Goal: Task Accomplishment & Management: Complete application form

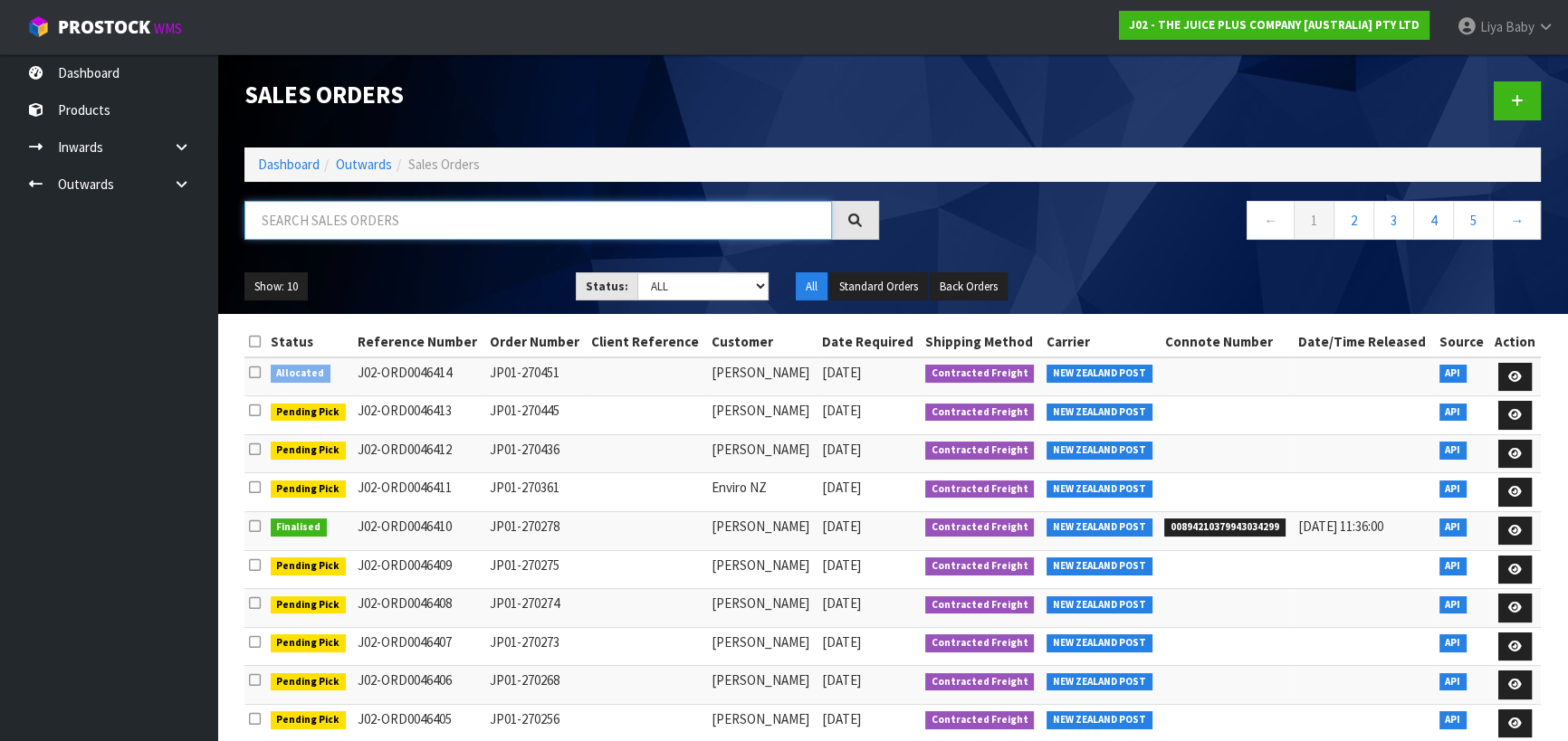
click at [277, 225] on input "text" at bounding box center [538, 220] width 587 height 39
type input "JOB-0409405"
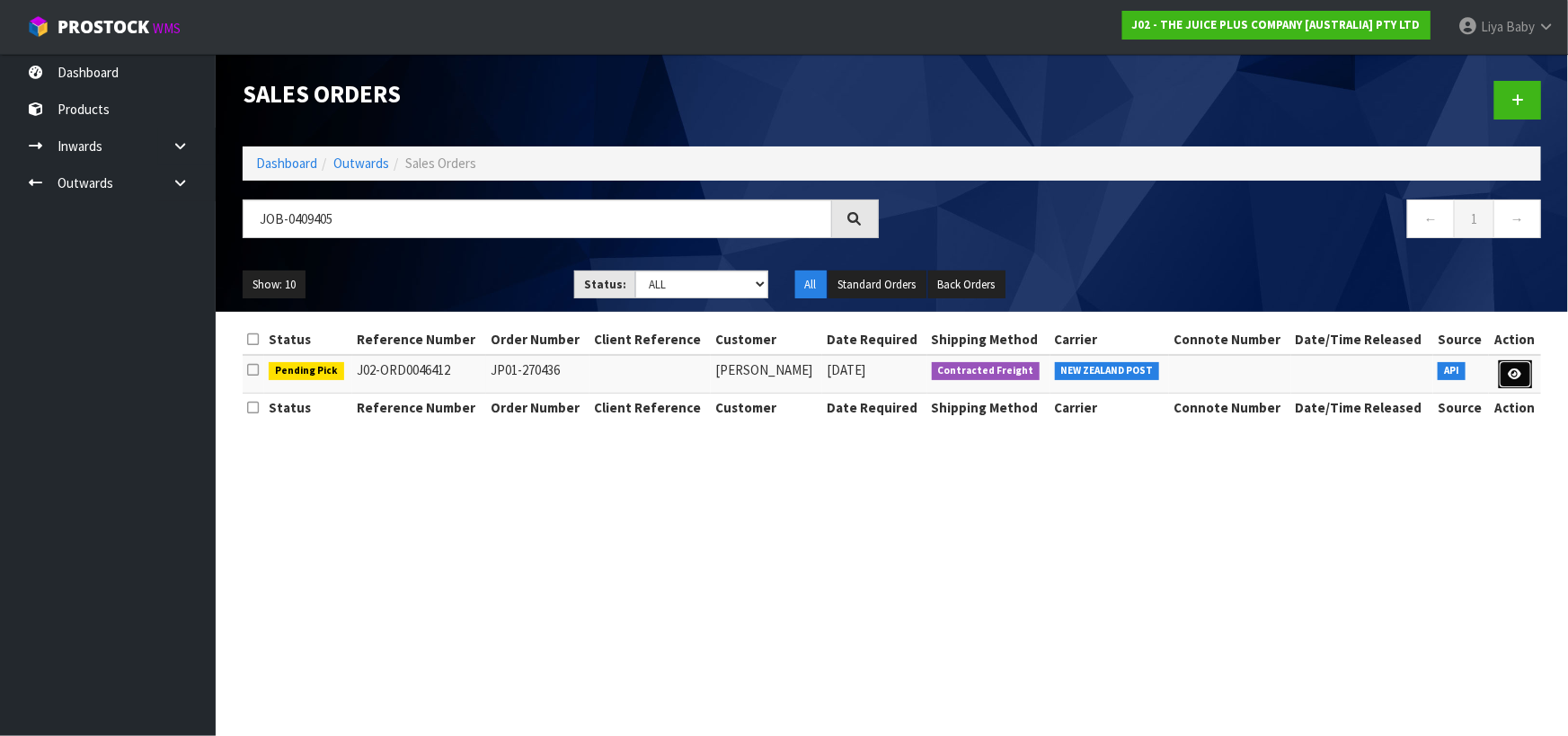
click at [1510, 368] on icon at bounding box center [1515, 374] width 14 height 12
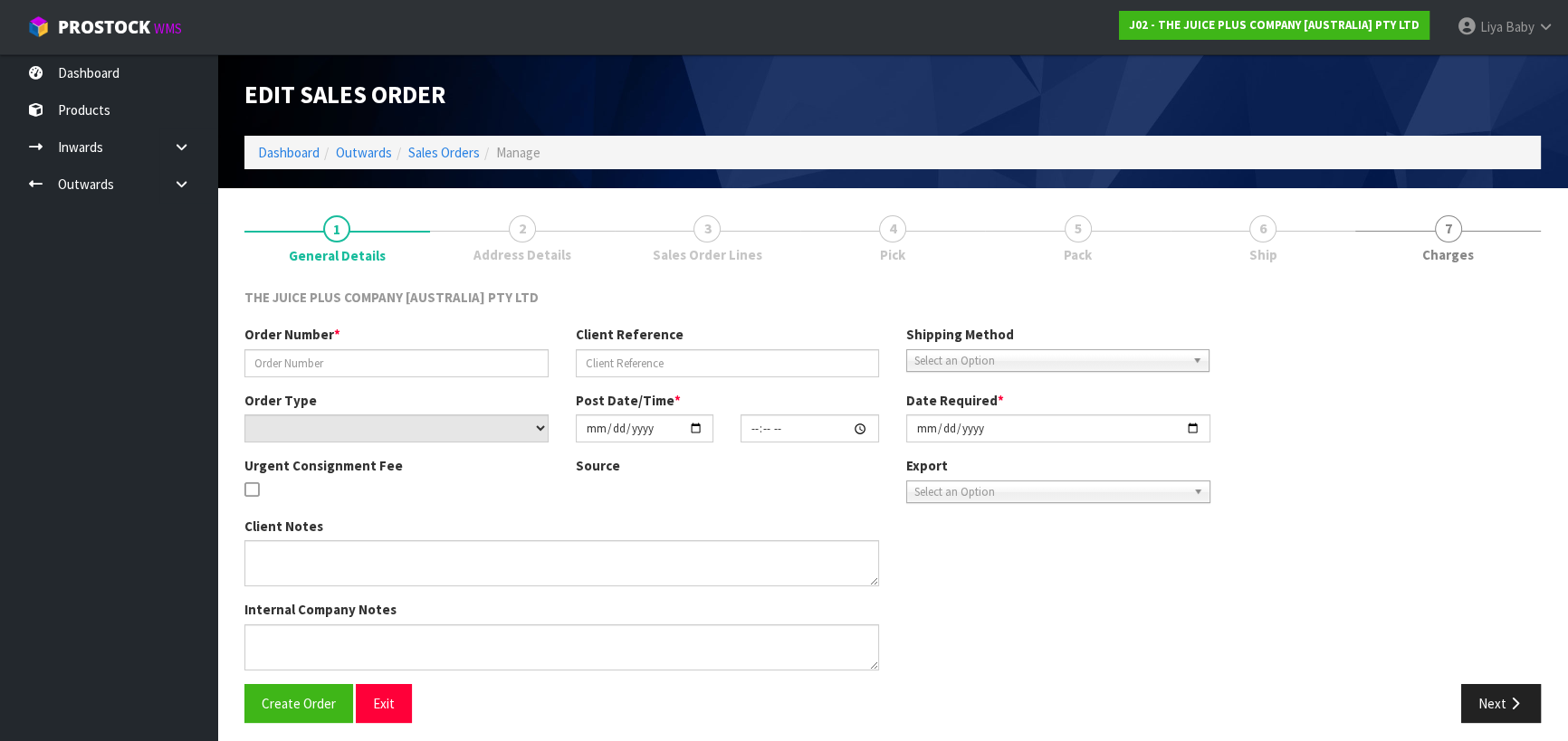
type input "JP01-270436"
select select "number:0"
type input "2025-08-26"
type input "03:20:51.000"
type input "2025-08-26"
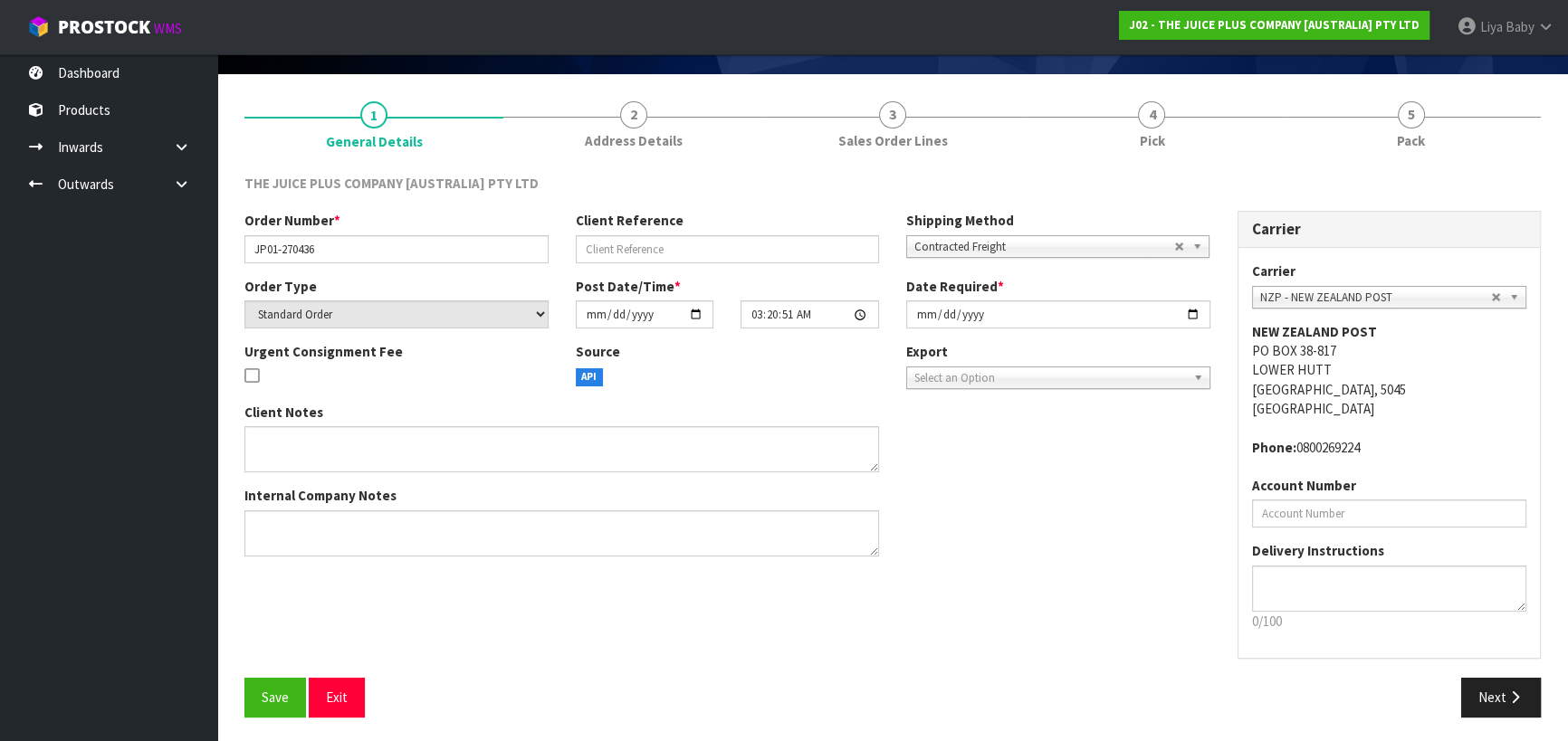
scroll to position [117, 0]
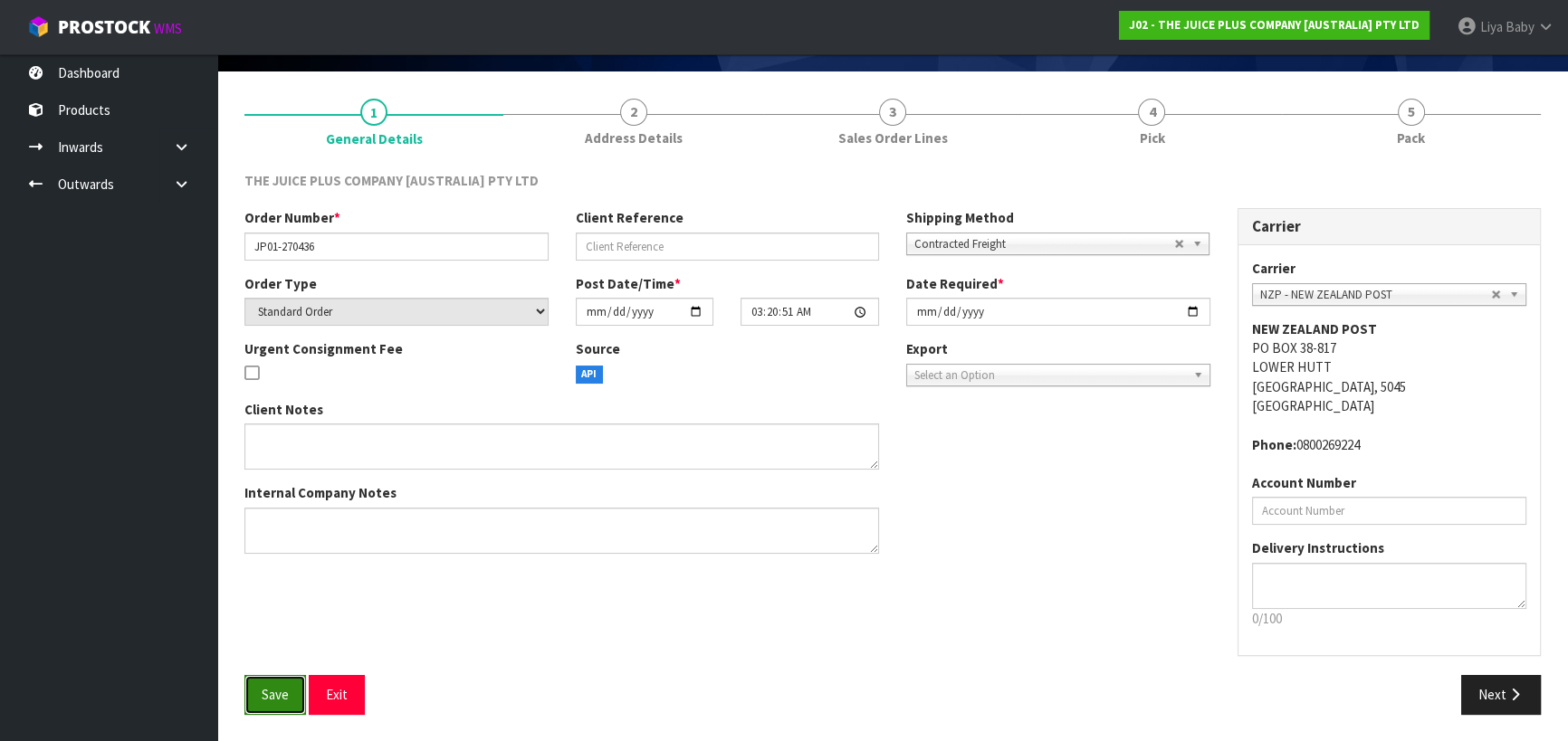
click at [290, 686] on button "Save" at bounding box center [274, 694] width 62 height 39
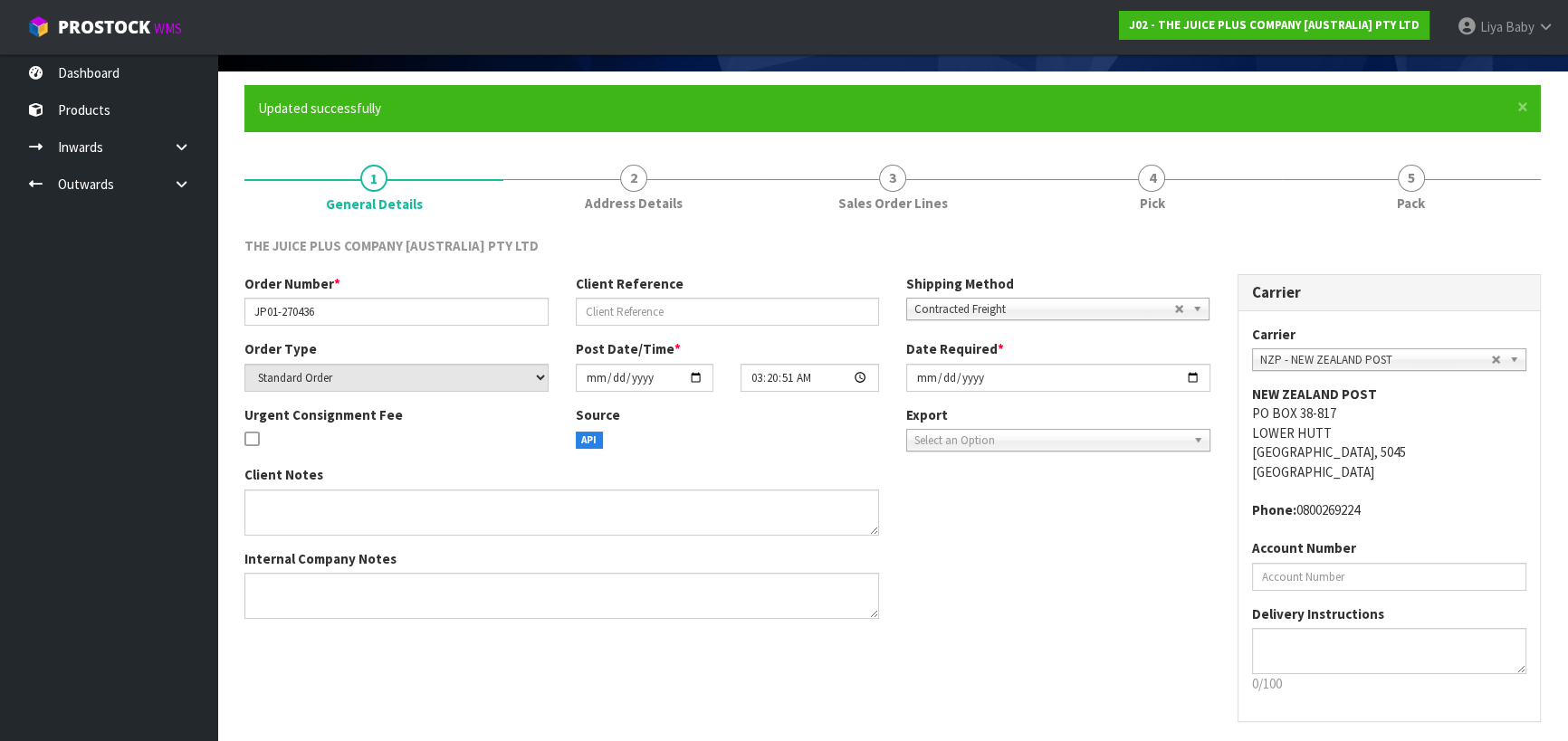
scroll to position [0, 0]
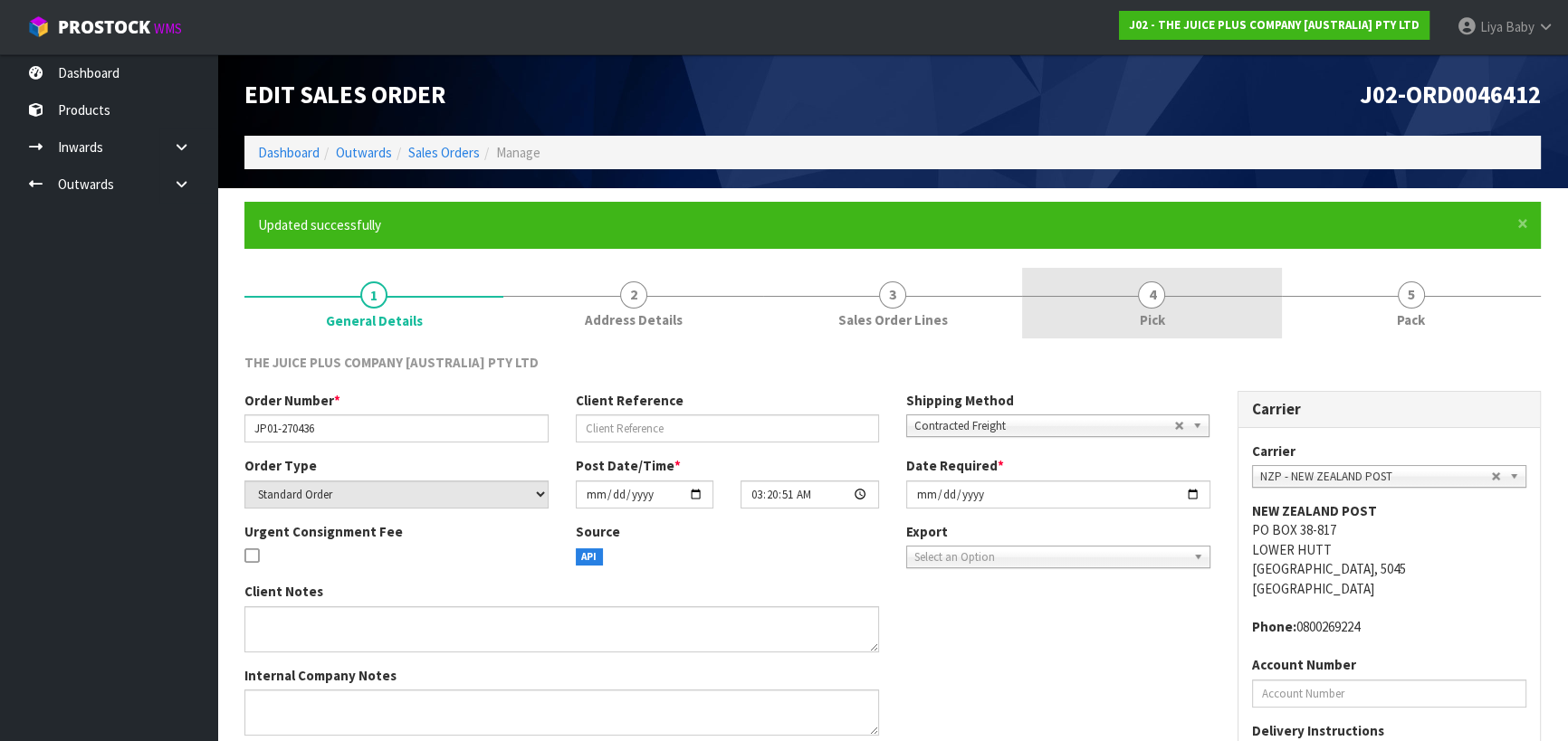
click at [1162, 298] on span "4" at bounding box center [1151, 295] width 27 height 27
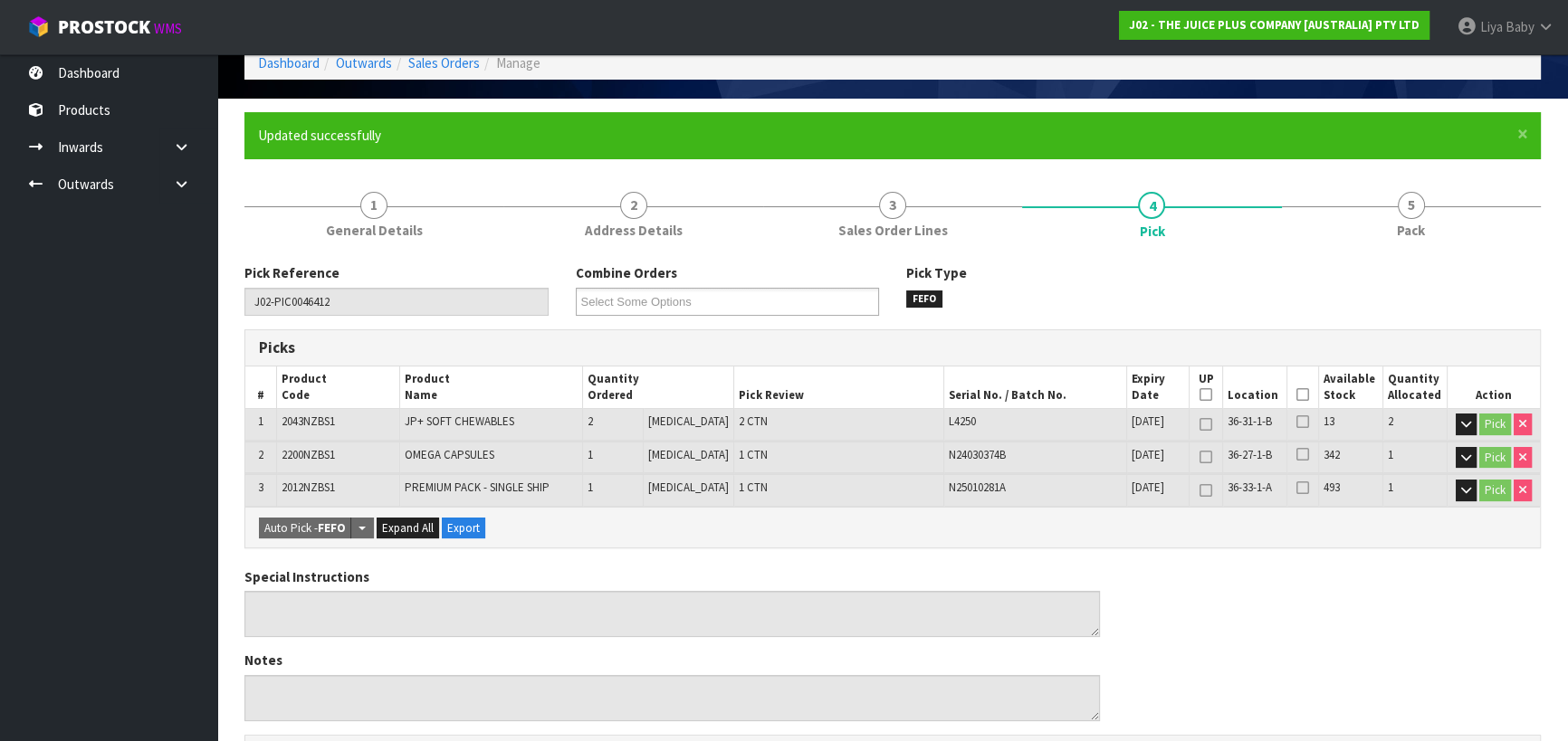
scroll to position [246, 0]
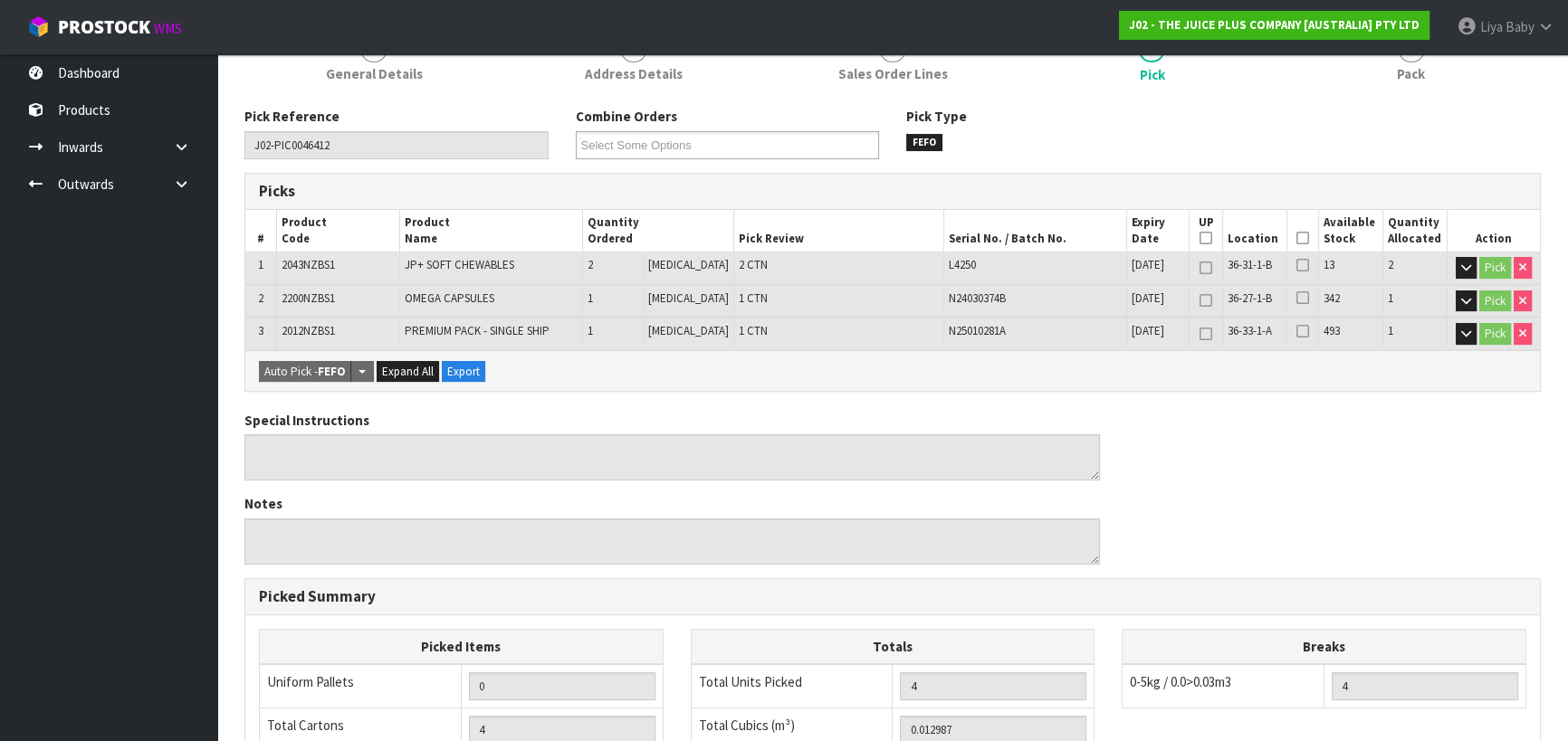
click at [1301, 239] on icon at bounding box center [1303, 238] width 13 height 1
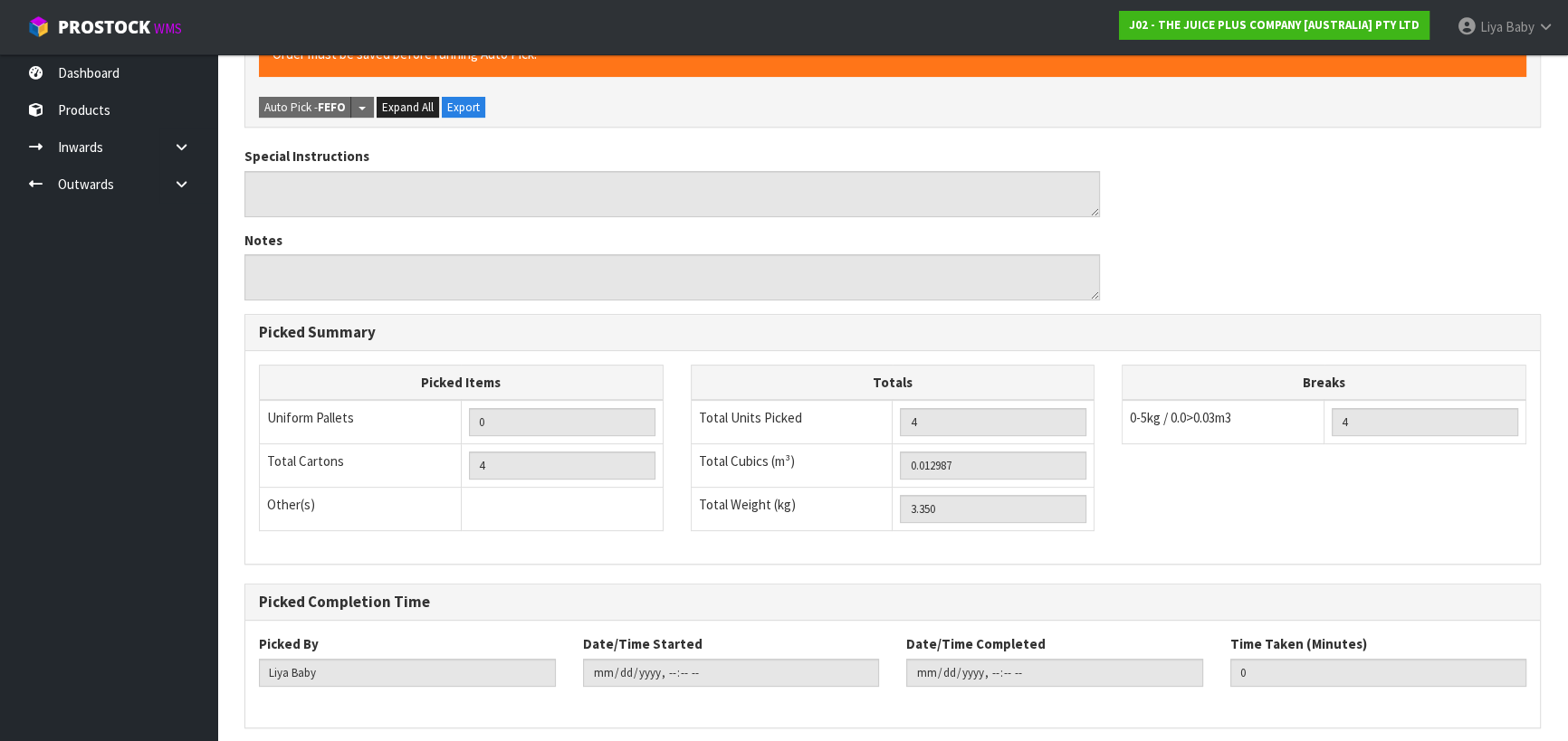
scroll to position [643, 0]
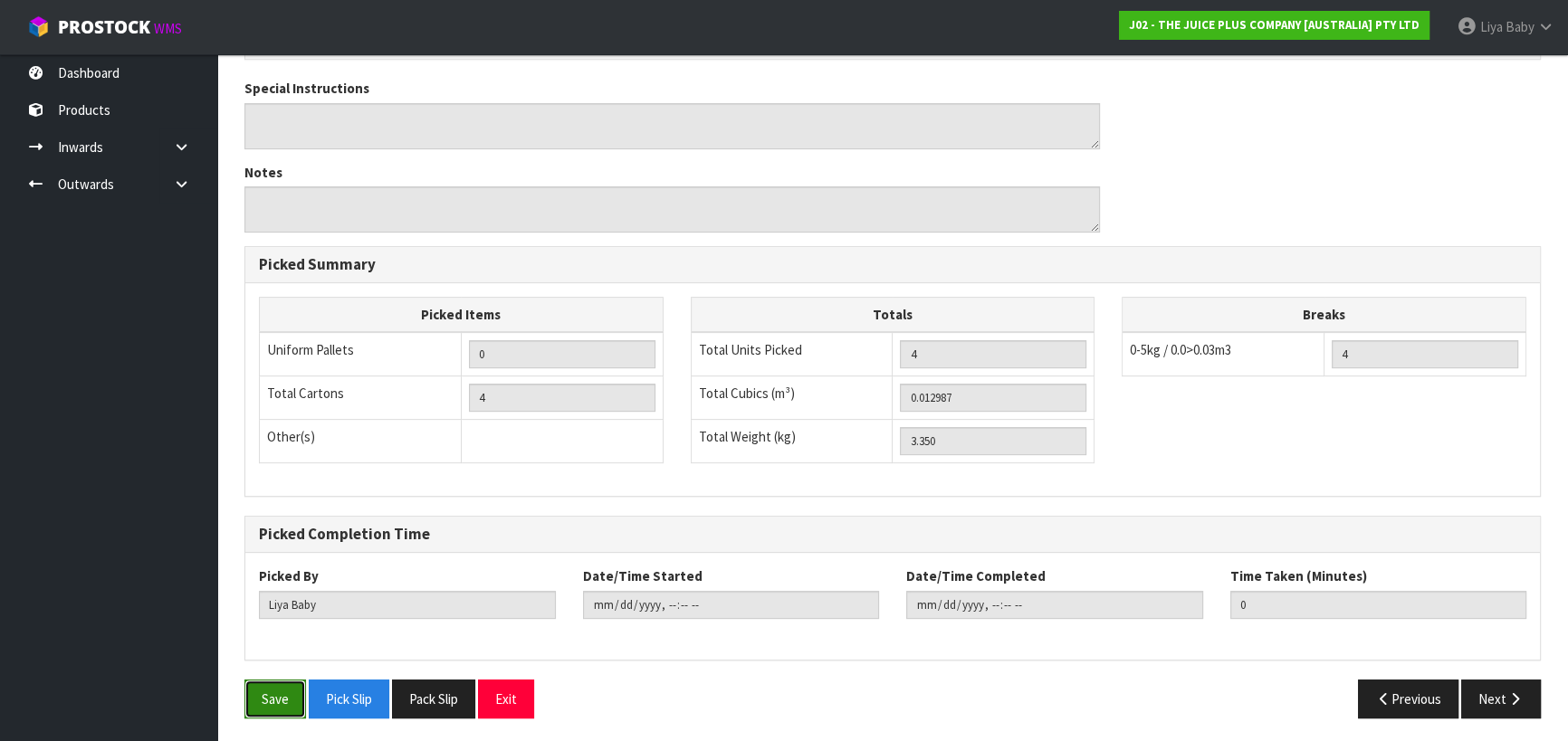
click at [253, 694] on button "Save" at bounding box center [274, 699] width 62 height 39
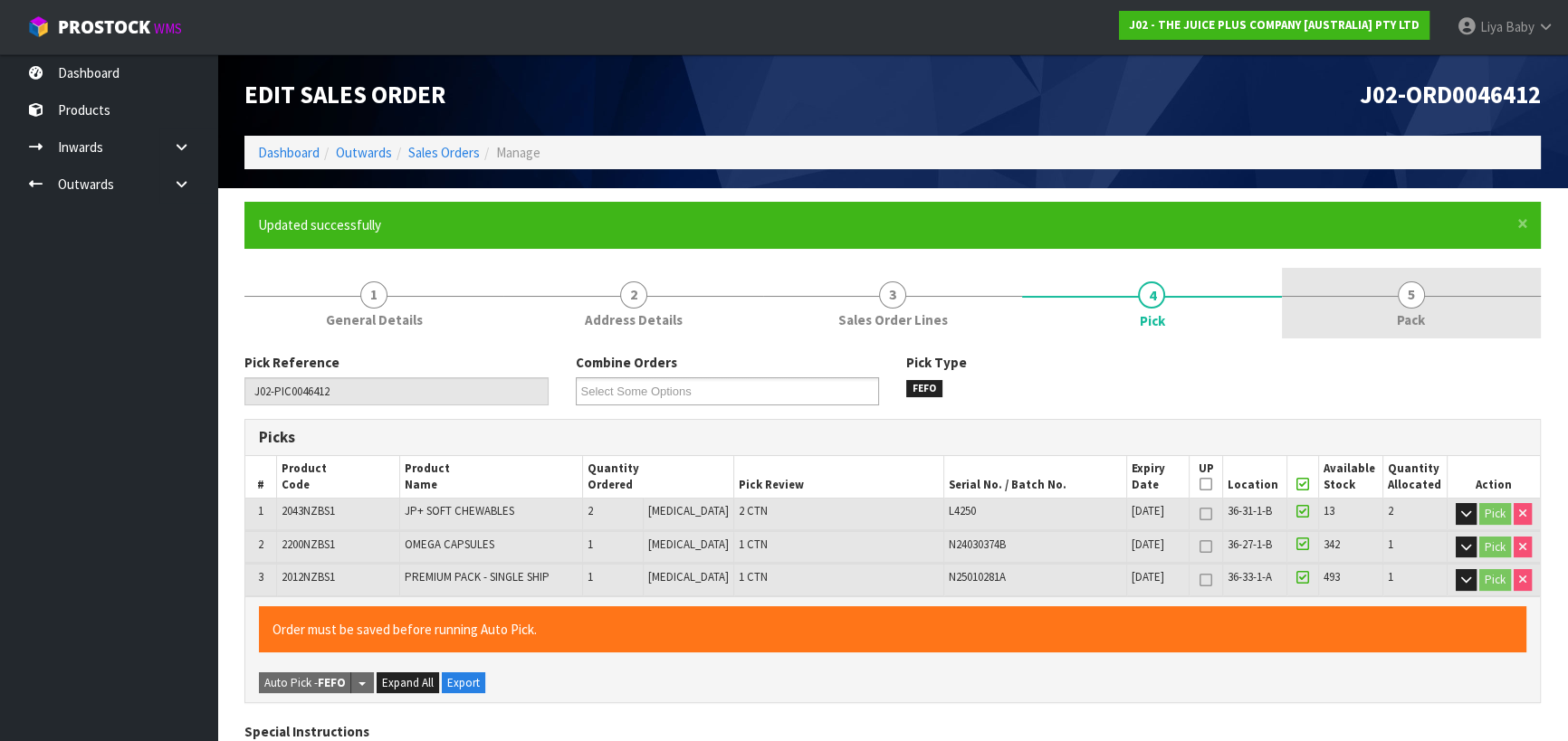
type input "2025-08-26T12:46:29"
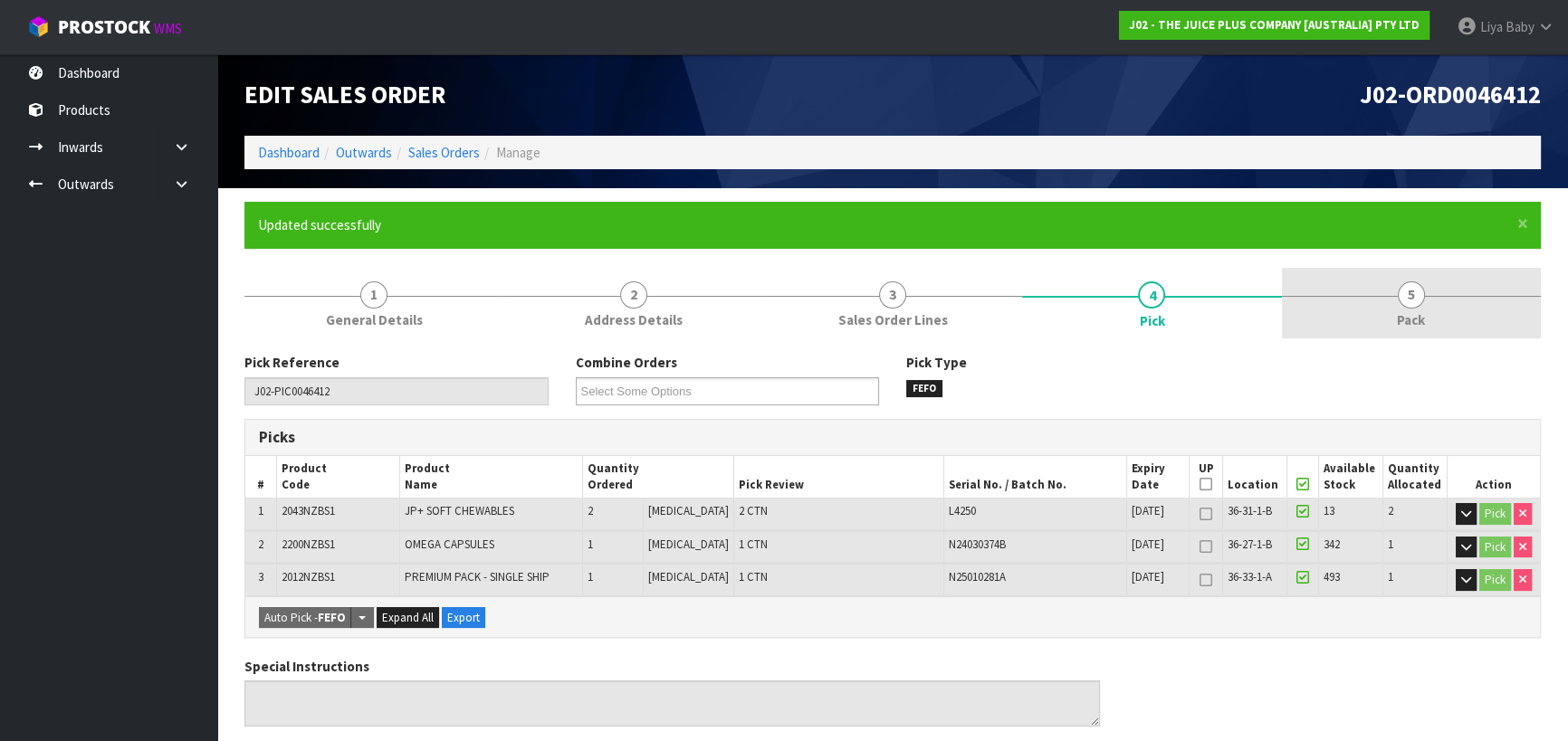
click at [1349, 309] on link "5 Pack" at bounding box center [1411, 304] width 259 height 72
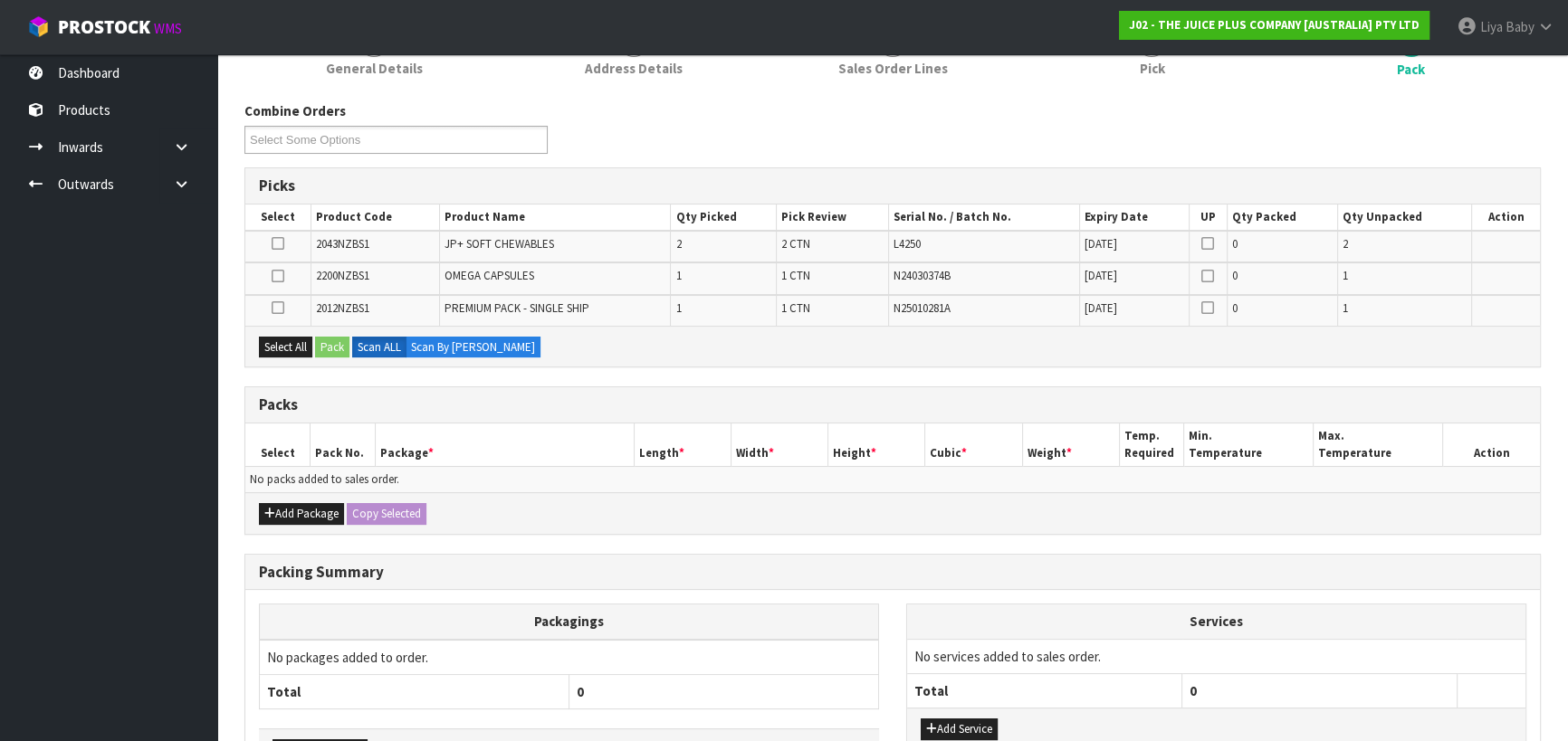
scroll to position [376, 0]
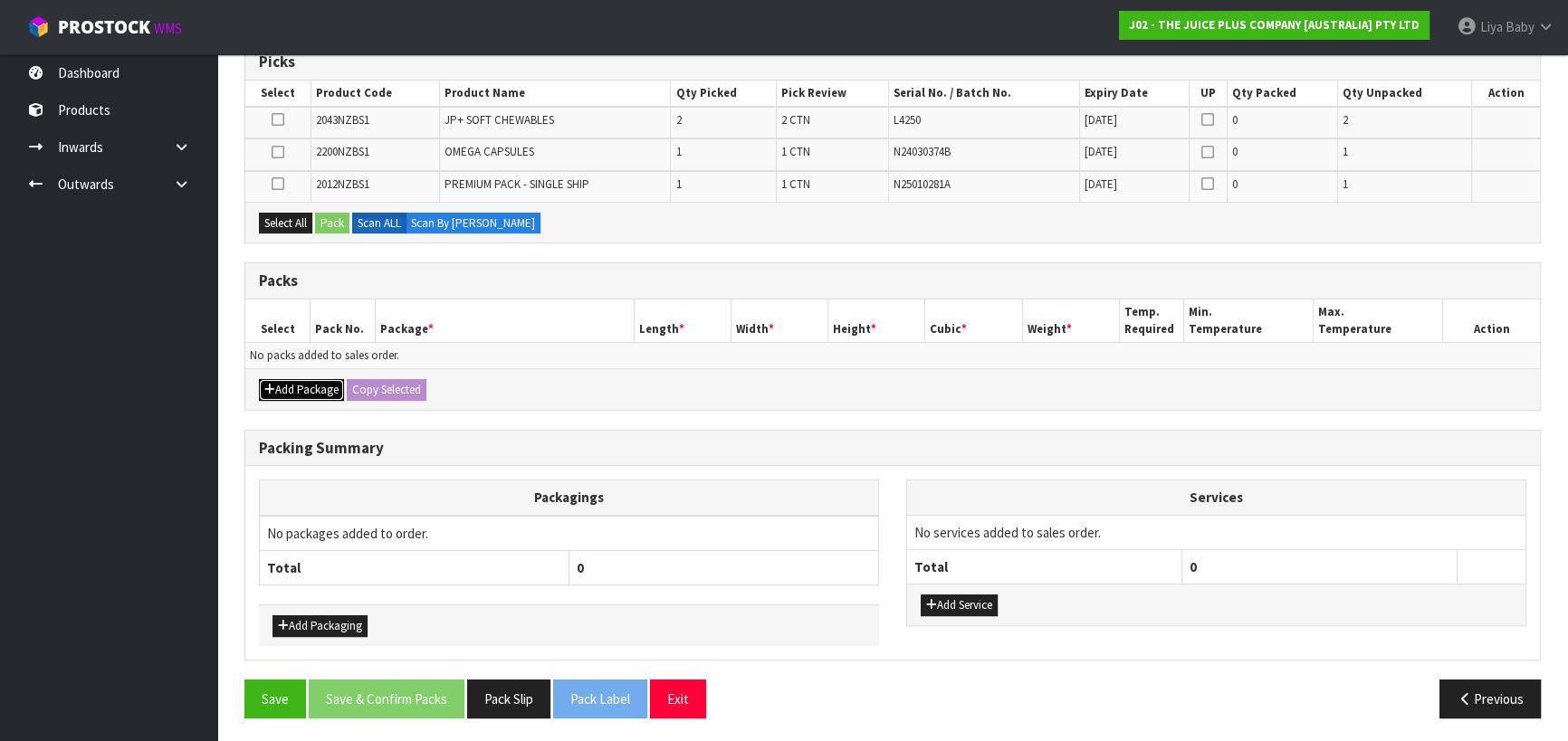
click at [318, 387] on button "Add Package" at bounding box center [301, 390] width 85 height 22
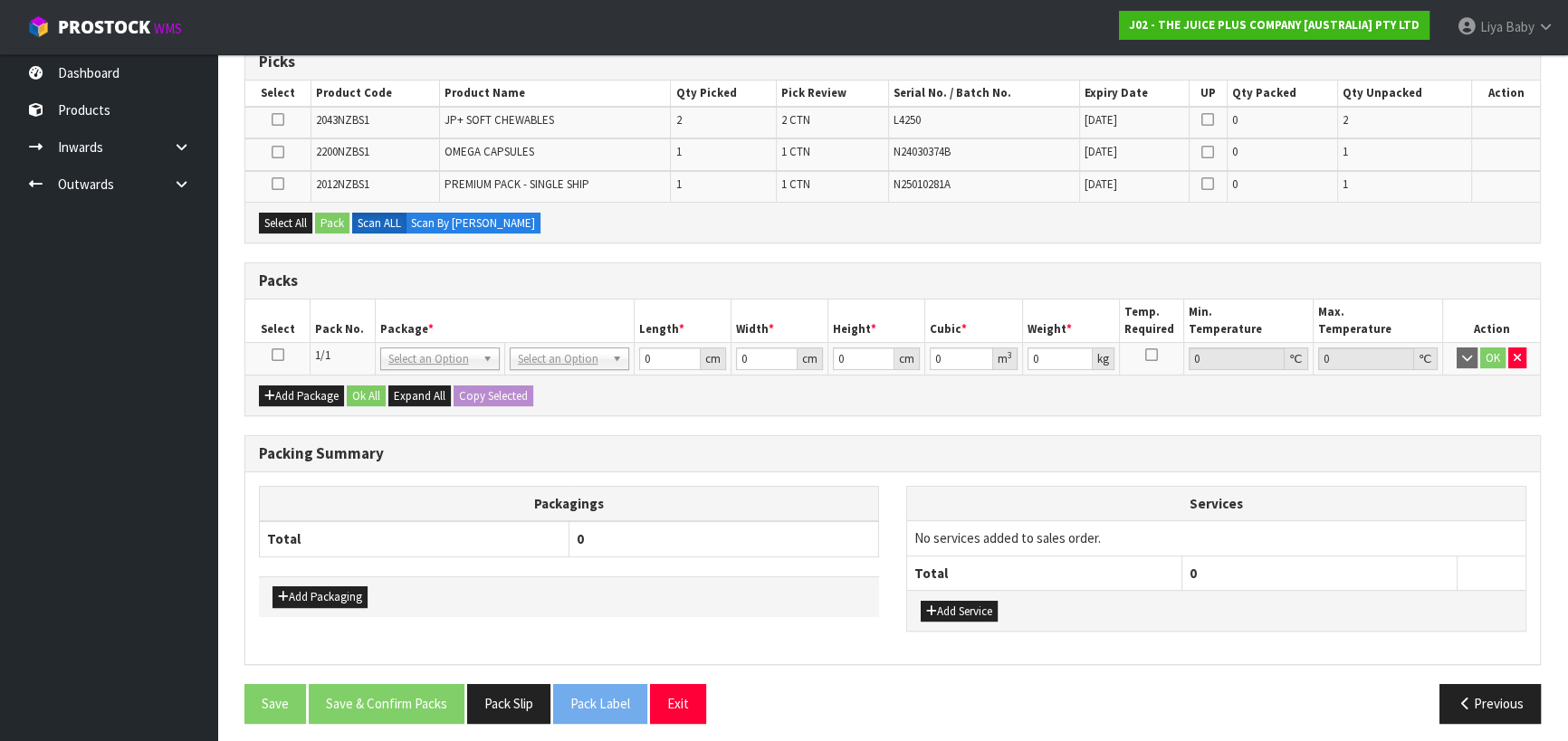
click at [273, 354] on icon at bounding box center [278, 354] width 13 height 1
click at [285, 213] on button "Select All" at bounding box center [285, 224] width 53 height 22
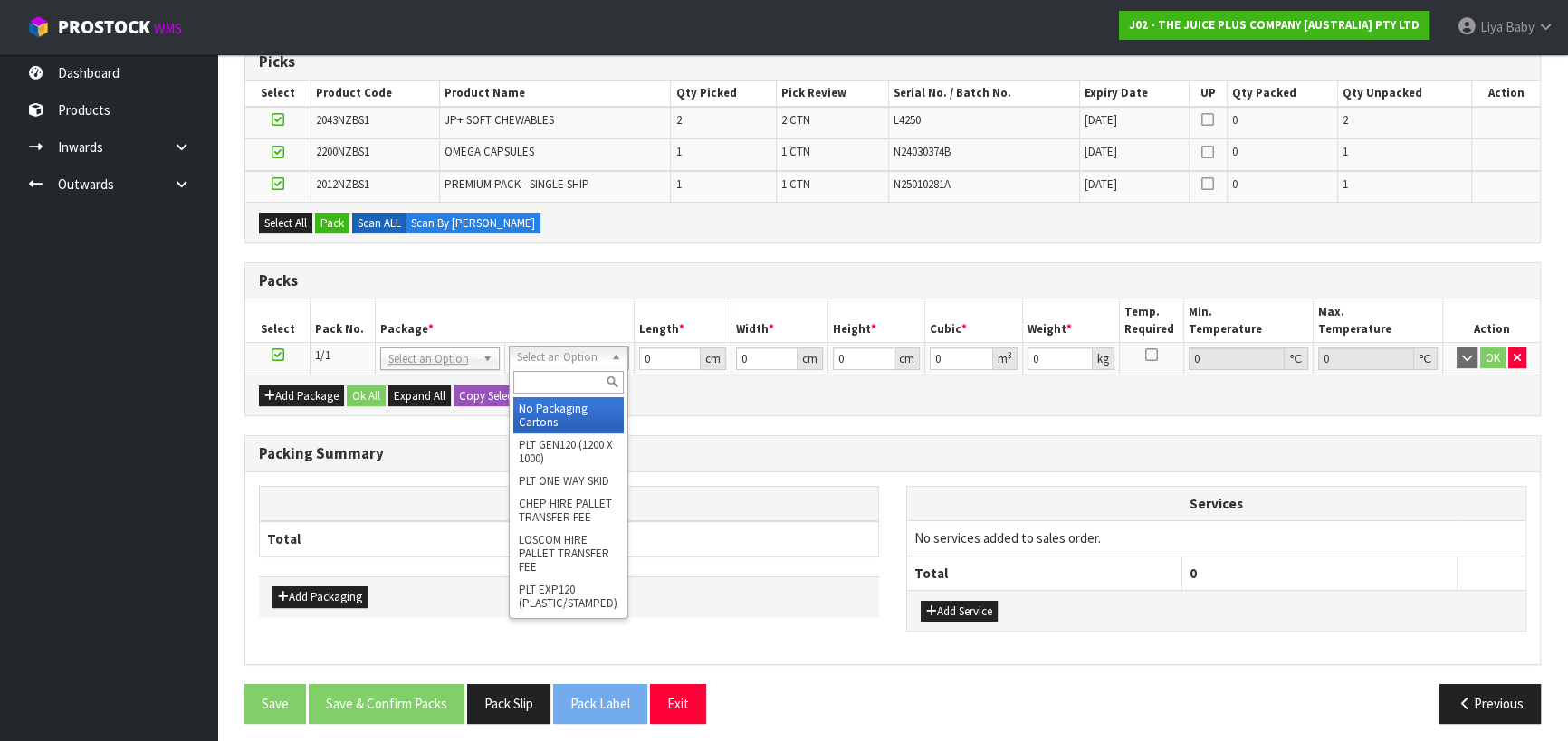
click at [562, 376] on input "text" at bounding box center [568, 382] width 110 height 23
type input "CTNA4"
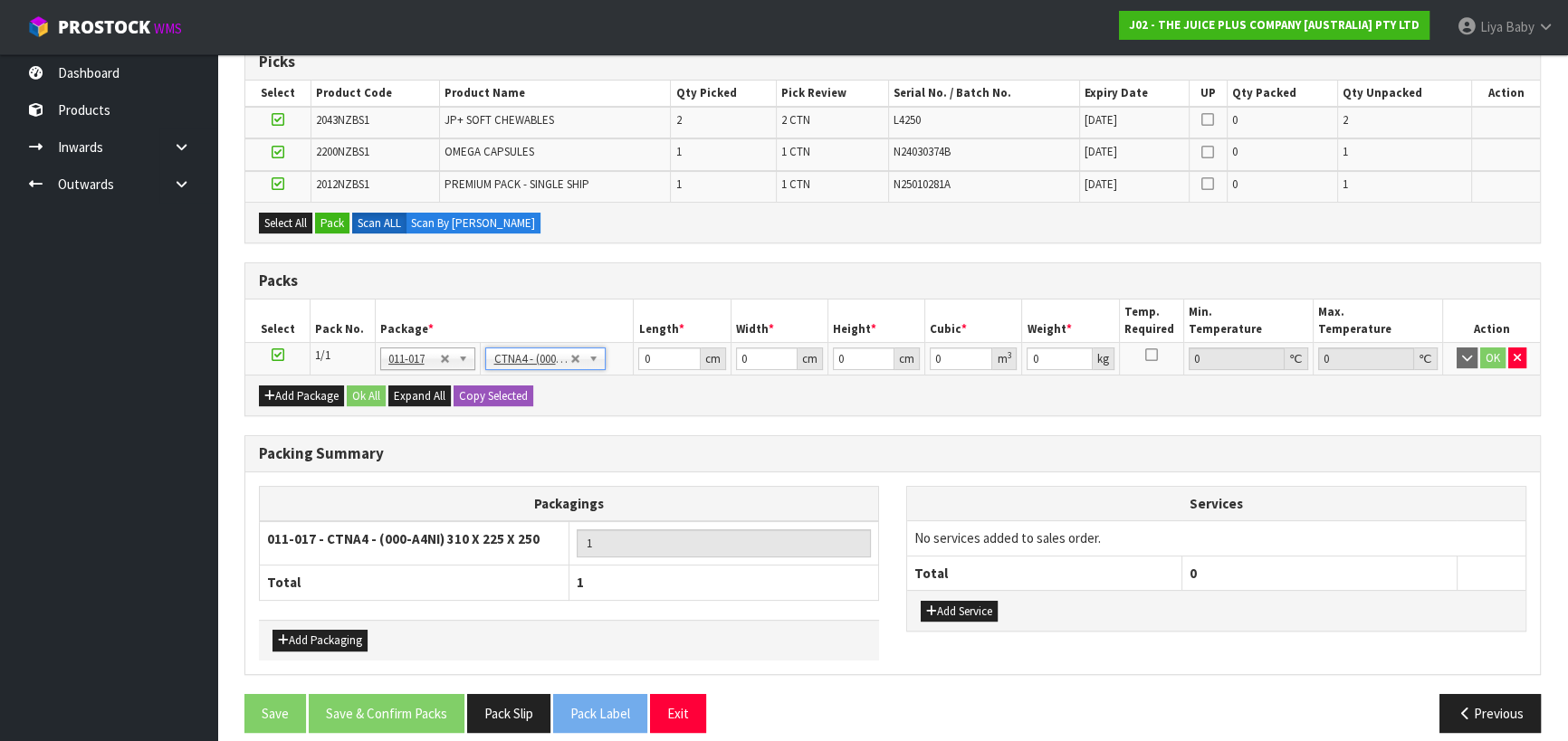
type input "31"
type input "22.5"
type input "25"
type input "0.017438"
type input "0.2"
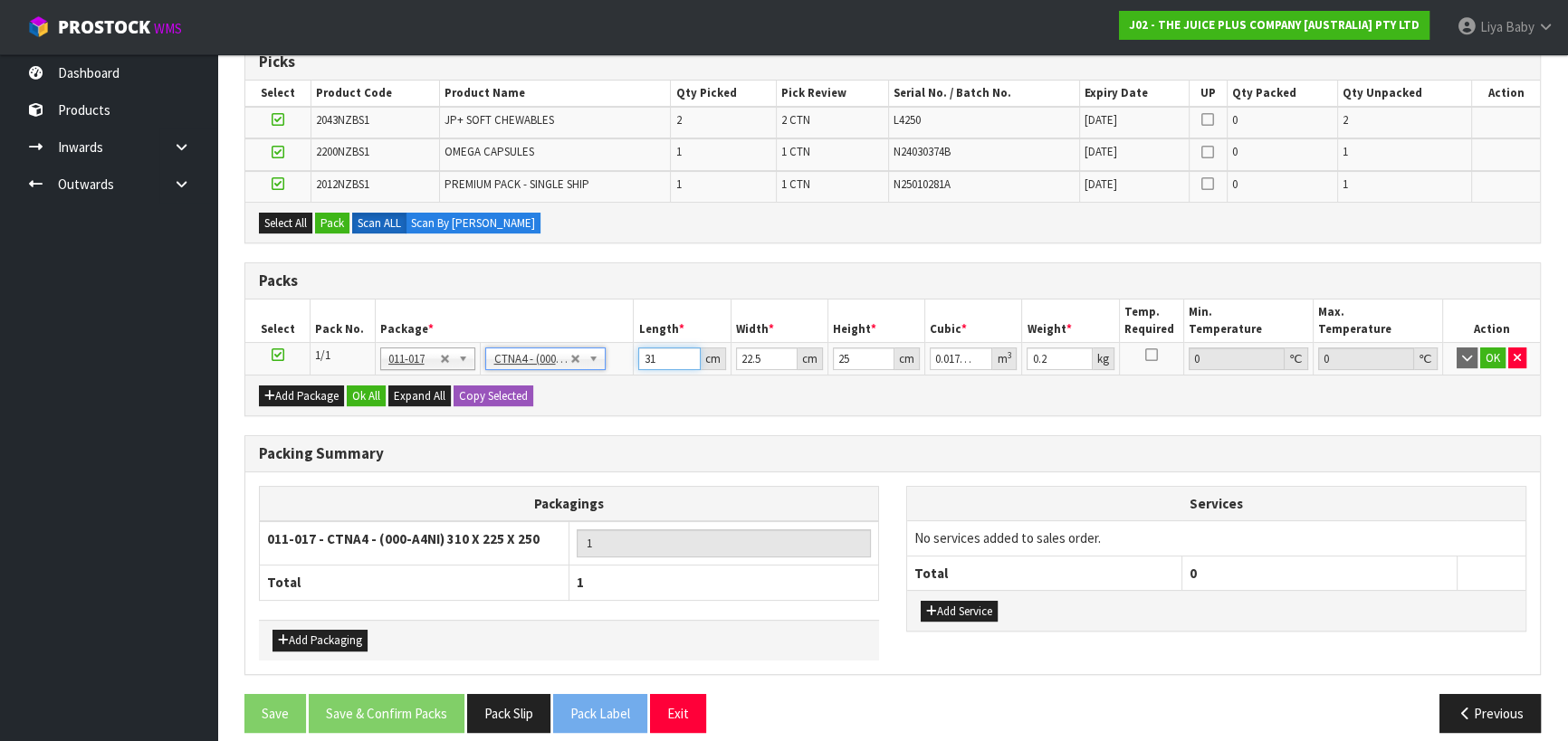
click at [667, 361] on input "31" at bounding box center [668, 359] width 62 height 23
type input "3"
type input "0.001687"
type input "0"
type input "3"
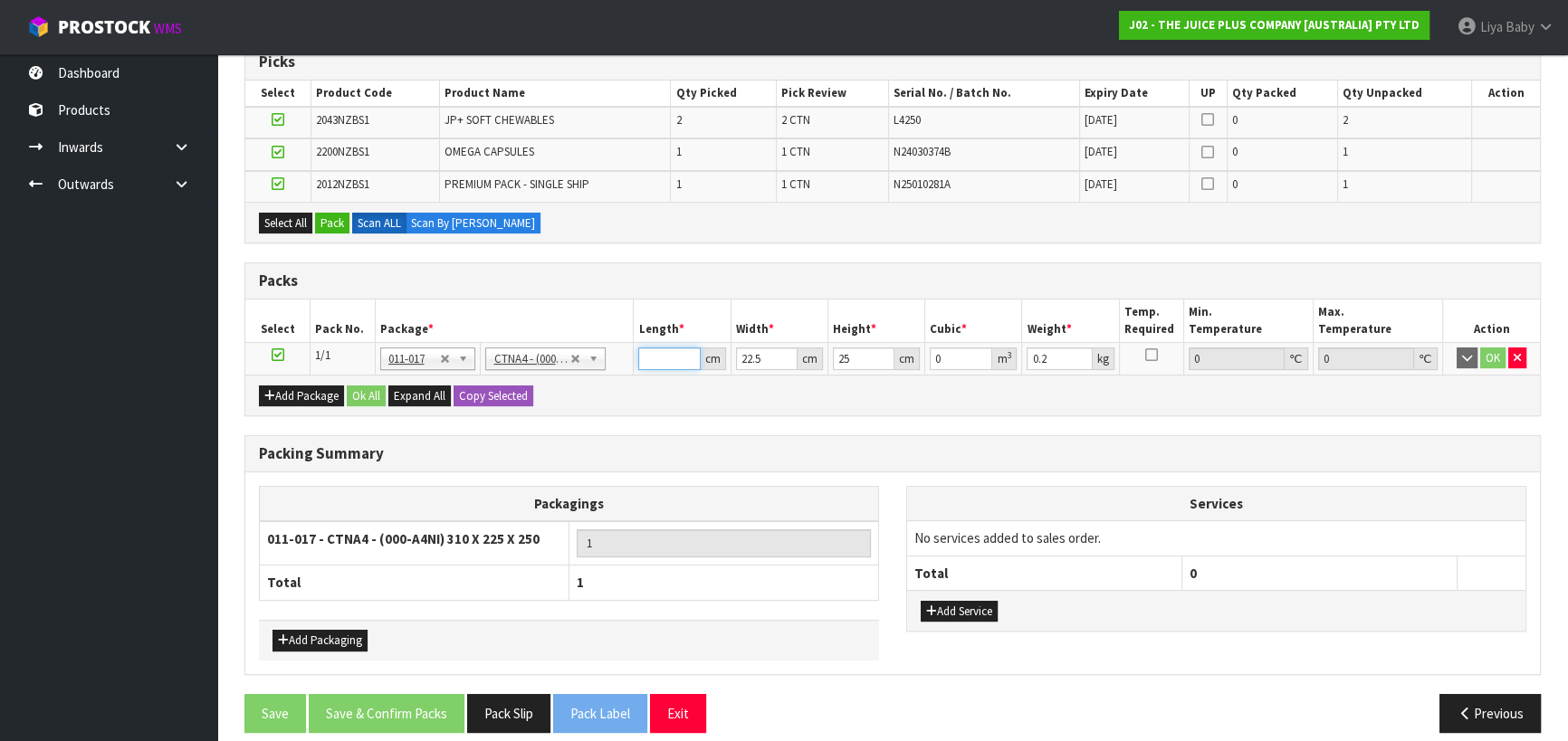
type input "0.001687"
type input "32"
type input "0.018"
type input "32"
click at [761, 356] on input "22.5" at bounding box center [766, 359] width 62 height 23
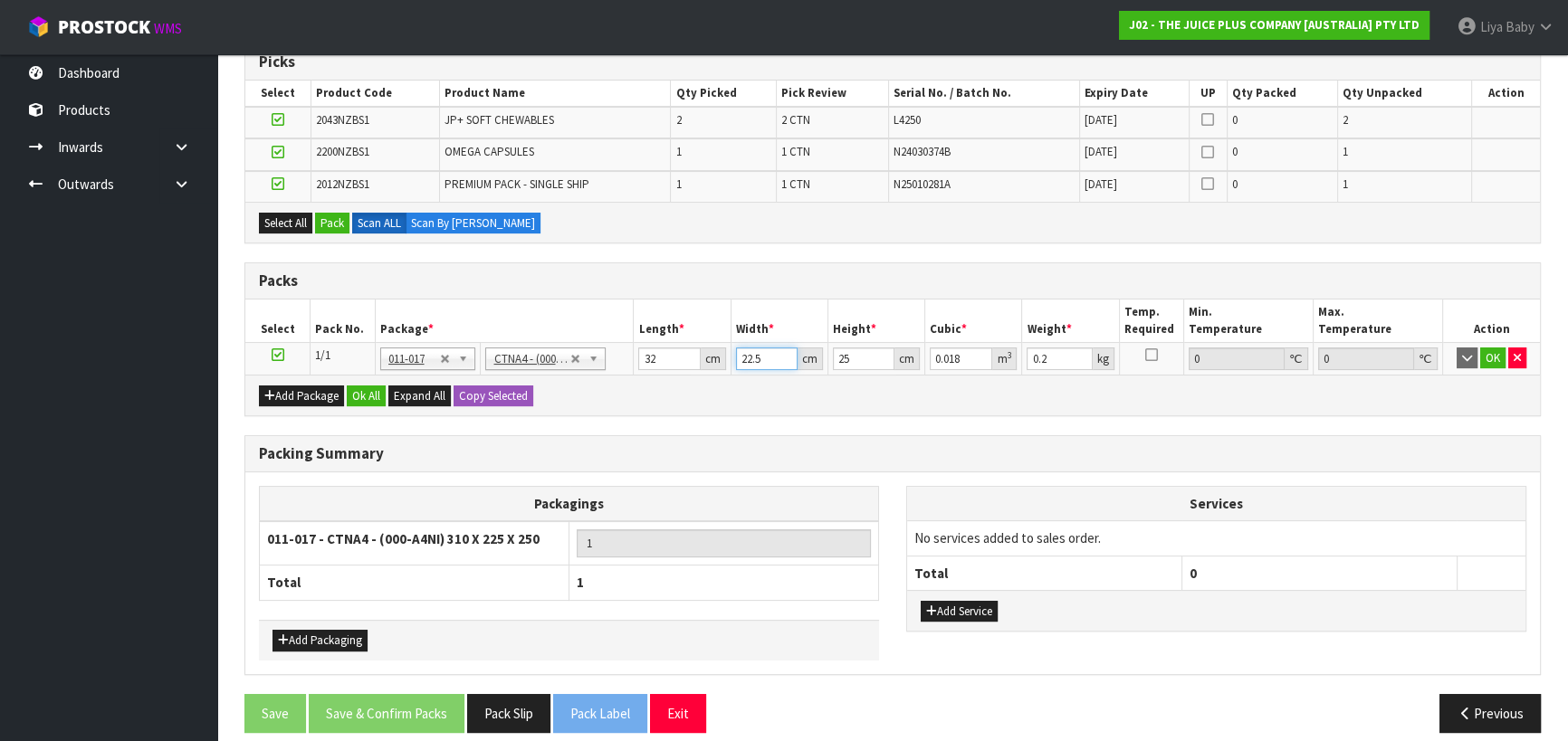
type input "22"
type input "0.0176"
type input "2"
type input "0.0016"
type input "0"
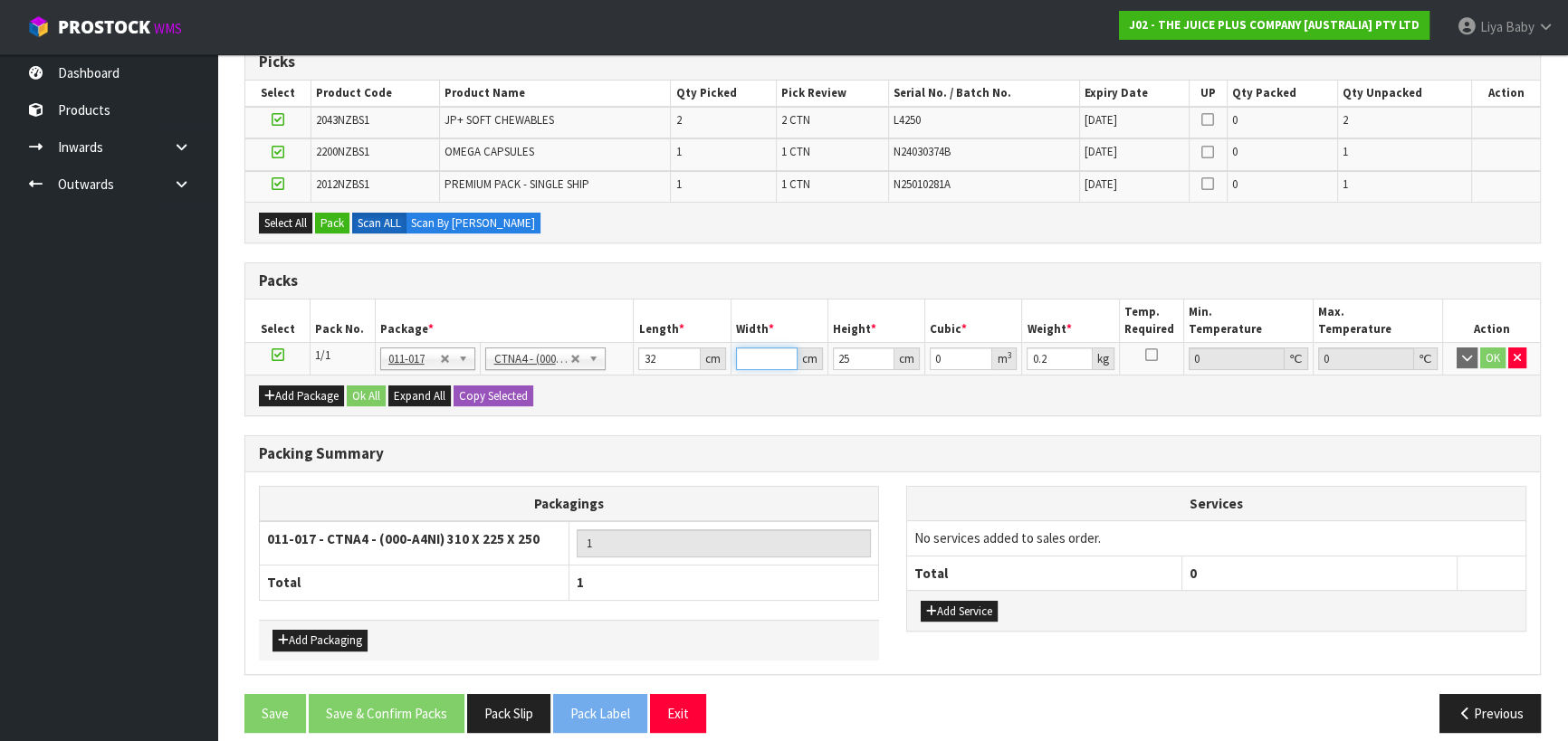
type input "2"
type input "0.0016"
type input "24"
type input "0.0192"
type input "24"
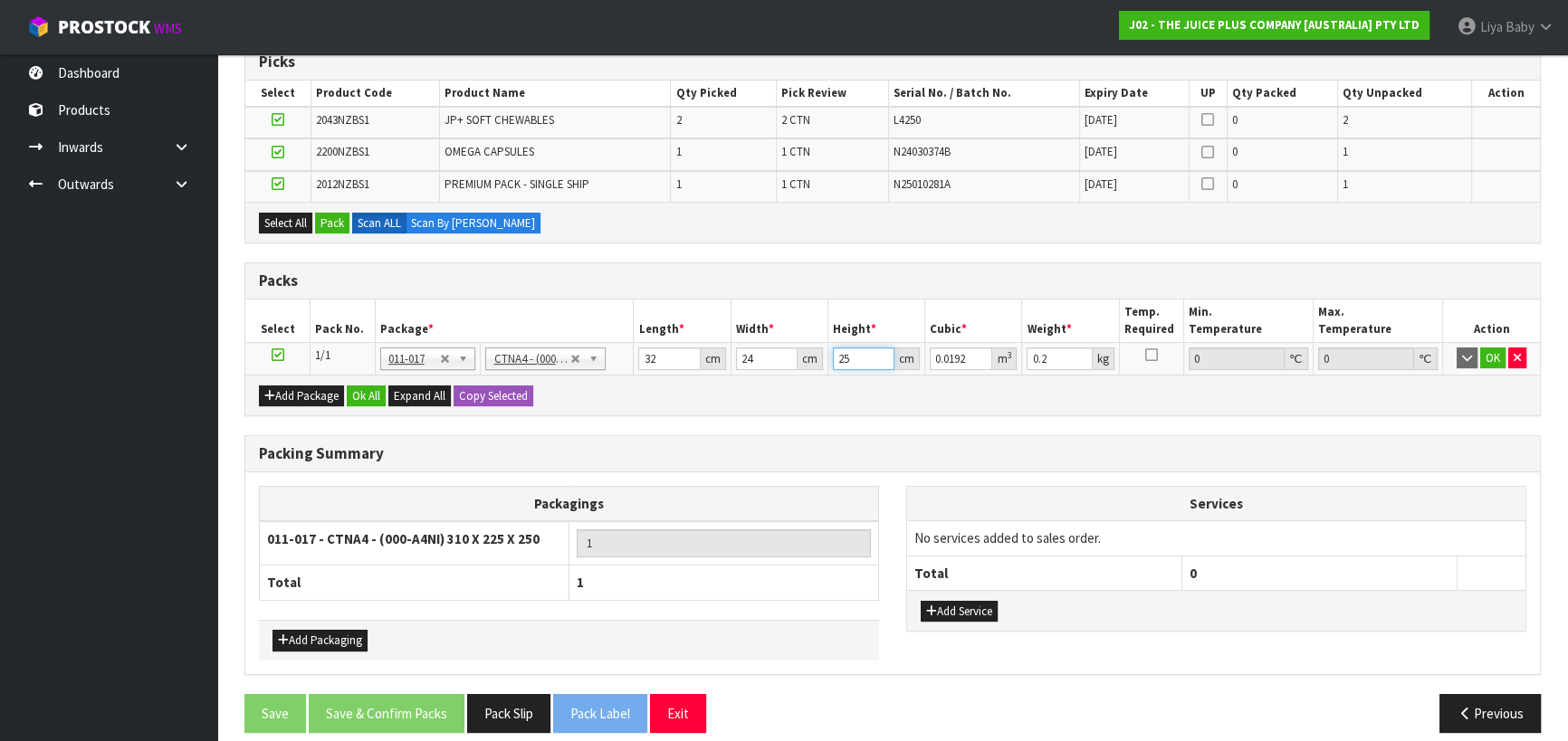
click at [854, 353] on input "25" at bounding box center [864, 359] width 62 height 23
type input "2"
type input "0.001536"
type input "0"
type input "2"
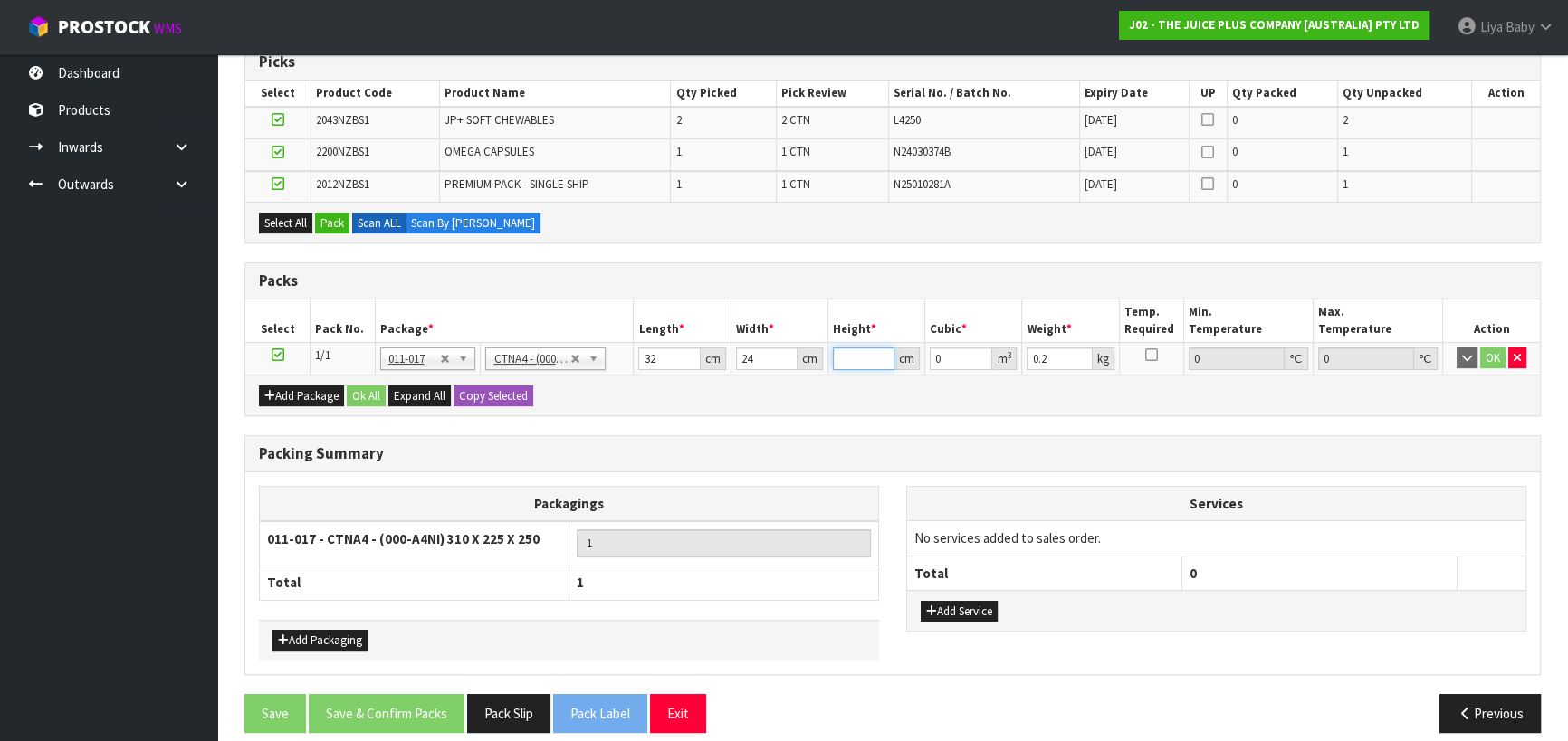
type input "0.001536"
type input "27"
type input "0.020736"
type input "27"
click at [1044, 359] on input "0.2" at bounding box center [1059, 359] width 65 height 23
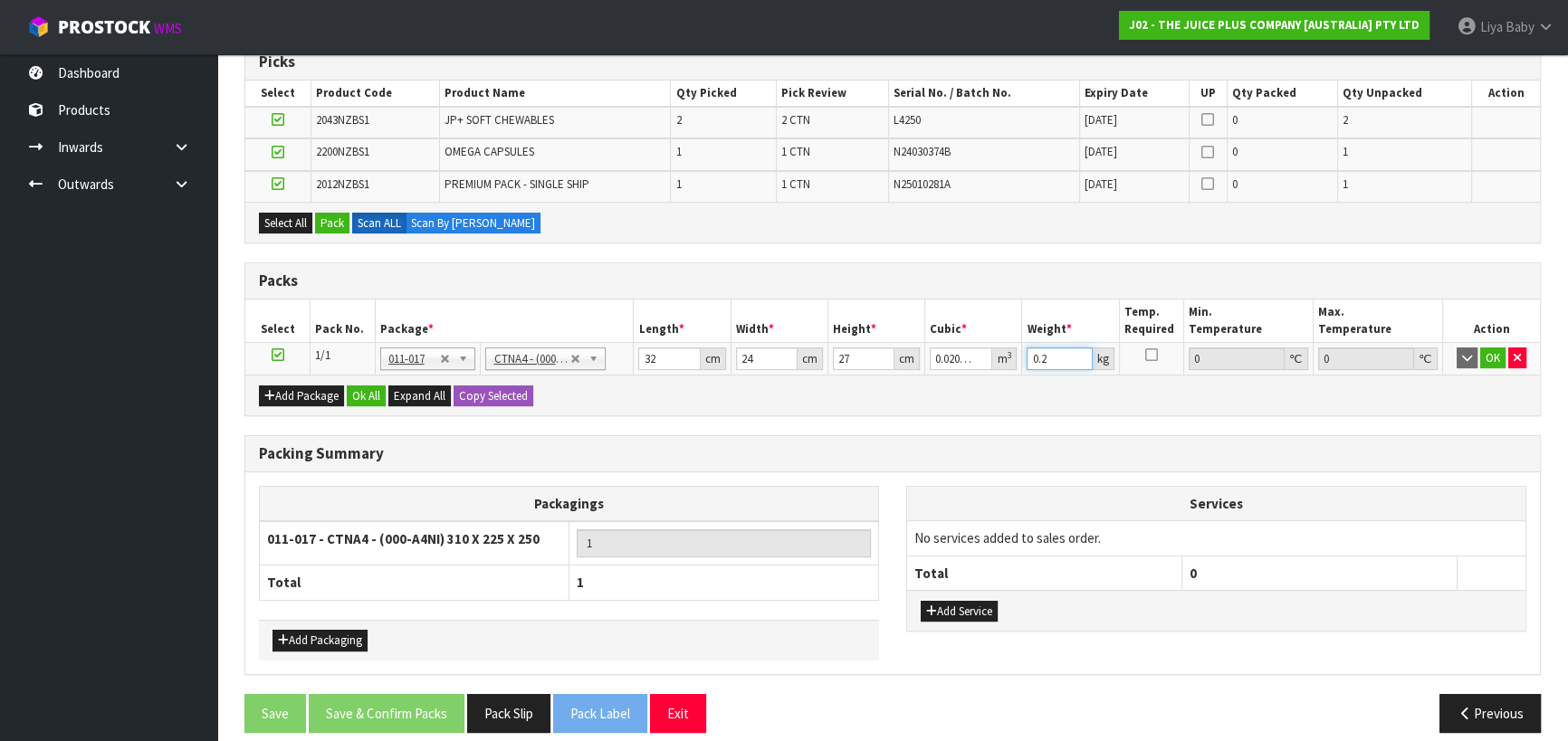
type input "0"
type input "5"
click at [360, 388] on button "Ok All" at bounding box center [366, 397] width 39 height 22
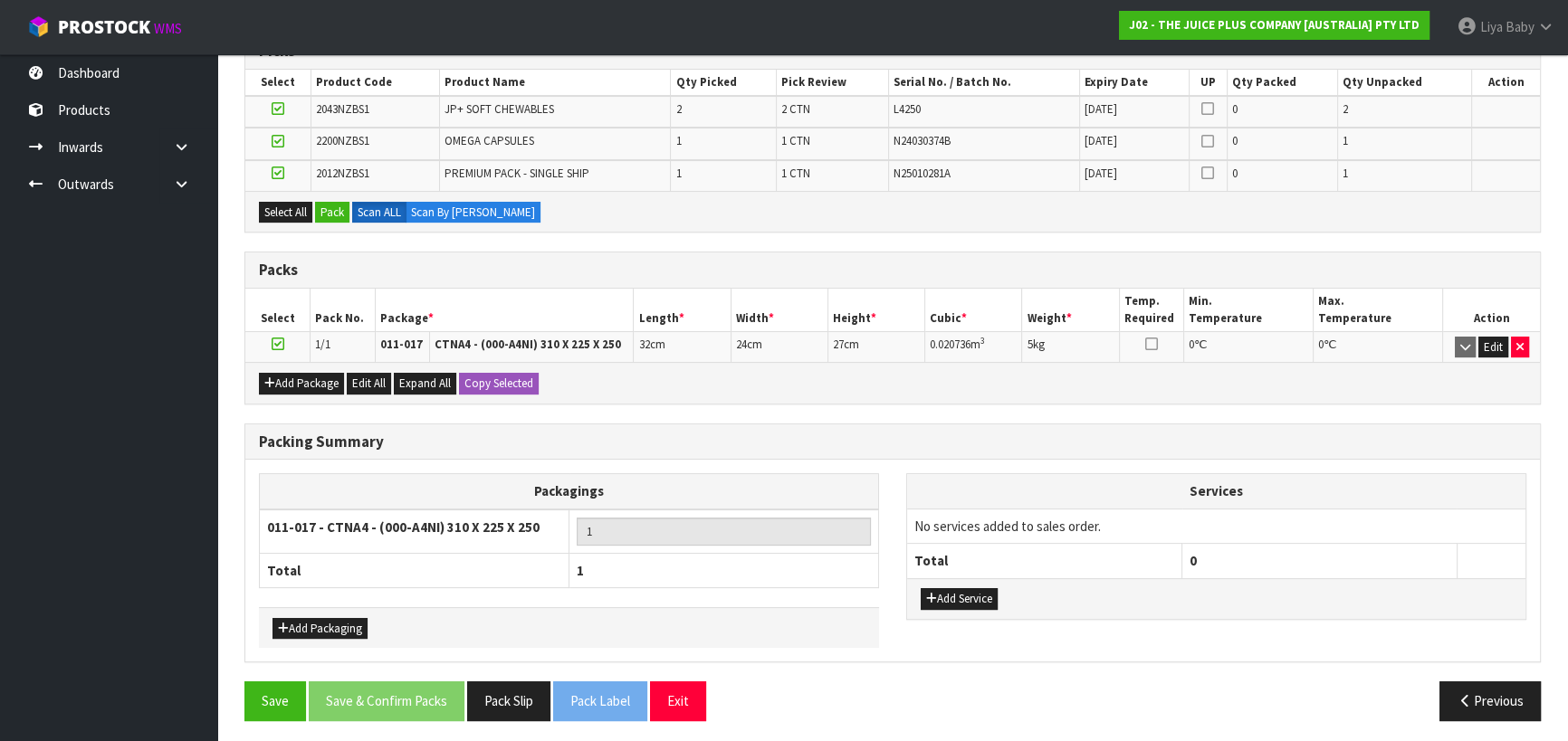
scroll to position [389, 0]
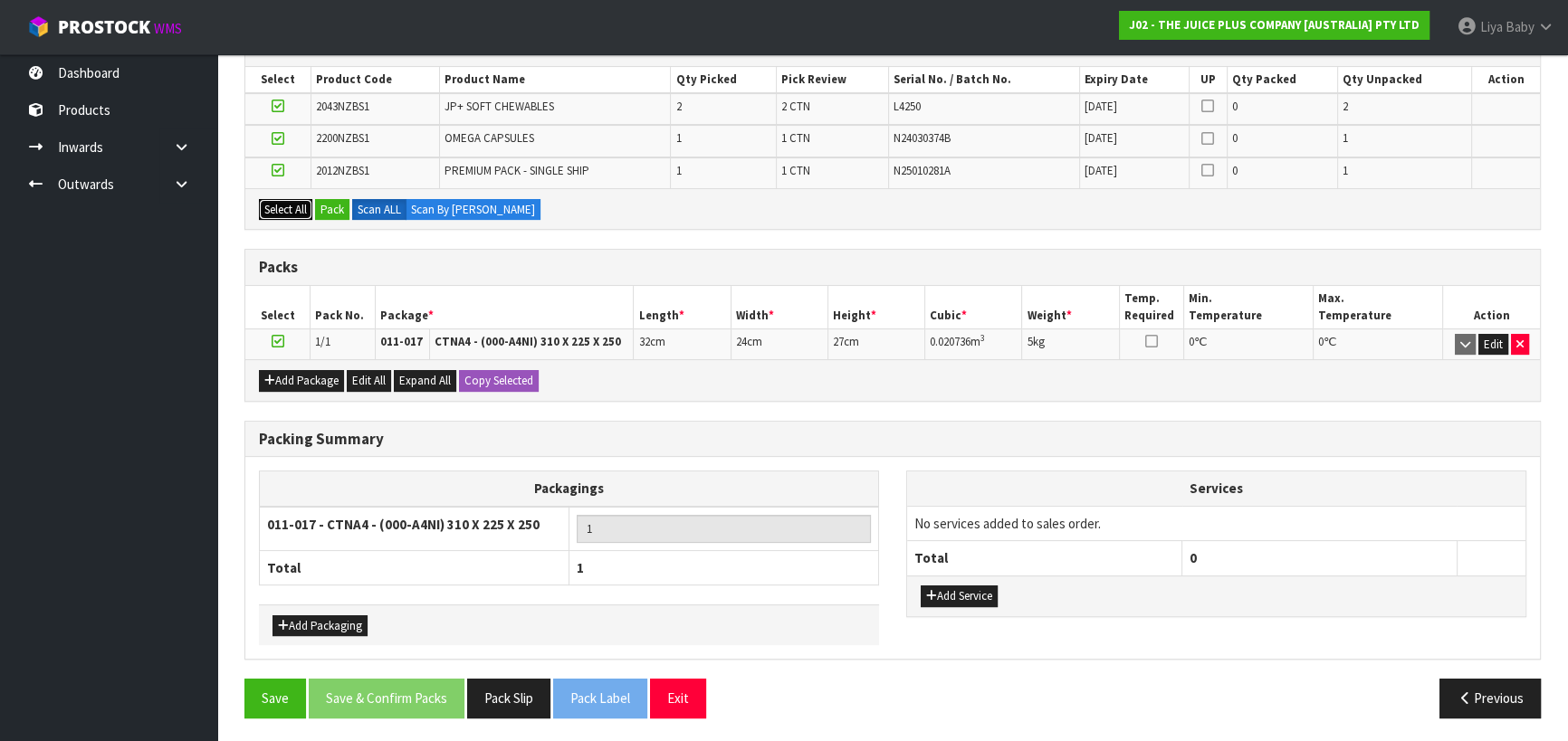
click at [289, 211] on button "Select All" at bounding box center [285, 210] width 53 height 22
click at [332, 212] on button "Pack" at bounding box center [331, 210] width 34 height 22
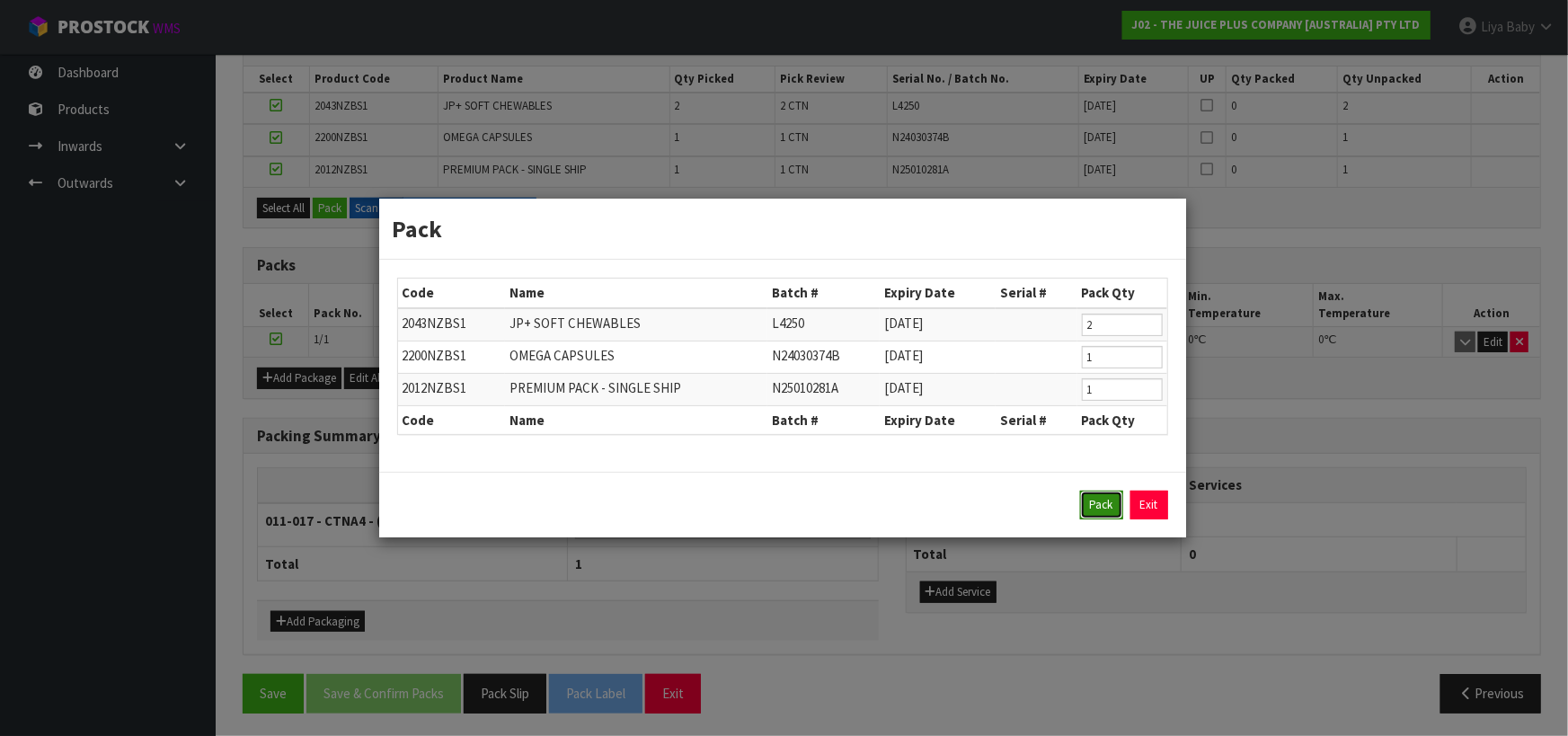
click at [1102, 510] on button "Pack" at bounding box center [1101, 505] width 43 height 28
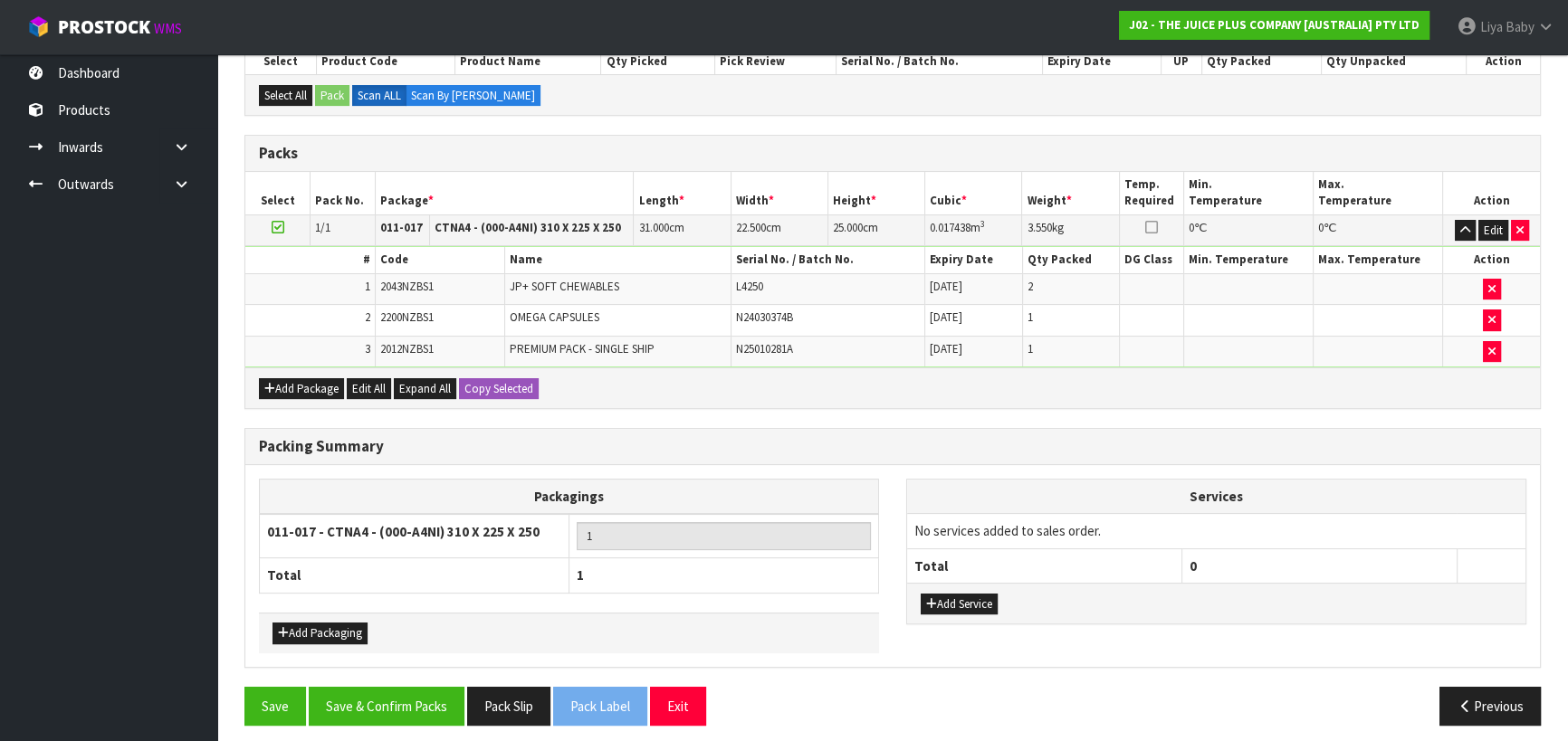
scroll to position [413, 0]
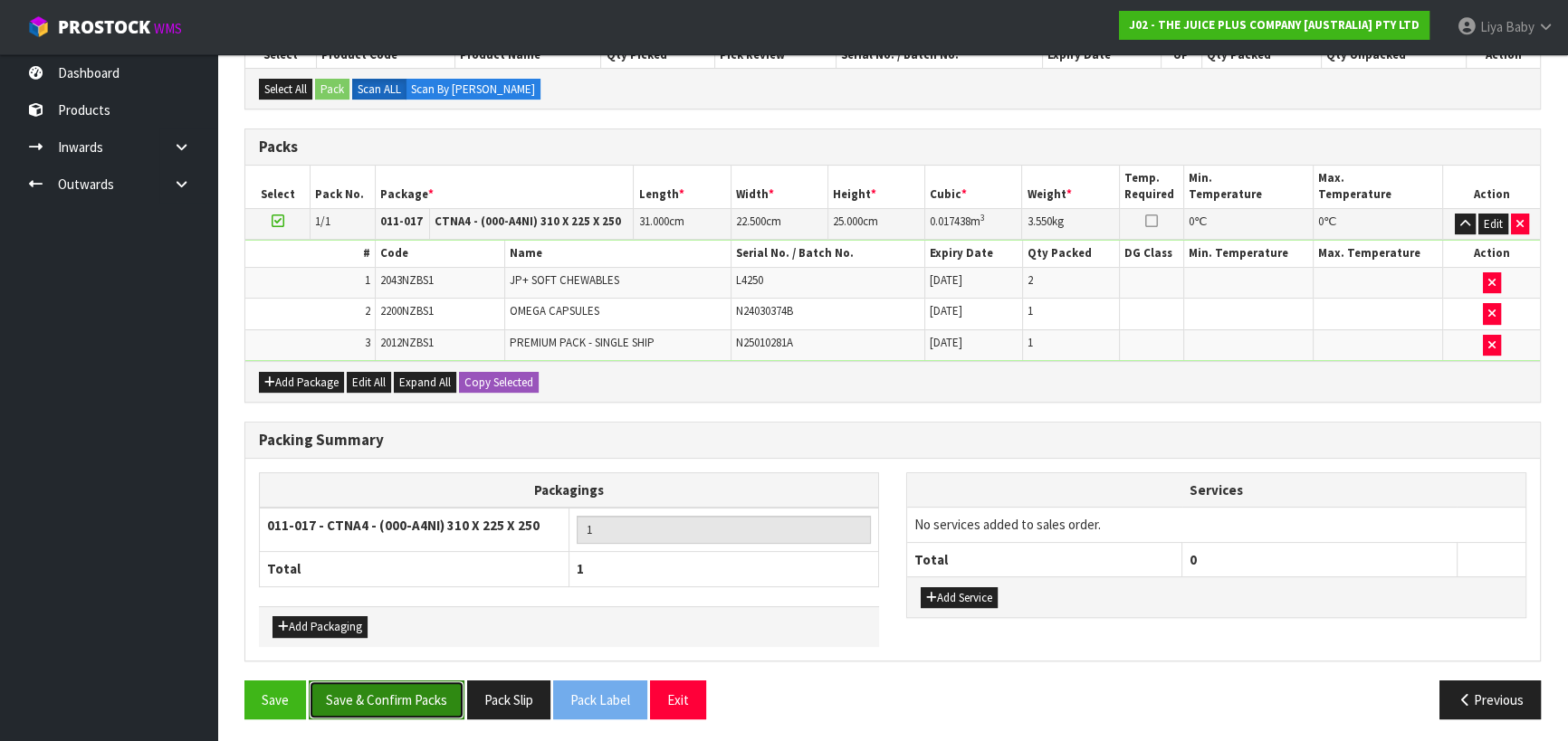
click at [384, 692] on button "Save & Confirm Packs" at bounding box center [386, 700] width 156 height 39
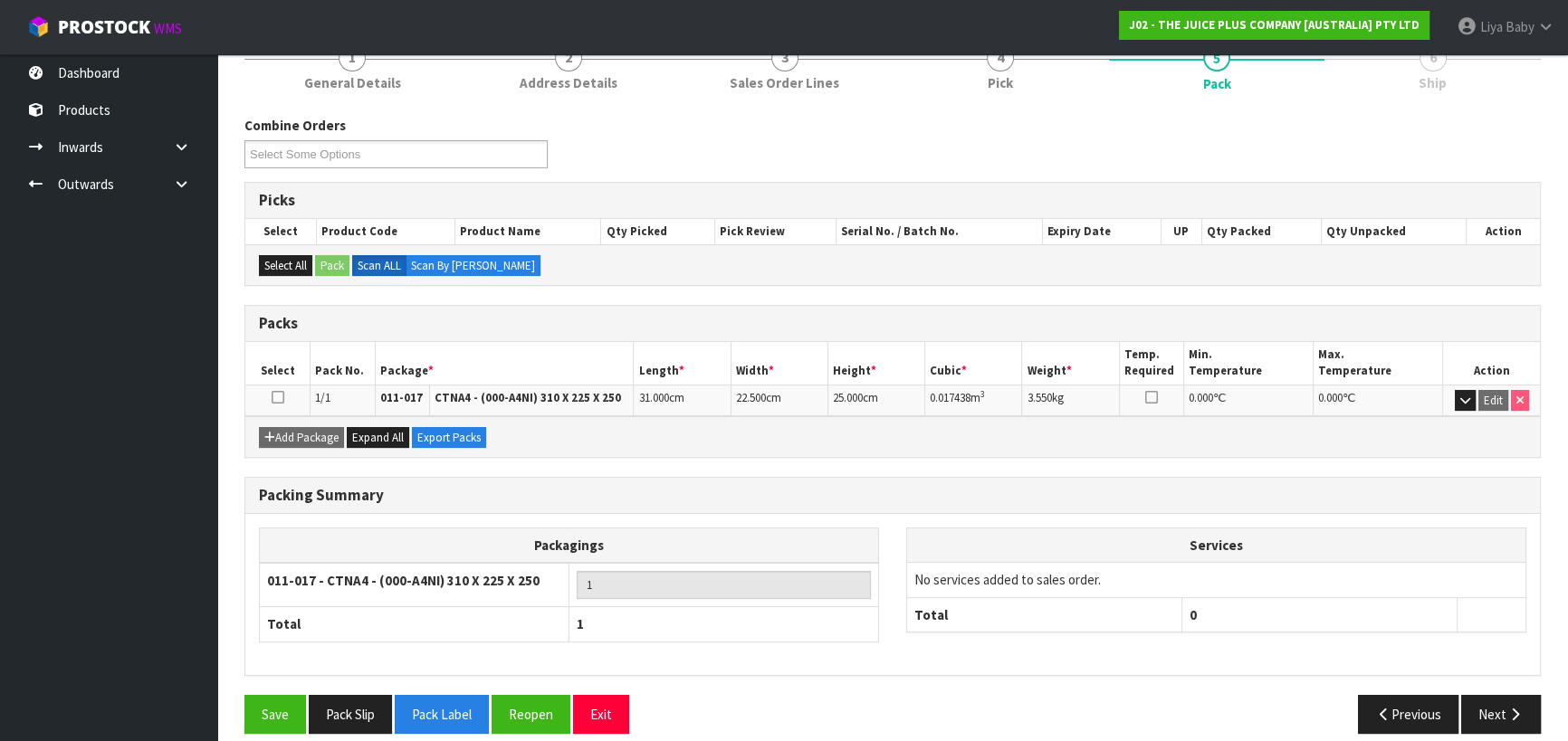
scroll to position [253, 0]
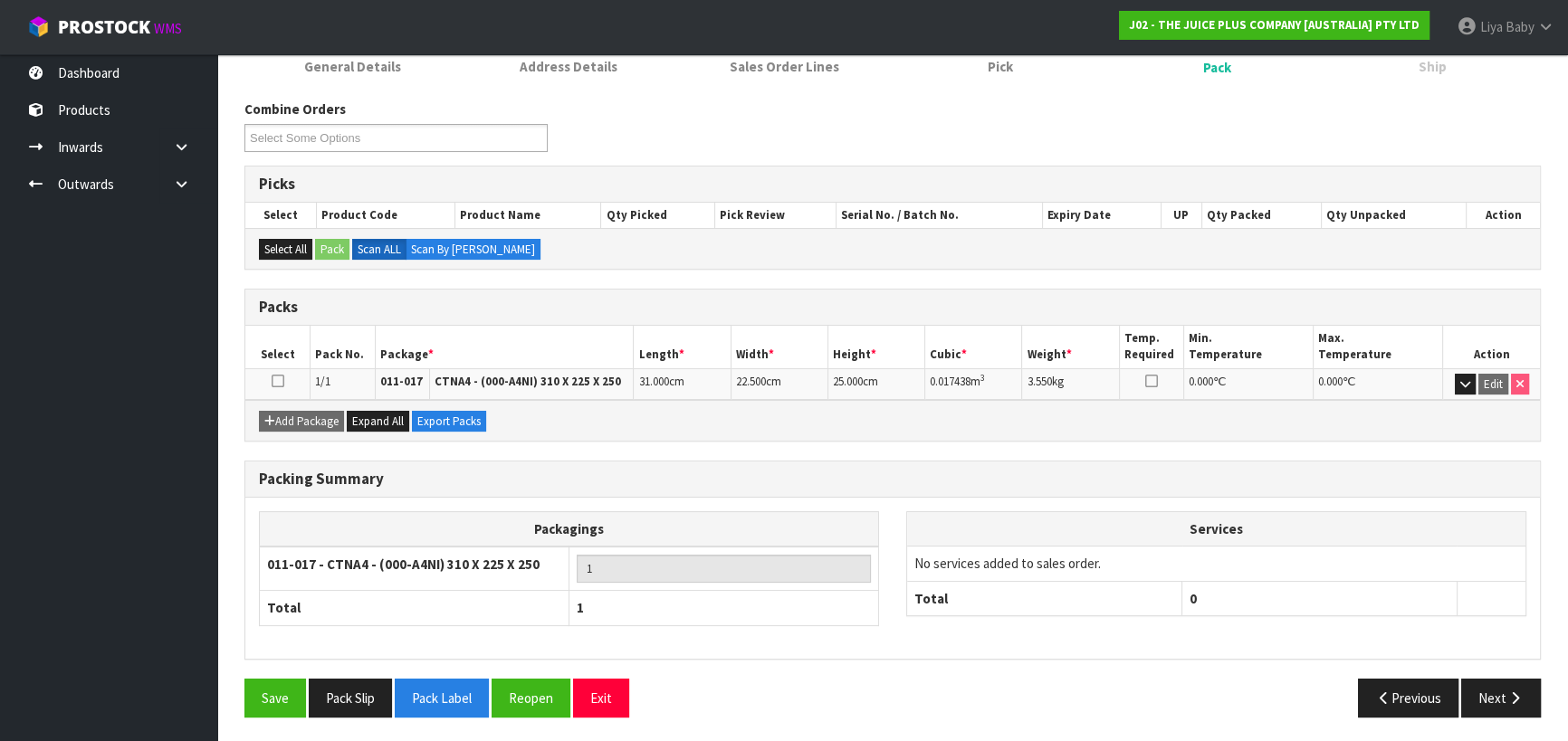
click at [279, 381] on icon at bounding box center [278, 381] width 13 height 1
click at [1513, 697] on icon "button" at bounding box center [1515, 698] width 17 height 14
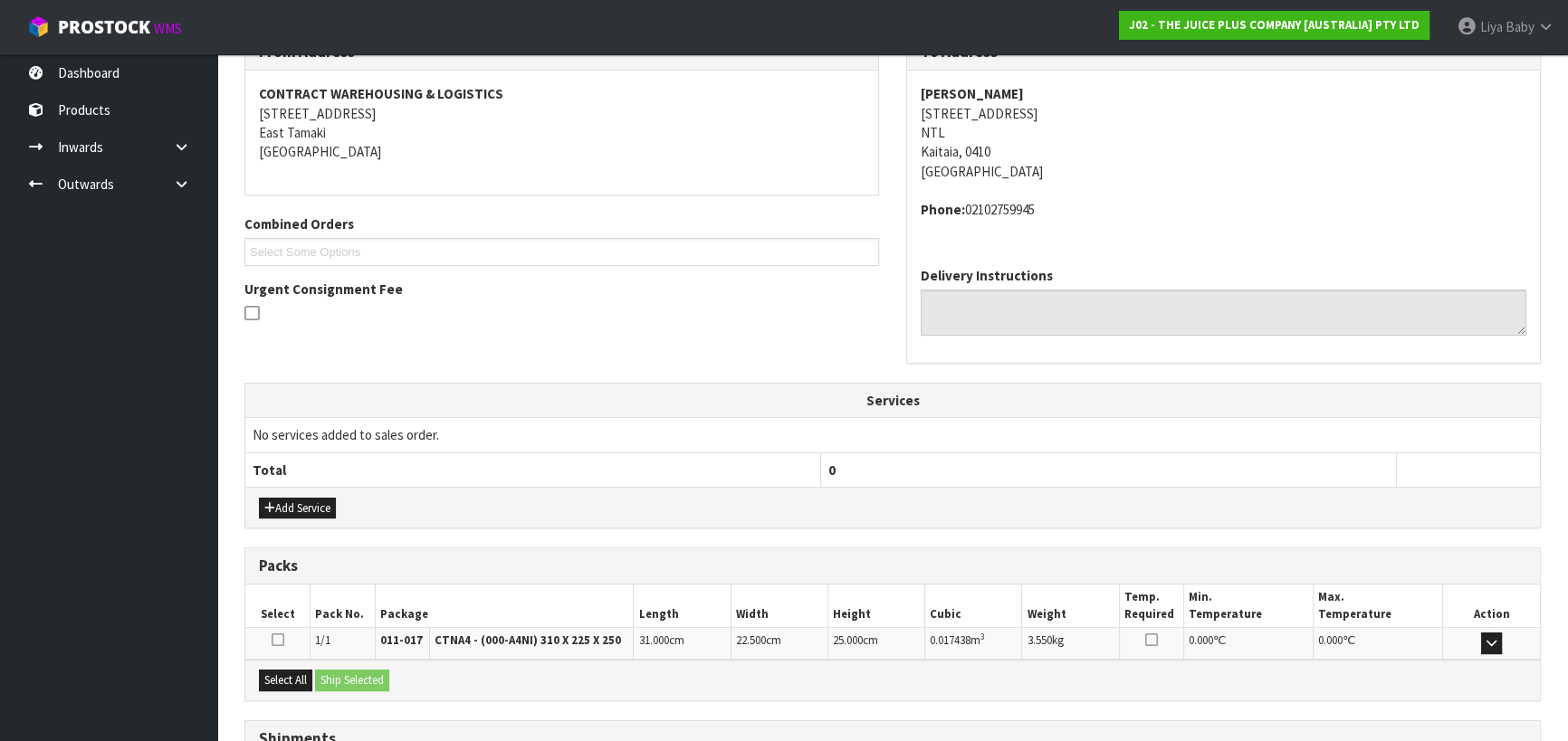
scroll to position [470, 0]
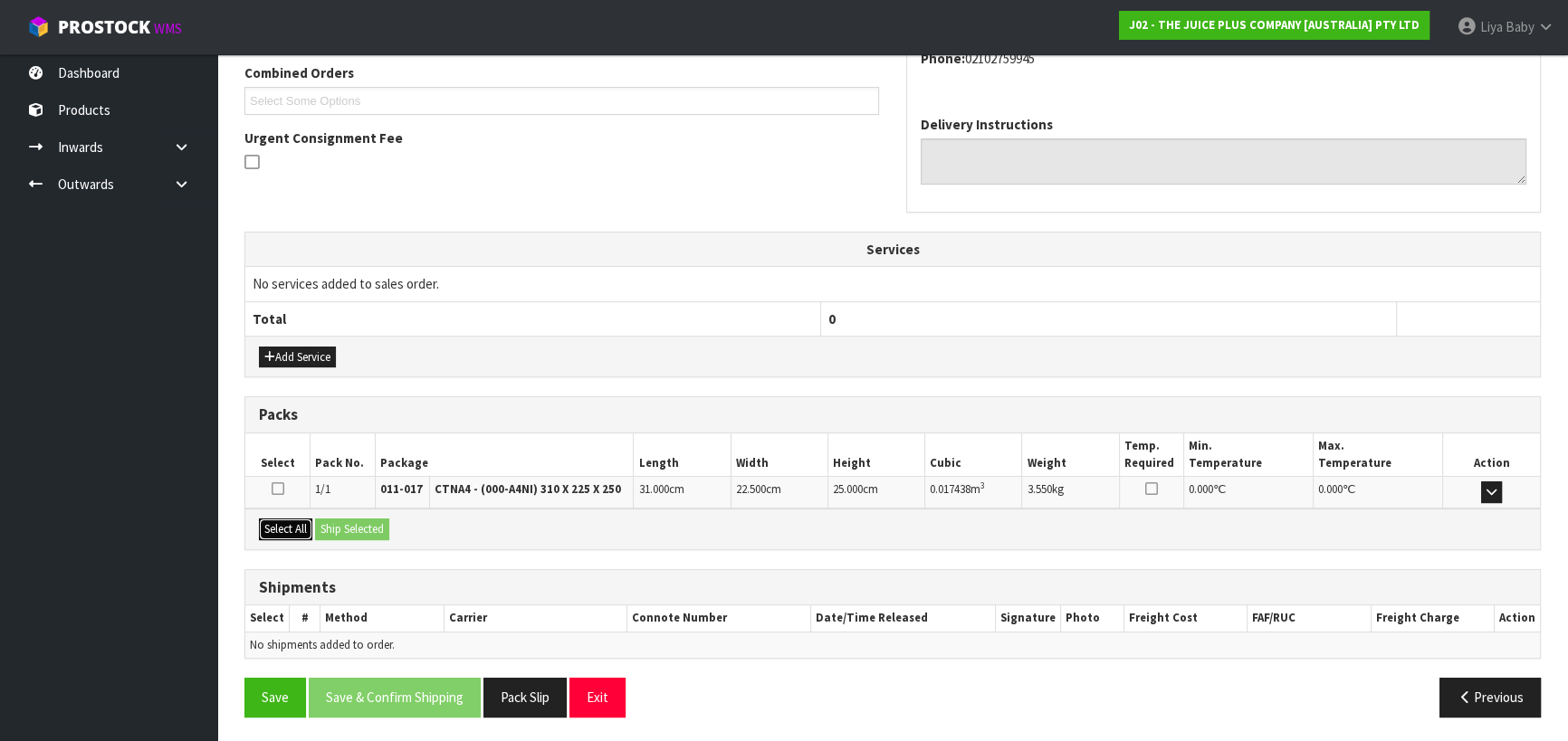
click at [299, 528] on button "Select All" at bounding box center [285, 529] width 53 height 22
click at [349, 523] on button "Ship Selected" at bounding box center [352, 529] width 75 height 22
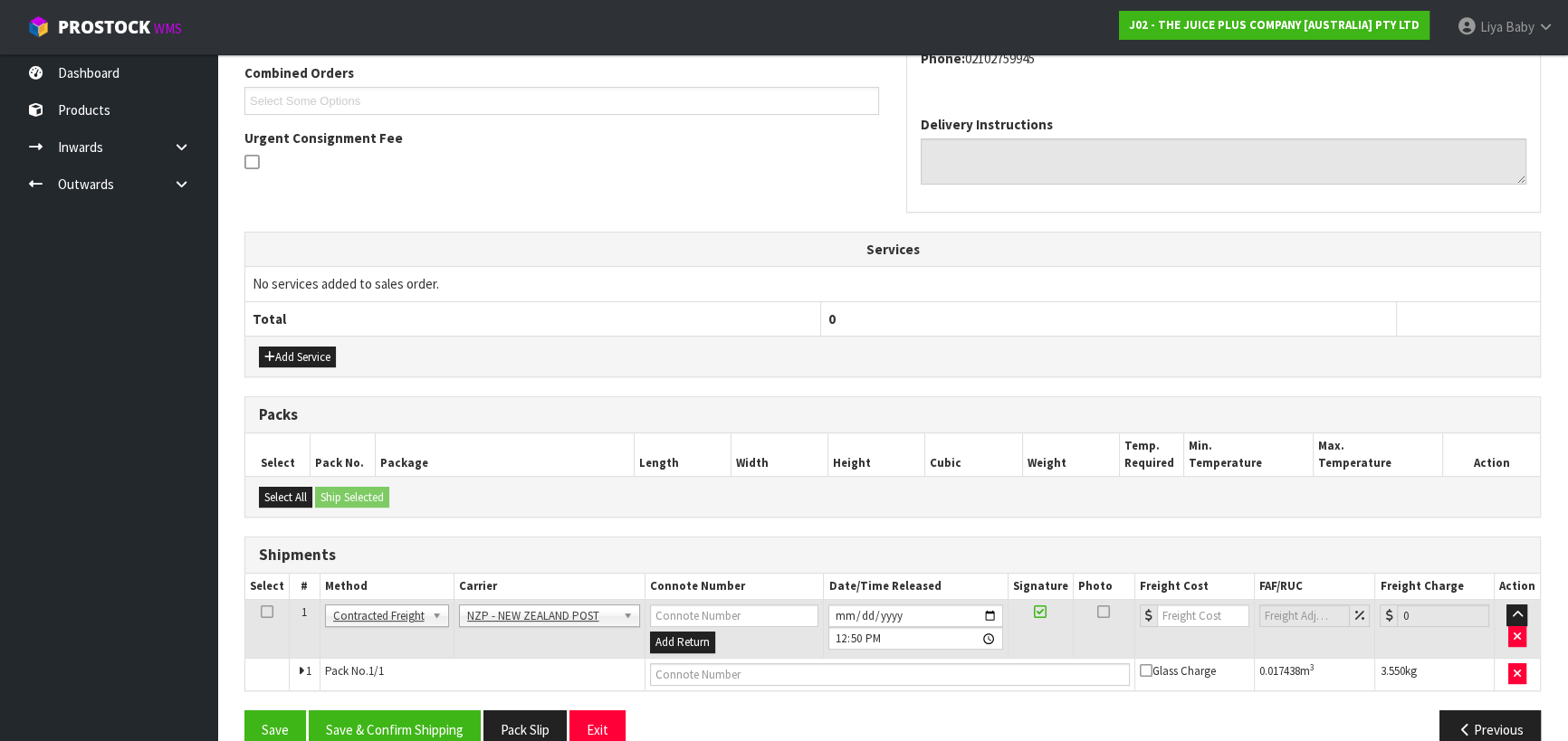
scroll to position [503, 0]
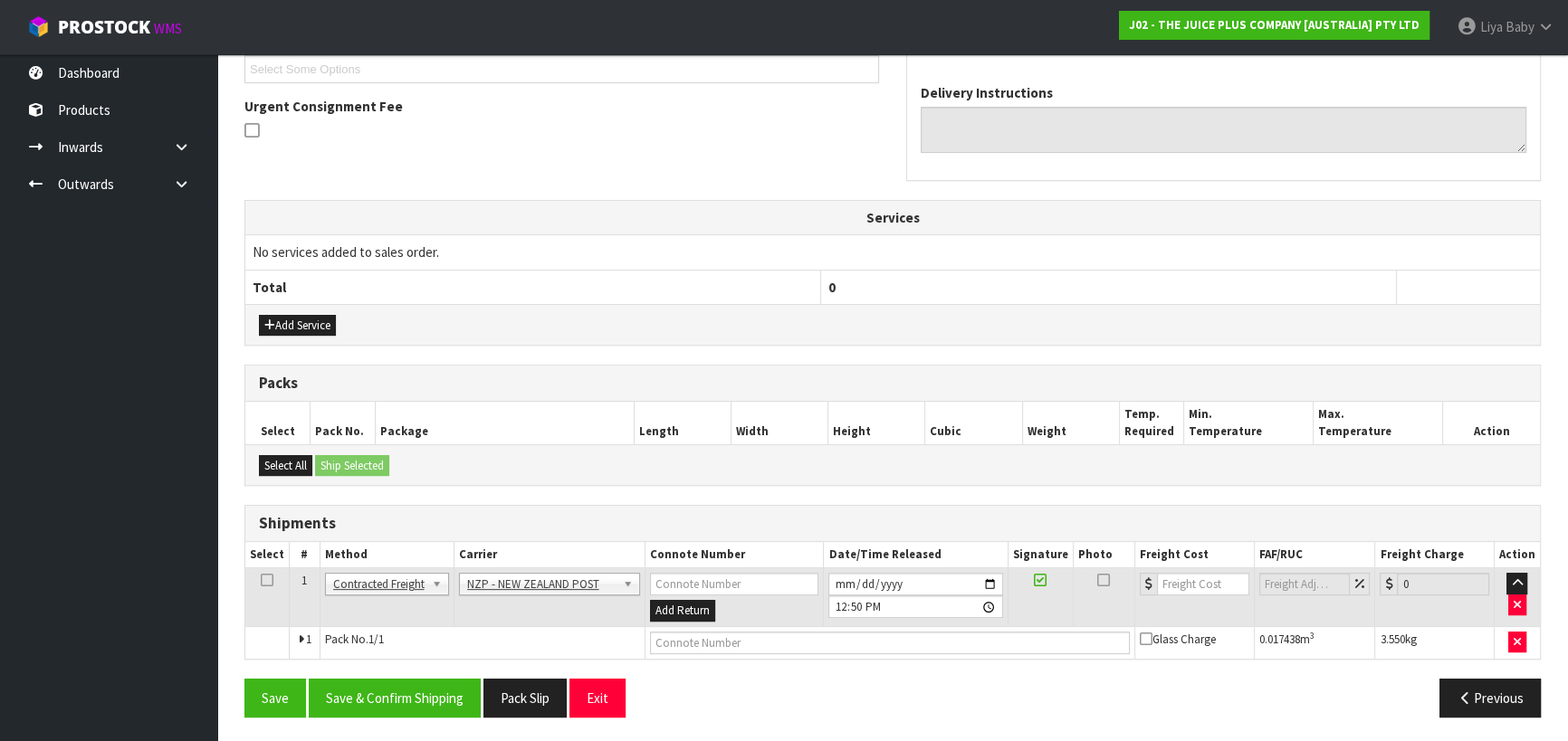
click at [265, 580] on icon at bounding box center [267, 580] width 13 height 1
click at [435, 700] on button "Save & Confirm Shipping" at bounding box center [394, 698] width 172 height 39
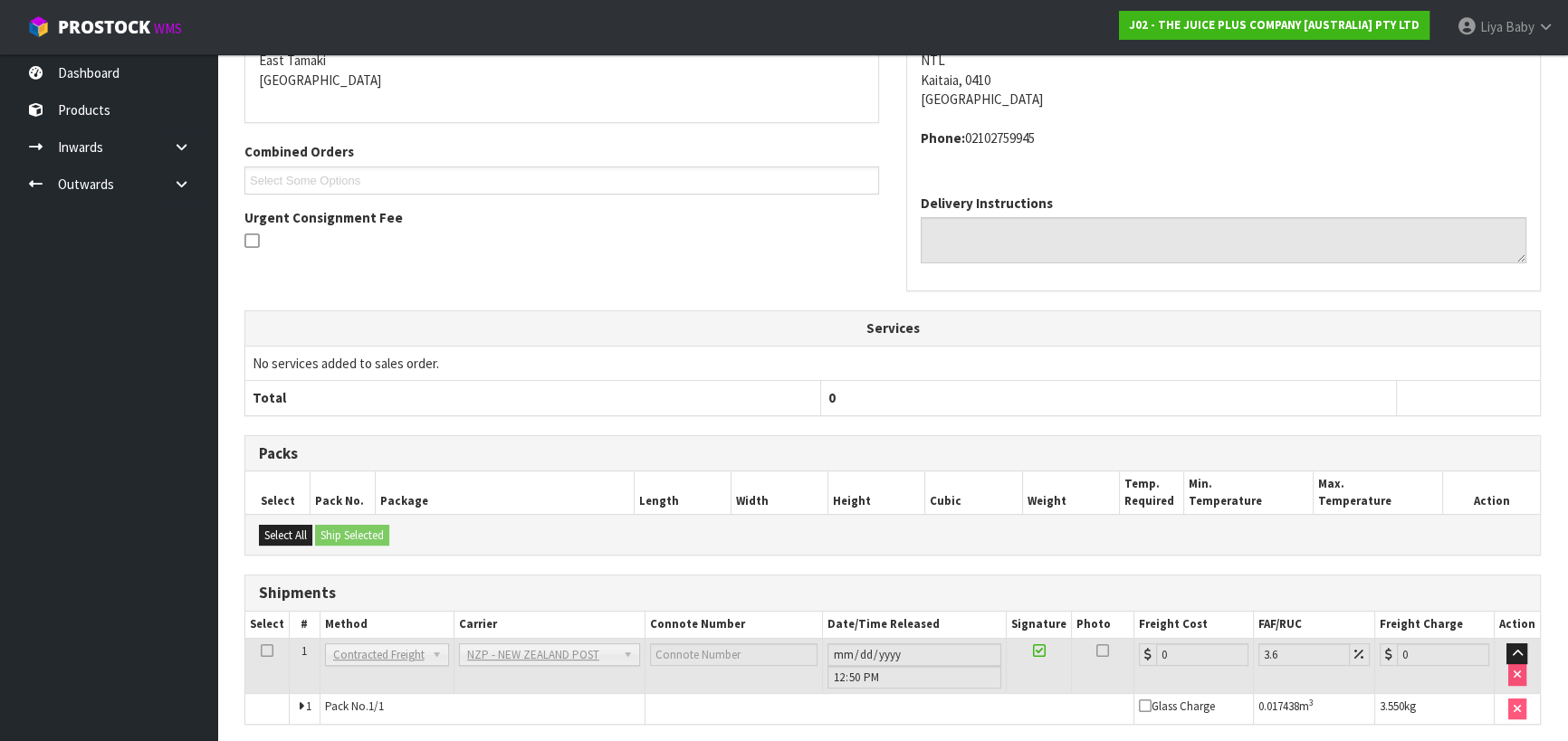
scroll to position [477, 0]
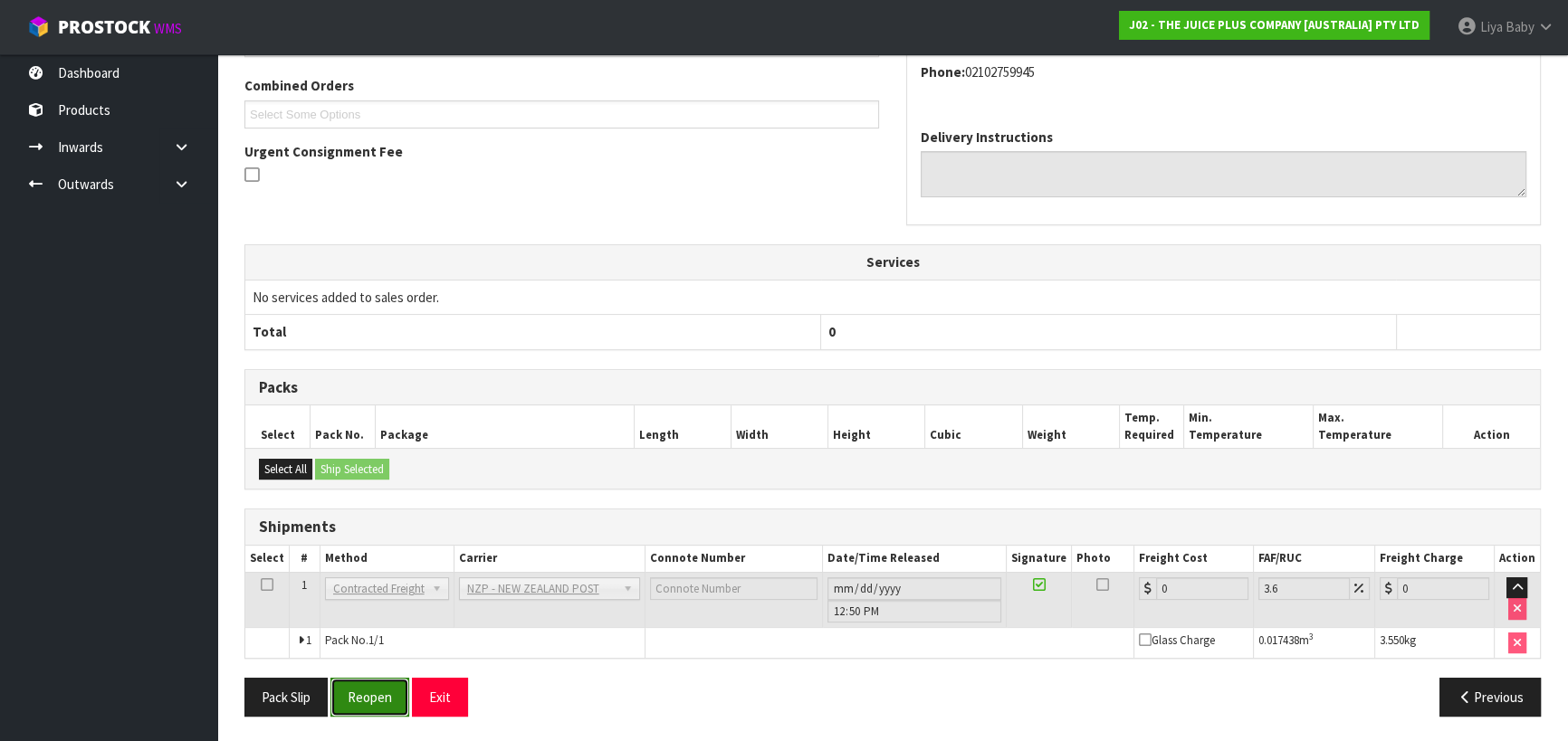
click at [380, 694] on button "Reopen" at bounding box center [370, 697] width 79 height 39
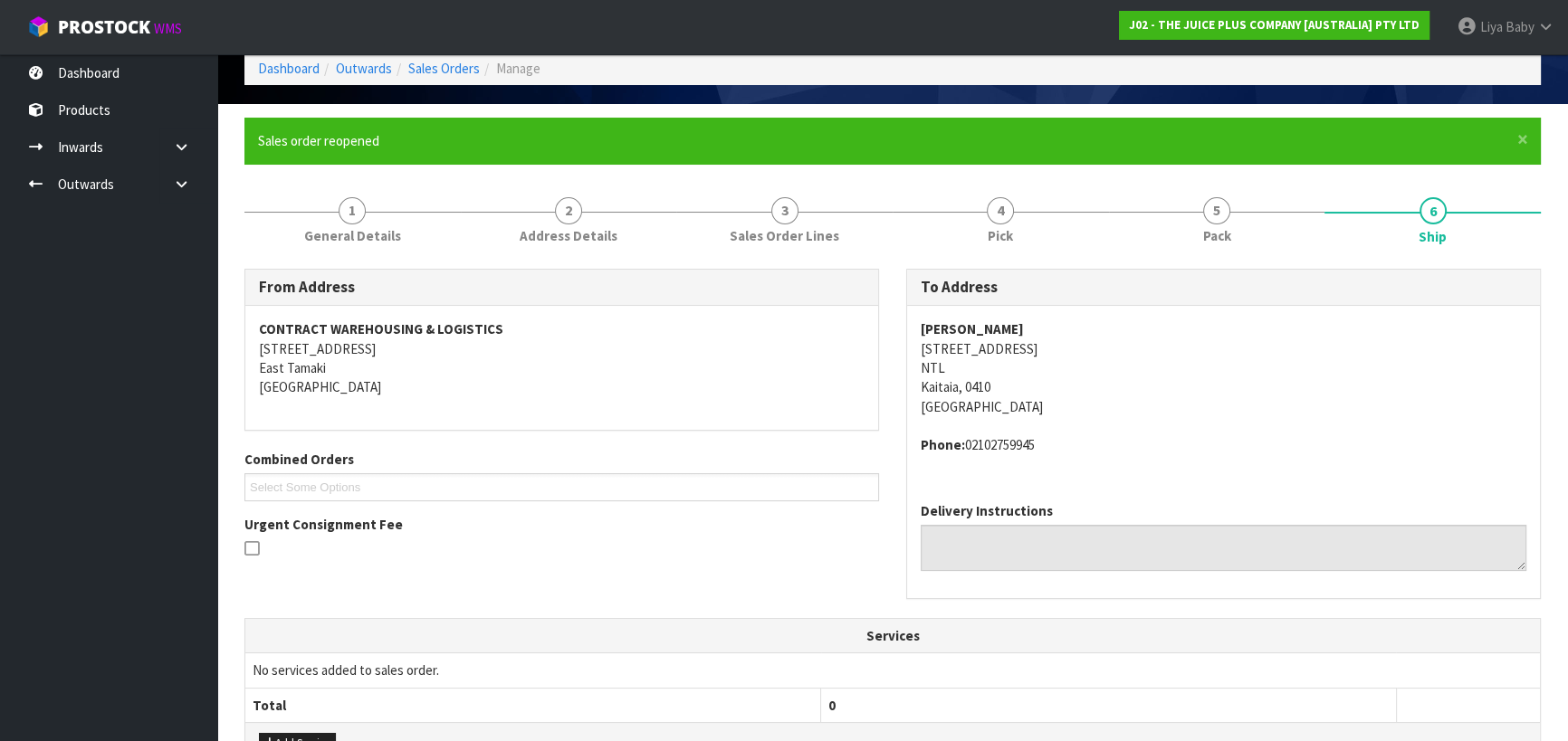
scroll to position [0, 0]
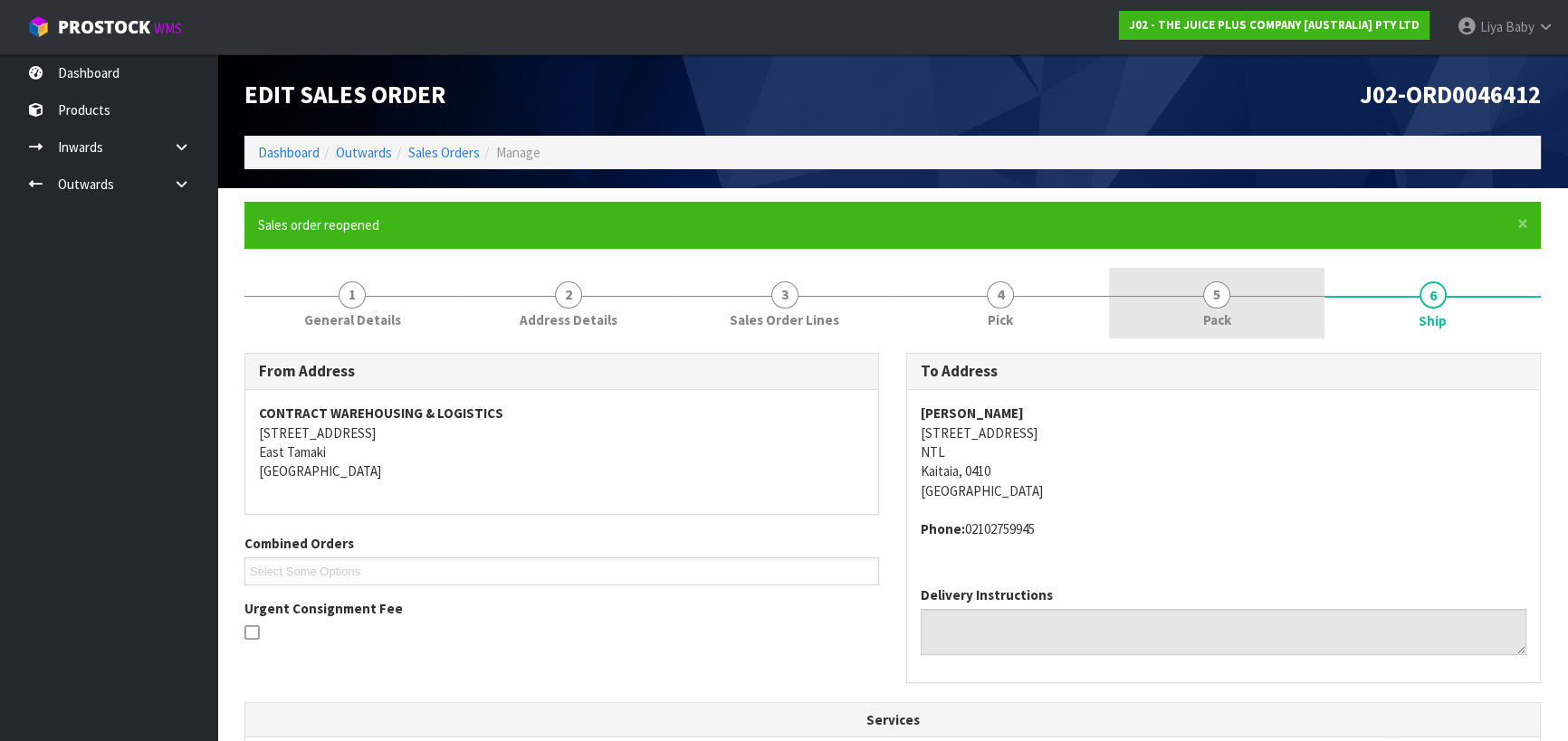
click at [1207, 305] on link "5 Pack" at bounding box center [1216, 304] width 216 height 72
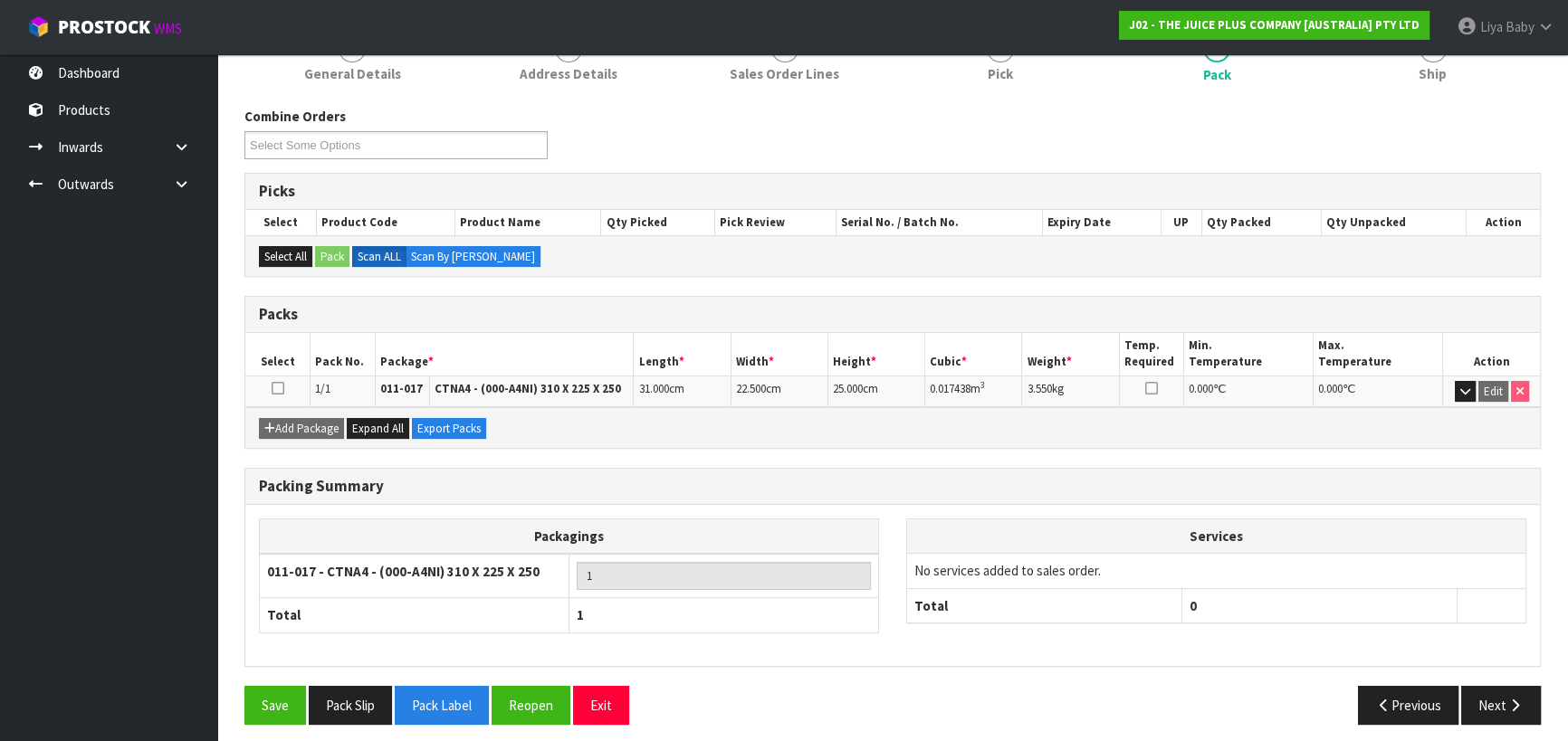
scroll to position [253, 0]
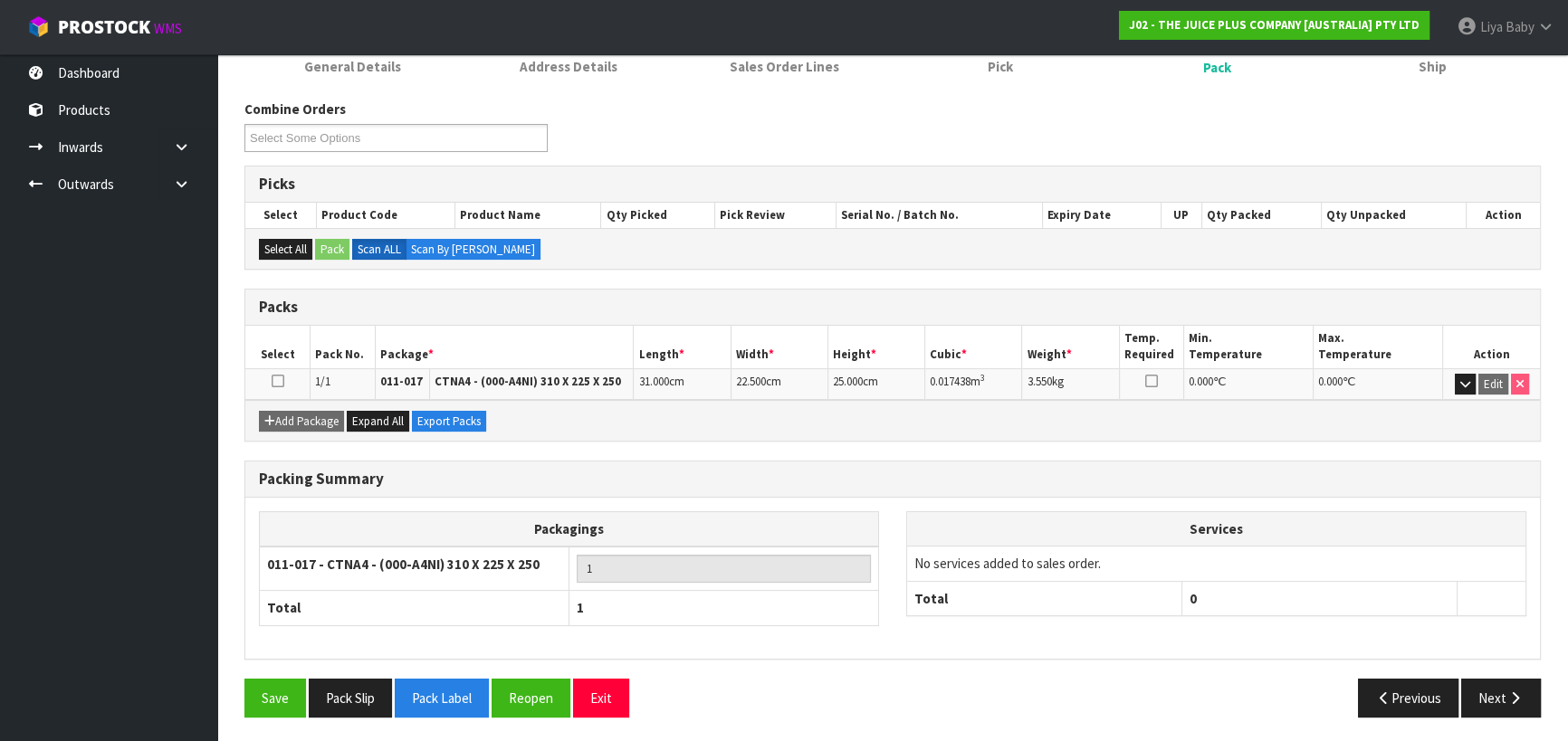
drag, startPoint x: 643, startPoint y: 380, endPoint x: 667, endPoint y: 379, distance: 24.0
click at [644, 380] on span "31.000" at bounding box center [653, 381] width 29 height 16
click at [536, 695] on button "Reopen" at bounding box center [531, 698] width 79 height 39
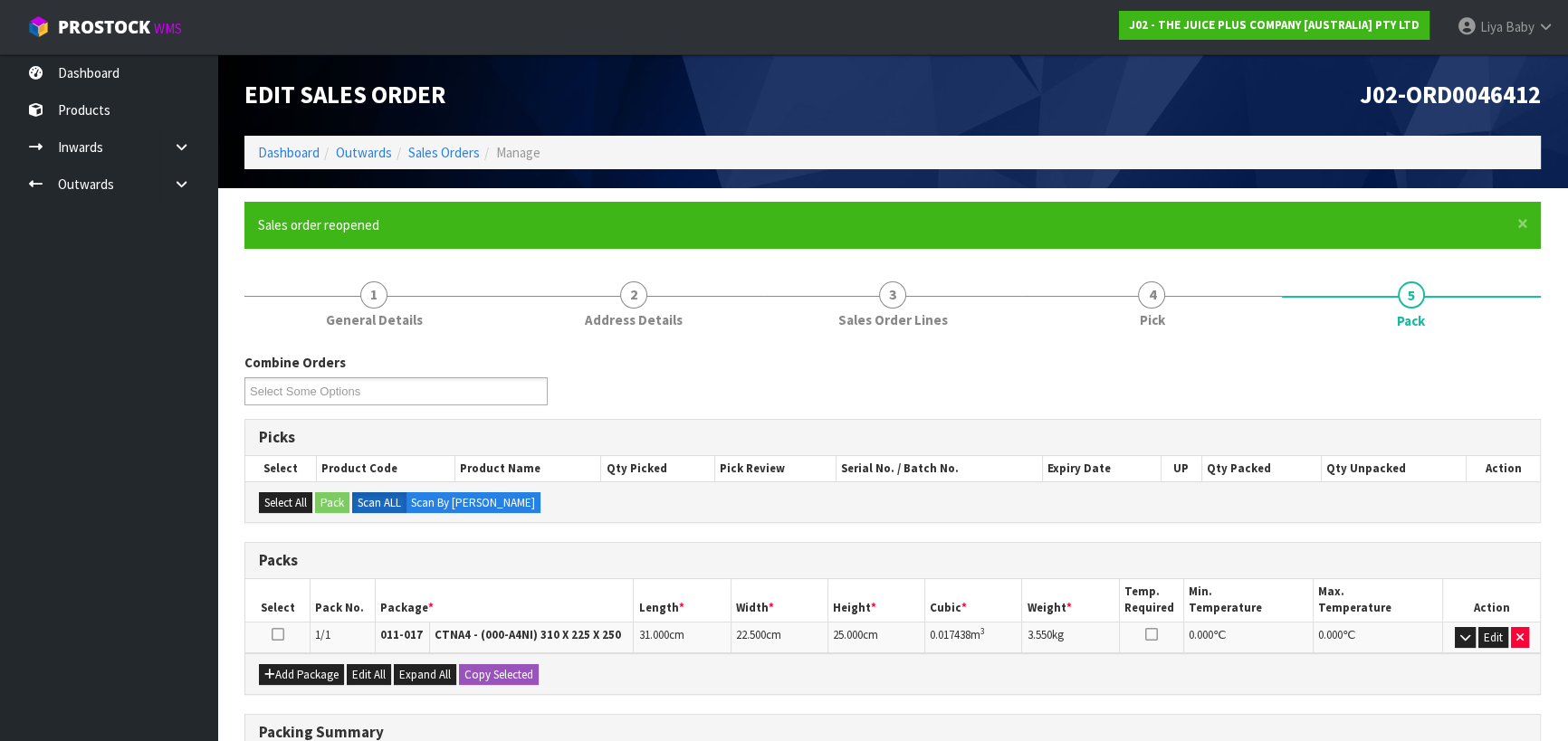
scroll to position [246, 0]
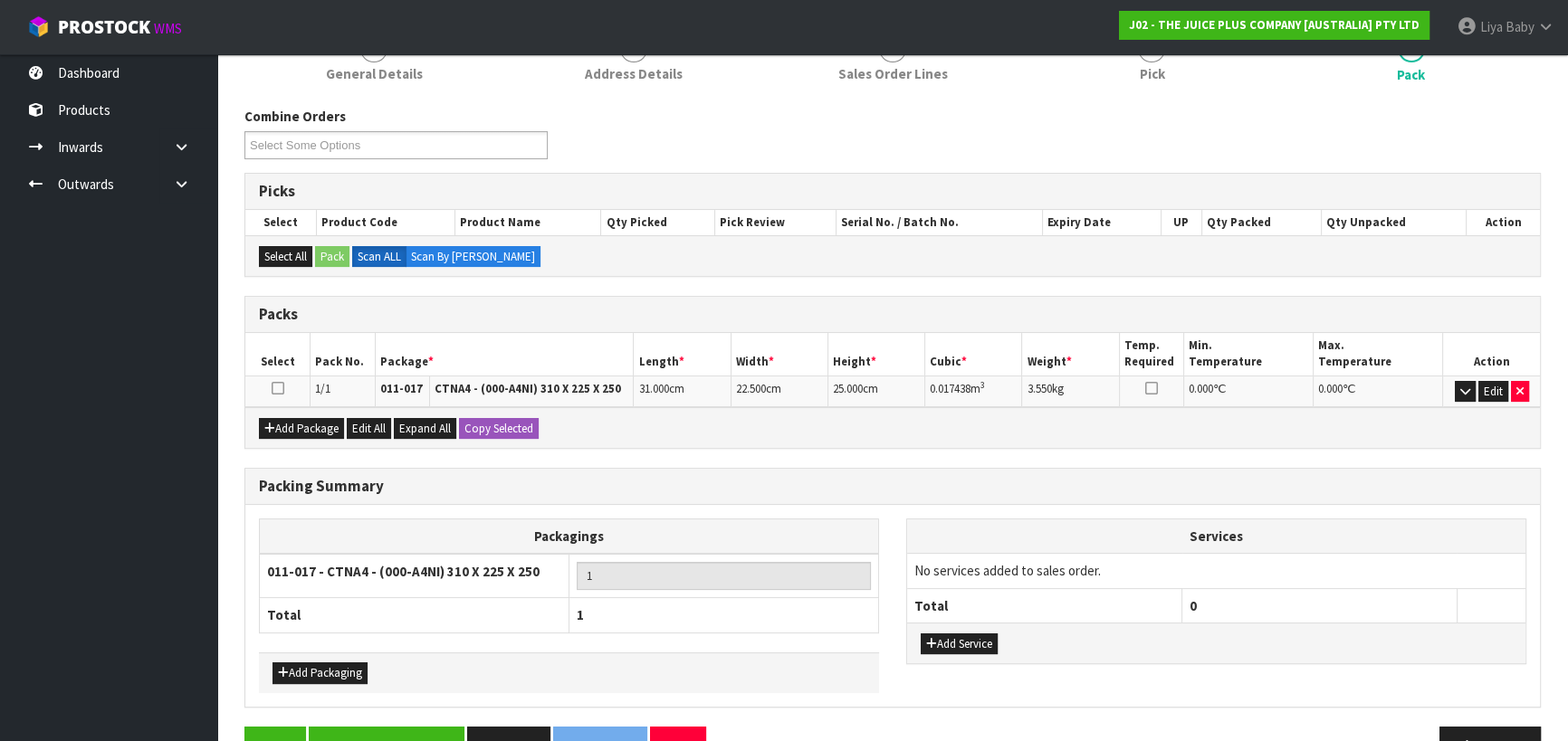
drag, startPoint x: 653, startPoint y: 388, endPoint x: 675, endPoint y: 388, distance: 22.0
click at [655, 388] on span "31.000" at bounding box center [653, 388] width 29 height 16
drag, startPoint x: 682, startPoint y: 388, endPoint x: 693, endPoint y: 388, distance: 11.0
click at [683, 388] on td "31.000 cm" at bounding box center [681, 391] width 97 height 31
click at [1492, 382] on button "Edit" at bounding box center [1493, 392] width 29 height 22
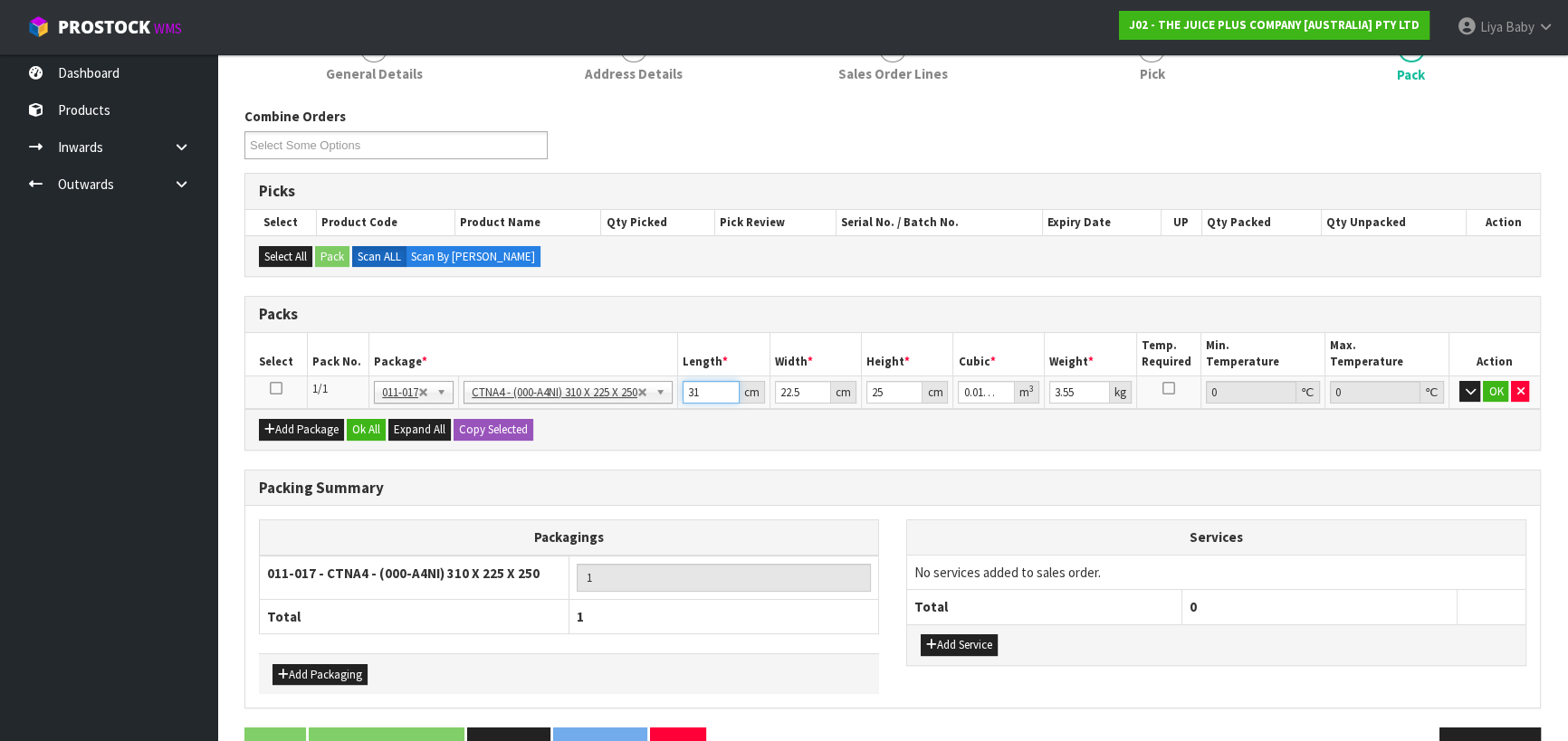
click at [713, 389] on input "31" at bounding box center [711, 392] width 57 height 23
type input "3"
type input "0.001687"
type input "32"
type input "0.018"
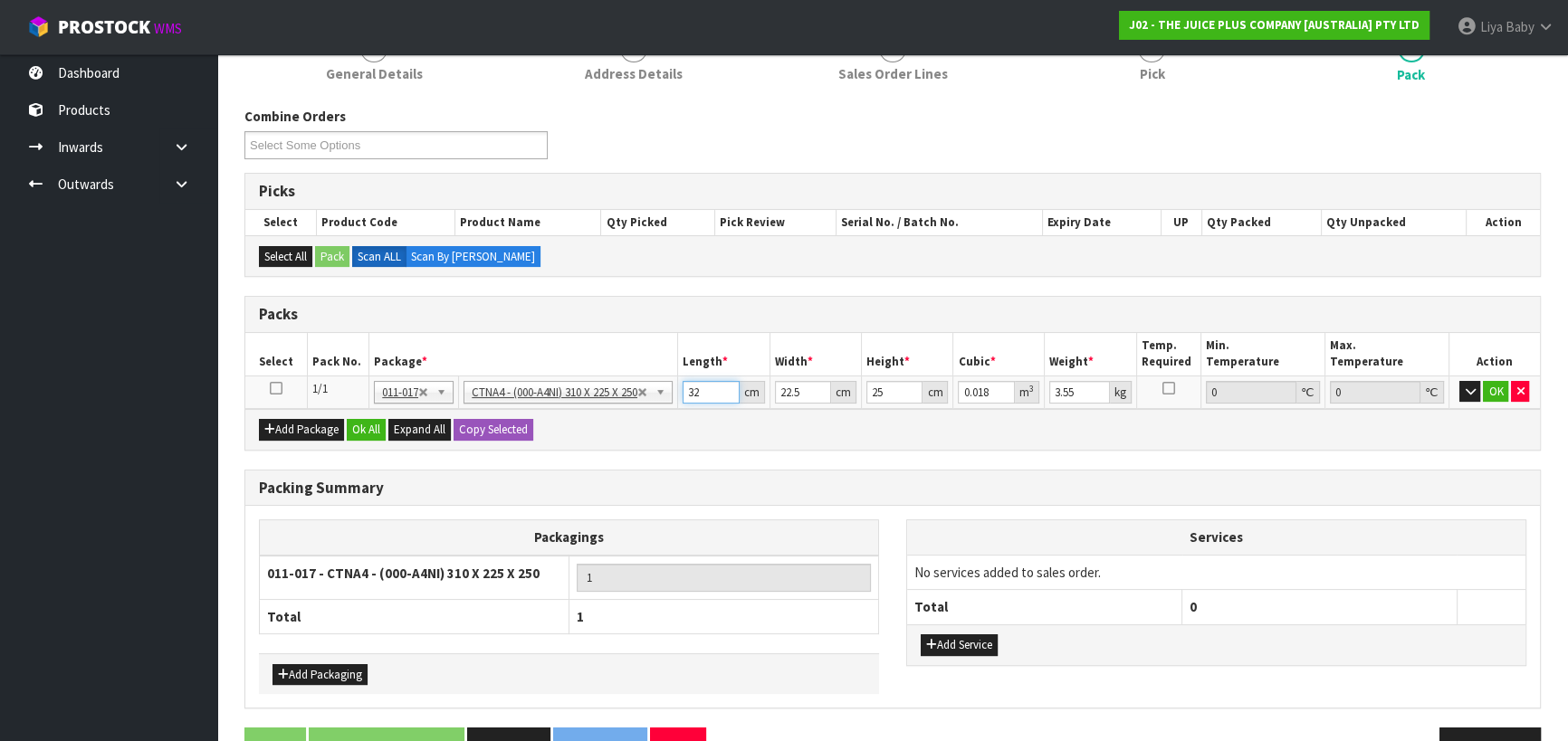
type input "32"
click at [809, 388] on input "22.5" at bounding box center [803, 392] width 56 height 23
type input "22"
type input "0.0176"
type input "2"
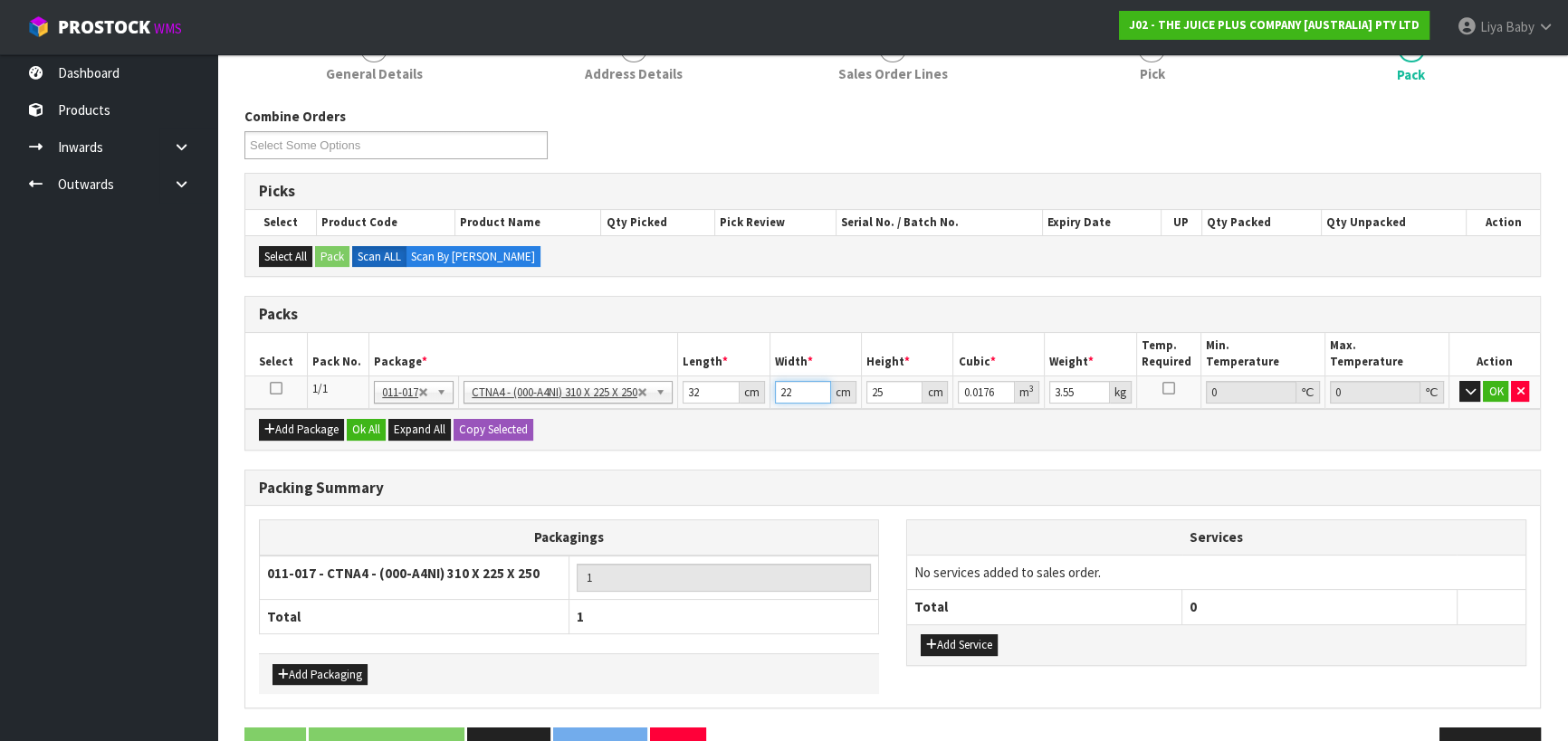
type input "0.0016"
type input "0"
type input "2"
type input "0.0016"
type input "24"
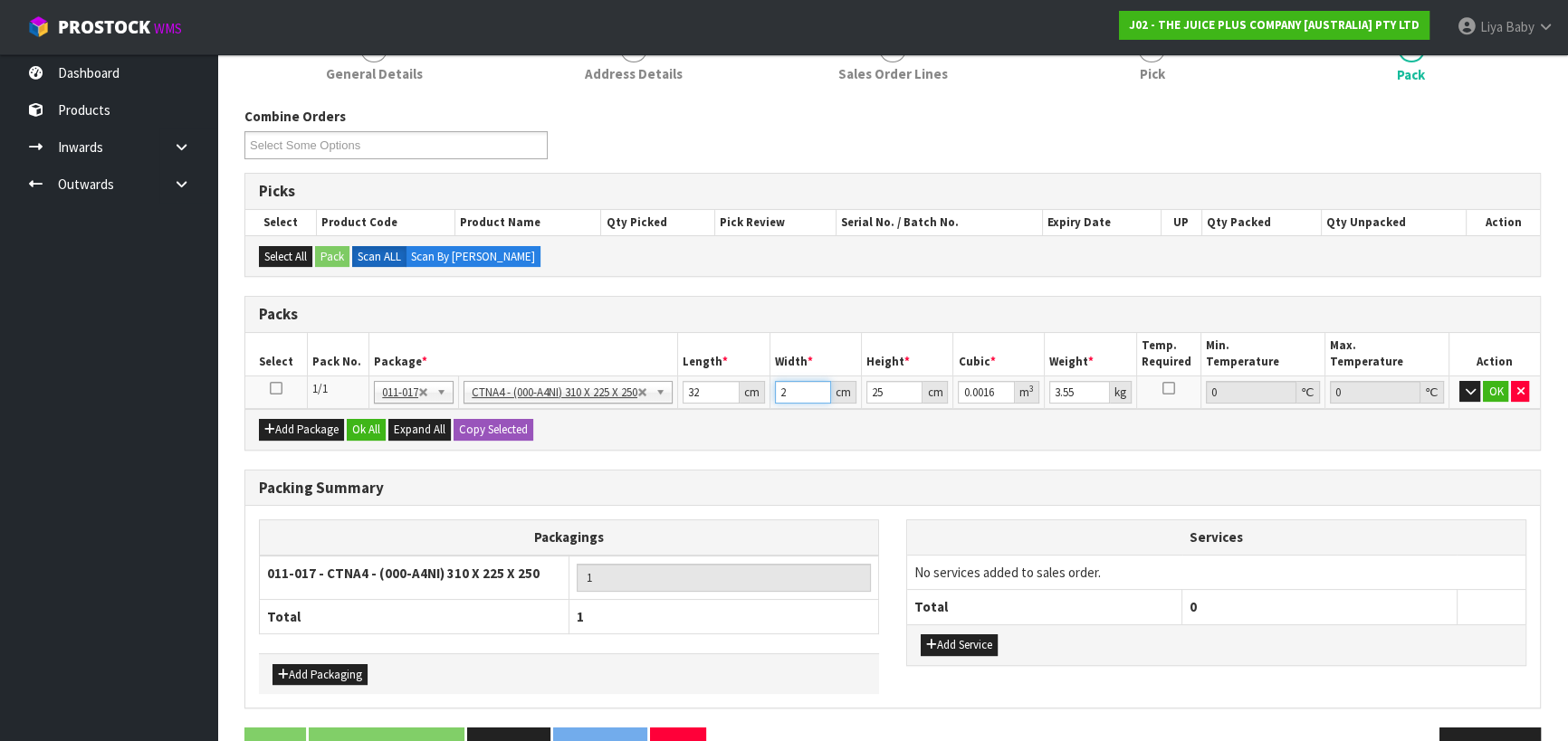
type input "0.0192"
type input "24"
click at [900, 387] on input "25" at bounding box center [895, 392] width 57 height 23
type input "2"
type input "0.001536"
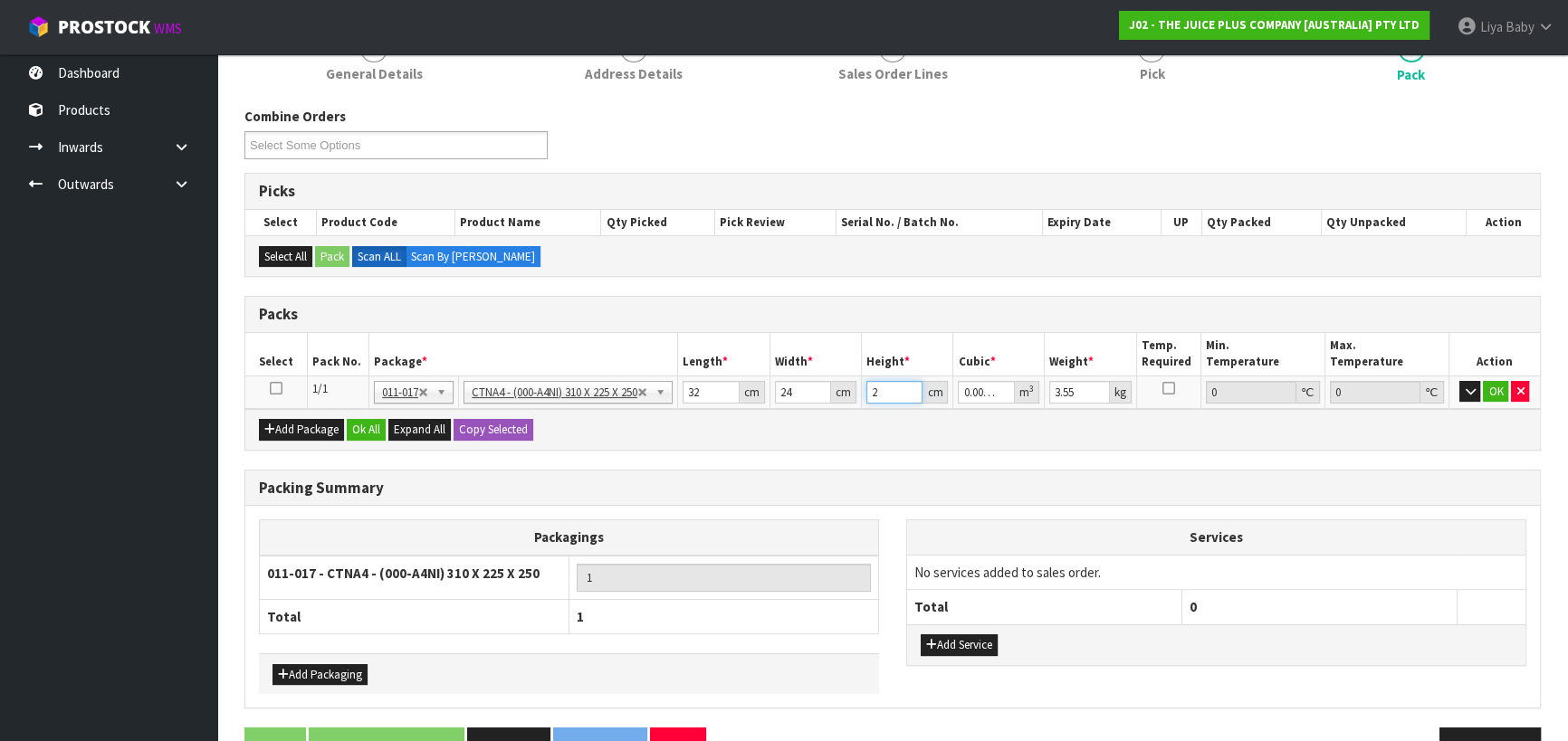
type input "0"
type input "2"
type input "0.001536"
type input "27"
type input "0.020736"
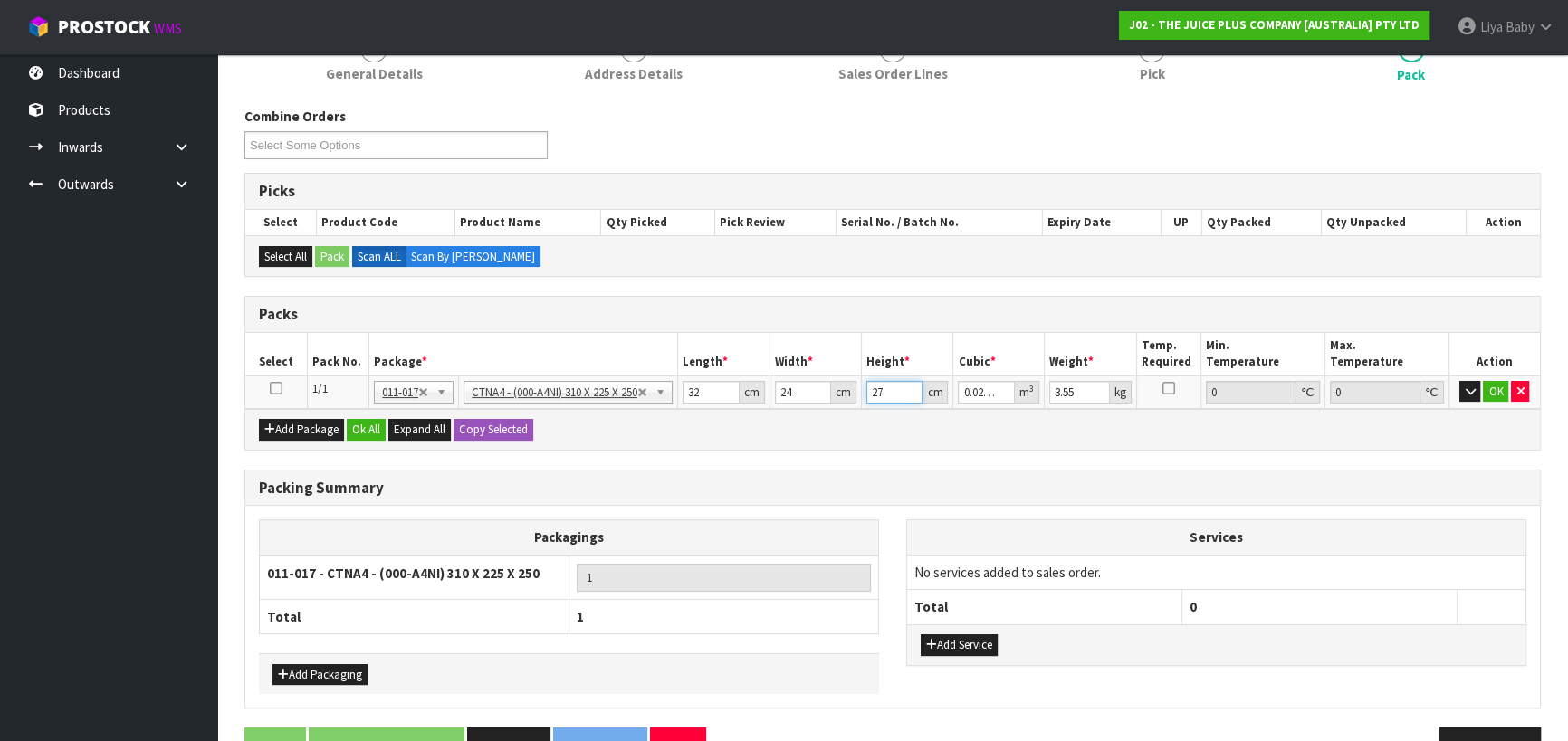
type input "27"
click at [1088, 389] on input "3.55" at bounding box center [1080, 392] width 61 height 23
type input "3"
type input "5"
drag, startPoint x: 432, startPoint y: 510, endPoint x: 405, endPoint y: 492, distance: 32.4
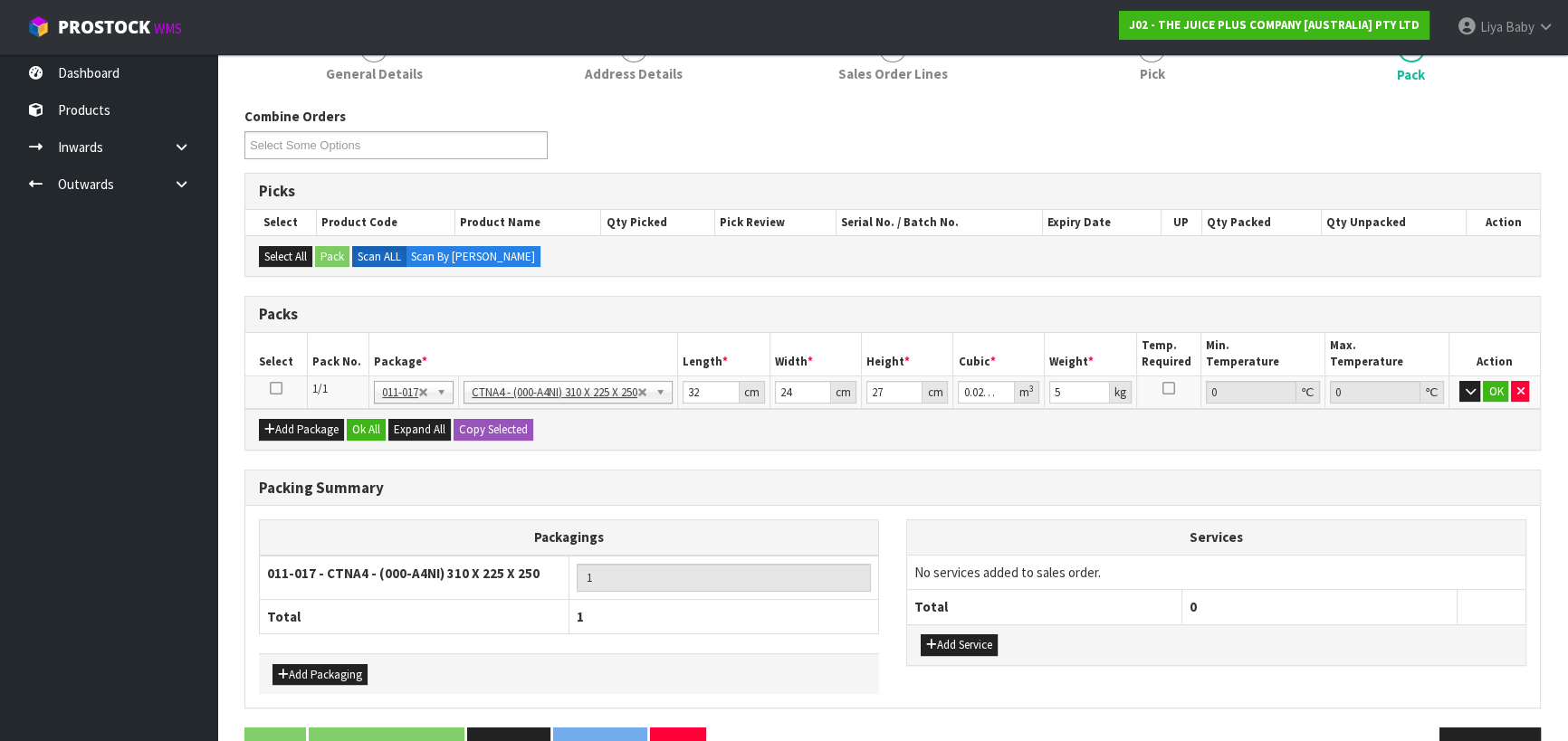
drag, startPoint x: 405, startPoint y: 492, endPoint x: 775, endPoint y: 437, distance: 374.1
click at [775, 437] on div "Add Package Ok All Expand All Copy Selected" at bounding box center [892, 429] width 1295 height 41
click at [272, 388] on icon at bounding box center [276, 388] width 13 height 1
click at [364, 424] on button "Ok All" at bounding box center [366, 430] width 39 height 22
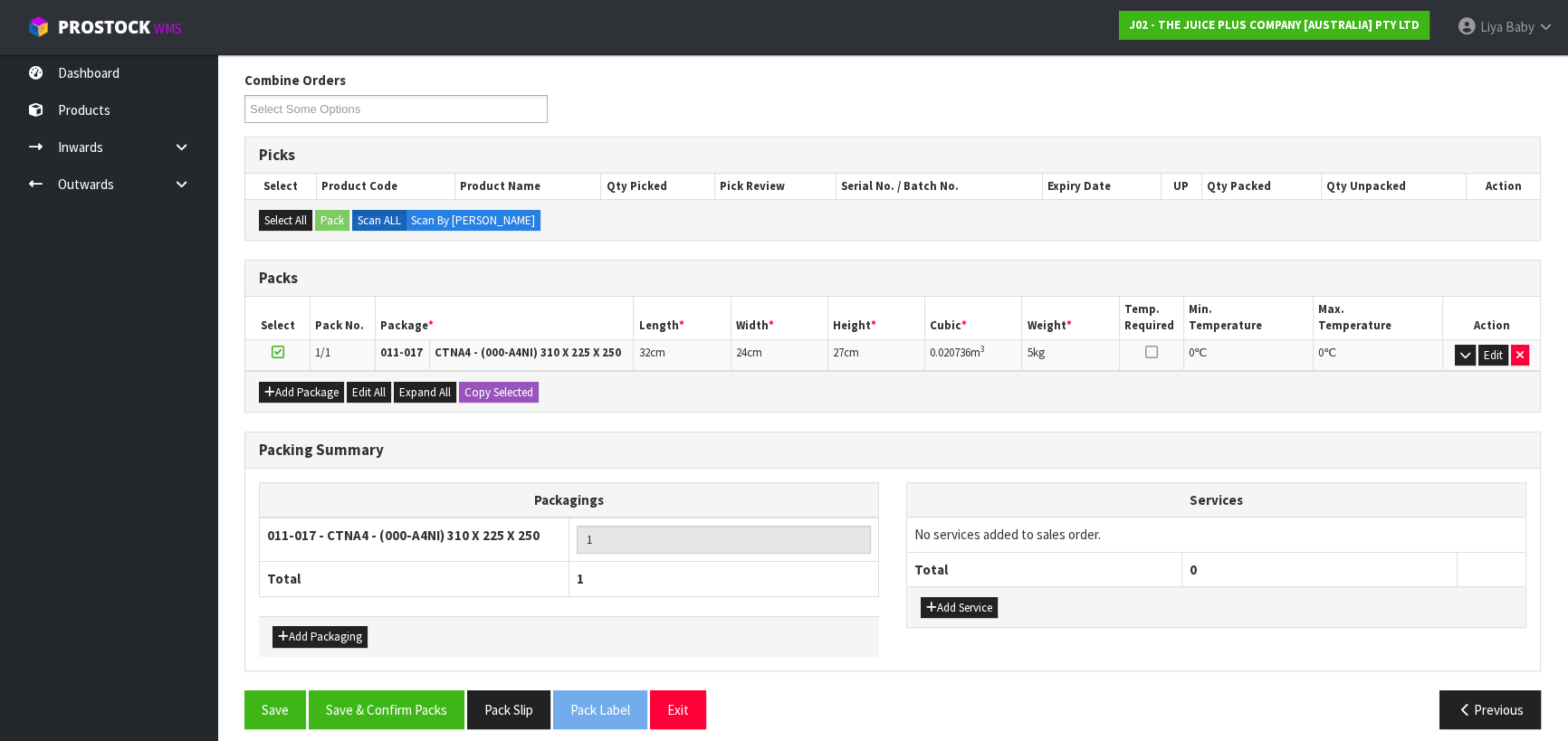
scroll to position [294, 0]
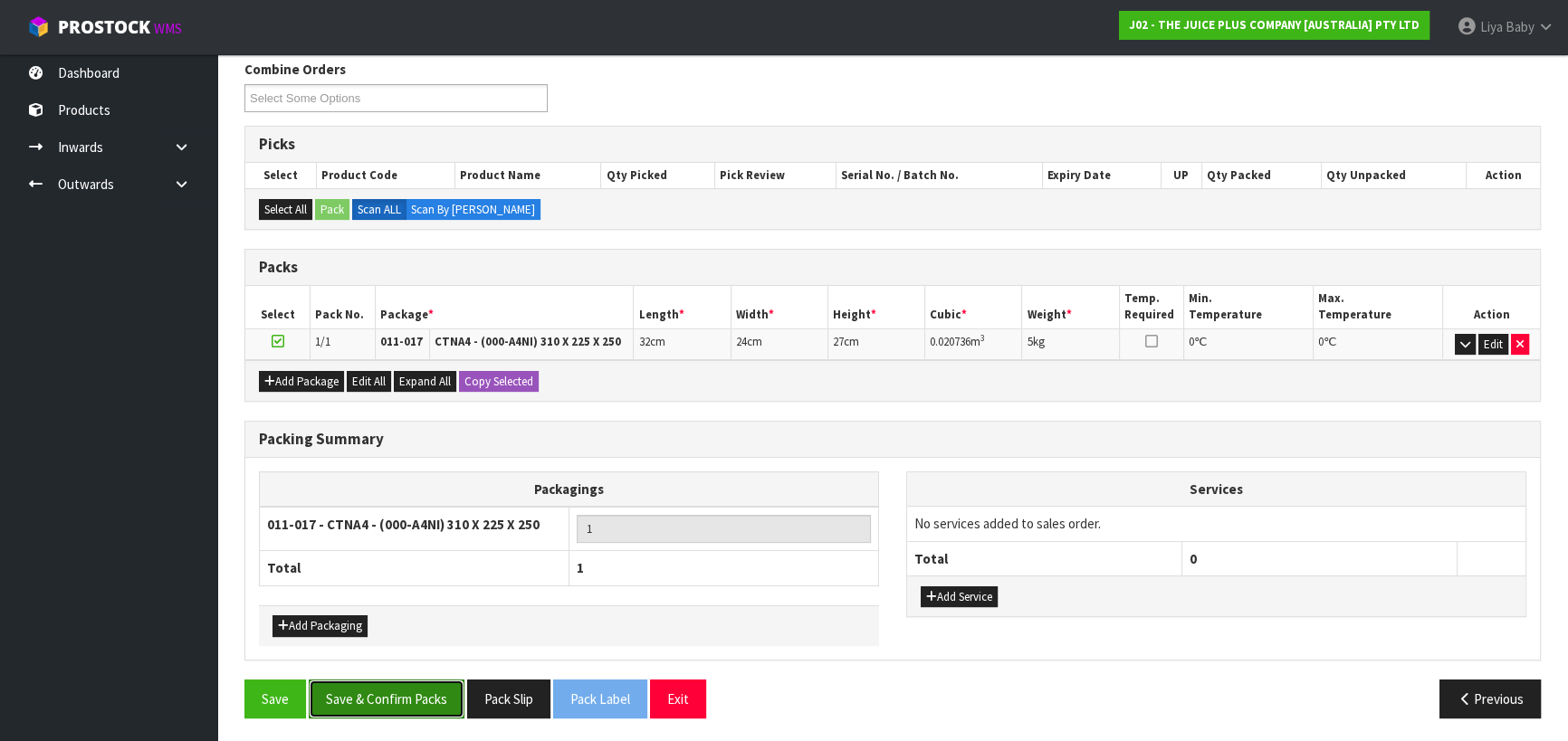
click at [385, 702] on button "Save & Confirm Packs" at bounding box center [386, 699] width 156 height 39
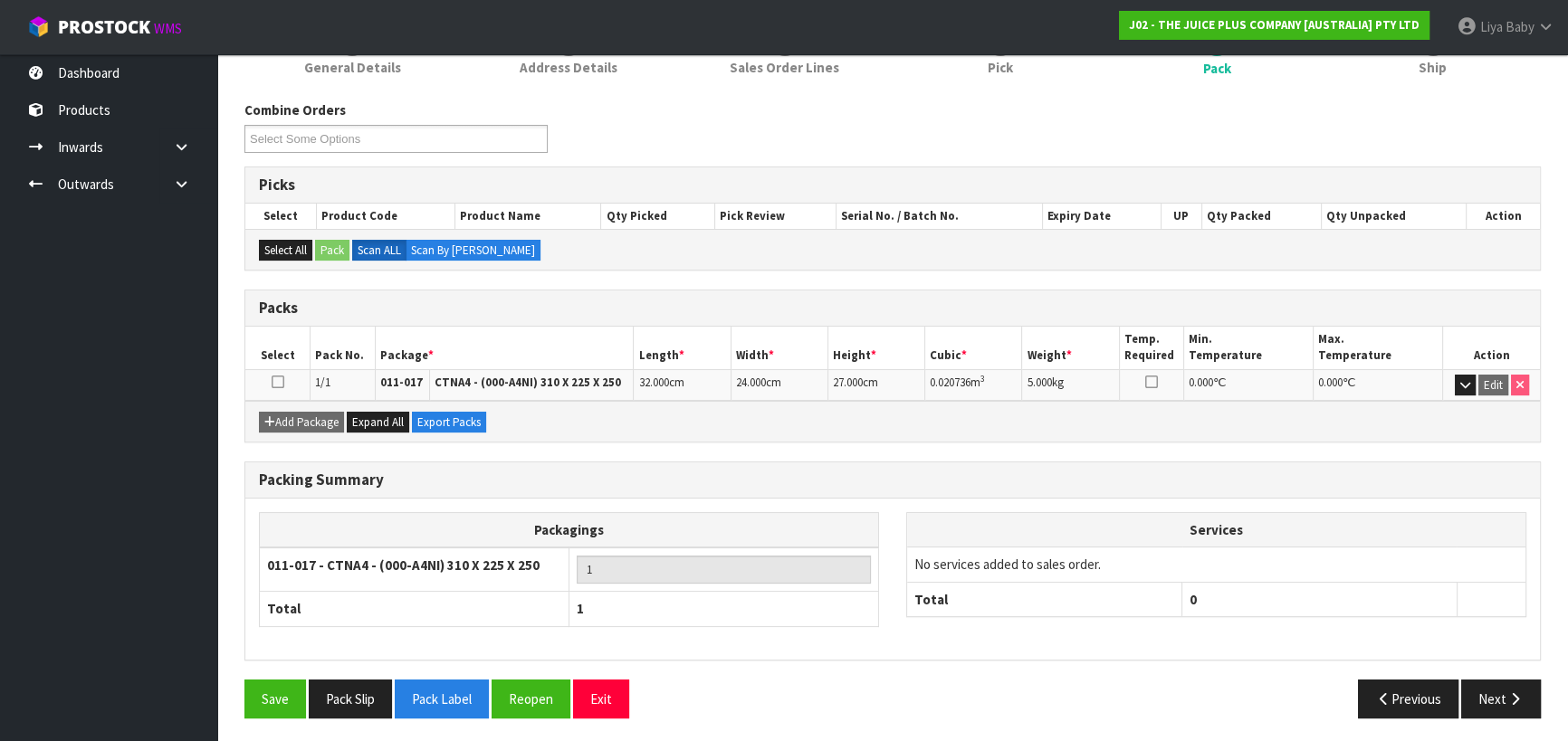
scroll to position [253, 0]
click at [269, 380] on td at bounding box center [277, 384] width 65 height 31
click at [278, 381] on icon at bounding box center [278, 381] width 13 height 1
click at [1526, 691] on button "Next" at bounding box center [1501, 698] width 80 height 39
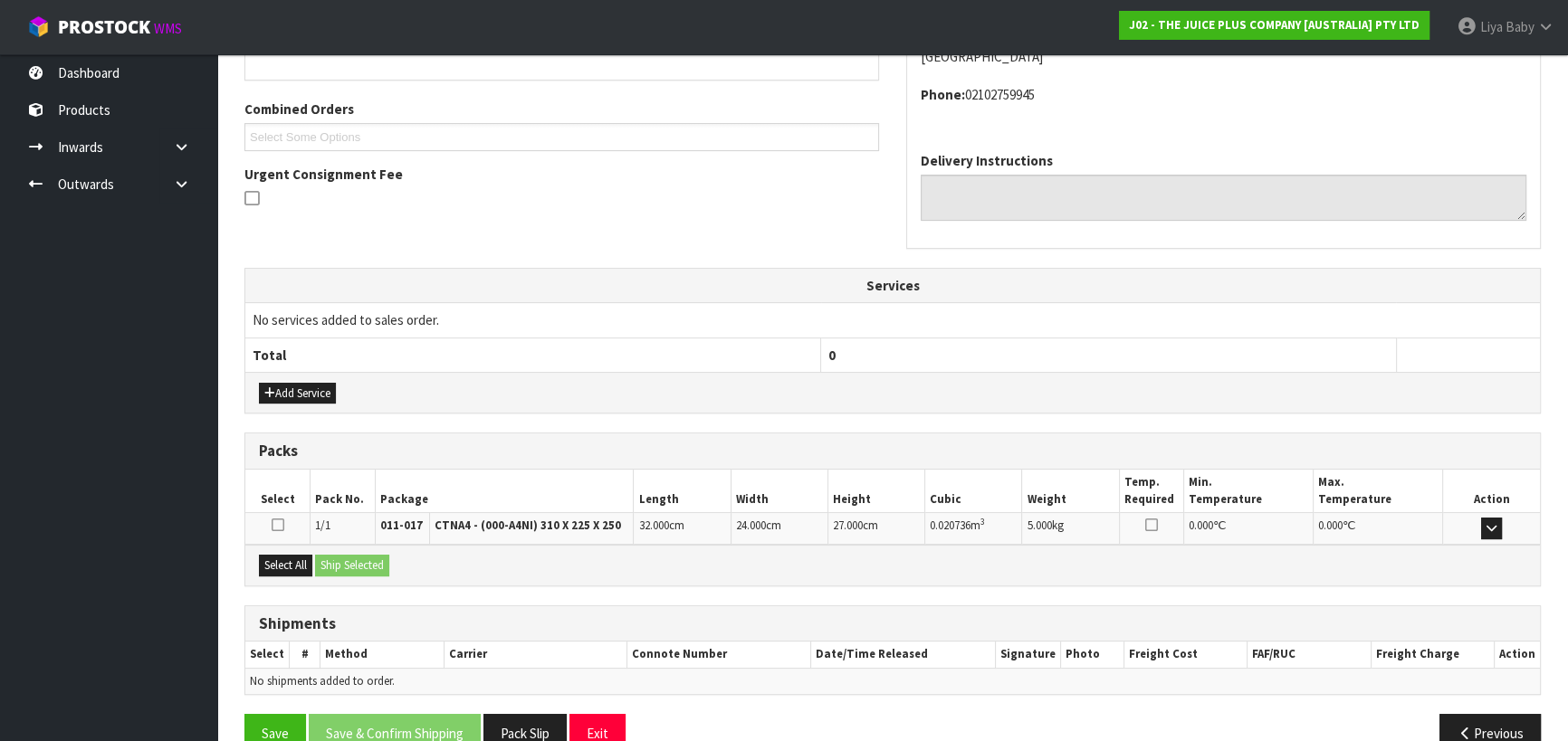
scroll to position [470, 0]
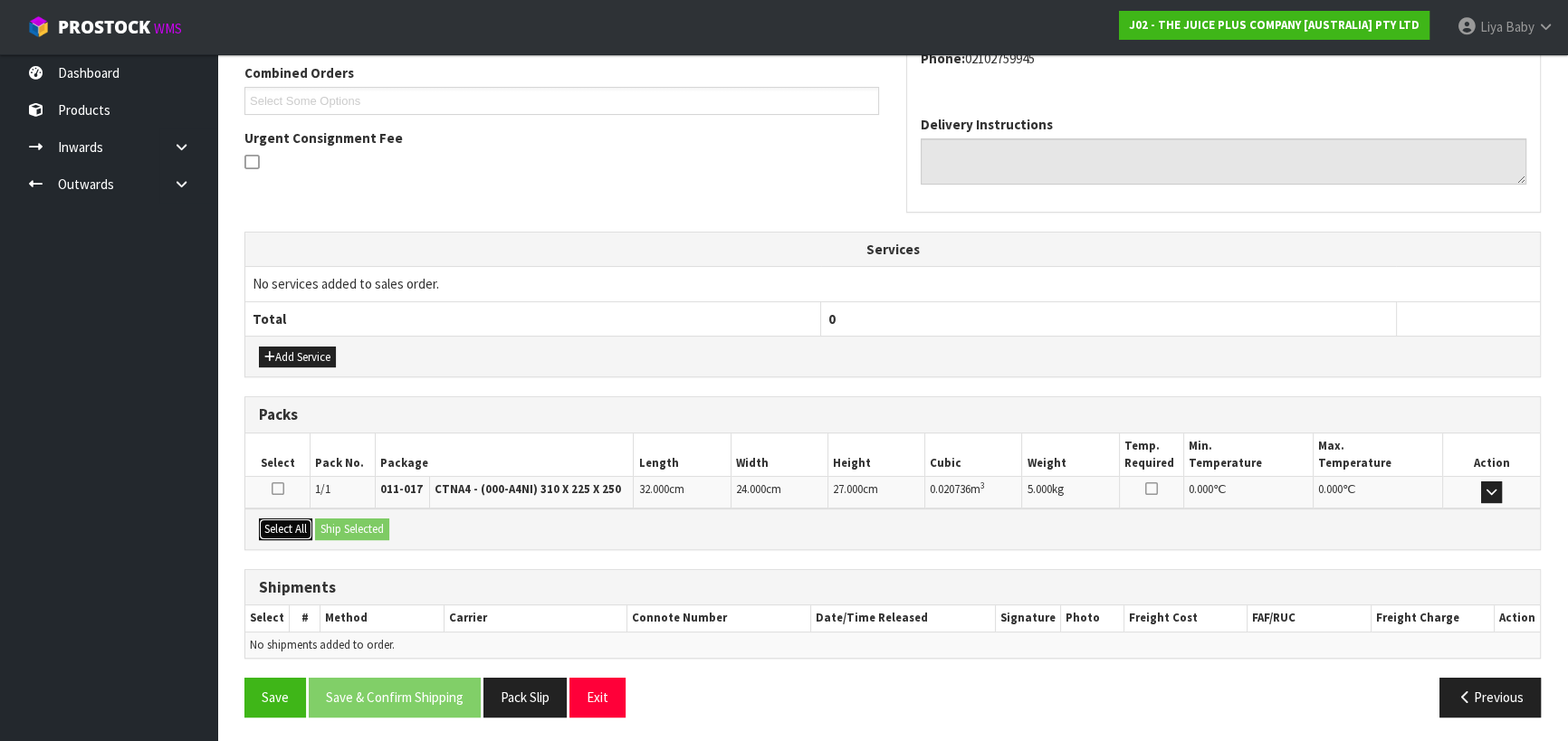
click at [261, 523] on button "Select All" at bounding box center [285, 529] width 53 height 22
click at [336, 522] on button "Ship Selected" at bounding box center [352, 529] width 75 height 22
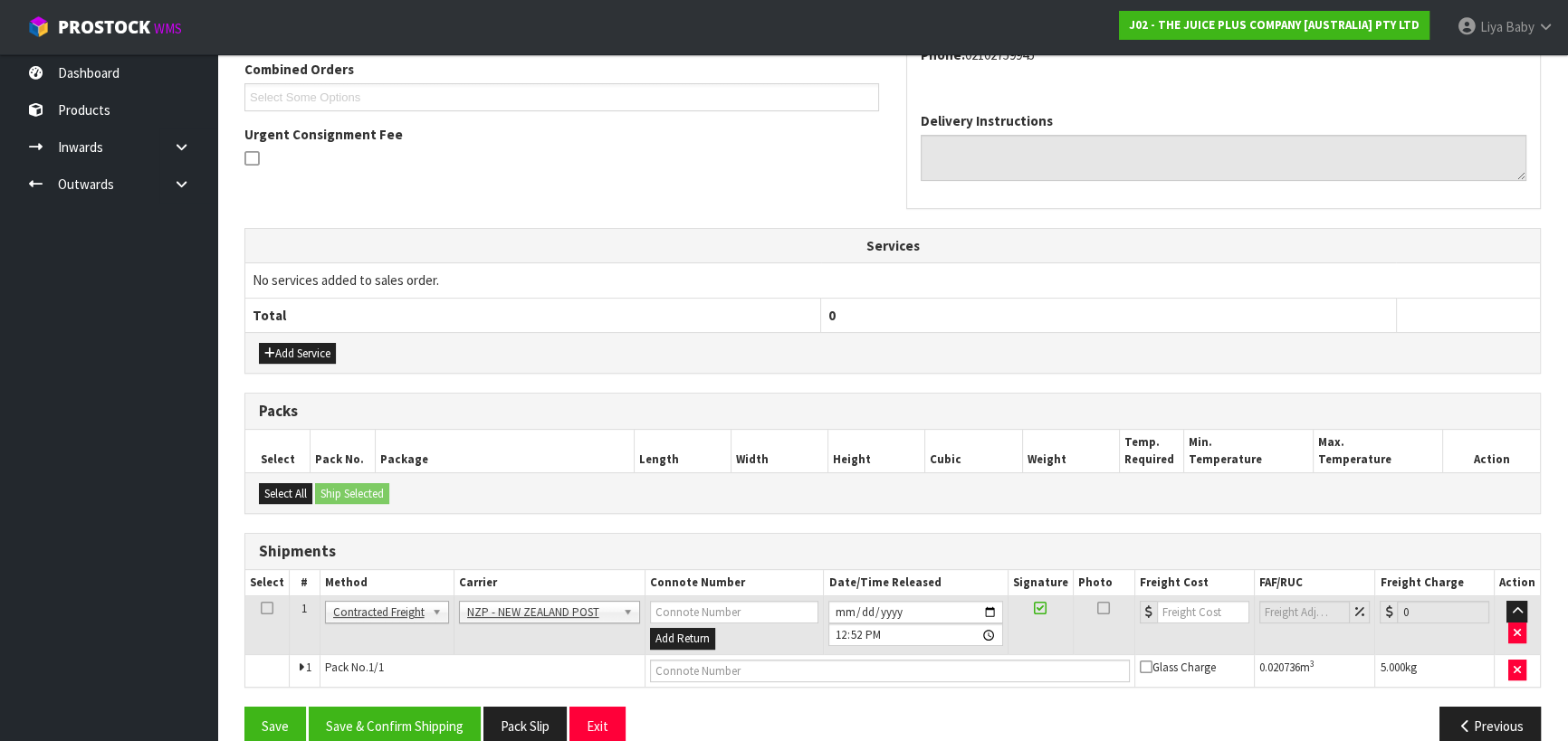
scroll to position [503, 0]
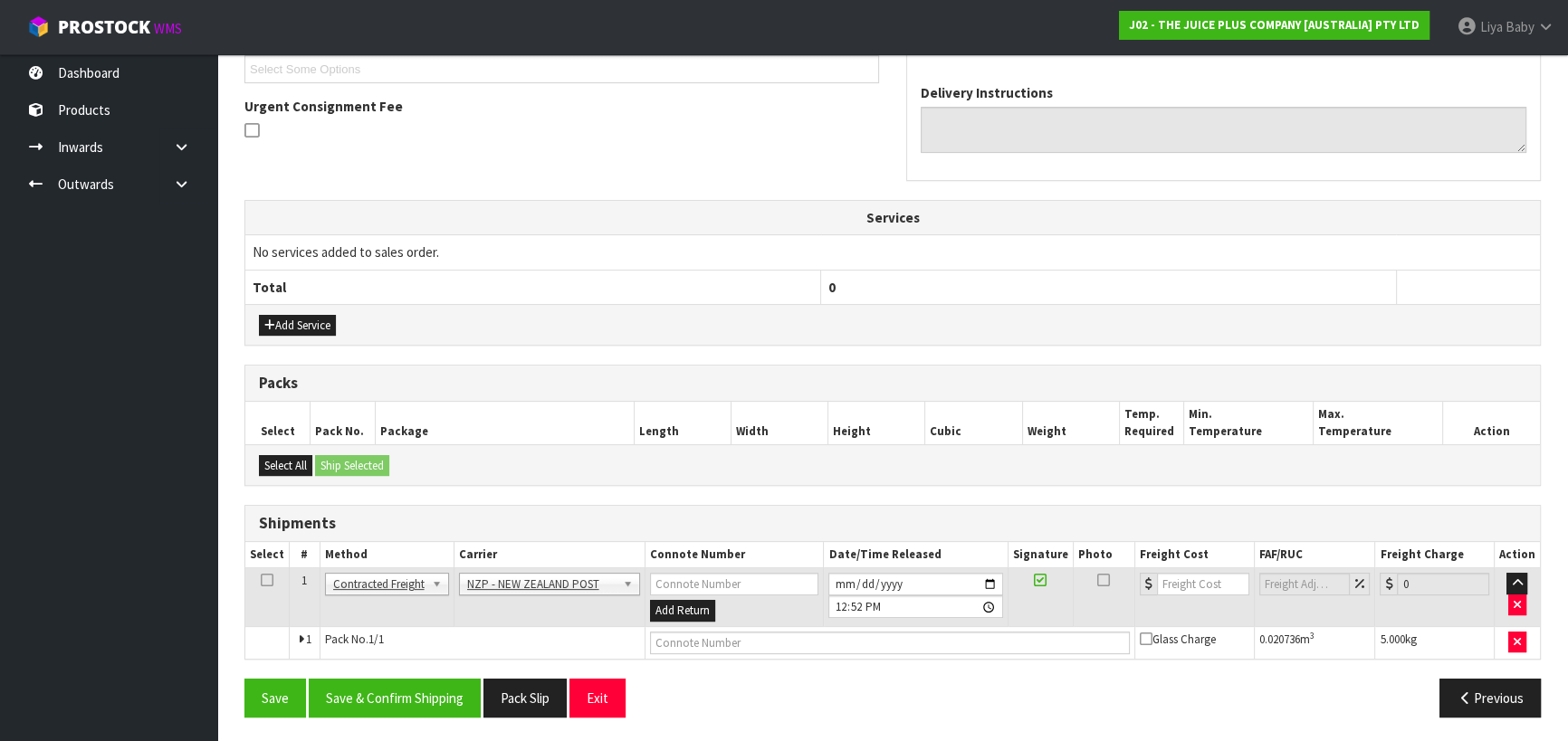
click at [266, 580] on icon at bounding box center [267, 580] width 13 height 1
click at [401, 697] on button "Save & Confirm Shipping" at bounding box center [394, 698] width 172 height 39
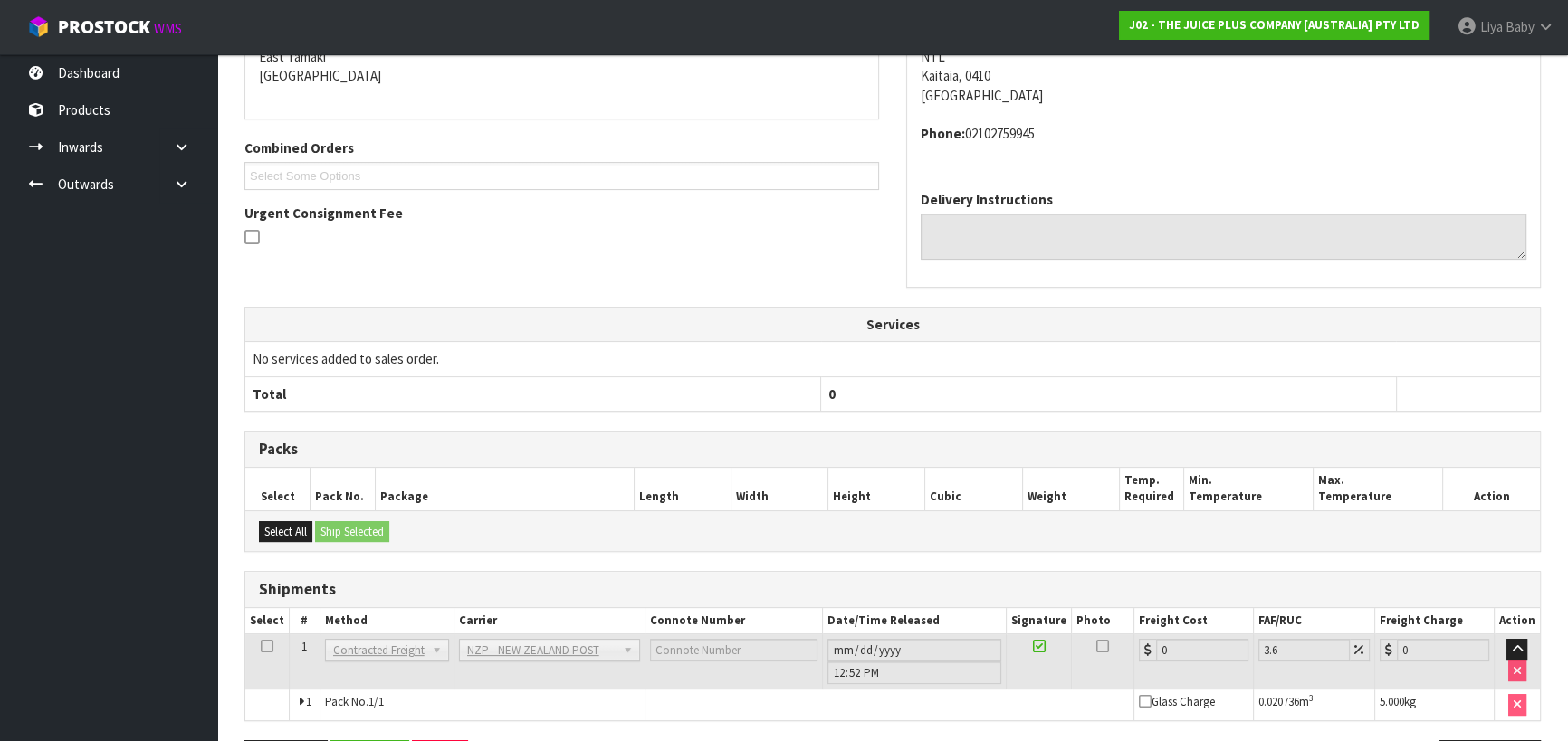
scroll to position [458, 0]
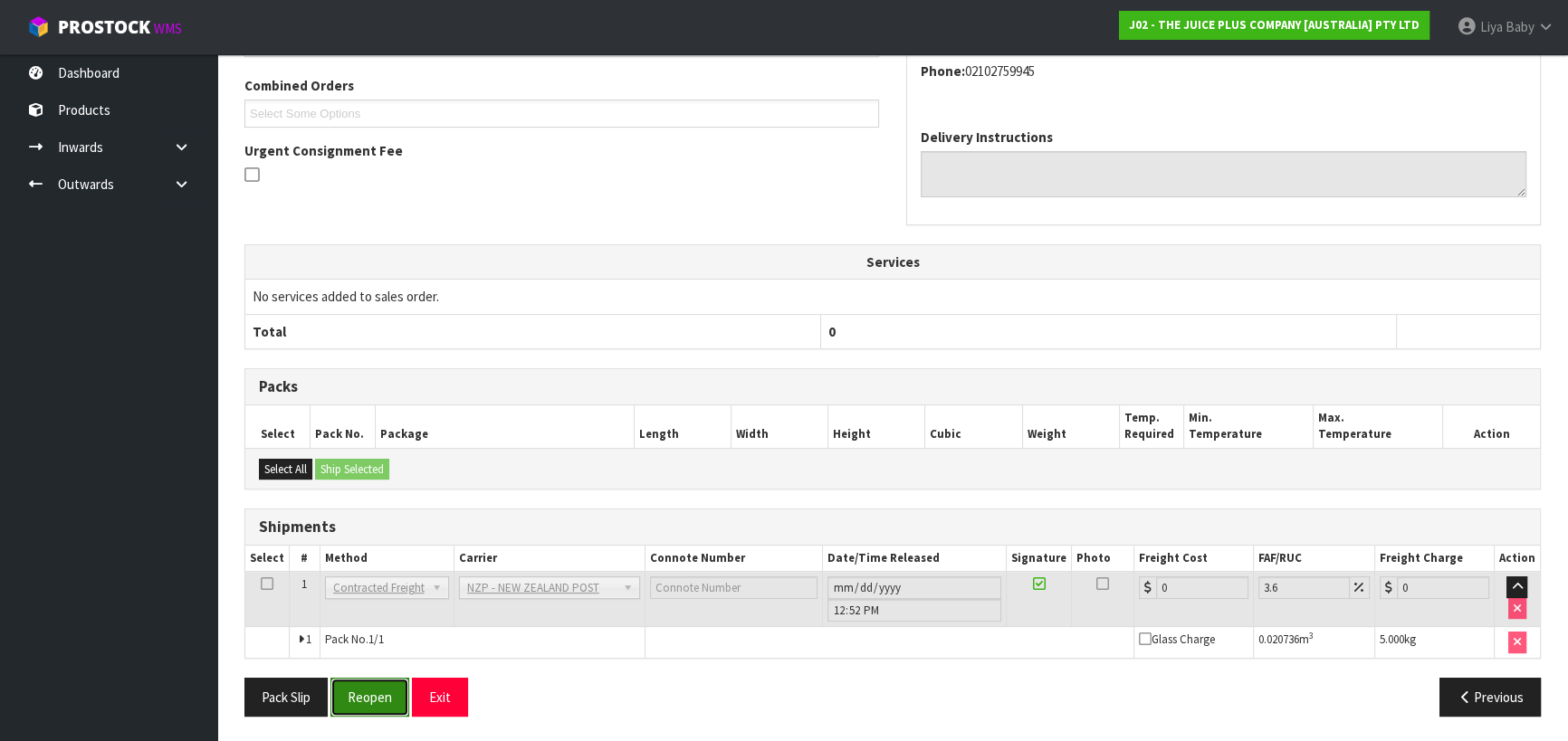
click at [359, 688] on button "Reopen" at bounding box center [370, 697] width 79 height 39
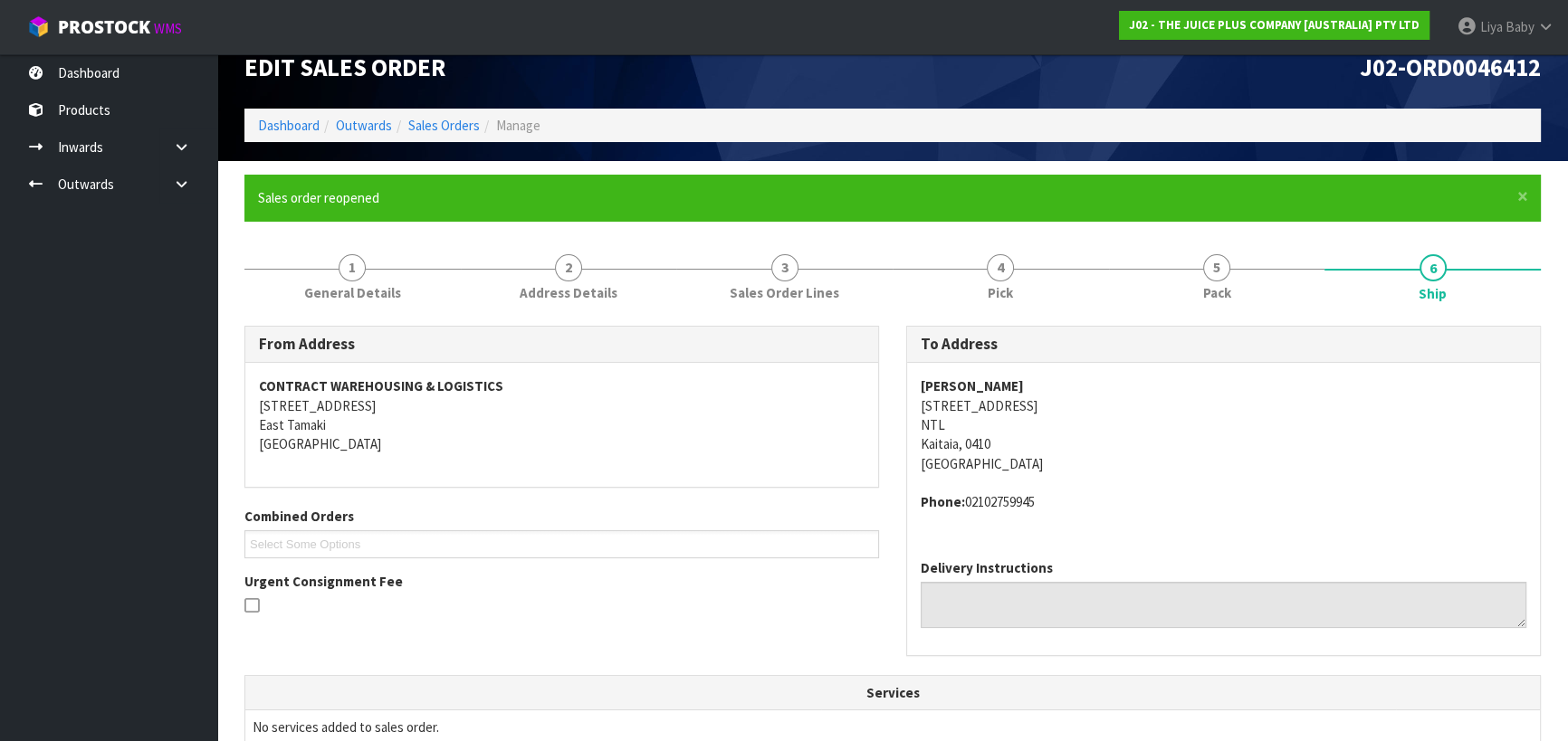
scroll to position [9, 0]
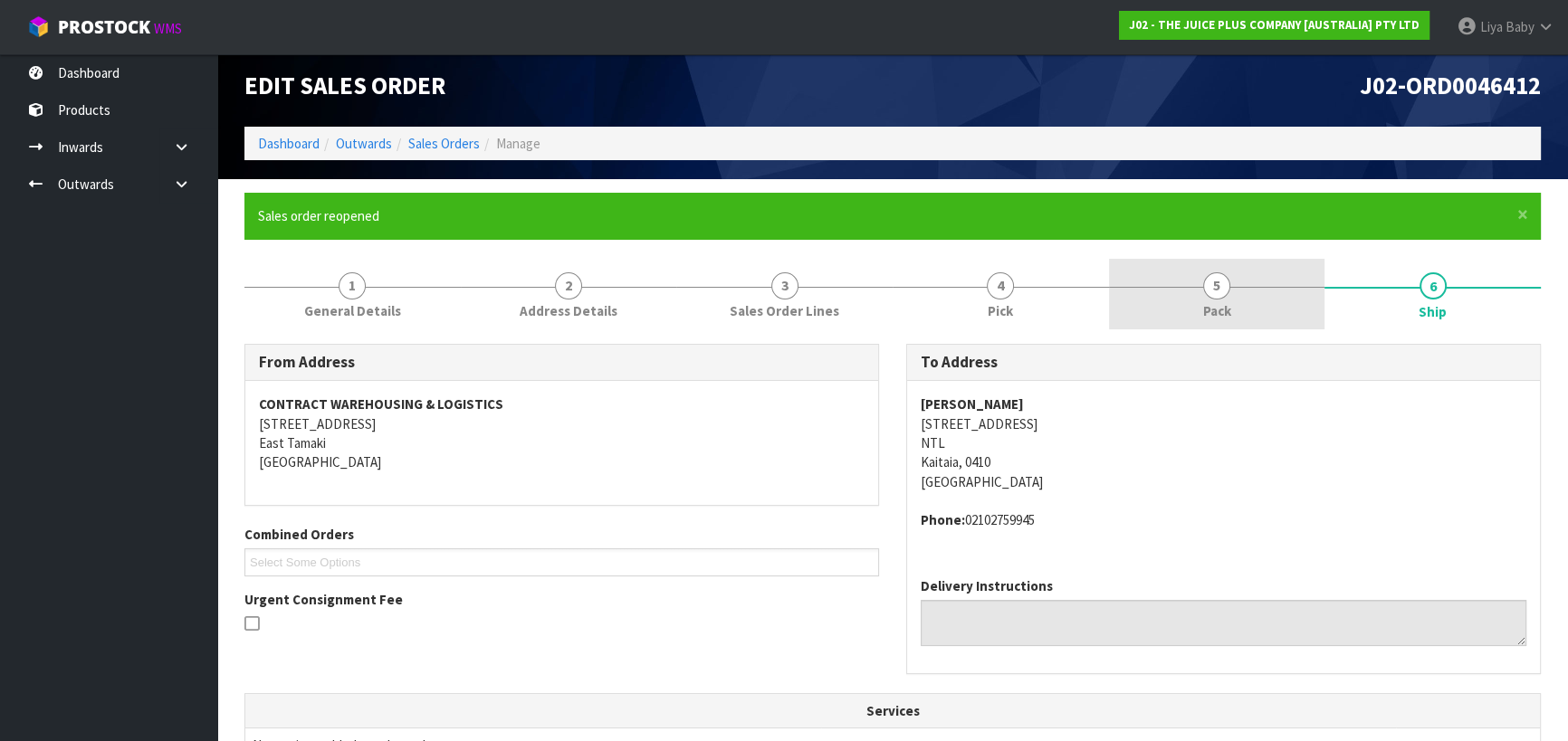
click at [1205, 271] on link "5 Pack" at bounding box center [1216, 295] width 216 height 72
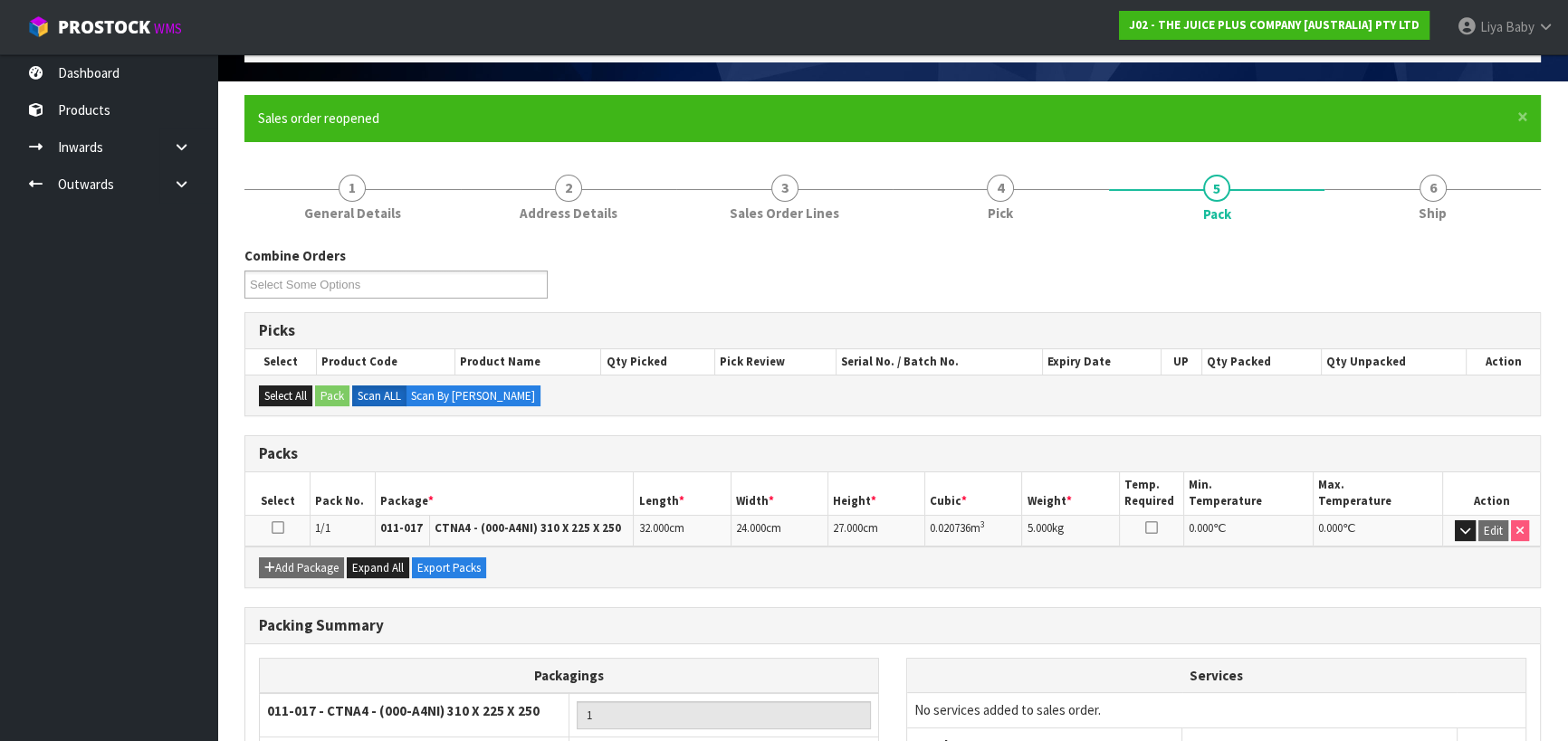
scroll to position [253, 0]
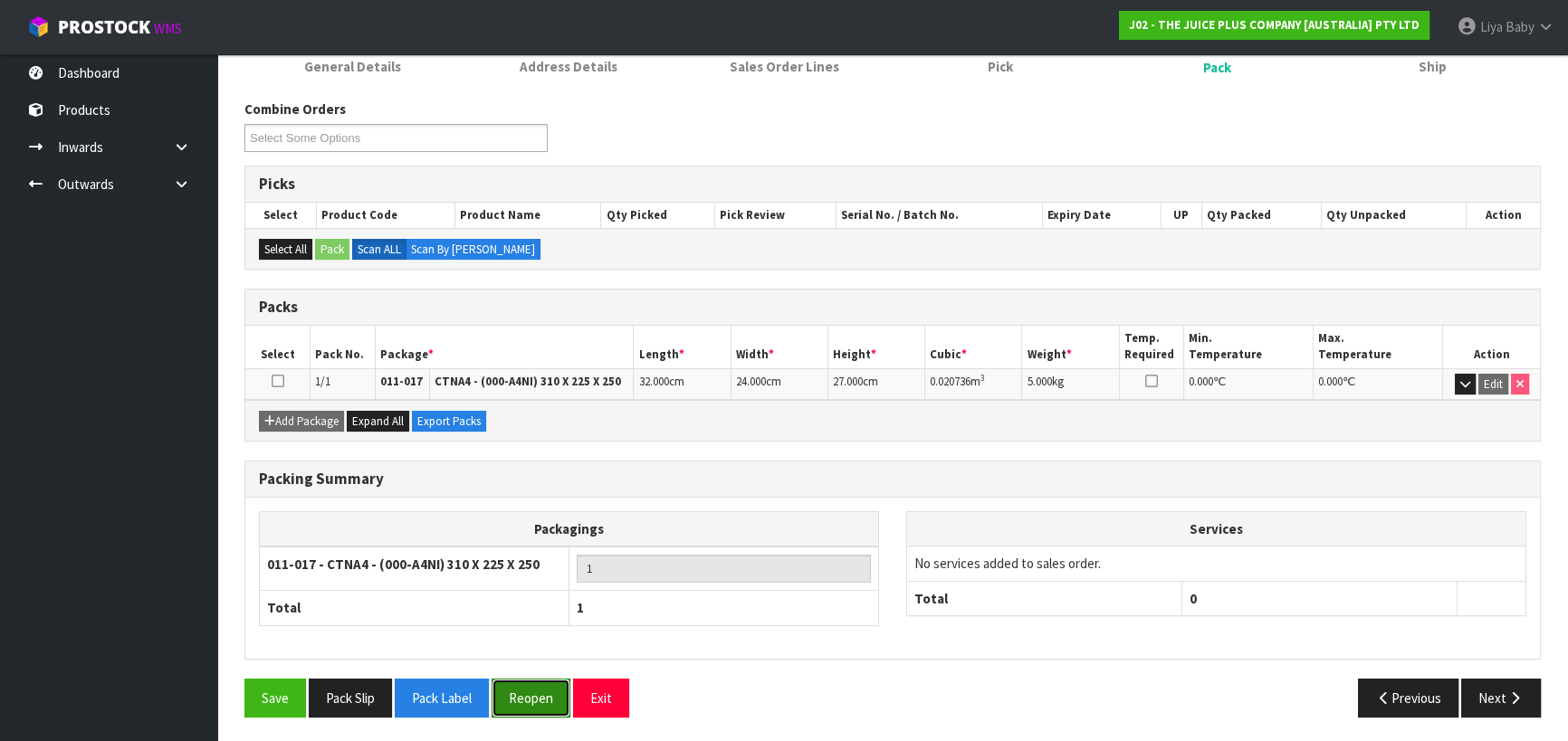
click at [524, 689] on button "Reopen" at bounding box center [531, 698] width 79 height 39
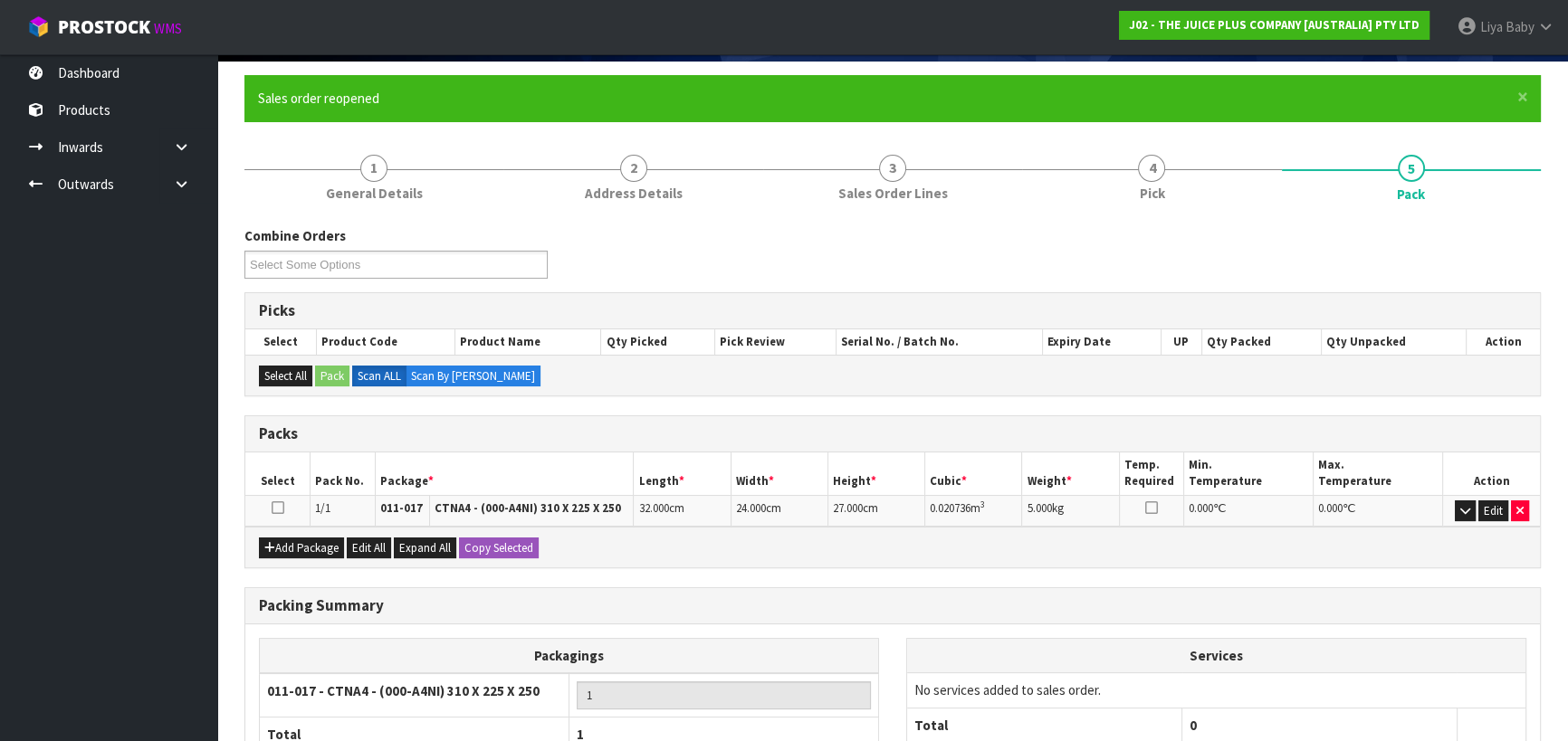
scroll to position [294, 0]
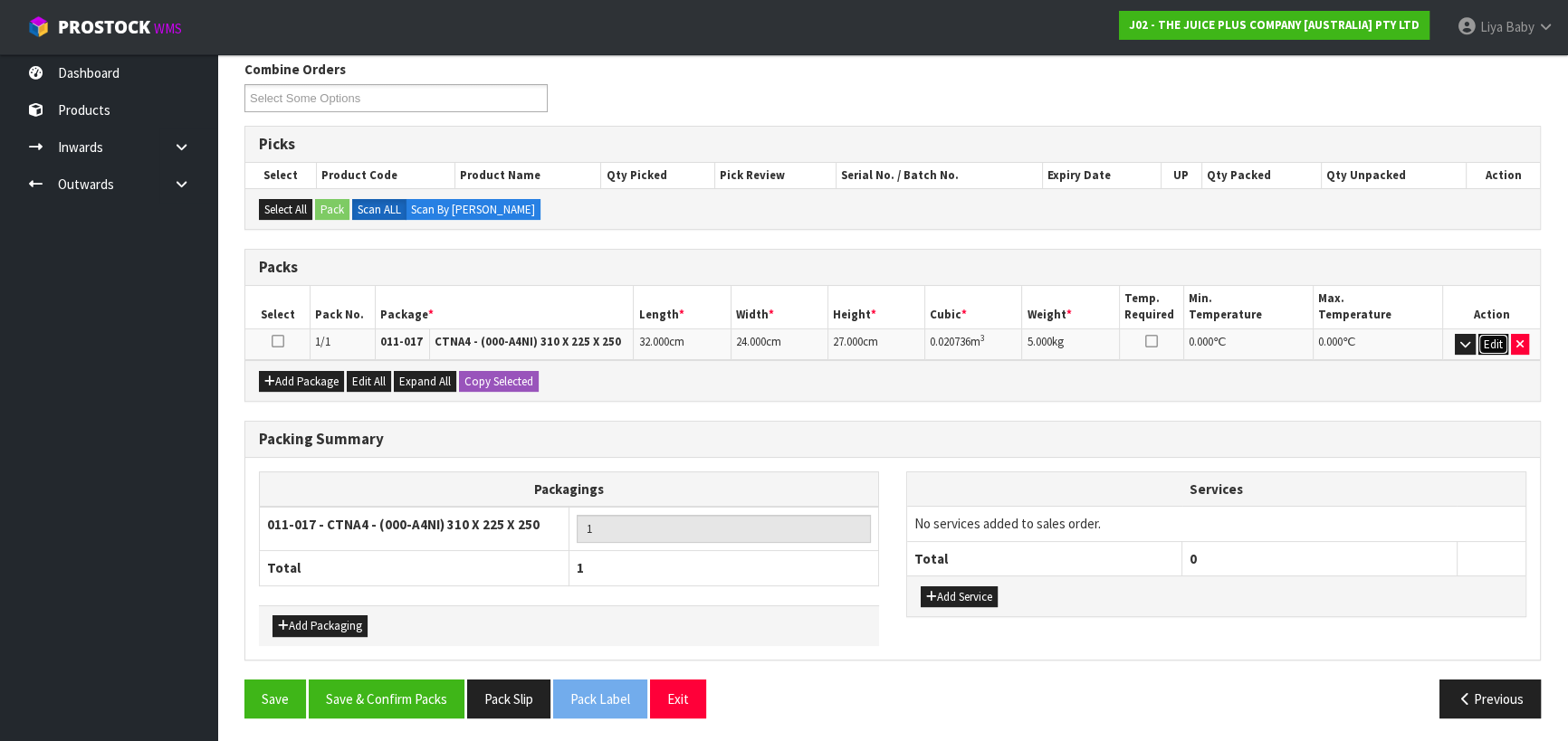
click at [1495, 342] on button "Edit" at bounding box center [1493, 345] width 29 height 22
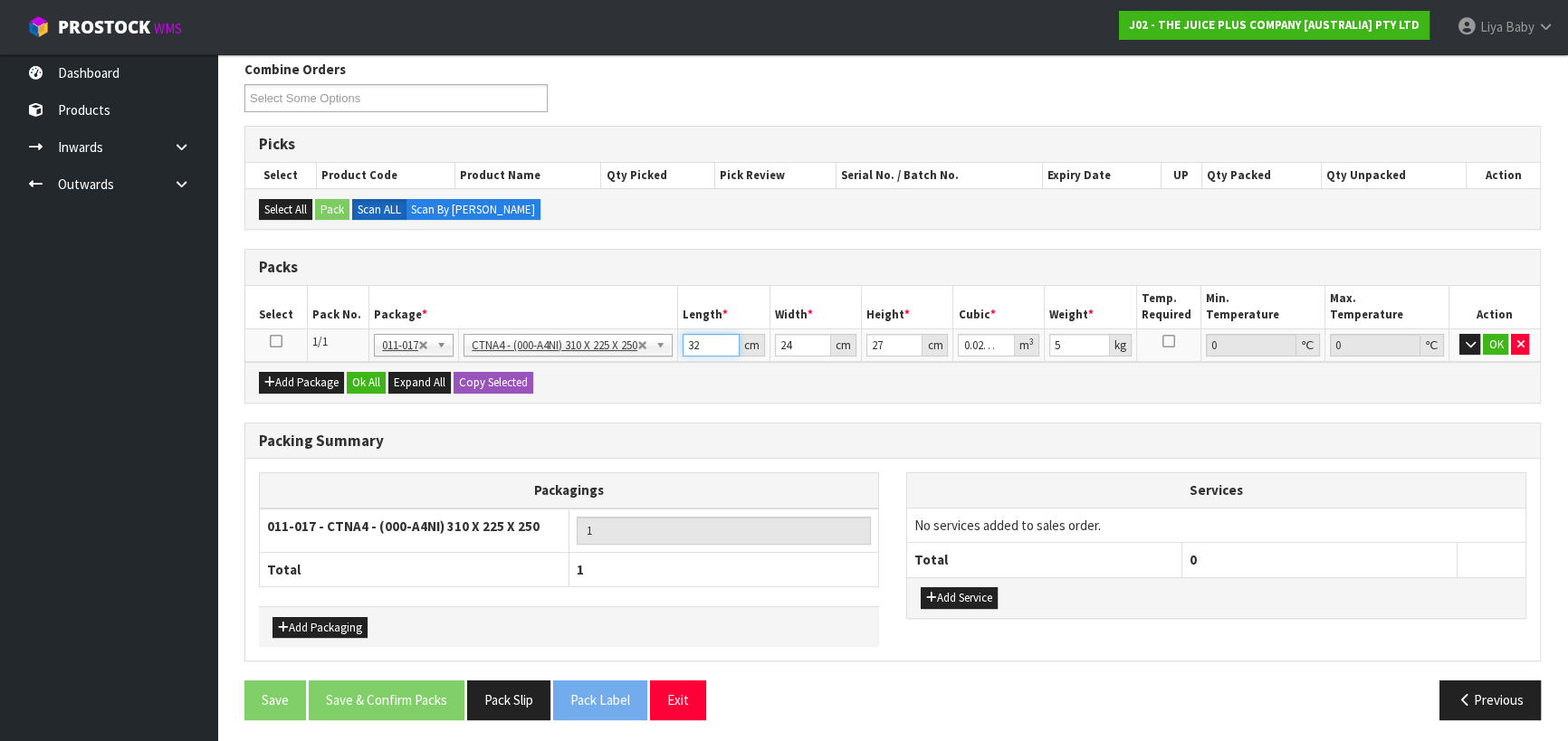
click at [707, 341] on input "32" at bounding box center [711, 345] width 57 height 23
type input "3"
type input "0.001944"
type input "0"
type input "3"
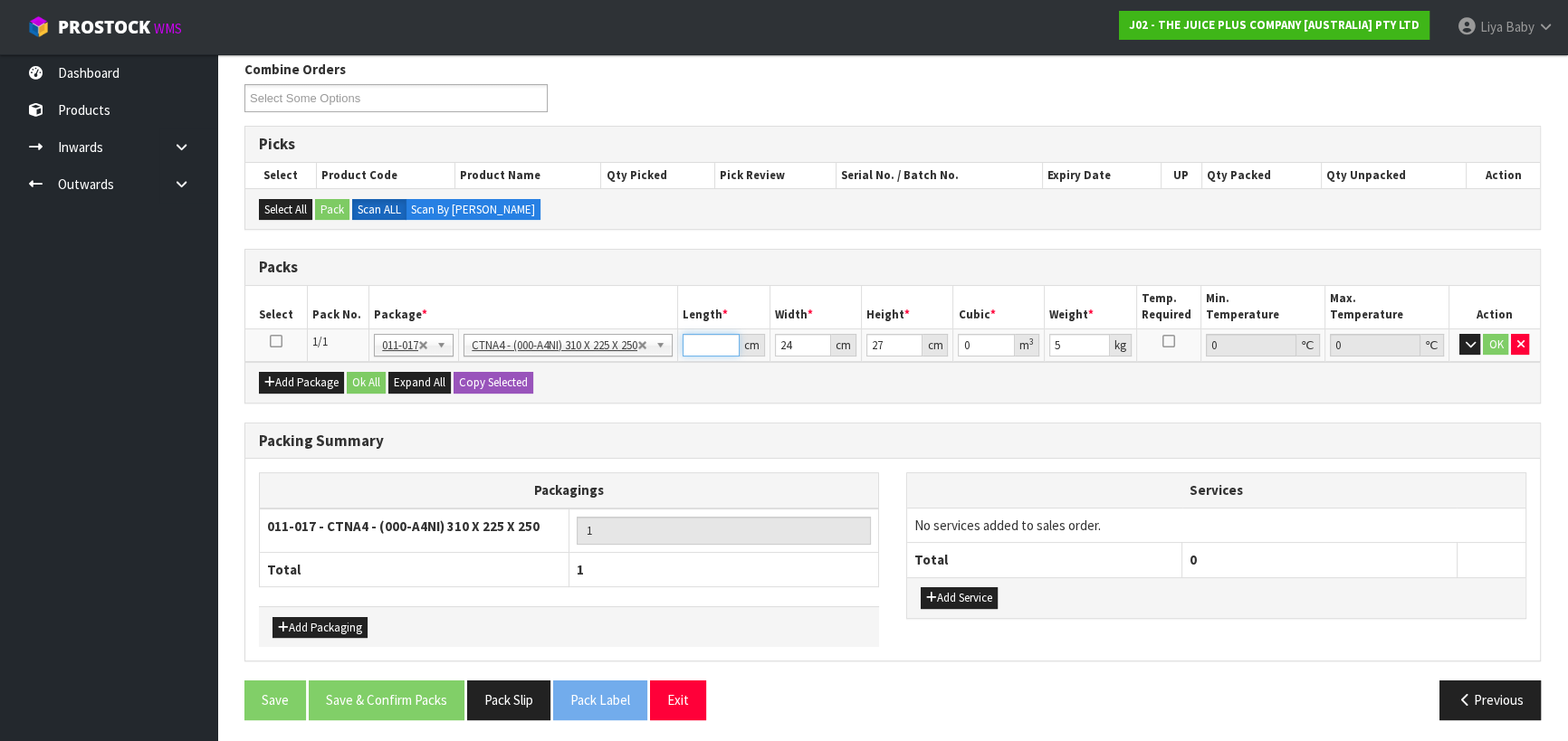
type input "0.001944"
type input "32"
type input "0.020736"
drag, startPoint x: 793, startPoint y: 348, endPoint x: 824, endPoint y: 330, distance: 35.8
click at [794, 347] on input "24" at bounding box center [803, 345] width 56 height 23
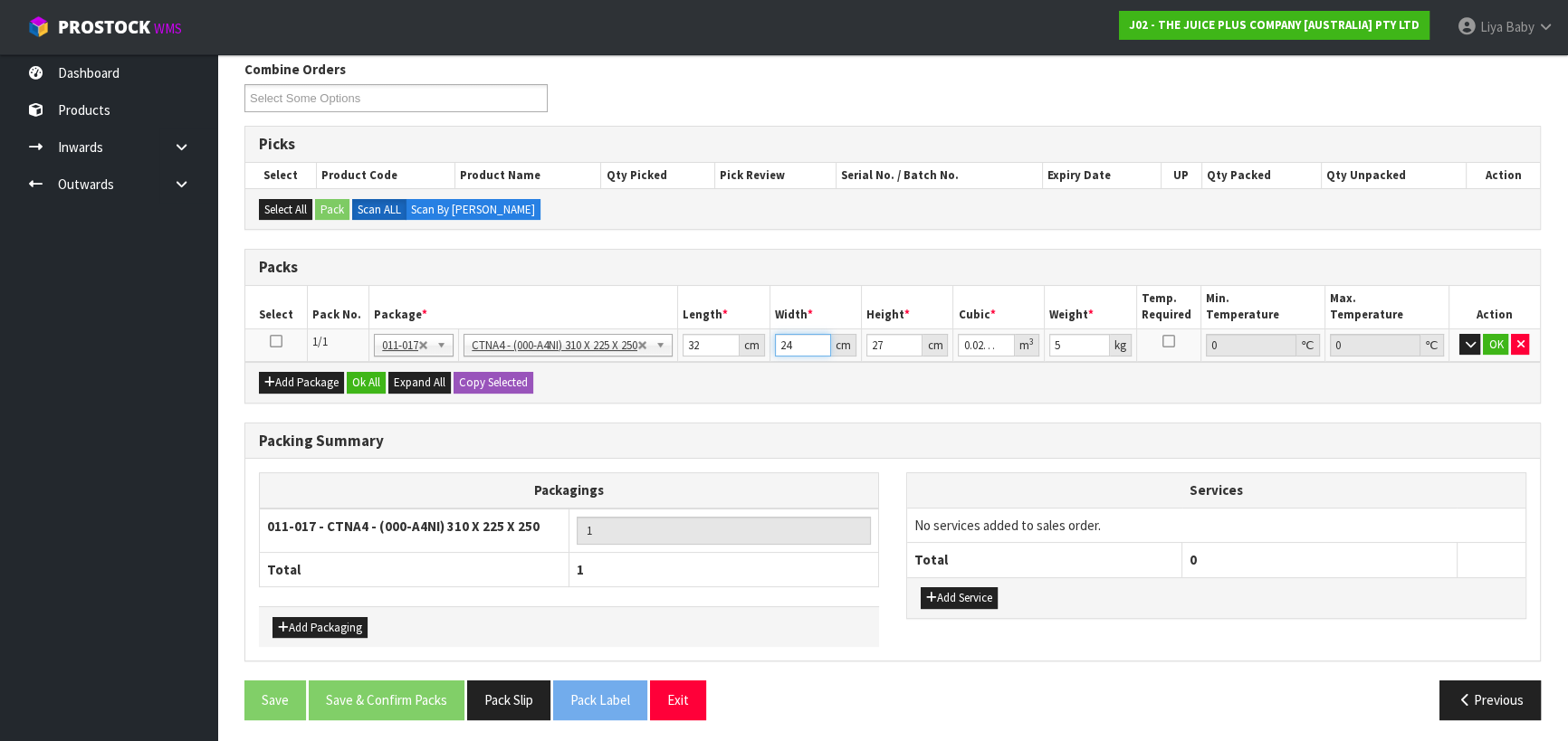
type input "2"
type input "0.001728"
type input "0"
type input "2"
type input "0.001728"
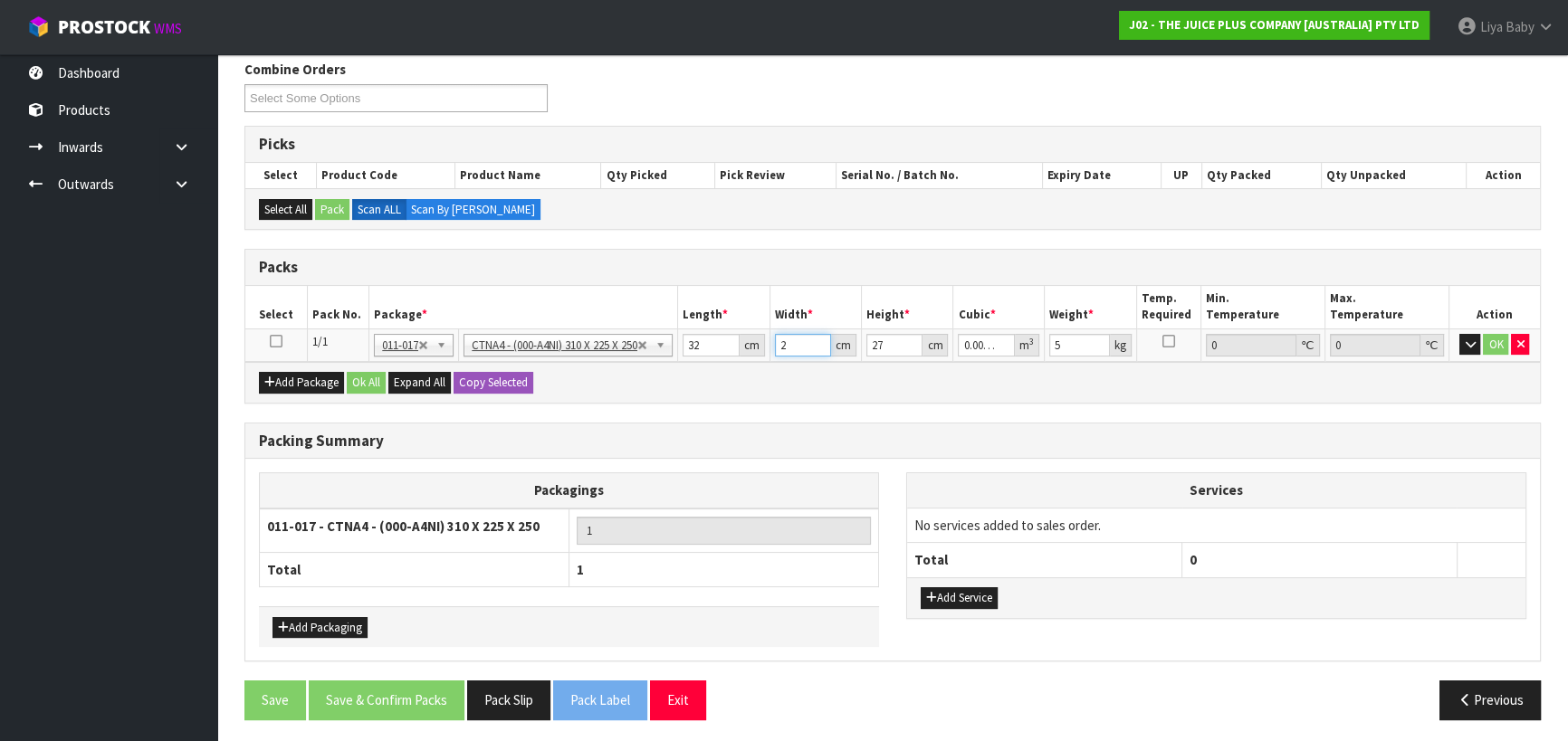
type input "24"
type input "0.020736"
click at [1494, 350] on button "OK" at bounding box center [1496, 345] width 26 height 22
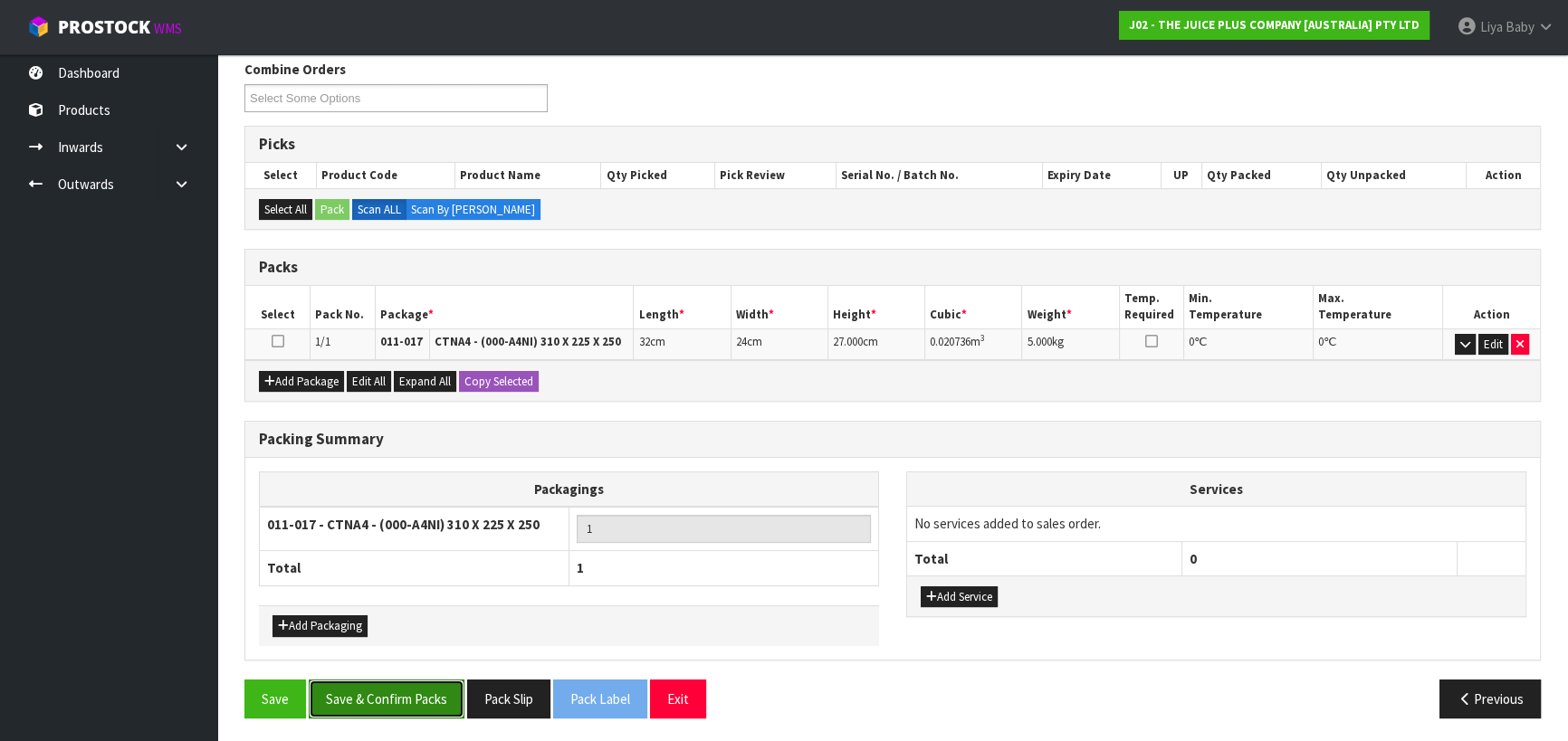
click at [381, 695] on button "Save & Confirm Packs" at bounding box center [386, 699] width 156 height 39
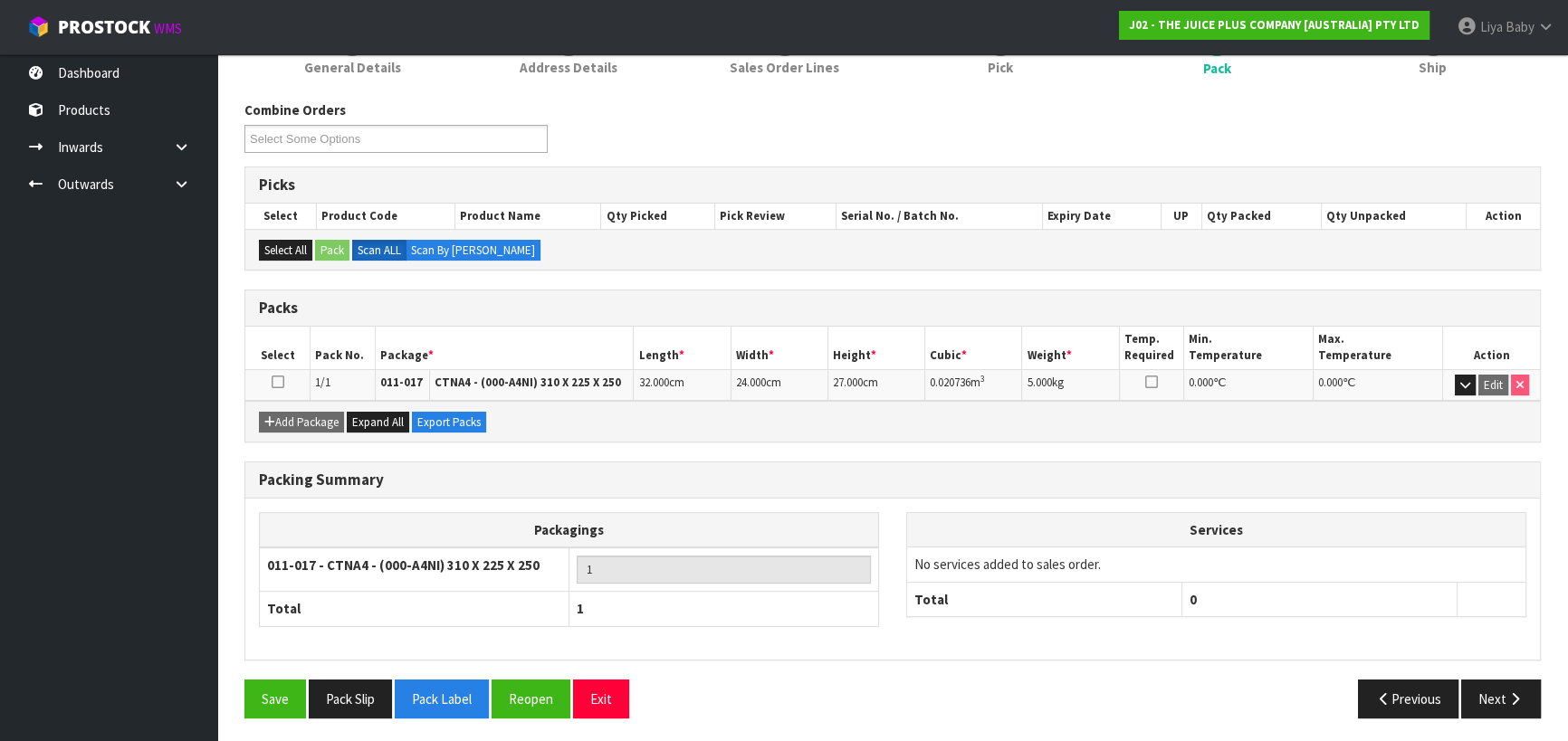
scroll to position [253, 0]
click at [282, 381] on icon at bounding box center [278, 381] width 13 height 1
click at [1496, 681] on button "Next" at bounding box center [1501, 698] width 80 height 39
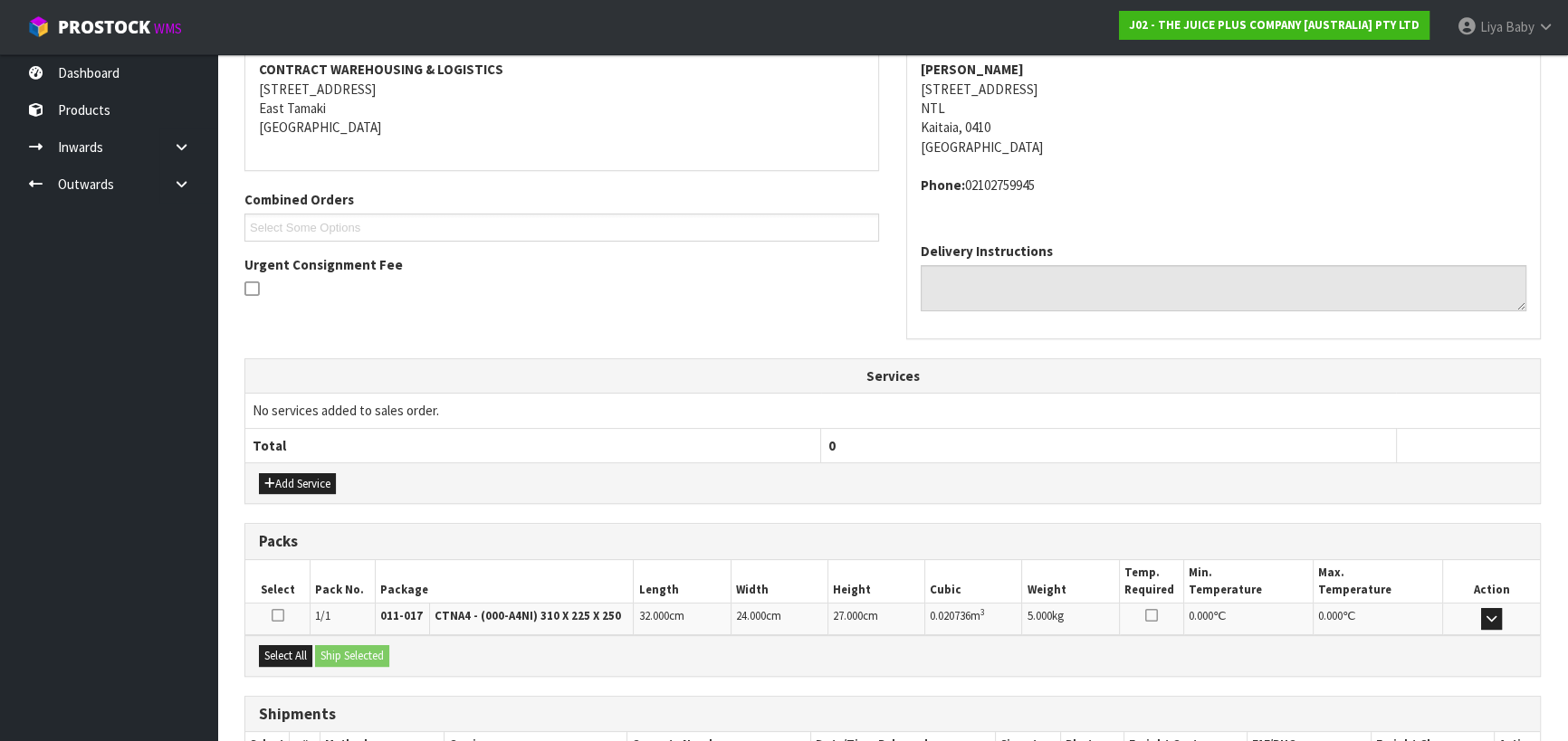
scroll to position [470, 0]
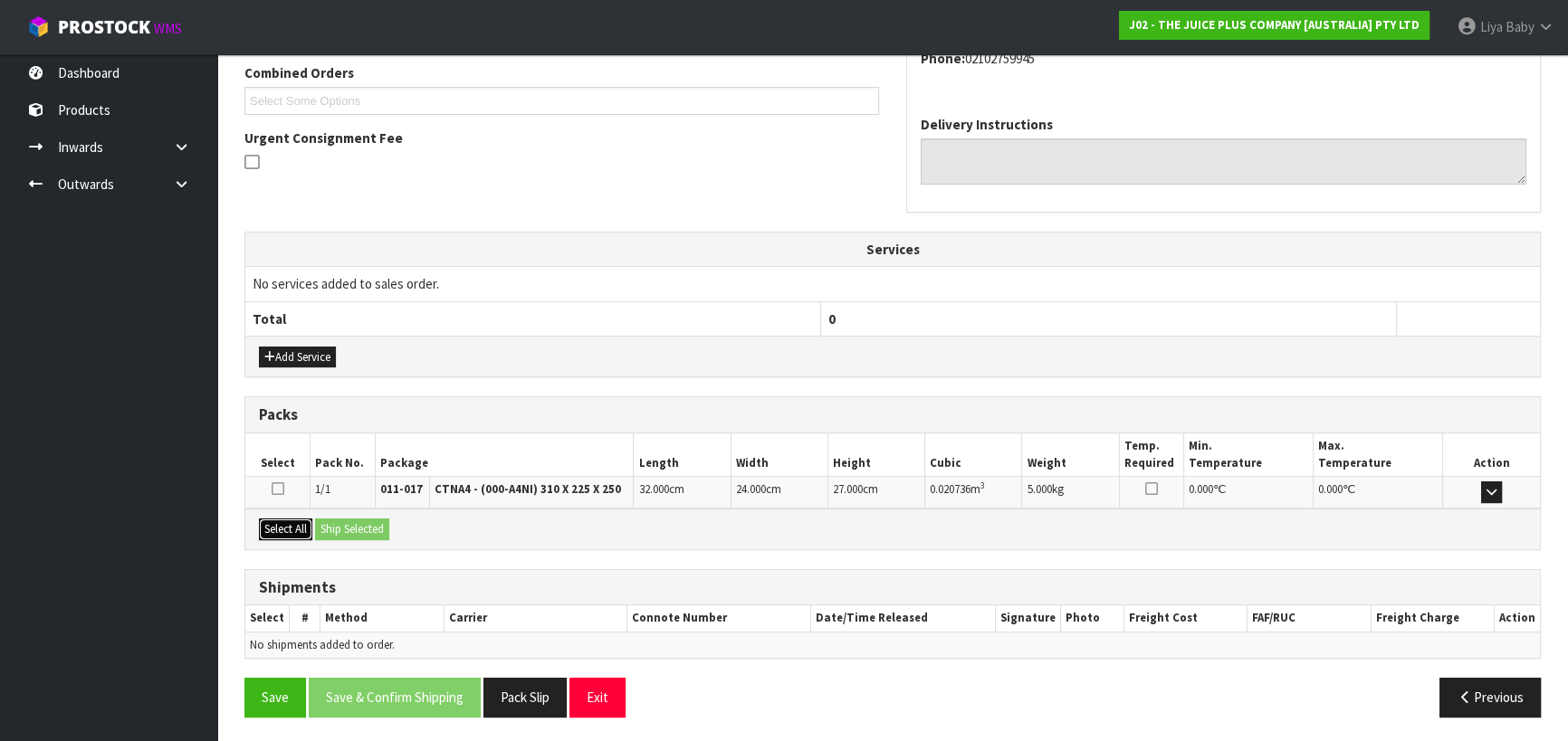
click at [292, 522] on button "Select All" at bounding box center [285, 529] width 53 height 22
click at [337, 524] on button "Ship Selected" at bounding box center [352, 529] width 75 height 22
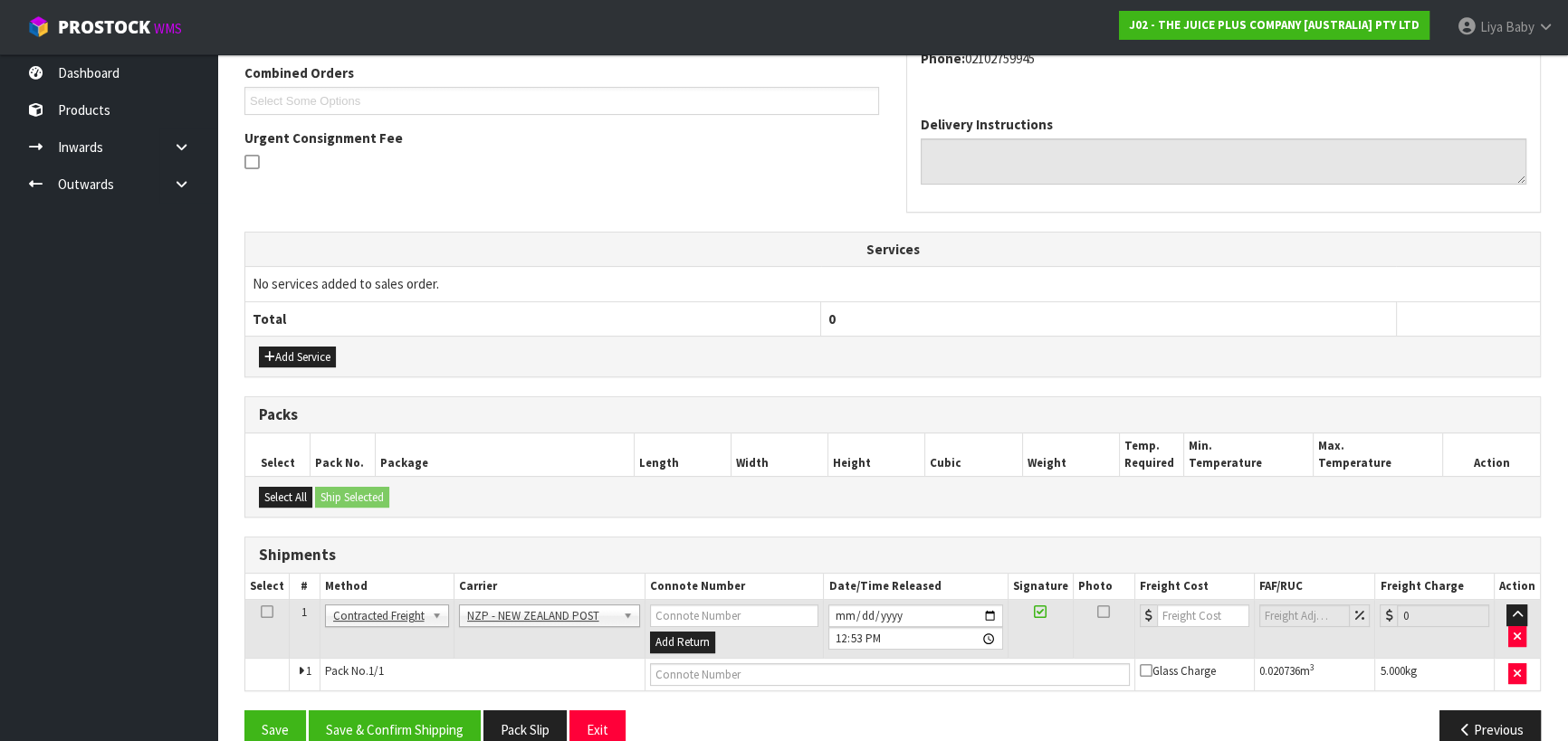
scroll to position [503, 0]
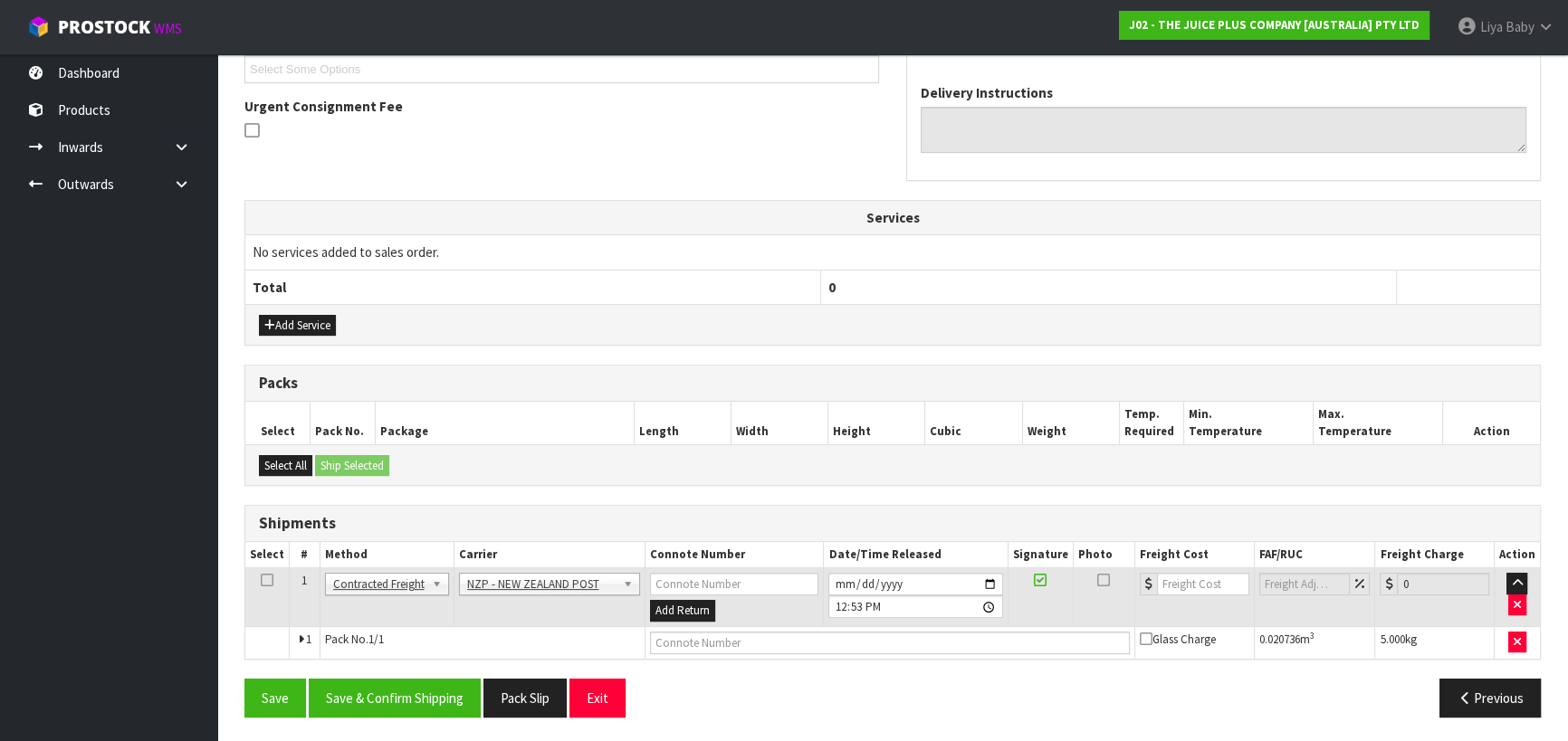
click at [265, 580] on icon at bounding box center [267, 580] width 13 height 1
click at [397, 700] on button "Save & Confirm Shipping" at bounding box center [394, 698] width 172 height 39
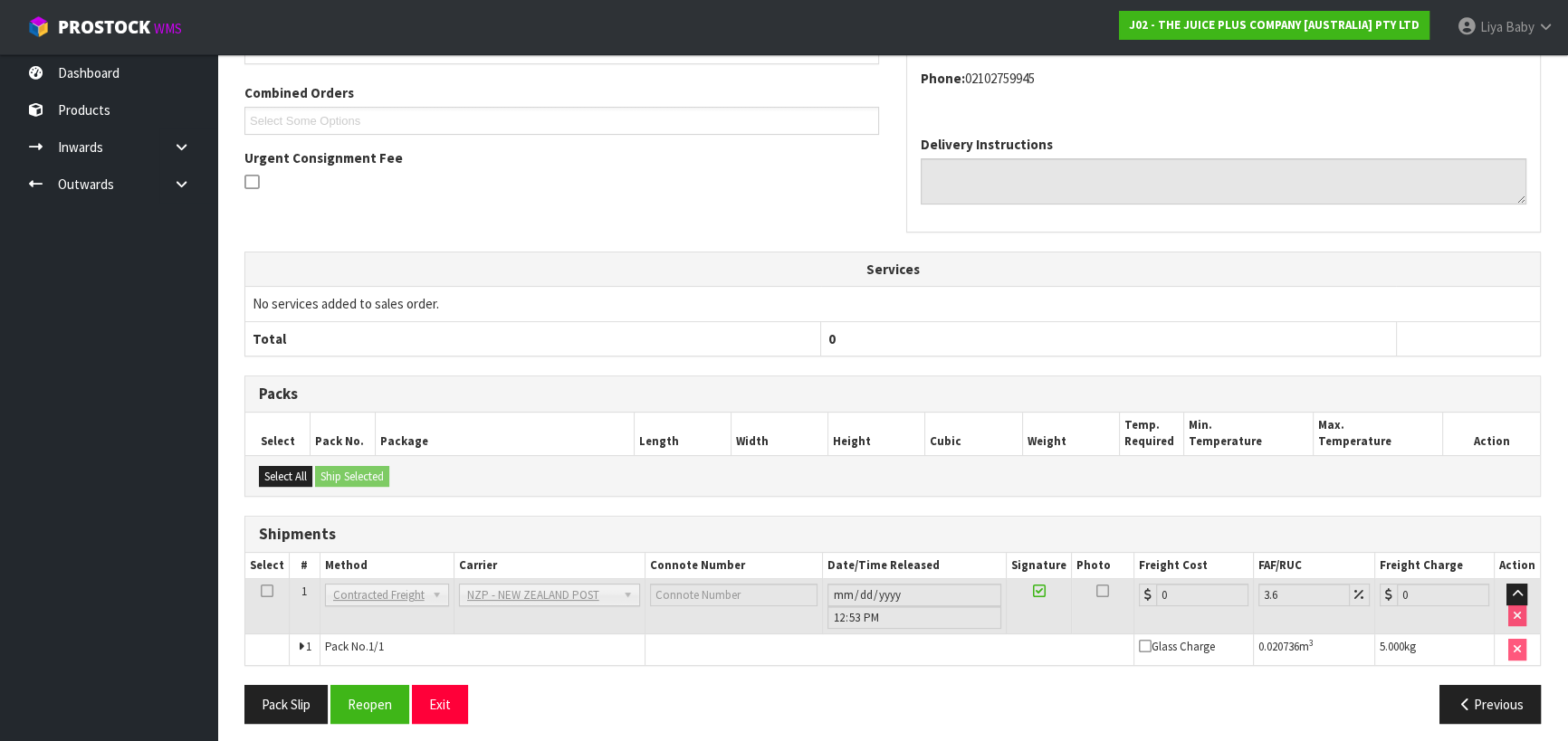
scroll to position [458, 0]
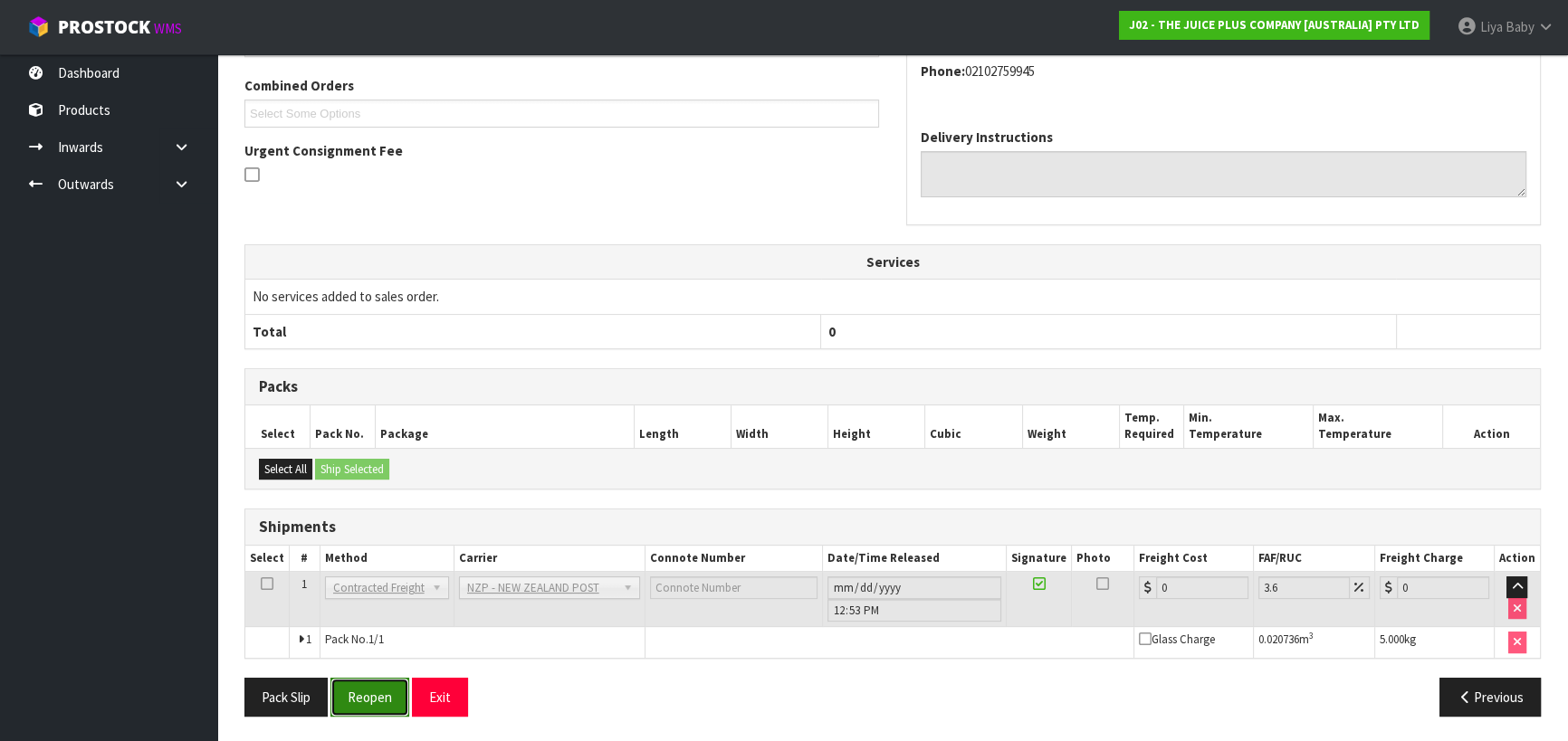
click at [355, 697] on button "Reopen" at bounding box center [370, 697] width 79 height 39
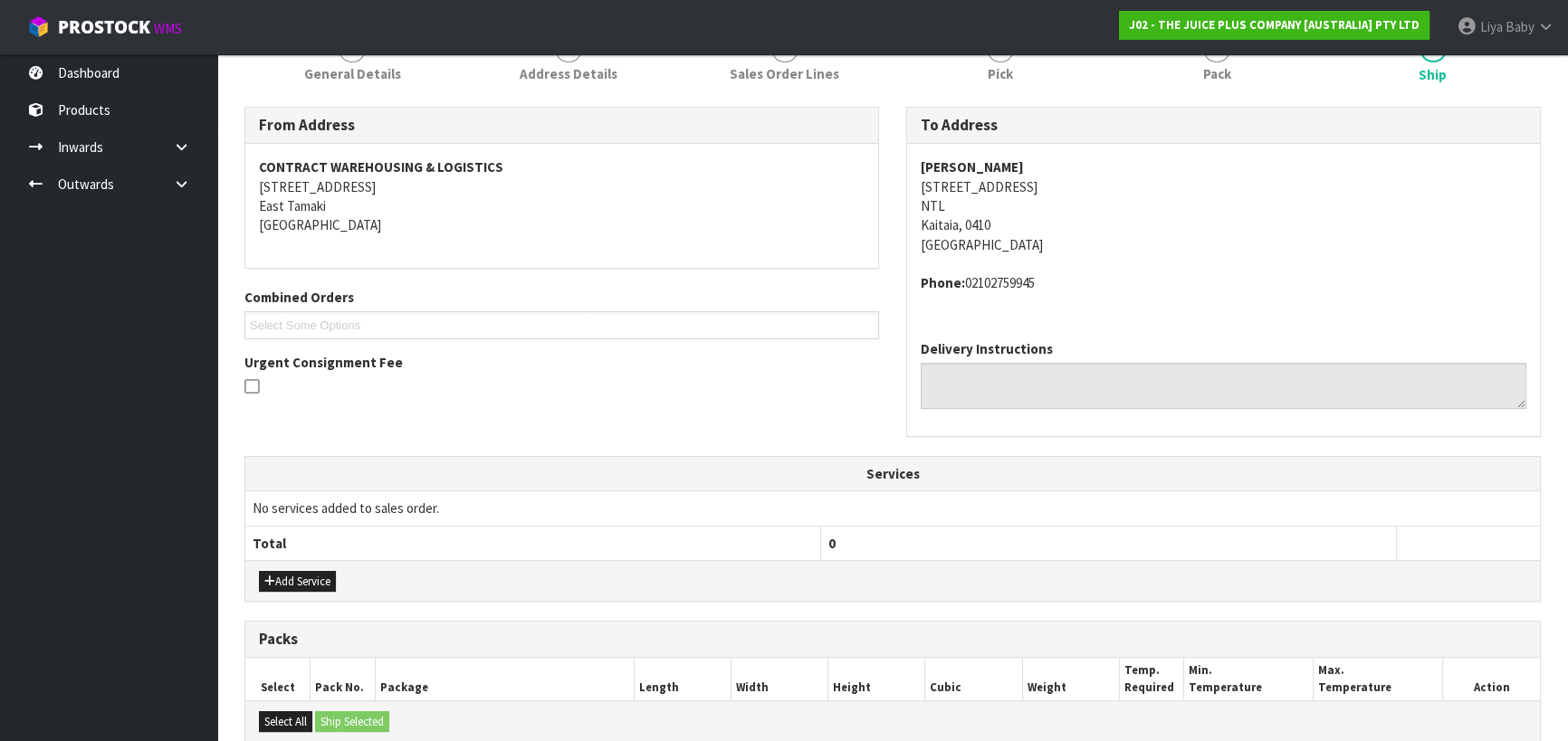
scroll to position [518, 0]
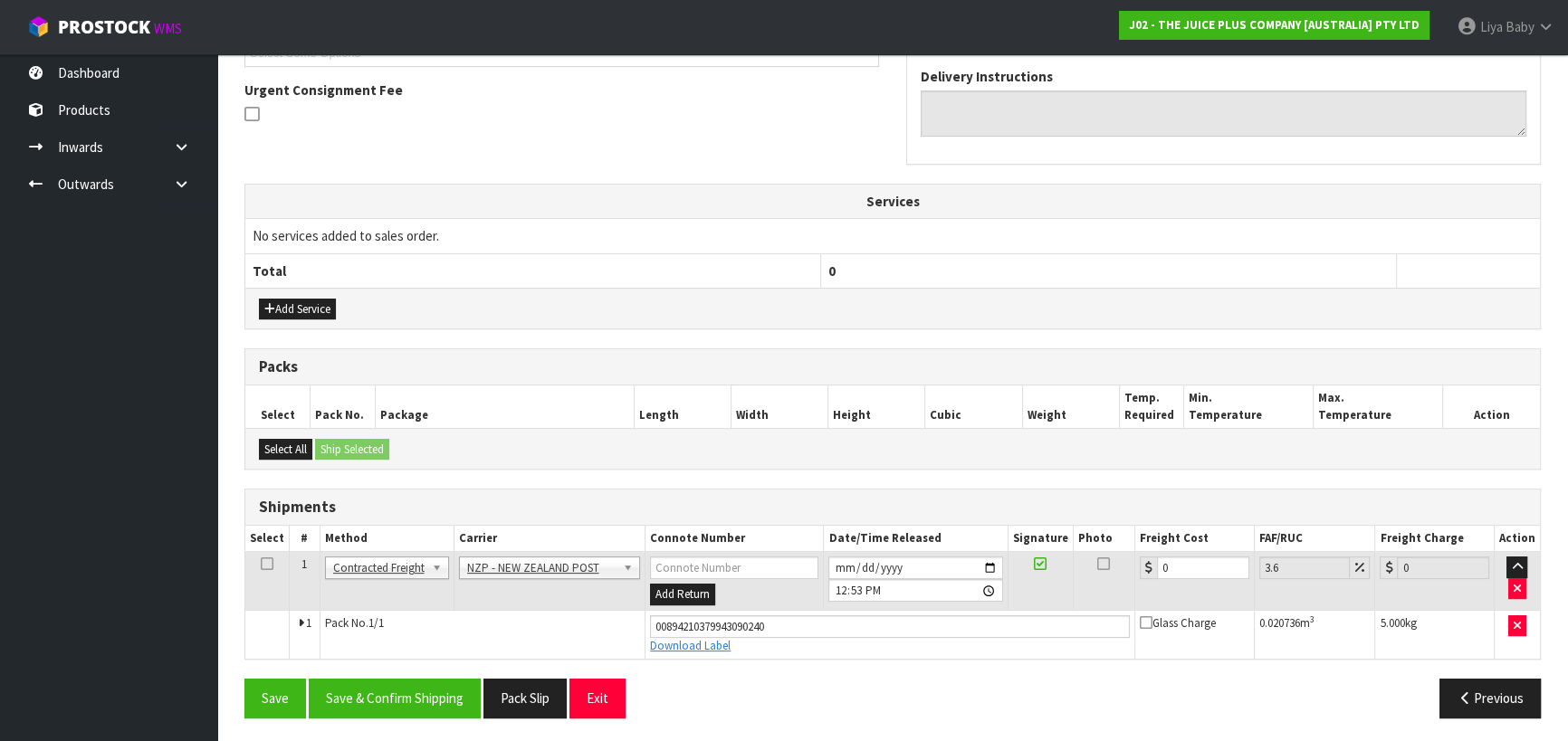
click at [1198, 552] on td "0" at bounding box center [1195, 582] width 120 height 59
click at [1195, 557] on input "0" at bounding box center [1203, 568] width 92 height 23
type input "8"
type input "8.29"
type input "8.4"
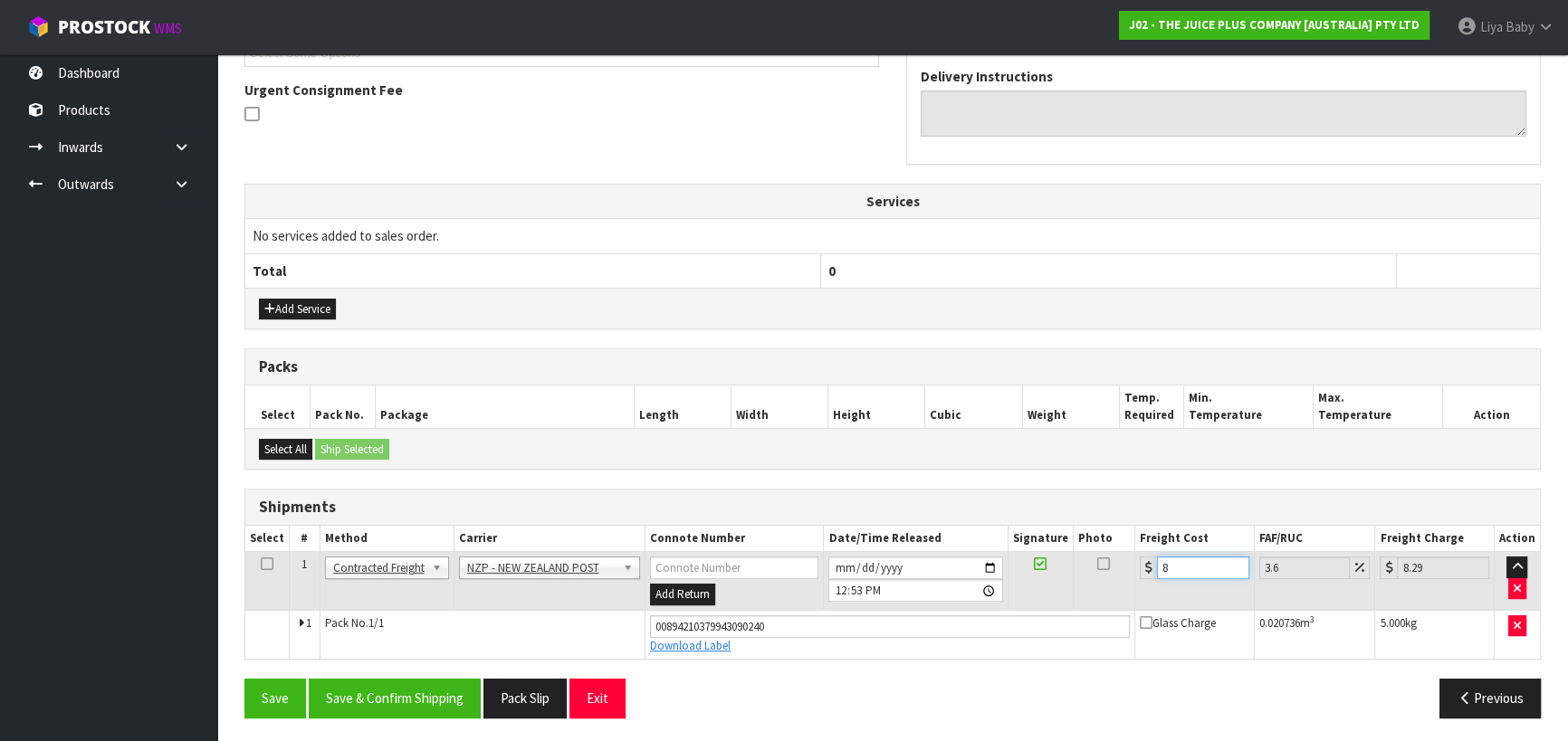
type input "8.7"
type input "8.45"
type input "8.75"
type input "8.45"
click at [264, 564] on icon at bounding box center [267, 564] width 13 height 1
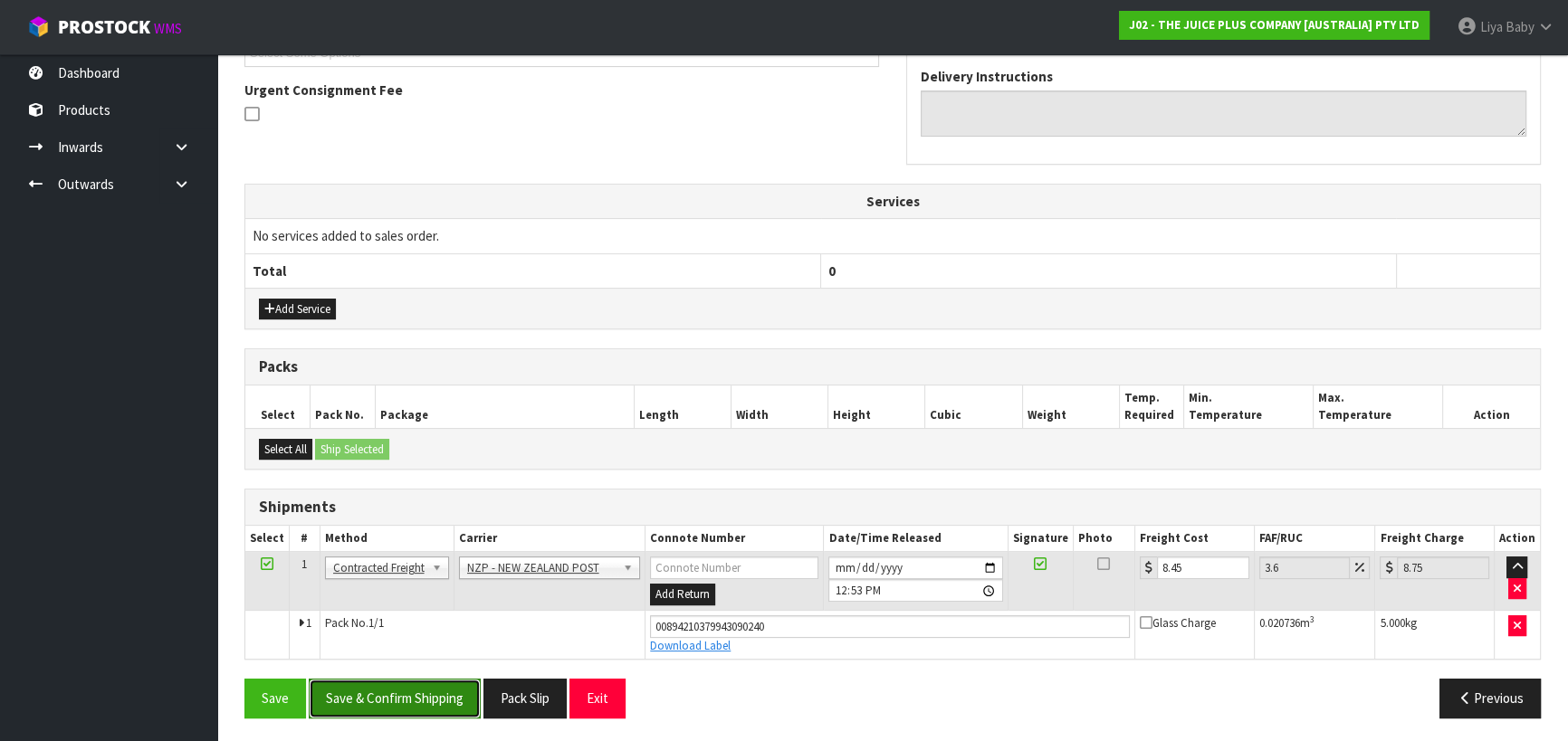
click at [424, 701] on button "Save & Confirm Shipping" at bounding box center [394, 698] width 172 height 39
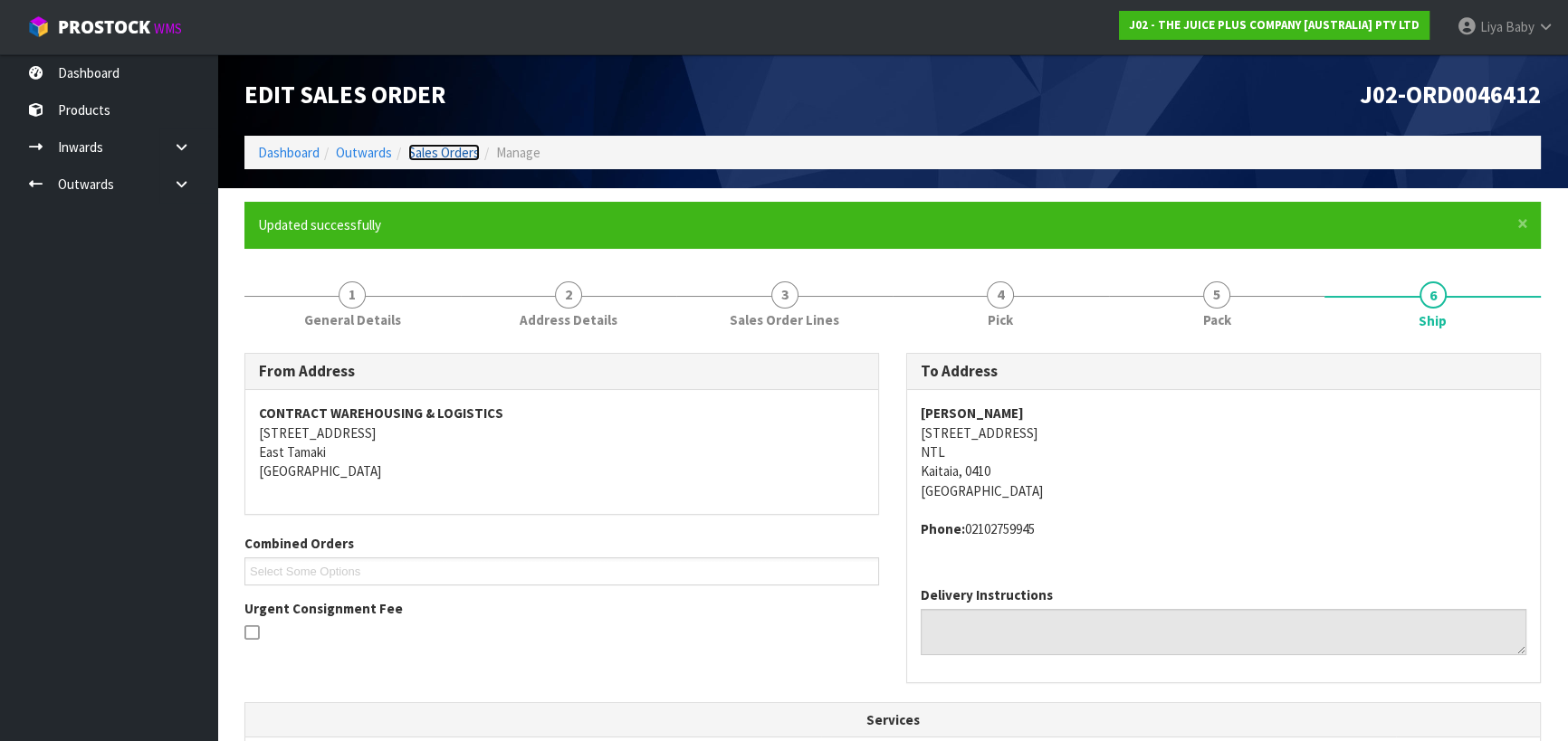
click at [426, 148] on link "Sales Orders" at bounding box center [444, 152] width 72 height 17
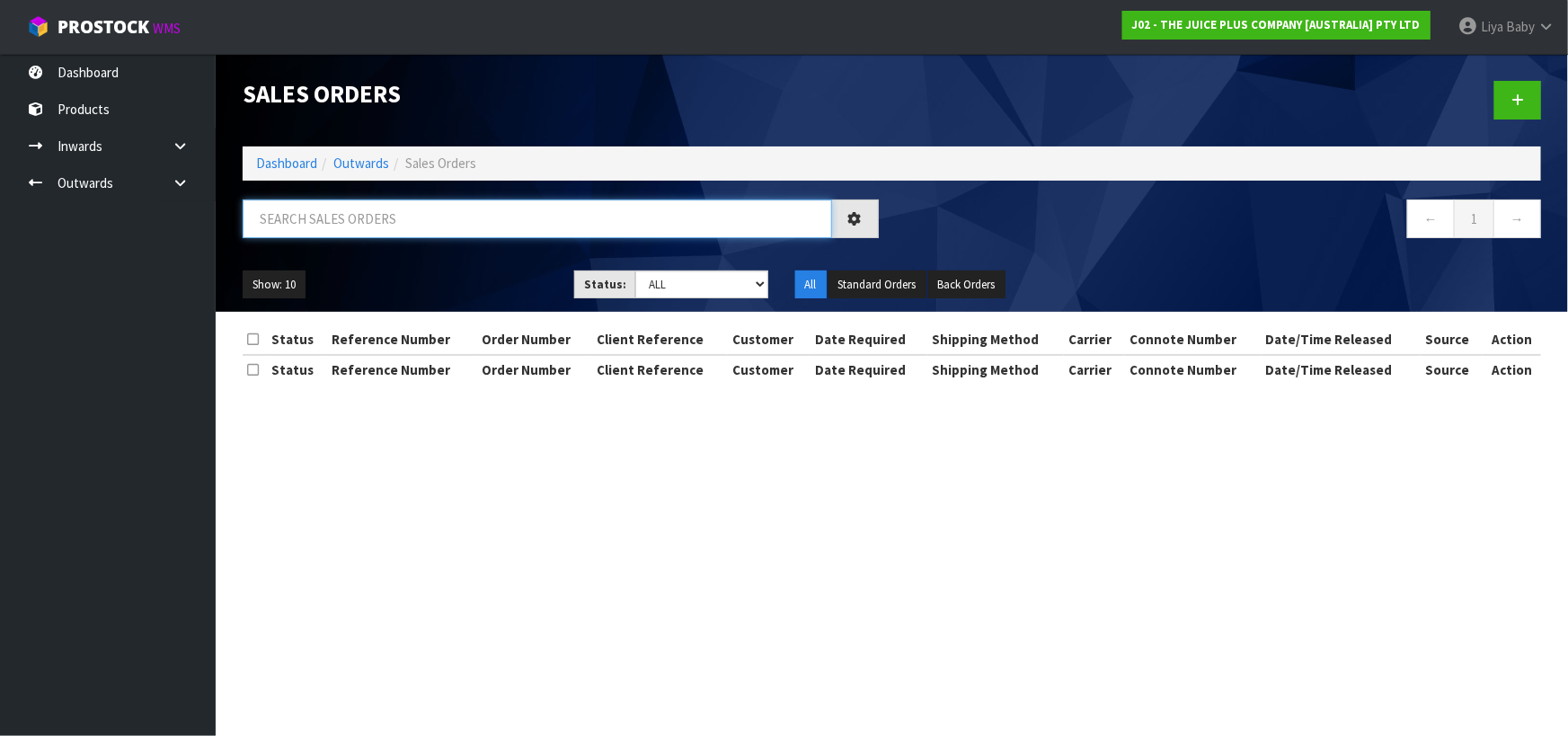
click at [354, 215] on input "text" at bounding box center [536, 219] width 589 height 38
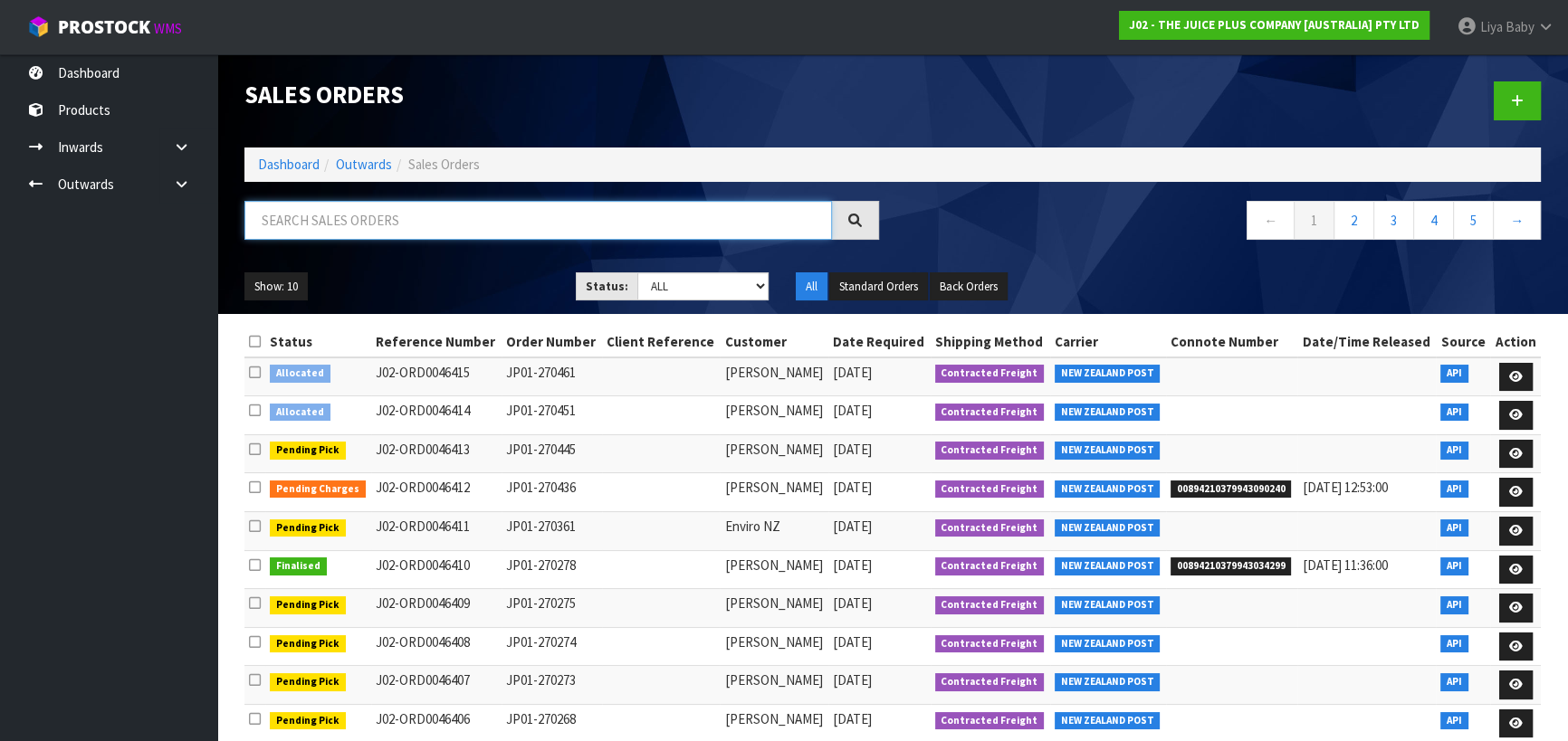
click at [300, 222] on input "text" at bounding box center [538, 220] width 587 height 39
type input "JOB-0409392"
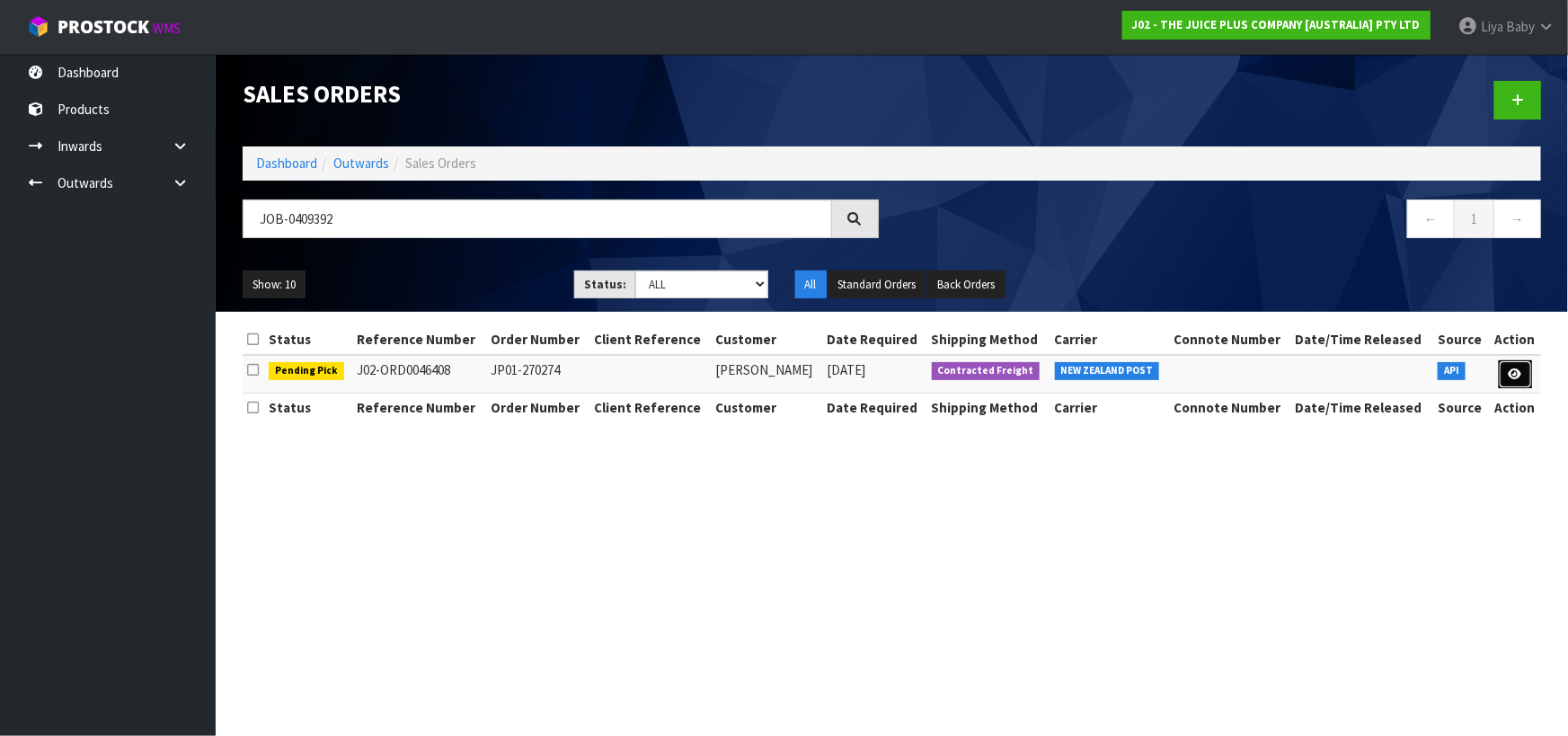
click at [1520, 370] on icon at bounding box center [1515, 374] width 14 height 12
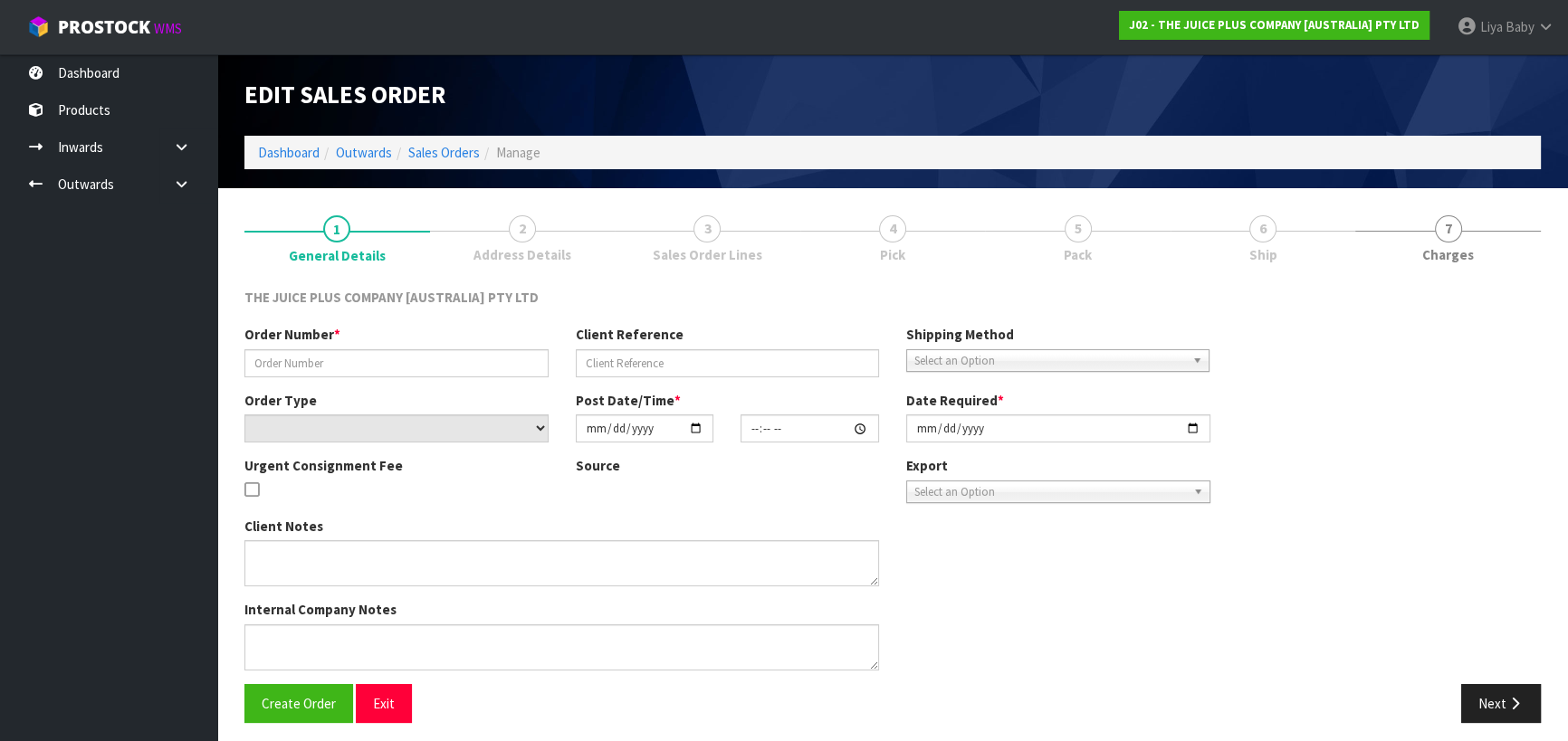
type input "JP01-270274"
select select "number:0"
type input "2025-08-25"
type input "20:04:34.000"
type input "2025-08-26"
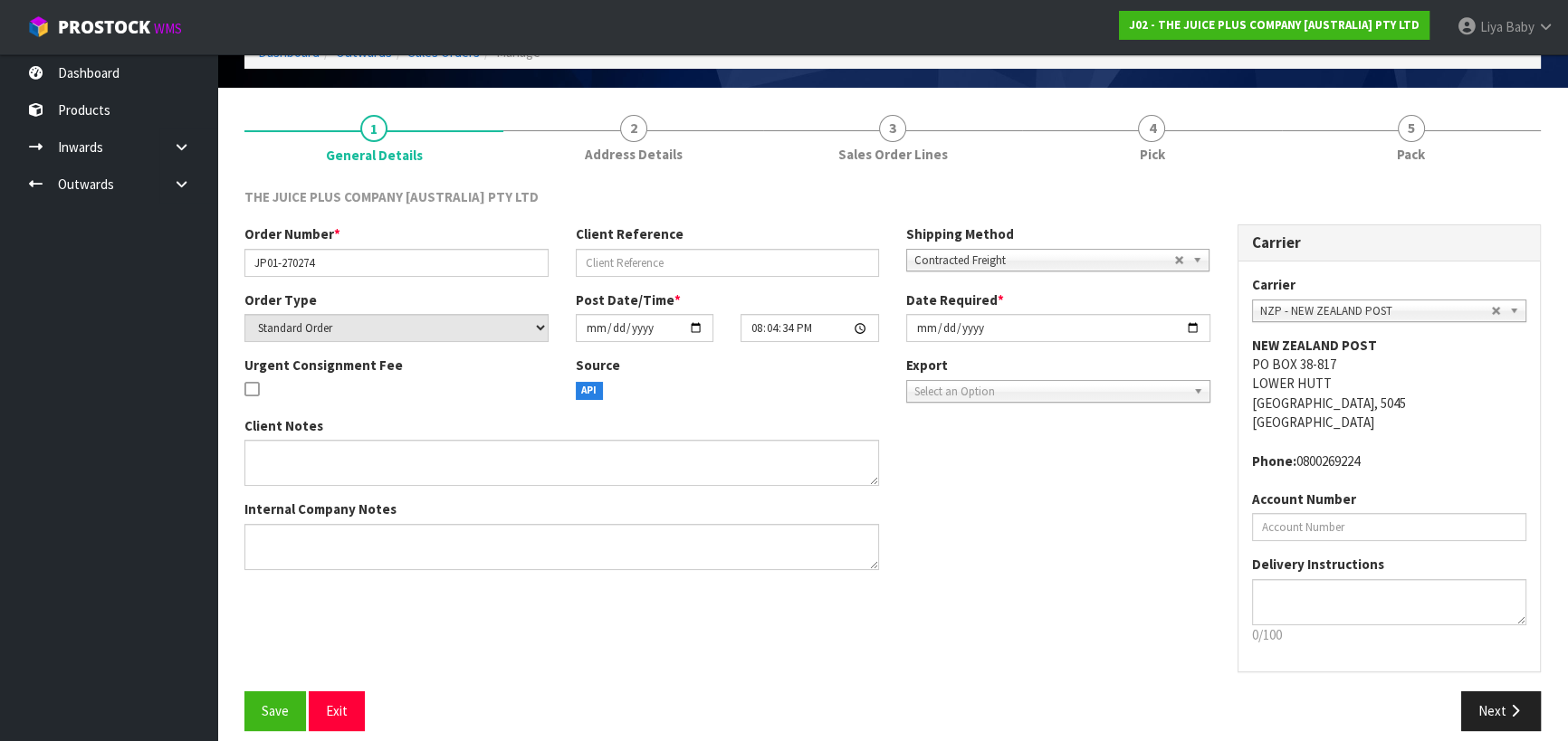
scroll to position [117, 0]
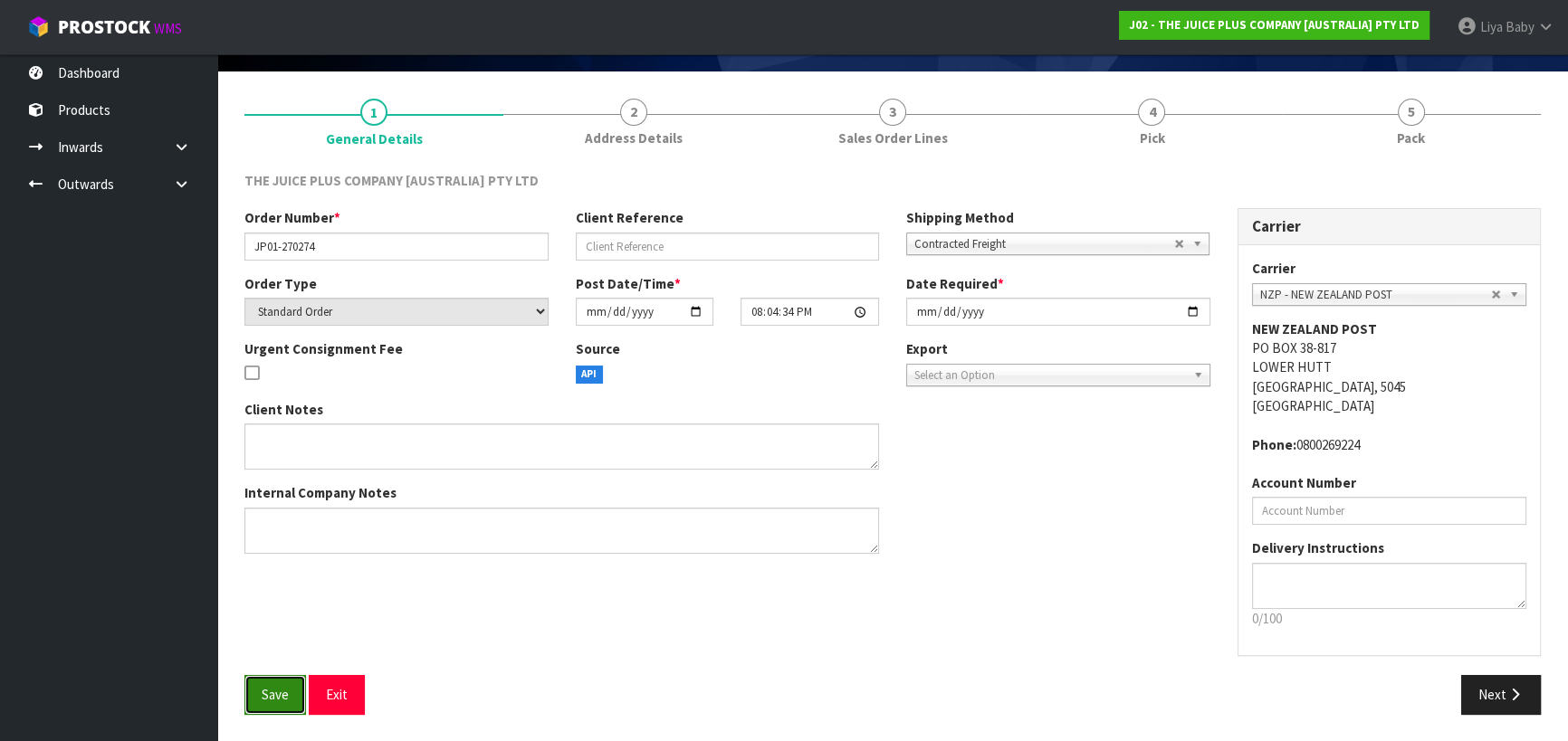
click at [281, 679] on button "Save" at bounding box center [274, 694] width 62 height 39
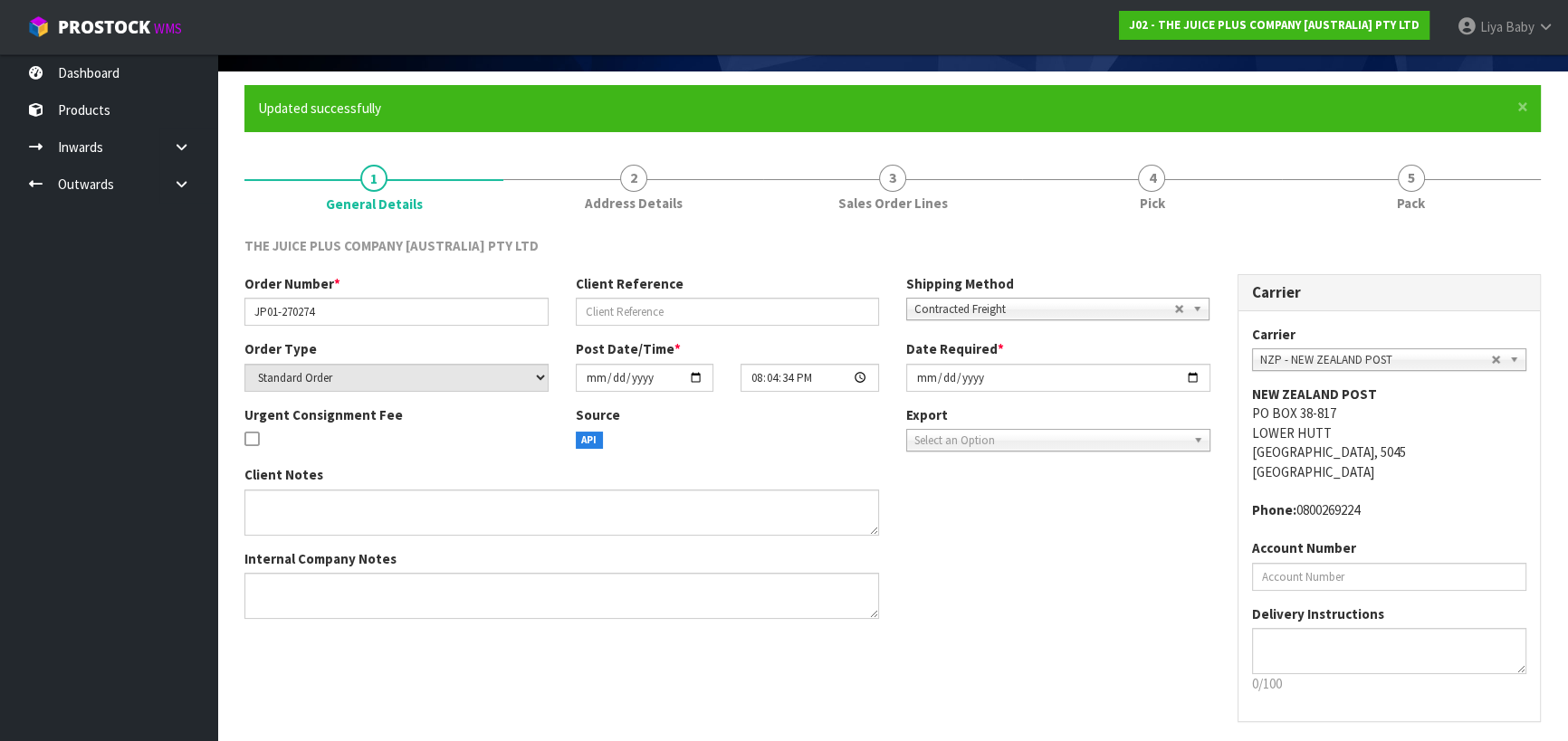
scroll to position [0, 0]
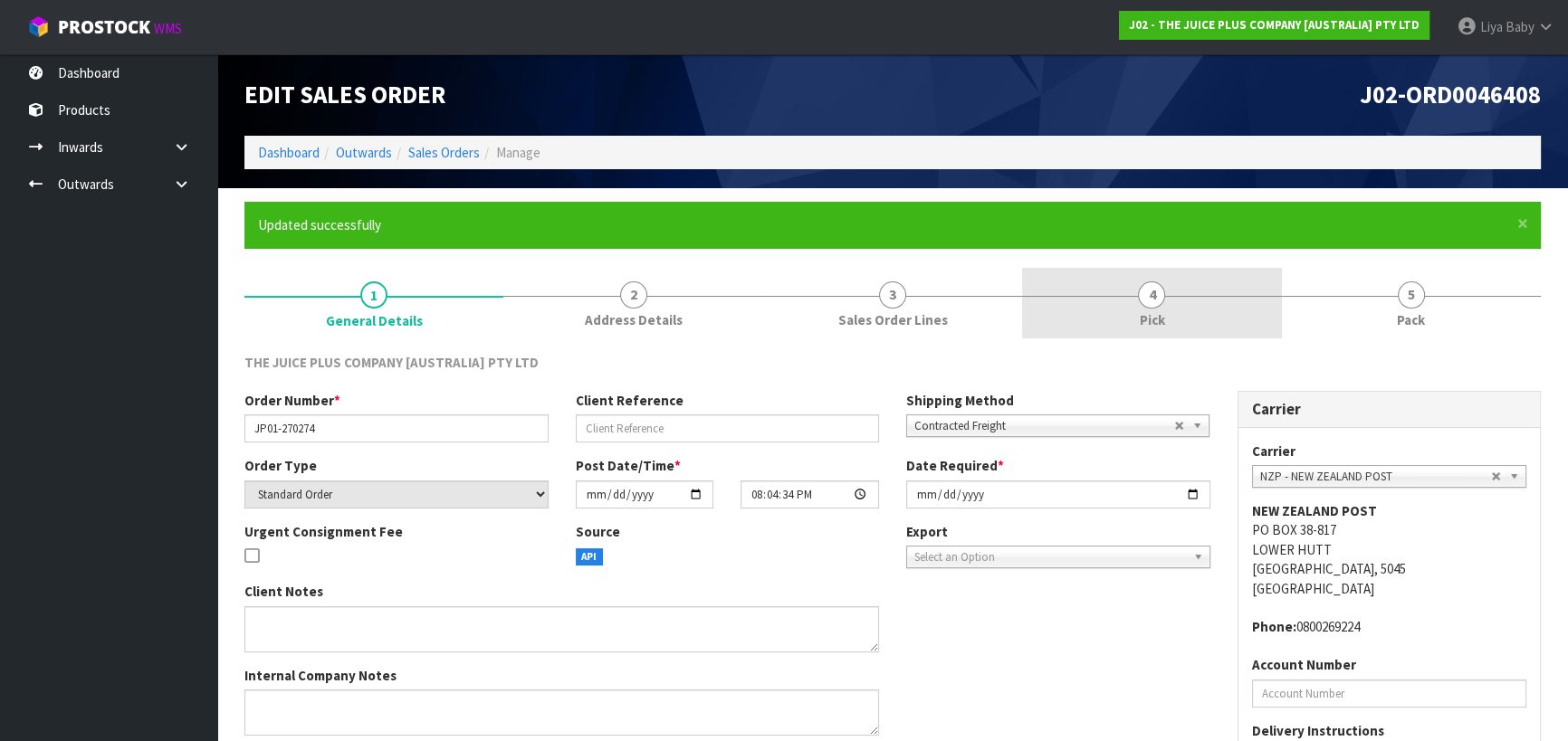
click at [1179, 296] on link "4 Pick" at bounding box center [1151, 304] width 259 height 72
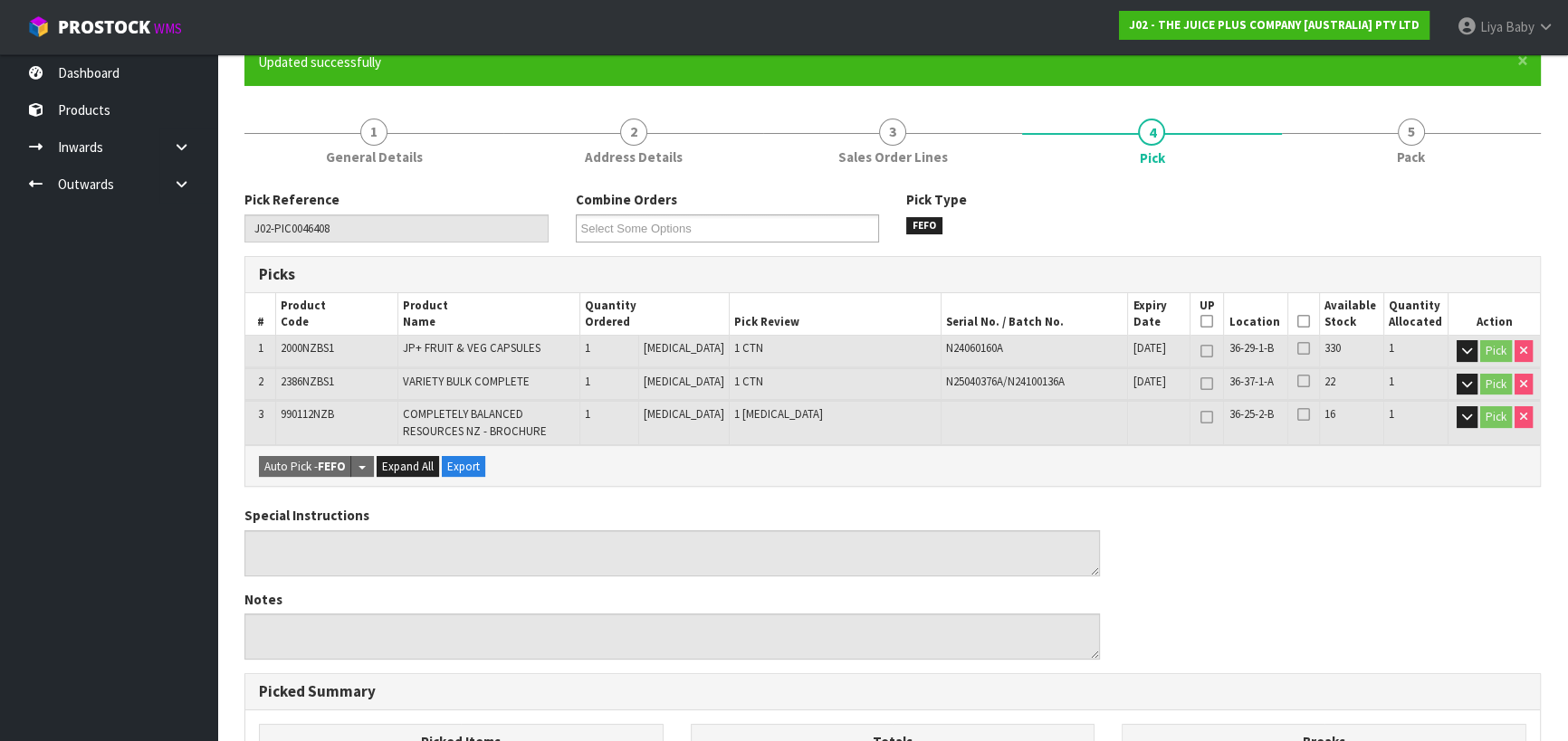
scroll to position [164, 0]
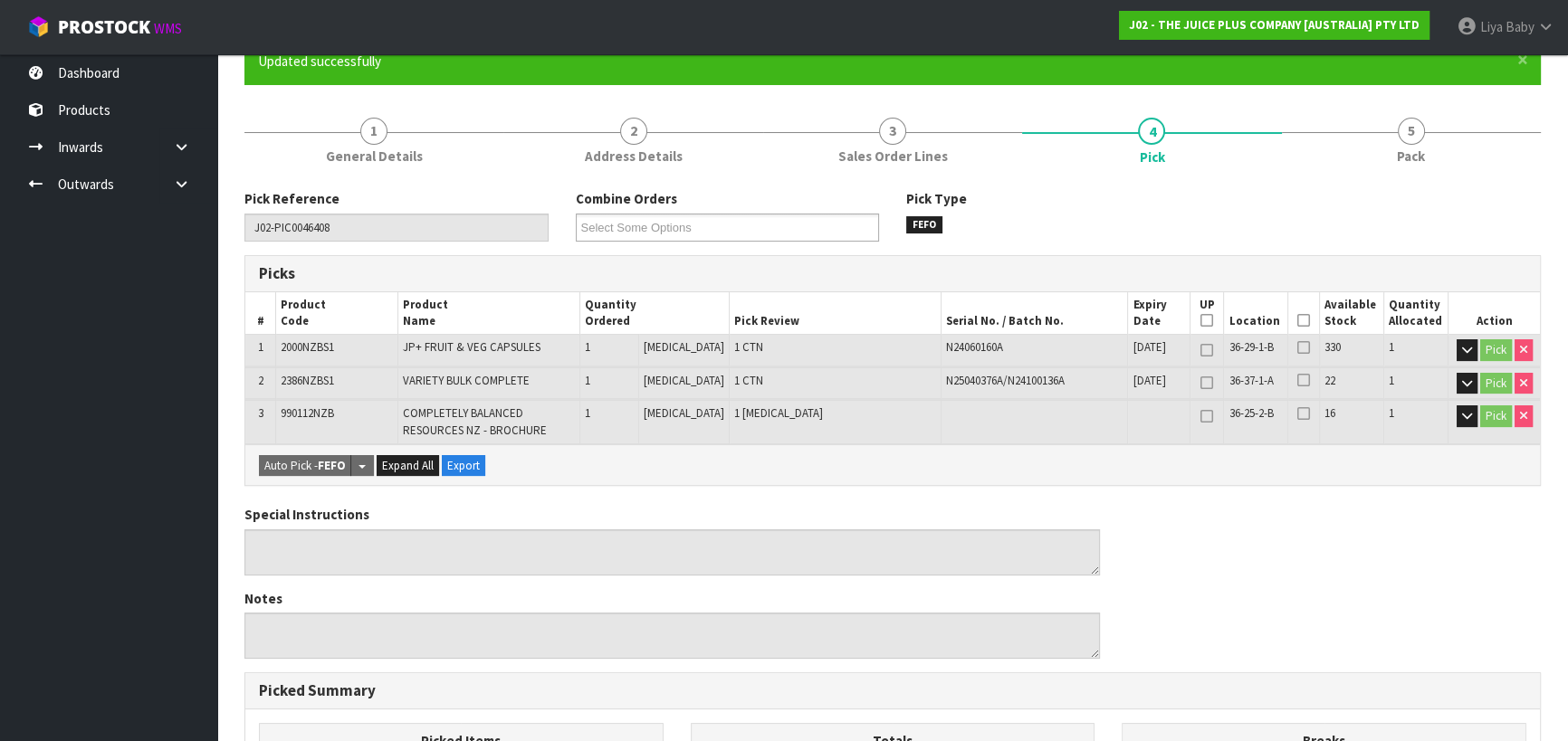
click at [1297, 320] on icon at bounding box center [1304, 320] width 13 height 1
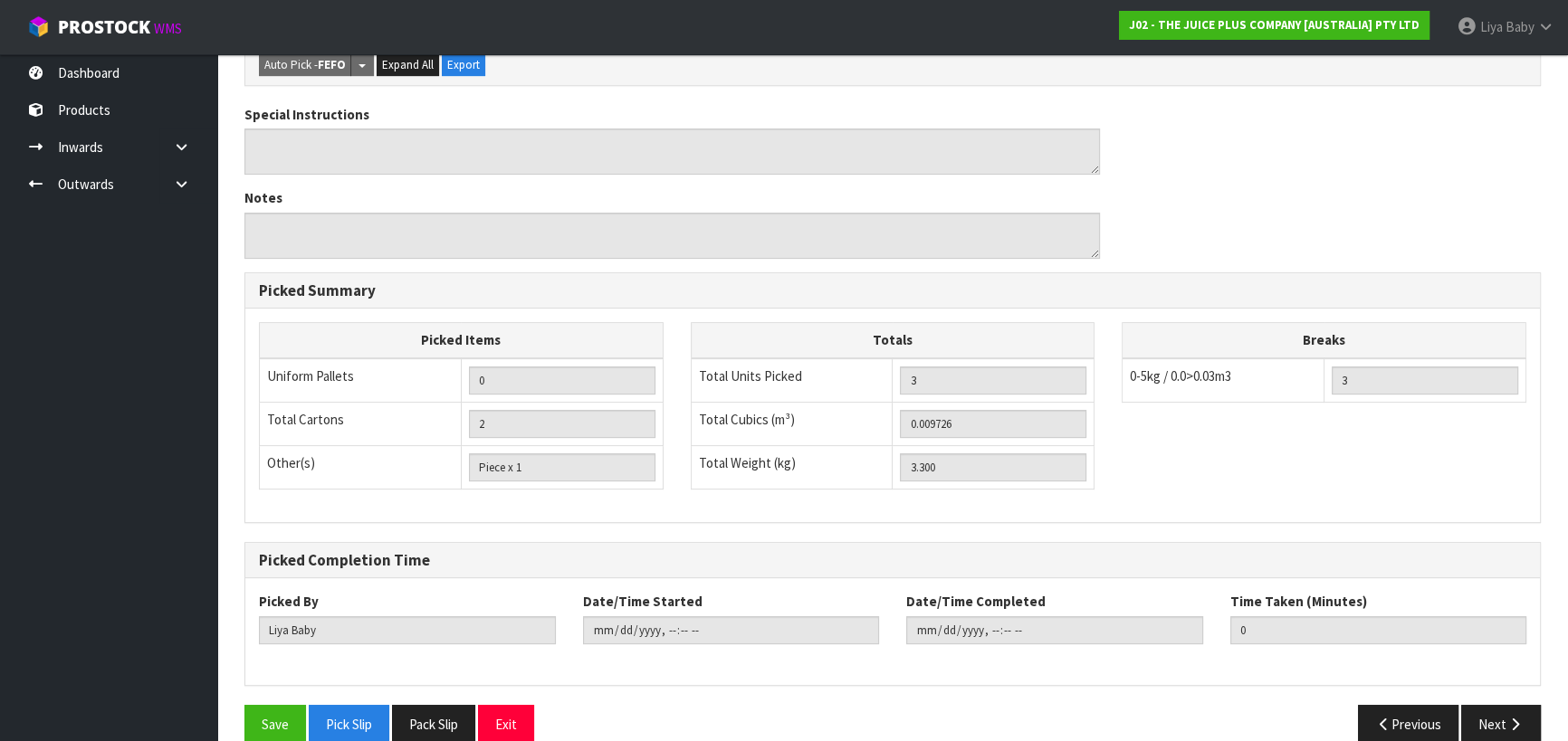
scroll to position [656, 0]
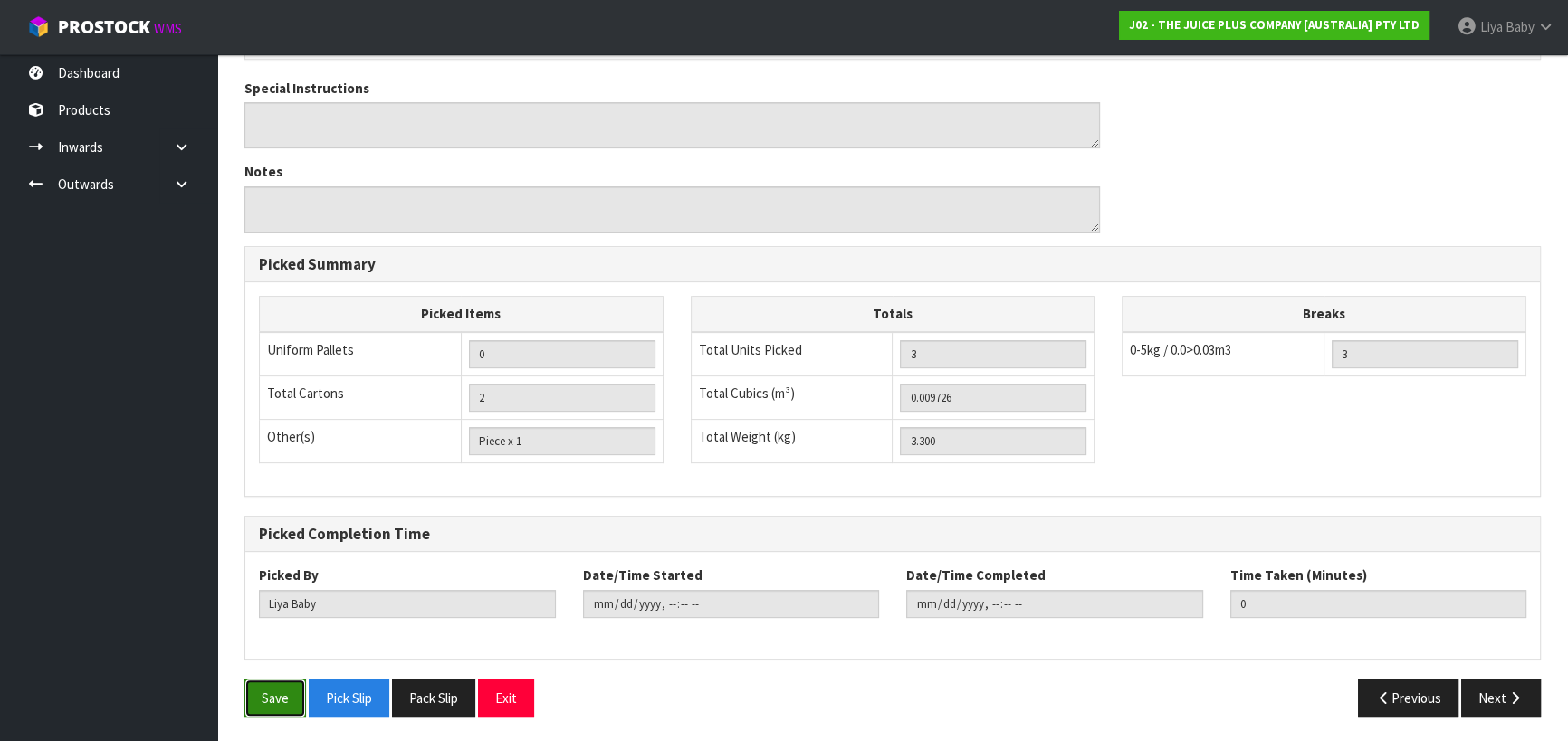
click at [273, 681] on button "Save" at bounding box center [274, 698] width 62 height 39
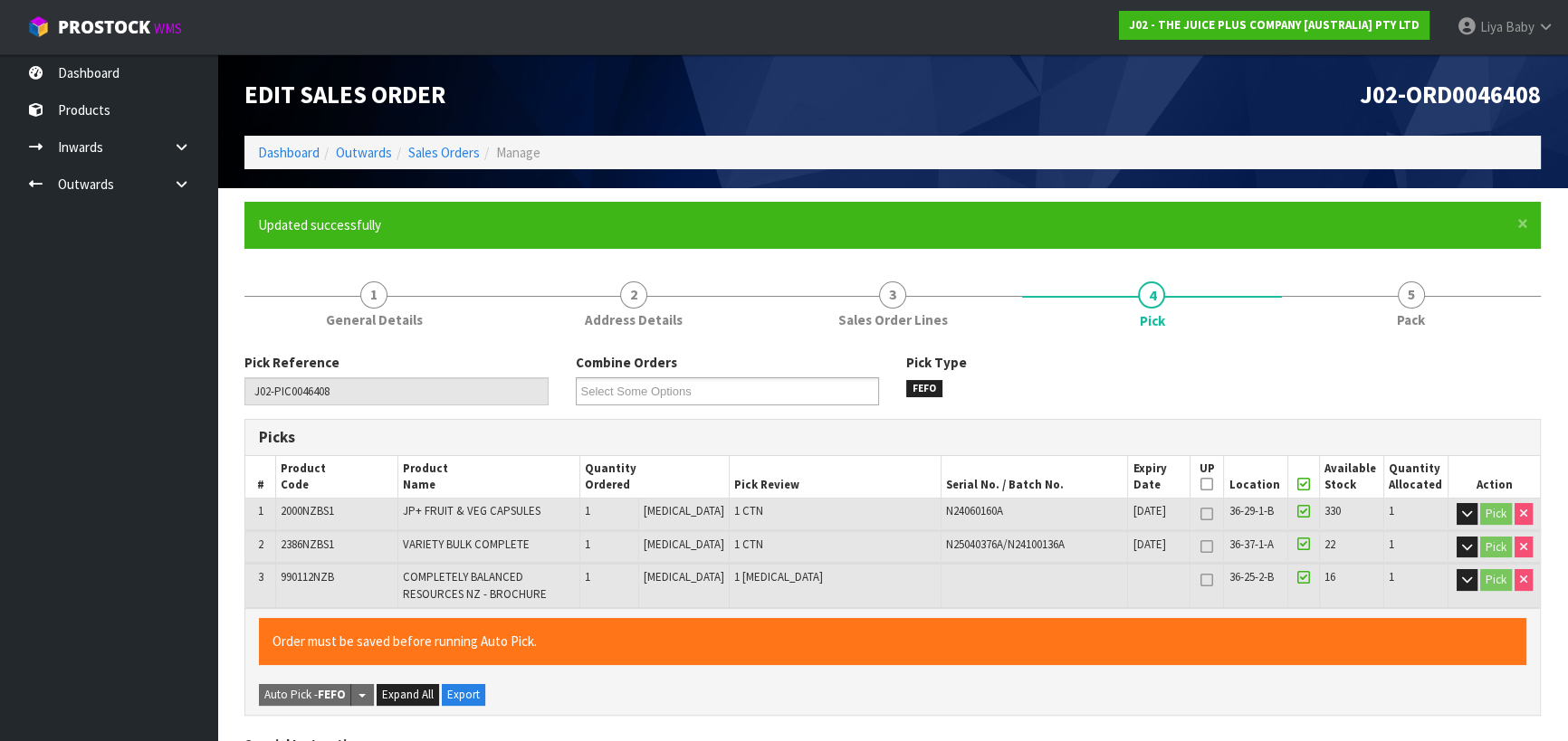
type input "2025-08-26T12:59:19"
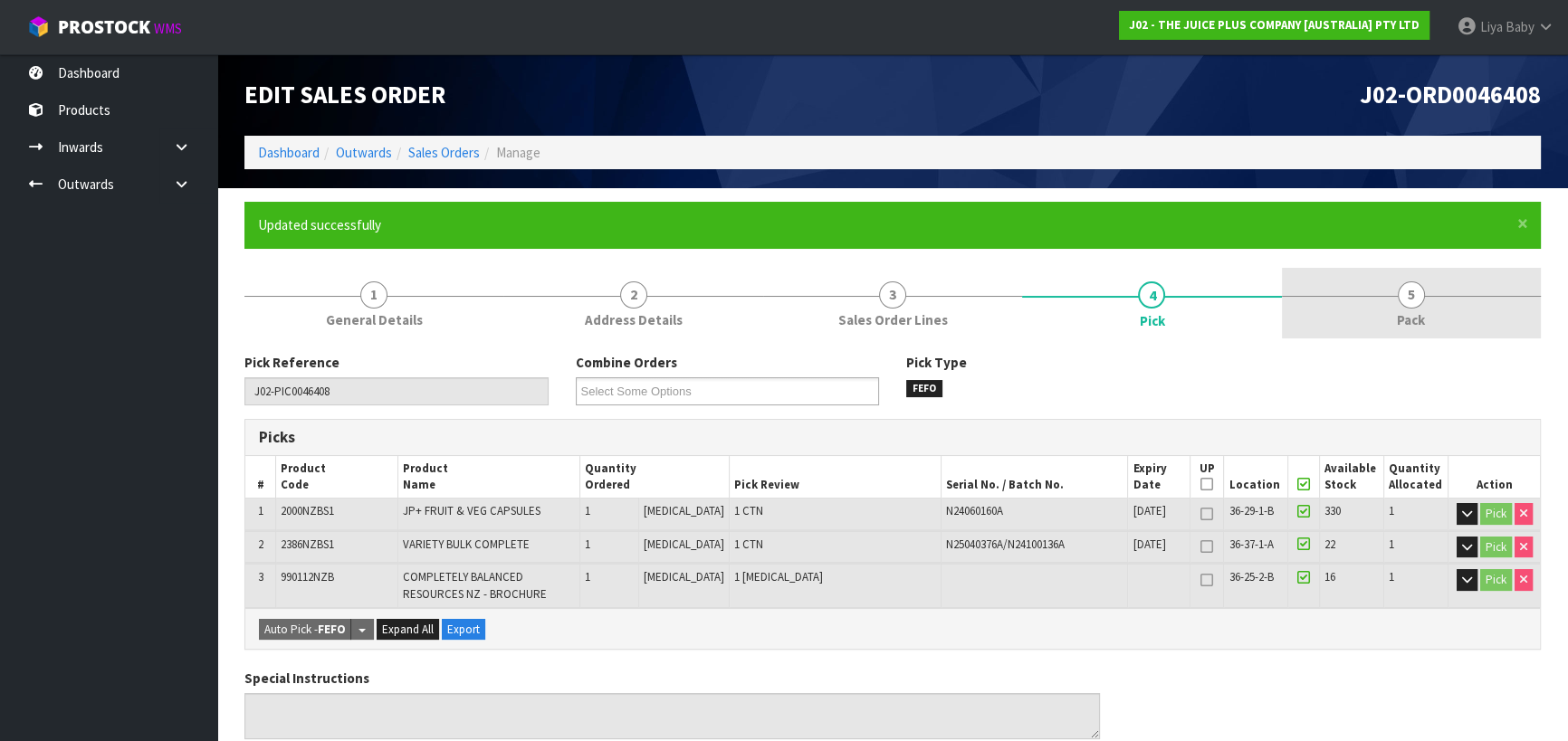
drag, startPoint x: 1446, startPoint y: 300, endPoint x: 1433, endPoint y: 299, distance: 13.0
click at [1446, 300] on link "5 Pack" at bounding box center [1411, 304] width 259 height 72
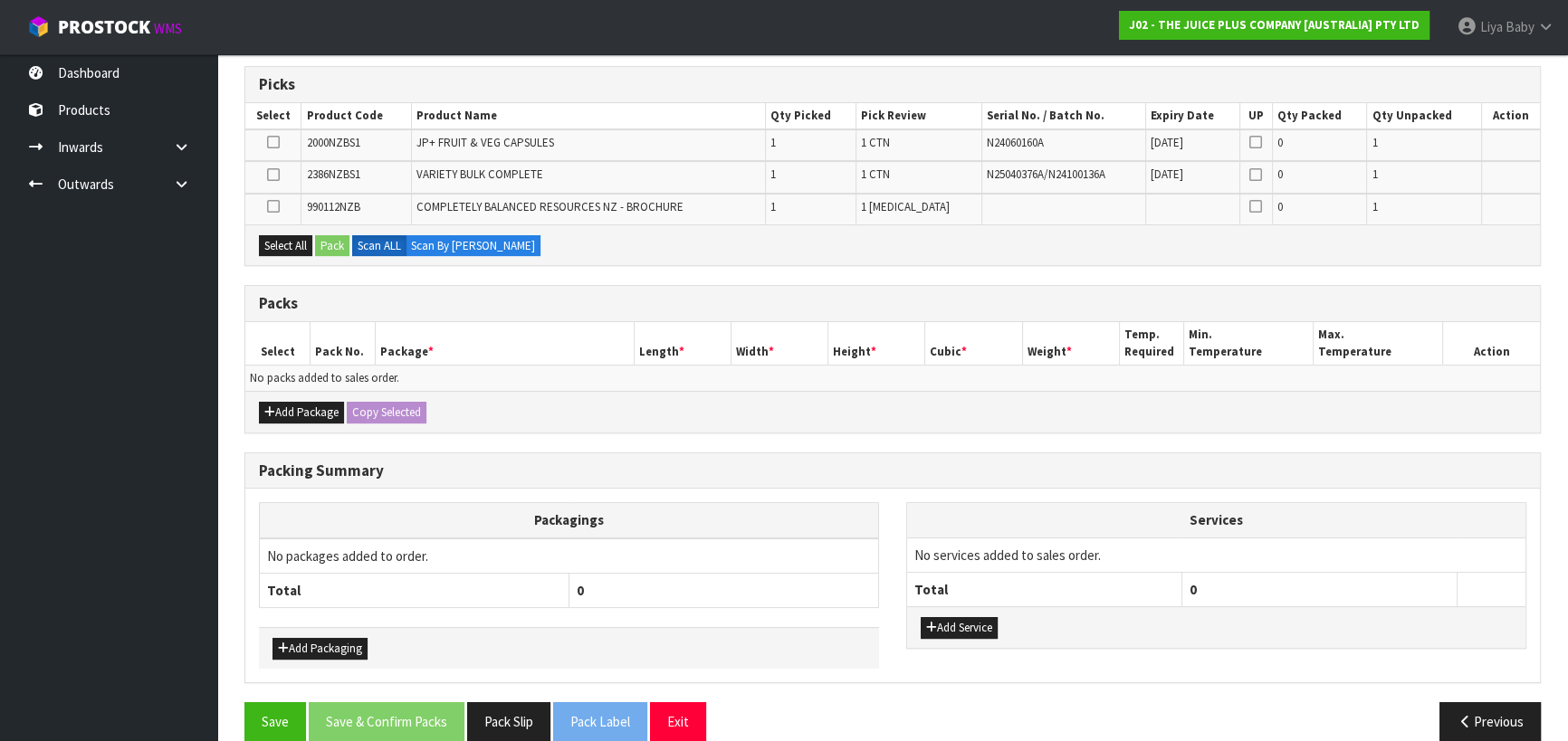
scroll to position [376, 0]
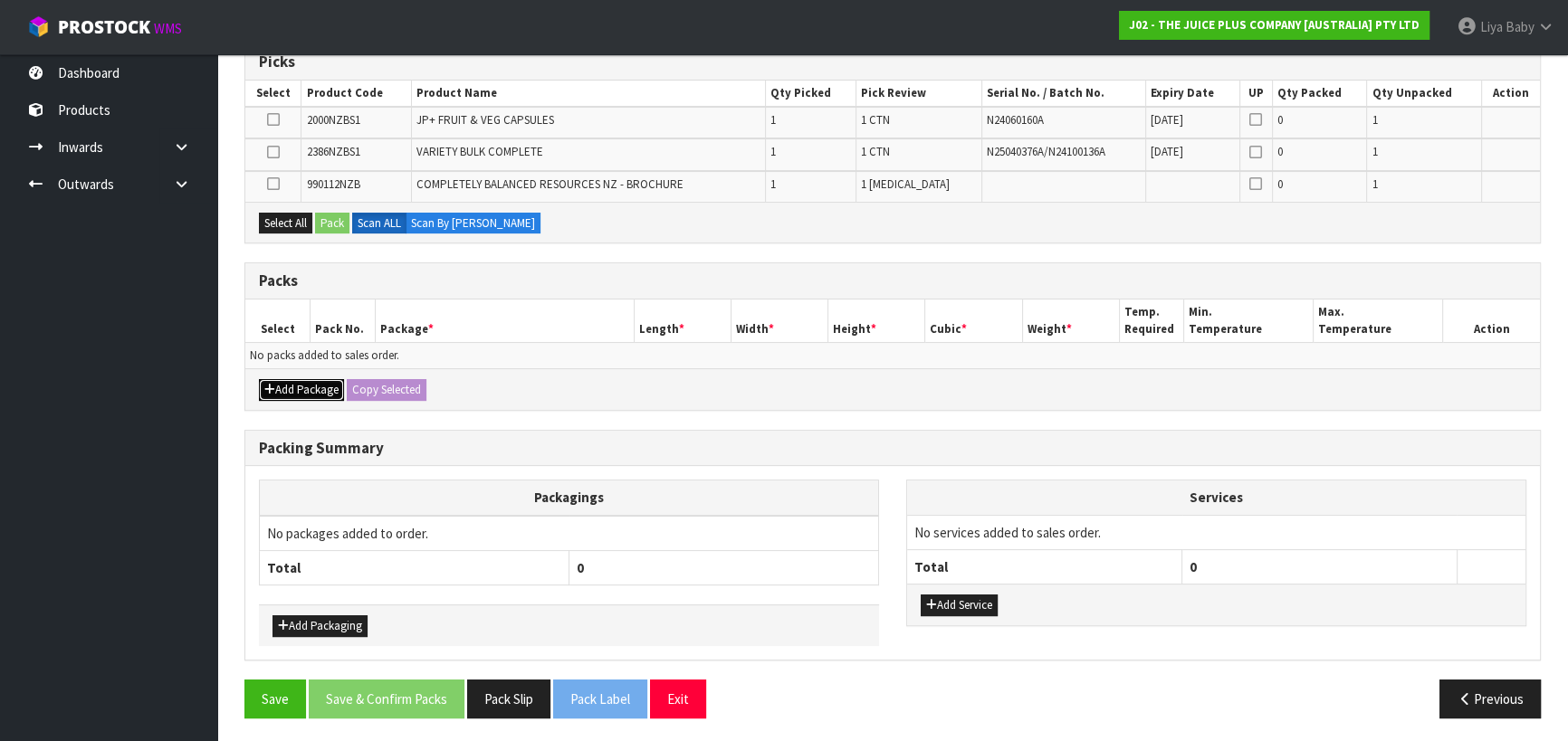
click at [331, 390] on button "Add Package" at bounding box center [301, 390] width 85 height 22
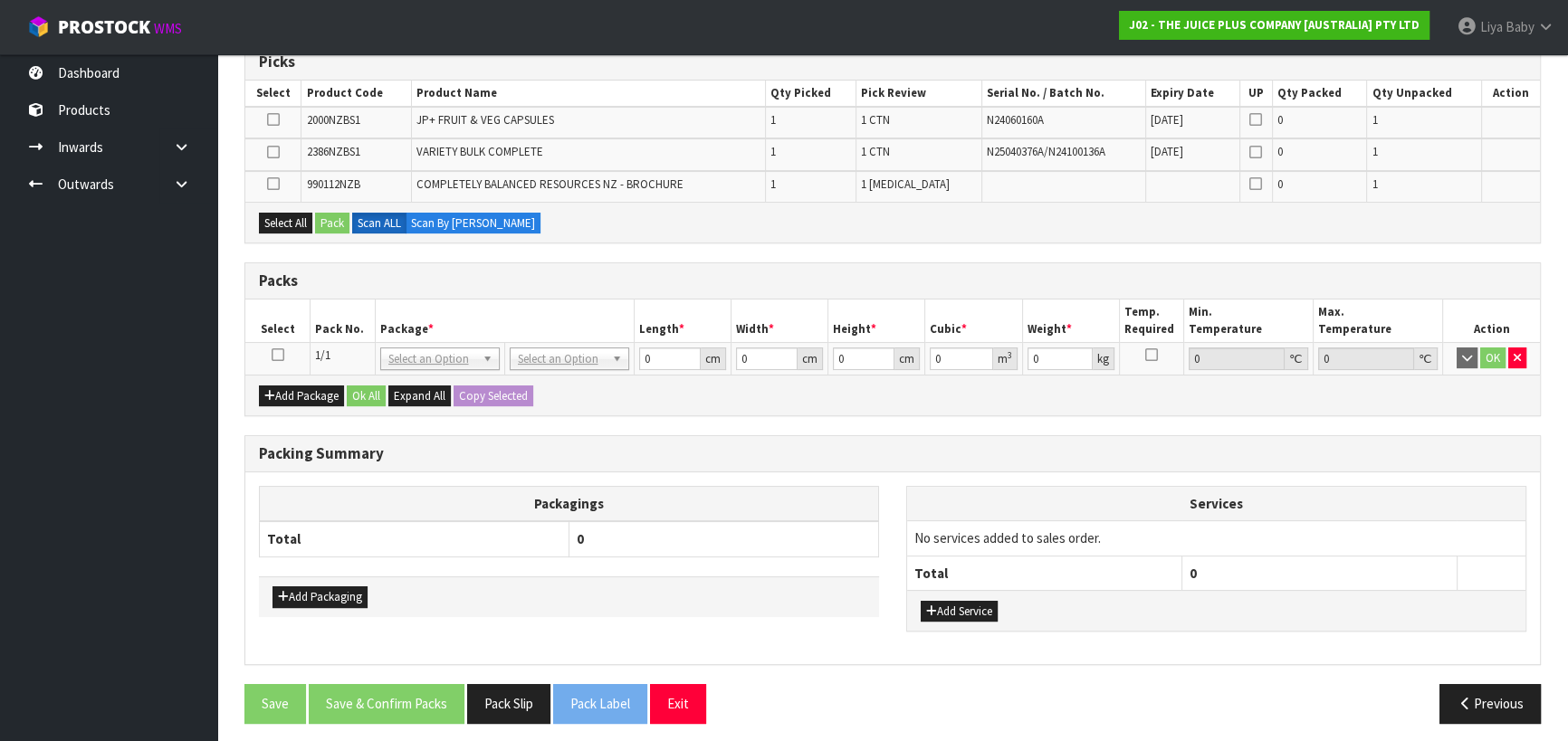
click at [280, 354] on icon at bounding box center [278, 354] width 13 height 1
click at [280, 226] on button "Select All" at bounding box center [285, 224] width 53 height 22
click at [321, 217] on button "Pack" at bounding box center [331, 224] width 34 height 22
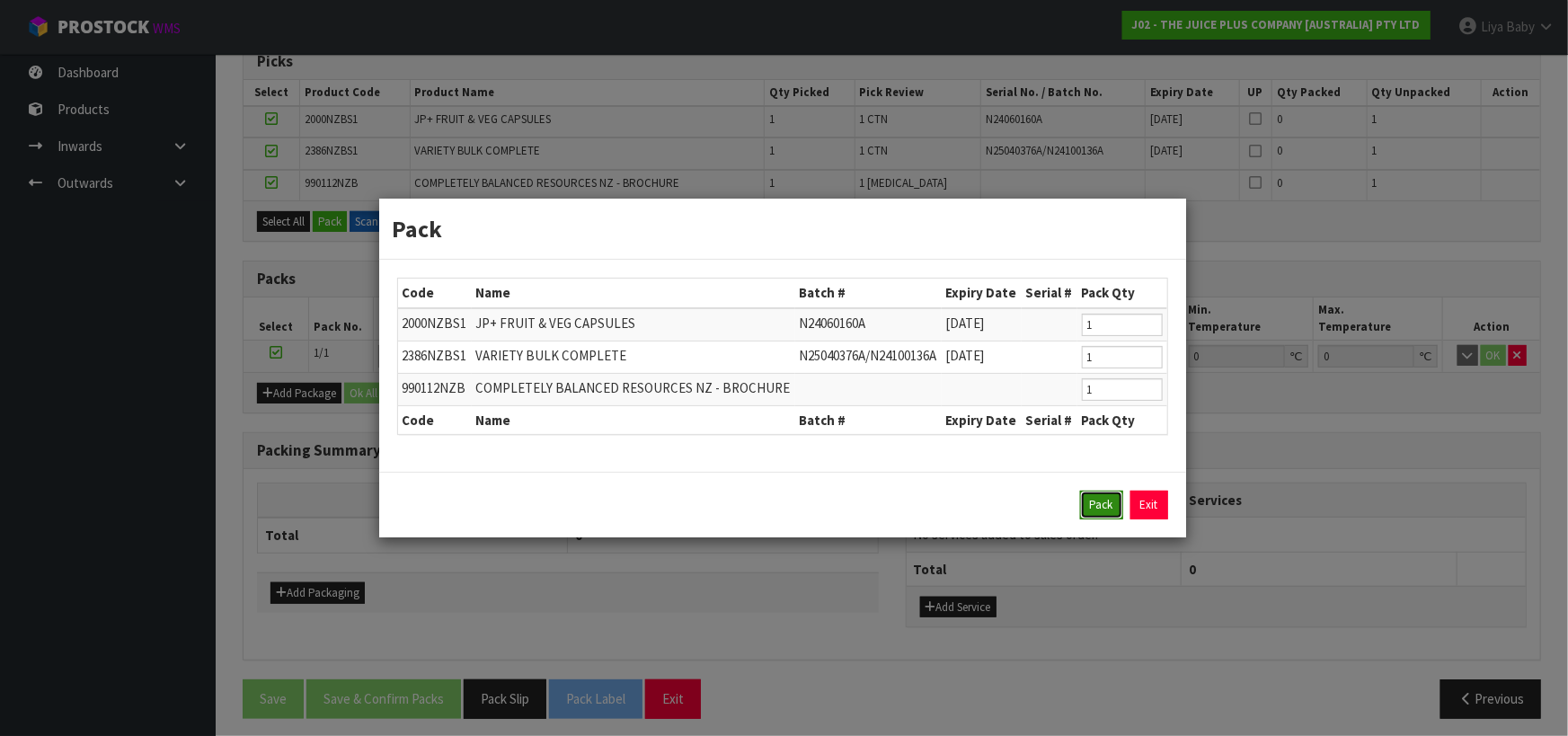
click at [1093, 500] on button "Pack" at bounding box center [1101, 505] width 43 height 28
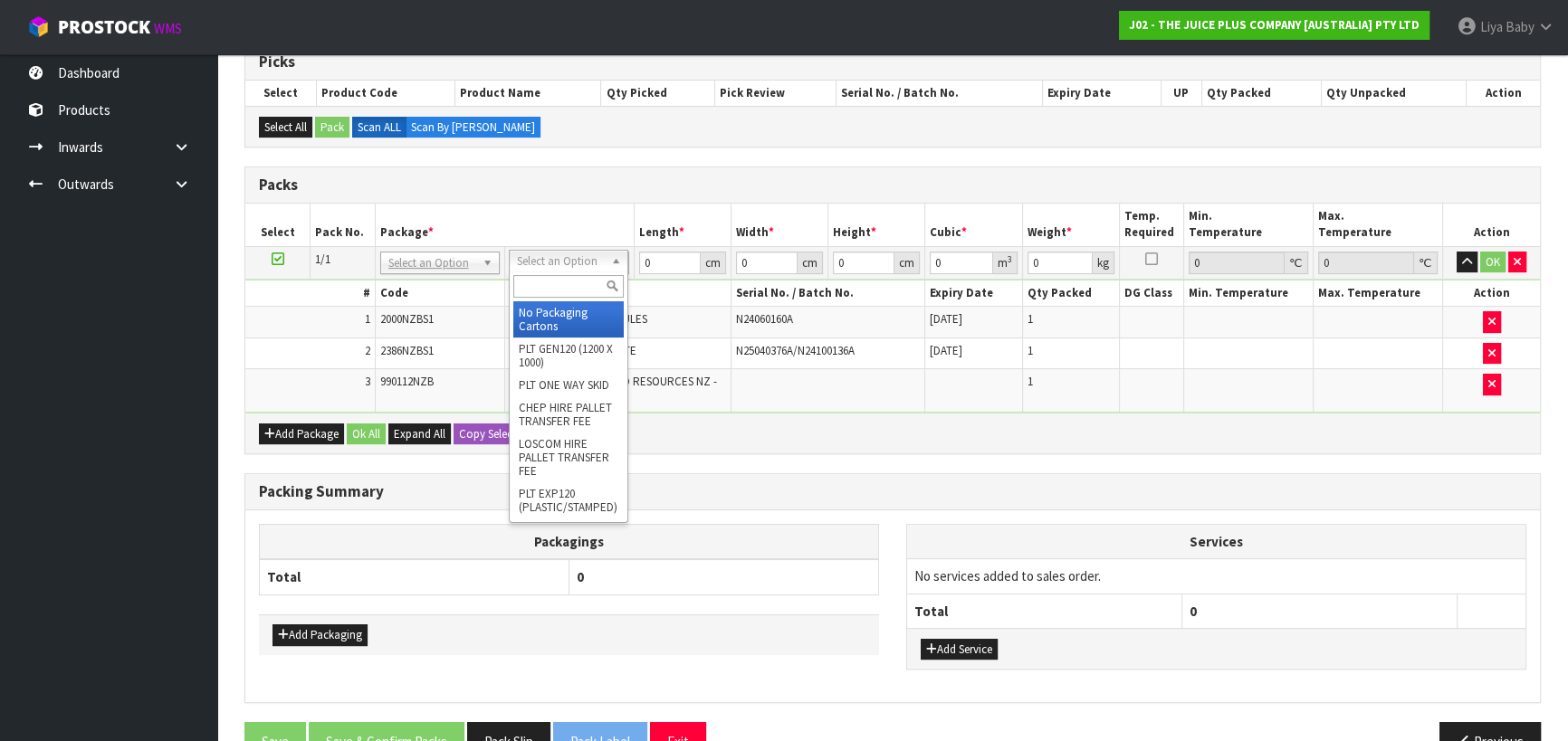
click at [587, 285] on input "text" at bounding box center [568, 286] width 110 height 23
type input "CTNA4"
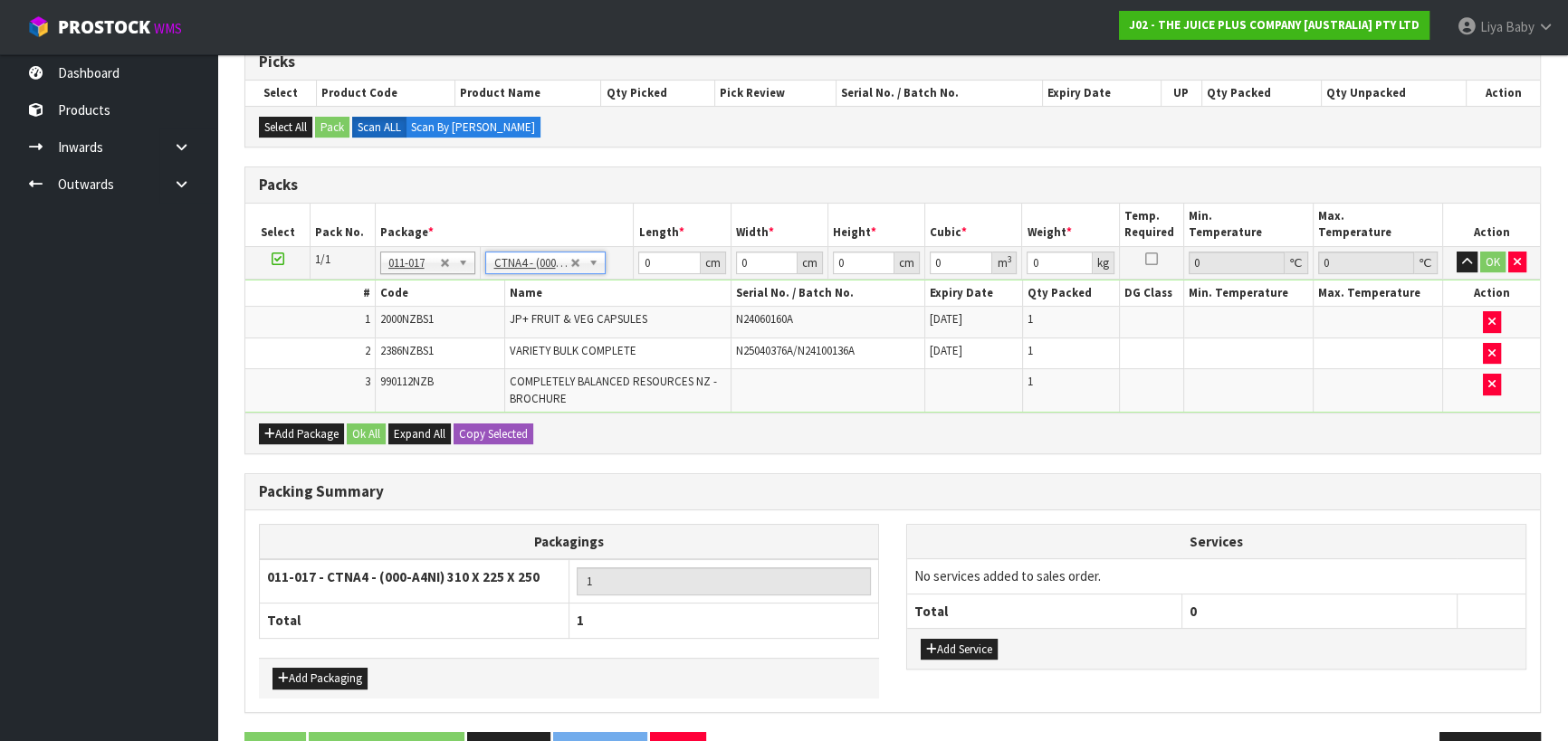
type input "31"
type input "22.5"
type input "25"
type input "0.017438"
type input "3.5"
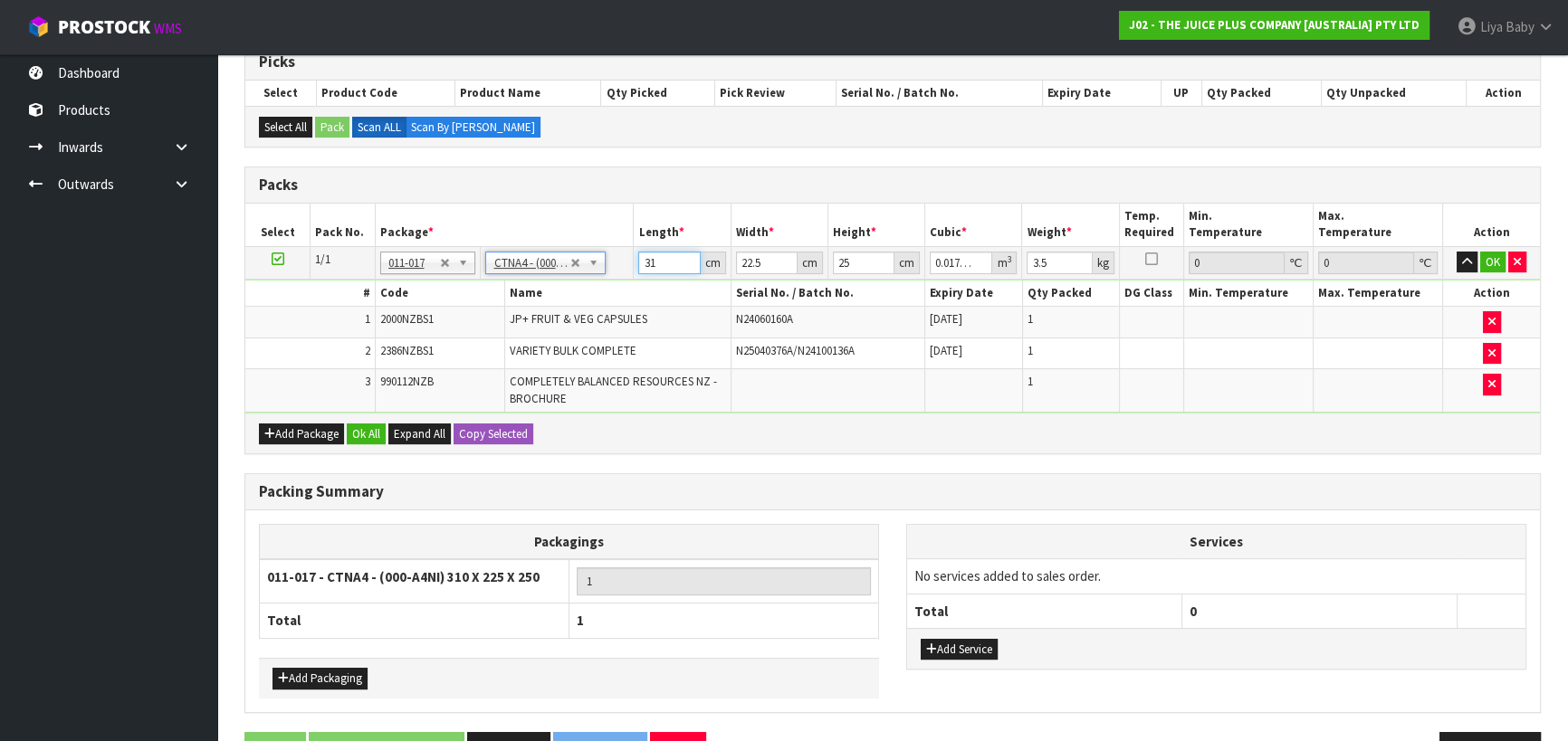
click at [660, 262] on input "31" at bounding box center [668, 262] width 62 height 23
type input "3"
type input "0.001687"
type input "0"
type input "3"
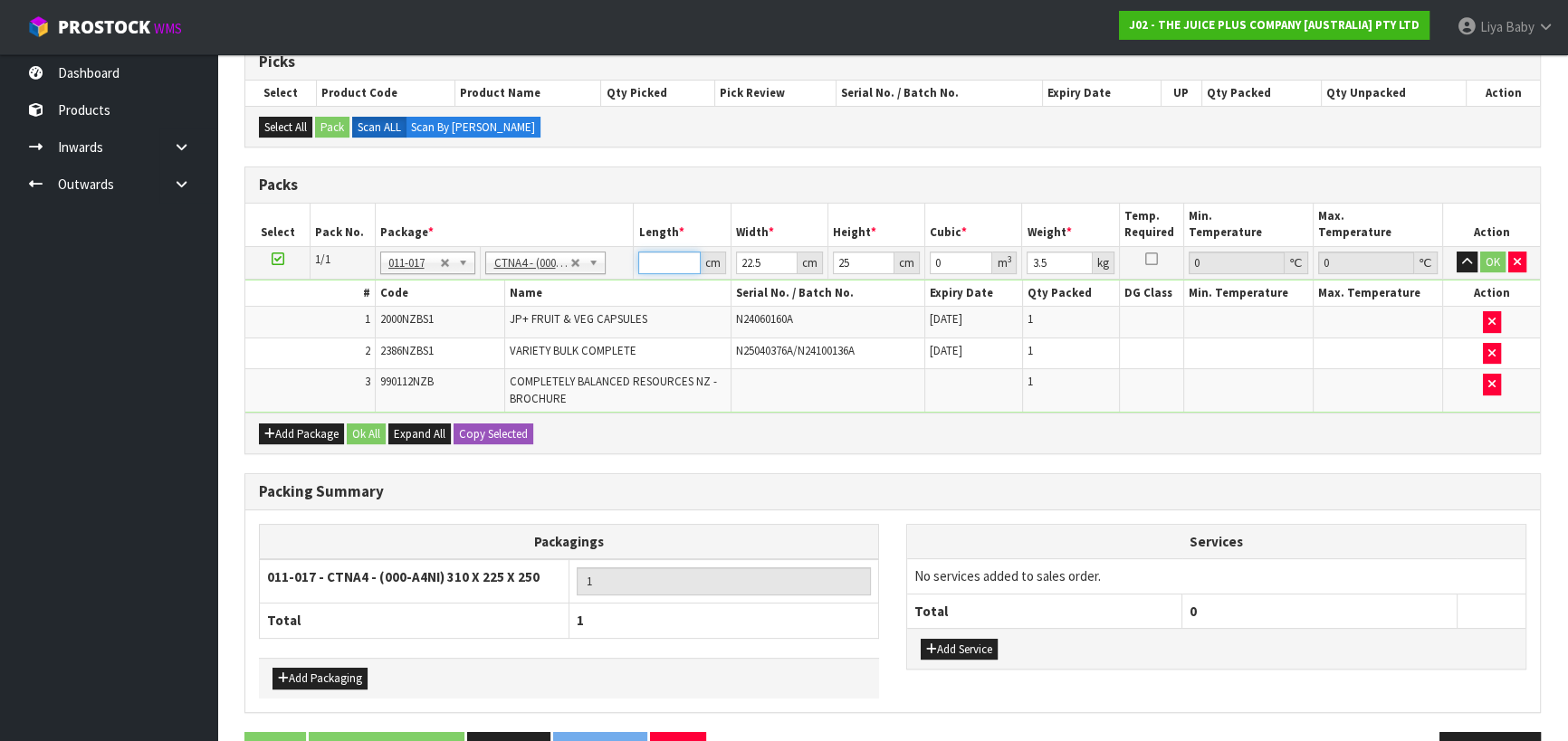
type input "0.001687"
type input "32"
type input "0.018"
type input "32"
click at [760, 261] on input "22.5" at bounding box center [766, 262] width 62 height 23
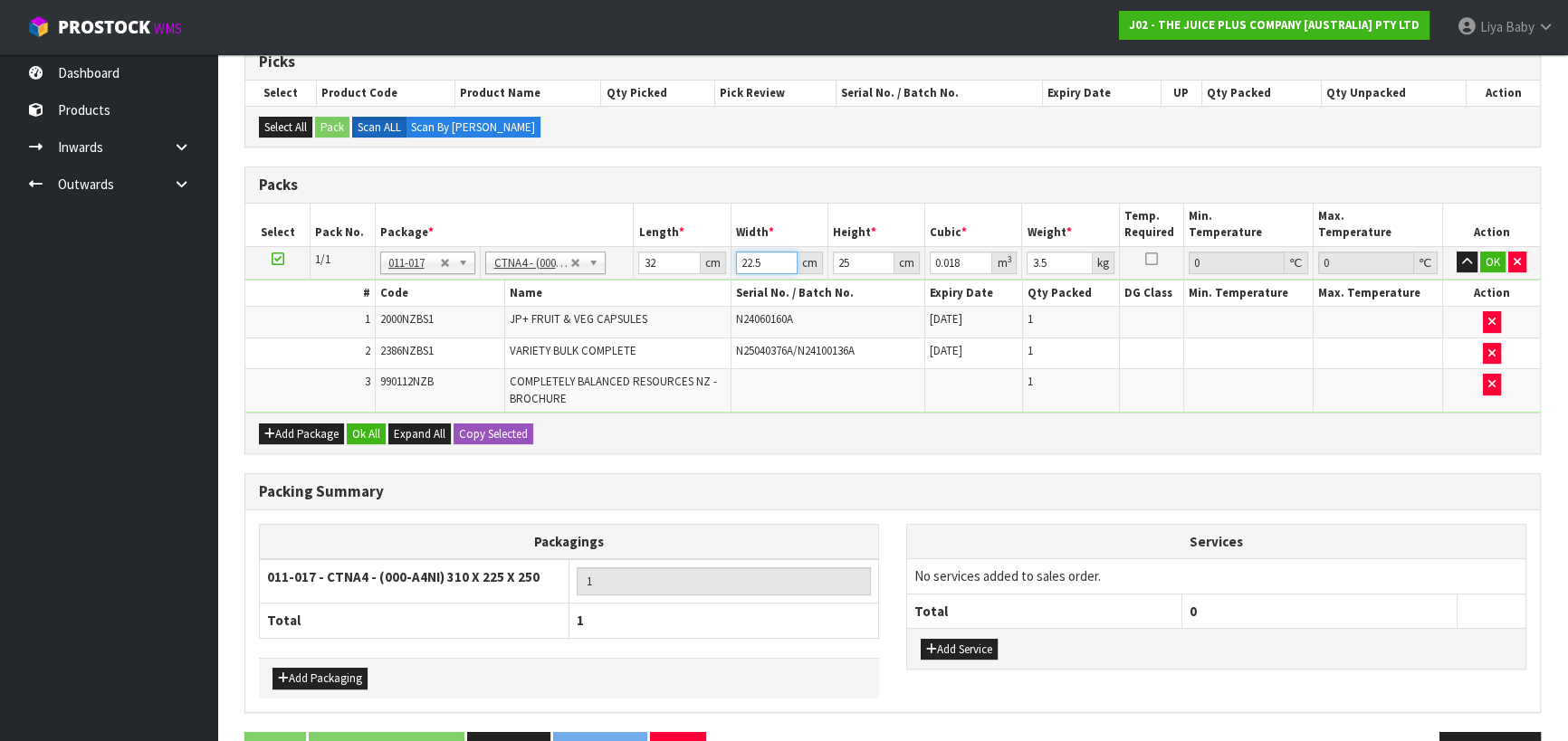
type input "22"
type input "0.0176"
type input "2"
type input "0.0016"
type input "0"
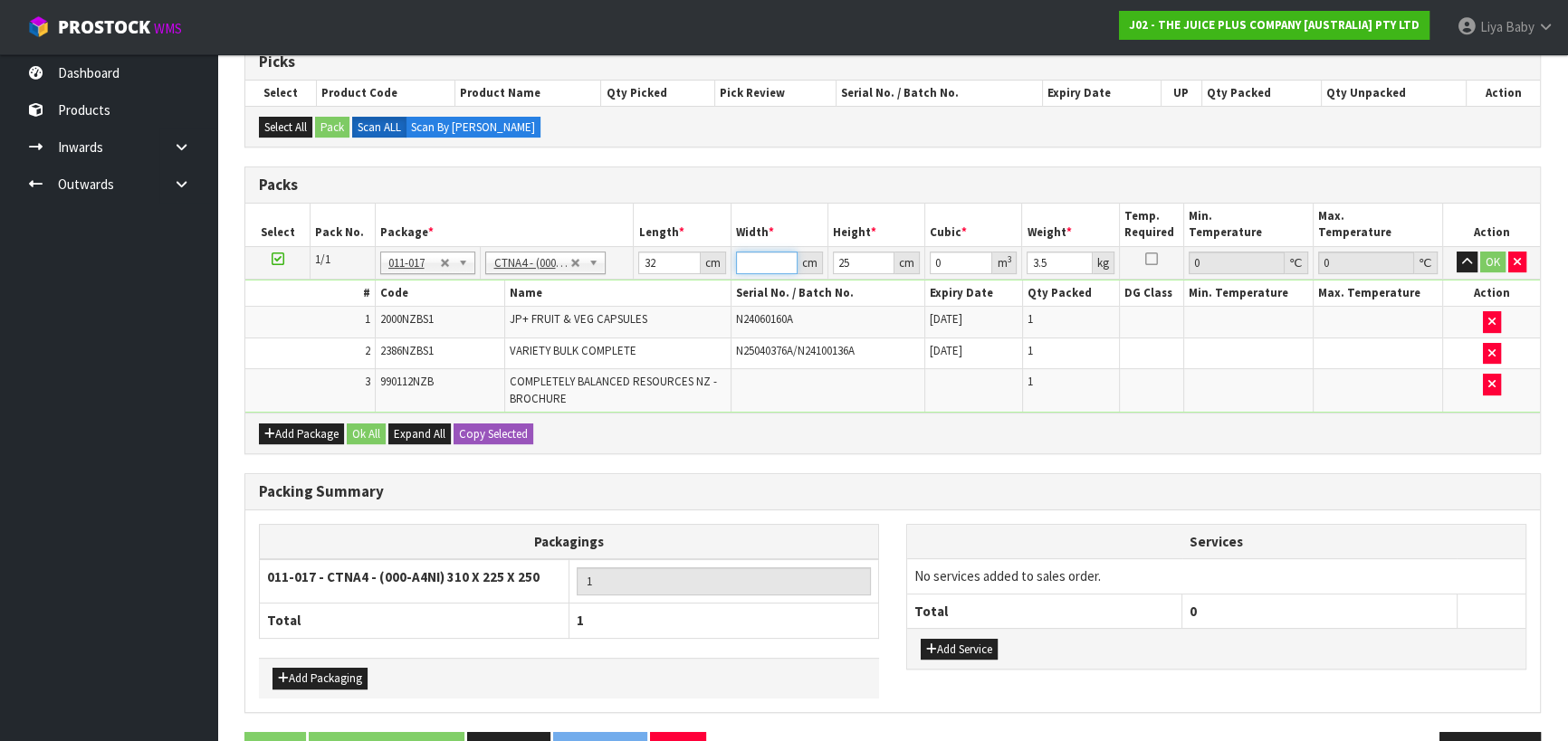
type input "2"
type input "0.0016"
type input "24"
type input "0.0192"
type input "24"
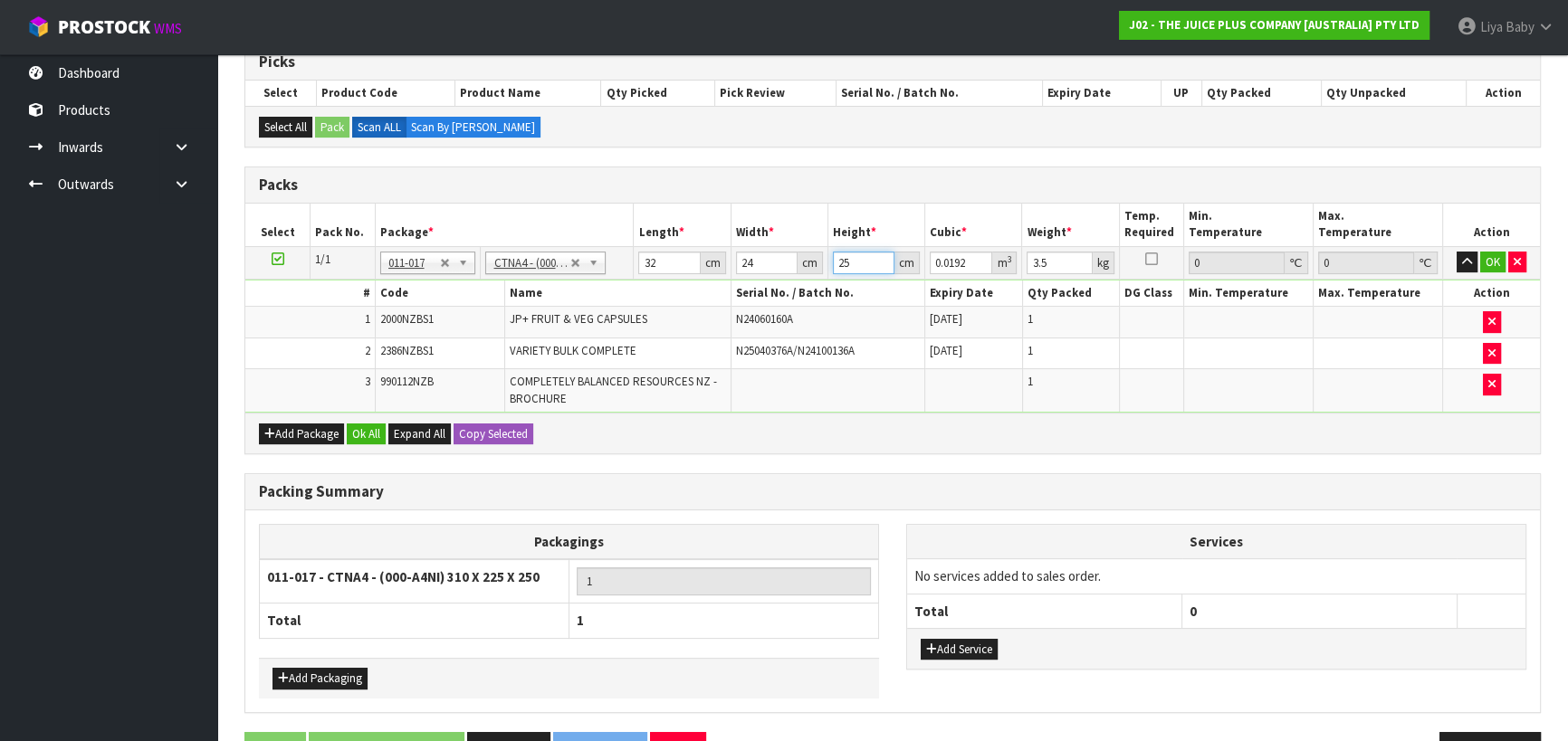
click at [850, 261] on input "25" at bounding box center [864, 262] width 62 height 23
type input "2"
type input "0.001536"
type input "0"
type input "2"
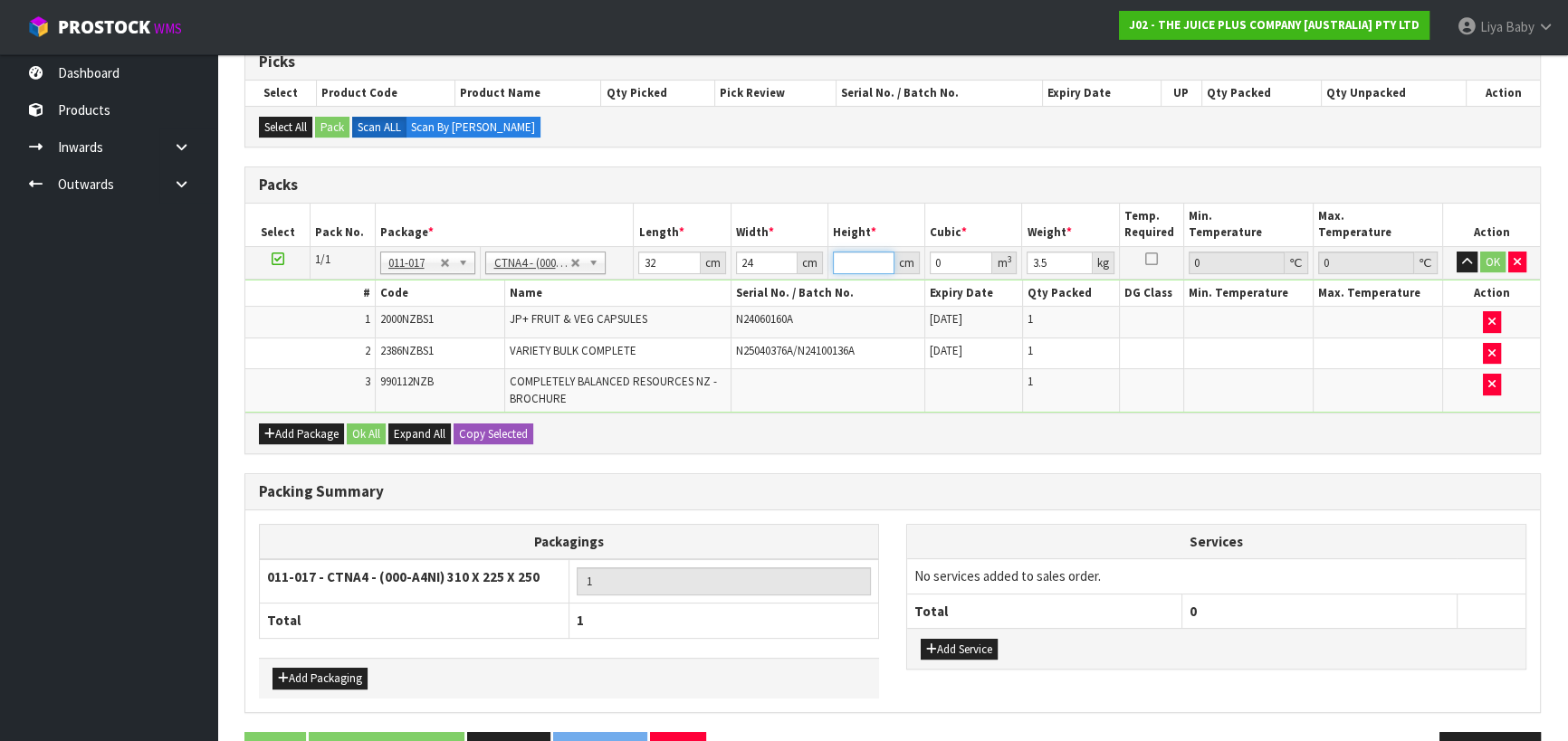
type input "0.001536"
type input "27"
type input "0.020736"
type input "27"
click at [1051, 261] on input "3.5" at bounding box center [1059, 262] width 65 height 23
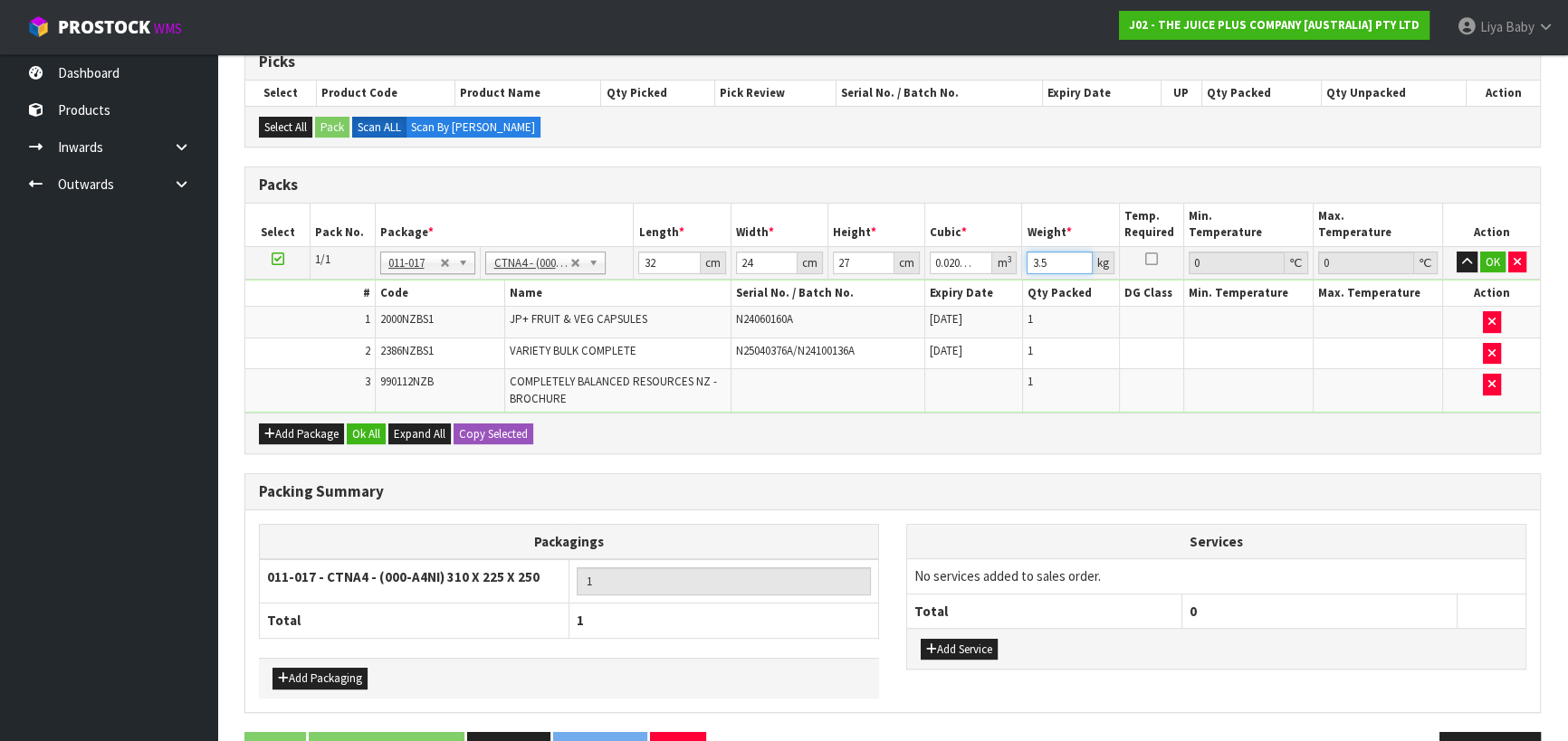
type input "3"
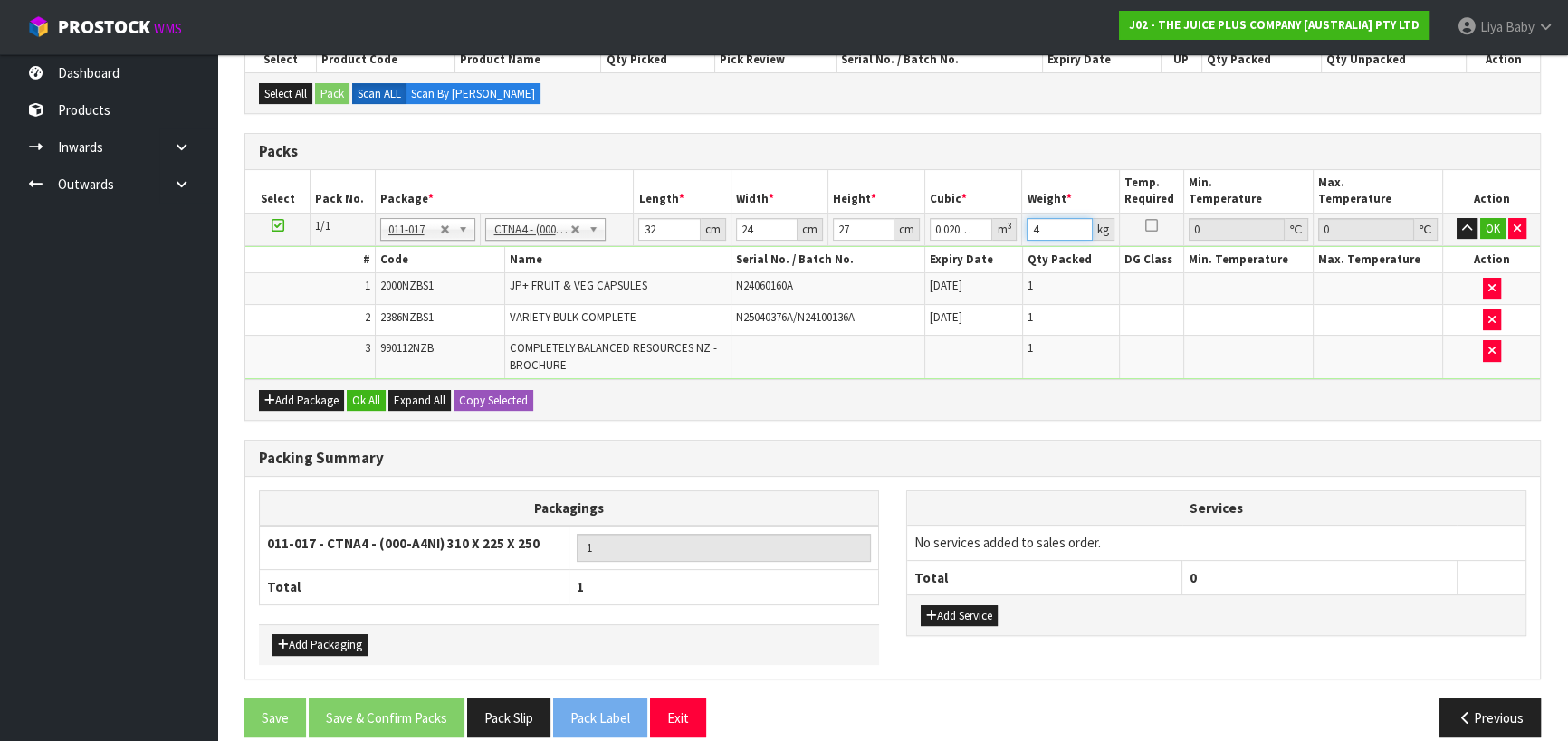
scroll to position [427, 0]
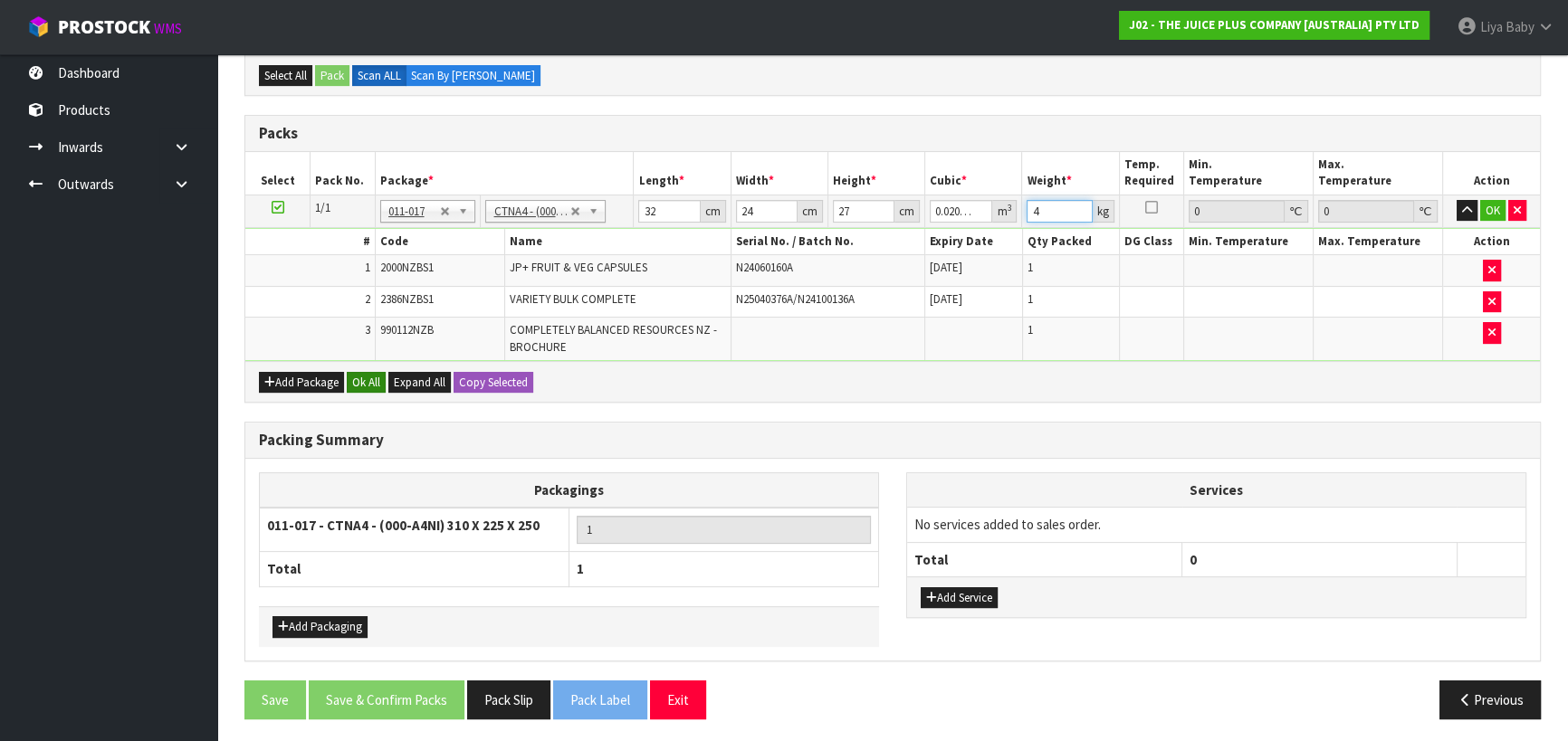
type input "4"
click at [375, 372] on button "Ok All" at bounding box center [366, 383] width 39 height 22
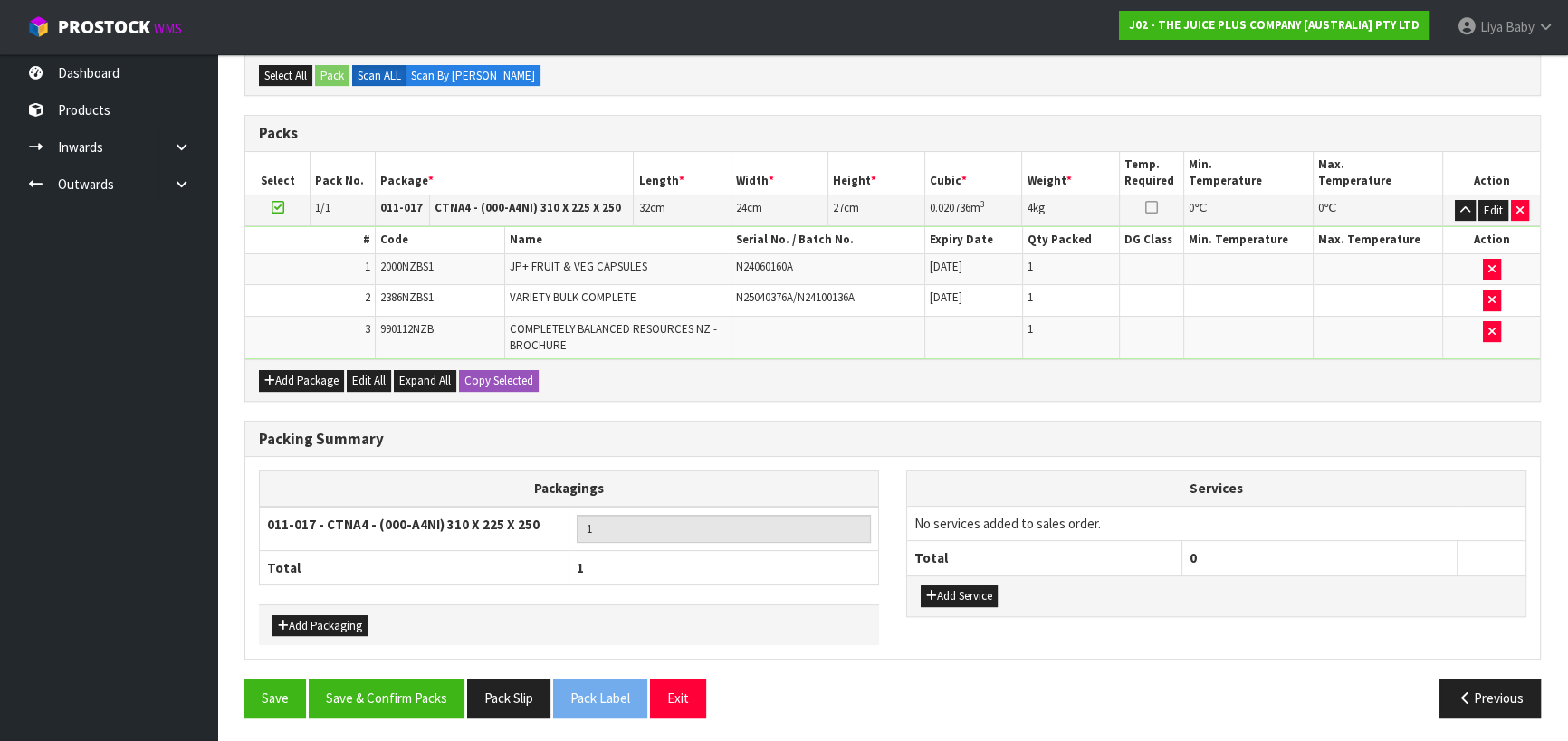
scroll to position [425, 0]
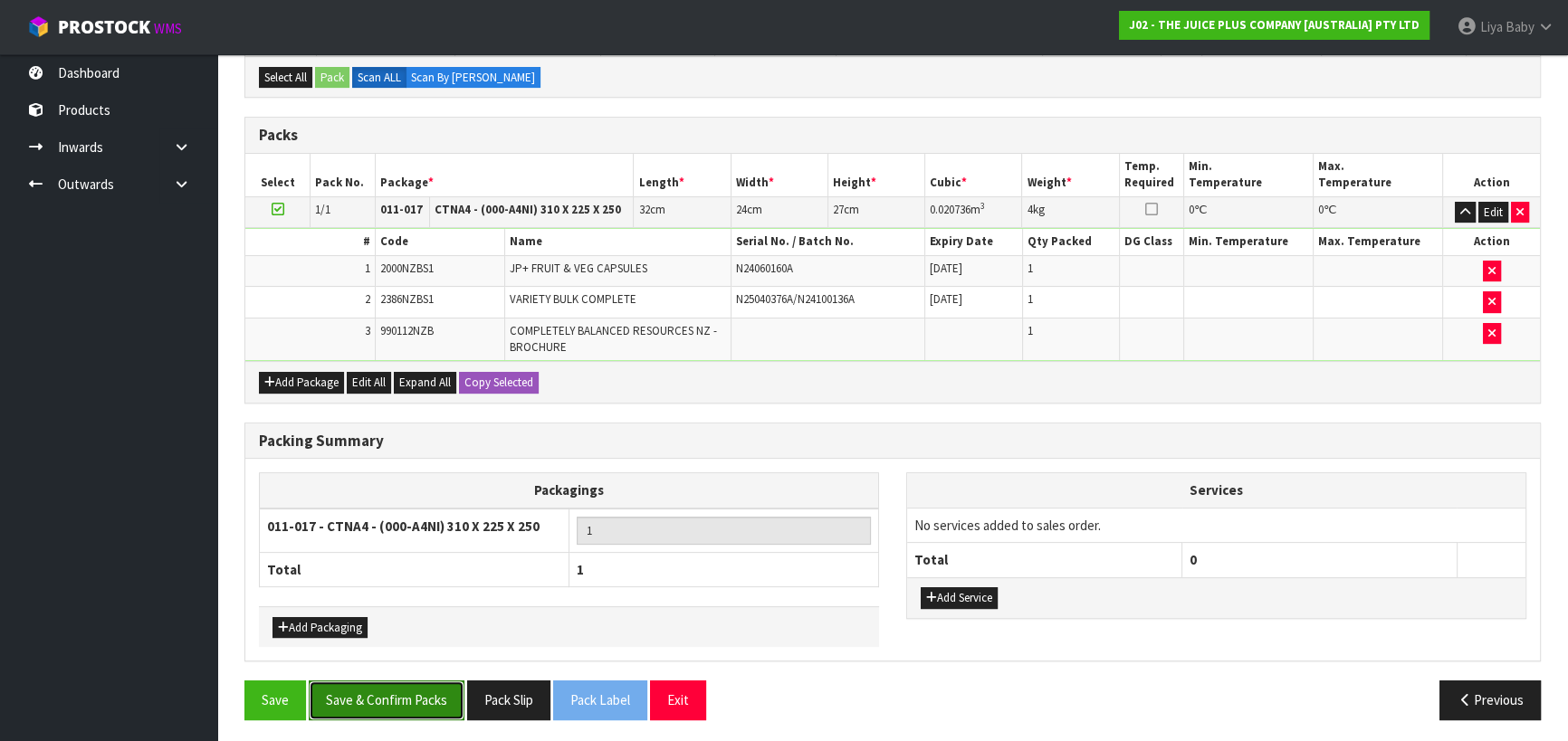
click at [386, 696] on button "Save & Confirm Packs" at bounding box center [386, 700] width 156 height 39
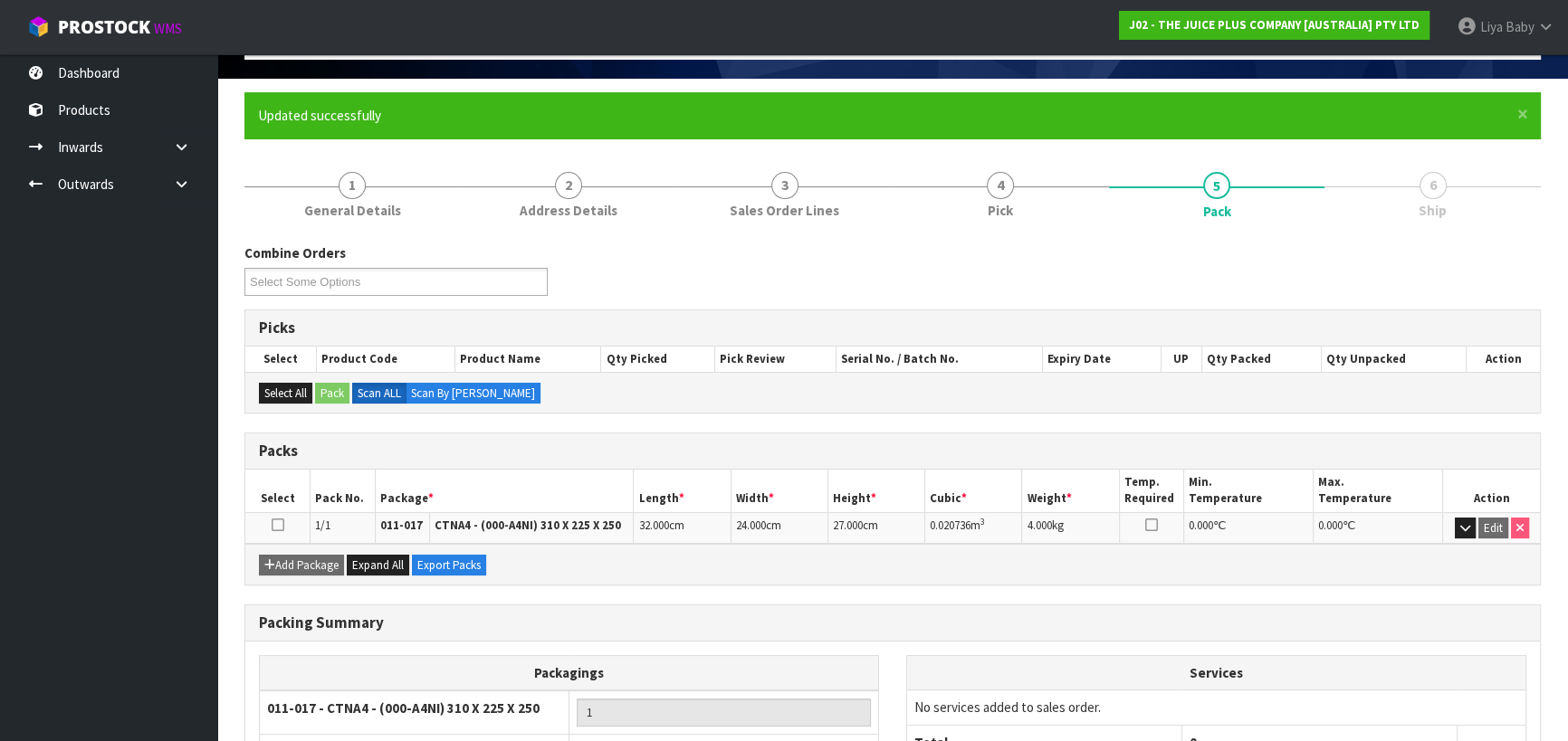
scroll to position [253, 0]
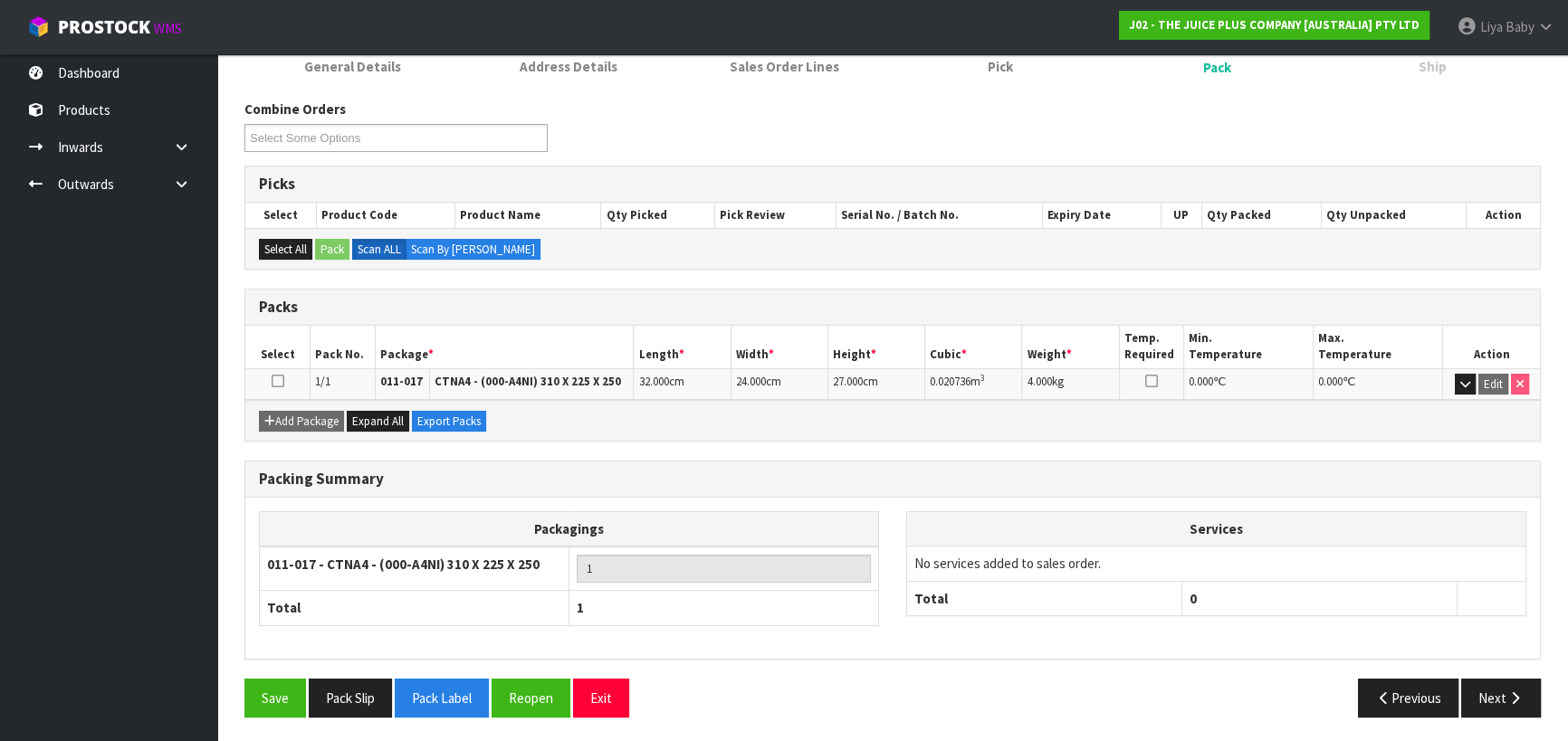
click at [283, 381] on icon at bounding box center [278, 381] width 13 height 1
click at [1508, 691] on icon "button" at bounding box center [1515, 698] width 17 height 14
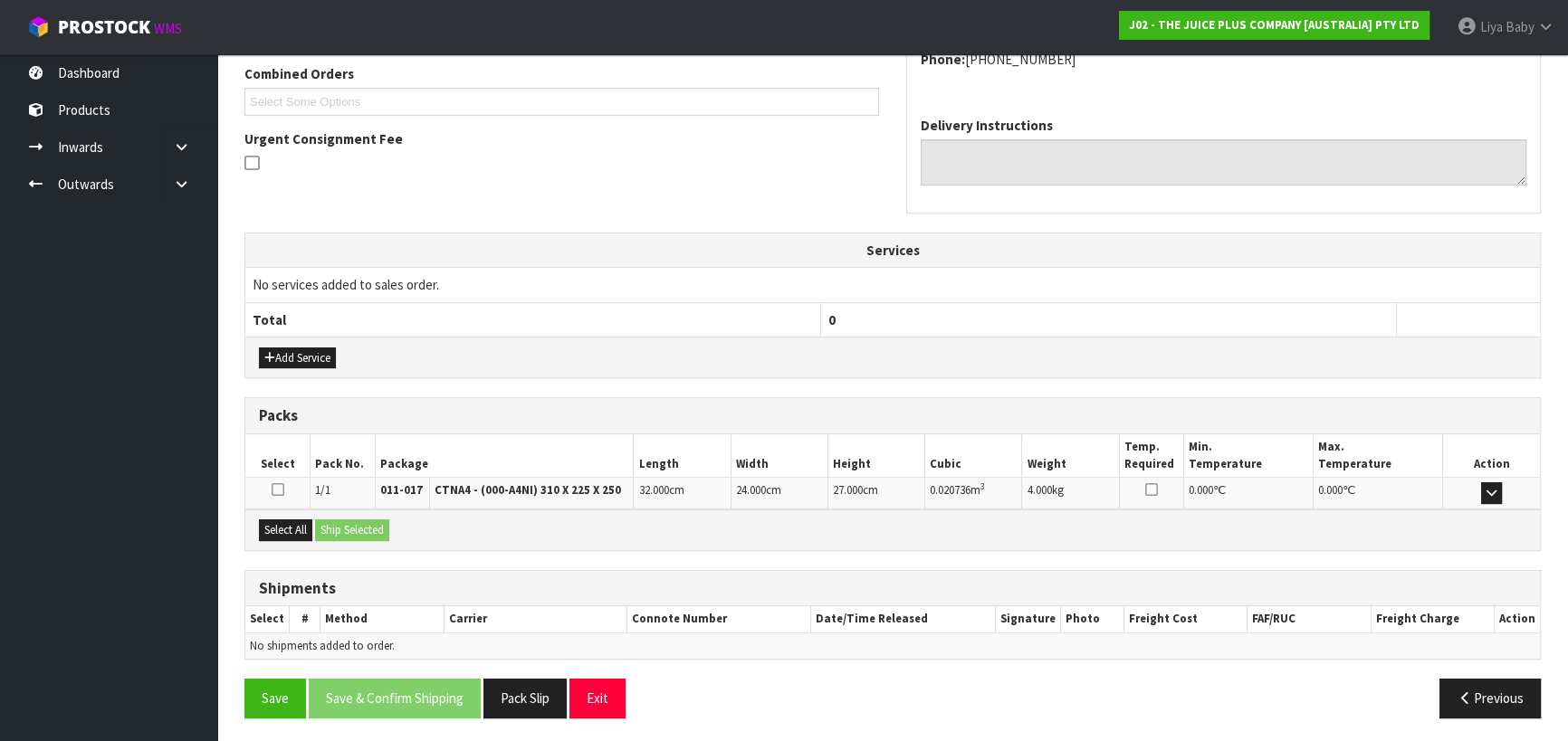
scroll to position [470, 0]
click at [304, 527] on button "Select All" at bounding box center [285, 529] width 53 height 22
click at [330, 526] on button "Ship Selected" at bounding box center [352, 529] width 75 height 22
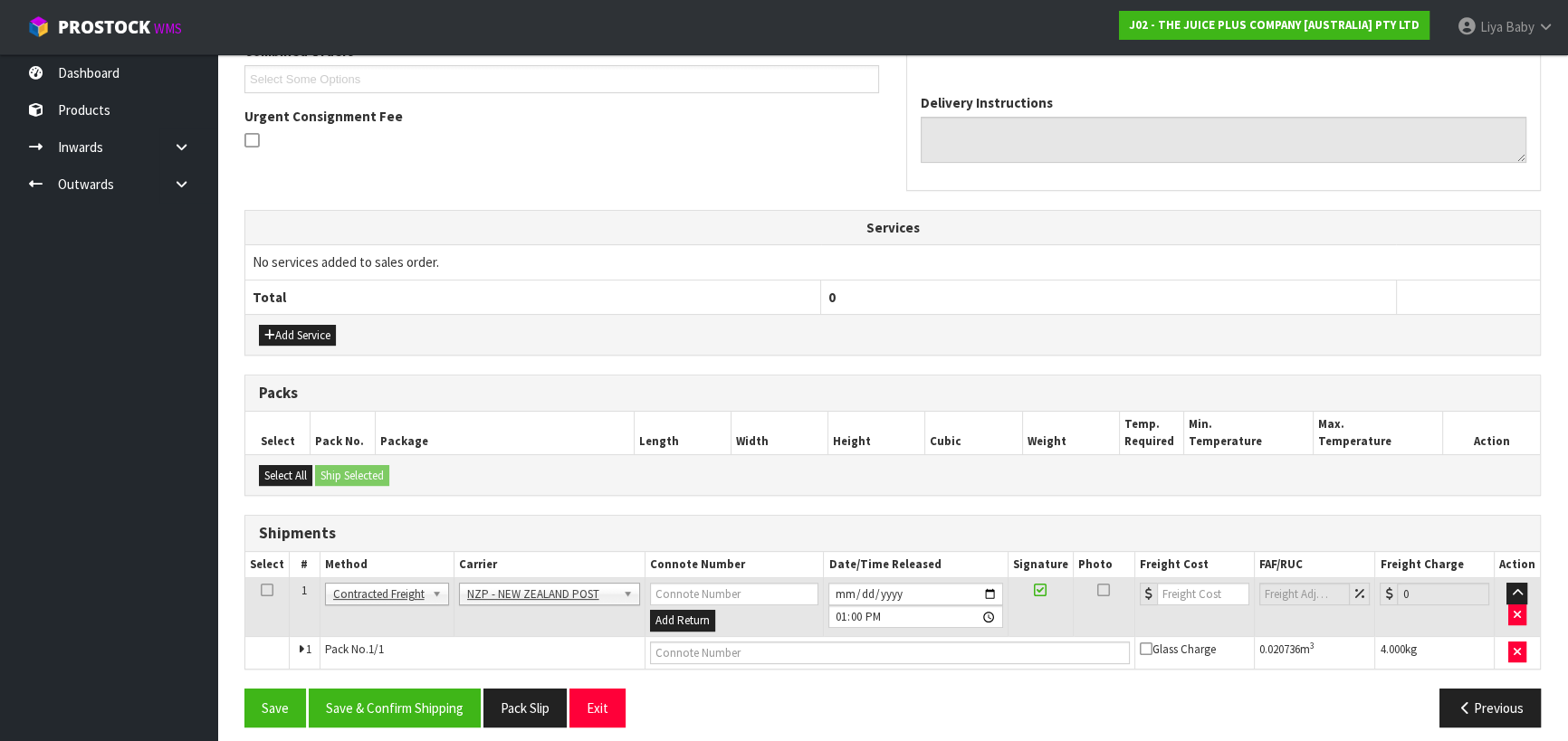
scroll to position [503, 0]
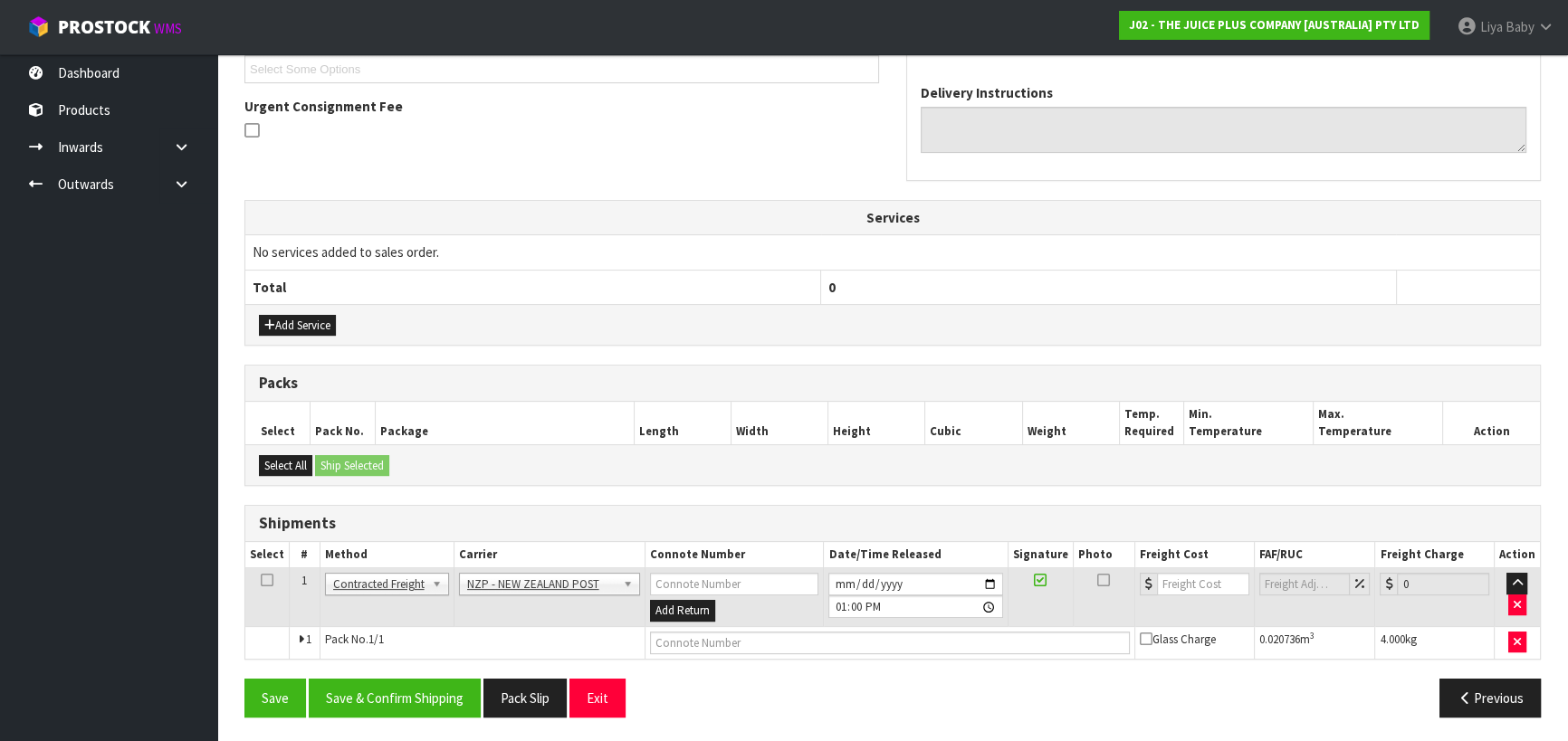
click at [270, 580] on icon at bounding box center [267, 580] width 13 height 1
click at [425, 696] on button "Save & Confirm Shipping" at bounding box center [394, 698] width 172 height 39
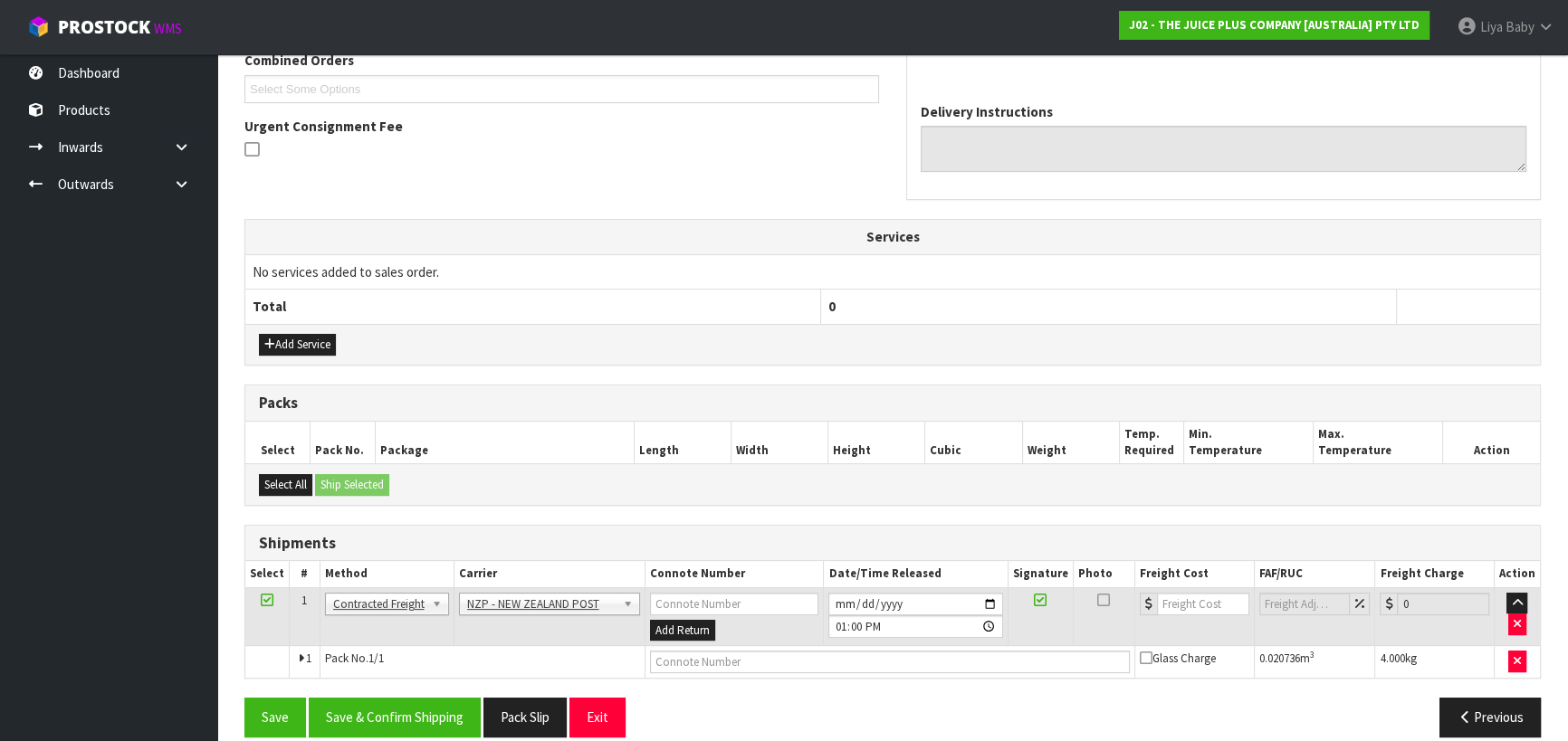
scroll to position [0, 0]
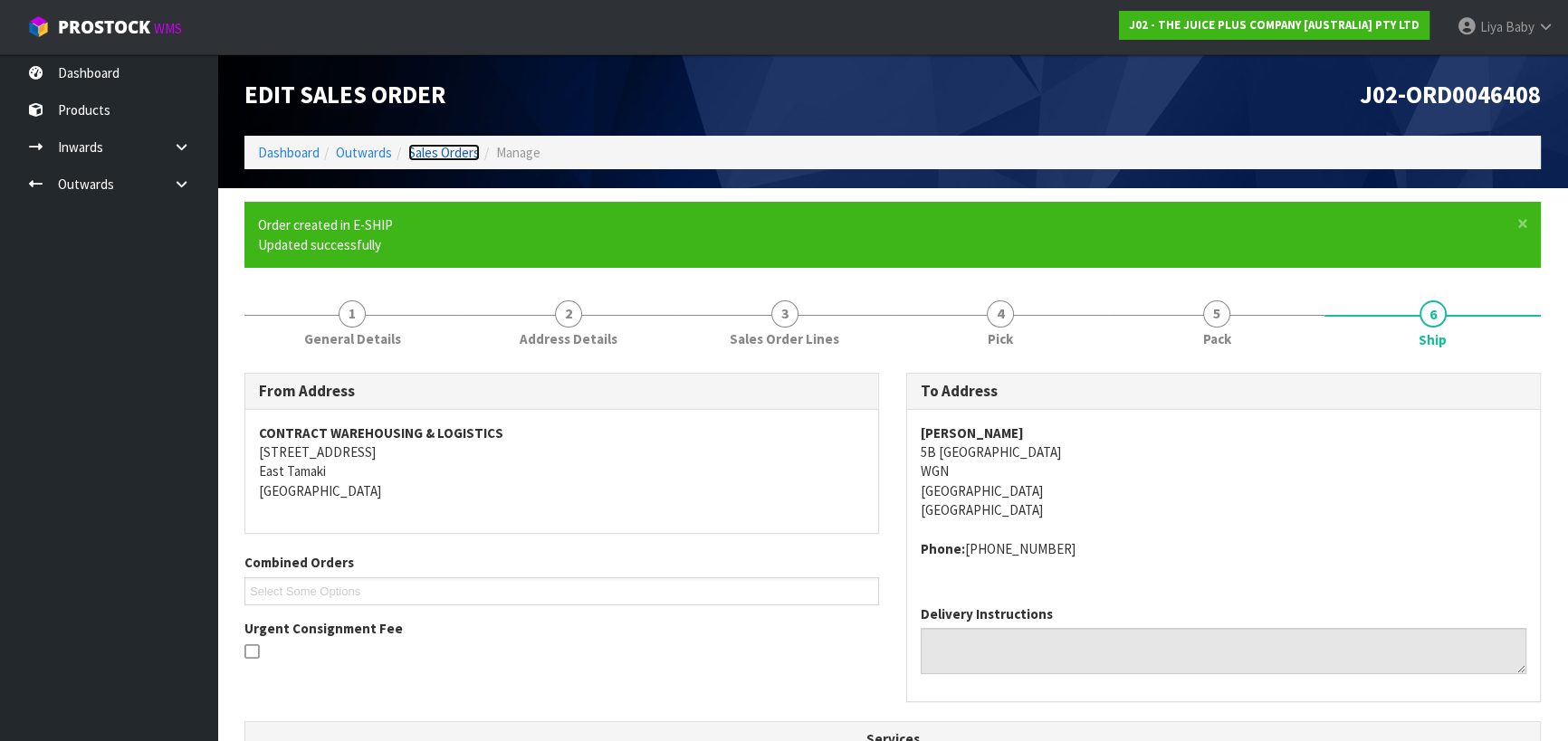
click at [464, 150] on link "Sales Orders" at bounding box center [444, 152] width 72 height 17
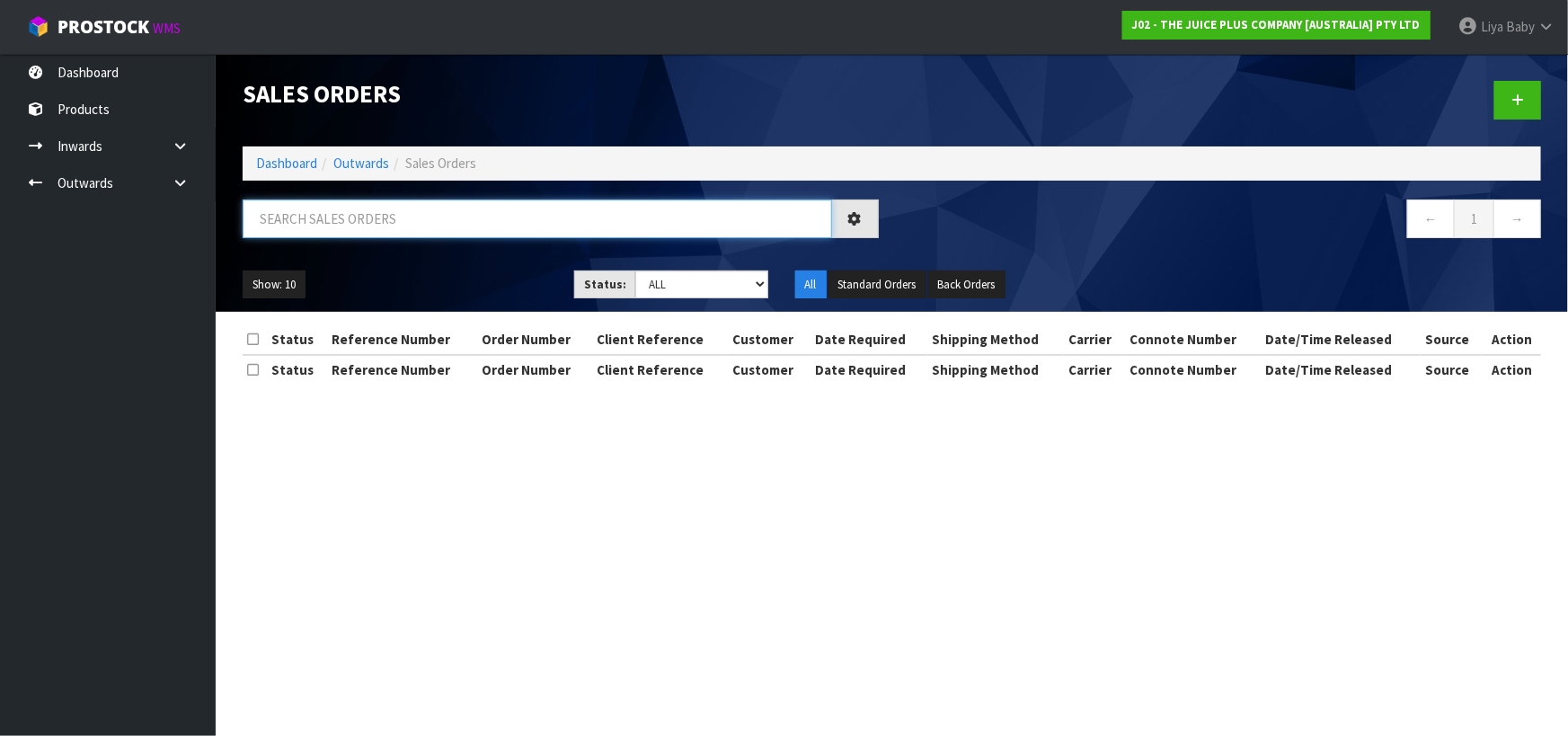
click at [435, 212] on input "text" at bounding box center [536, 219] width 589 height 38
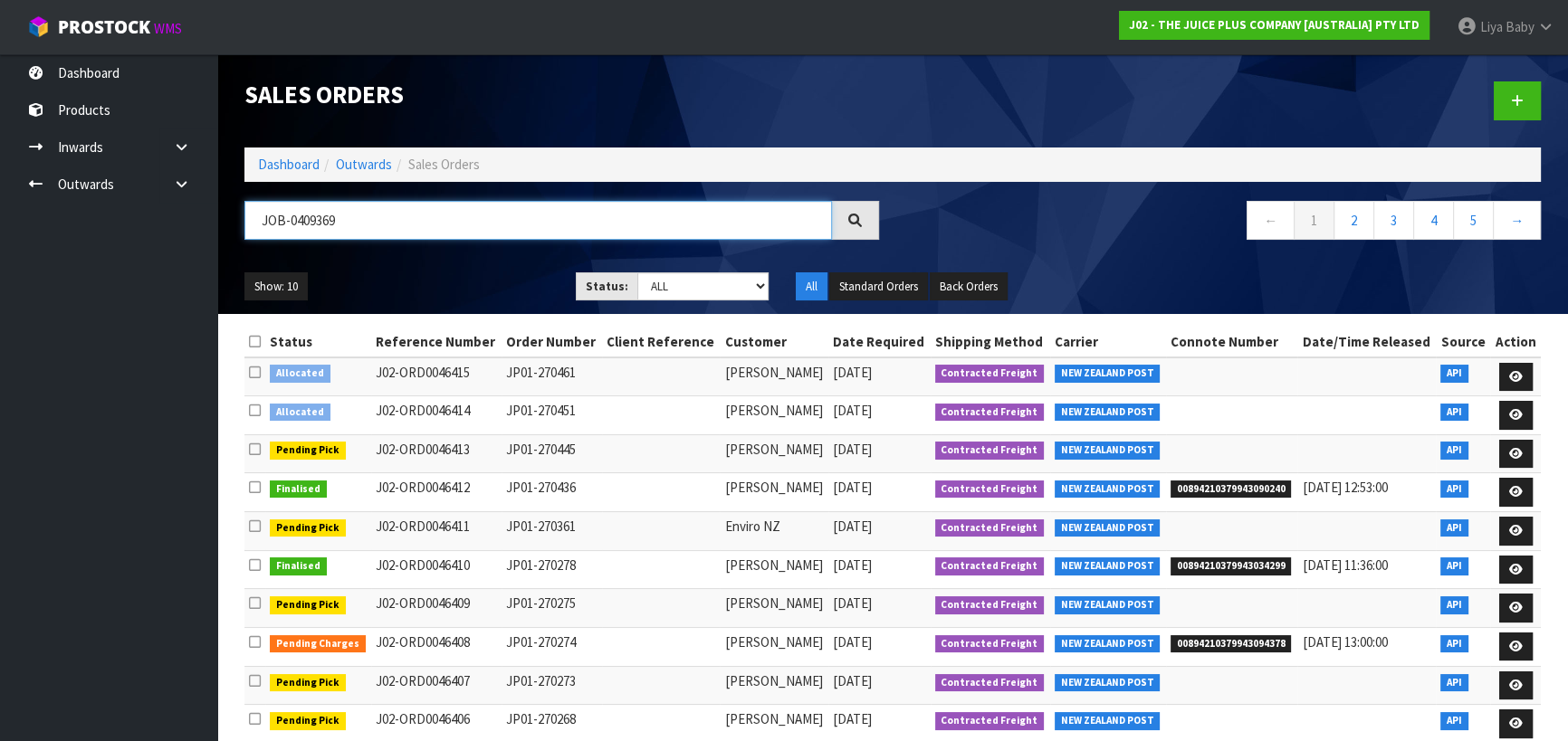
type input "JOB-0409369"
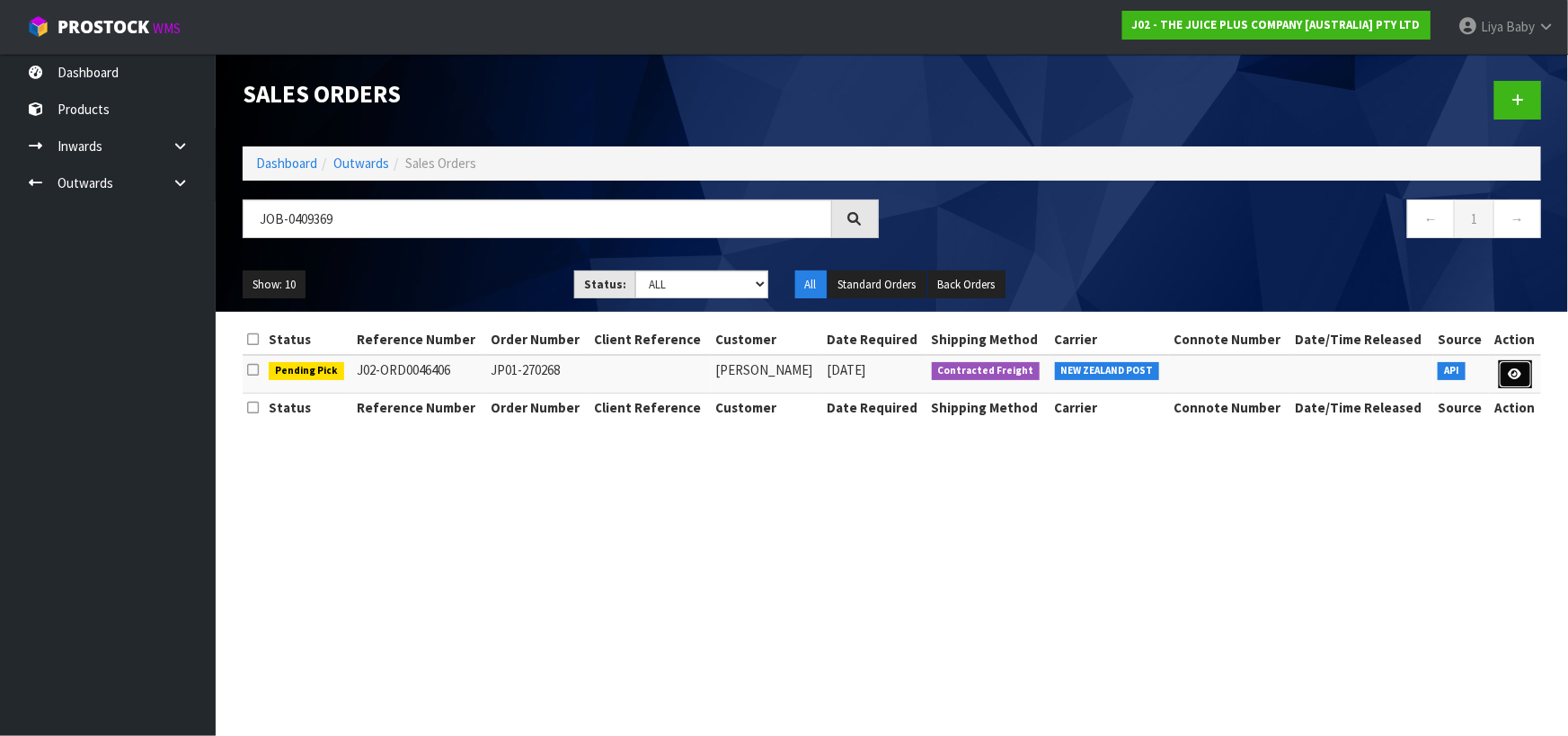
click at [1525, 379] on link at bounding box center [1515, 374] width 33 height 28
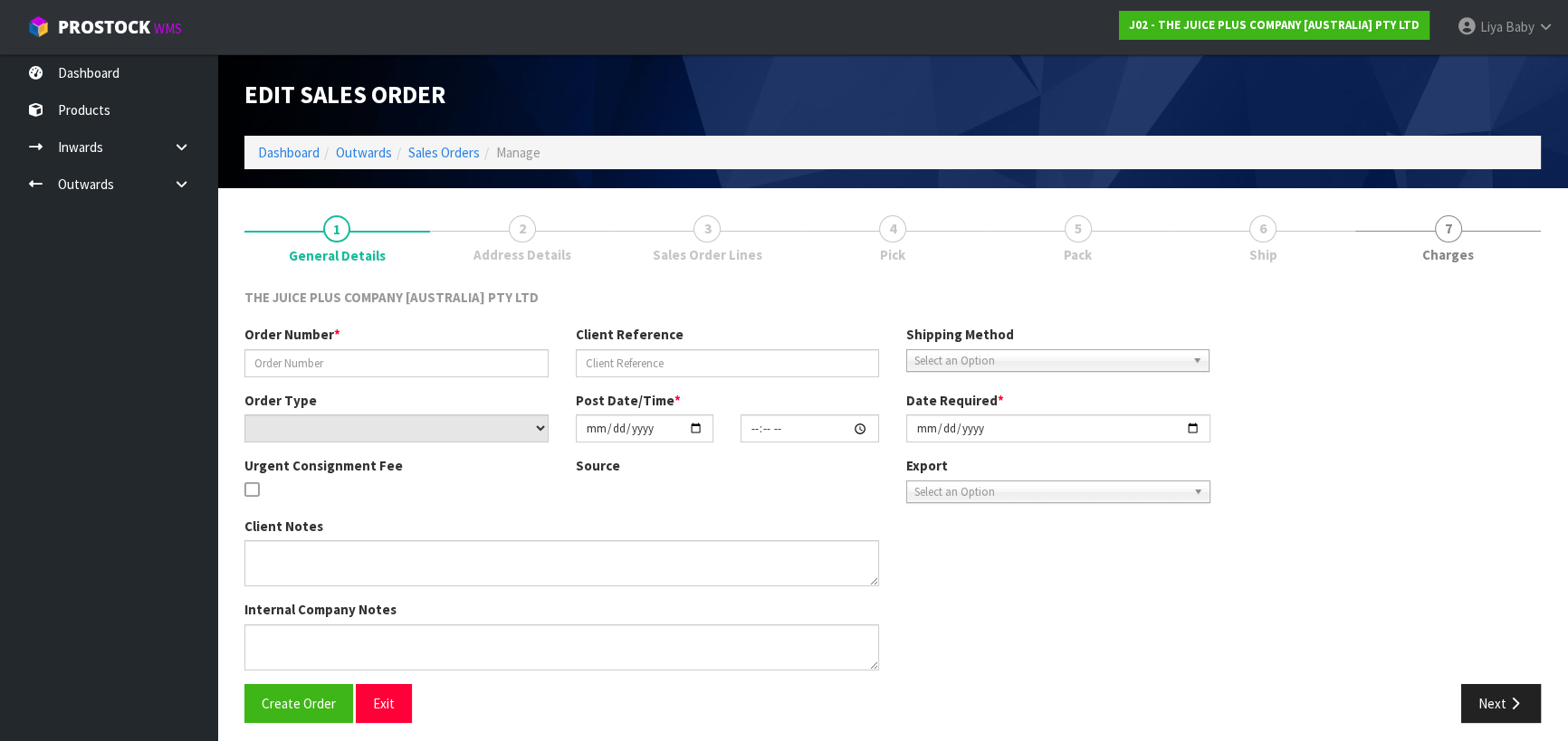
type input "JP01-270268"
select select "number:0"
type input "2025-08-25"
type input "18:12:49.000"
type input "2025-08-26"
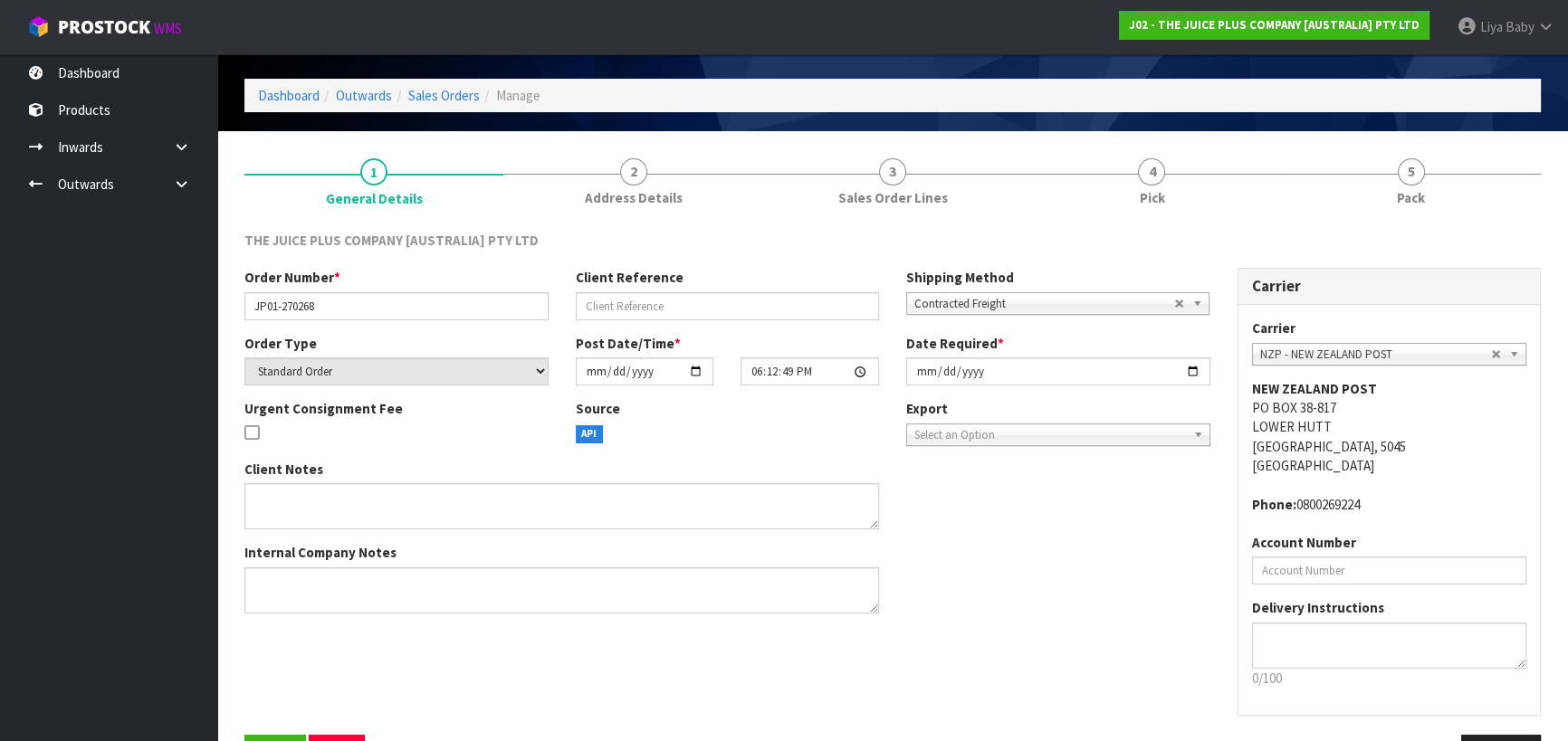
scroll to position [117, 0]
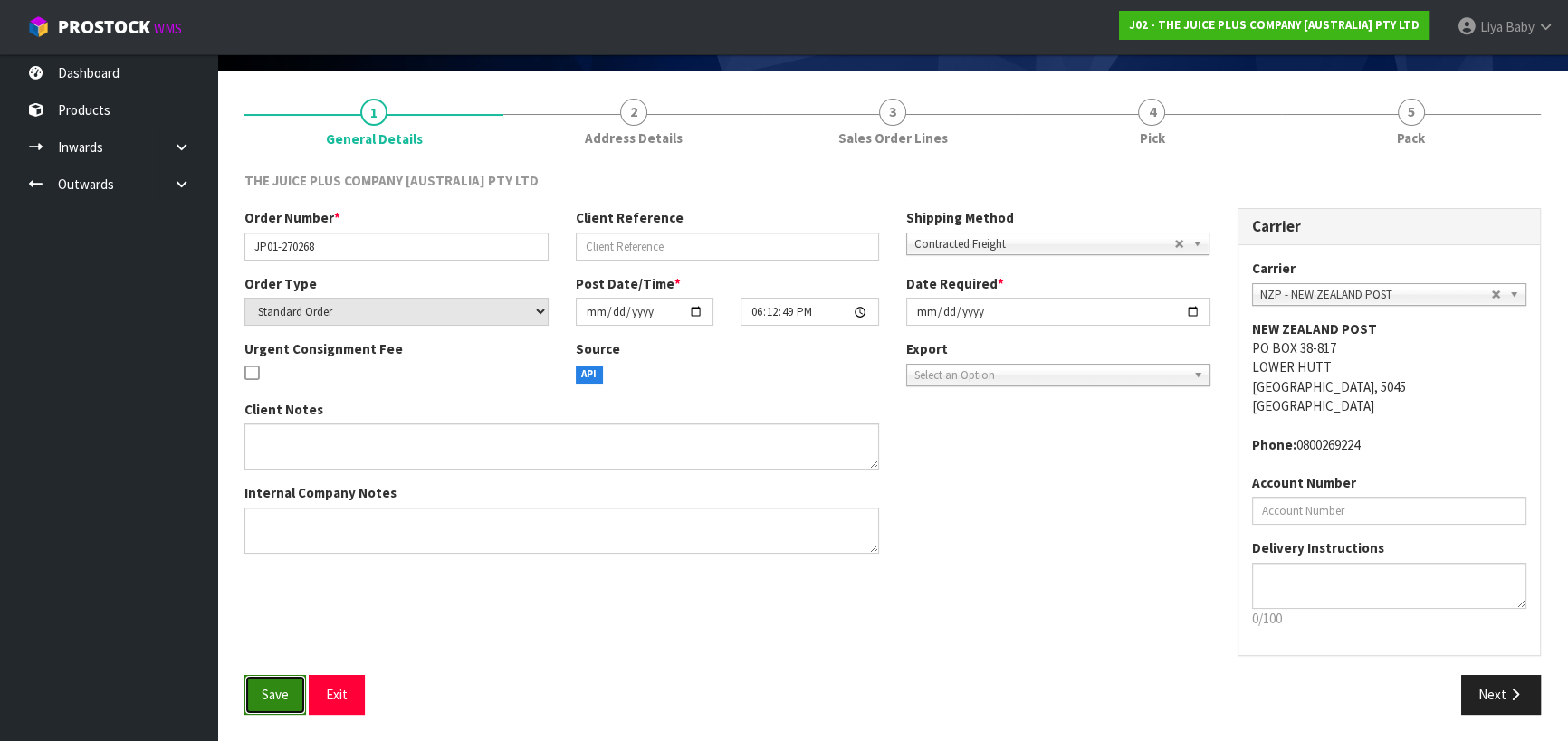
click at [263, 697] on span "Save" at bounding box center [274, 694] width 27 height 17
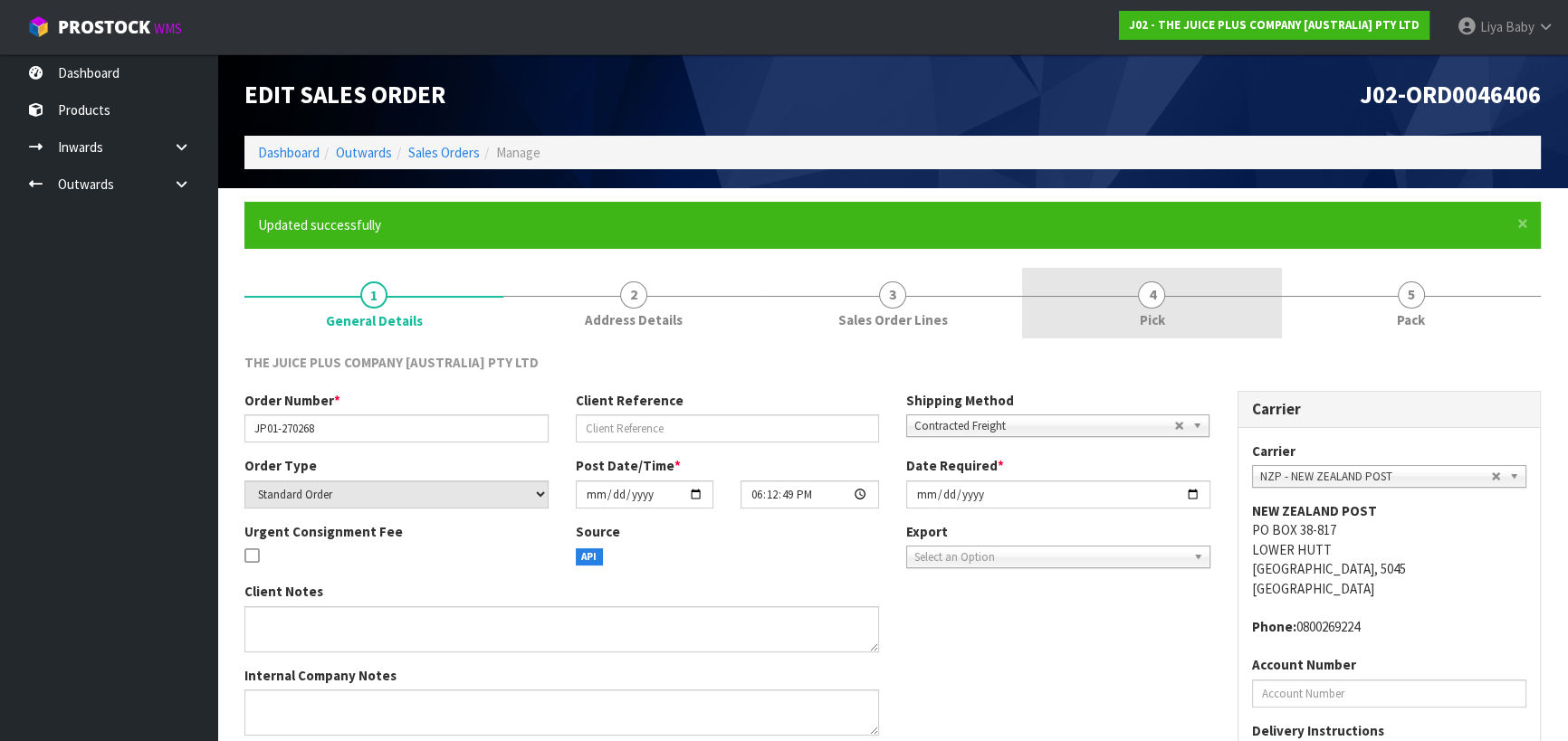
click at [1127, 298] on link "4 Pick" at bounding box center [1151, 304] width 259 height 72
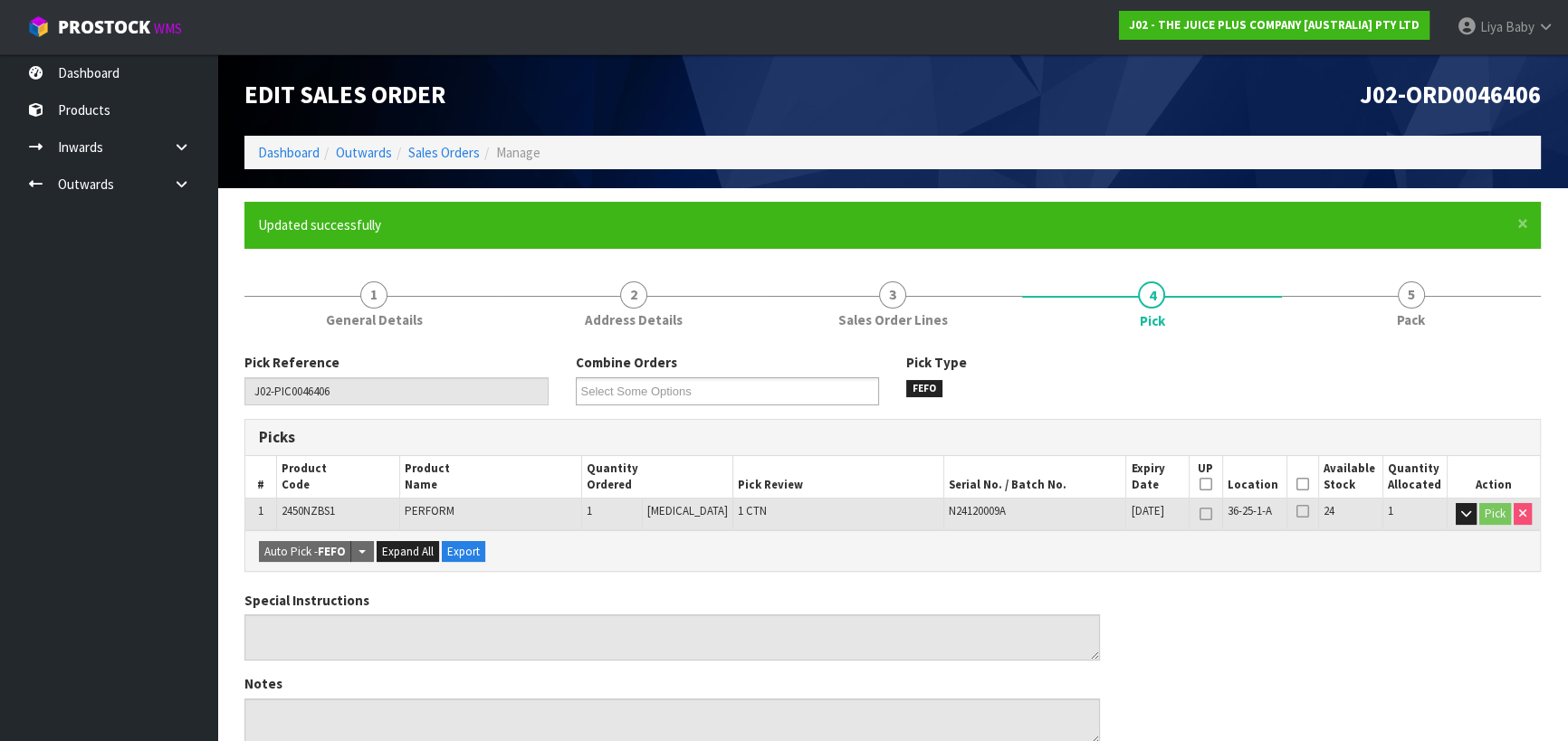
click at [1301, 485] on icon at bounding box center [1303, 484] width 13 height 1
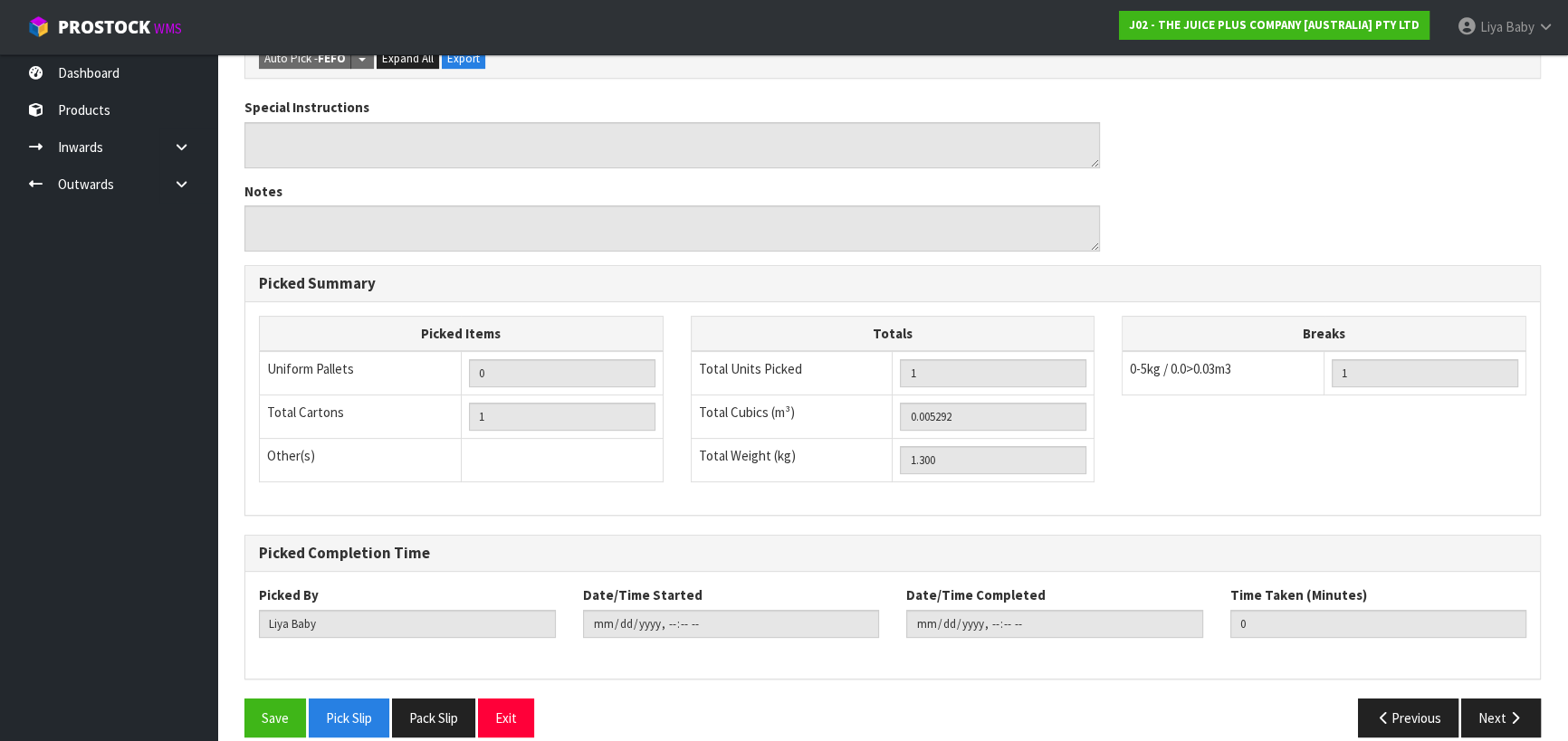
scroll to position [578, 0]
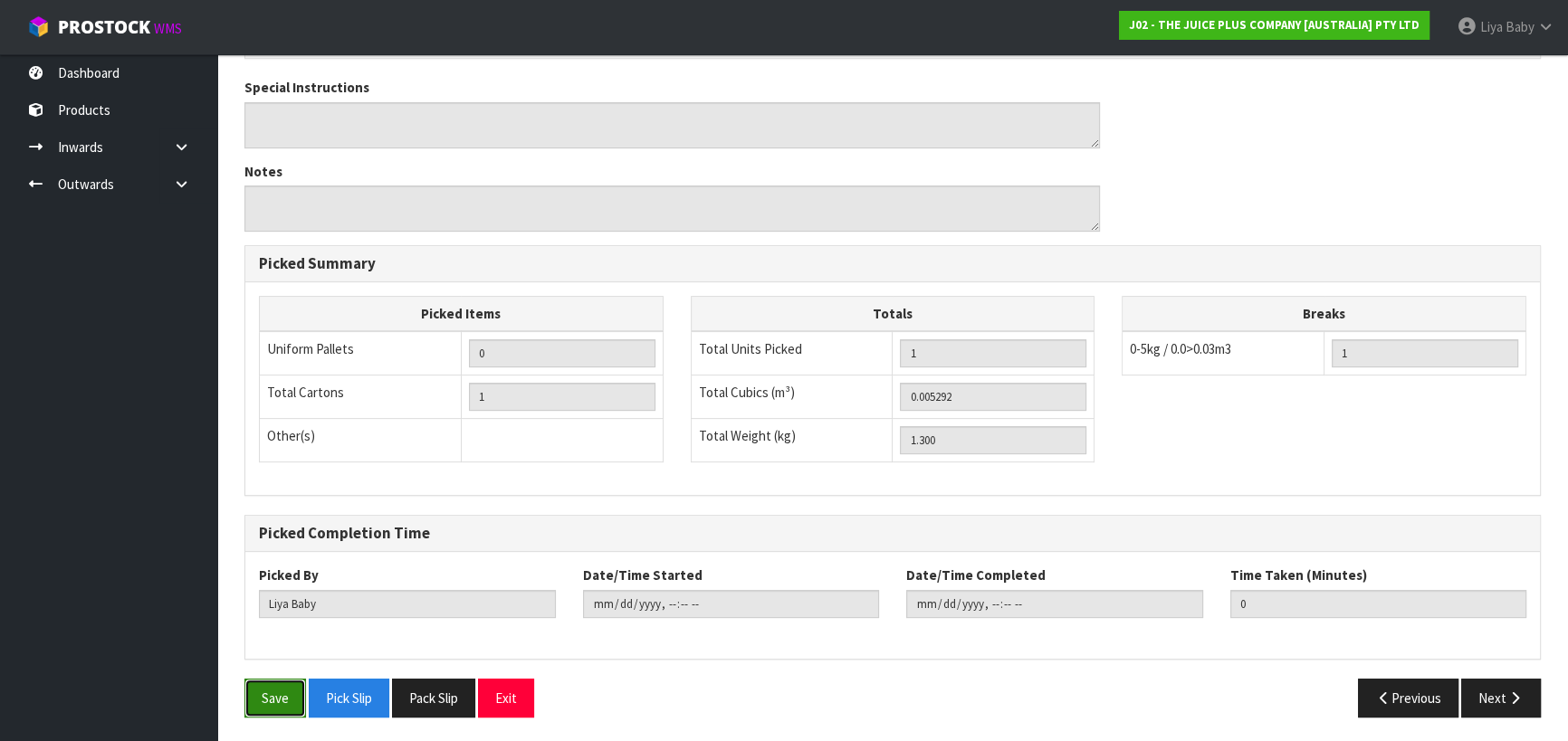
click at [294, 688] on button "Save" at bounding box center [274, 698] width 62 height 39
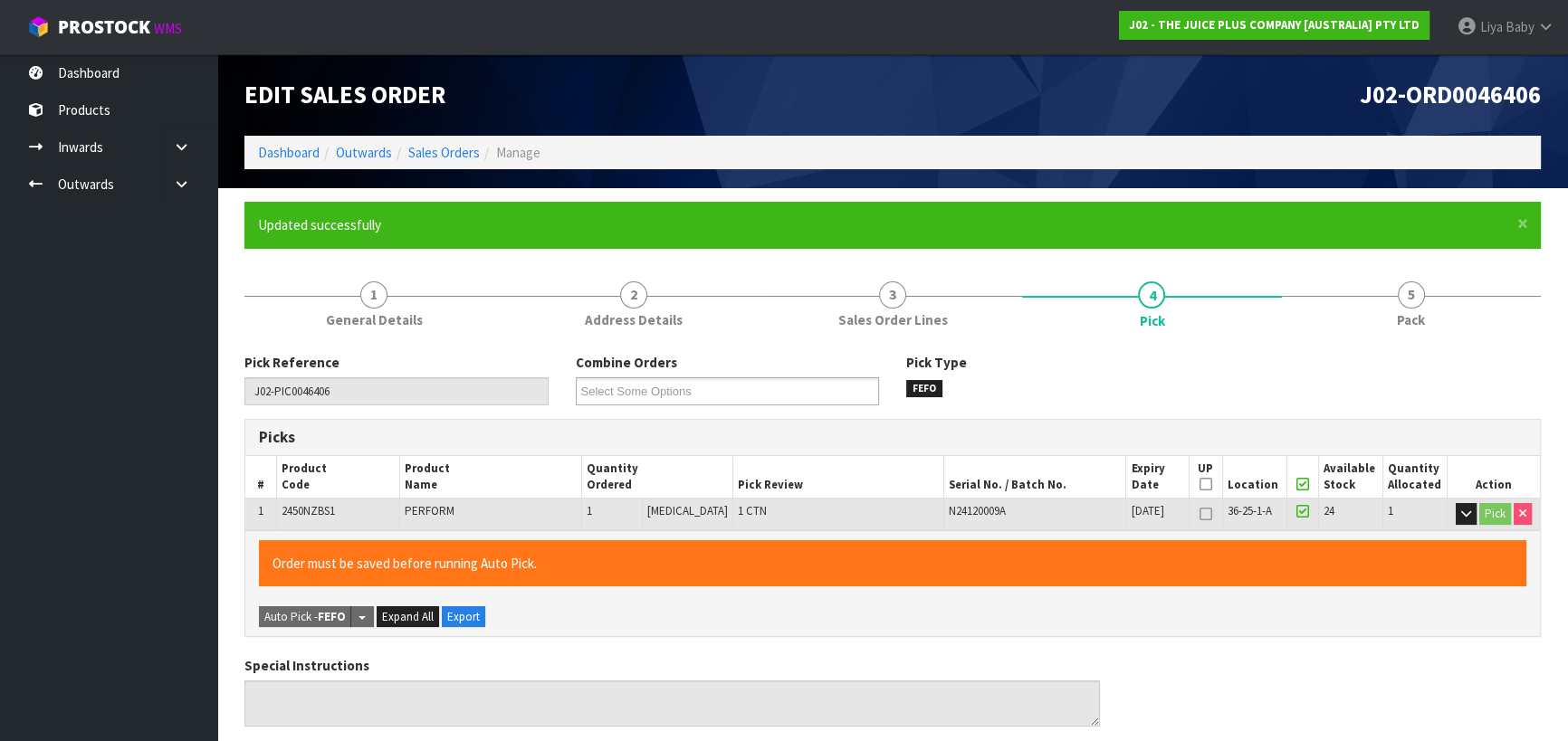
type input "2025-08-26T13:05:43"
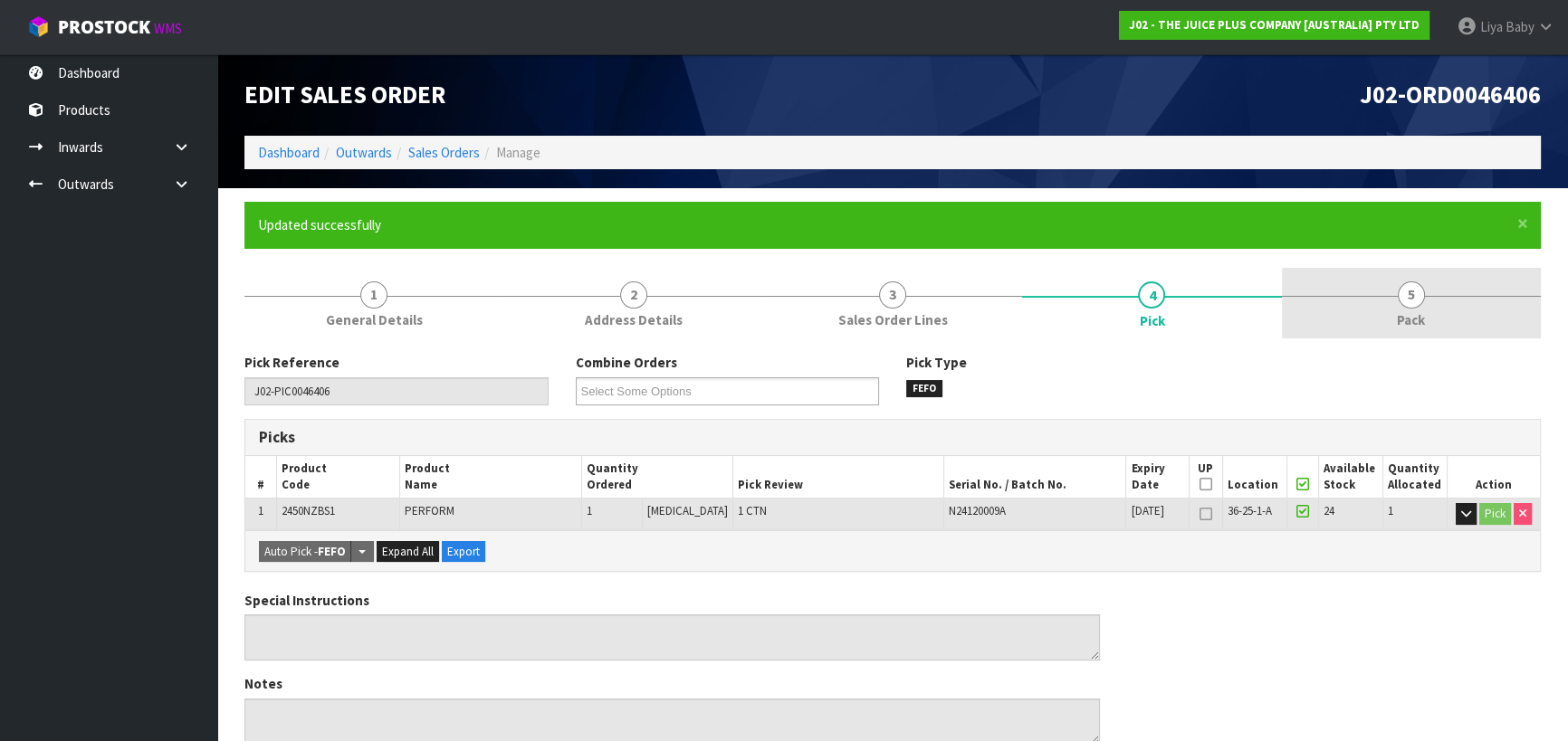
click at [1407, 306] on span "5" at bounding box center [1411, 295] width 27 height 27
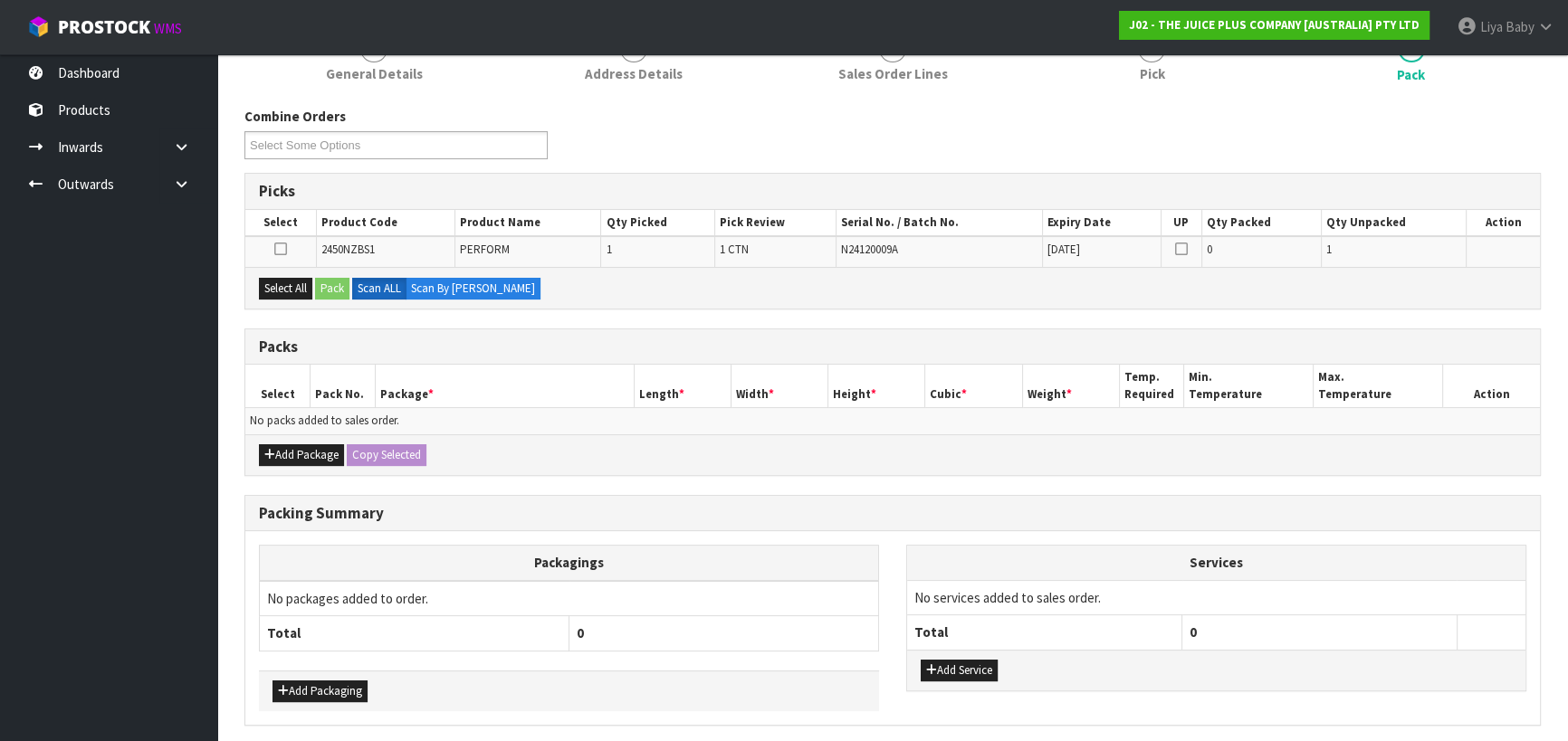
scroll to position [311, 0]
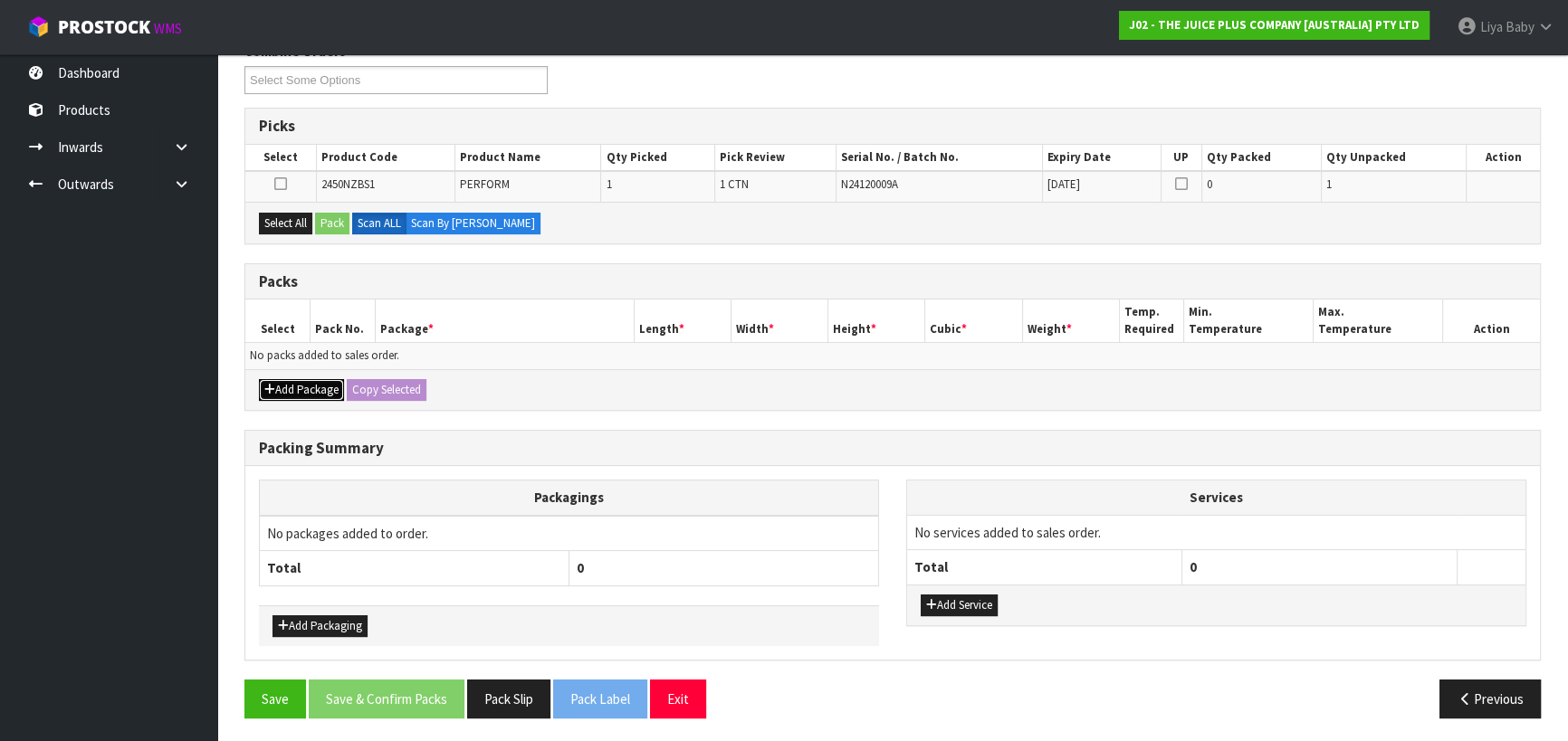
click at [318, 383] on button "Add Package" at bounding box center [301, 390] width 85 height 22
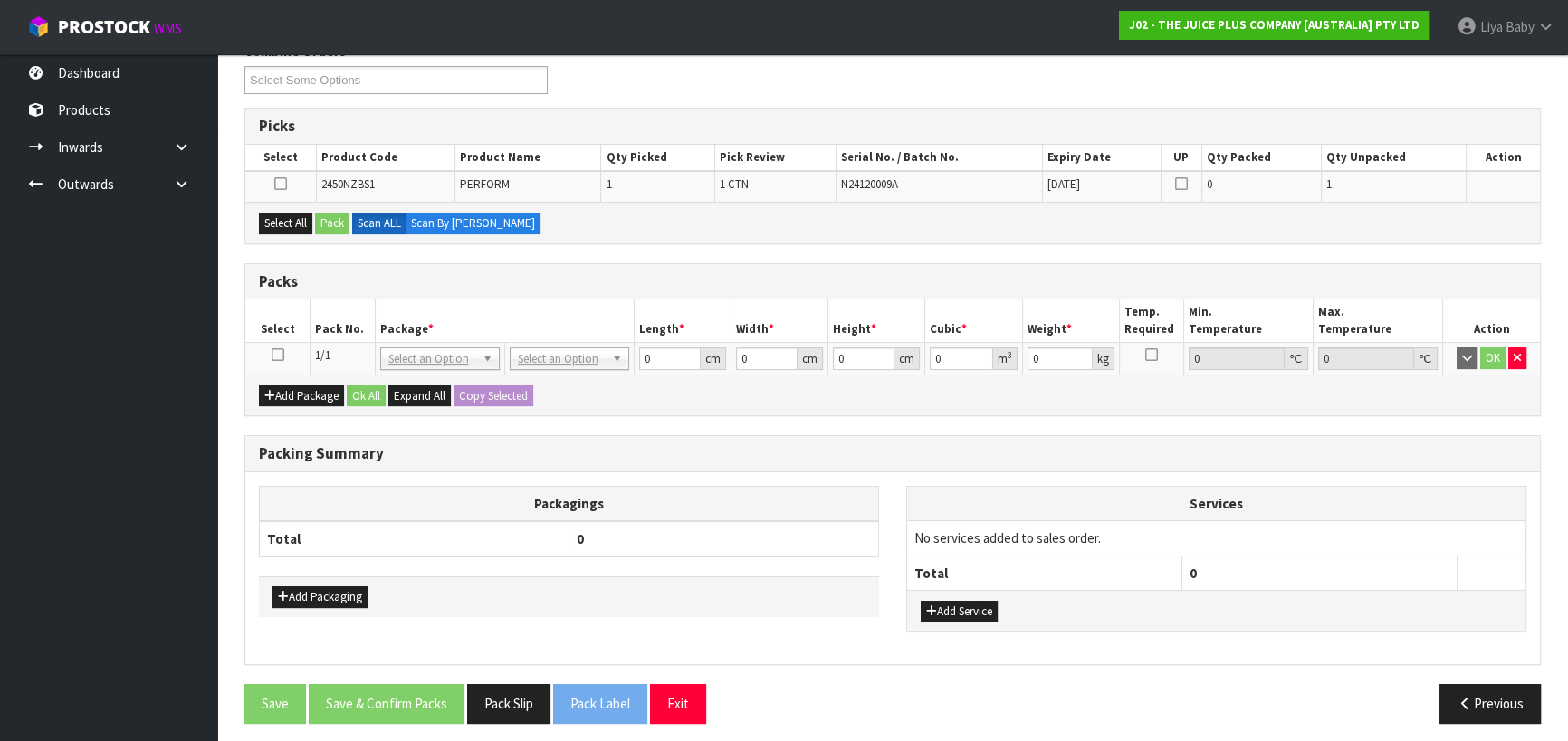
click at [275, 354] on icon at bounding box center [278, 354] width 13 height 1
click at [280, 221] on button "Select All" at bounding box center [285, 224] width 53 height 22
click at [330, 221] on button "Pack" at bounding box center [331, 224] width 34 height 22
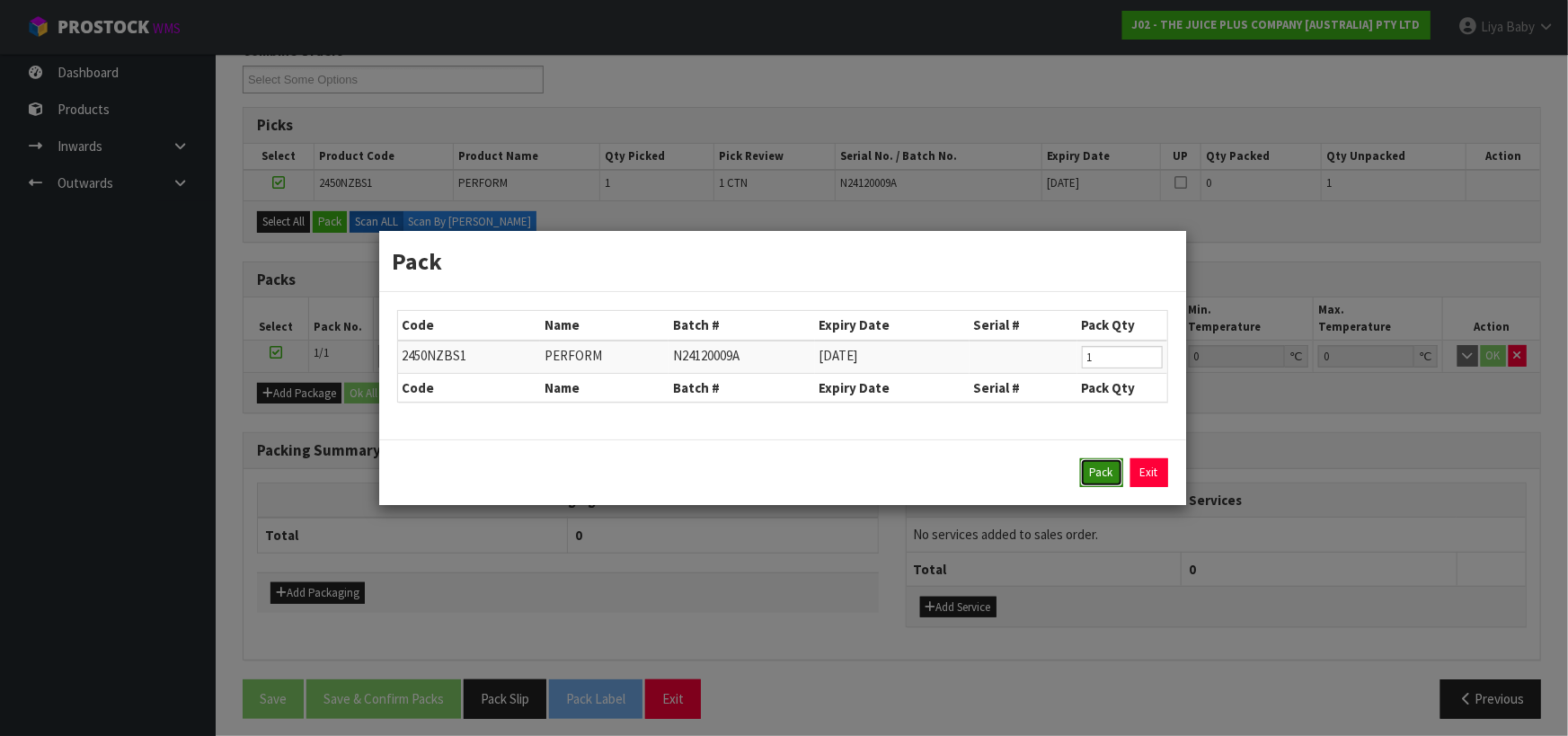
click at [1106, 471] on button "Pack" at bounding box center [1101, 472] width 43 height 28
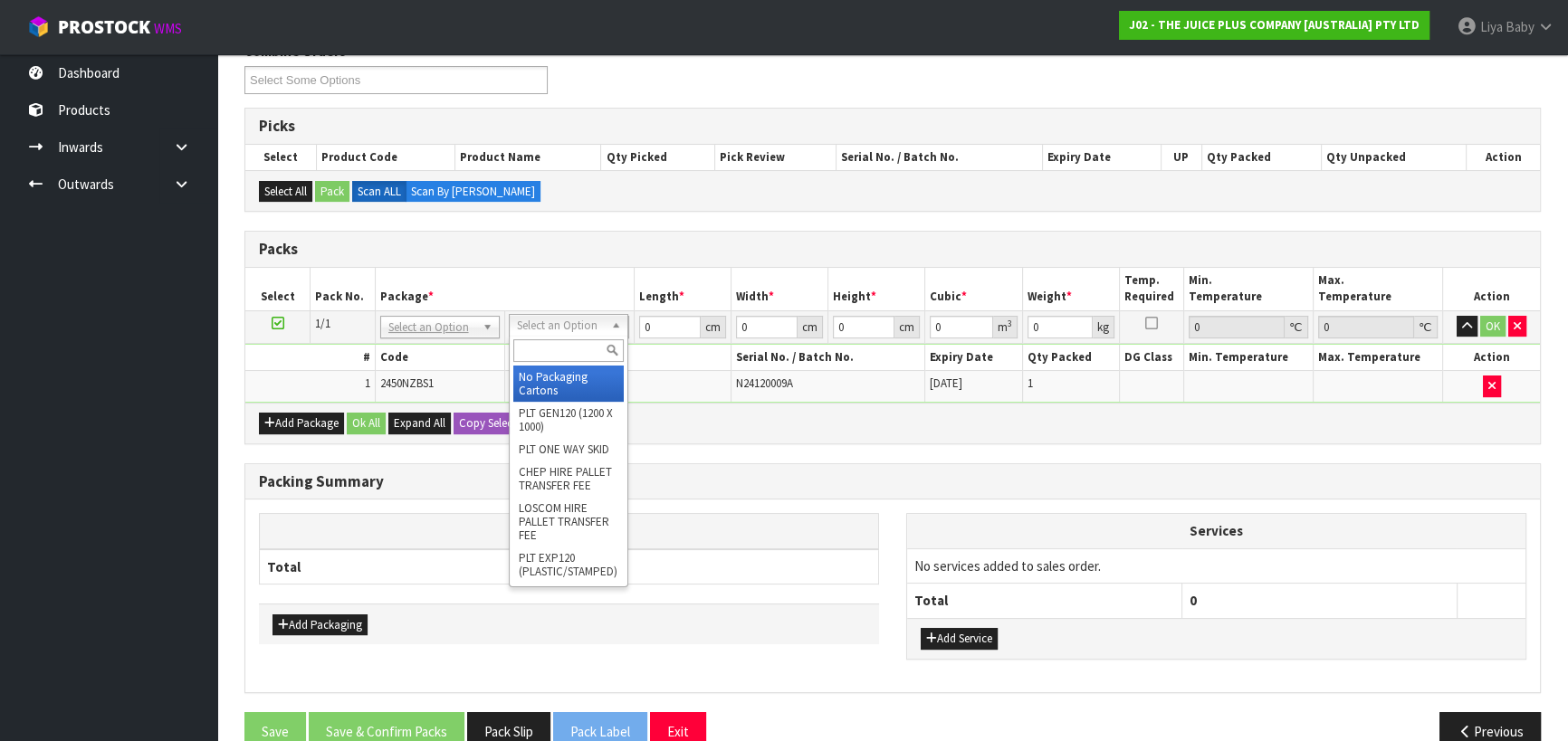
click at [569, 348] on input "text" at bounding box center [568, 351] width 110 height 23
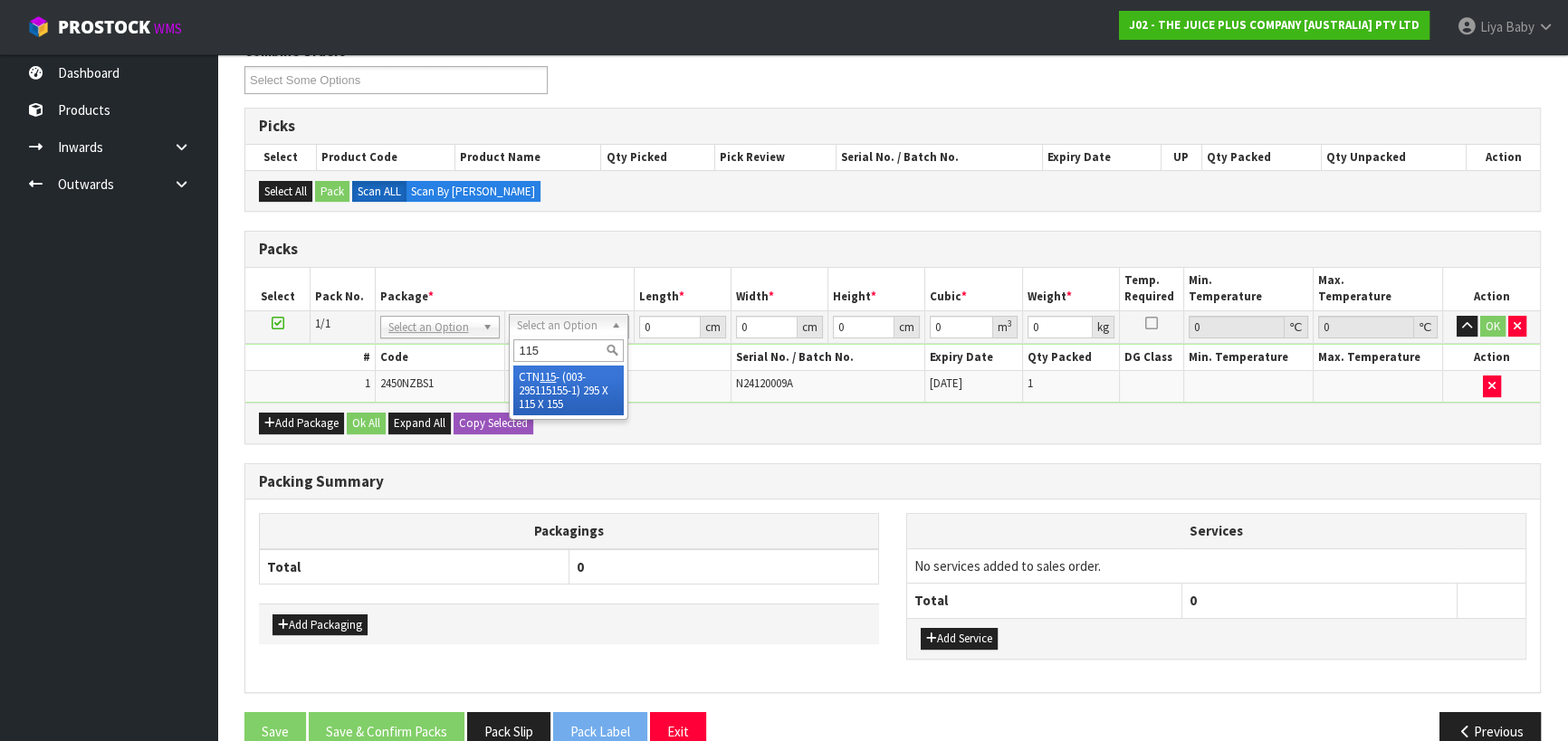
type input "115"
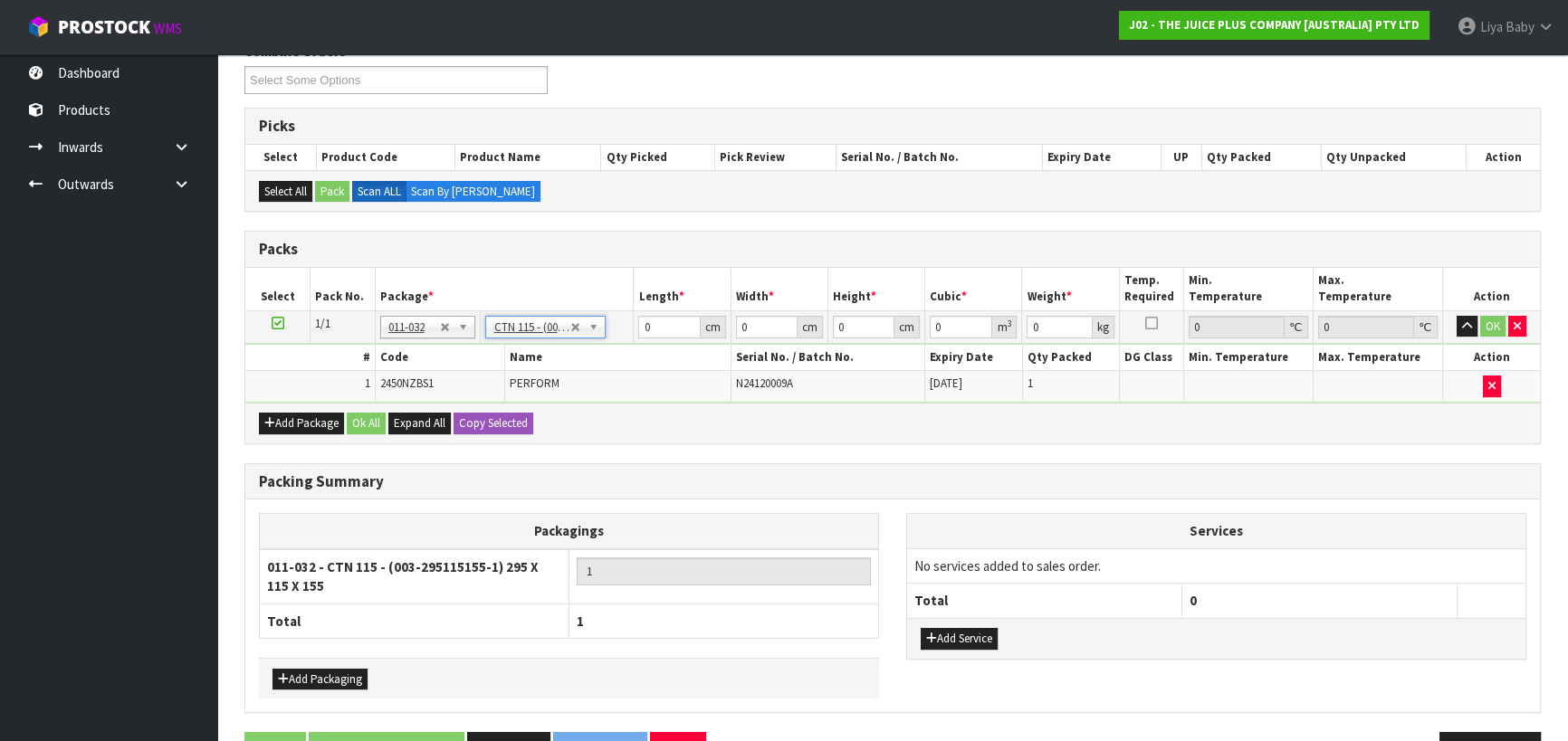
type input "29.5"
type input "11.5"
type input "15.5"
type input "0.005258"
type input "1.5"
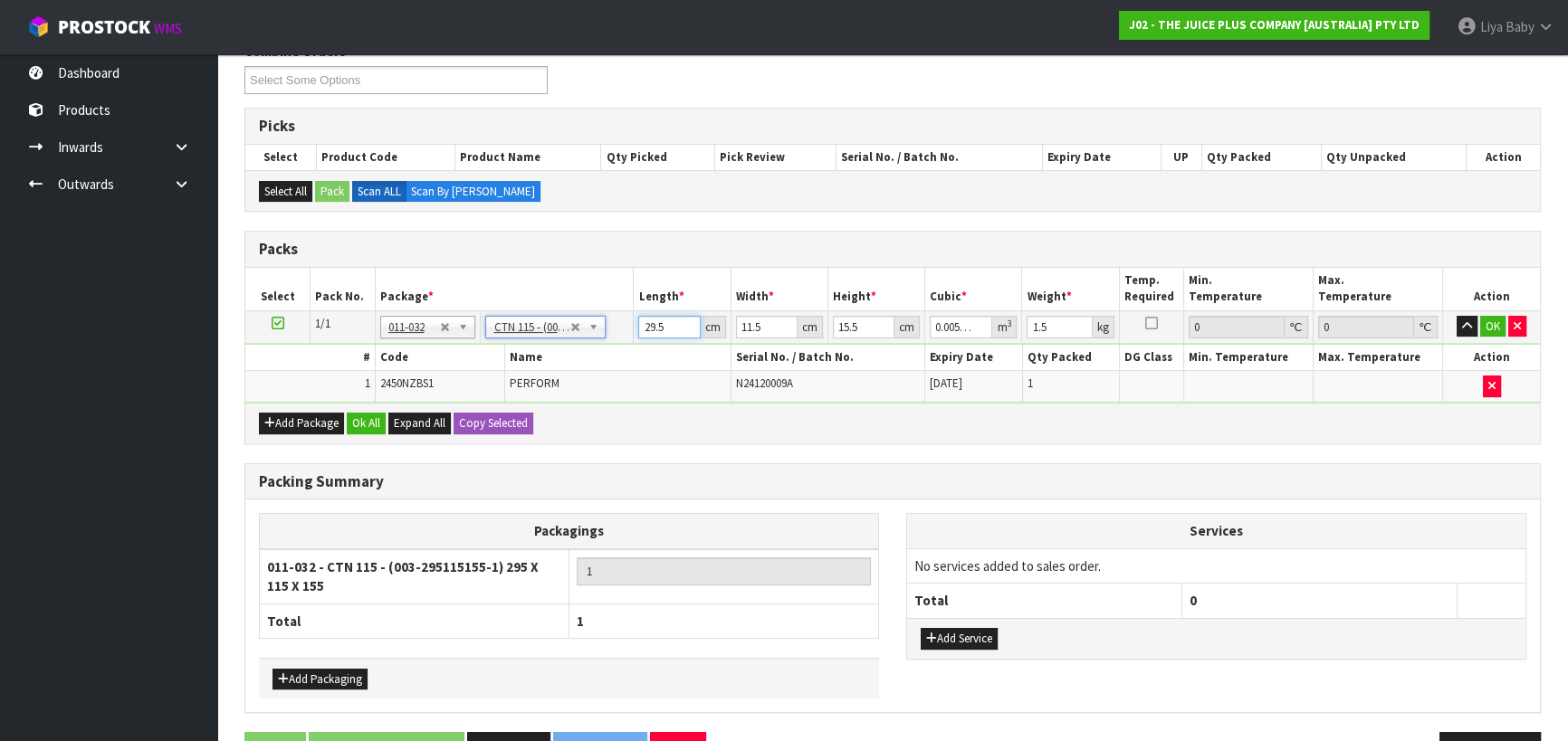
click at [668, 327] on input "29.5" at bounding box center [668, 327] width 62 height 23
type input "29"
type input "0.005169"
type input "2"
type input "0.000356"
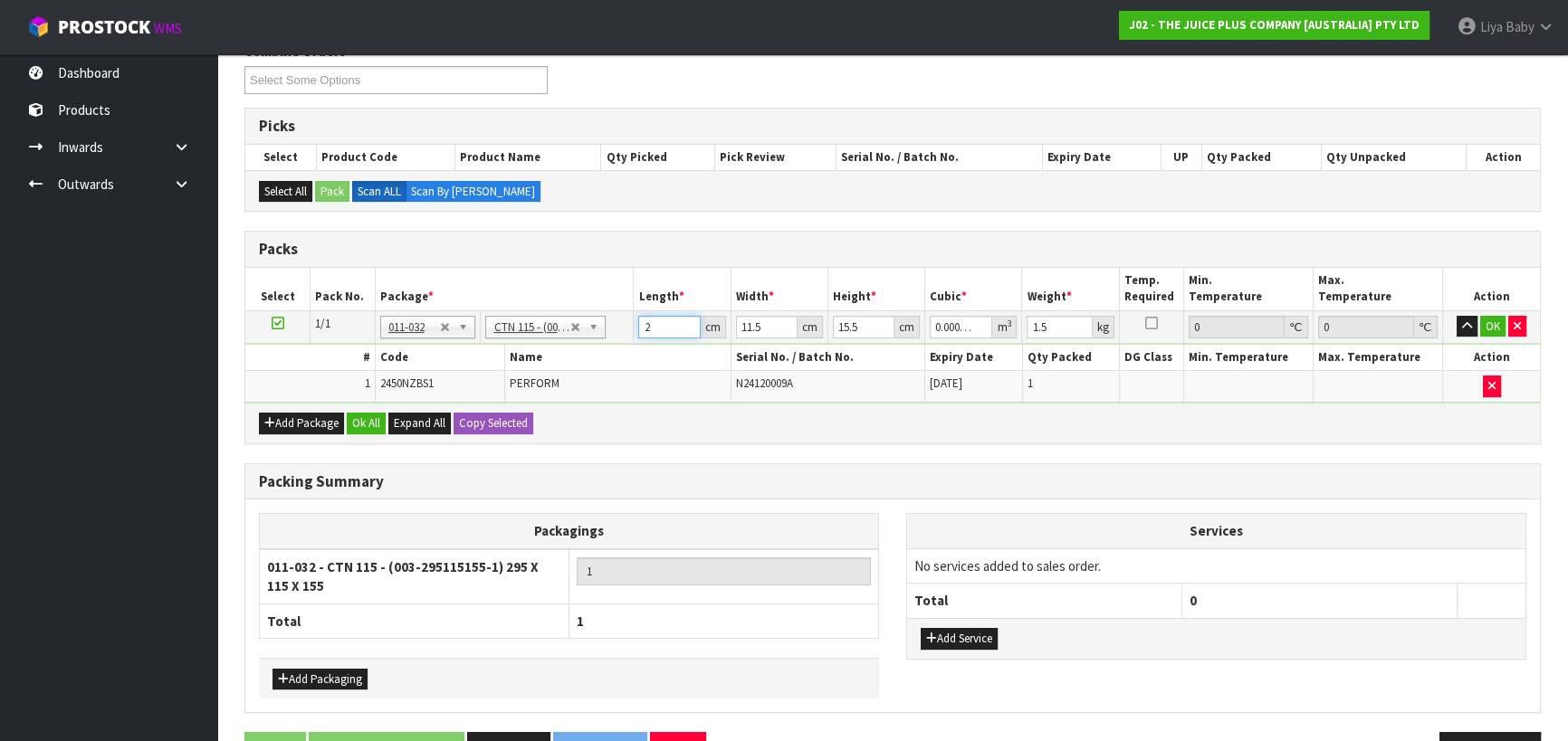
type input "0"
type input "3"
type input "0.000535"
type input "32"
type input "0.005704"
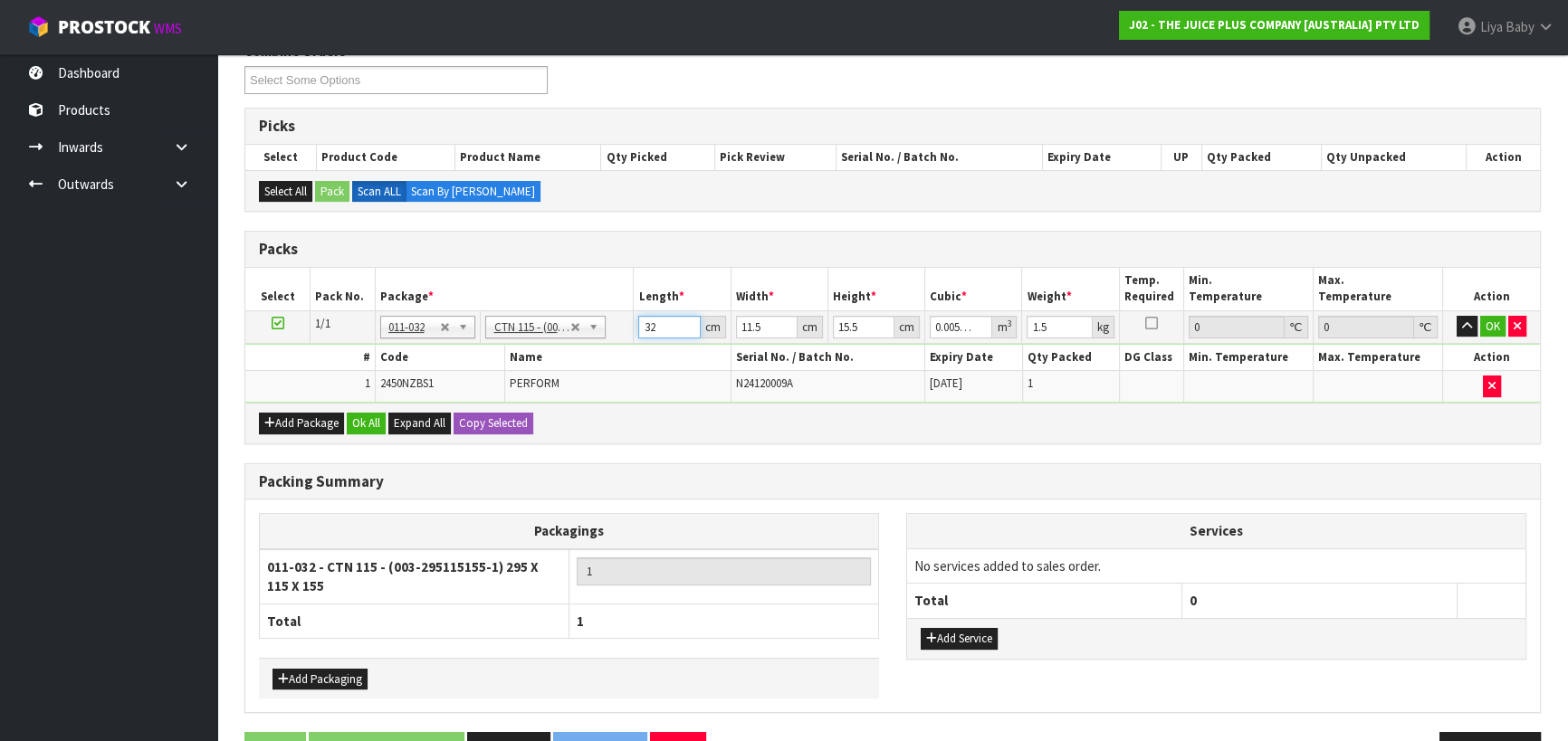
type input "32"
click at [768, 317] on input "11.5" at bounding box center [766, 327] width 62 height 23
type input "11"
type input "0.005456"
type input "1"
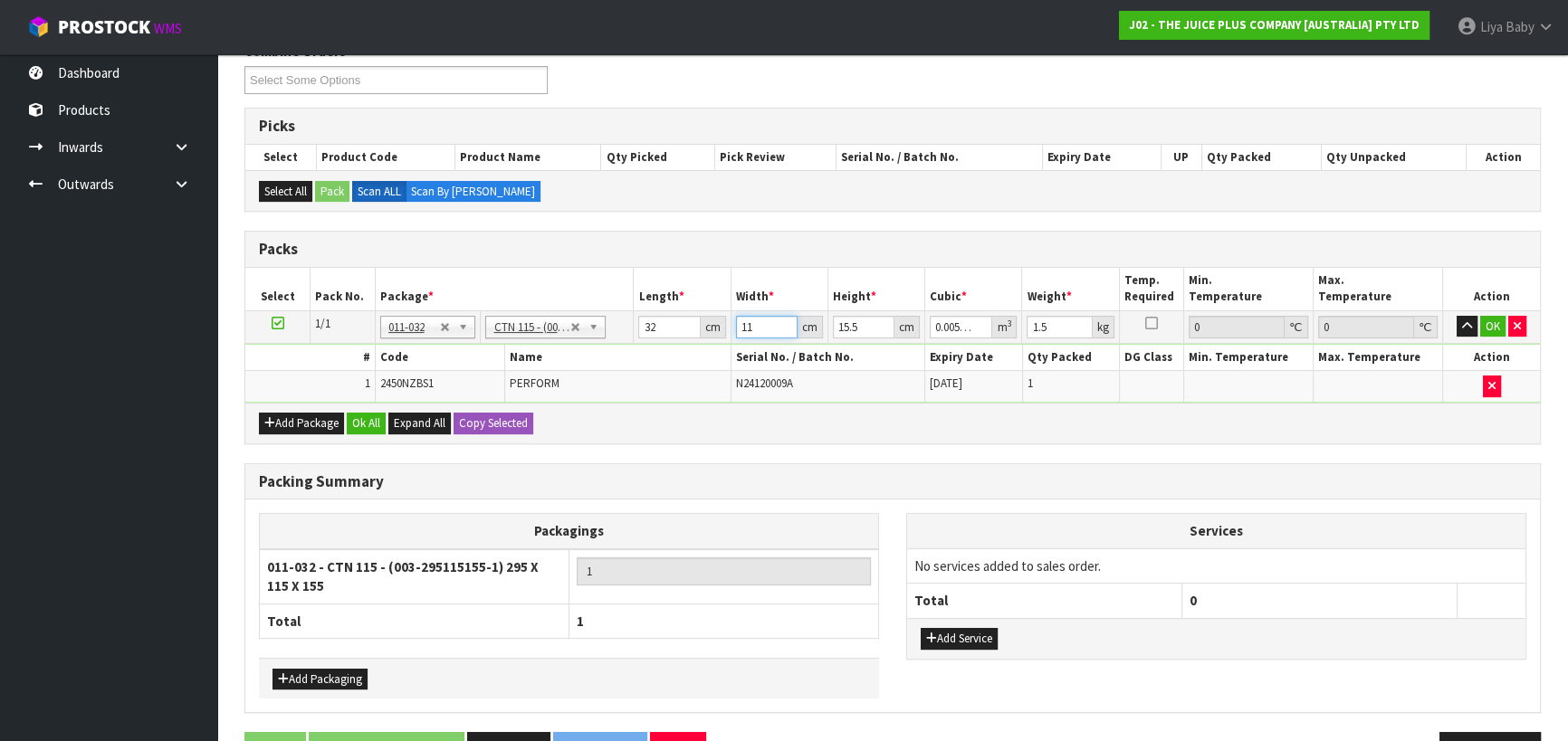
type input "0.000496"
type input "0"
type input "2"
type input "0.000992"
type input "25"
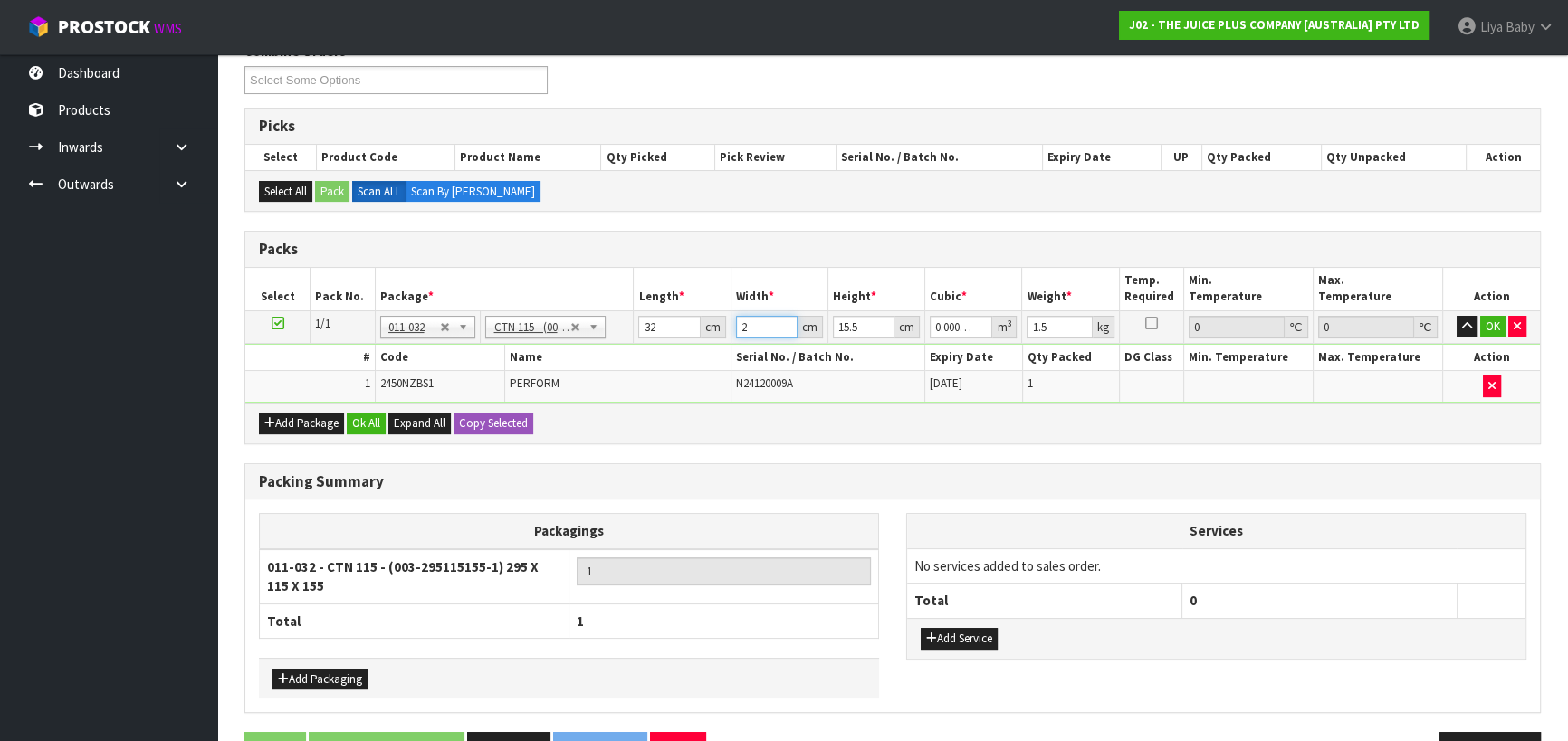
type input "0.0124"
type input "25"
click at [860, 328] on input "15.5" at bounding box center [864, 327] width 62 height 23
type input "15"
type input "0.012"
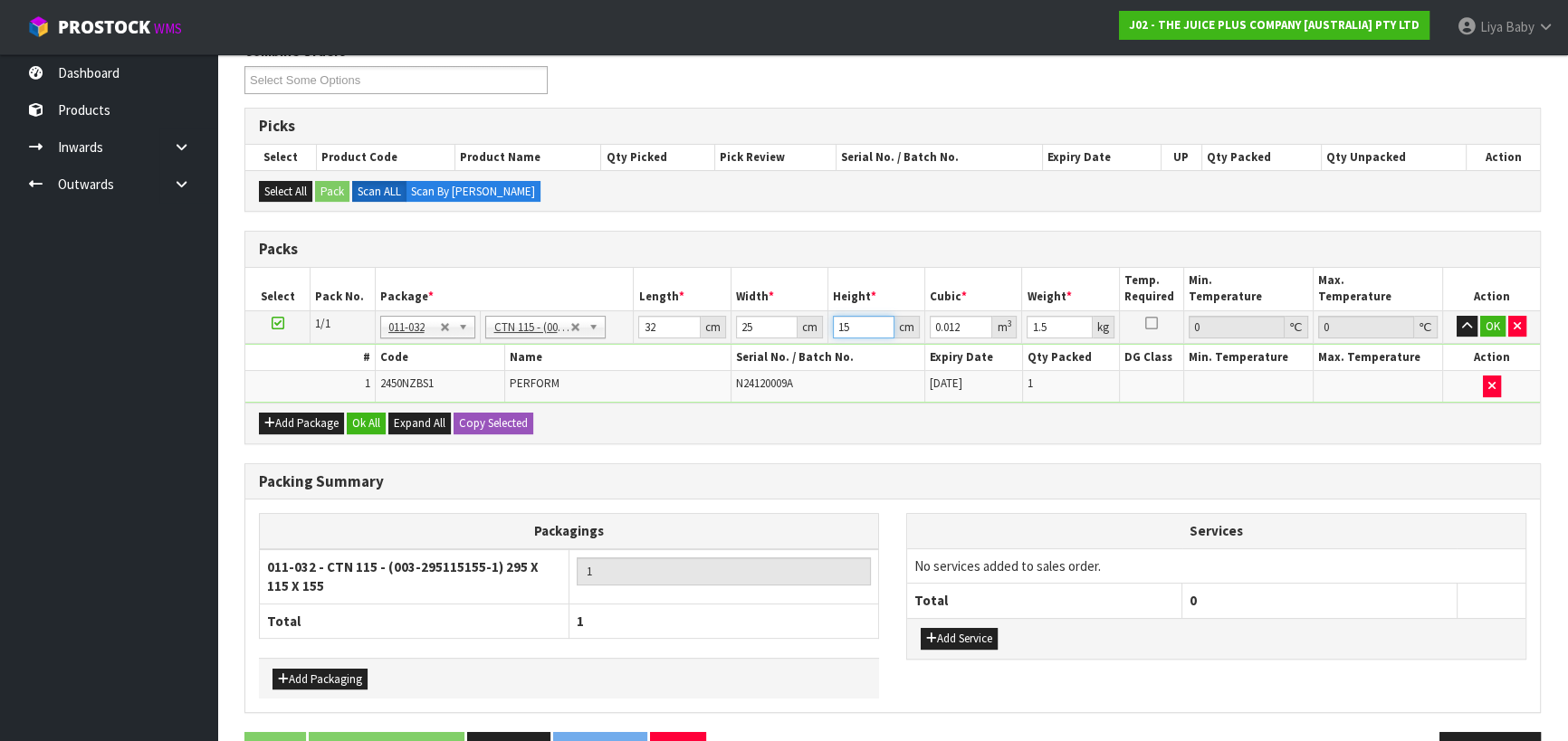
type input "1"
type input "0.0008"
type input "0"
type input "1"
type input "0.0008"
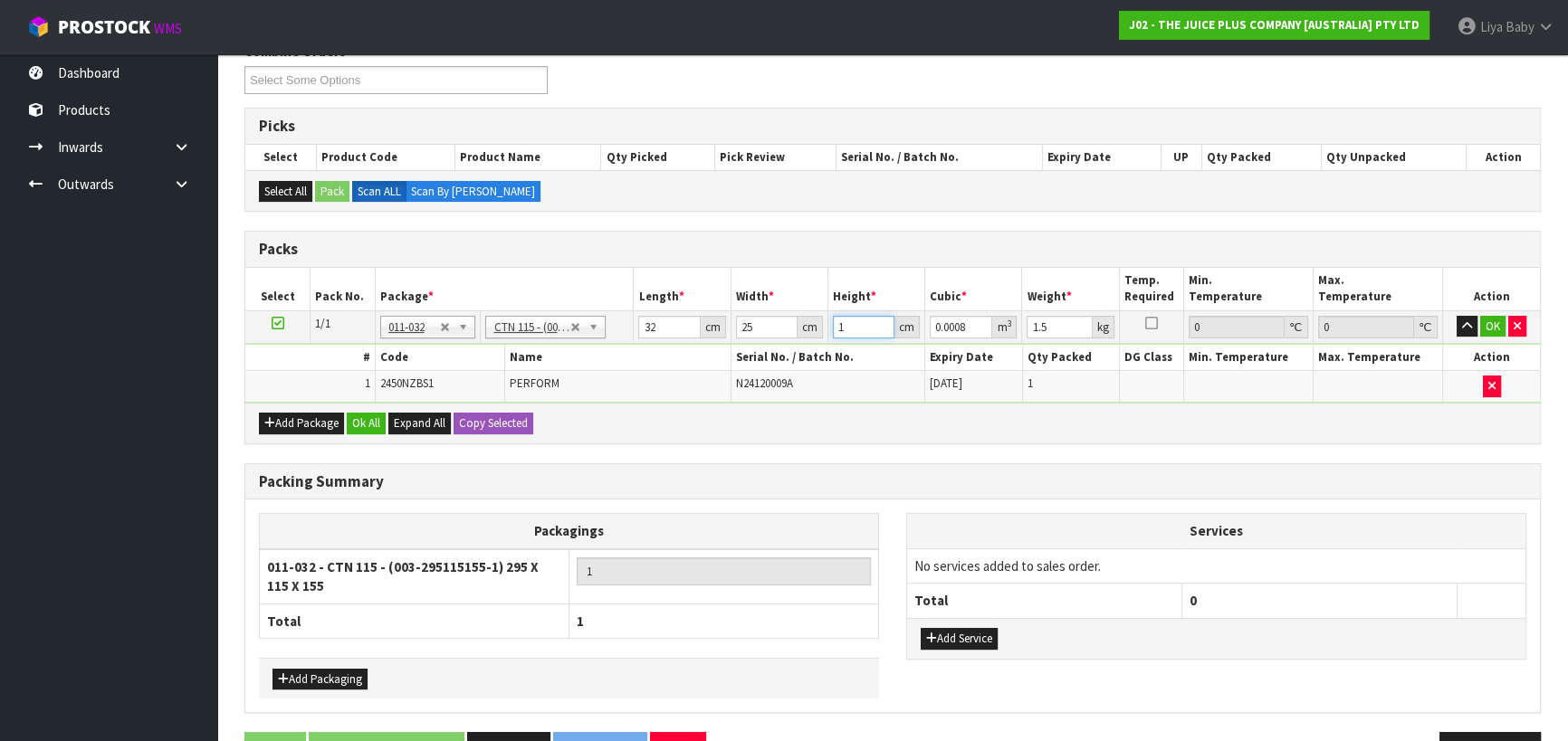
type input "14"
type input "0.0112"
type input "14"
click at [1051, 330] on input "1.5" at bounding box center [1059, 327] width 65 height 23
type input "1"
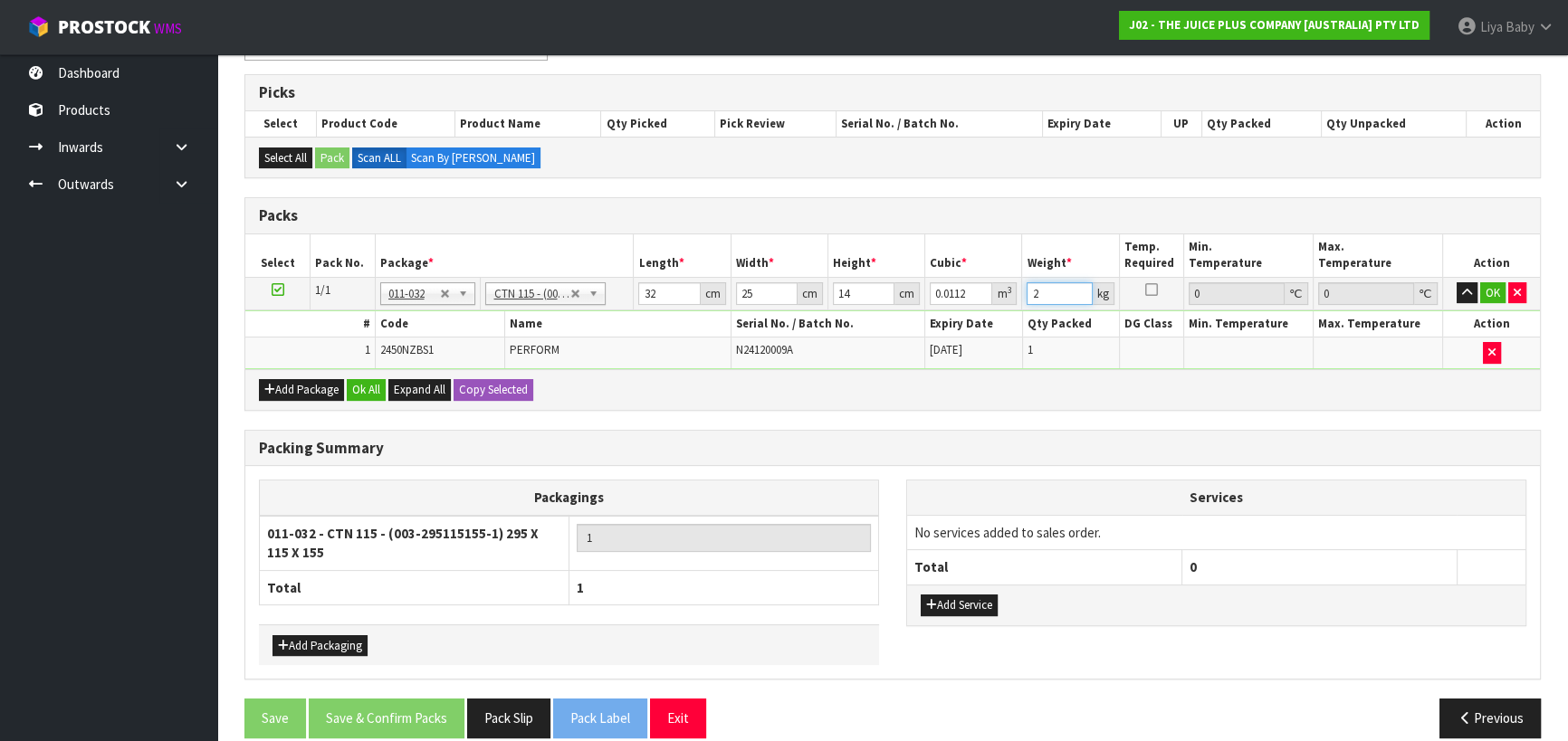
scroll to position [364, 0]
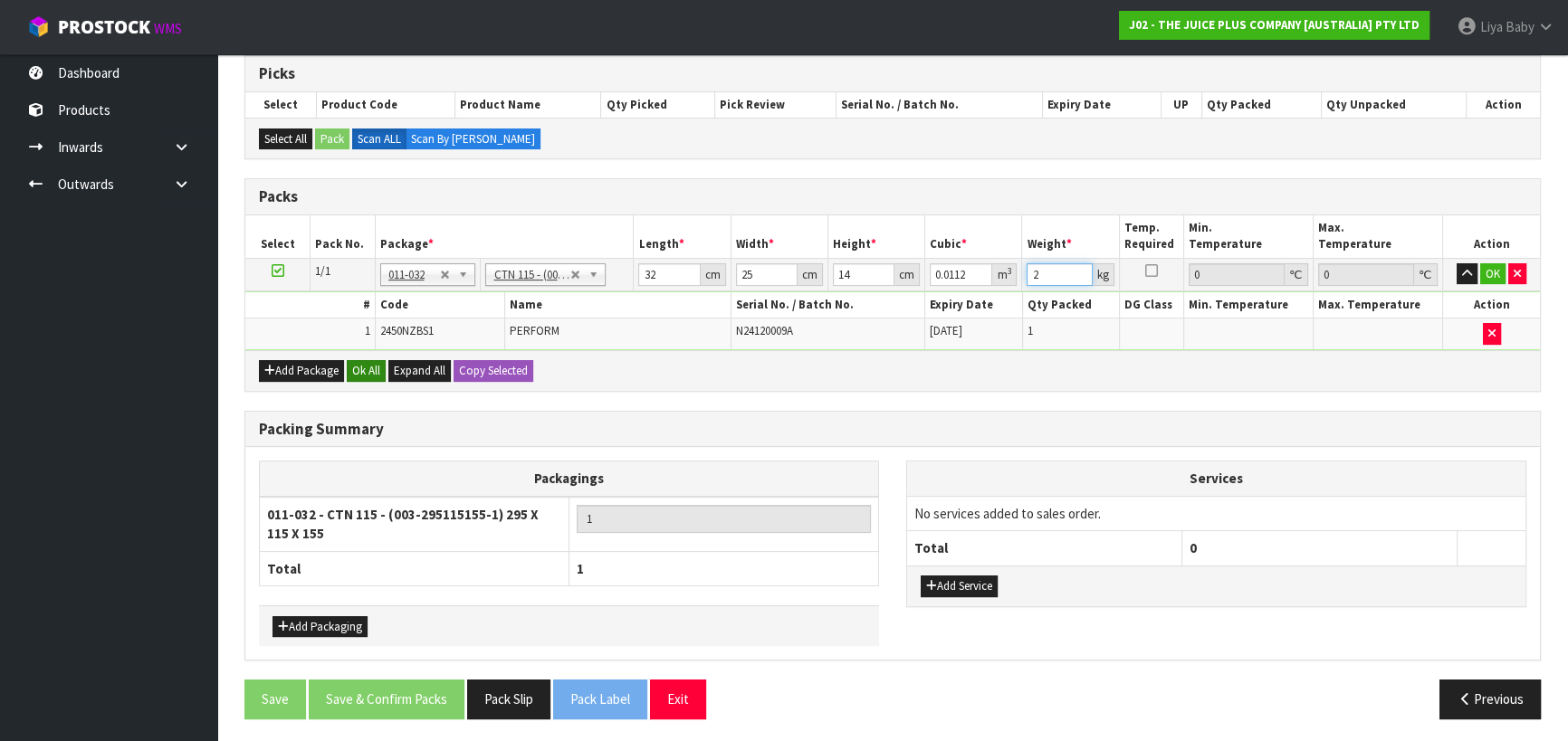
type input "2"
click at [366, 362] on button "Ok All" at bounding box center [366, 371] width 39 height 22
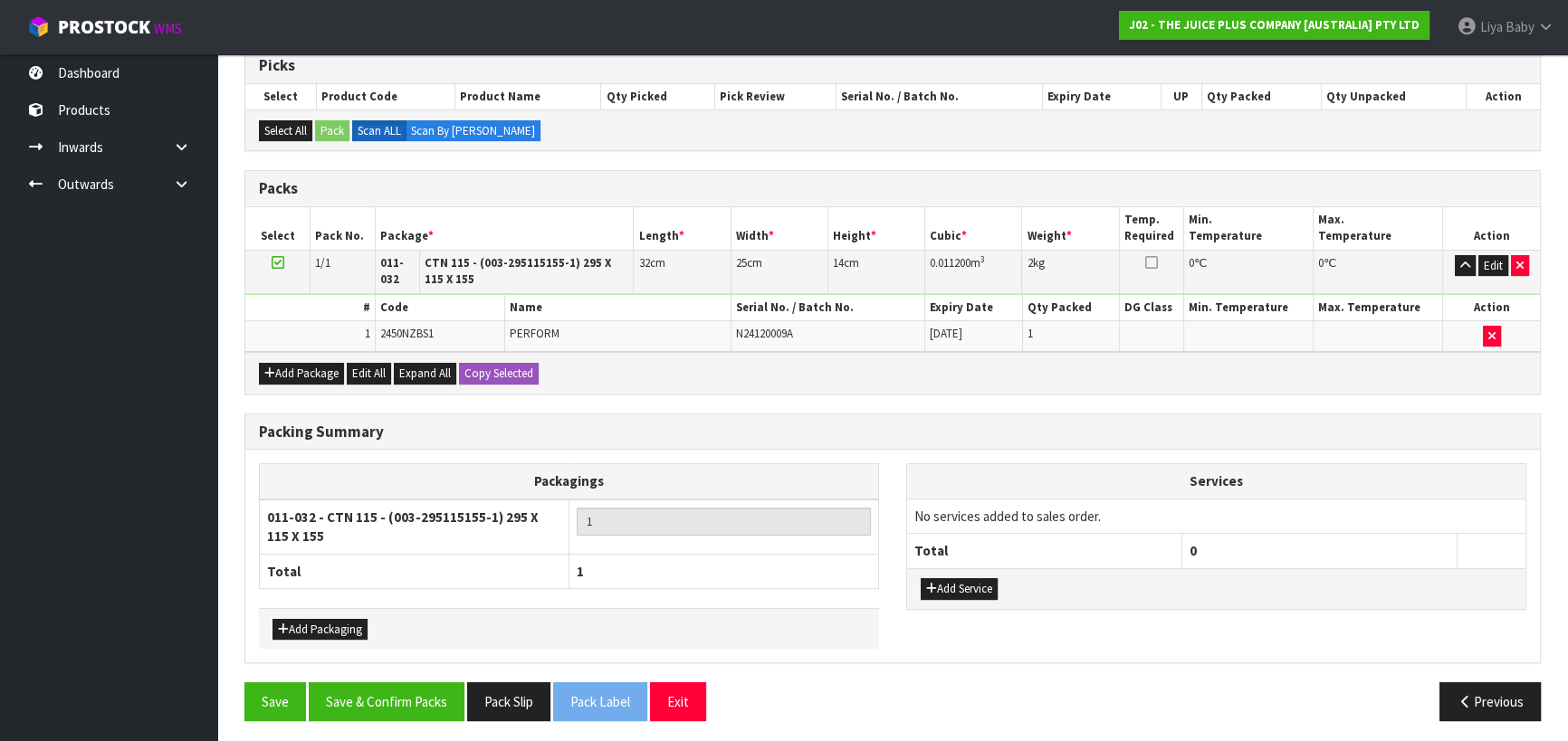
scroll to position [375, 0]
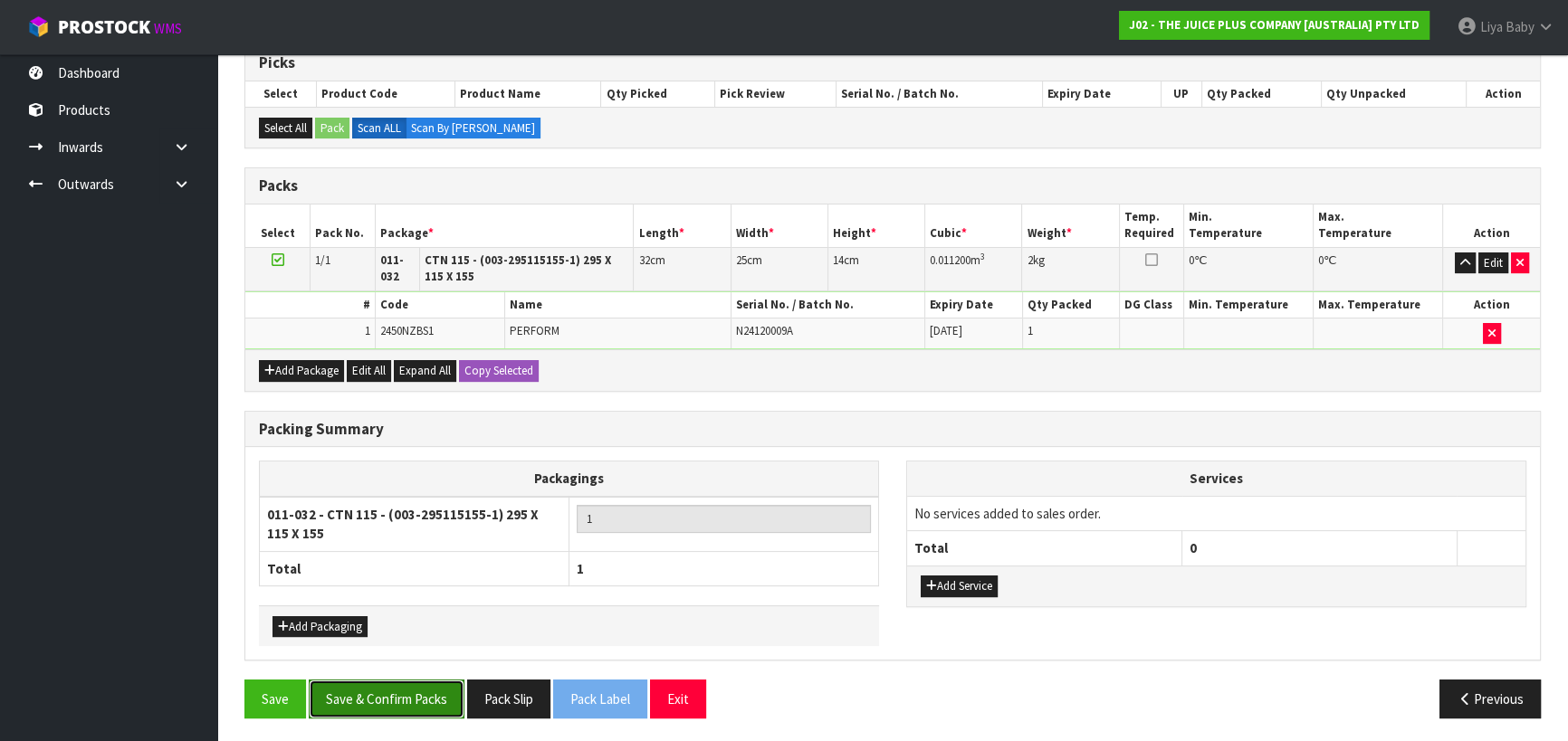
click at [408, 688] on button "Save & Confirm Packs" at bounding box center [386, 699] width 156 height 39
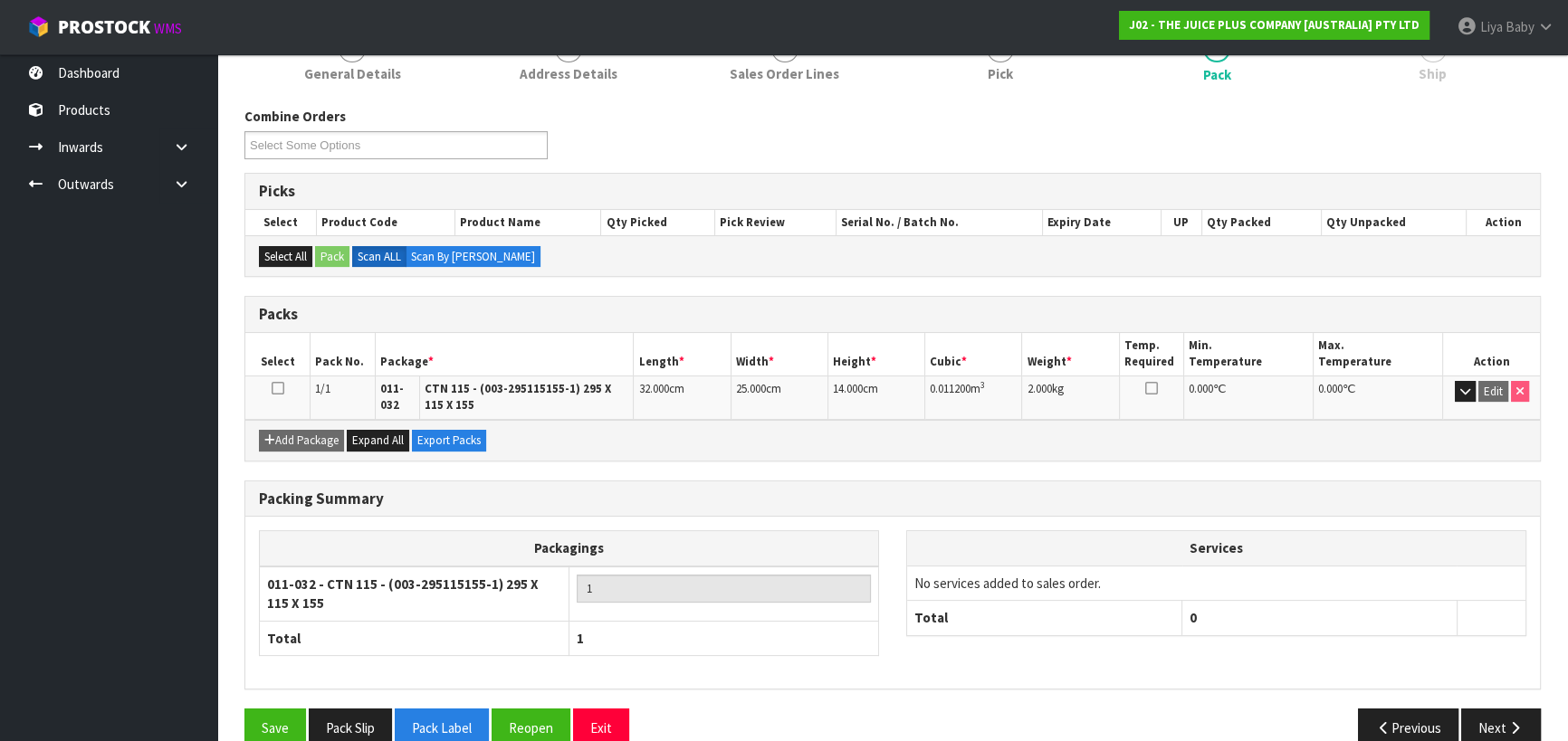
scroll to position [276, 0]
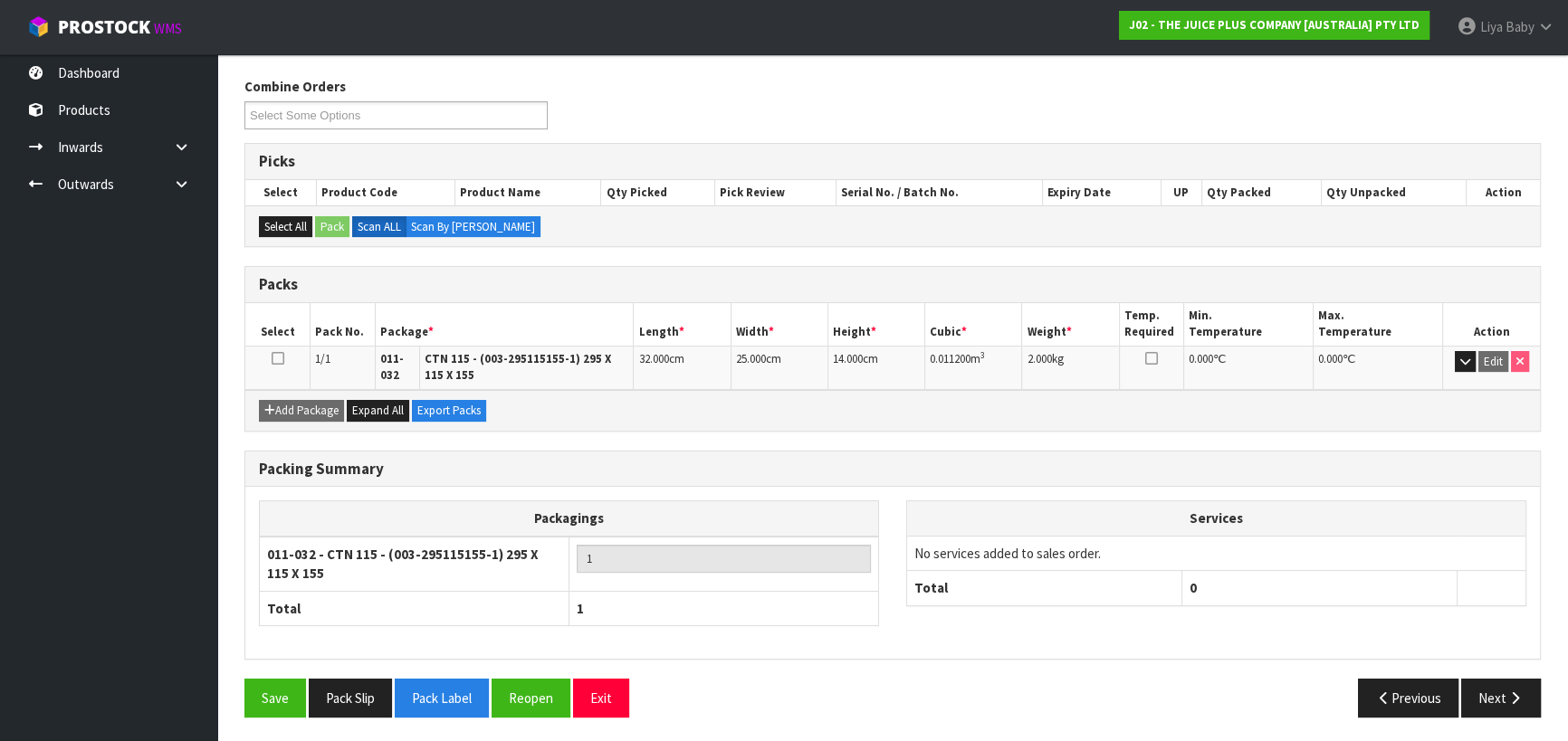
click at [277, 358] on icon at bounding box center [278, 358] width 13 height 1
click at [1512, 691] on icon "button" at bounding box center [1515, 698] width 17 height 14
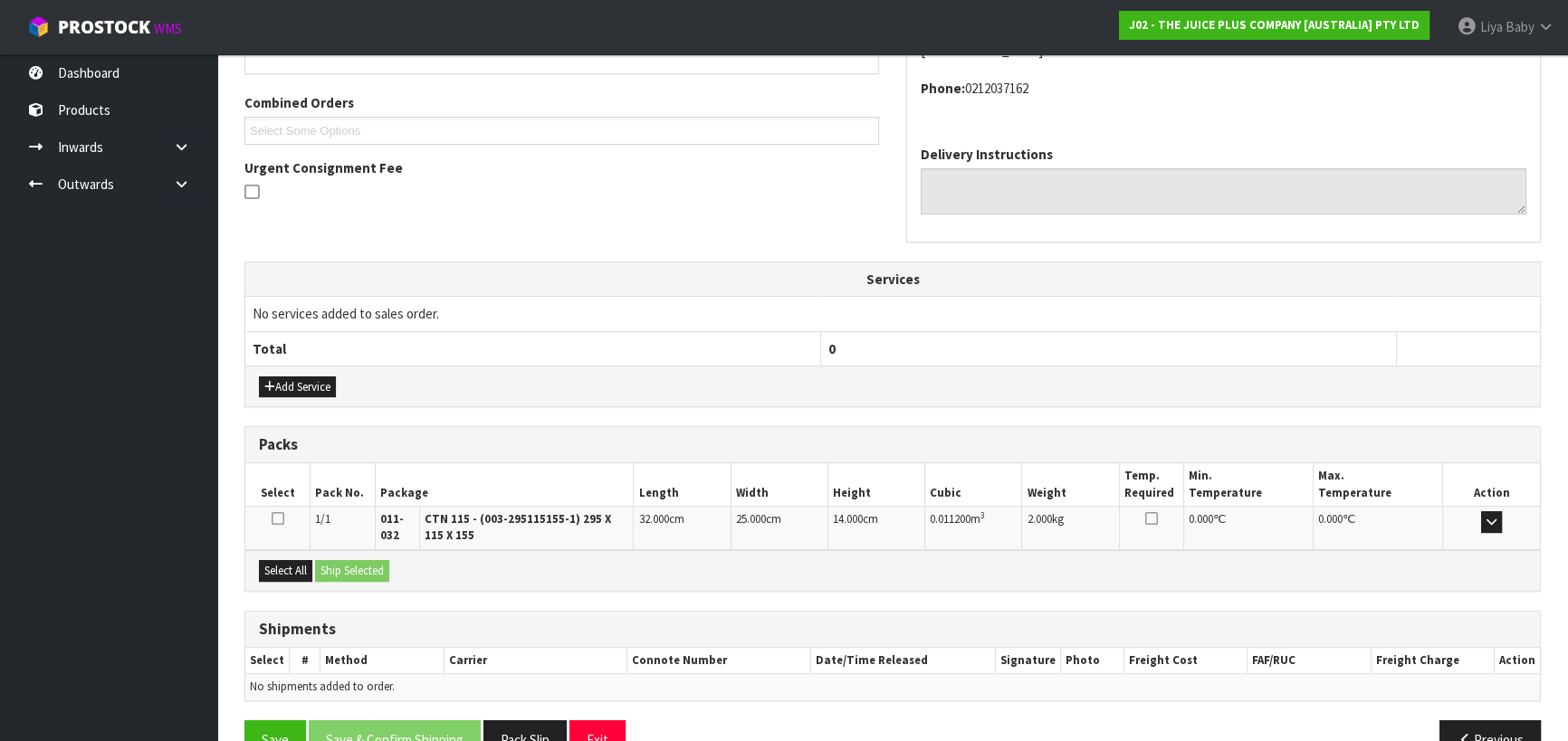
scroll to position [482, 0]
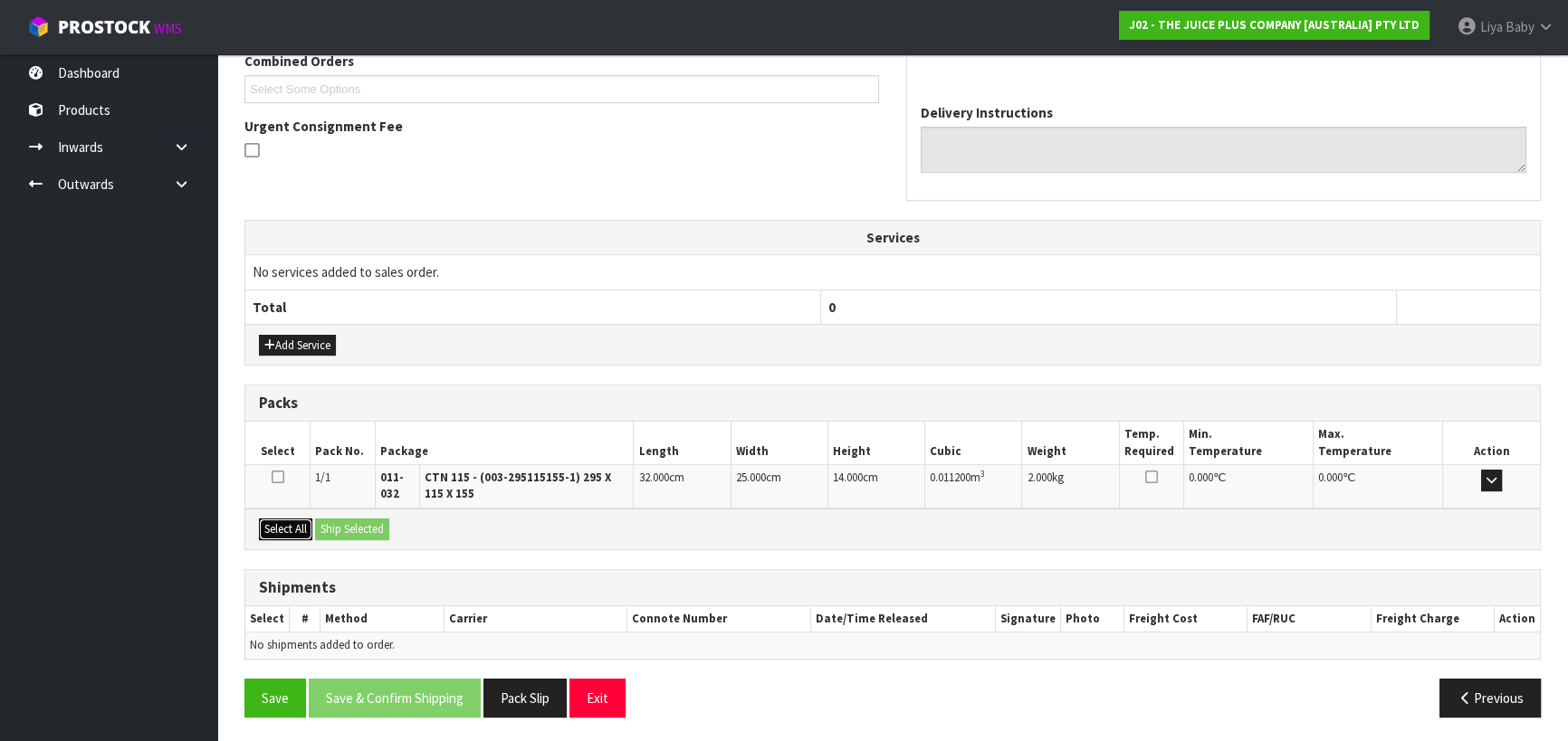
click at [293, 522] on button "Select All" at bounding box center [285, 529] width 53 height 22
click at [334, 524] on button "Ship Selected" at bounding box center [352, 529] width 75 height 22
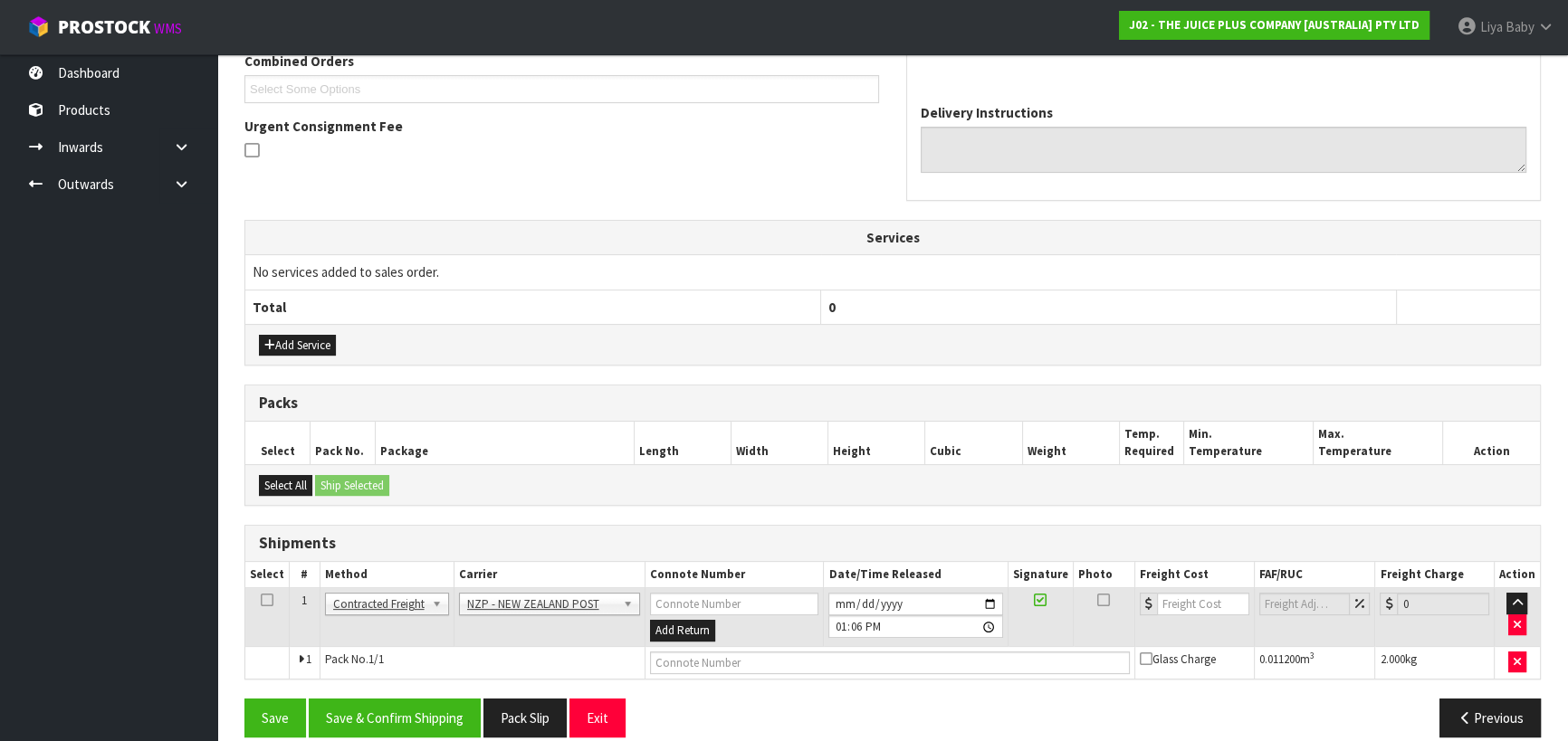
scroll to position [503, 0]
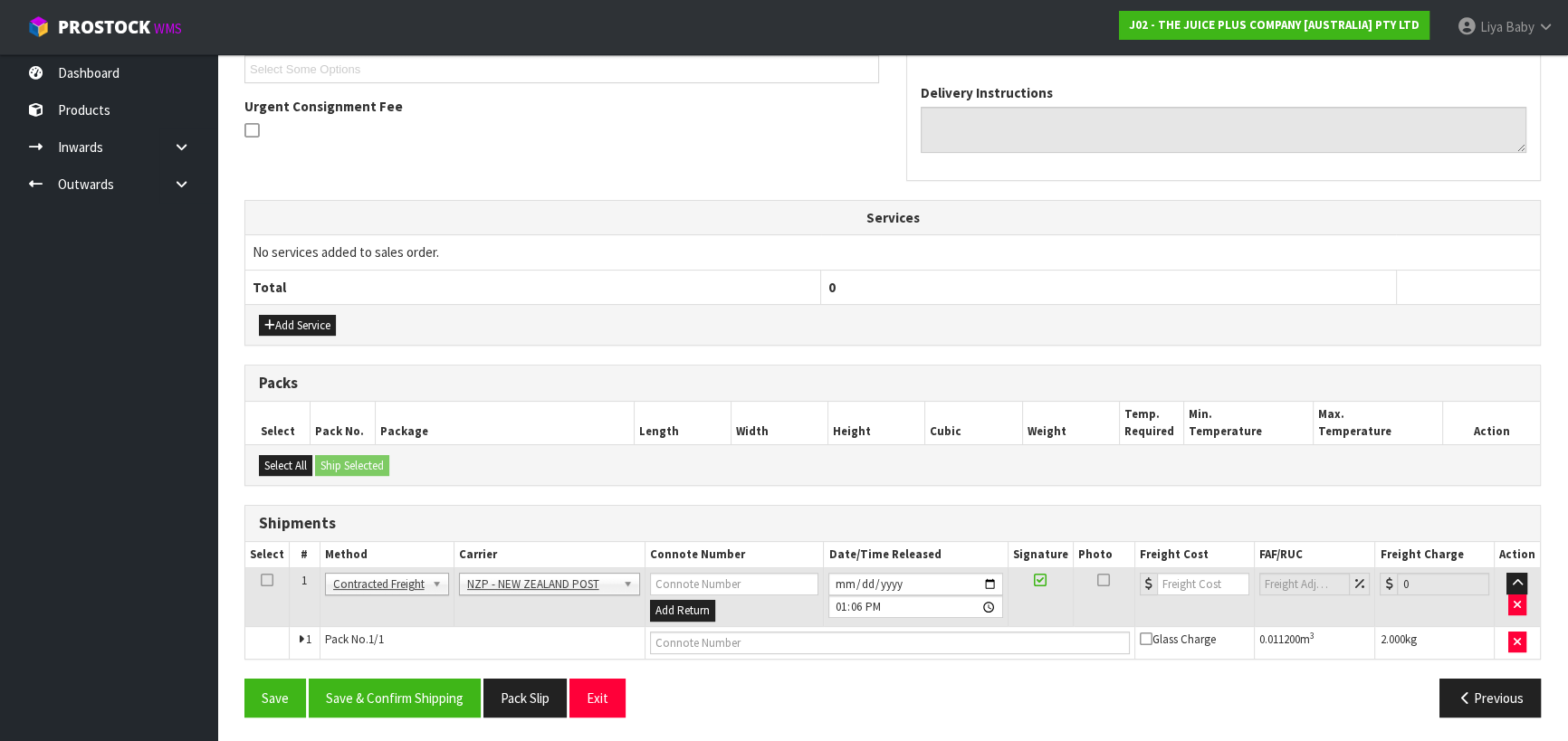
click at [262, 580] on icon at bounding box center [267, 580] width 13 height 1
click at [374, 687] on button "Save & Confirm Shipping" at bounding box center [394, 698] width 172 height 39
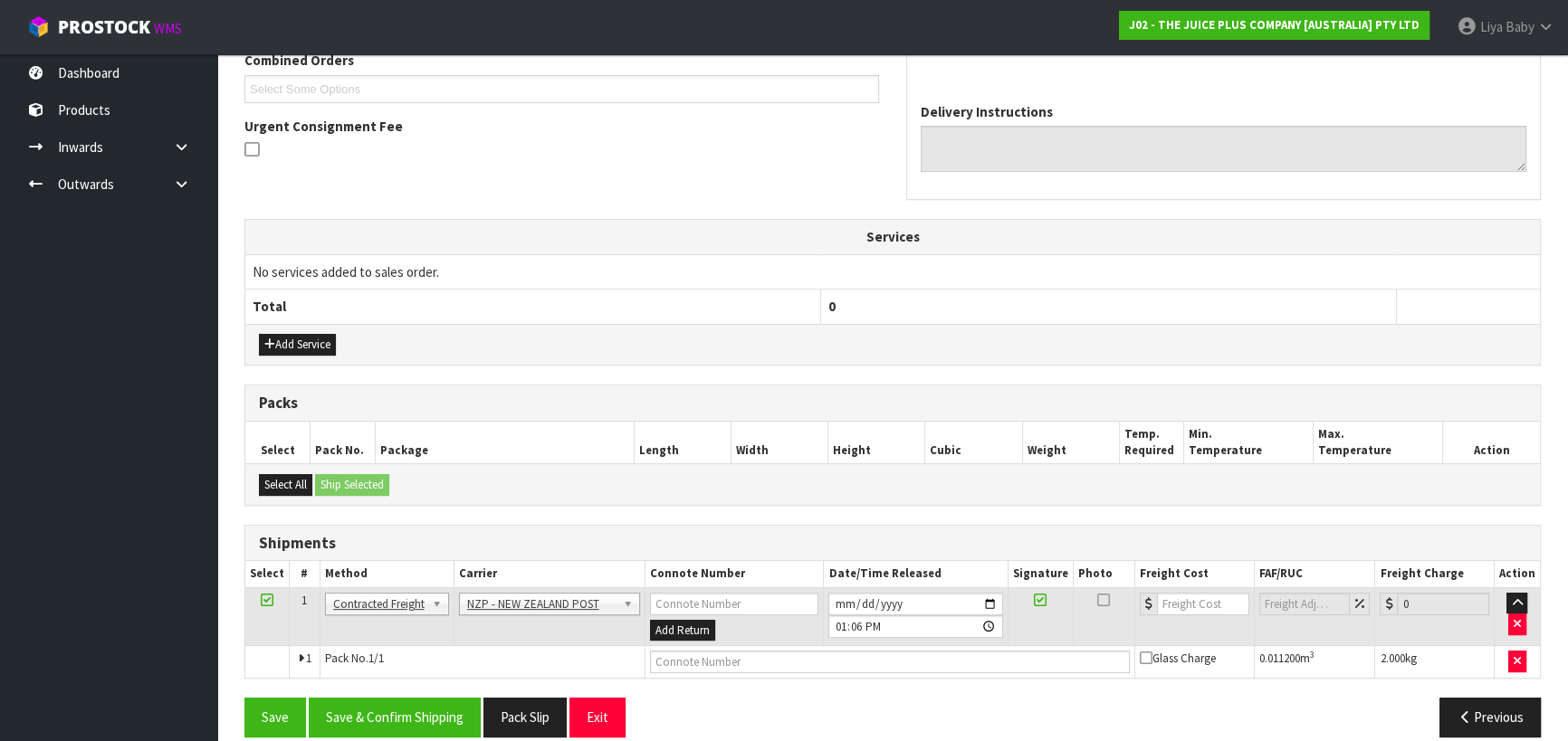
scroll to position [0, 0]
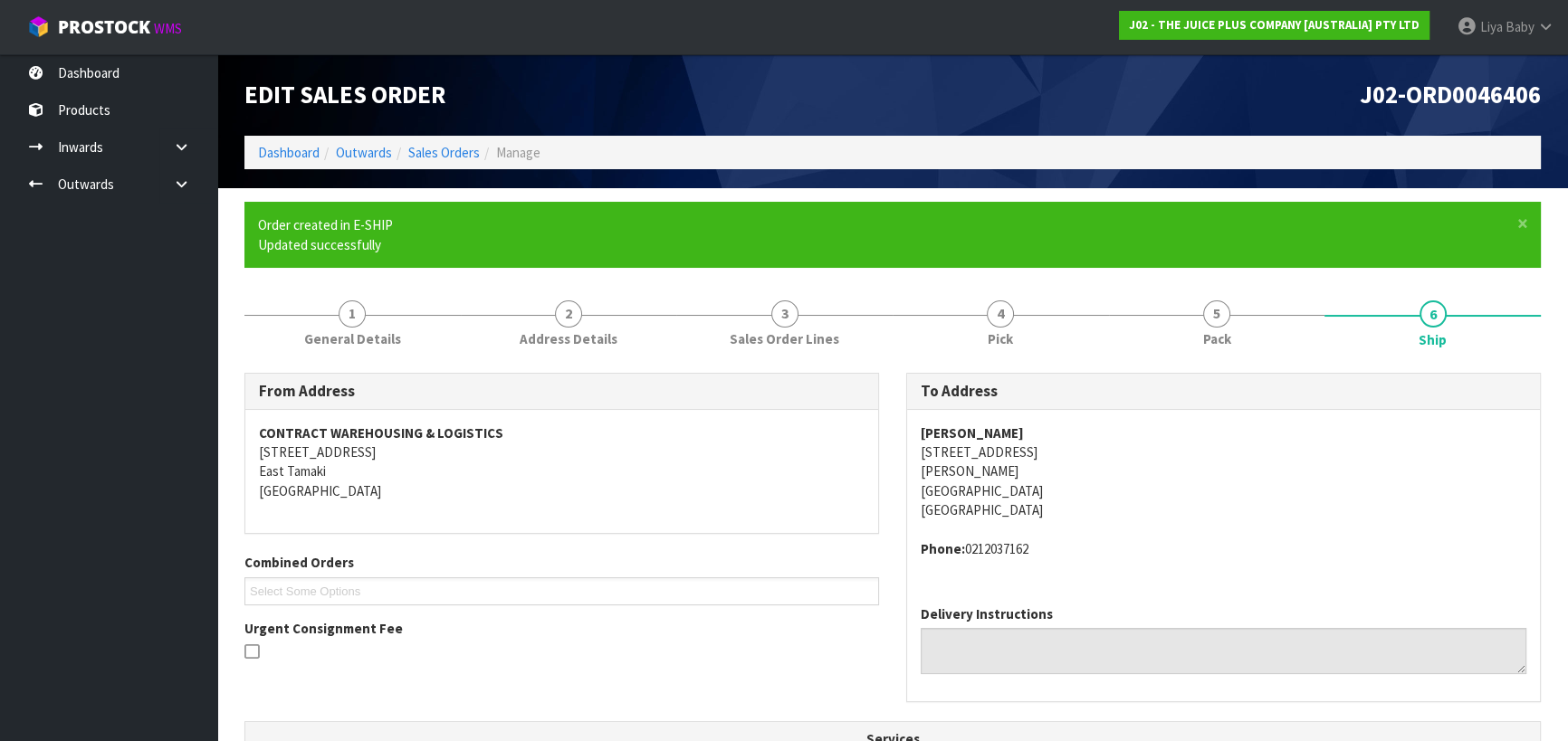
click at [437, 143] on li "Sales Orders" at bounding box center [436, 152] width 87 height 19
click at [435, 156] on link "Sales Orders" at bounding box center [444, 152] width 72 height 17
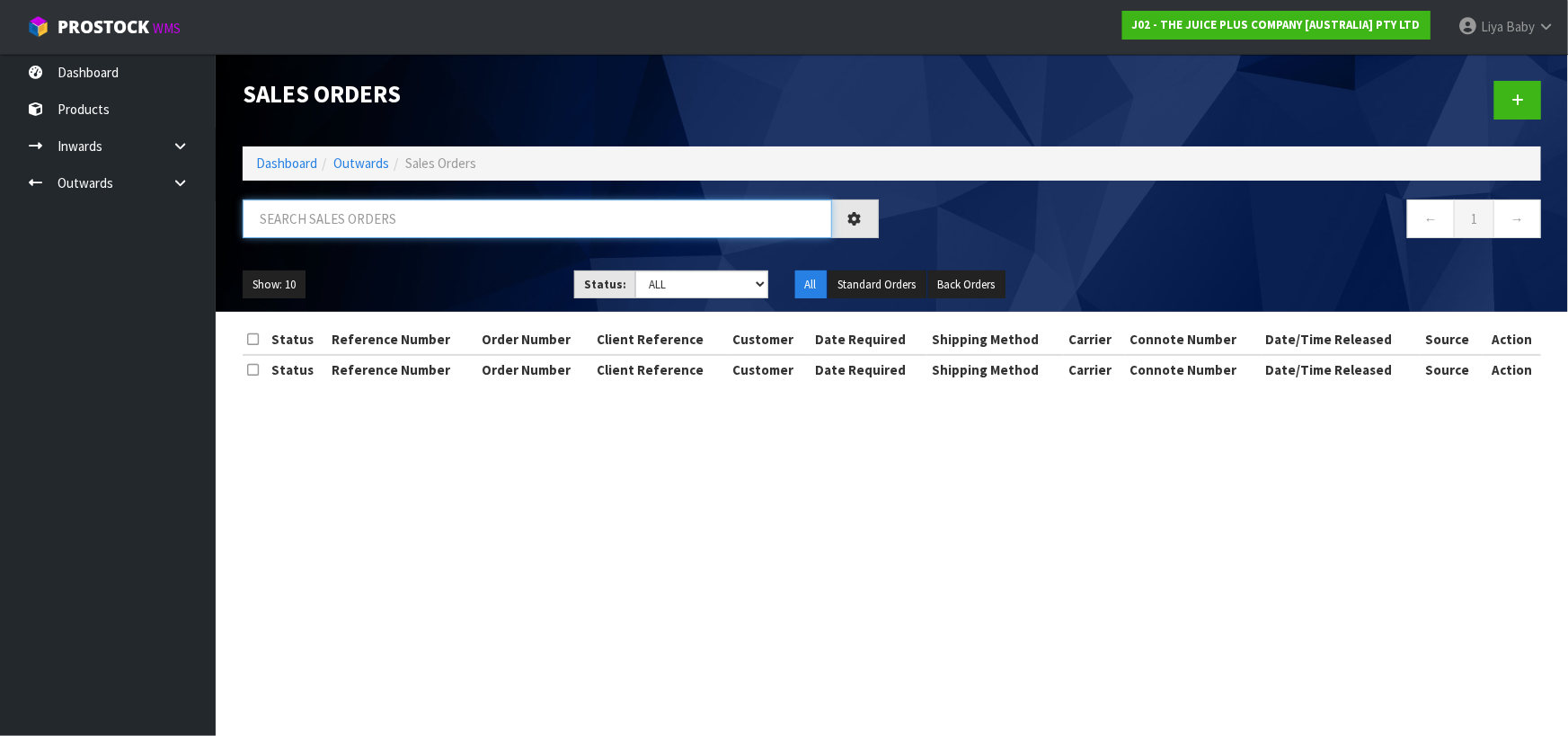
click at [368, 212] on input "text" at bounding box center [536, 219] width 589 height 38
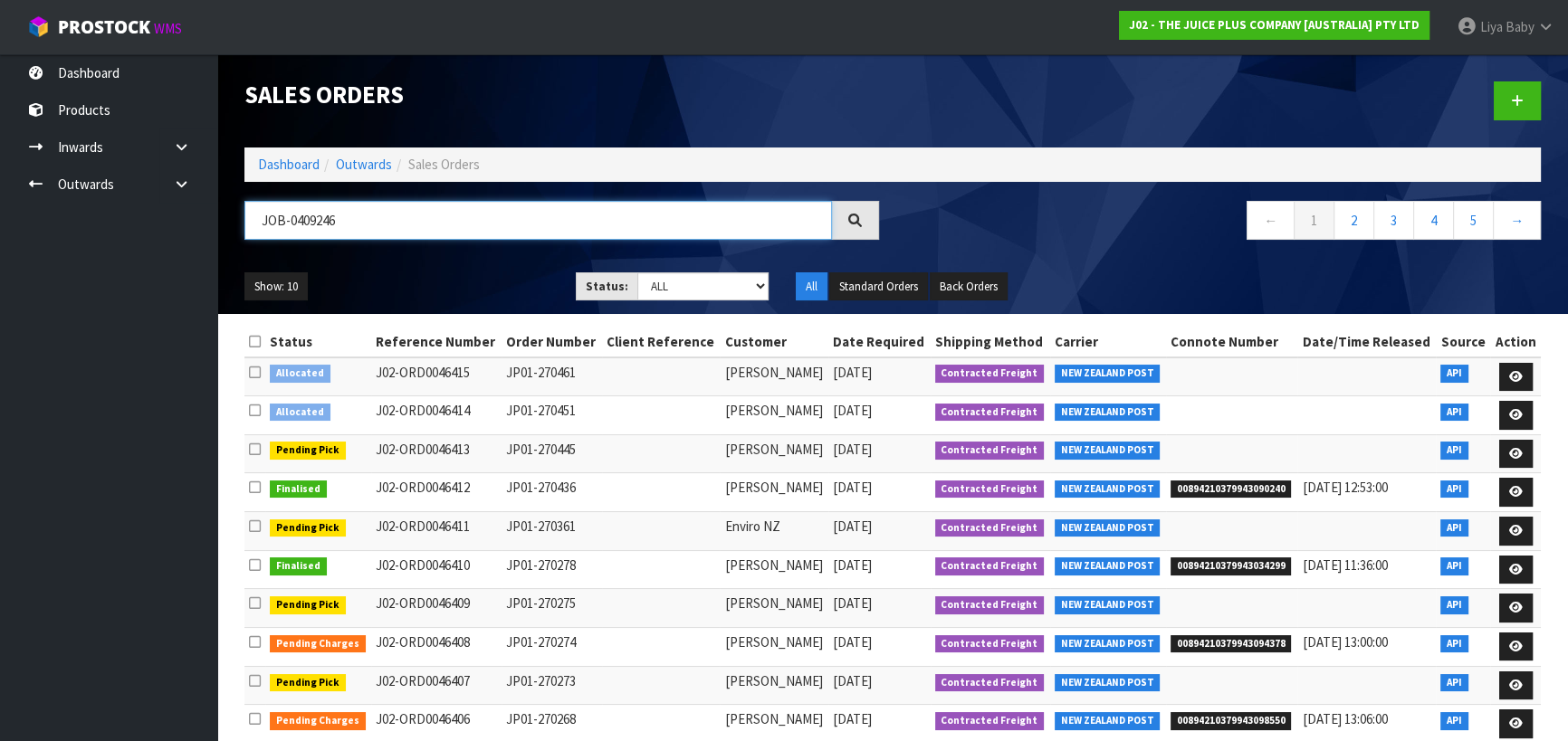
type input "JOB-0409246"
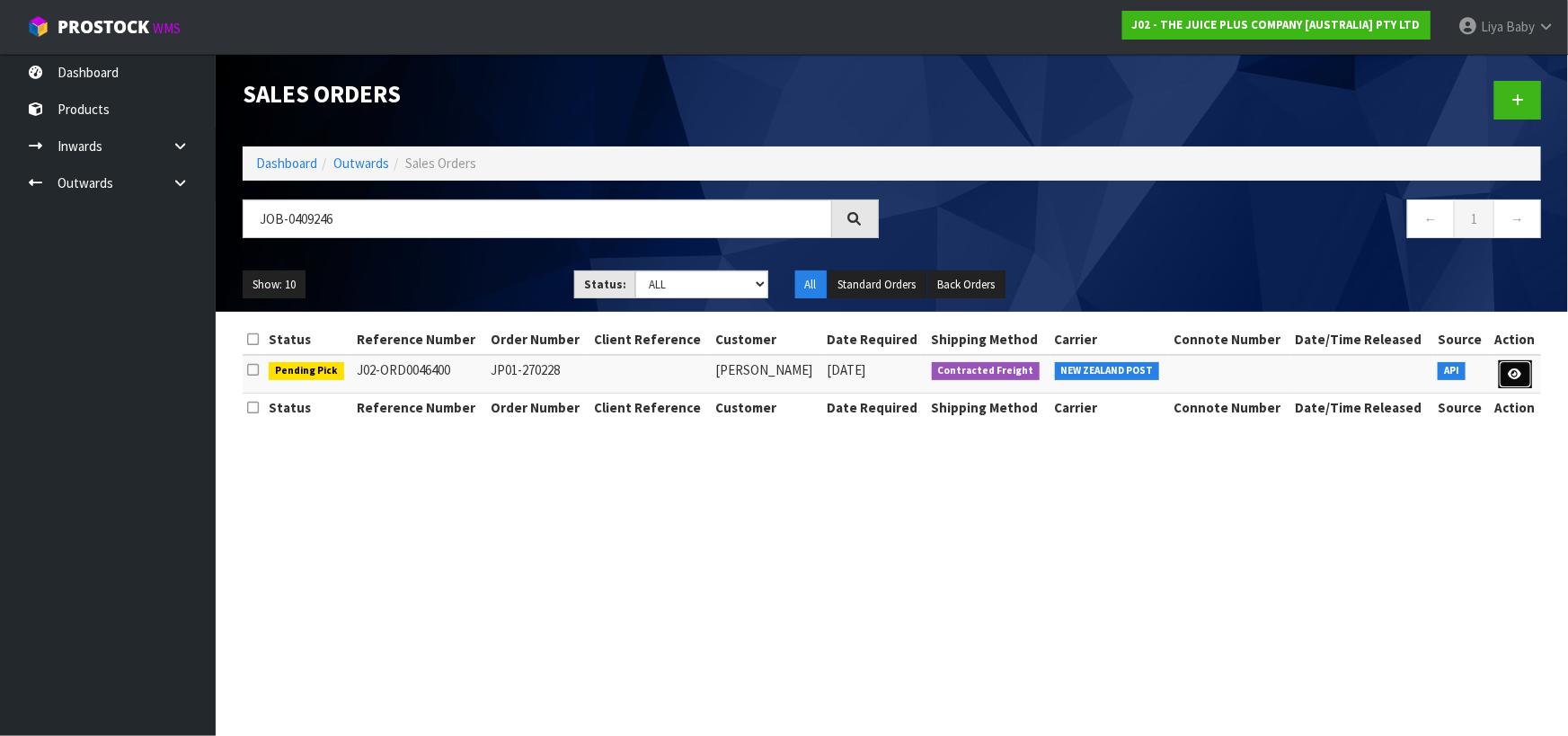
click at [1522, 368] on link at bounding box center [1515, 374] width 33 height 28
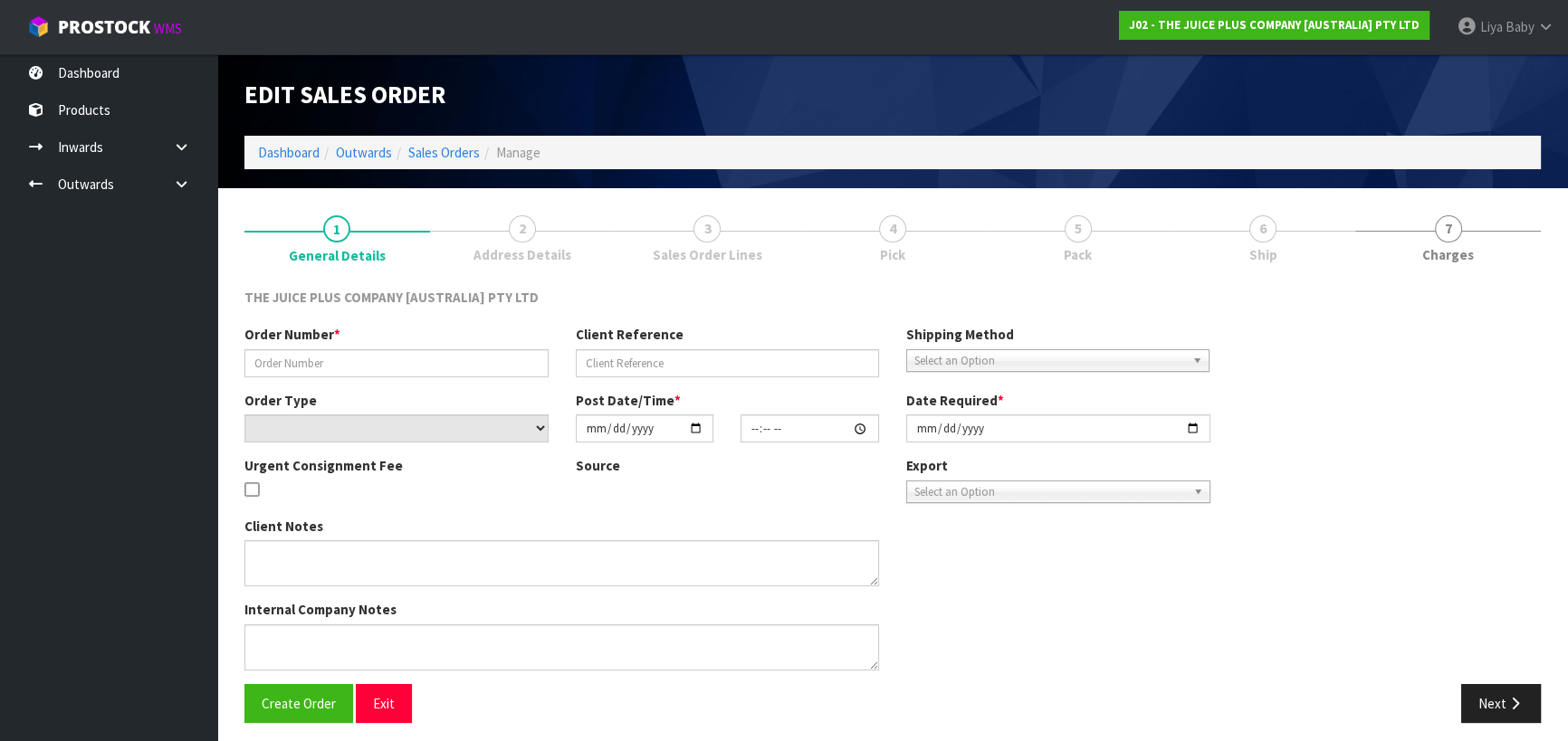
type input "JP01-270228"
select select "number:0"
type input "2025-08-25"
type input "12:50:53.000"
type input "2025-08-26"
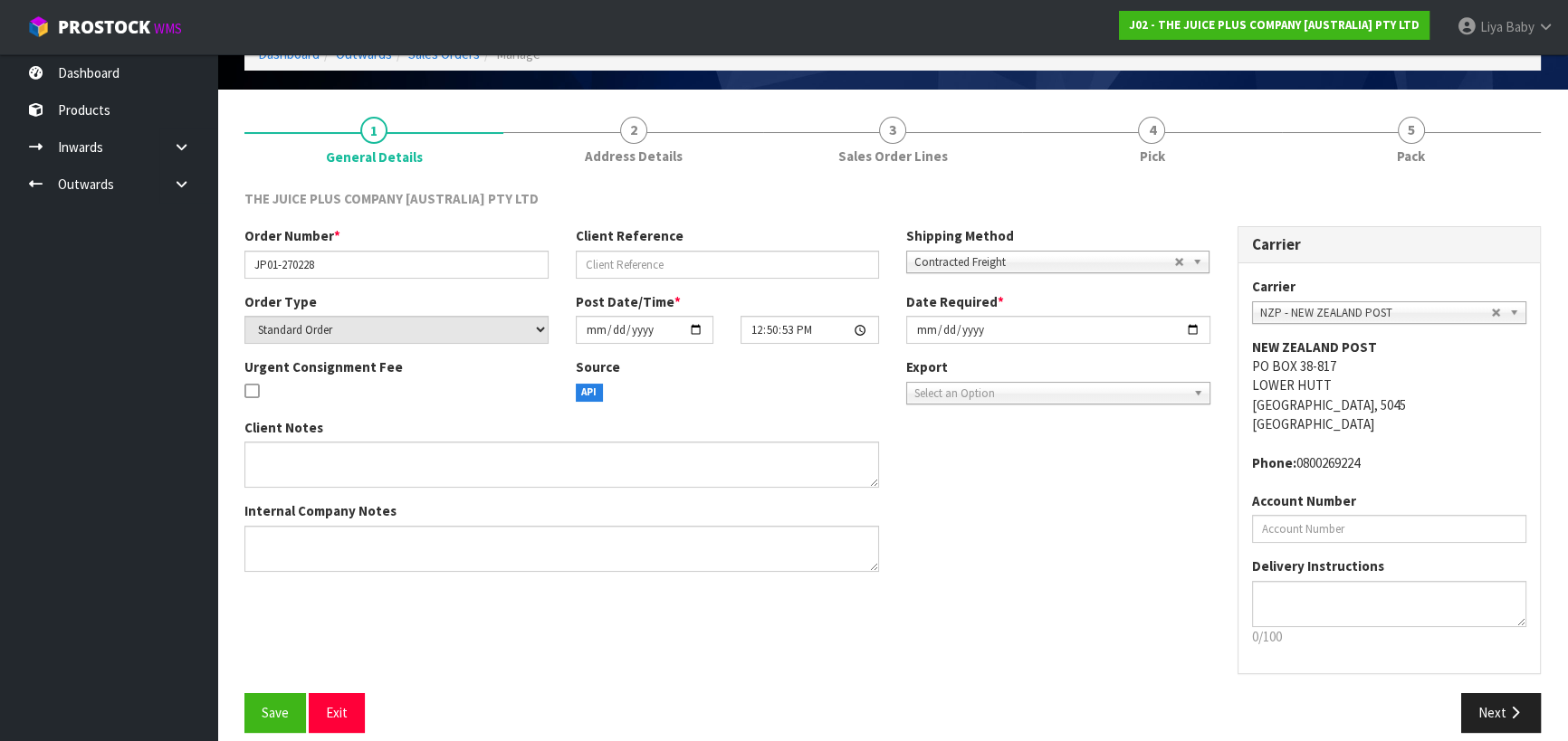
scroll to position [117, 0]
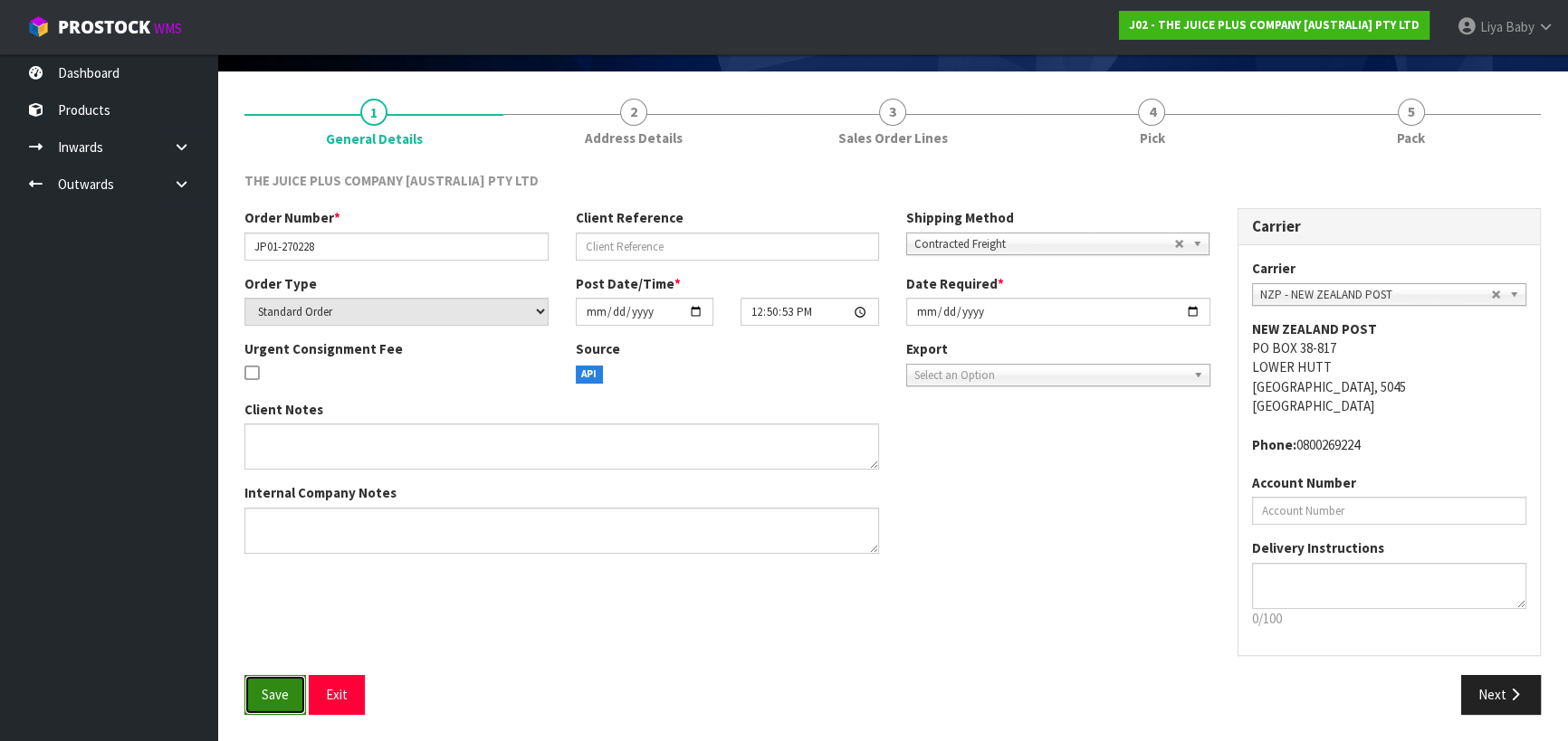
click at [260, 697] on button "Save" at bounding box center [274, 694] width 62 height 39
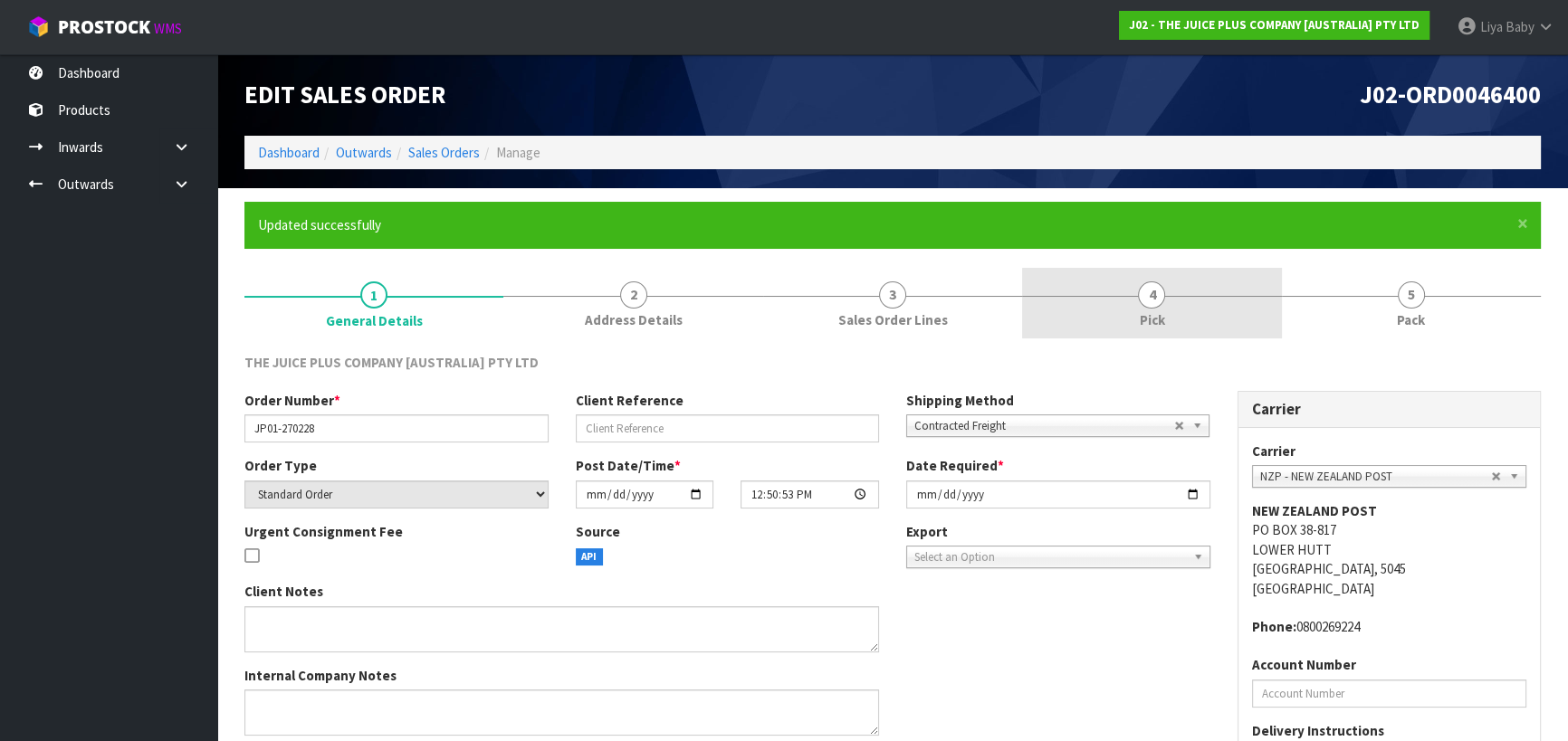
click at [1176, 309] on link "4 Pick" at bounding box center [1151, 304] width 259 height 72
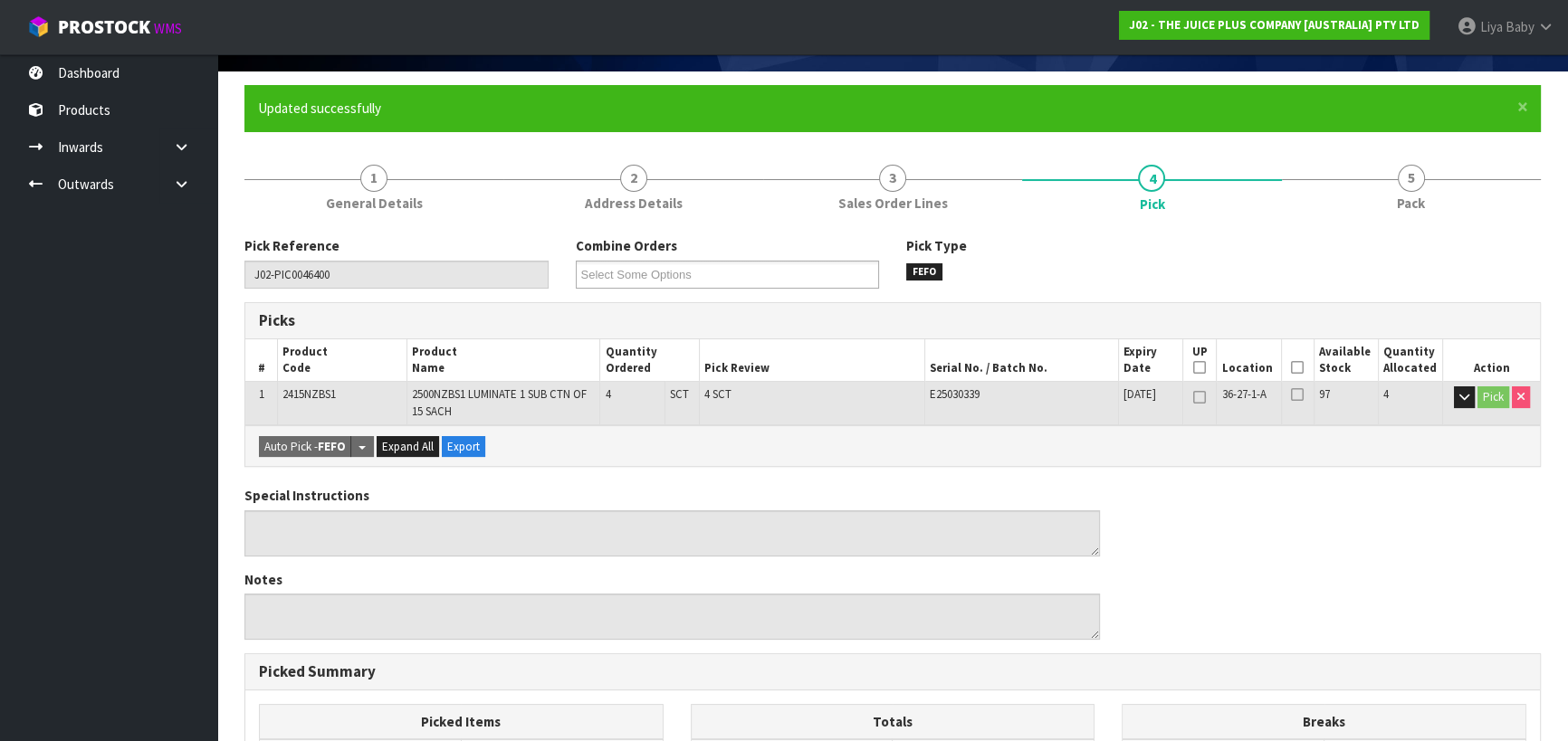
scroll to position [246, 0]
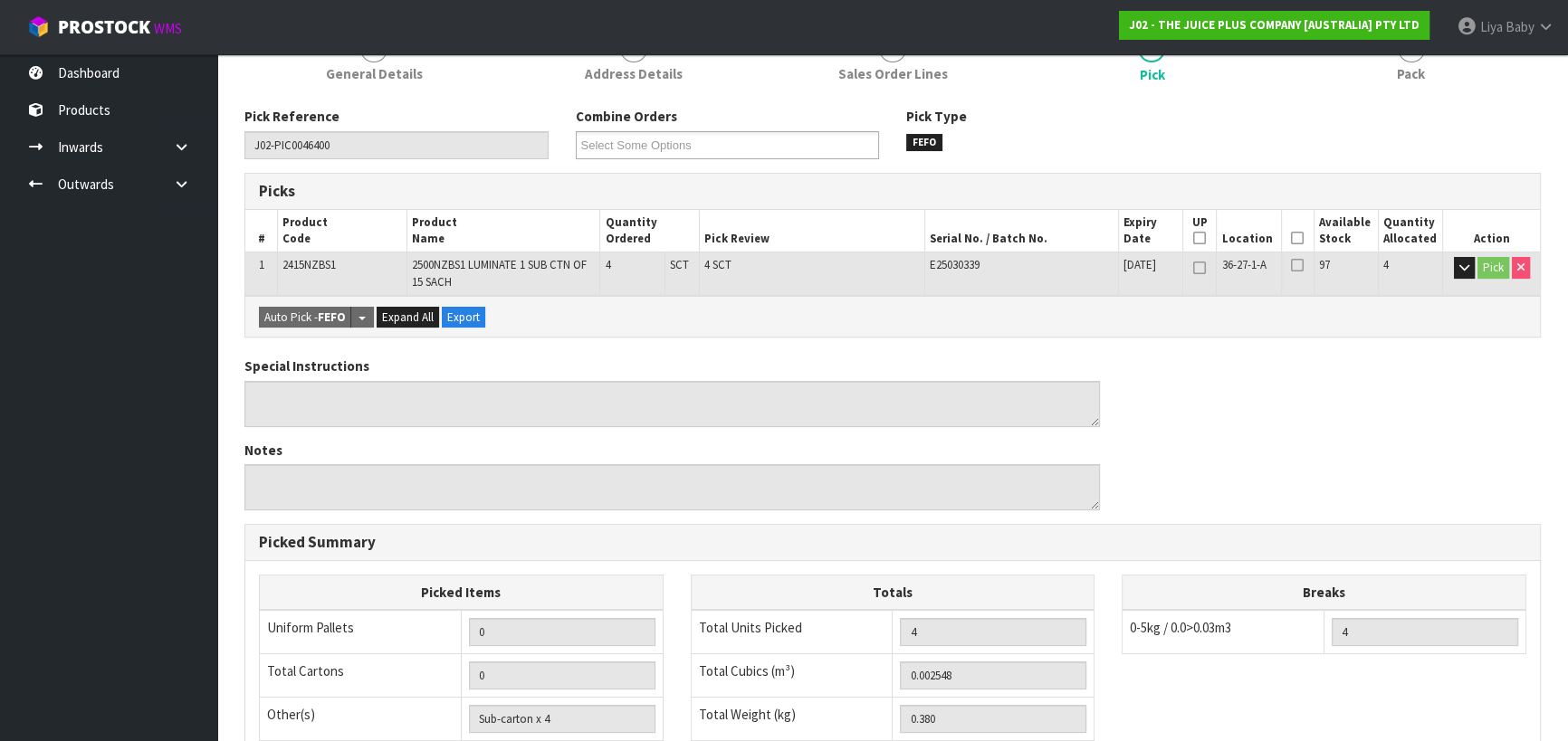
click at [1292, 238] on icon at bounding box center [1297, 238] width 13 height 1
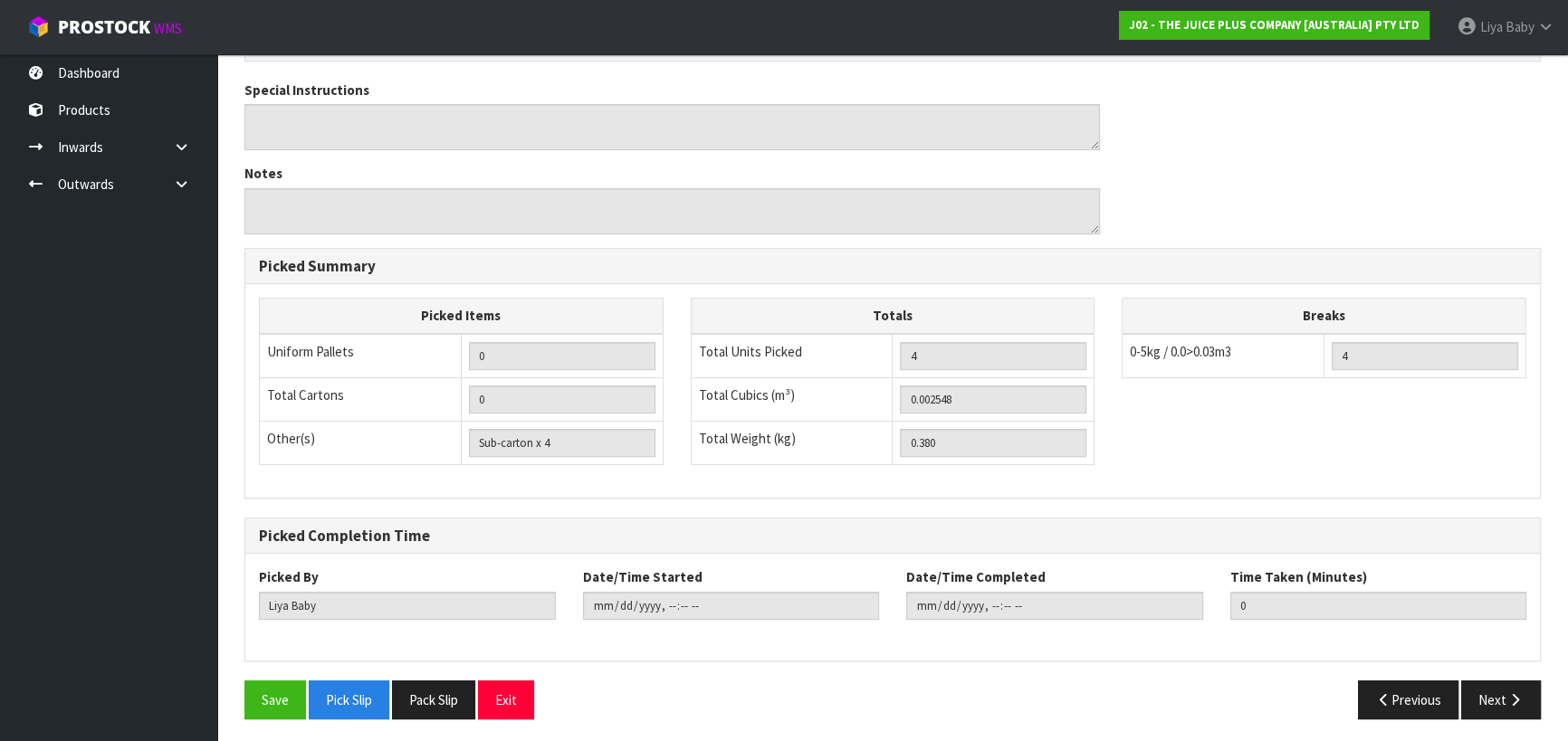
scroll to position [590, 0]
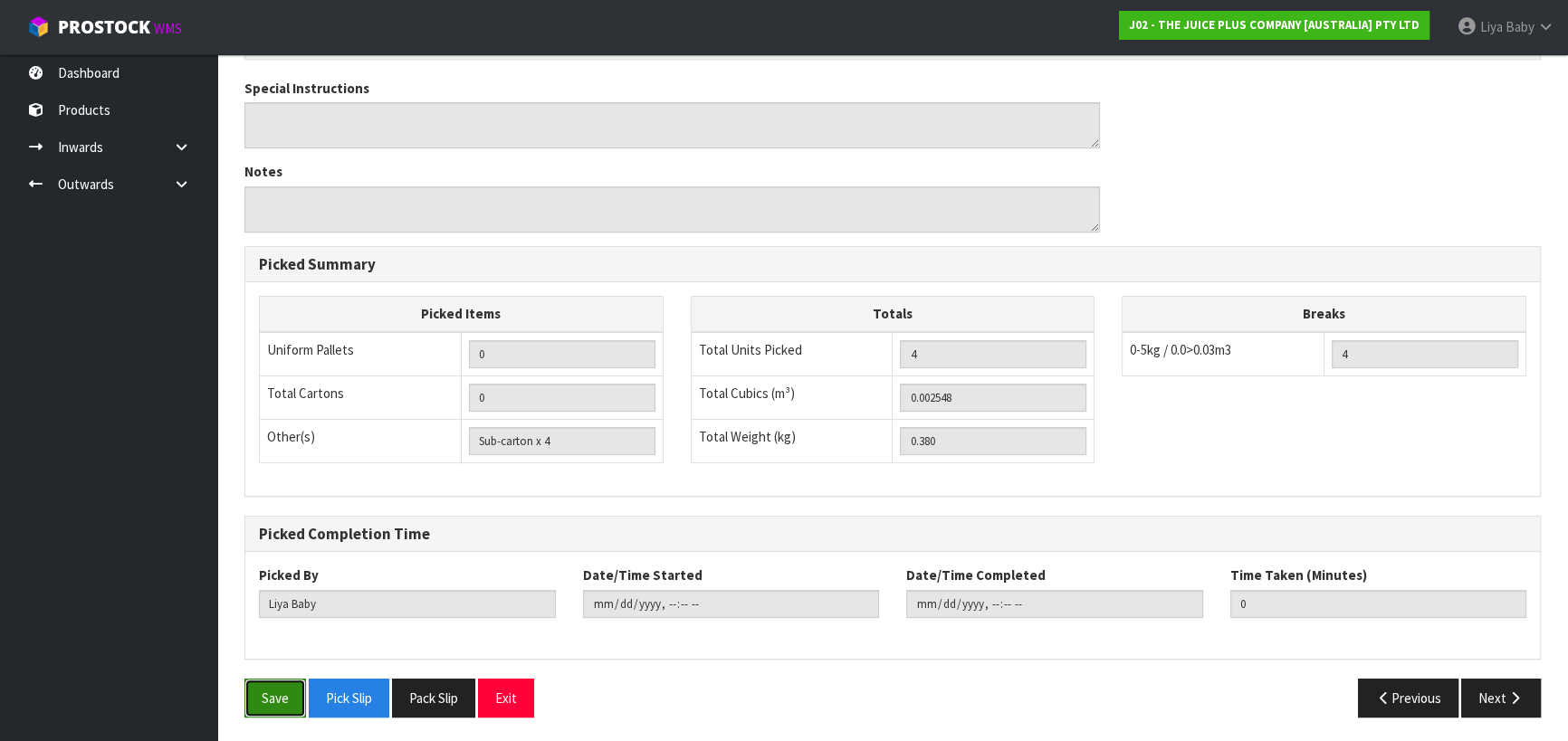
click at [261, 707] on button "Save" at bounding box center [274, 698] width 62 height 39
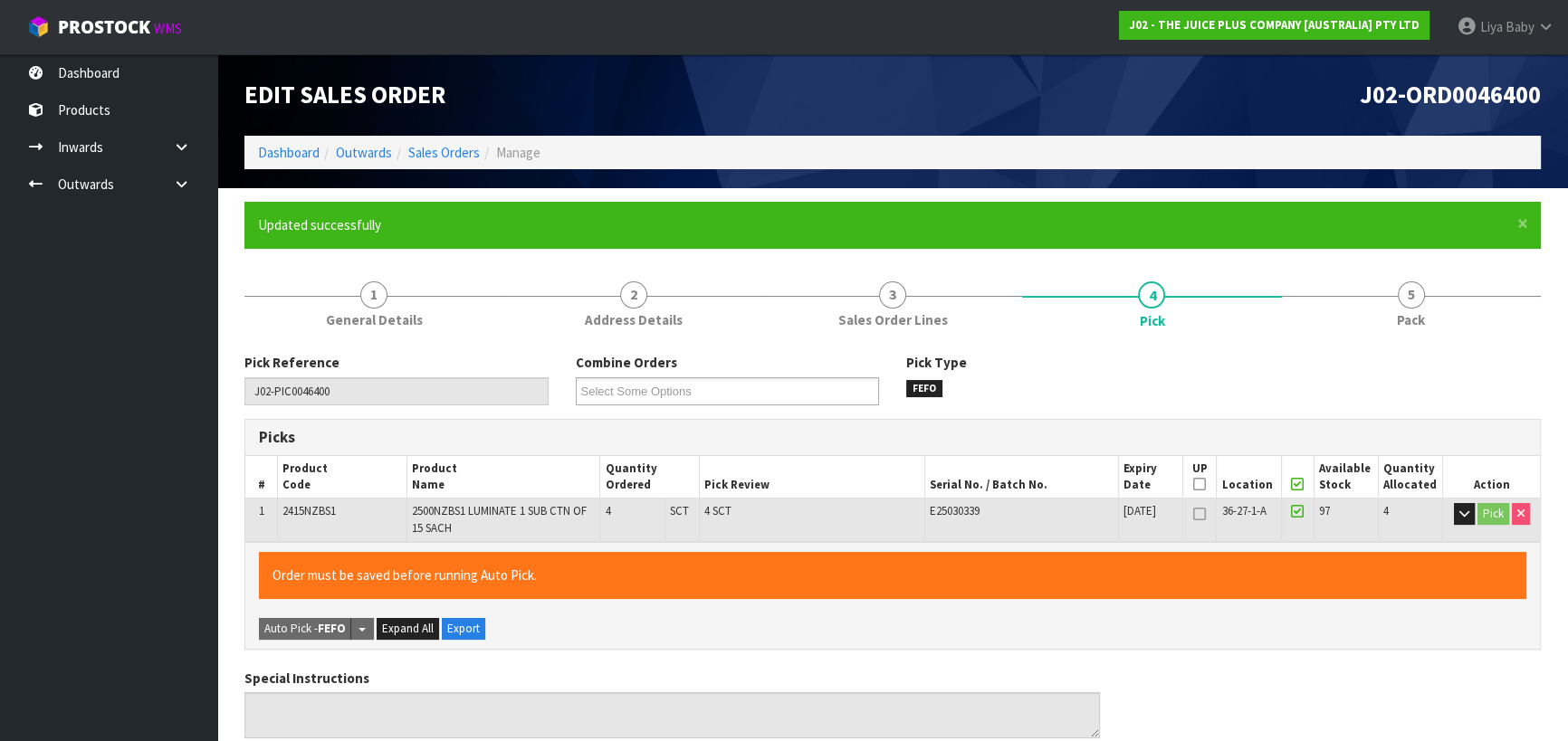
type input "2025-08-26T13:12:43"
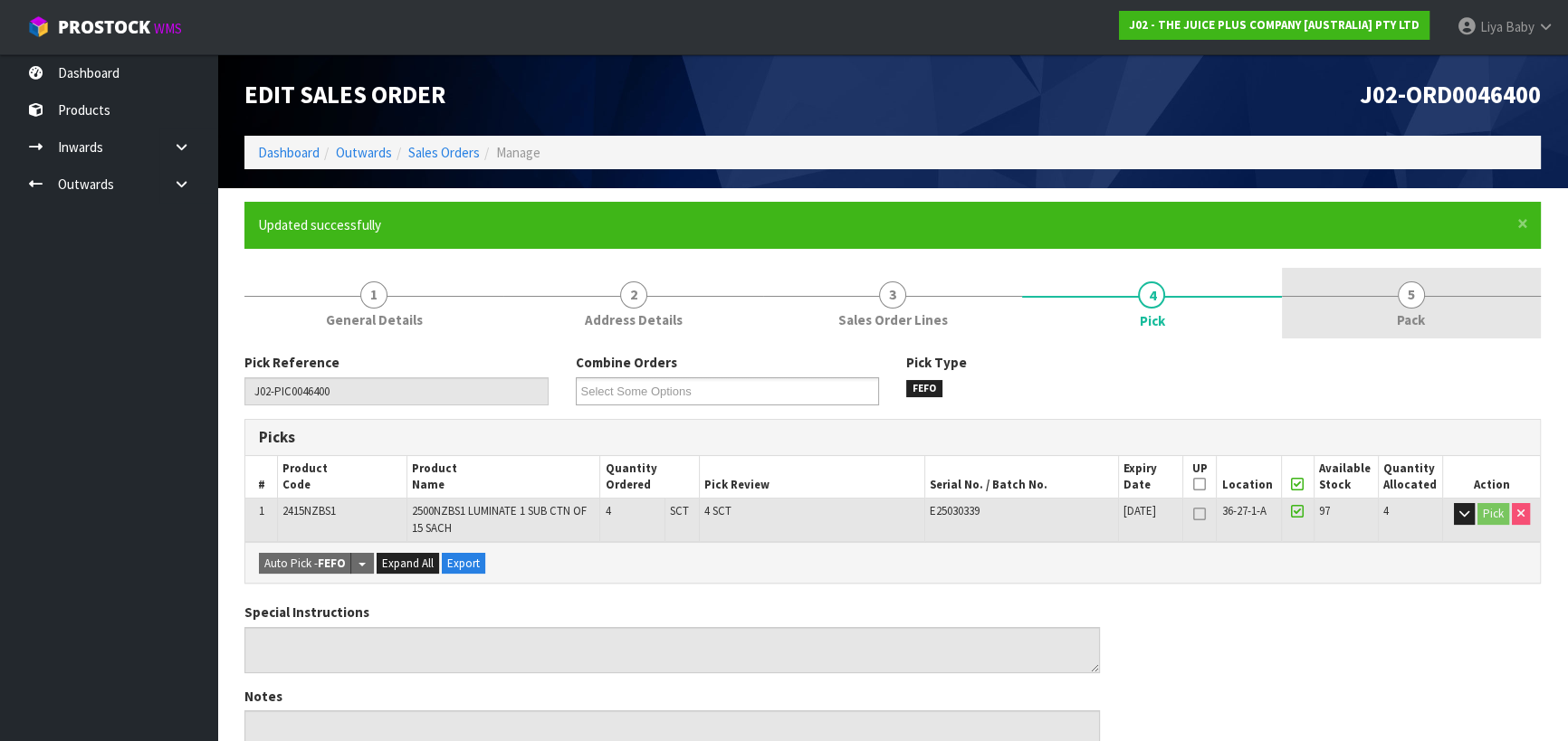
drag, startPoint x: 1454, startPoint y: 300, endPoint x: 1405, endPoint y: 328, distance: 56.4
click at [1453, 300] on link "5 Pack" at bounding box center [1411, 304] width 259 height 72
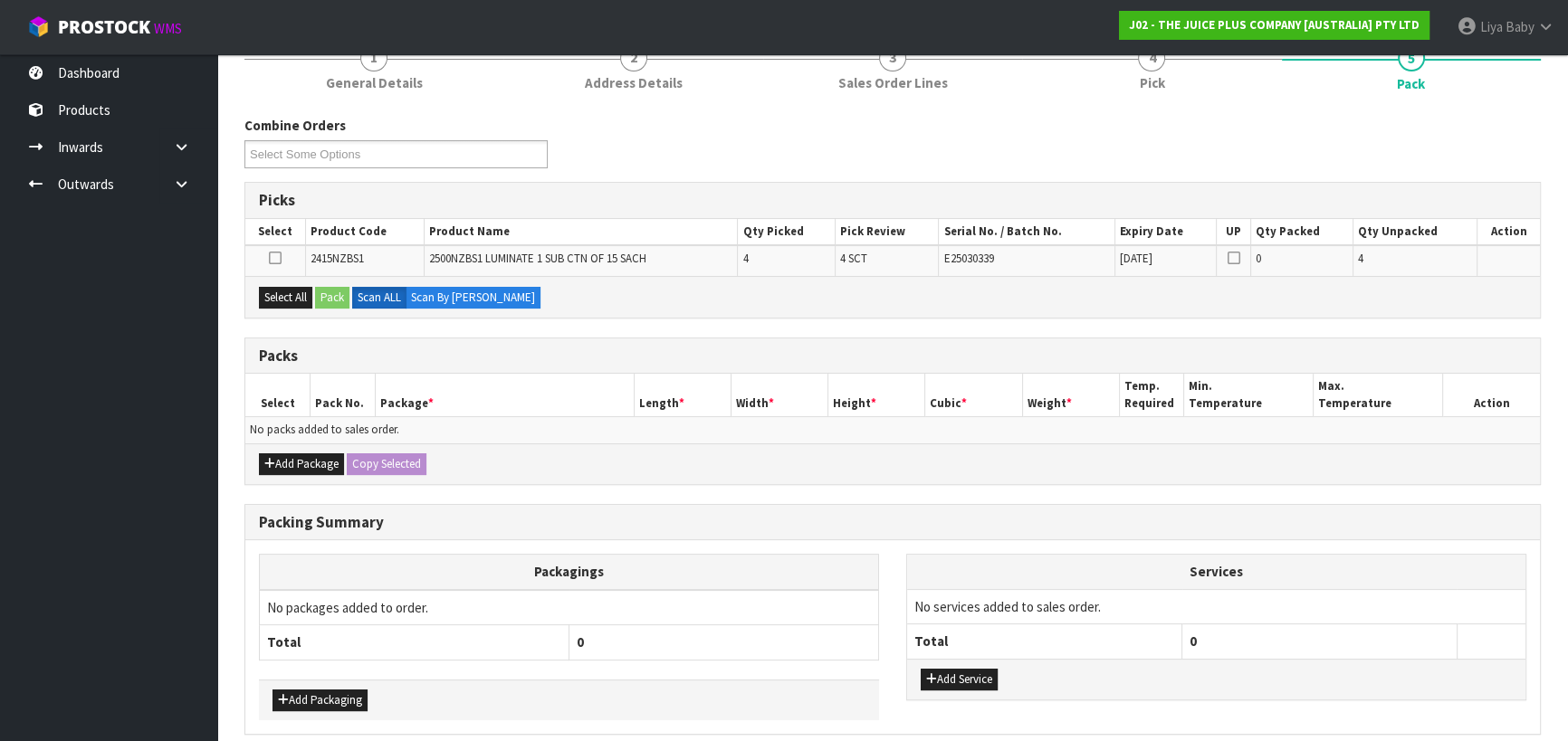
scroll to position [311, 0]
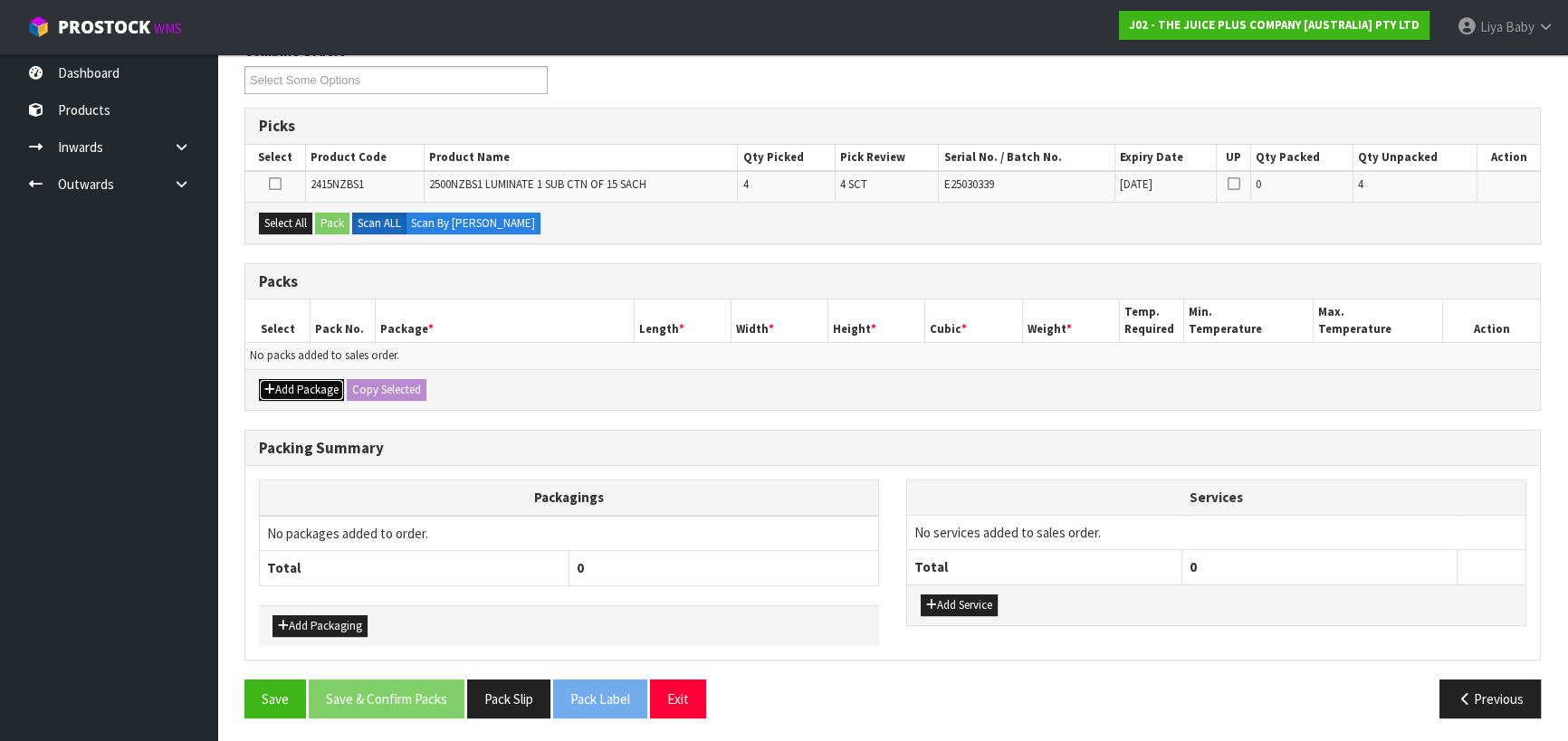
click at [321, 388] on button "Add Package" at bounding box center [301, 390] width 85 height 22
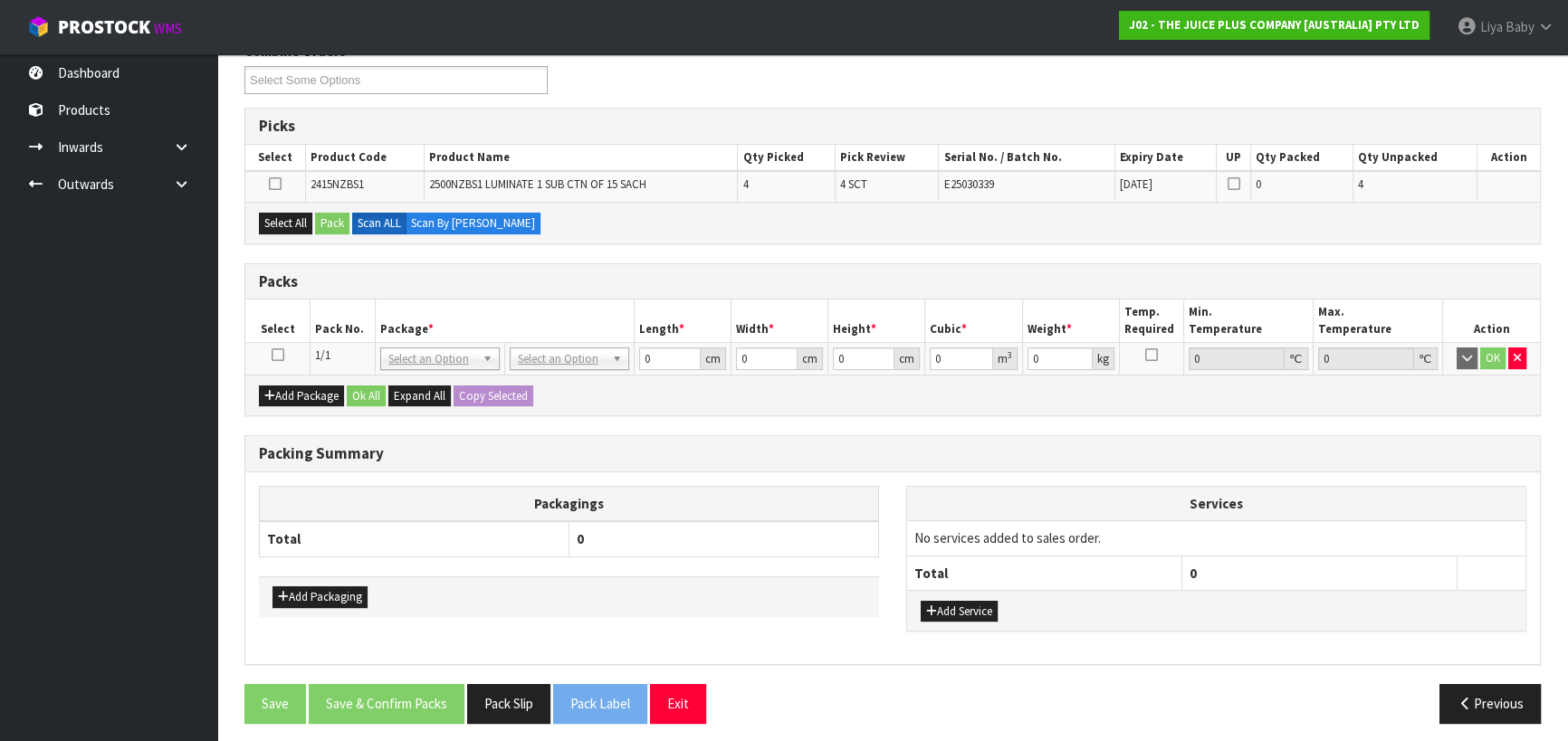
click at [286, 351] on td at bounding box center [277, 359] width 65 height 32
click at [275, 354] on icon at bounding box center [278, 354] width 13 height 1
click at [294, 219] on button "Select All" at bounding box center [285, 224] width 53 height 22
click at [327, 219] on button "Pack" at bounding box center [331, 224] width 34 height 22
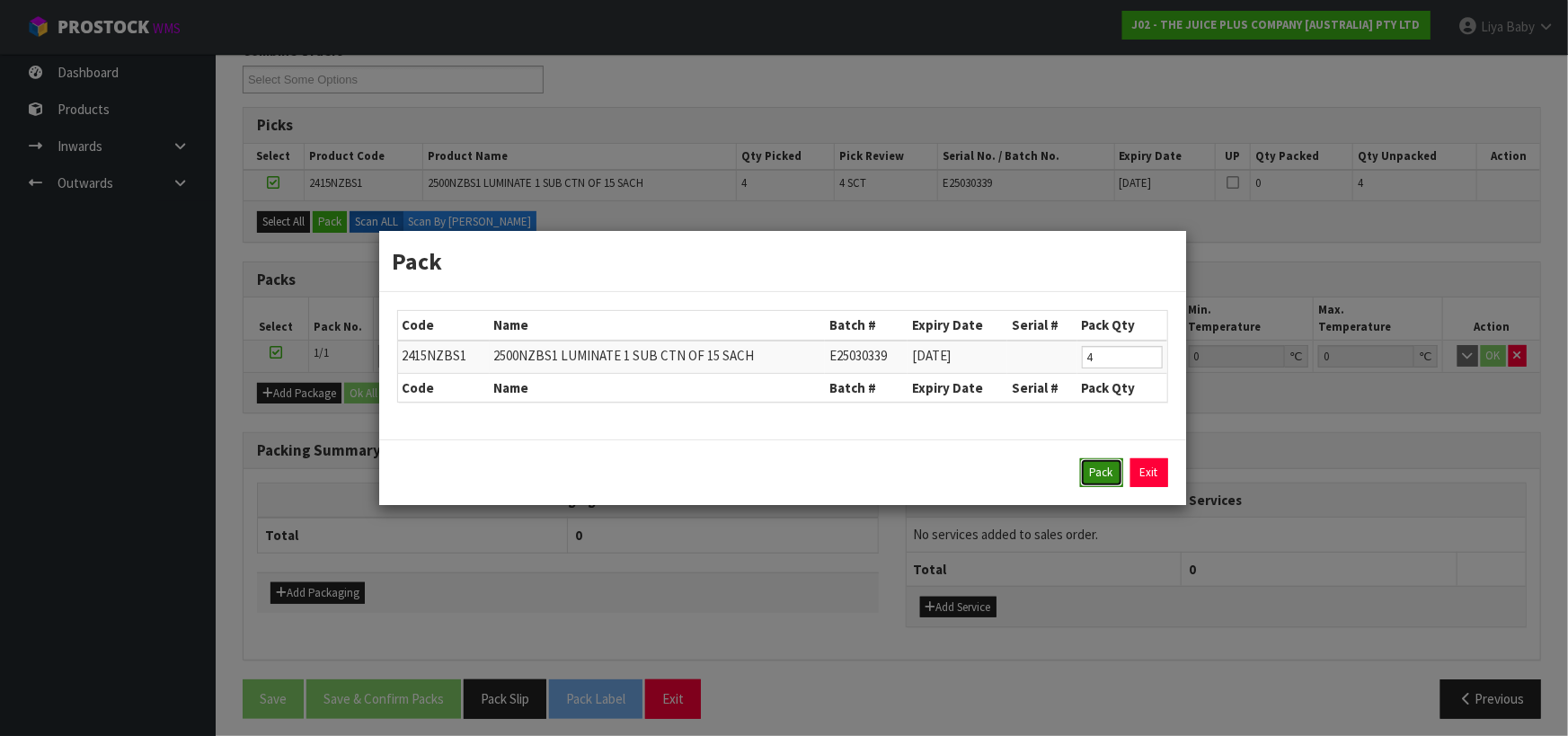
click at [1108, 470] on button "Pack" at bounding box center [1101, 472] width 43 height 28
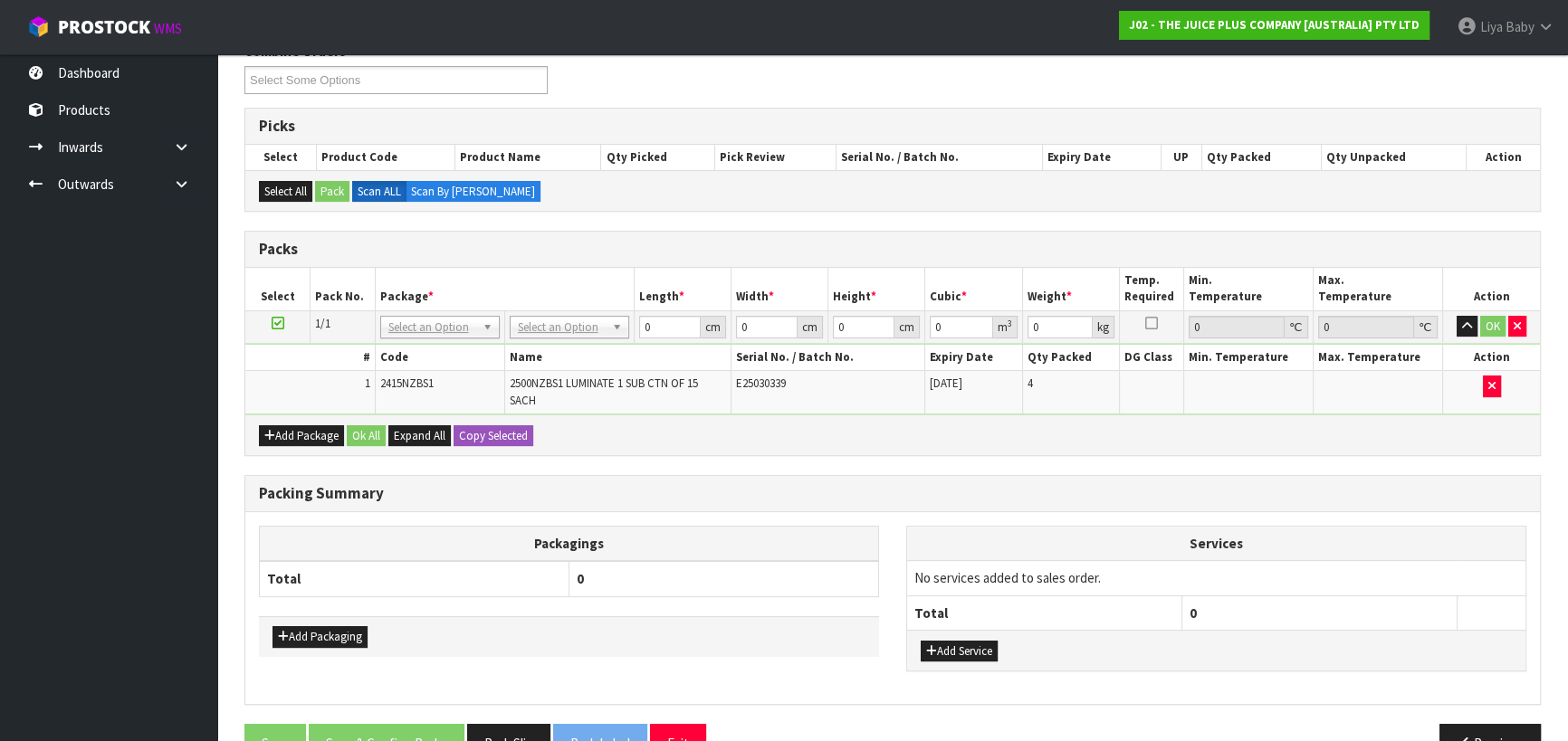
scroll to position [355, 0]
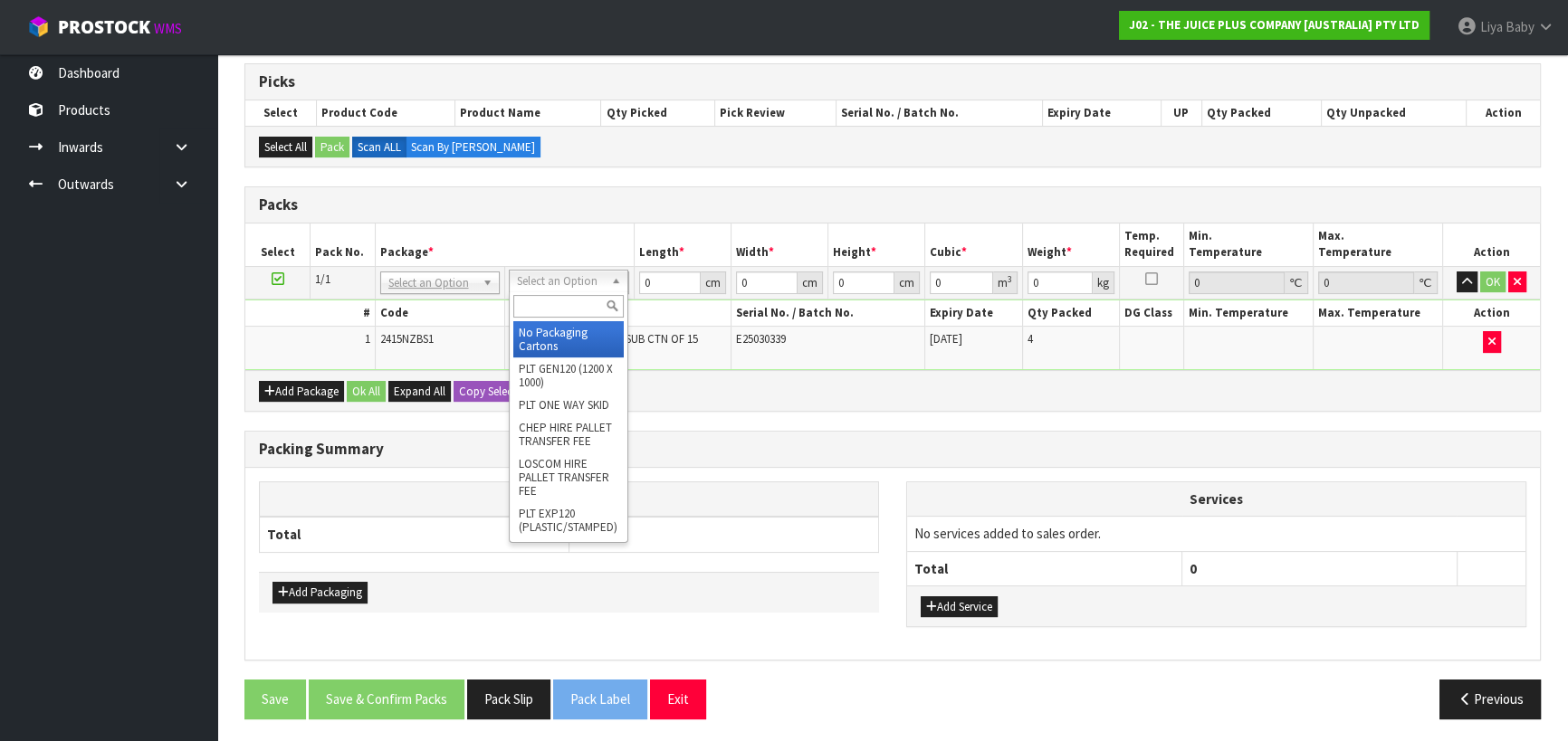
click at [595, 300] on input "text" at bounding box center [568, 307] width 110 height 23
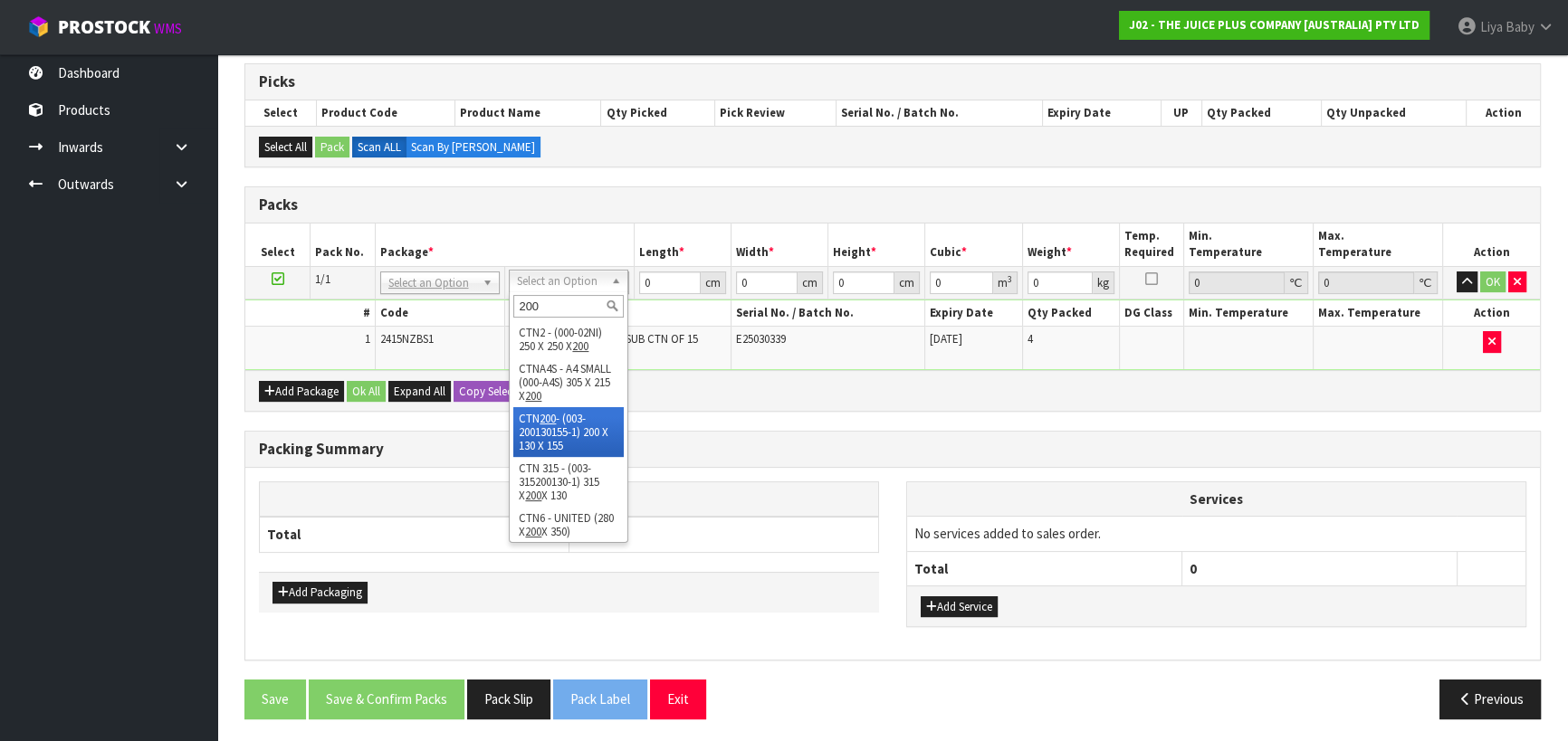
type input "200"
type input "20"
type input "13"
type input "15.5"
type input "0.00403"
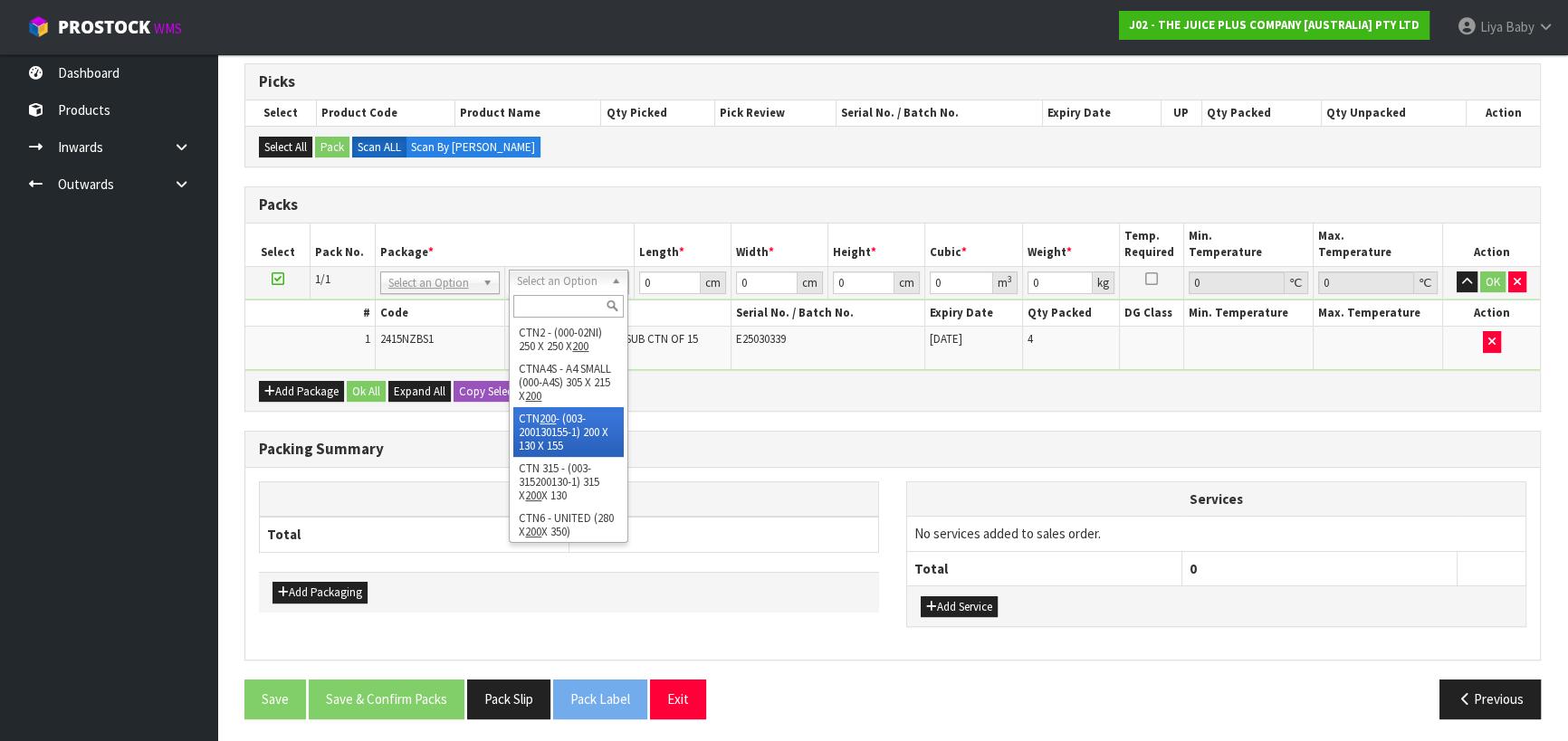
type input "0.58"
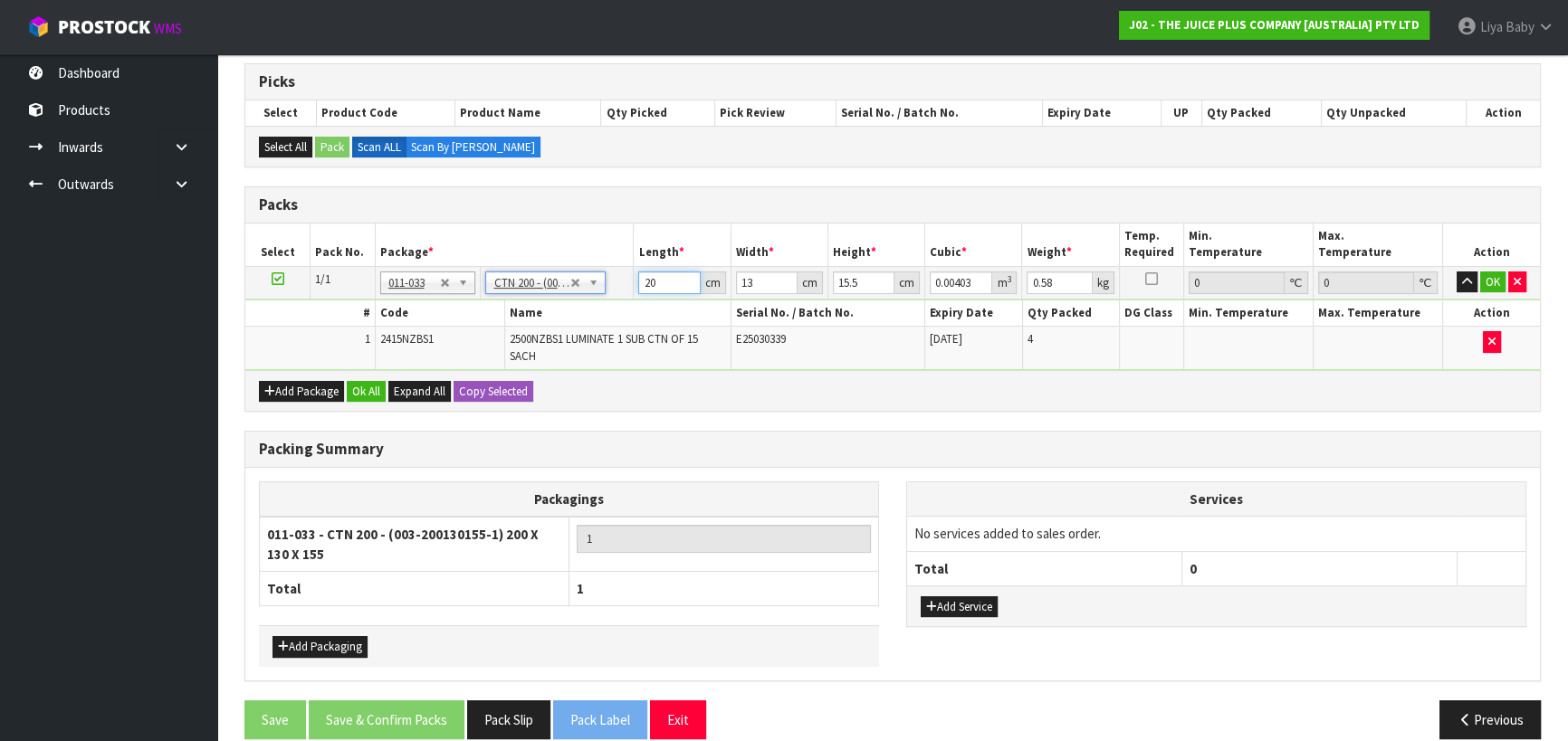
click at [665, 281] on input "20" at bounding box center [668, 283] width 62 height 23
type input "2"
click at [771, 279] on input "13" at bounding box center [766, 283] width 62 height 23
click at [861, 278] on input "15.5" at bounding box center [864, 283] width 62 height 23
click at [1065, 283] on input "0.58" at bounding box center [1059, 283] width 65 height 23
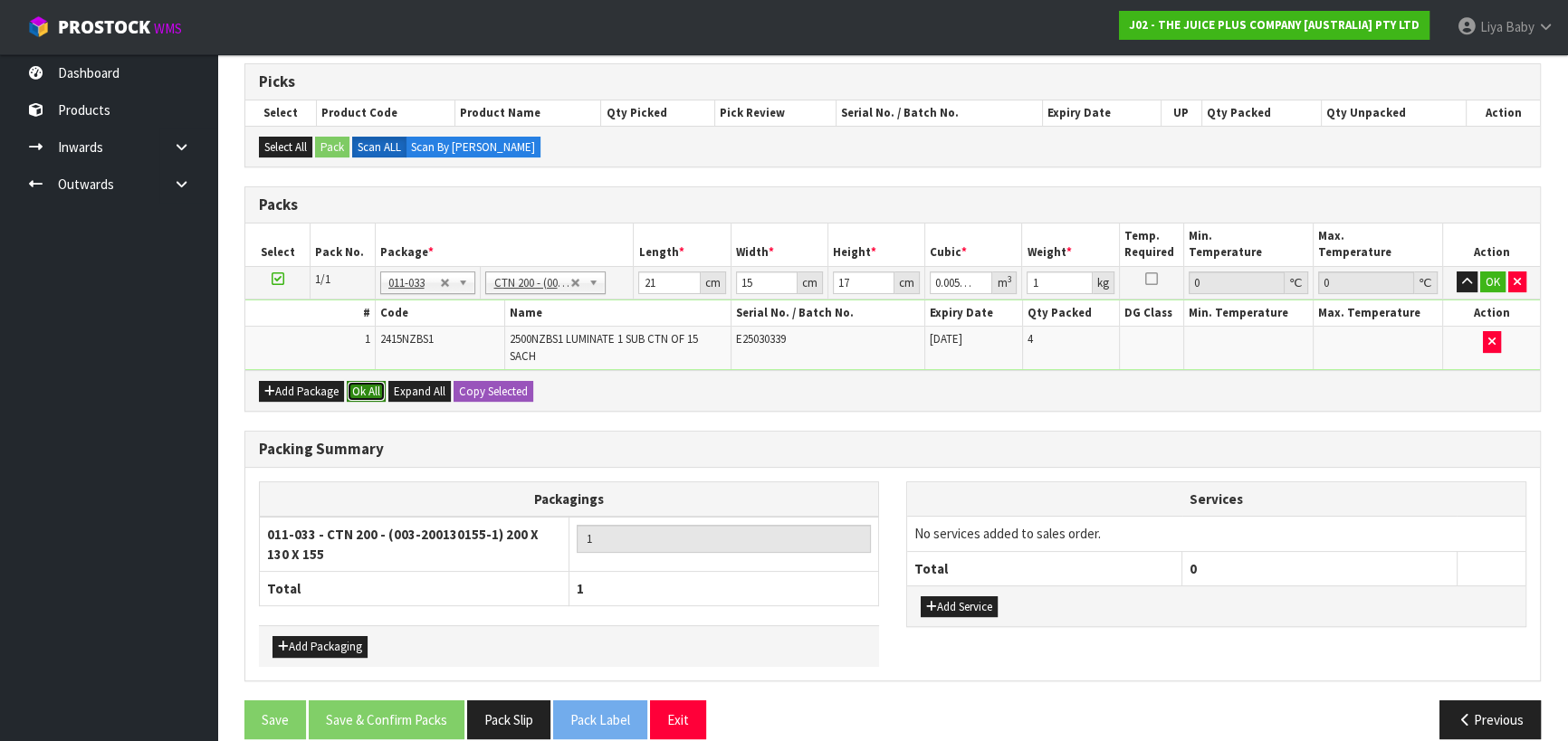
click at [366, 390] on button "Ok All" at bounding box center [366, 392] width 39 height 22
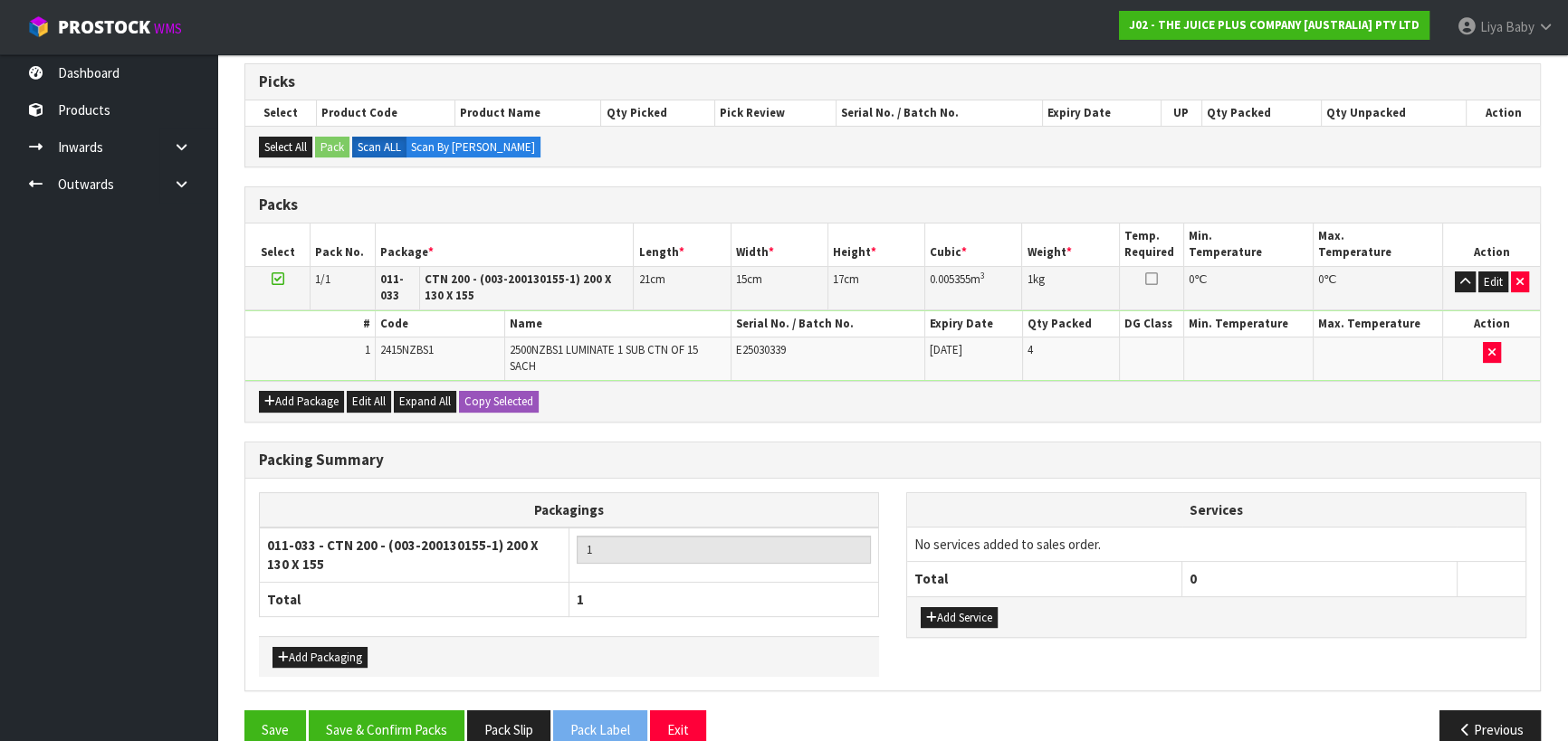
scroll to position [388, 0]
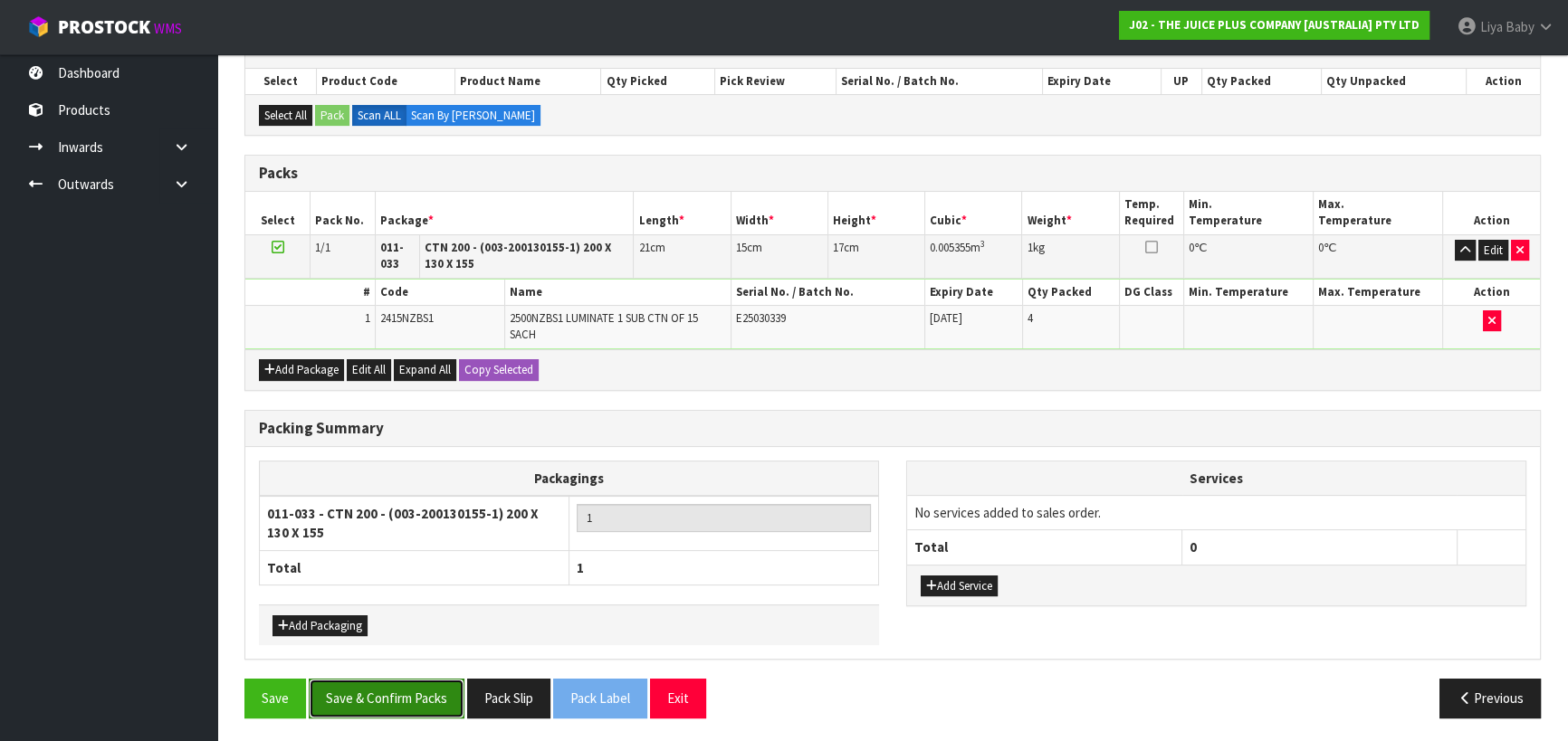
click at [392, 699] on button "Save & Confirm Packs" at bounding box center [386, 698] width 156 height 39
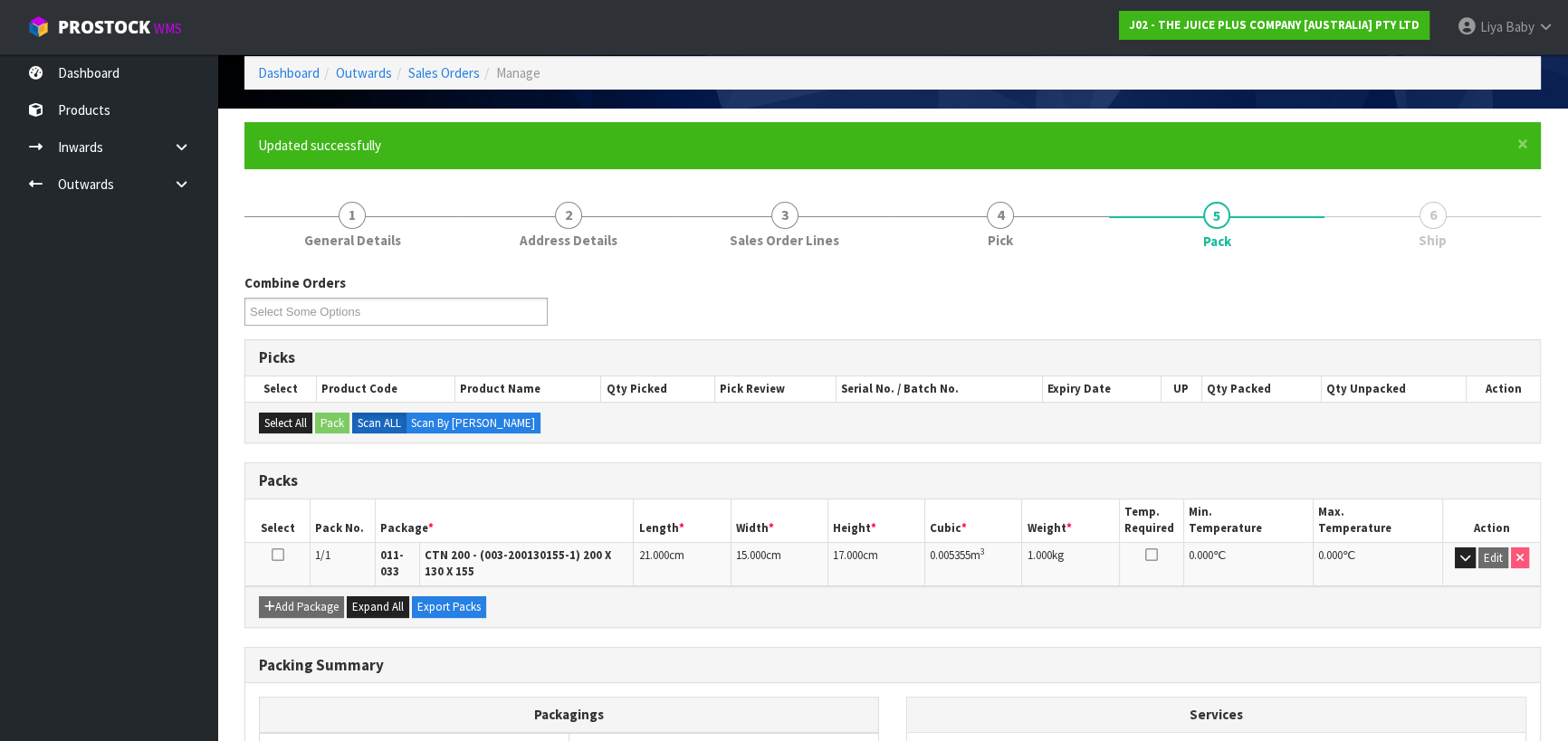
scroll to position [276, 0]
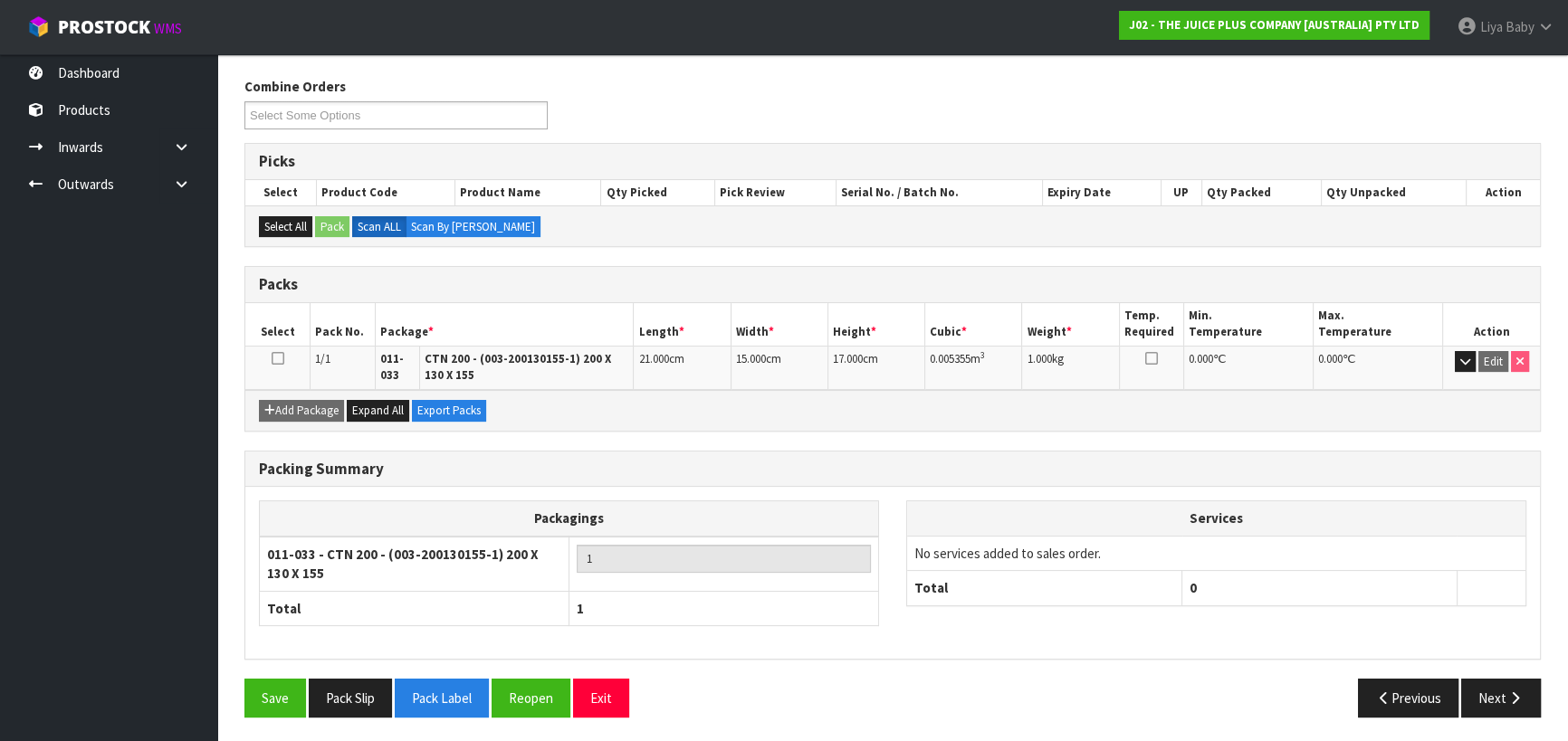
click at [278, 358] on icon at bounding box center [278, 358] width 13 height 1
click at [1510, 693] on icon "button" at bounding box center [1515, 698] width 17 height 14
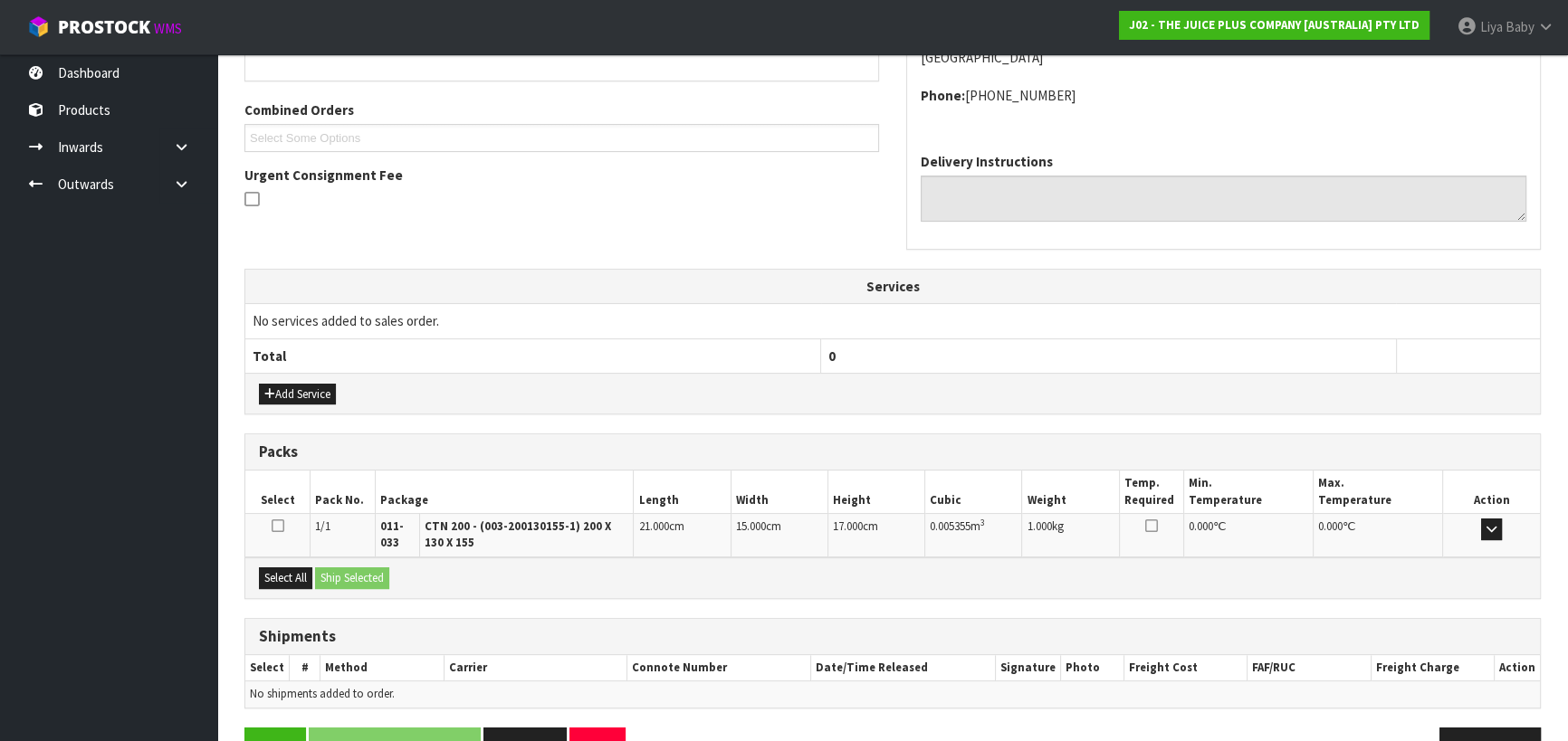
scroll to position [482, 0]
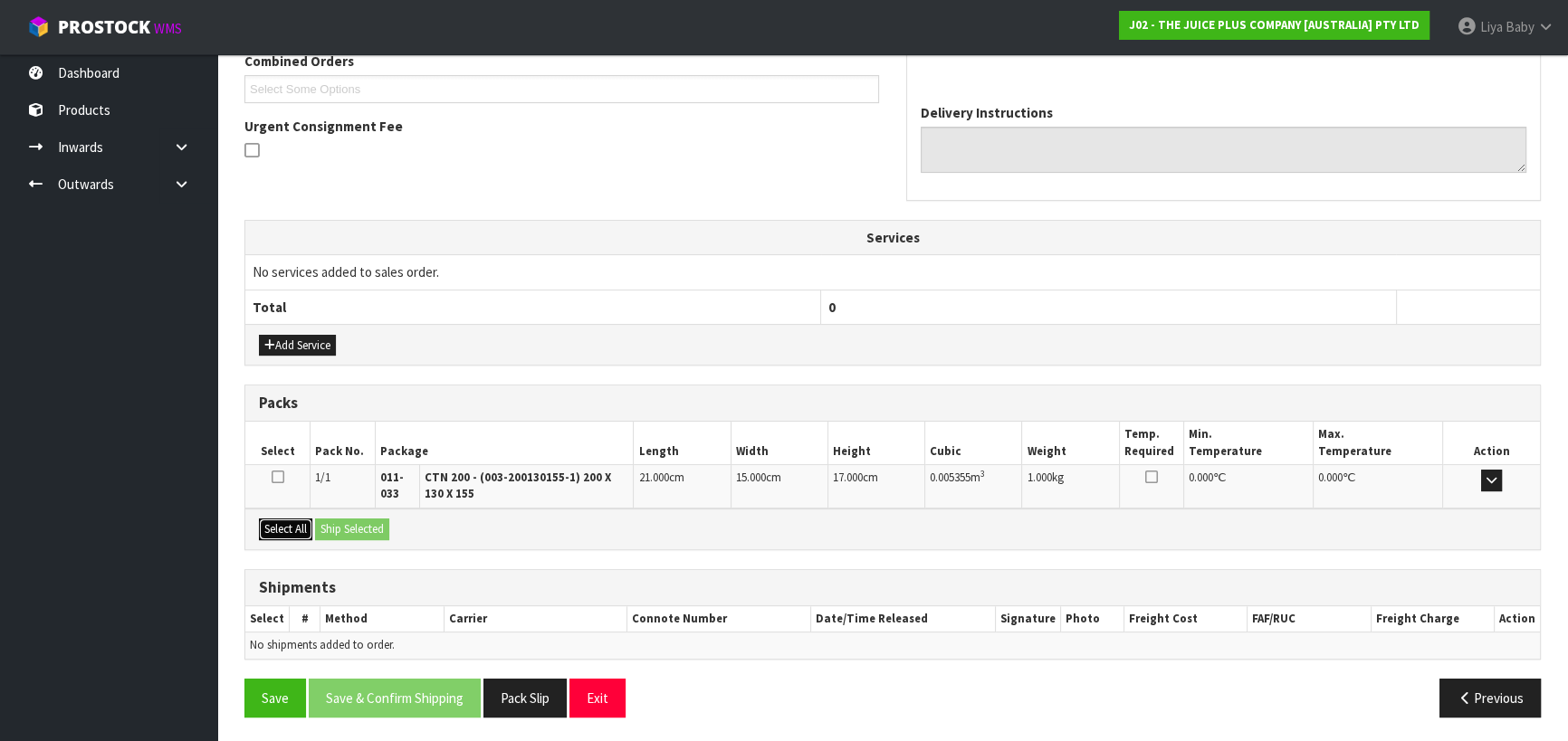
click at [271, 527] on button "Select All" at bounding box center [285, 529] width 53 height 22
click at [343, 525] on button "Ship Selected" at bounding box center [352, 529] width 75 height 22
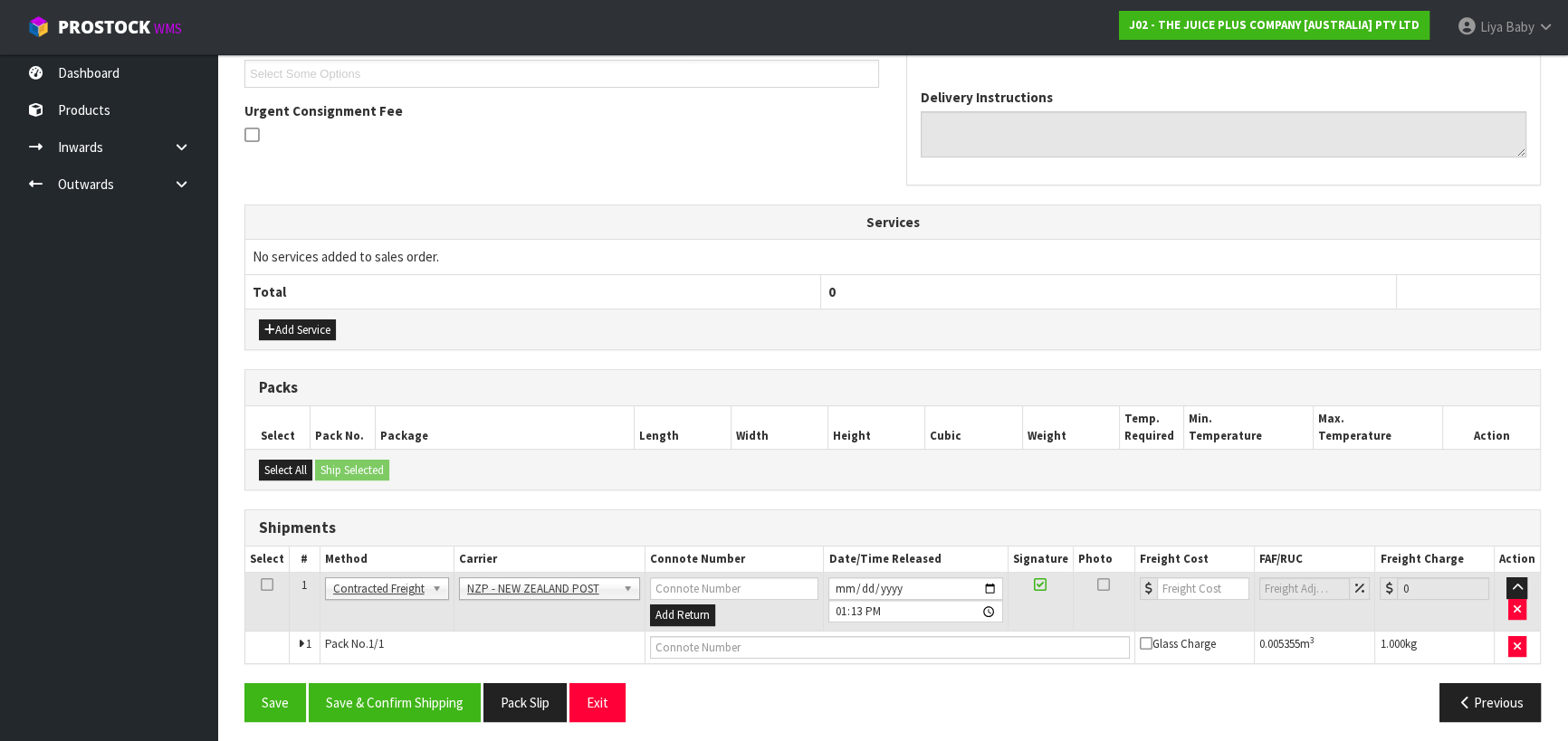
scroll to position [503, 0]
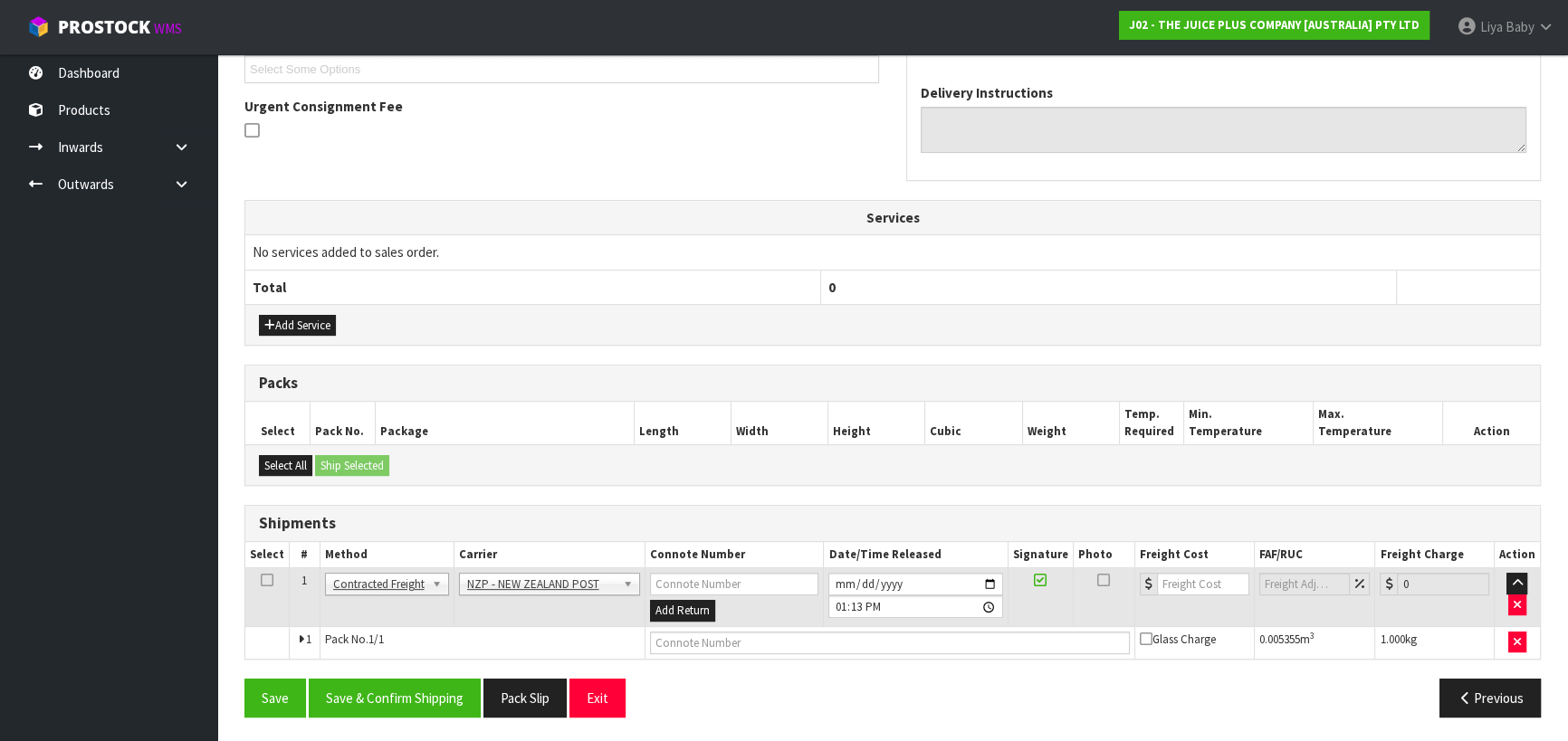
drag, startPoint x: 264, startPoint y: 572, endPoint x: 296, endPoint y: 579, distance: 32.8
click at [264, 580] on icon at bounding box center [267, 580] width 13 height 1
click at [389, 691] on button "Save & Confirm Shipping" at bounding box center [394, 698] width 172 height 39
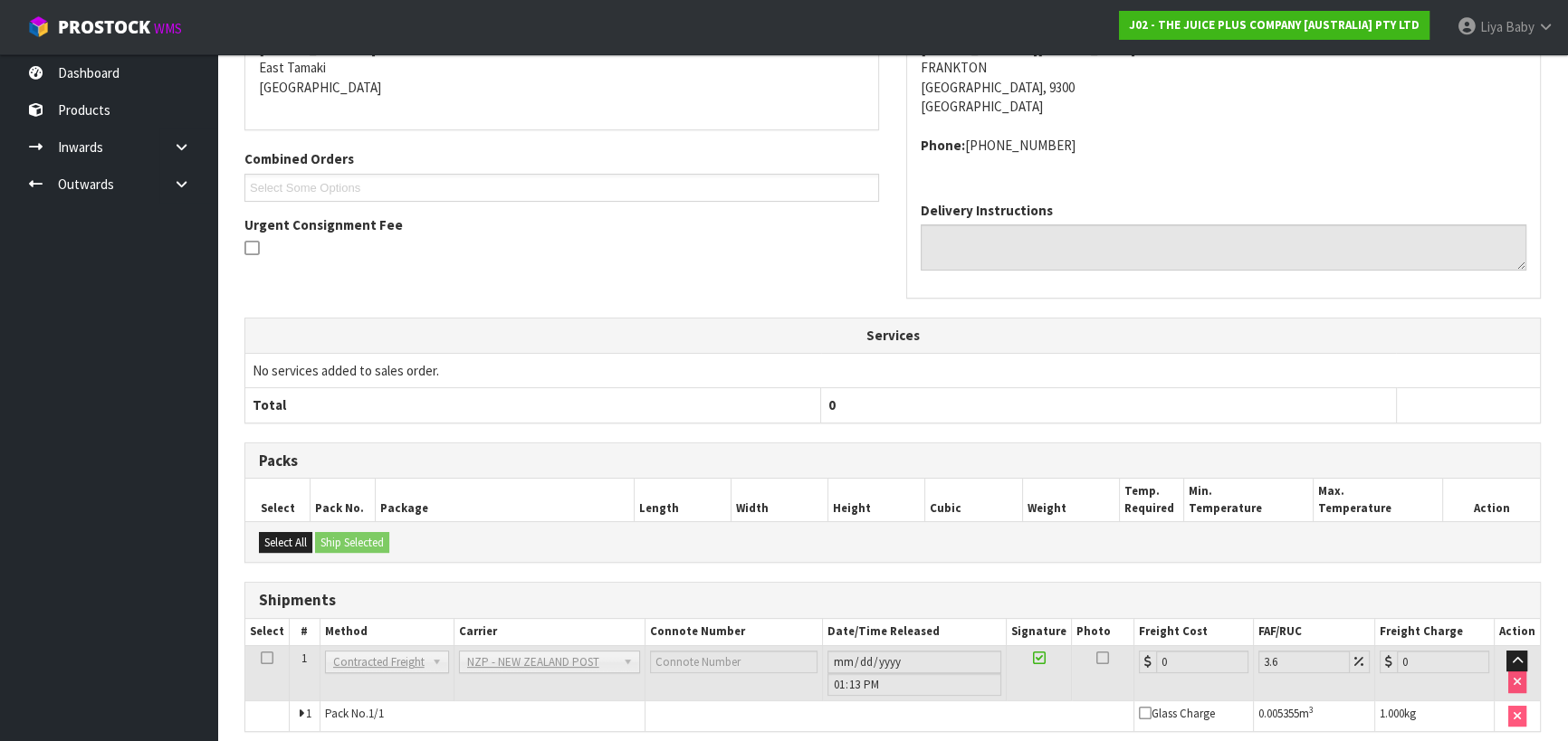
scroll to position [477, 0]
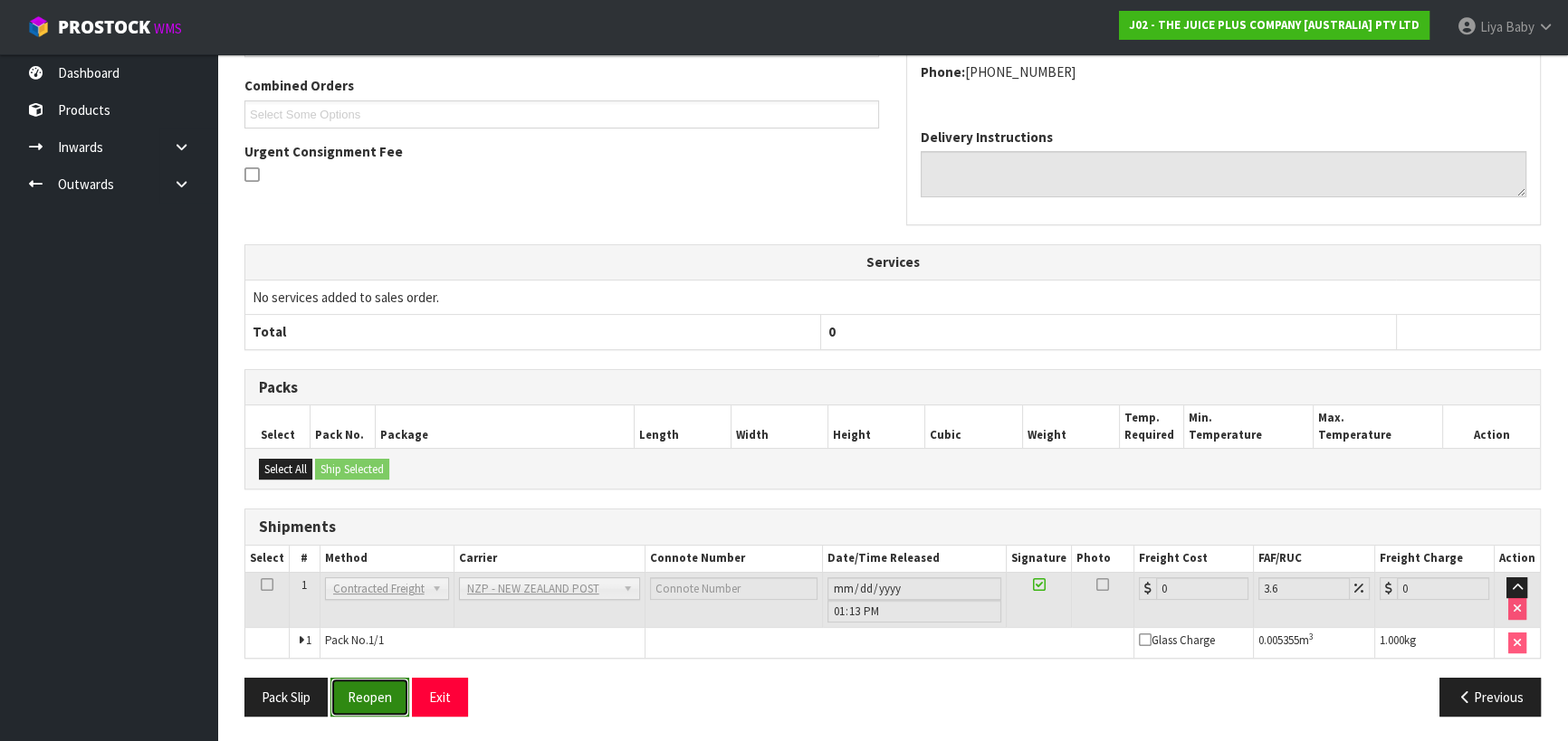
click at [384, 696] on button "Reopen" at bounding box center [370, 697] width 79 height 39
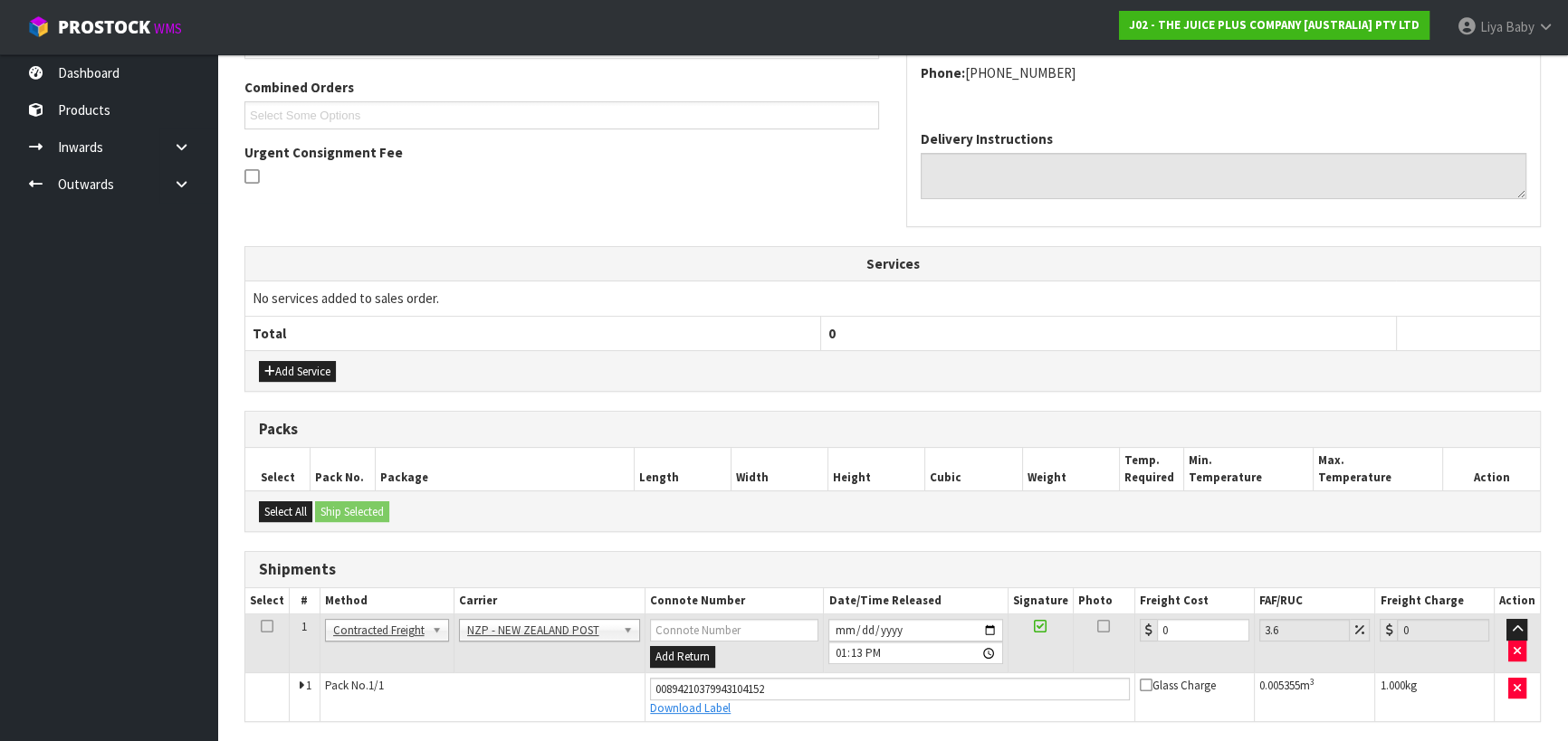
scroll to position [518, 0]
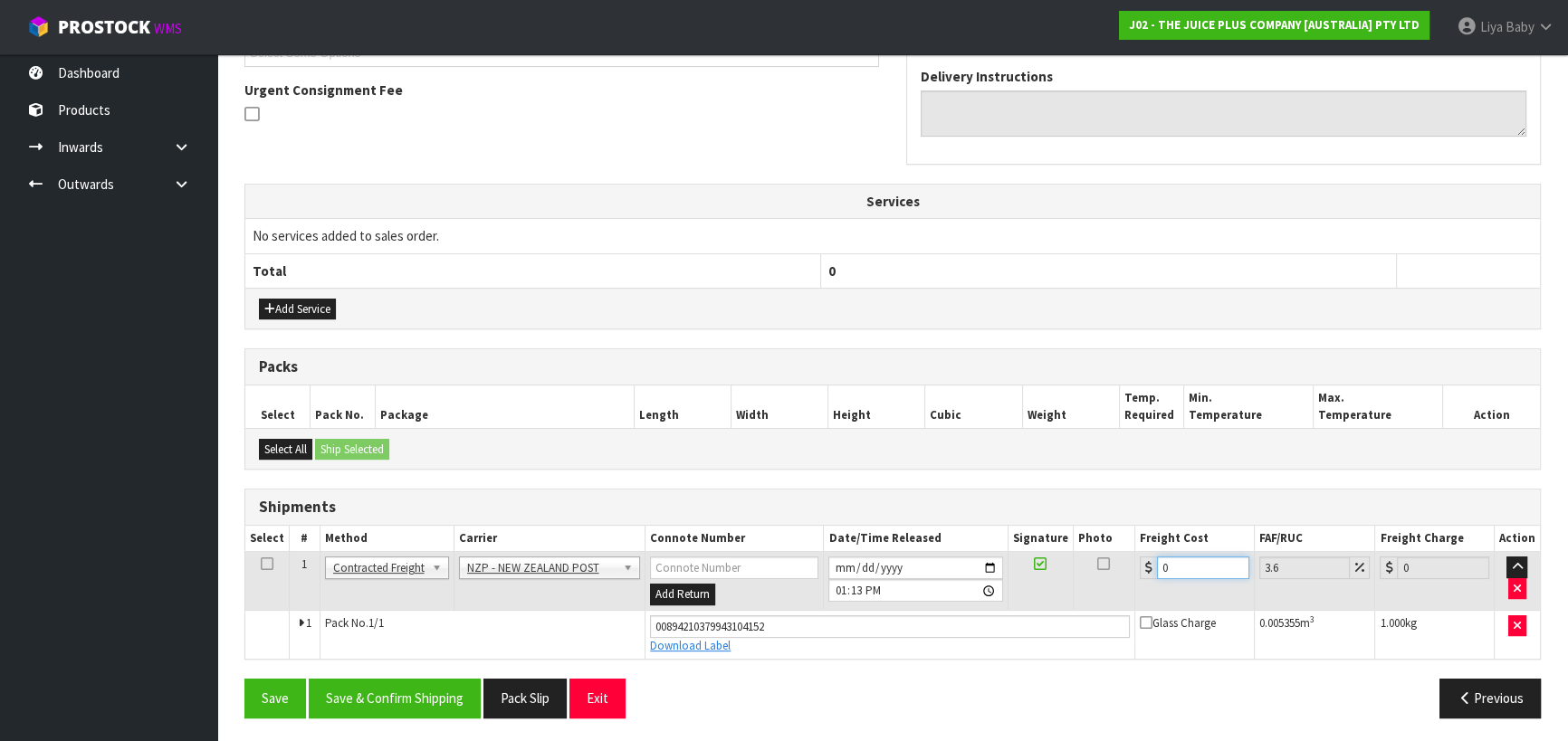
click at [1174, 571] on input "0" at bounding box center [1203, 568] width 92 height 23
click at [268, 564] on icon at bounding box center [267, 564] width 13 height 1
click at [405, 689] on button "Save & Confirm Shipping" at bounding box center [394, 698] width 172 height 39
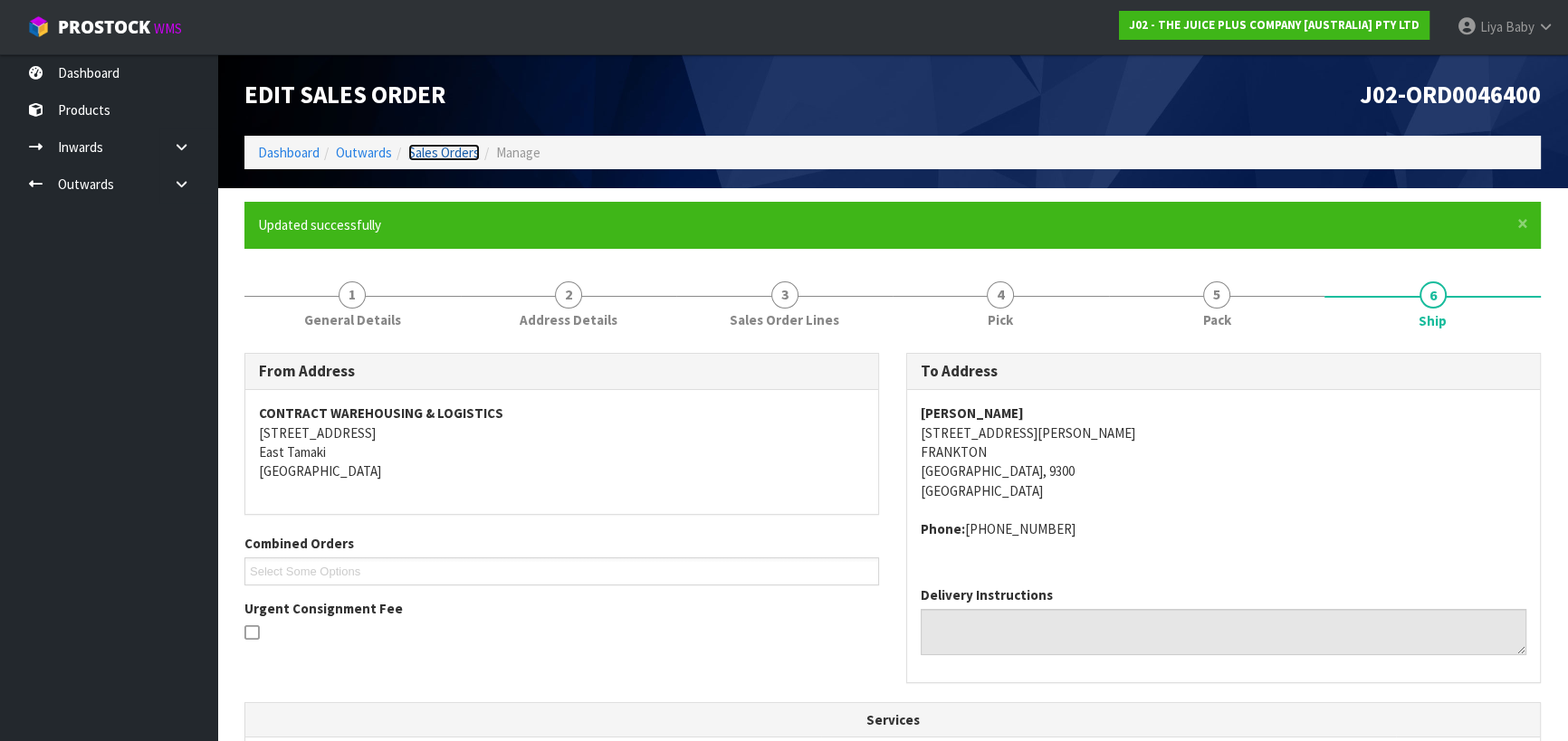
click at [440, 145] on link "Sales Orders" at bounding box center [444, 152] width 72 height 17
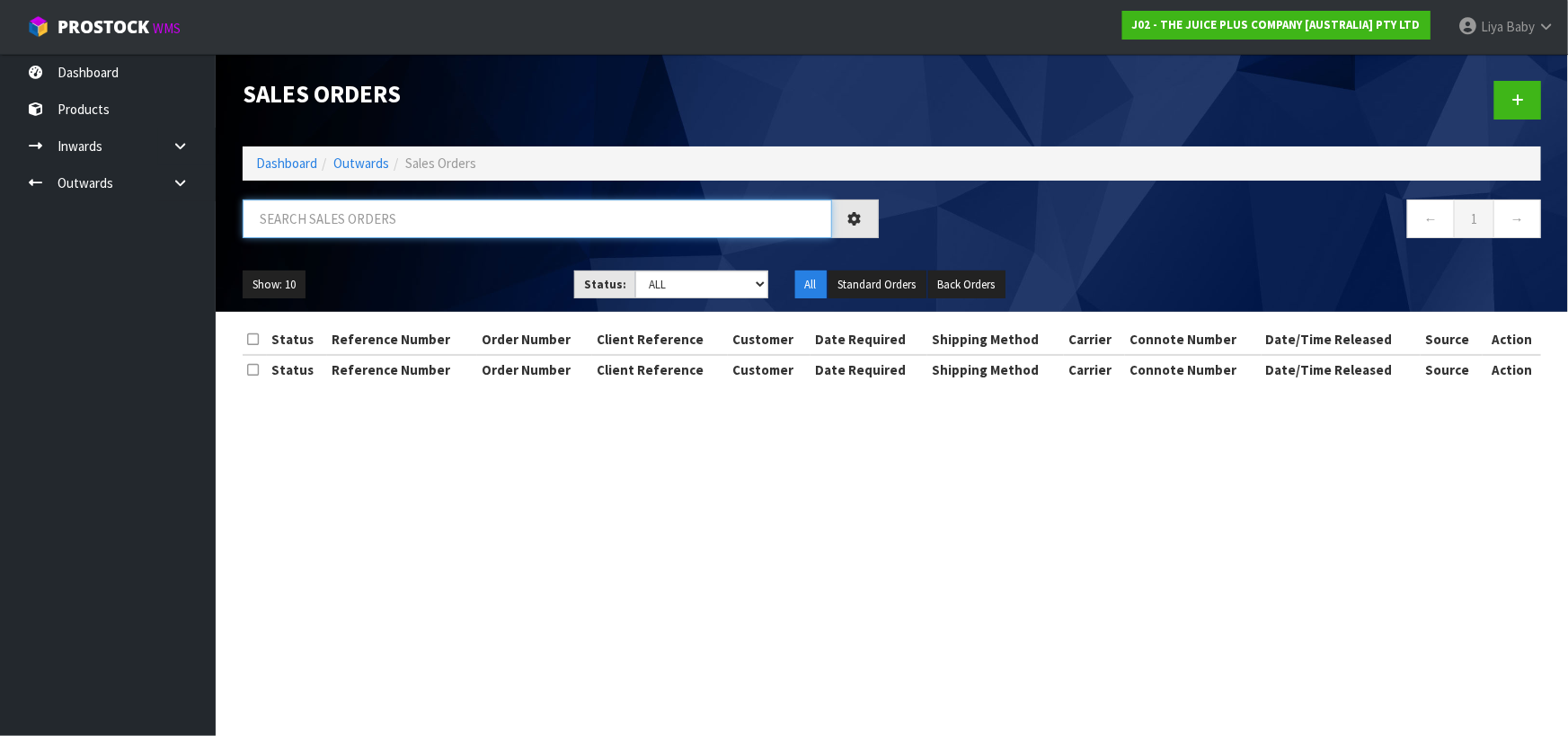
click at [397, 230] on input "text" at bounding box center [536, 219] width 589 height 38
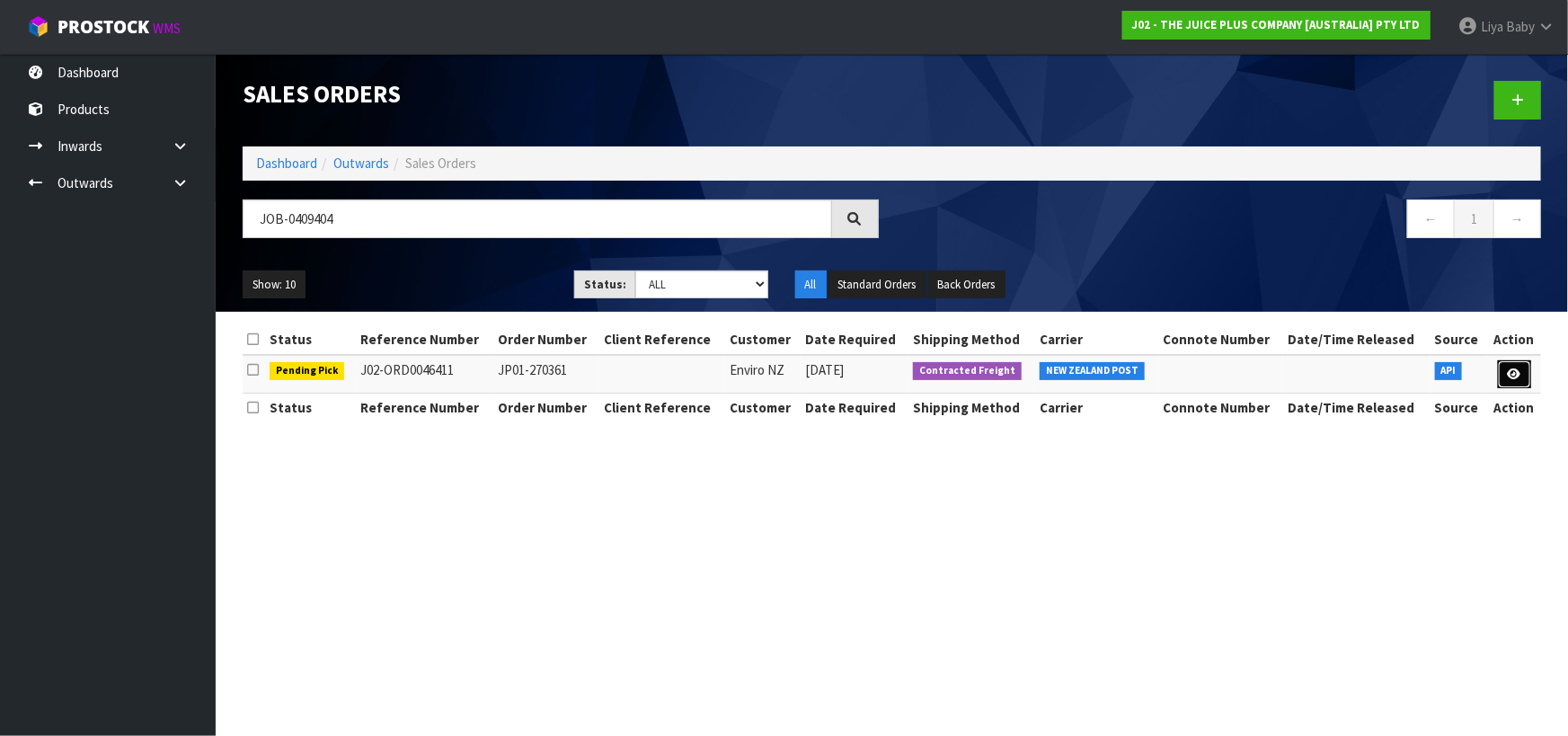
click at [1521, 372] on link at bounding box center [1514, 374] width 33 height 28
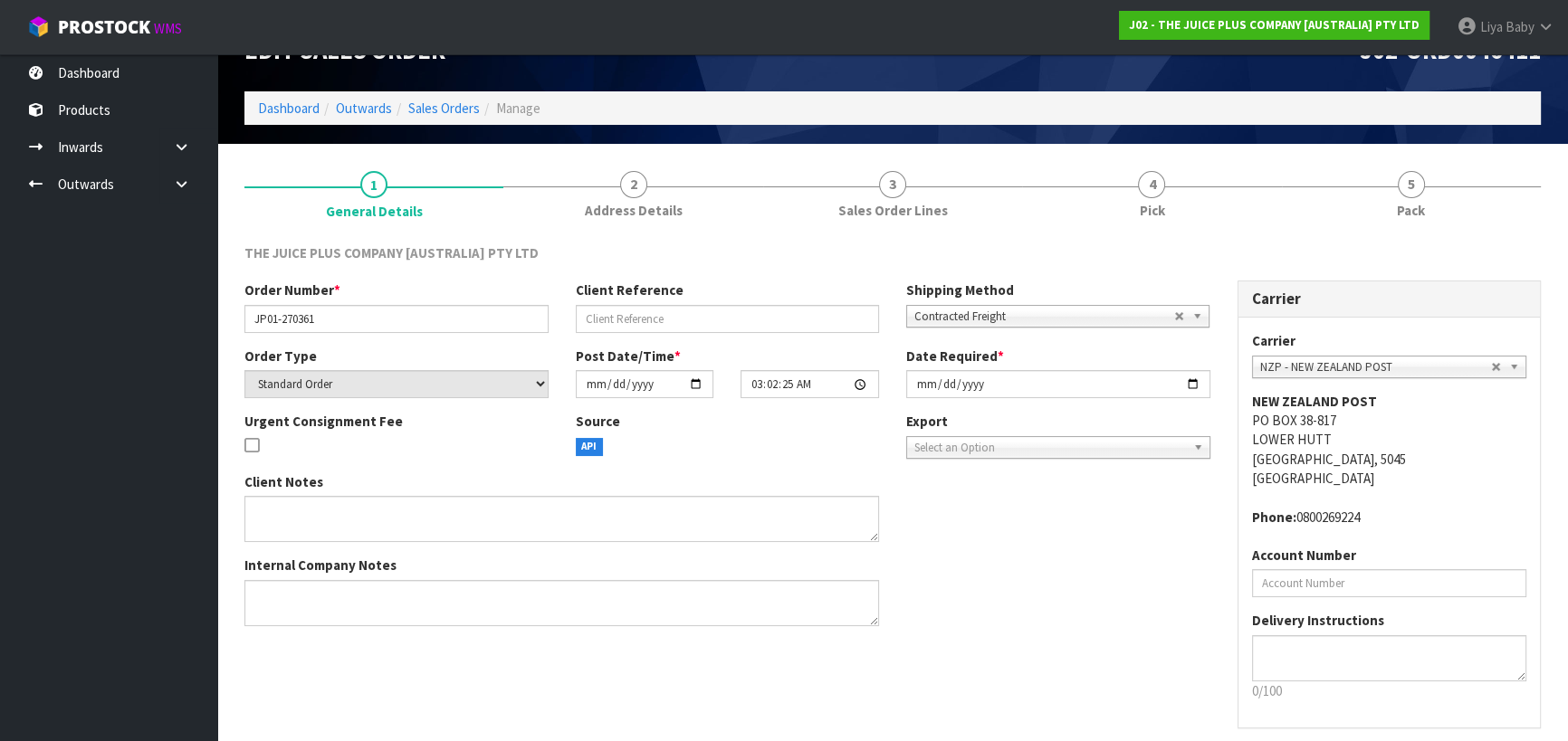
scroll to position [117, 0]
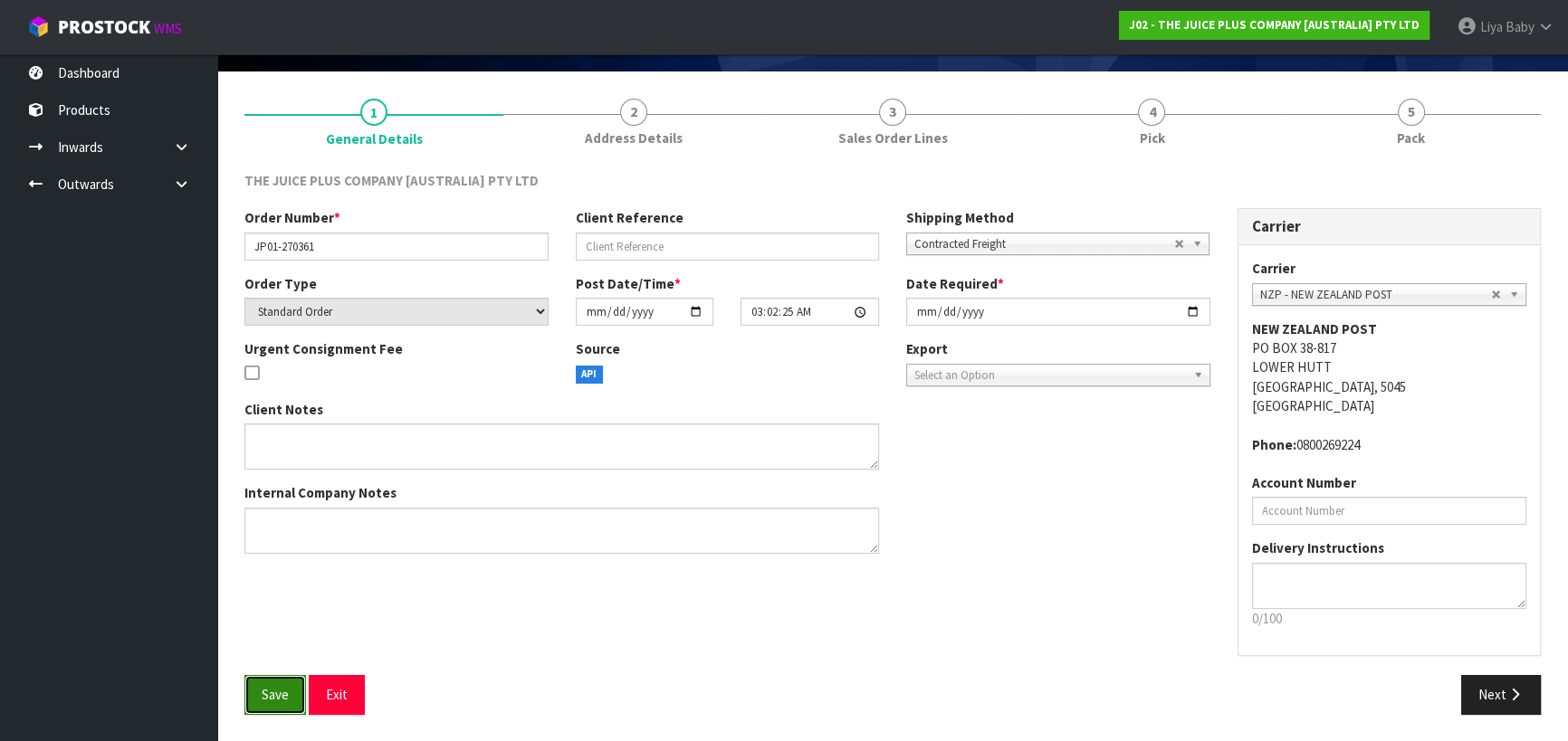
click at [267, 693] on span "Save" at bounding box center [274, 694] width 27 height 17
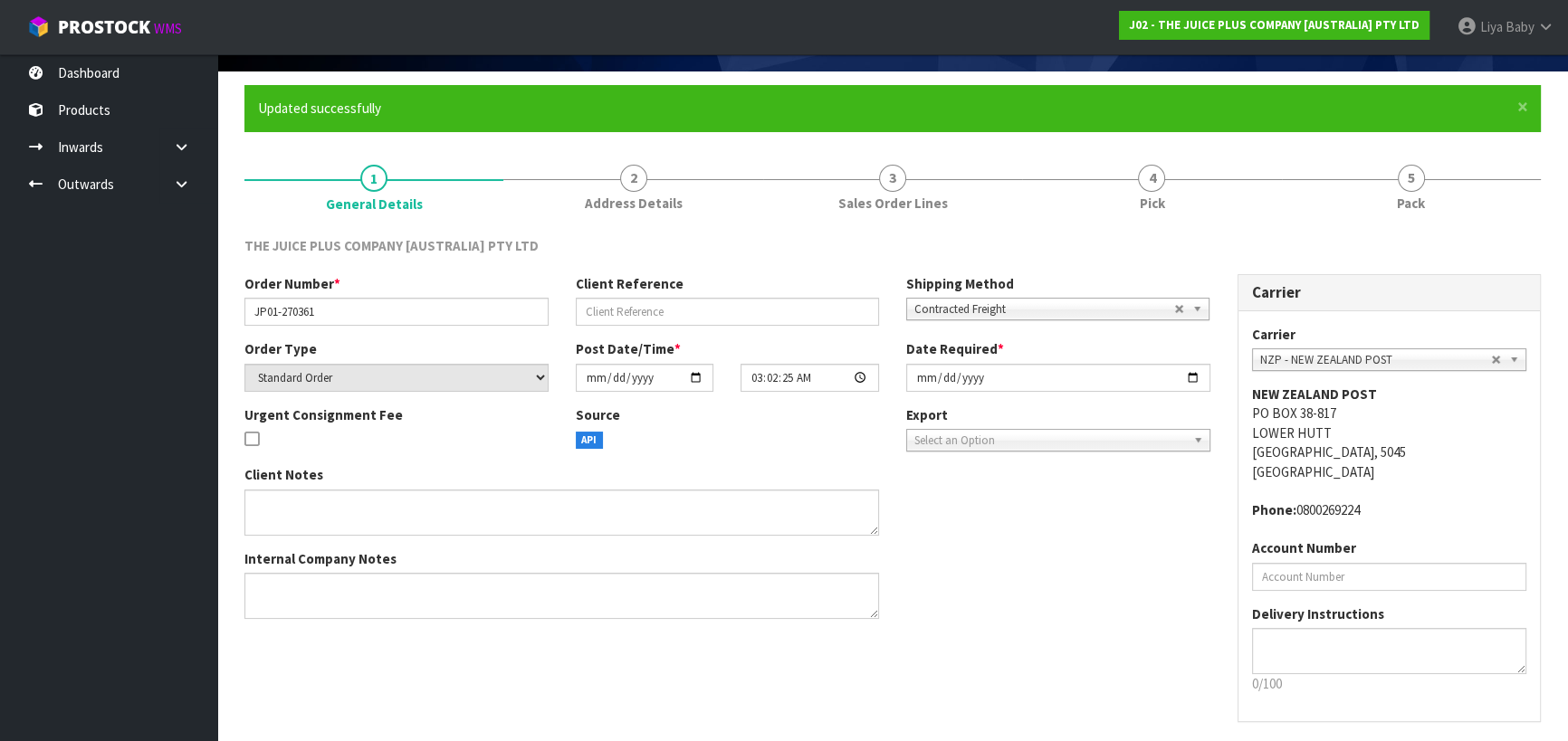
scroll to position [0, 0]
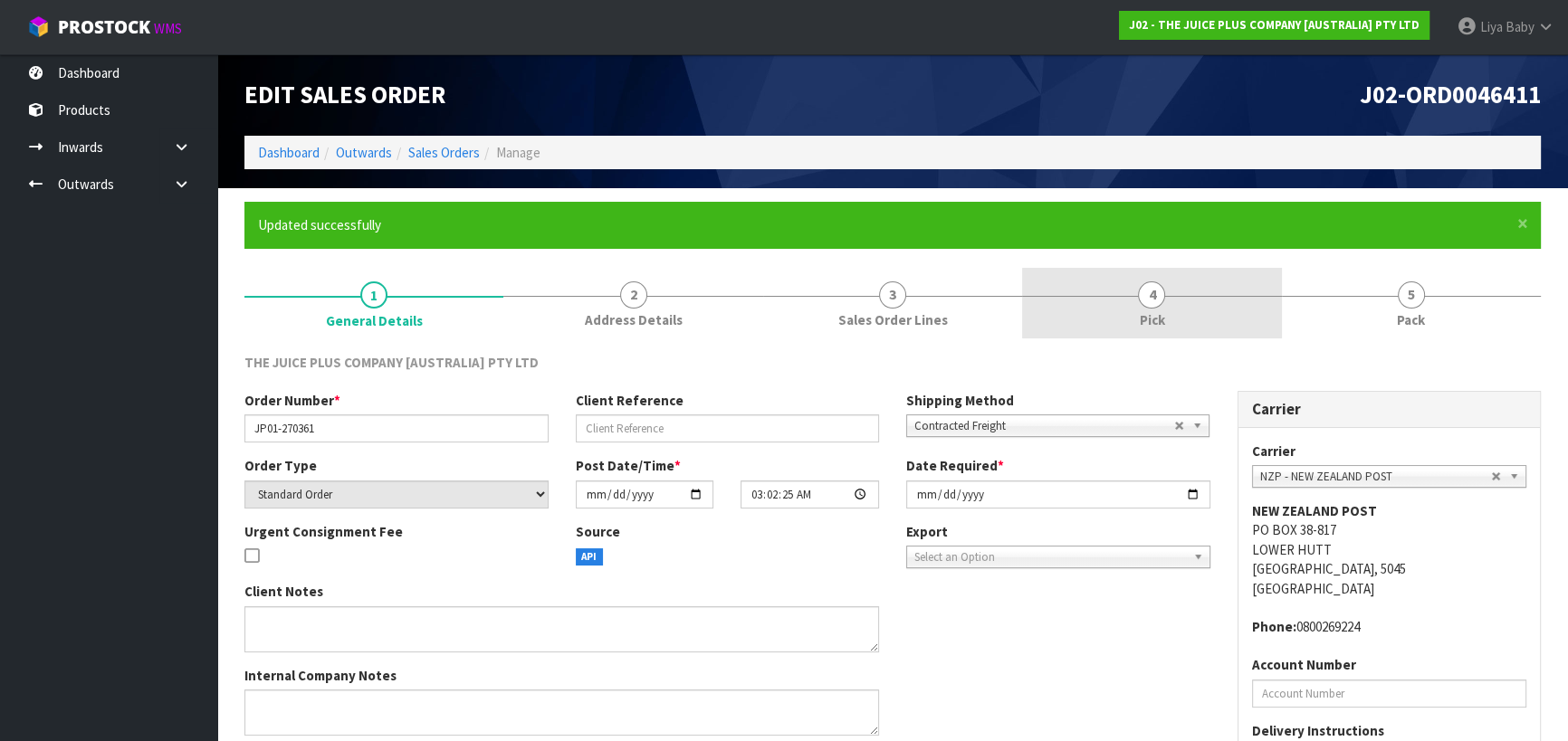
click at [1104, 310] on link "4 Pick" at bounding box center [1151, 304] width 259 height 72
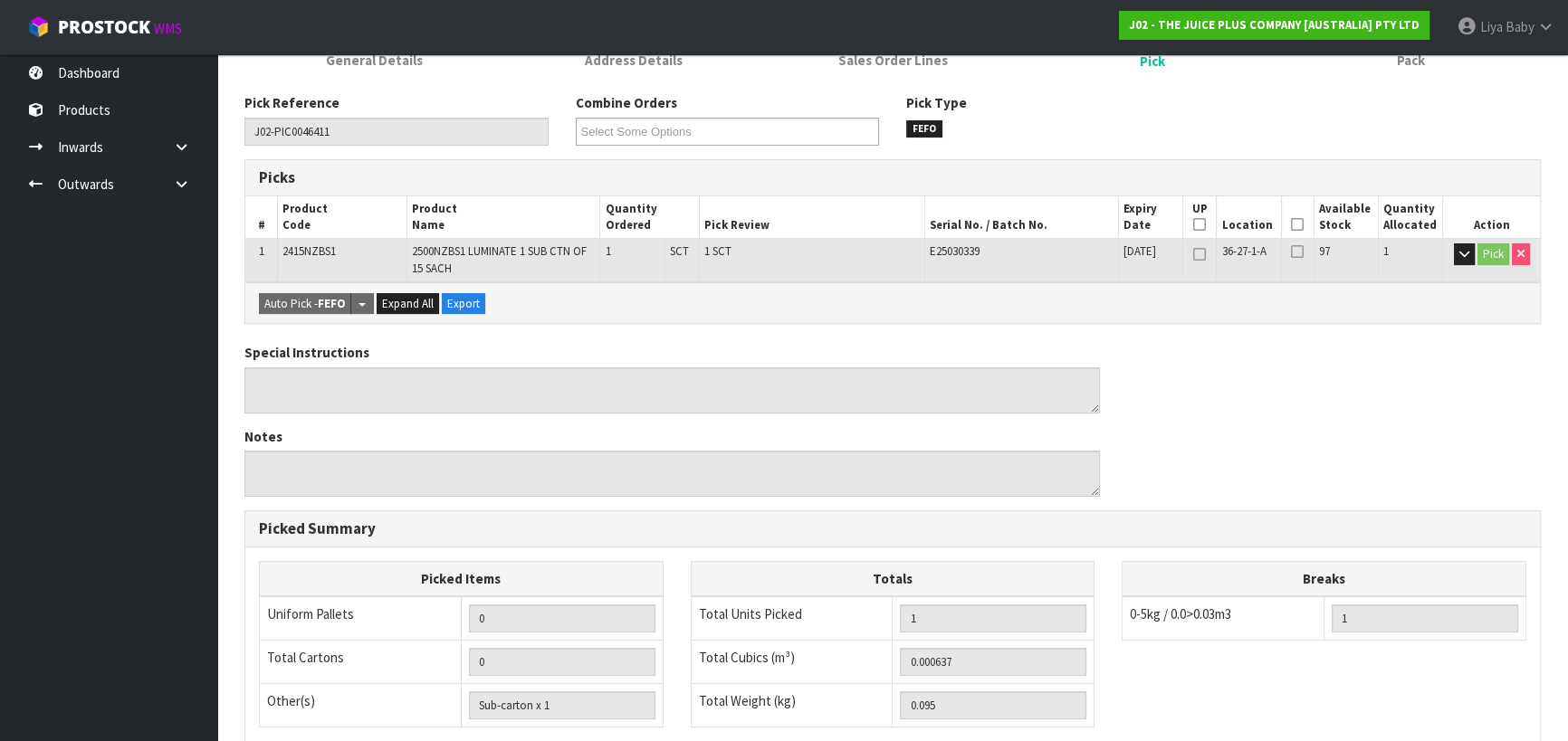
scroll to position [246, 0]
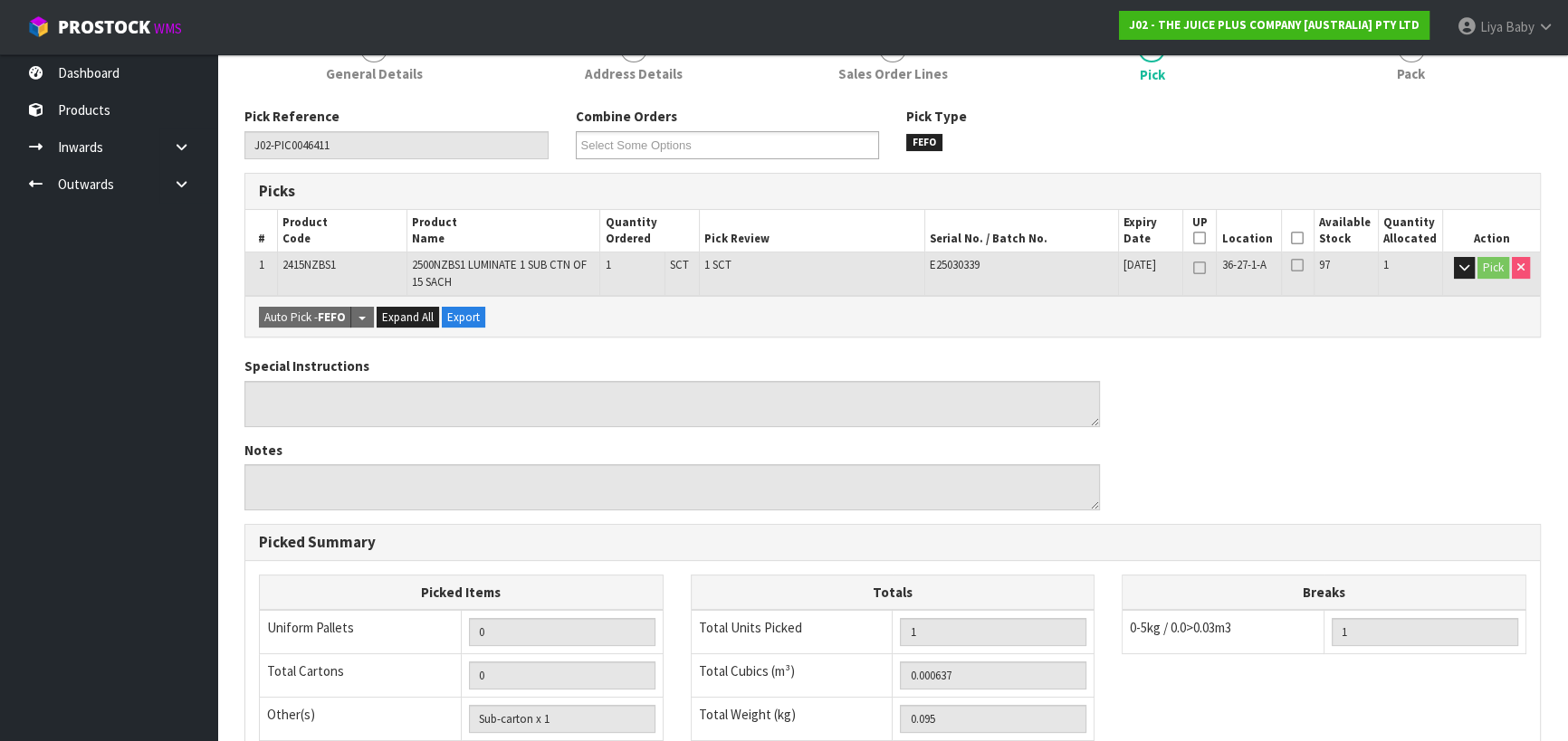
click at [1295, 238] on icon at bounding box center [1297, 238] width 13 height 1
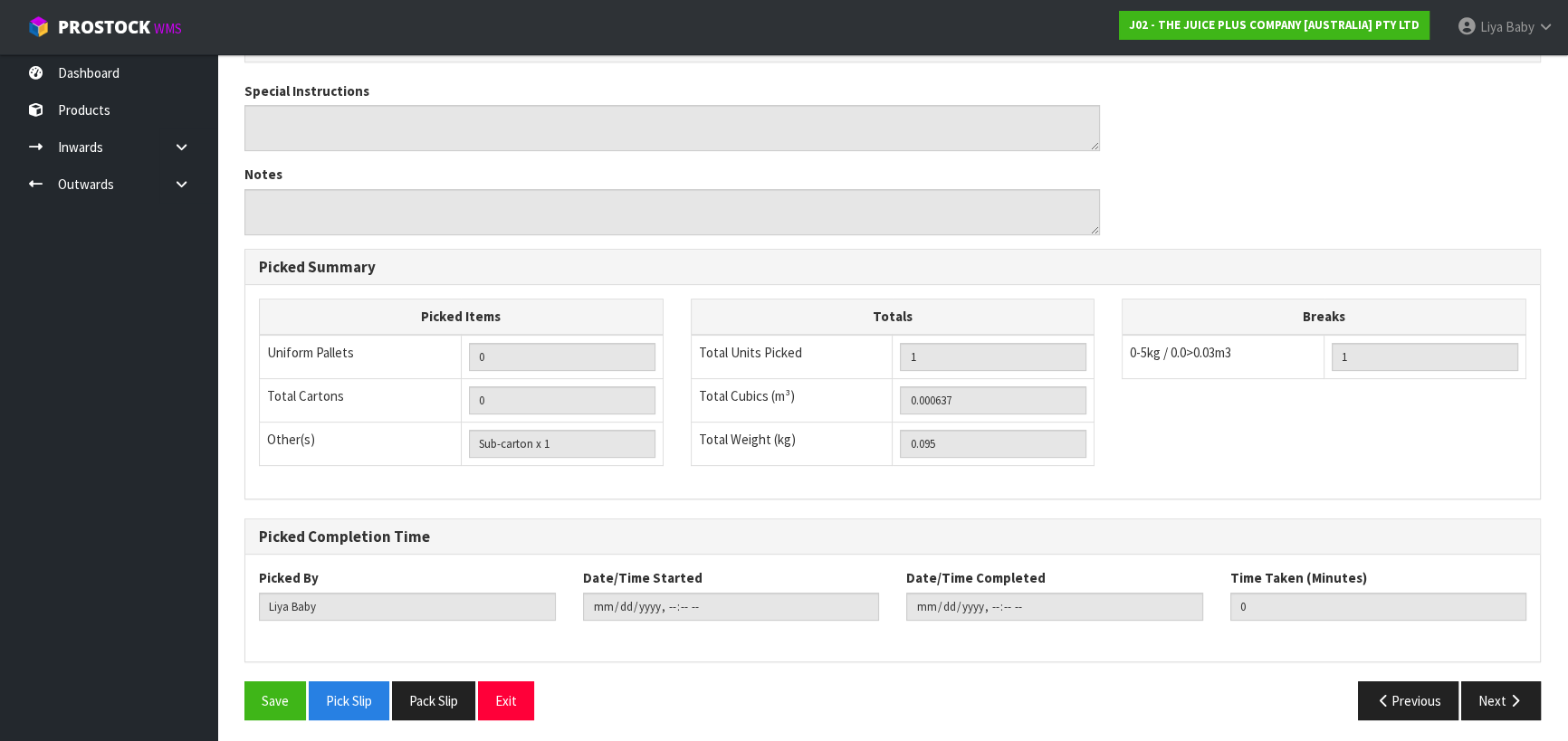
scroll to position [590, 0]
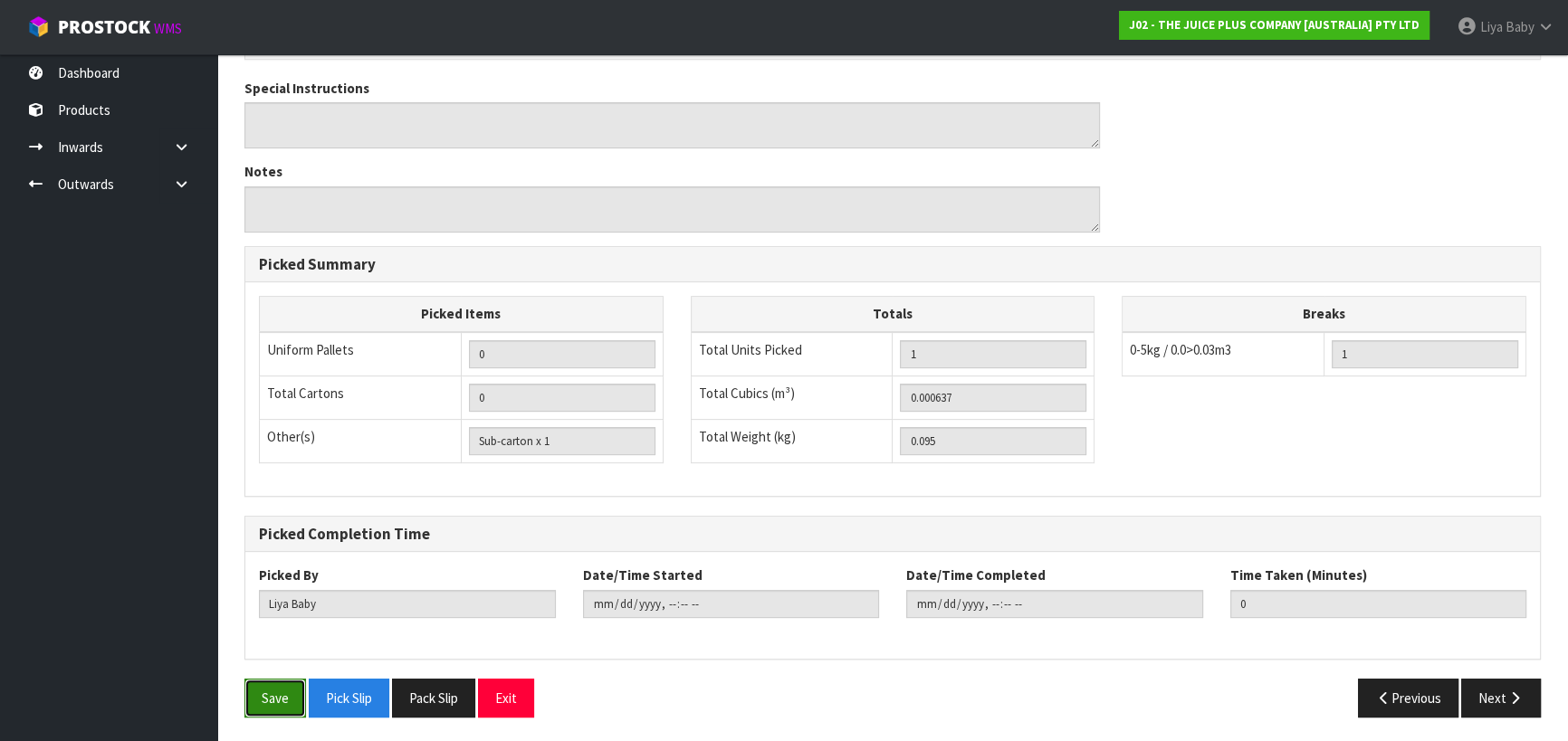
click at [267, 695] on button "Save" at bounding box center [274, 698] width 62 height 39
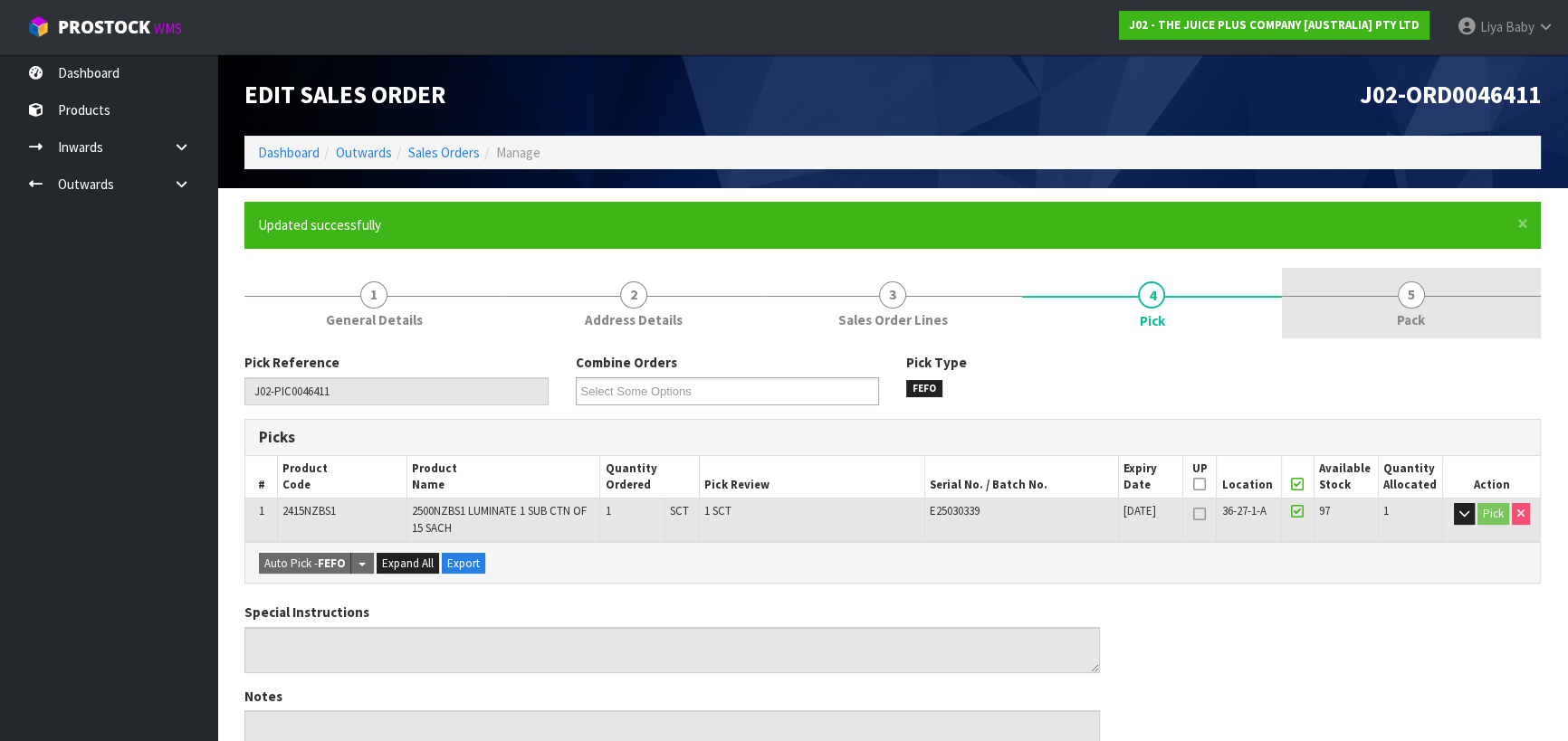
click at [1393, 295] on link "5 Pack" at bounding box center [1411, 304] width 259 height 72
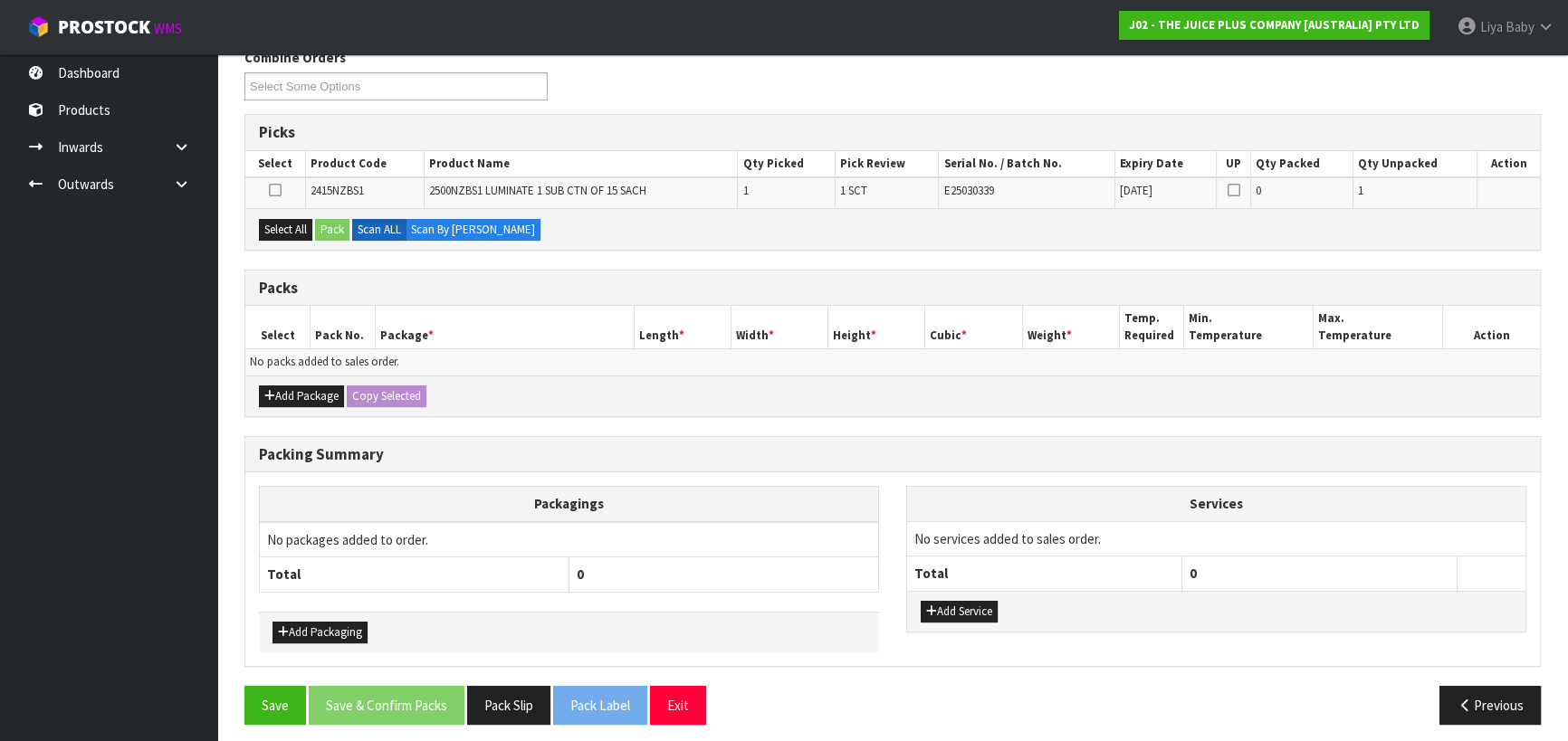
scroll to position [311, 0]
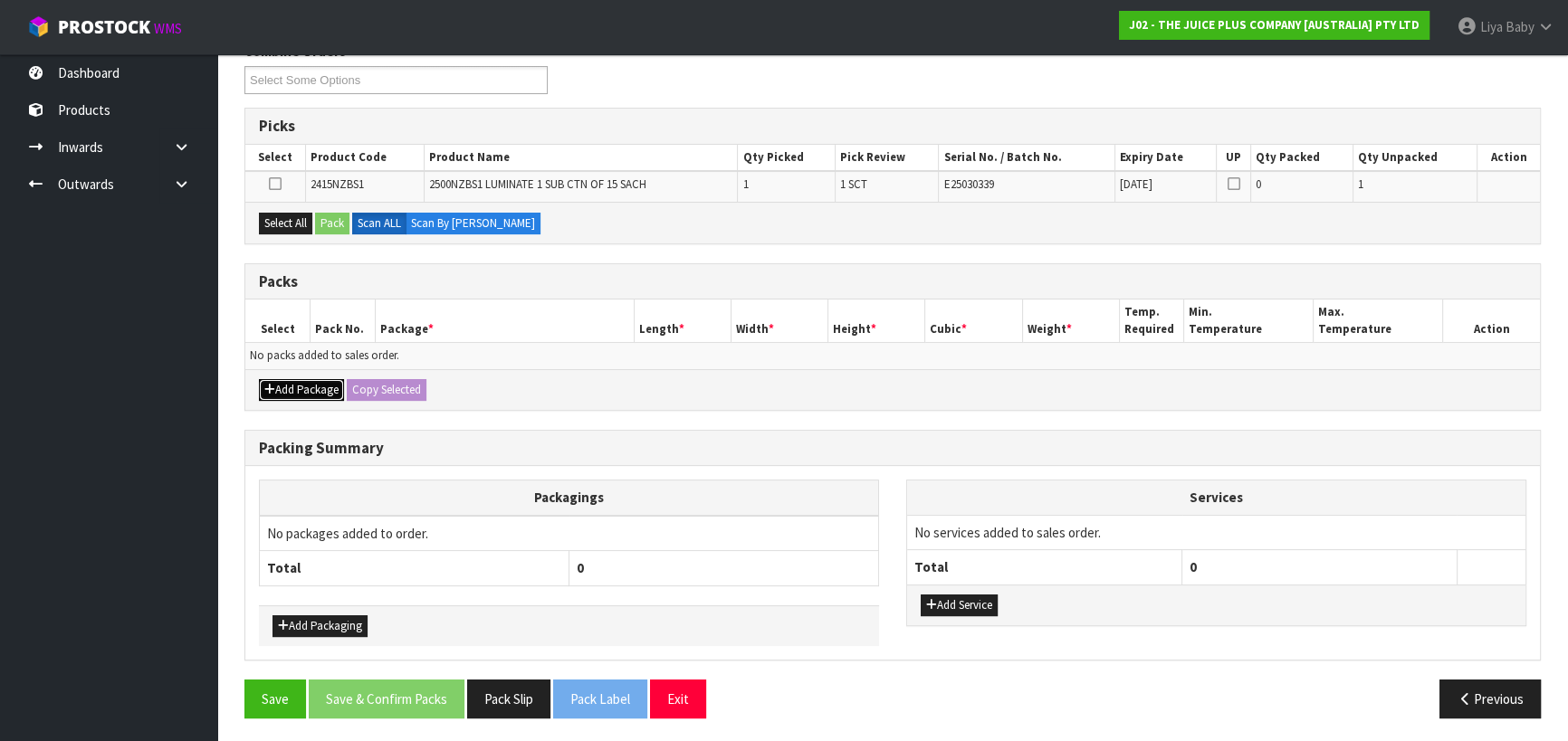
click at [302, 388] on button "Add Package" at bounding box center [301, 390] width 85 height 22
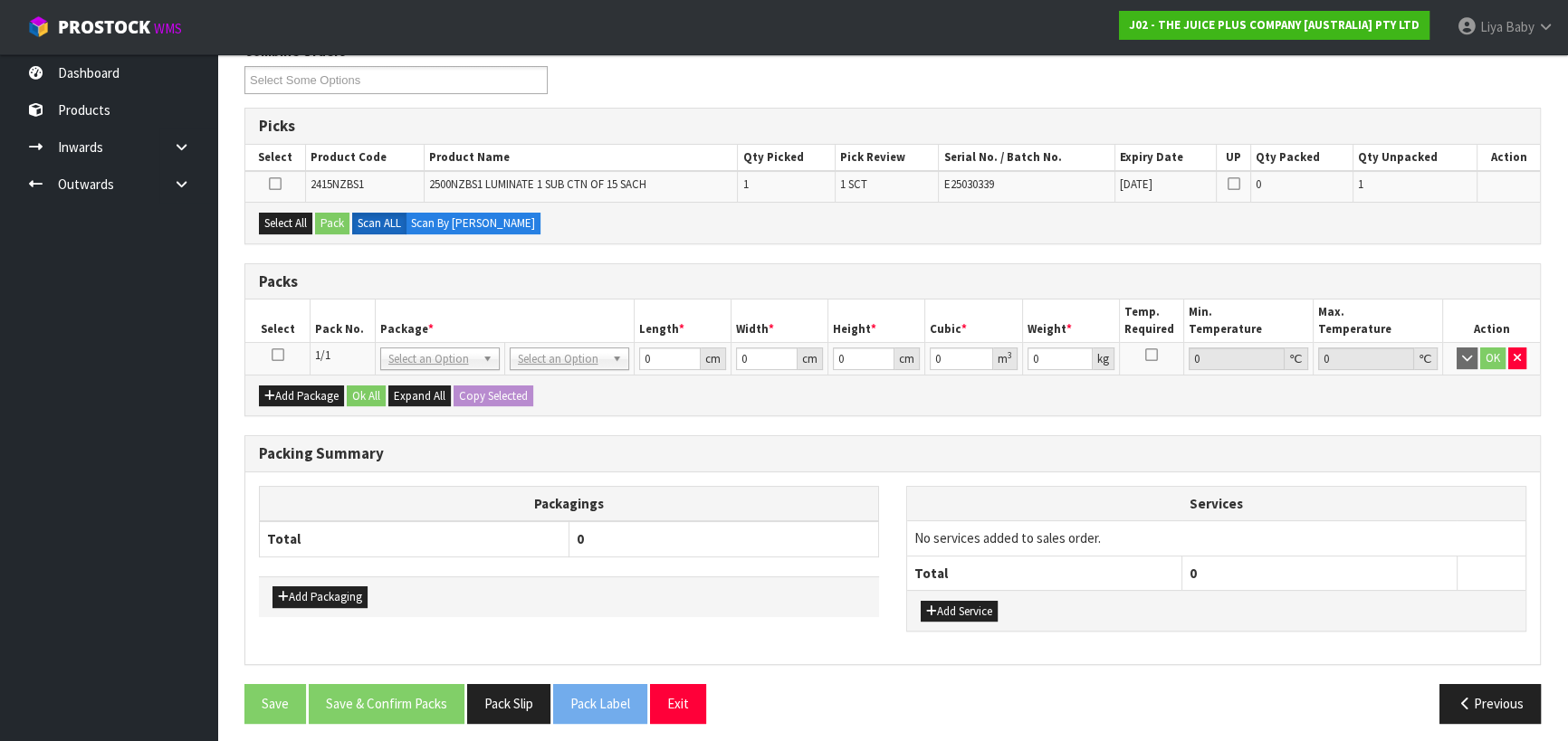
click at [279, 354] on icon at bounding box center [278, 354] width 13 height 1
click at [281, 220] on button "Select All" at bounding box center [285, 224] width 53 height 22
click at [332, 219] on button "Pack" at bounding box center [331, 224] width 34 height 22
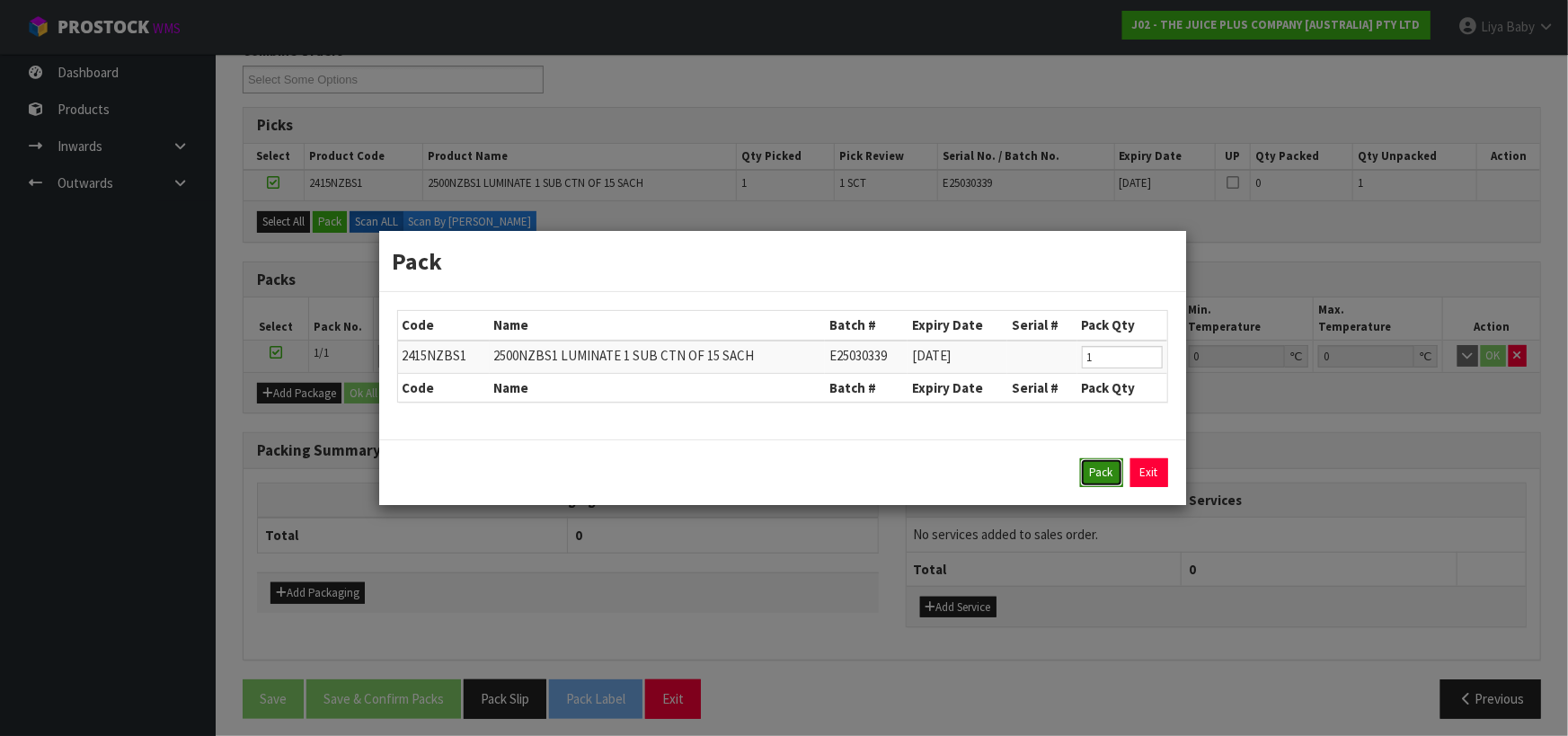
click at [1099, 481] on button "Pack" at bounding box center [1101, 472] width 43 height 28
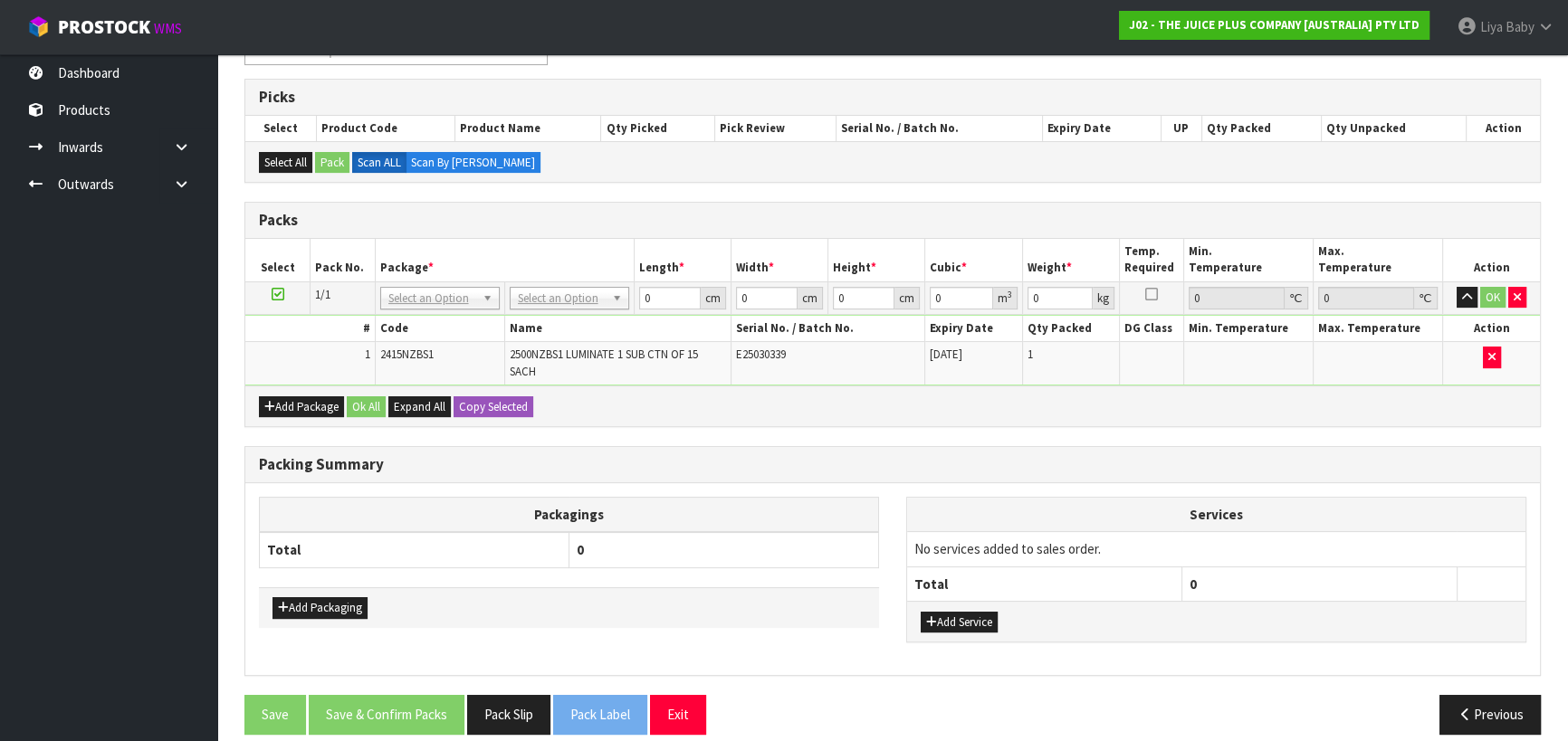
scroll to position [355, 0]
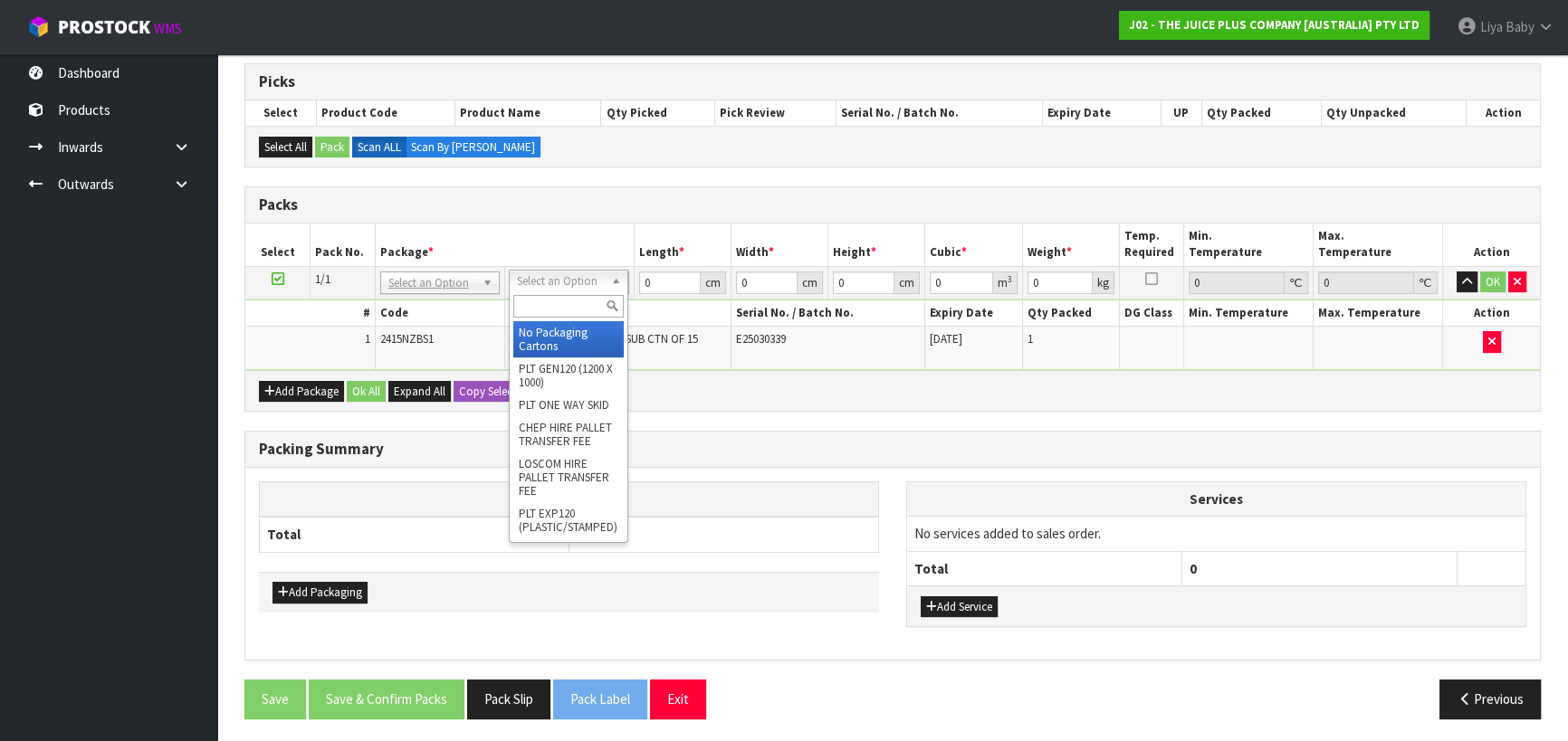
click at [568, 304] on input "text" at bounding box center [568, 307] width 110 height 23
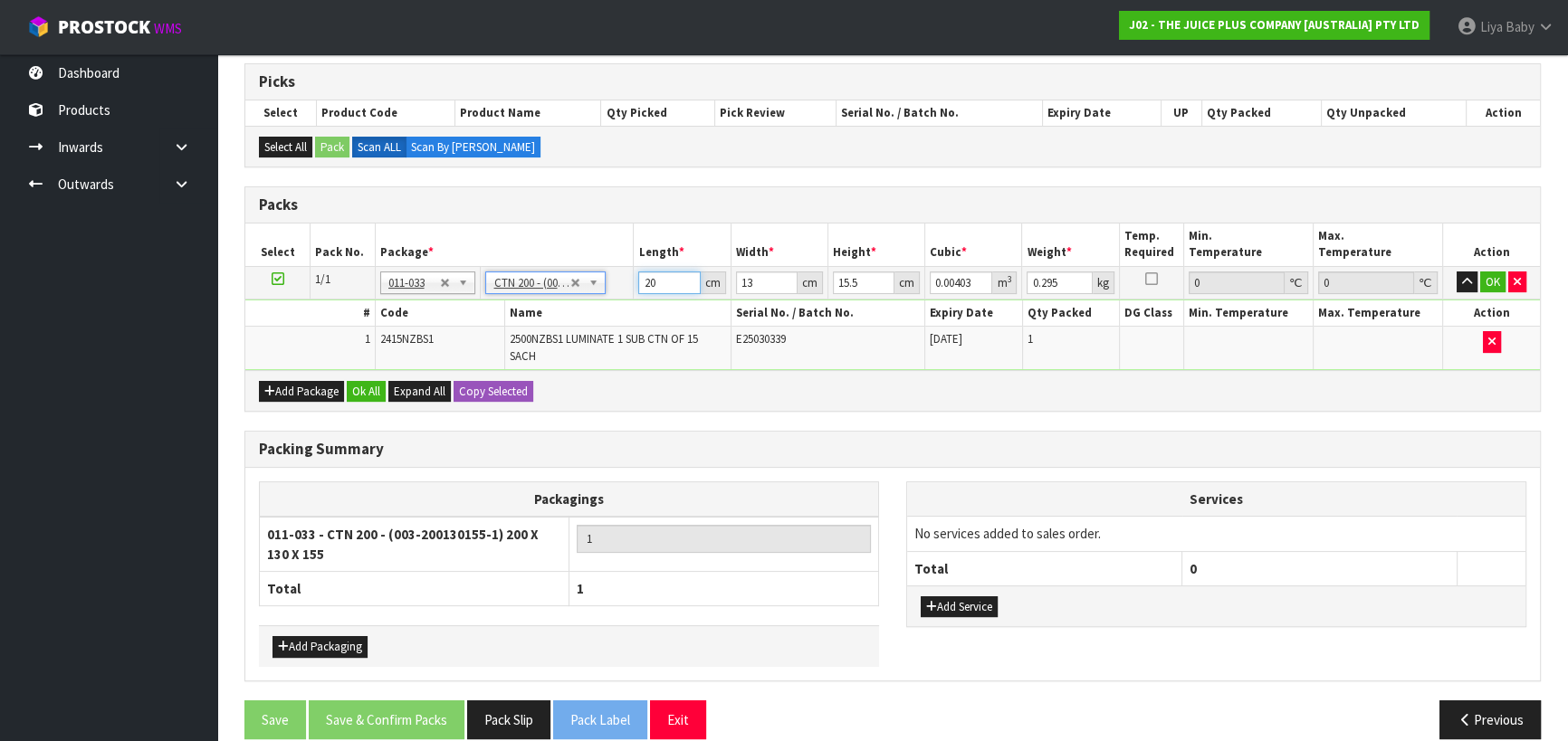
click at [661, 281] on input "20" at bounding box center [668, 283] width 62 height 23
click at [762, 285] on input "13" at bounding box center [766, 283] width 62 height 23
click at [865, 281] on input "15.5" at bounding box center [864, 283] width 62 height 23
click at [1067, 284] on input "0.295" at bounding box center [1059, 283] width 65 height 23
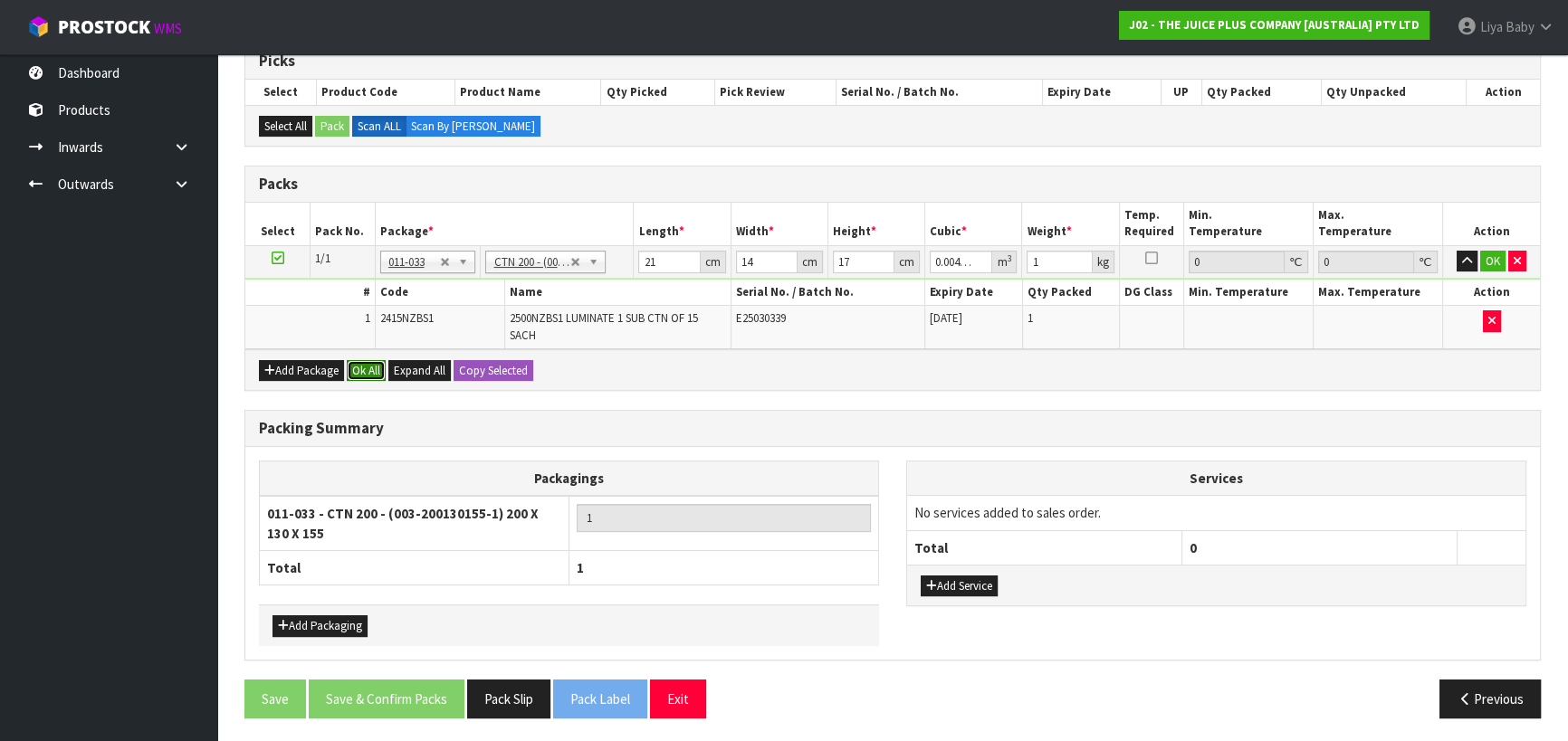
click at [372, 365] on button "Ok All" at bounding box center [366, 371] width 39 height 22
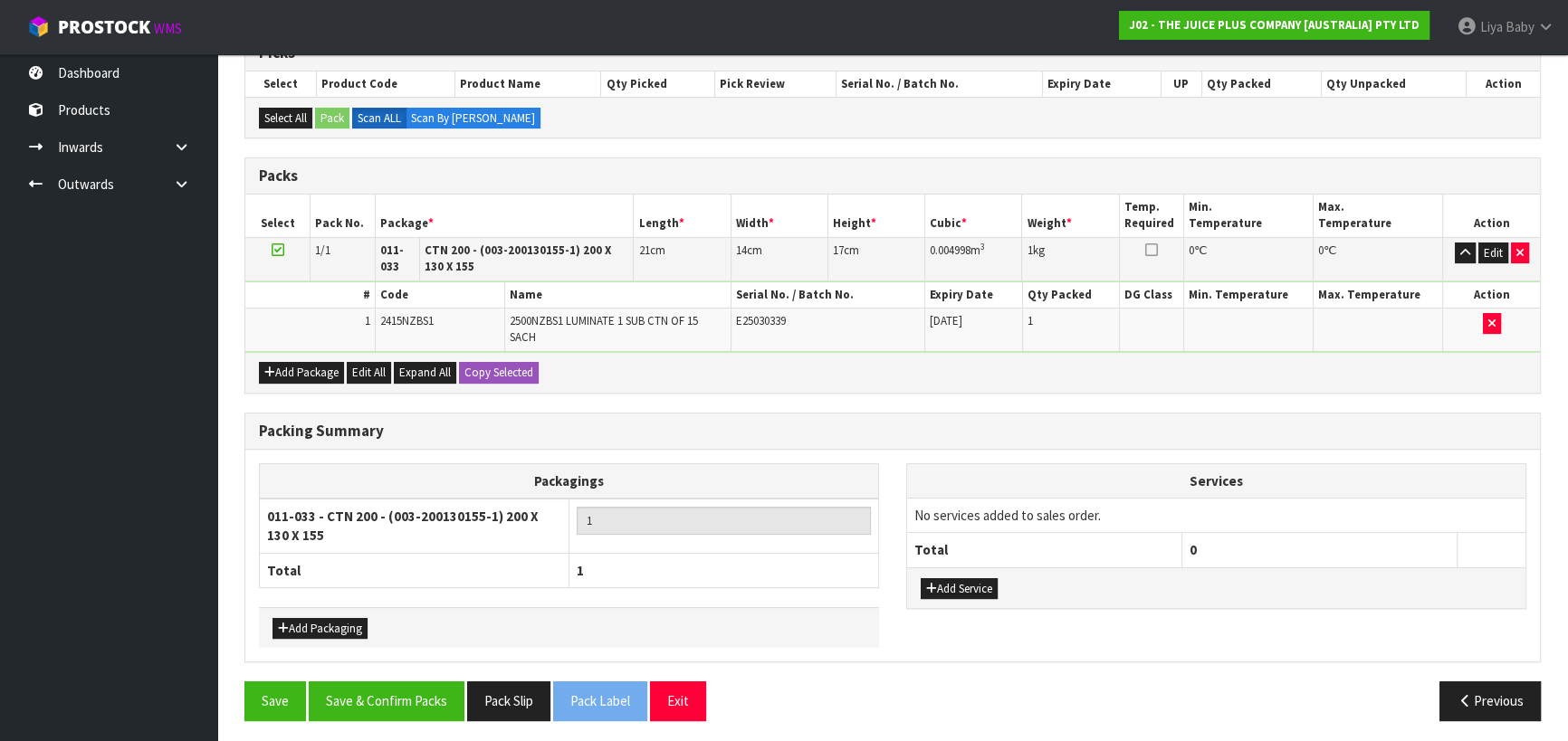
scroll to position [388, 0]
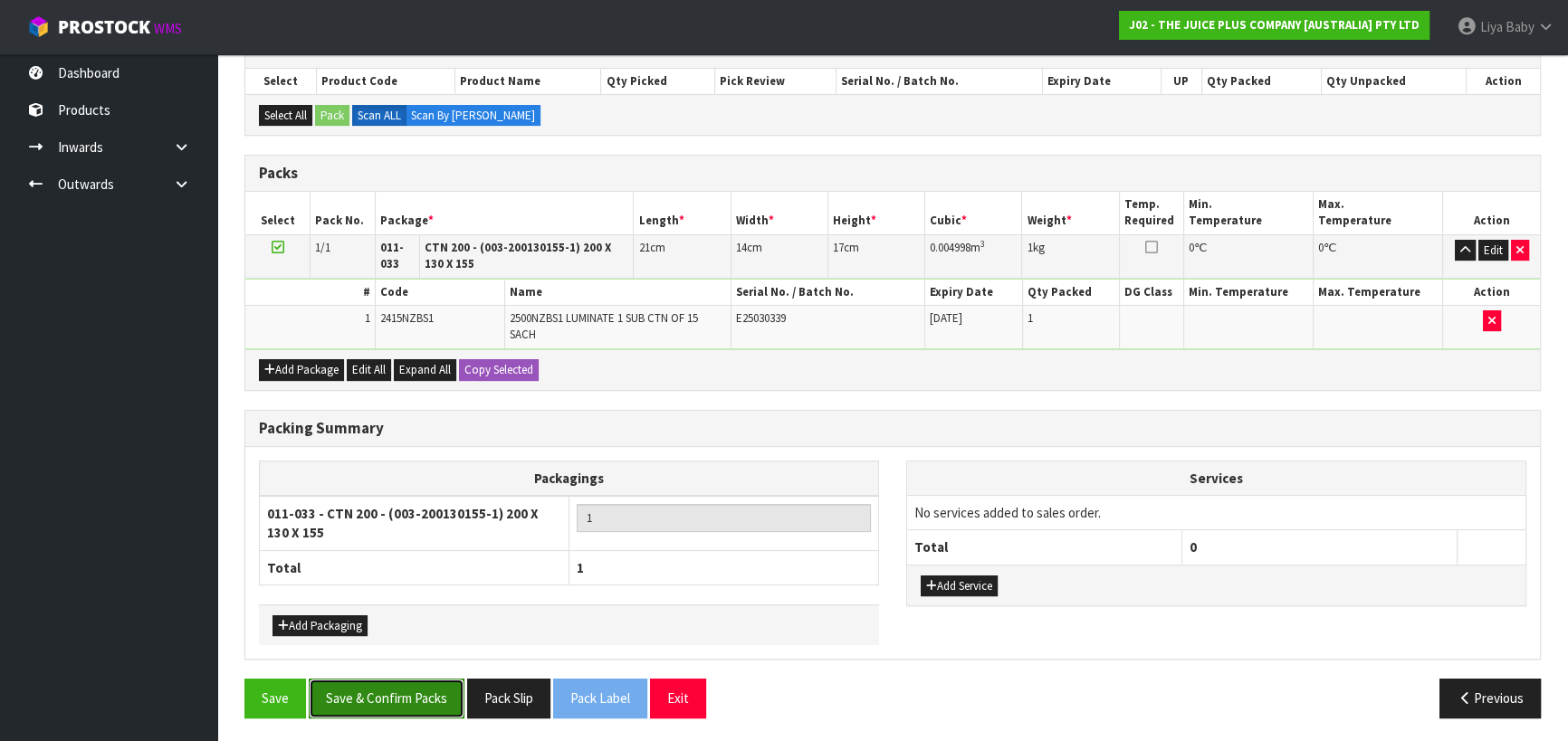
click at [390, 700] on button "Save & Confirm Packs" at bounding box center [386, 698] width 156 height 39
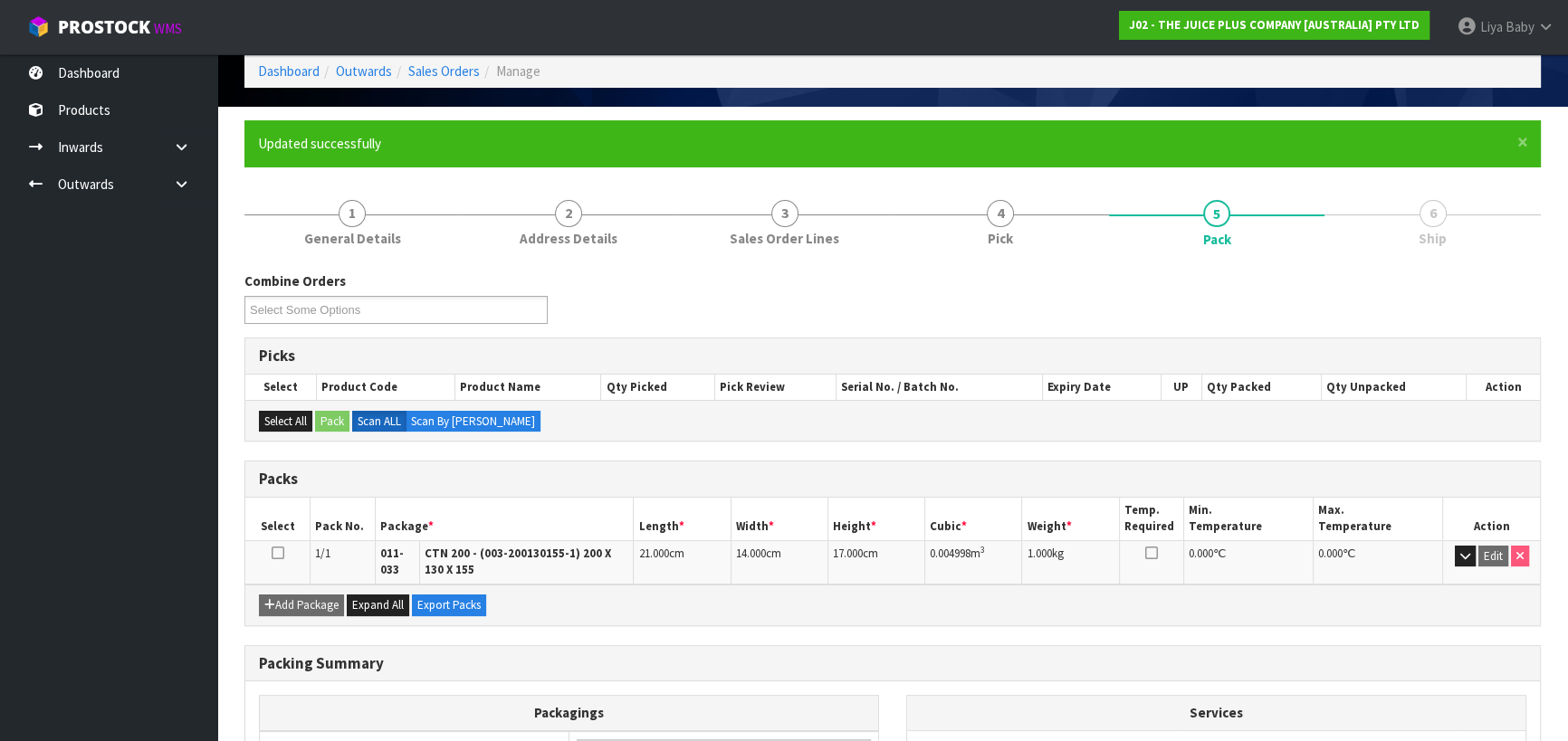
scroll to position [276, 0]
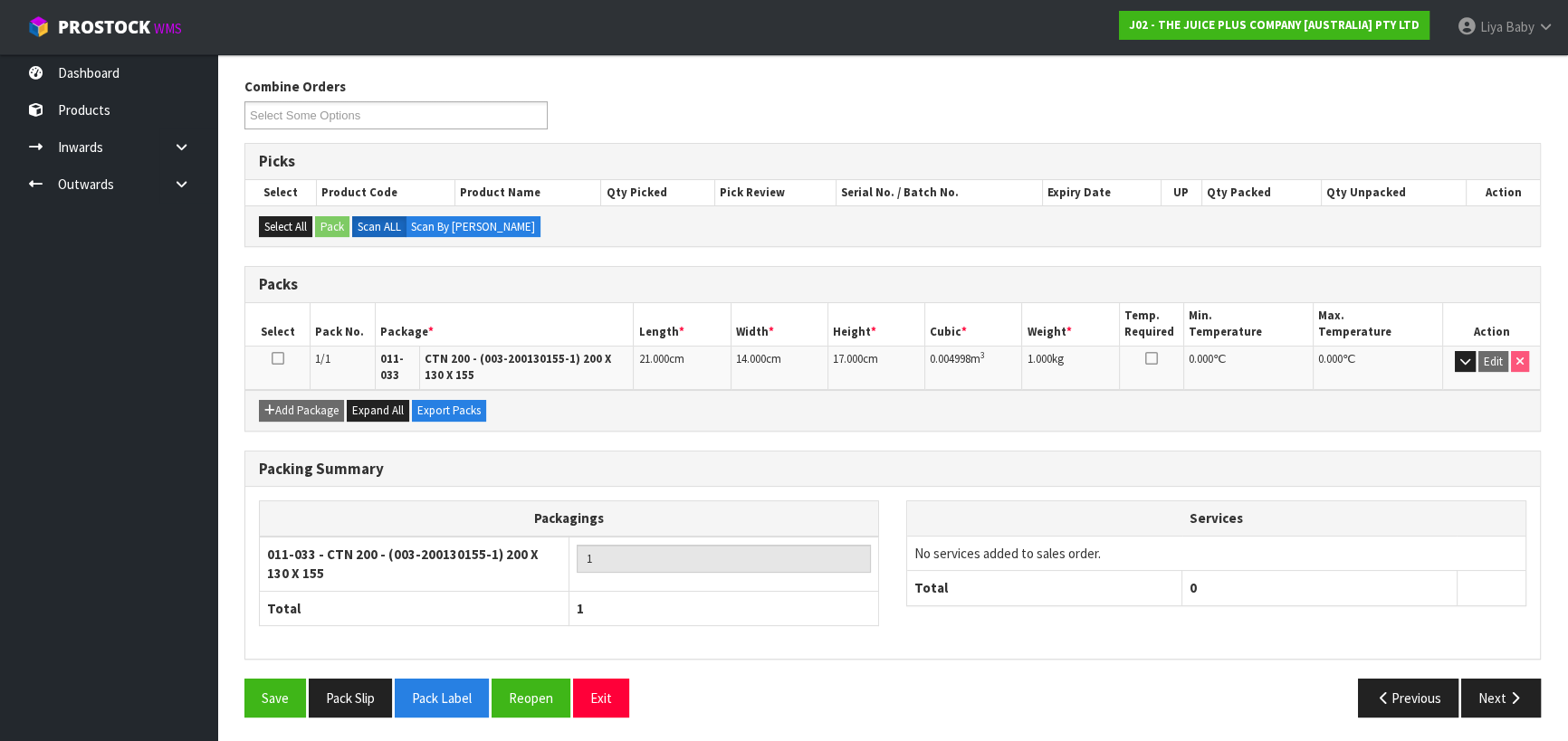
click at [272, 358] on icon at bounding box center [278, 358] width 13 height 1
click at [1493, 689] on button "Next" at bounding box center [1501, 698] width 80 height 39
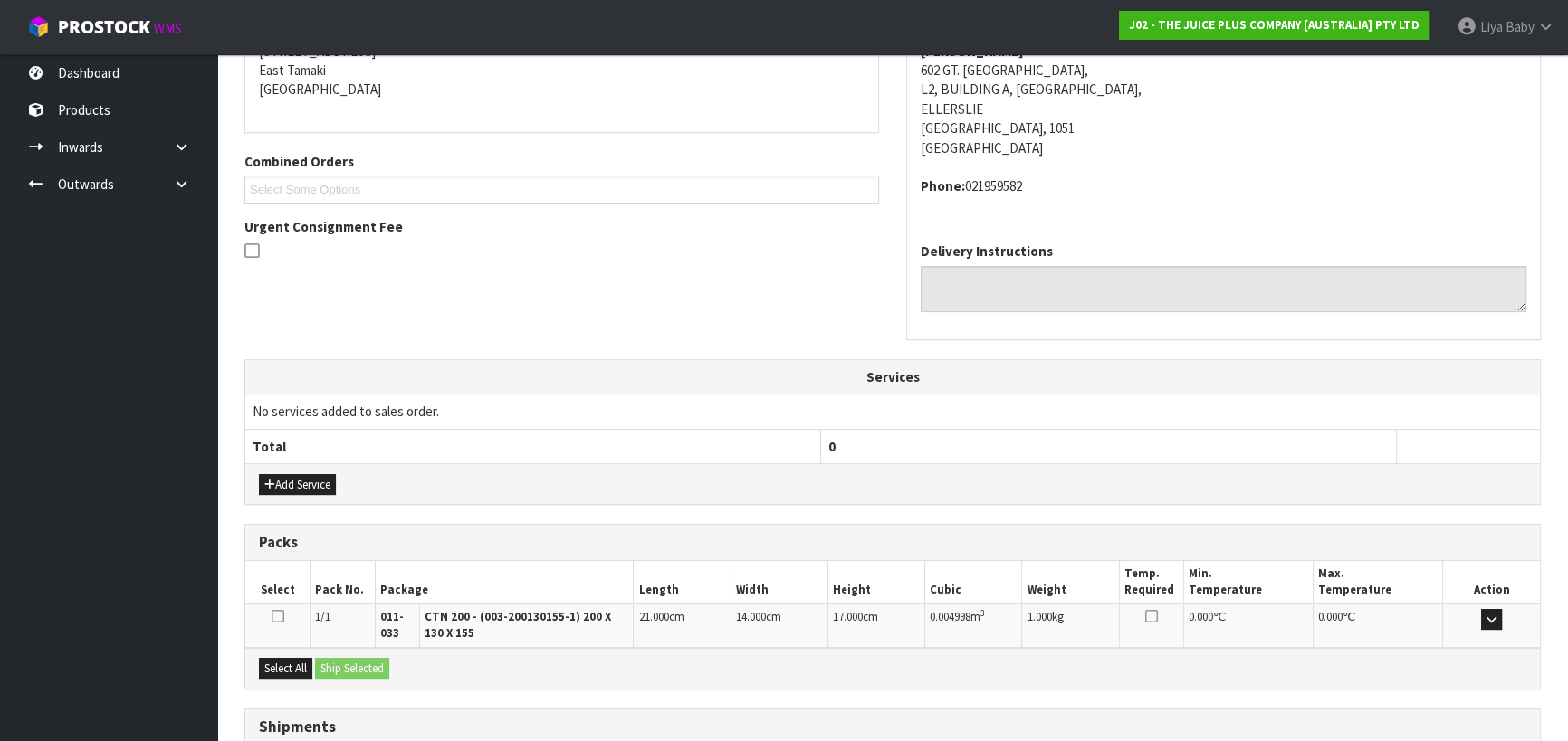
scroll to position [521, 0]
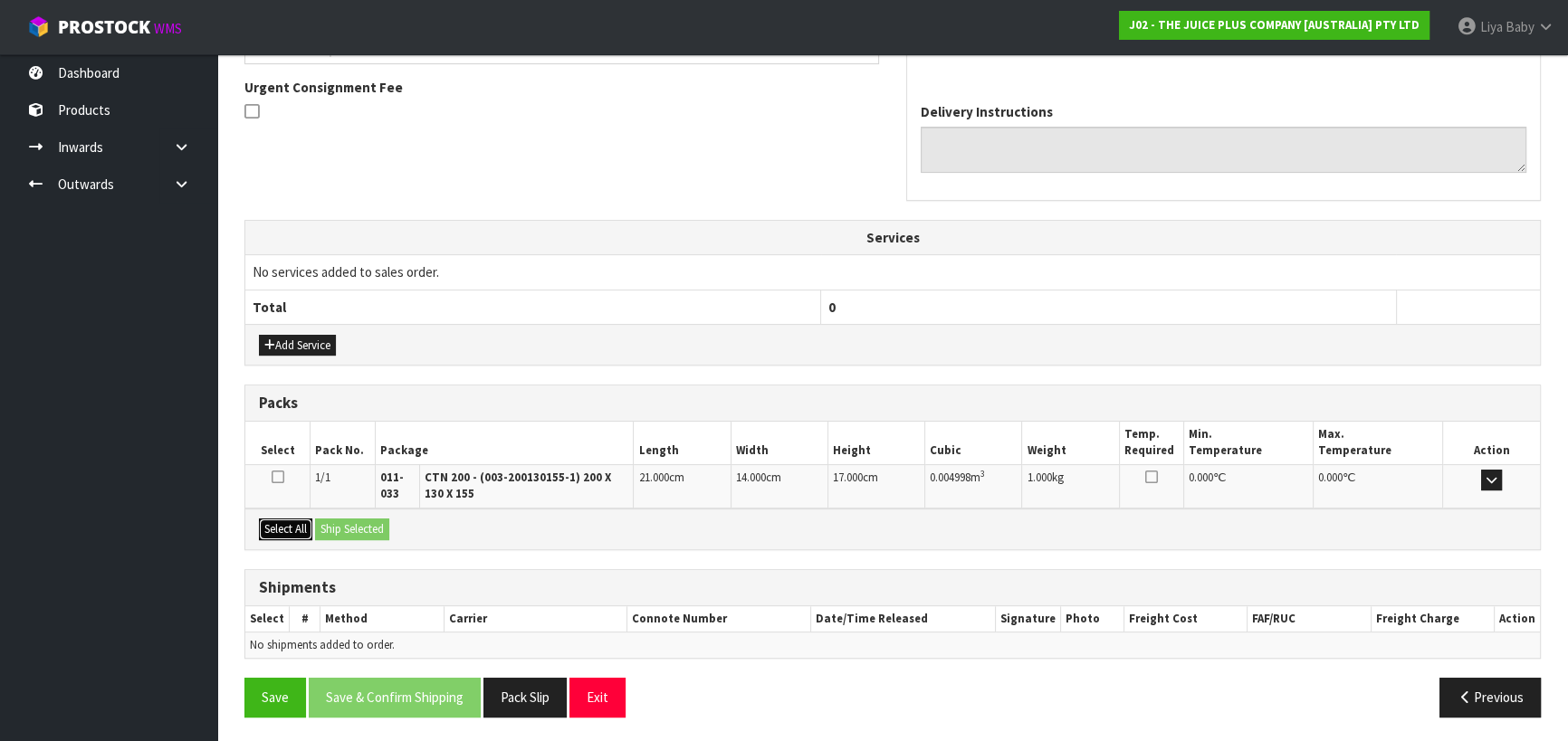
click at [296, 535] on button "Select All" at bounding box center [285, 529] width 53 height 22
click at [350, 535] on button "Ship Selected" at bounding box center [352, 529] width 75 height 22
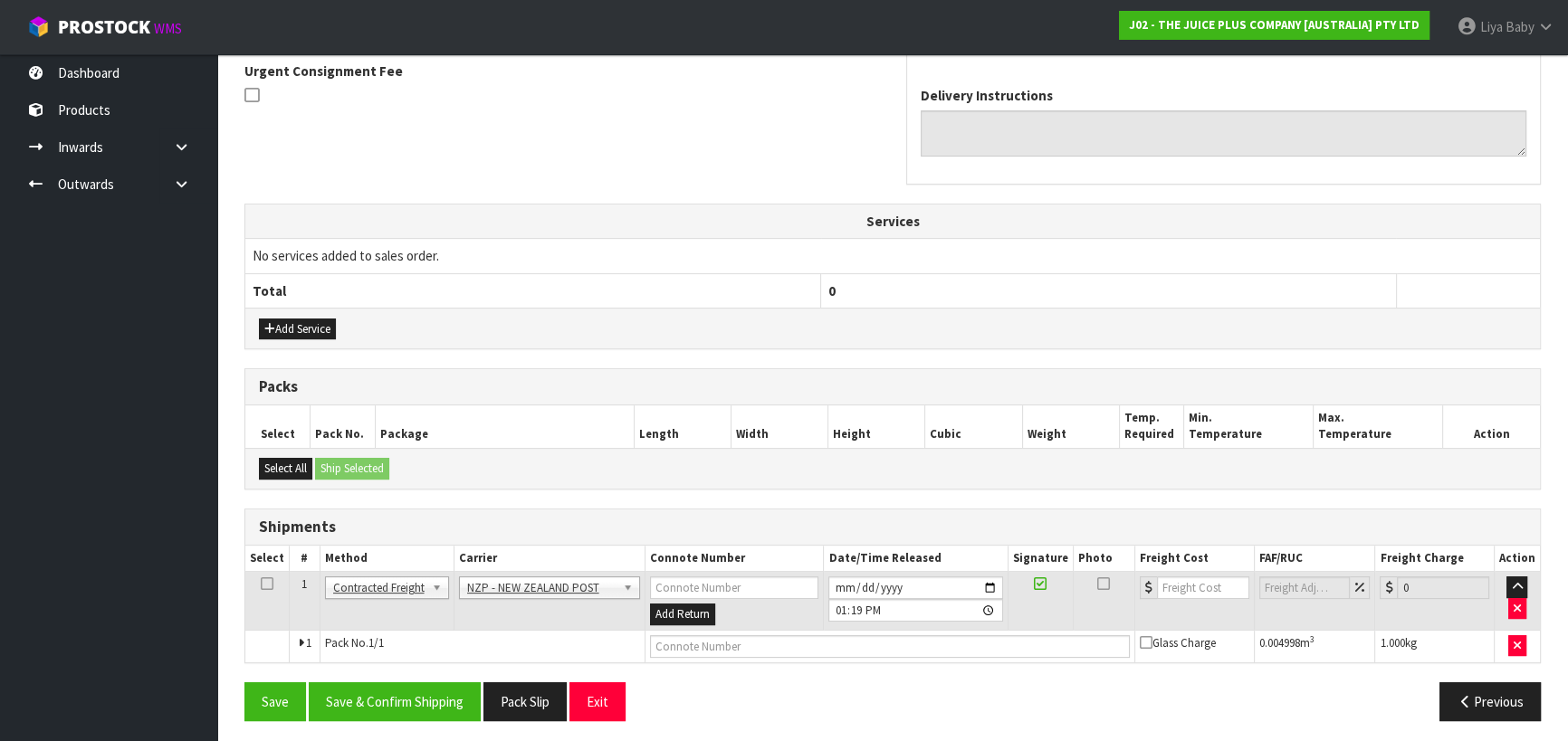
scroll to position [541, 0]
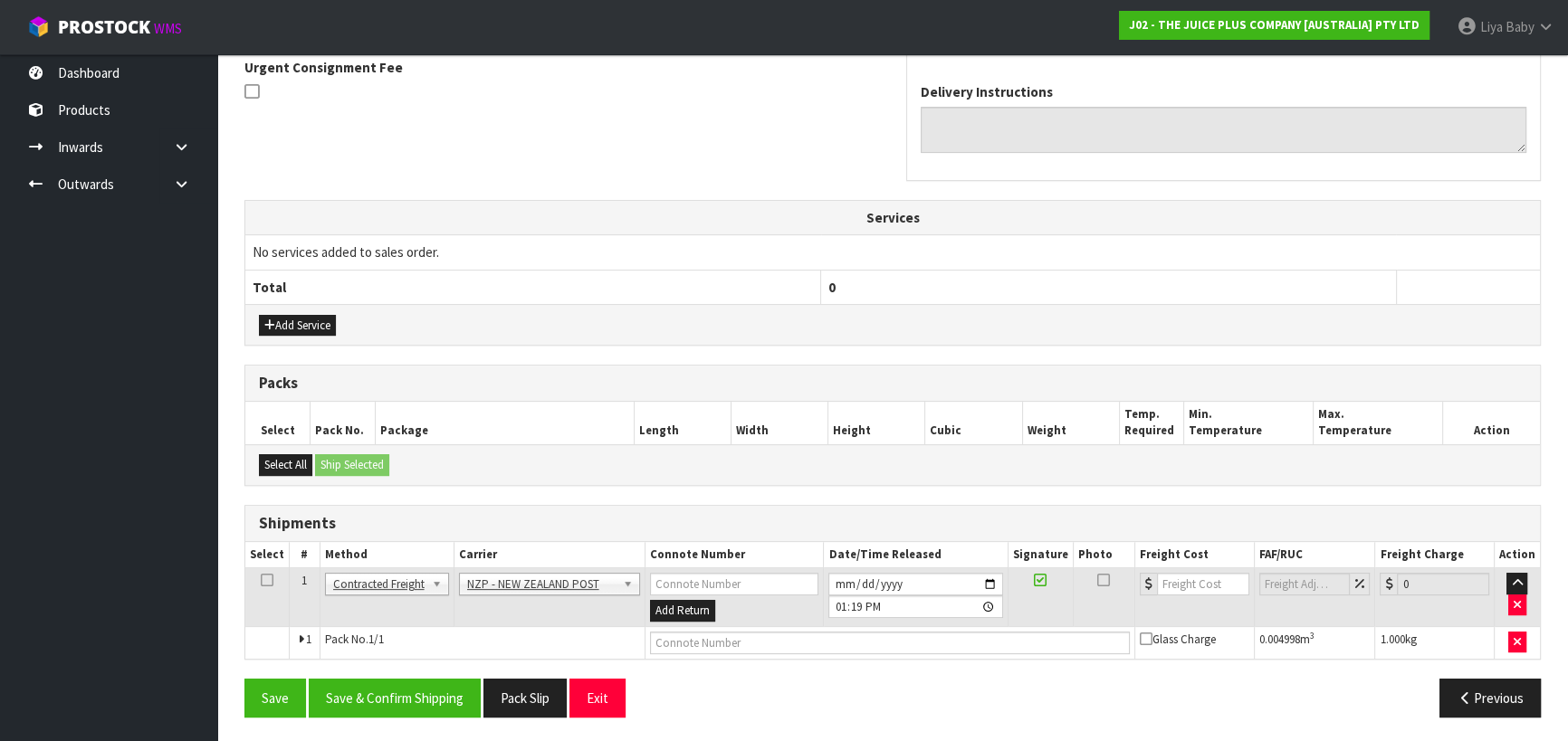
click at [280, 577] on td at bounding box center [267, 597] width 44 height 59
click at [261, 581] on icon at bounding box center [267, 580] width 13 height 1
click at [444, 688] on button "Save & Confirm Shipping" at bounding box center [394, 698] width 172 height 39
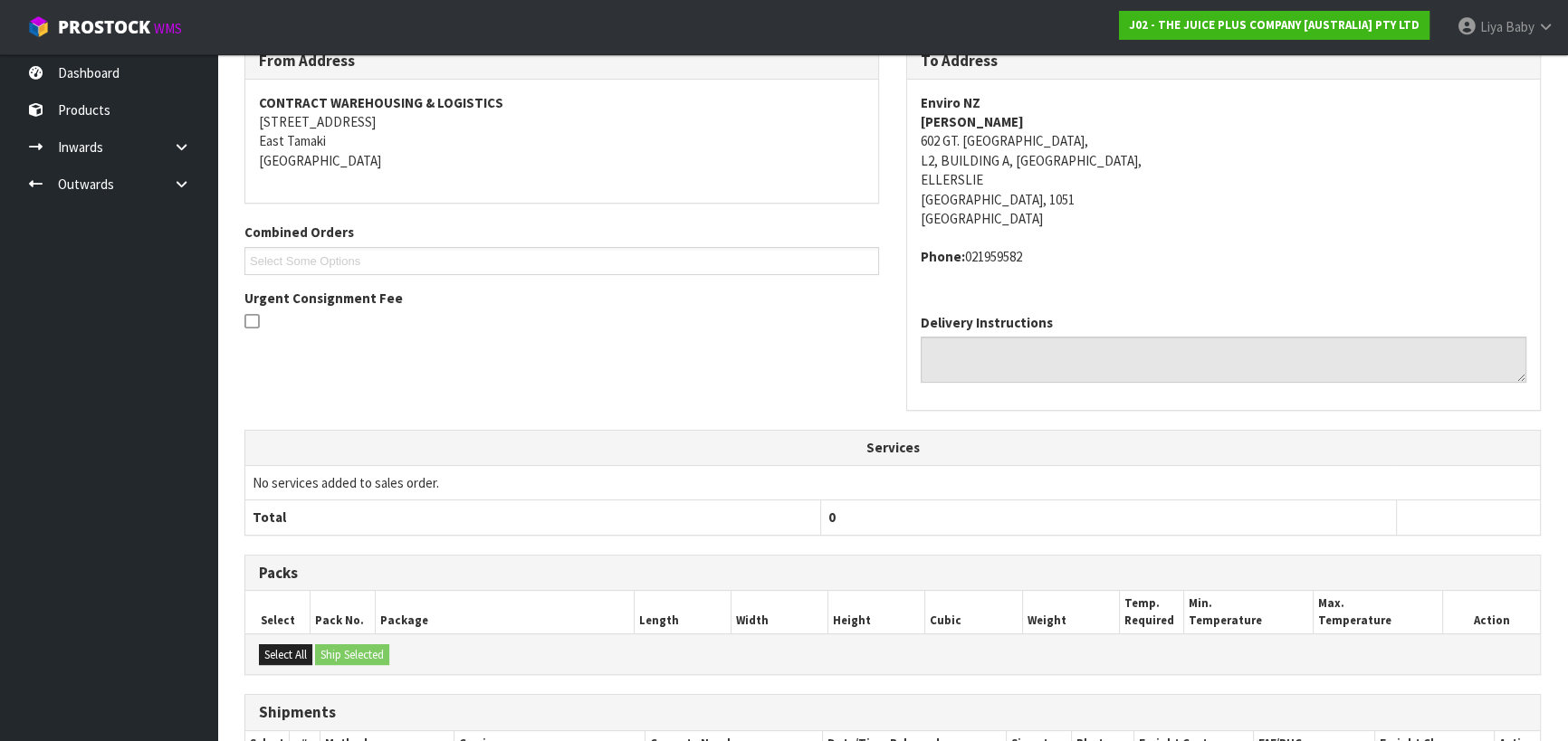
scroll to position [515, 0]
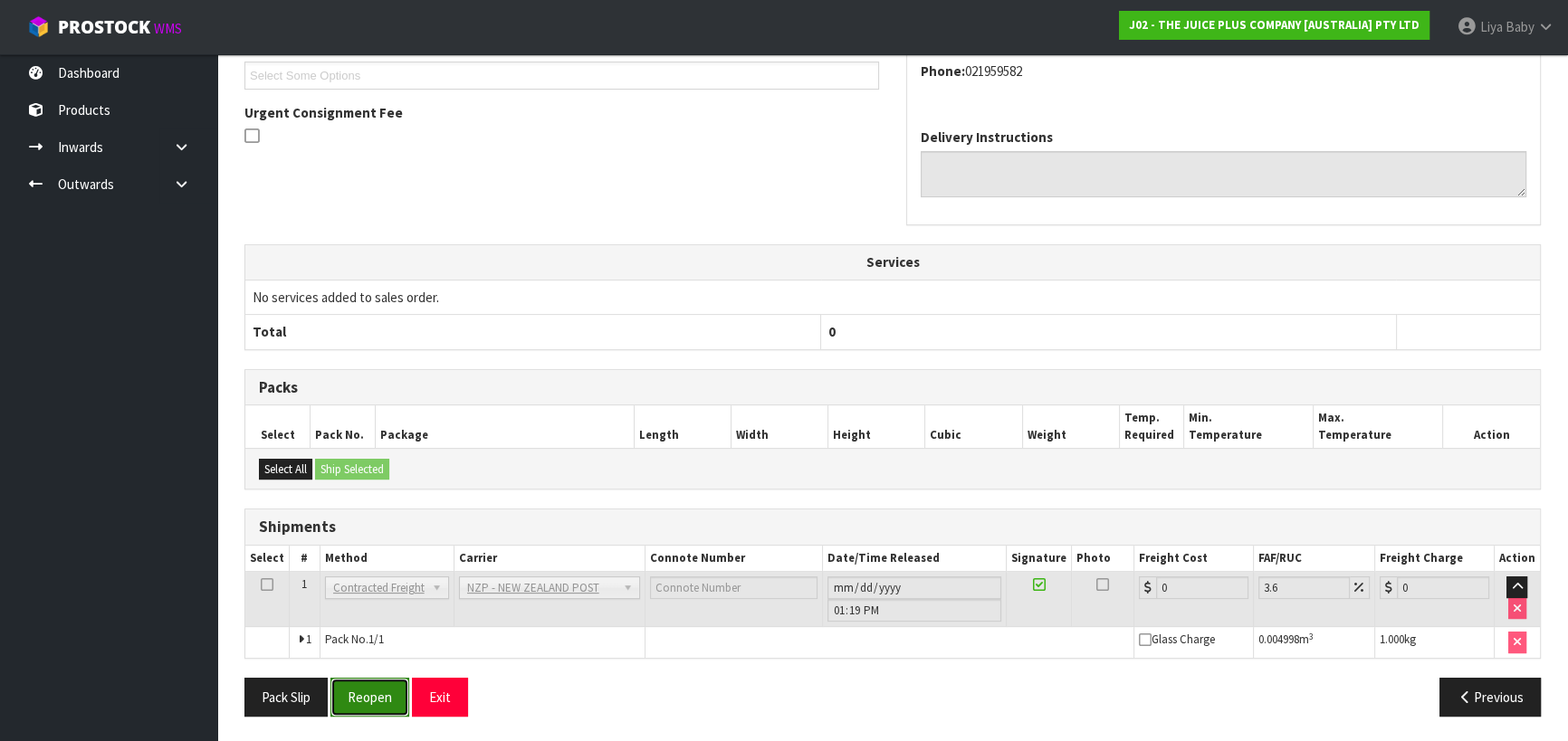
click at [364, 681] on button "Reopen" at bounding box center [370, 697] width 79 height 39
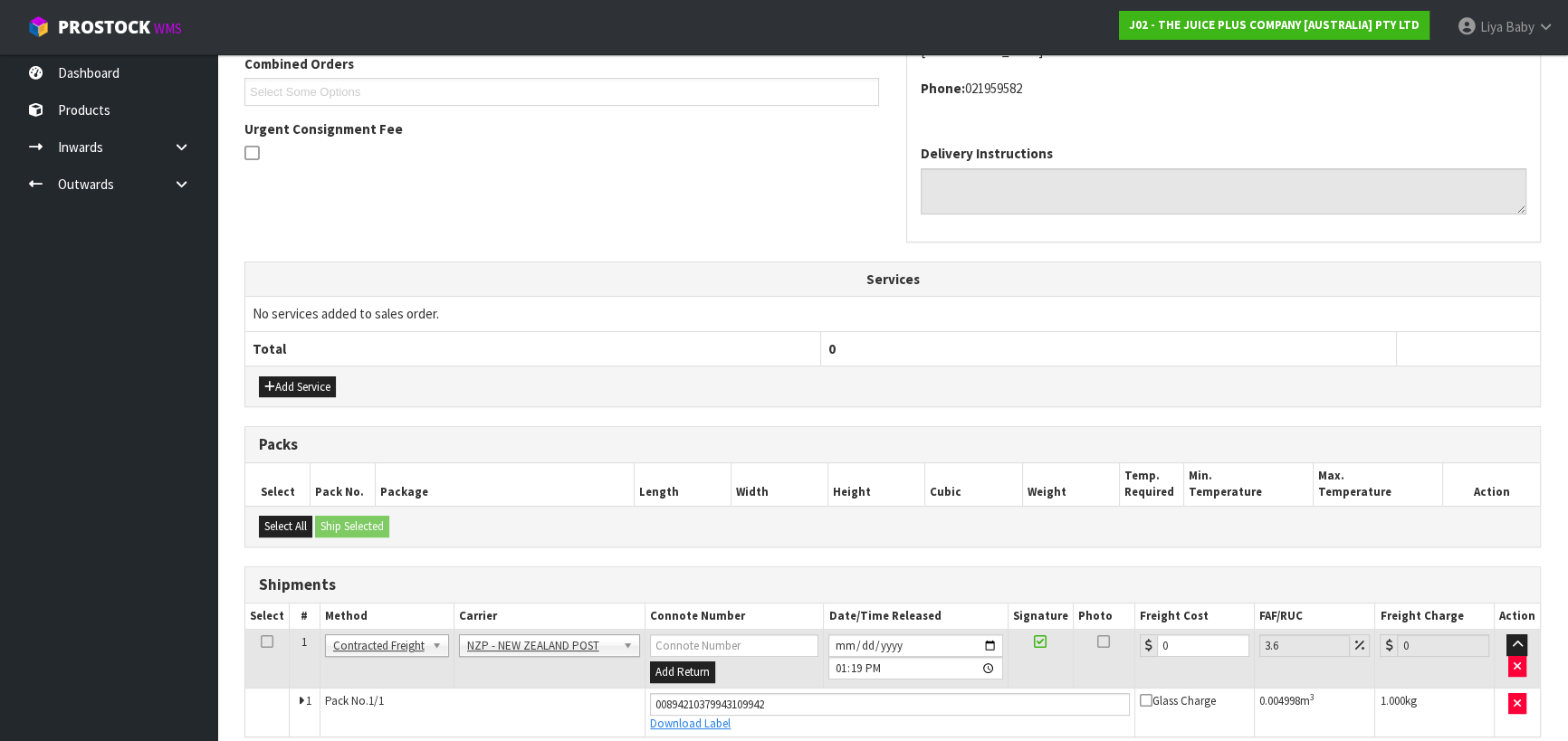
scroll to position [558, 0]
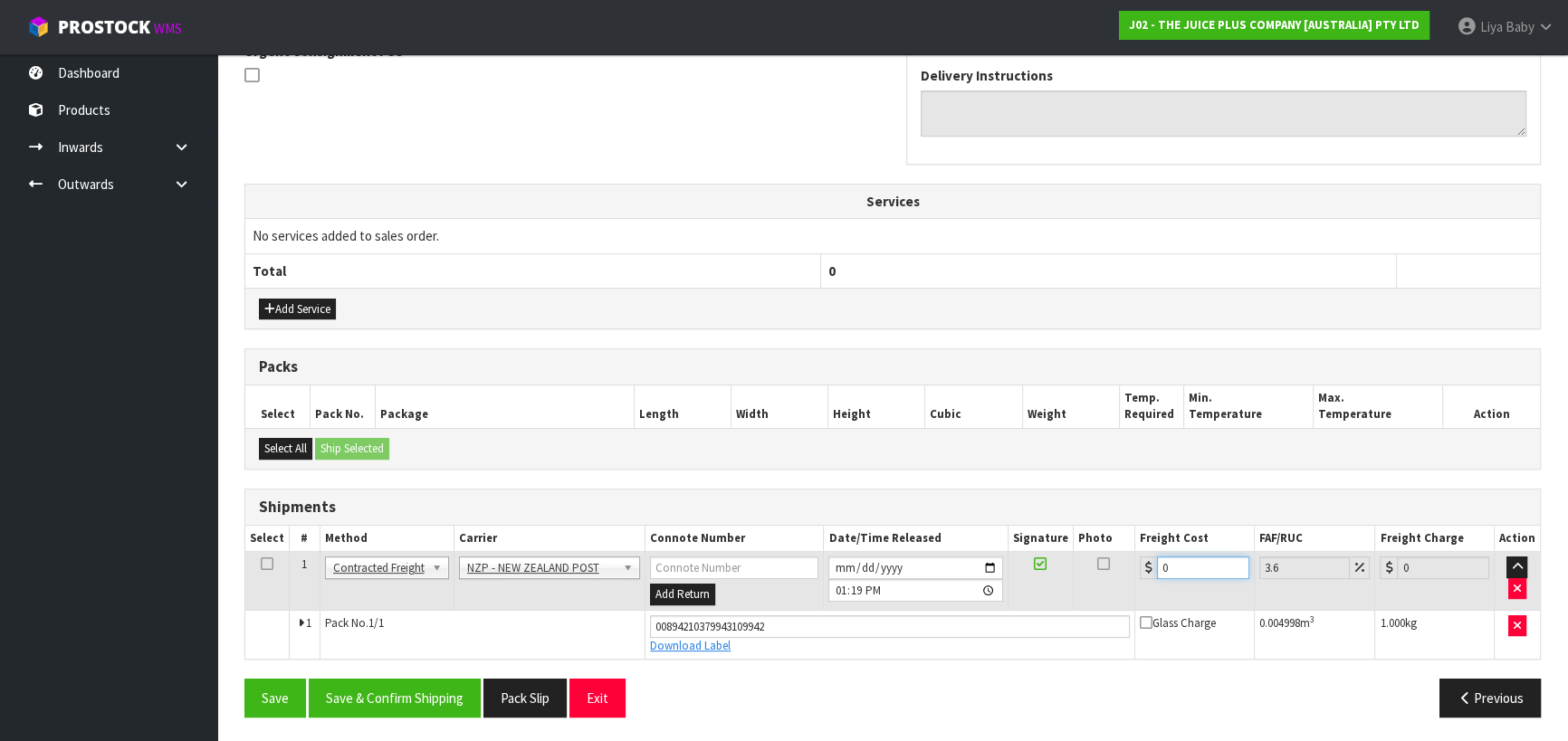
click at [1191, 564] on input "0" at bounding box center [1203, 568] width 92 height 23
click at [261, 564] on icon at bounding box center [267, 564] width 13 height 1
click at [362, 699] on button "Save & Confirm Shipping" at bounding box center [394, 698] width 172 height 39
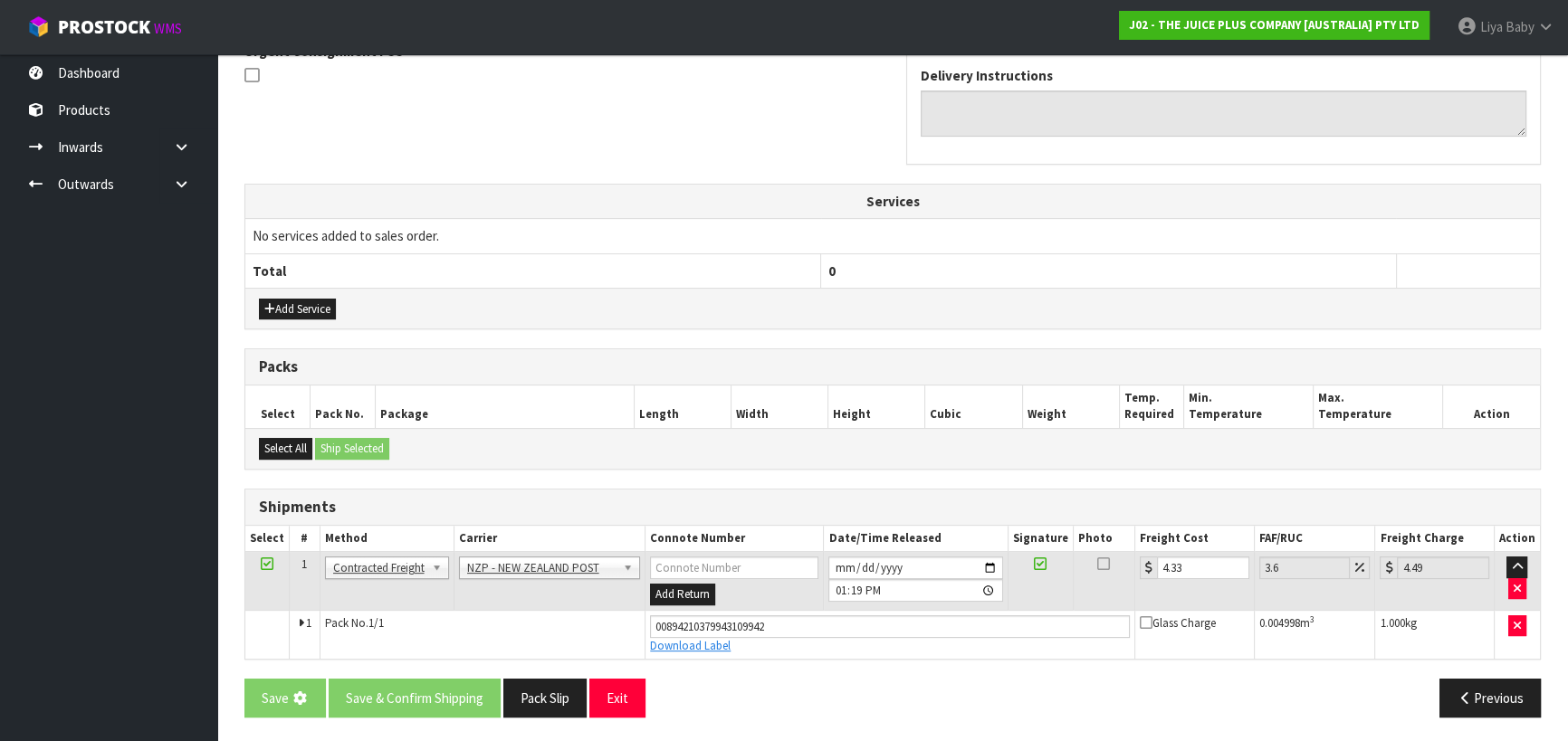
scroll to position [0, 0]
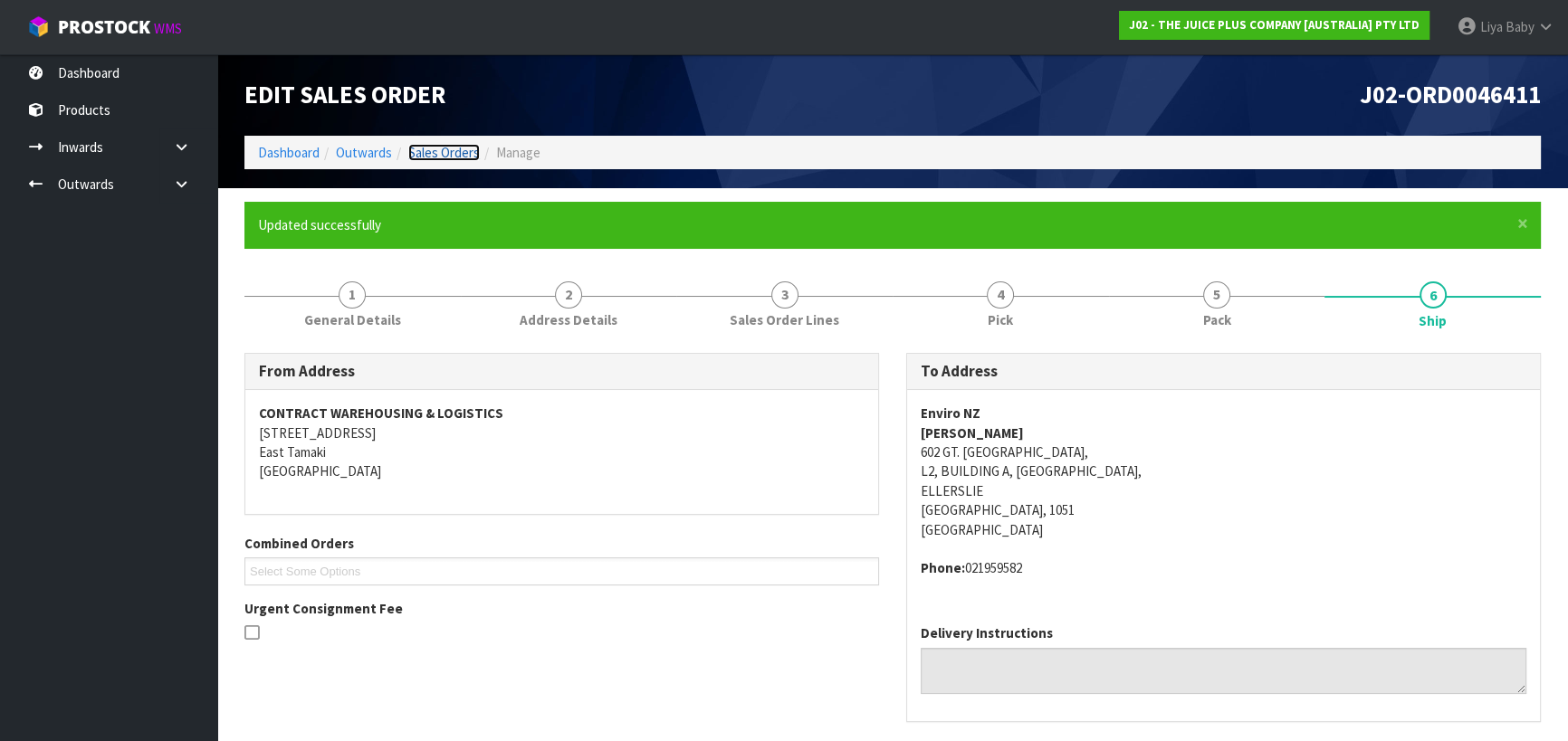
click at [436, 155] on link "Sales Orders" at bounding box center [444, 152] width 72 height 17
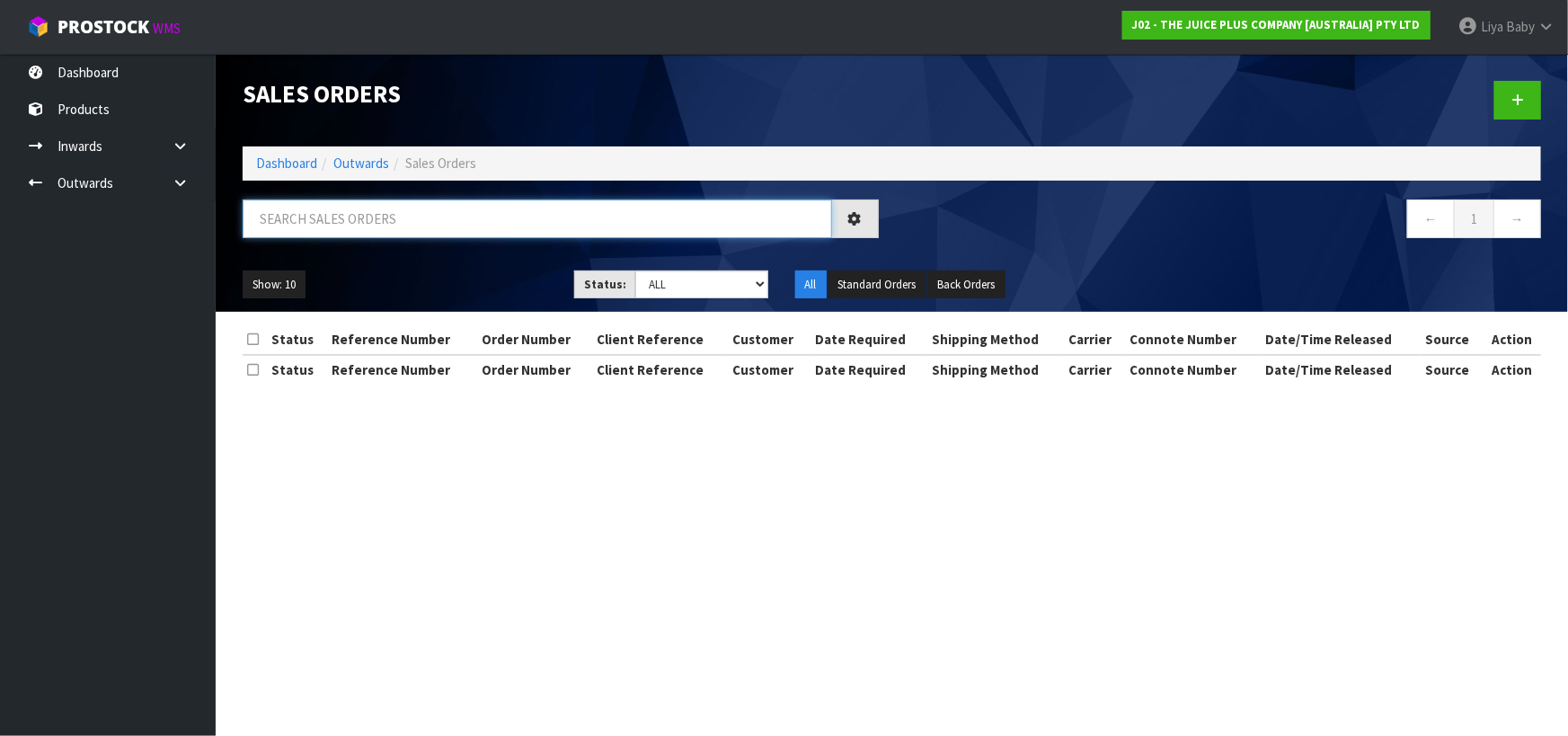
click at [401, 224] on input "text" at bounding box center [536, 219] width 589 height 38
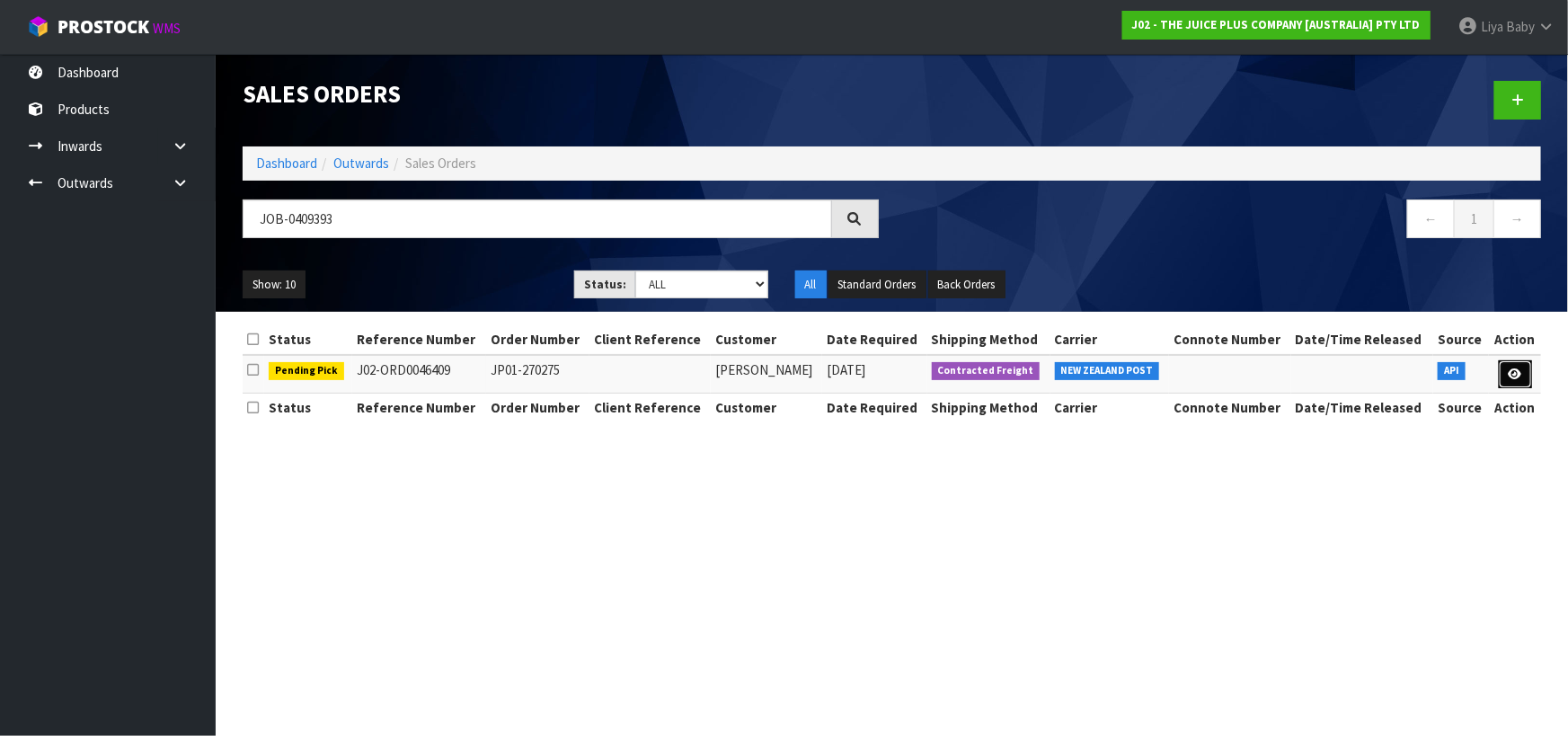
click at [1516, 373] on icon at bounding box center [1515, 374] width 14 height 12
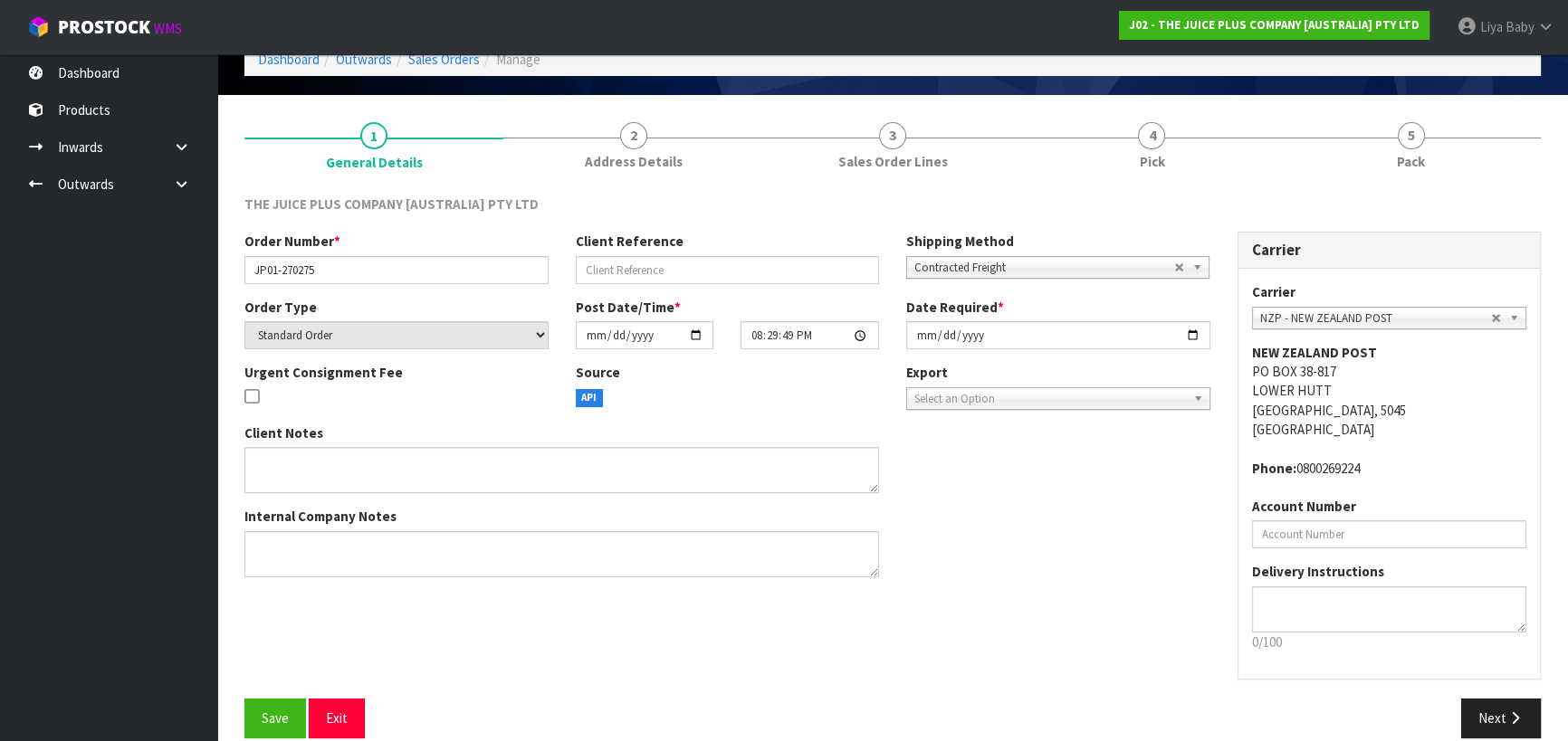
scroll to position [117, 0]
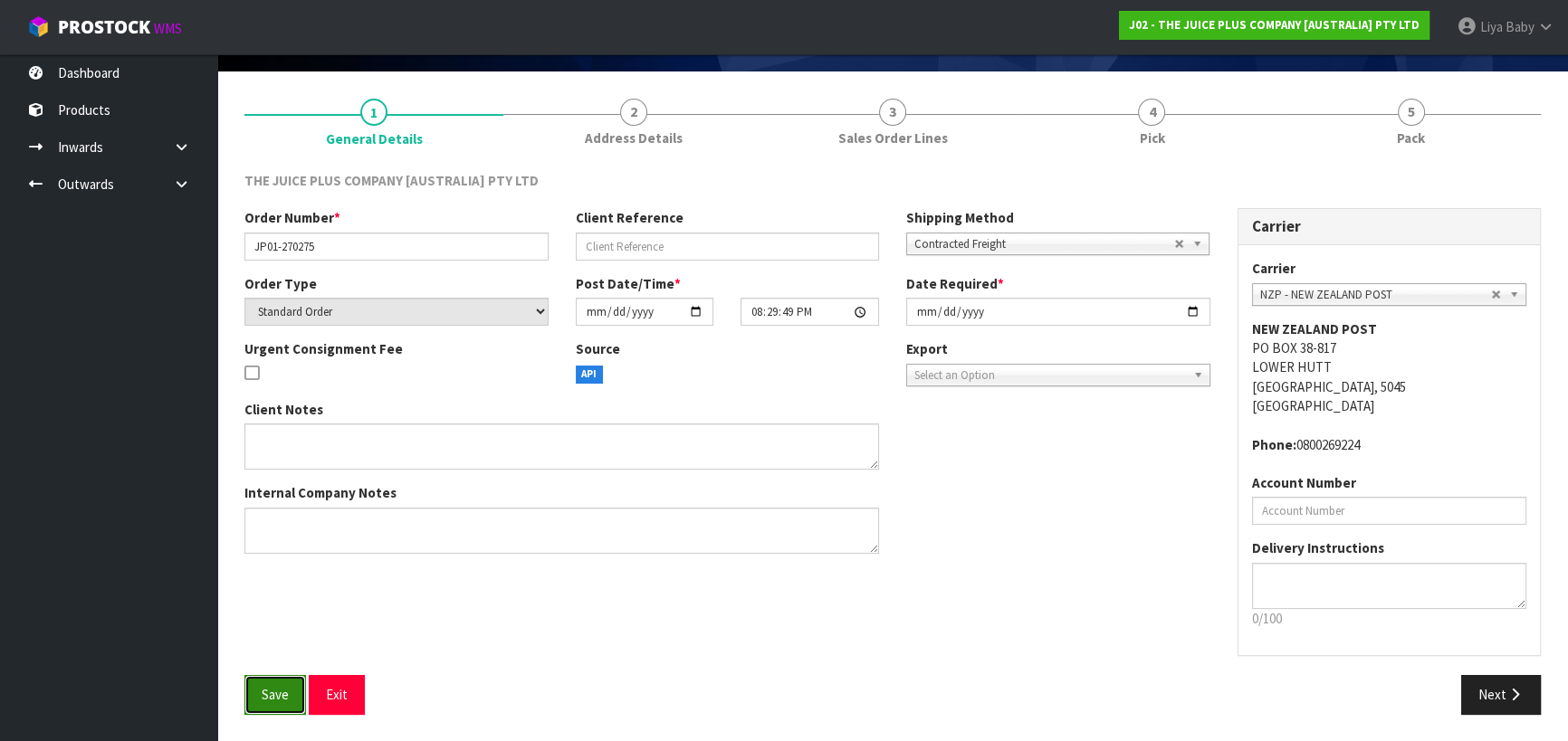
click at [262, 697] on span "Save" at bounding box center [274, 694] width 27 height 17
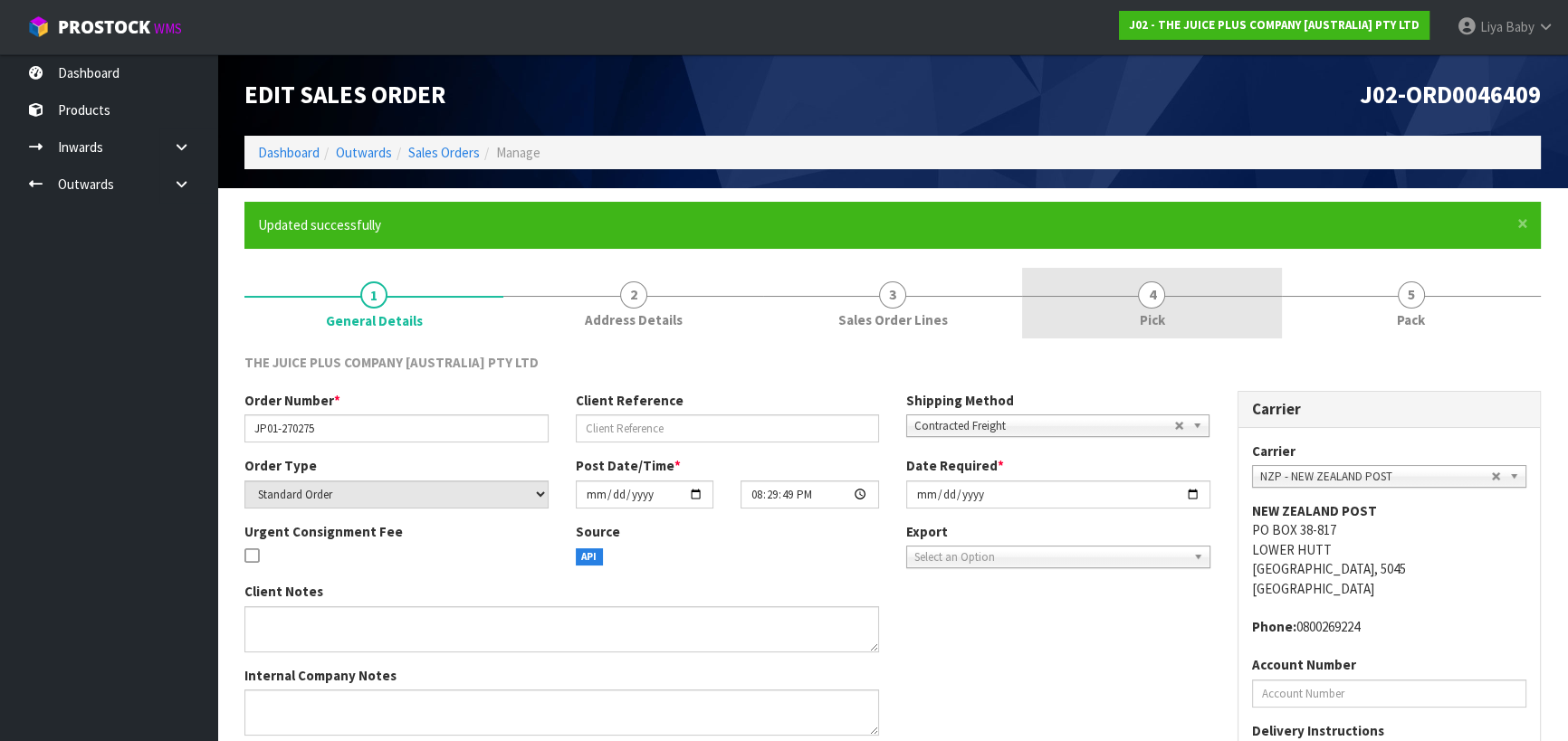
click at [1171, 292] on link "4 Pick" at bounding box center [1151, 304] width 259 height 72
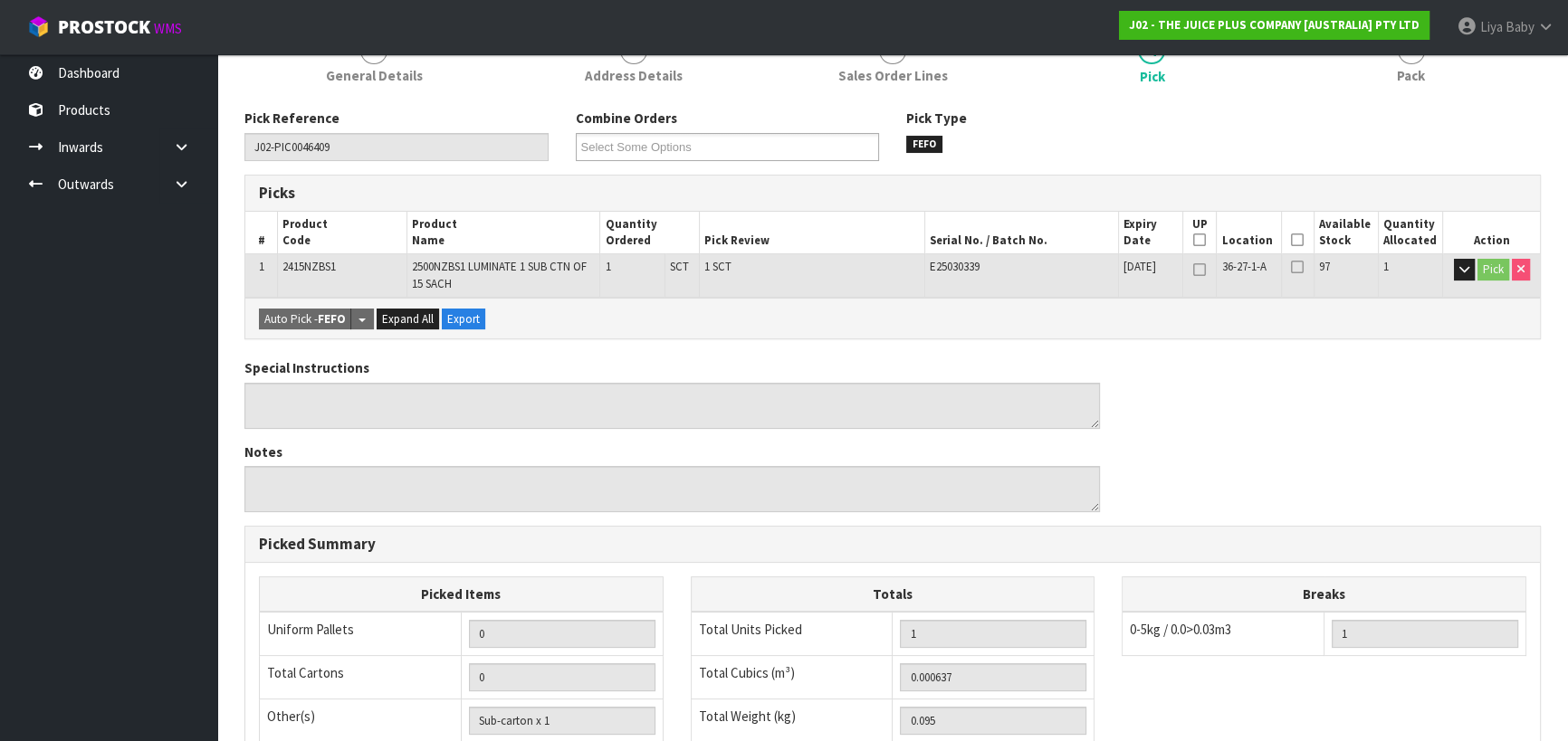
scroll to position [246, 0]
click at [1294, 239] on icon at bounding box center [1297, 238] width 13 height 1
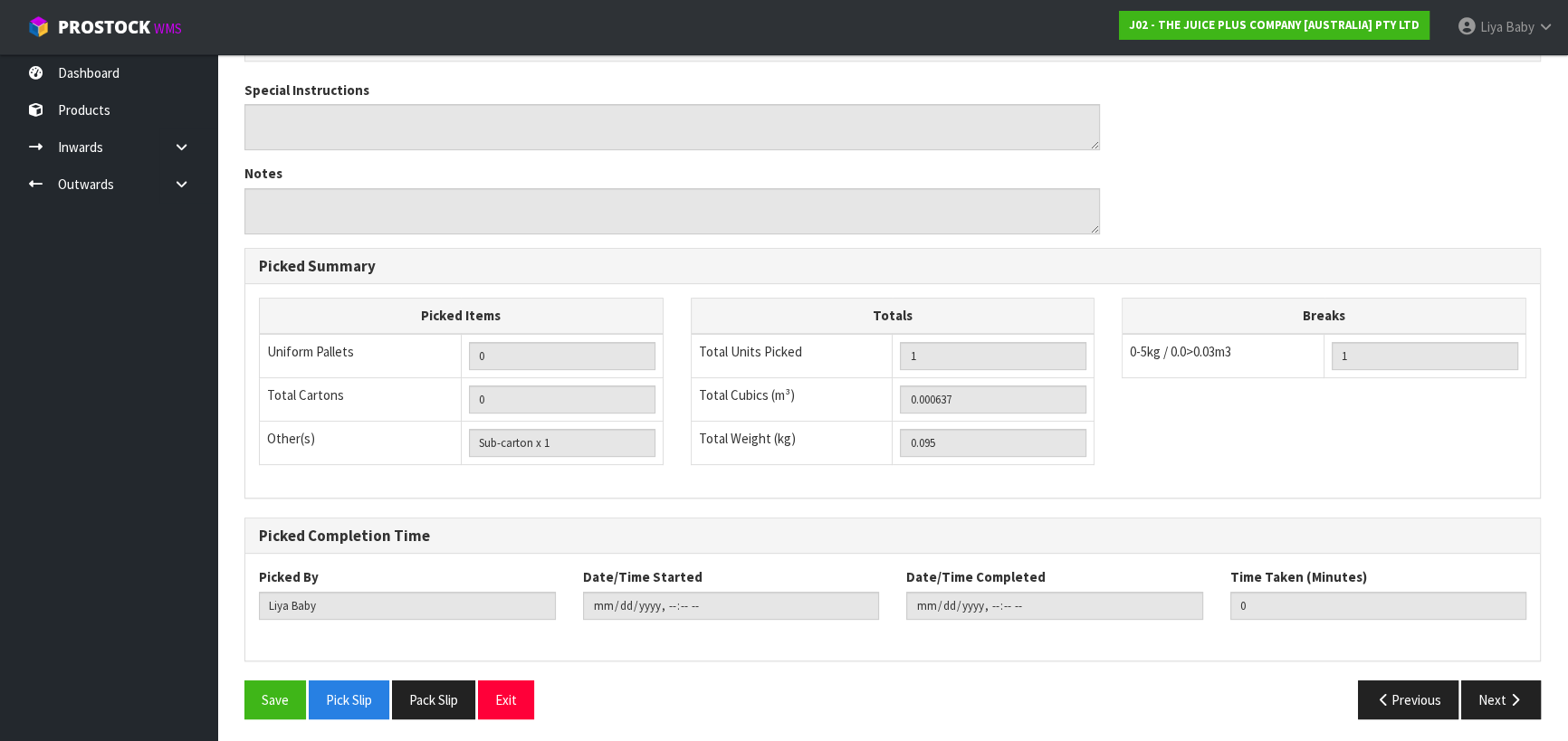
scroll to position [590, 0]
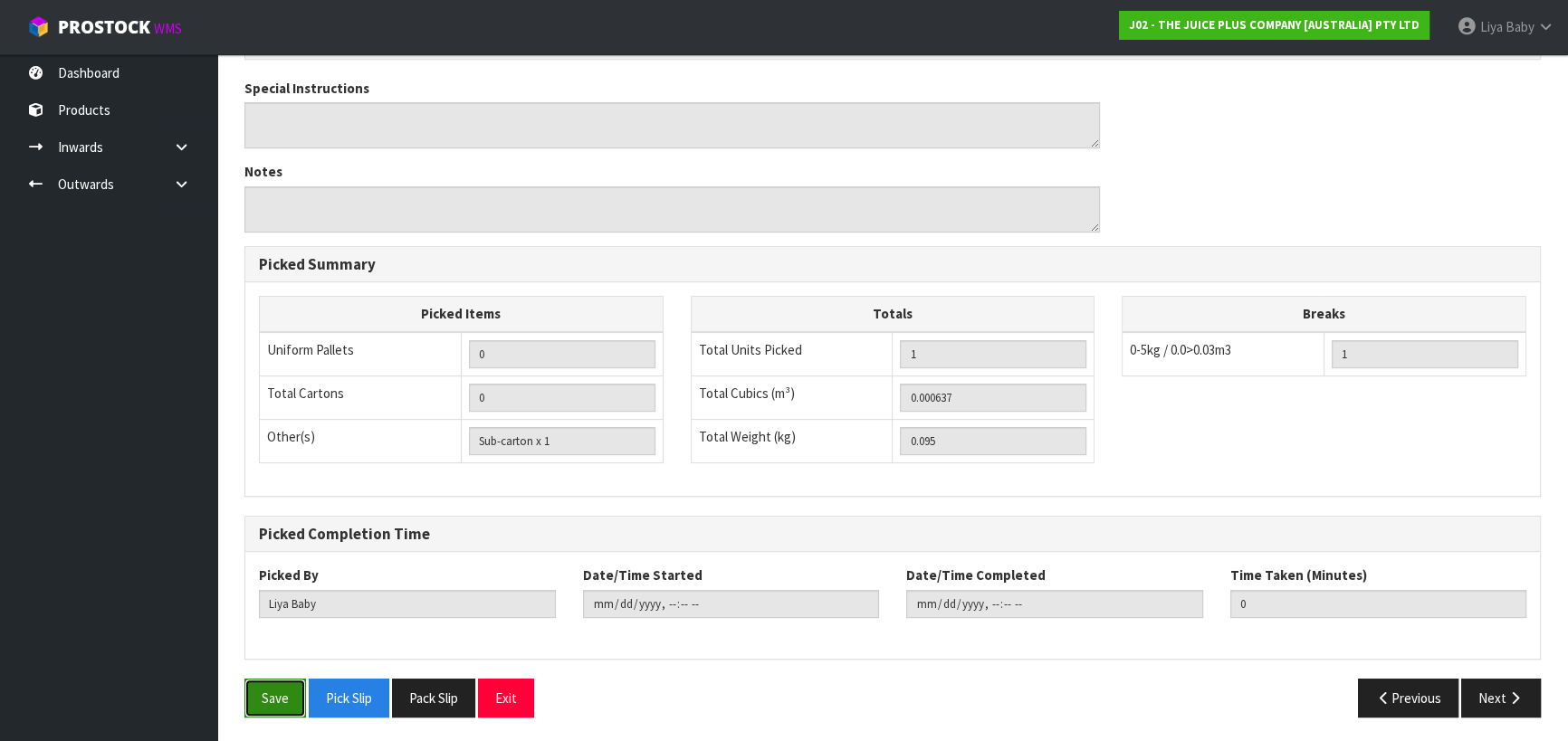
click at [271, 688] on button "Save" at bounding box center [274, 698] width 62 height 39
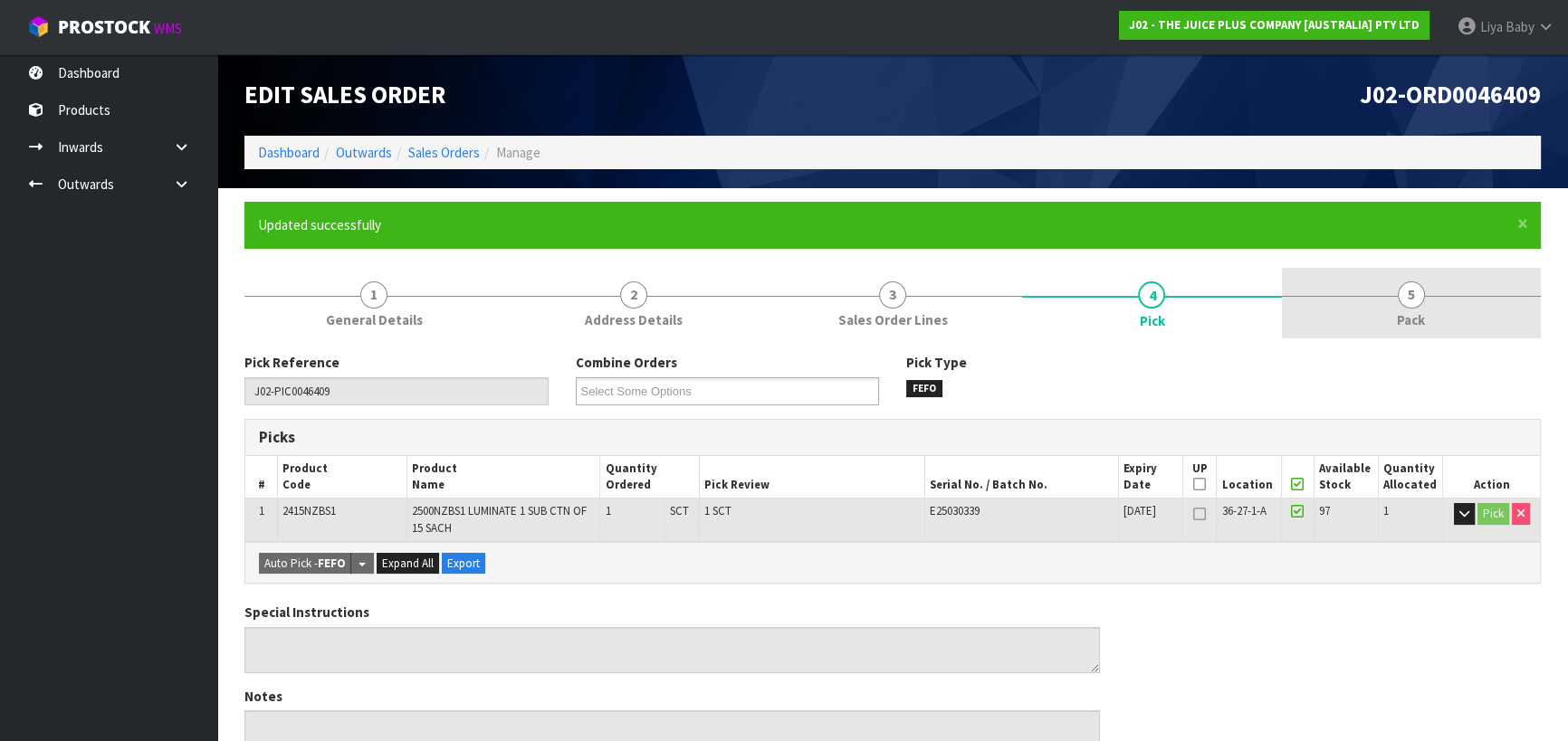
click at [1407, 299] on span "5" at bounding box center [1411, 295] width 27 height 27
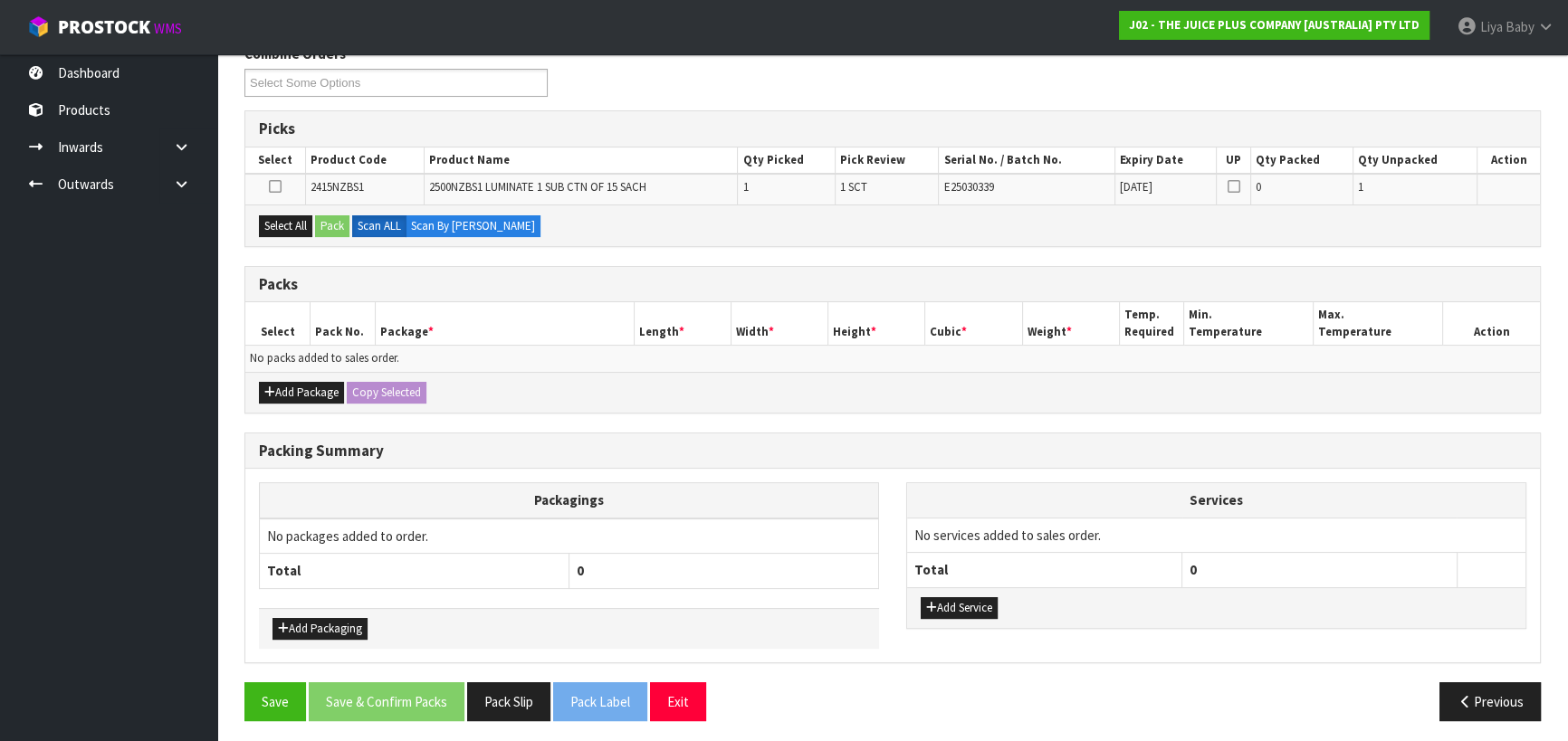
scroll to position [311, 0]
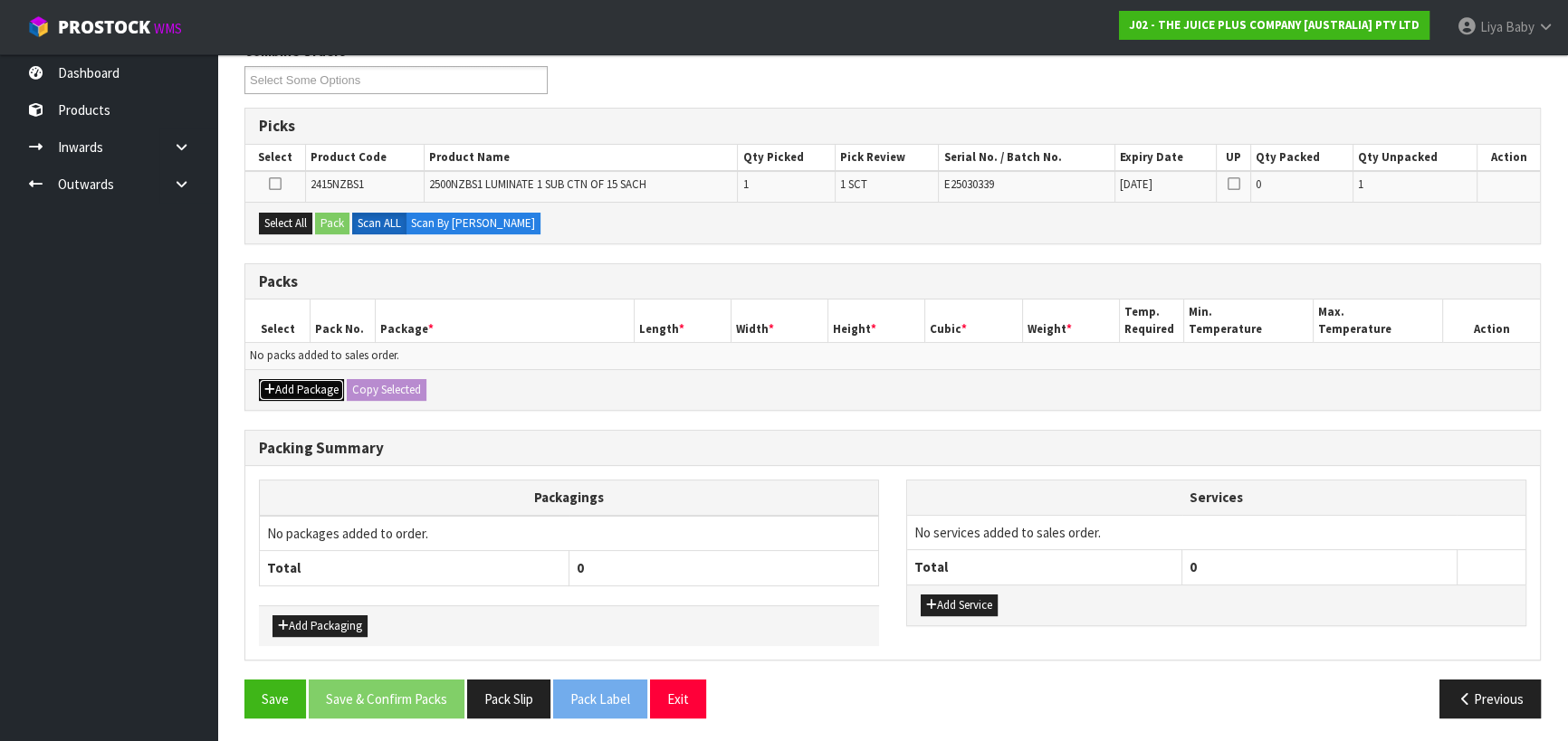
click at [298, 391] on button "Add Package" at bounding box center [301, 390] width 85 height 22
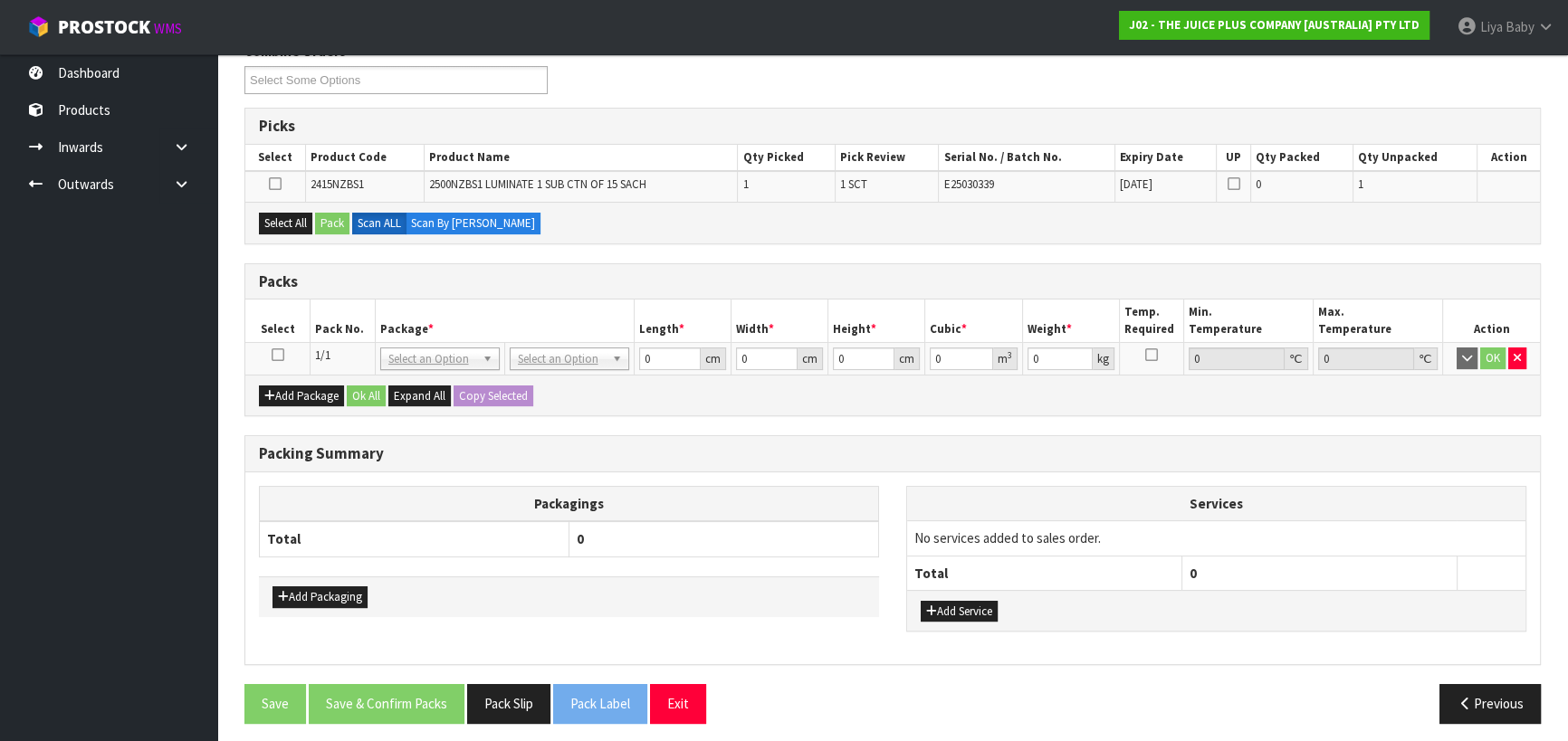
click at [282, 354] on icon at bounding box center [278, 354] width 13 height 1
drag, startPoint x: 287, startPoint y: 226, endPoint x: 305, endPoint y: 222, distance: 18.4
click at [286, 226] on button "Select All" at bounding box center [285, 224] width 53 height 22
click at [321, 219] on button "Pack" at bounding box center [331, 224] width 34 height 22
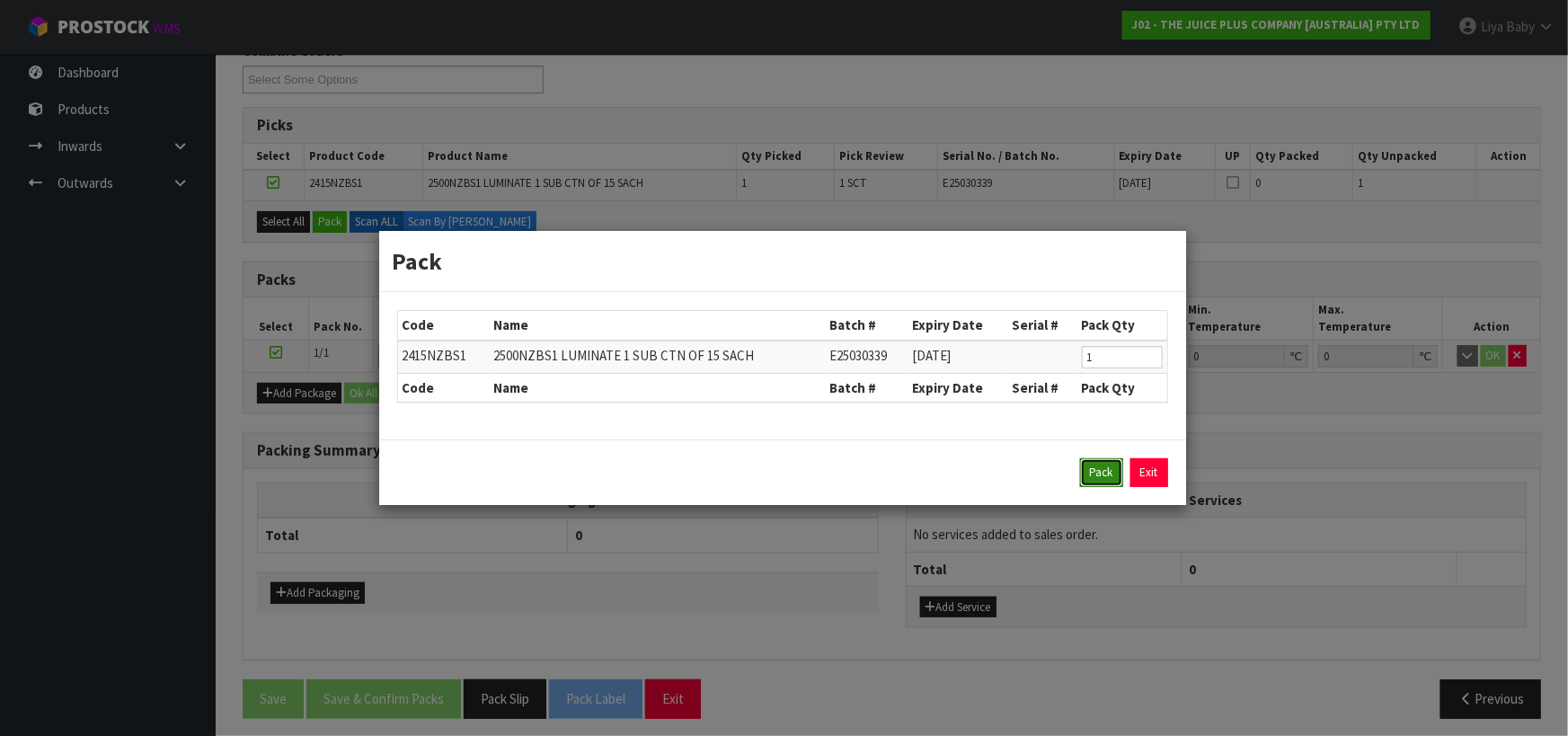
click at [1099, 478] on button "Pack" at bounding box center [1101, 472] width 43 height 28
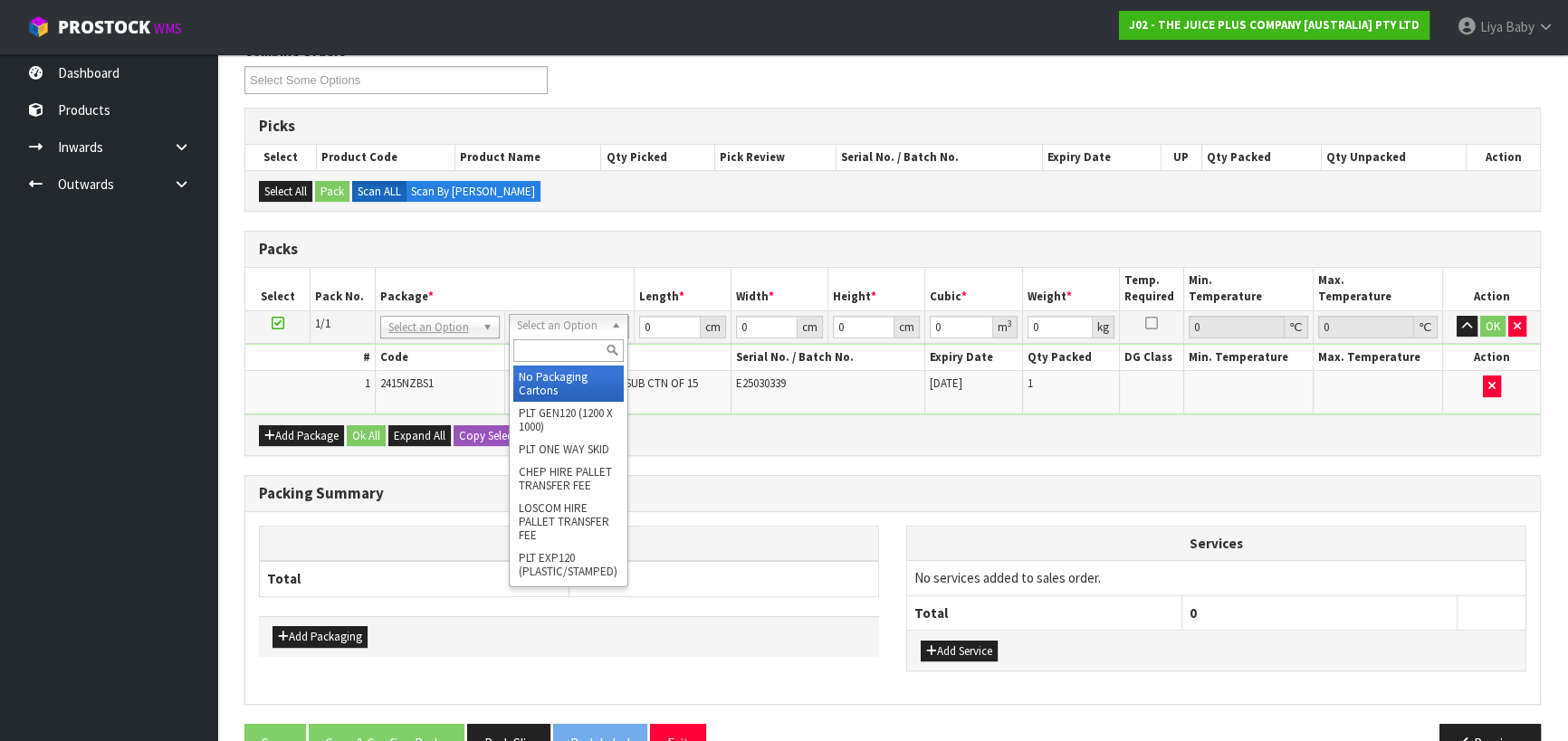
click at [578, 356] on input "text" at bounding box center [568, 351] width 110 height 23
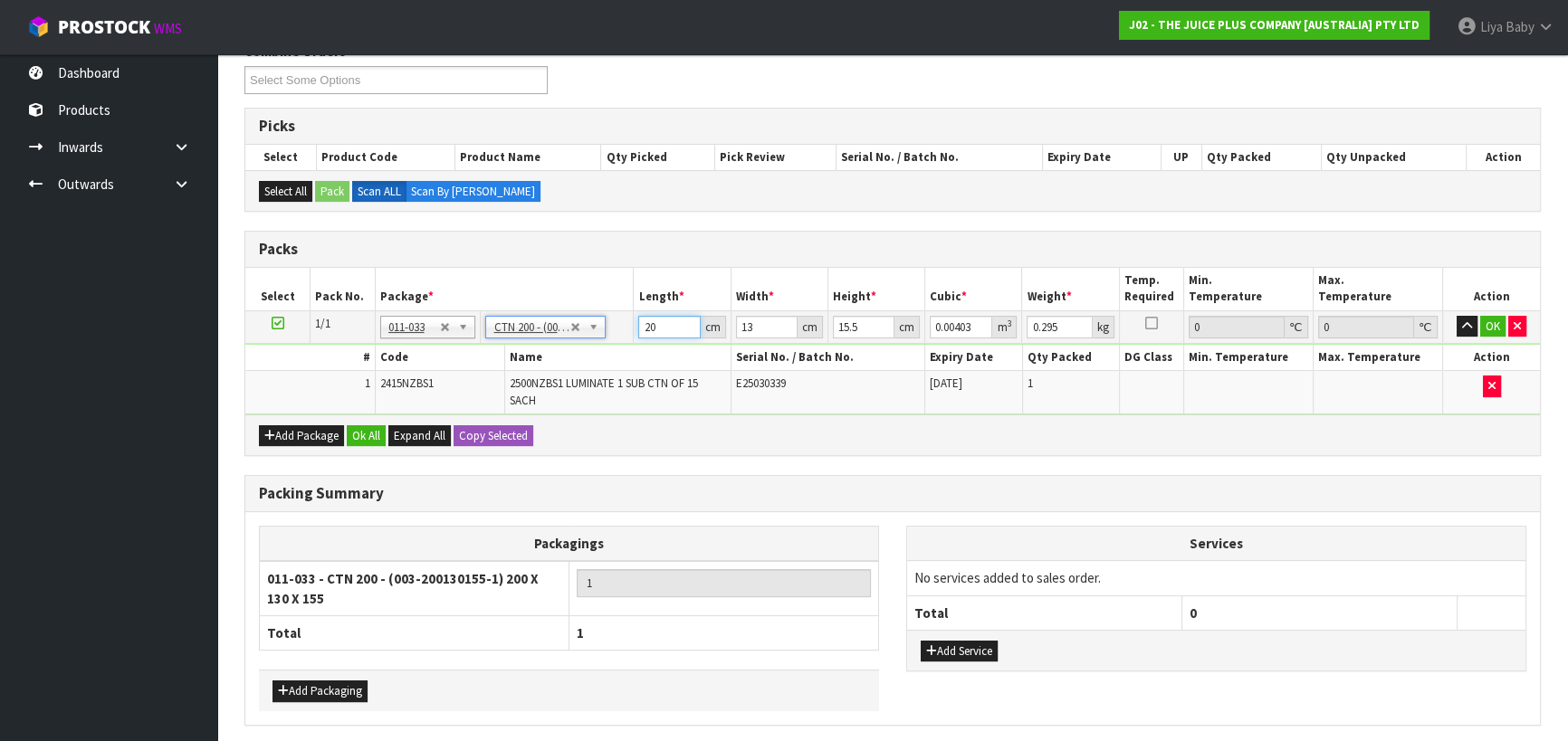
click at [657, 324] on input "20" at bounding box center [668, 327] width 62 height 23
click at [761, 327] on input "13" at bounding box center [766, 327] width 62 height 23
click at [859, 322] on input "15.5" at bounding box center [864, 327] width 62 height 23
click at [1065, 326] on input "0.295" at bounding box center [1059, 327] width 65 height 23
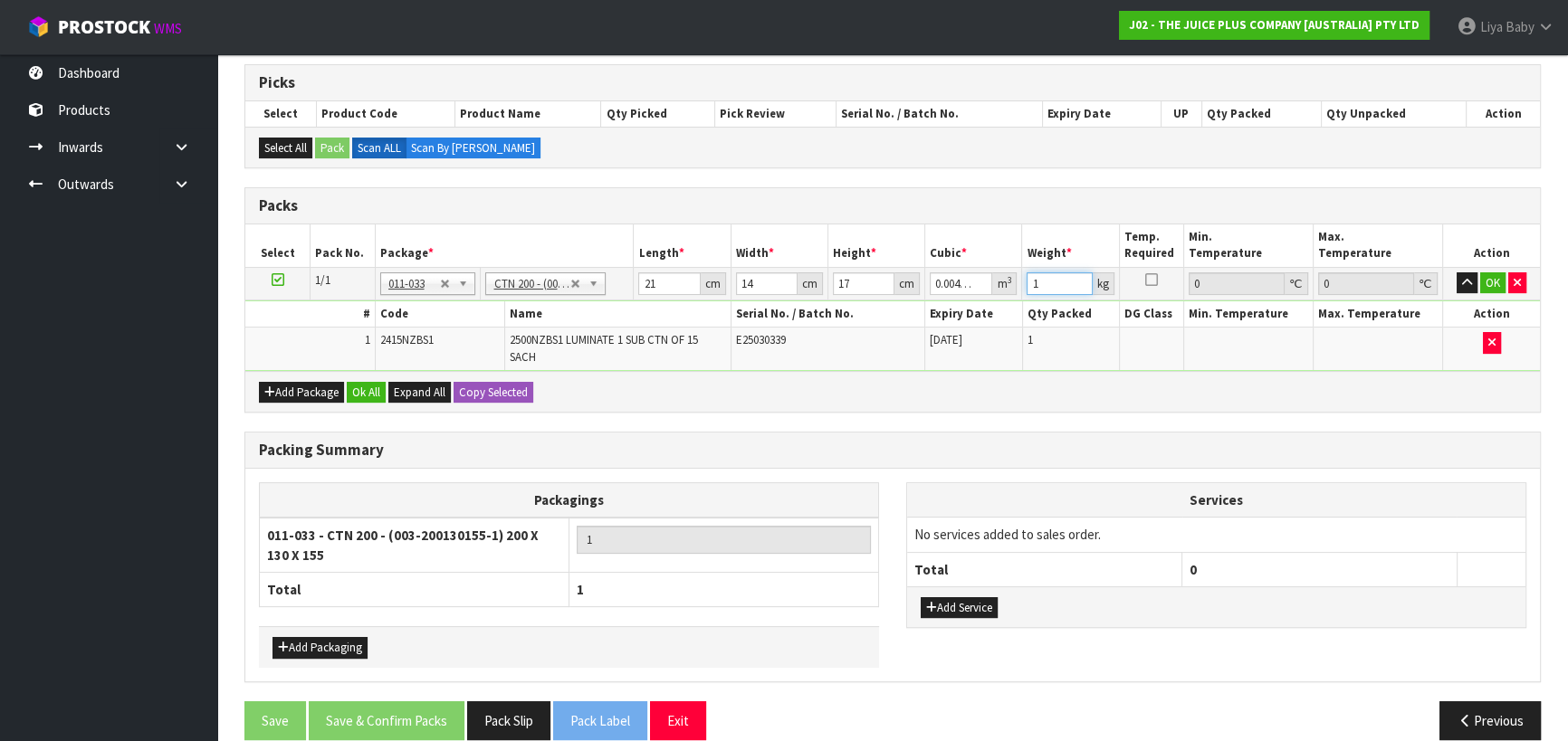
scroll to position [376, 0]
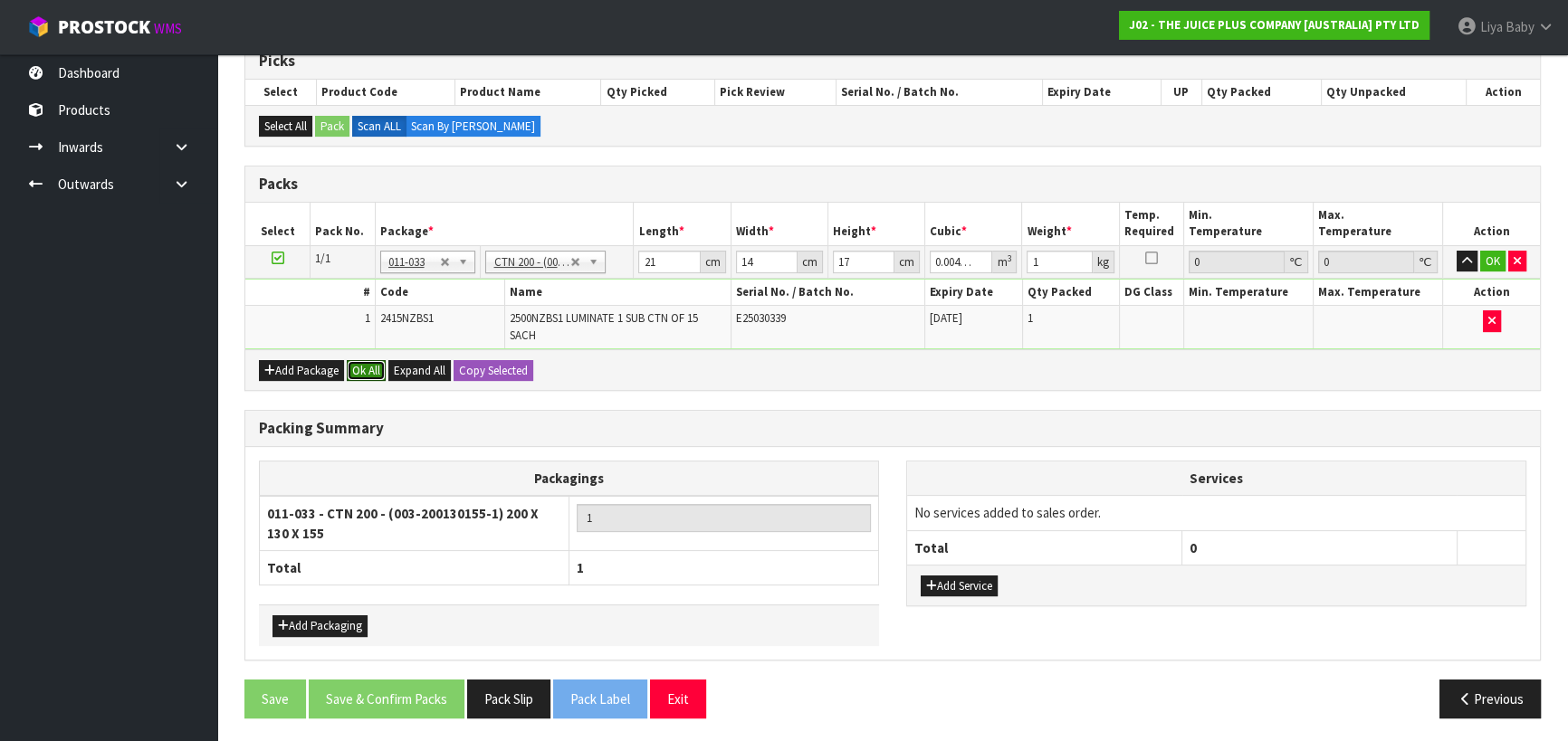
click at [368, 370] on button "Ok All" at bounding box center [366, 371] width 39 height 22
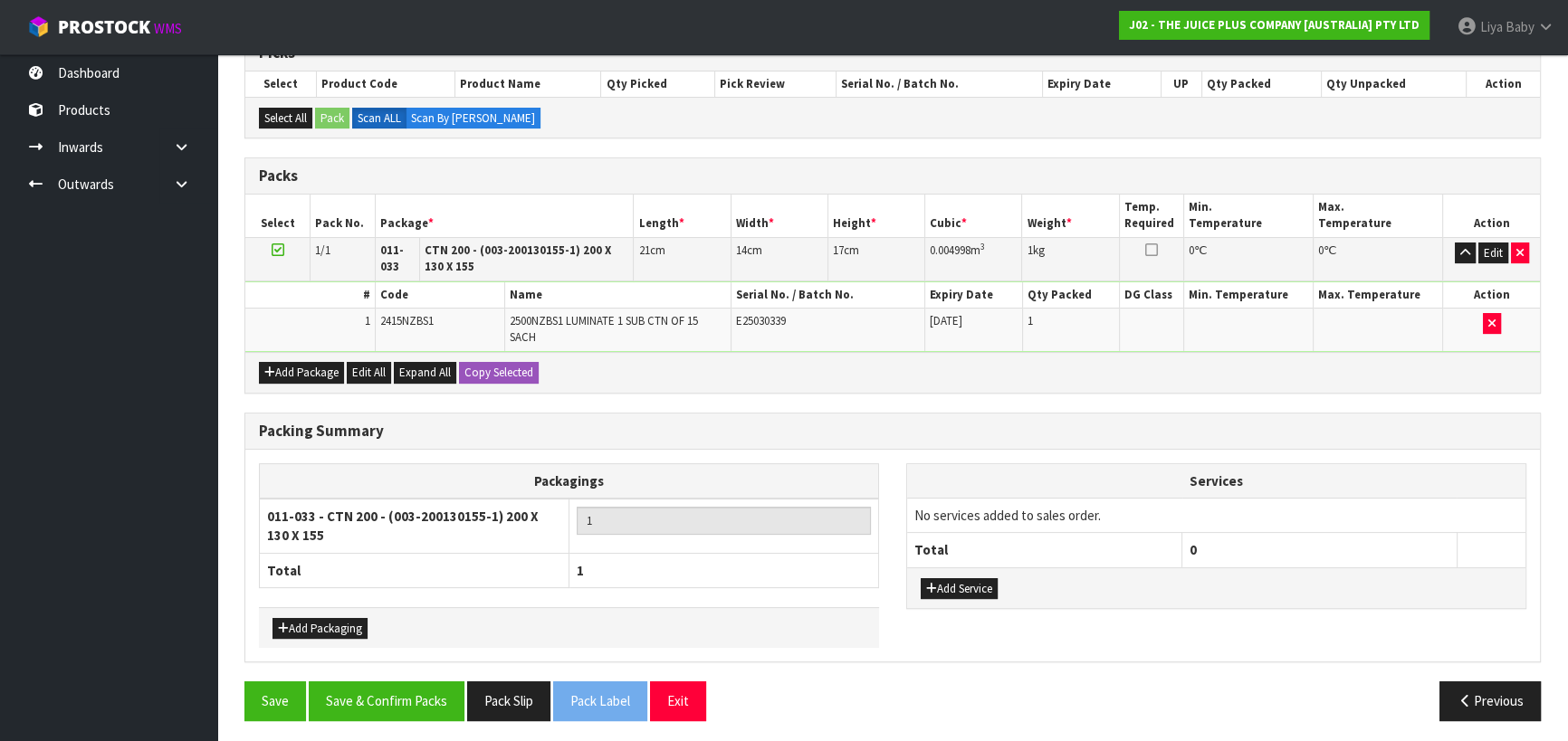
scroll to position [388, 0]
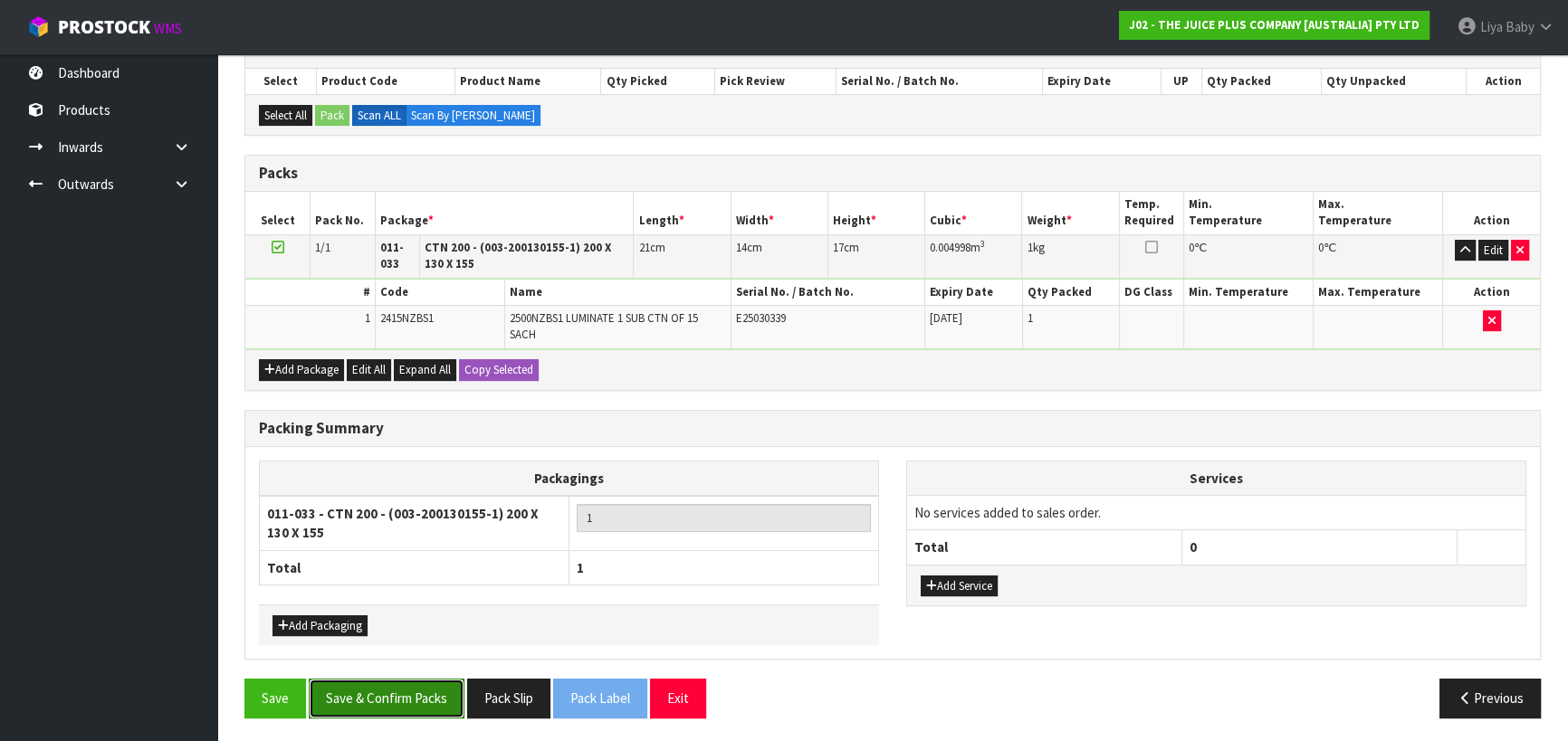
click at [426, 693] on button "Save & Confirm Packs" at bounding box center [386, 698] width 156 height 39
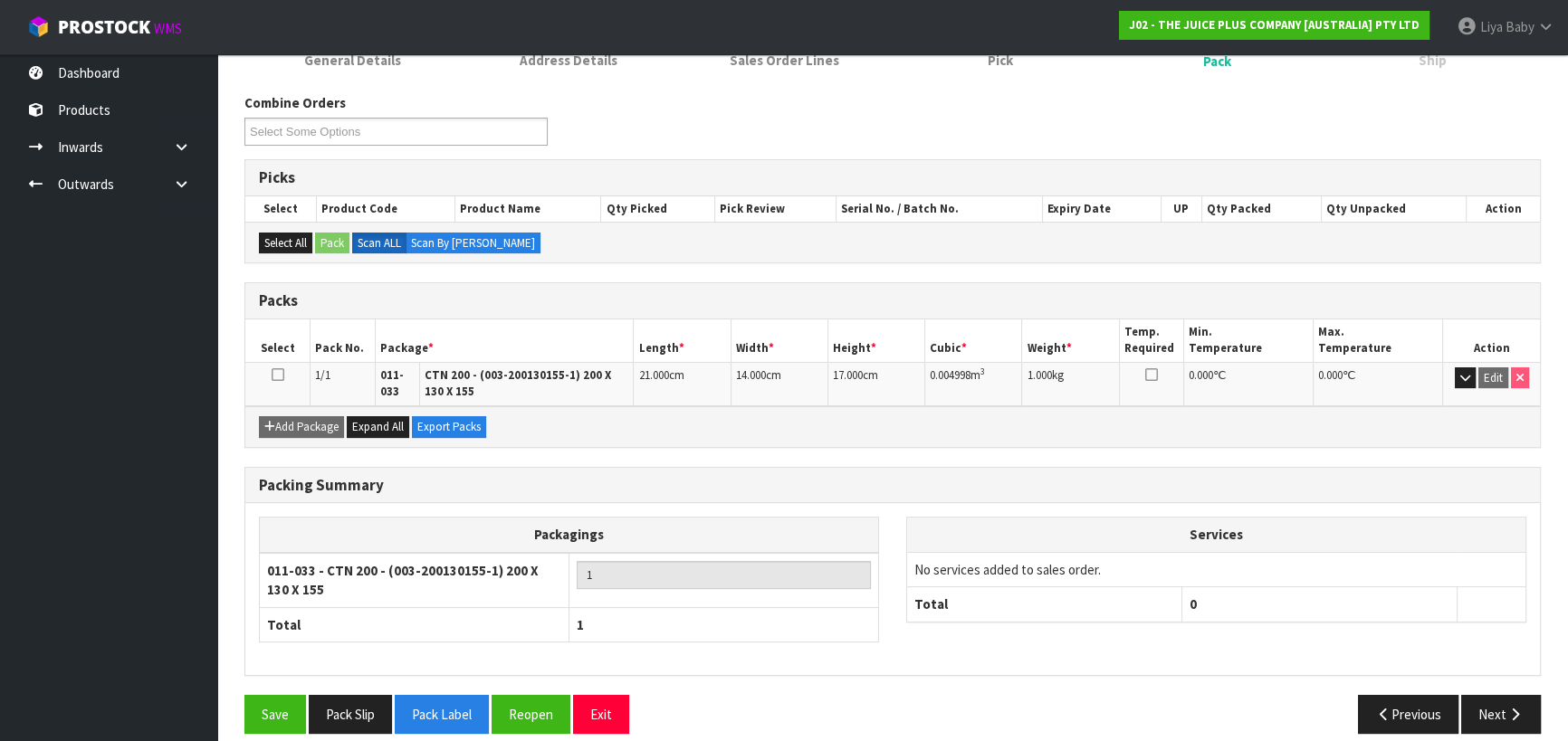
scroll to position [276, 0]
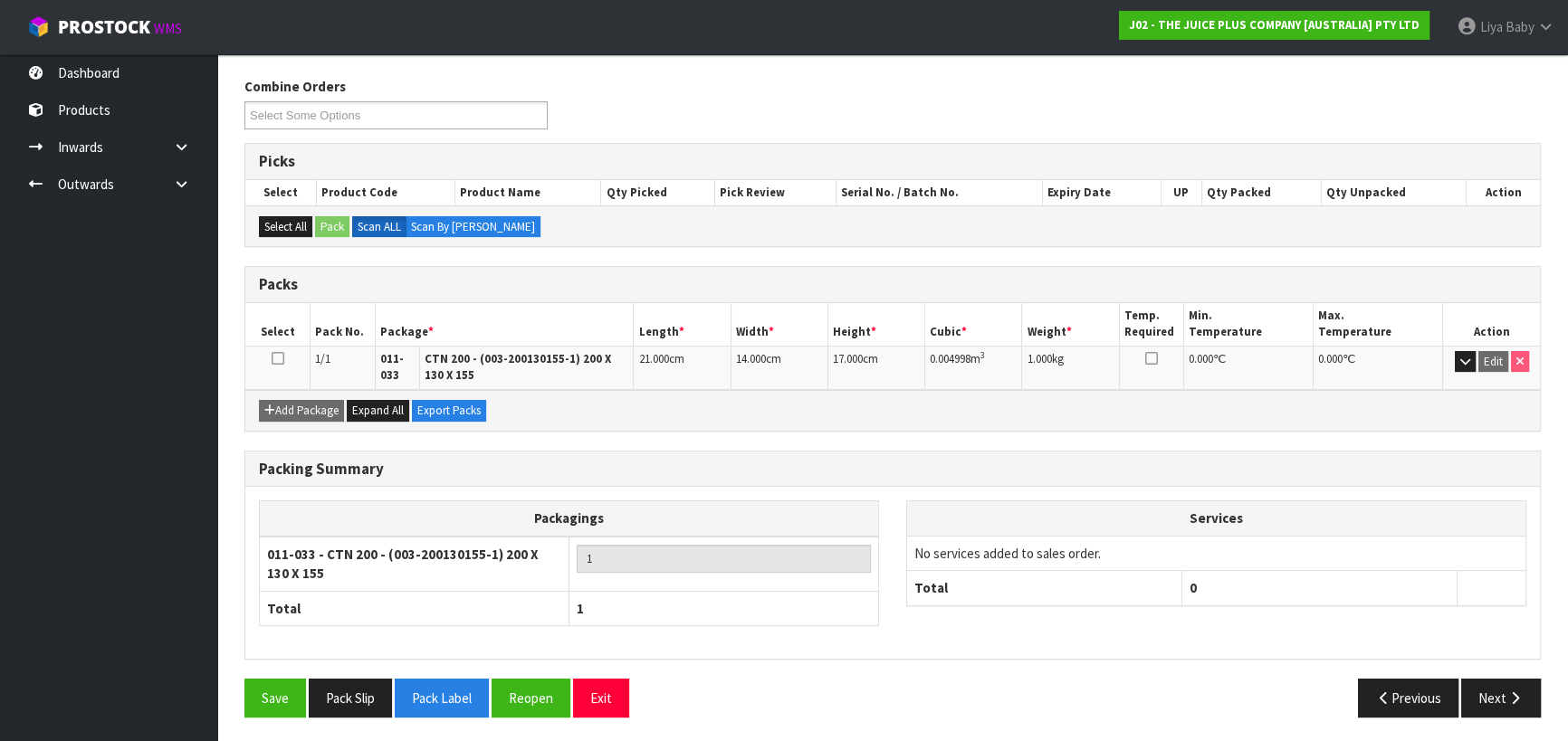
click at [281, 358] on icon at bounding box center [278, 358] width 13 height 1
click at [1474, 684] on button "Next" at bounding box center [1501, 698] width 80 height 39
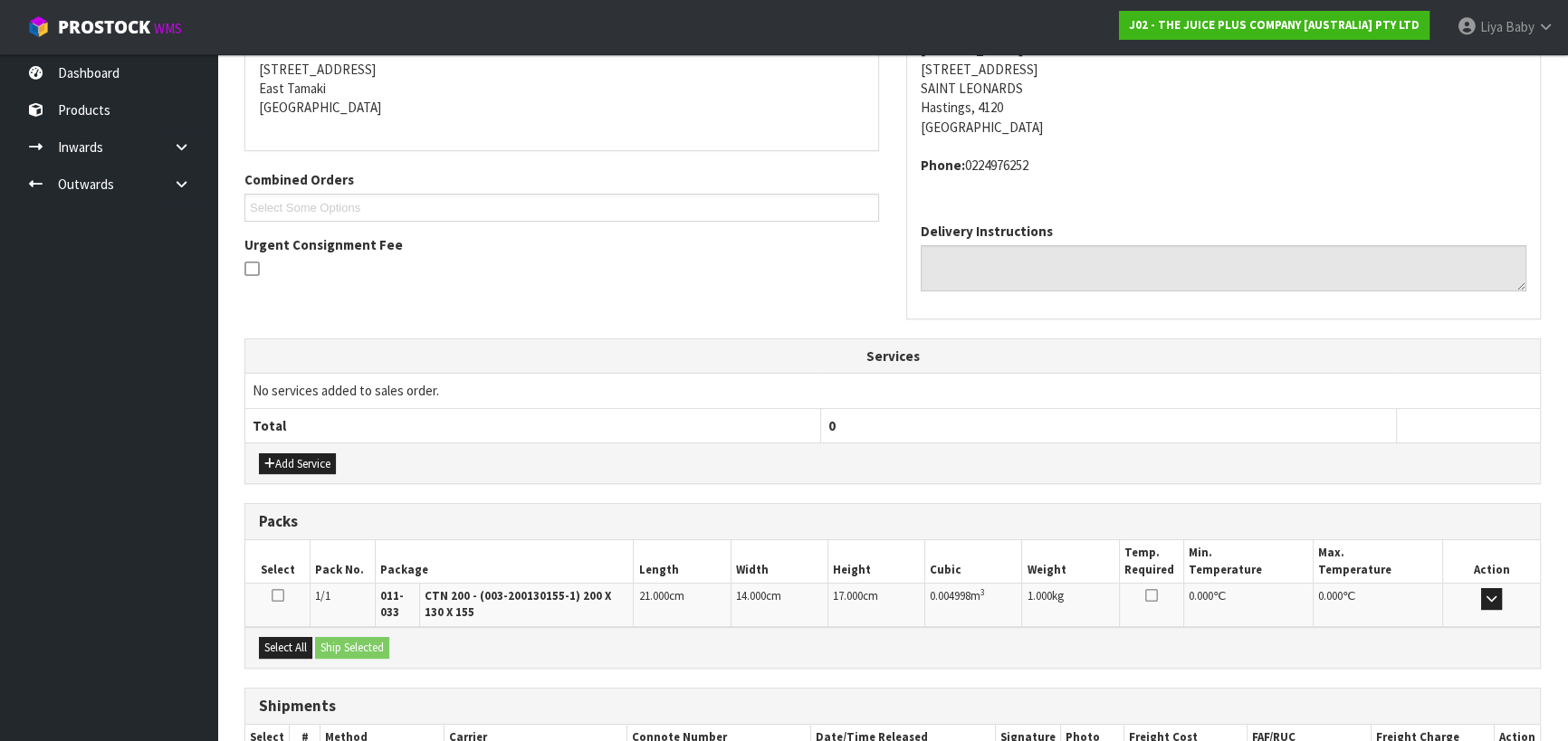
scroll to position [482, 0]
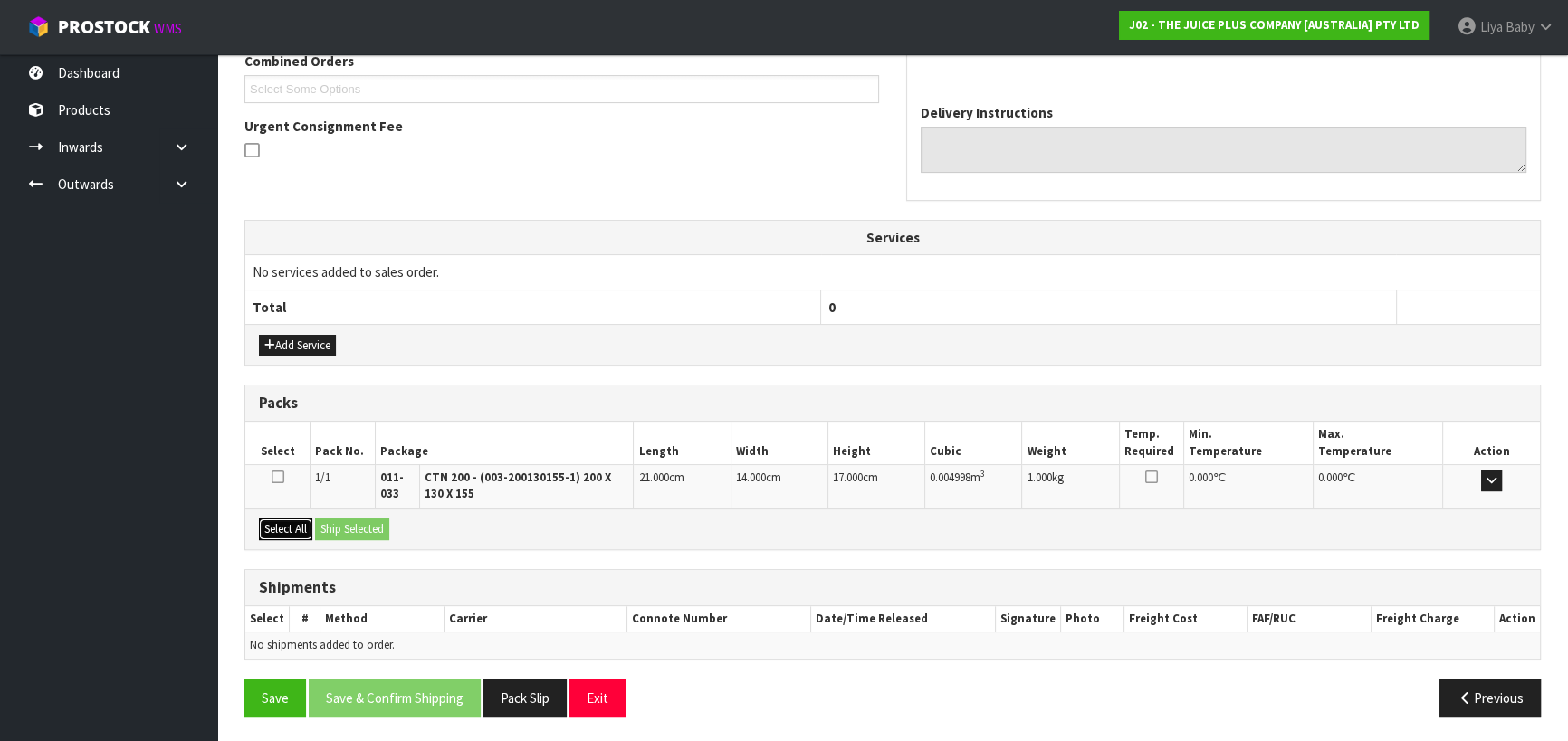
click at [279, 532] on button "Select All" at bounding box center [285, 529] width 53 height 22
click at [345, 521] on button "Ship Selected" at bounding box center [352, 529] width 75 height 22
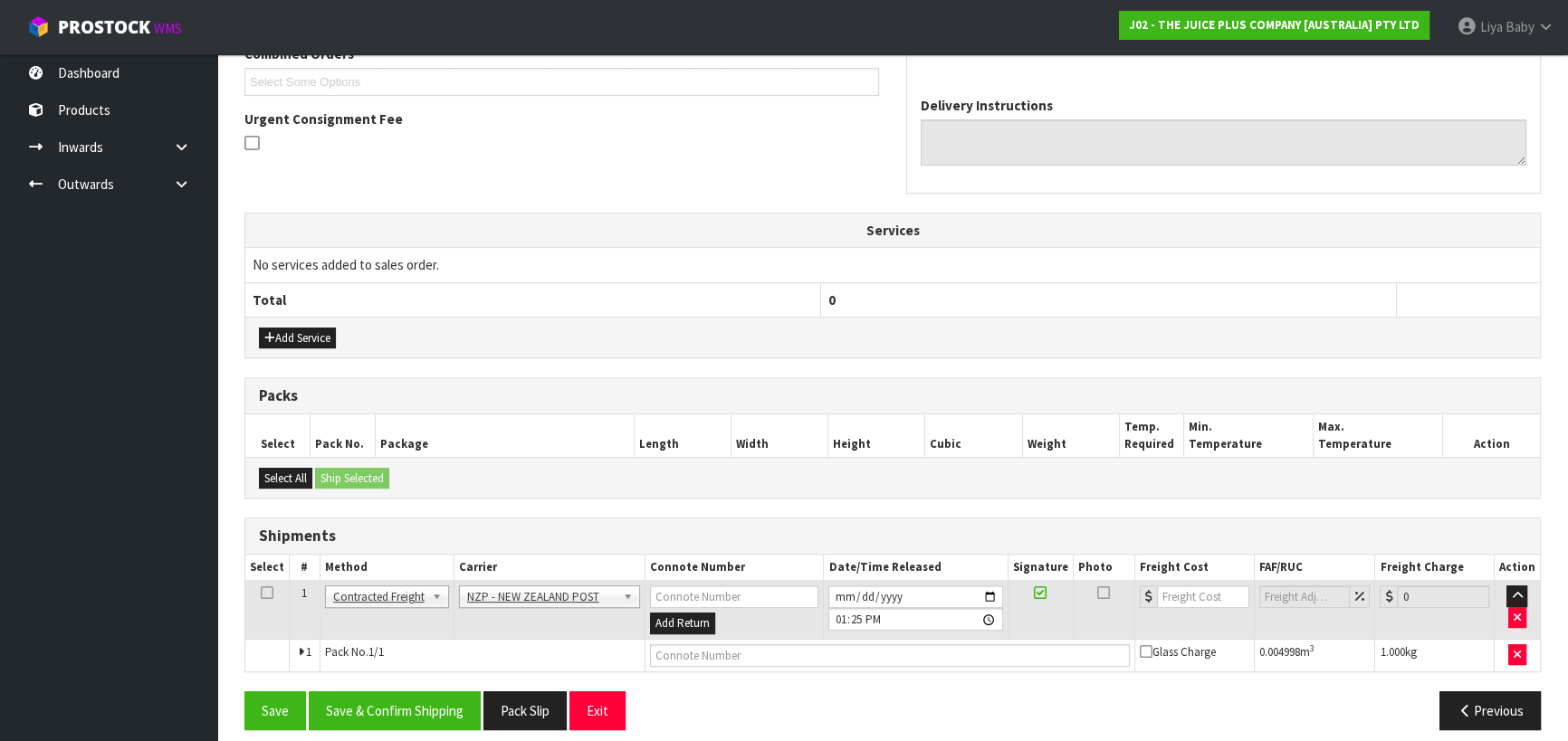
scroll to position [503, 0]
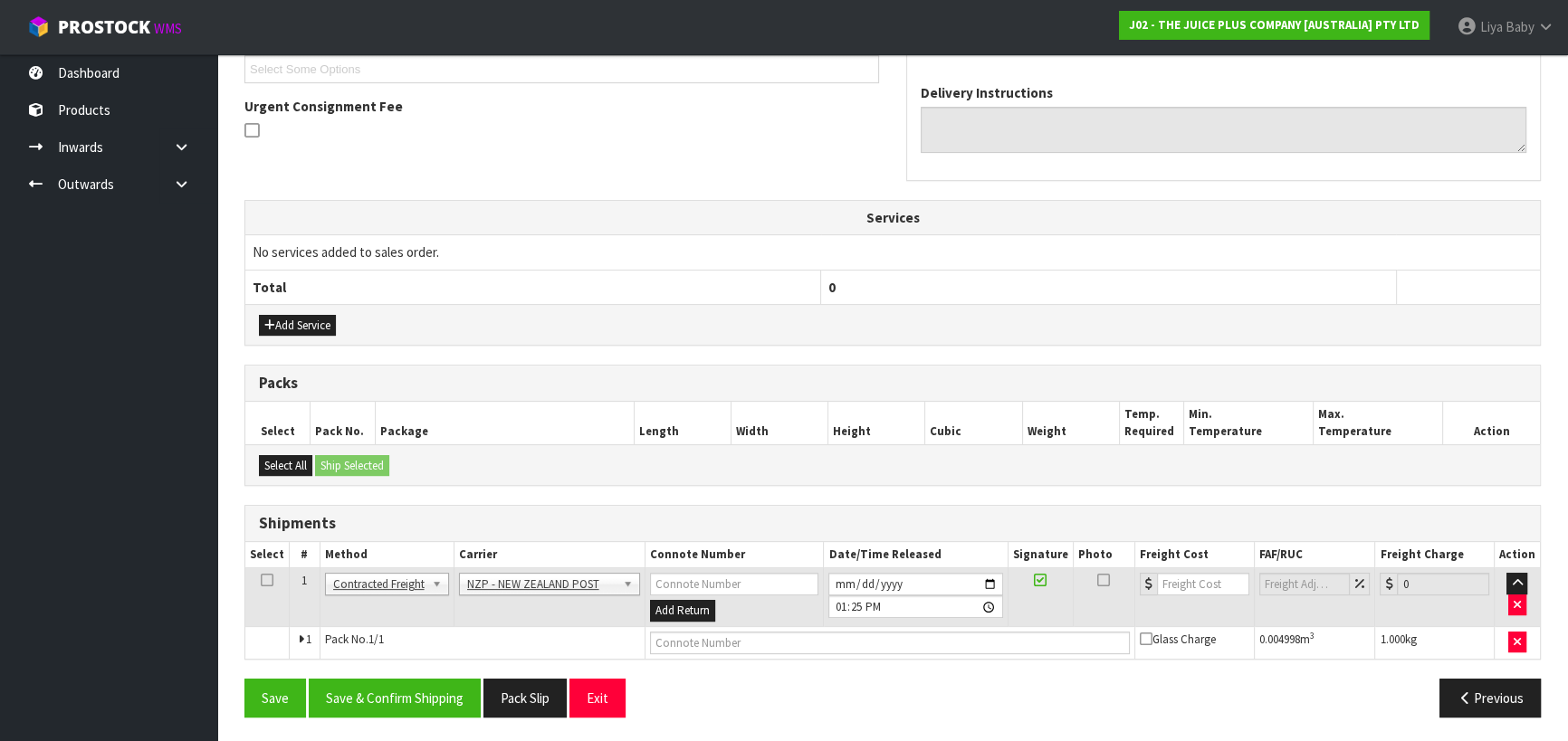
click at [272, 580] on icon at bounding box center [267, 580] width 13 height 1
click at [389, 695] on button "Save & Confirm Shipping" at bounding box center [394, 698] width 172 height 39
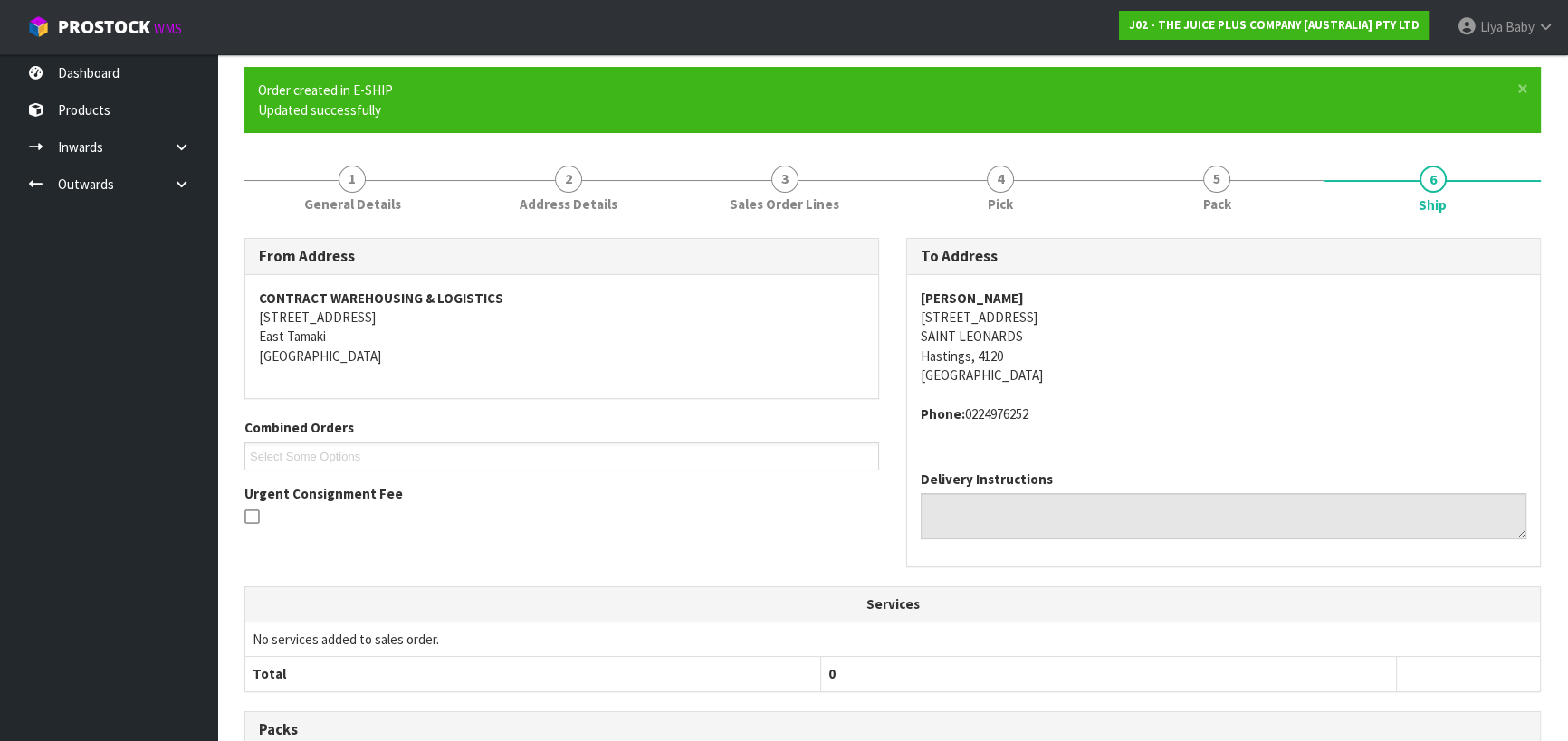
scroll to position [477, 0]
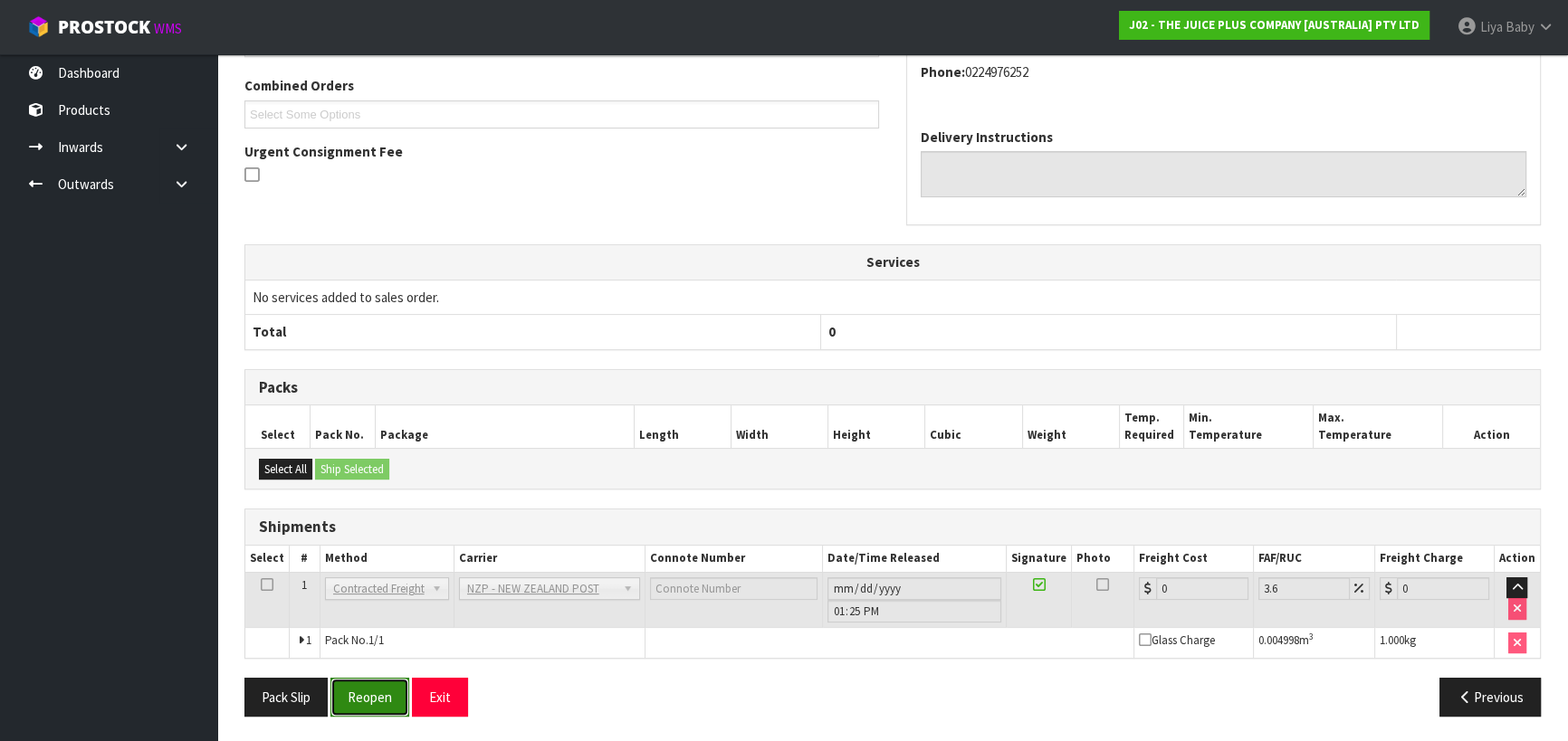
click at [358, 706] on button "Reopen" at bounding box center [370, 697] width 79 height 39
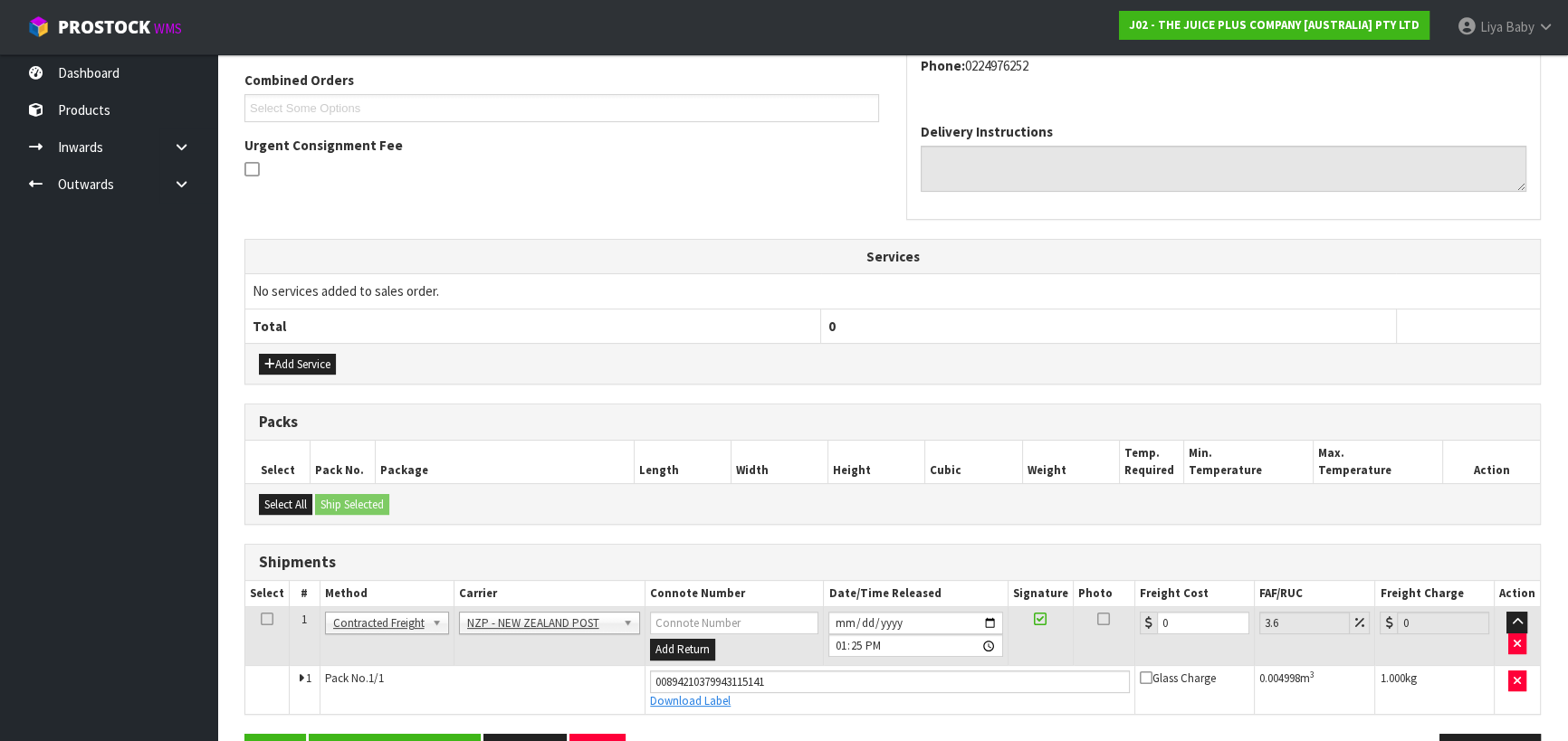
scroll to position [518, 0]
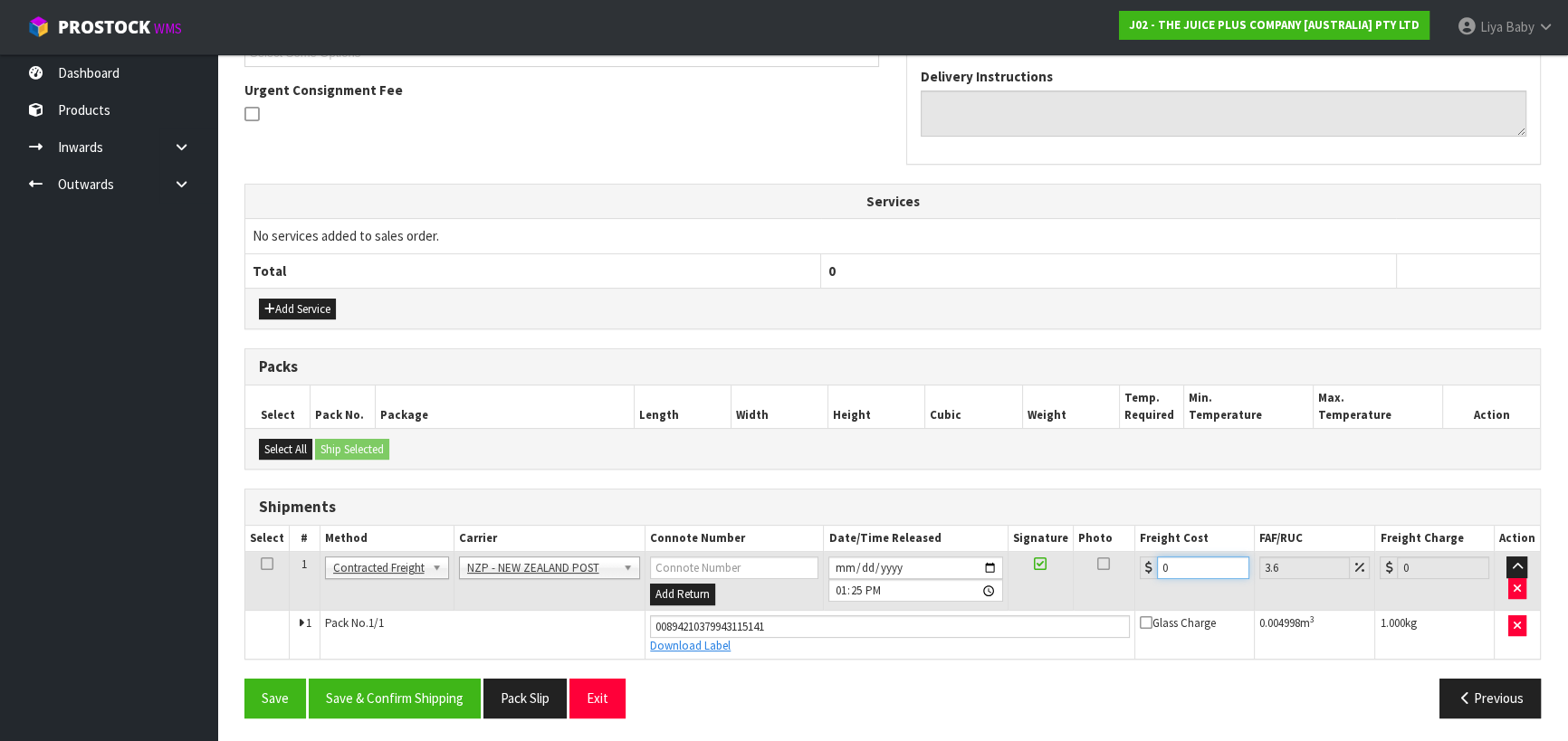
click at [1189, 565] on input "0" at bounding box center [1203, 568] width 92 height 23
click at [263, 564] on icon at bounding box center [267, 564] width 13 height 1
click at [396, 697] on button "Save & Confirm Shipping" at bounding box center [394, 698] width 172 height 39
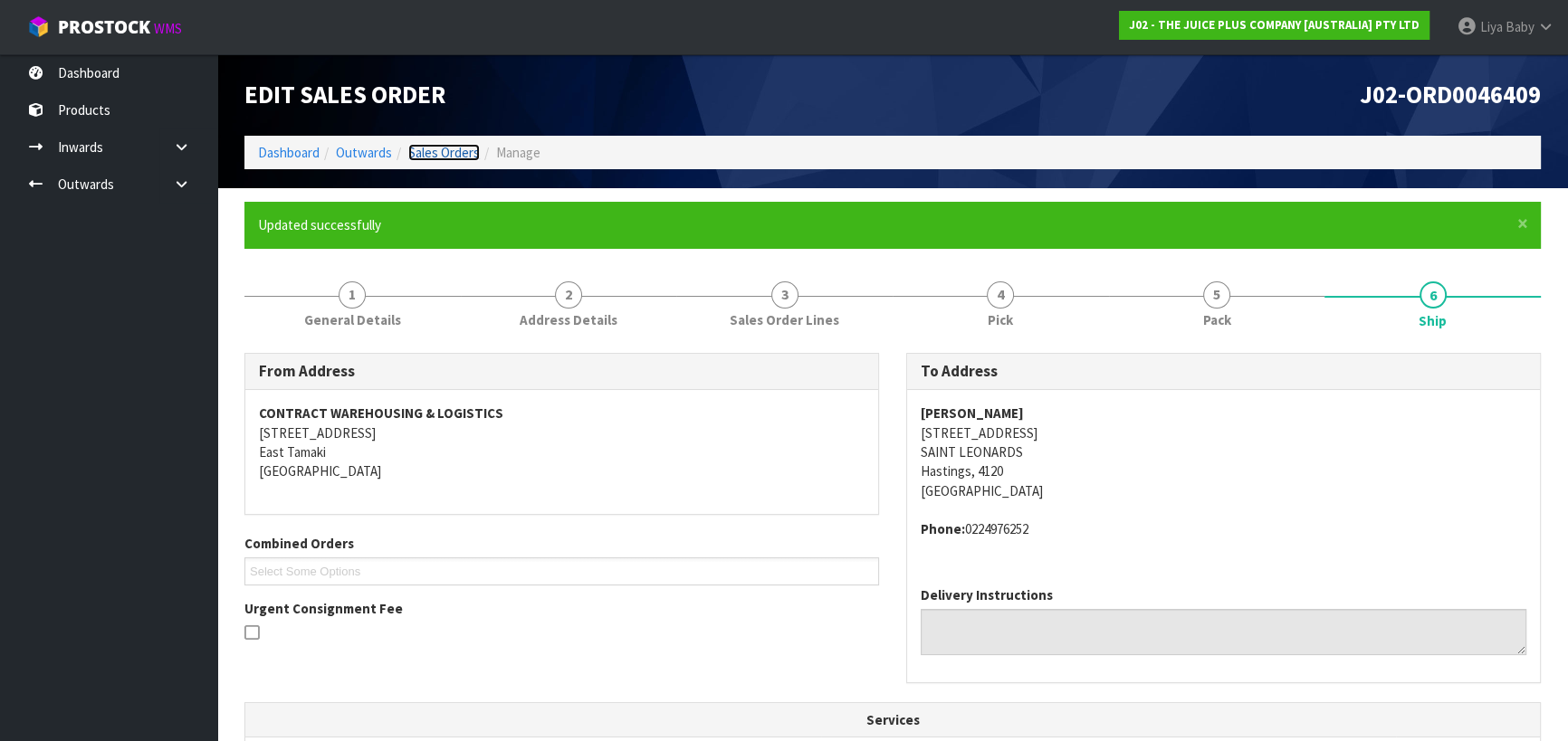
click at [467, 151] on link "Sales Orders" at bounding box center [444, 152] width 72 height 17
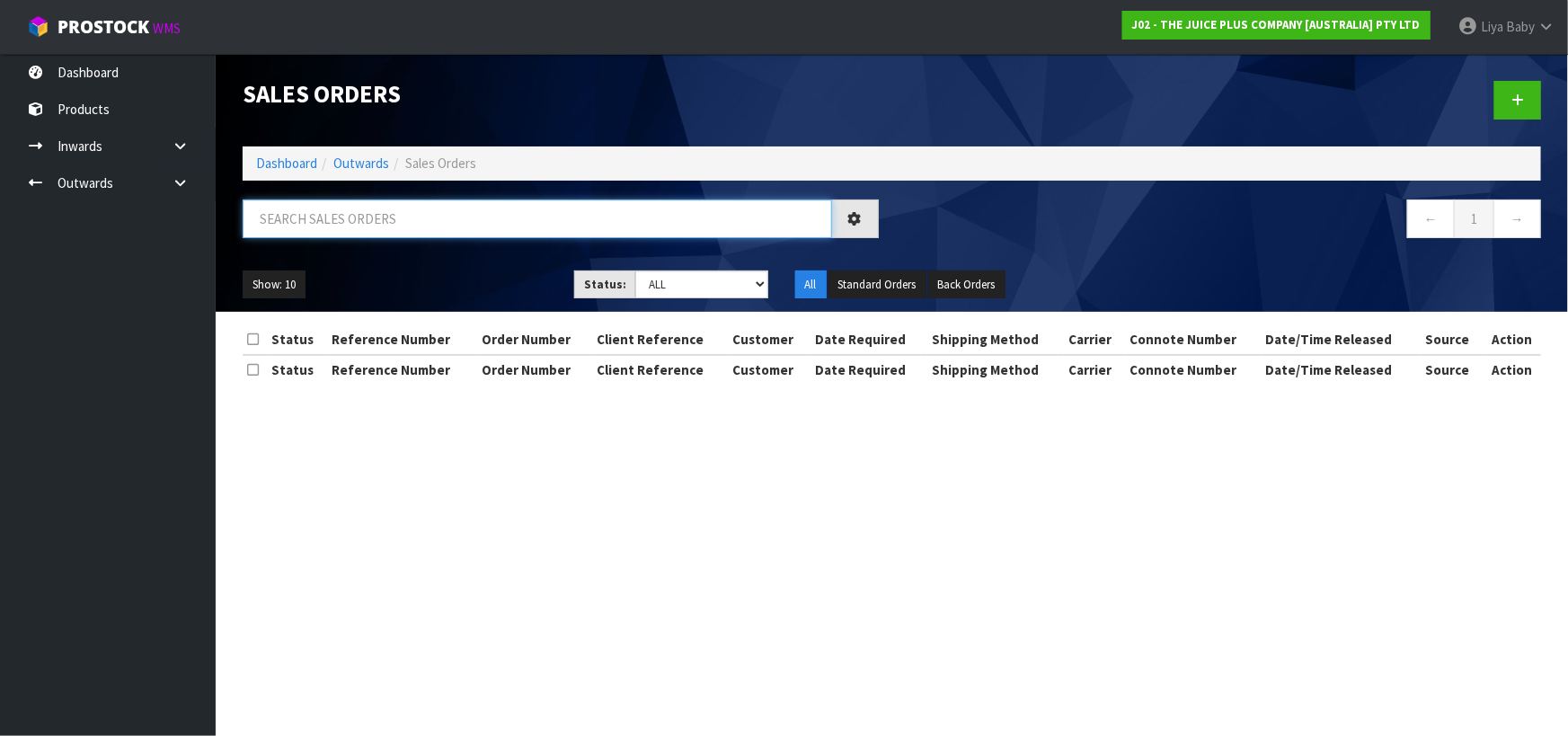
click at [402, 227] on input "text" at bounding box center [536, 219] width 589 height 38
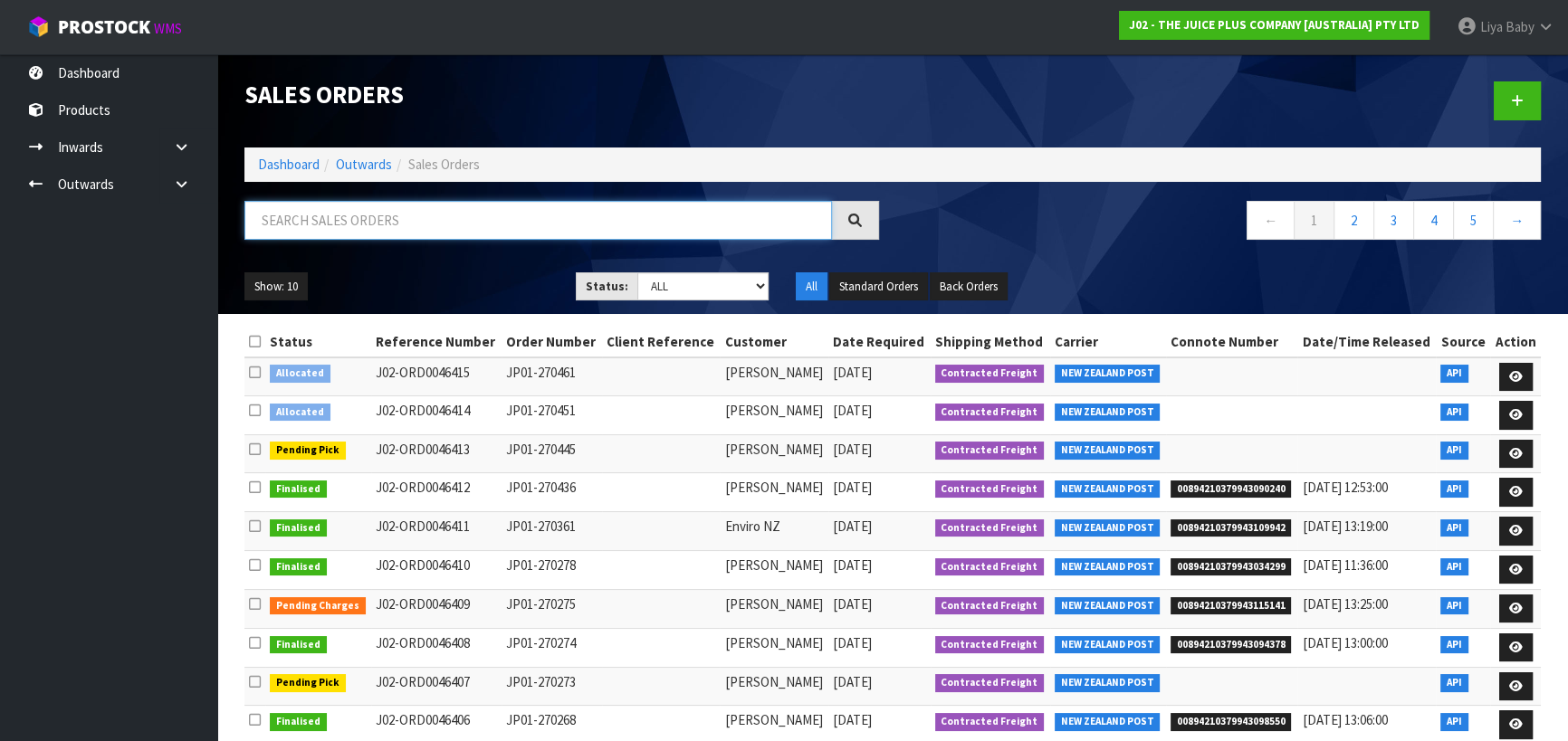
click at [319, 226] on input "text" at bounding box center [538, 220] width 587 height 39
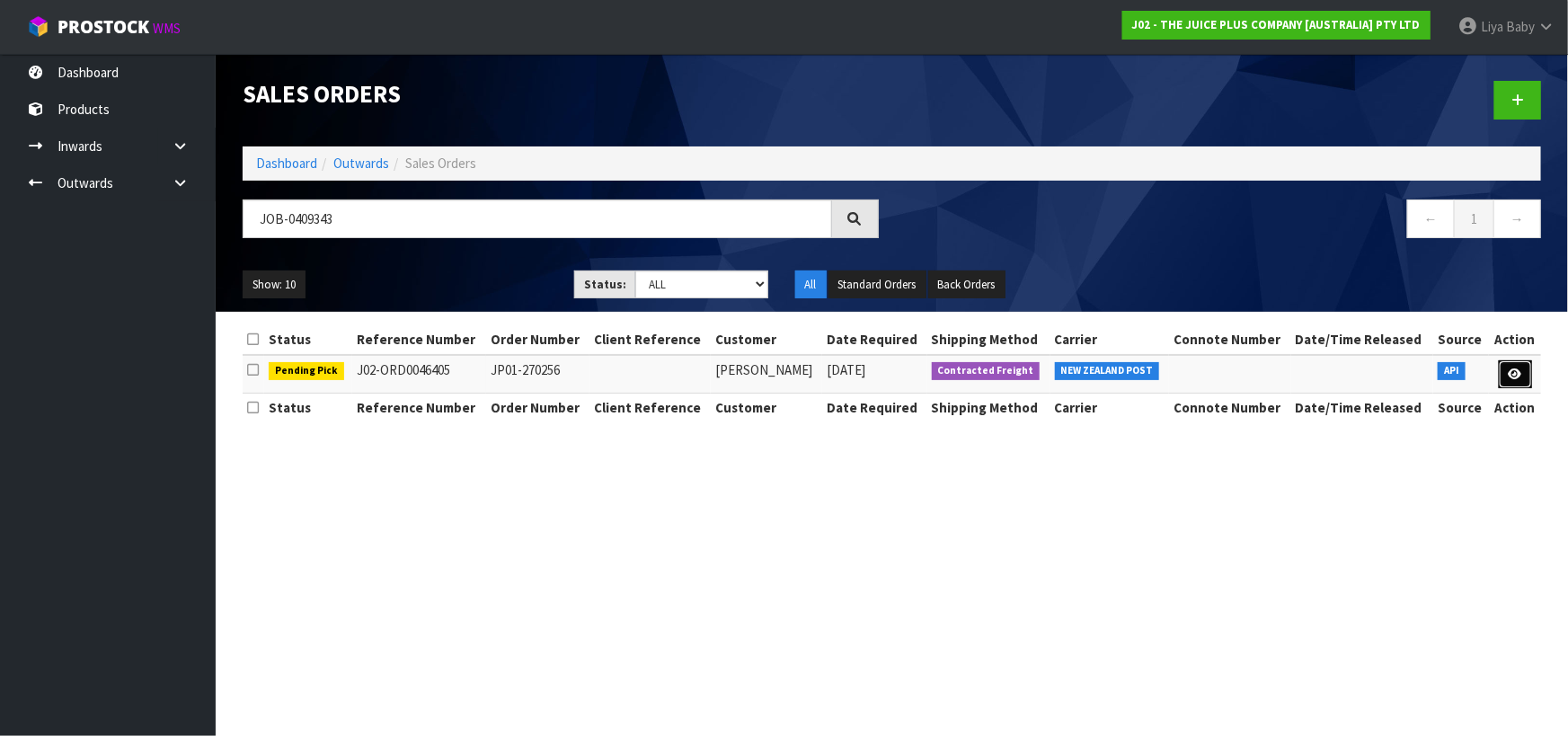
click at [1519, 364] on link at bounding box center [1515, 374] width 33 height 28
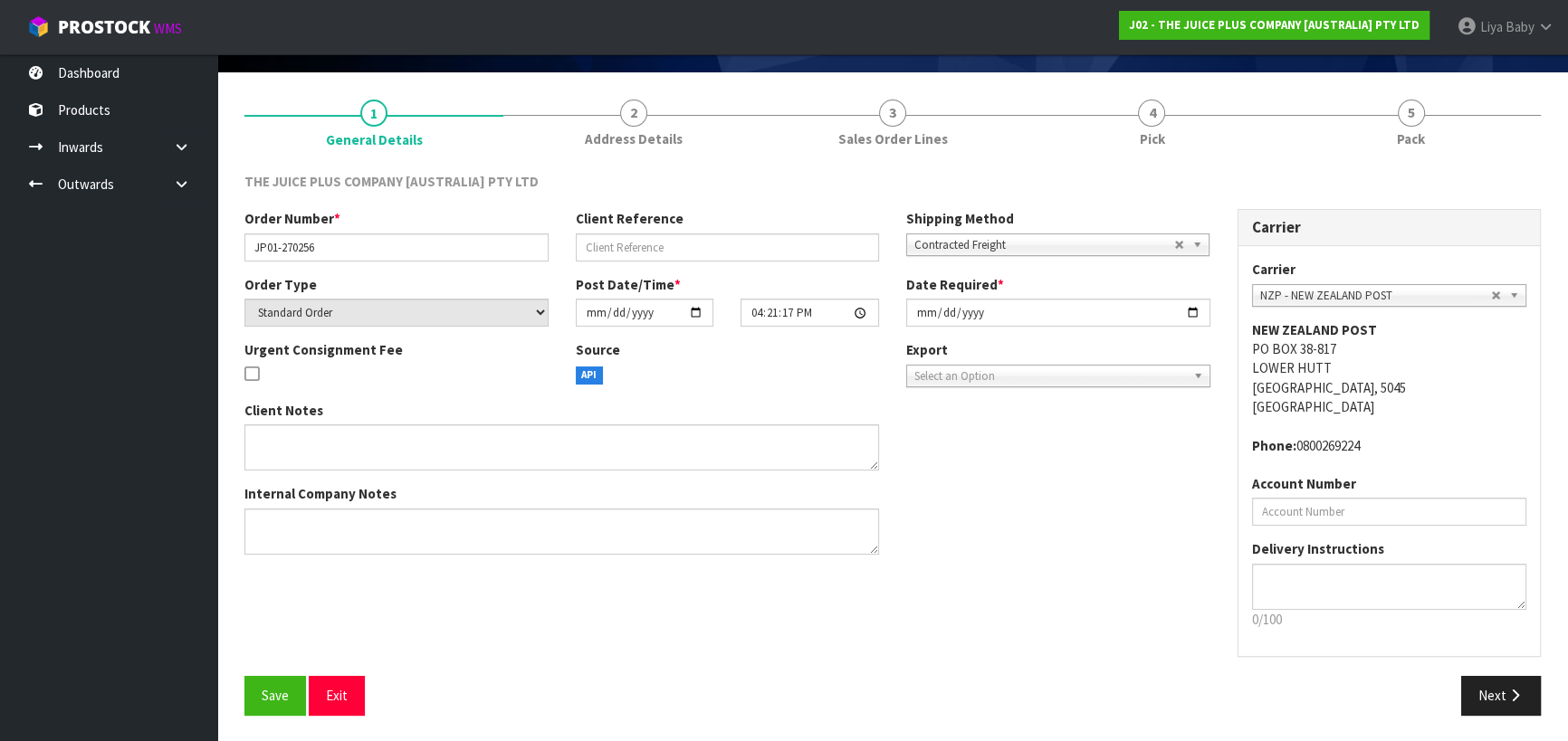
scroll to position [117, 0]
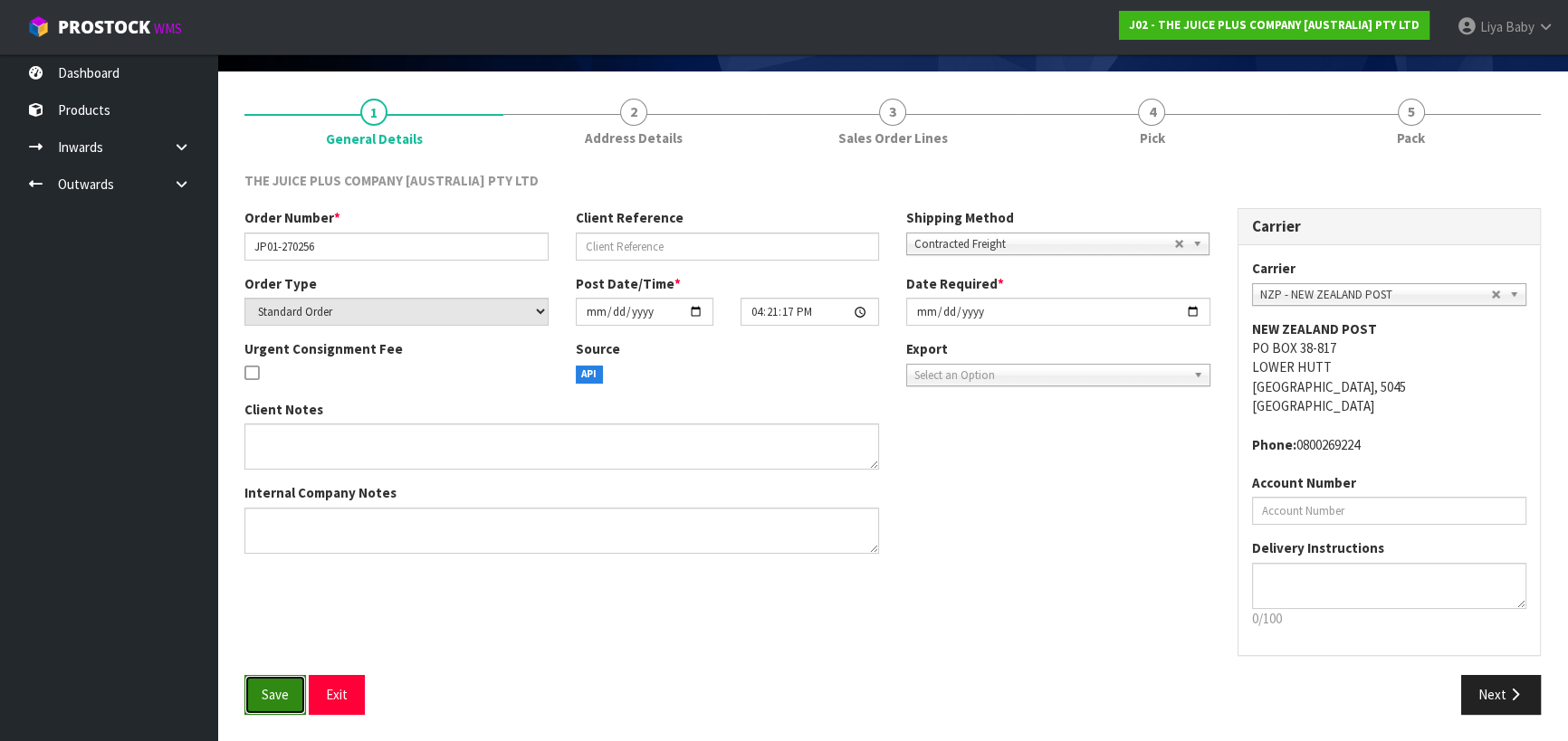
click at [273, 706] on button "Save" at bounding box center [274, 694] width 62 height 39
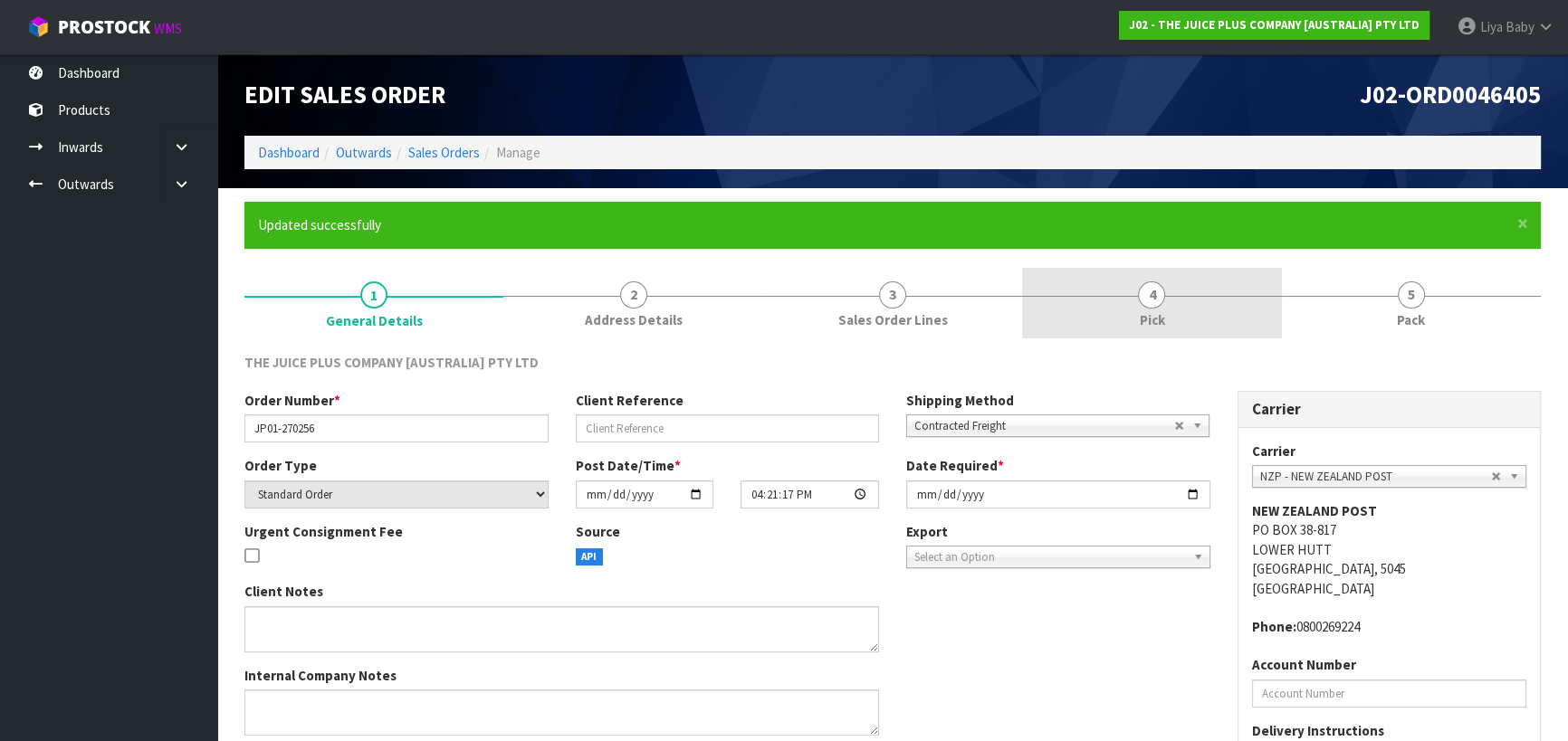
click at [1150, 310] on span "Pick" at bounding box center [1152, 319] width 26 height 19
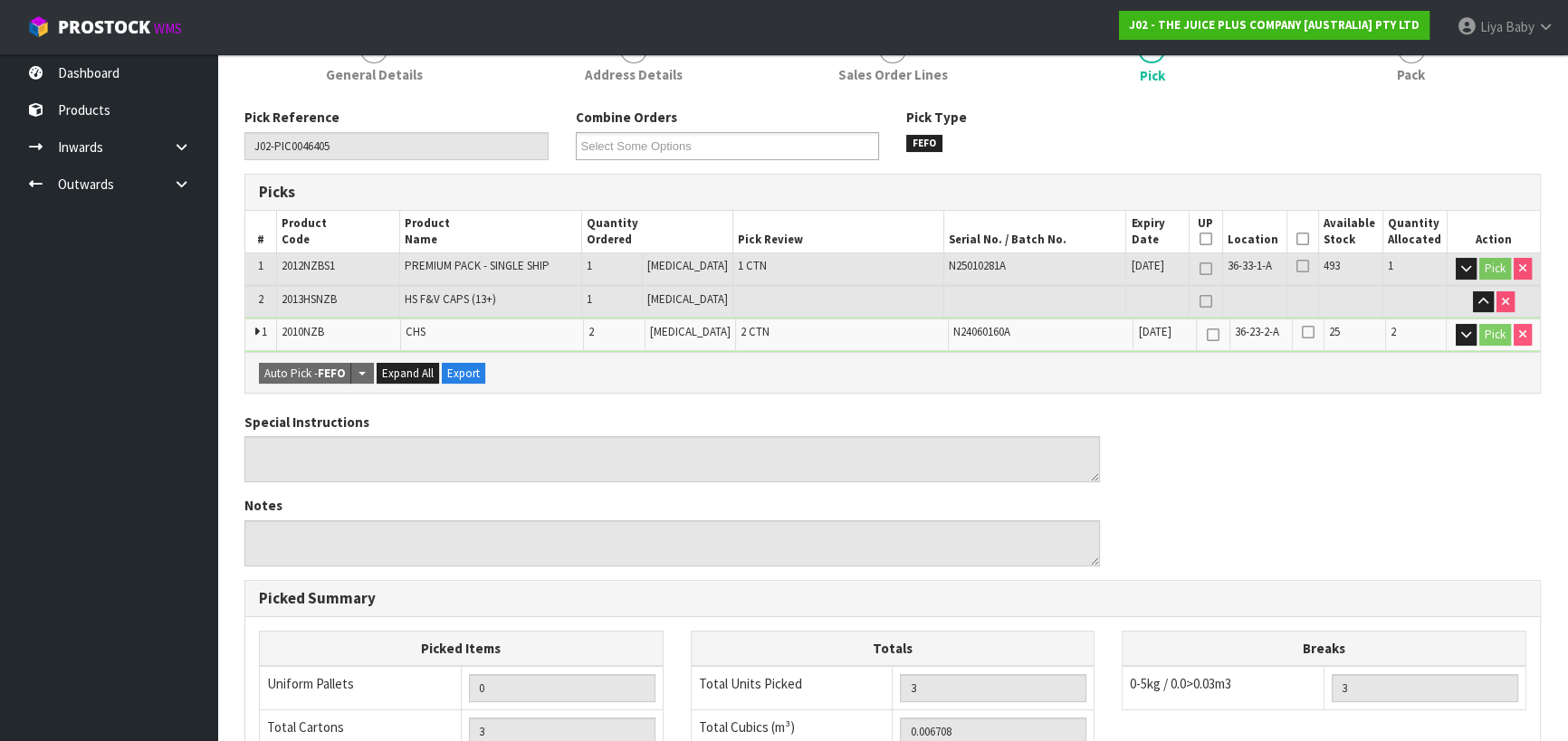
scroll to position [246, 0]
click at [1300, 239] on icon at bounding box center [1303, 238] width 13 height 1
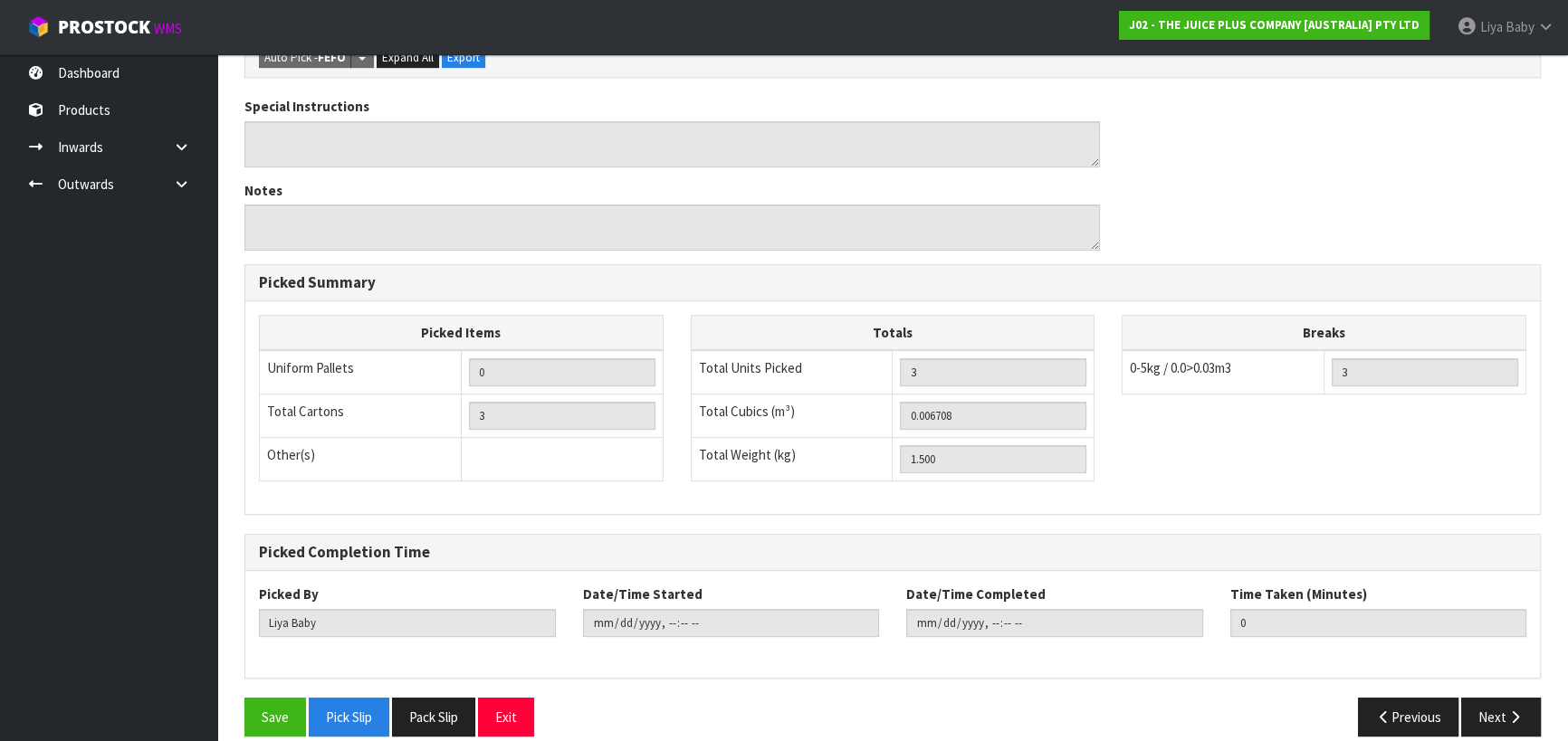
scroll to position [644, 0]
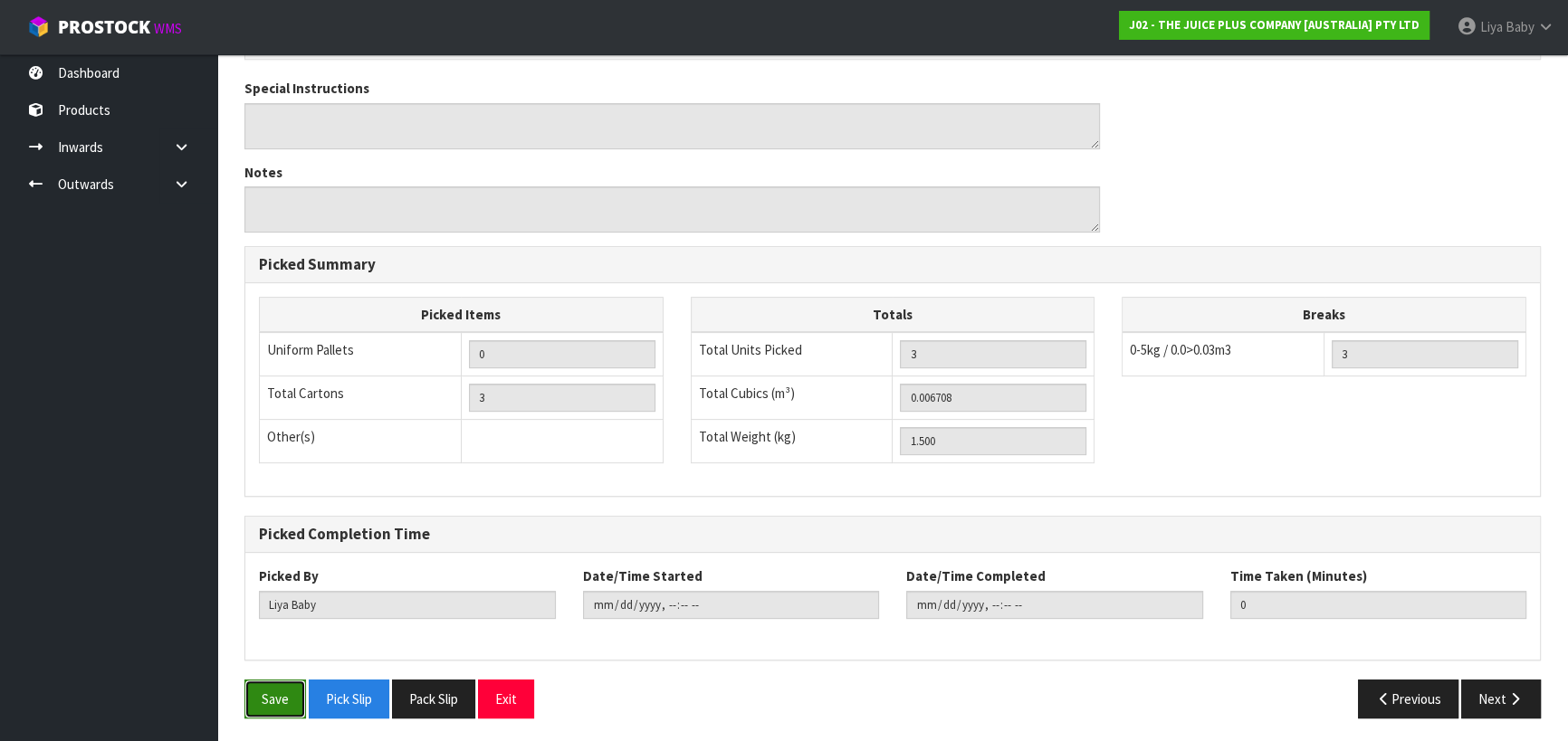
click at [285, 689] on button "Save" at bounding box center [274, 699] width 62 height 39
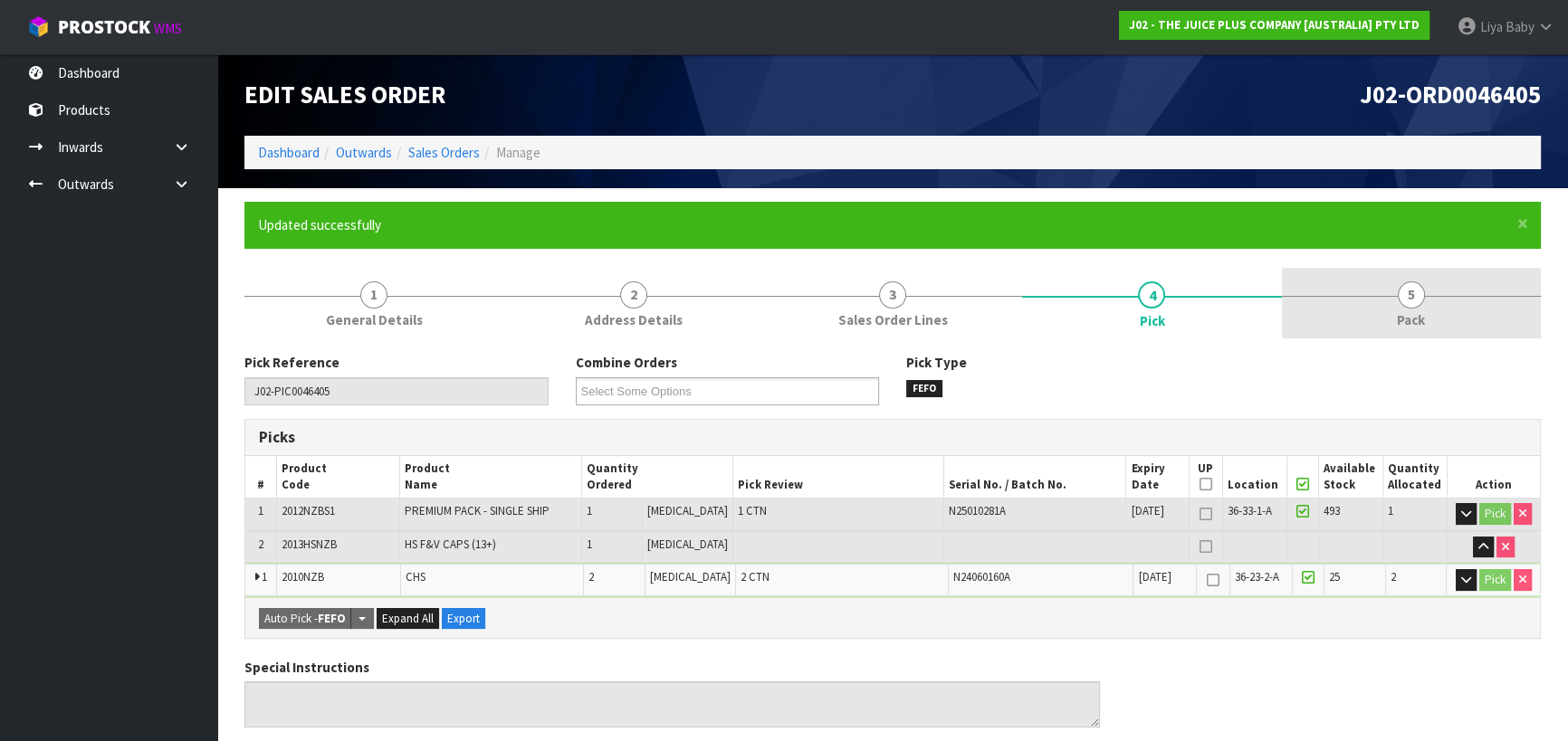
click at [1413, 314] on span "Pack" at bounding box center [1411, 319] width 28 height 19
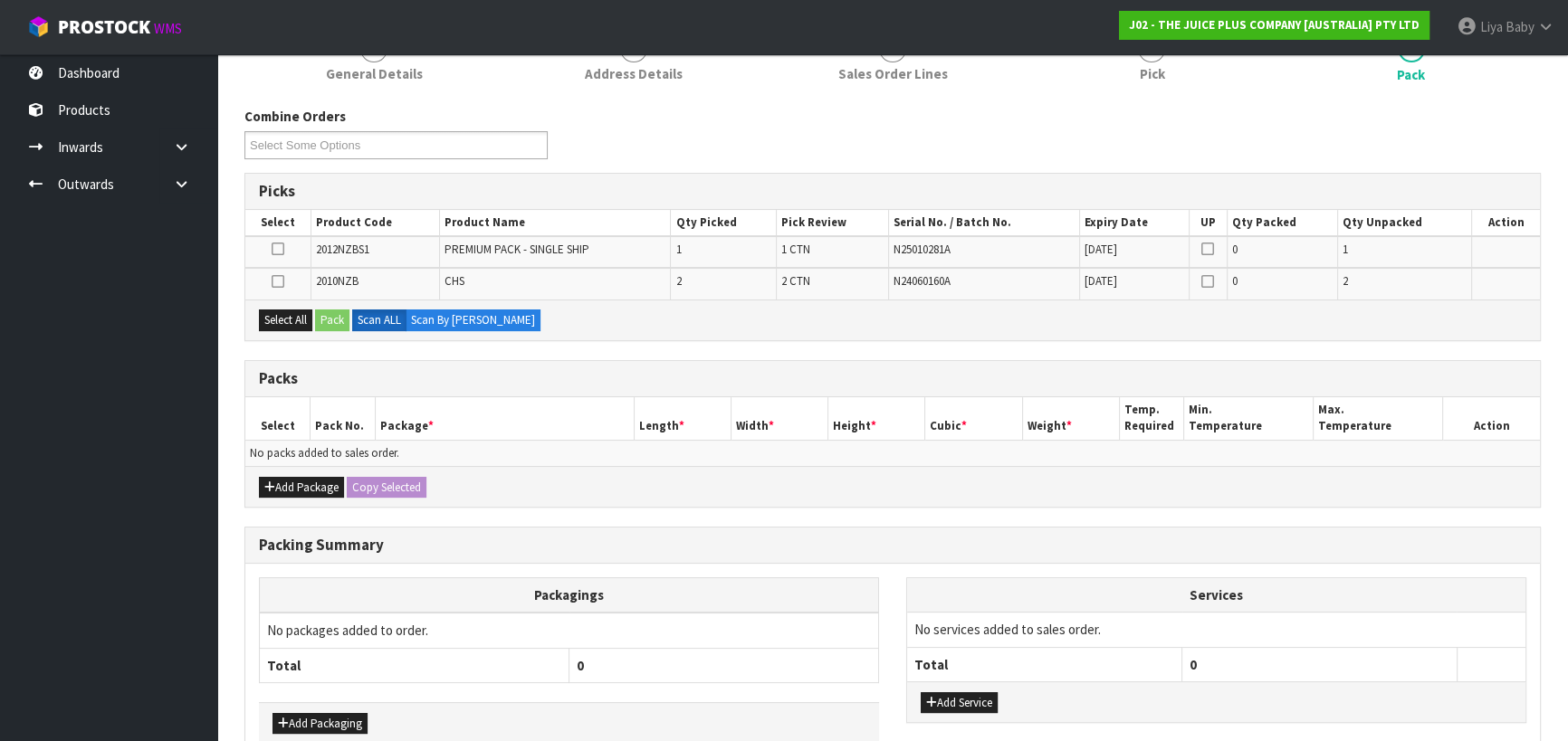
scroll to position [344, 0]
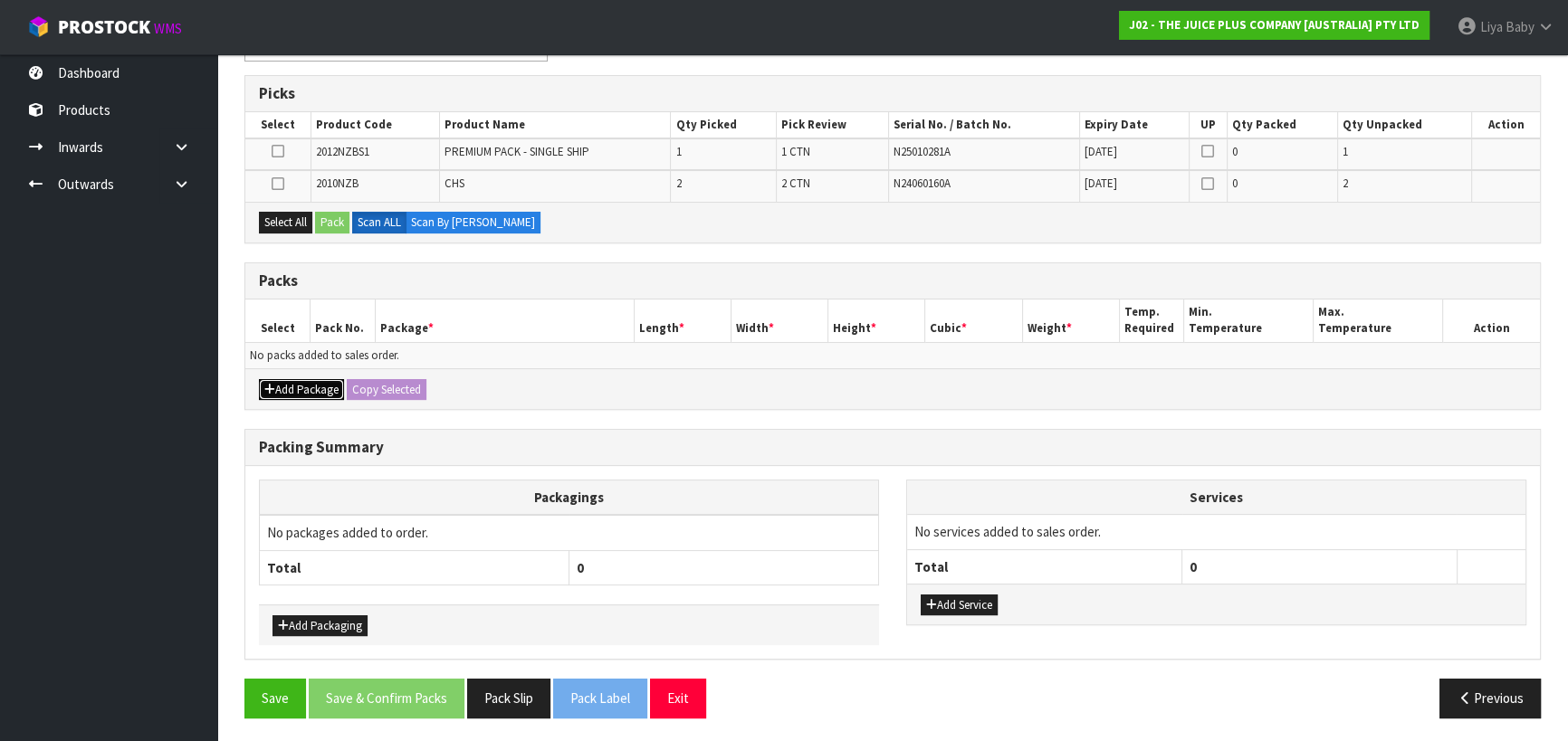
click at [273, 386] on icon "button" at bounding box center [270, 389] width 11 height 12
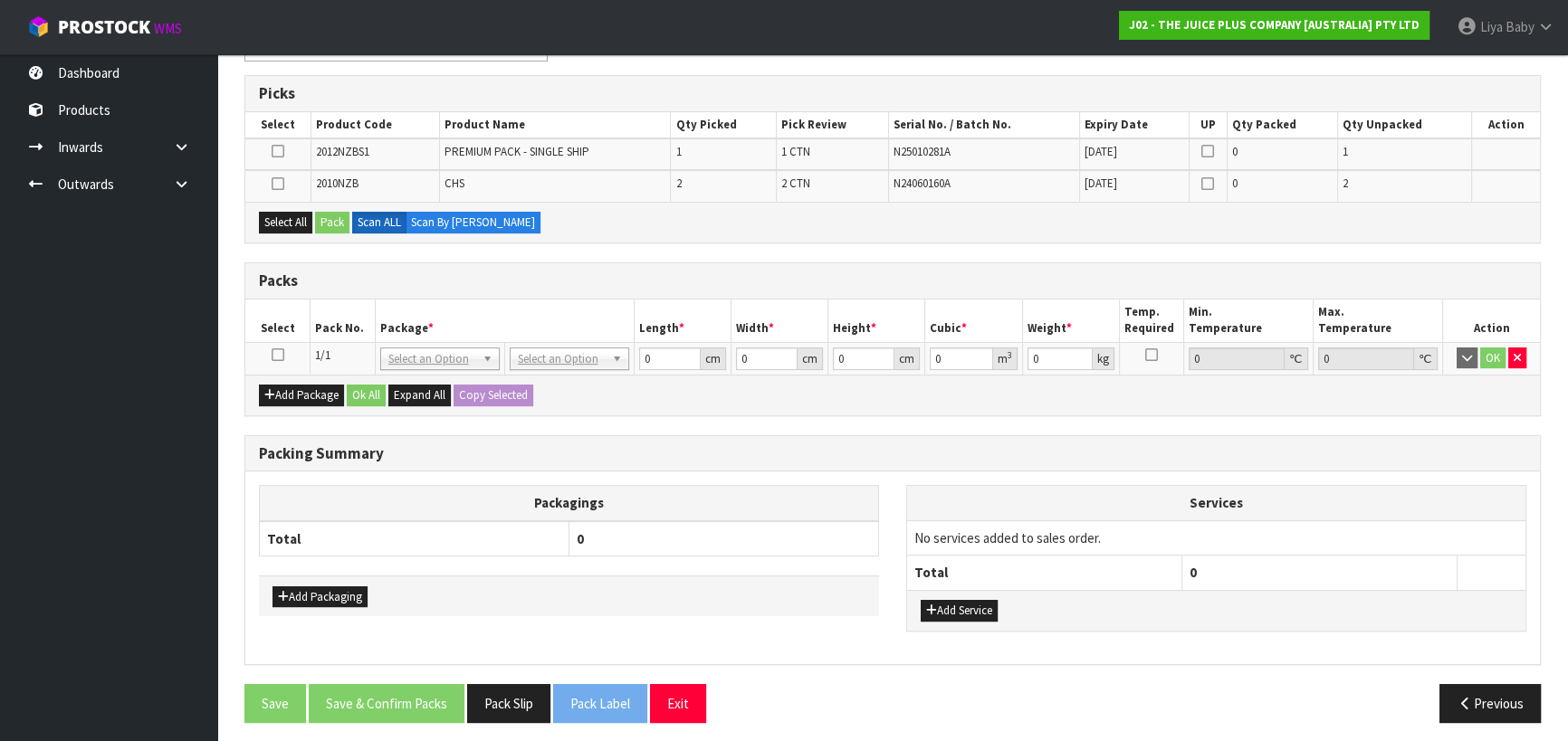
click at [273, 354] on icon at bounding box center [278, 354] width 13 height 1
click at [298, 223] on button "Select All" at bounding box center [285, 223] width 53 height 22
click at [327, 222] on button "Pack" at bounding box center [331, 223] width 34 height 22
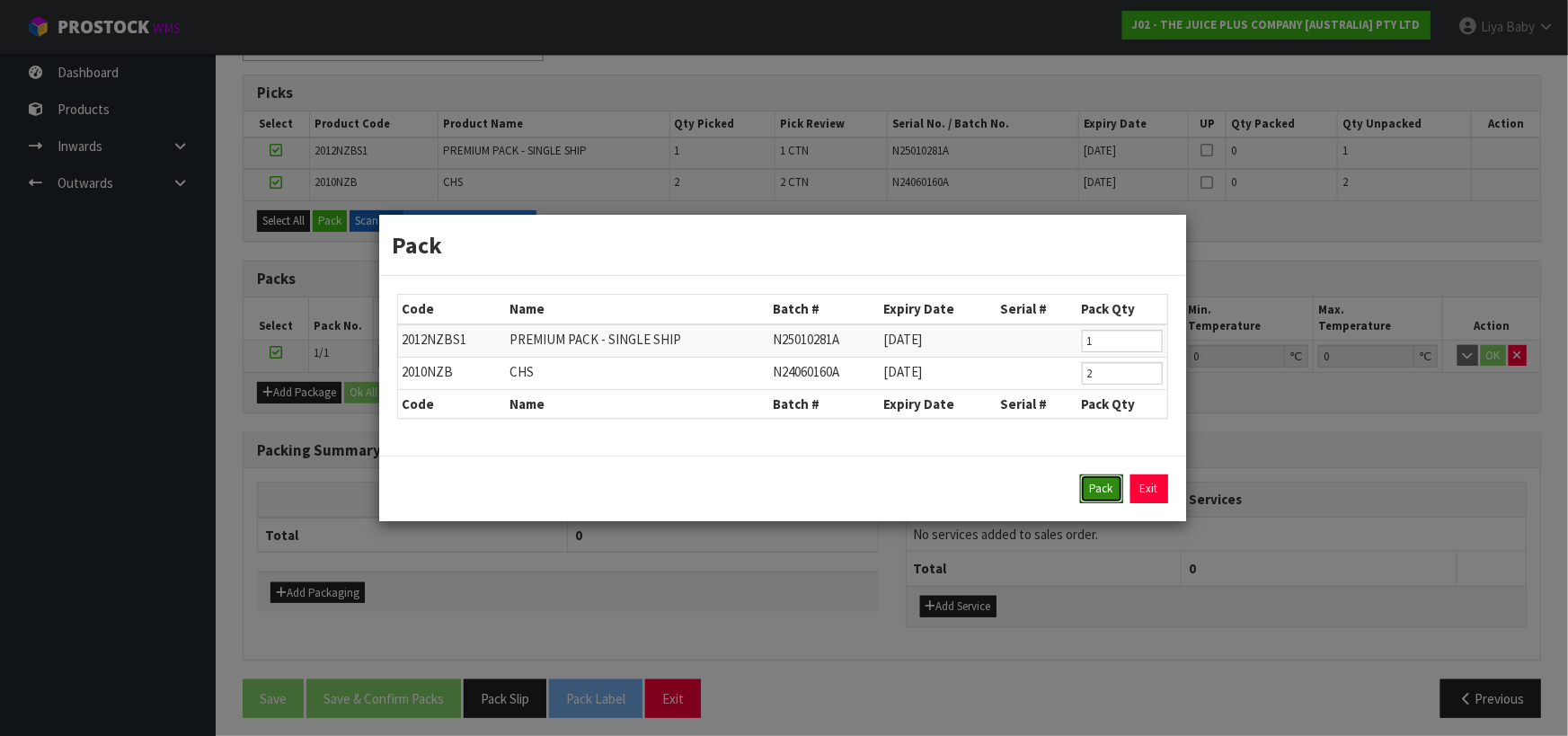
click at [1099, 485] on button "Pack" at bounding box center [1101, 488] width 43 height 28
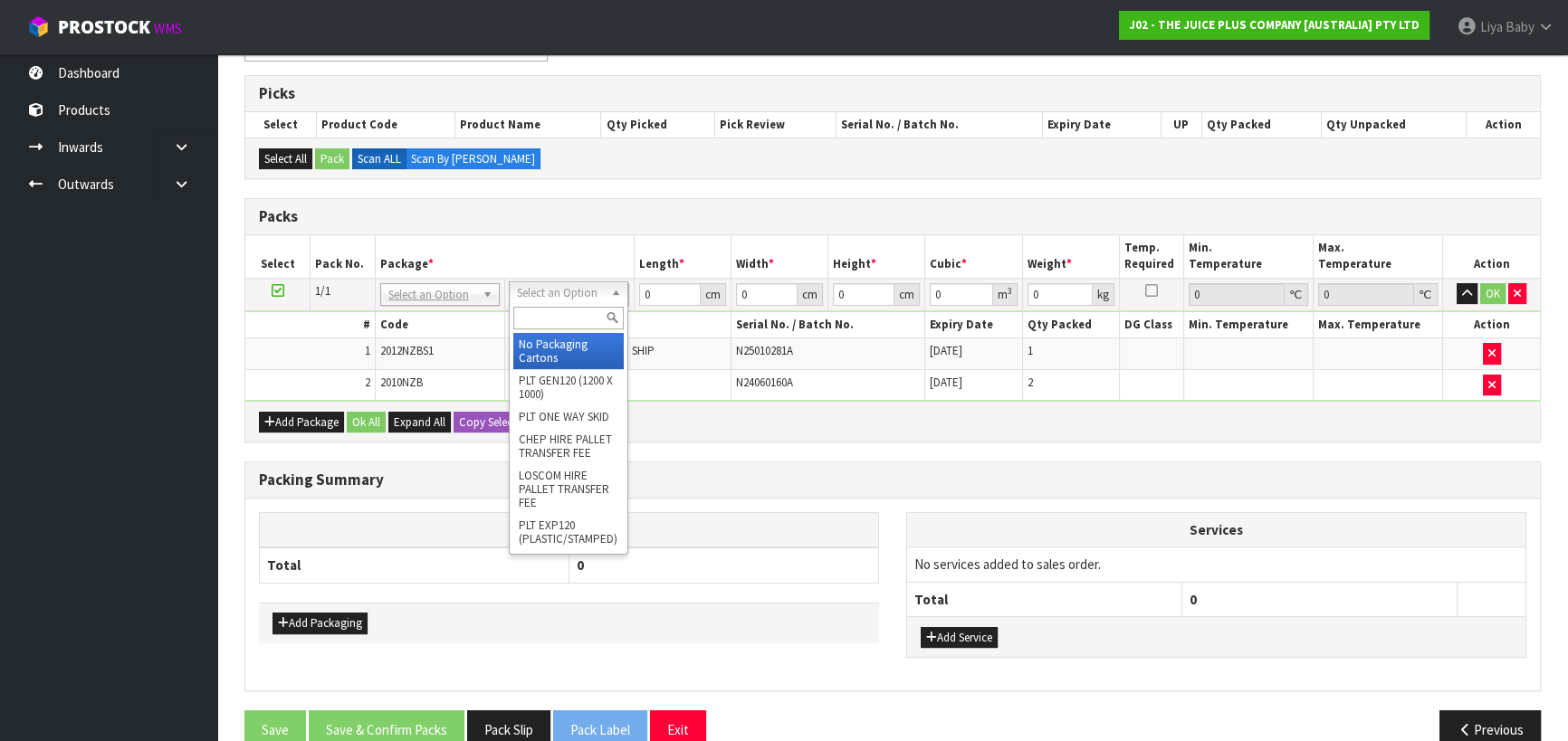
click at [578, 326] on input "text" at bounding box center [568, 318] width 110 height 23
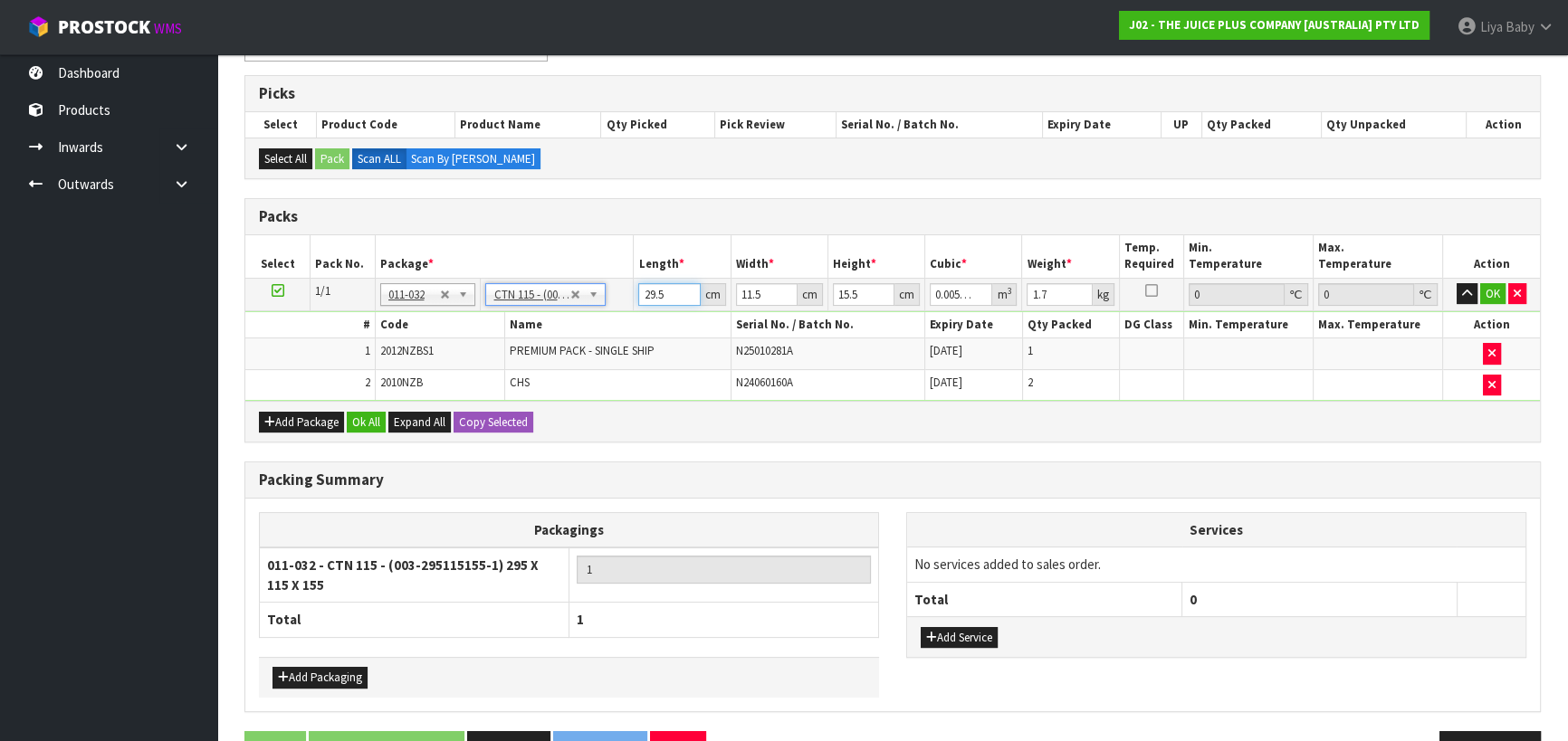
click at [669, 297] on input "29.5" at bounding box center [668, 295] width 62 height 23
click at [771, 291] on input "11.5" at bounding box center [766, 295] width 62 height 23
click at [859, 296] on input "15.5" at bounding box center [864, 295] width 62 height 23
click at [1051, 293] on input "1.7" at bounding box center [1059, 295] width 65 height 23
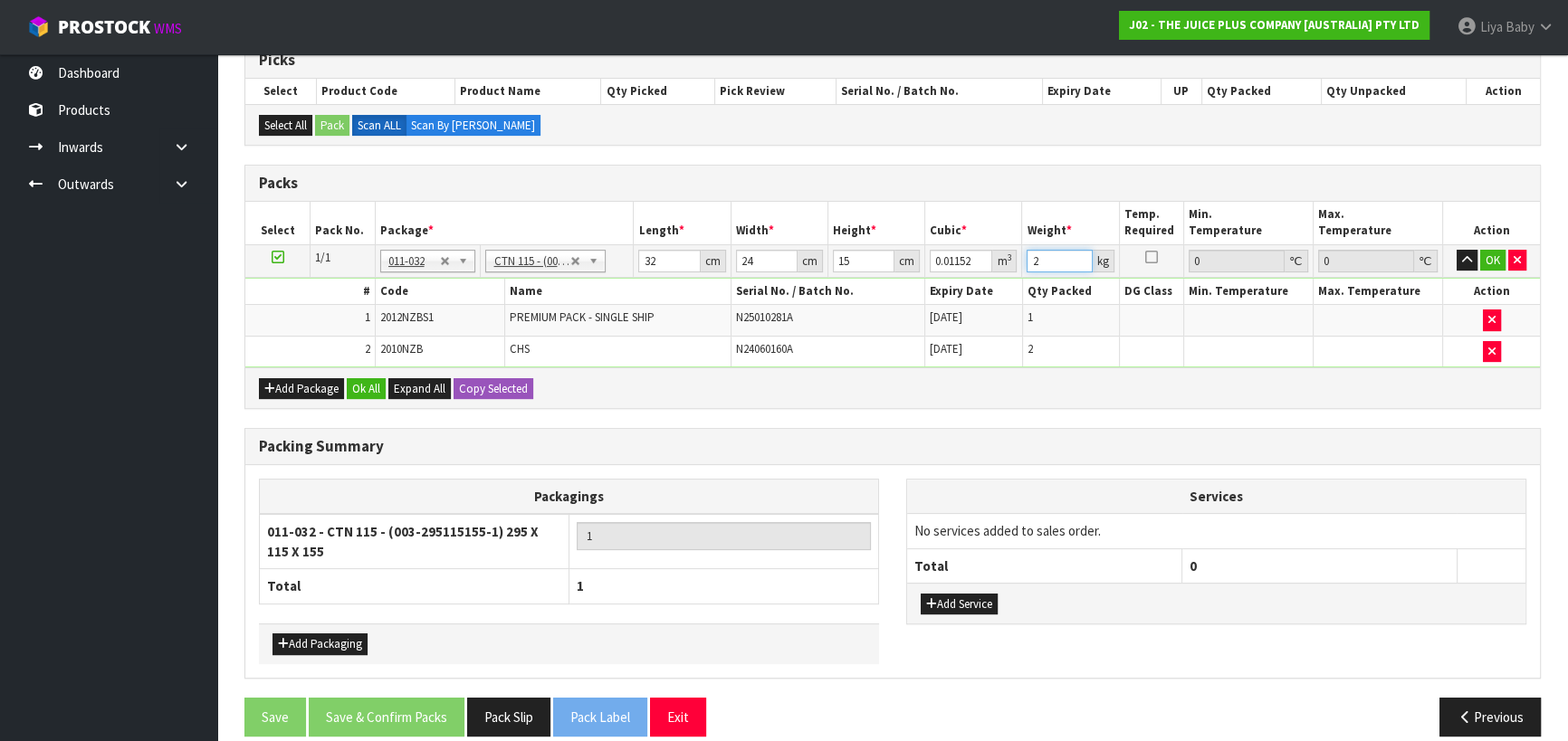
scroll to position [396, 0]
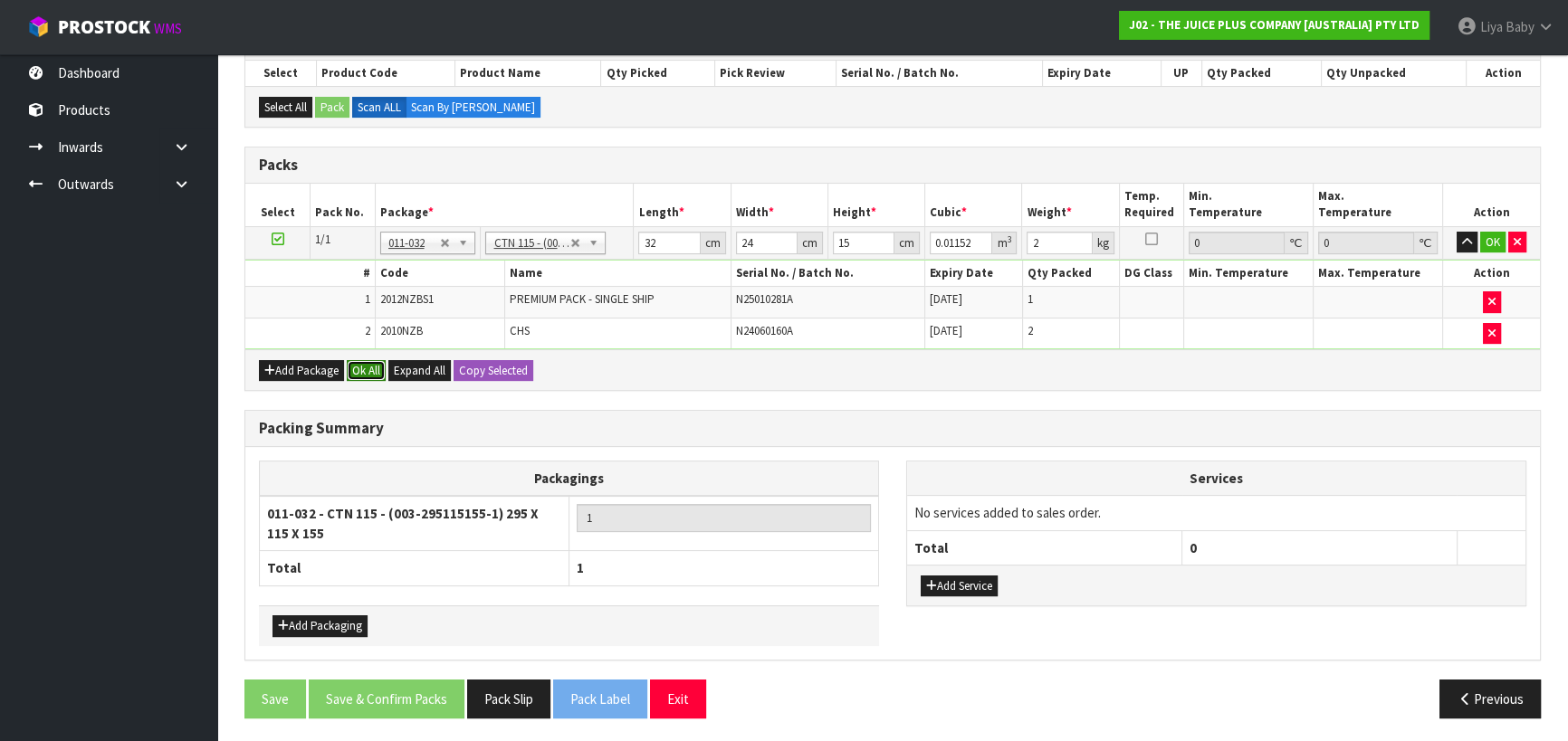
click at [357, 371] on button "Ok All" at bounding box center [366, 371] width 39 height 22
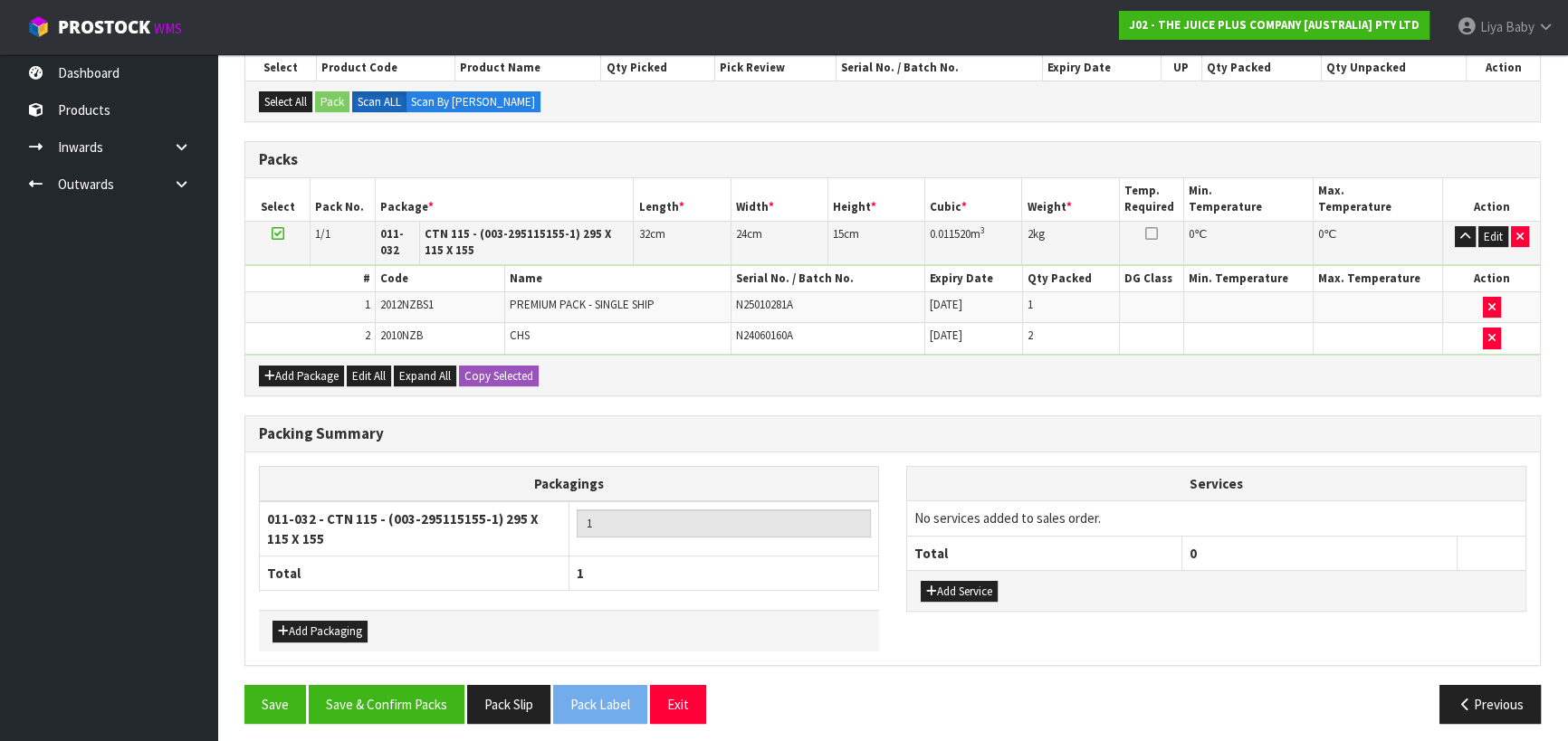
scroll to position [406, 0]
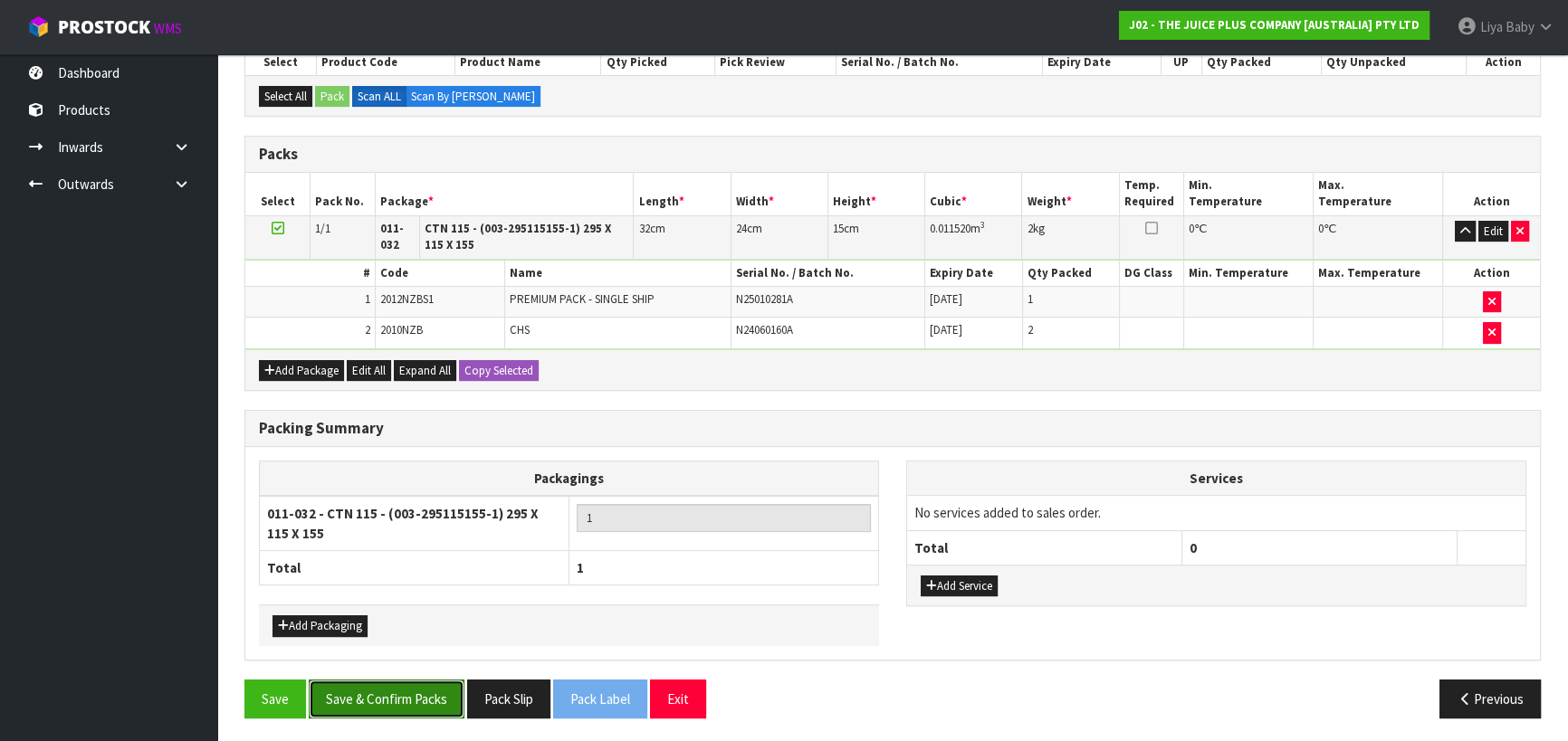
click at [335, 700] on button "Save & Confirm Packs" at bounding box center [386, 699] width 156 height 39
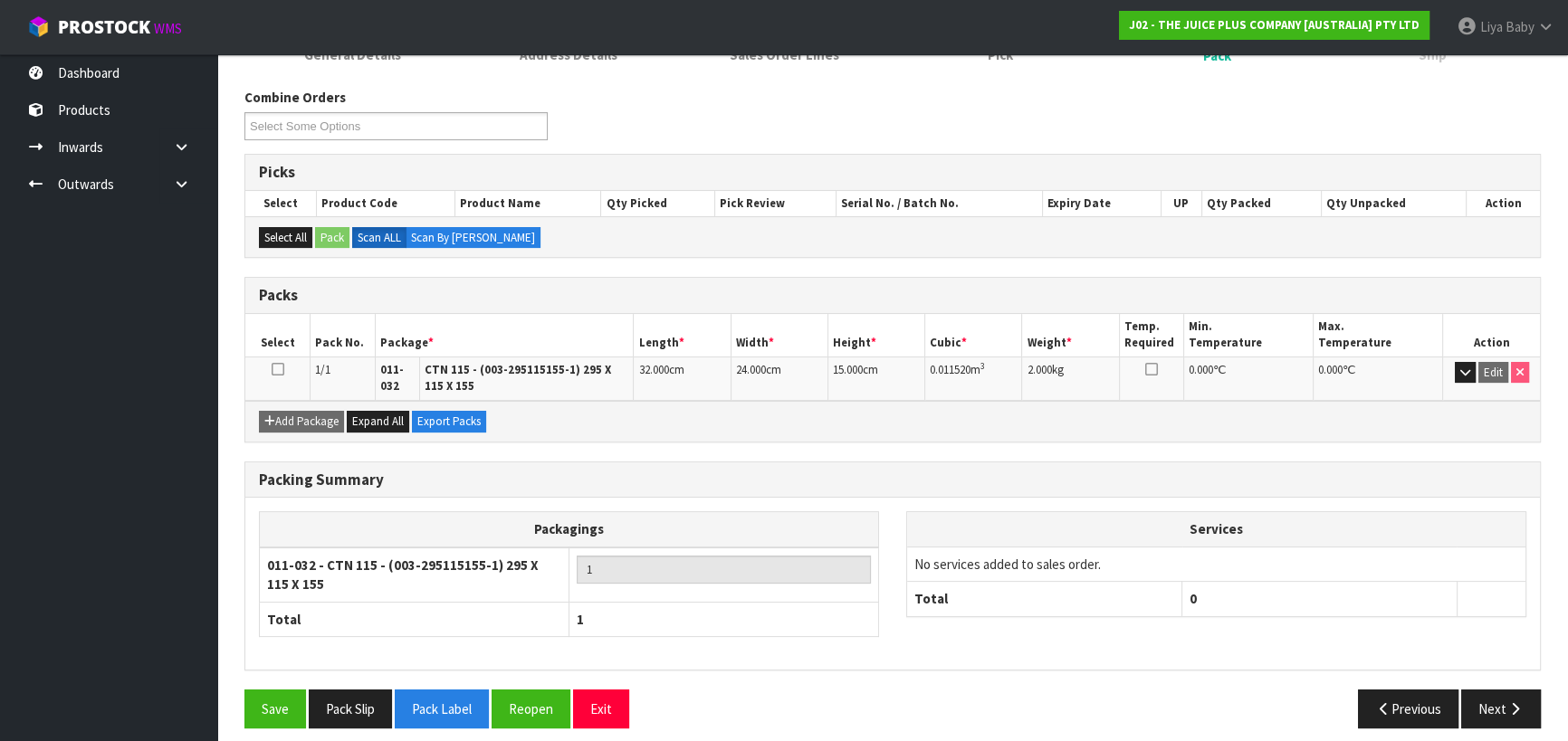
scroll to position [276, 0]
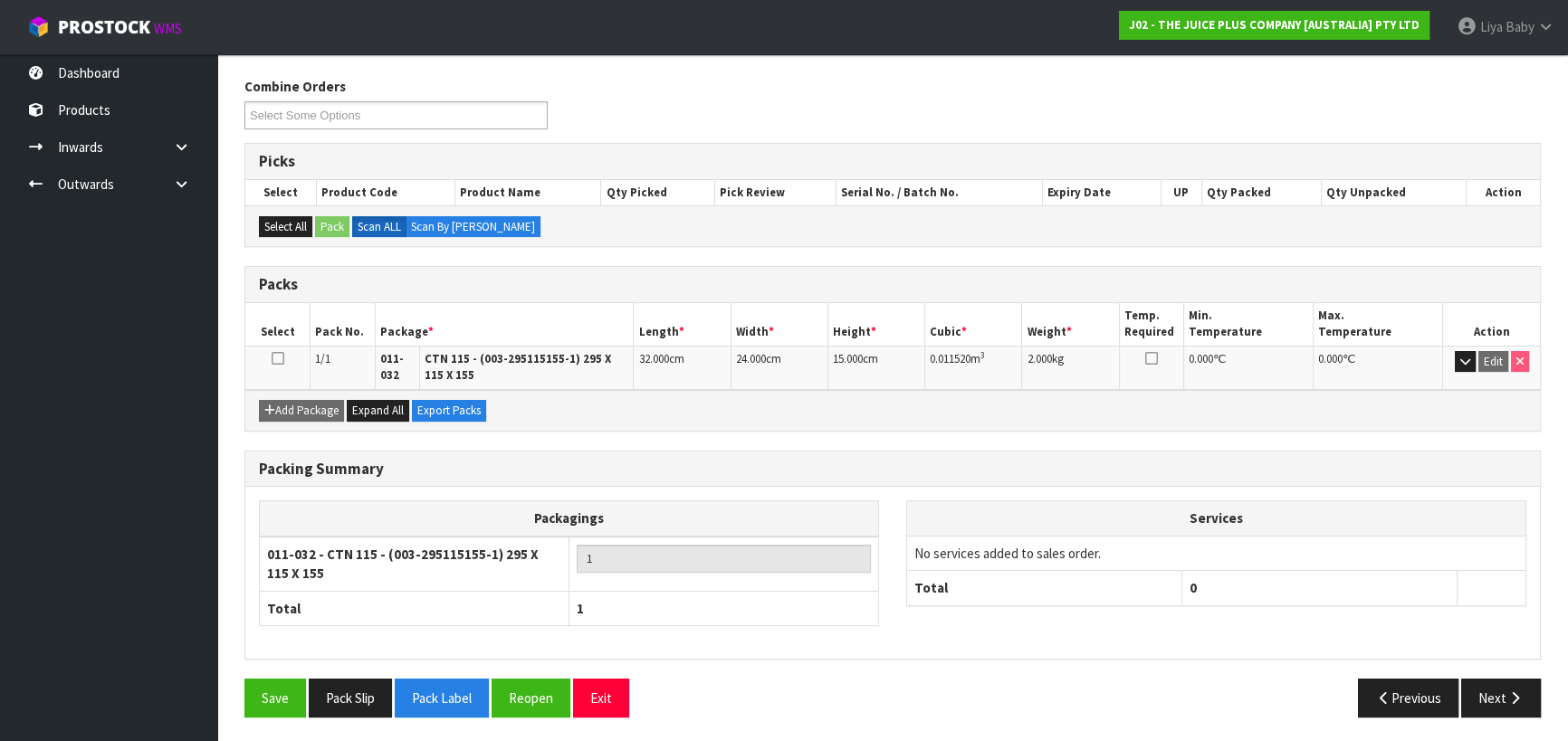
click at [281, 358] on icon at bounding box center [278, 358] width 13 height 1
click at [1484, 683] on button "Next" at bounding box center [1501, 698] width 80 height 39
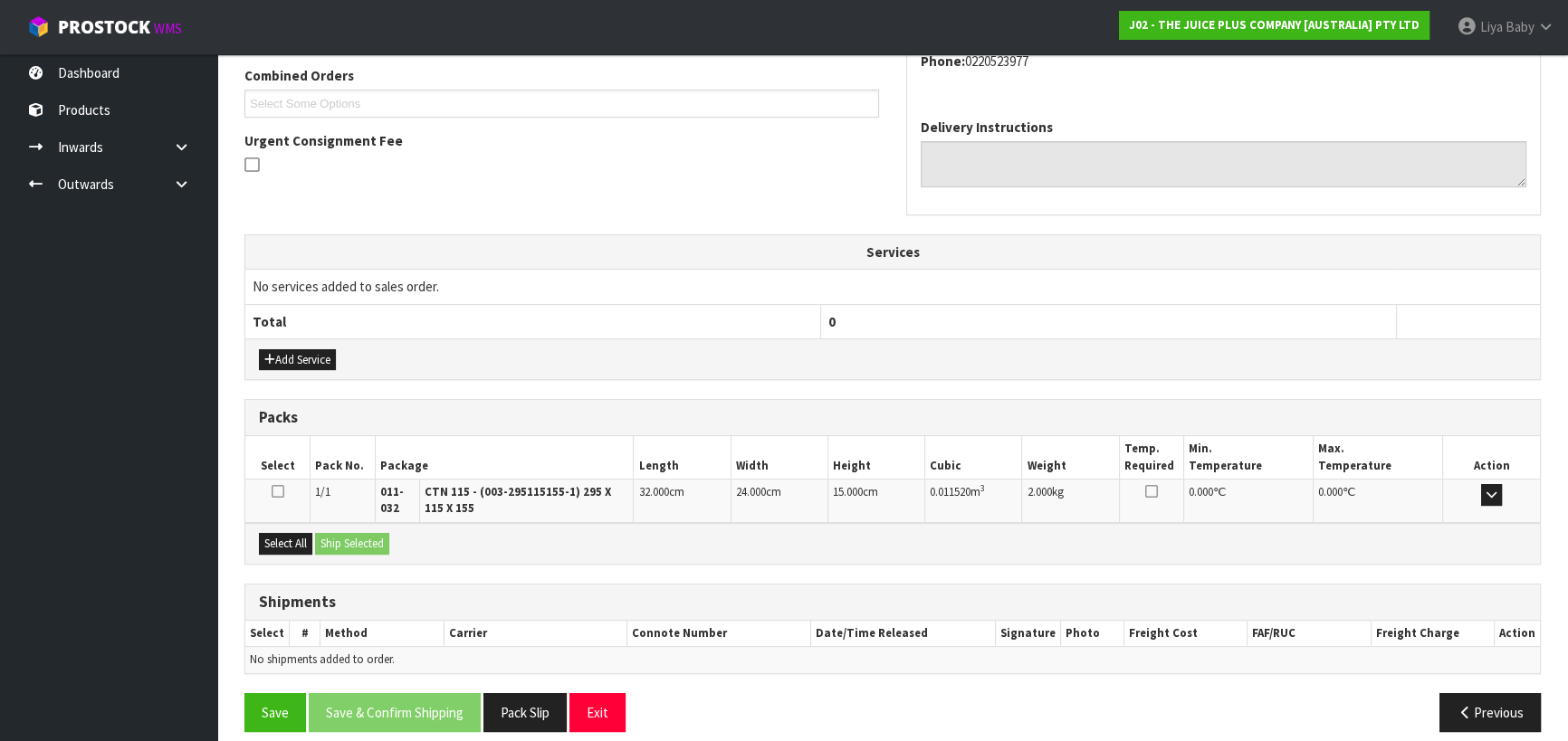
scroll to position [482, 0]
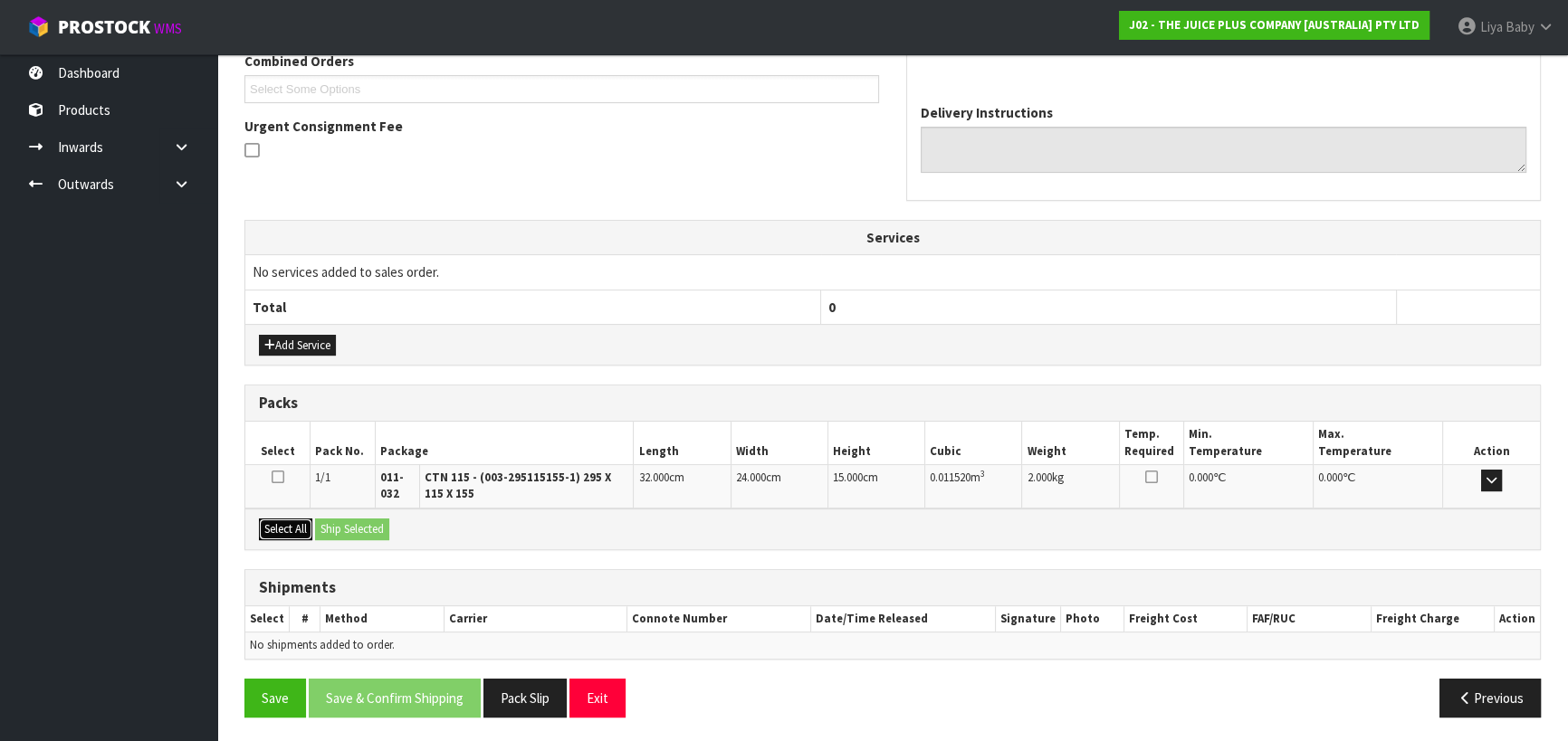
drag, startPoint x: 269, startPoint y: 526, endPoint x: 345, endPoint y: 526, distance: 76.0
click at [271, 526] on button "Select All" at bounding box center [285, 529] width 53 height 22
click at [371, 525] on button "Ship Selected" at bounding box center [352, 529] width 75 height 22
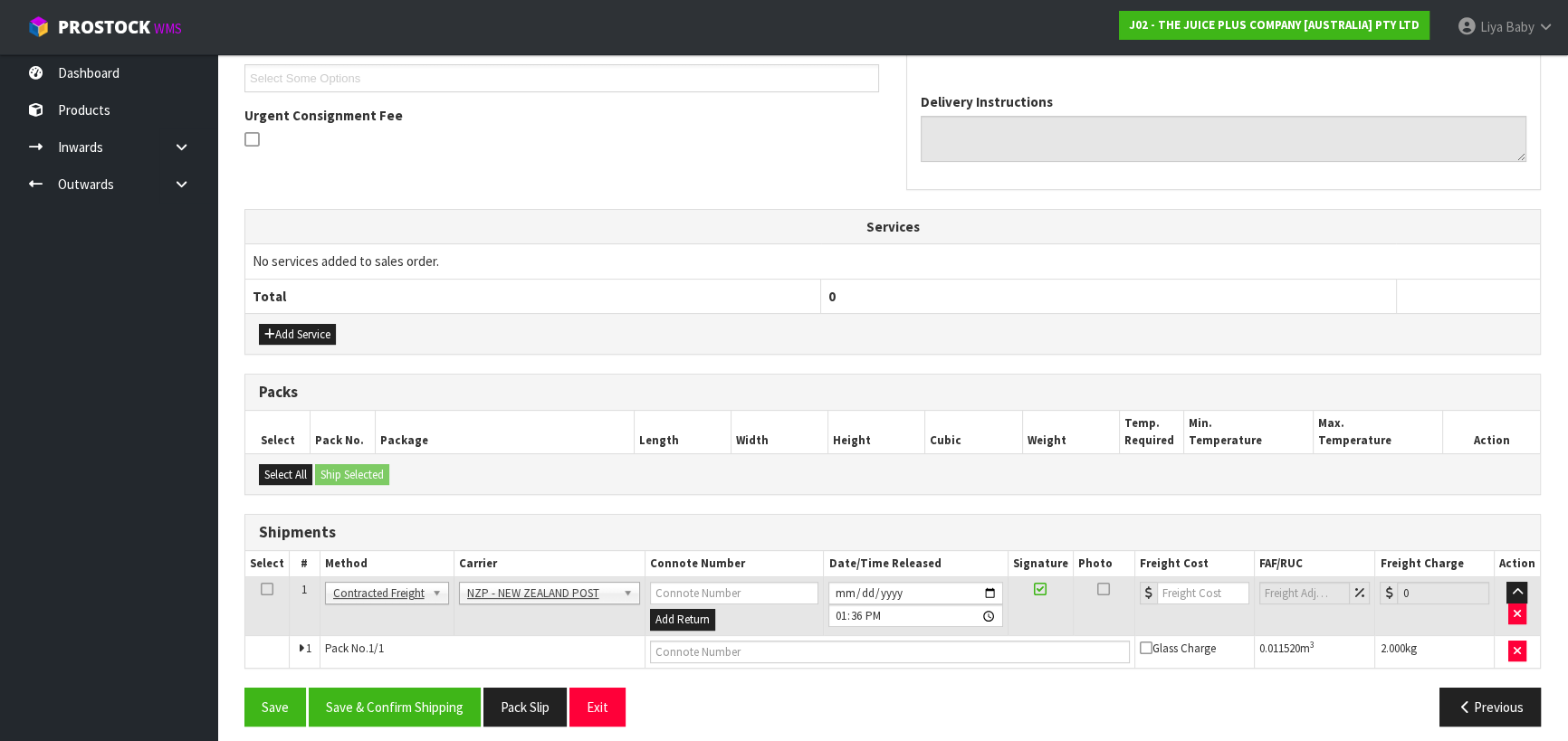
scroll to position [503, 0]
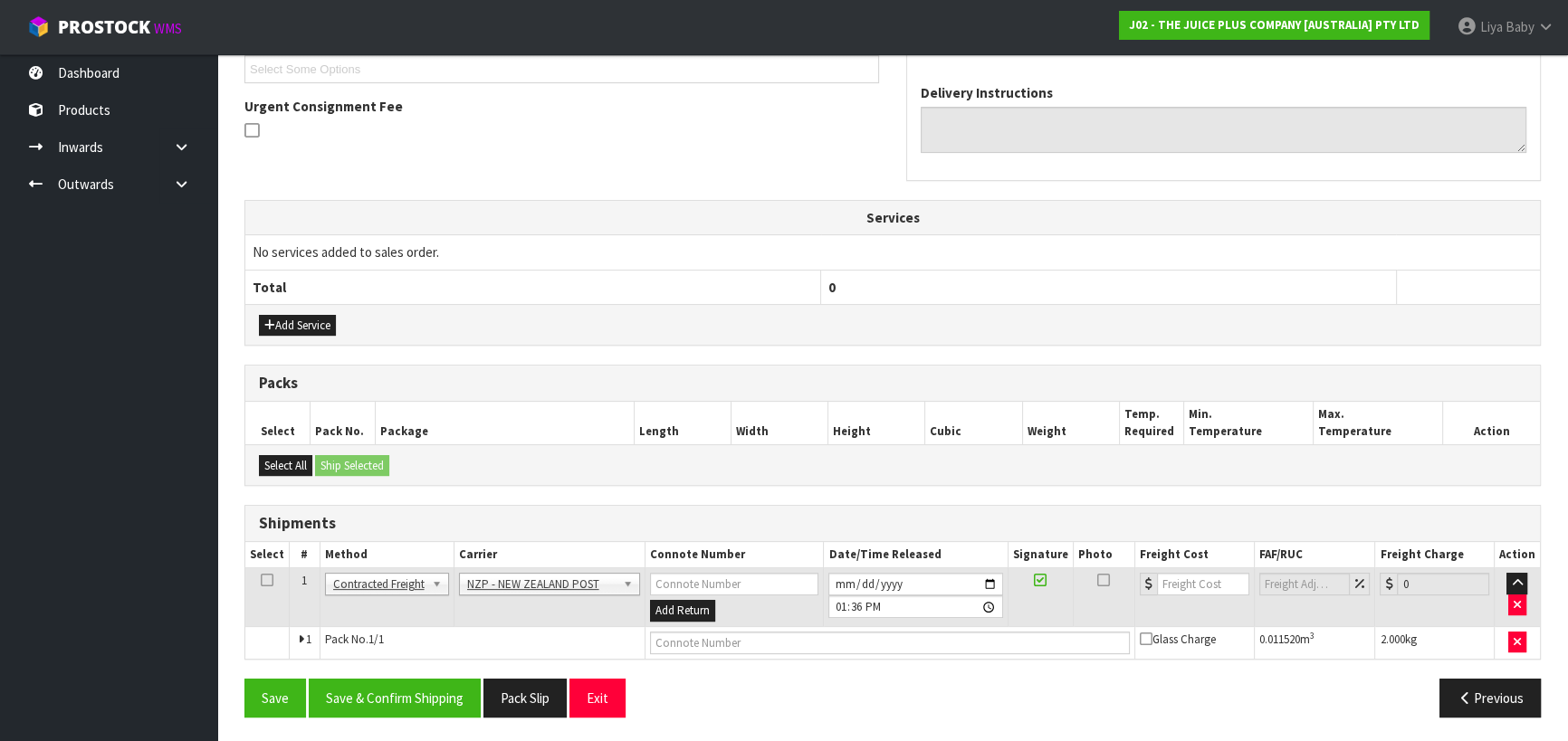
click at [265, 580] on icon at bounding box center [267, 580] width 13 height 1
click at [403, 688] on button "Save & Confirm Shipping" at bounding box center [394, 698] width 172 height 39
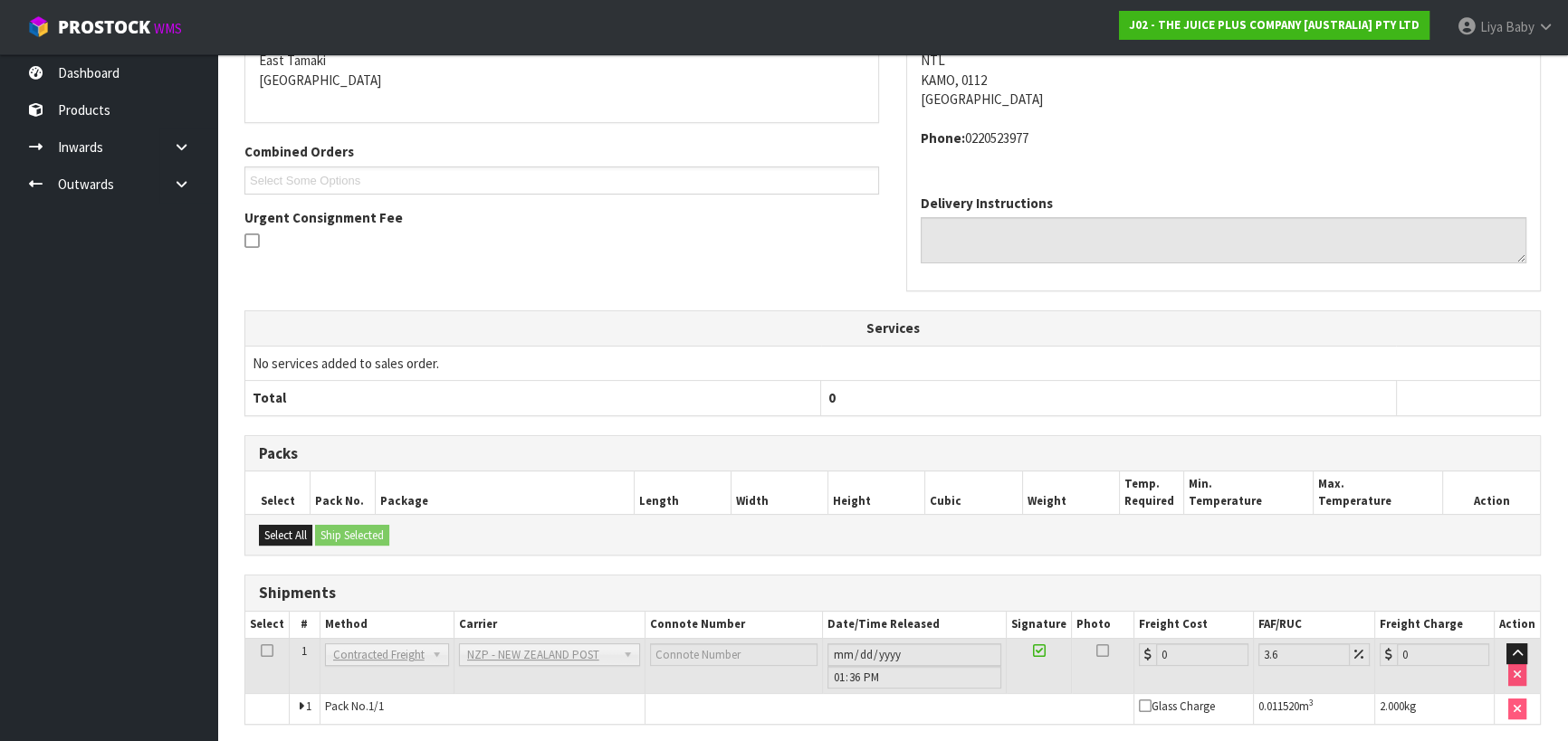
scroll to position [477, 0]
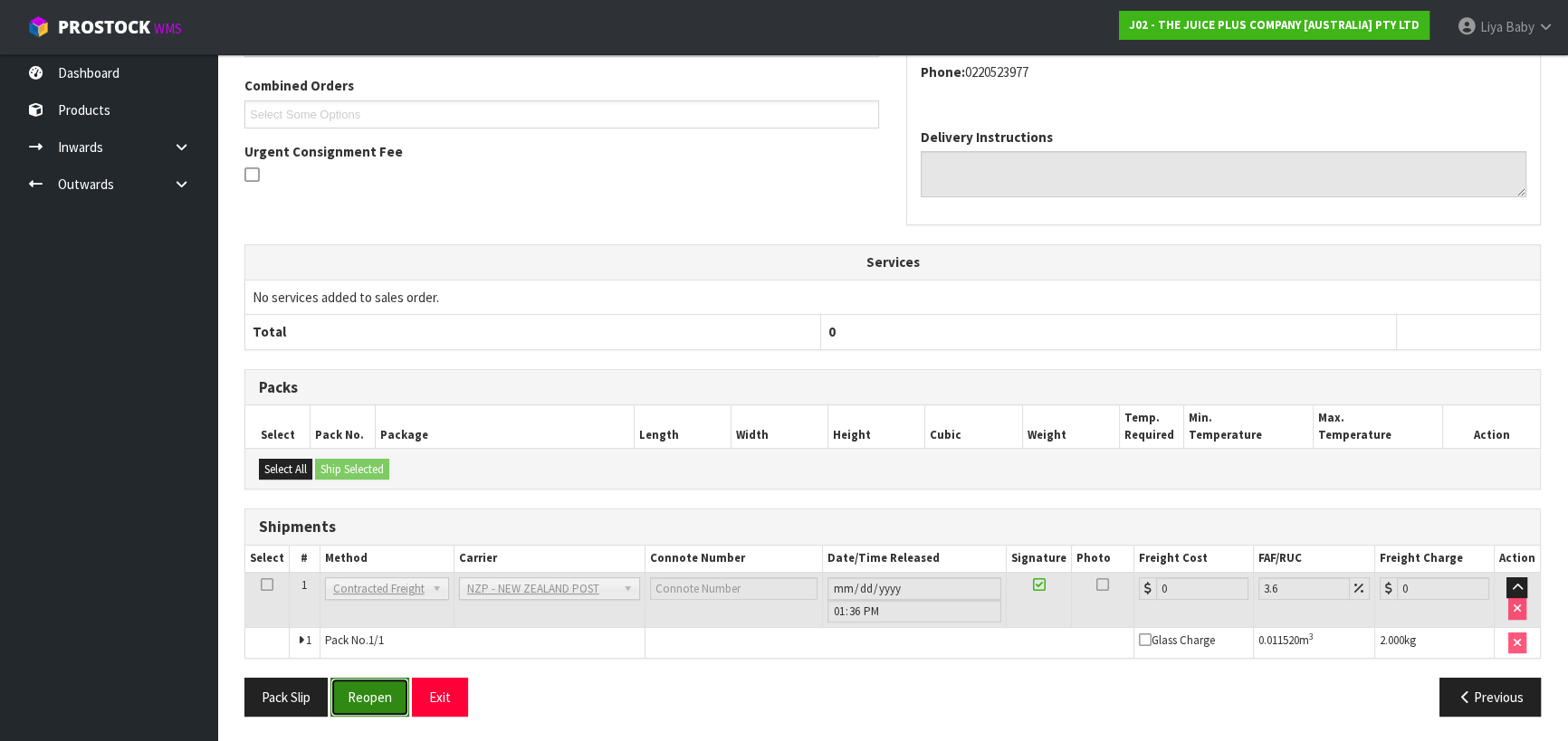
click at [364, 686] on button "Reopen" at bounding box center [370, 697] width 79 height 39
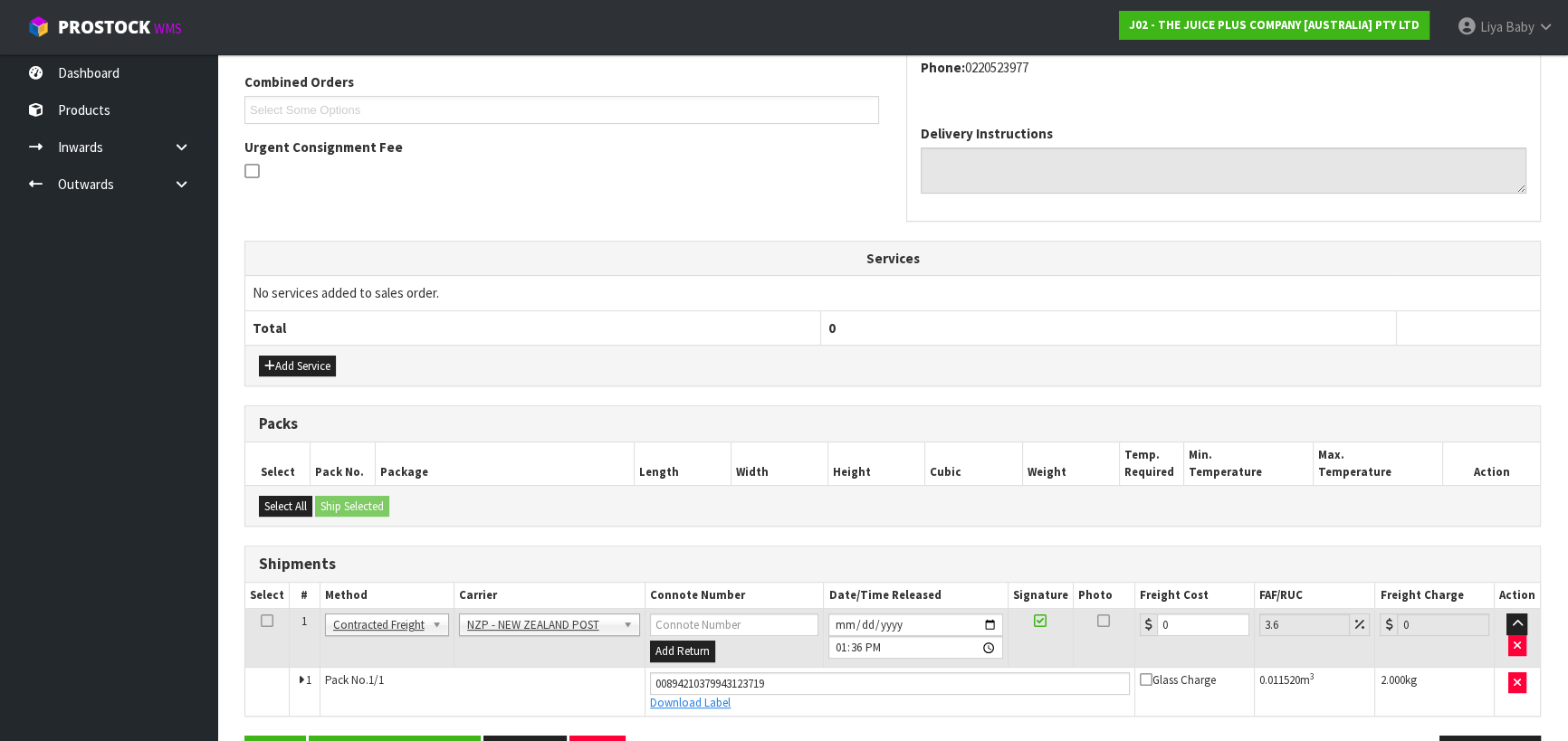
scroll to position [518, 0]
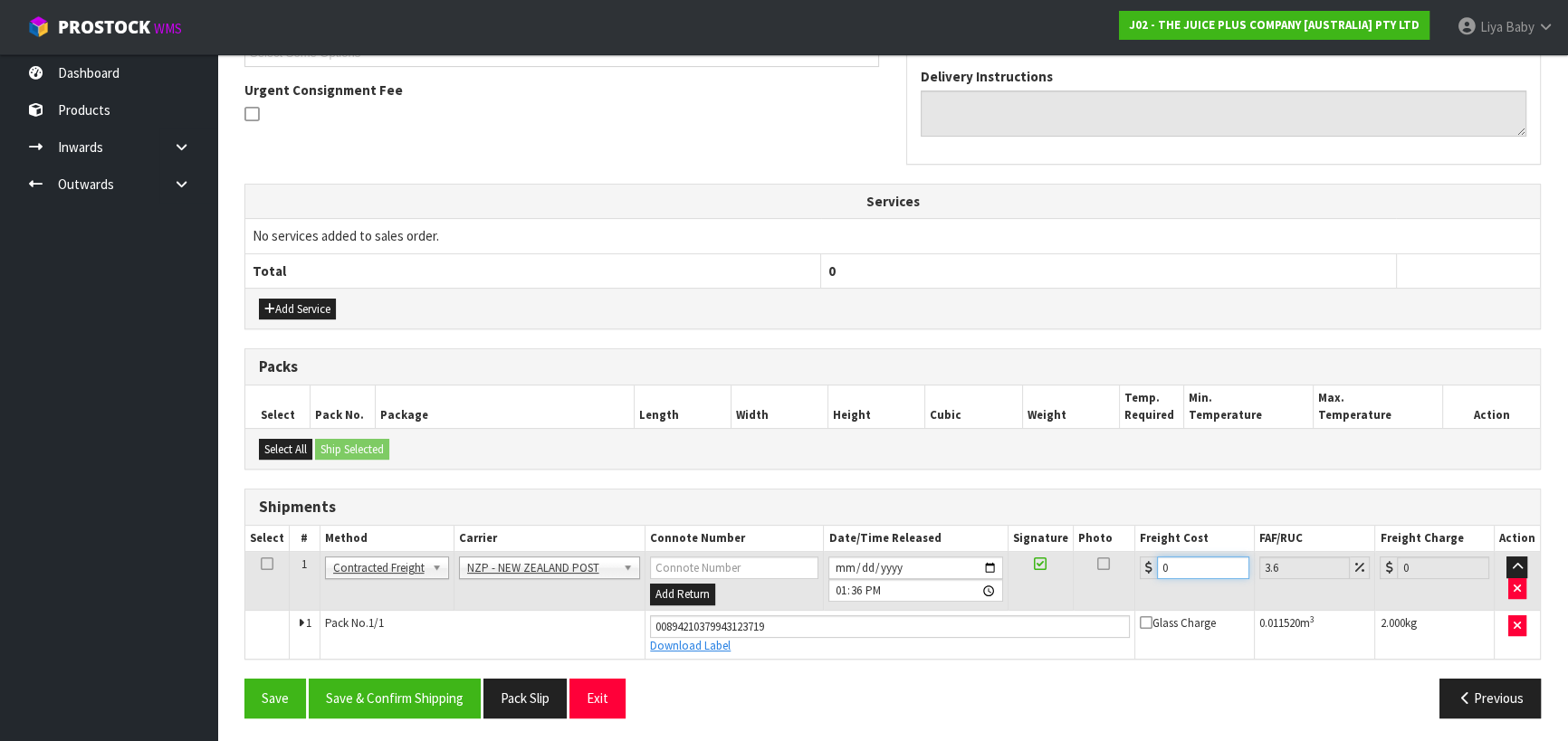
click at [1195, 570] on input "0" at bounding box center [1203, 568] width 92 height 23
click at [267, 565] on icon at bounding box center [267, 564] width 13 height 1
click at [398, 692] on button "Save & Confirm Shipping" at bounding box center [394, 698] width 172 height 39
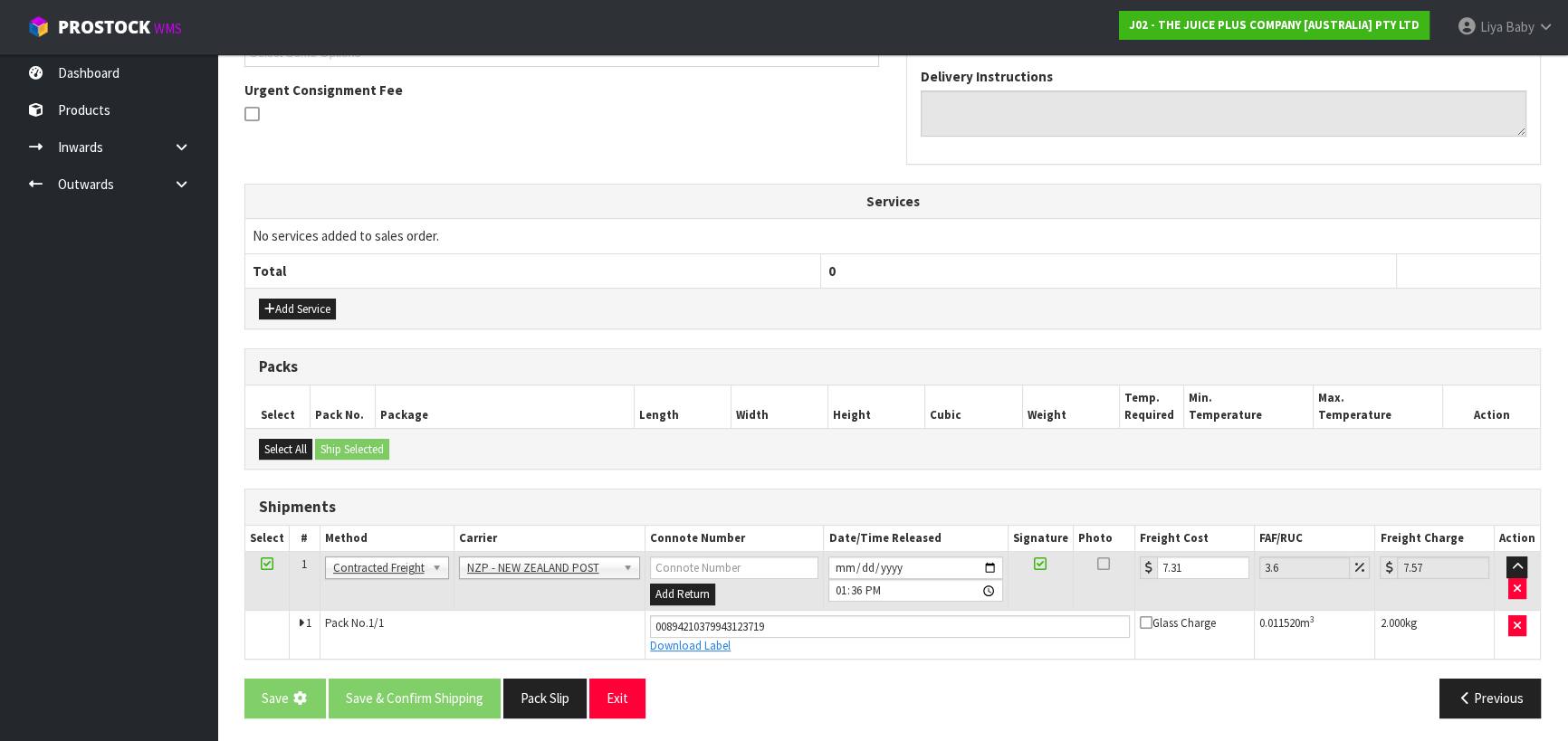
scroll to position [0, 0]
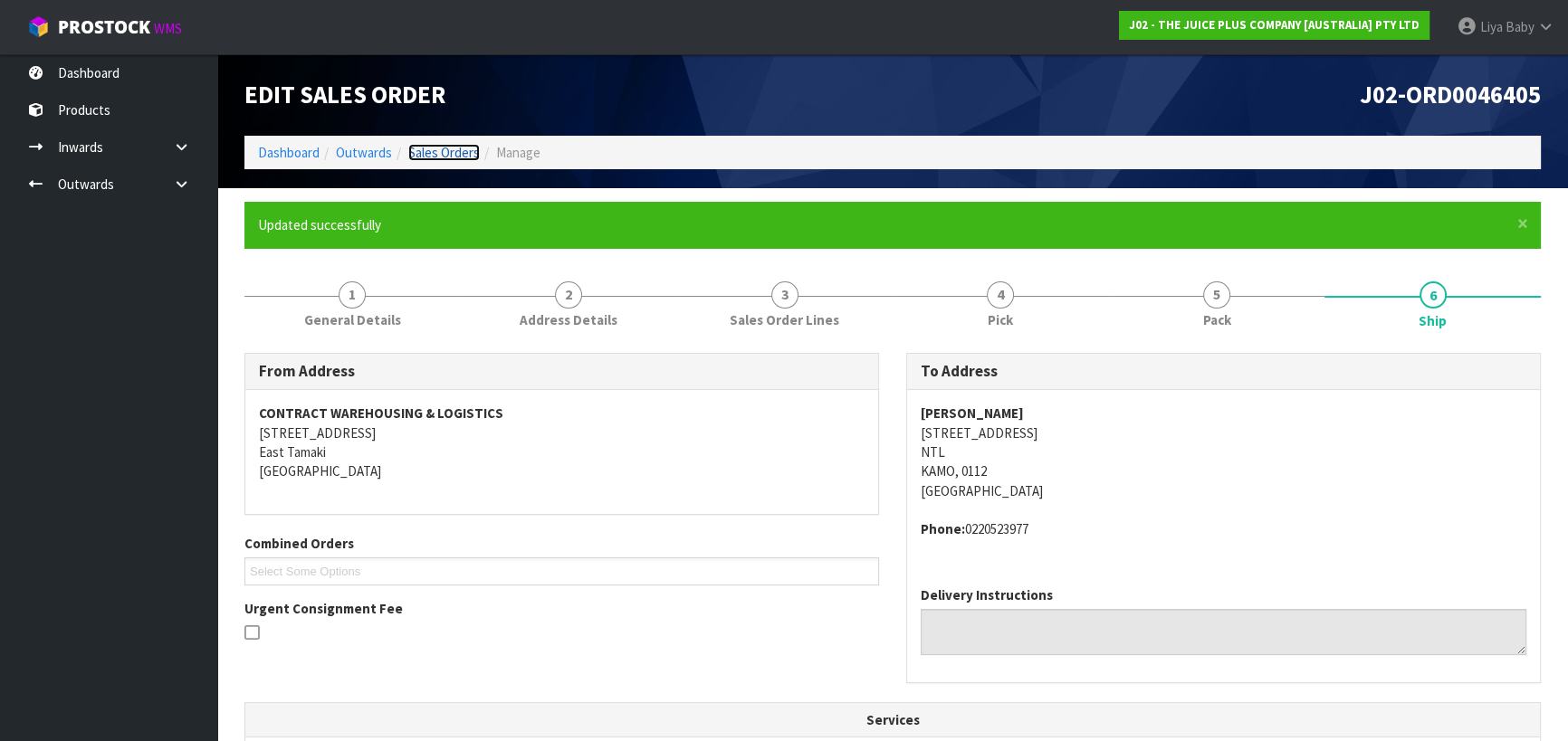
click at [429, 149] on link "Sales Orders" at bounding box center [444, 152] width 72 height 17
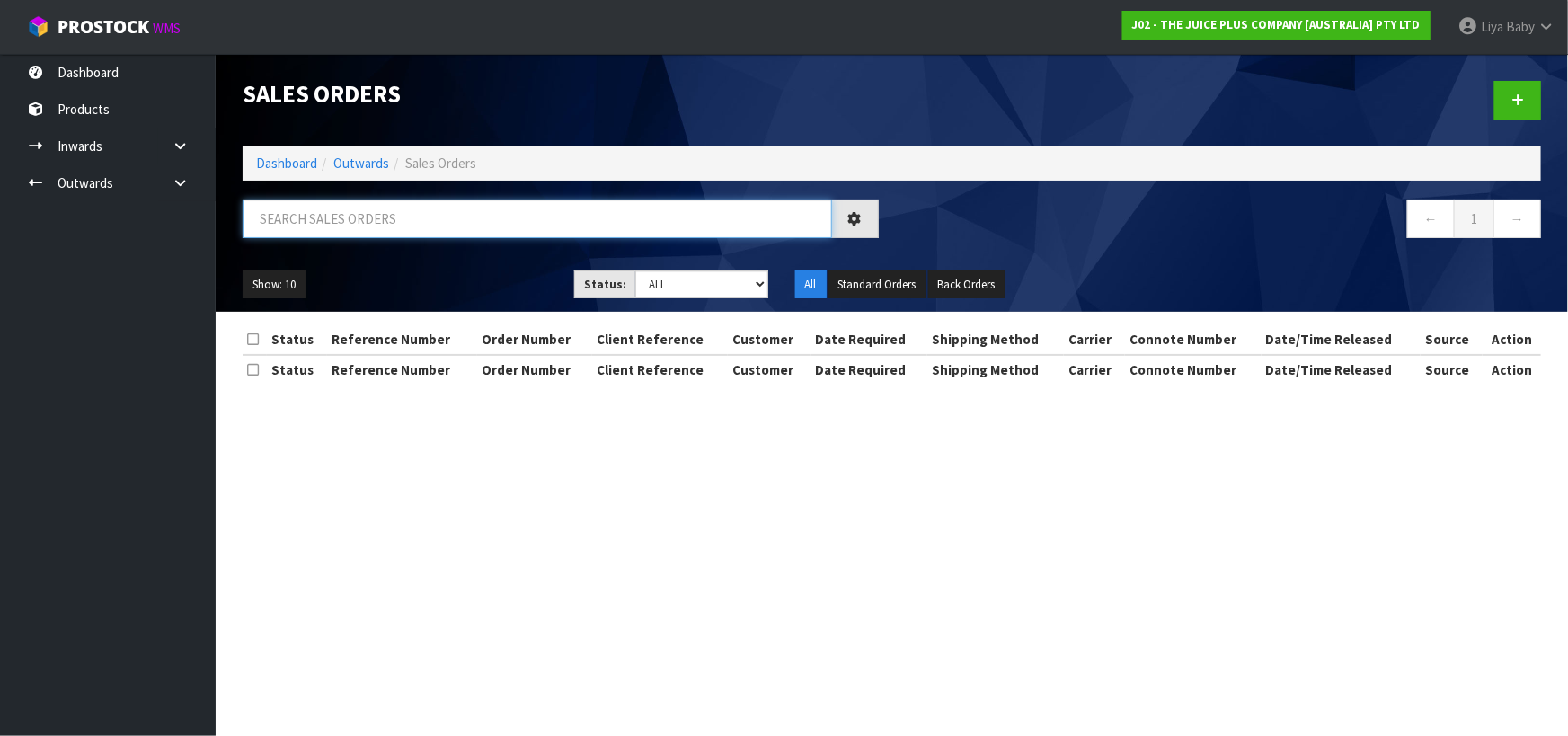
click at [382, 216] on input "text" at bounding box center [536, 219] width 589 height 38
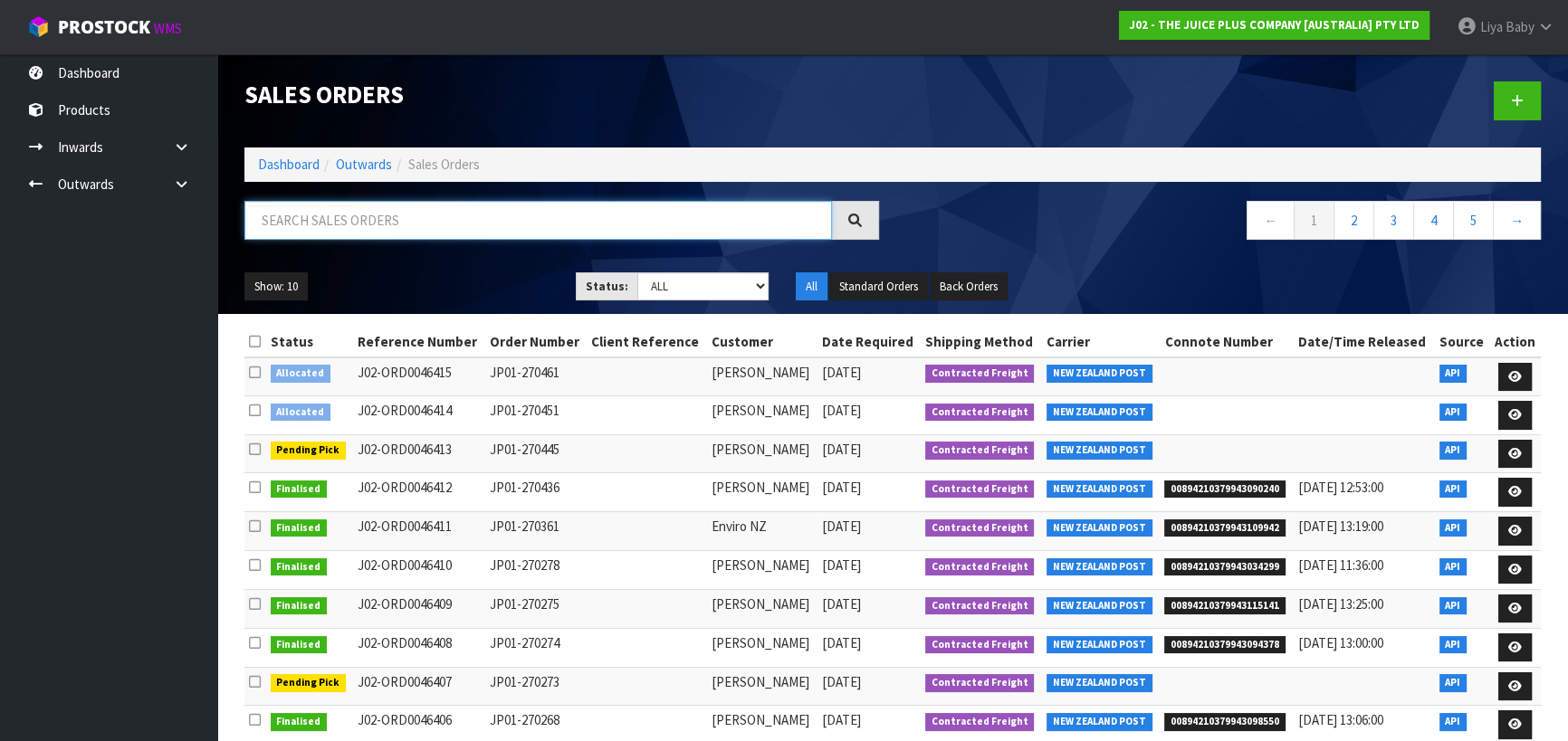
click at [337, 221] on input "text" at bounding box center [538, 220] width 587 height 39
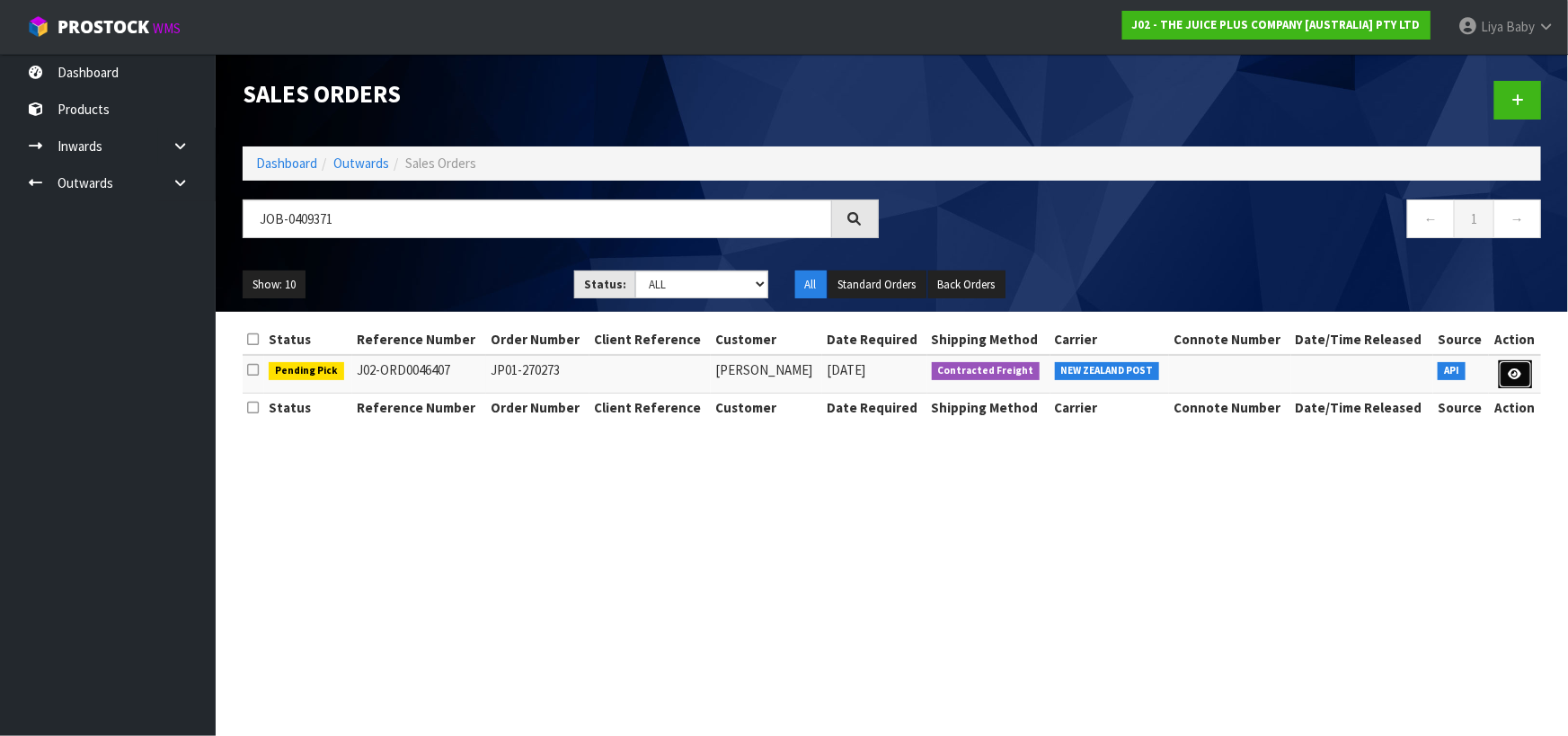
click at [1527, 370] on link at bounding box center [1515, 374] width 33 height 28
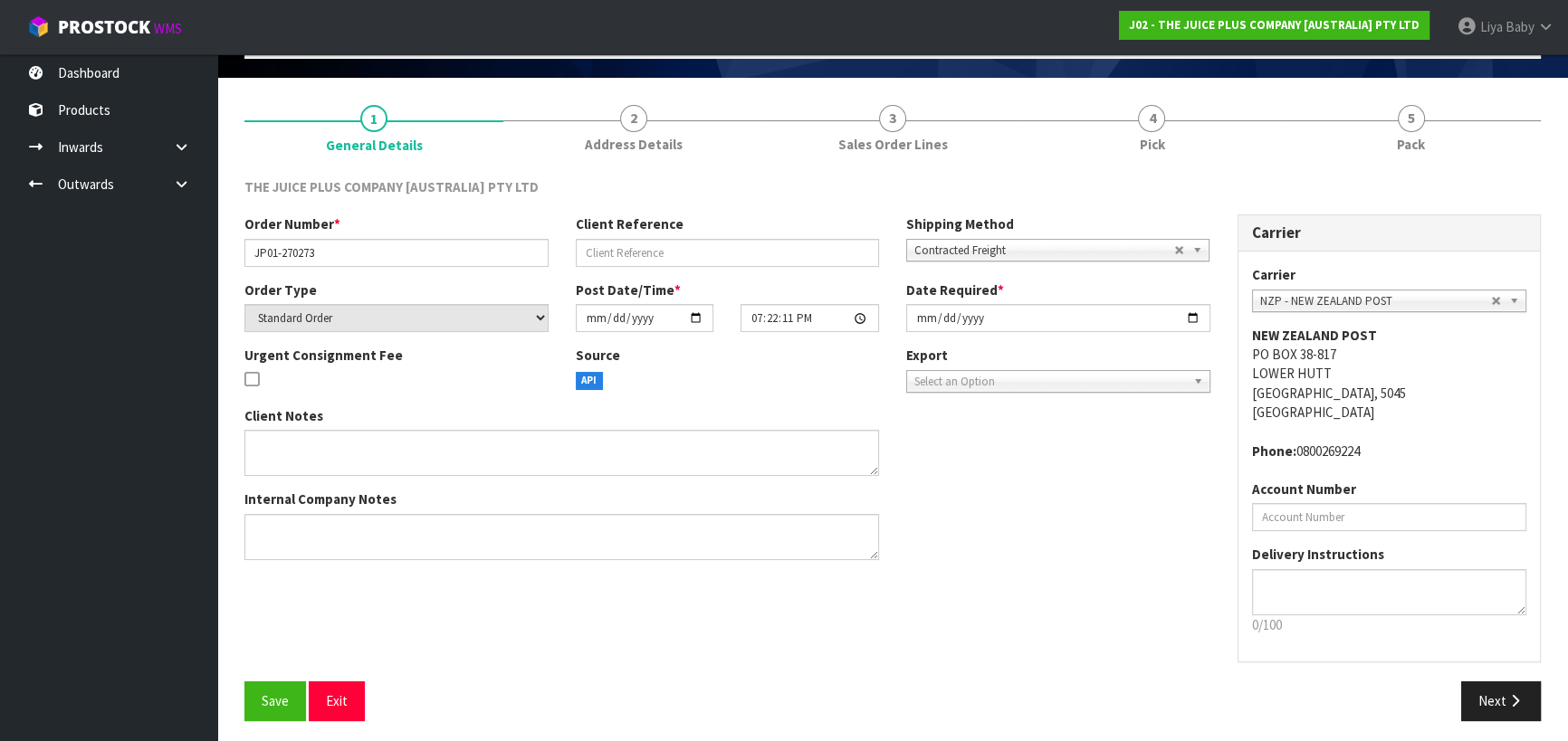
scroll to position [117, 0]
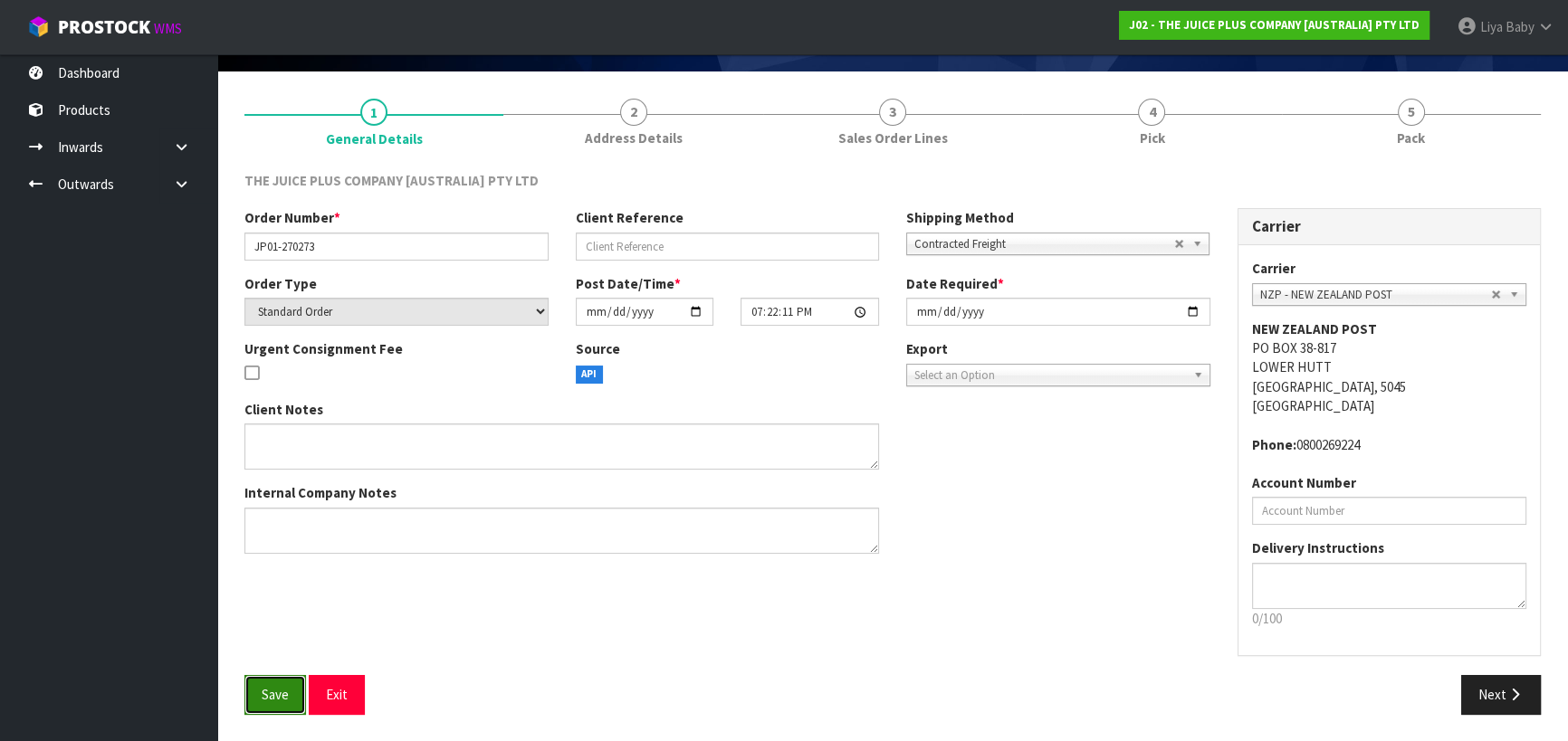
click at [272, 689] on span "Save" at bounding box center [274, 694] width 27 height 17
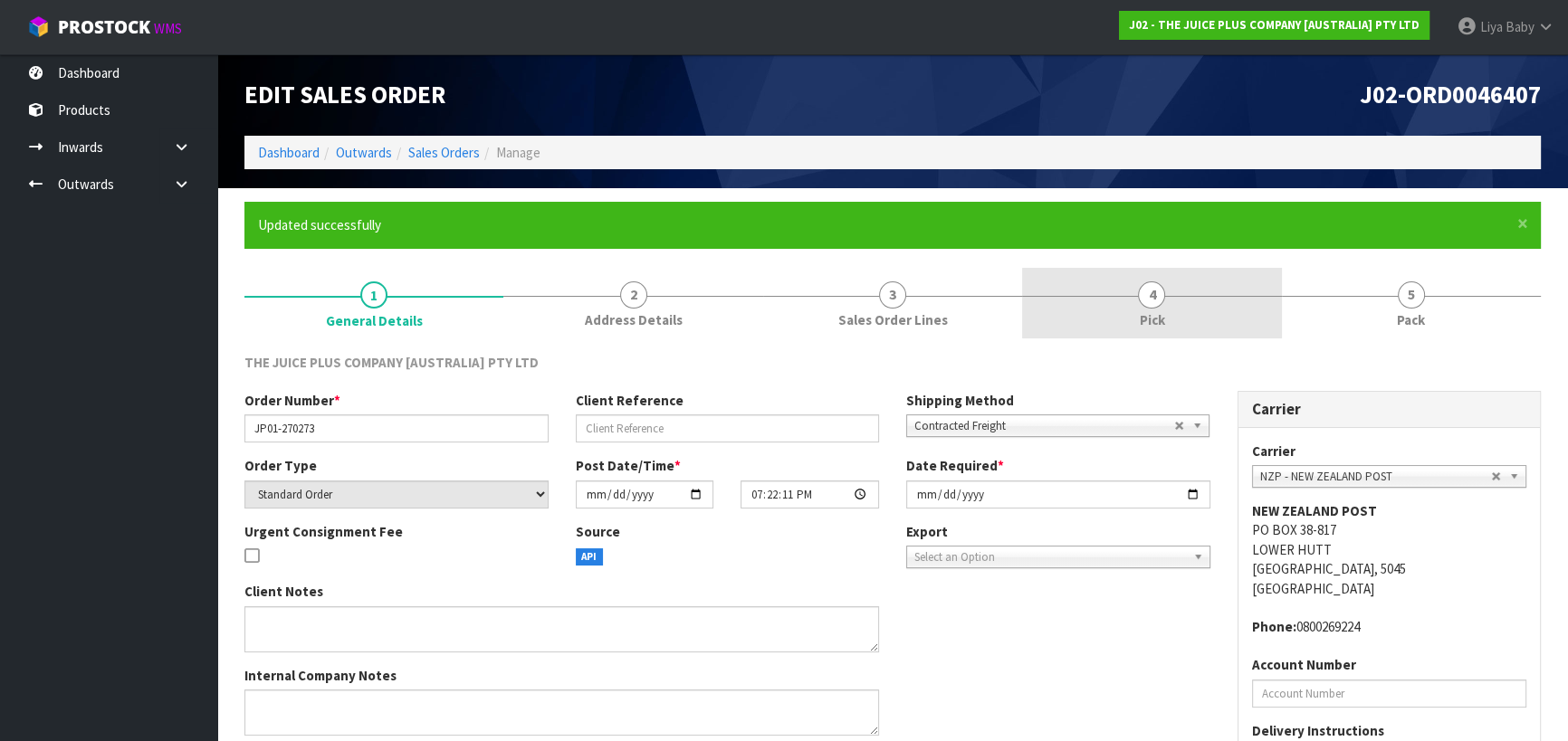
click at [1177, 313] on link "4 Pick" at bounding box center [1151, 304] width 259 height 72
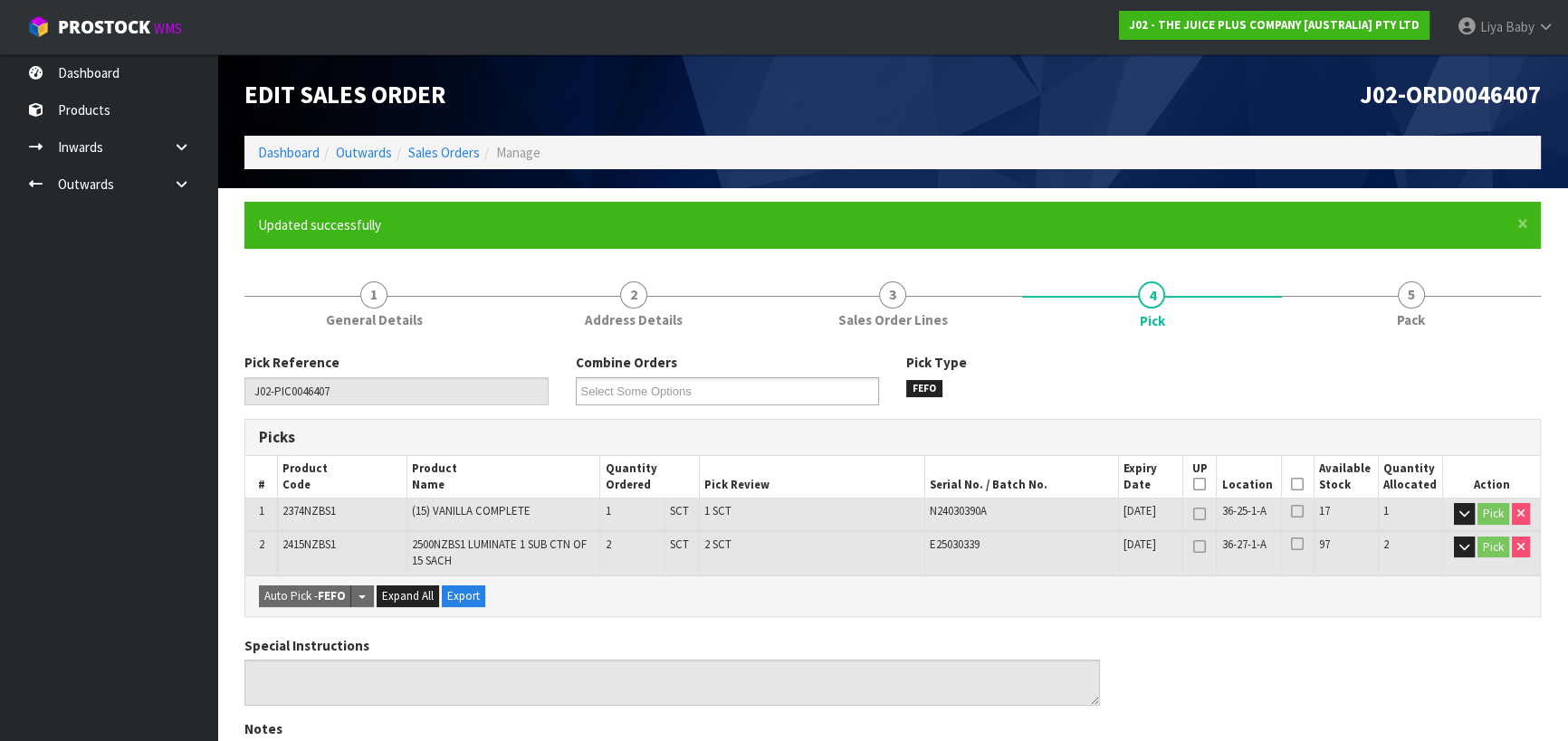
click at [1295, 485] on icon at bounding box center [1297, 484] width 13 height 1
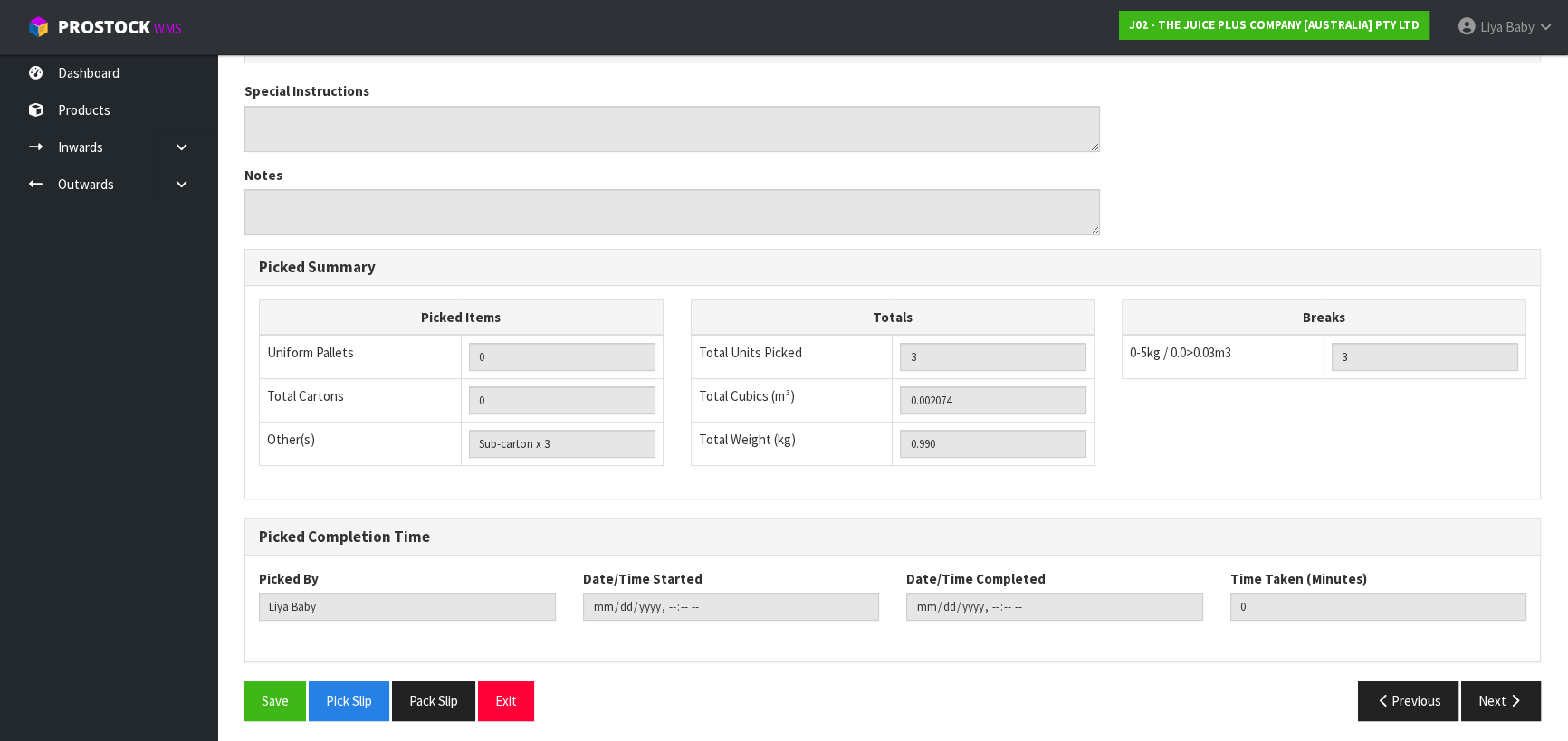
scroll to position [623, 0]
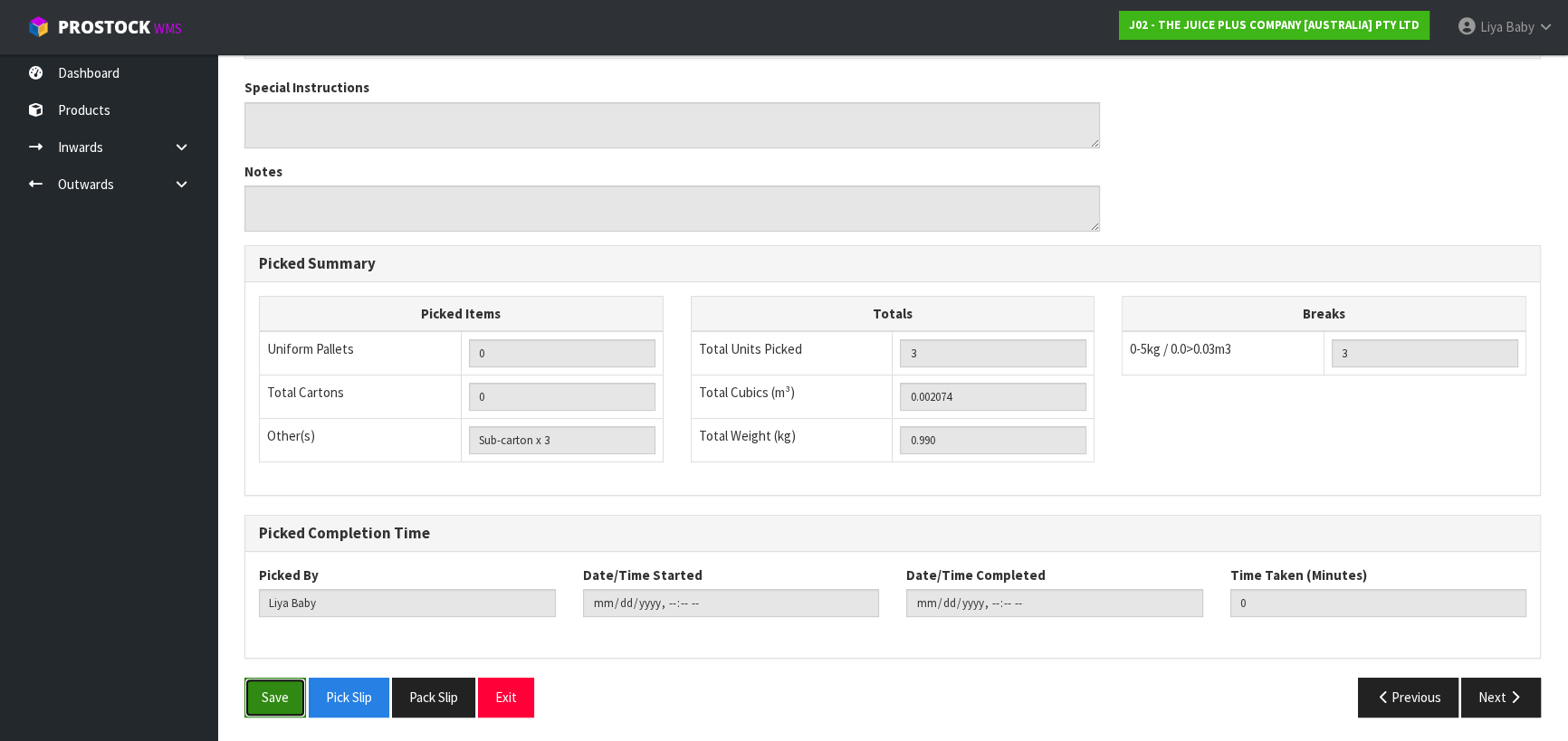
click at [253, 692] on button "Save" at bounding box center [274, 697] width 62 height 39
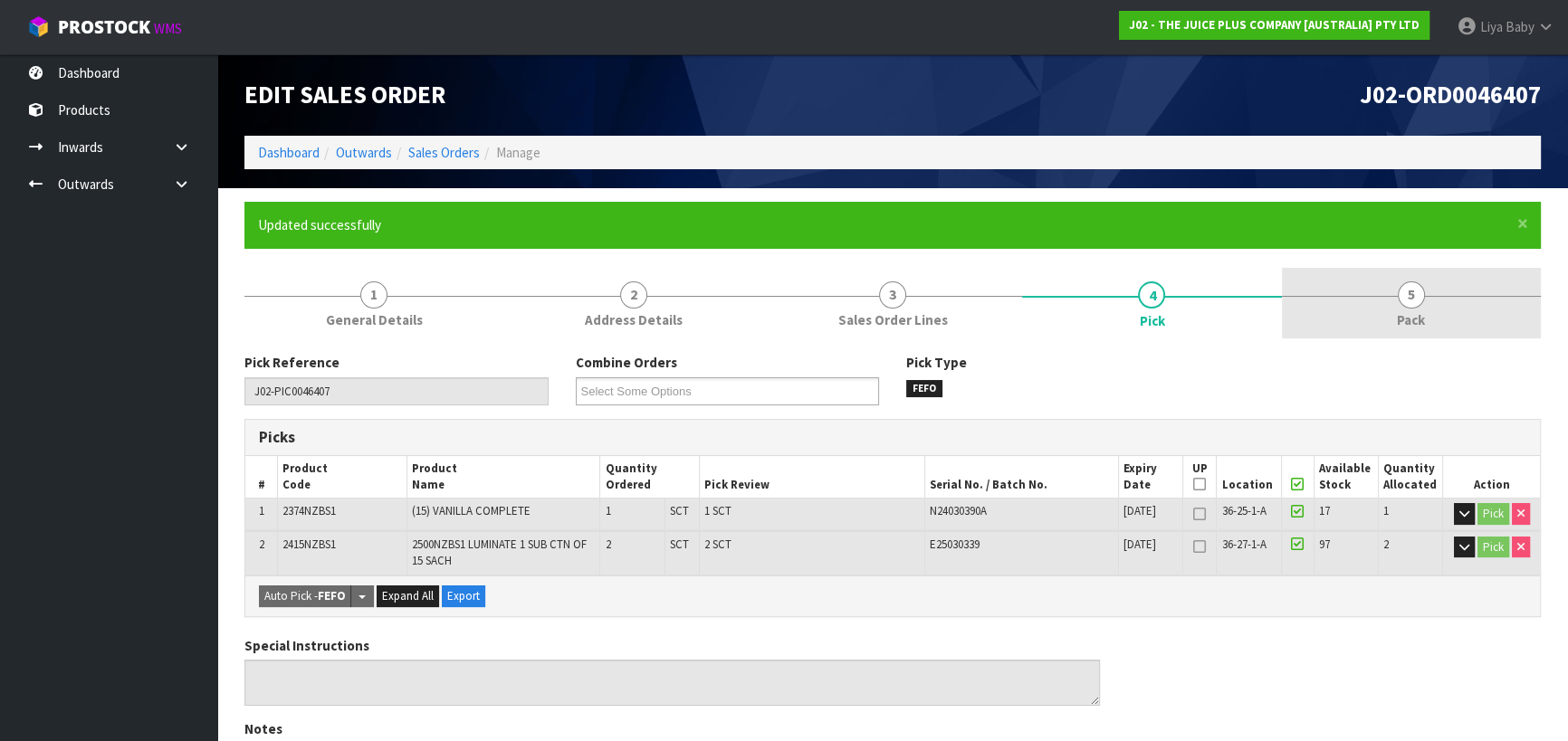
click at [1424, 317] on span "Pack" at bounding box center [1411, 319] width 28 height 19
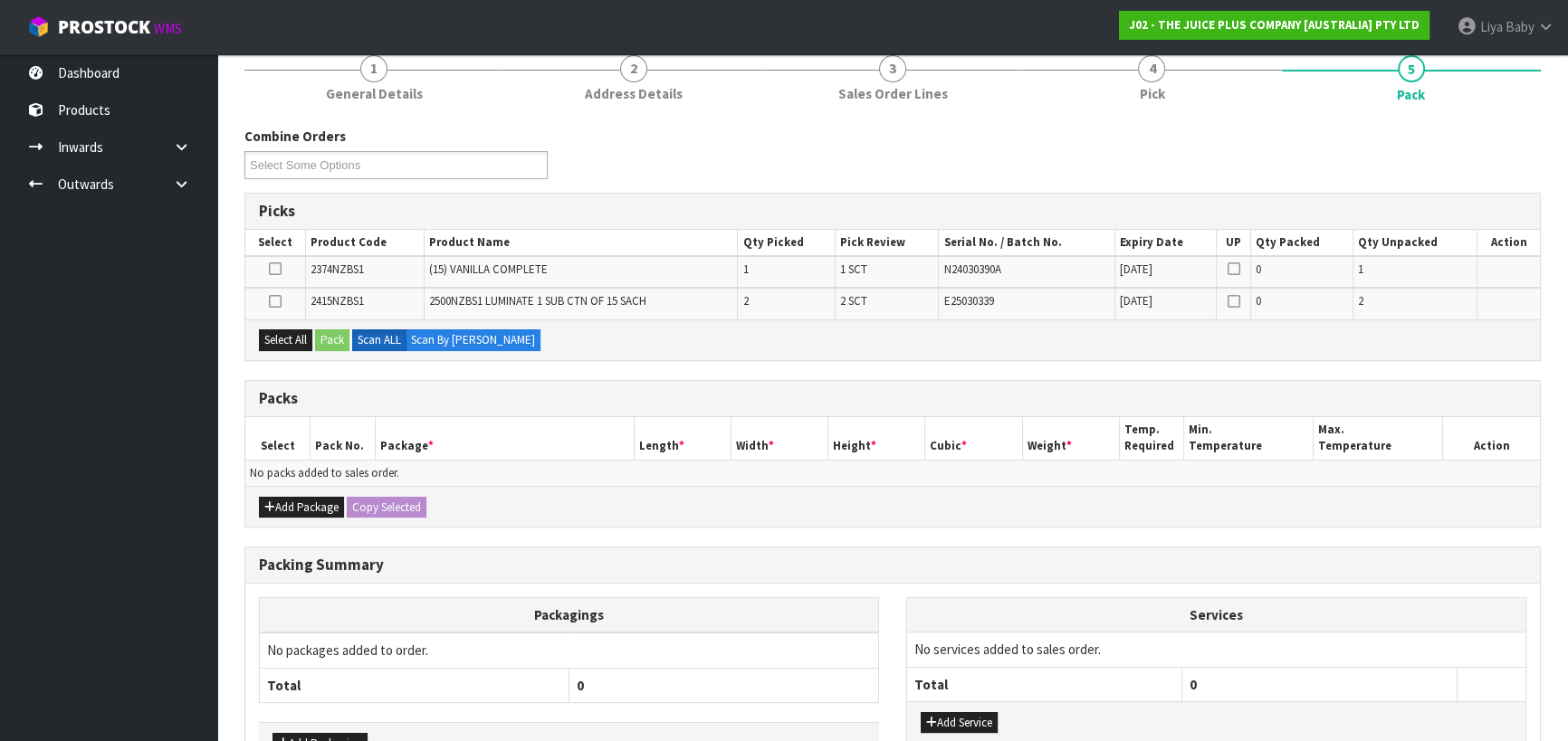
scroll to position [246, 0]
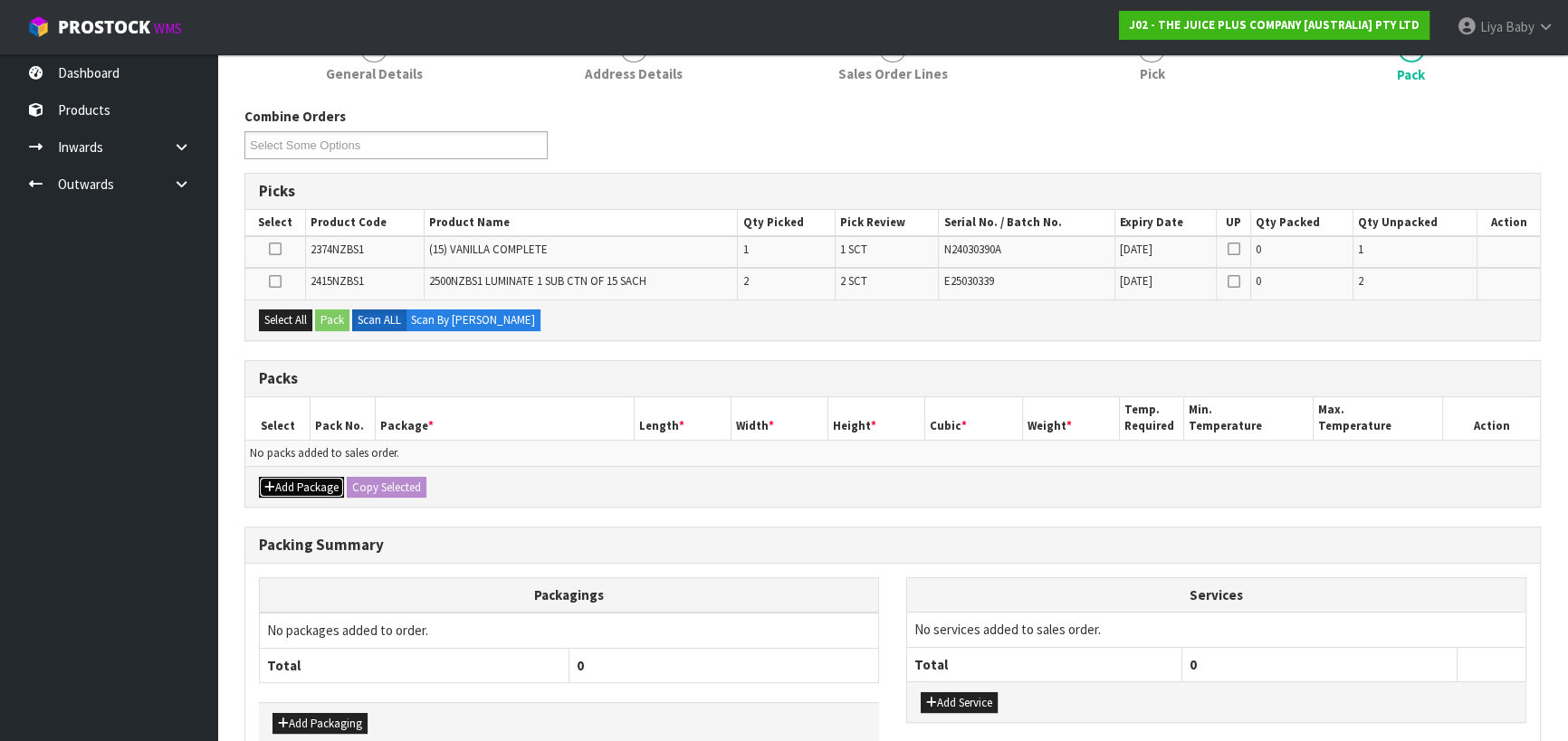
click at [298, 480] on button "Add Package" at bounding box center [301, 488] width 85 height 22
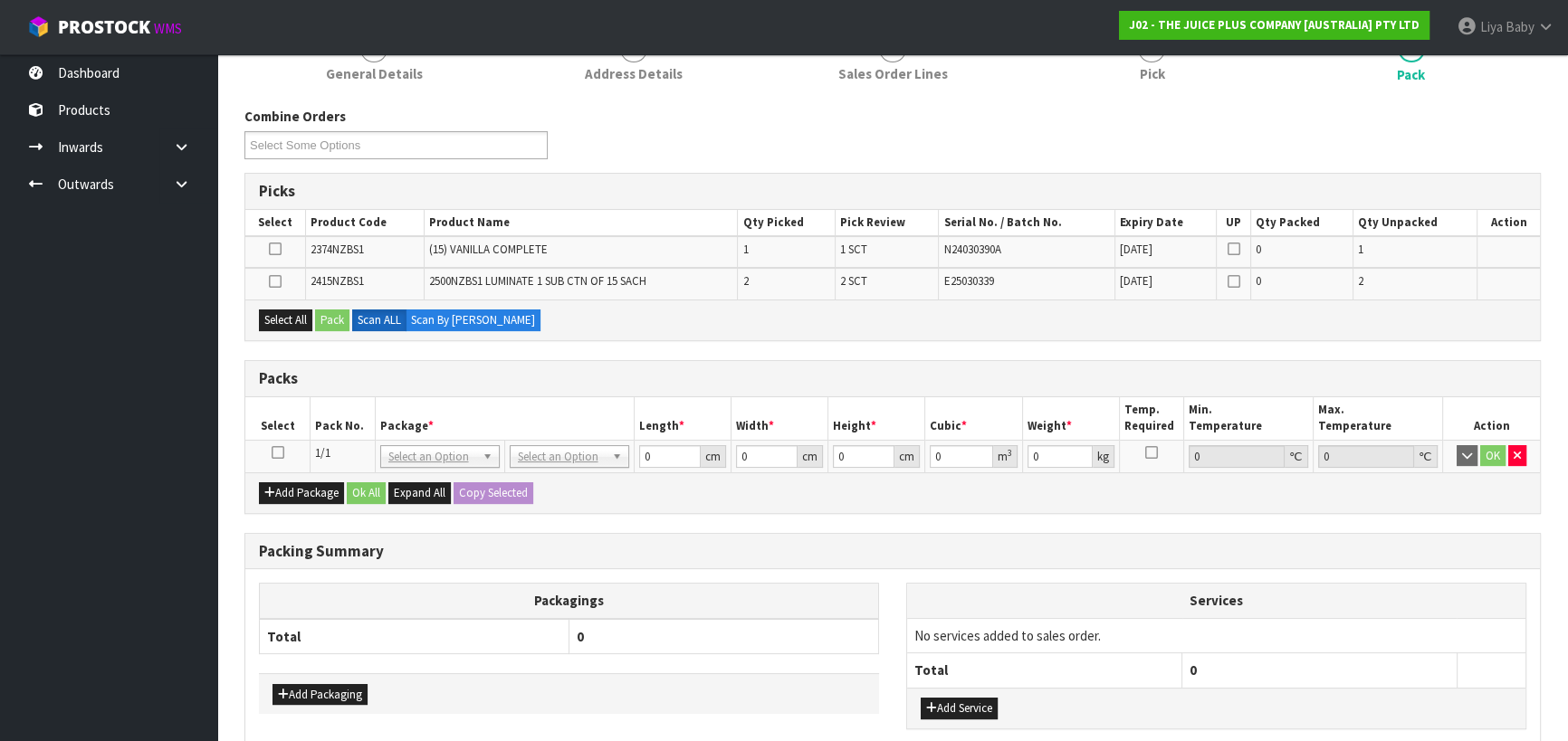
click at [275, 454] on icon at bounding box center [278, 453] width 13 height 1
click at [292, 322] on button "Select All" at bounding box center [285, 320] width 53 height 22
click at [341, 321] on button "Pack" at bounding box center [331, 320] width 34 height 22
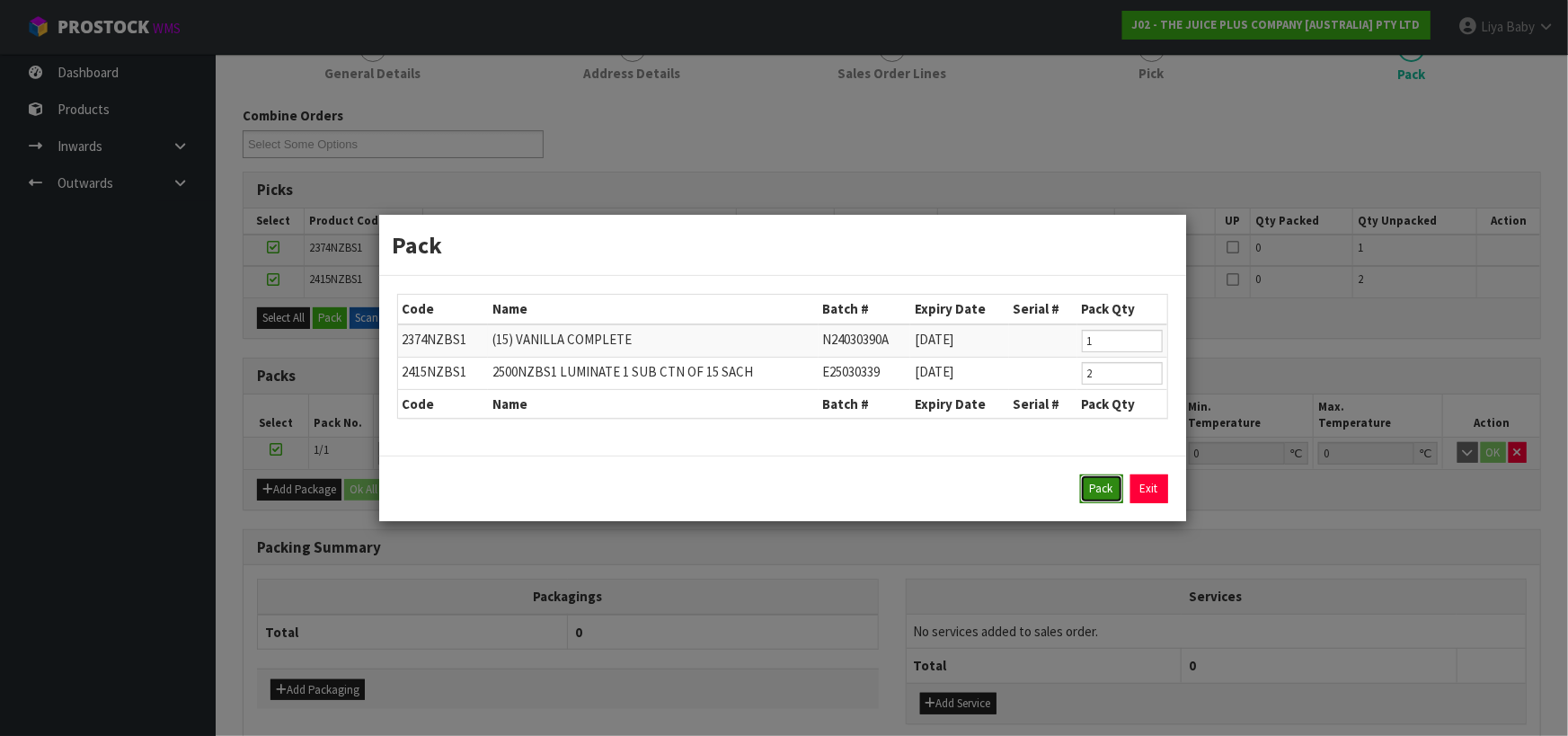
click at [1098, 488] on button "Pack" at bounding box center [1101, 488] width 43 height 28
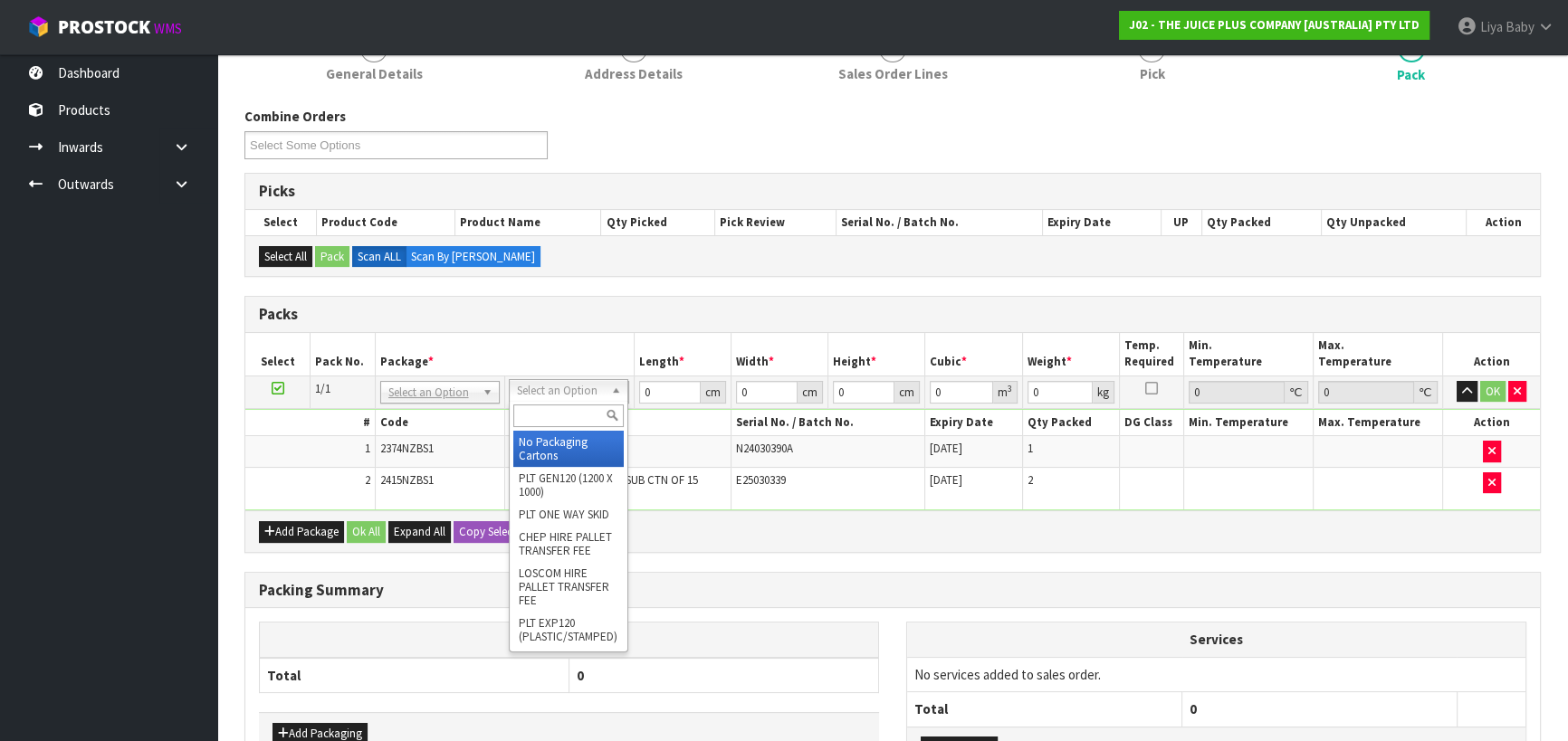
click at [563, 410] on input "text" at bounding box center [568, 416] width 110 height 23
drag, startPoint x: 559, startPoint y: 449, endPoint x: 567, endPoint y: 446, distance: 8.5
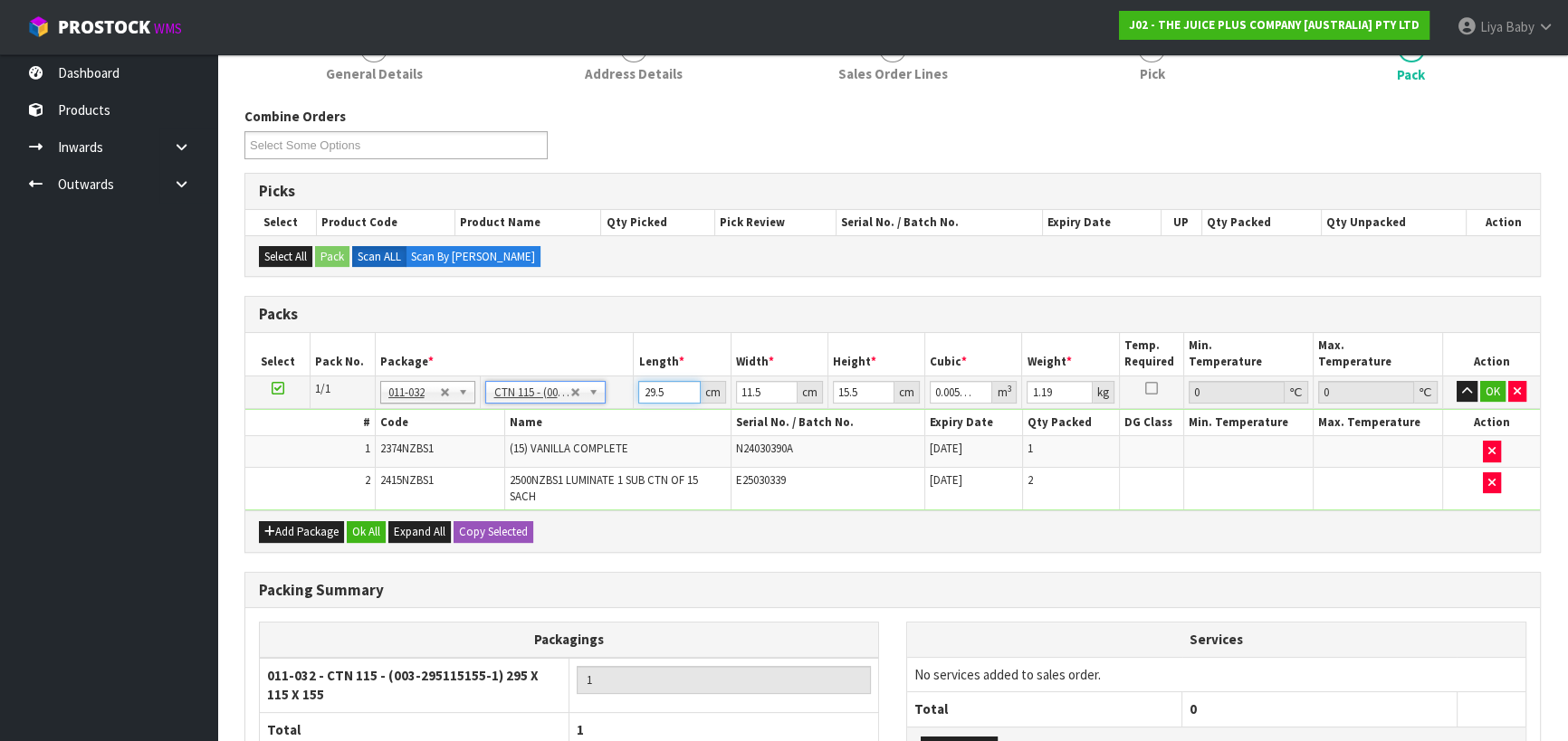
click at [661, 393] on input "29.5" at bounding box center [668, 392] width 62 height 23
click at [762, 388] on input "11.5" at bounding box center [766, 392] width 62 height 23
click at [864, 389] on input "15.5" at bounding box center [864, 392] width 62 height 23
click at [1054, 388] on input "1.19" at bounding box center [1059, 392] width 65 height 23
click at [370, 526] on button "Ok All" at bounding box center [366, 532] width 39 height 22
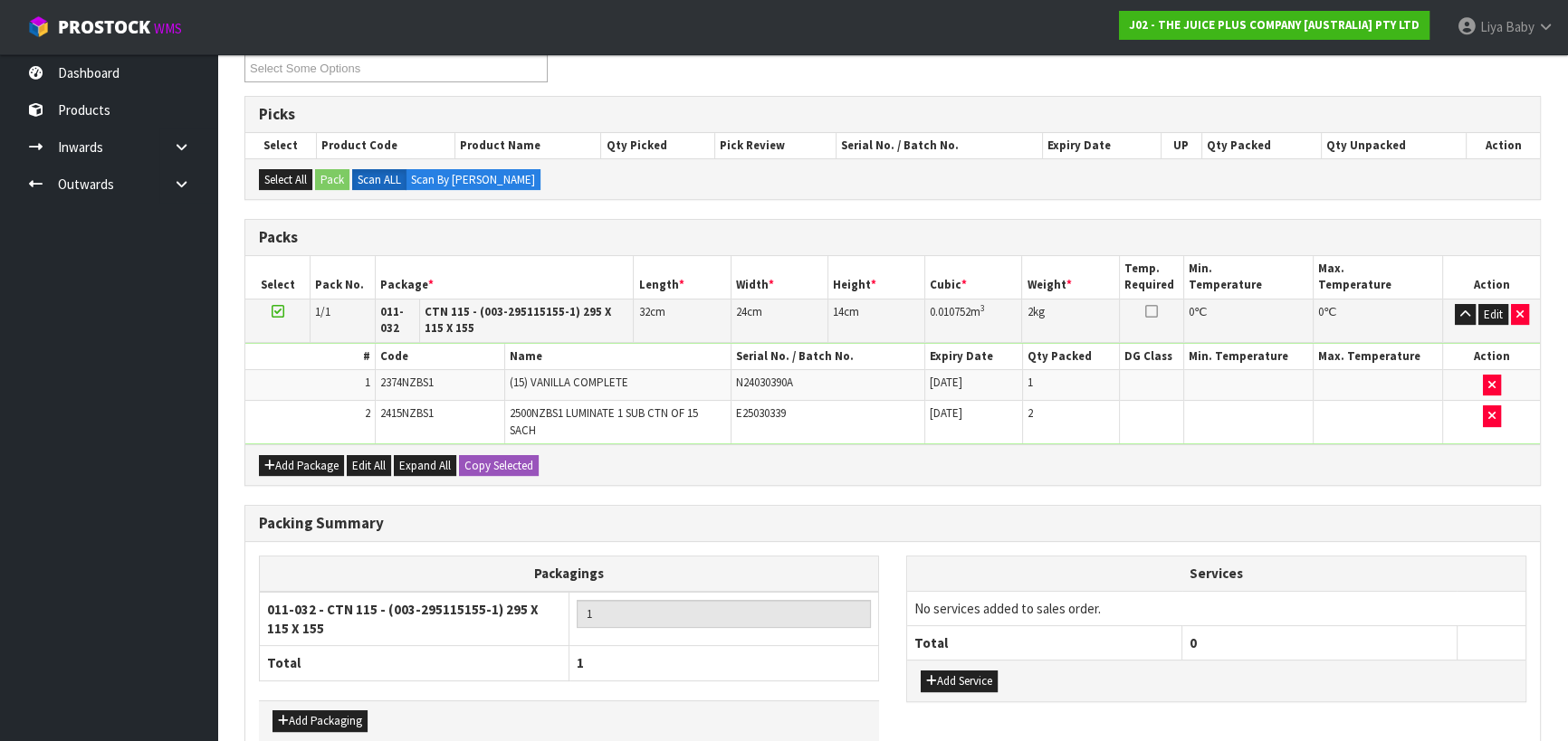
scroll to position [417, 0]
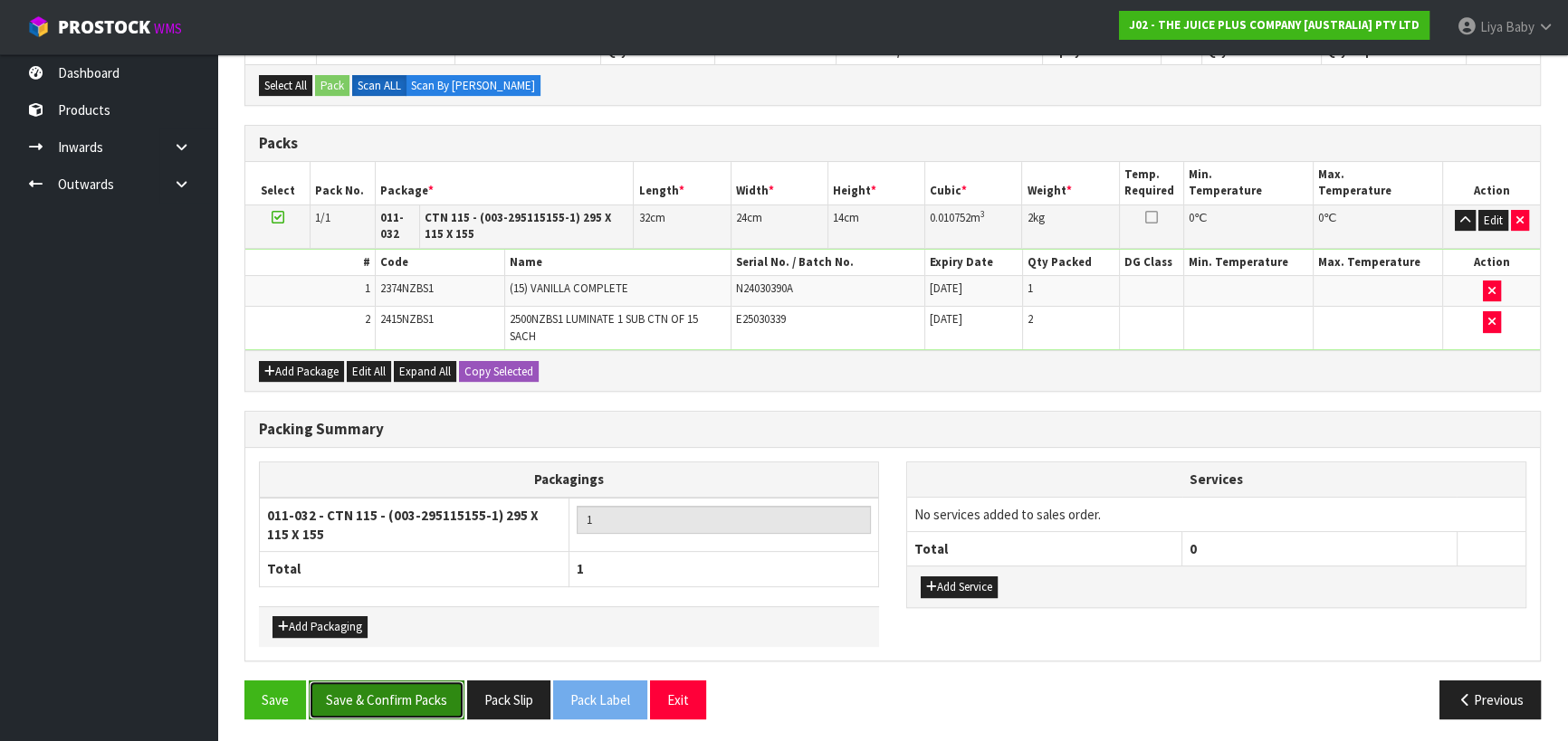
click at [366, 700] on button "Save & Confirm Packs" at bounding box center [386, 700] width 156 height 39
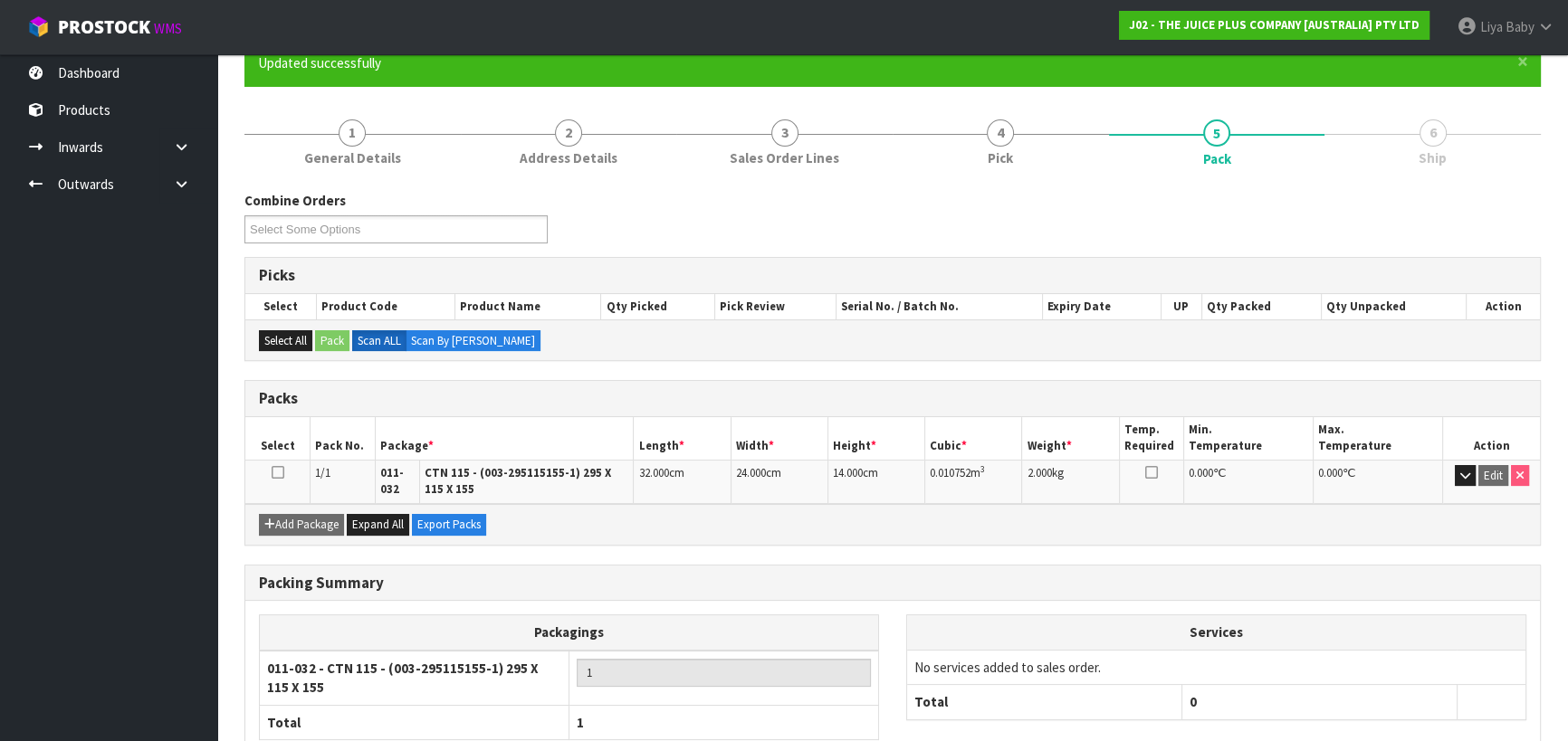
scroll to position [276, 0]
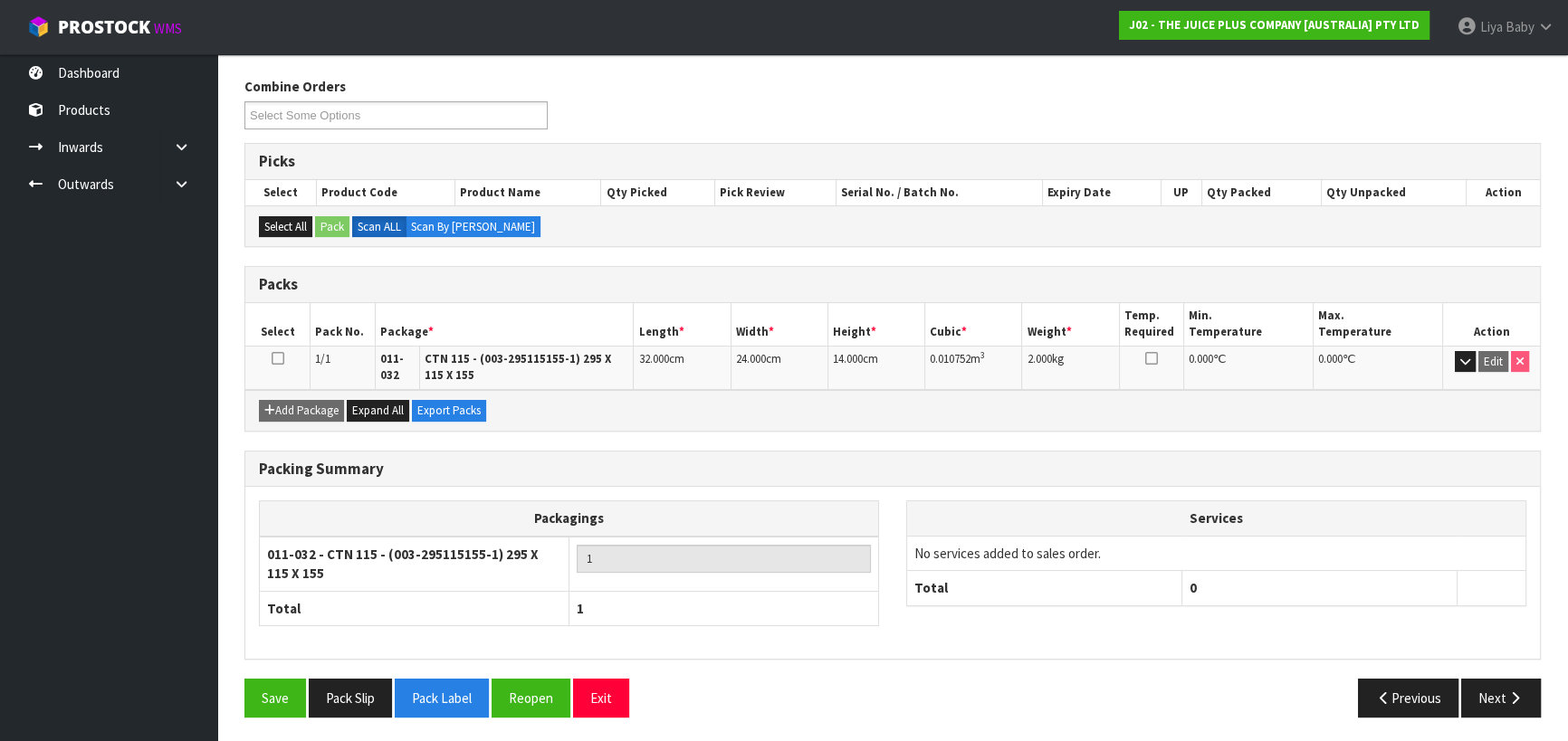
drag, startPoint x: 276, startPoint y: 353, endPoint x: 290, endPoint y: 373, distance: 24.4
click at [277, 358] on icon at bounding box center [278, 358] width 13 height 1
click at [1484, 688] on button "Next" at bounding box center [1501, 698] width 80 height 39
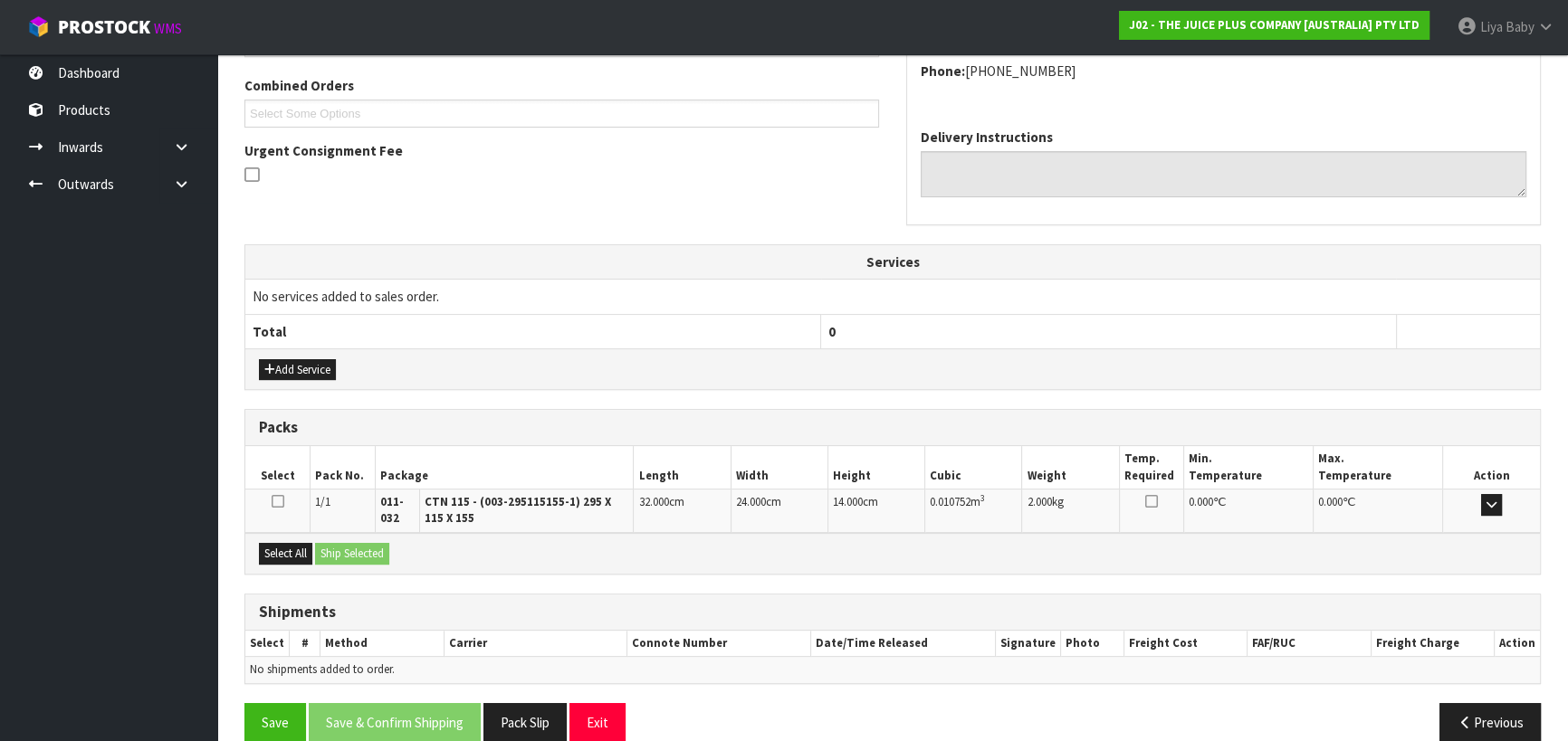
scroll to position [482, 0]
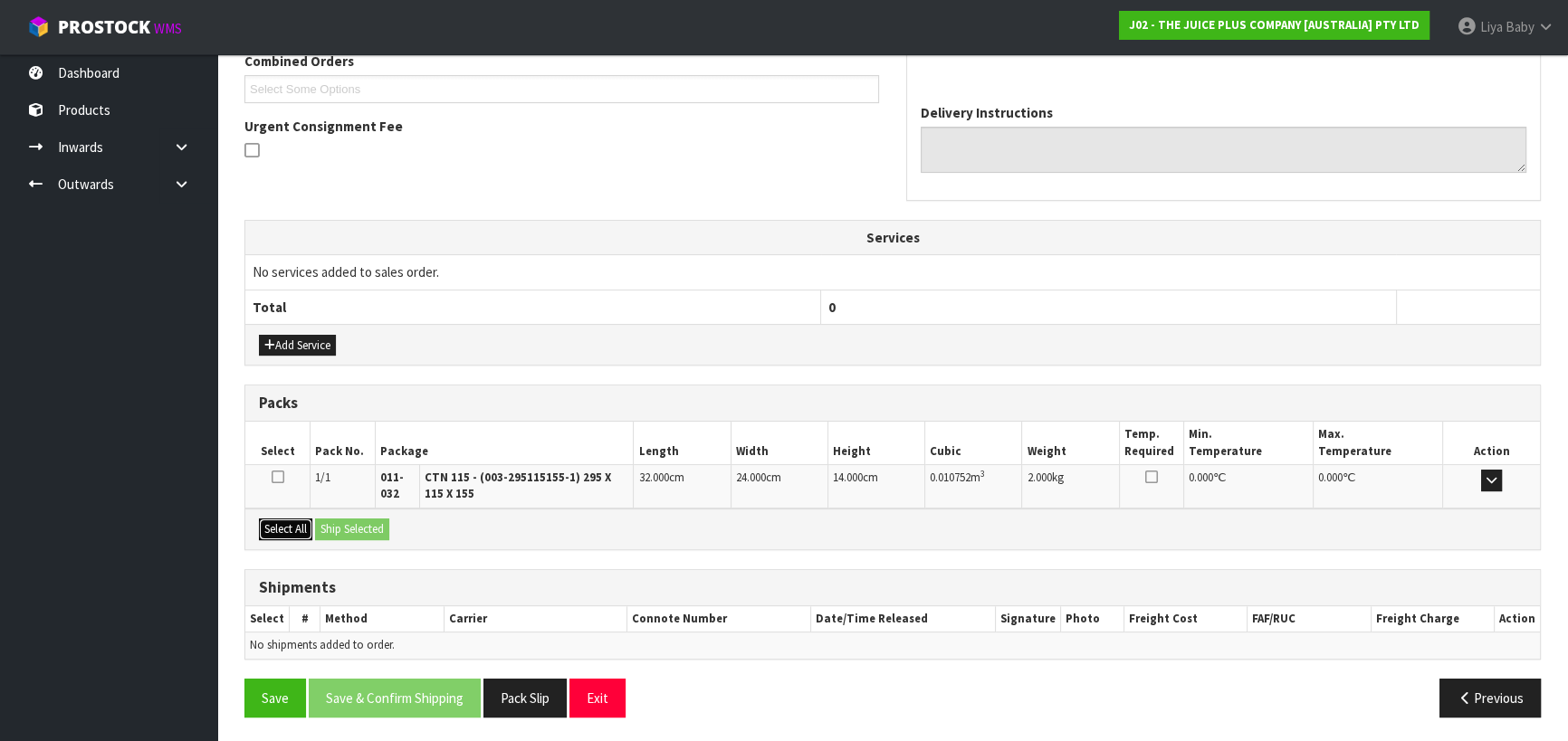
click at [291, 528] on button "Select All" at bounding box center [285, 529] width 53 height 22
click at [336, 529] on button "Ship Selected" at bounding box center [352, 529] width 75 height 22
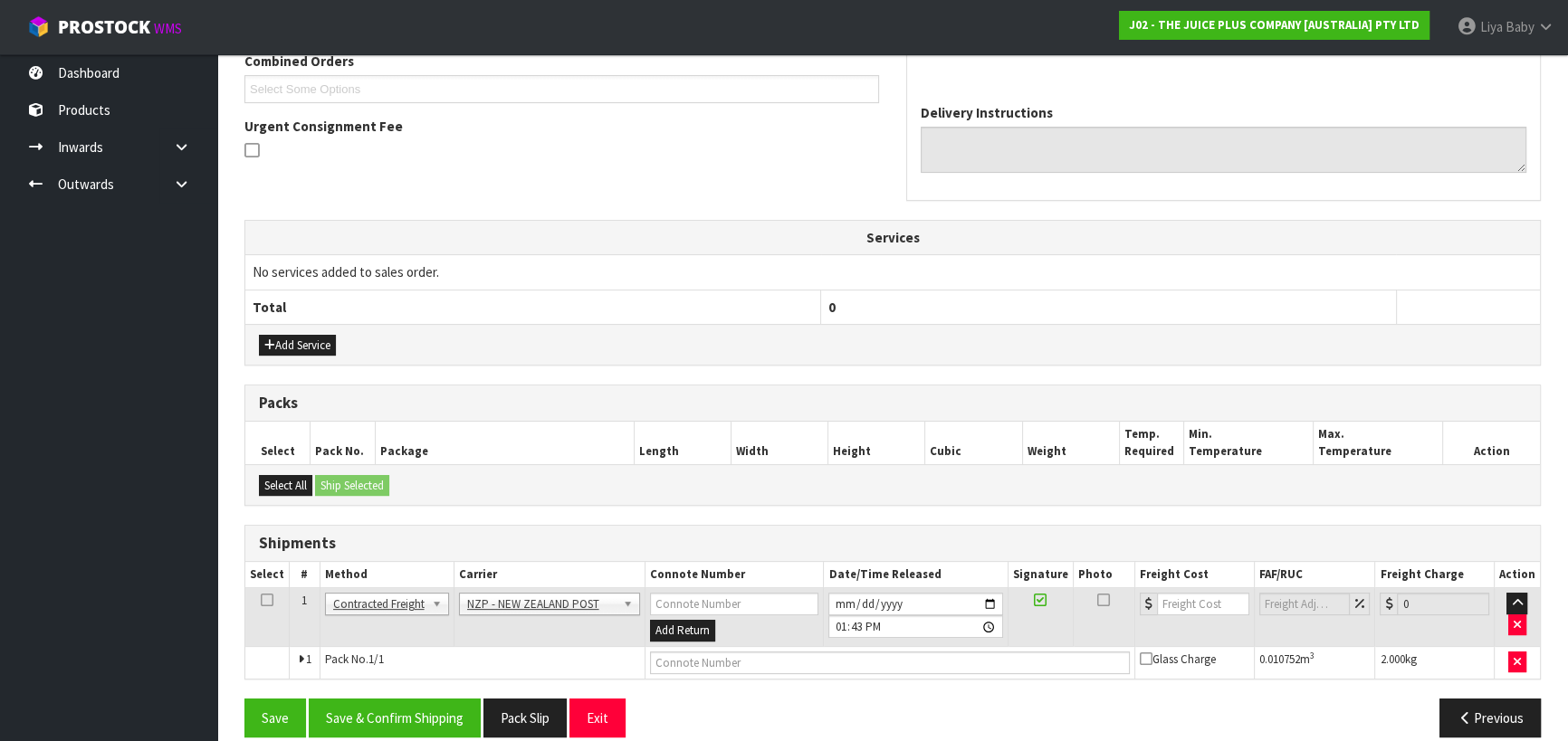
drag, startPoint x: 267, startPoint y: 596, endPoint x: 276, endPoint y: 597, distance: 9.1
click at [273, 596] on td at bounding box center [267, 618] width 44 height 59
click at [263, 596] on td at bounding box center [267, 618] width 44 height 59
click at [264, 600] on icon at bounding box center [267, 600] width 13 height 1
click at [375, 706] on button "Save & Confirm Shipping" at bounding box center [394, 718] width 172 height 39
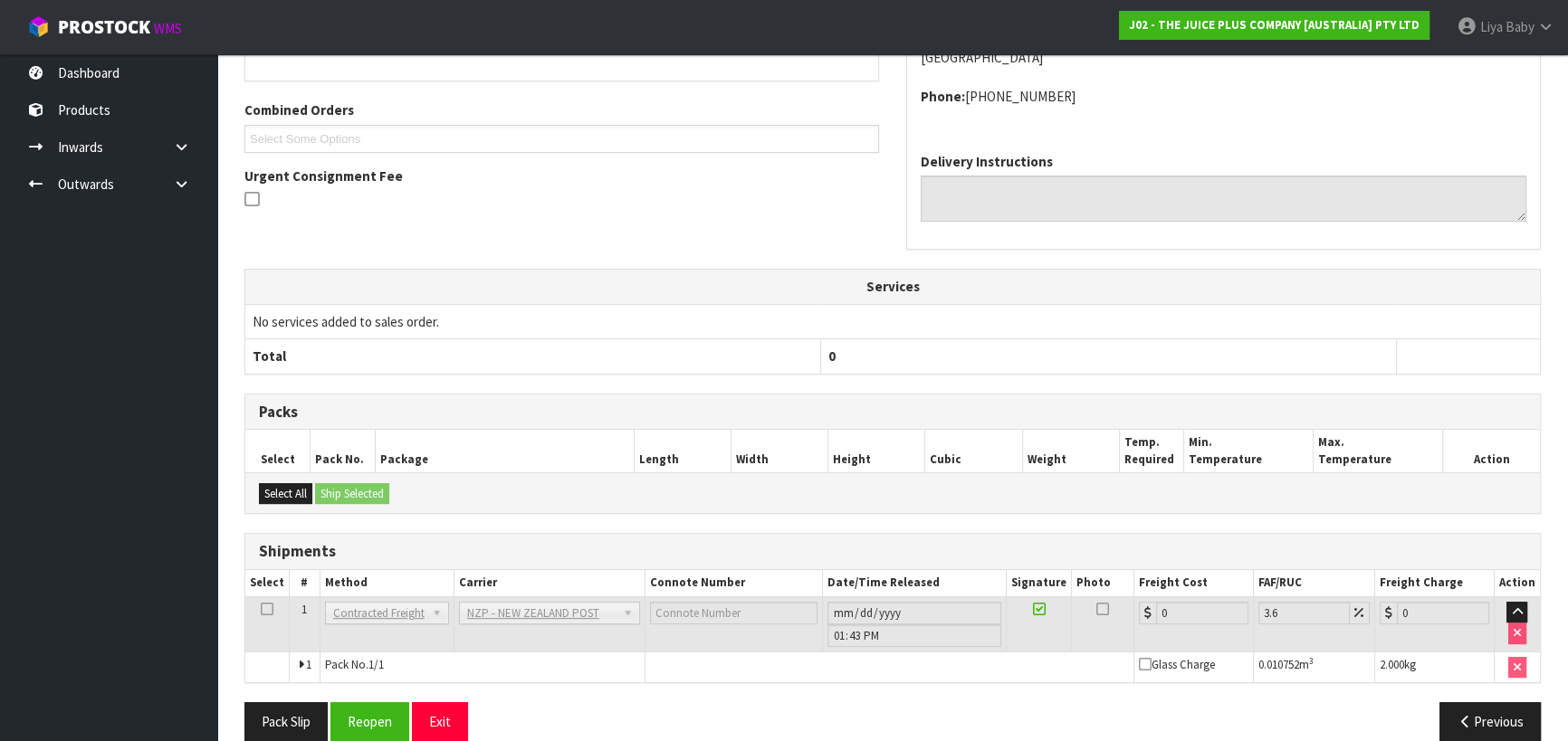
scroll to position [477, 0]
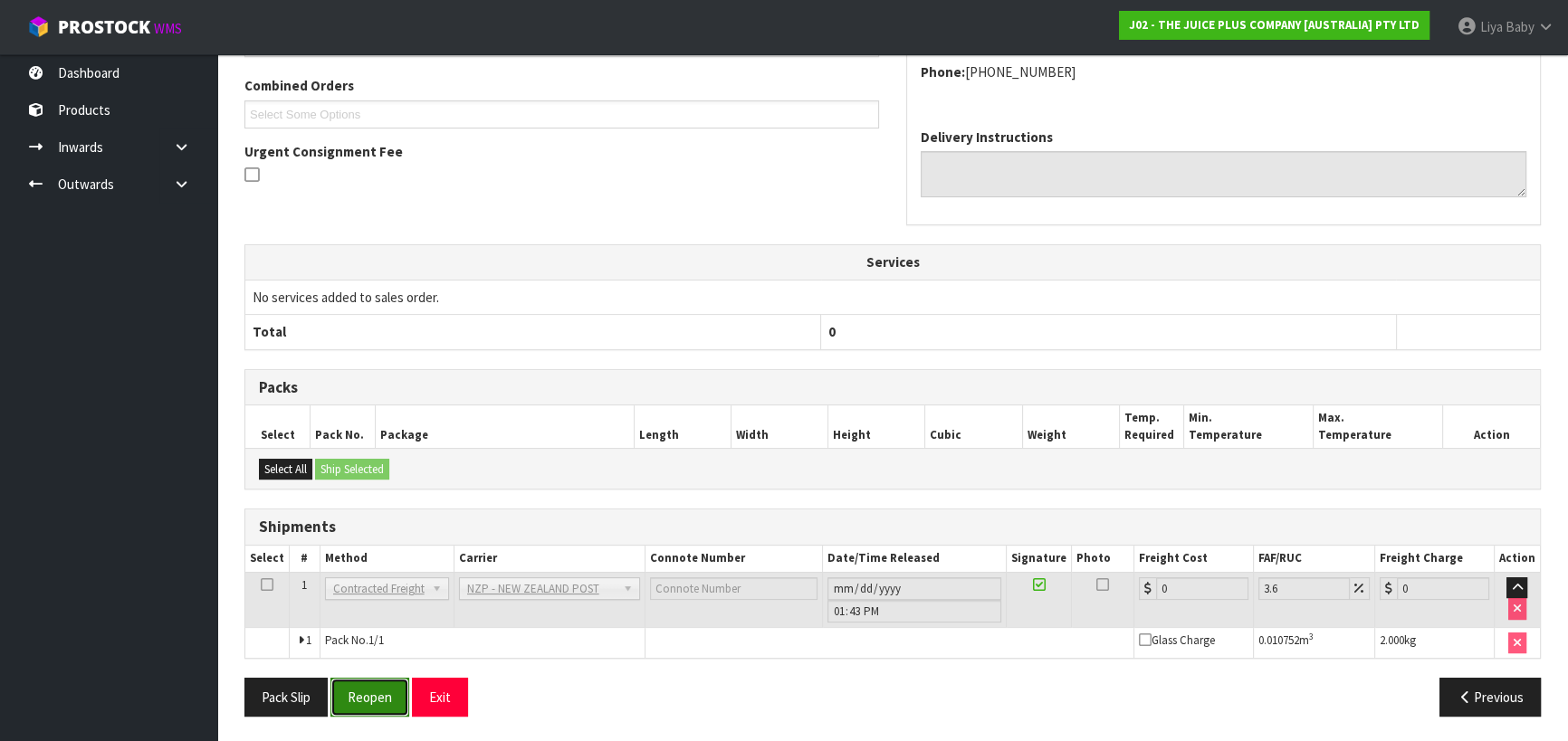
click at [380, 697] on button "Reopen" at bounding box center [370, 697] width 79 height 39
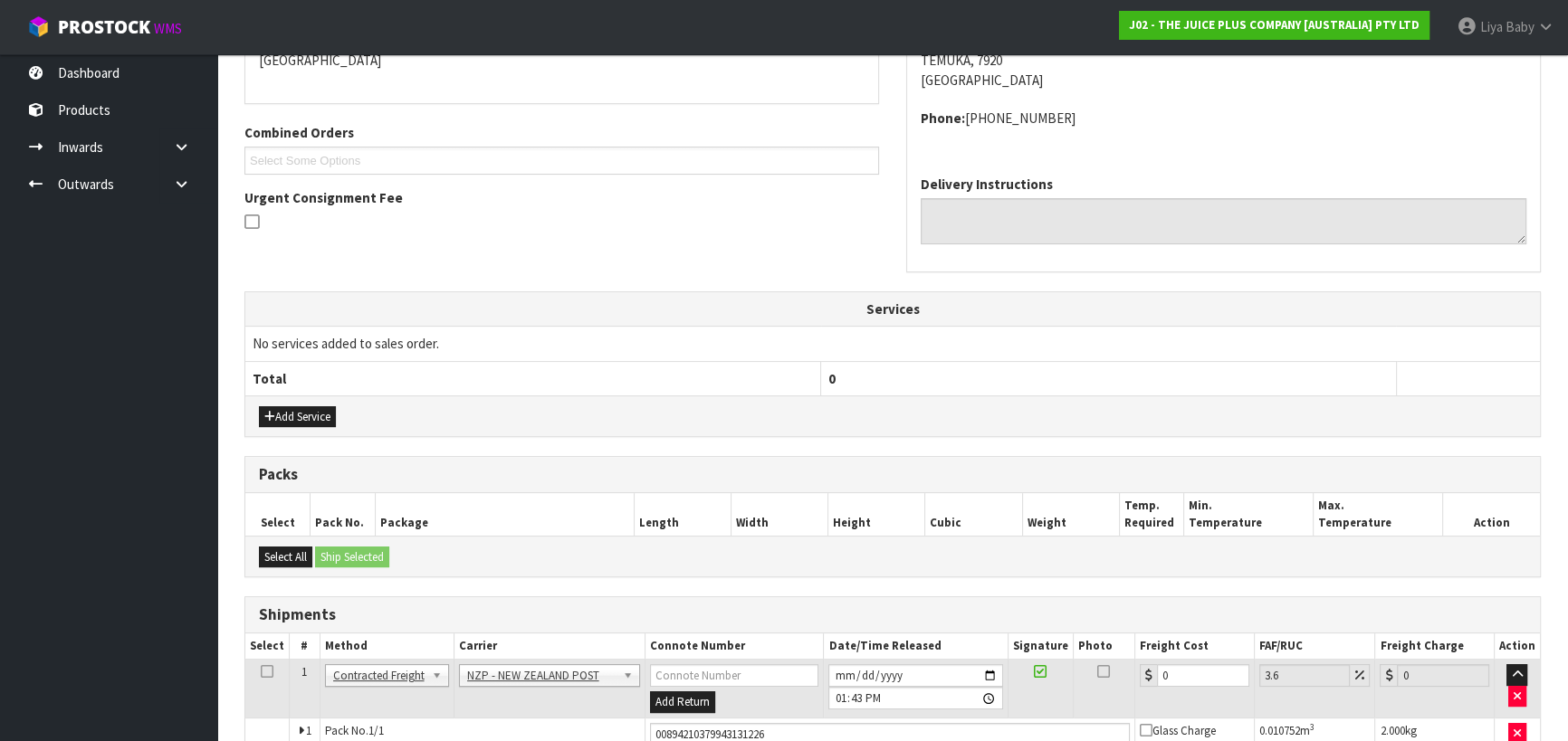
scroll to position [518, 0]
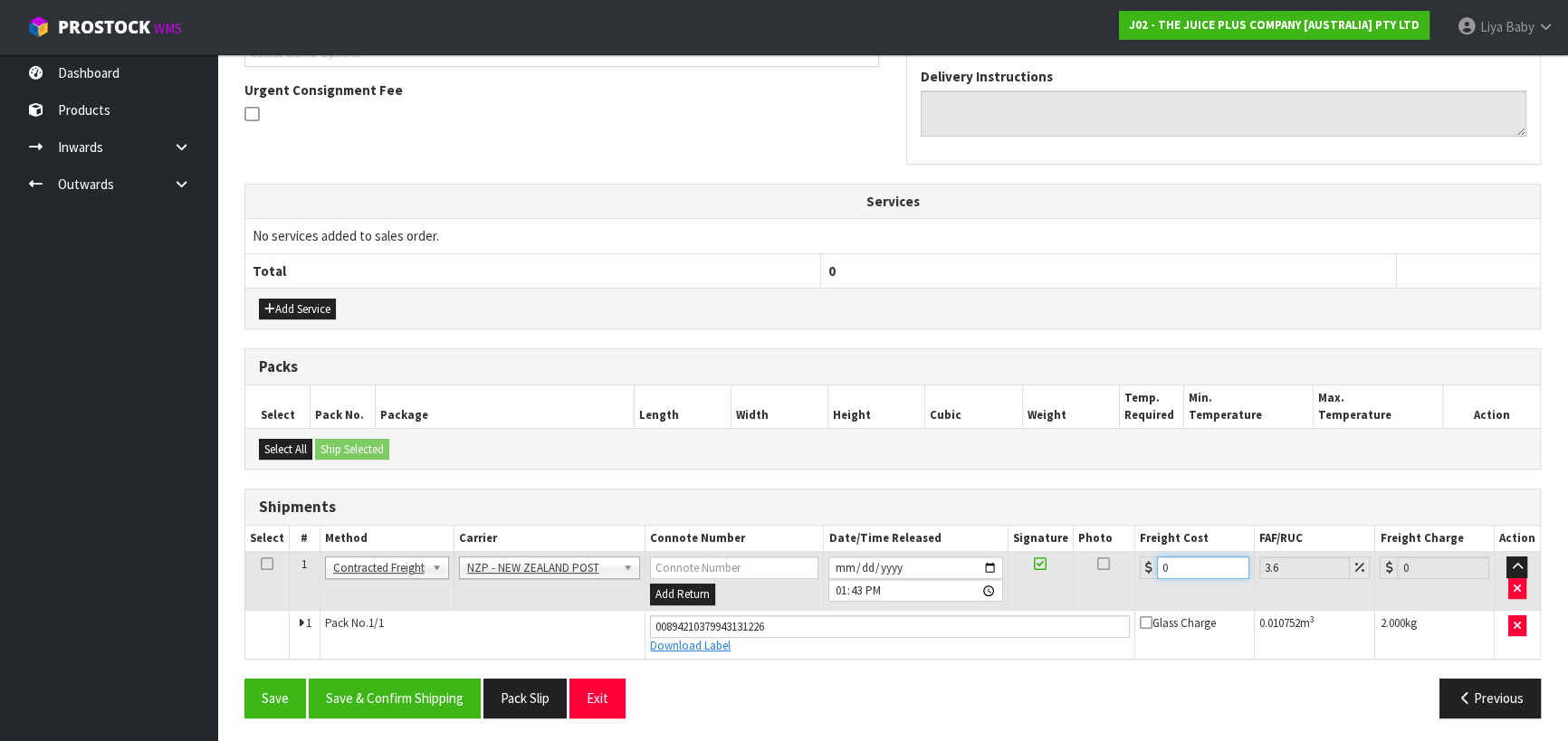
click at [1170, 562] on input "0" at bounding box center [1203, 568] width 92 height 23
click at [266, 564] on icon at bounding box center [267, 564] width 13 height 1
click at [358, 697] on button "Save & Confirm Shipping" at bounding box center [394, 698] width 172 height 39
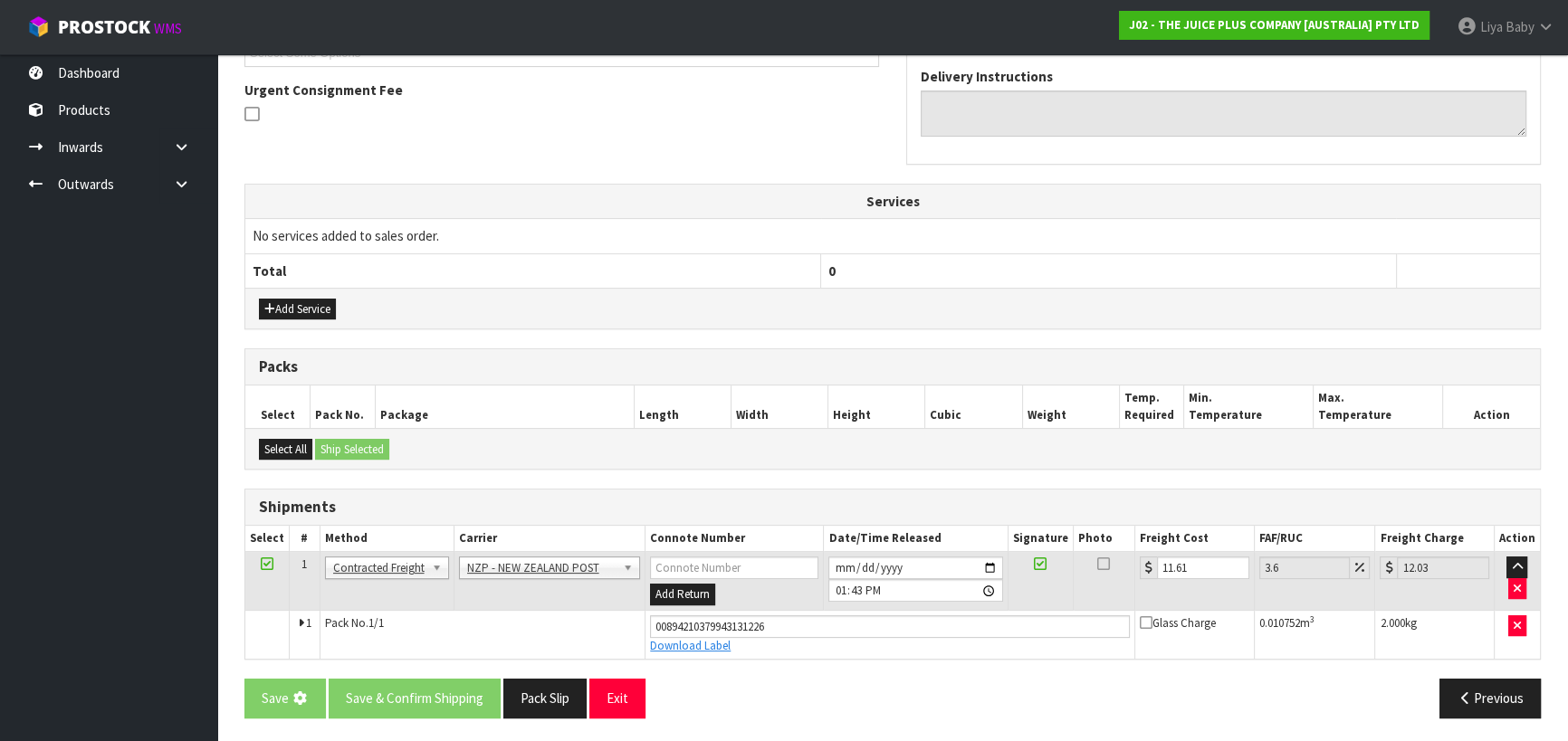
scroll to position [0, 0]
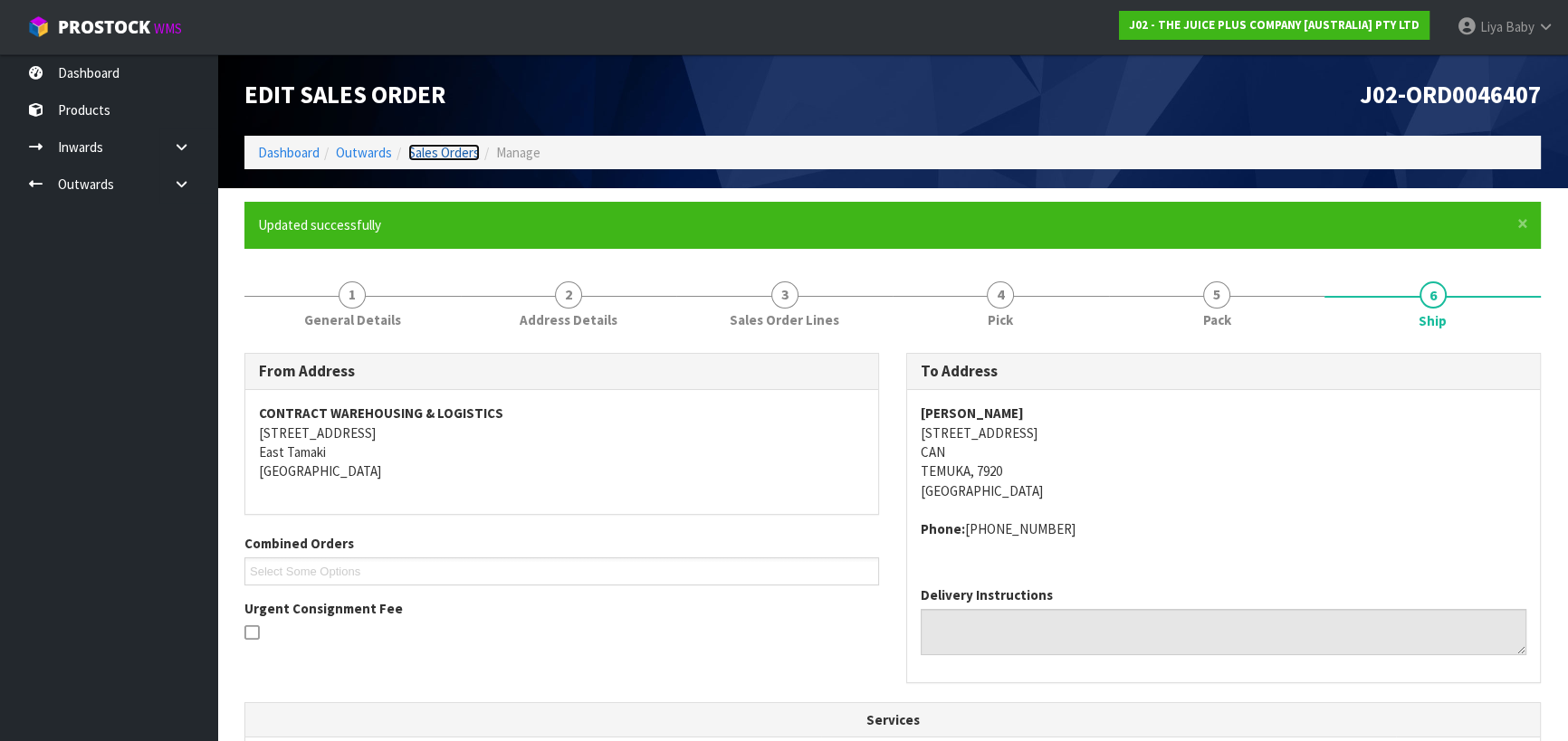
click at [451, 145] on link "Sales Orders" at bounding box center [444, 152] width 72 height 17
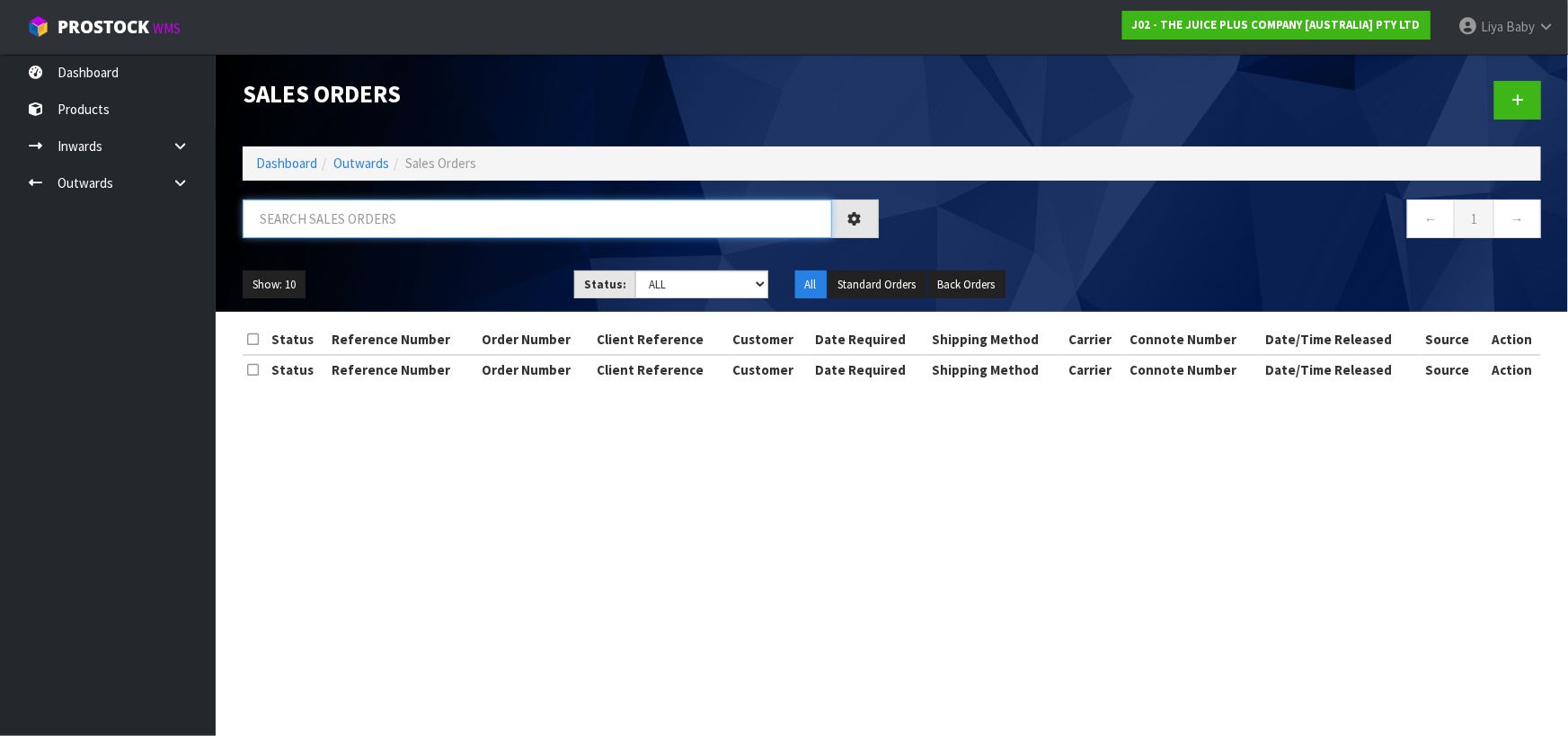
click at [374, 229] on input "text" at bounding box center [536, 219] width 589 height 38
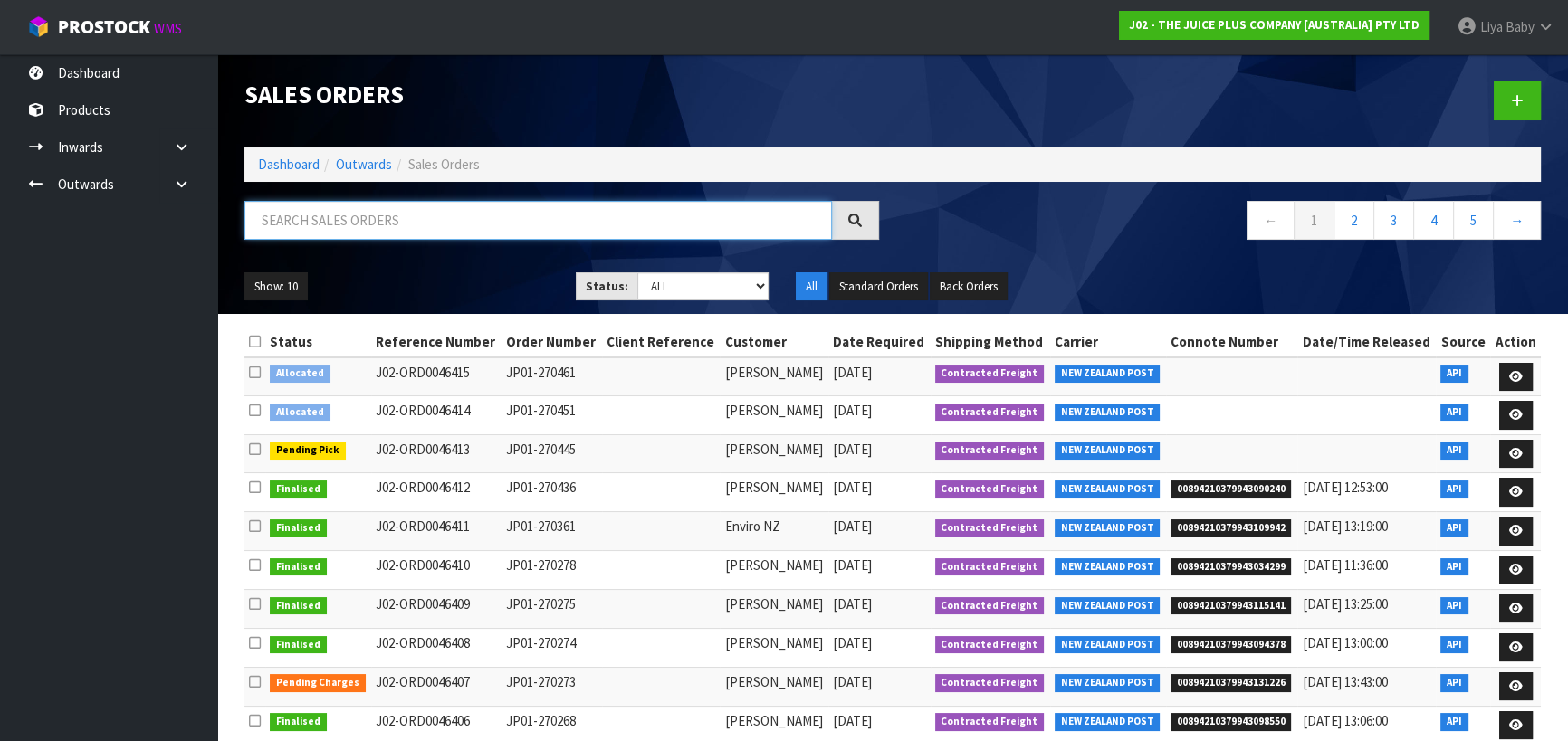
click at [367, 216] on input "text" at bounding box center [538, 220] width 587 height 39
click at [354, 220] on input "text" at bounding box center [538, 220] width 587 height 39
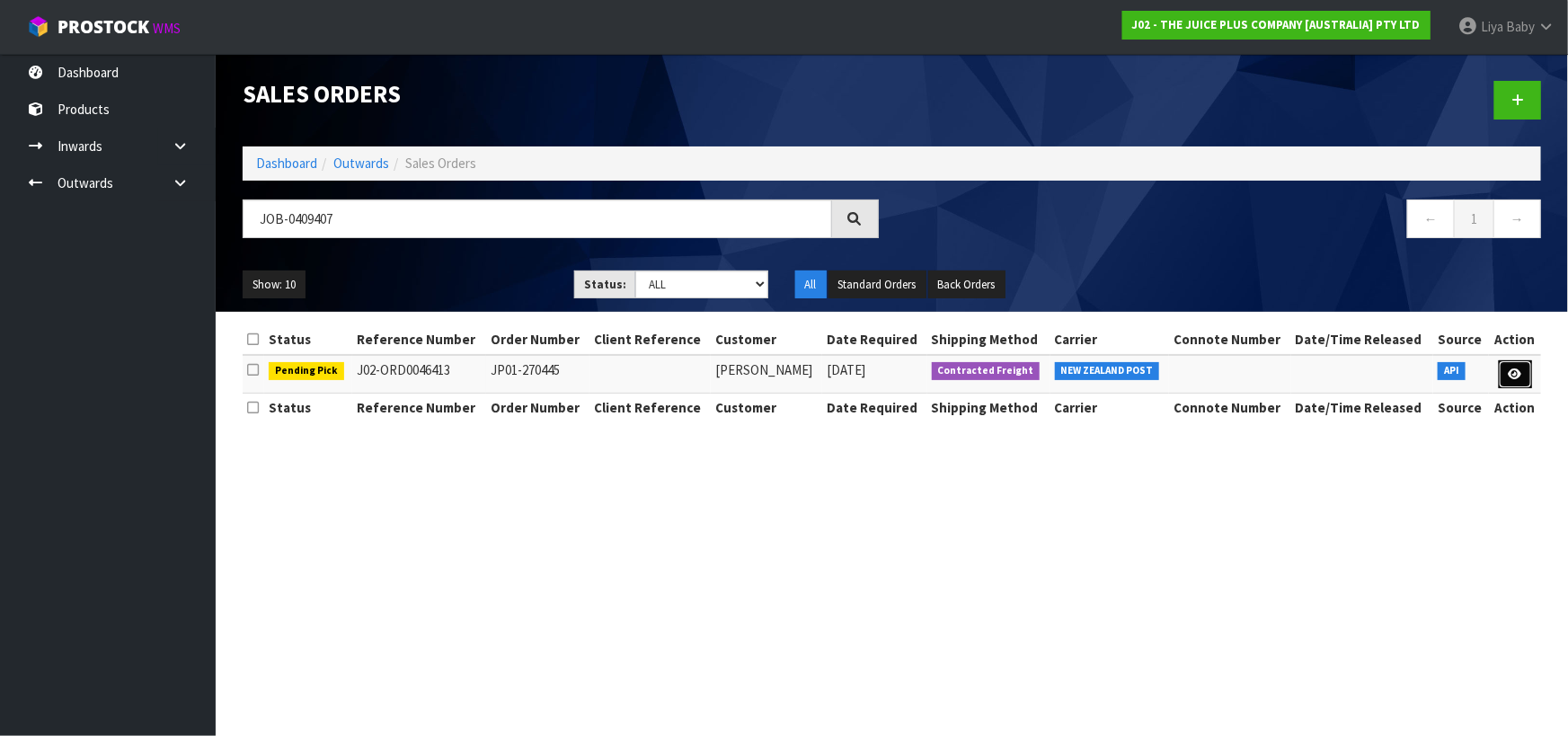
click at [1506, 373] on link at bounding box center [1515, 374] width 33 height 28
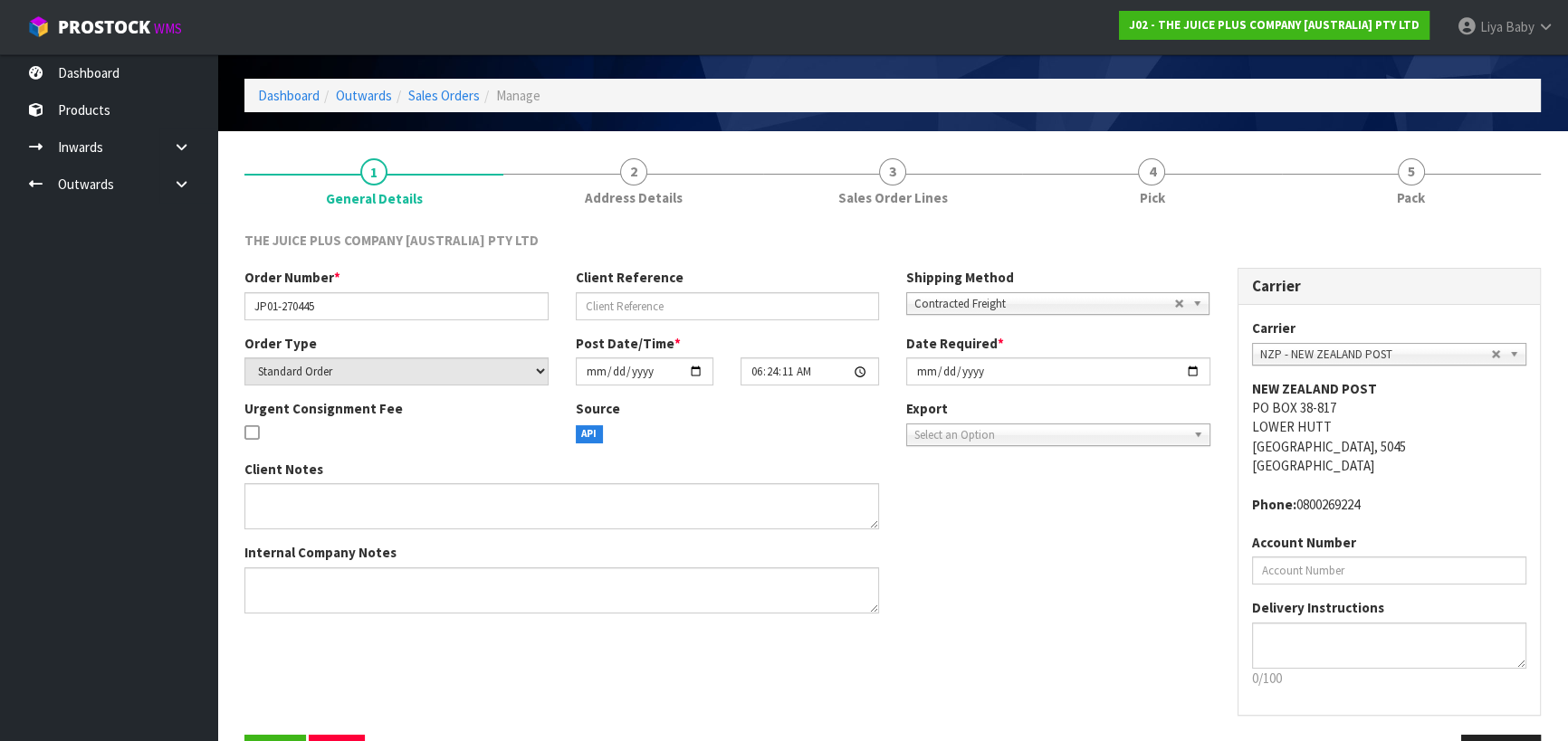
scroll to position [117, 0]
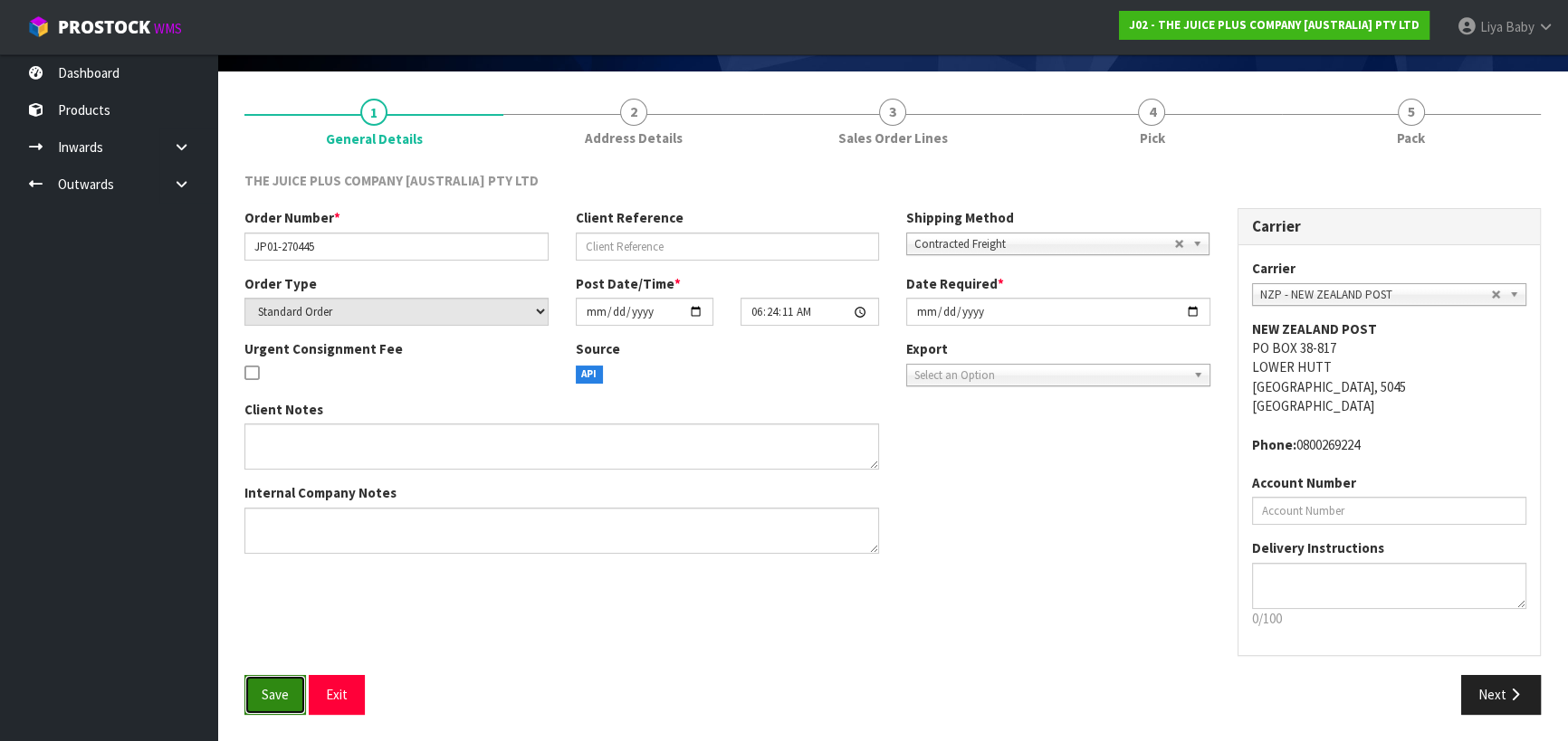
click at [275, 686] on span "Save" at bounding box center [274, 694] width 27 height 17
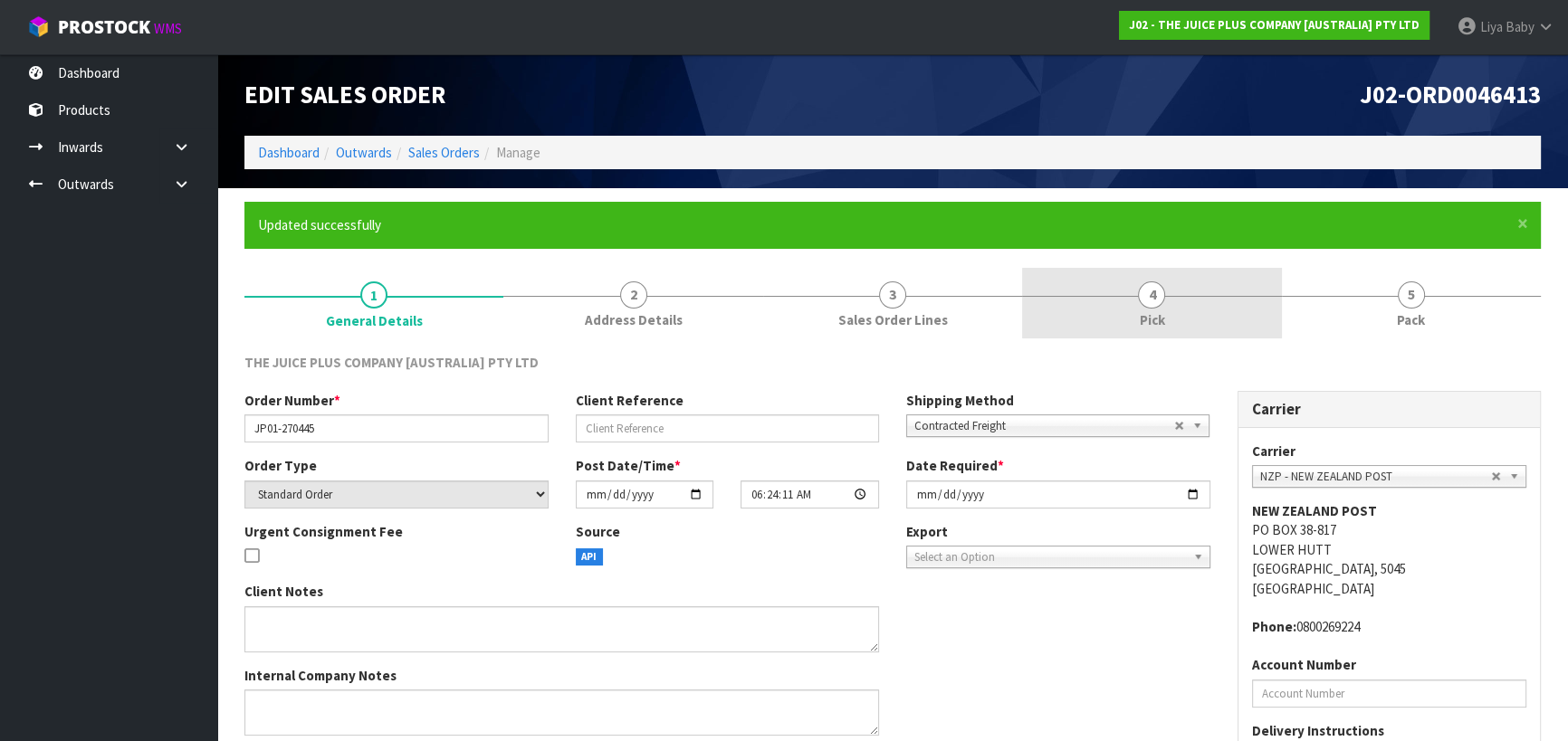
click at [1189, 318] on link "4 Pick" at bounding box center [1151, 304] width 259 height 72
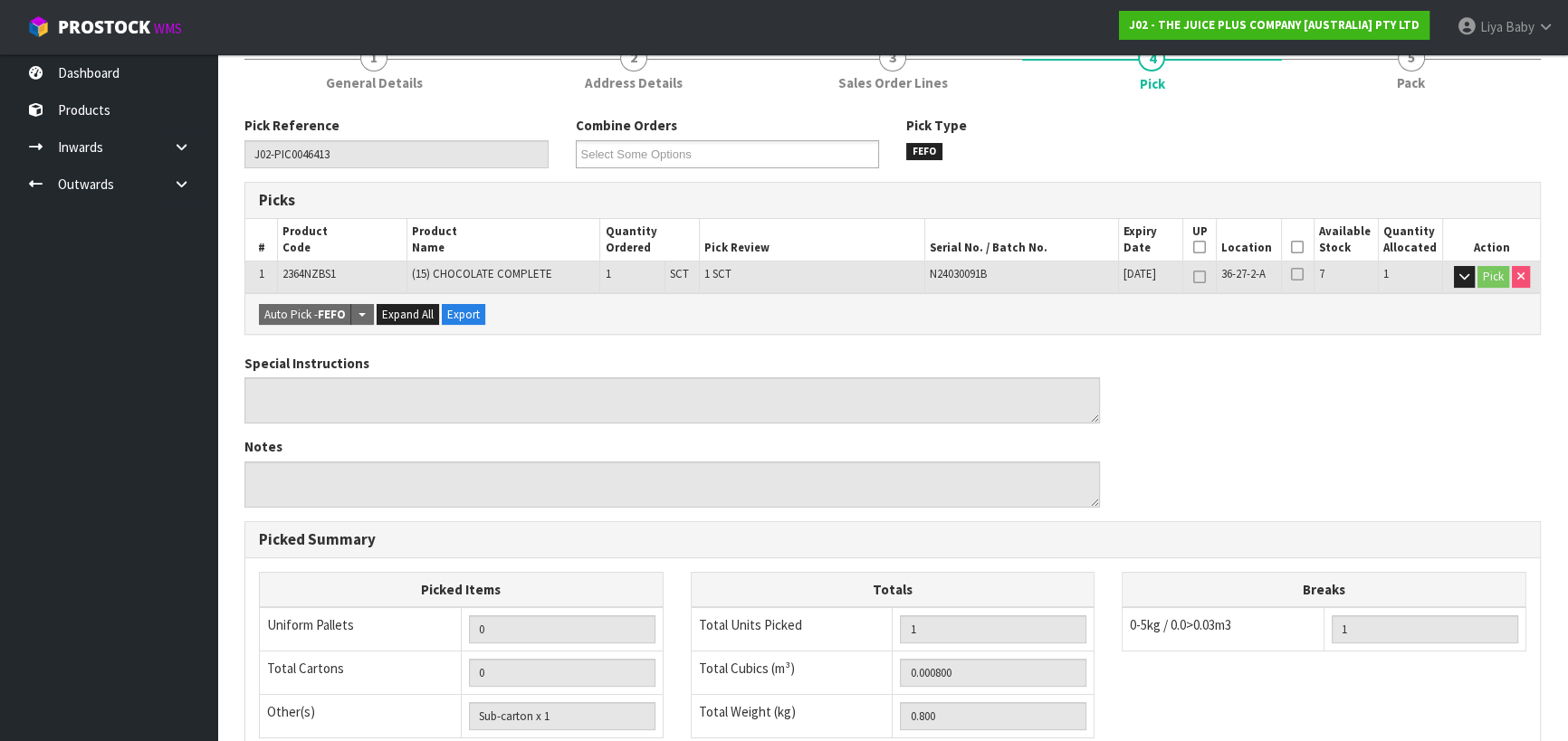
scroll to position [246, 0]
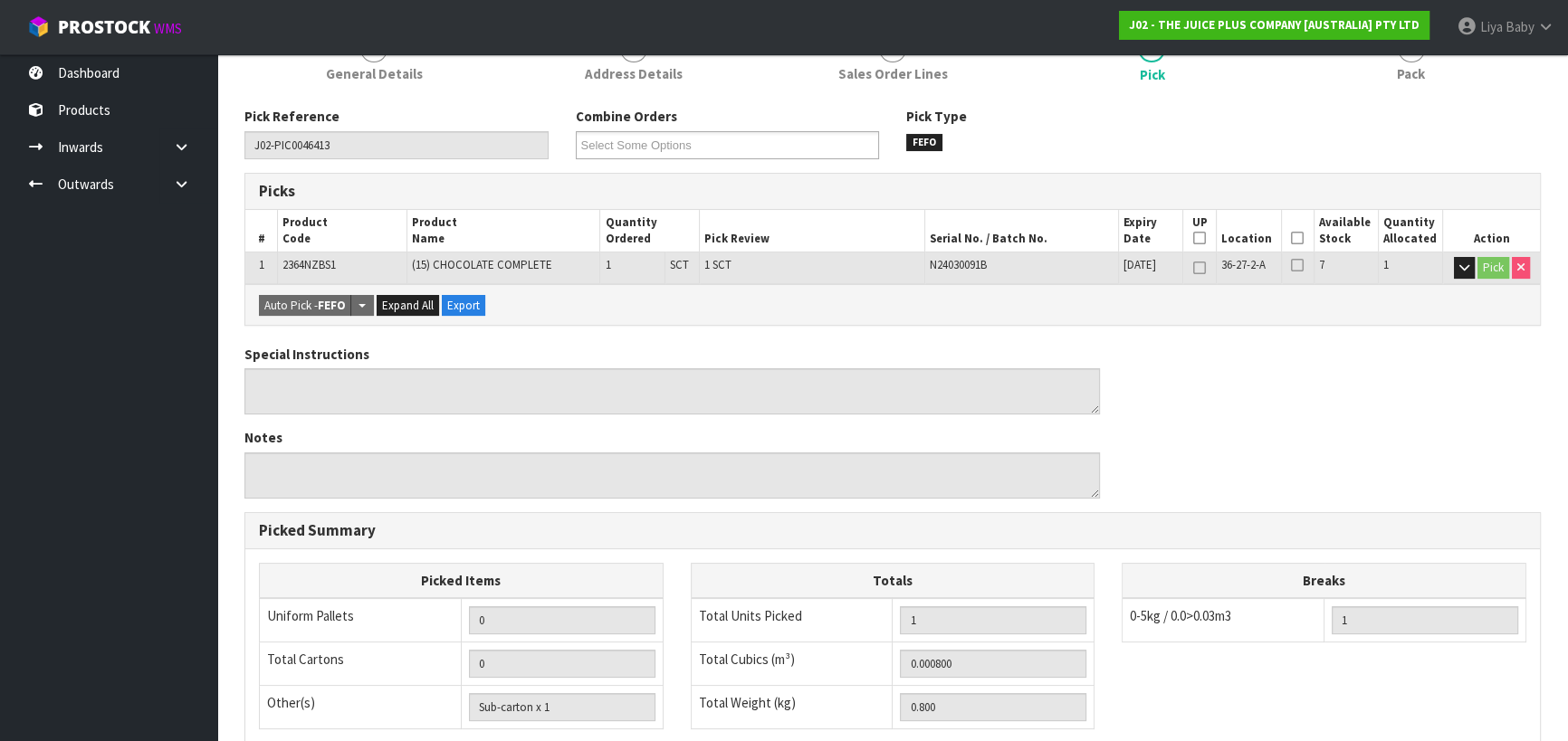
click at [1300, 238] on icon at bounding box center [1297, 238] width 13 height 1
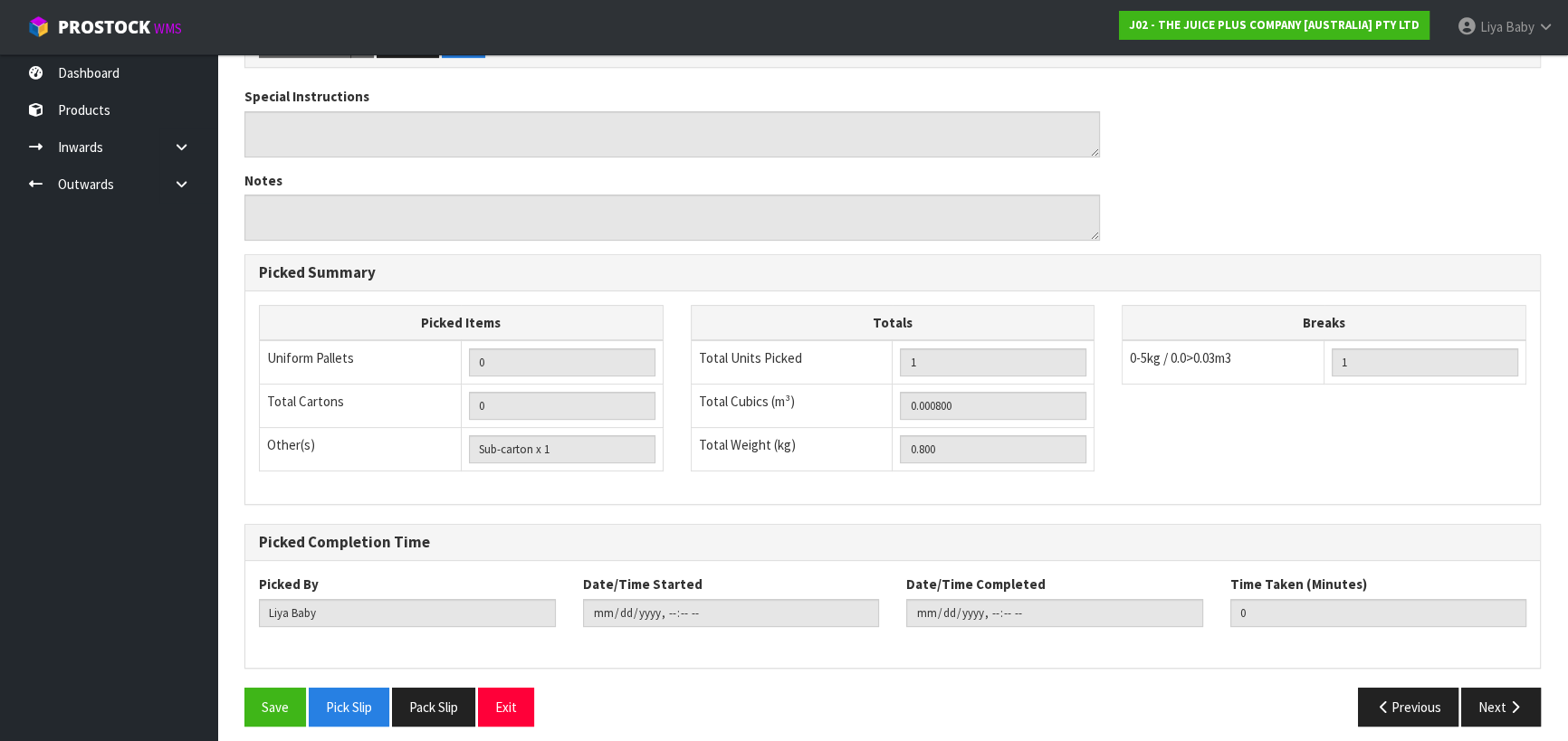
scroll to position [578, 0]
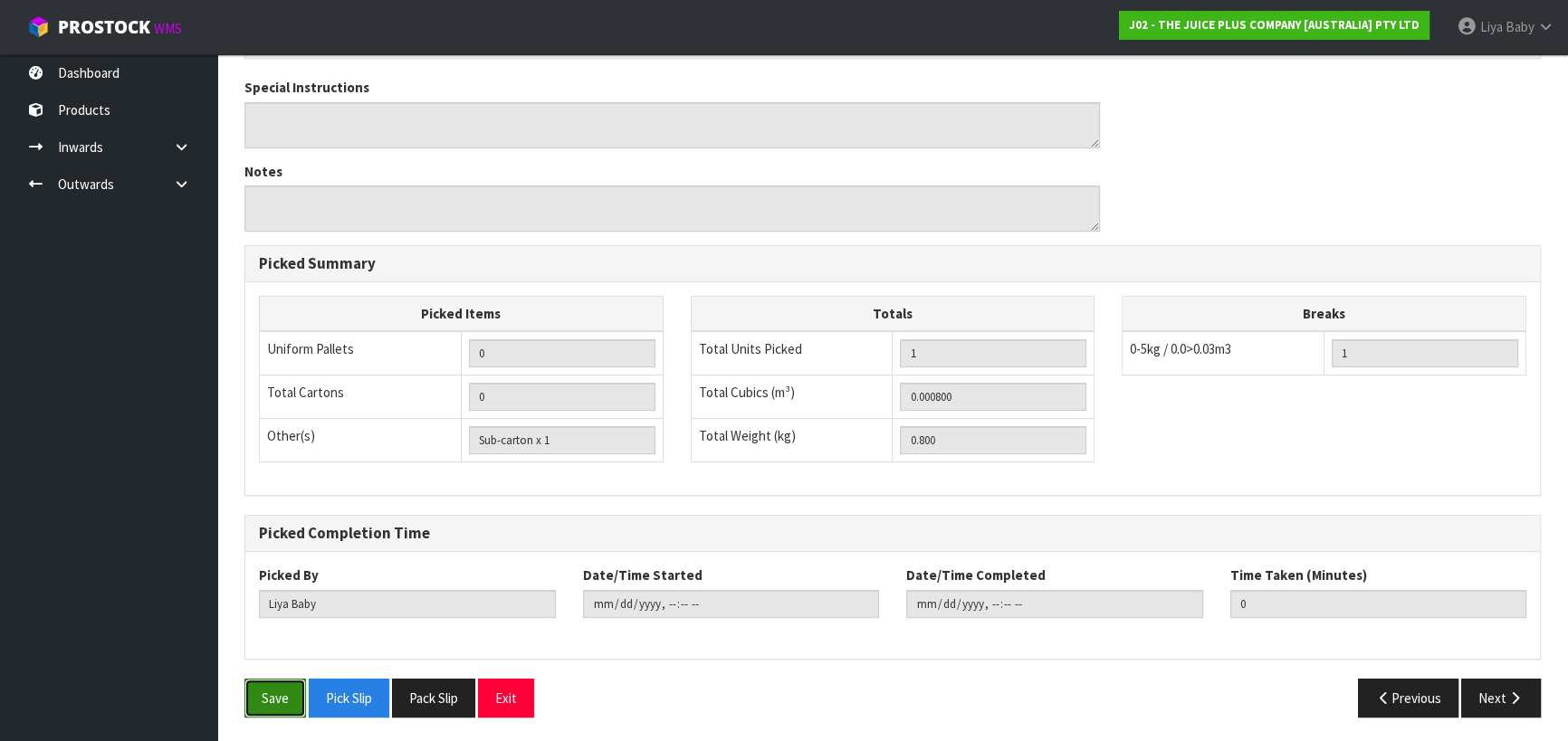
click at [273, 687] on button "Save" at bounding box center [274, 698] width 62 height 39
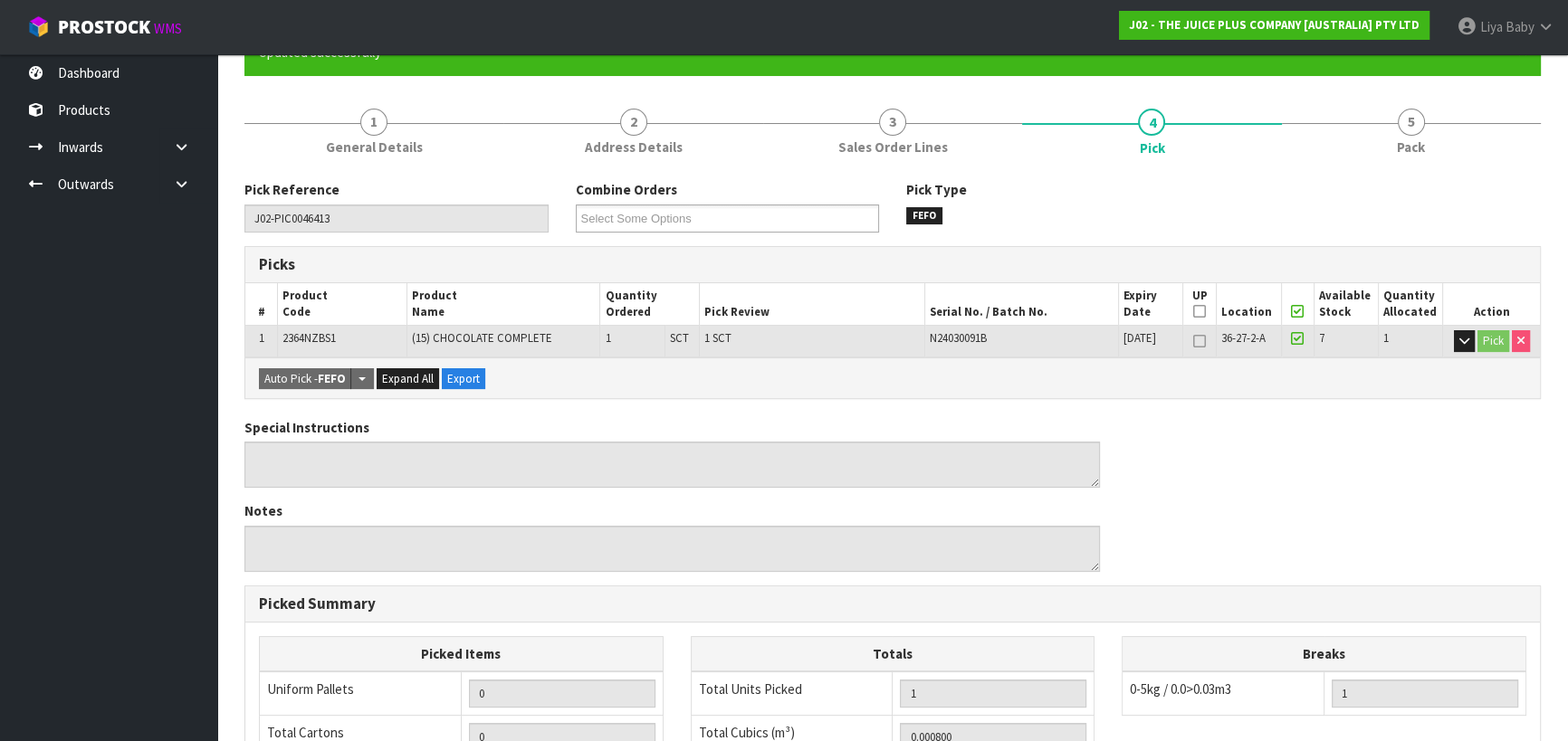
scroll to position [164, 0]
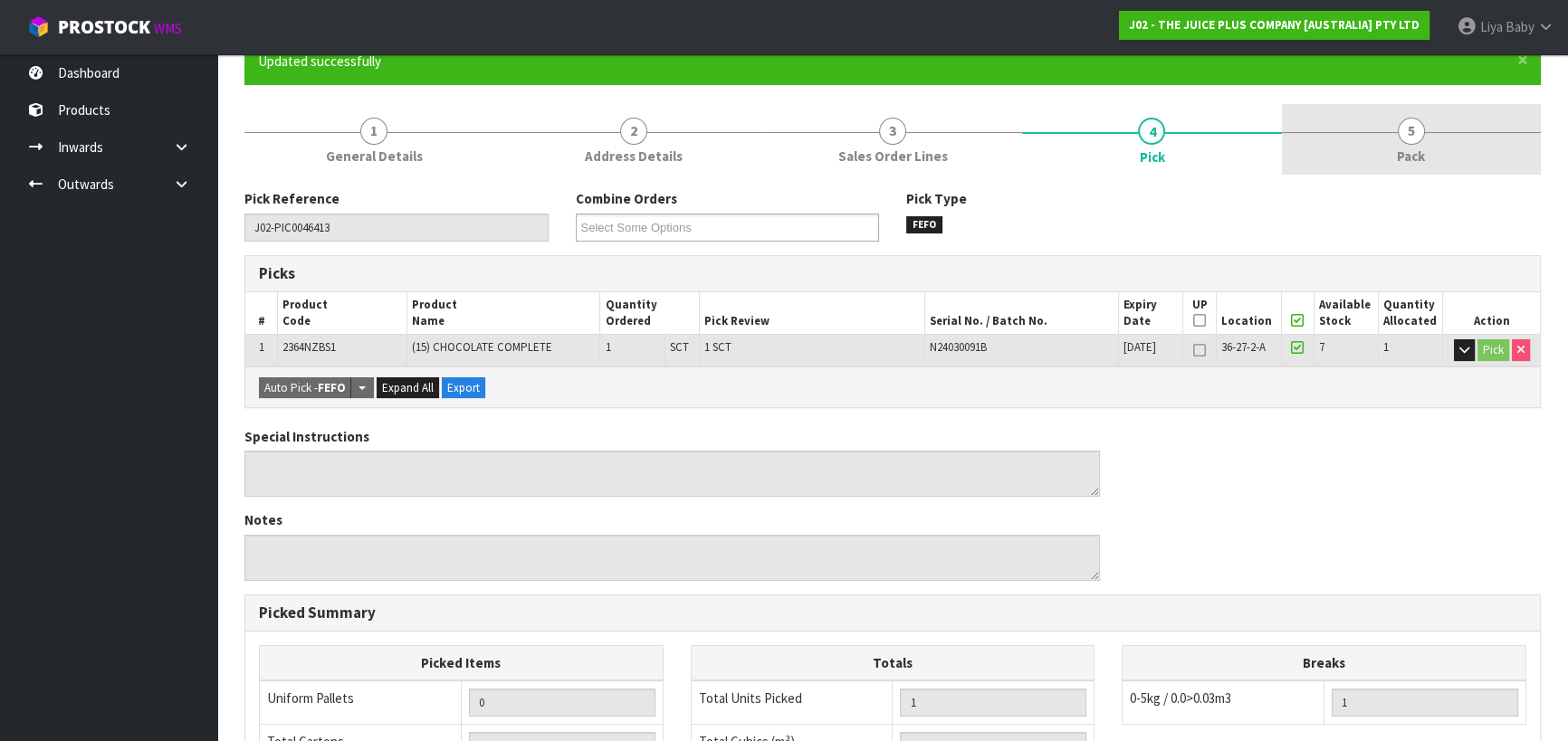
click at [1389, 132] on link "5 Pack" at bounding box center [1411, 140] width 259 height 72
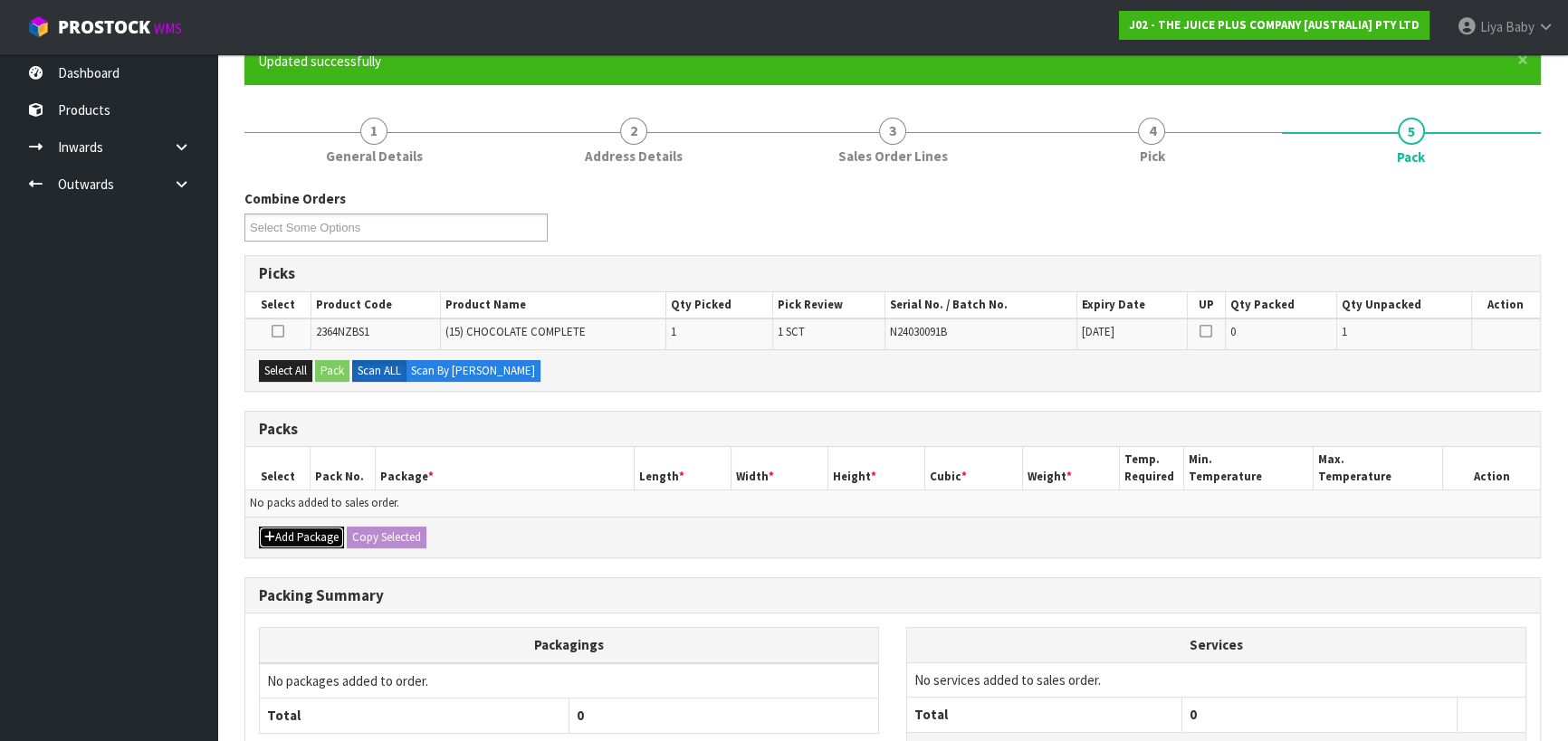
click at [321, 533] on button "Add Package" at bounding box center [301, 538] width 85 height 22
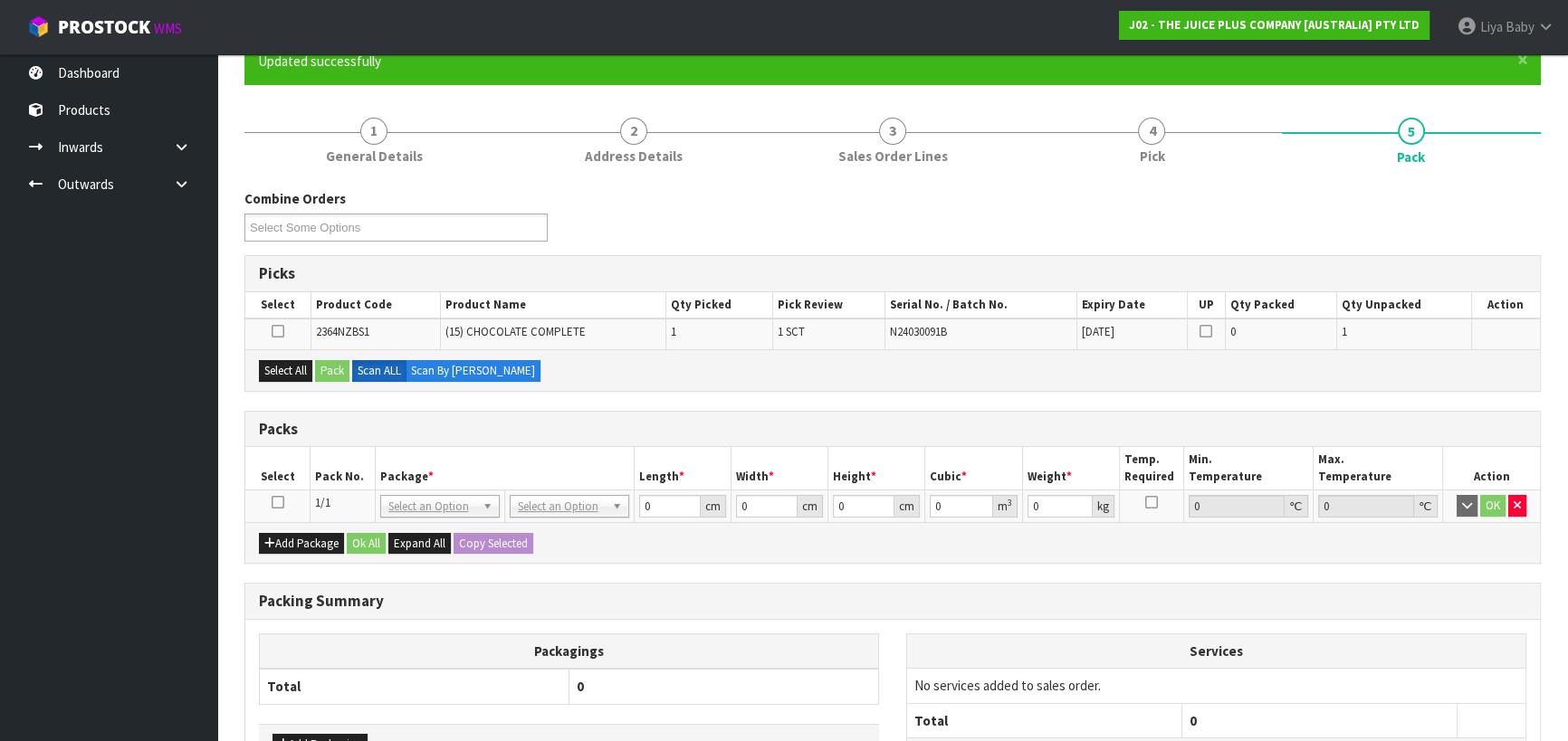
click at [279, 503] on icon at bounding box center [278, 503] width 13 height 1
drag, startPoint x: 291, startPoint y: 371, endPoint x: 315, endPoint y: 371, distance: 24.0
click at [292, 371] on button "Select All" at bounding box center [285, 371] width 53 height 22
click at [336, 370] on button "Pack" at bounding box center [331, 371] width 34 height 22
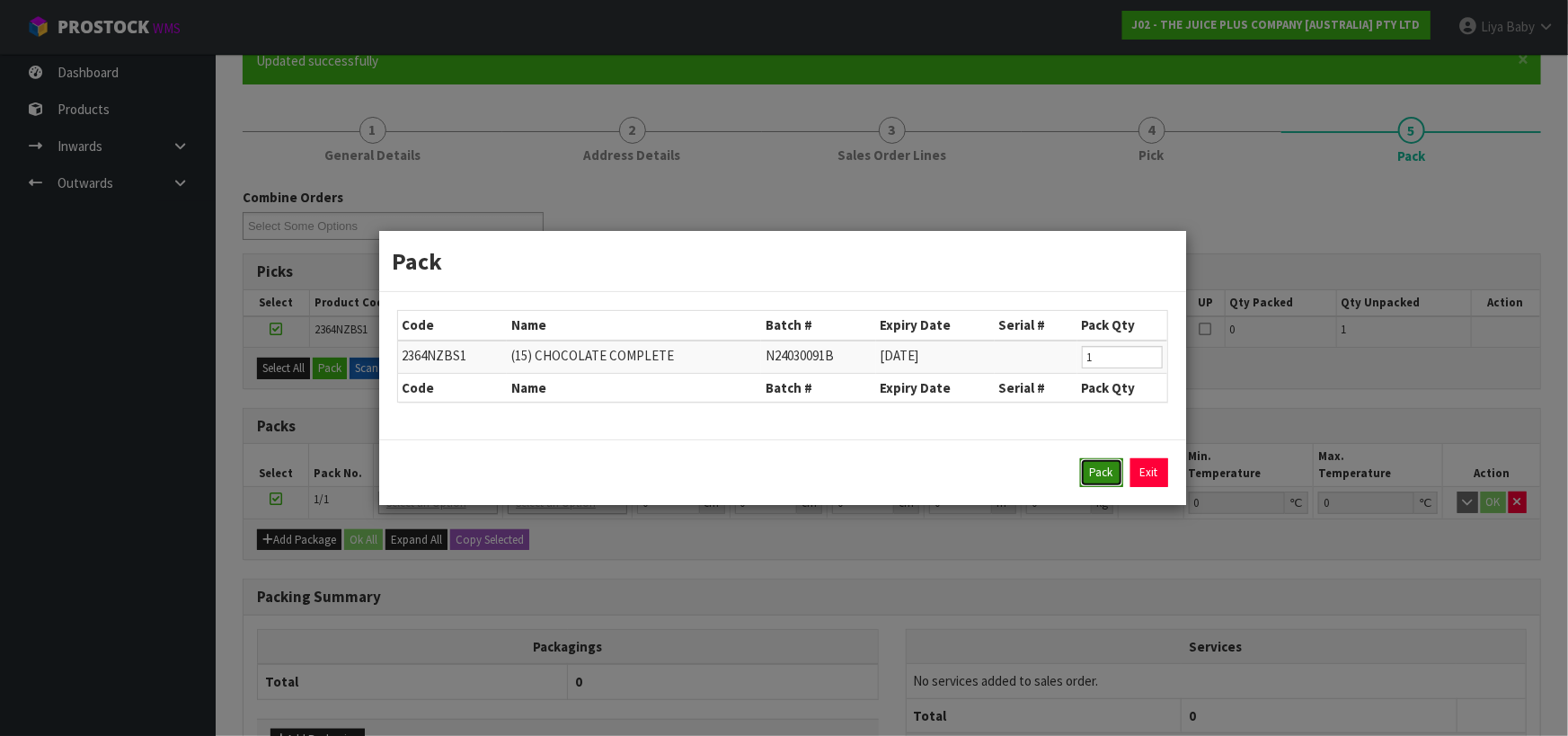
click at [1103, 470] on button "Pack" at bounding box center [1101, 472] width 43 height 28
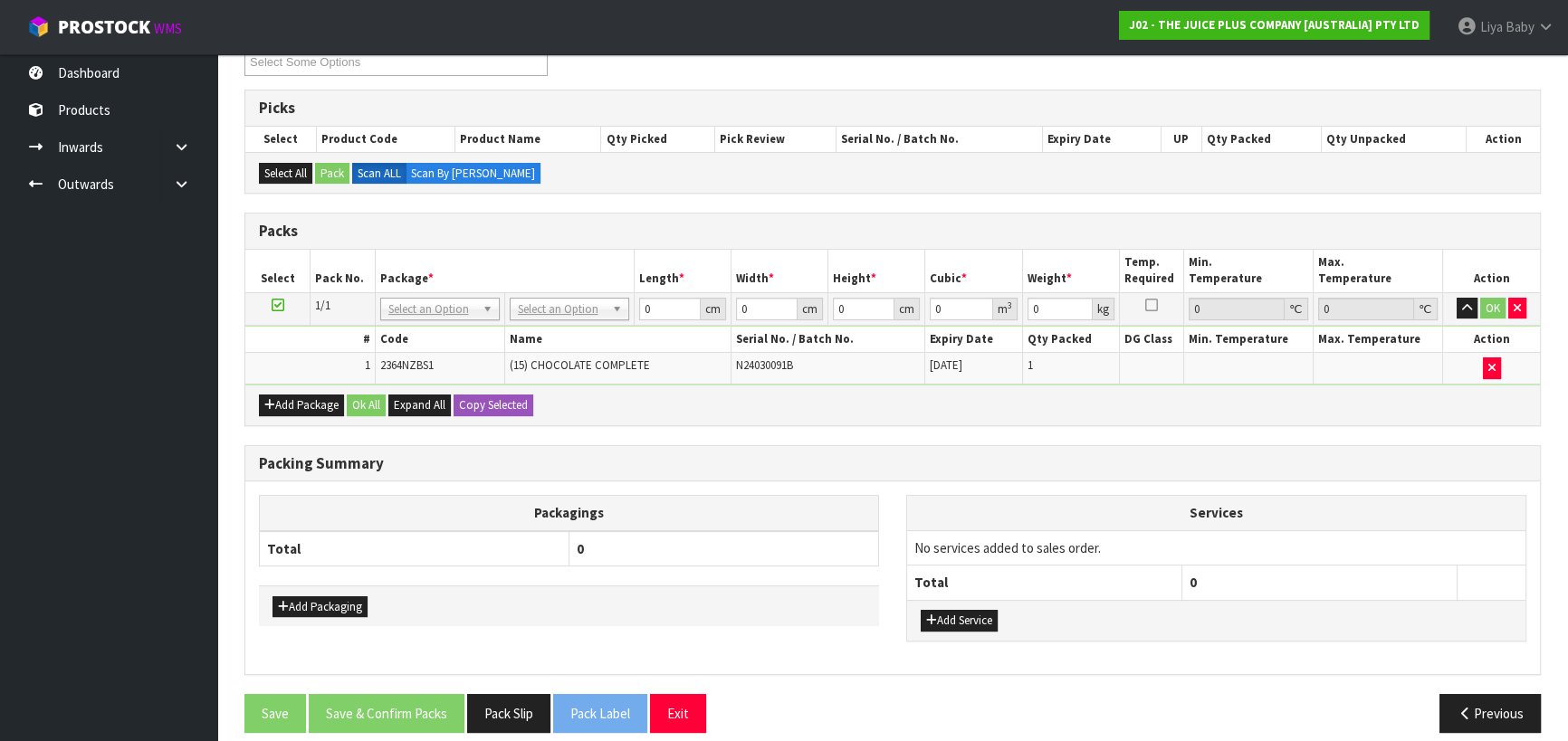
scroll to position [344, 0]
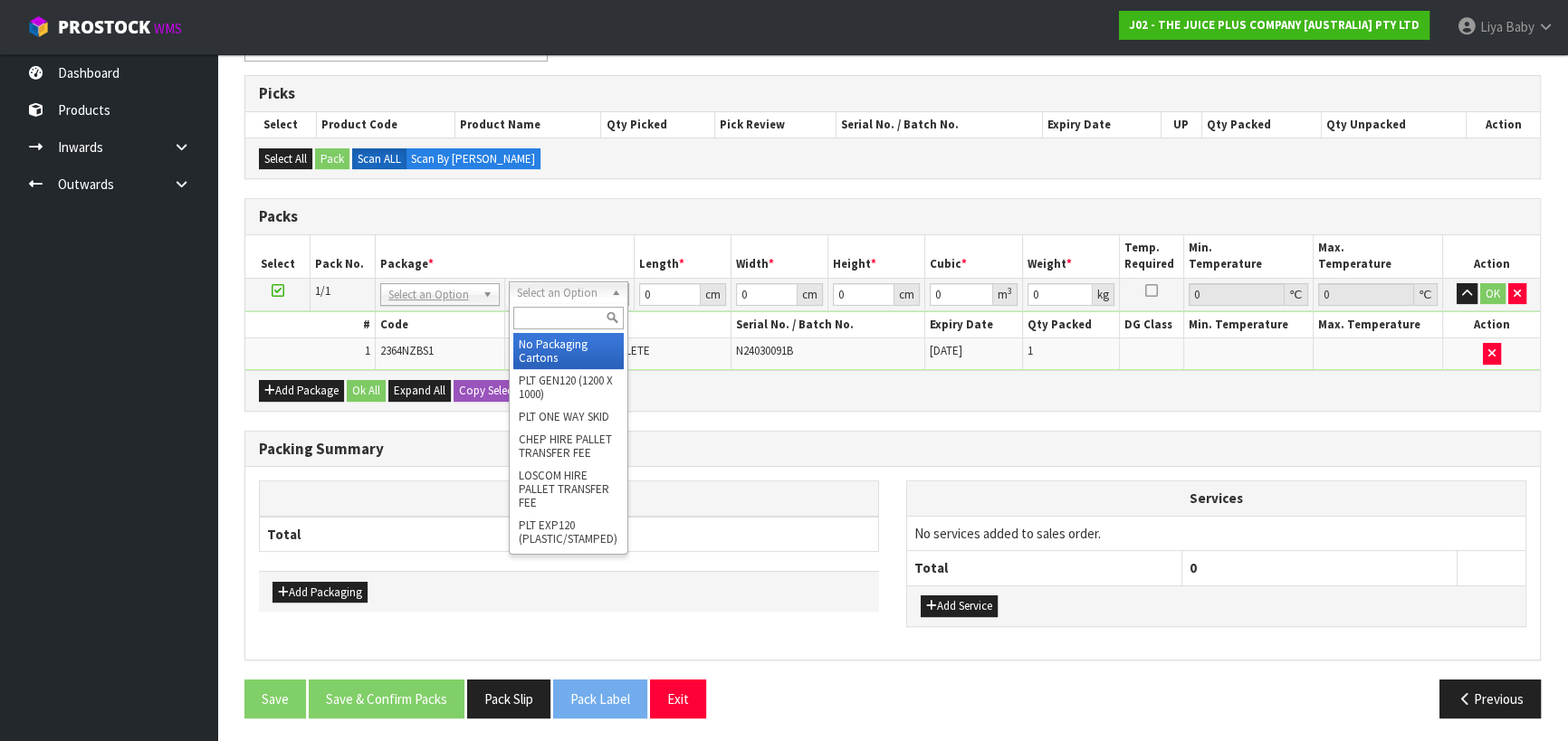
click at [563, 318] on input "text" at bounding box center [568, 318] width 110 height 23
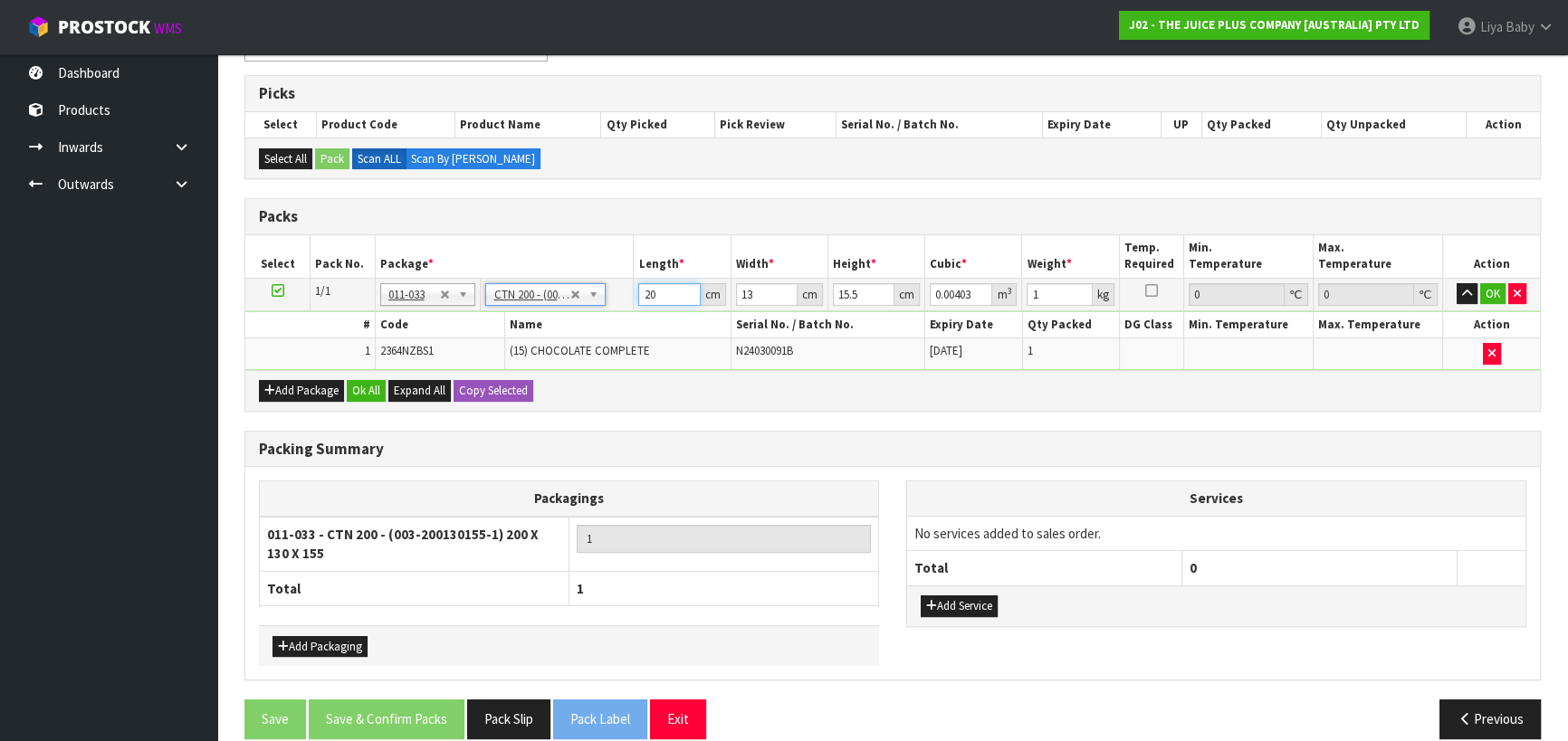
click at [658, 290] on input "20" at bounding box center [668, 295] width 62 height 23
click at [753, 289] on input "13" at bounding box center [766, 295] width 62 height 23
click at [855, 296] on input "15.5" at bounding box center [864, 295] width 62 height 23
click at [1059, 293] on input "1" at bounding box center [1059, 295] width 65 height 23
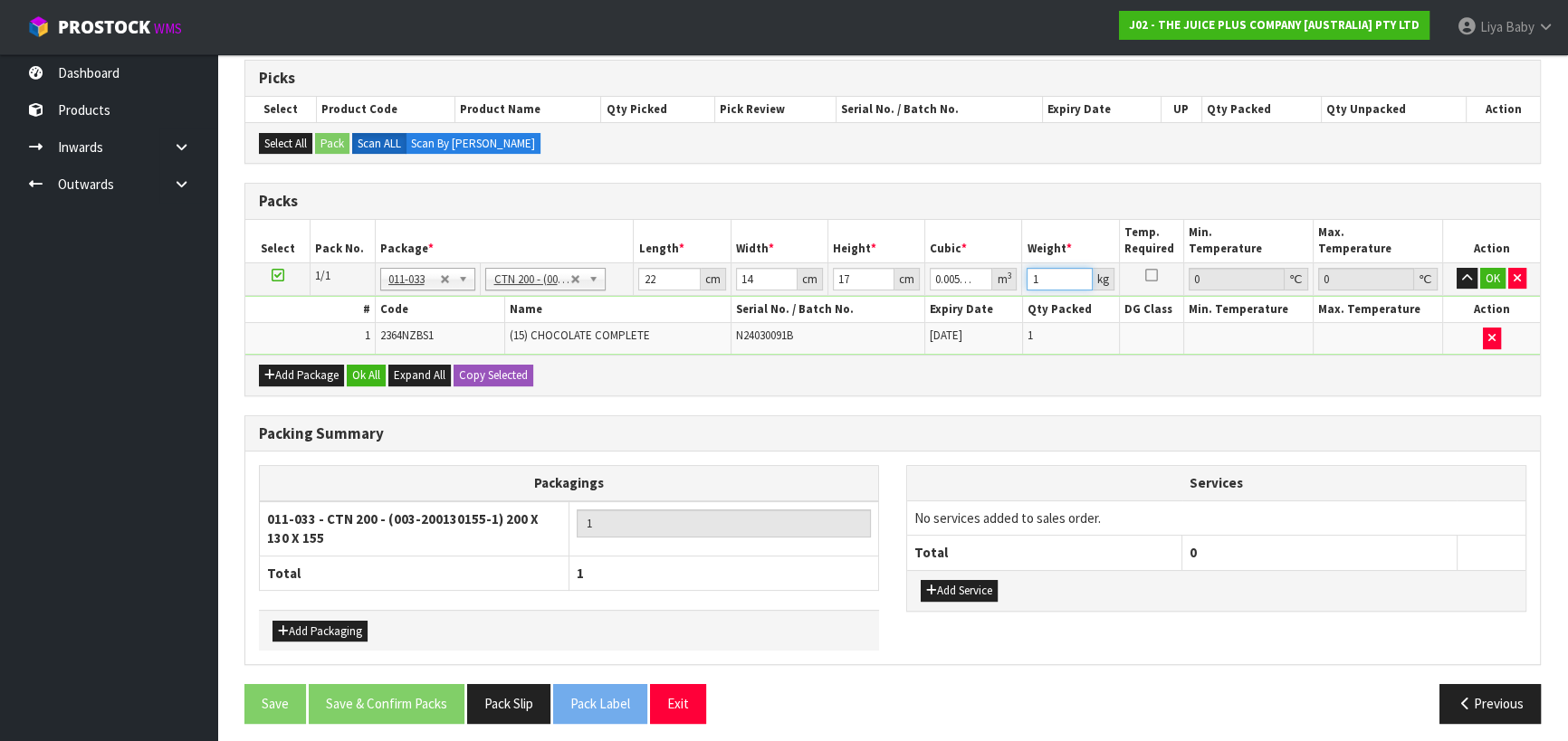
scroll to position [364, 0]
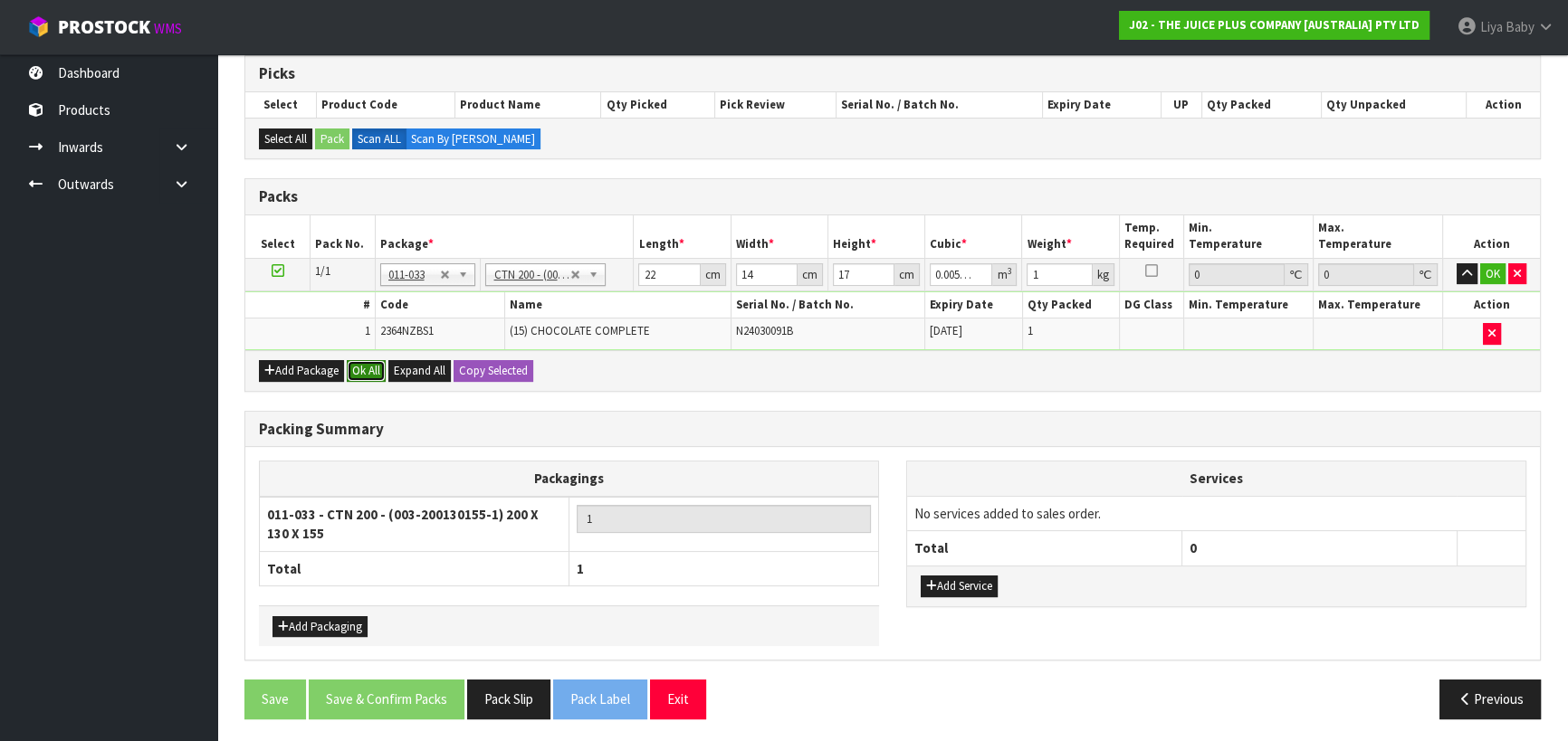
click at [352, 370] on button "Ok All" at bounding box center [366, 371] width 39 height 22
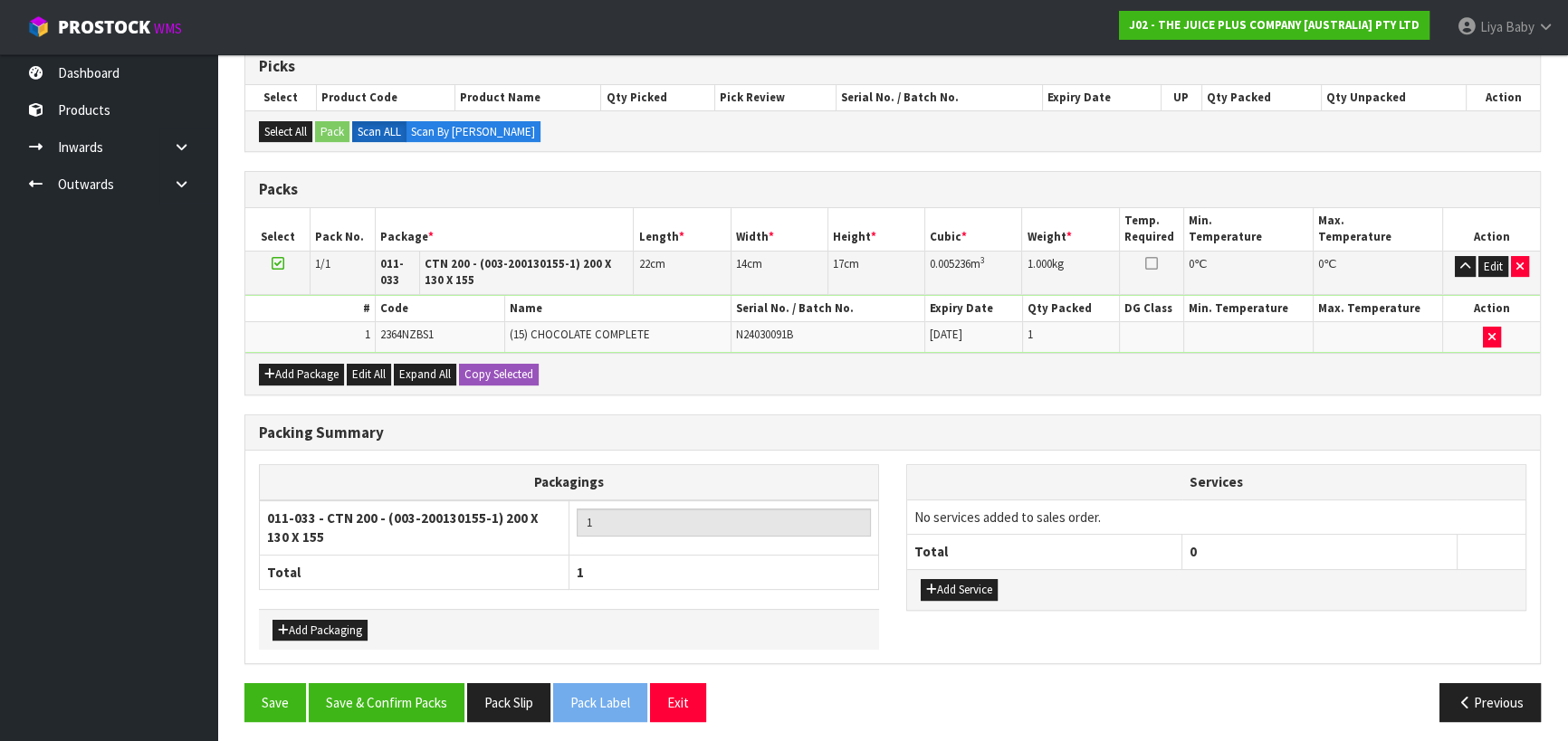
scroll to position [375, 0]
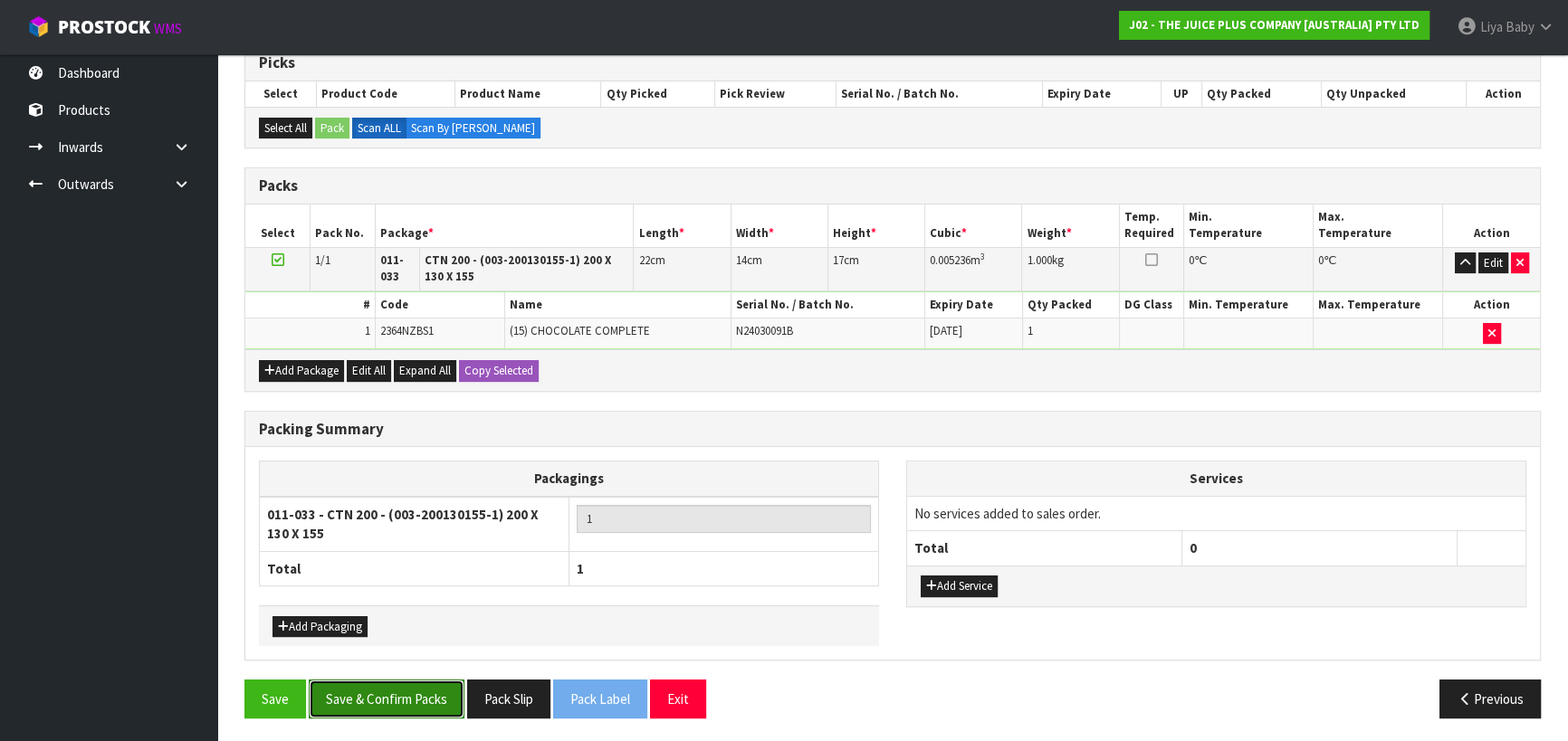
click at [354, 692] on button "Save & Confirm Packs" at bounding box center [386, 699] width 156 height 39
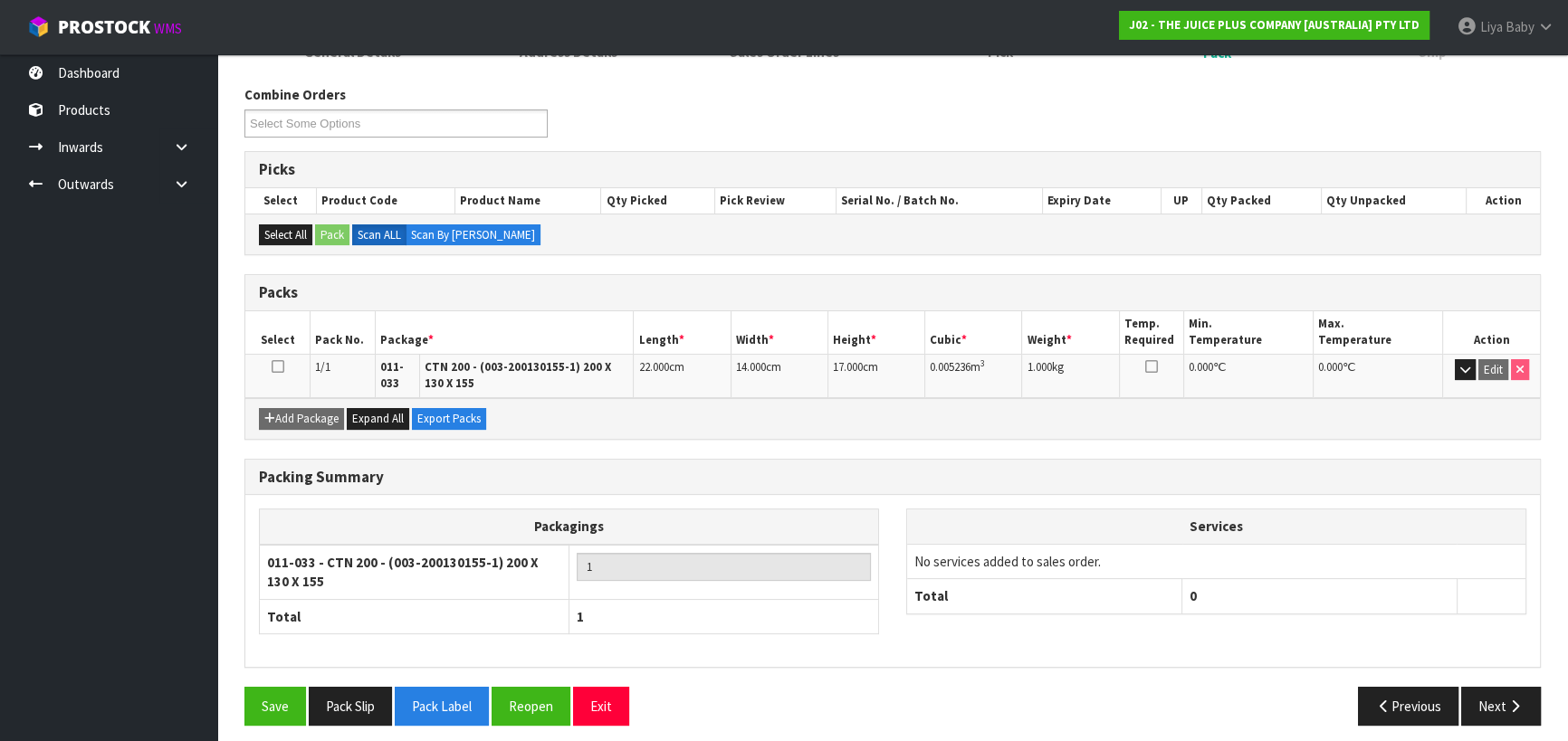
scroll to position [276, 0]
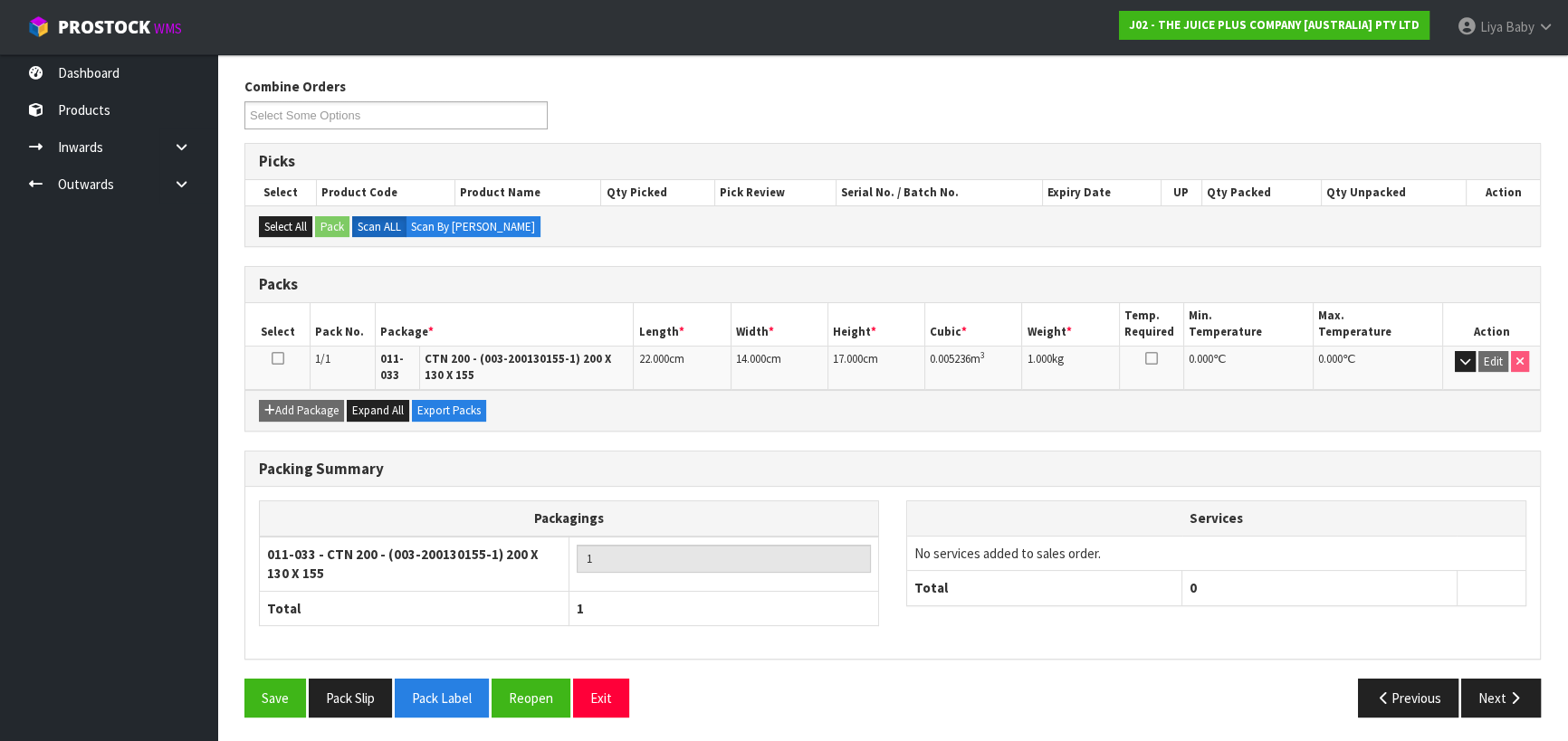
click at [270, 351] on td at bounding box center [277, 367] width 65 height 43
click at [278, 358] on icon at bounding box center [278, 358] width 13 height 1
click at [1508, 693] on icon "button" at bounding box center [1515, 698] width 17 height 14
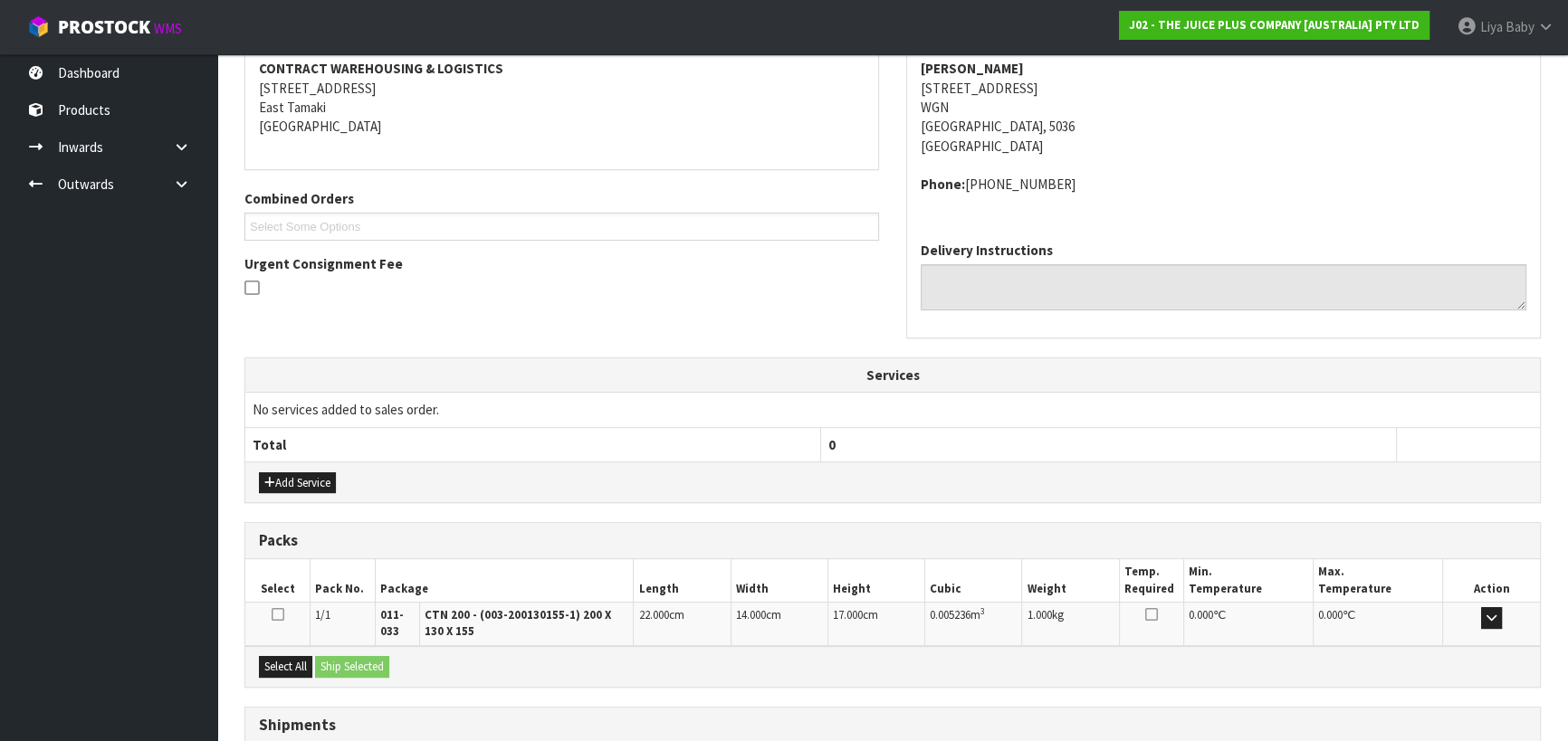
scroll to position [482, 0]
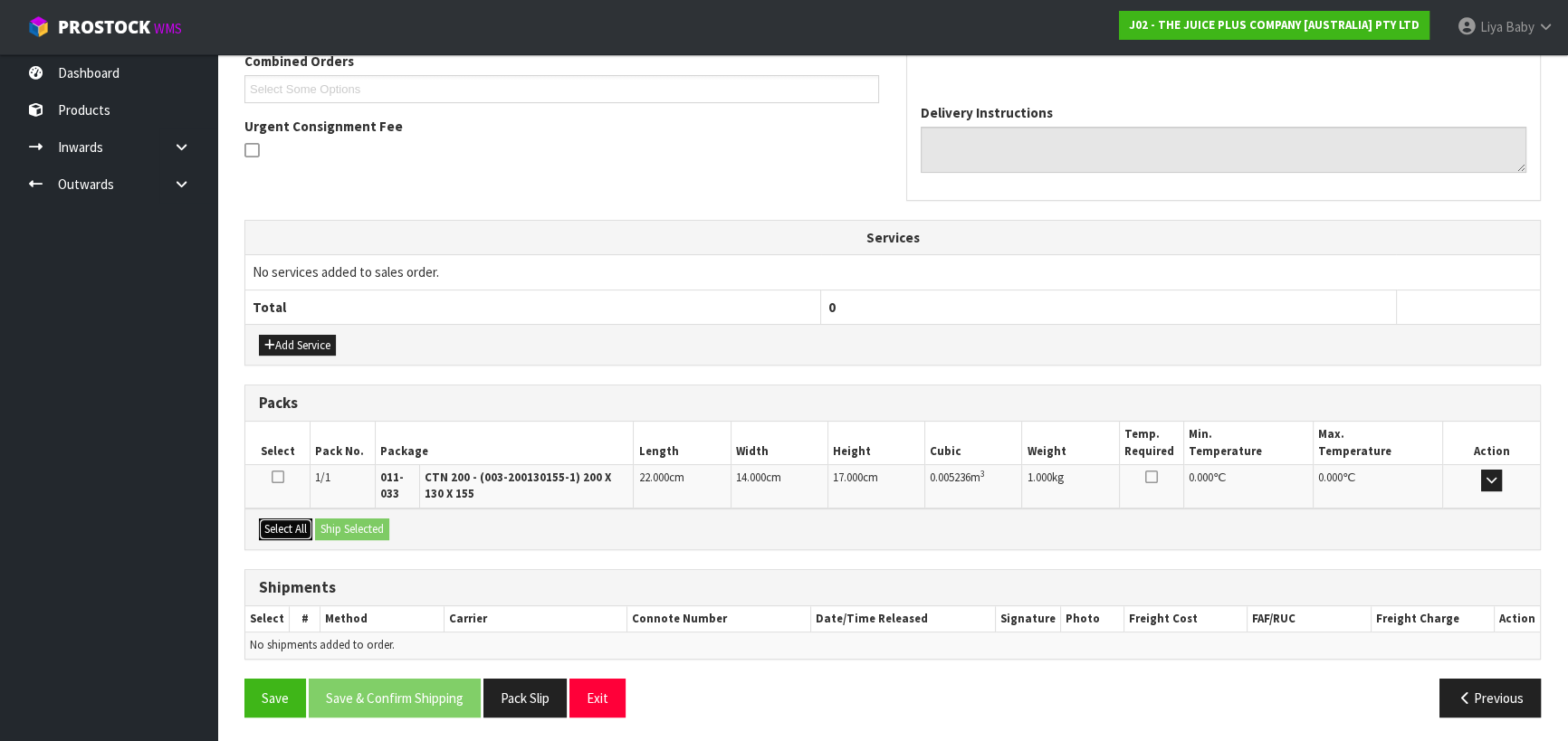
click at [290, 527] on button "Select All" at bounding box center [285, 529] width 53 height 22
click at [353, 525] on button "Ship Selected" at bounding box center [352, 529] width 75 height 22
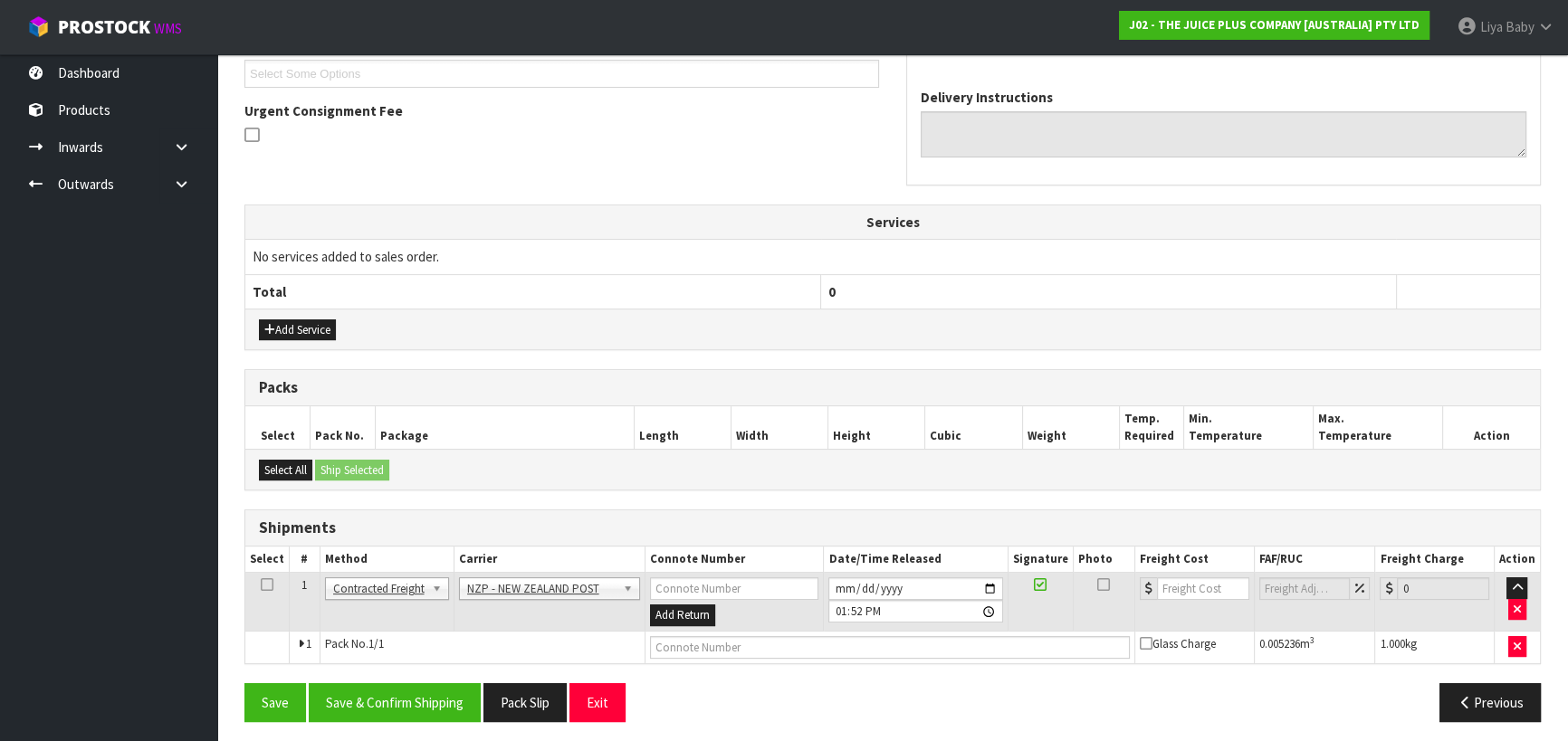
scroll to position [503, 0]
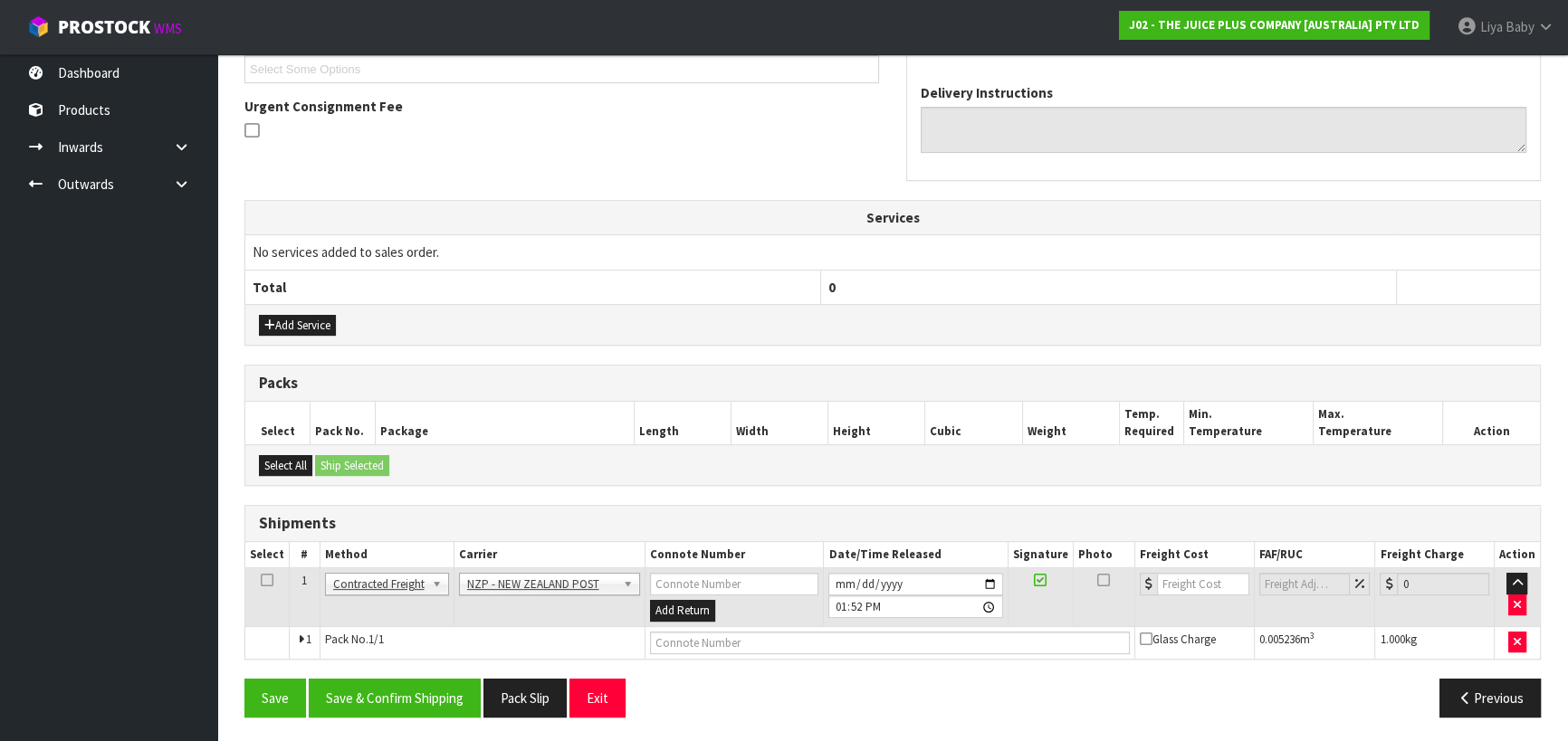
click at [272, 580] on icon at bounding box center [267, 580] width 13 height 1
click at [382, 698] on button "Save & Confirm Shipping" at bounding box center [394, 698] width 172 height 39
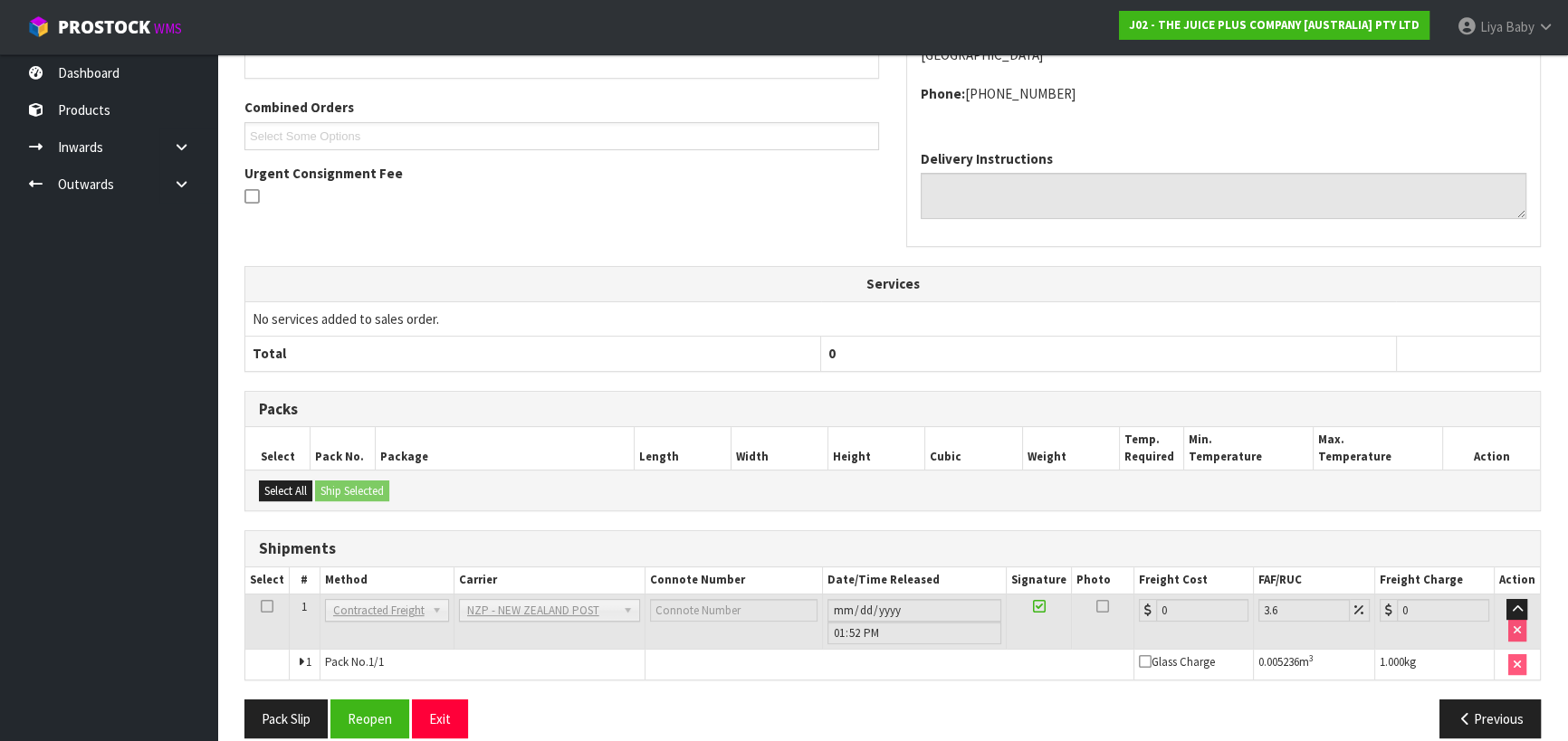
scroll to position [477, 0]
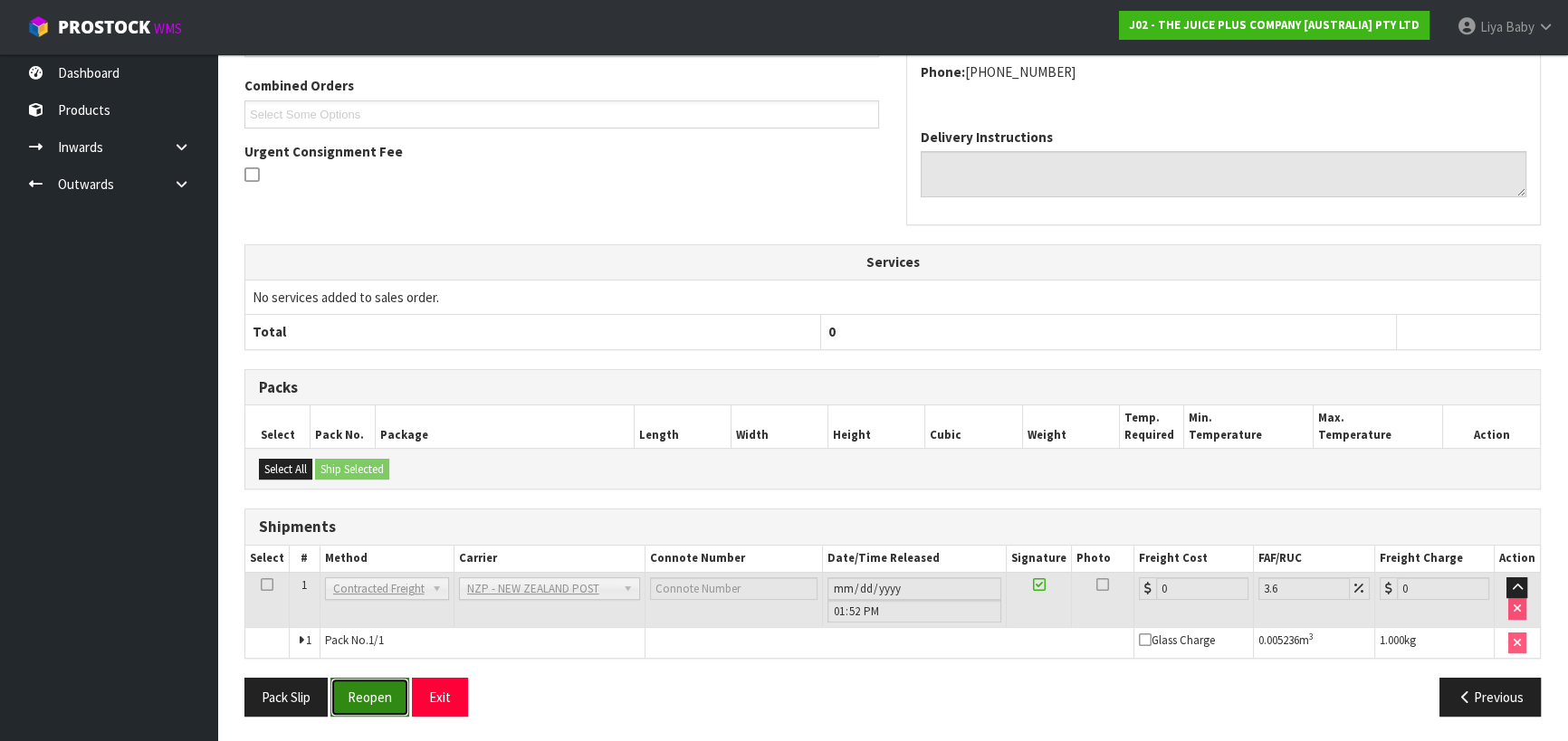
click at [351, 690] on button "Reopen" at bounding box center [370, 697] width 79 height 39
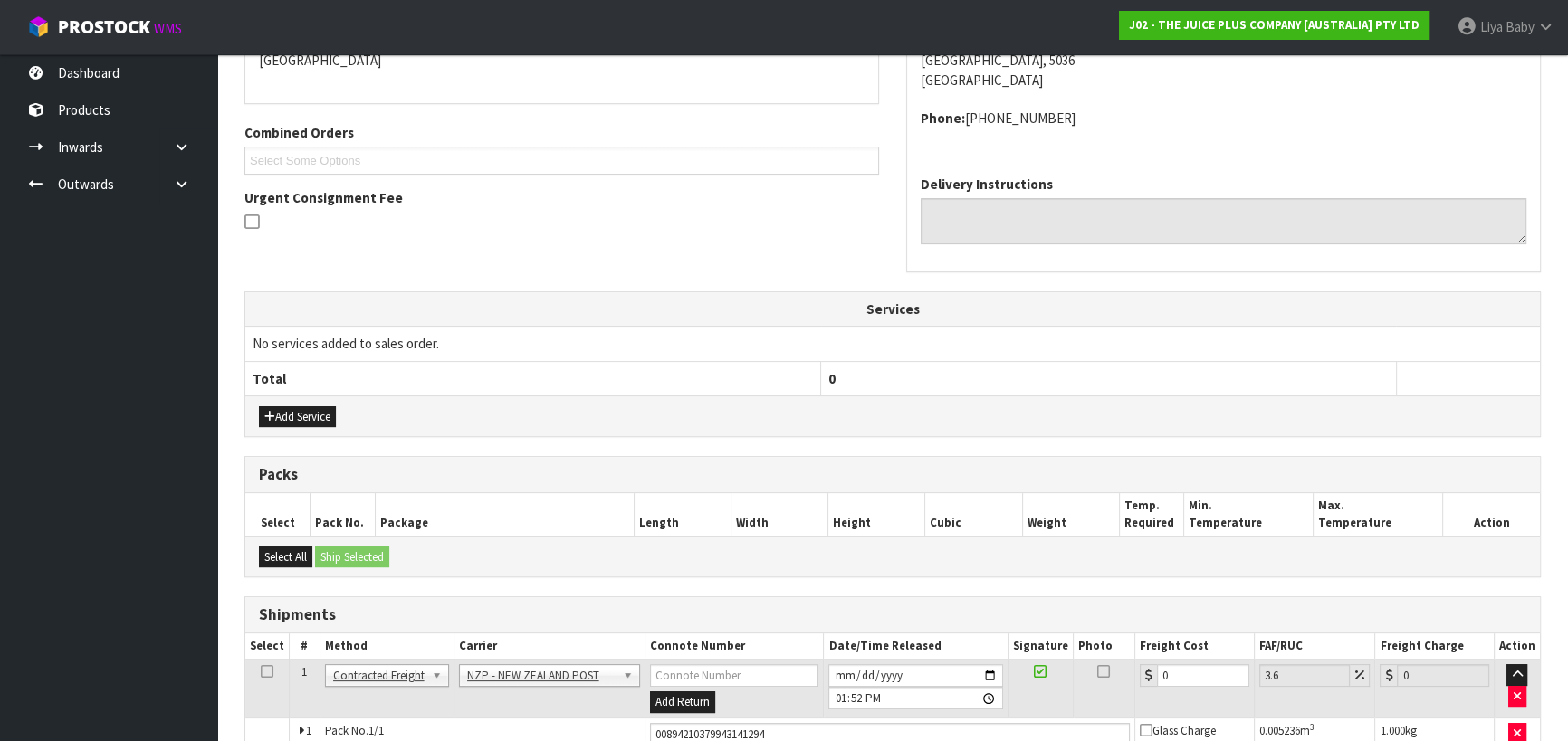
scroll to position [518, 0]
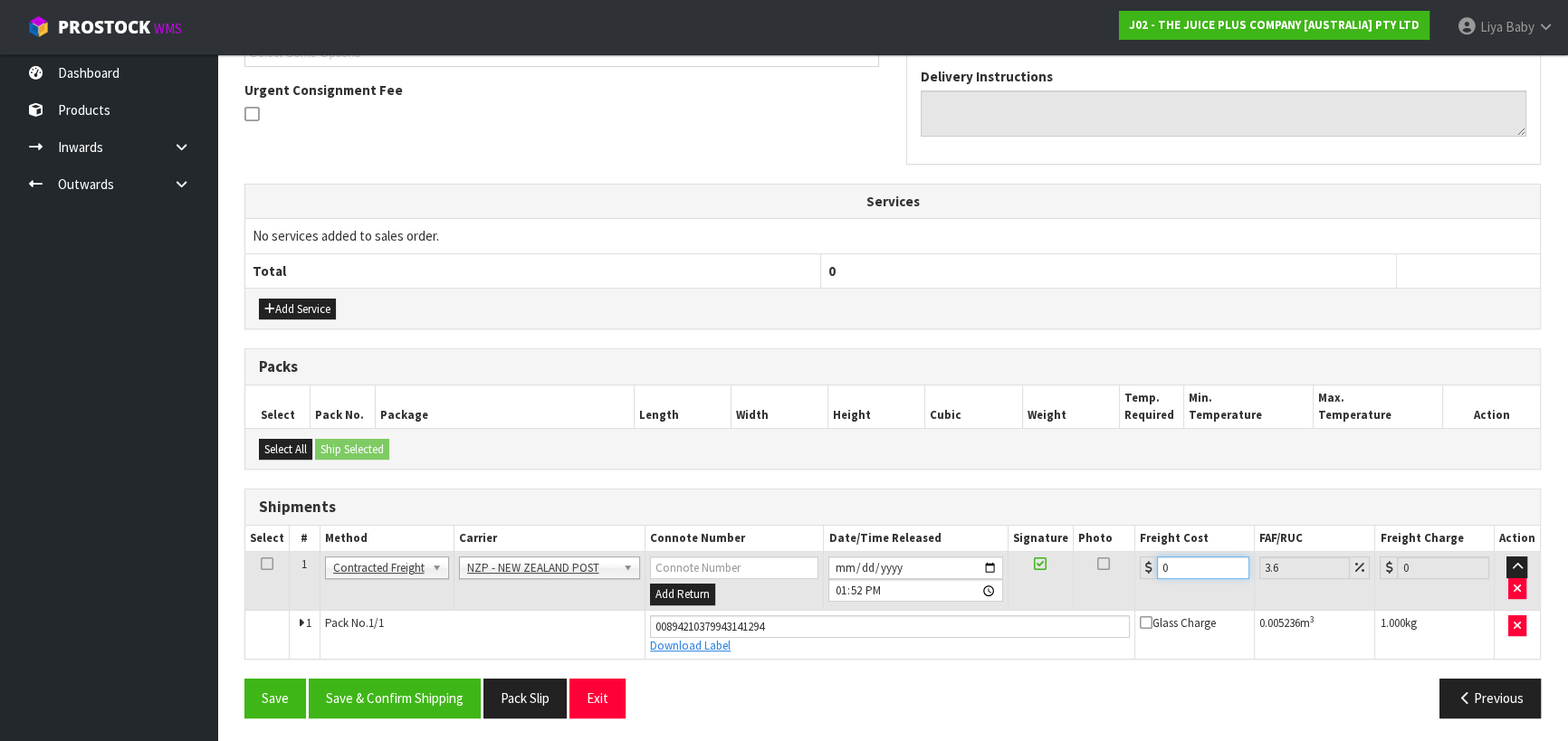
click at [1185, 558] on input "0" at bounding box center [1203, 568] width 92 height 23
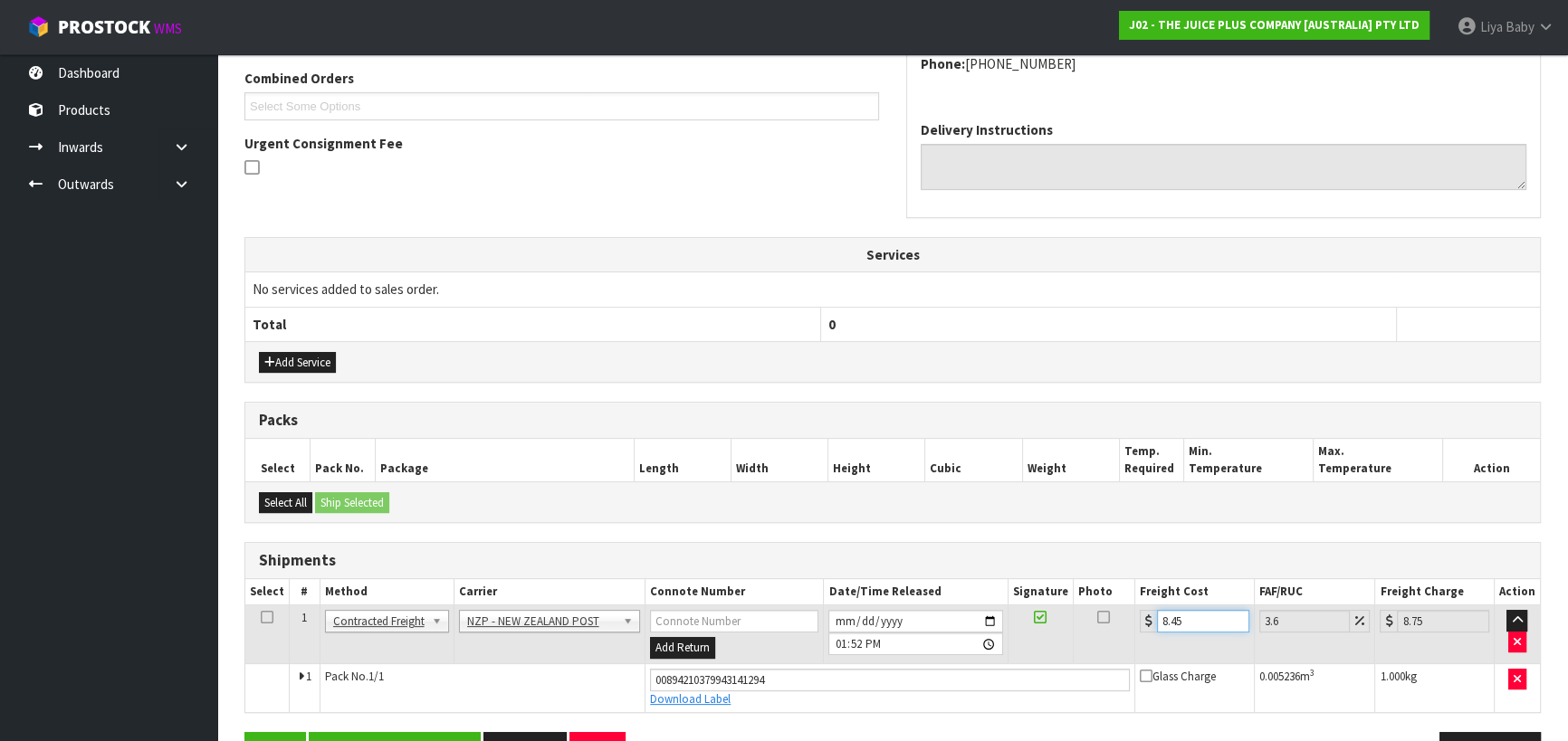
scroll to position [436, 0]
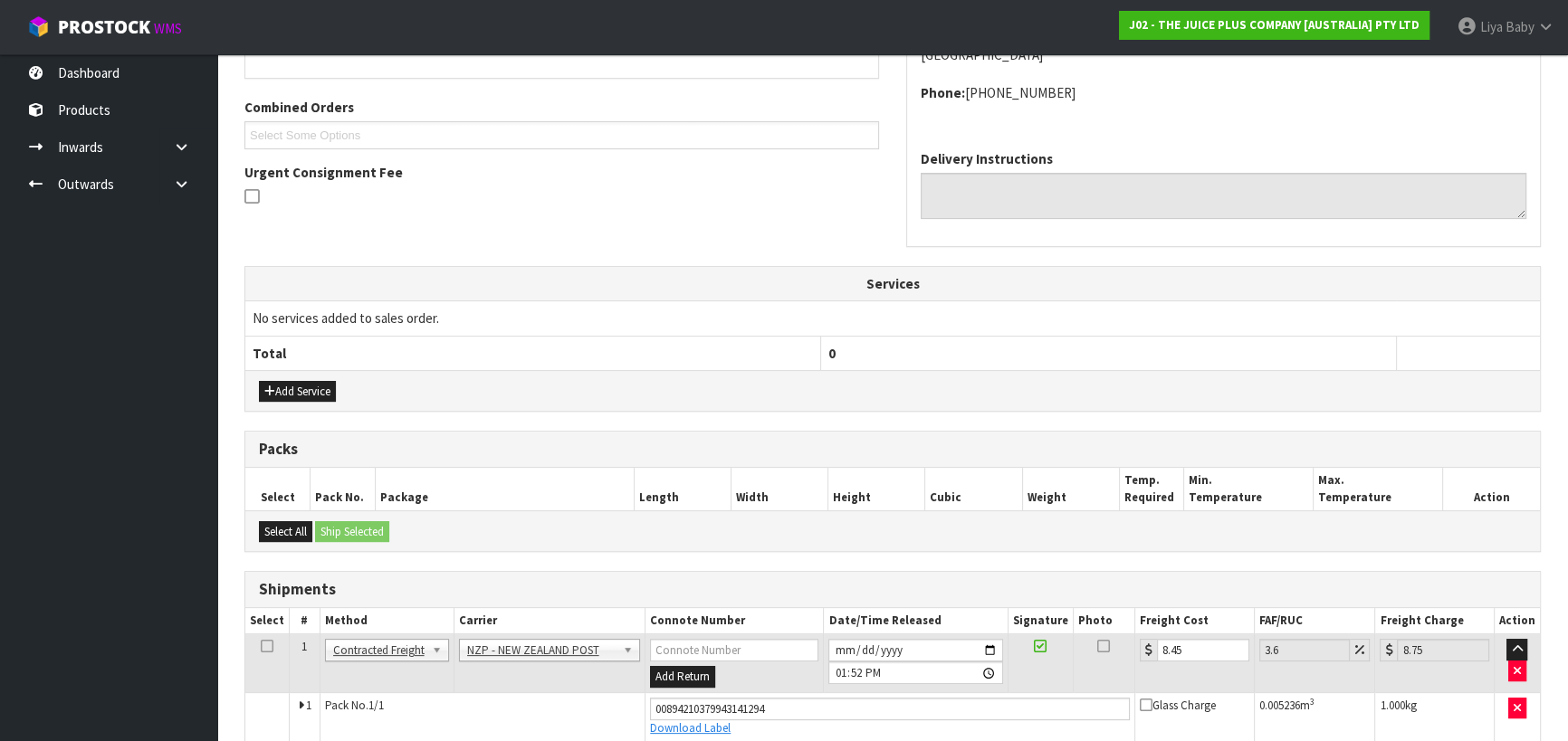
click at [257, 647] on td at bounding box center [267, 664] width 44 height 59
click at [263, 647] on icon at bounding box center [267, 646] width 13 height 1
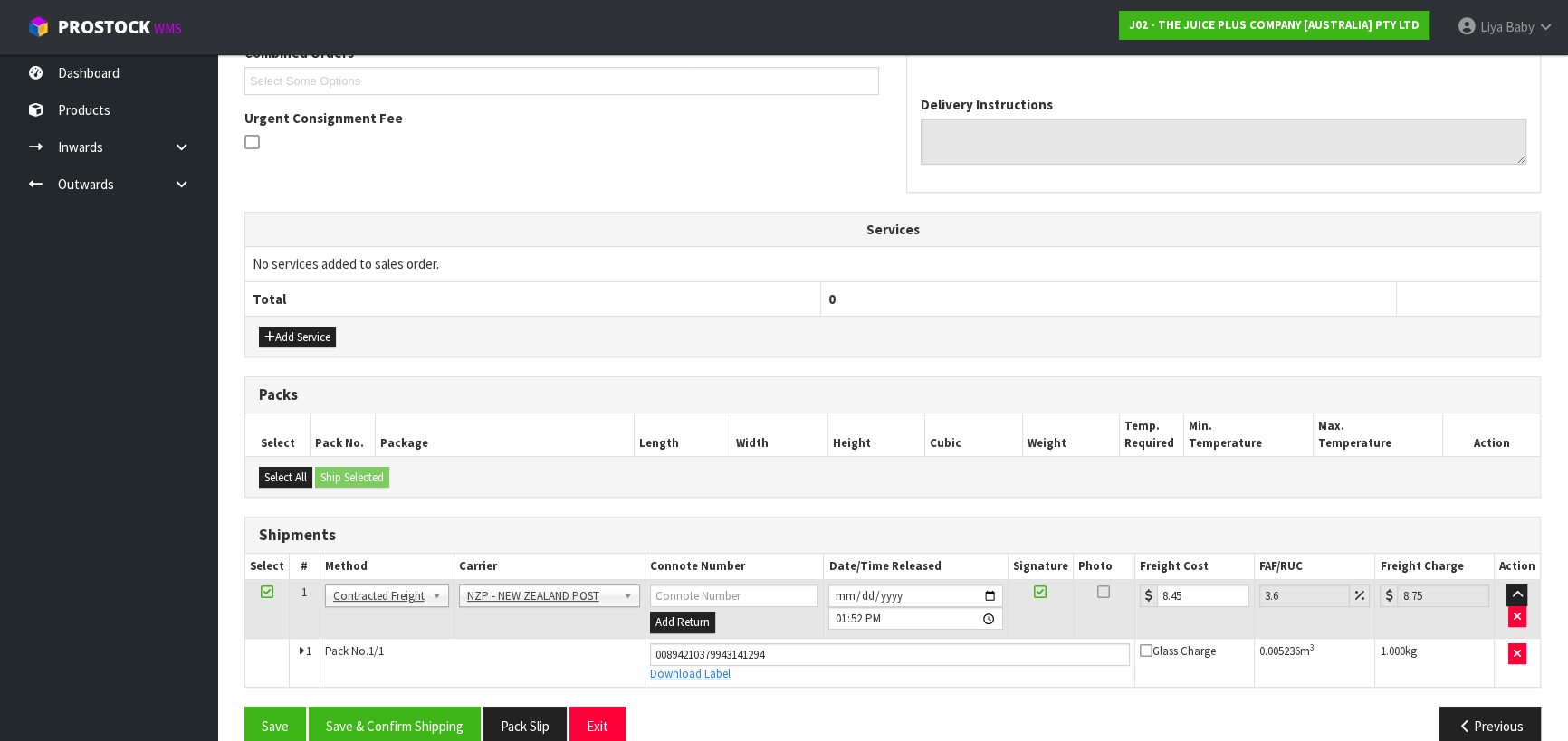
scroll to position [518, 0]
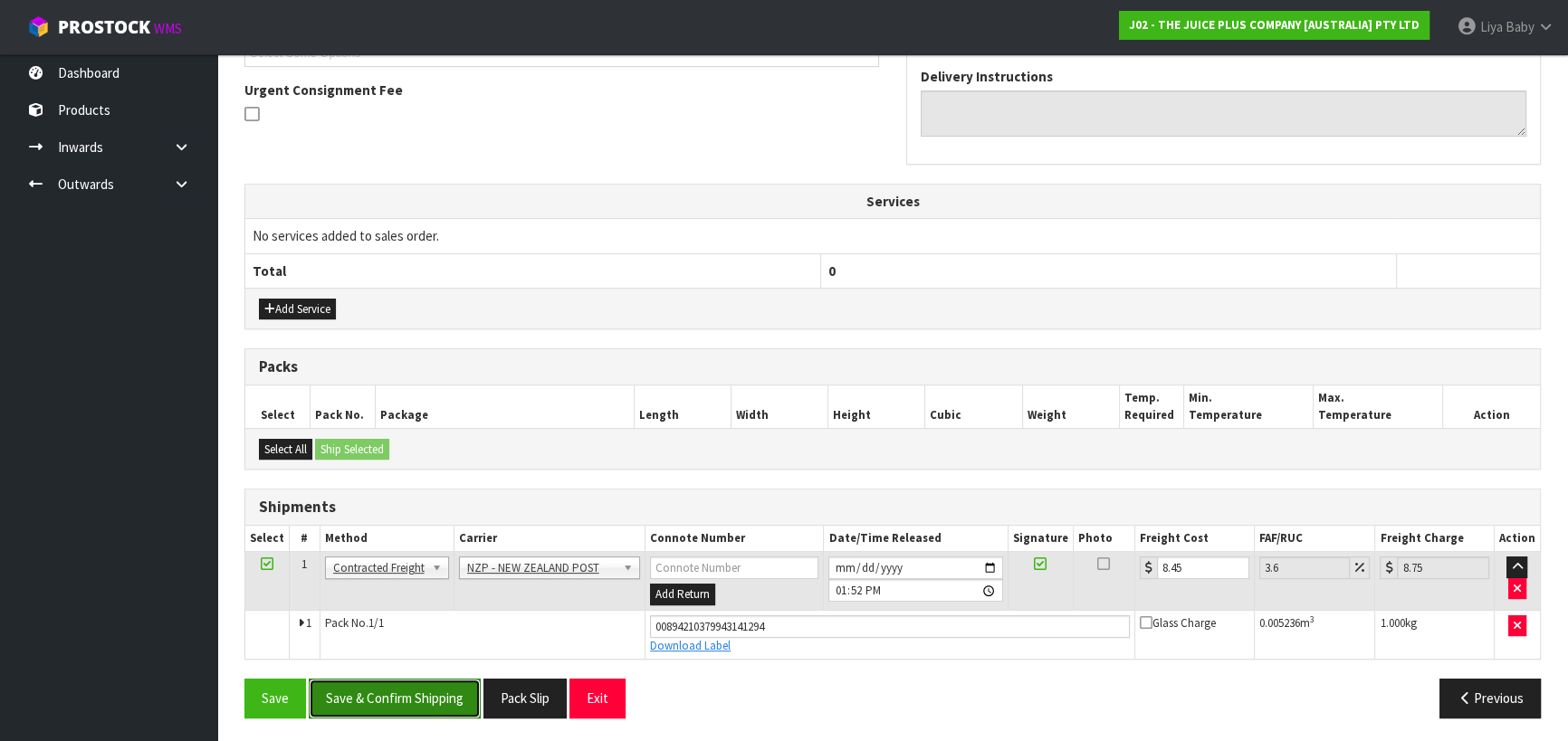
click at [401, 687] on button "Save & Confirm Shipping" at bounding box center [394, 698] width 172 height 39
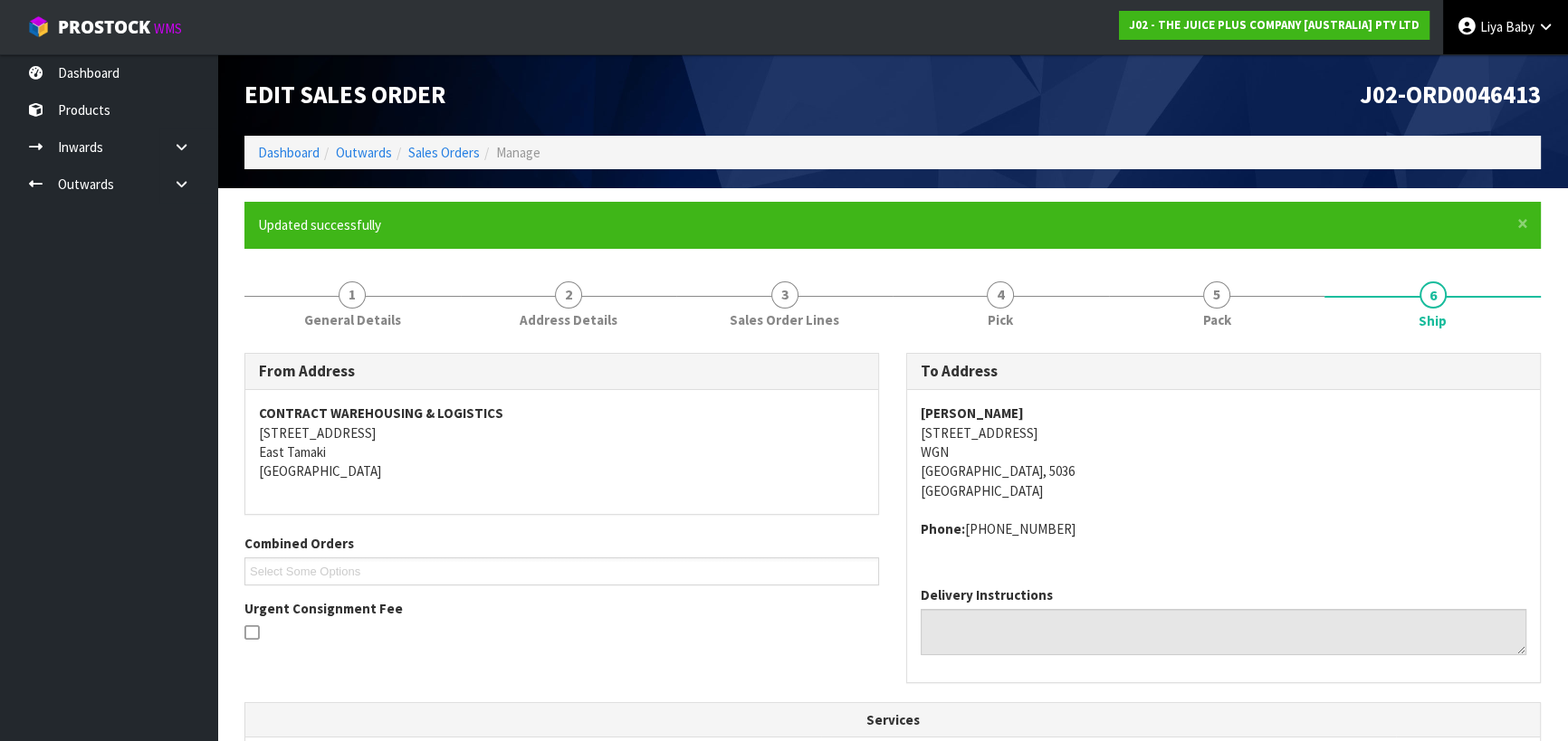
click at [1543, 13] on link "Liya Baby" at bounding box center [1505, 27] width 125 height 54
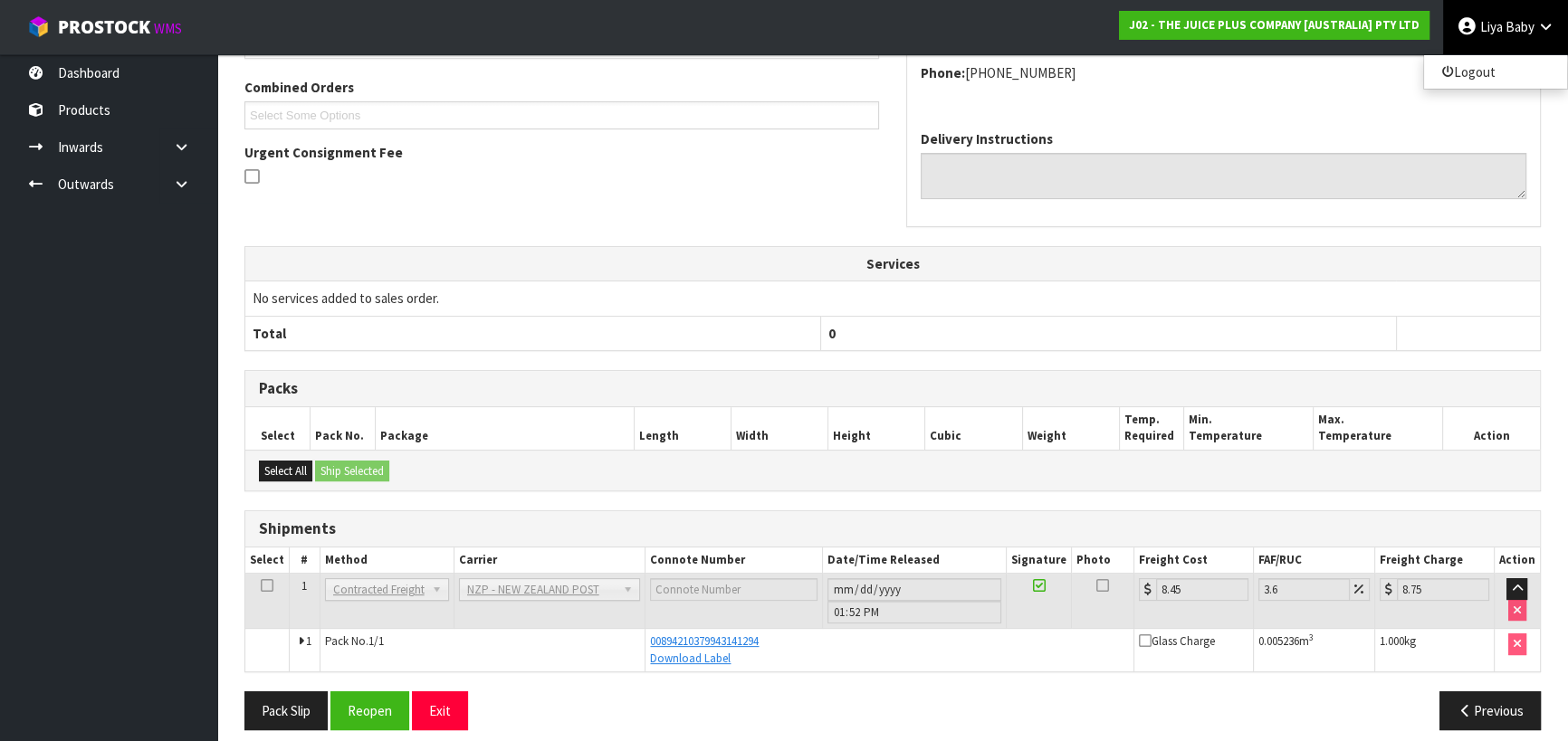
scroll to position [469, 0]
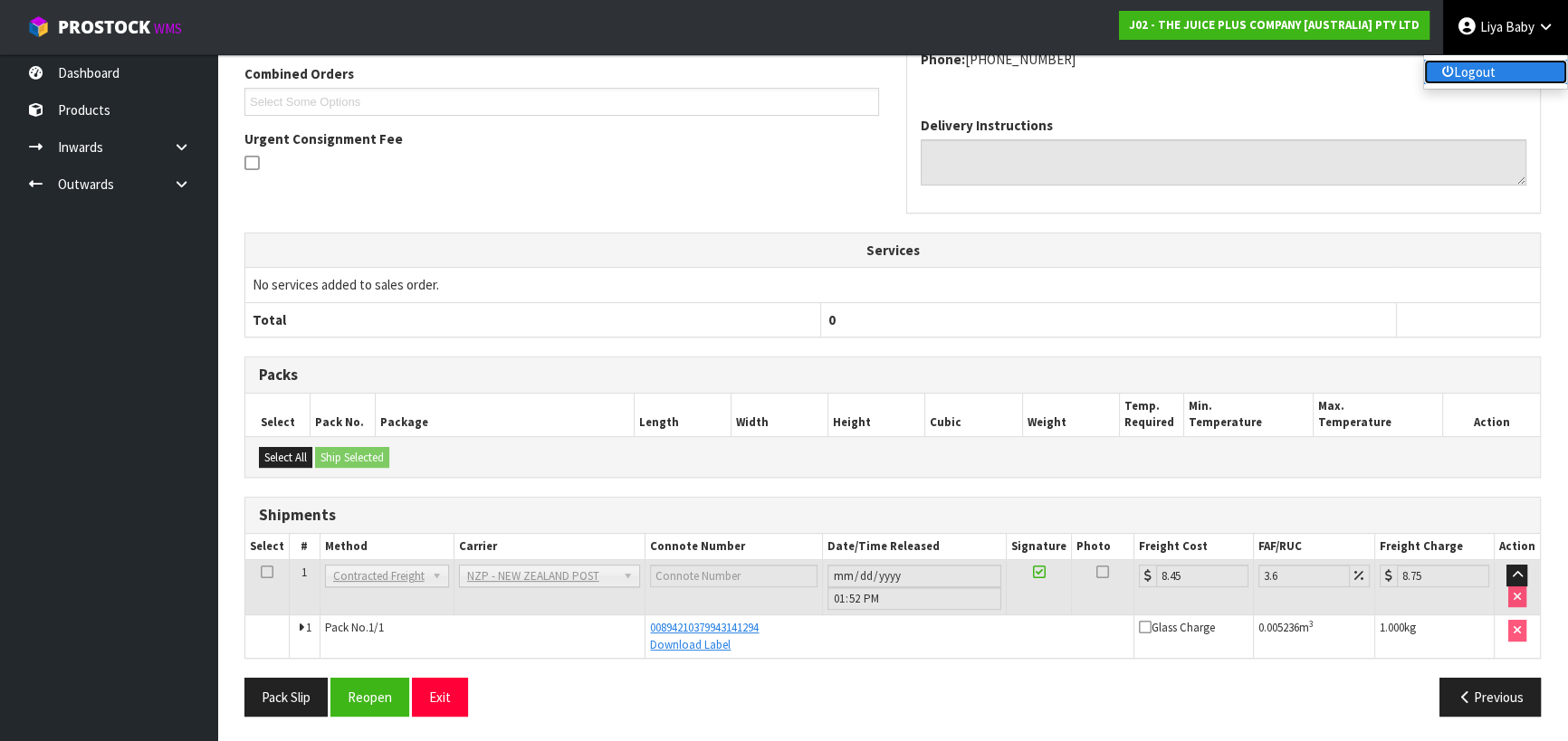
click at [1504, 67] on link "Logout" at bounding box center [1495, 72] width 143 height 25
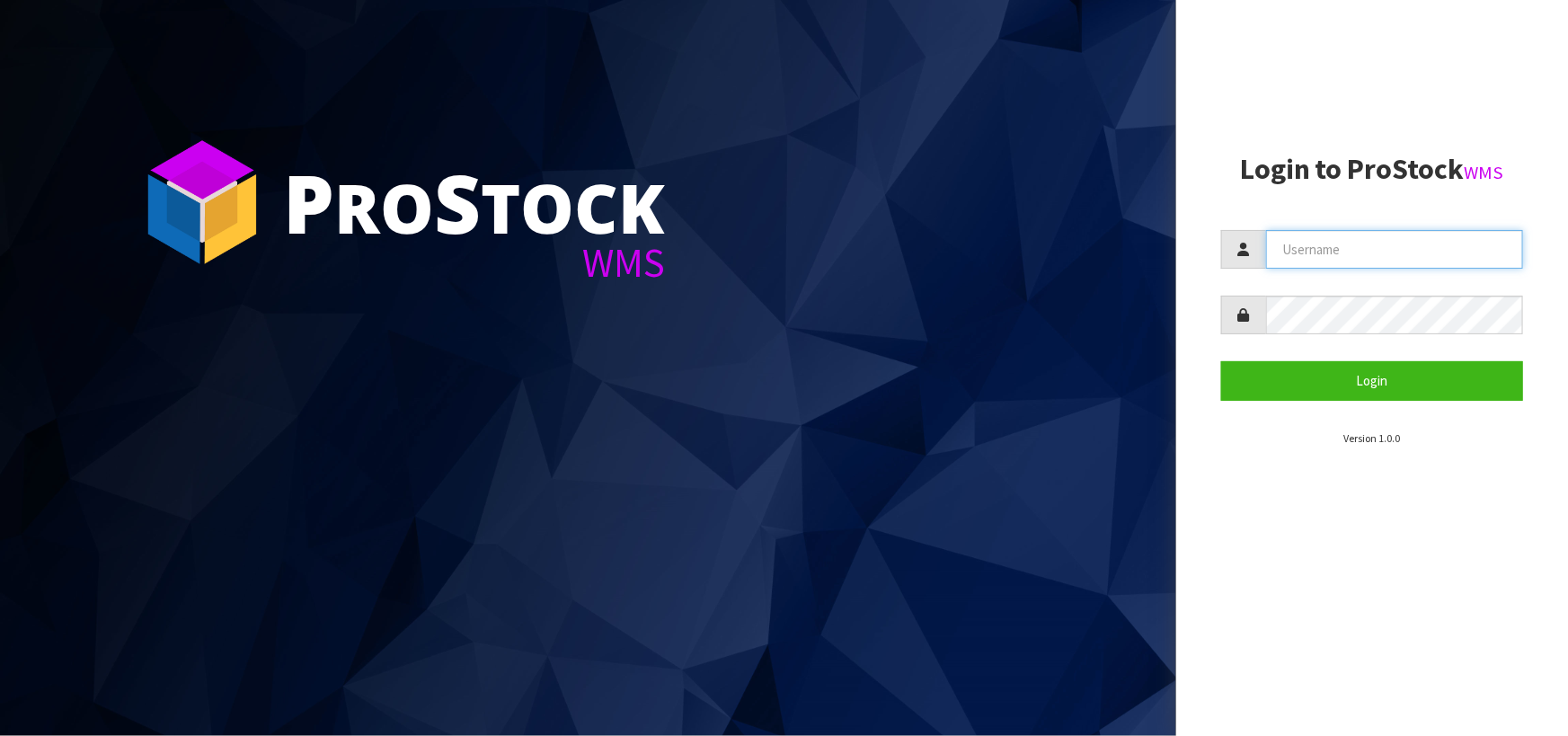
click at [1308, 257] on input "text" at bounding box center [1393, 250] width 257 height 38
type input "liya"
click at [1221, 361] on button "Login" at bounding box center [1372, 380] width 302 height 38
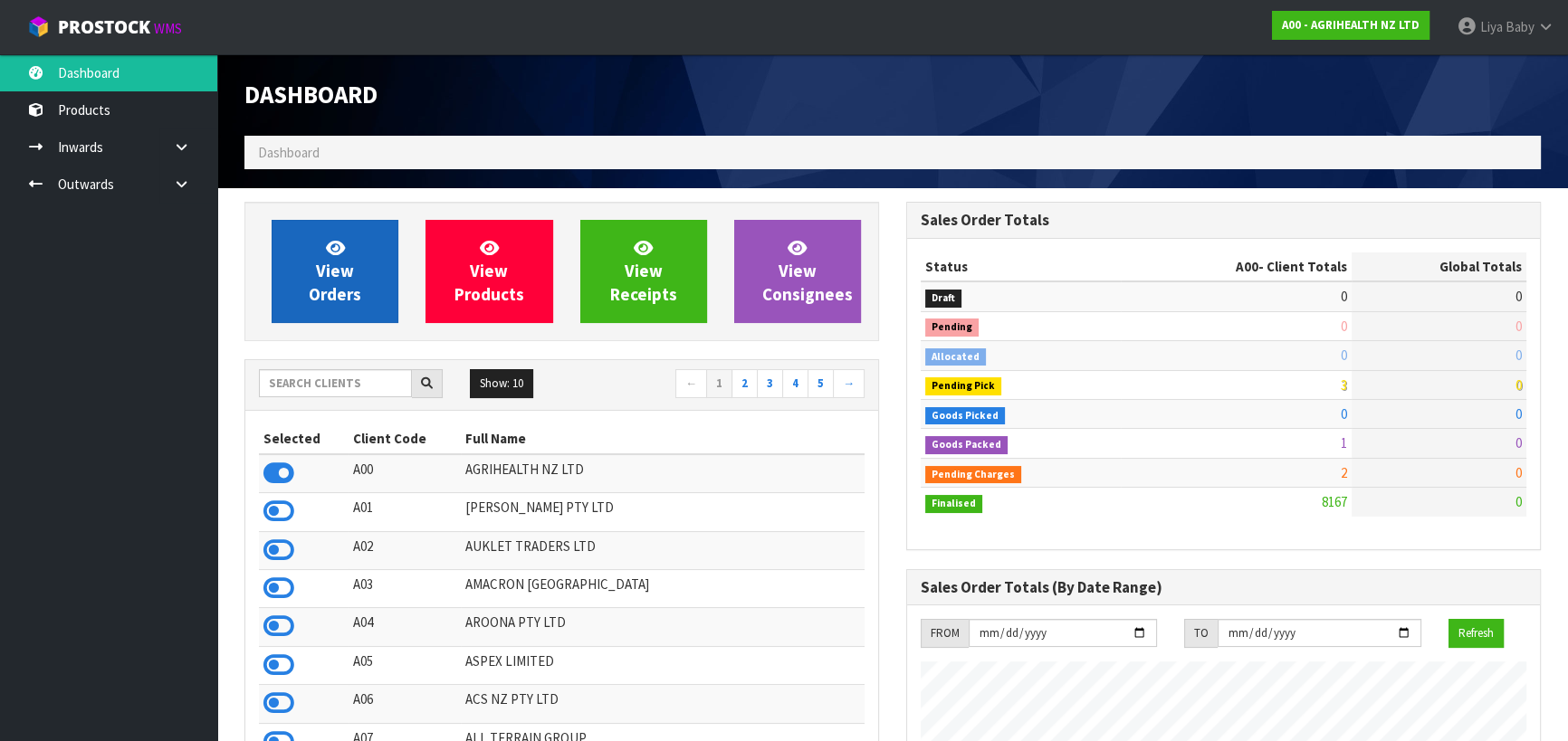
scroll to position [1369, 661]
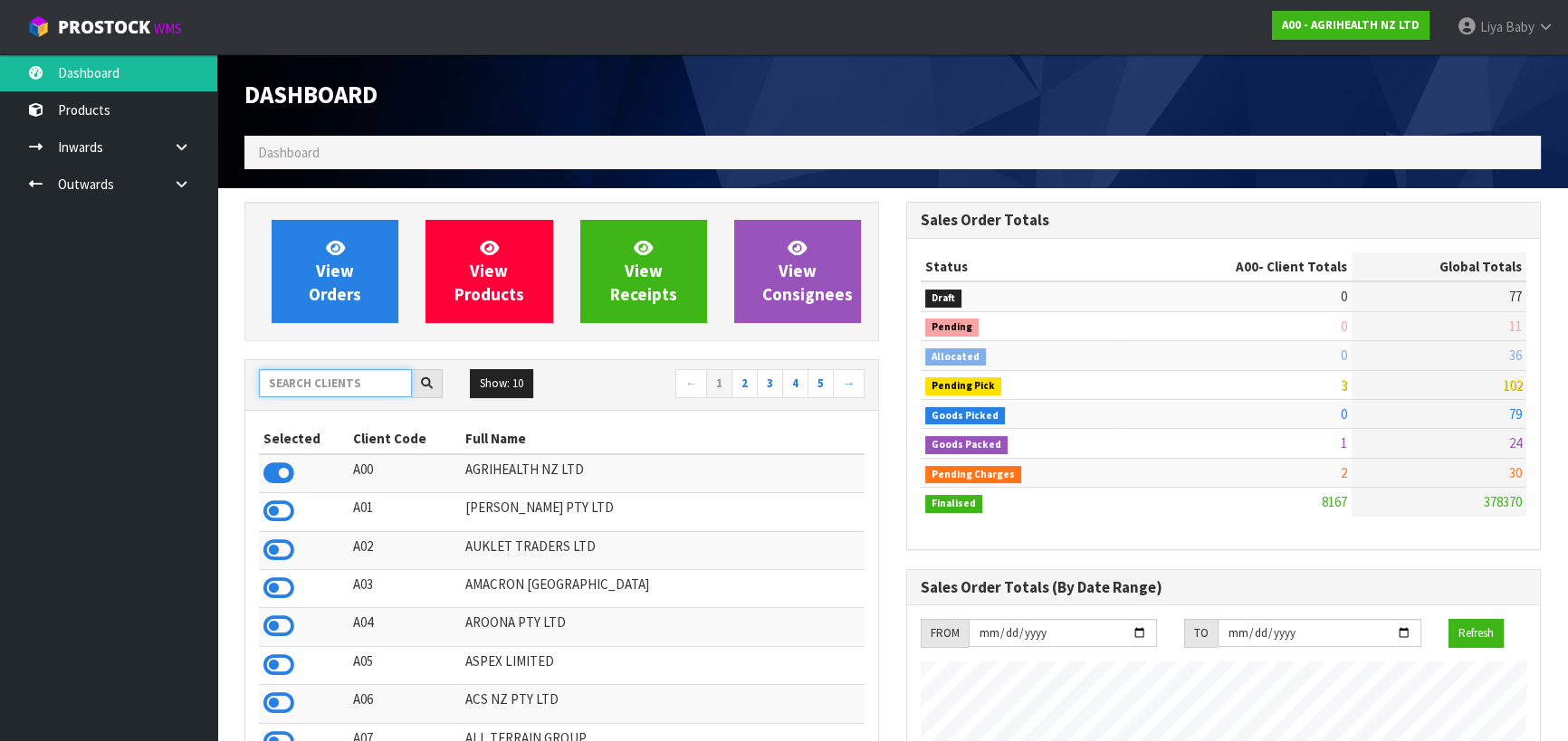
click at [336, 391] on input "text" at bounding box center [335, 383] width 153 height 28
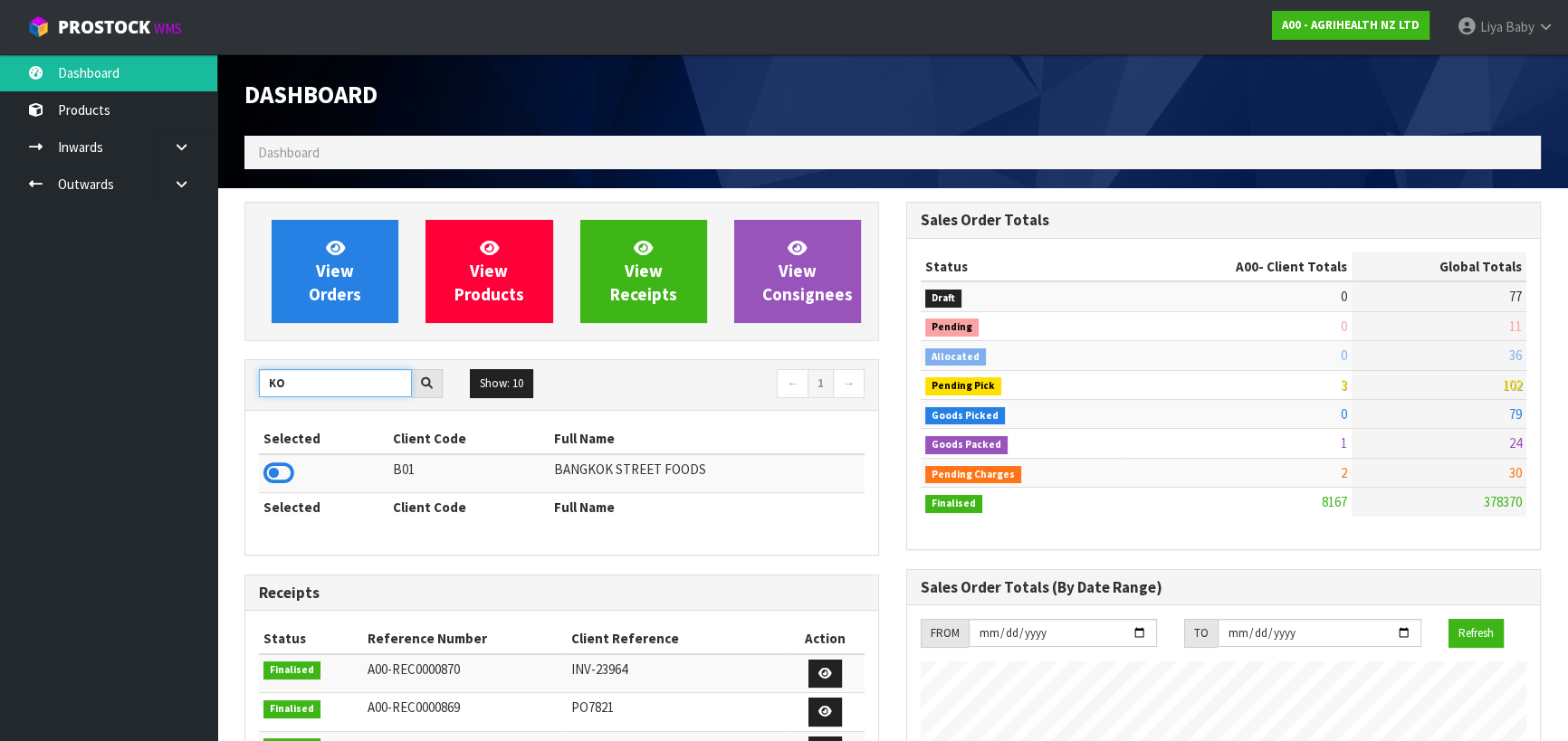
click at [313, 388] on input "KO" at bounding box center [335, 383] width 153 height 28
type input "K"
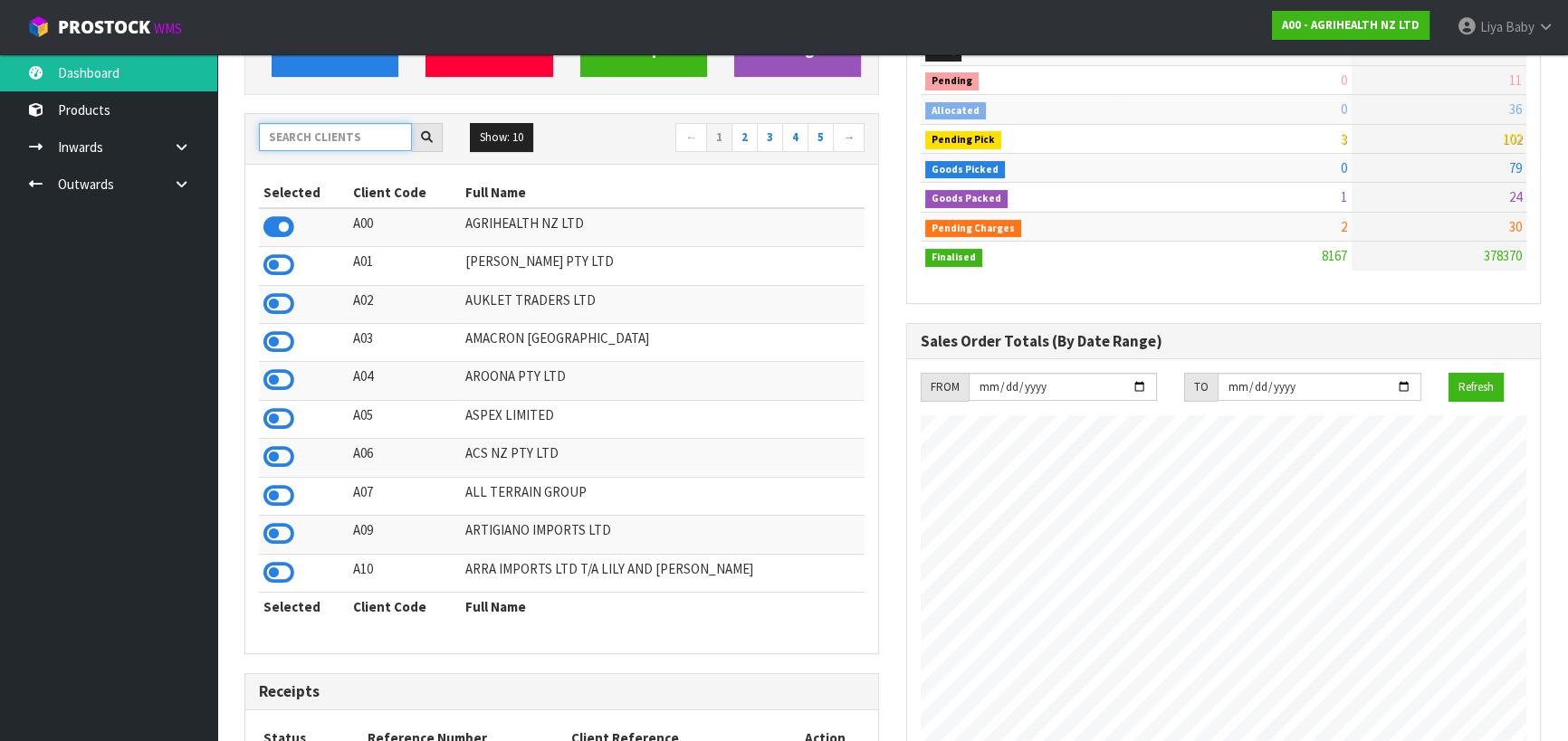
scroll to position [0, 0]
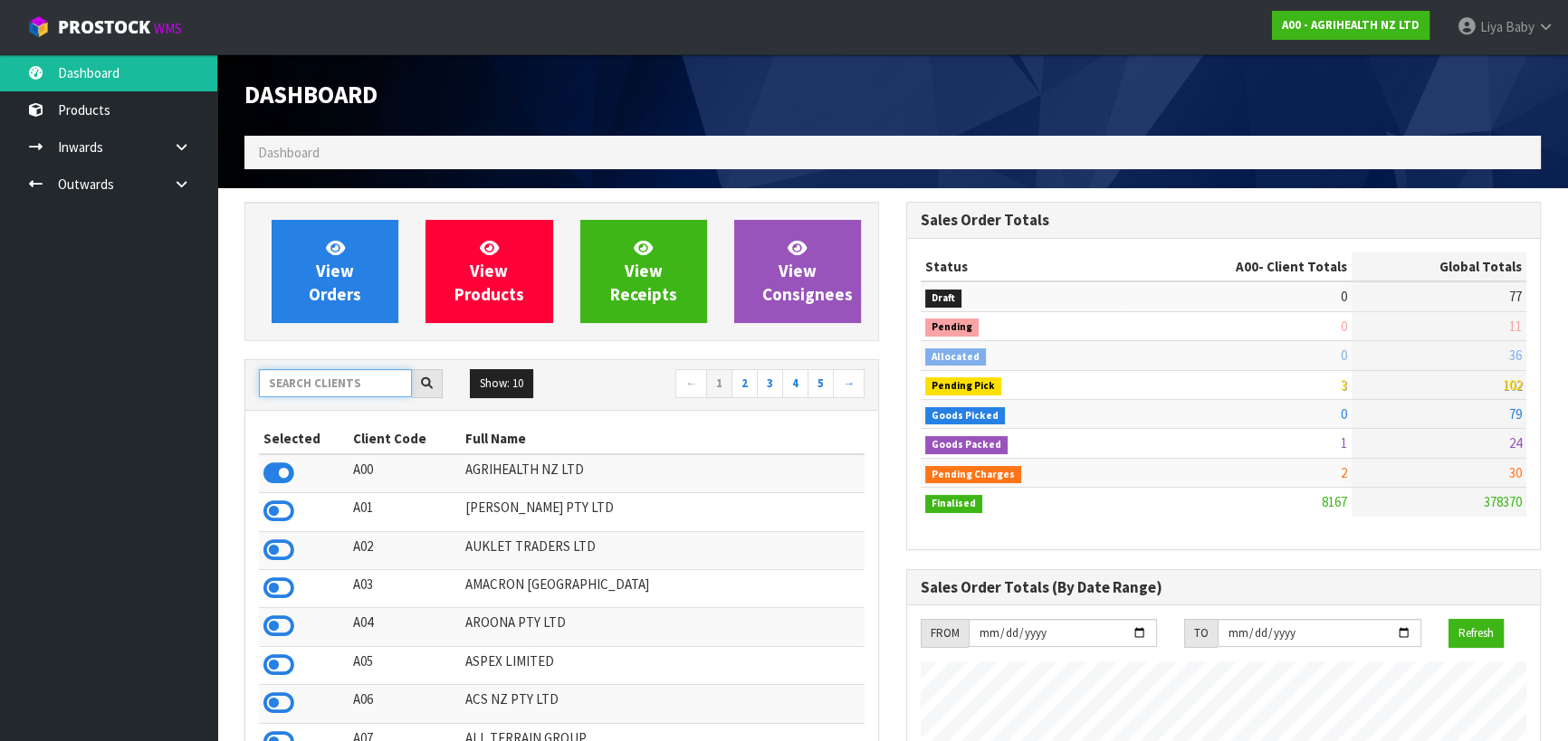
click at [318, 380] on input "text" at bounding box center [335, 383] width 153 height 28
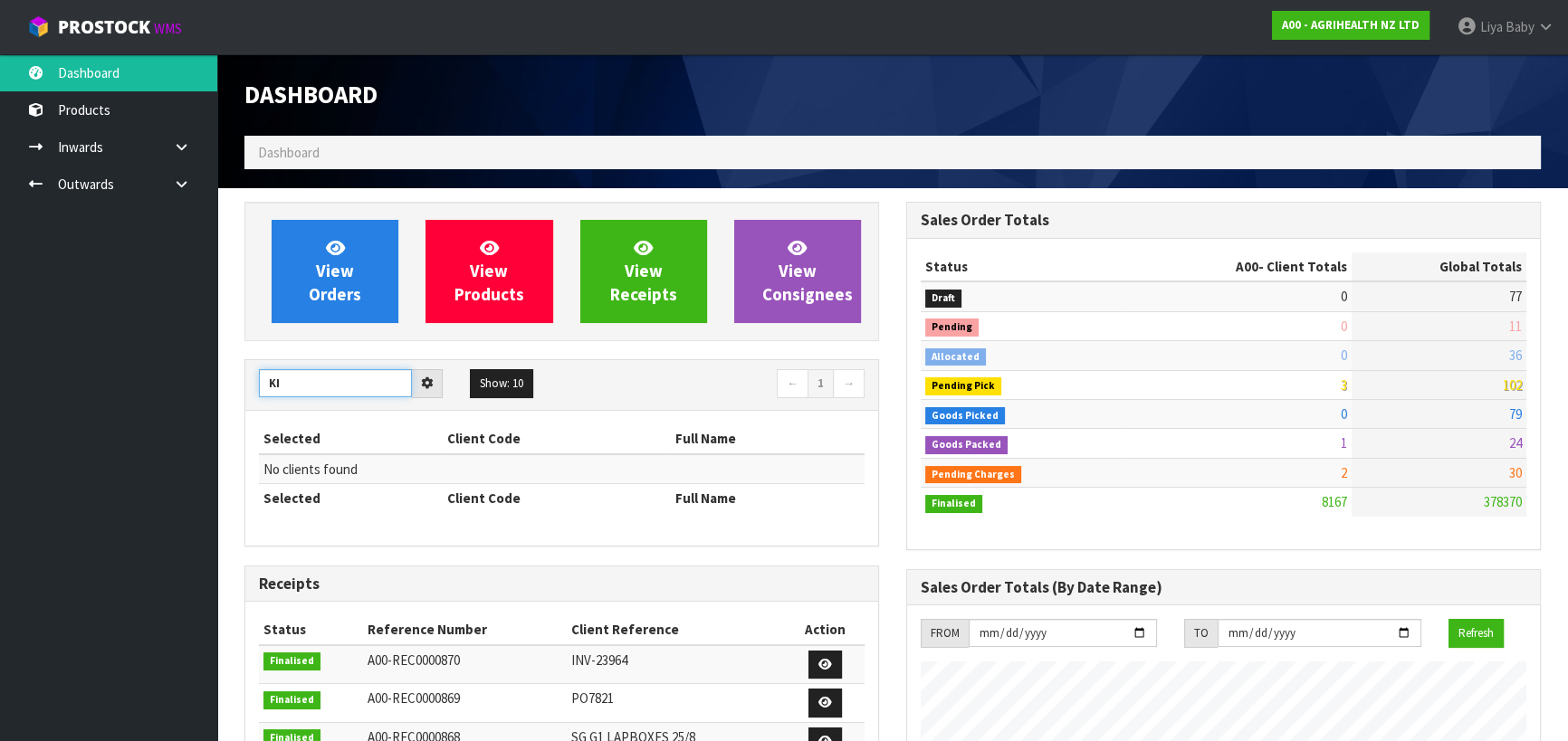
type input "K"
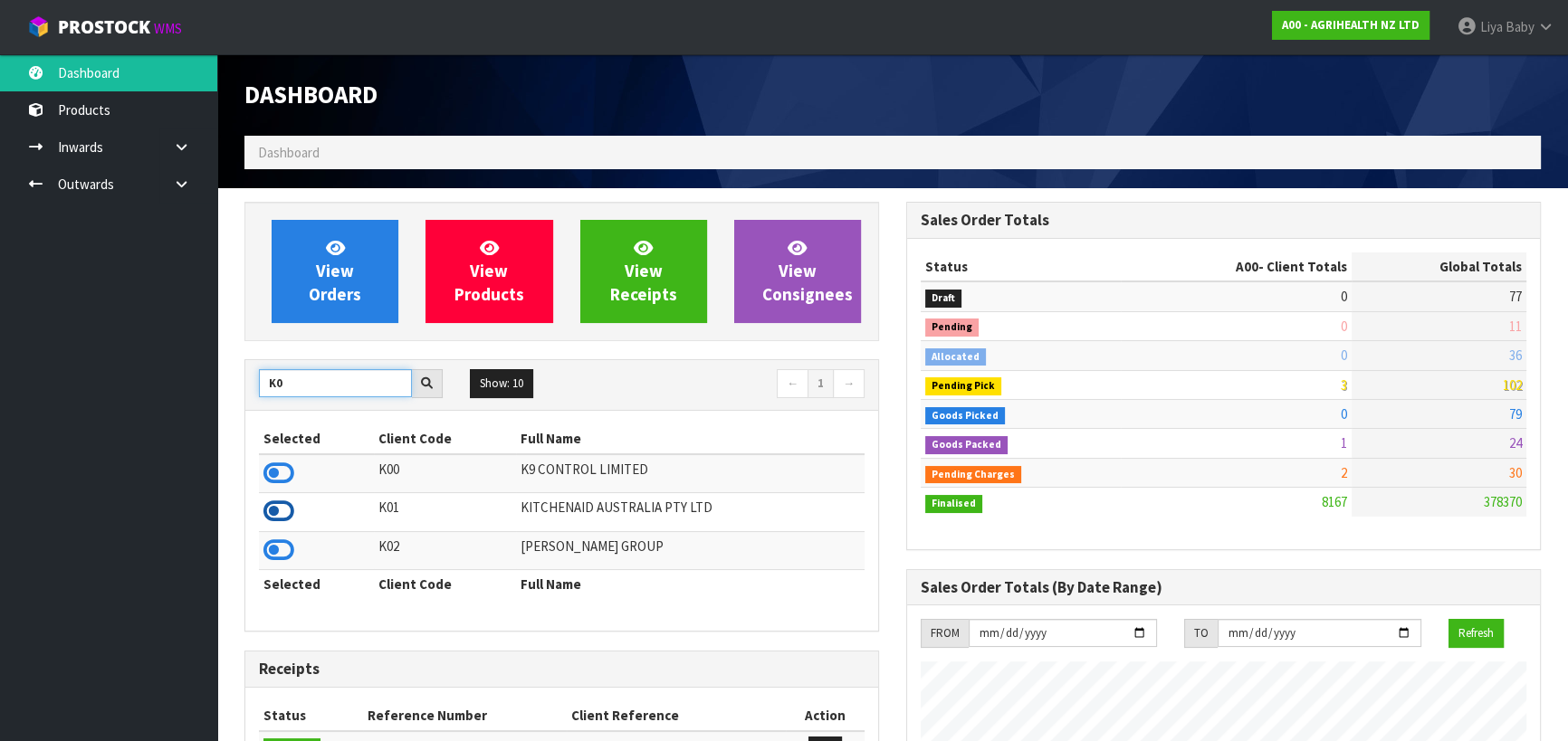
type input "K0"
click at [273, 507] on icon at bounding box center [278, 511] width 30 height 27
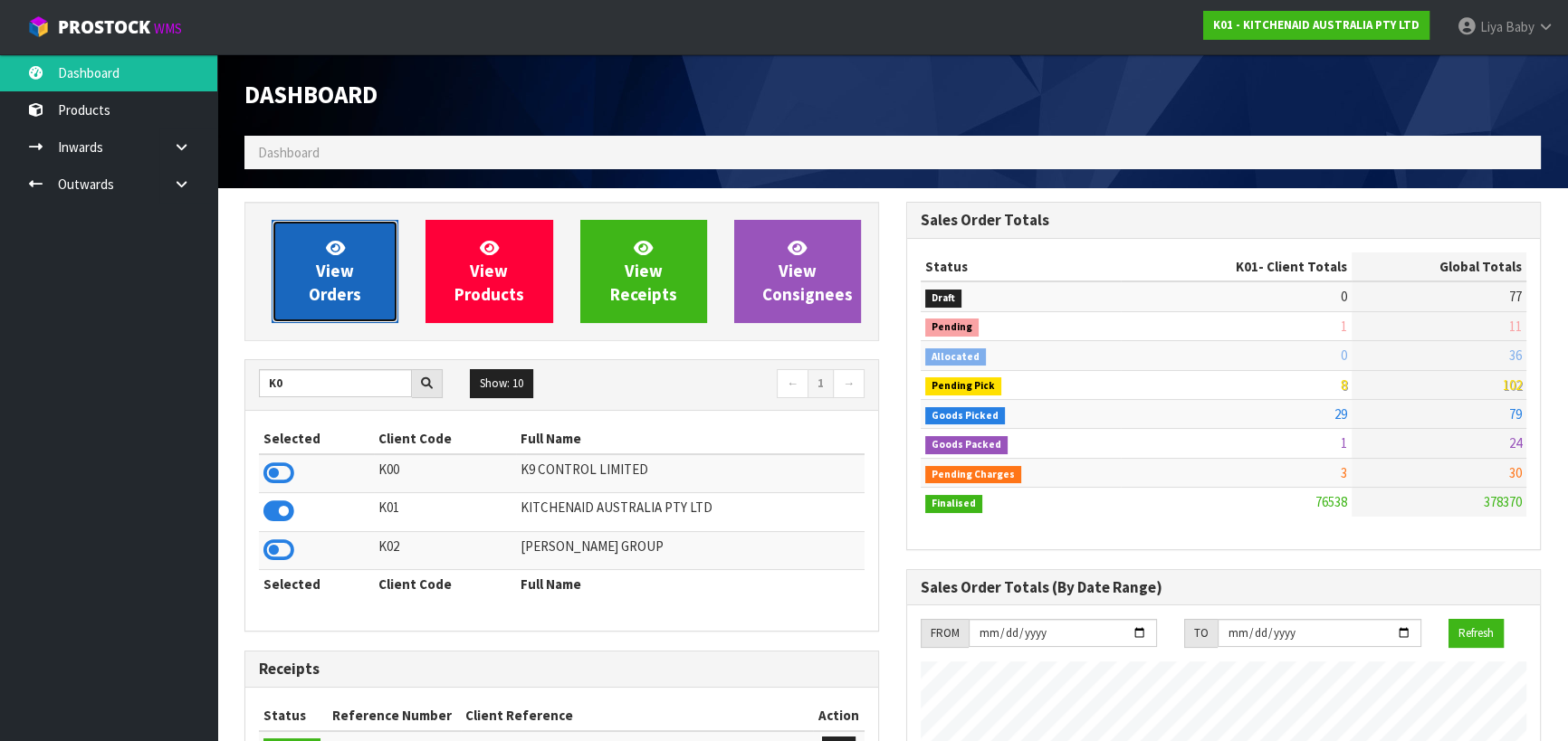
click at [340, 295] on span "View Orders" at bounding box center [334, 272] width 52 height 68
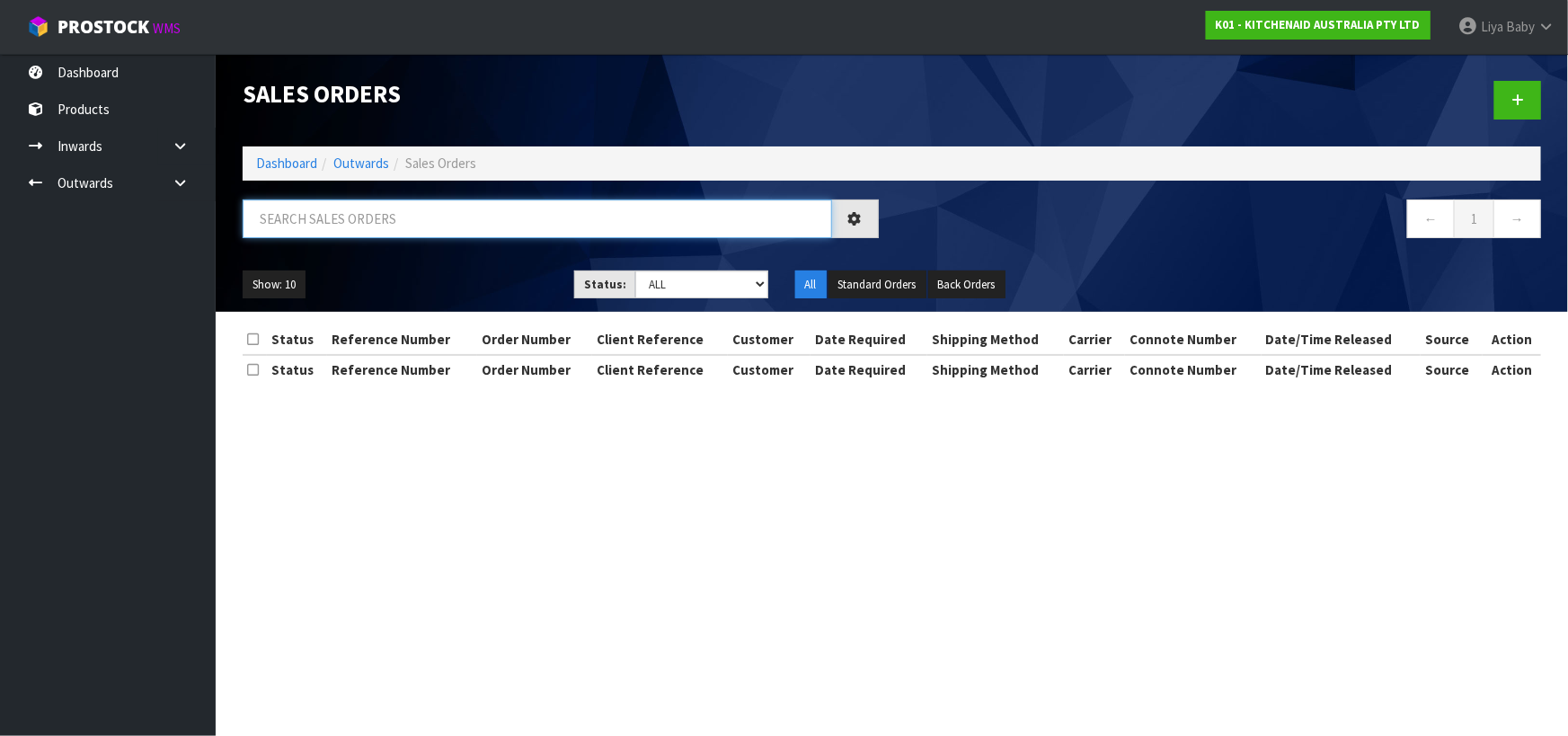
click at [394, 222] on input "text" at bounding box center [536, 219] width 589 height 38
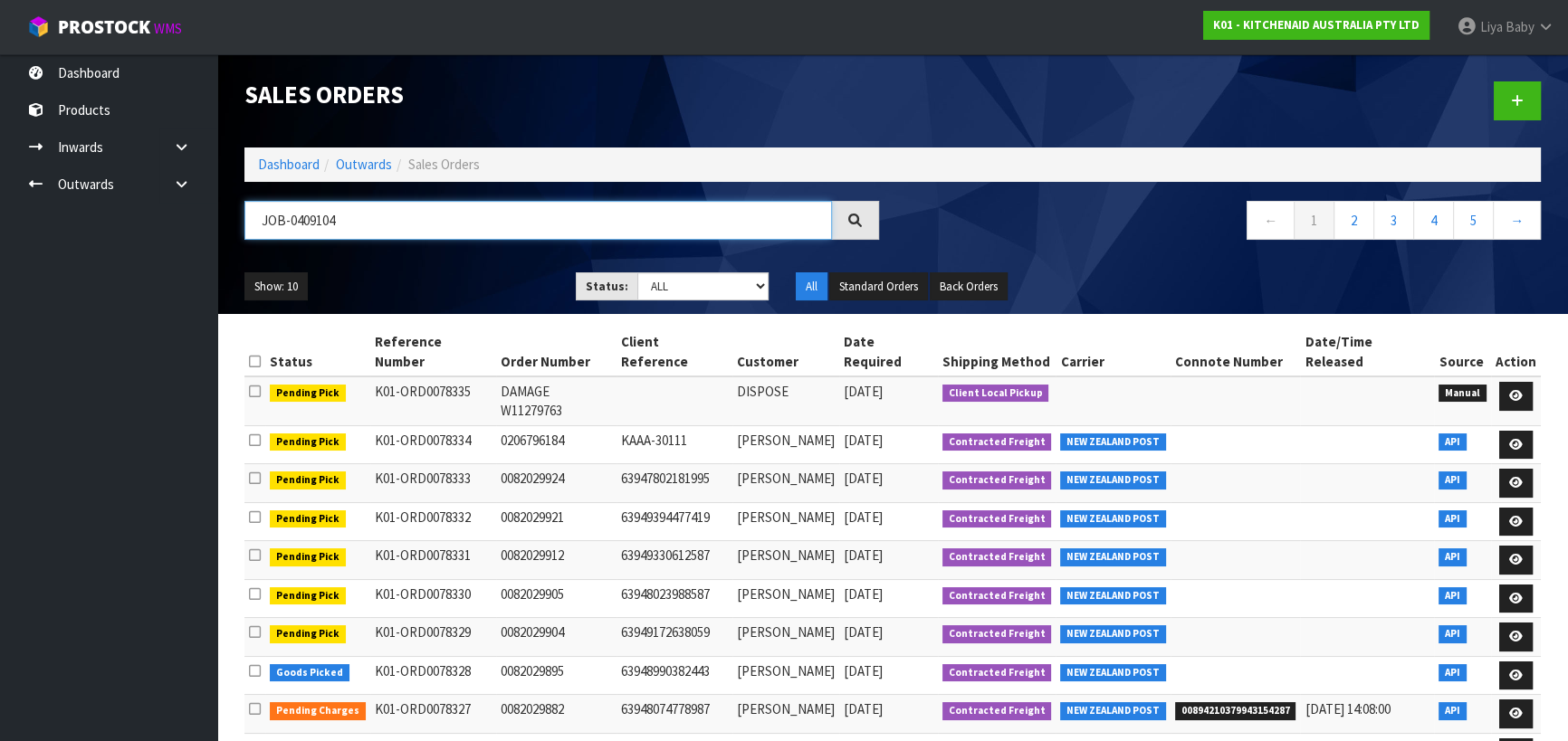
type input "JOB-0409104"
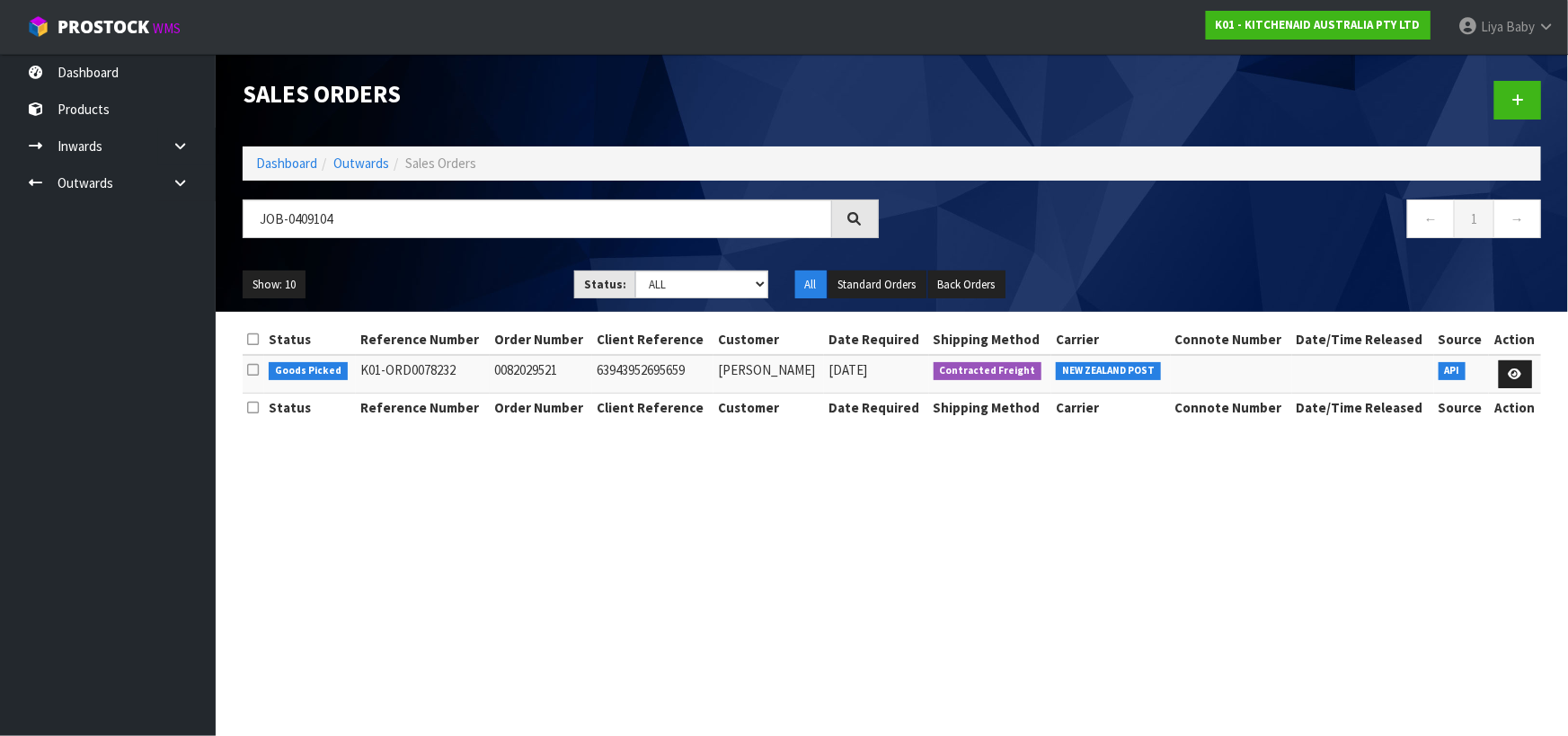
click at [1531, 370] on td at bounding box center [1514, 374] width 52 height 38
click at [1525, 372] on link at bounding box center [1515, 374] width 33 height 28
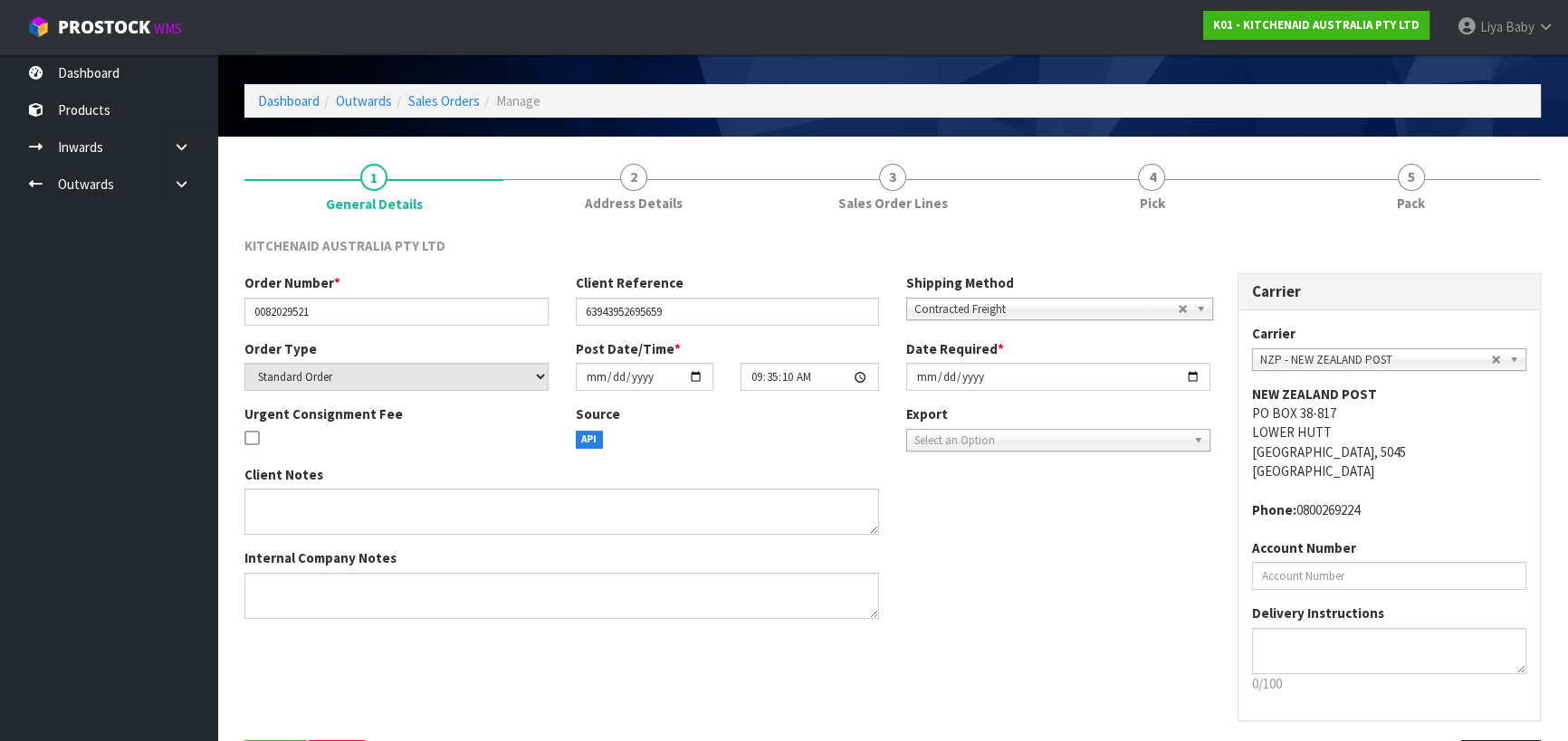
scroll to position [117, 0]
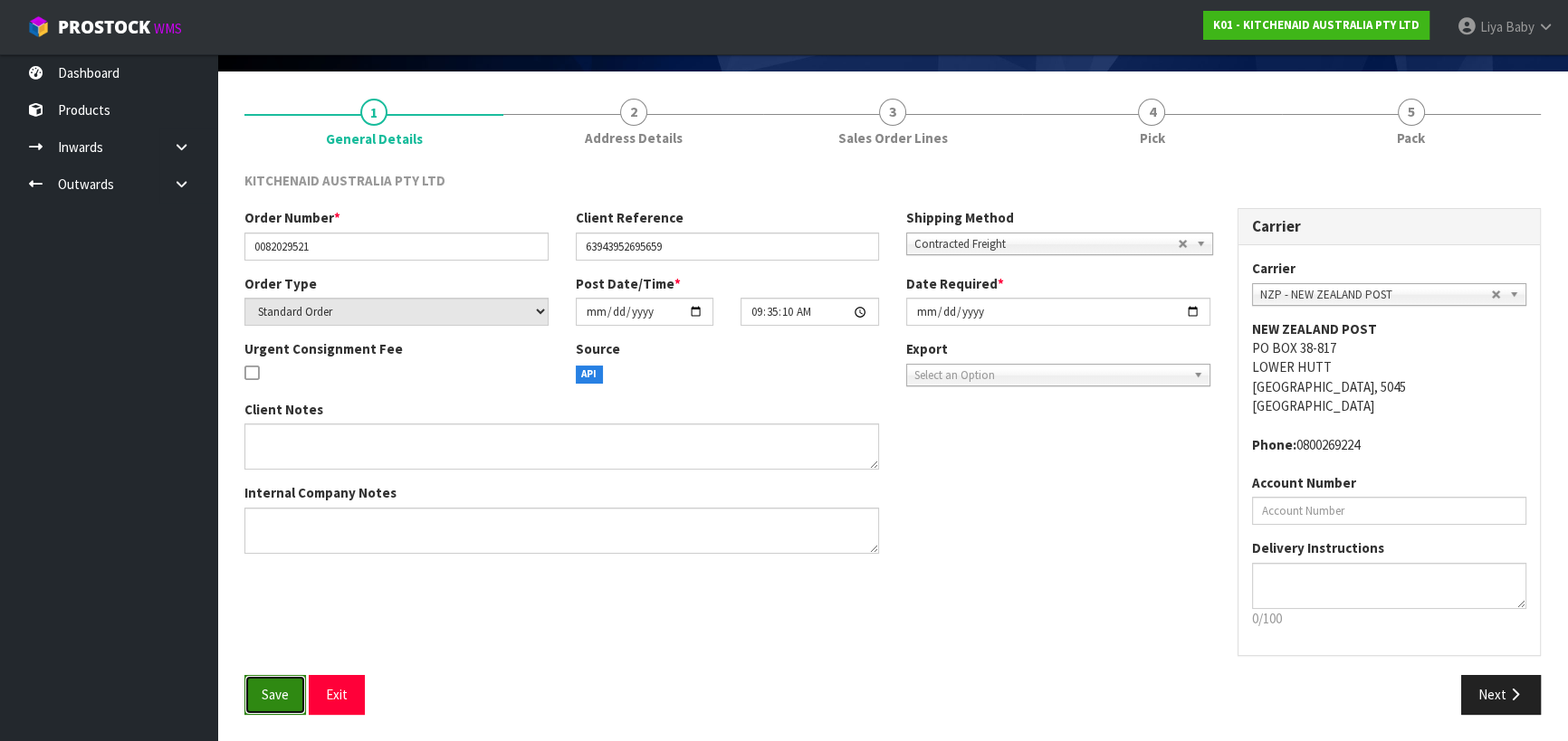
click at [266, 681] on button "Save" at bounding box center [274, 694] width 62 height 39
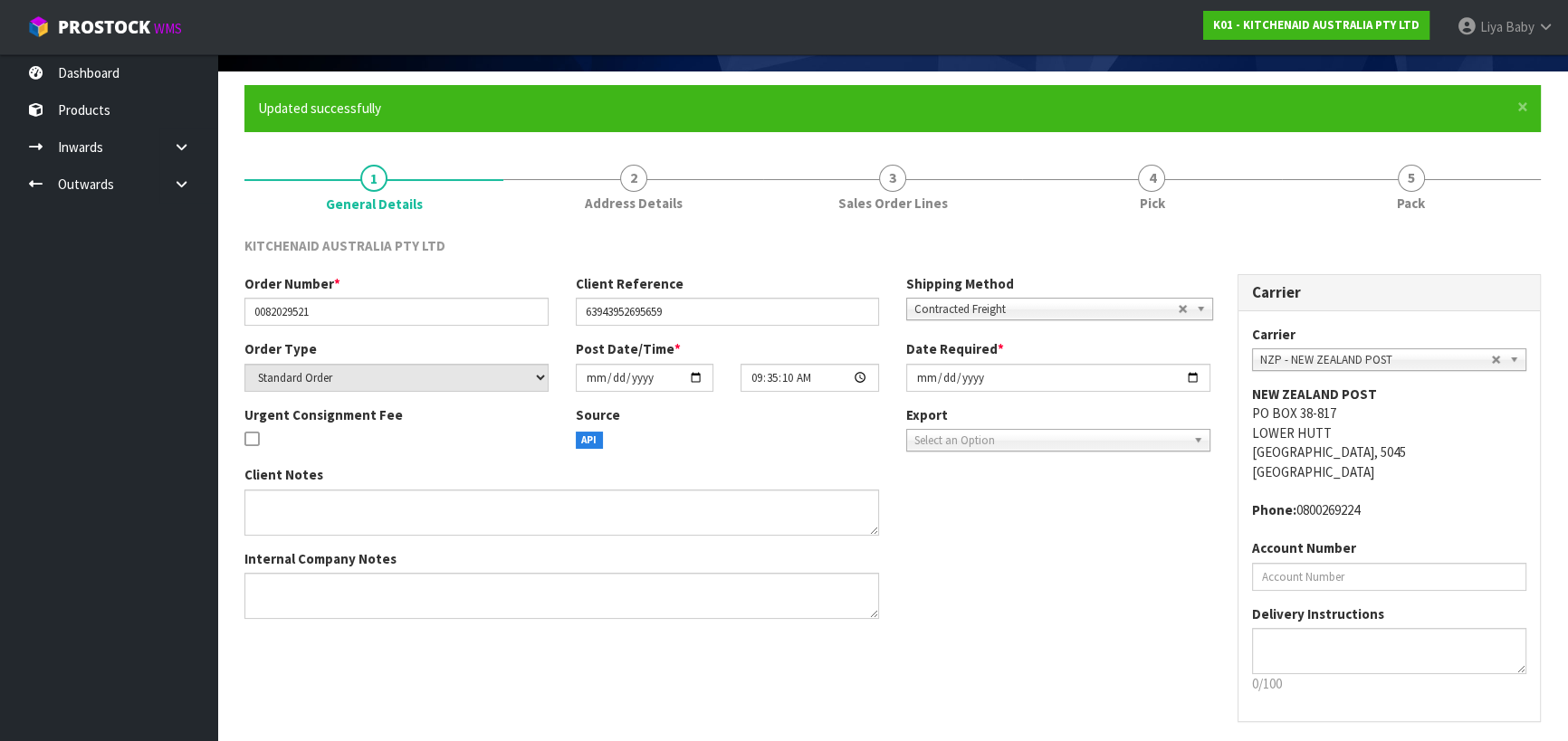
scroll to position [0, 0]
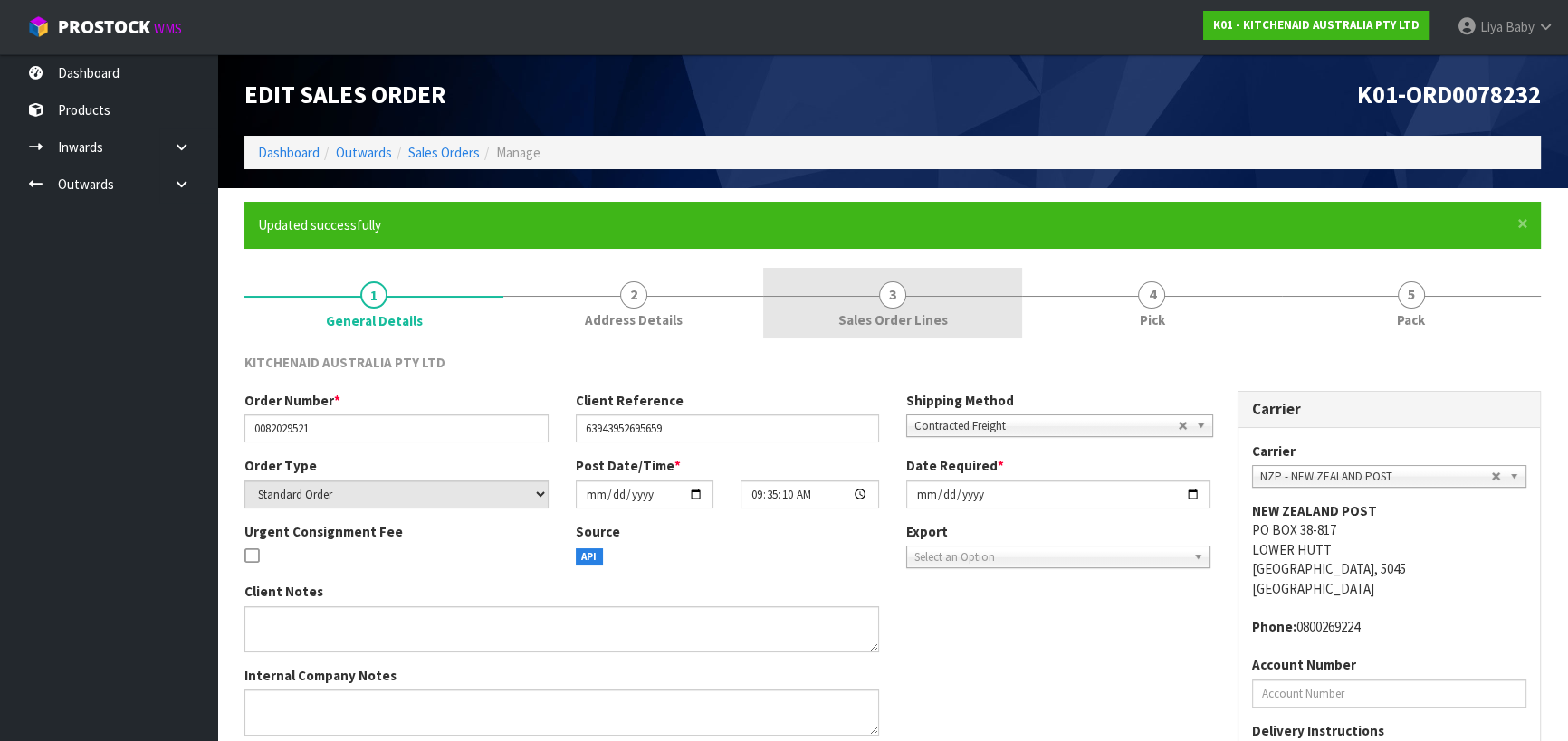
click at [953, 321] on link "3 Sales Order Lines" at bounding box center [892, 304] width 259 height 72
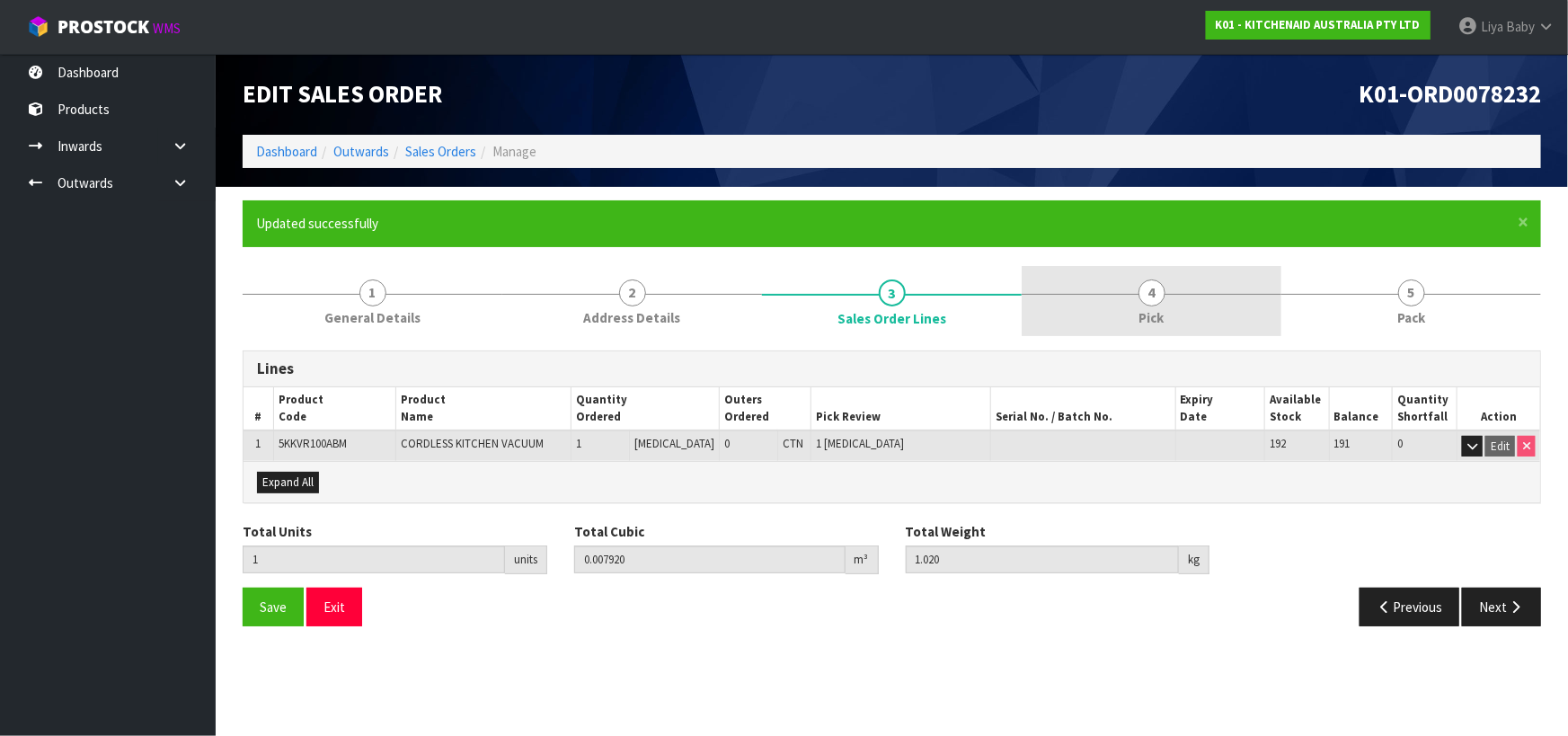
click at [1150, 303] on span "4" at bounding box center [1151, 293] width 26 height 27
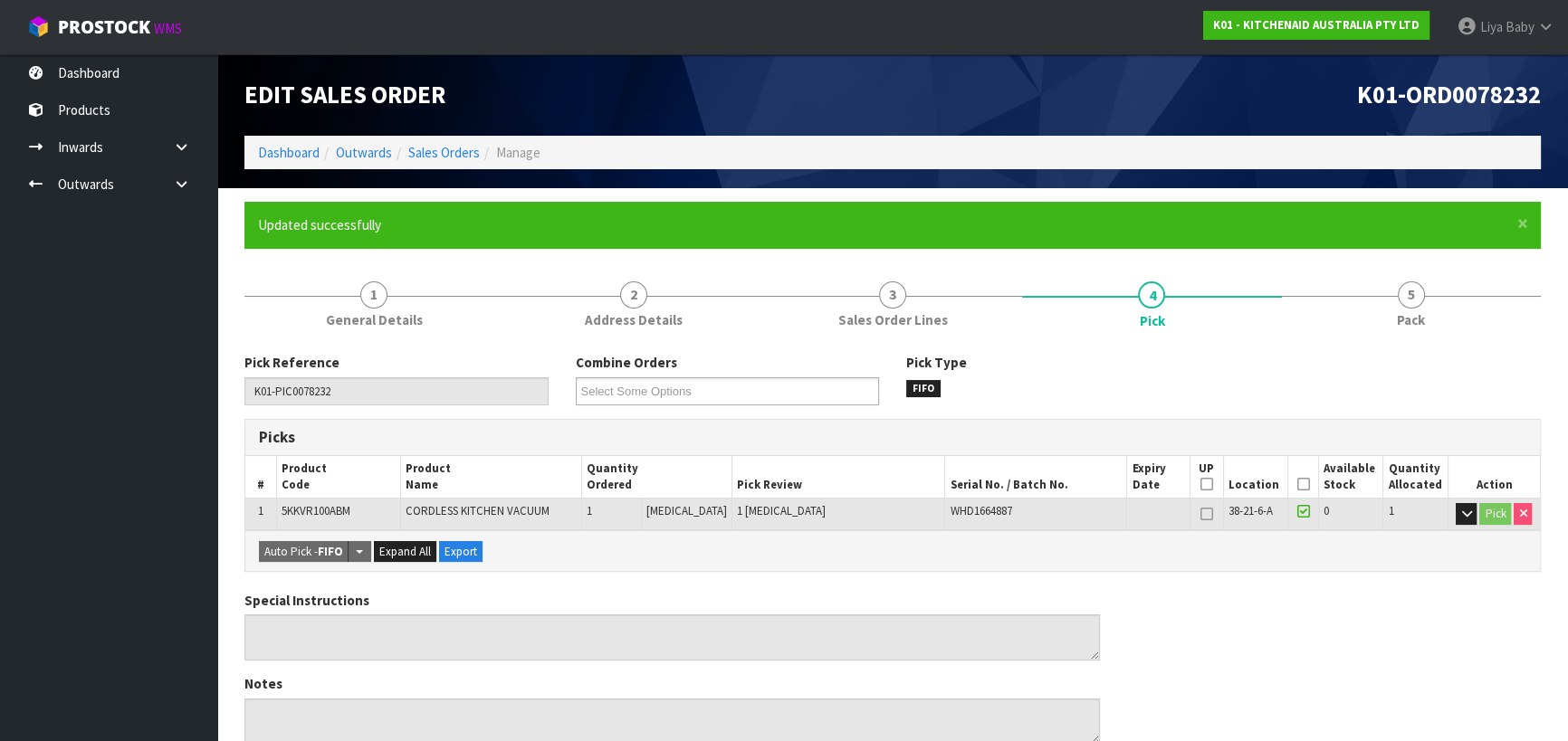
click at [1296, 484] on icon at bounding box center [1303, 484] width 13 height 1
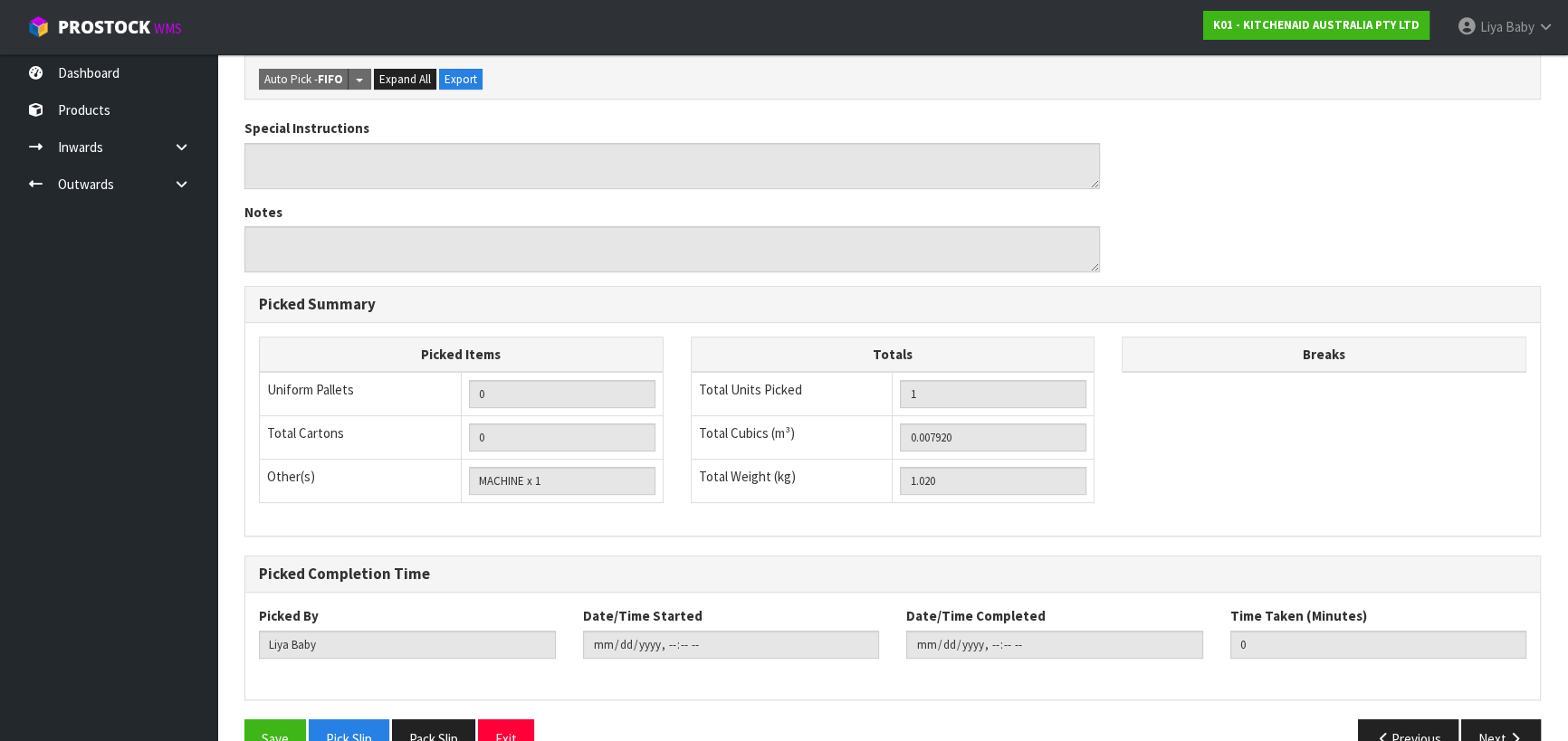
scroll to position [578, 0]
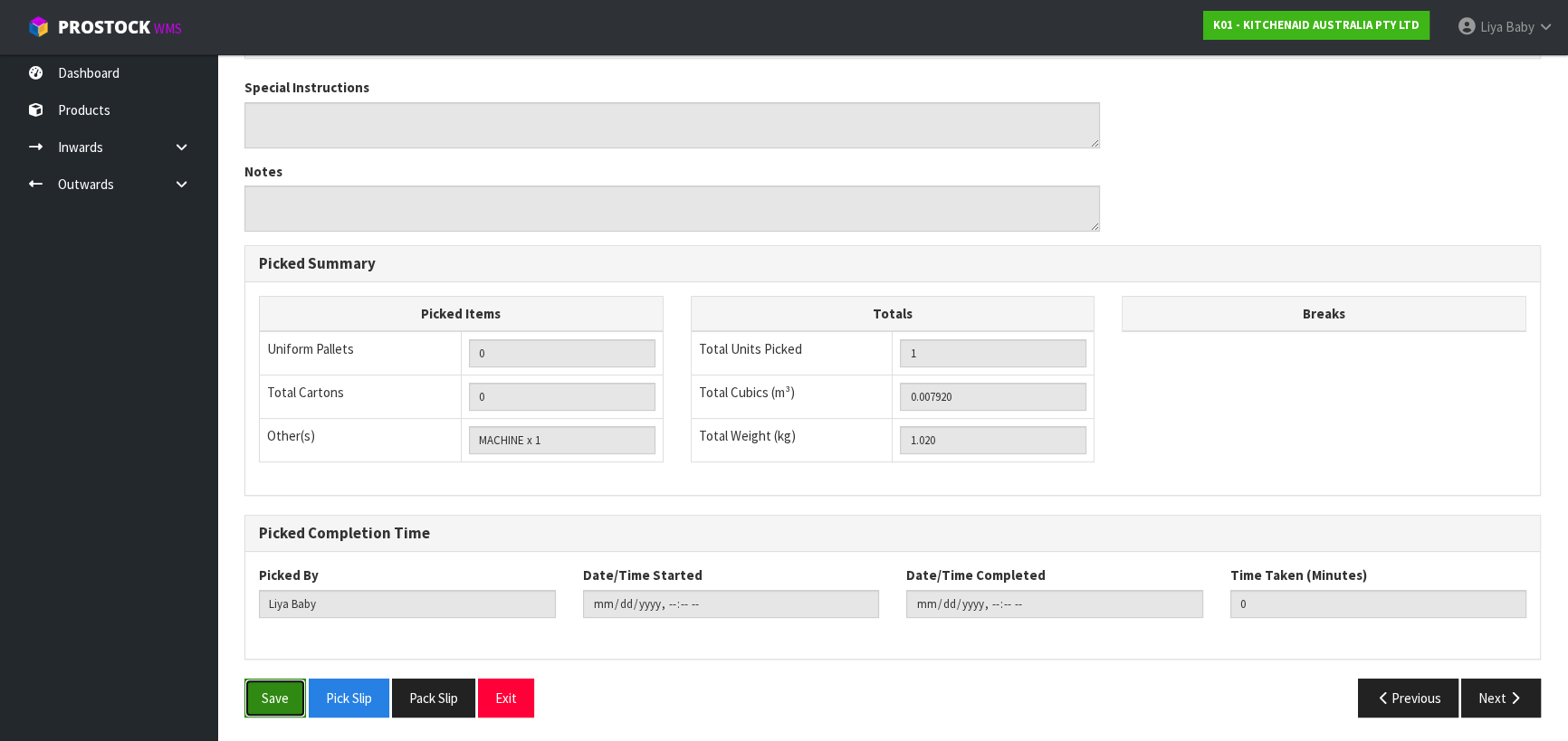
click at [279, 691] on button "Save" at bounding box center [274, 698] width 62 height 39
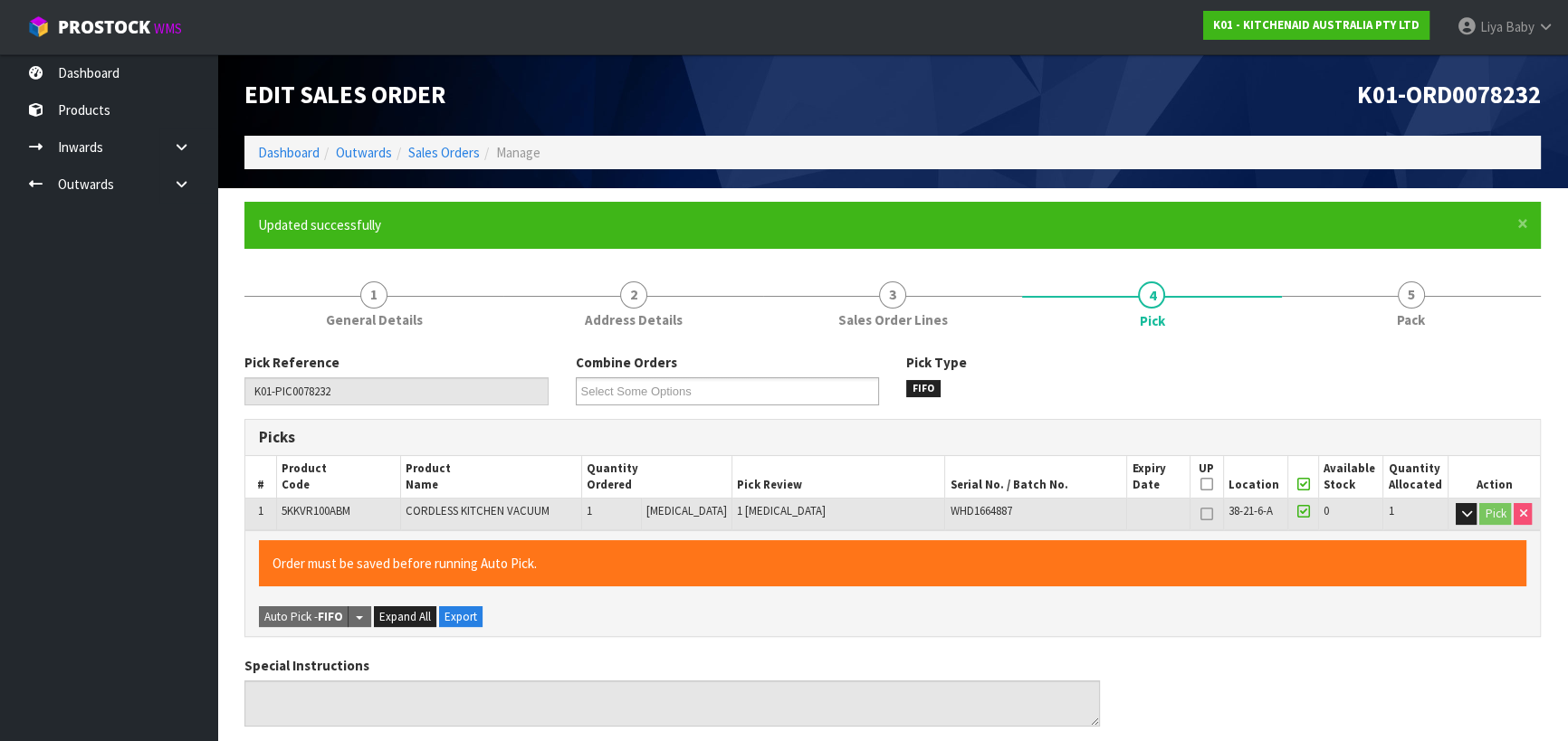
type input "2025-08-26T14:09:41"
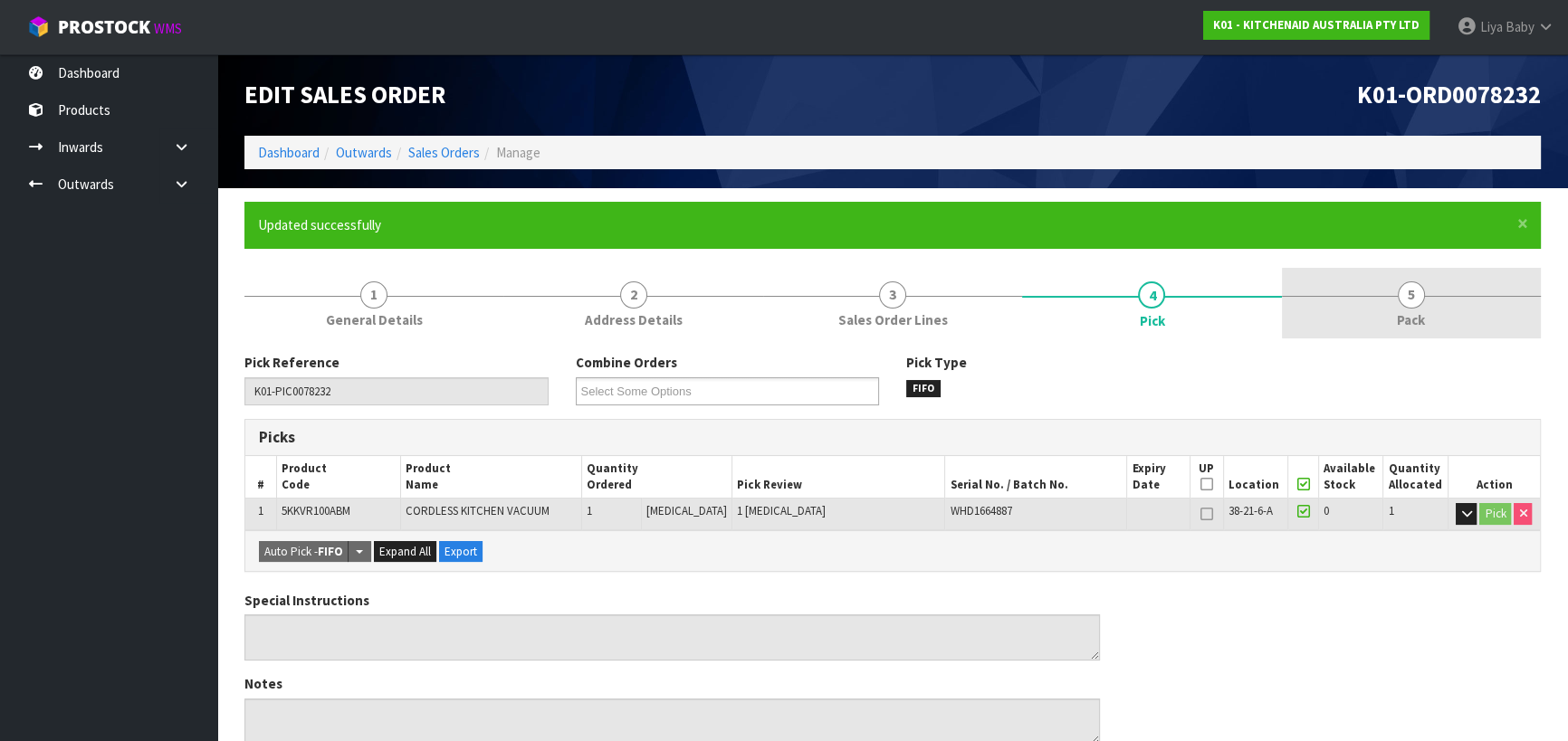
click at [1411, 304] on span "5" at bounding box center [1411, 295] width 27 height 27
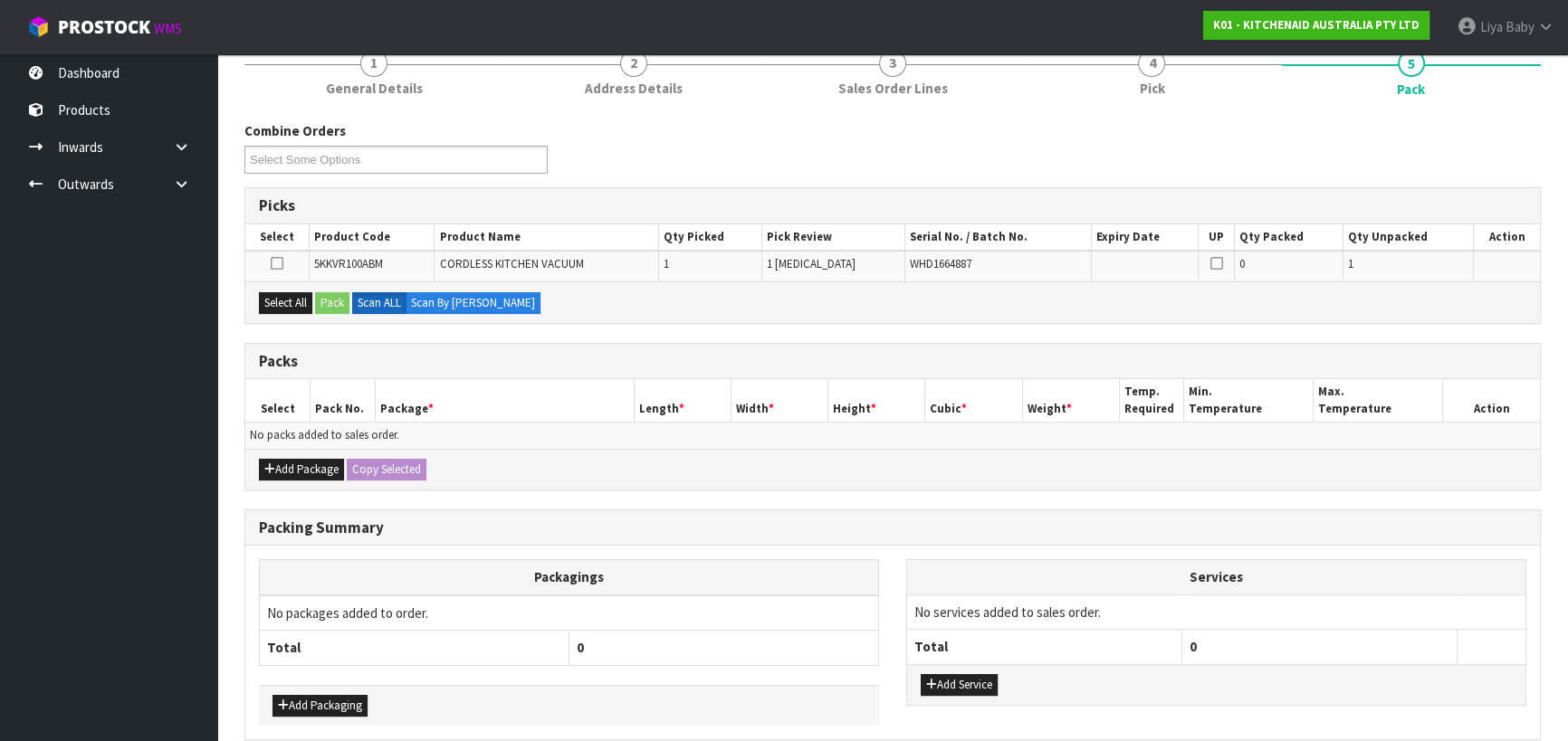
scroll to position [246, 0]
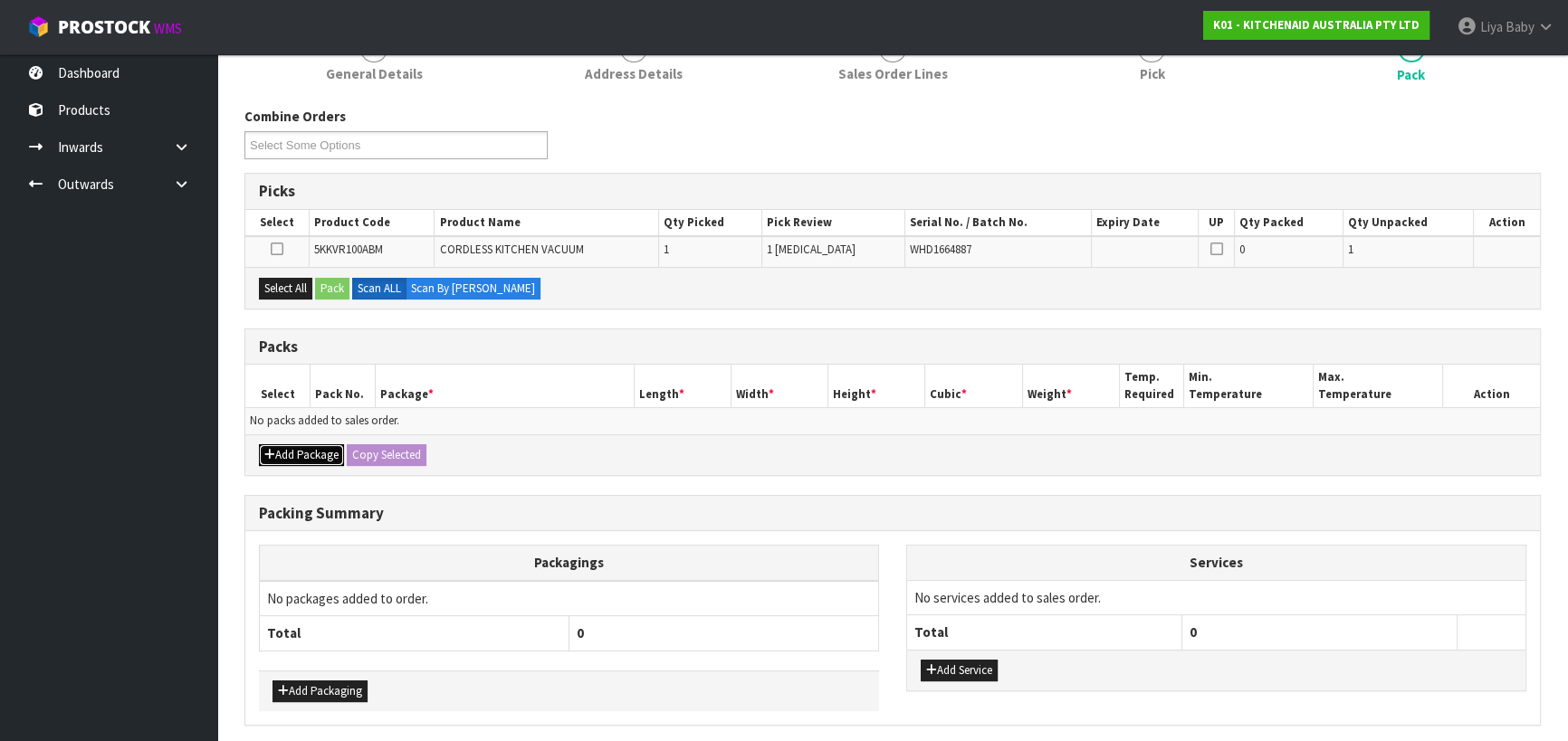
click at [287, 448] on button "Add Package" at bounding box center [301, 456] width 85 height 22
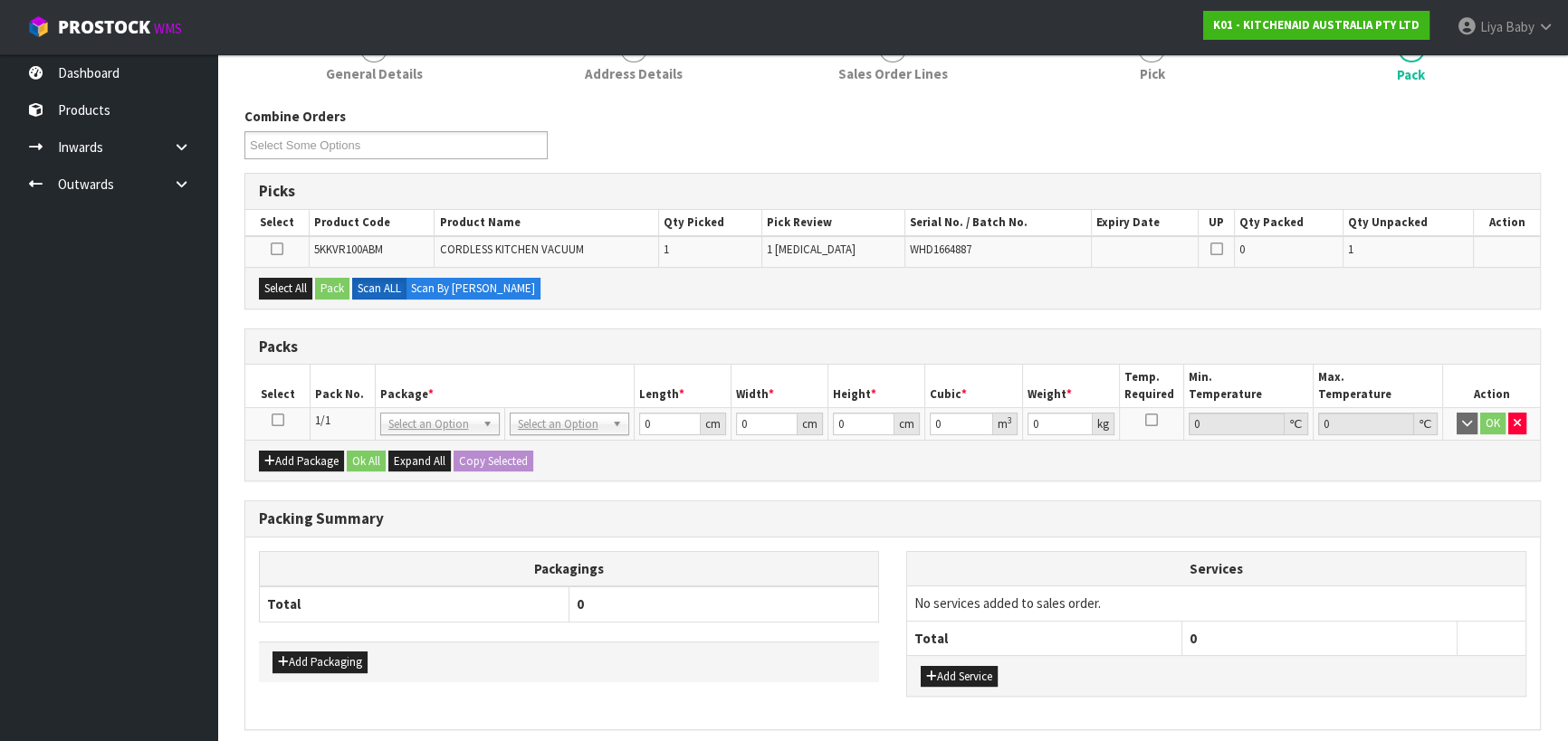
click at [274, 421] on icon at bounding box center [278, 420] width 13 height 1
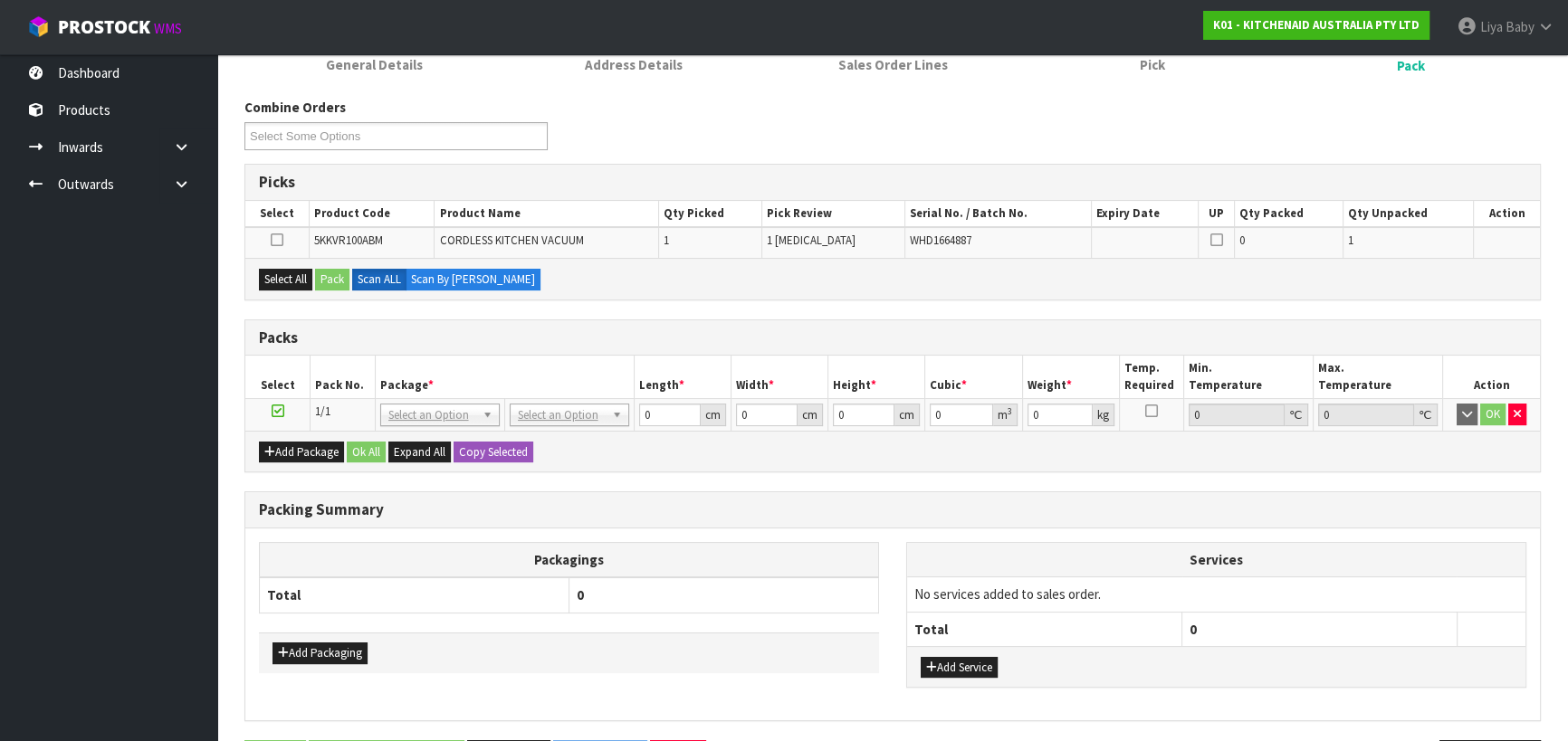
scroll to position [70, 0]
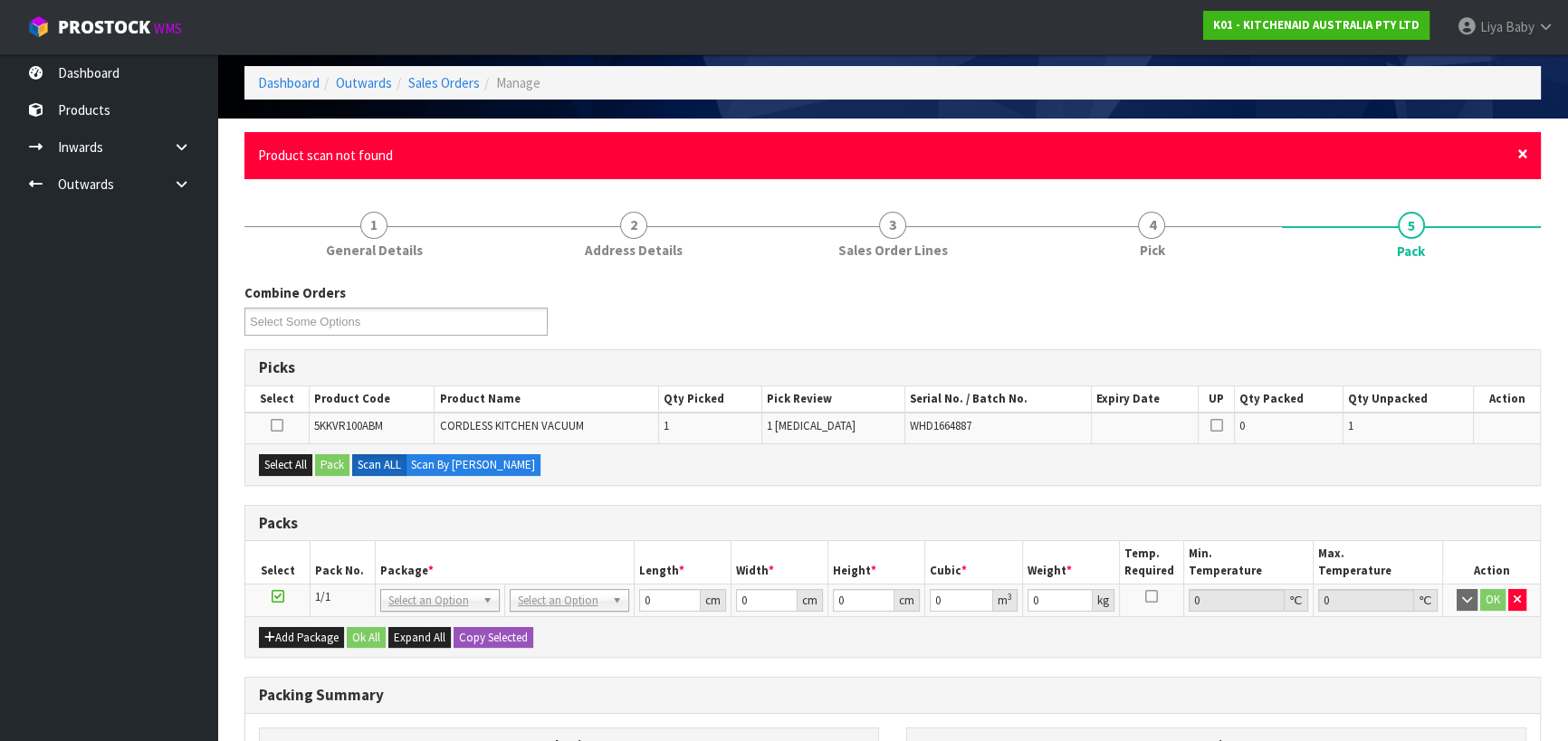
click at [1527, 159] on span "×" at bounding box center [1523, 154] width 11 height 26
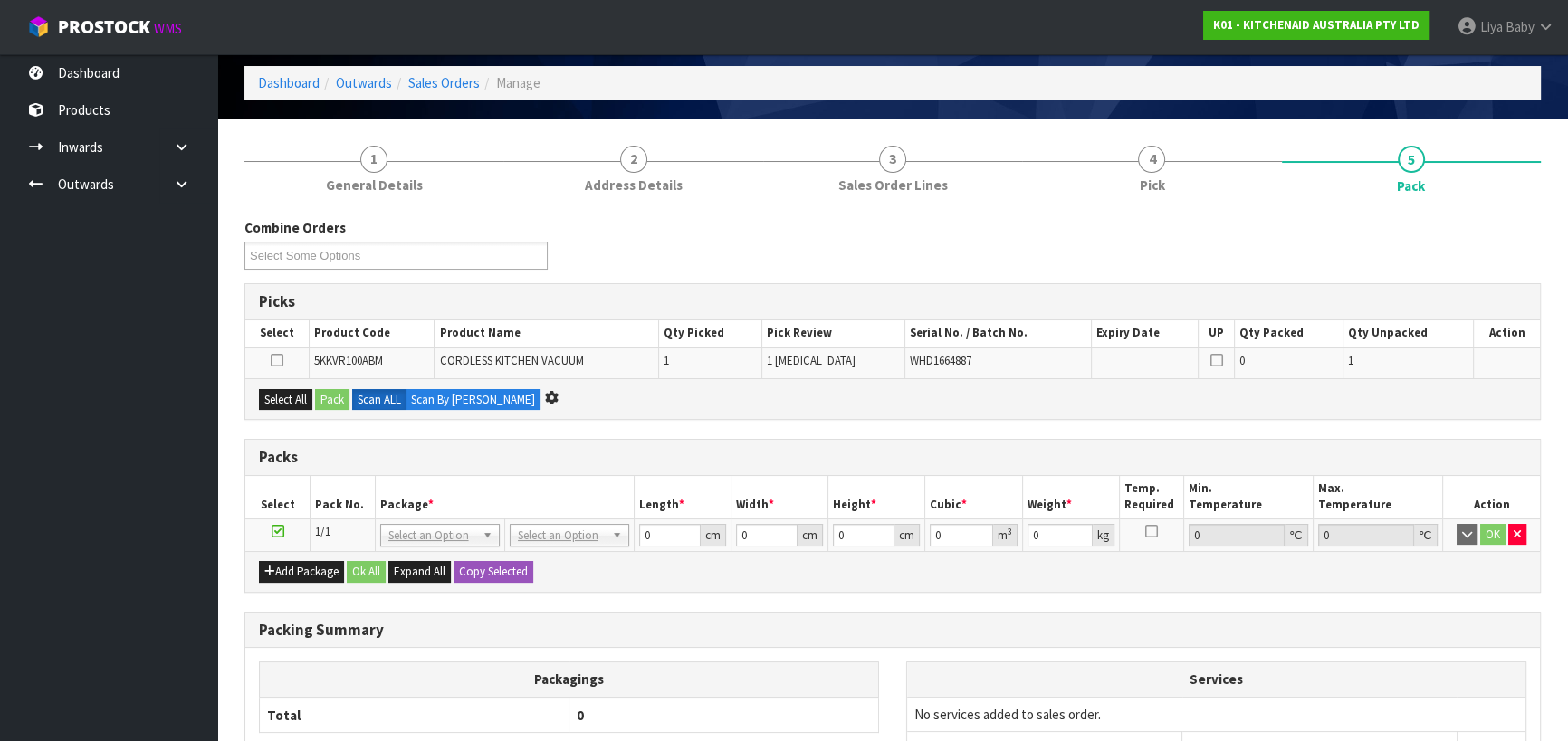
scroll to position [0, 0]
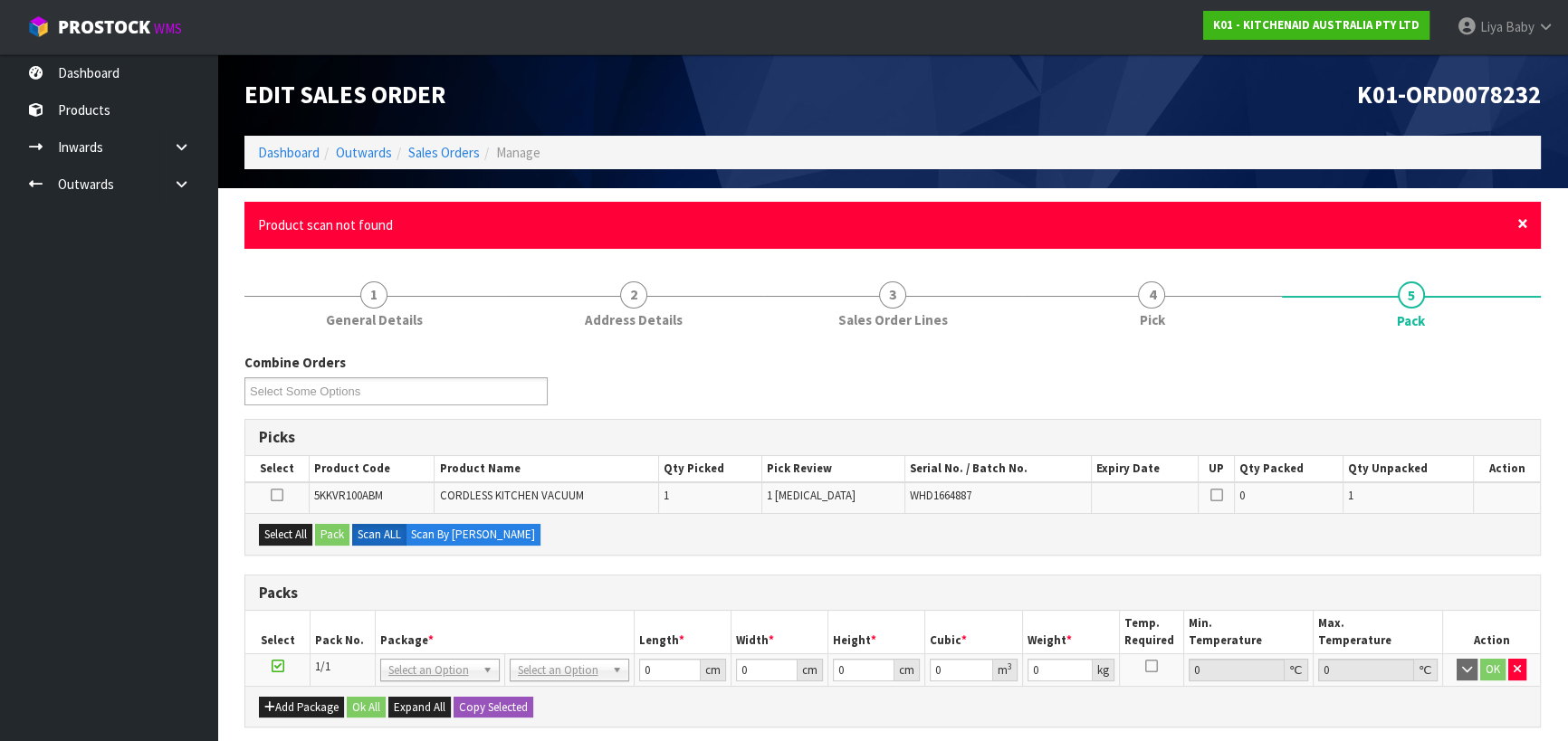
click at [1522, 221] on span "×" at bounding box center [1523, 224] width 11 height 26
click at [1522, 228] on span "×" at bounding box center [1523, 224] width 11 height 26
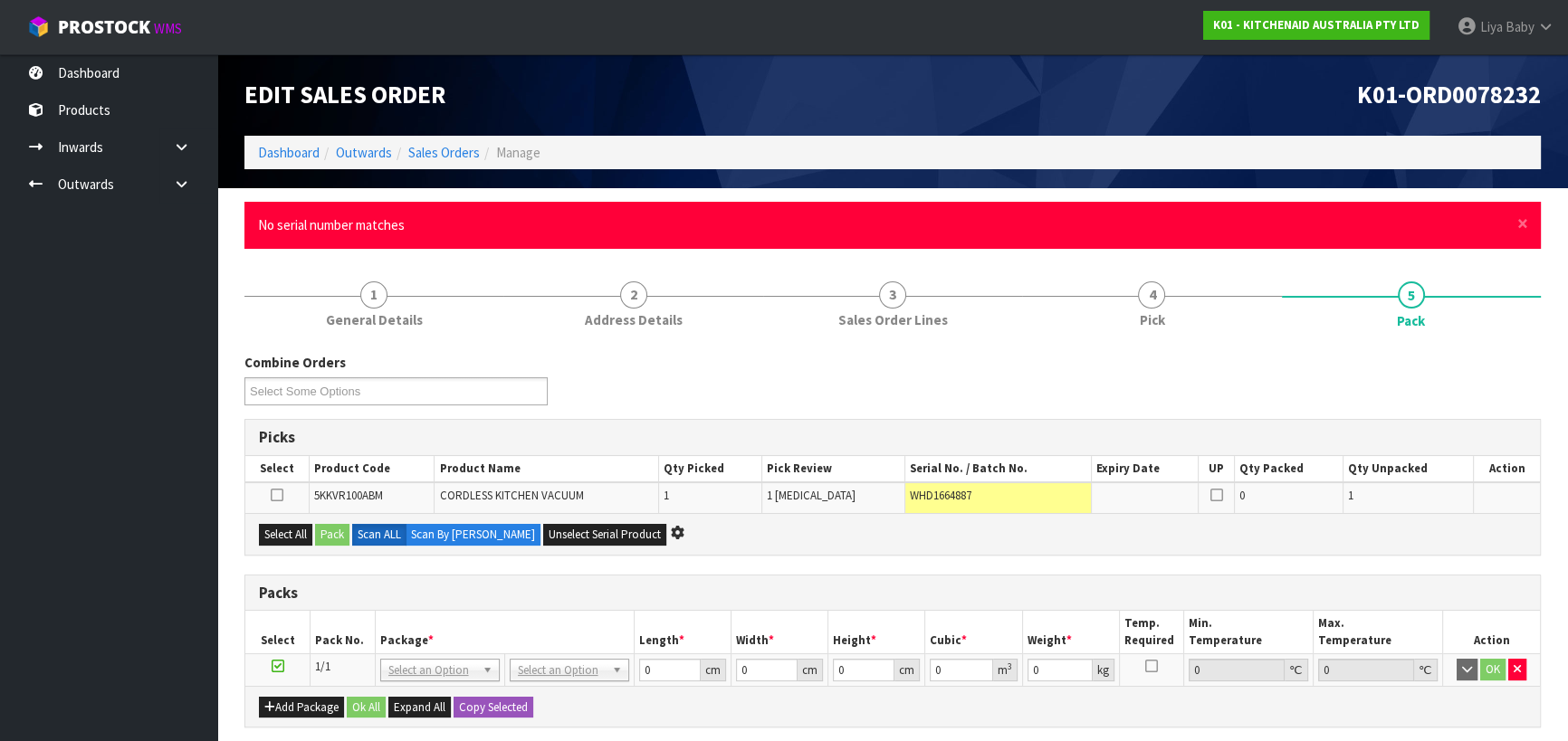
click at [1531, 232] on div "× Close No serial number matches" at bounding box center [892, 225] width 1296 height 46
click at [1525, 226] on span "×" at bounding box center [1523, 224] width 11 height 26
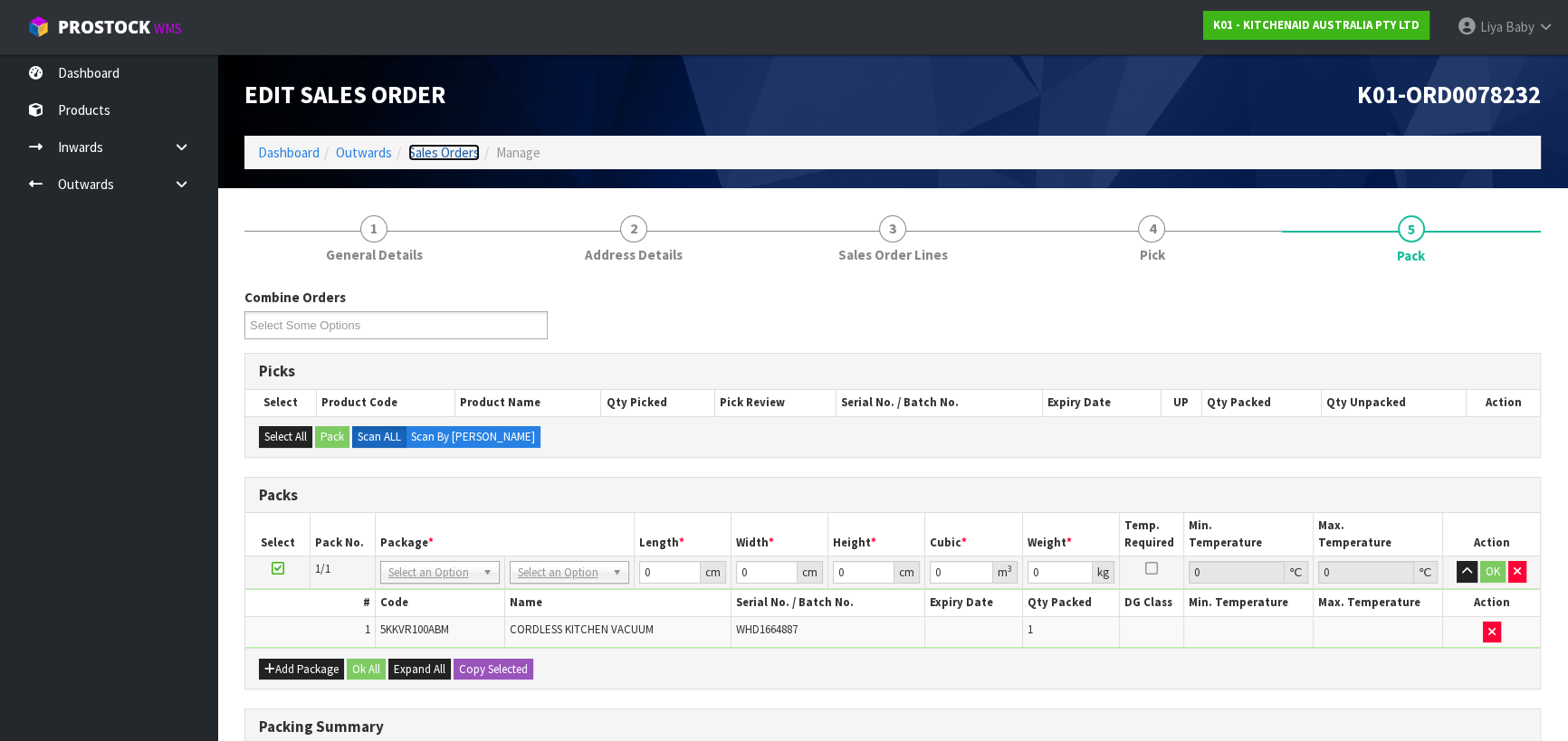
click at [460, 151] on link "Sales Orders" at bounding box center [444, 152] width 72 height 17
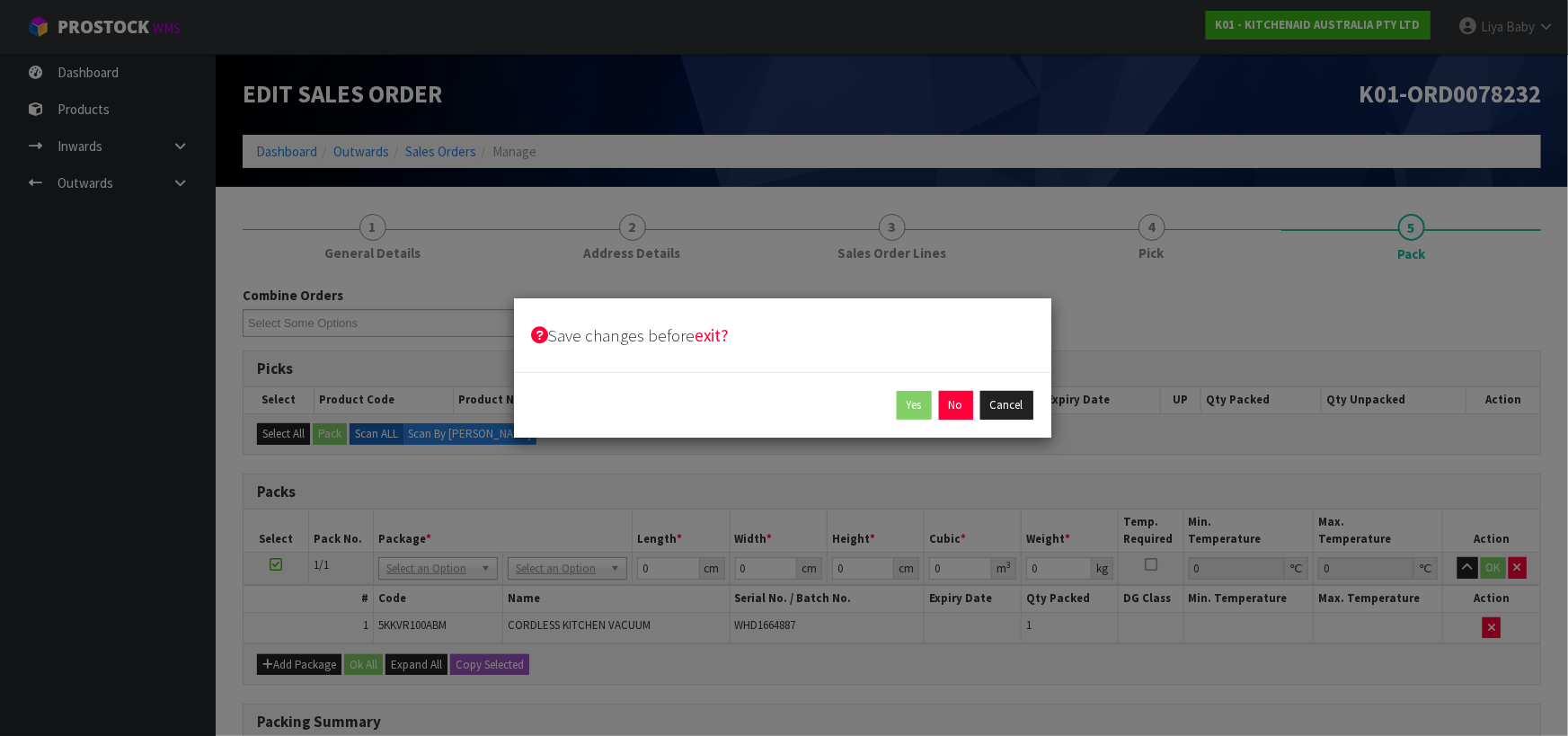
click at [710, 336] on strong "exit?" at bounding box center [712, 336] width 34 height 22
click at [995, 402] on button "Cancel" at bounding box center [1007, 405] width 53 height 28
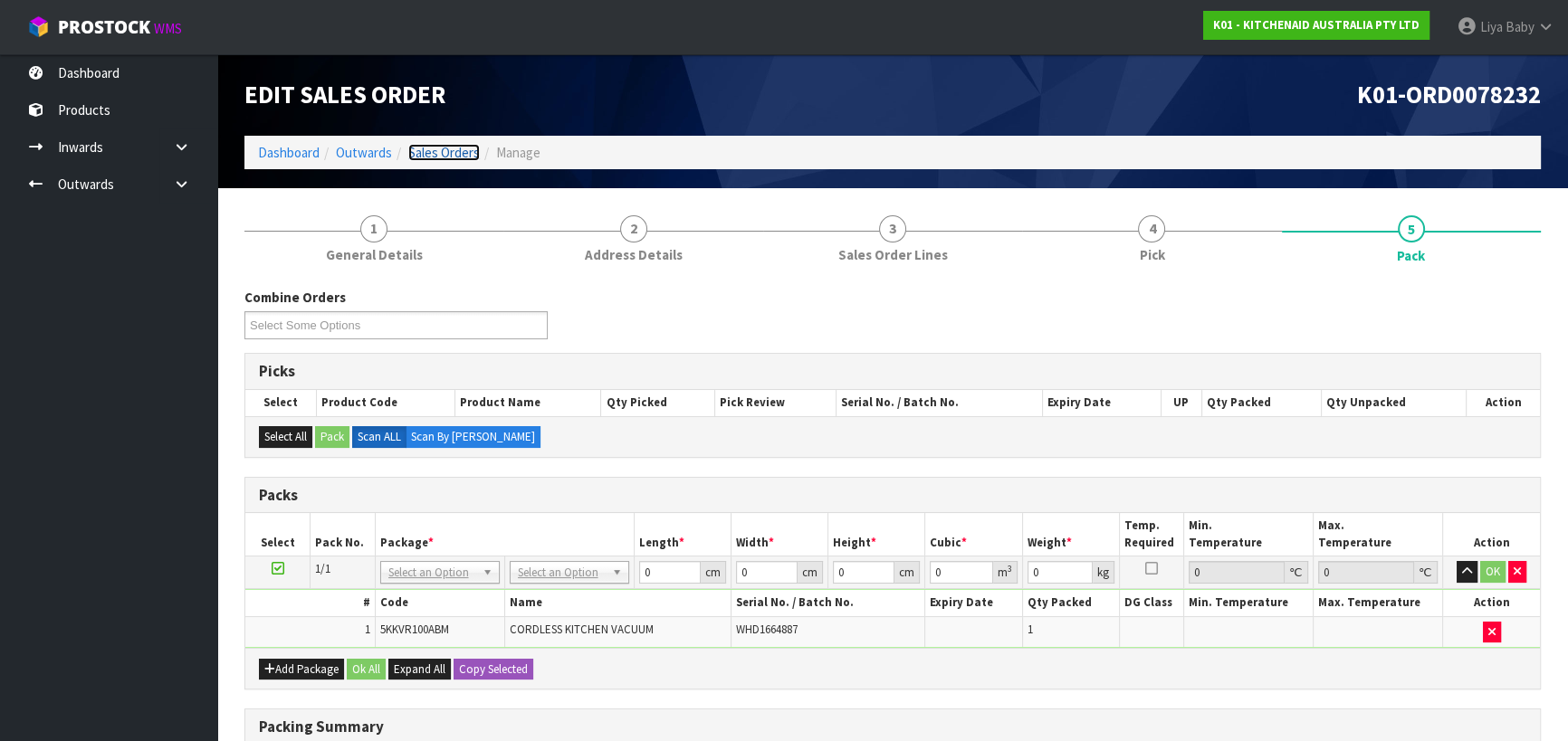
click at [459, 148] on link "Sales Orders" at bounding box center [444, 152] width 72 height 17
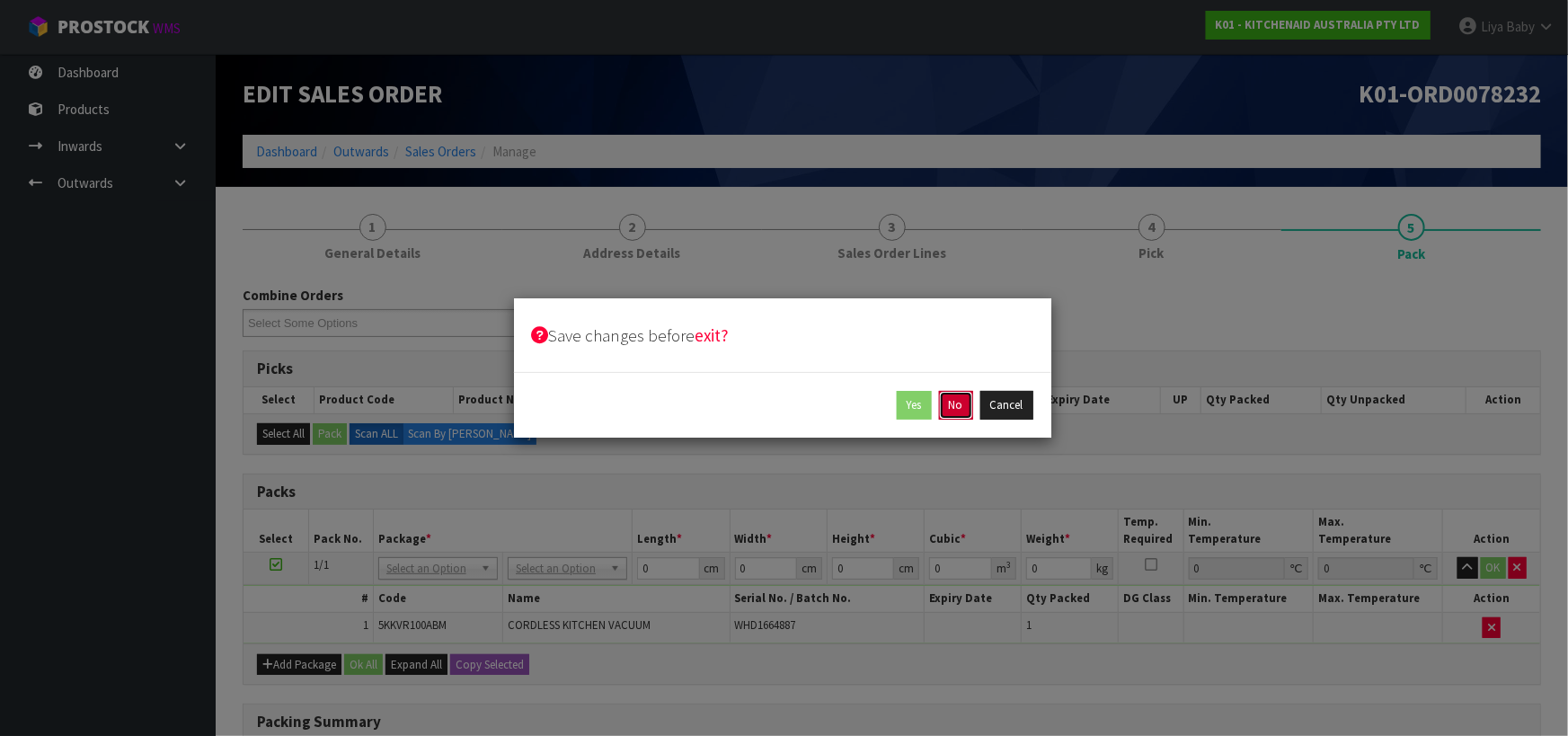
click at [965, 409] on button "No" at bounding box center [955, 405] width 34 height 28
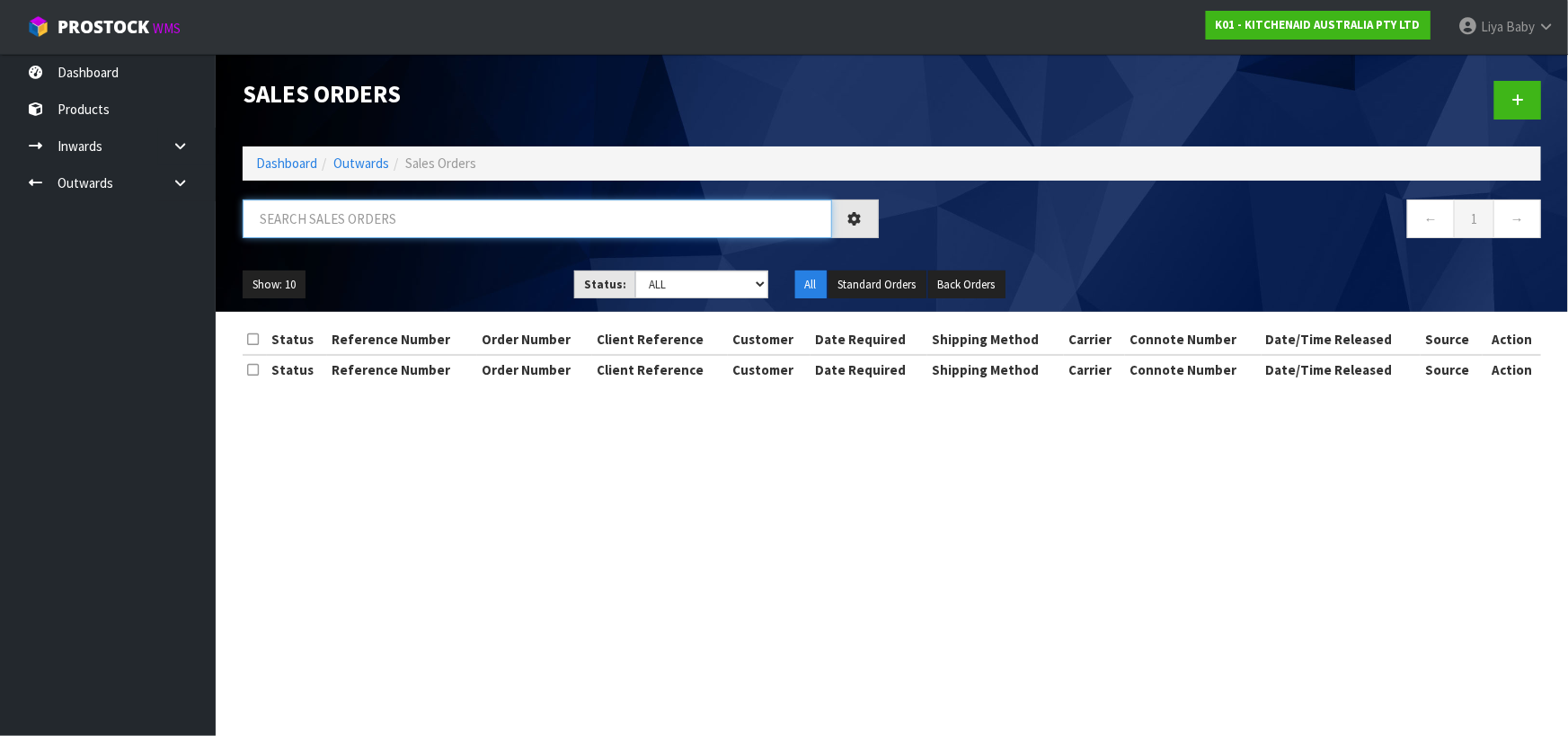
click at [471, 223] on input "text" at bounding box center [536, 219] width 589 height 38
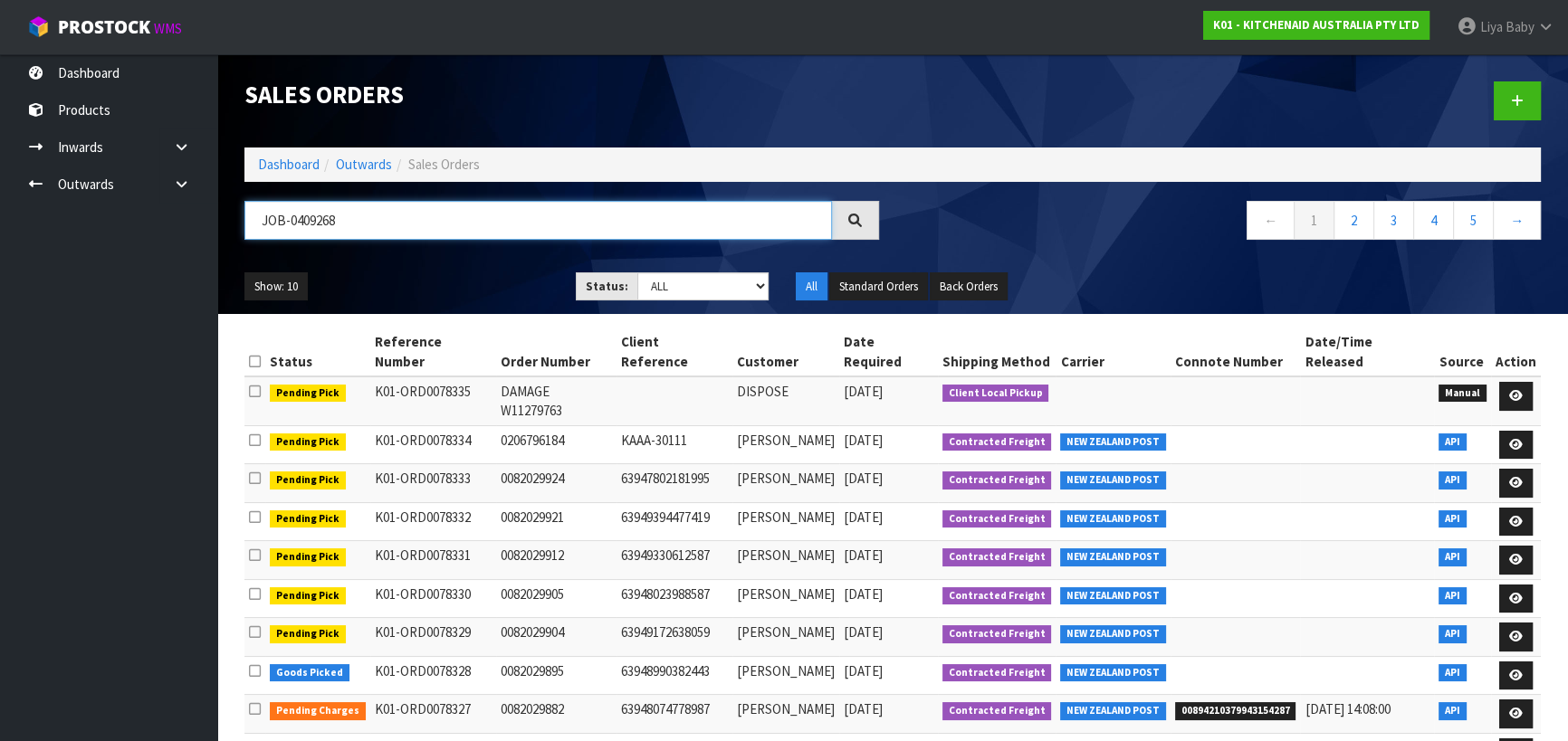
type input "JOB-0409268"
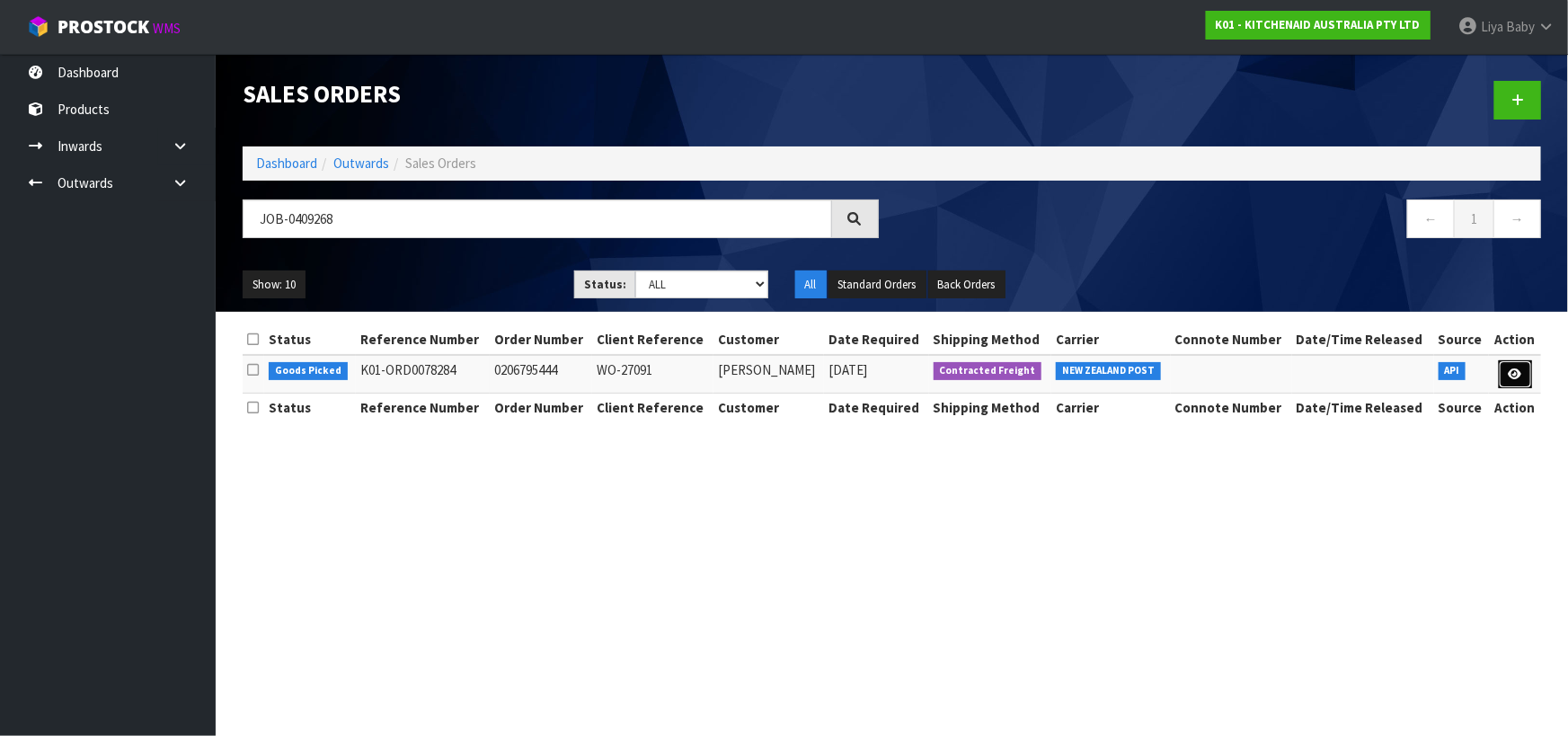
click at [1525, 369] on link at bounding box center [1515, 374] width 33 height 28
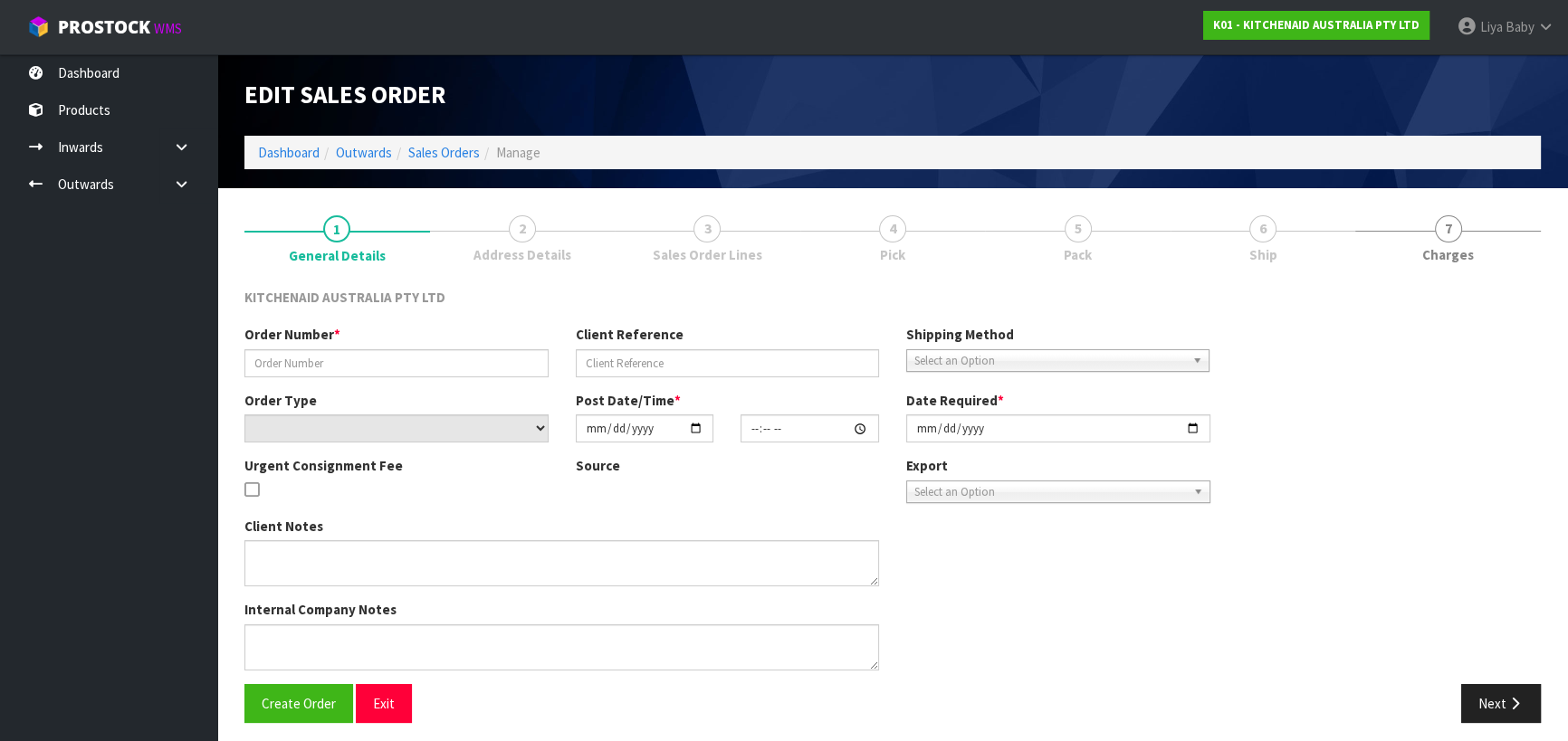
type input "0206795444"
type input "WO-27091"
select select "number:0"
type input "2025-08-25"
type input "13:34:35.000"
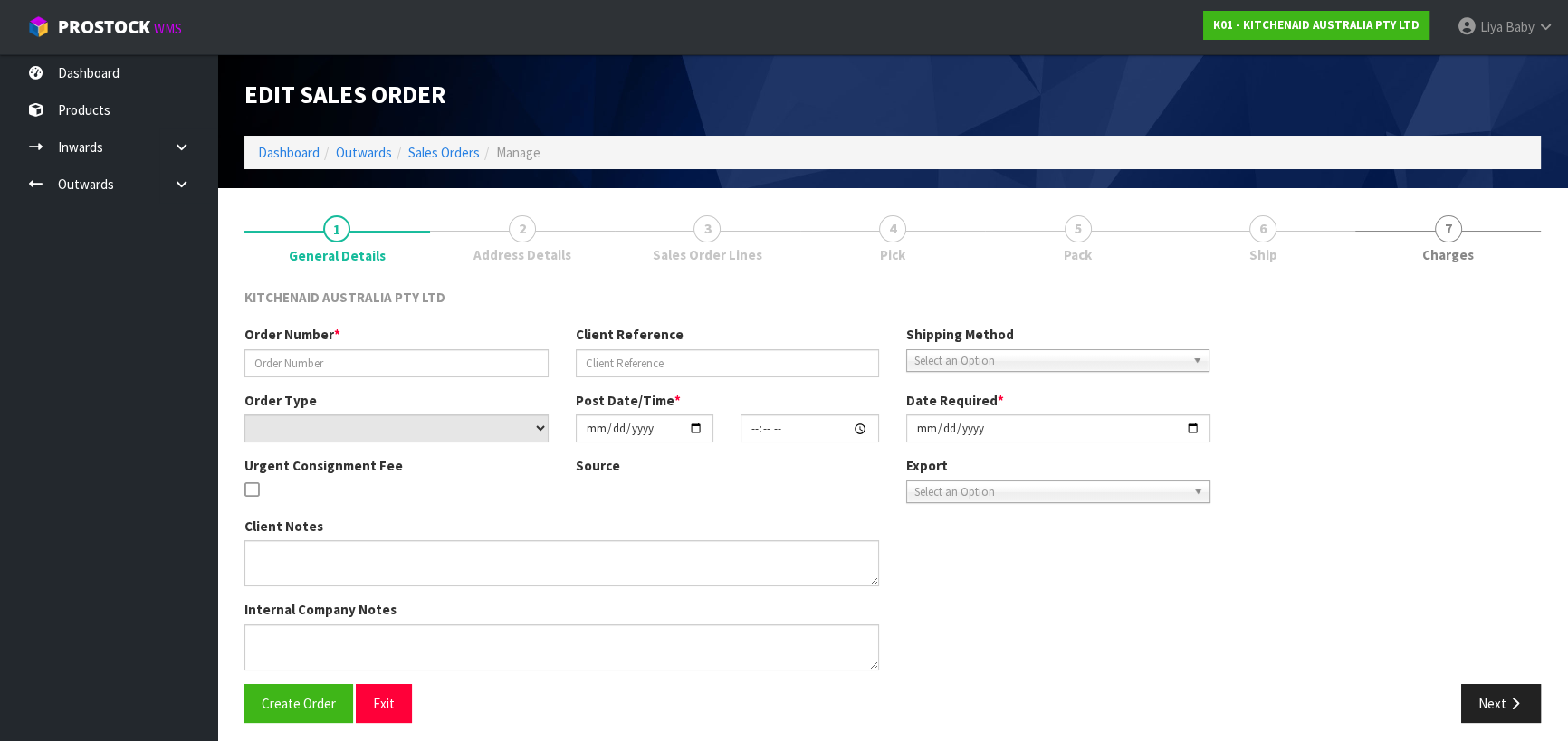
type input "2025-08-25"
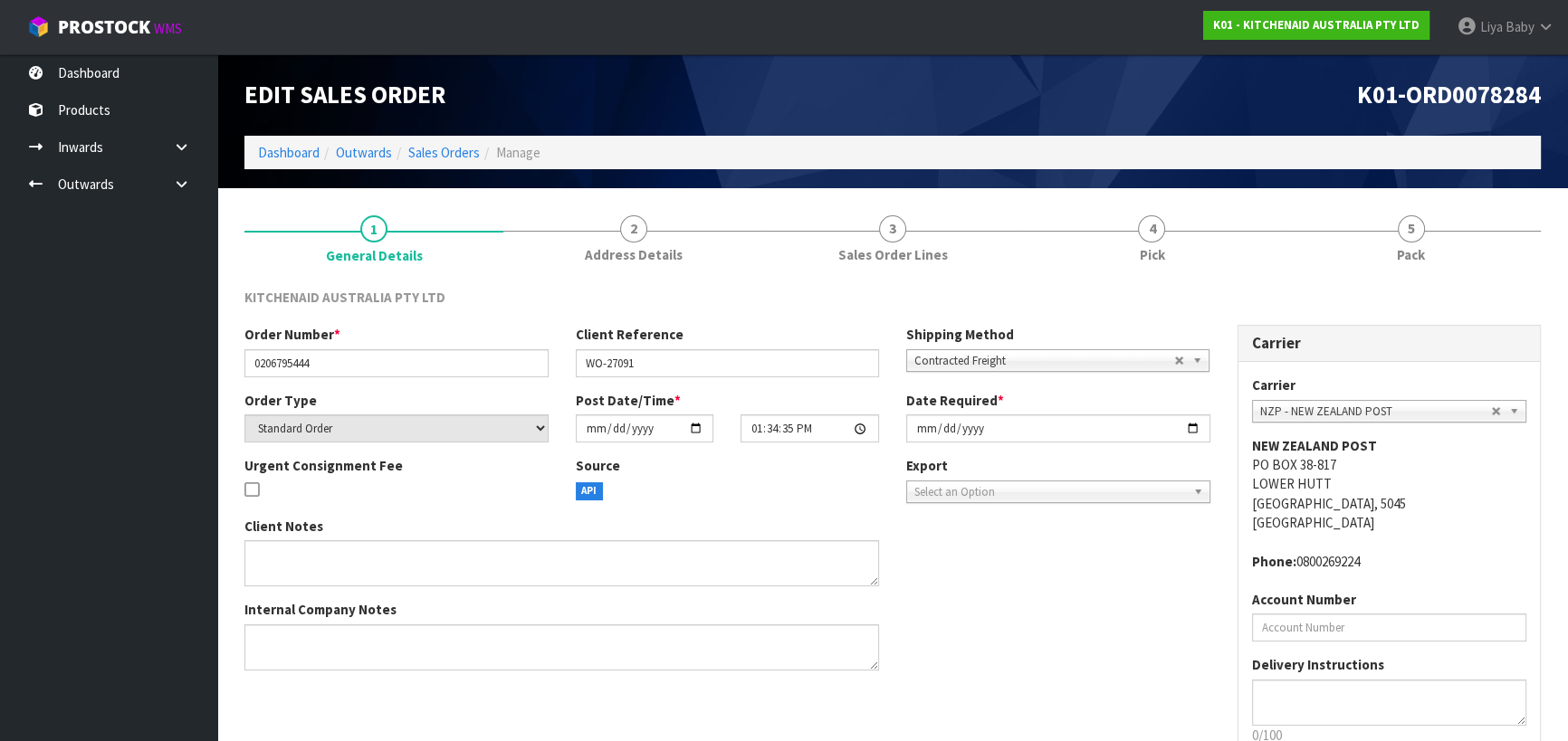
scroll to position [117, 0]
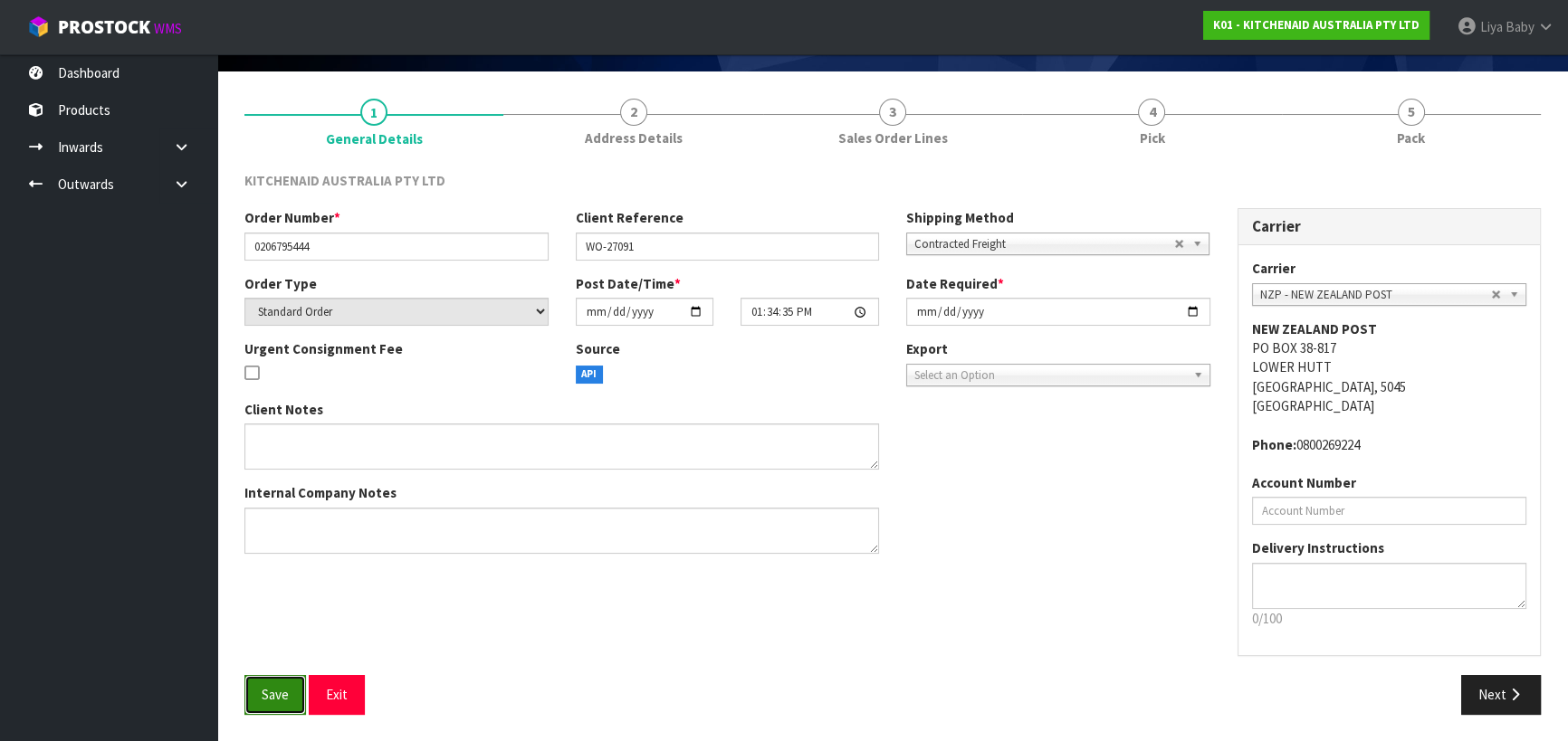
click at [282, 697] on span "Save" at bounding box center [274, 694] width 27 height 17
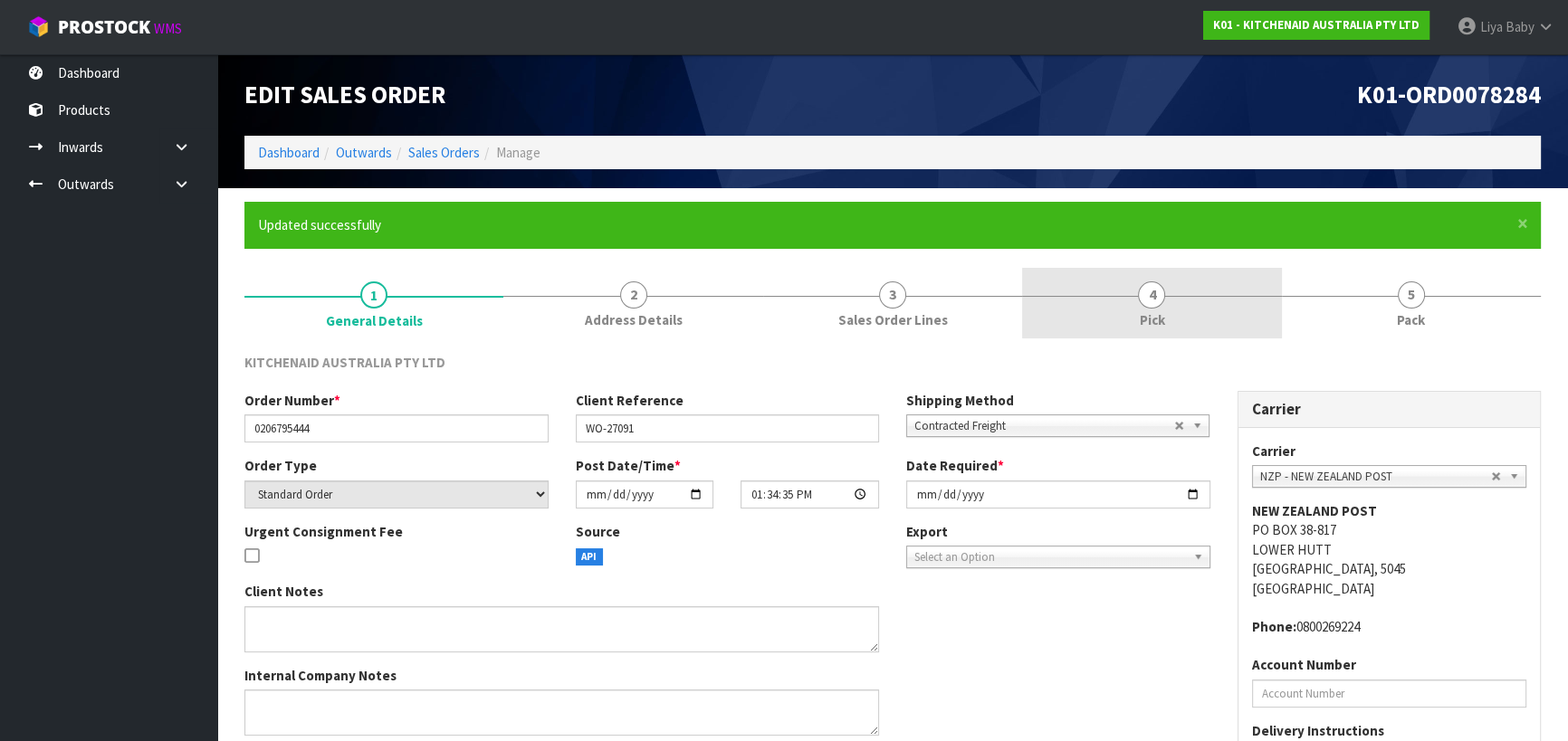
click at [1135, 302] on link "4 Pick" at bounding box center [1151, 304] width 259 height 72
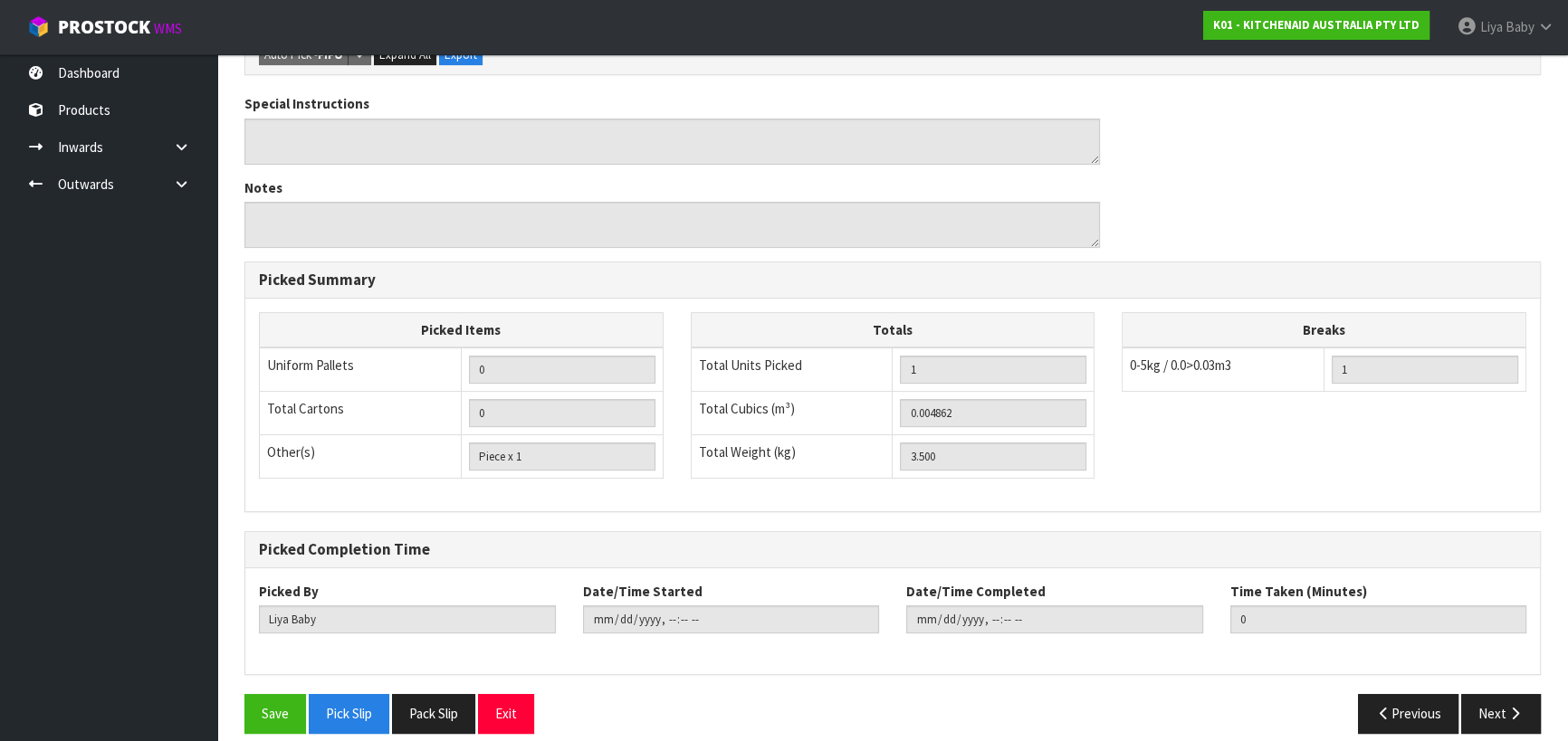
scroll to position [513, 0]
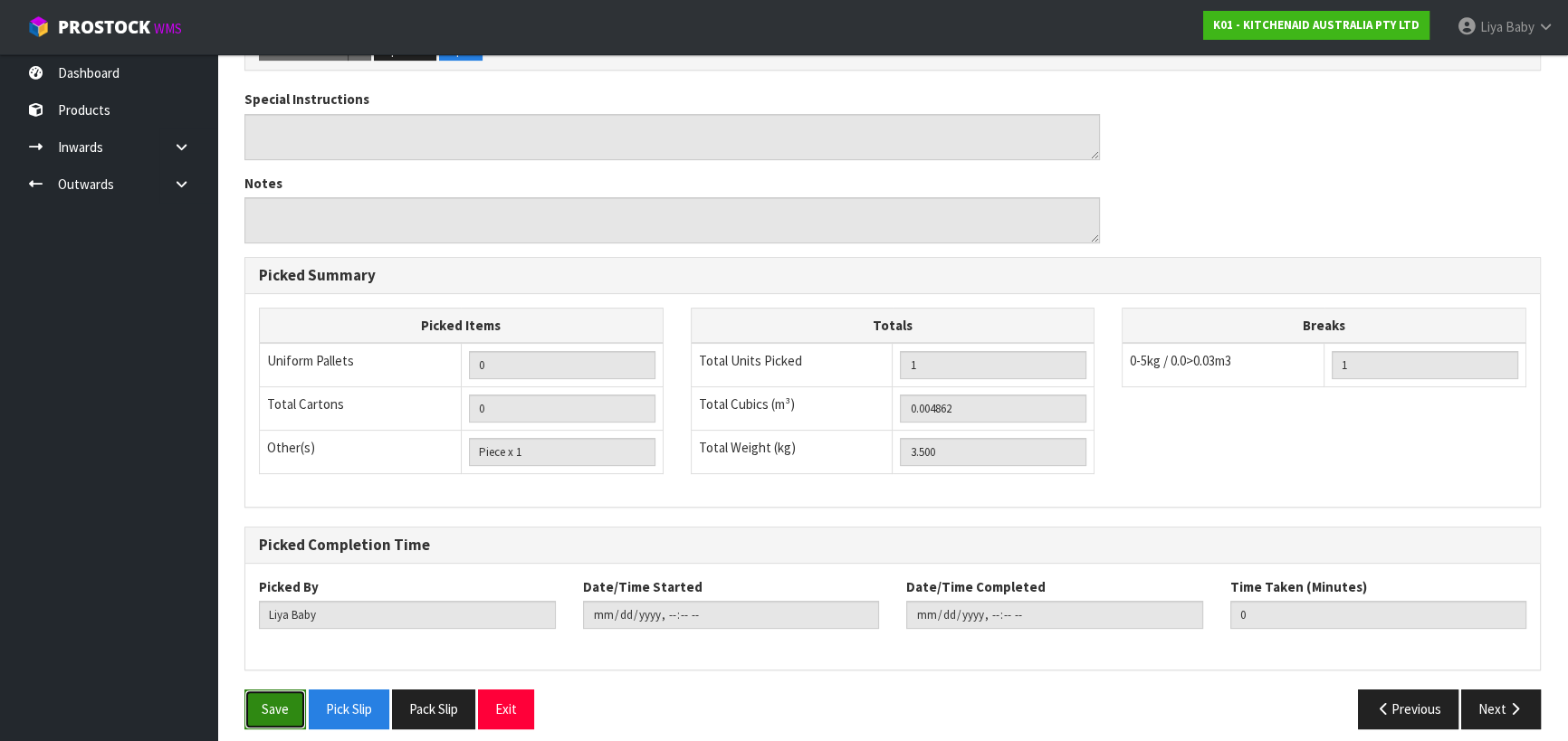
click at [273, 696] on button "Save" at bounding box center [274, 709] width 62 height 39
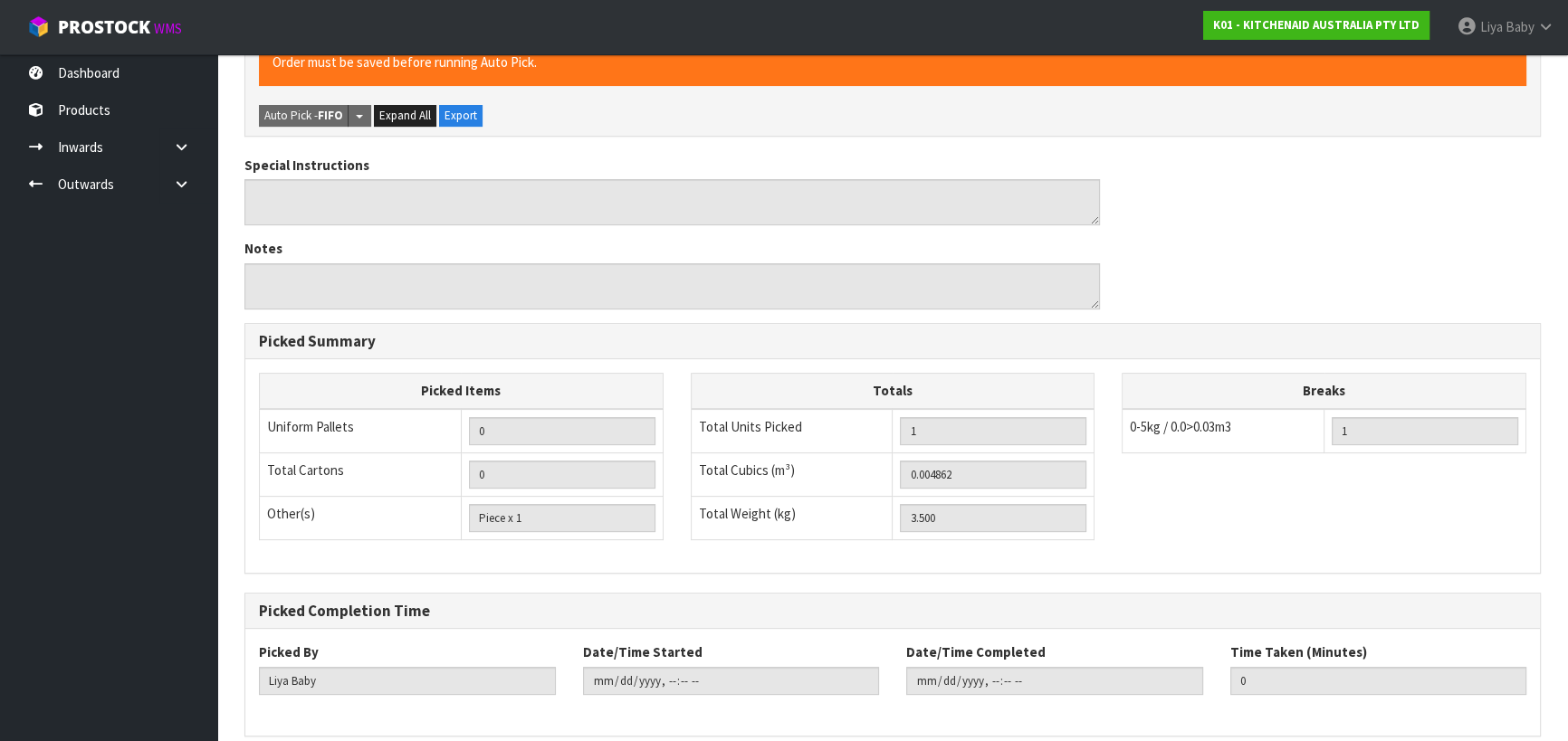
scroll to position [0, 0]
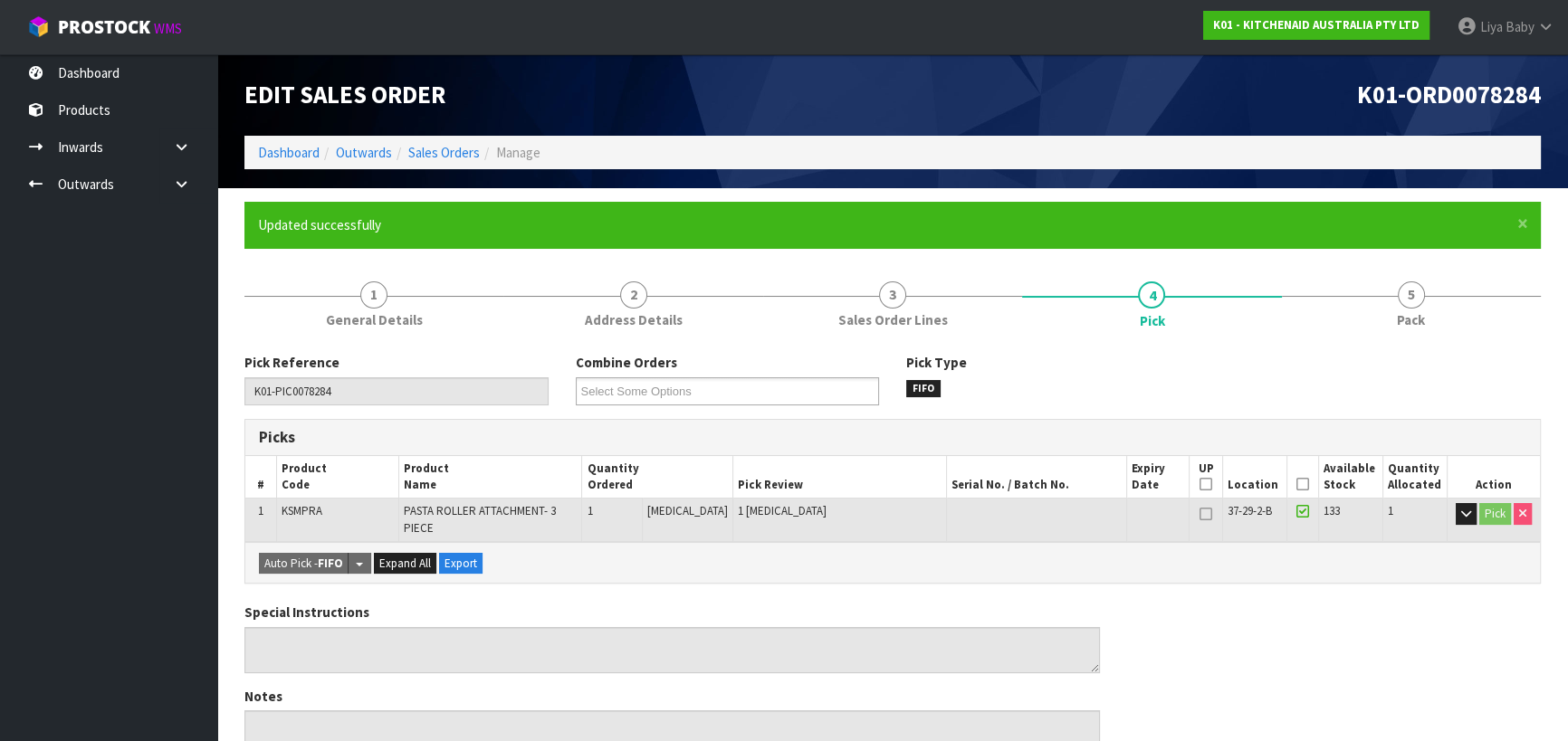
type input "2025-08-26T14:15:52"
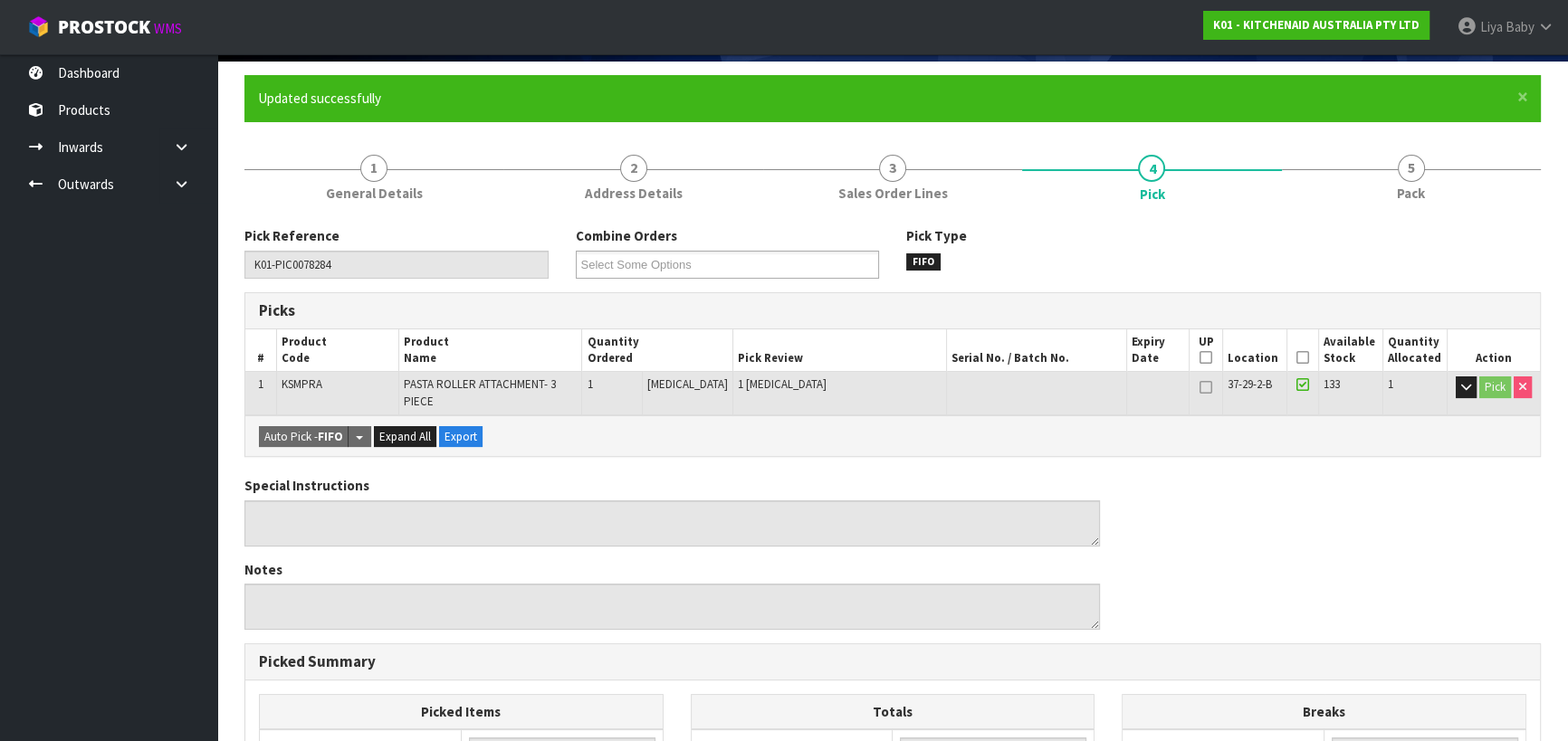
scroll to position [164, 0]
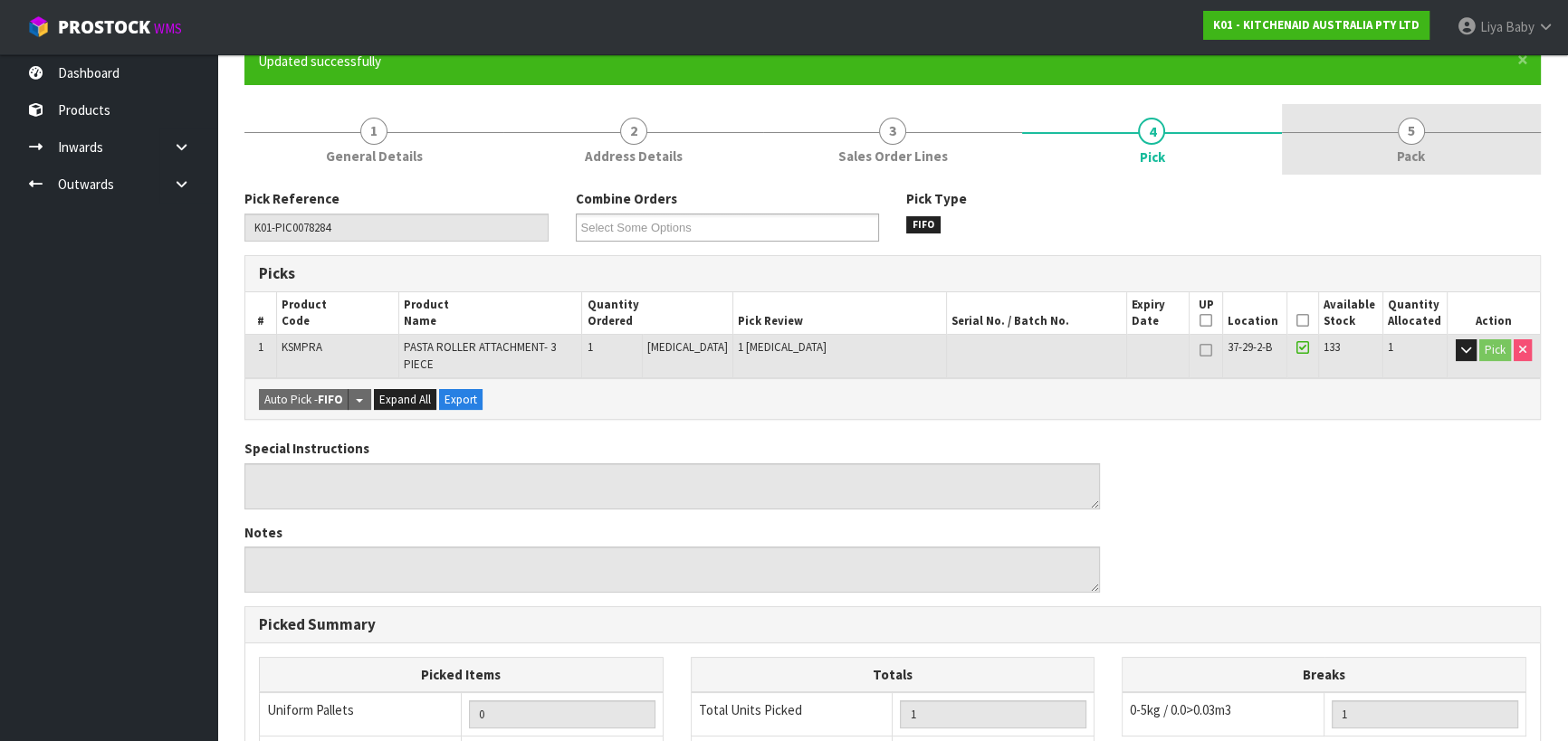
click at [1402, 135] on span "5" at bounding box center [1411, 131] width 27 height 27
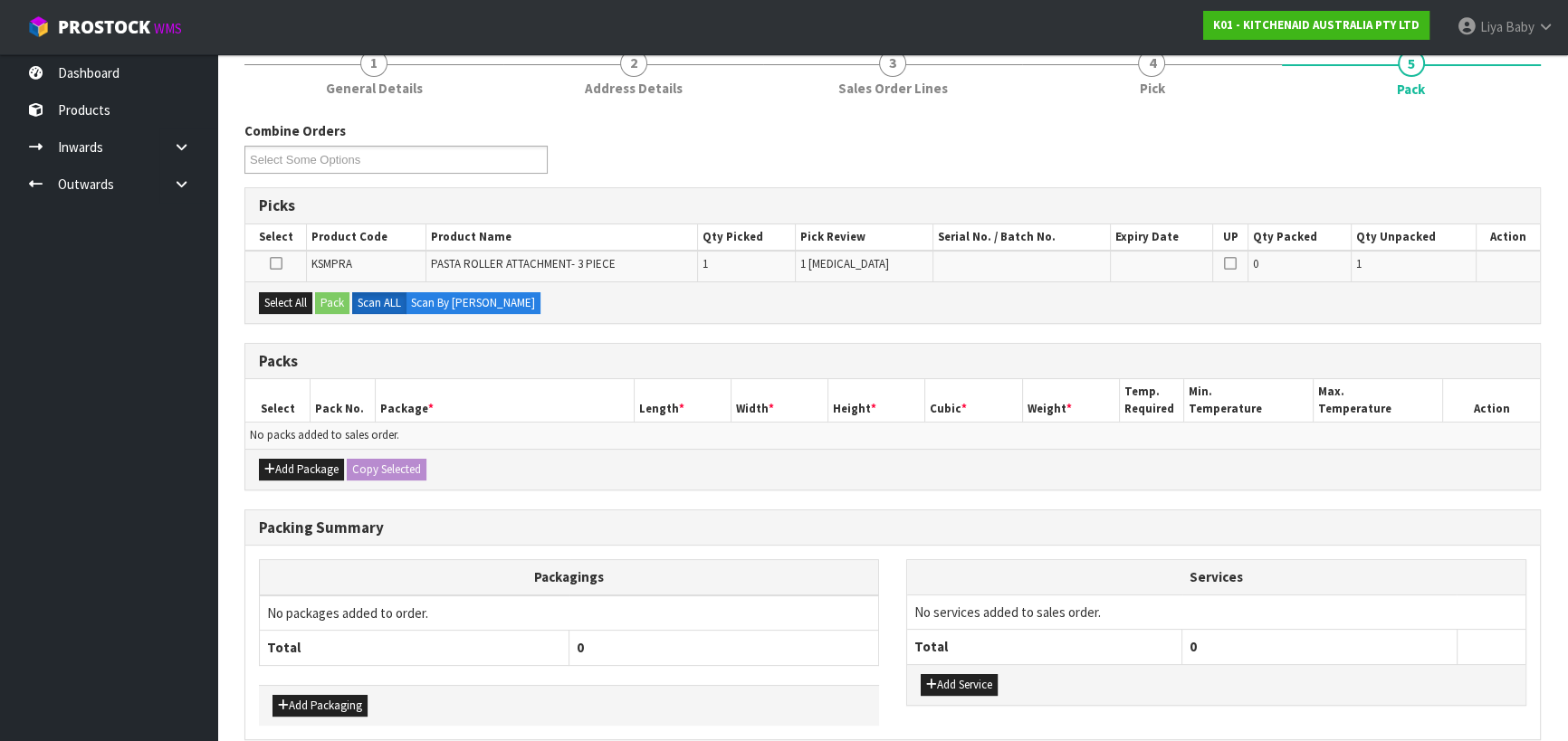
scroll to position [311, 0]
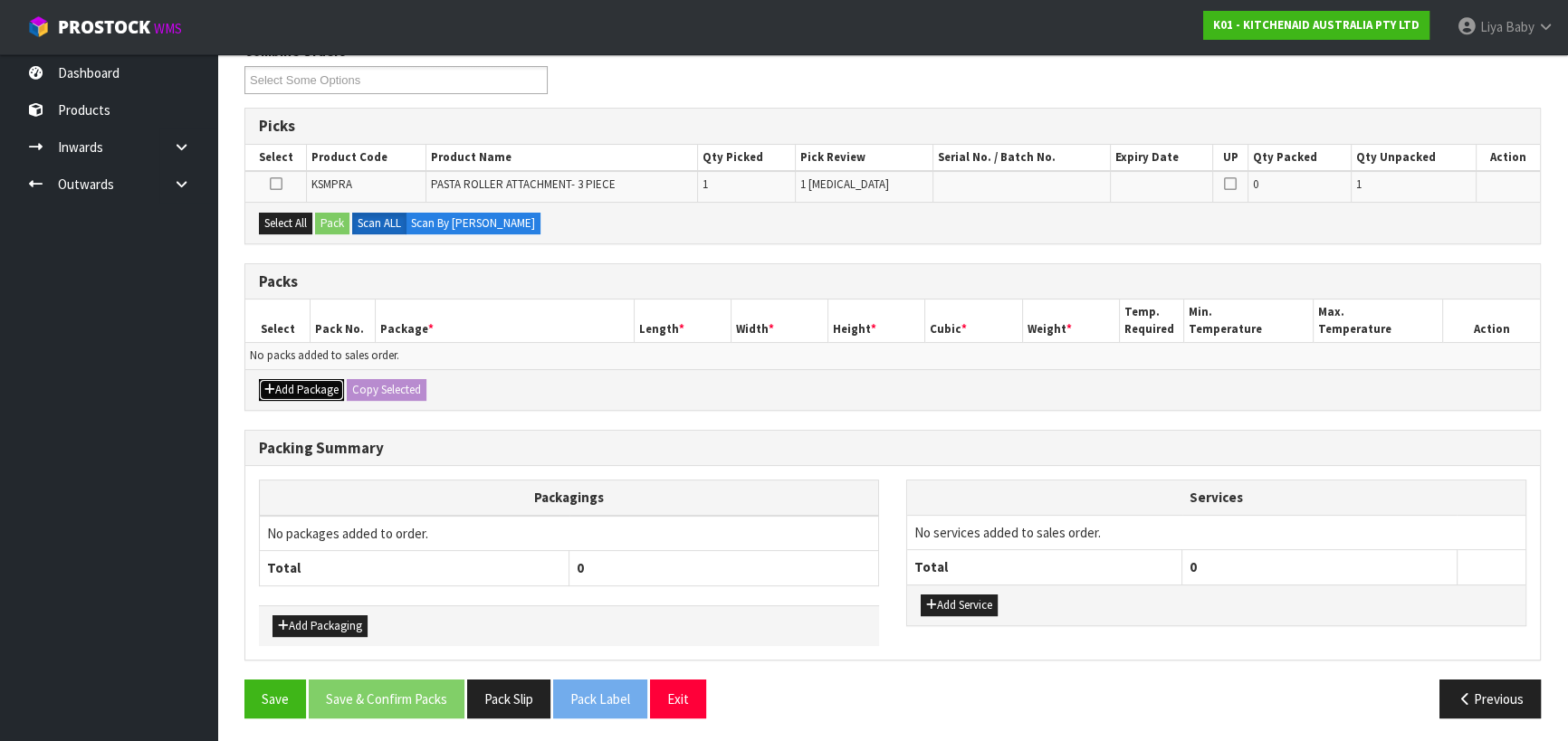
drag, startPoint x: 295, startPoint y: 383, endPoint x: 296, endPoint y: 374, distance: 9.1
click at [296, 379] on button "Add Package" at bounding box center [301, 390] width 85 height 22
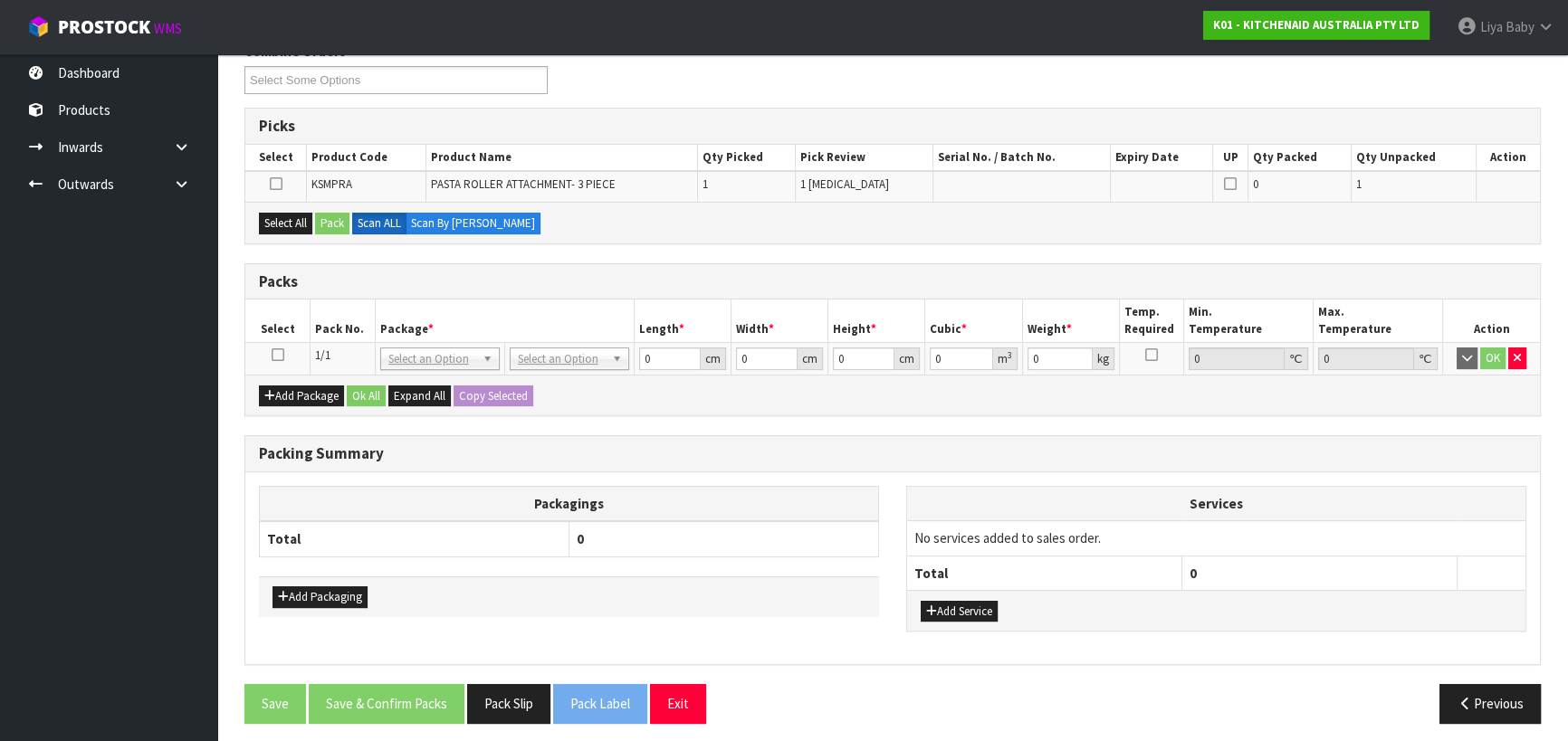
click at [277, 354] on icon at bounding box center [278, 354] width 13 height 1
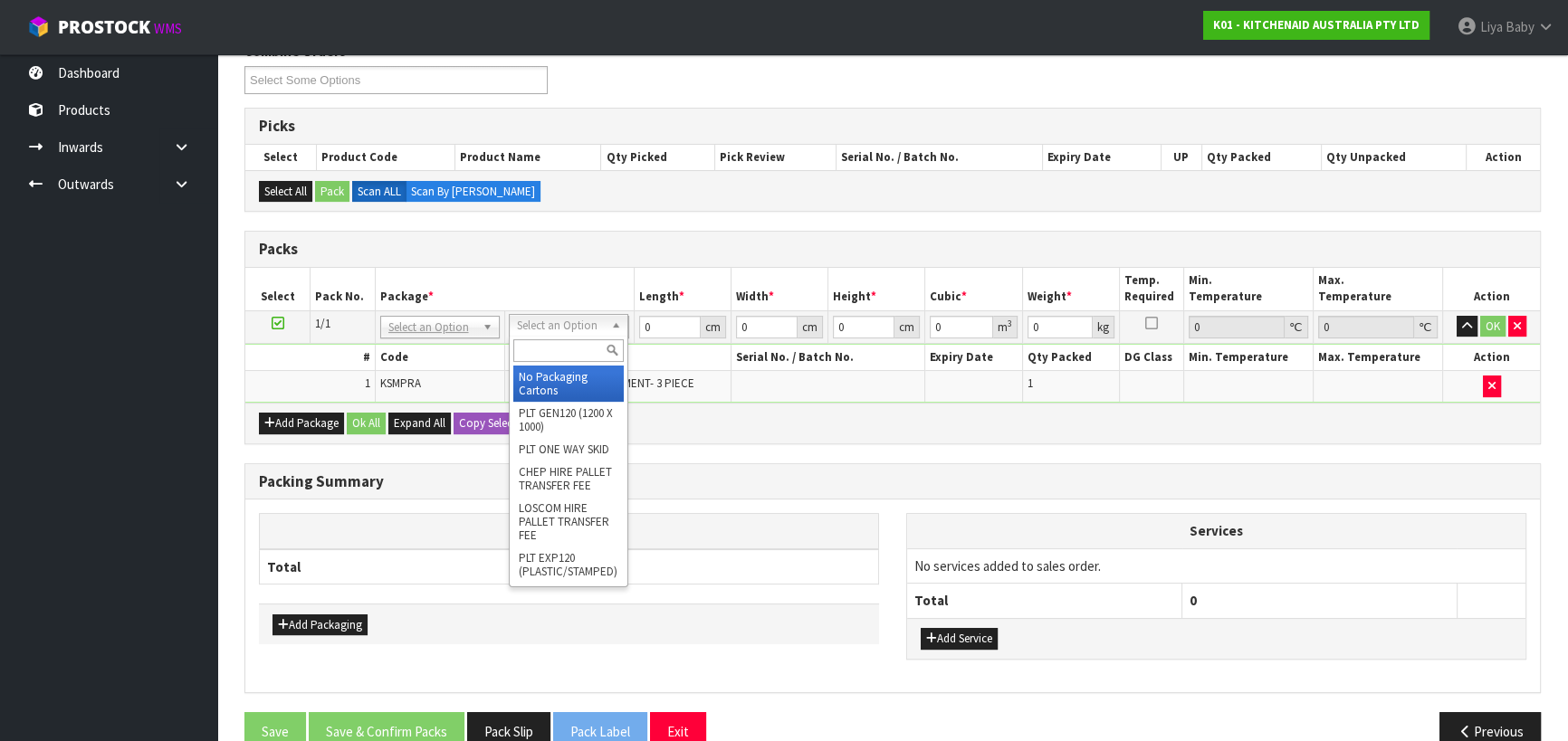
click at [564, 352] on input "text" at bounding box center [568, 351] width 110 height 23
type input "OC"
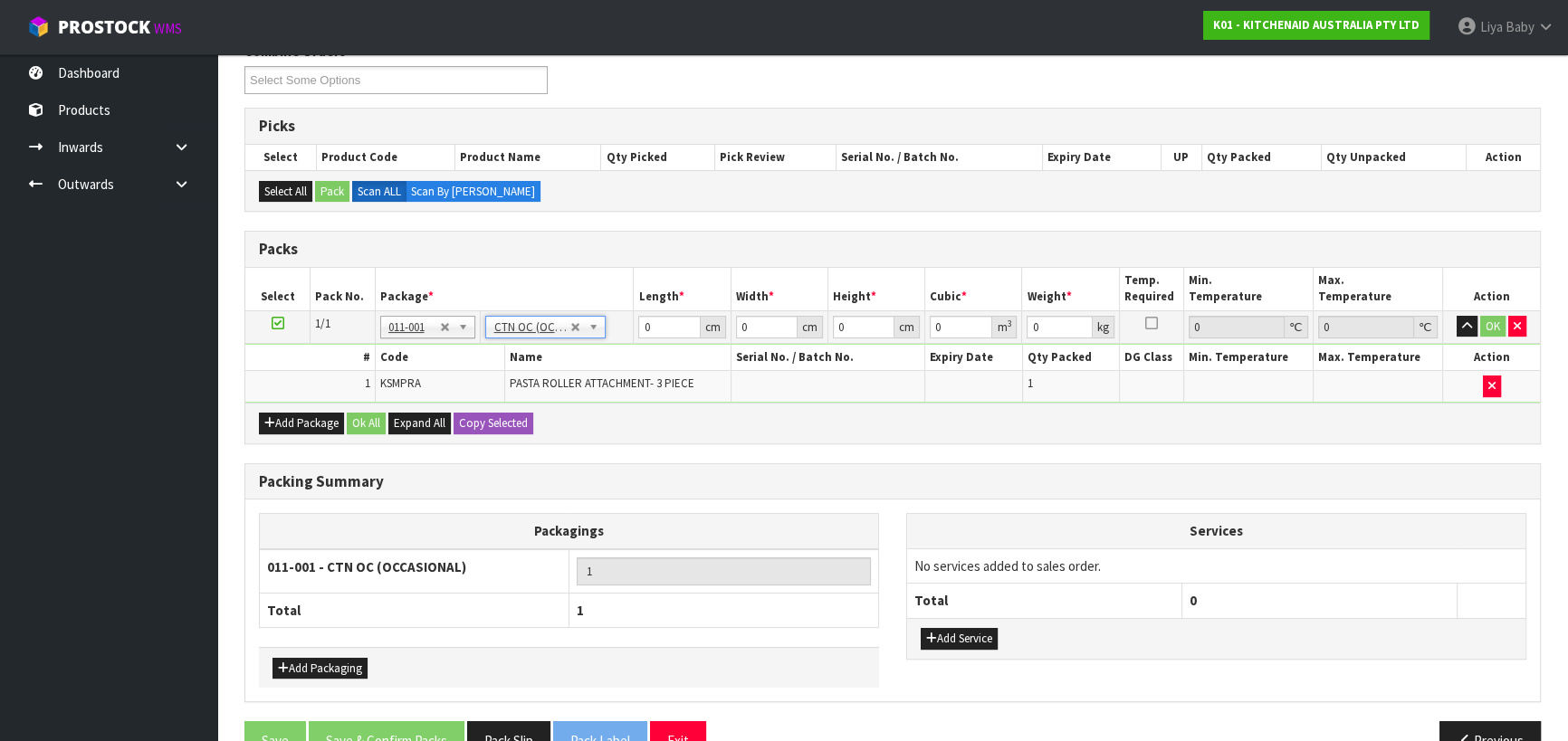
type input "3.5"
click at [670, 322] on input "0" at bounding box center [668, 327] width 62 height 23
type input "26"
click at [764, 317] on input "0" at bounding box center [766, 327] width 62 height 23
type input "23"
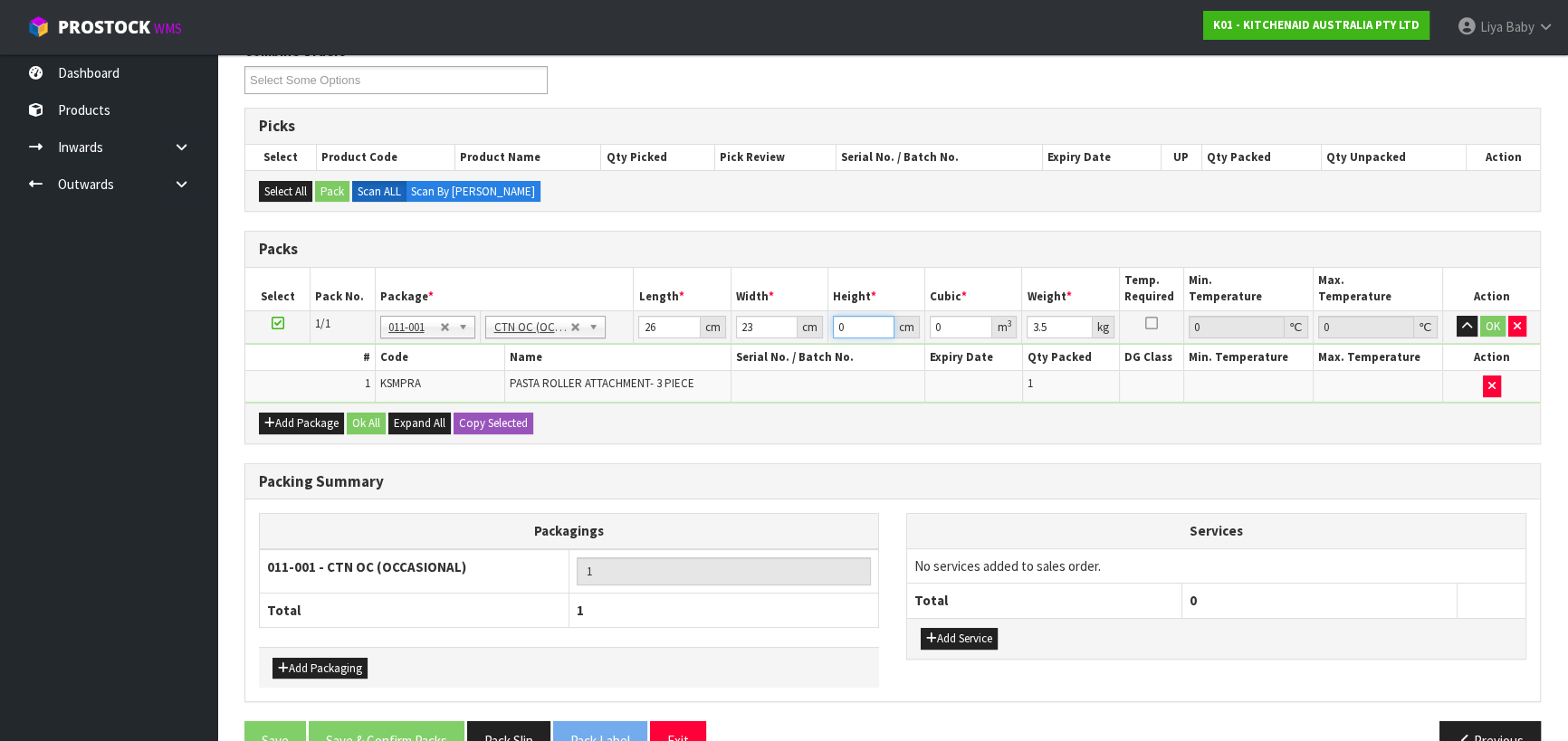
drag, startPoint x: 868, startPoint y: 326, endPoint x: 857, endPoint y: 324, distance: 11.2
click at [867, 326] on input "0" at bounding box center [864, 327] width 62 height 23
type input "2"
type input "0.001196"
type input "28"
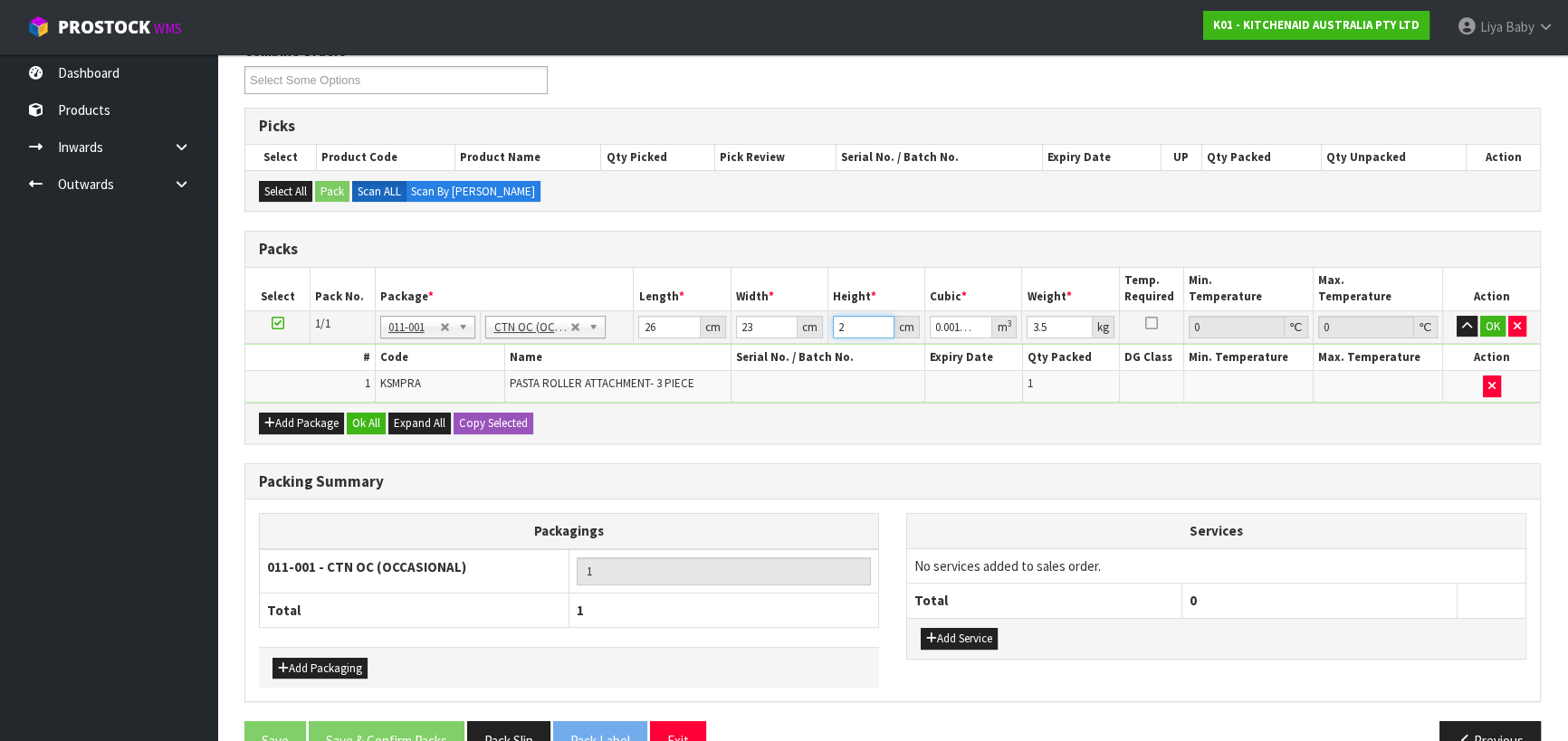
type input "0.016744"
type input "28"
click at [1052, 328] on input "3.5" at bounding box center [1059, 327] width 65 height 23
type input "3"
type input "4"
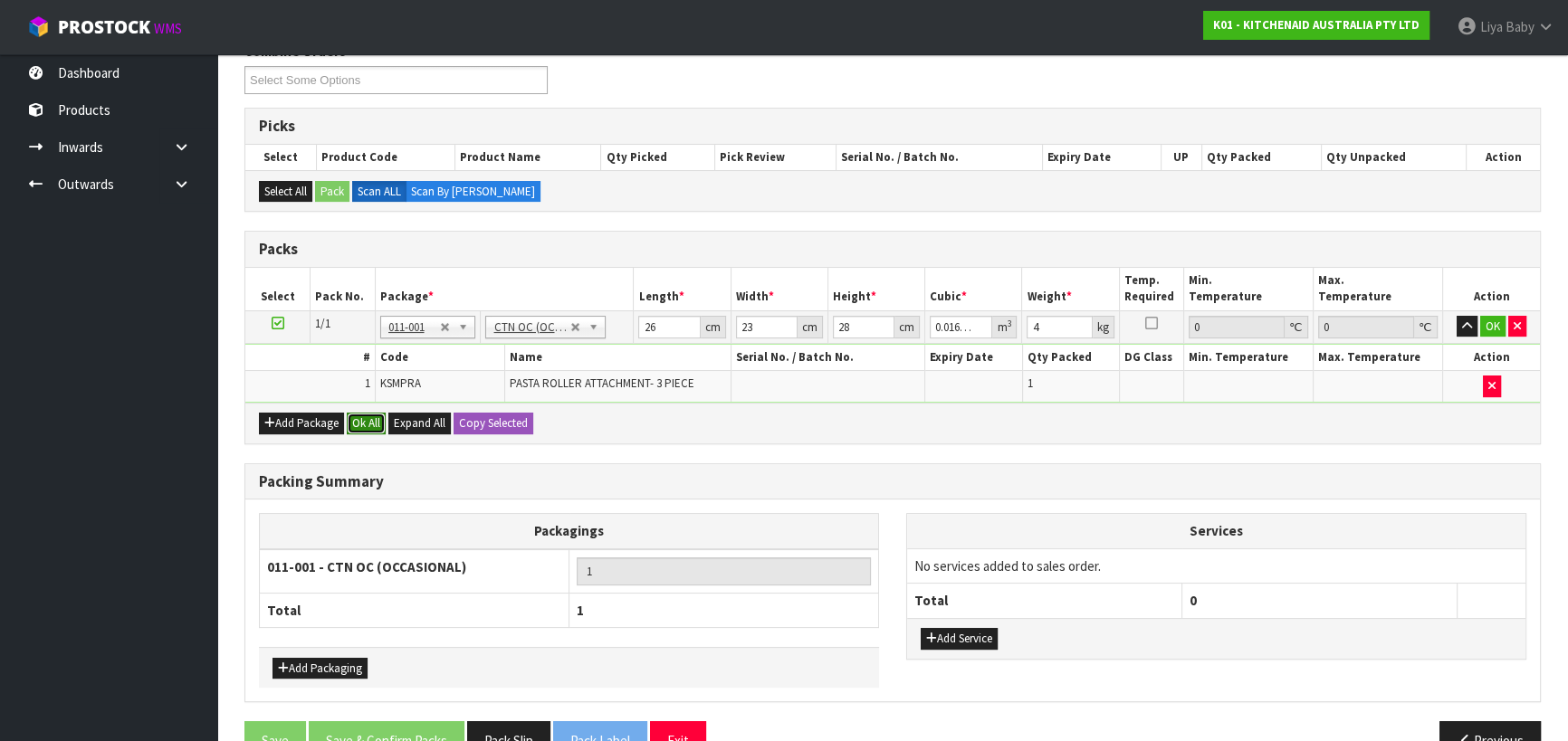
click at [355, 423] on button "Ok All" at bounding box center [366, 423] width 39 height 22
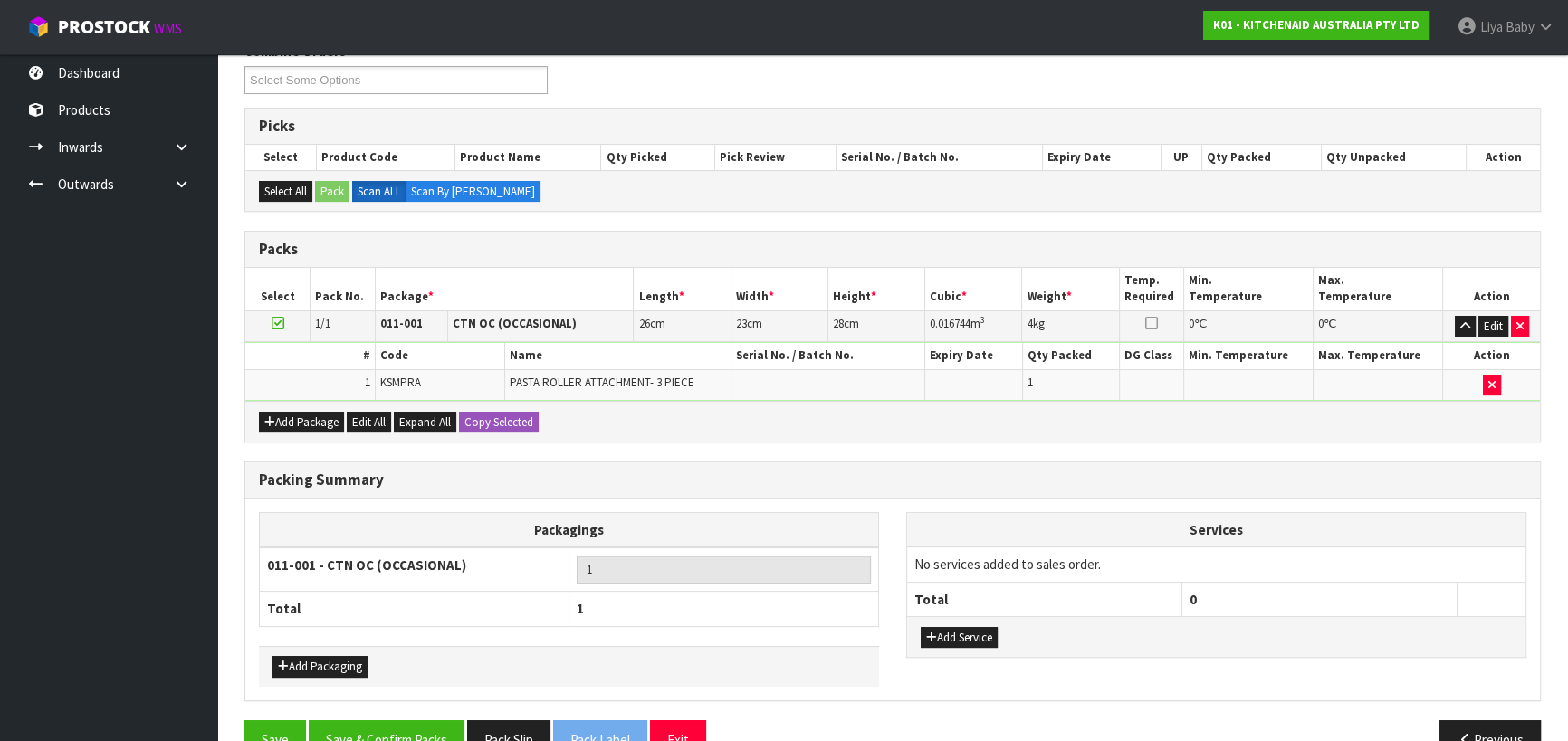
scroll to position [352, 0]
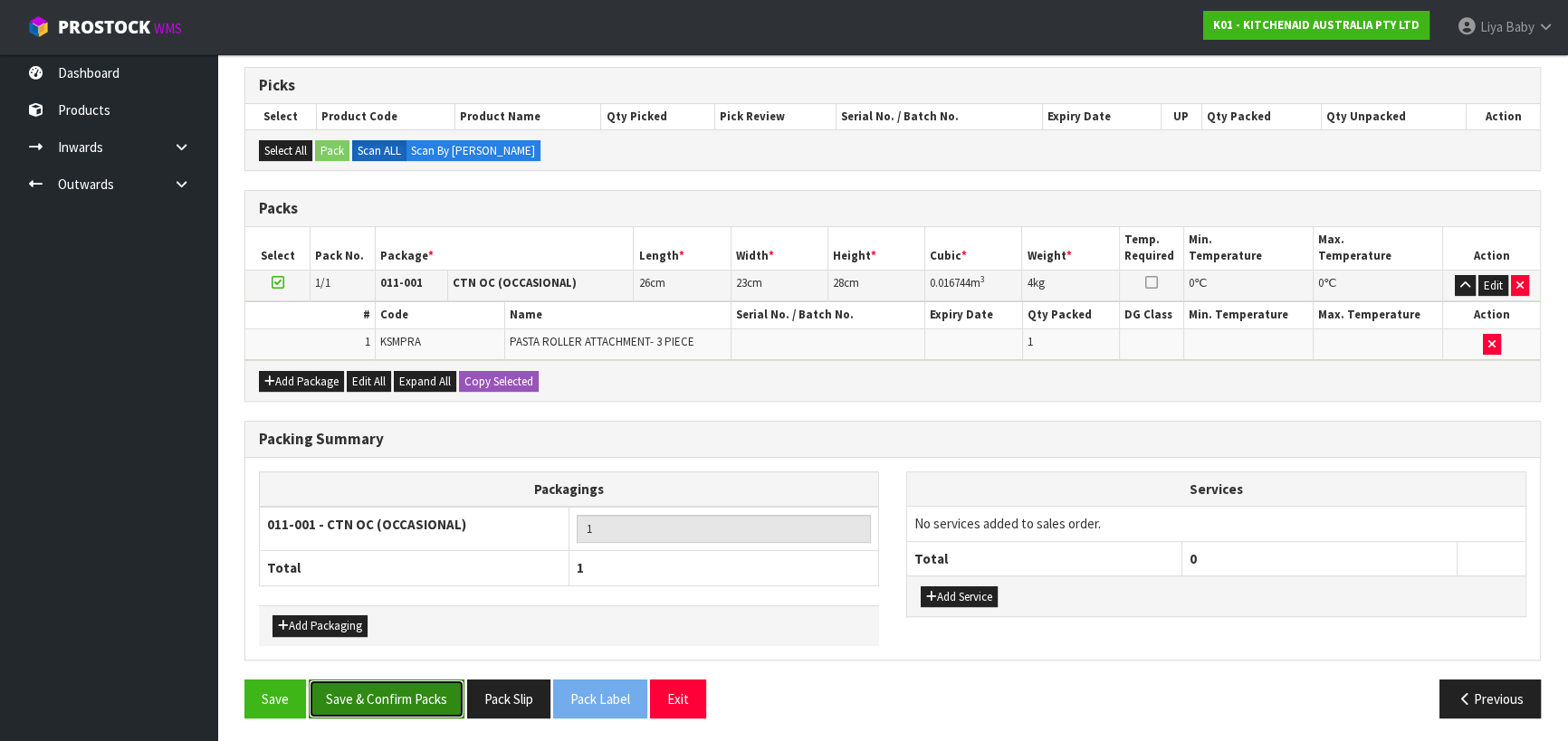
click at [405, 701] on button "Save & Confirm Packs" at bounding box center [386, 699] width 156 height 39
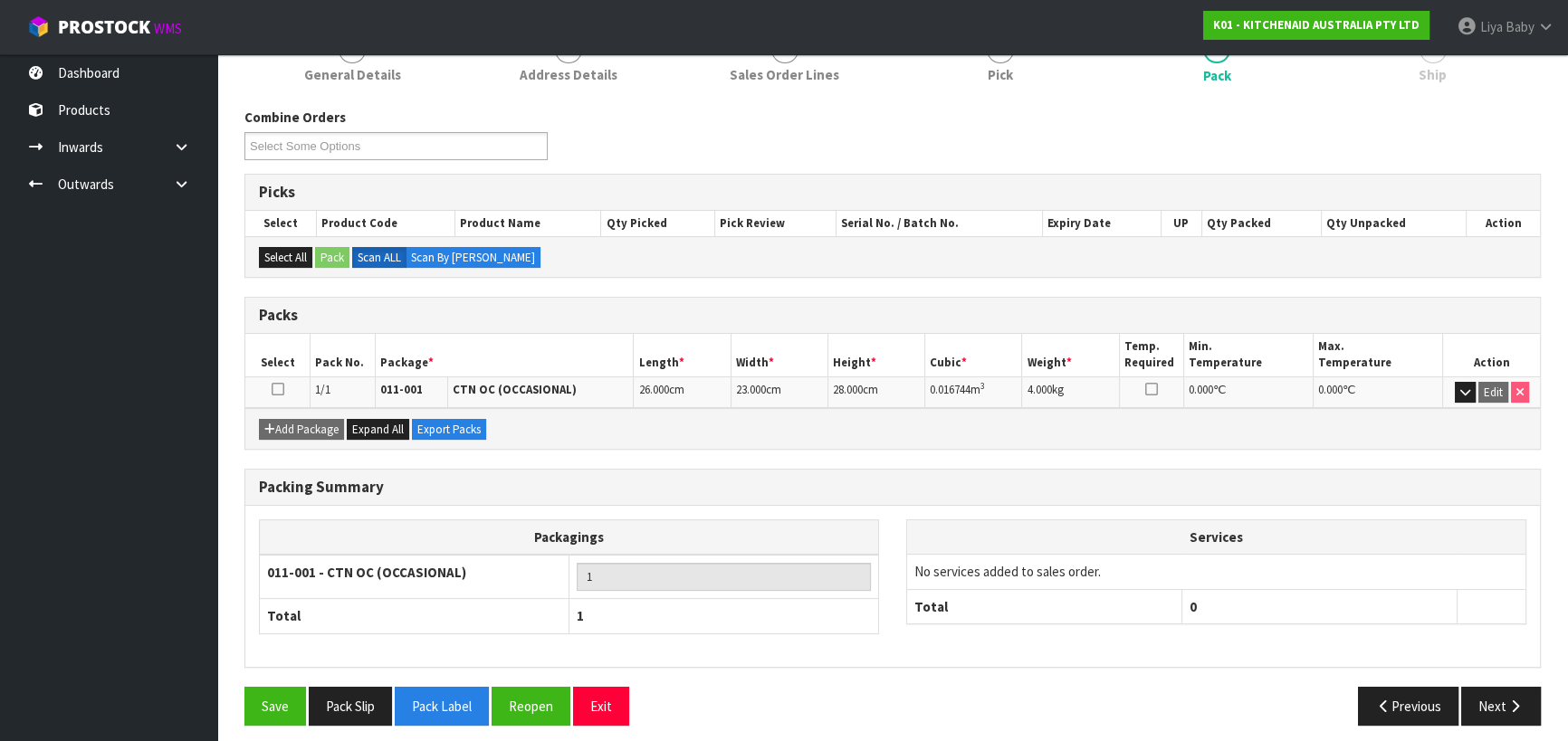
scroll to position [253, 0]
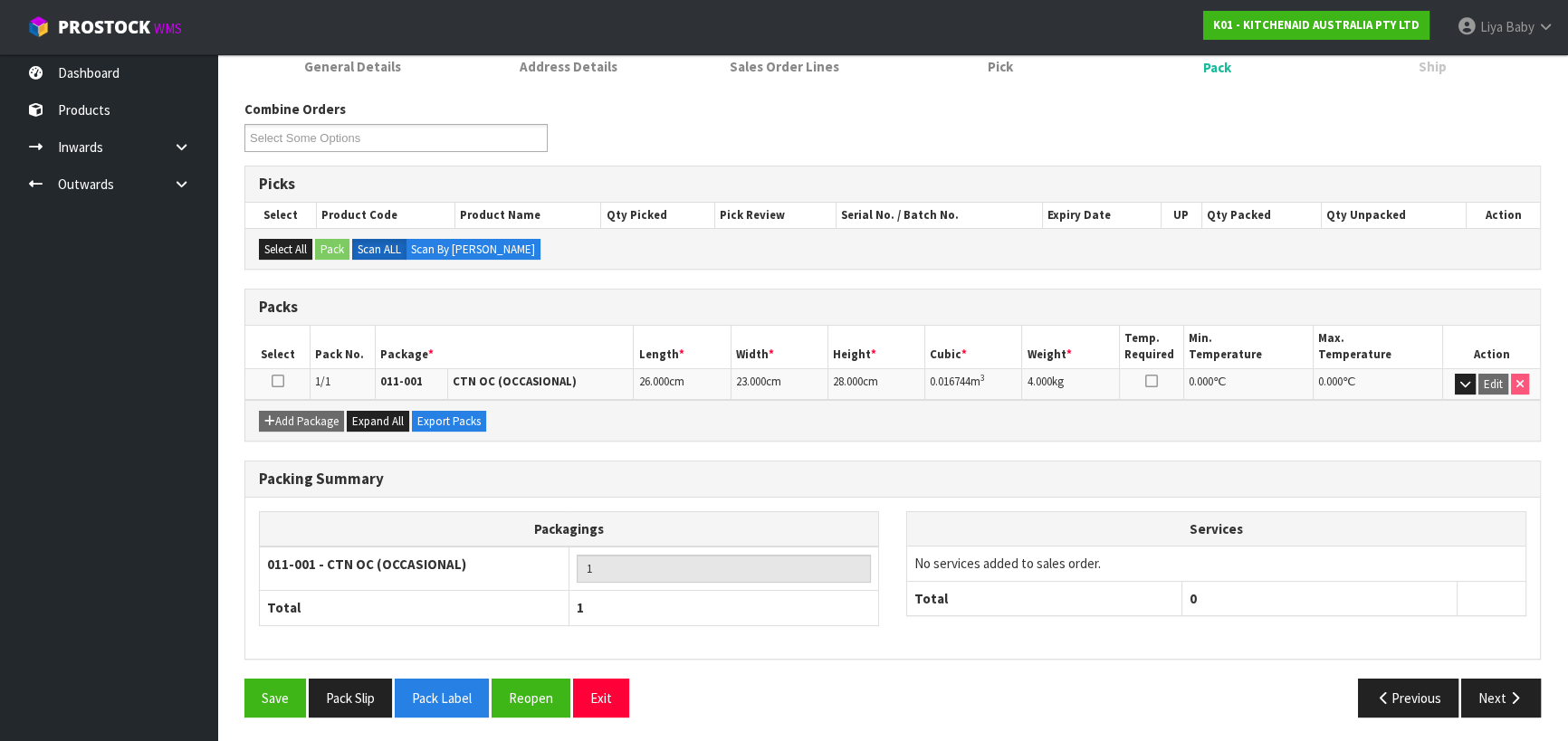
click at [278, 382] on icon at bounding box center [278, 381] width 13 height 1
click at [1503, 687] on button "Next" at bounding box center [1501, 698] width 80 height 39
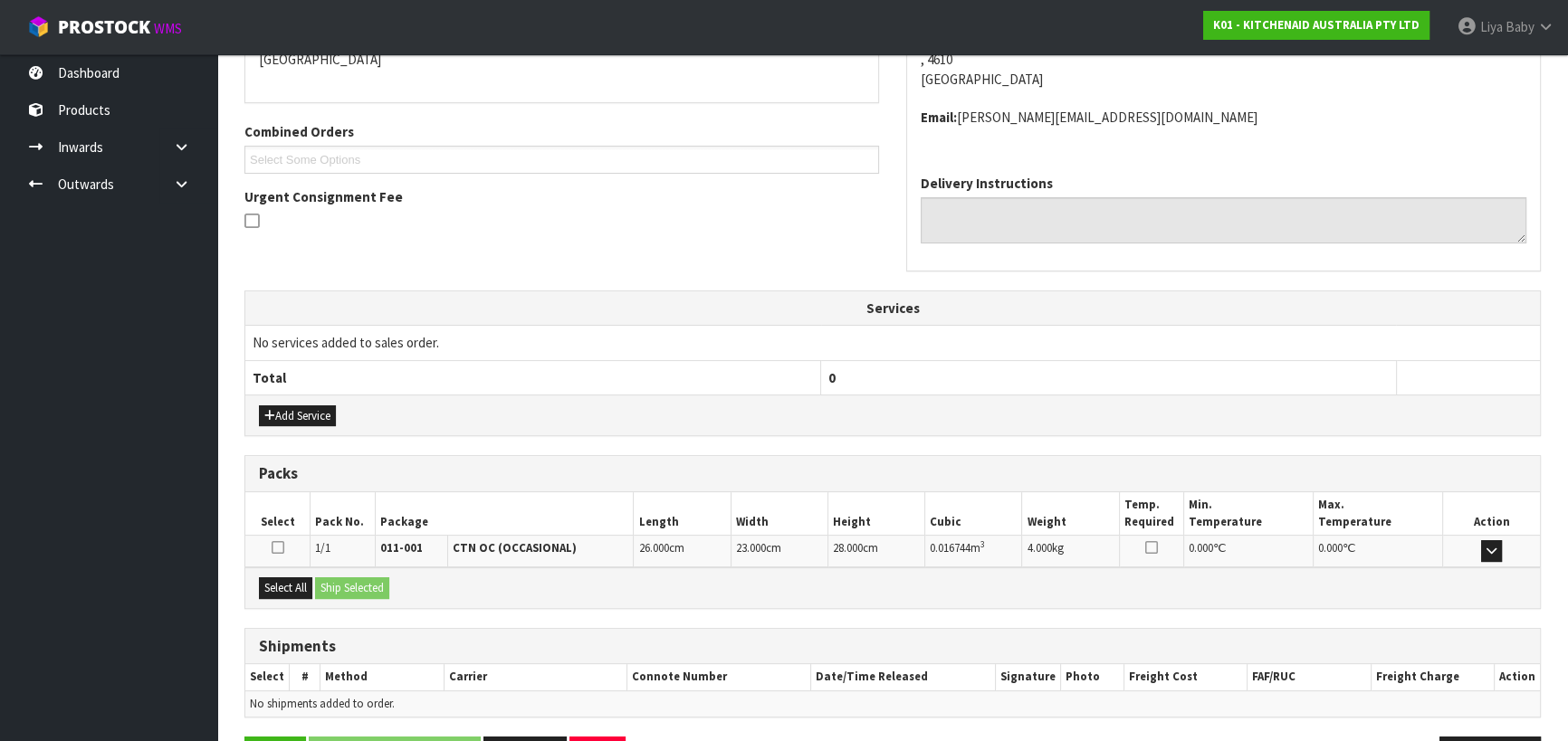
scroll to position [470, 0]
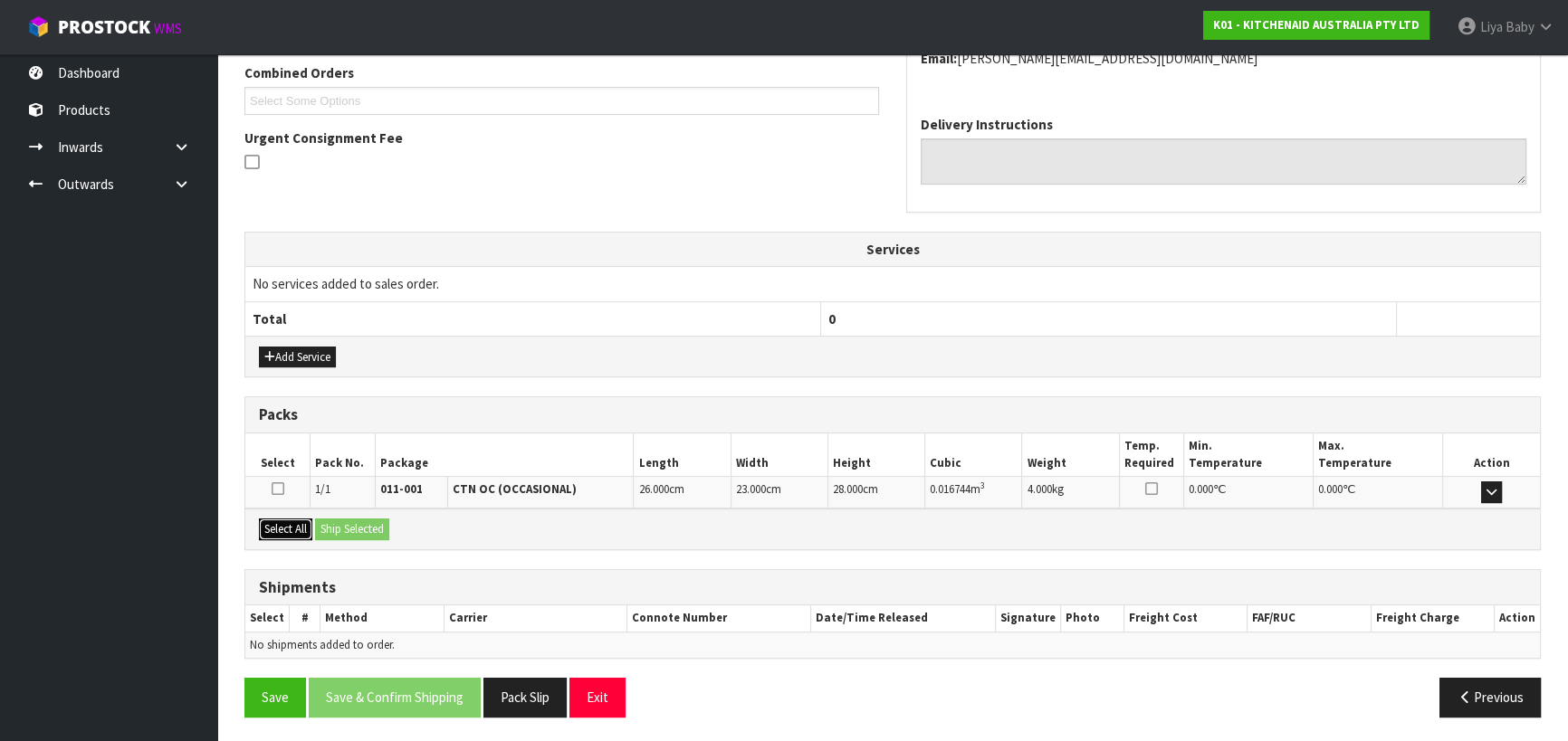
click at [298, 527] on button "Select All" at bounding box center [285, 529] width 53 height 22
click at [346, 526] on button "Ship Selected" at bounding box center [352, 529] width 75 height 22
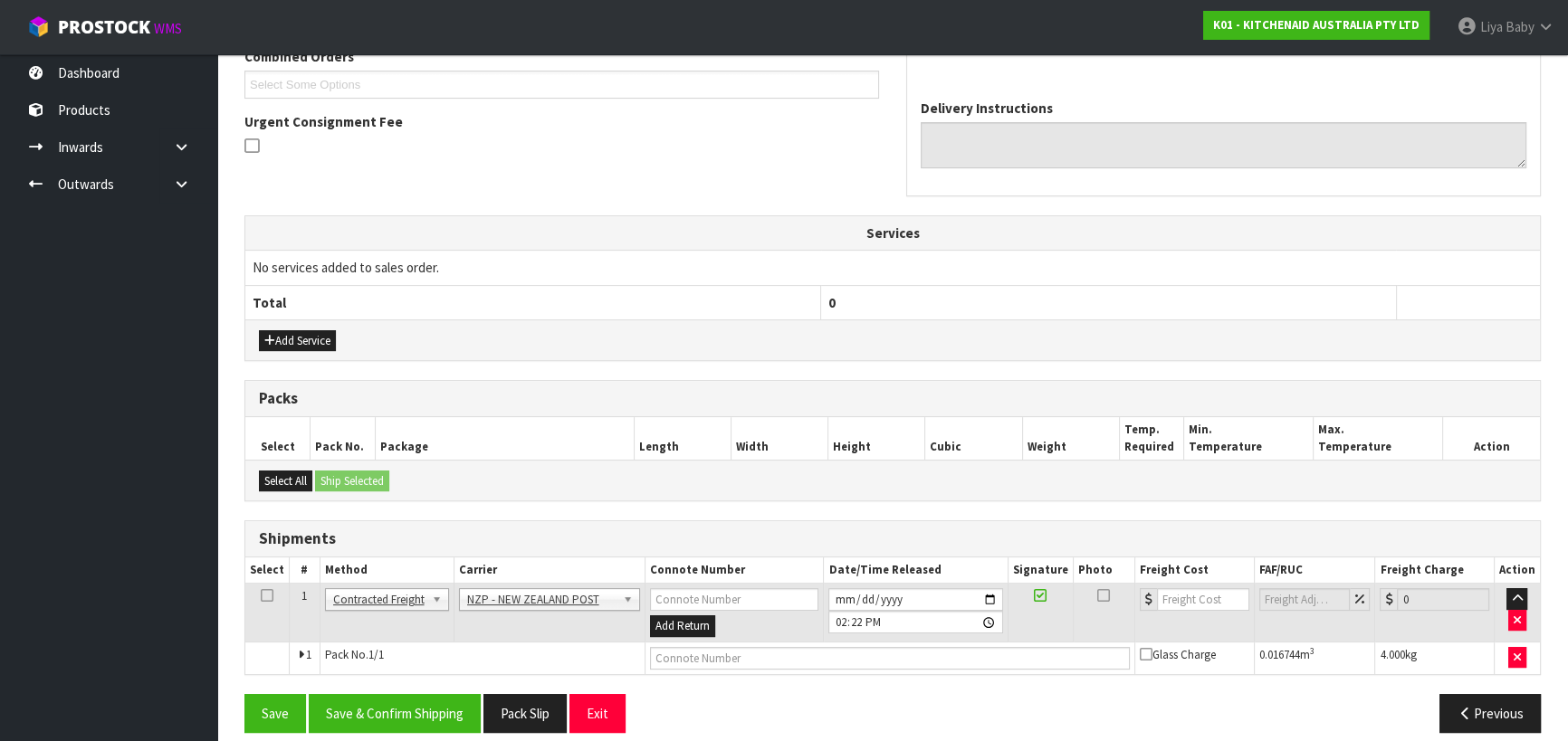
scroll to position [503, 0]
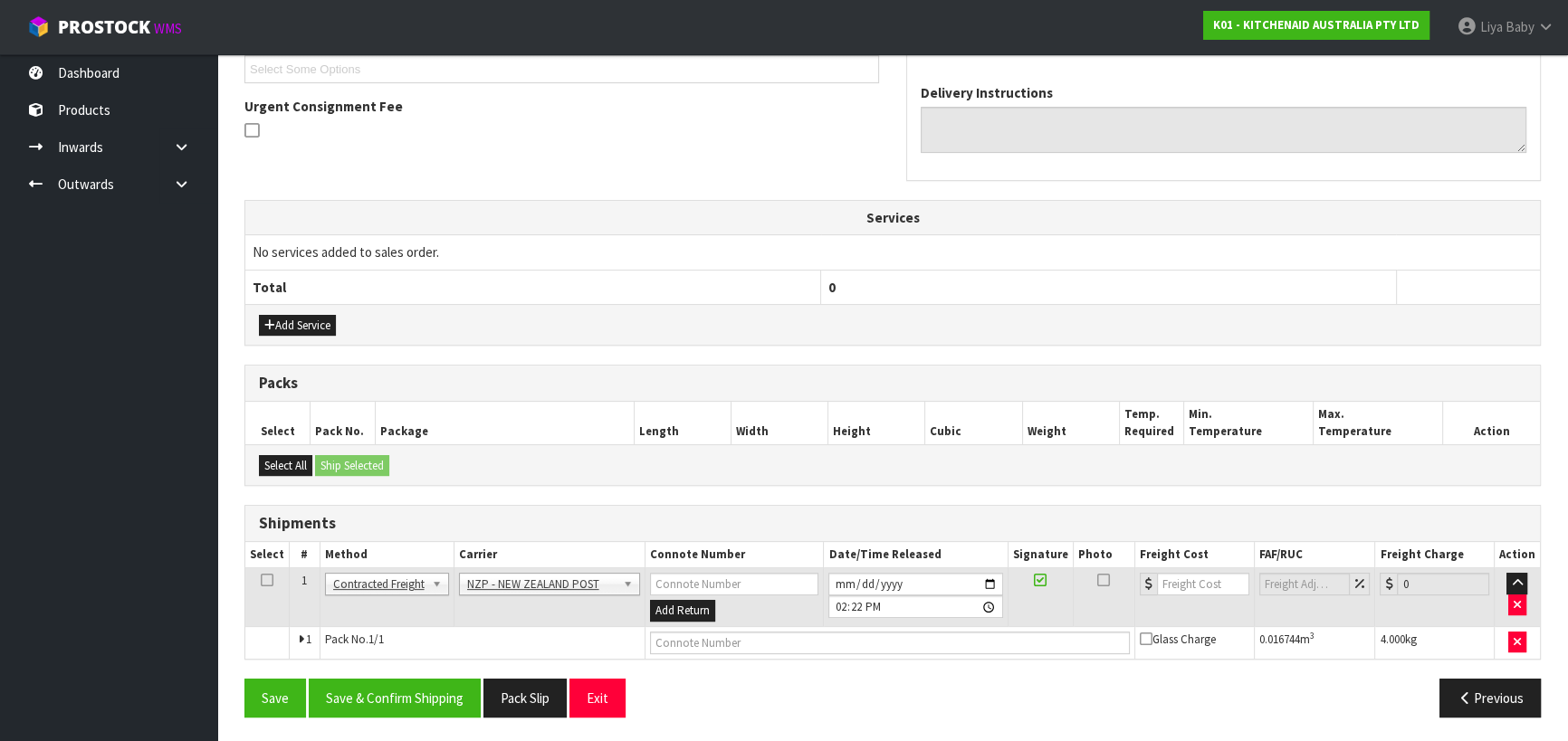
click at [262, 581] on icon at bounding box center [267, 580] width 13 height 1
click at [1196, 580] on input "number" at bounding box center [1203, 584] width 92 height 23
click at [406, 691] on button "Save & Confirm Shipping" at bounding box center [394, 698] width 172 height 39
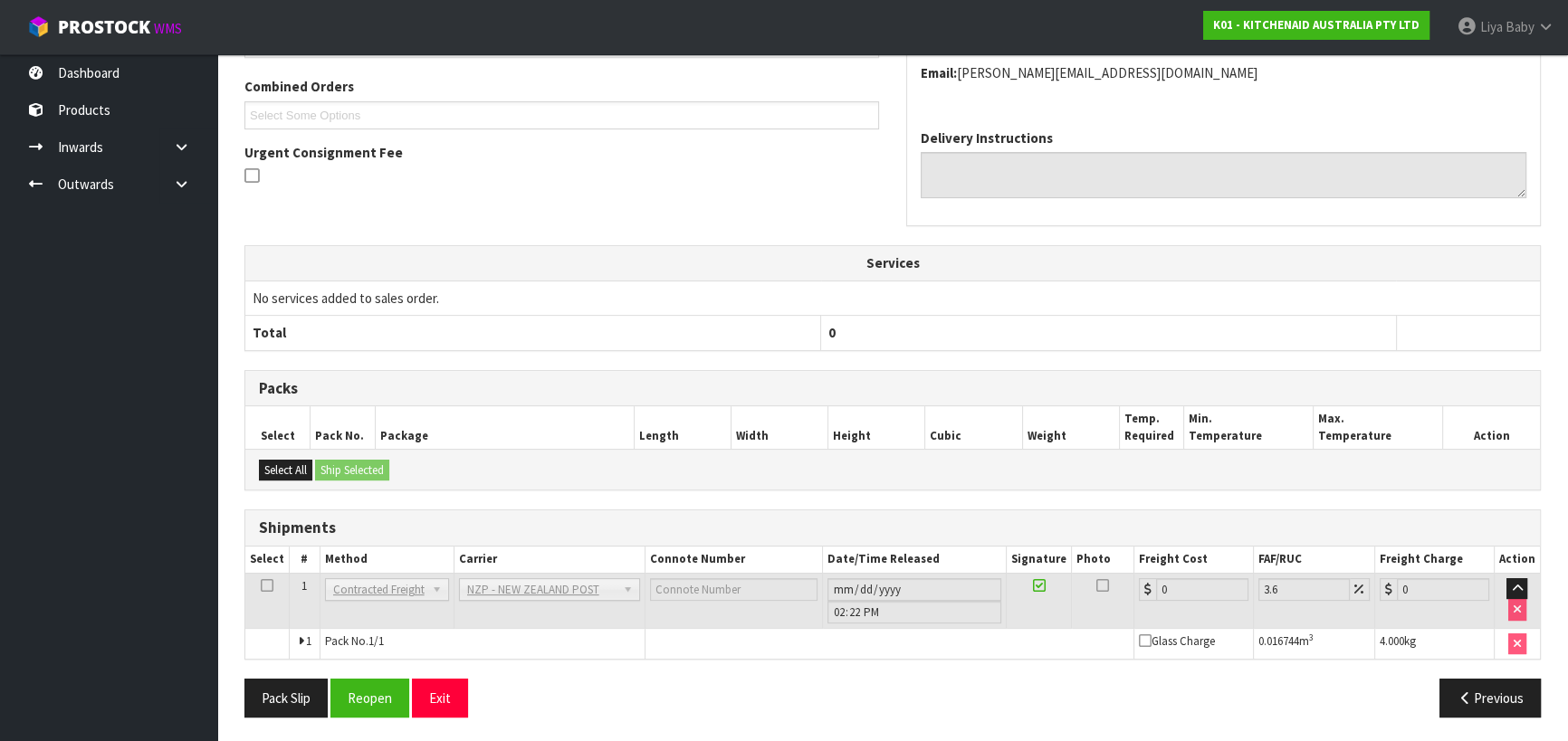
scroll to position [477, 0]
click at [1194, 583] on input "0" at bounding box center [1202, 588] width 92 height 23
click at [353, 697] on button "Reopen" at bounding box center [370, 697] width 79 height 39
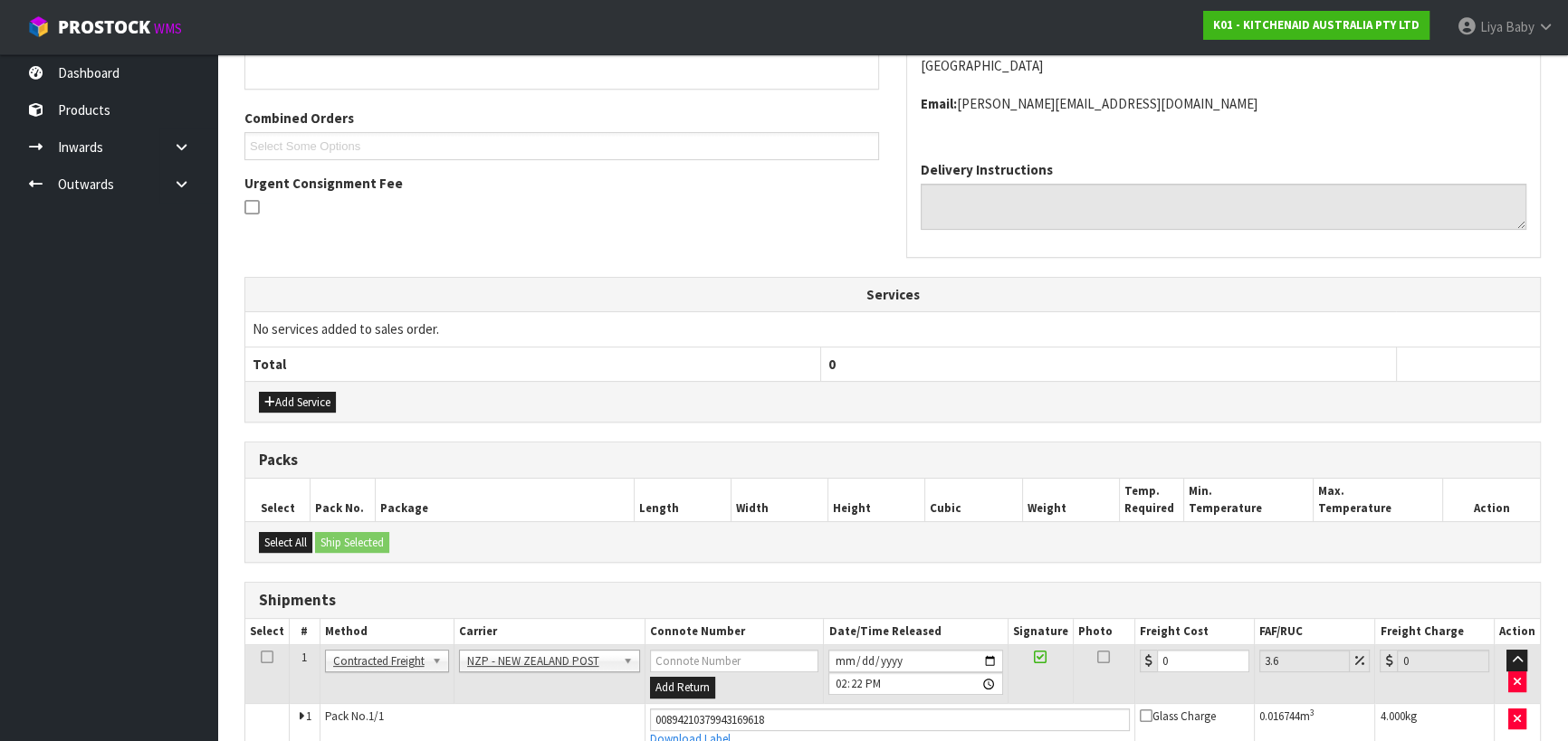
scroll to position [518, 0]
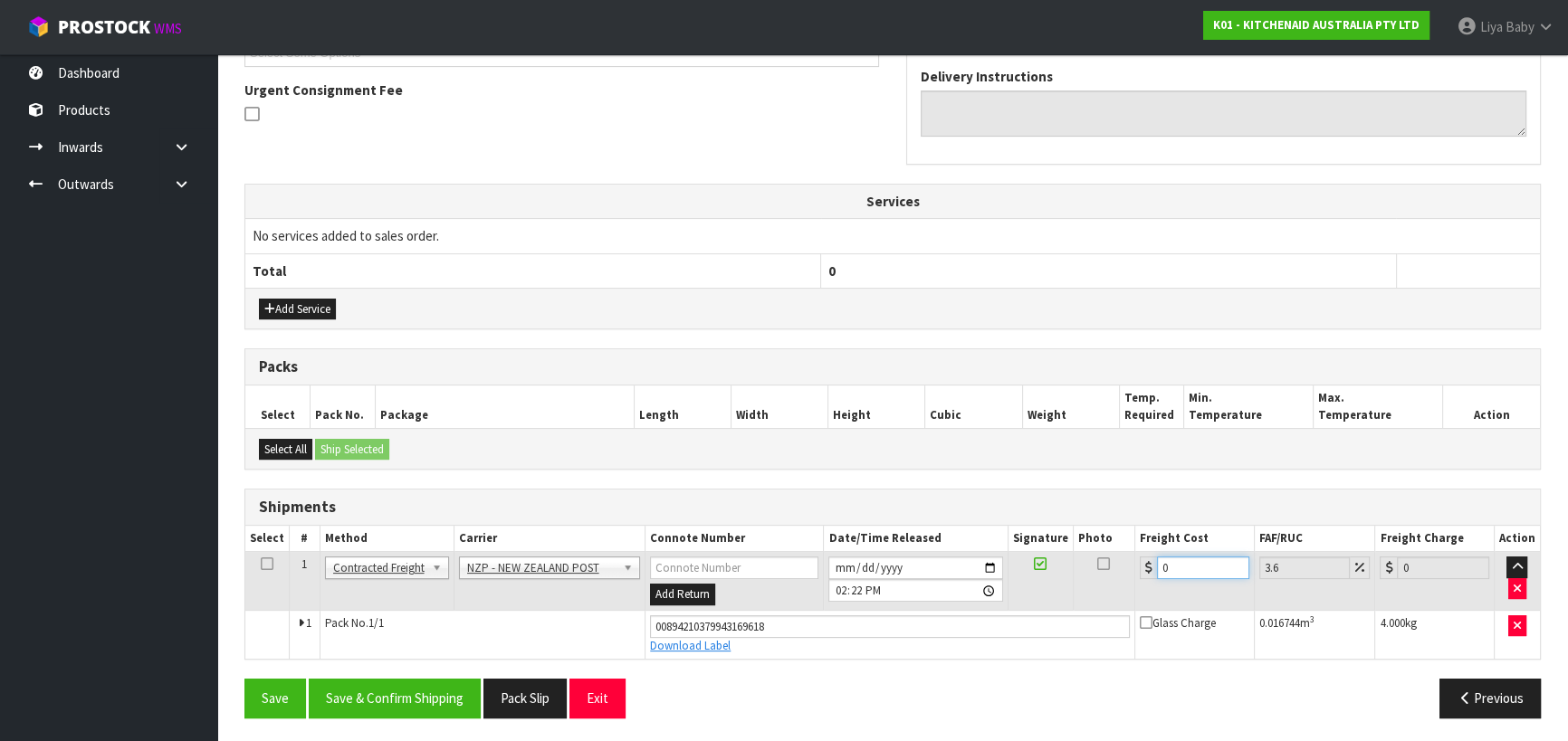
click at [1184, 564] on input "0" at bounding box center [1203, 568] width 92 height 23
type input "8"
type input "8.29"
type input "8.4"
type input "8.7"
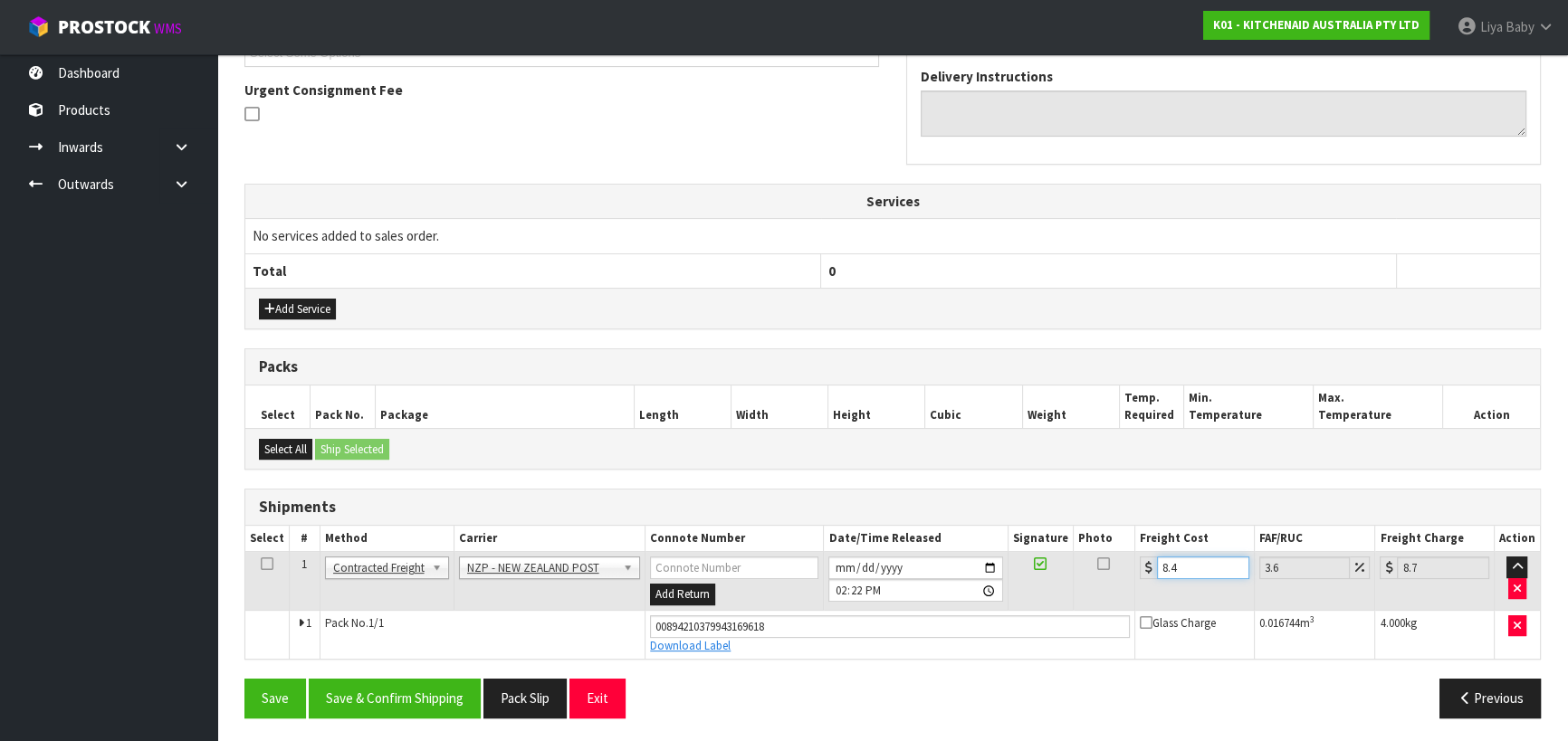
type input "8.45"
type input "8.75"
type input "8.45"
click at [261, 564] on icon at bounding box center [267, 564] width 13 height 1
click at [368, 684] on button "Save & Confirm Shipping" at bounding box center [394, 698] width 172 height 39
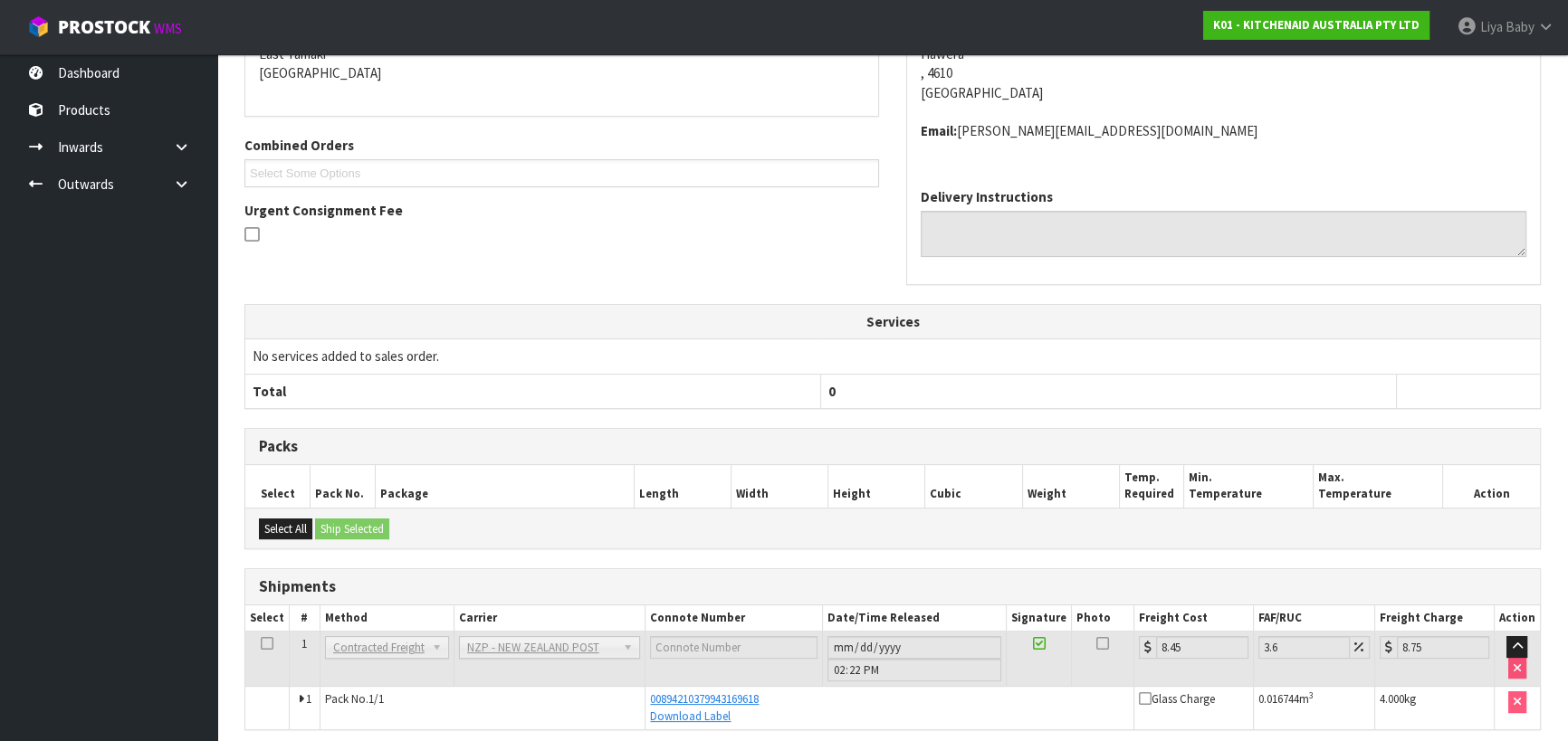
scroll to position [469, 0]
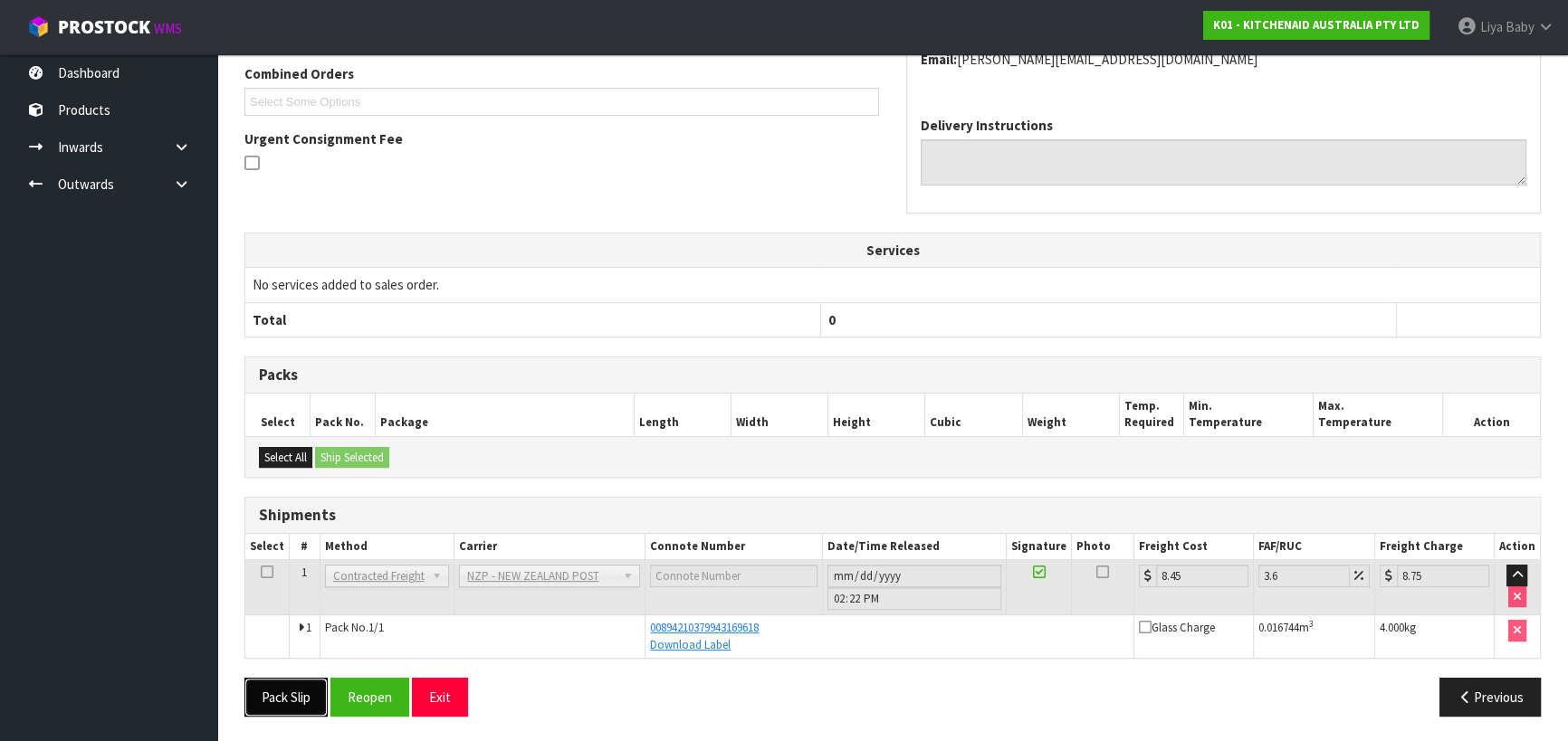
click at [290, 700] on button "Pack Slip" at bounding box center [285, 697] width 83 height 39
click at [301, 697] on button "Pack Slip" at bounding box center [285, 697] width 83 height 39
click at [365, 701] on button "Reopen" at bounding box center [370, 697] width 79 height 39
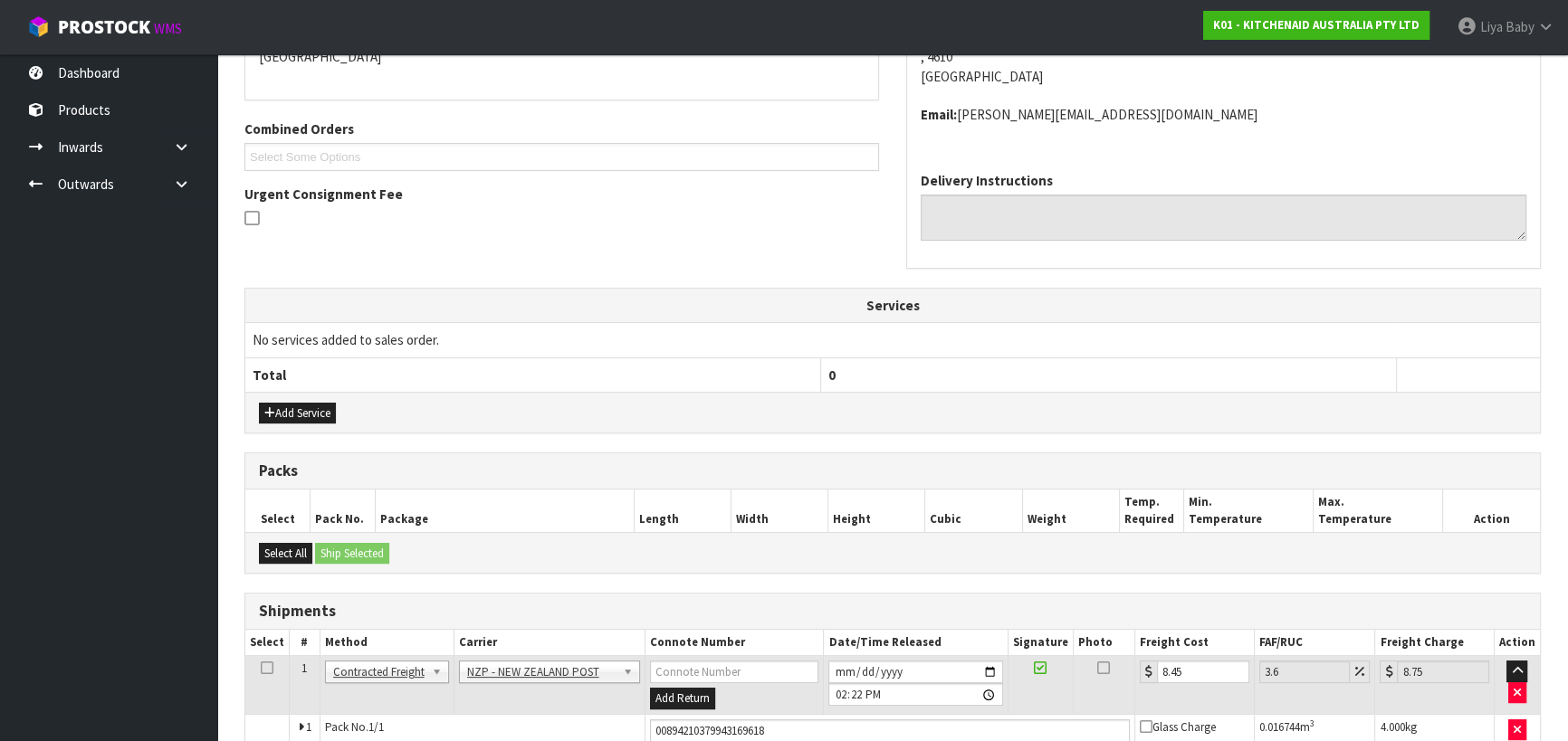
scroll to position [518, 0]
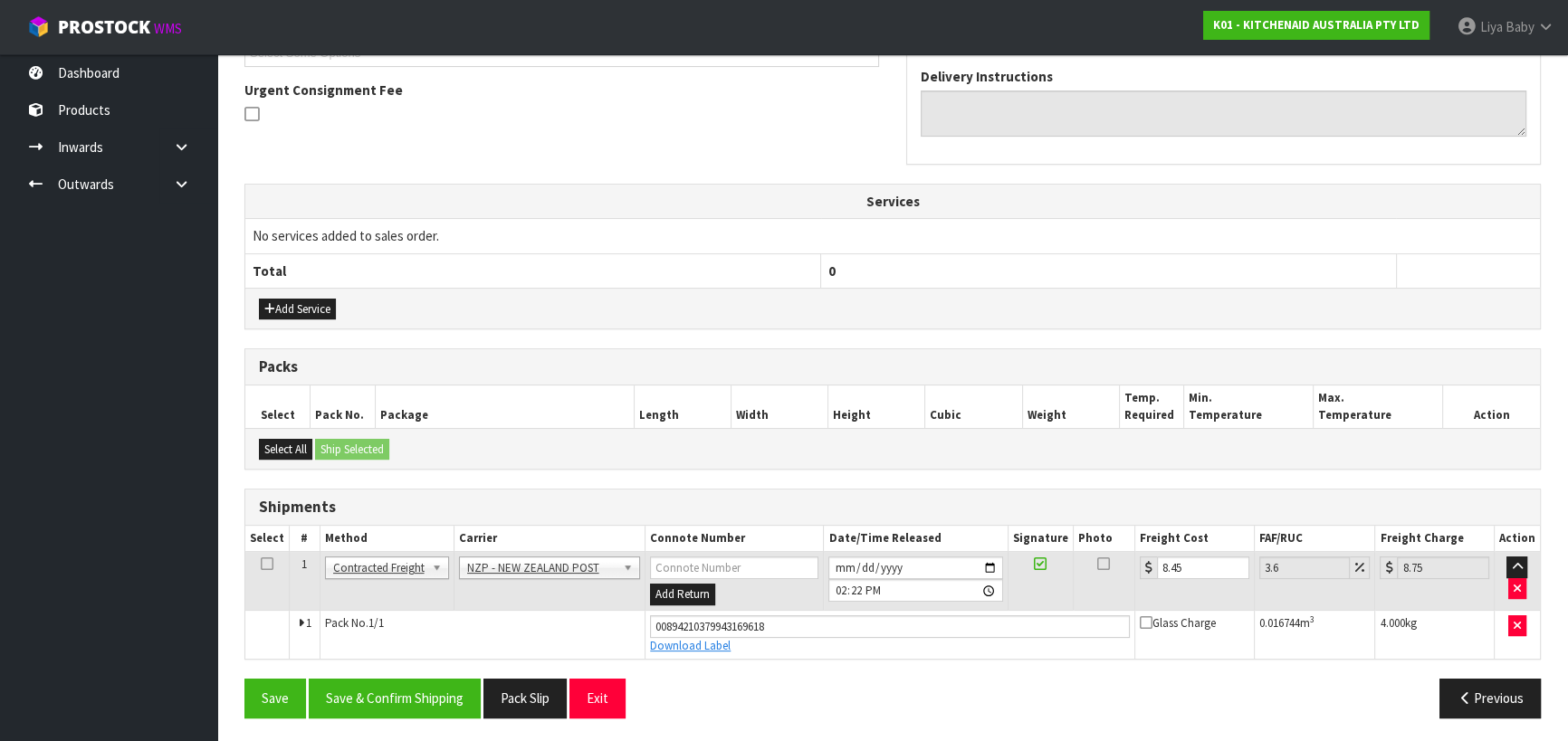
click at [265, 564] on icon at bounding box center [267, 564] width 13 height 1
click at [421, 691] on button "Save & Confirm Shipping" at bounding box center [394, 698] width 172 height 39
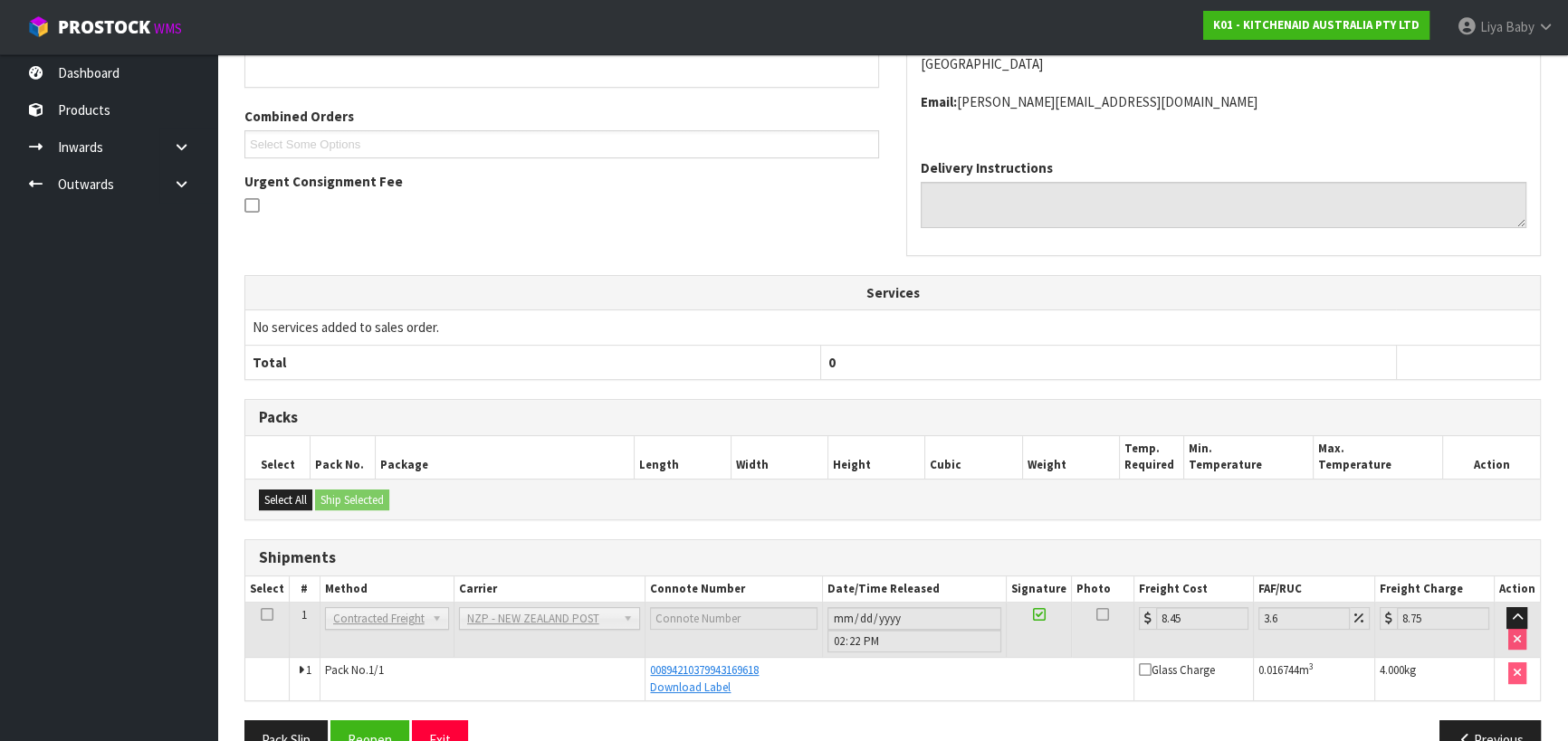
scroll to position [469, 0]
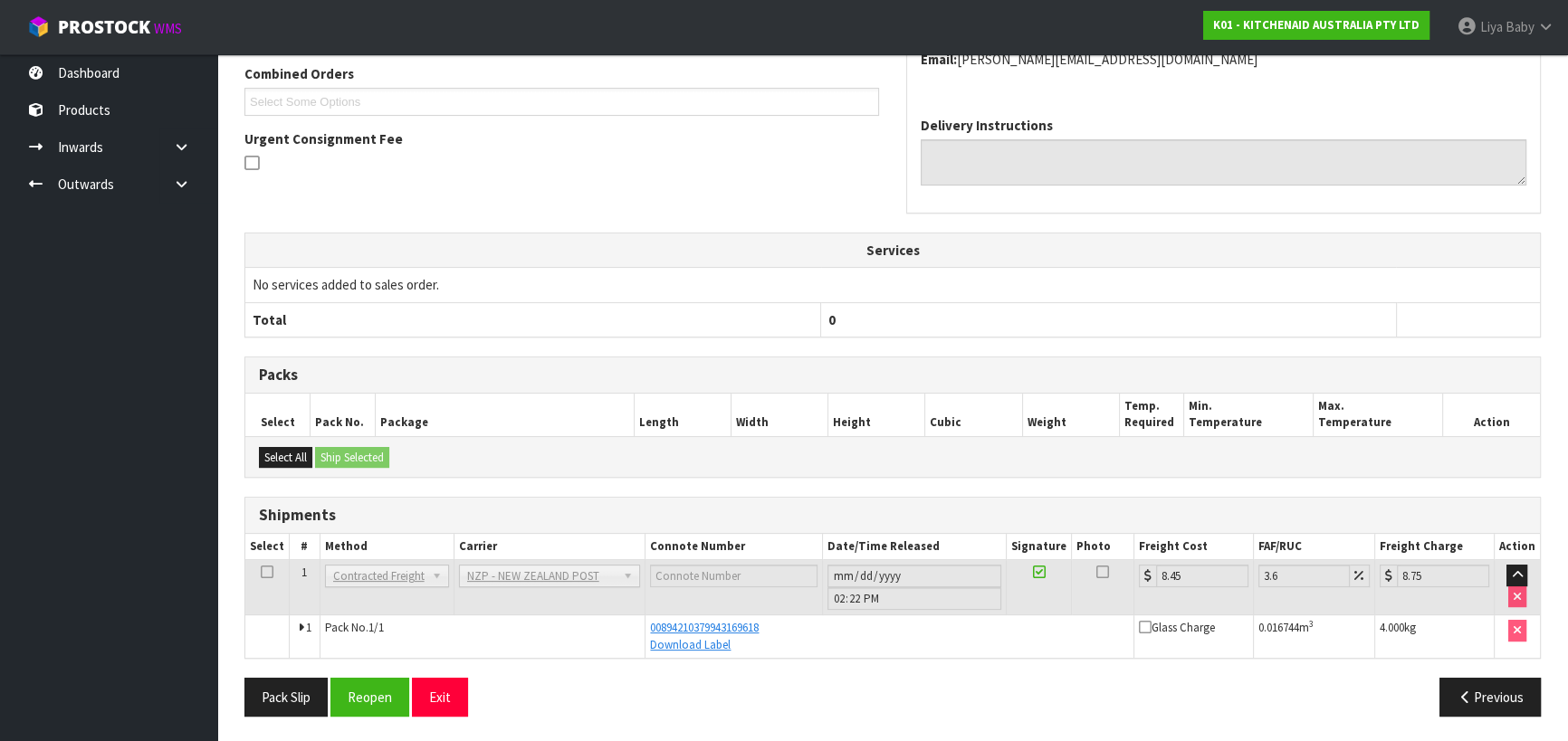
click at [263, 572] on icon at bounding box center [267, 572] width 13 height 1
click at [266, 573] on icon at bounding box center [267, 572] width 13 height 1
click at [377, 688] on button "Reopen" at bounding box center [370, 697] width 79 height 39
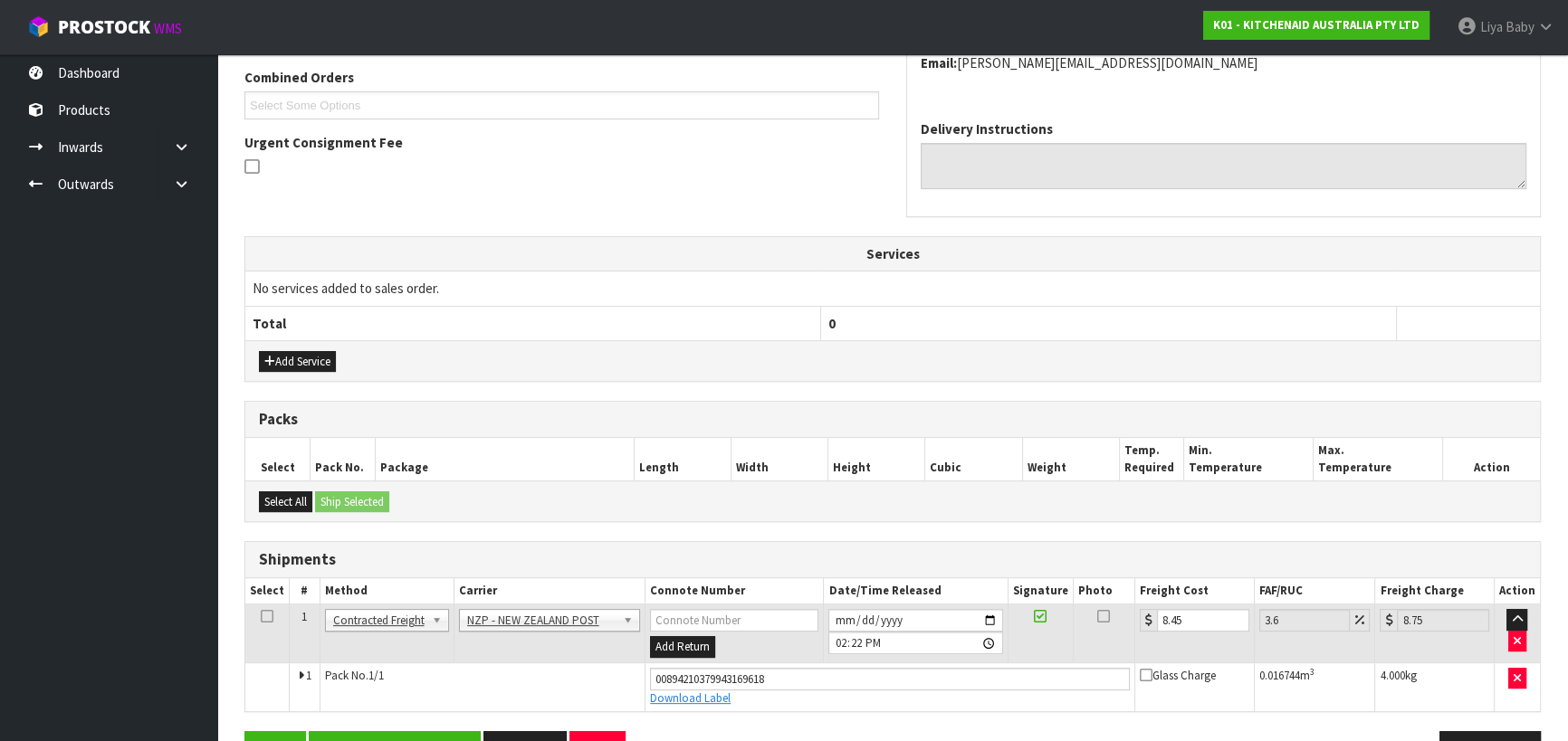
scroll to position [518, 0]
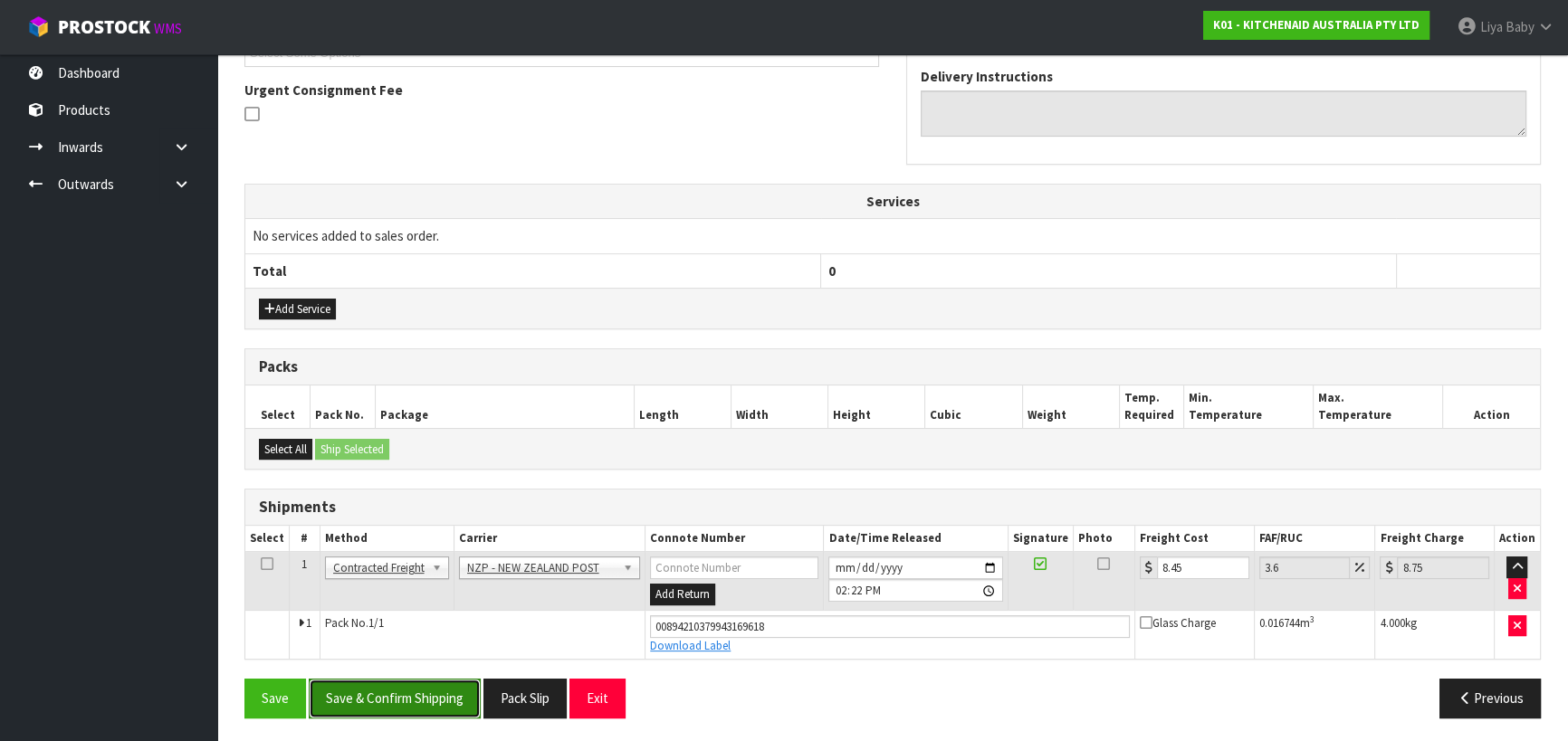
click at [415, 705] on button "Save & Confirm Shipping" at bounding box center [394, 698] width 172 height 39
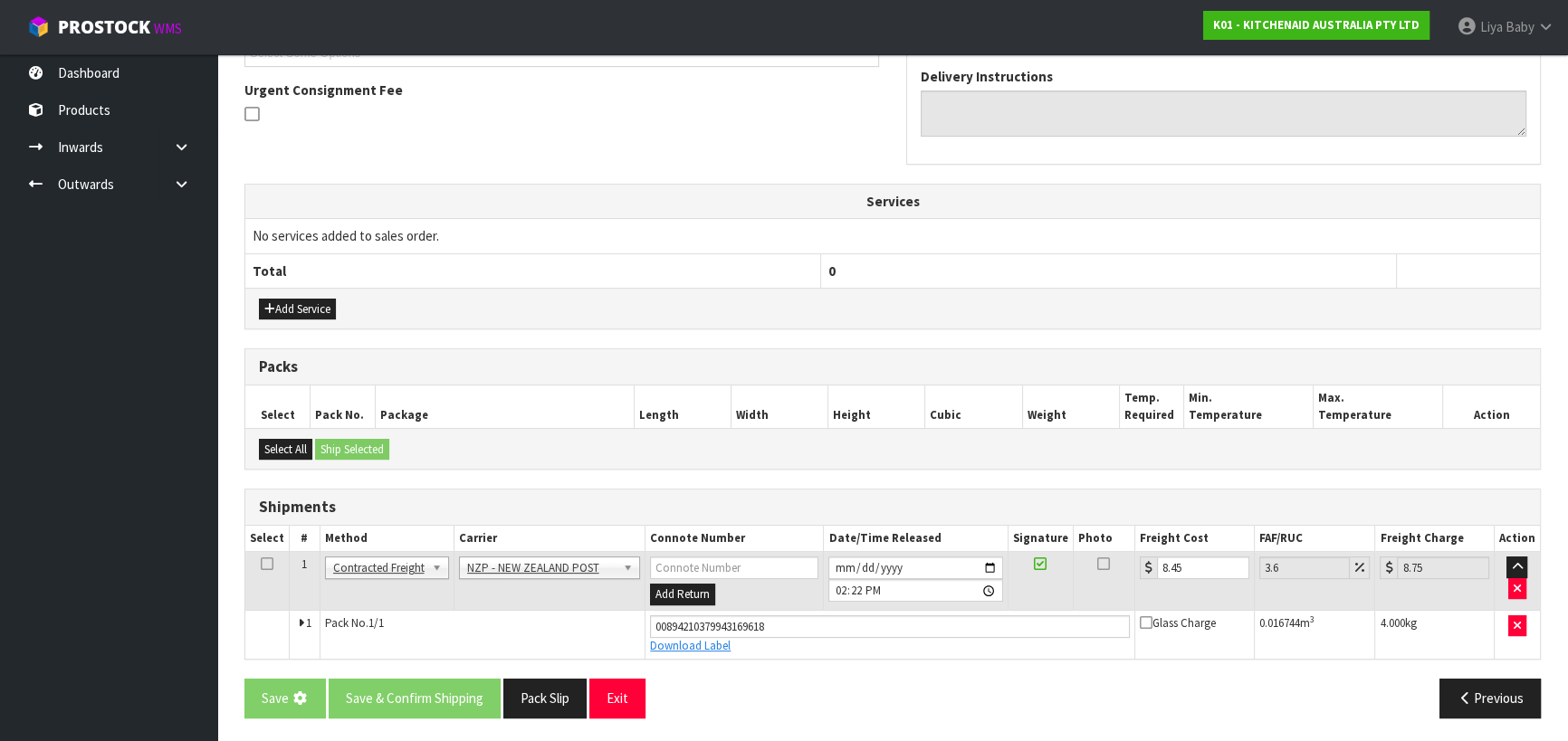
scroll to position [0, 0]
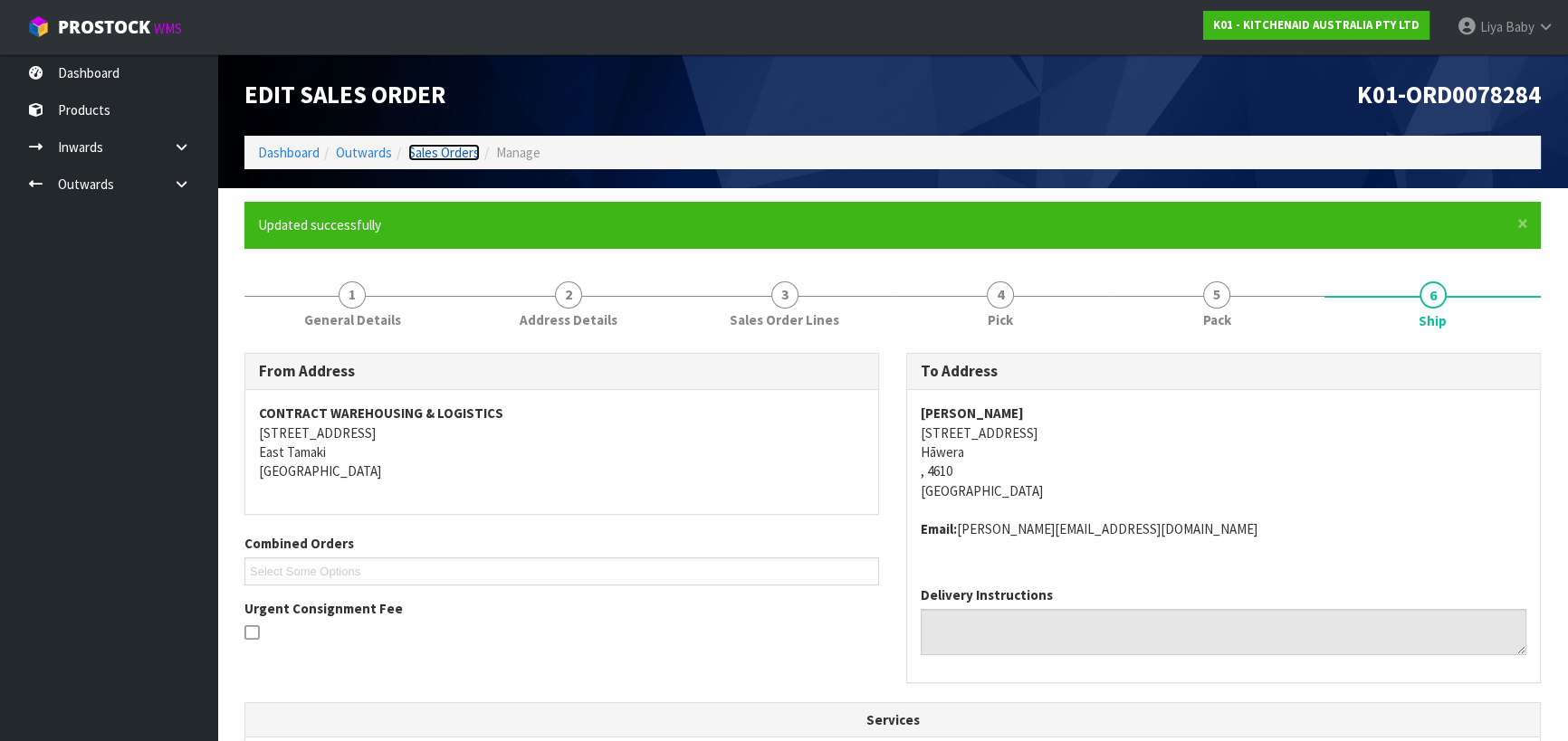
click at [443, 144] on link "Sales Orders" at bounding box center [444, 152] width 72 height 17
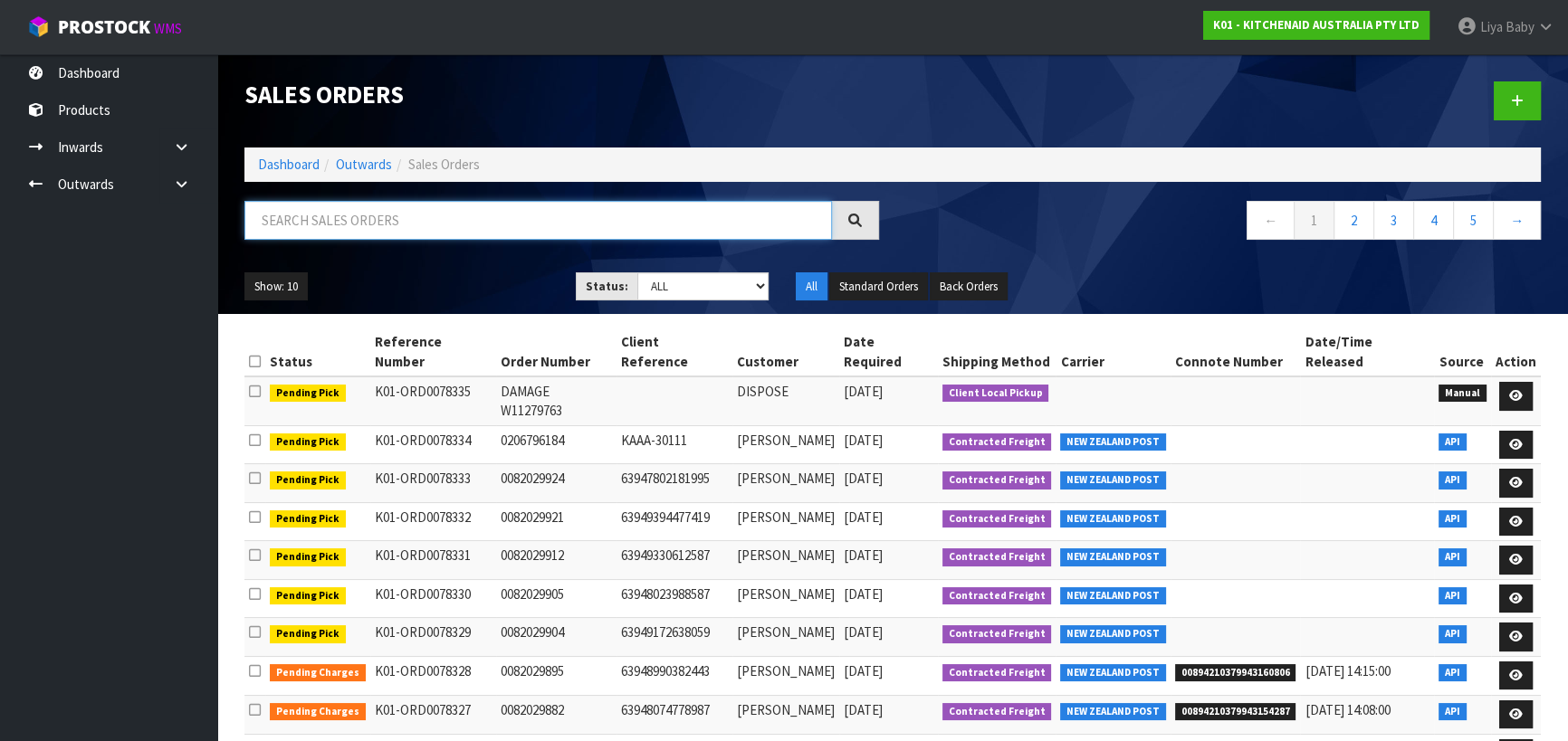
click at [487, 220] on input "text" at bounding box center [538, 220] width 587 height 39
type input "JOB-0409264"
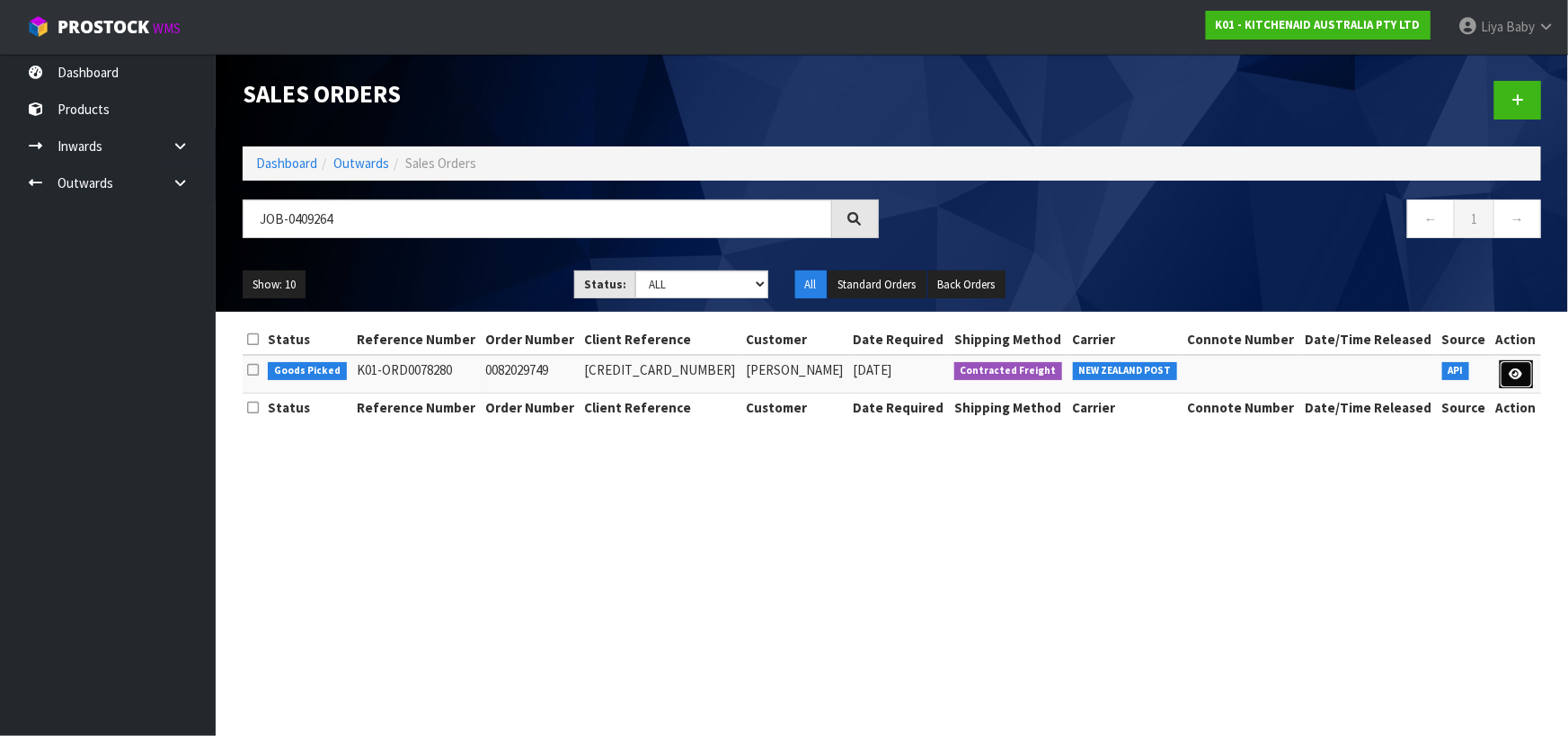
click at [1511, 372] on icon at bounding box center [1516, 374] width 14 height 12
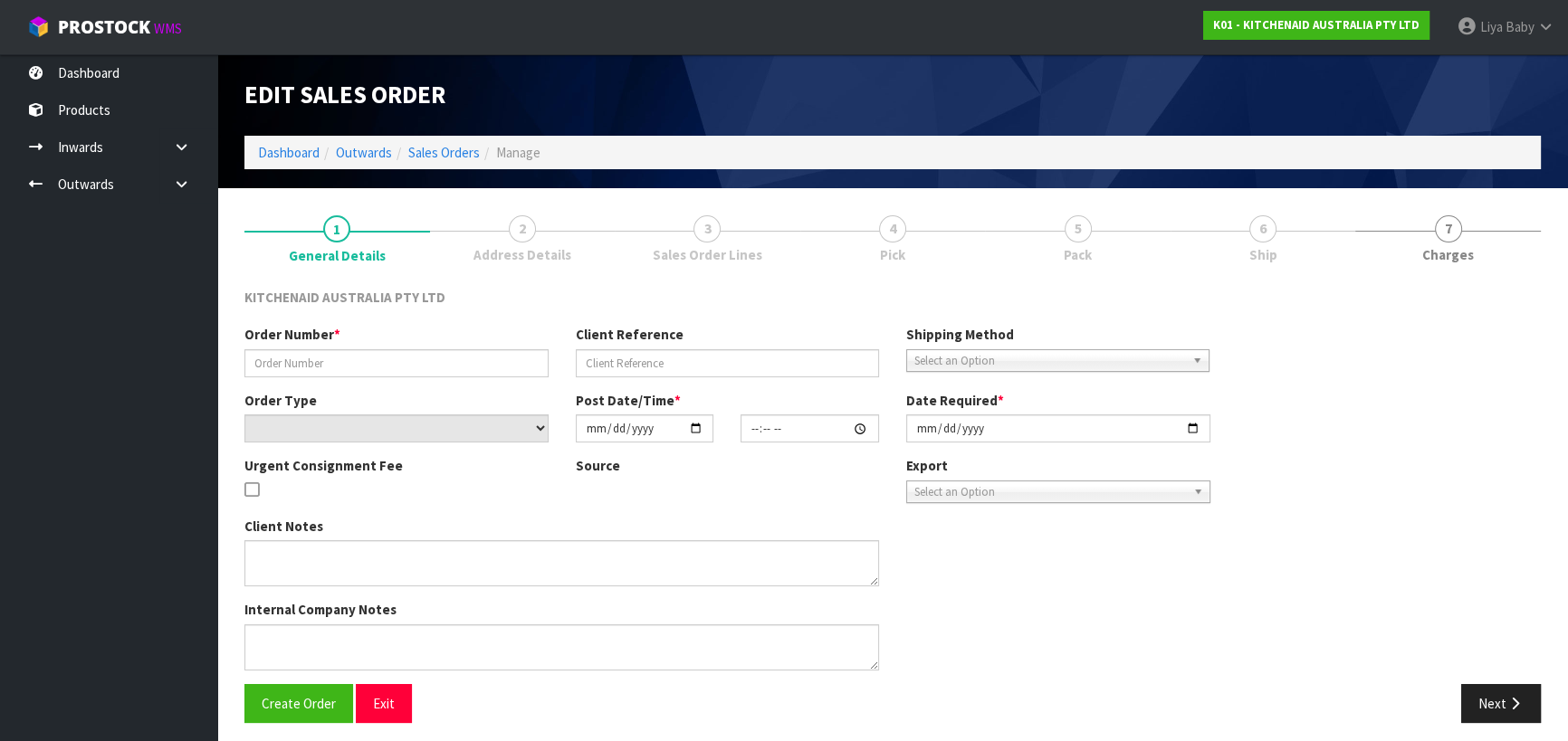
type input "0082029749"
type input "63946880123243"
select select "number:0"
type input "2025-08-25"
type input "13:34:01.000"
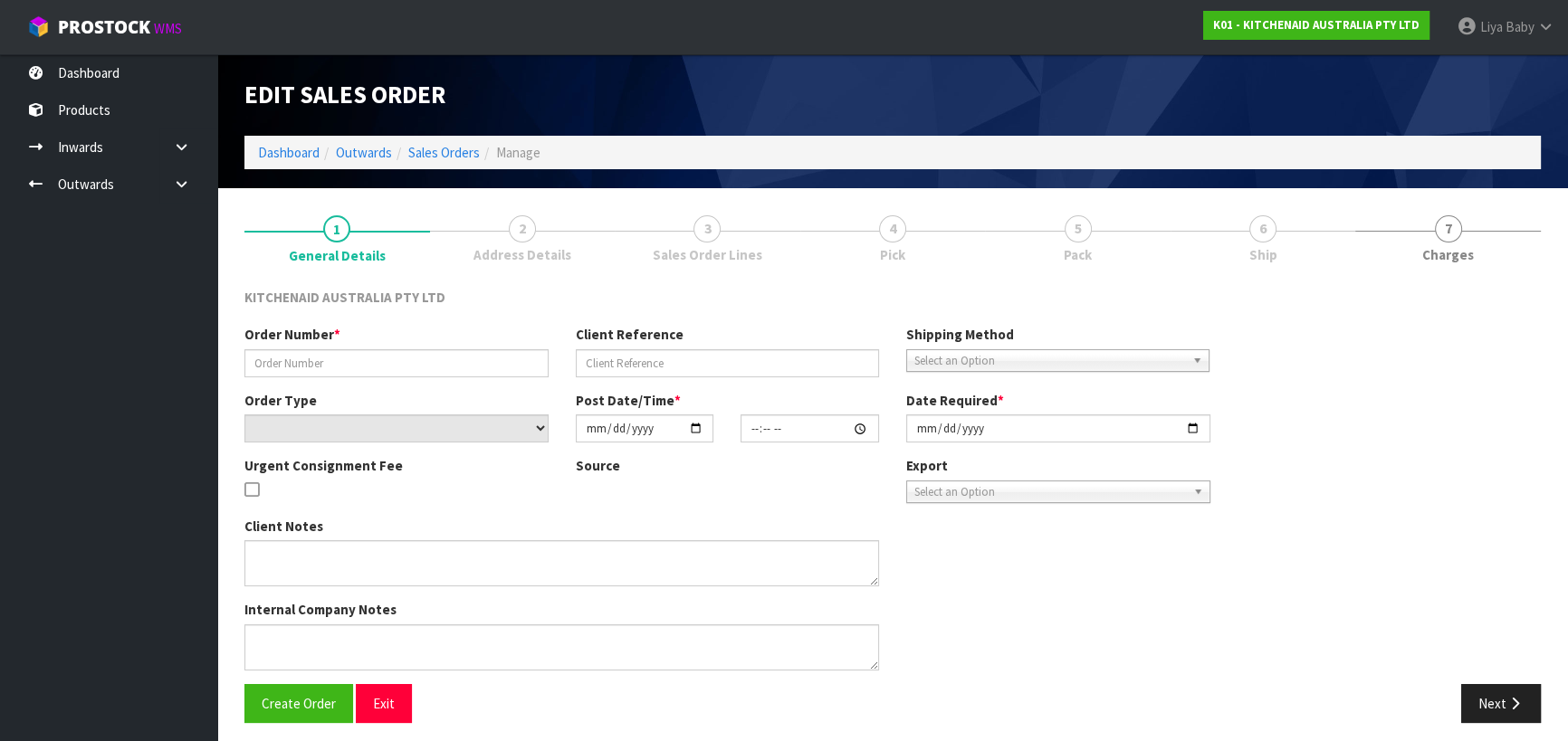
type input "2025-08-25"
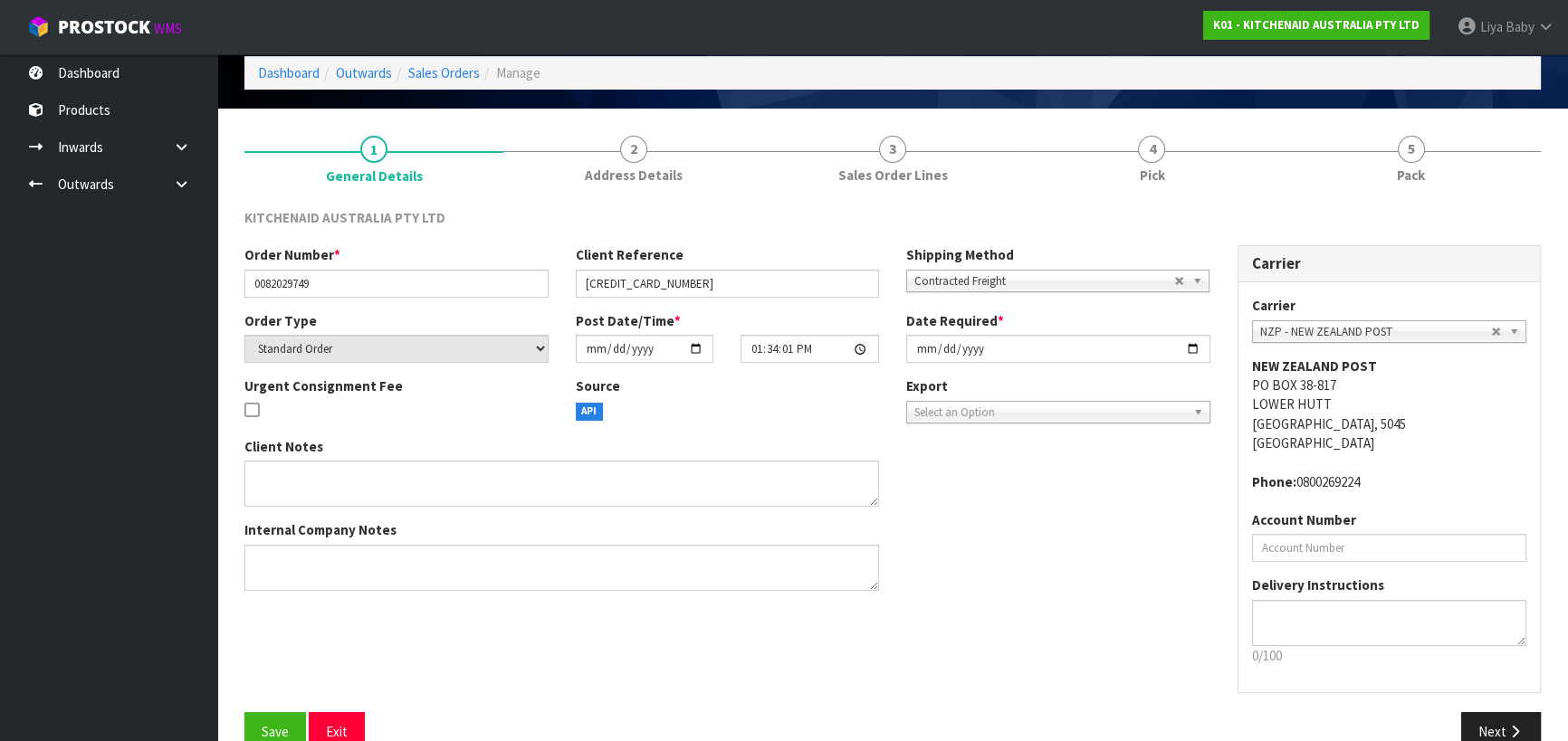
scroll to position [117, 0]
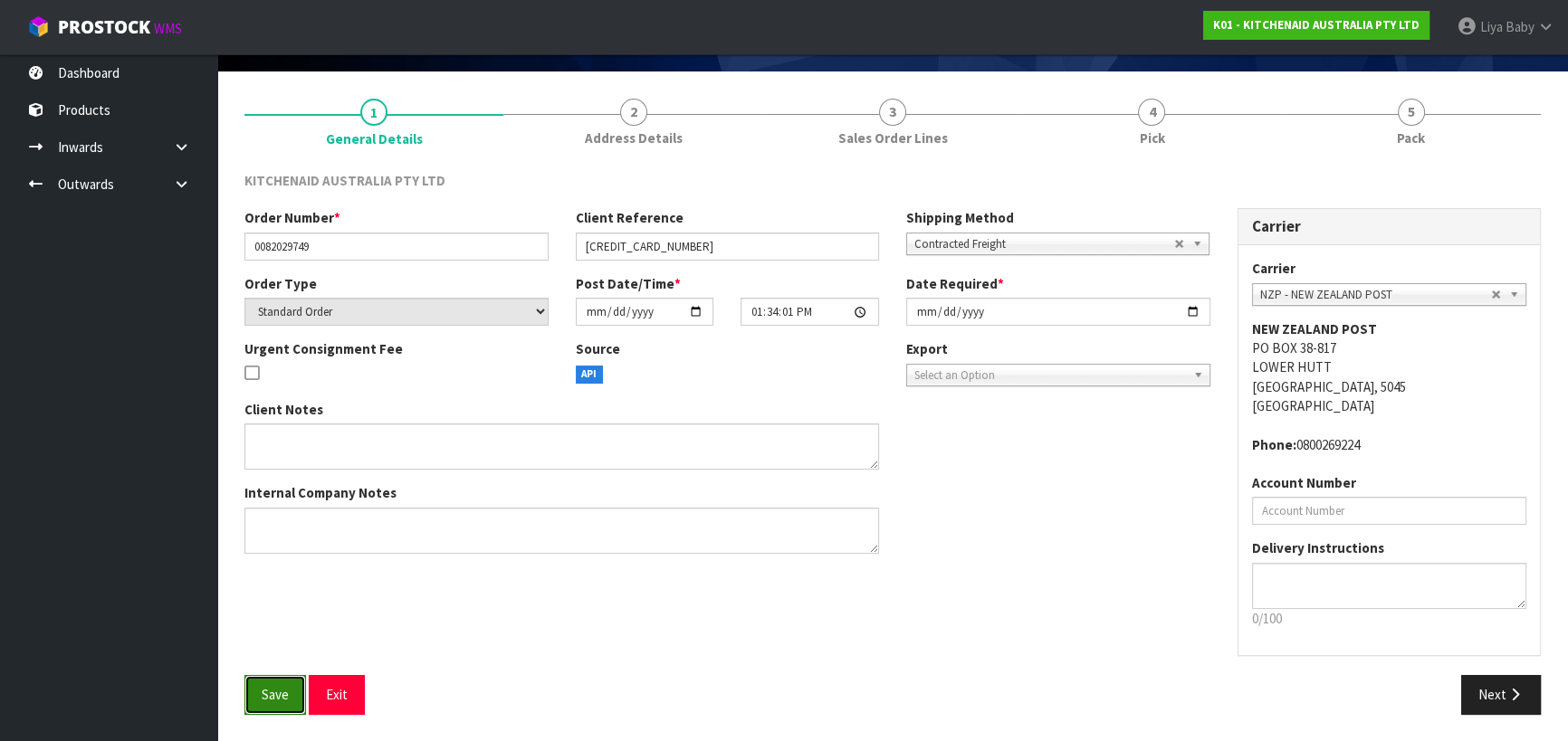
click at [274, 684] on button "Save" at bounding box center [274, 694] width 62 height 39
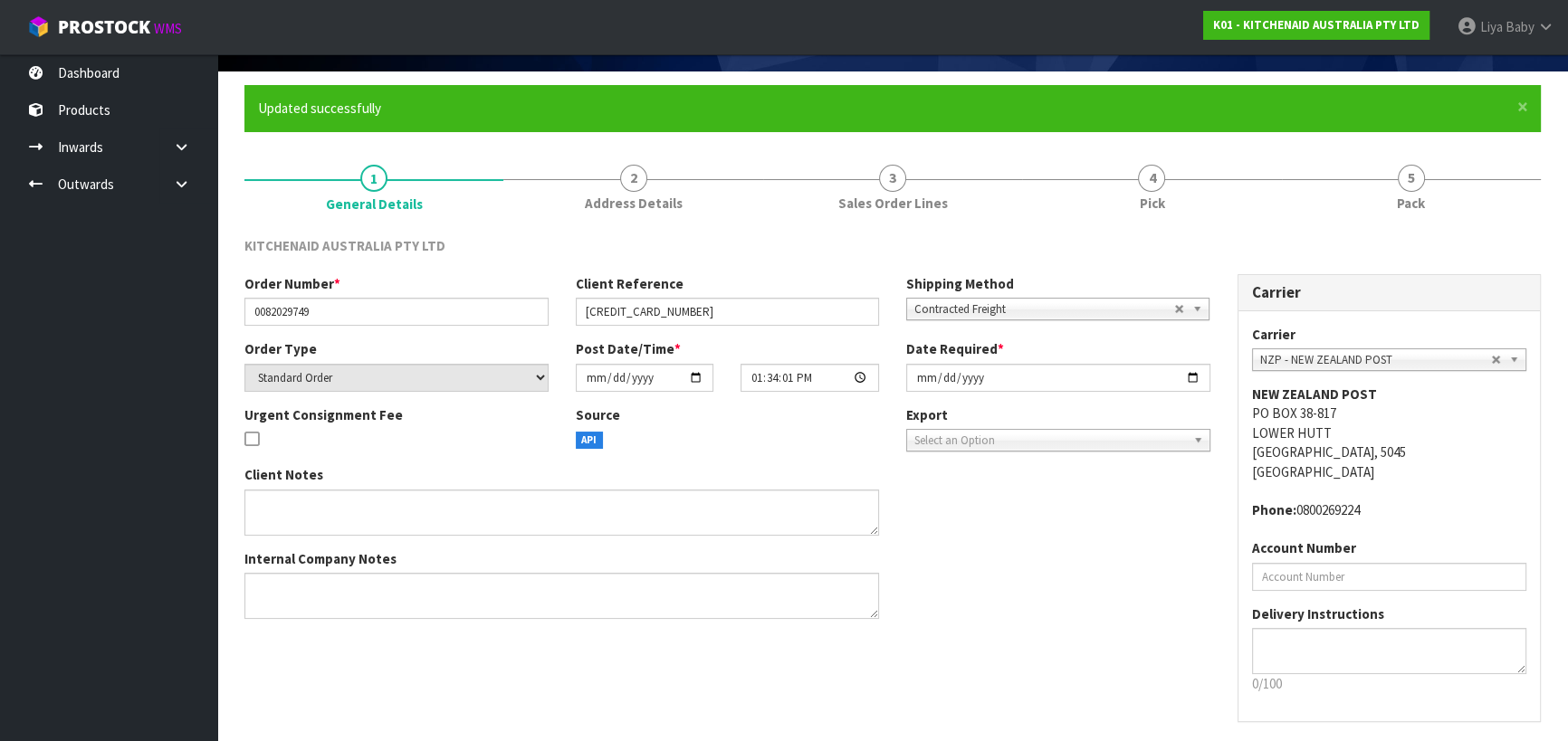
scroll to position [0, 0]
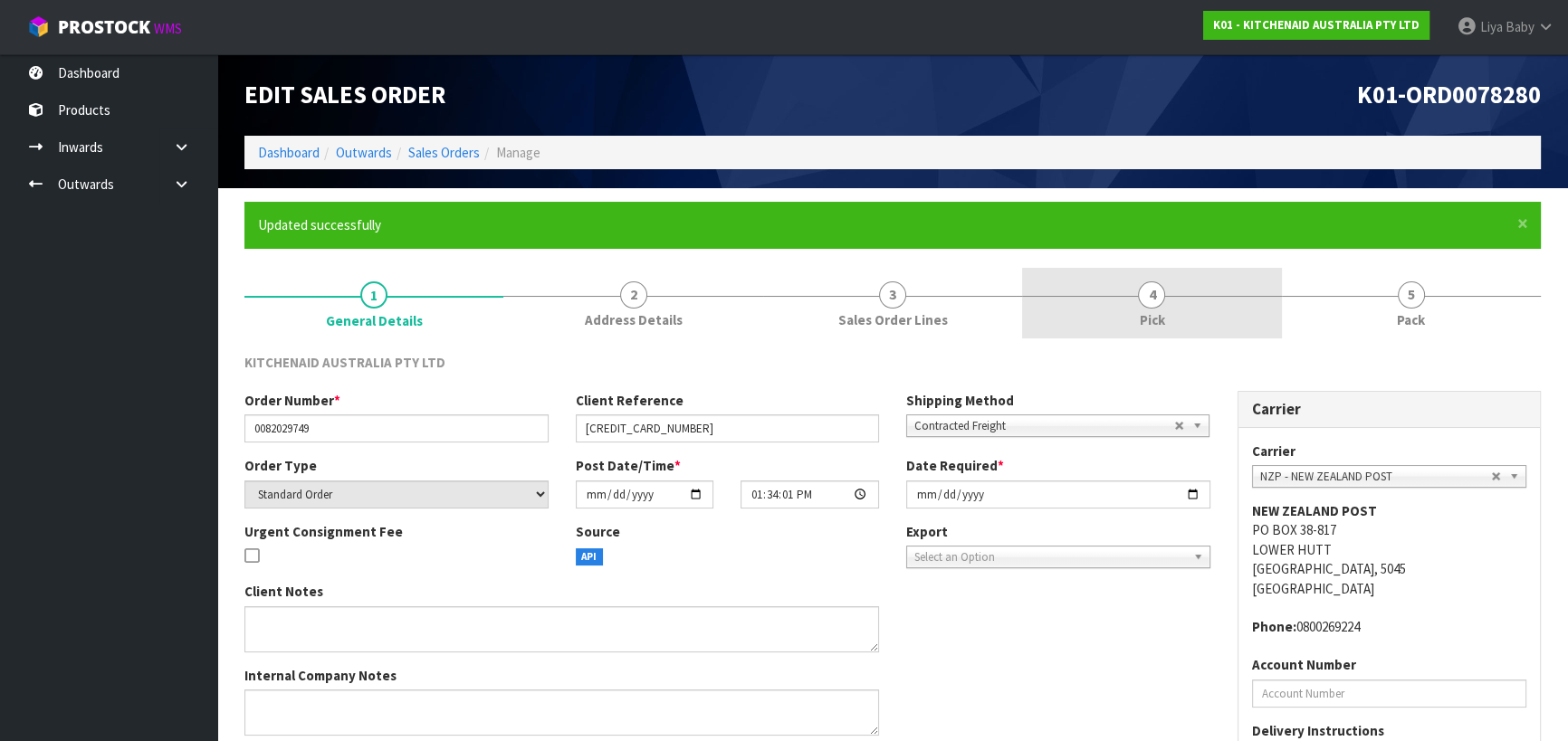
click at [1150, 316] on span "Pick" at bounding box center [1152, 319] width 26 height 19
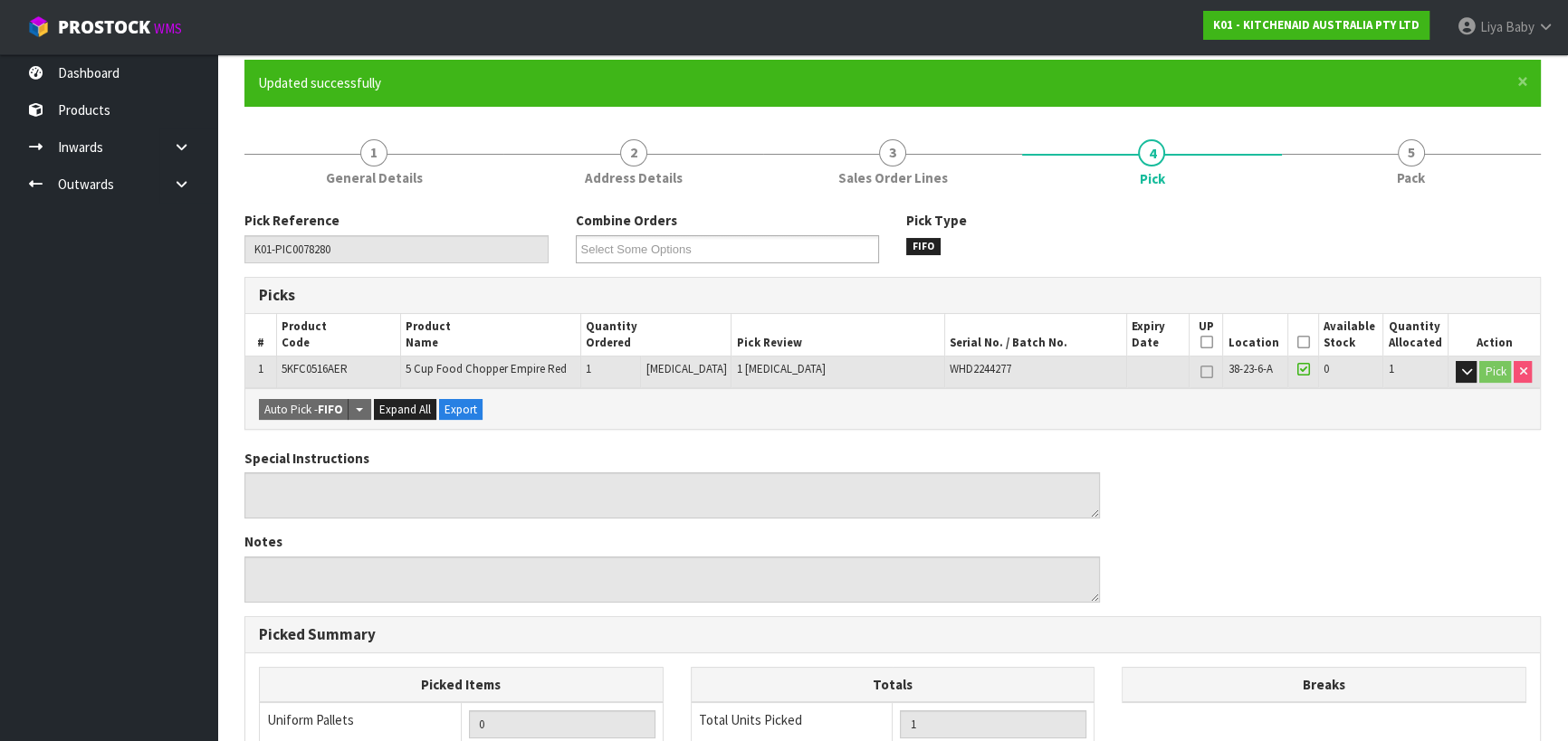
scroll to position [164, 0]
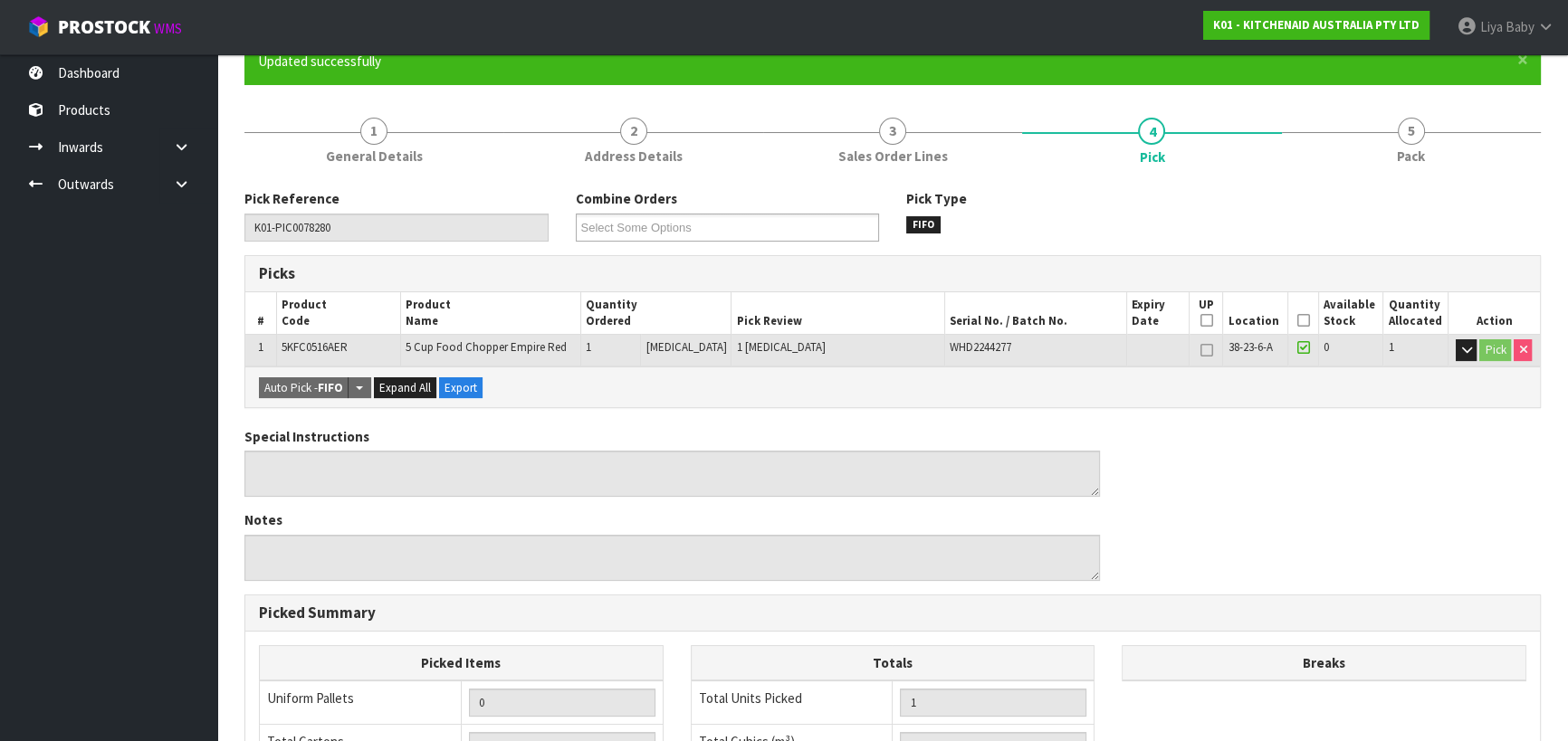
click at [1302, 320] on icon at bounding box center [1303, 320] width 13 height 1
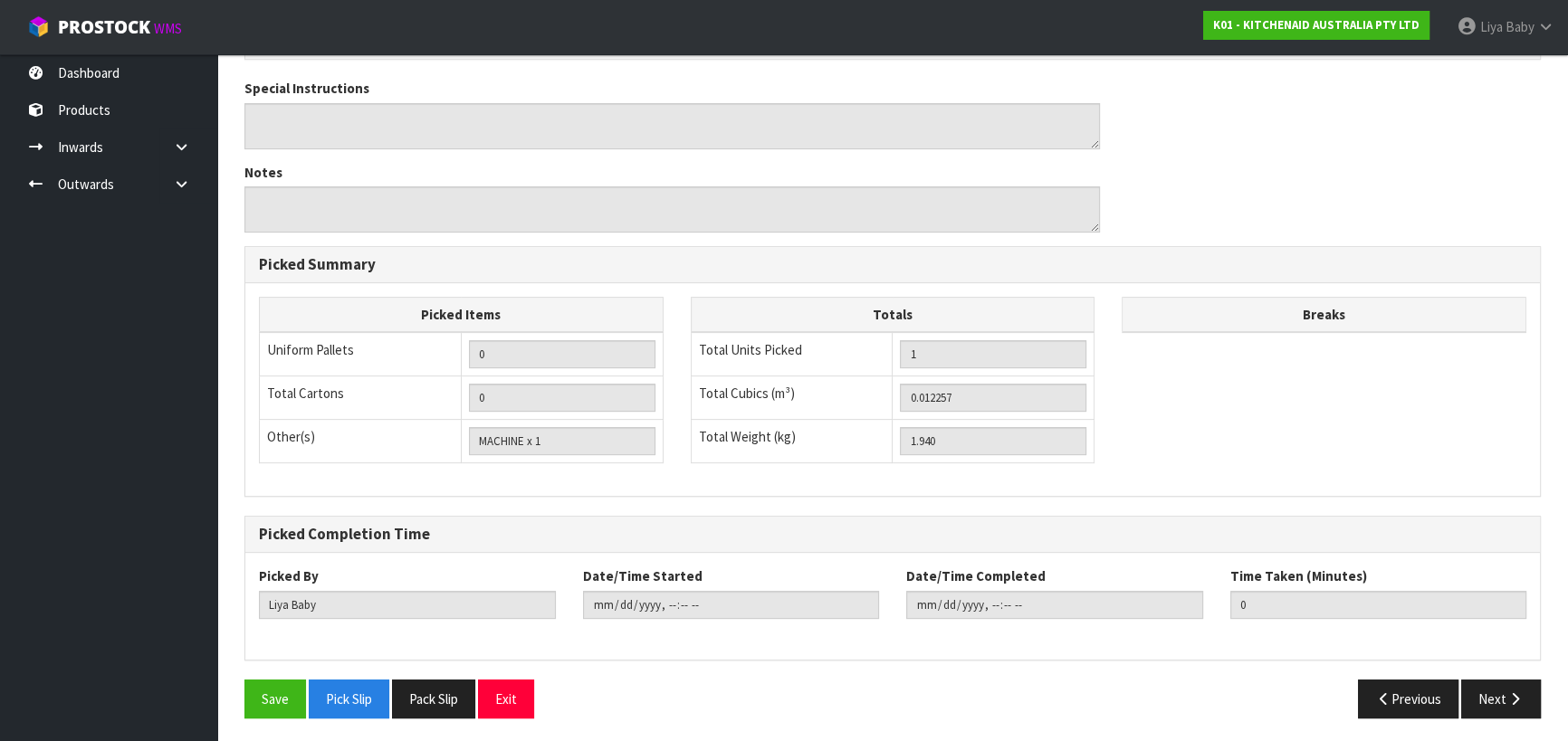
scroll to position [578, 0]
click at [274, 684] on button "Save" at bounding box center [274, 698] width 62 height 39
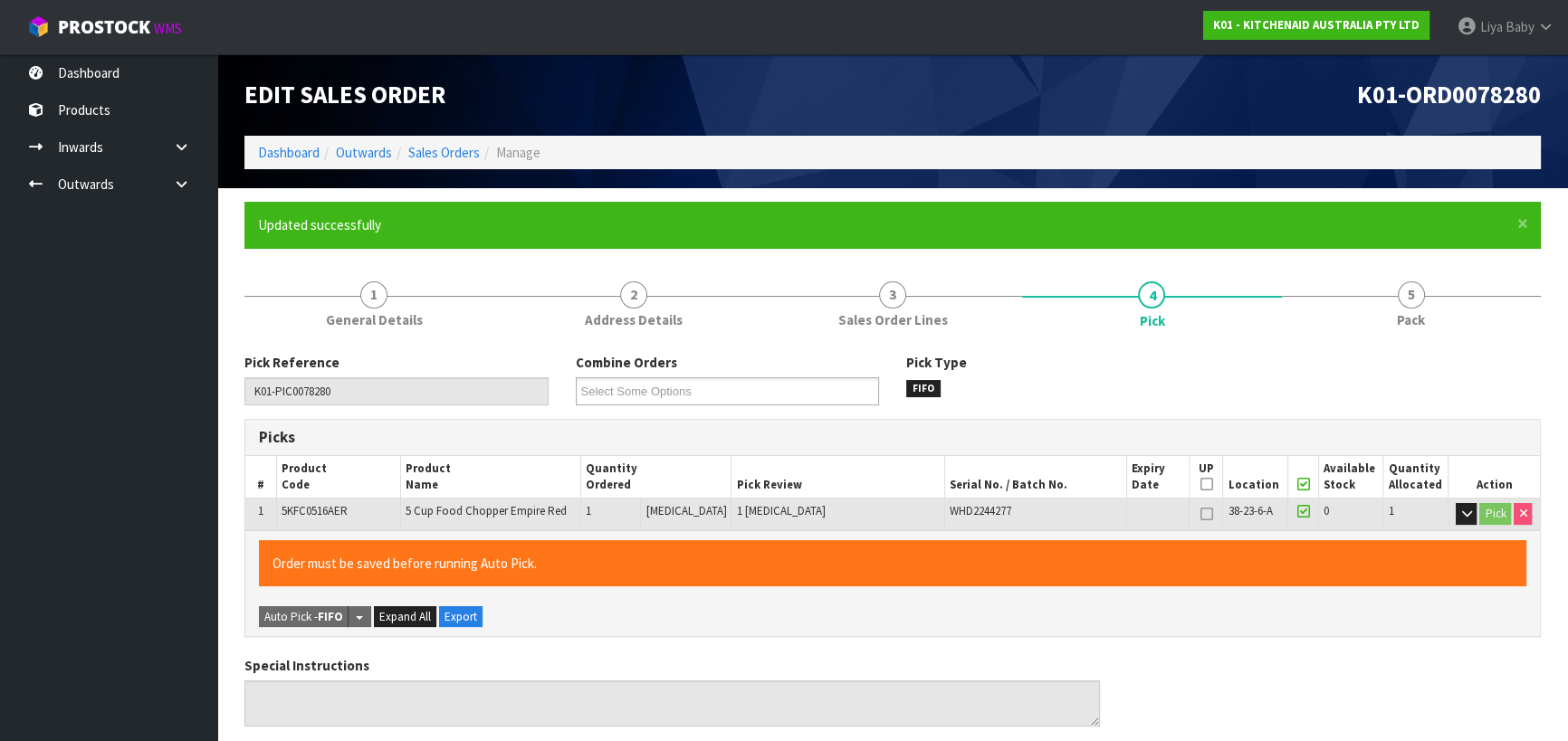
type input "2025-08-26T14:37:11"
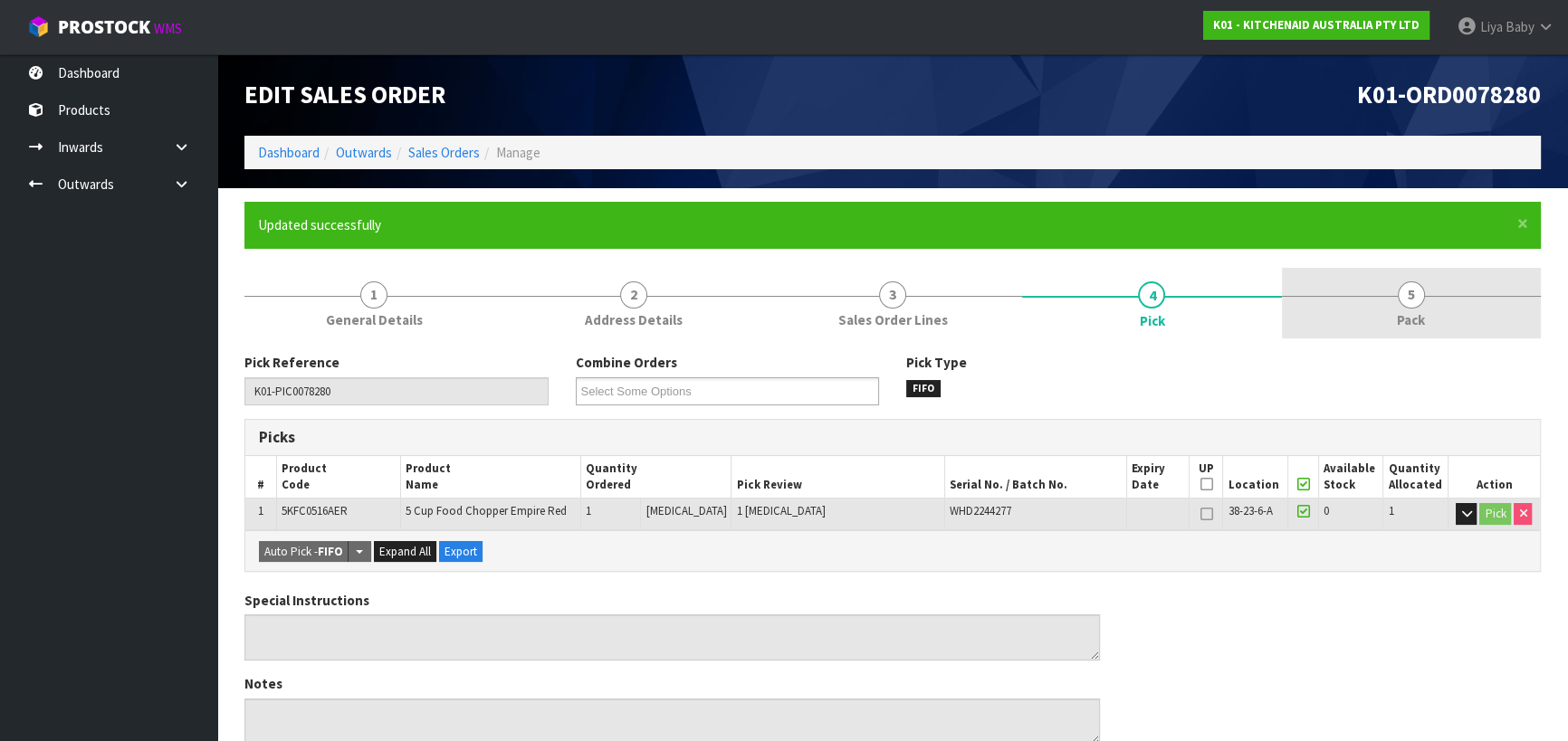
click at [1424, 289] on link "5 Pack" at bounding box center [1411, 304] width 259 height 72
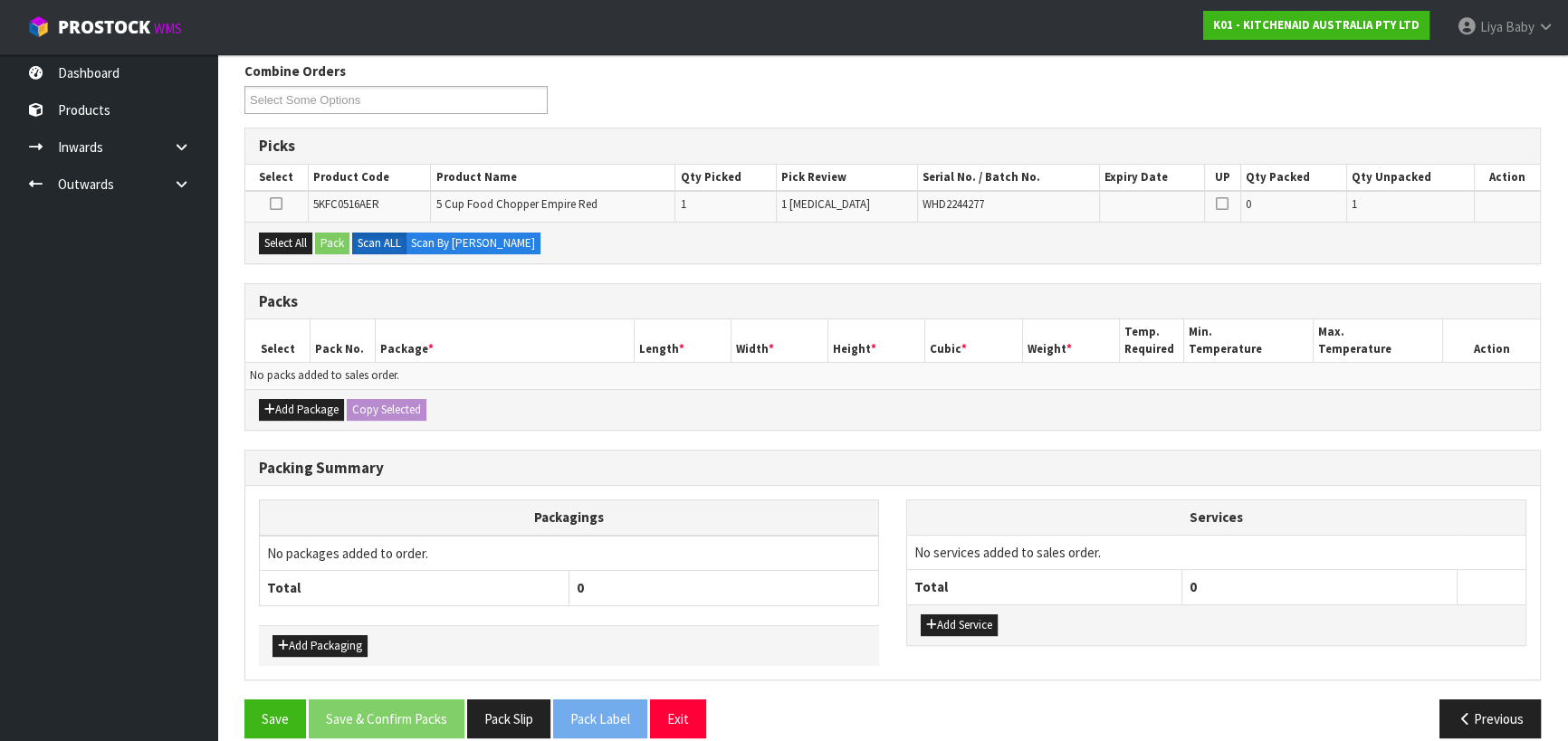
scroll to position [311, 0]
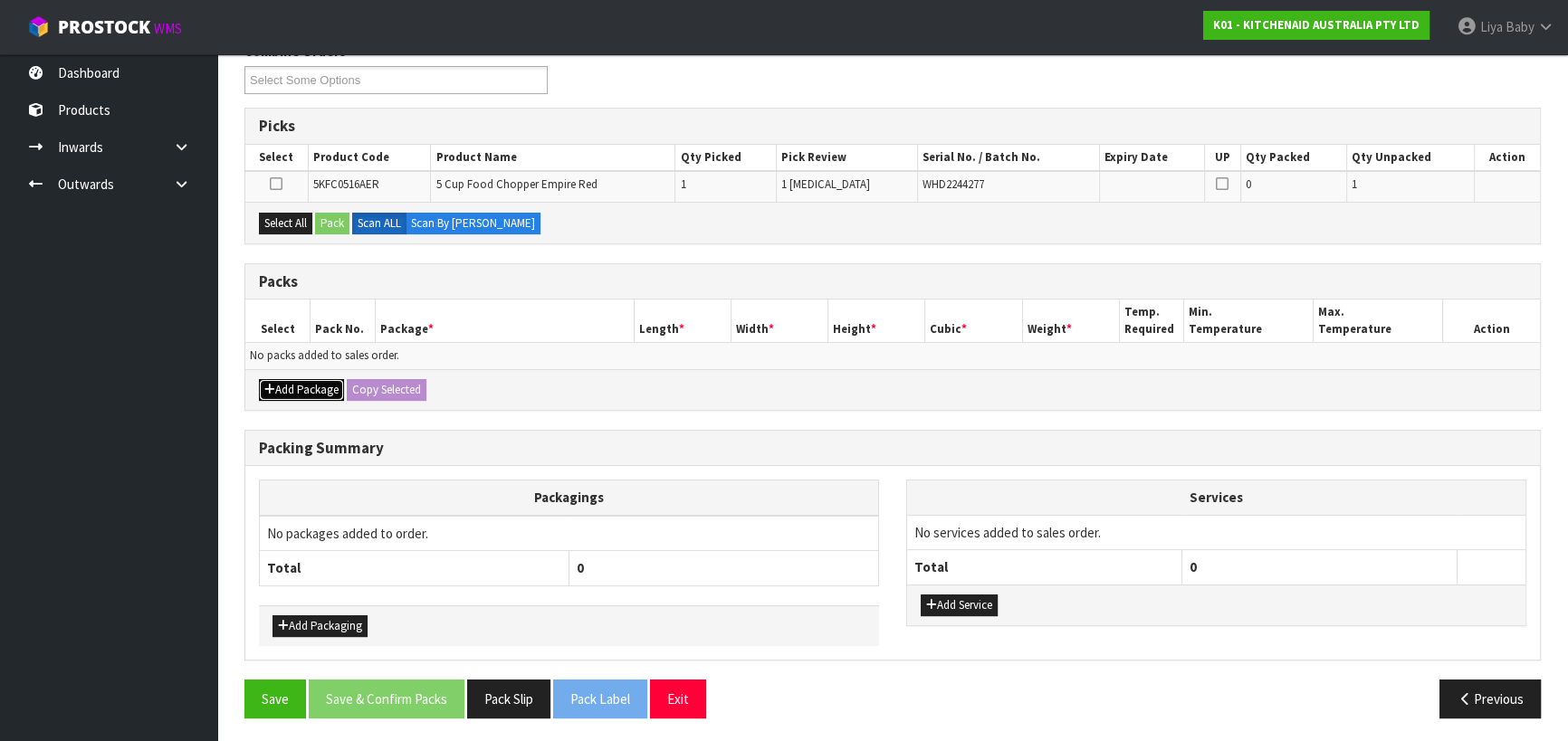
click at [302, 386] on button "Add Package" at bounding box center [301, 390] width 85 height 22
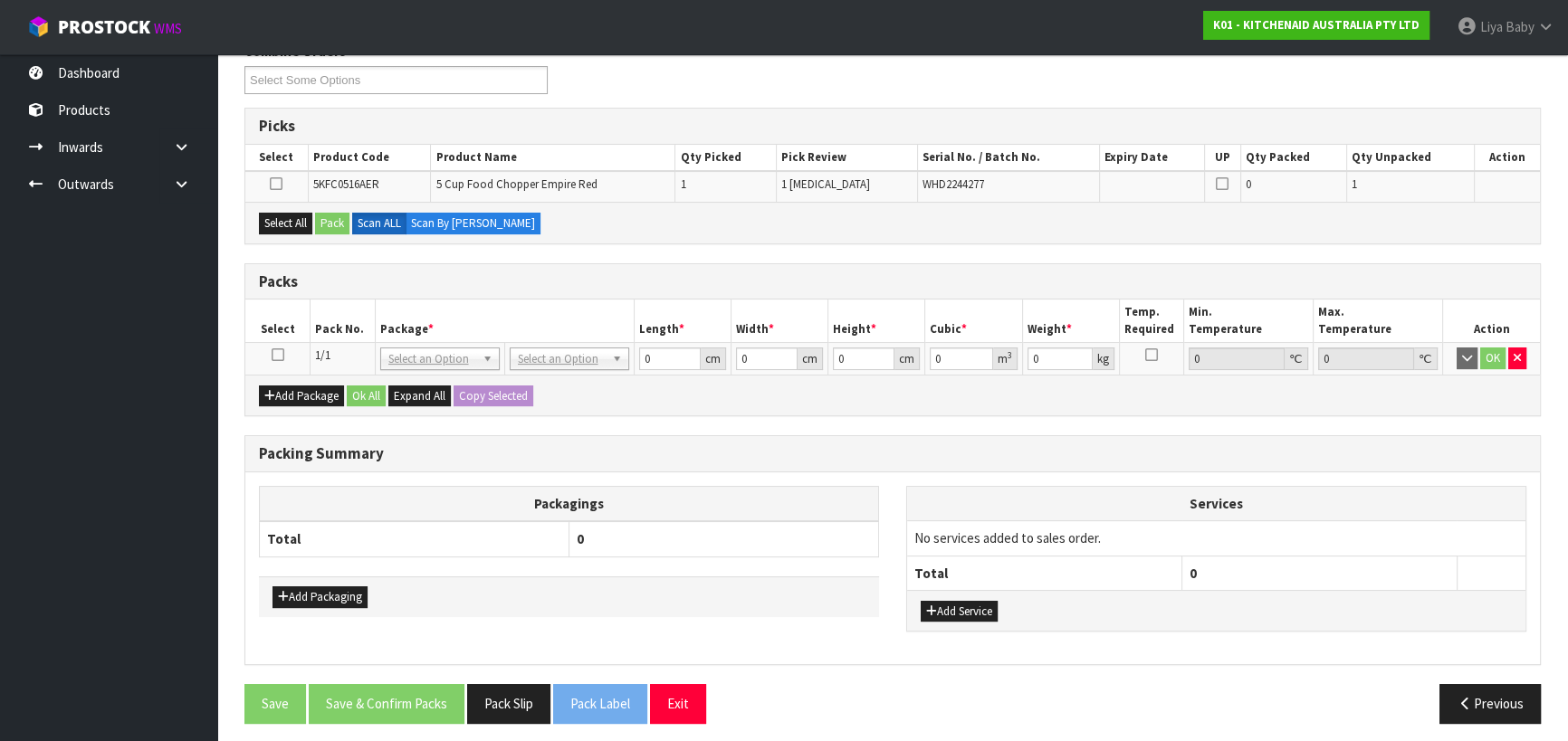
click at [281, 354] on icon at bounding box center [278, 354] width 13 height 1
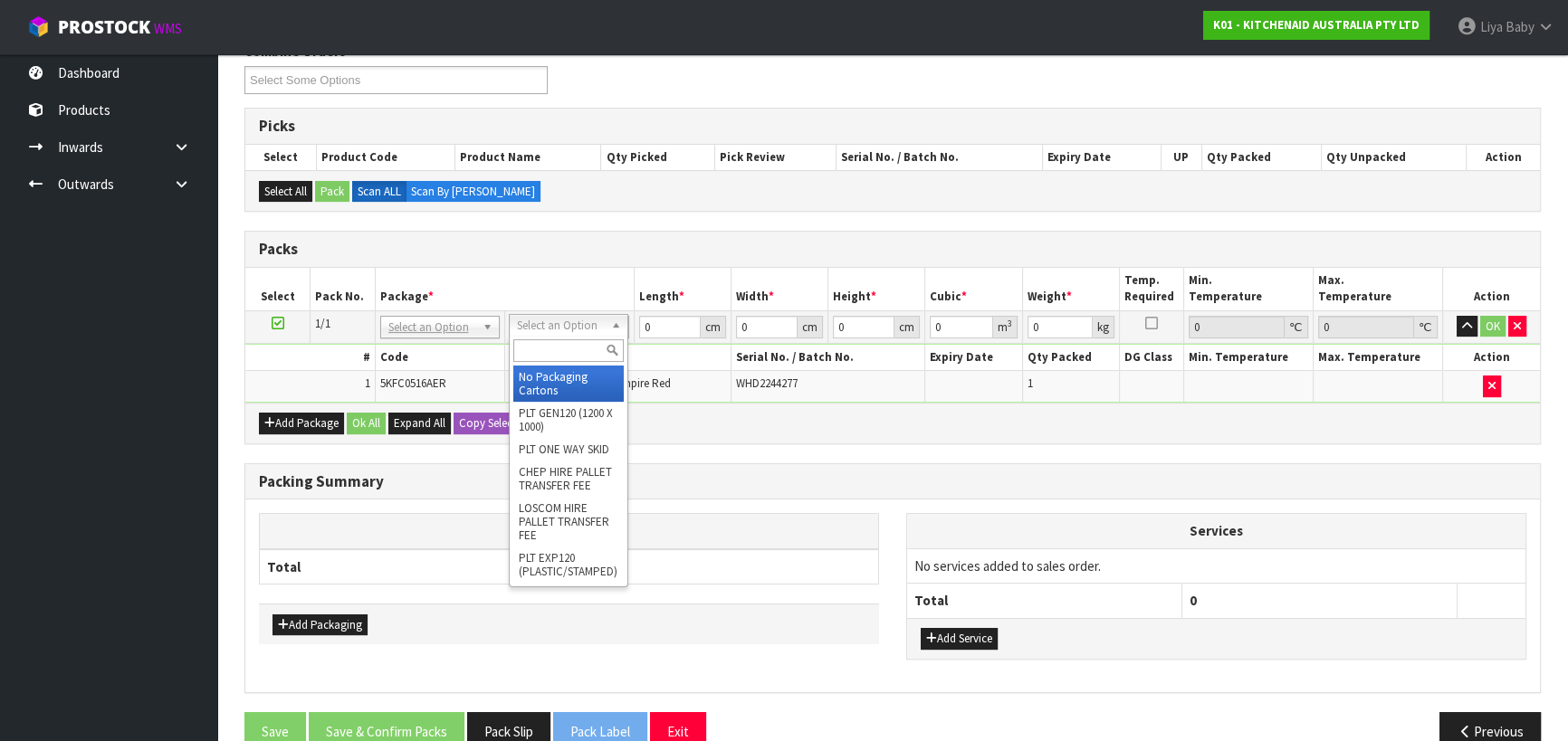
click at [568, 353] on input "text" at bounding box center [568, 351] width 110 height 23
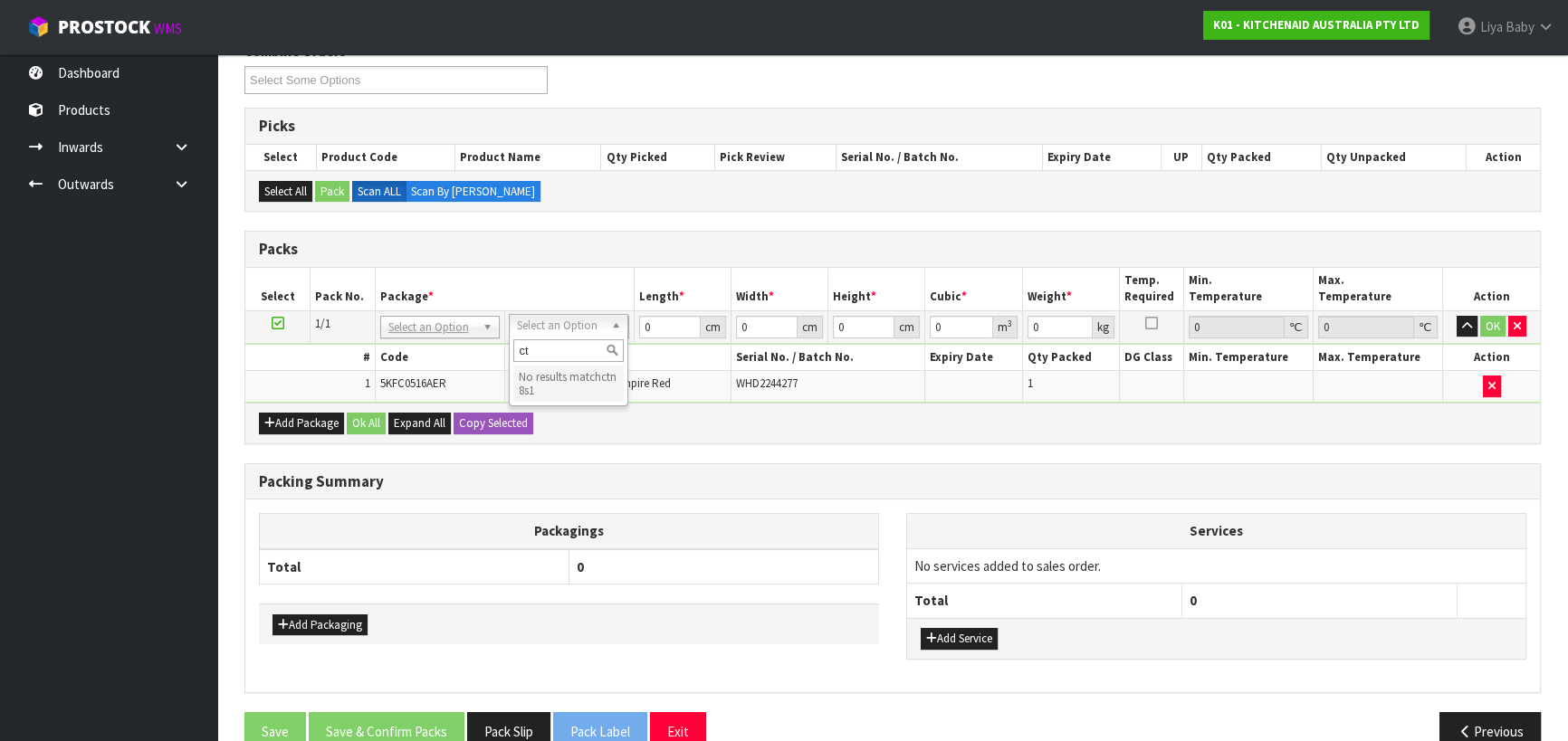
type input "c"
type input "0"
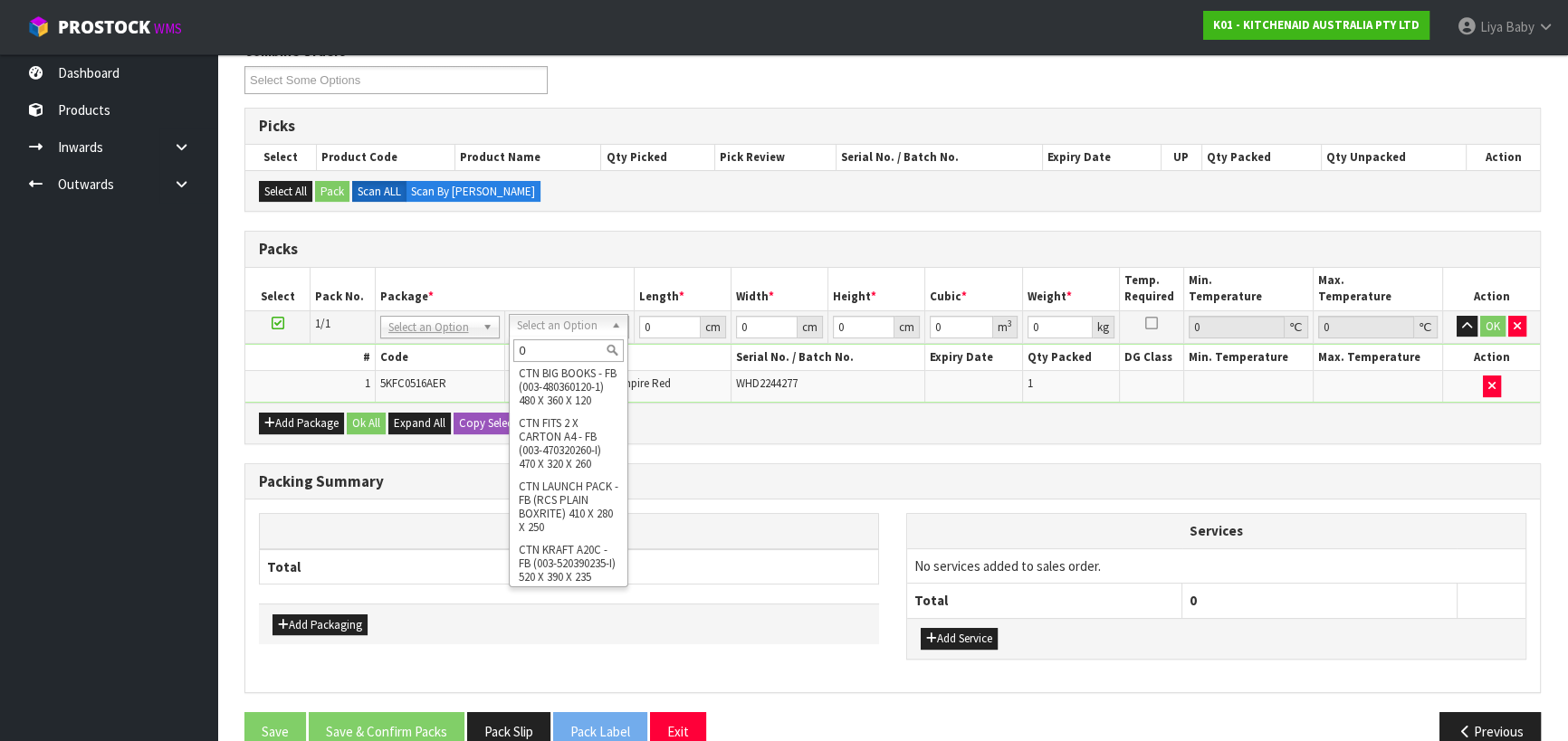
scroll to position [0, 0]
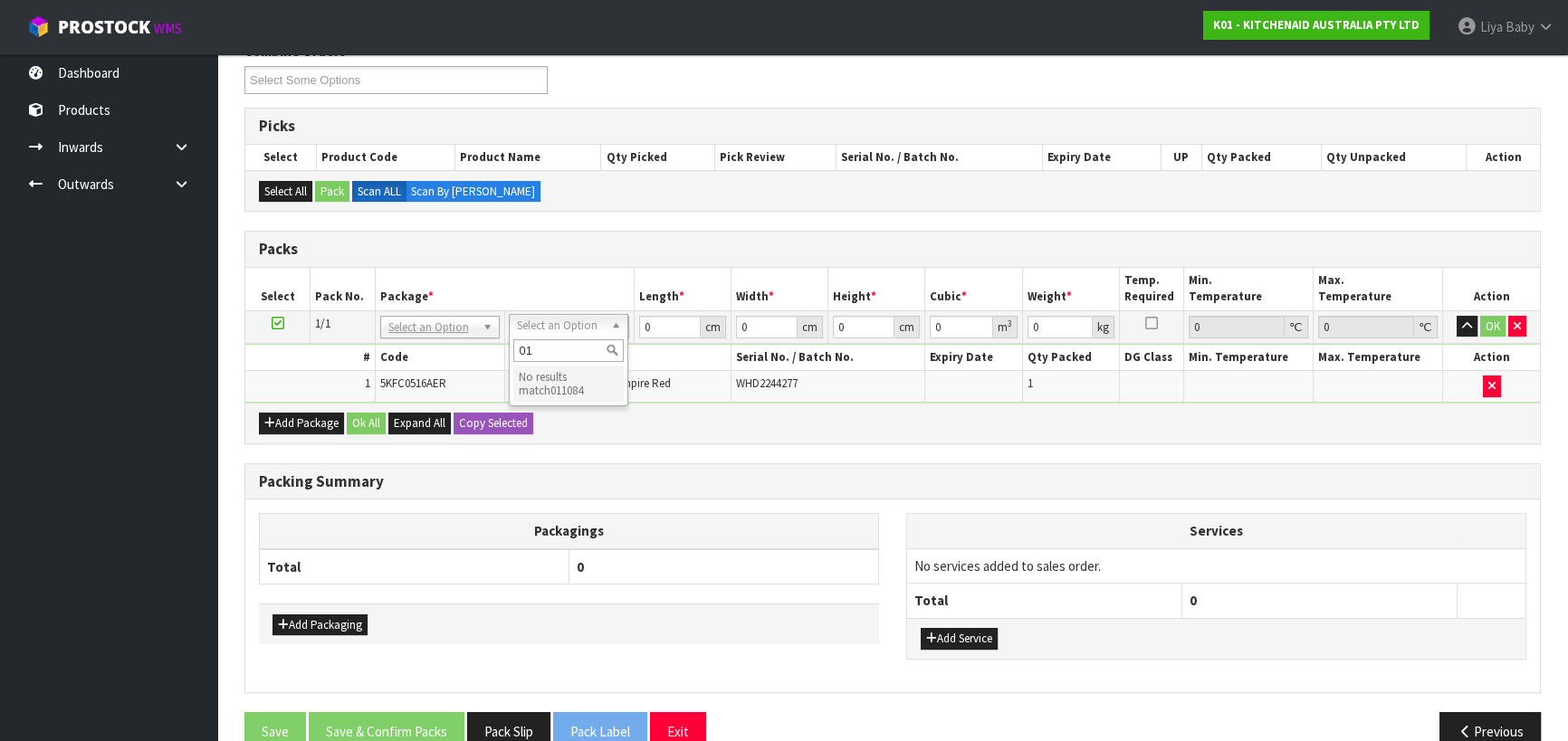
type input "0"
type input "o"
type input "c"
type input "0"
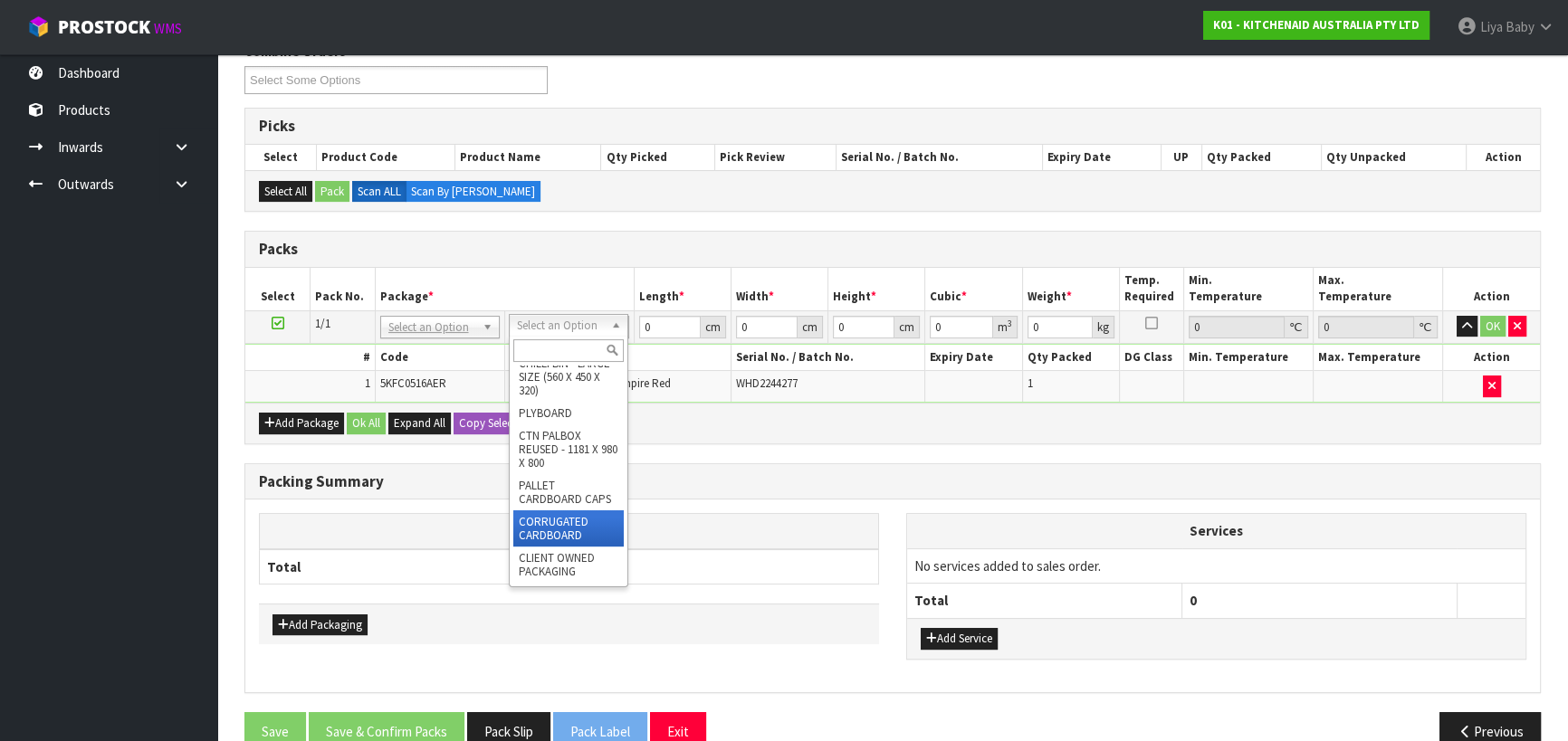
scroll to position [4612, 0]
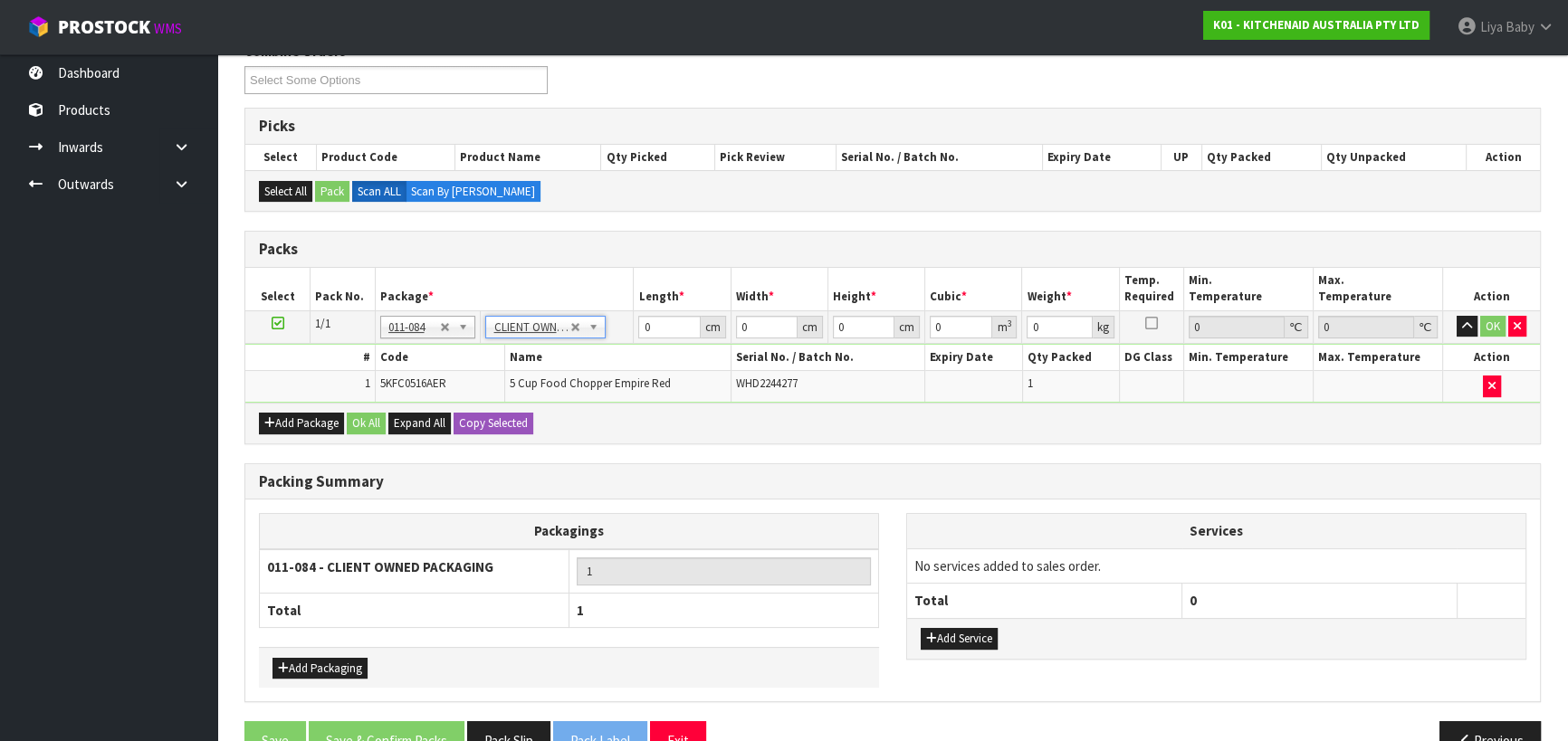
type input "1.94"
click at [658, 321] on input "0" at bounding box center [668, 327] width 62 height 23
type input "51"
click at [750, 333] on input "0" at bounding box center [766, 327] width 62 height 23
type input "31"
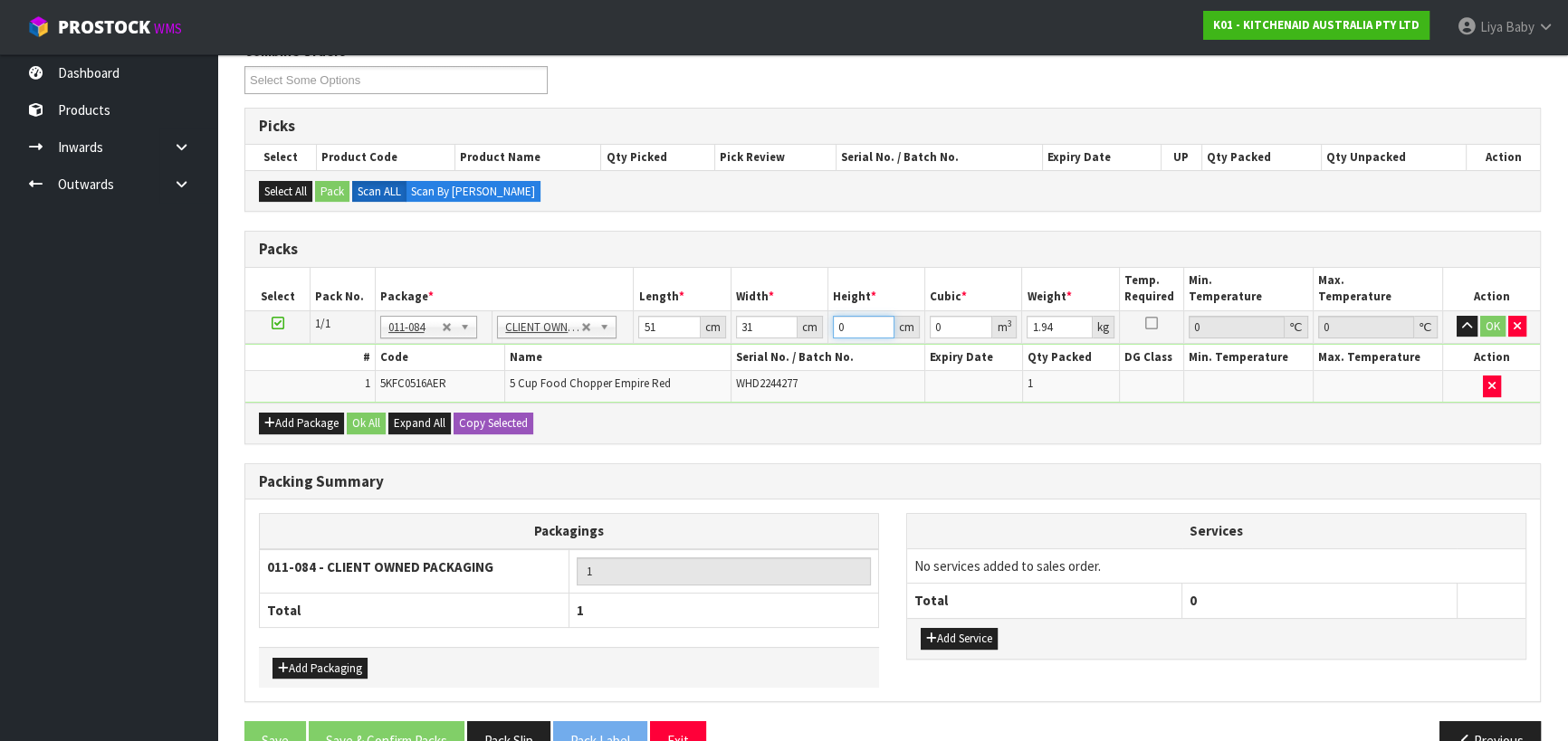
click at [854, 330] on input "0" at bounding box center [864, 327] width 62 height 23
type input "2"
type input "0.003162"
type input "21"
type input "0.033201"
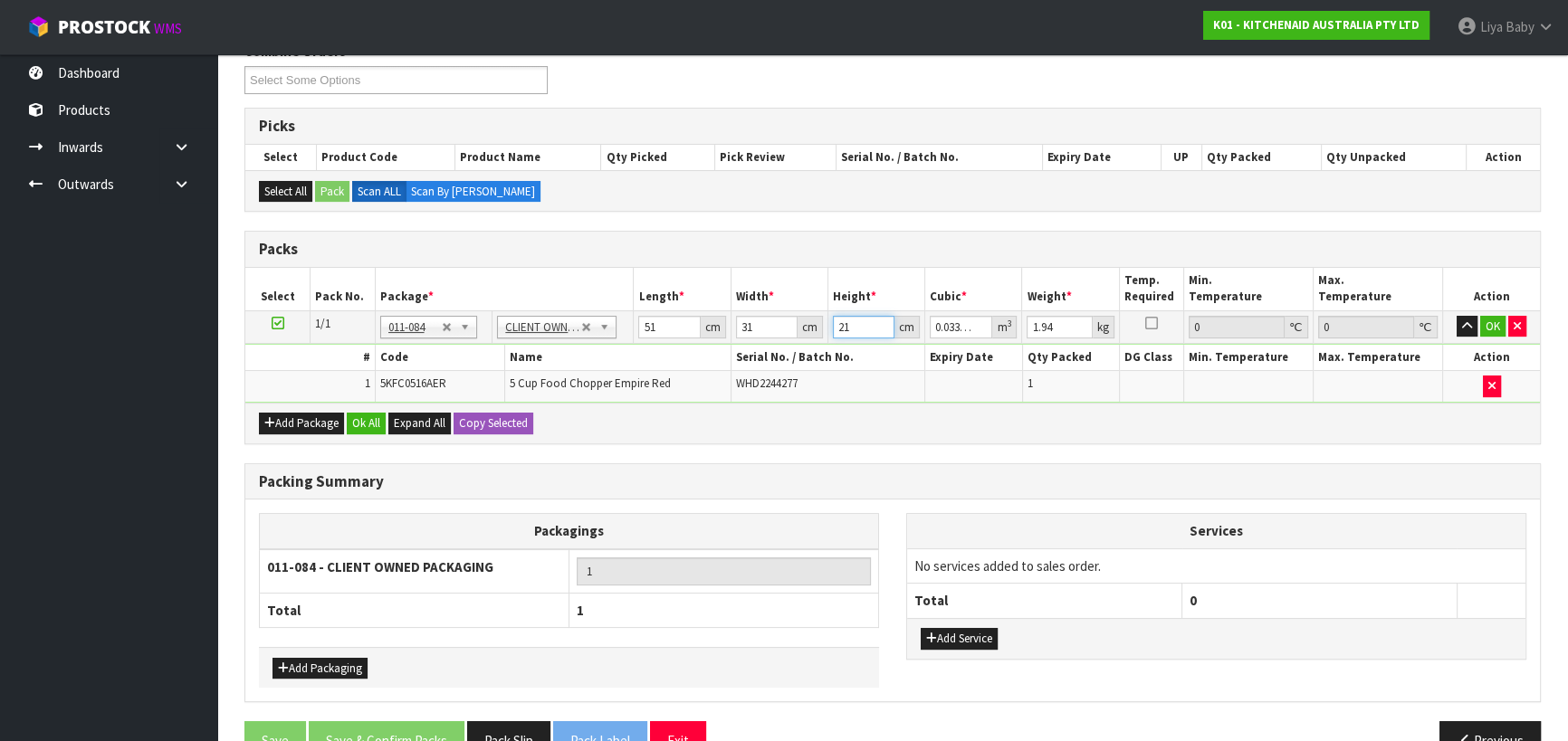
type input "21"
click at [1055, 326] on input "1.94" at bounding box center [1059, 327] width 65 height 23
type input "1"
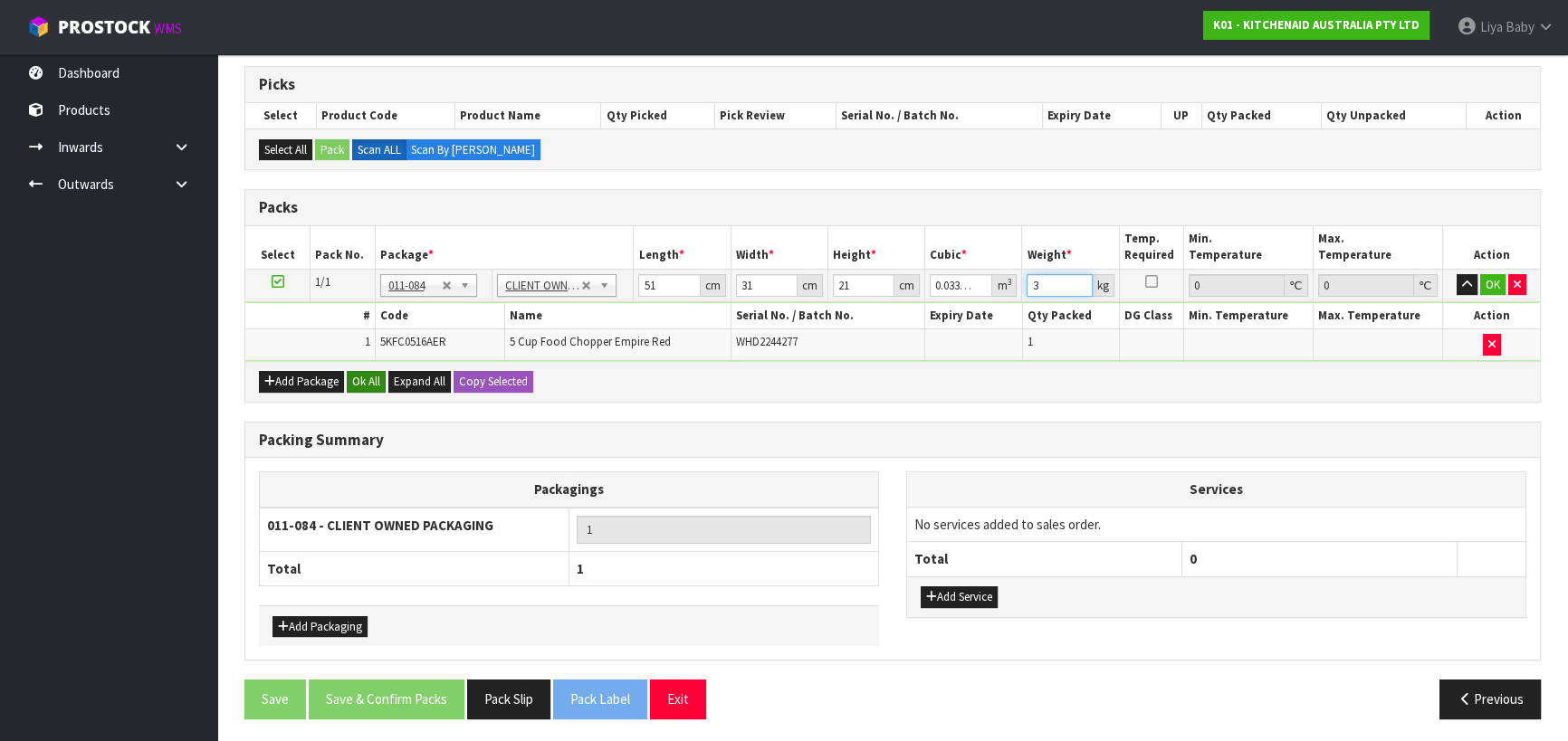
type input "3"
click at [359, 381] on button "Ok All" at bounding box center [366, 382] width 39 height 22
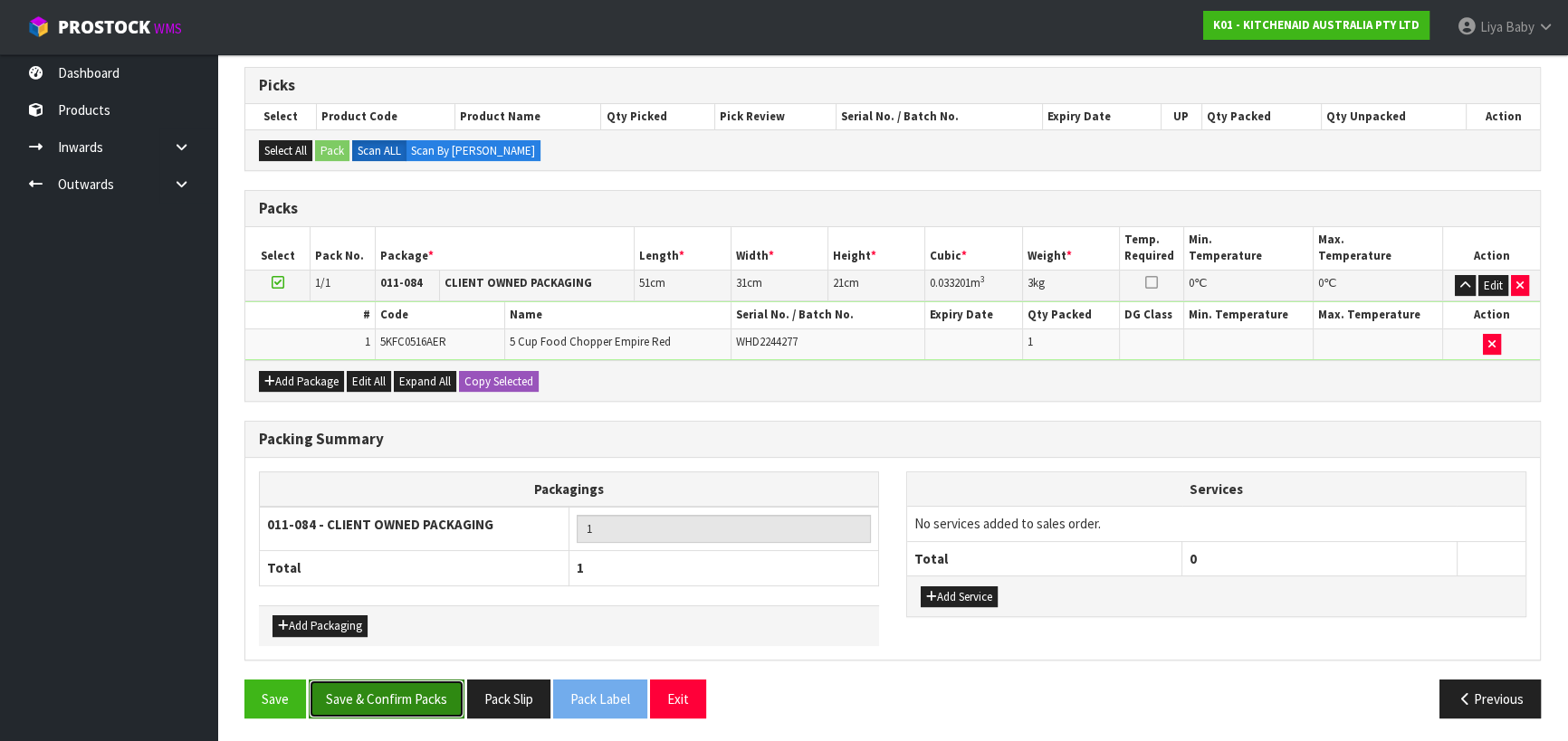
click at [339, 704] on button "Save & Confirm Packs" at bounding box center [386, 699] width 156 height 39
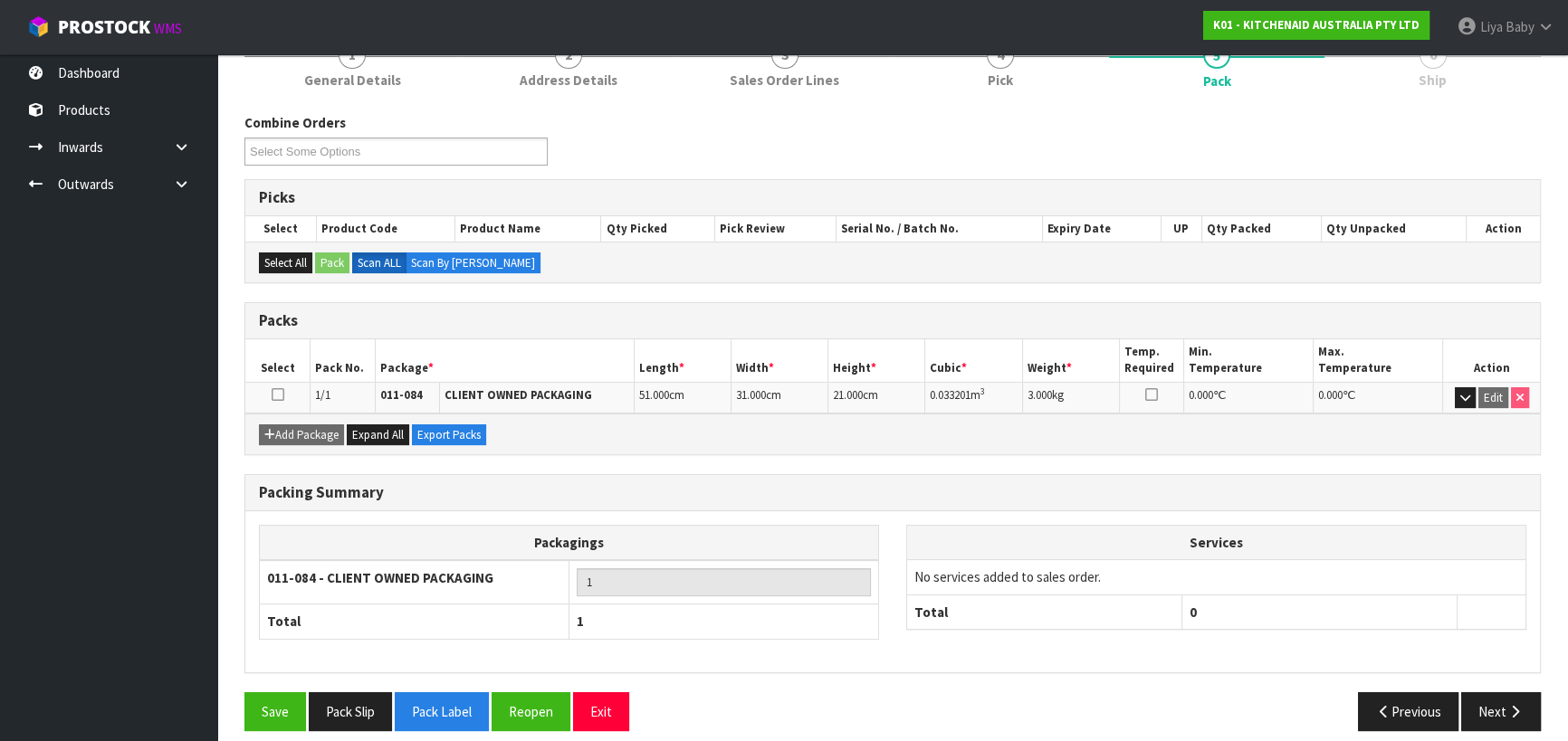
scroll to position [253, 0]
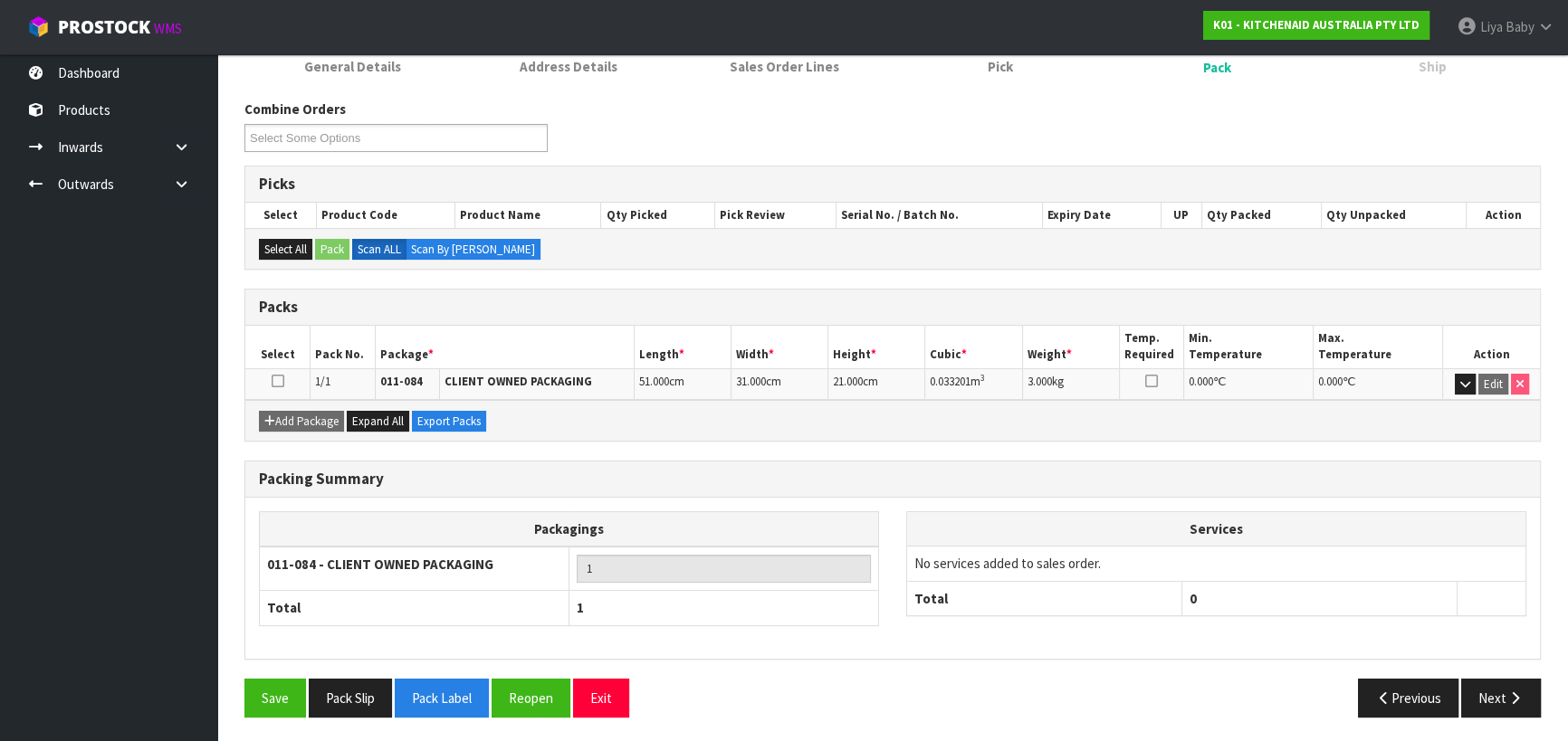
click at [279, 381] on icon at bounding box center [278, 381] width 13 height 1
click at [1482, 689] on button "Next" at bounding box center [1501, 698] width 80 height 39
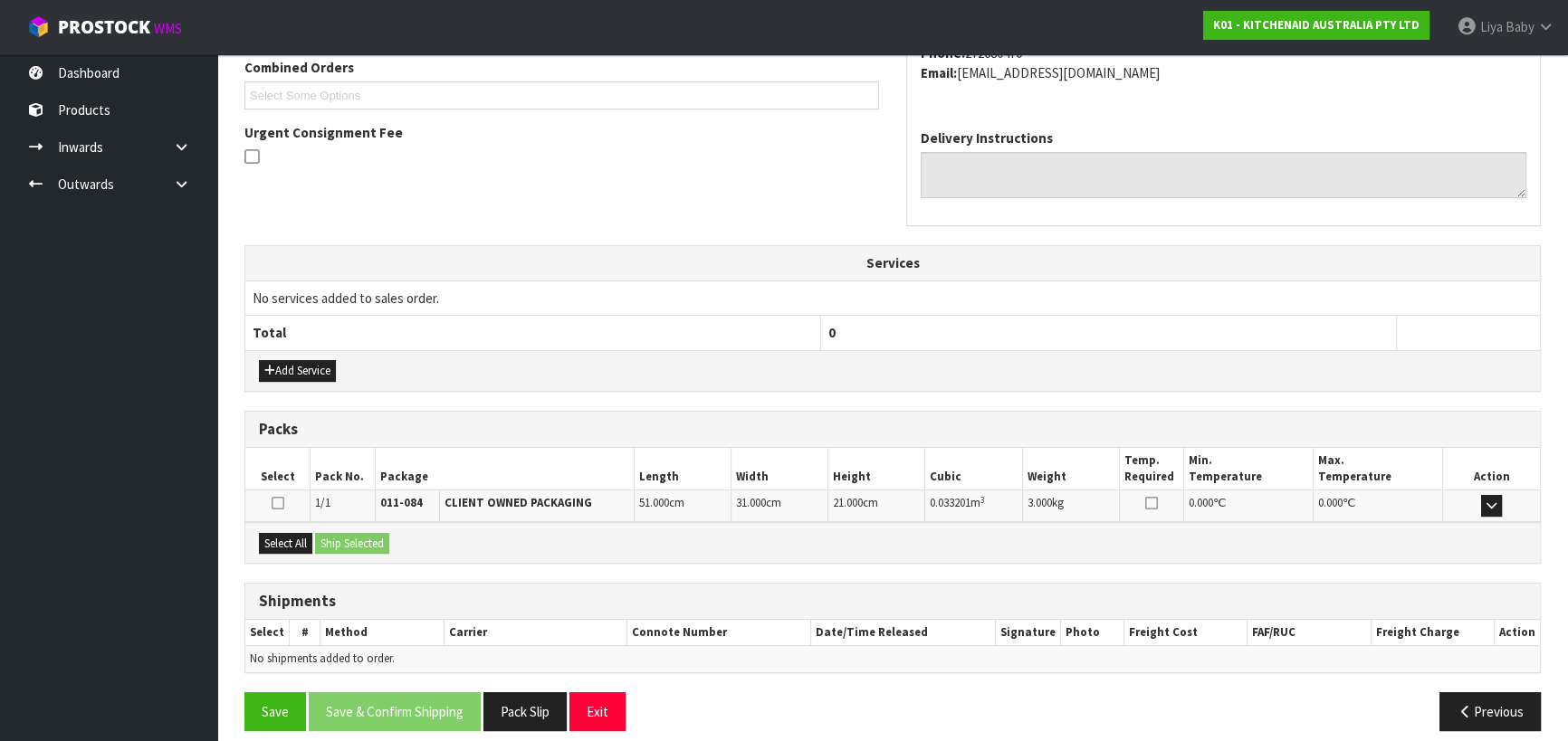
scroll to position [489, 0]
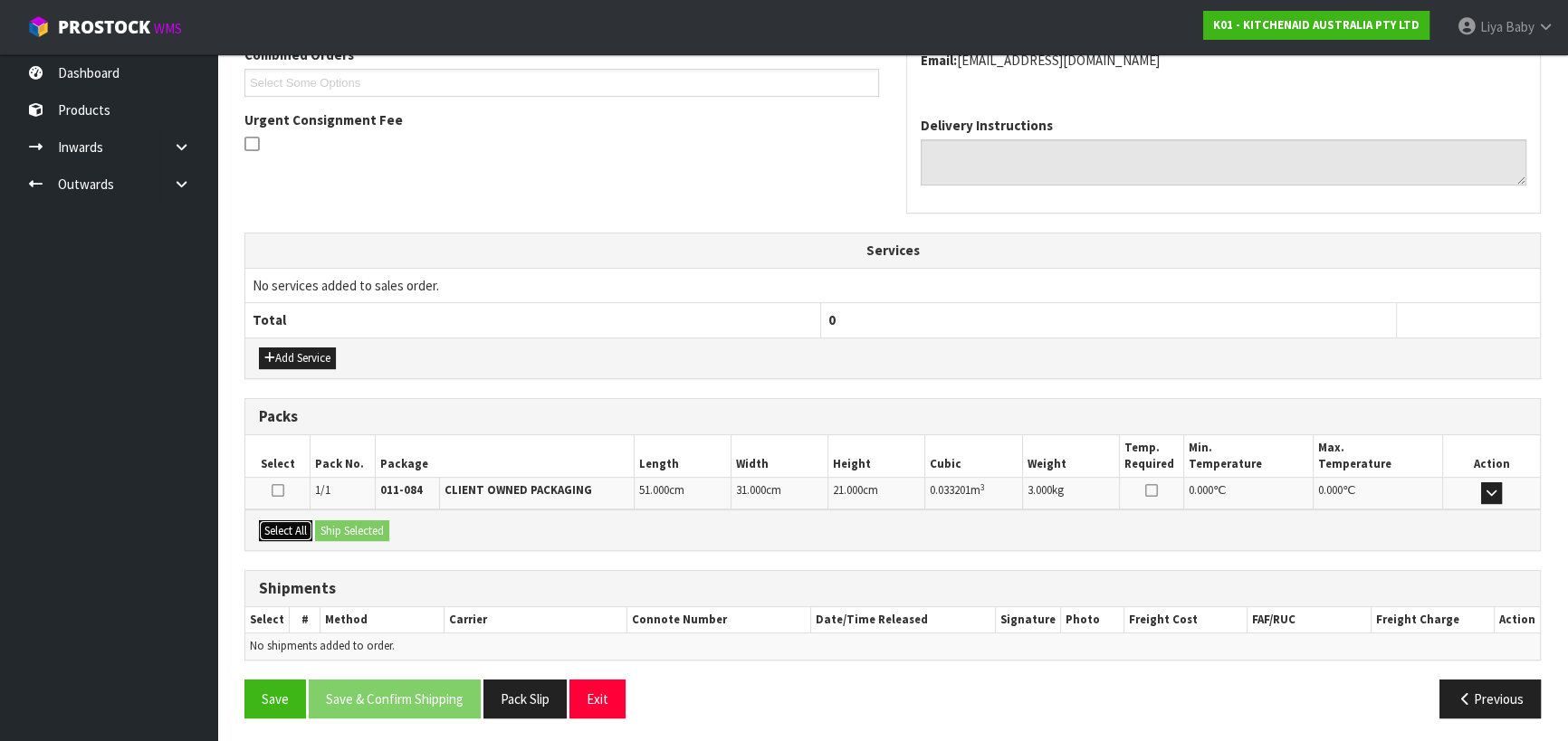
click at [298, 527] on button "Select All" at bounding box center [285, 531] width 53 height 22
click at [333, 525] on button "Ship Selected" at bounding box center [352, 531] width 75 height 22
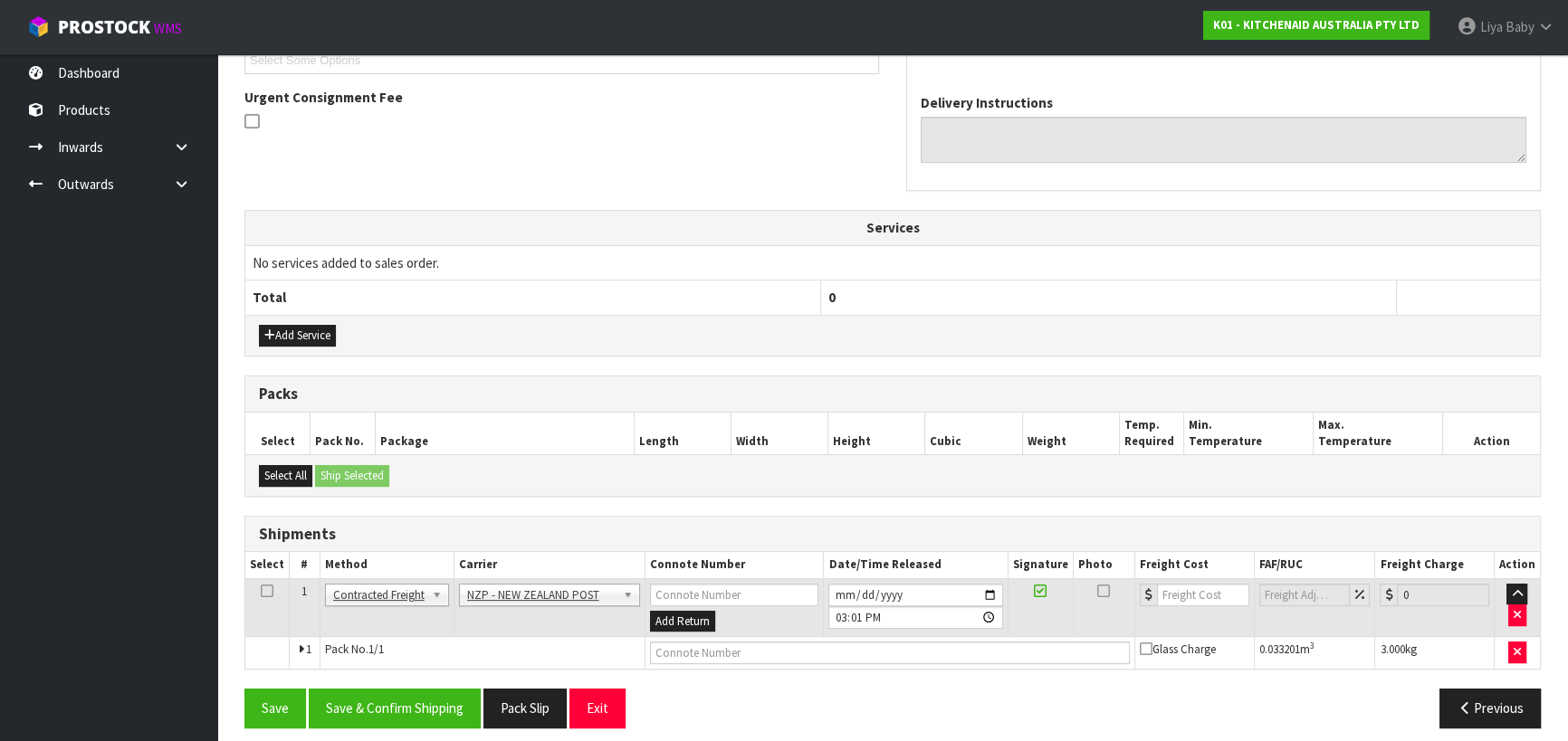
scroll to position [521, 0]
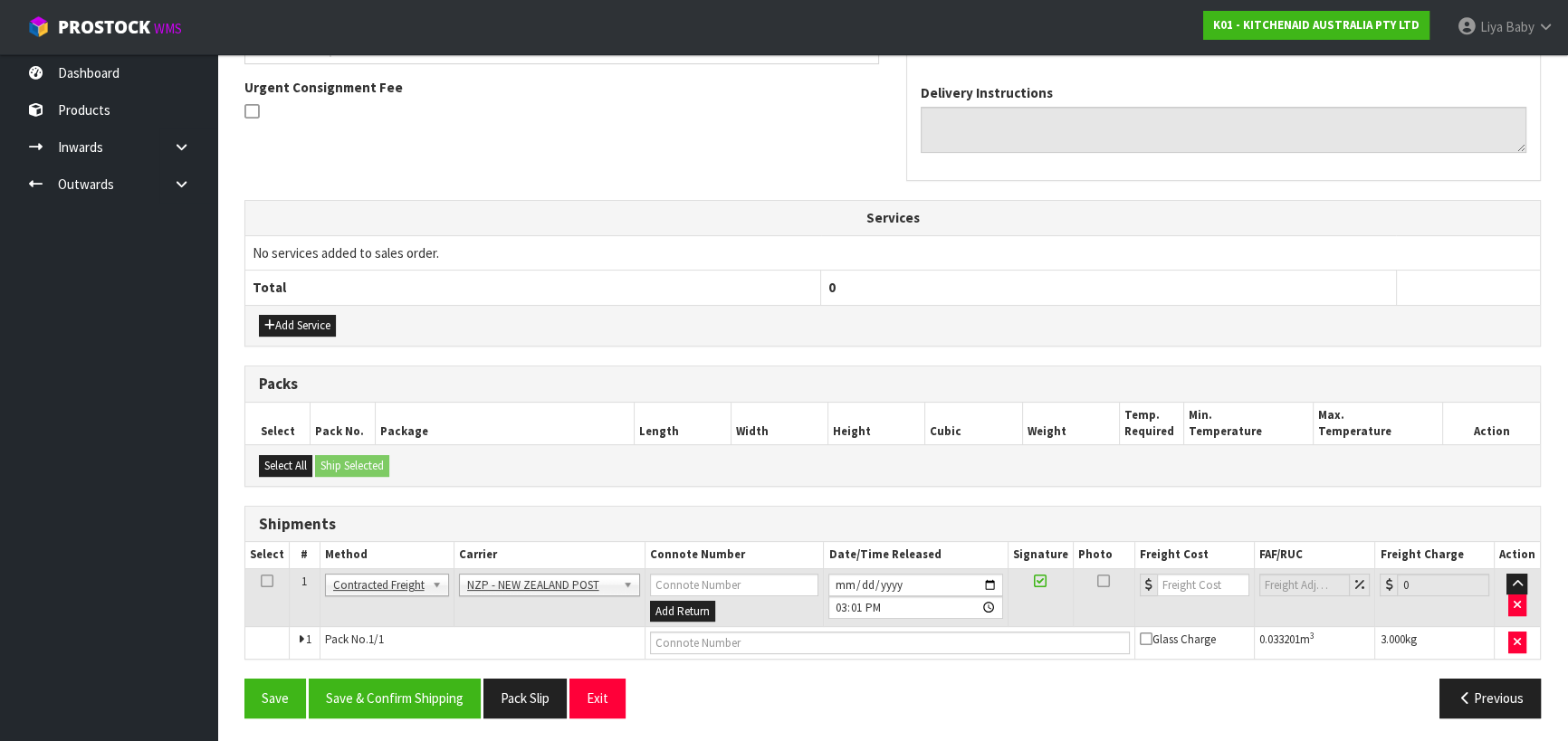
click at [269, 581] on icon at bounding box center [267, 581] width 13 height 1
click at [414, 704] on button "Save & Confirm Shipping" at bounding box center [394, 698] width 172 height 39
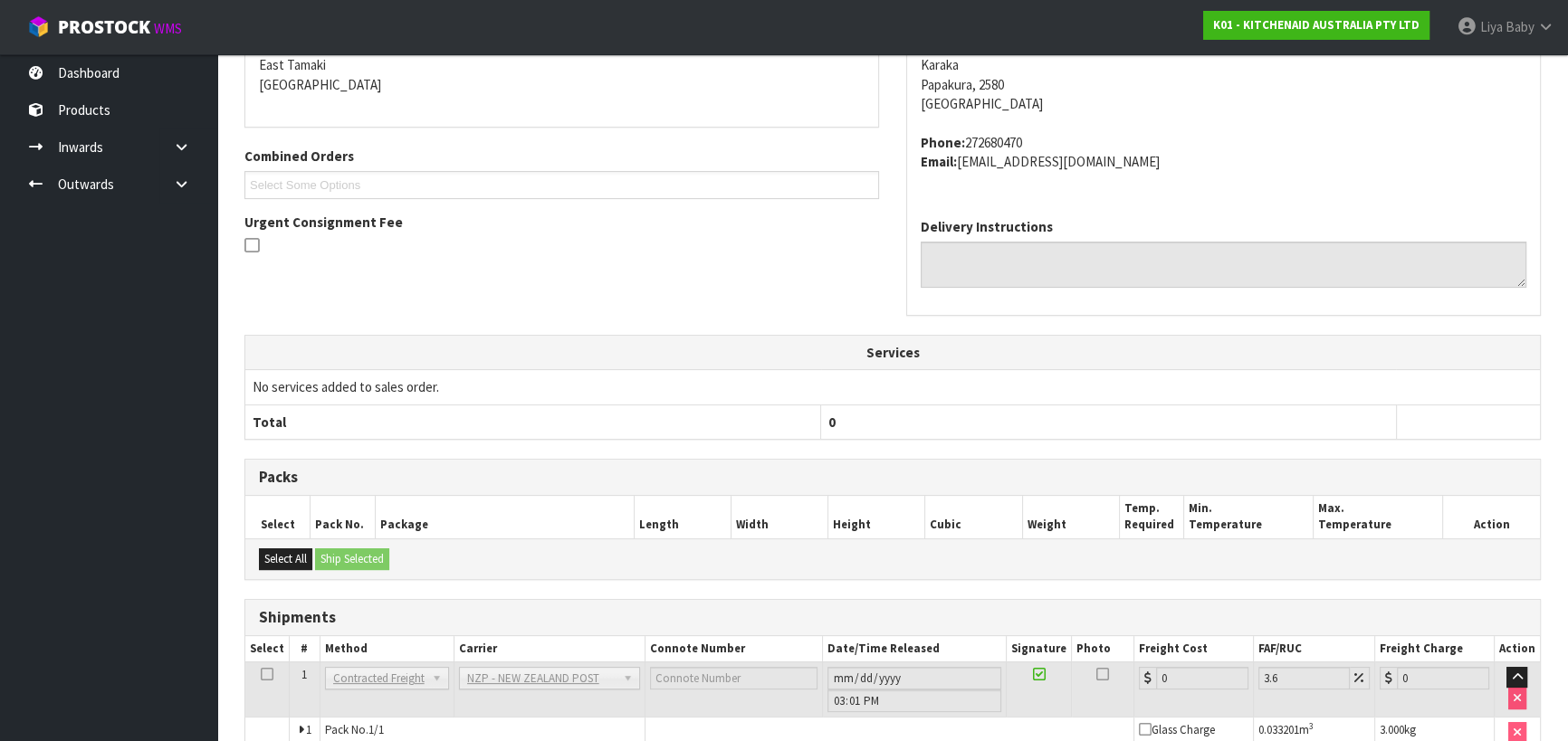
scroll to position [497, 0]
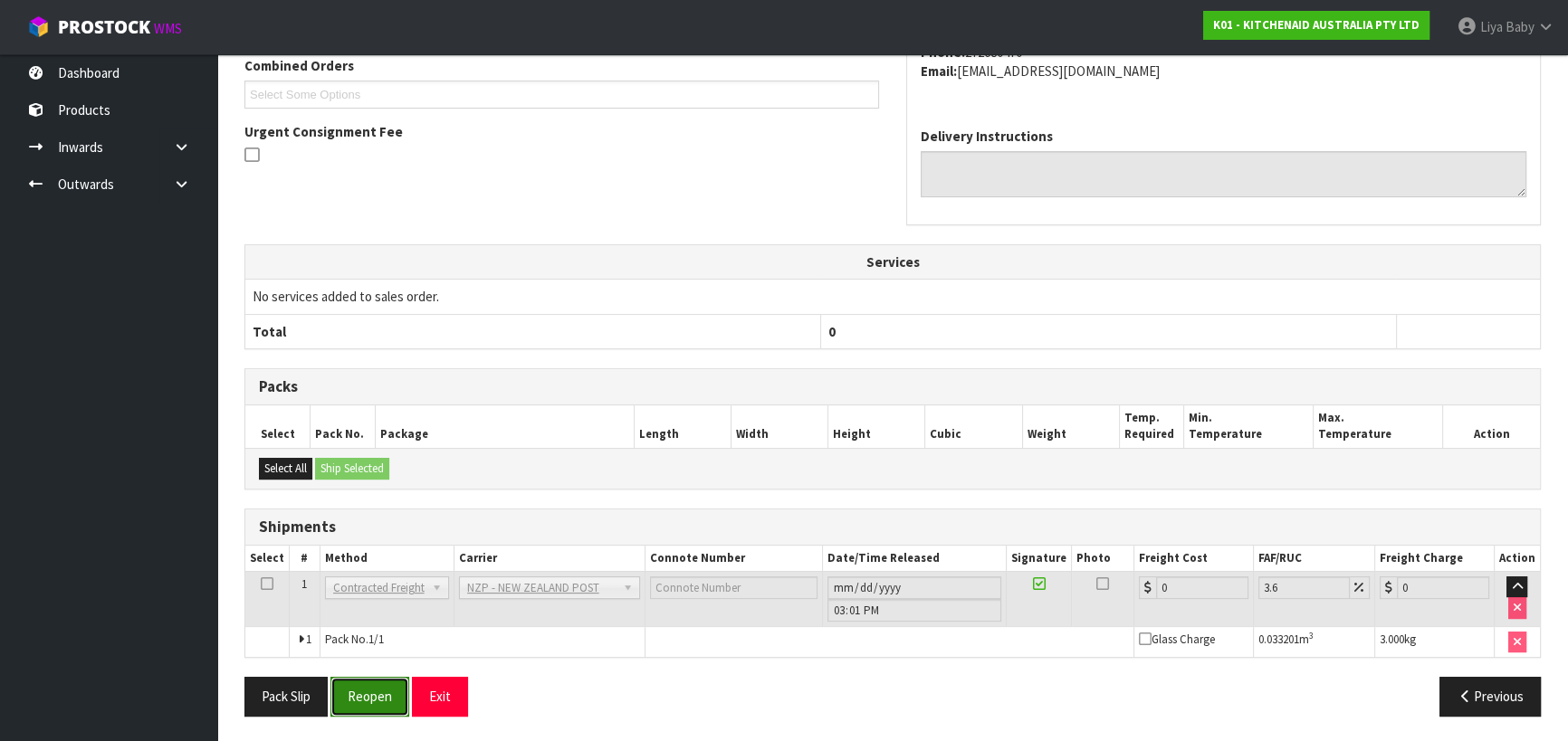
click at [367, 707] on button "Reopen" at bounding box center [370, 696] width 79 height 39
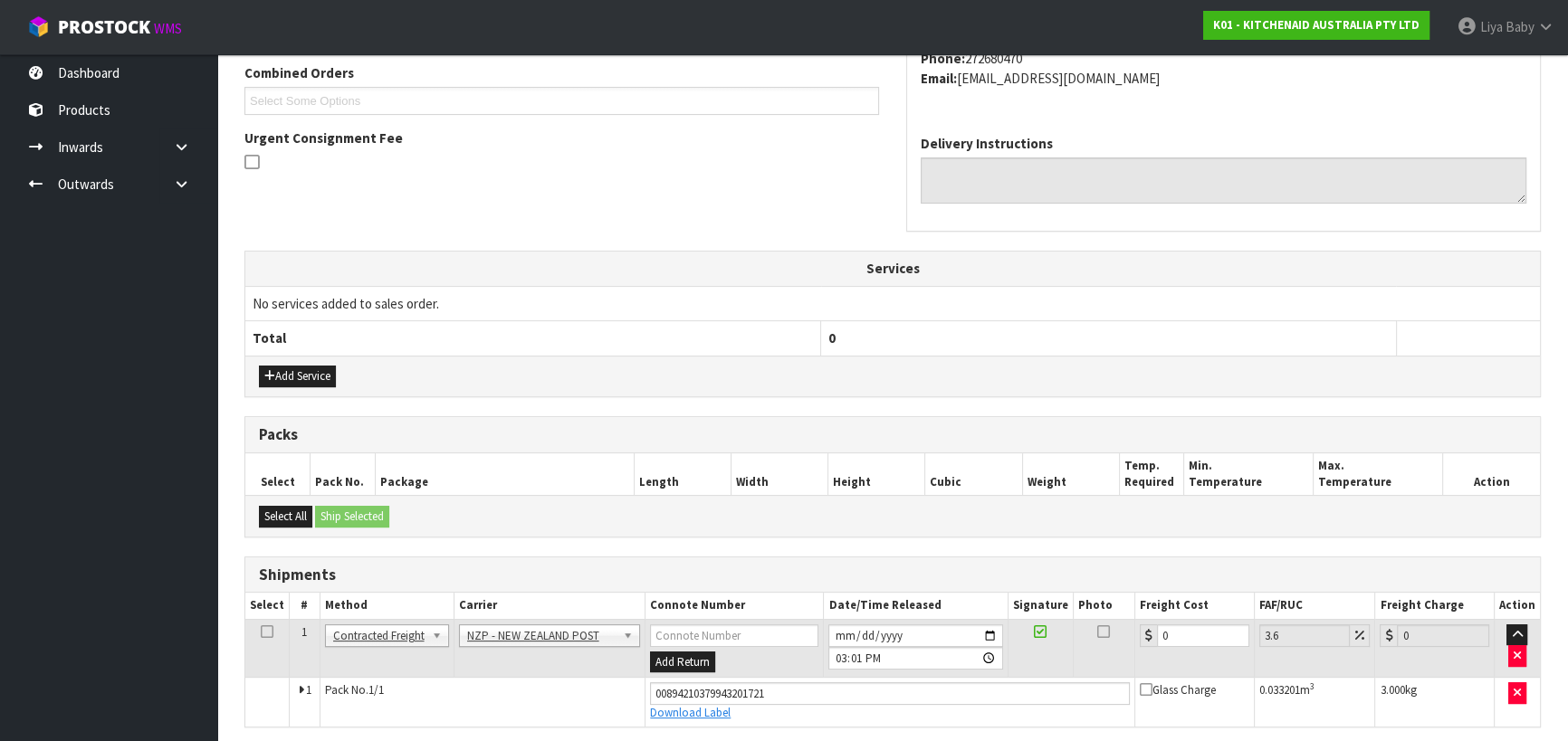
scroll to position [538, 0]
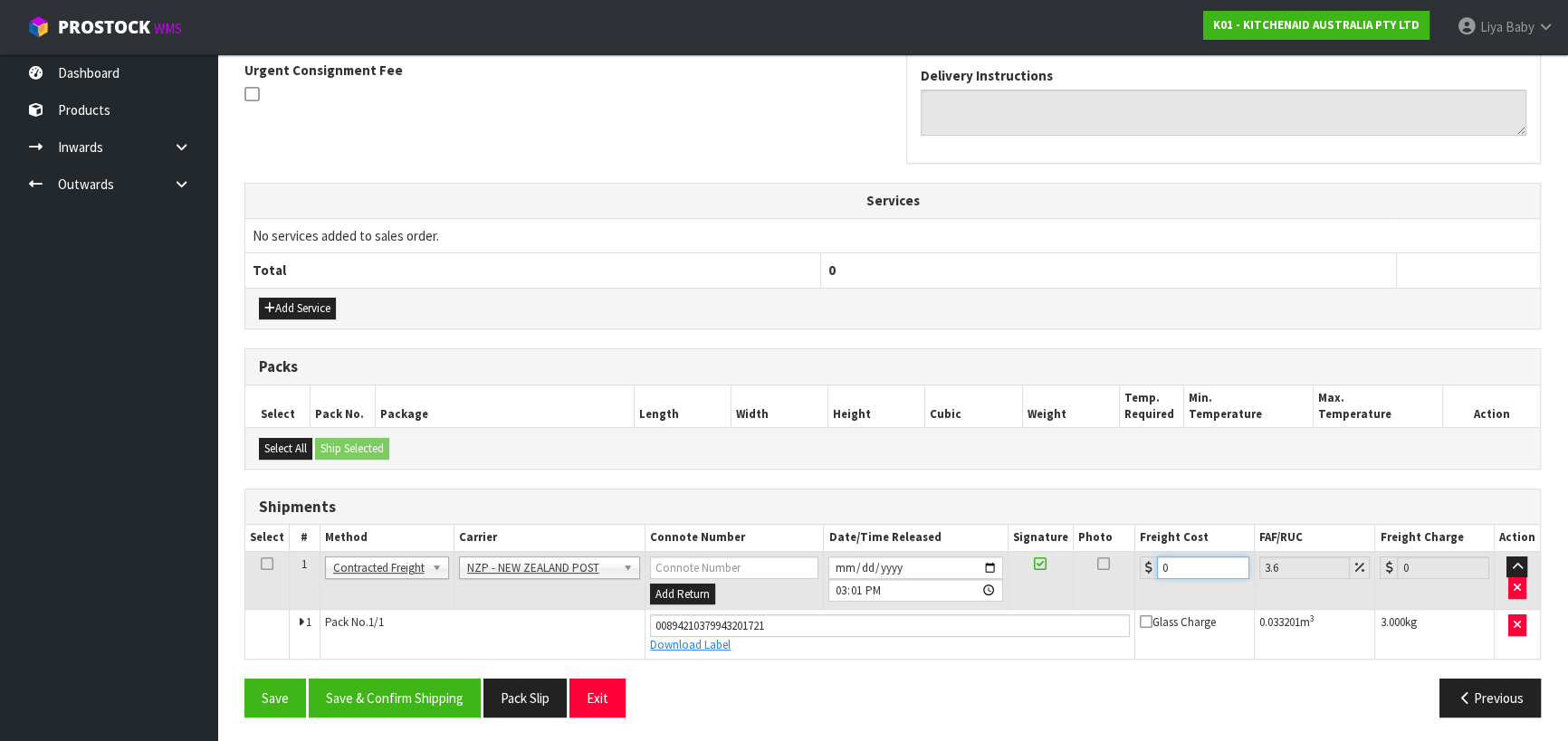
click at [1171, 564] on input "0" at bounding box center [1203, 568] width 92 height 23
type input "8"
type input "8.29"
type input "8.9"
type input "9.22"
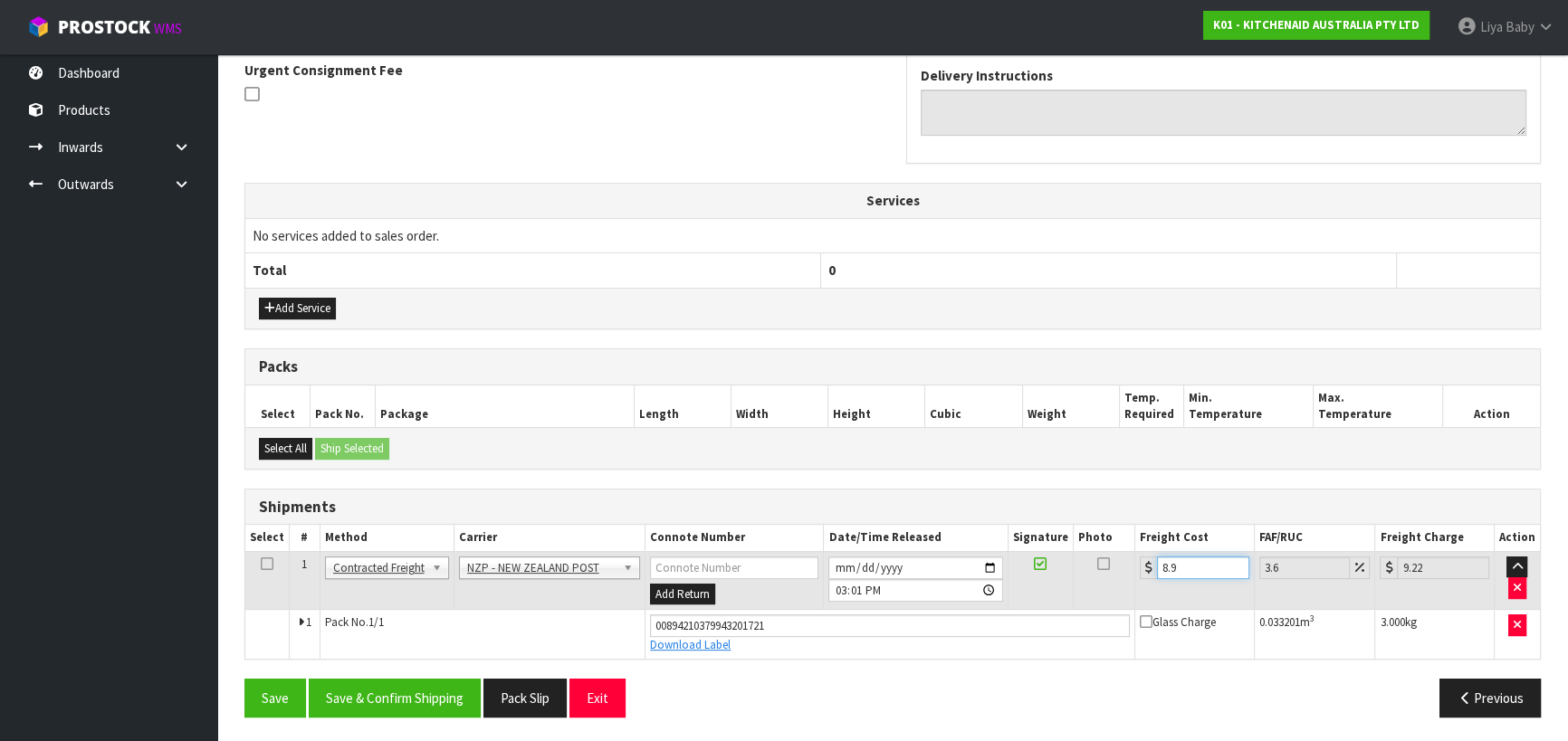
type input "8.92"
type input "9.24"
type input "8.92"
click at [266, 564] on icon at bounding box center [267, 564] width 13 height 1
click at [373, 701] on button "Save & Confirm Shipping" at bounding box center [394, 698] width 172 height 39
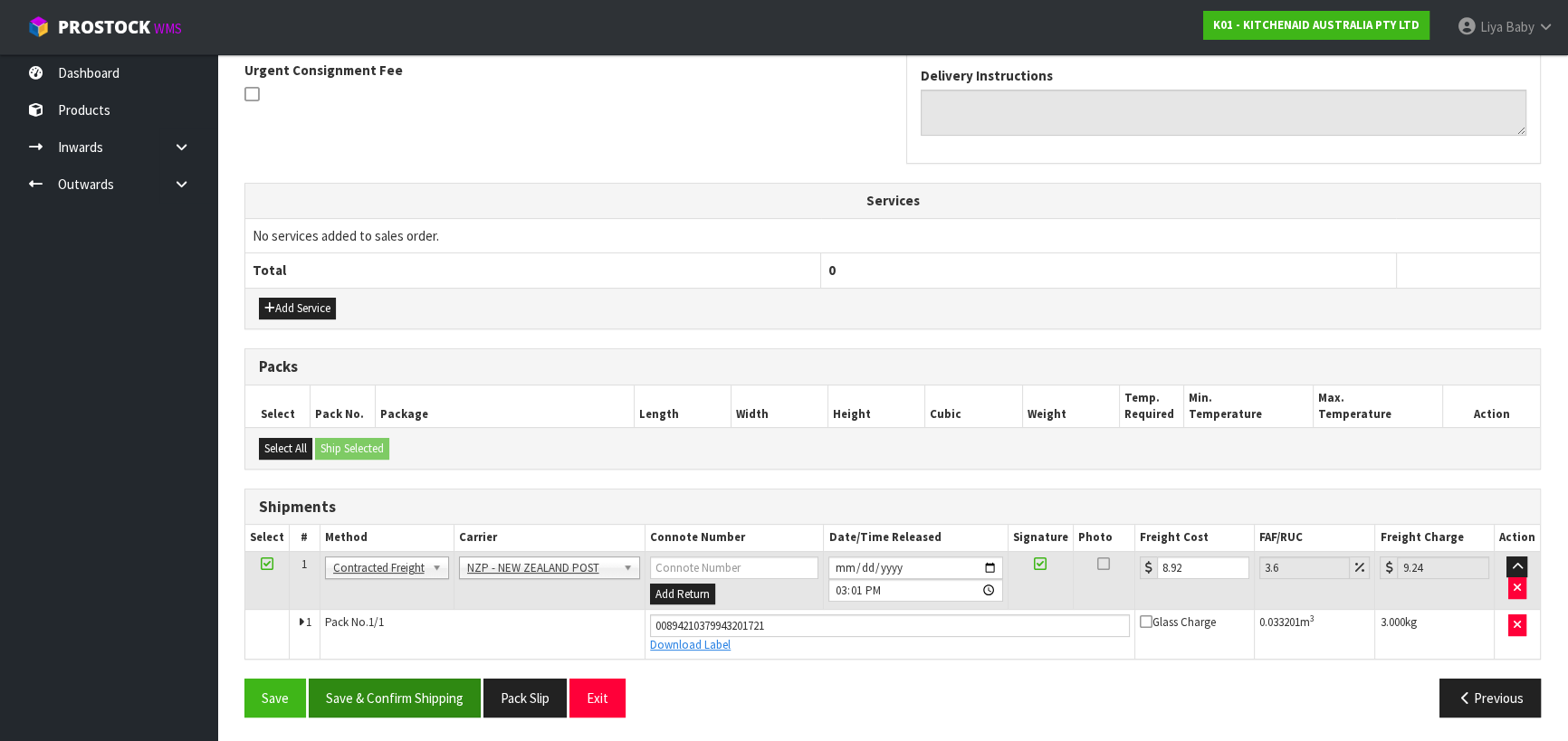
scroll to position [0, 0]
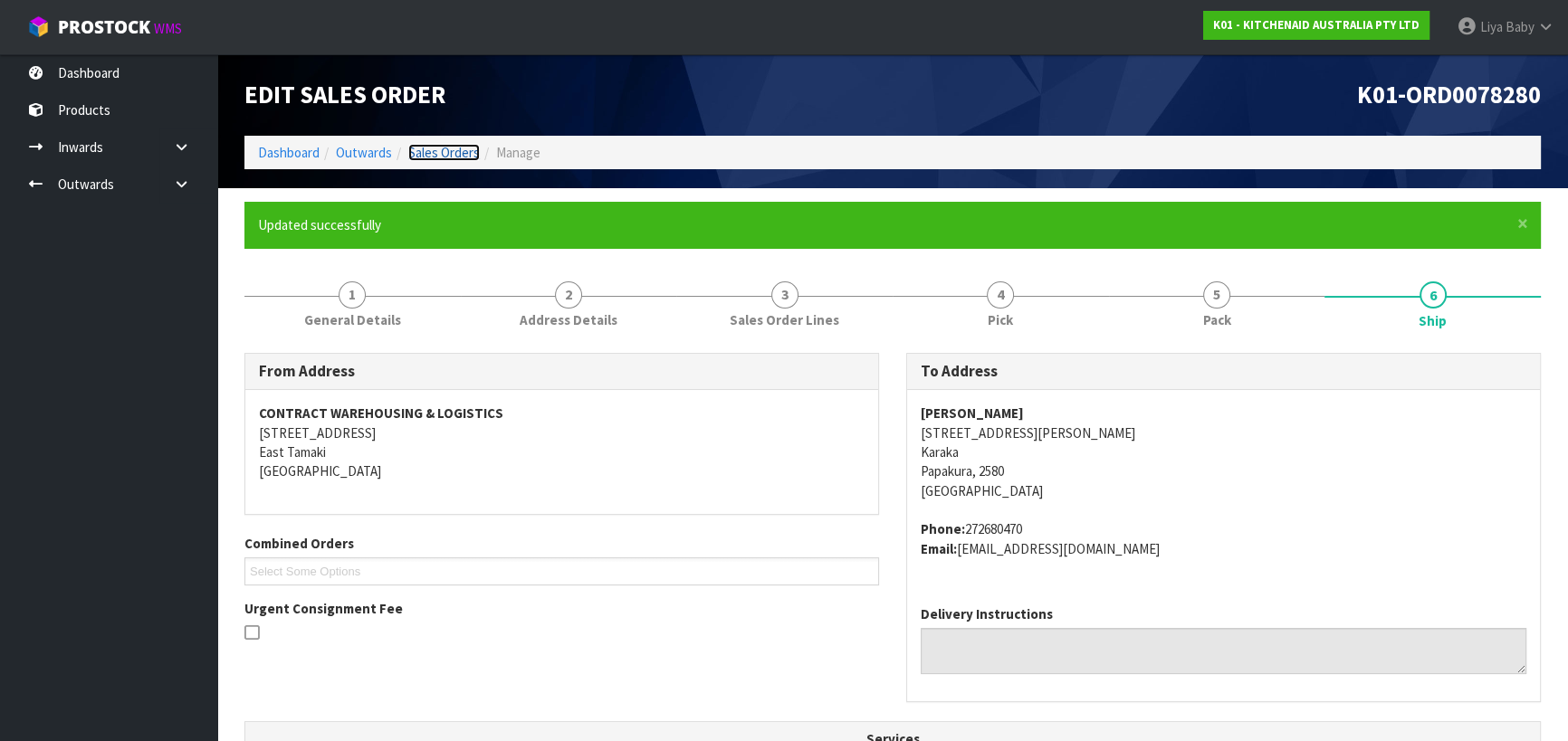
click at [445, 147] on link "Sales Orders" at bounding box center [444, 152] width 72 height 17
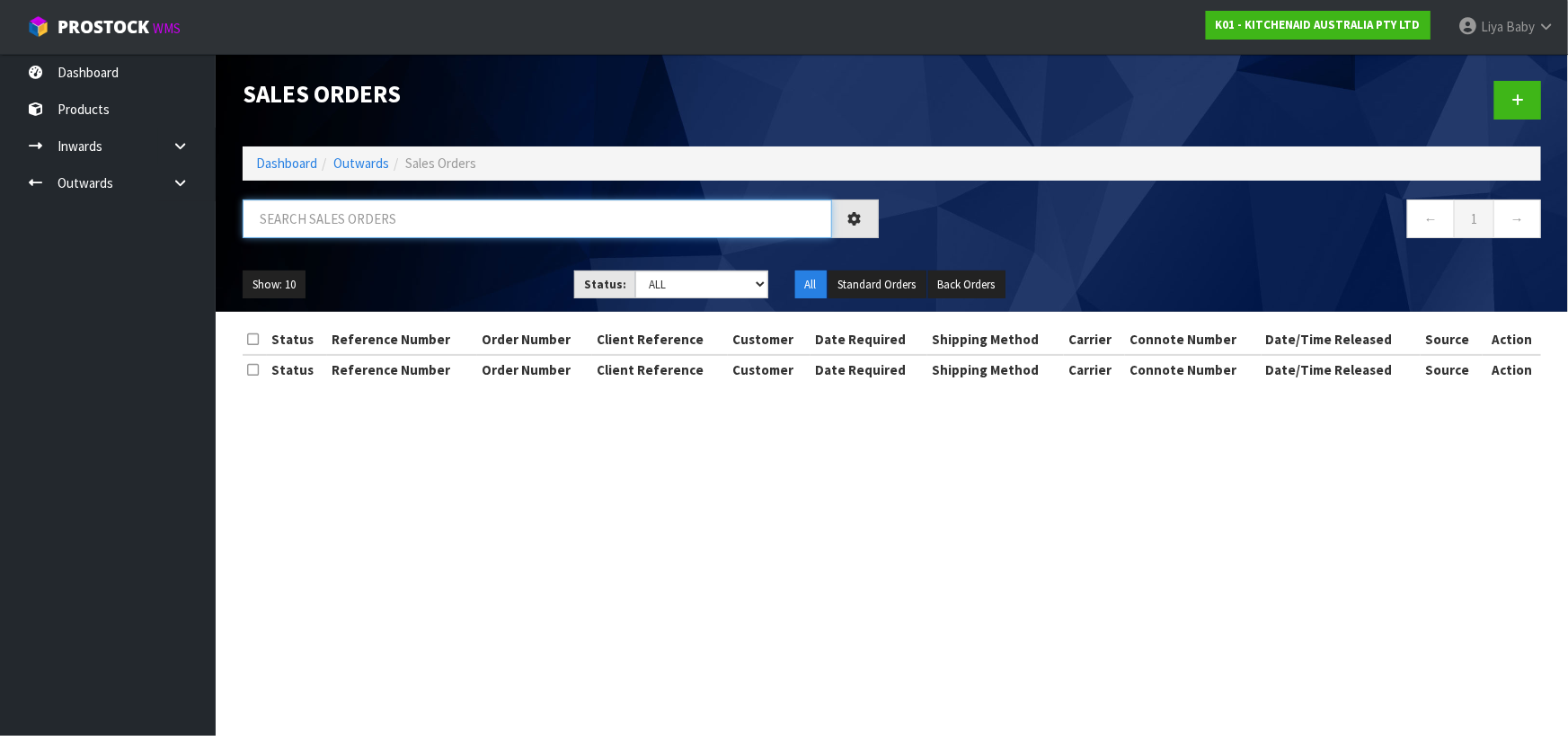
click at [429, 223] on input "text" at bounding box center [536, 219] width 589 height 38
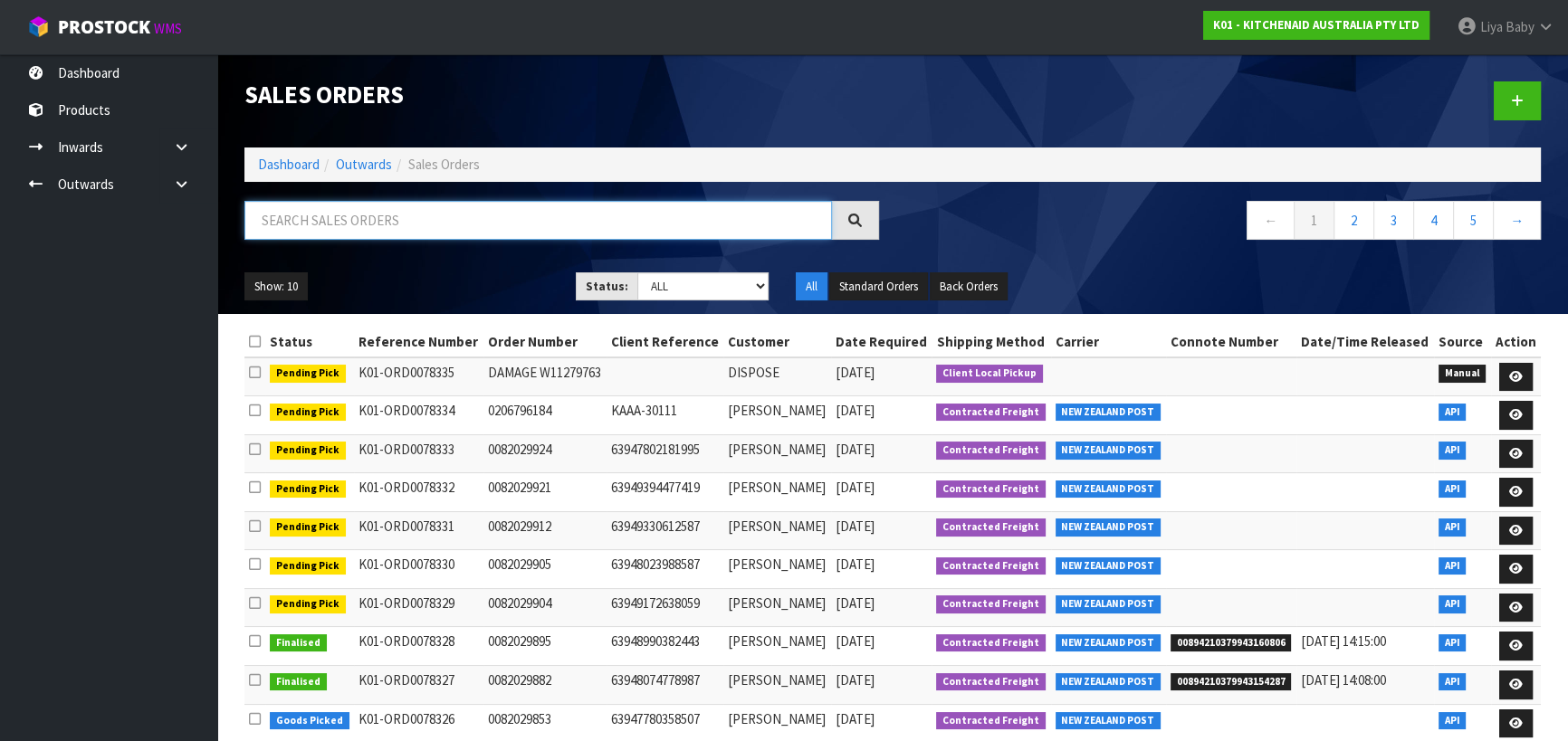
click at [496, 223] on input "text" at bounding box center [538, 220] width 587 height 39
type input "JOB-0409376"
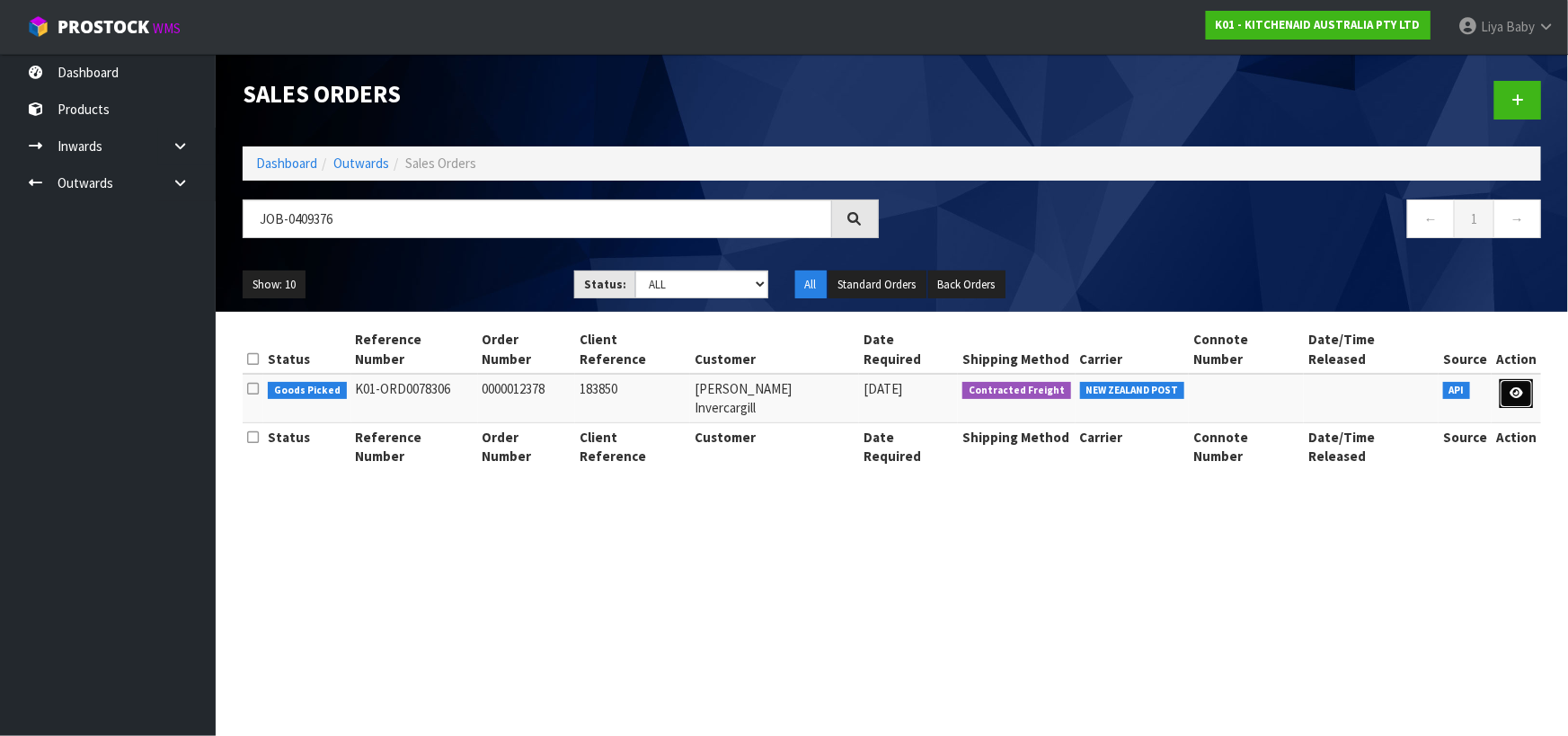
click at [1526, 381] on link at bounding box center [1516, 393] width 33 height 28
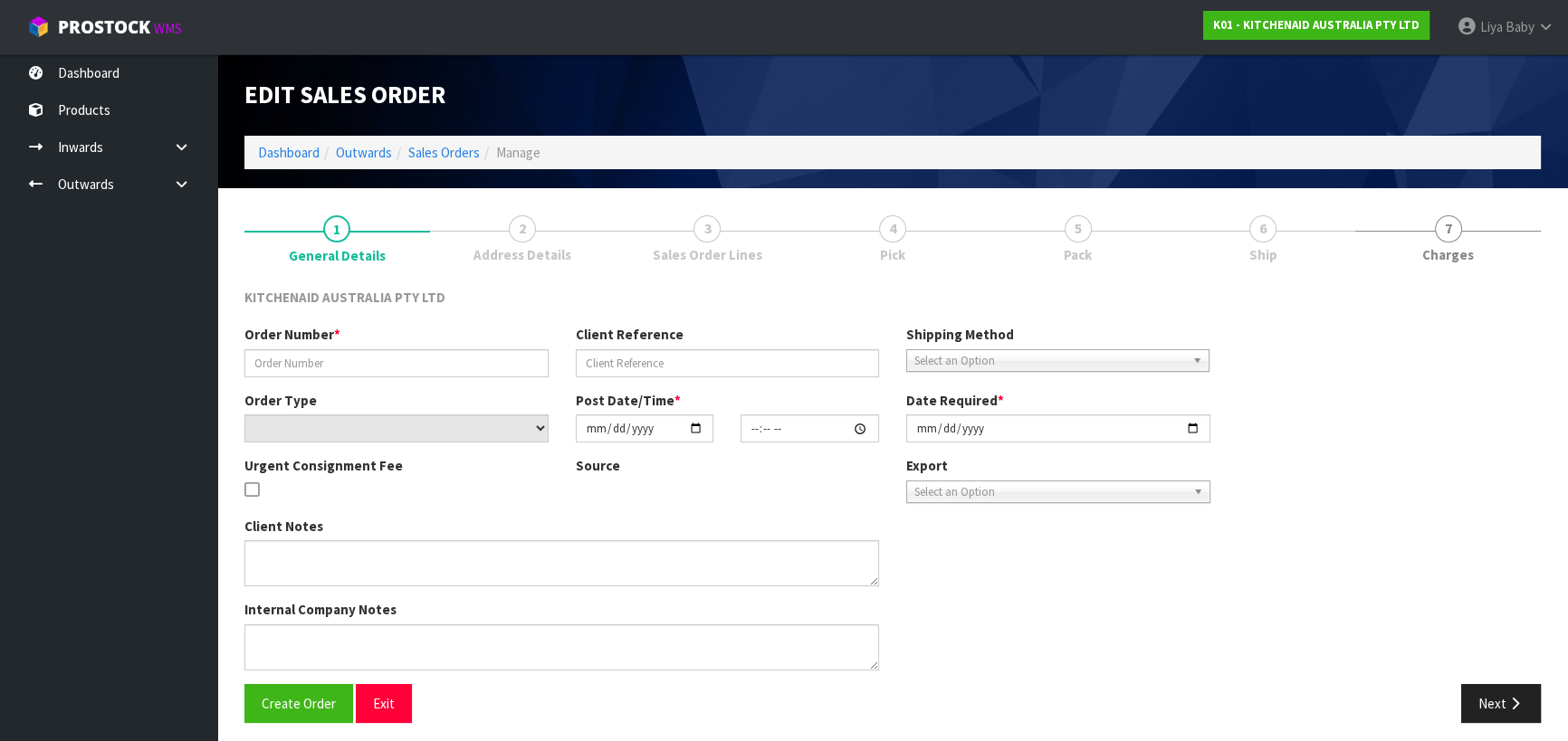
type input "0000012378"
type input "183850"
select select "number:0"
type input "2025-08-25"
type input "19:31:02.000"
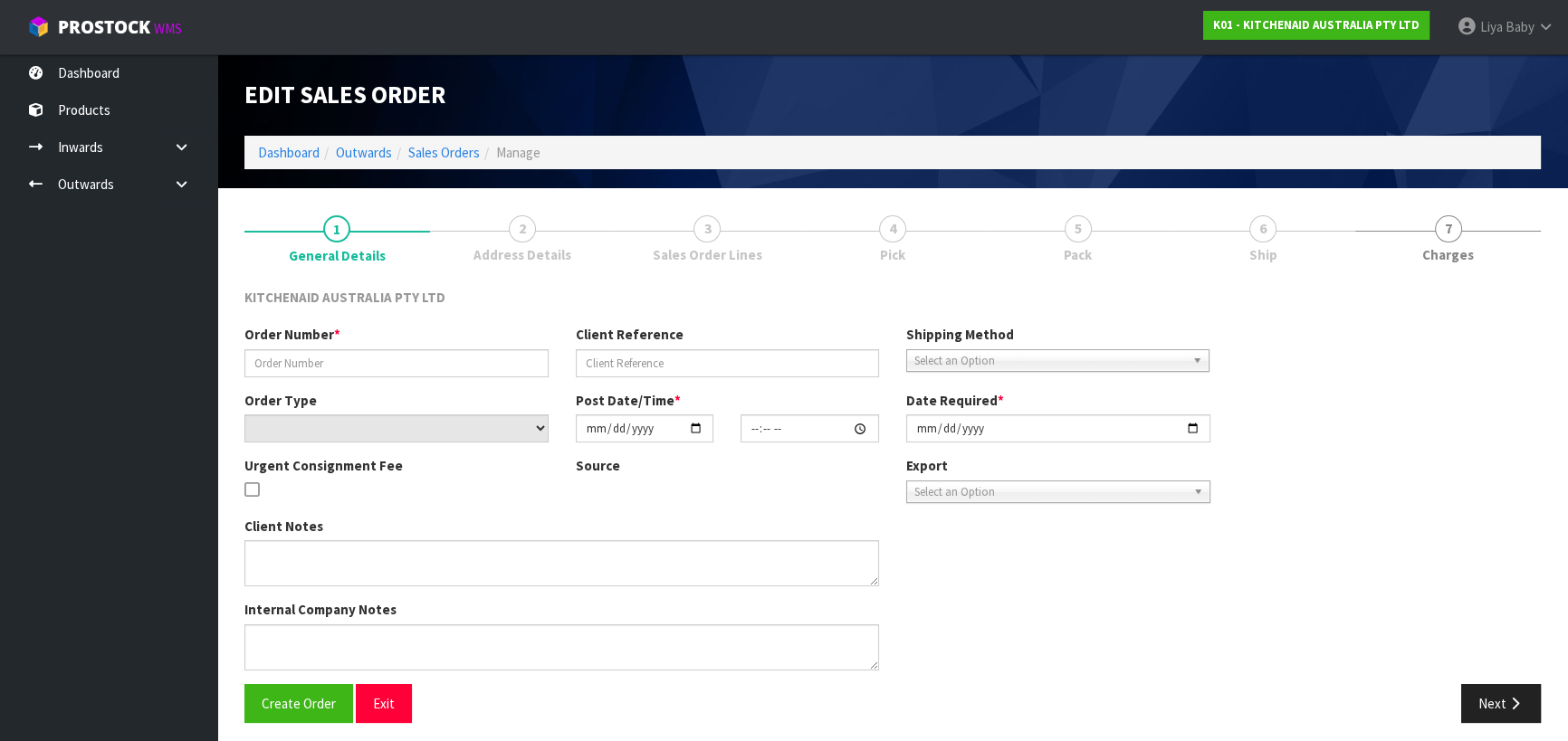
type input "2025-08-25"
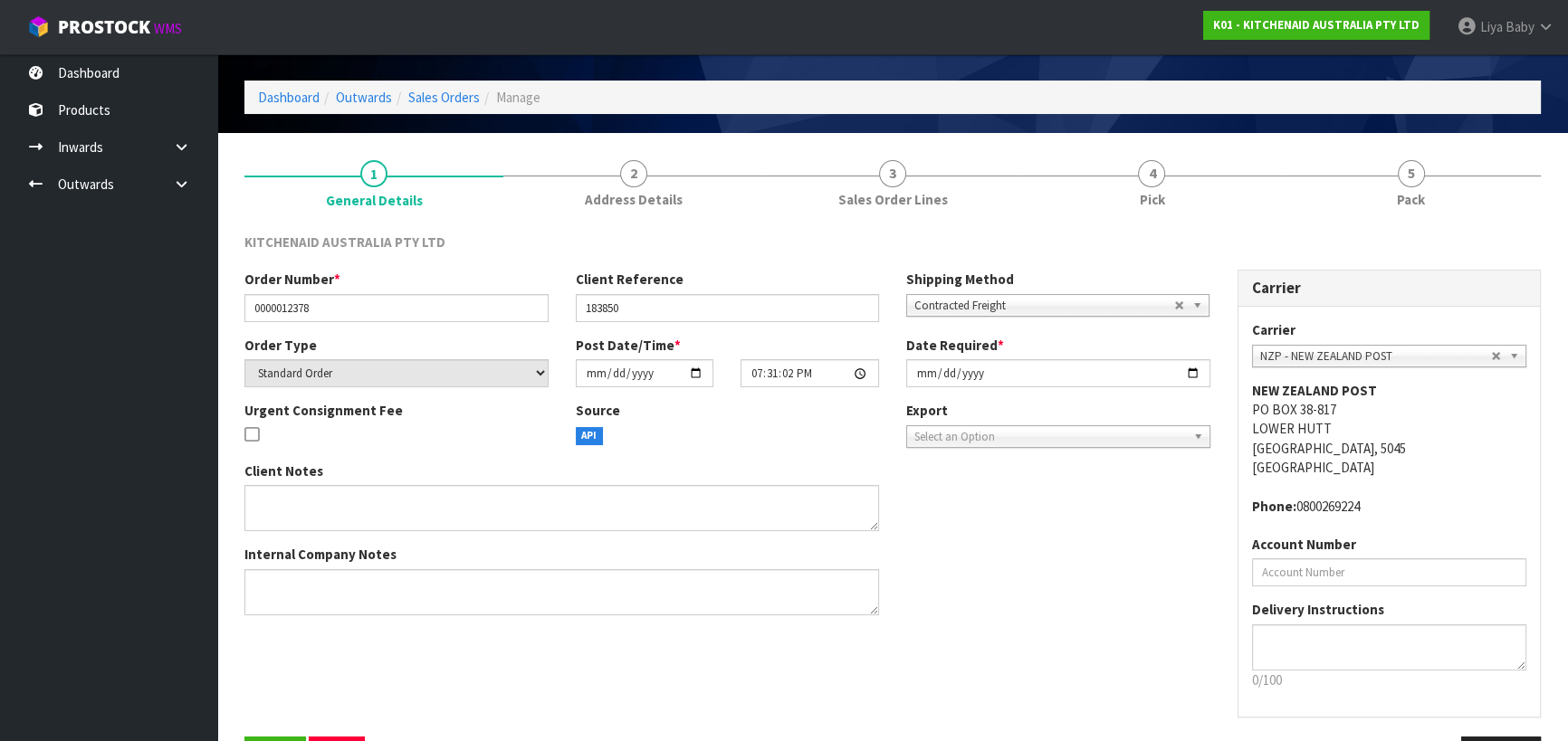
scroll to position [117, 0]
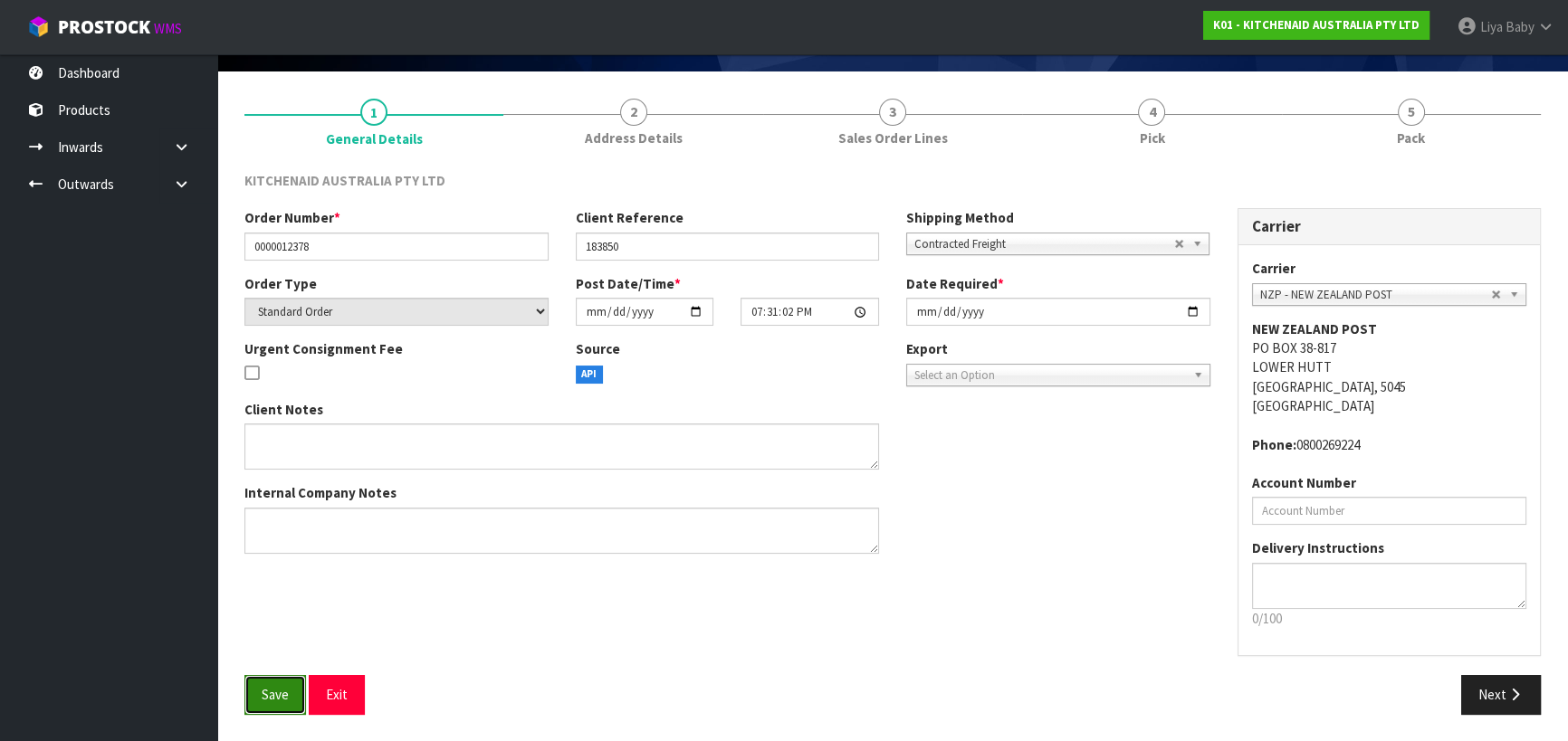
click at [268, 700] on span "Save" at bounding box center [274, 694] width 27 height 17
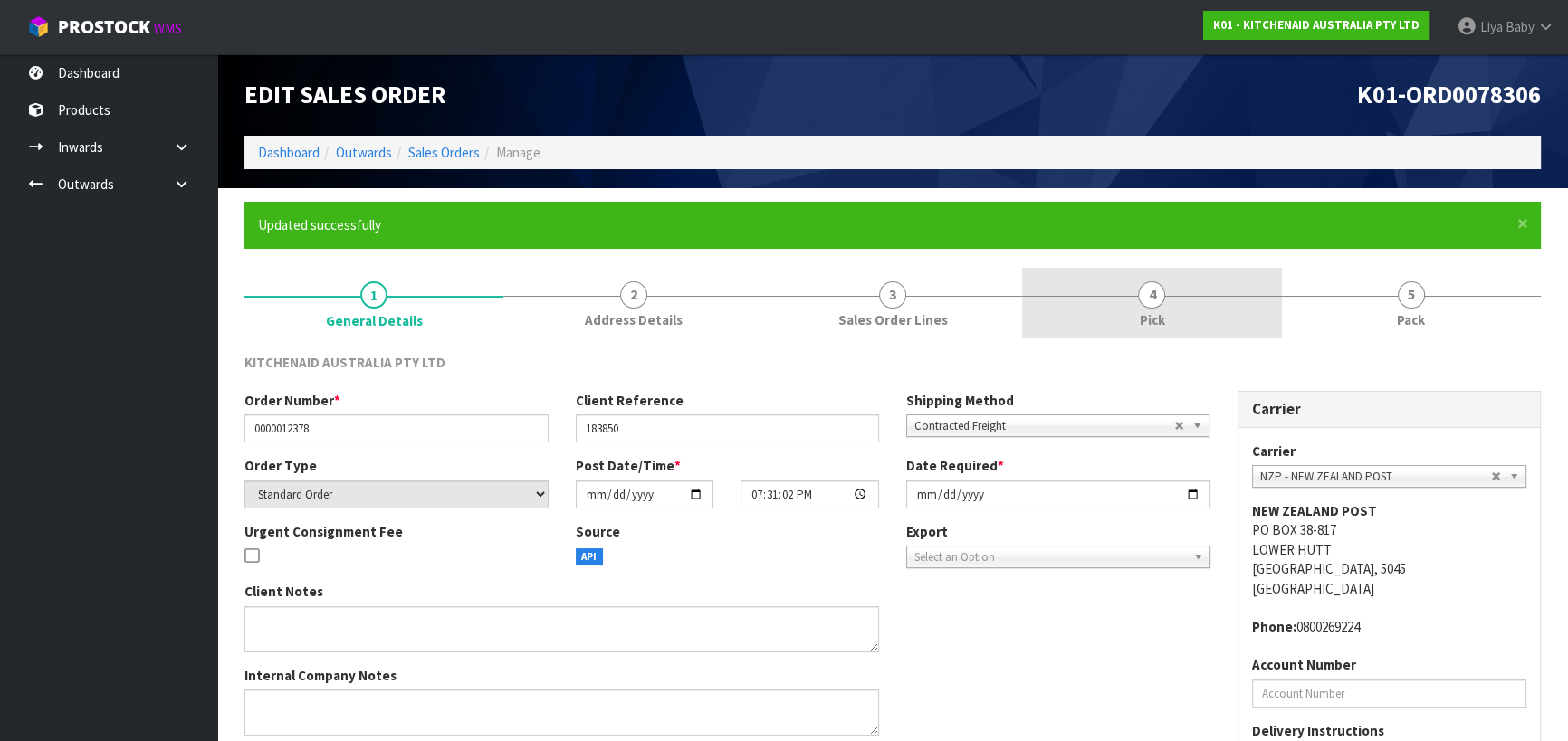
click at [1160, 286] on span "4" at bounding box center [1151, 295] width 27 height 27
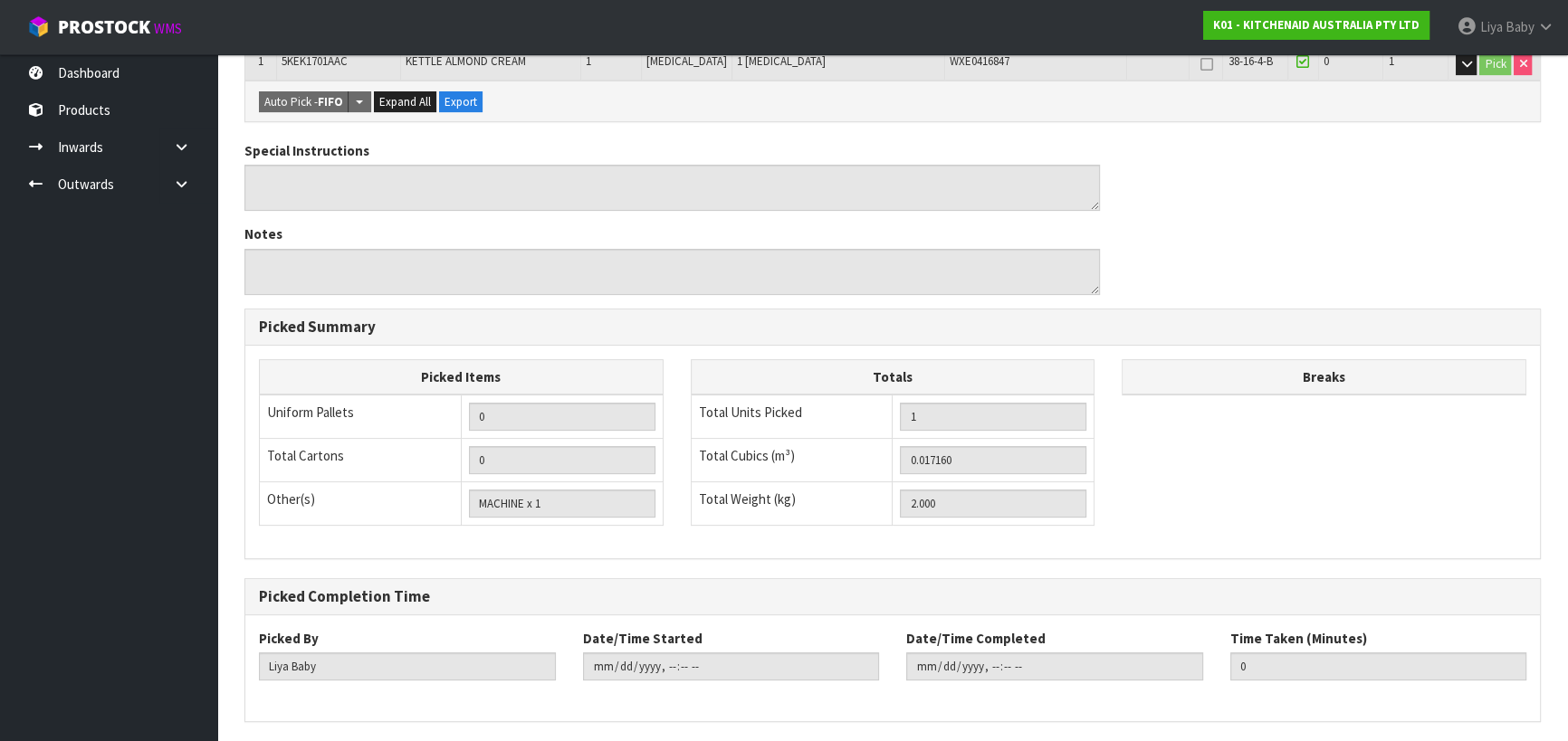
scroll to position [349, 0]
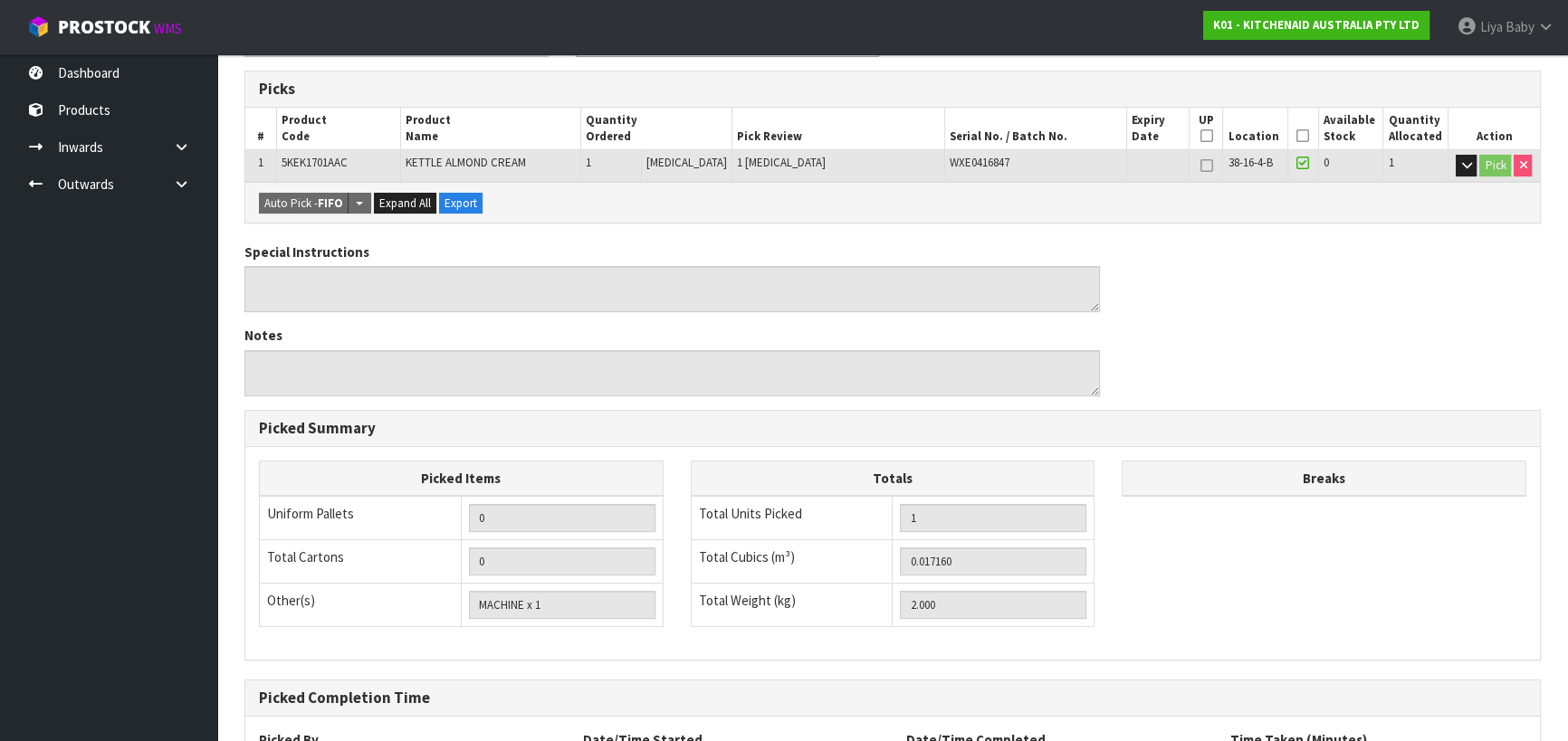
click at [1298, 135] on icon at bounding box center [1303, 135] width 13 height 1
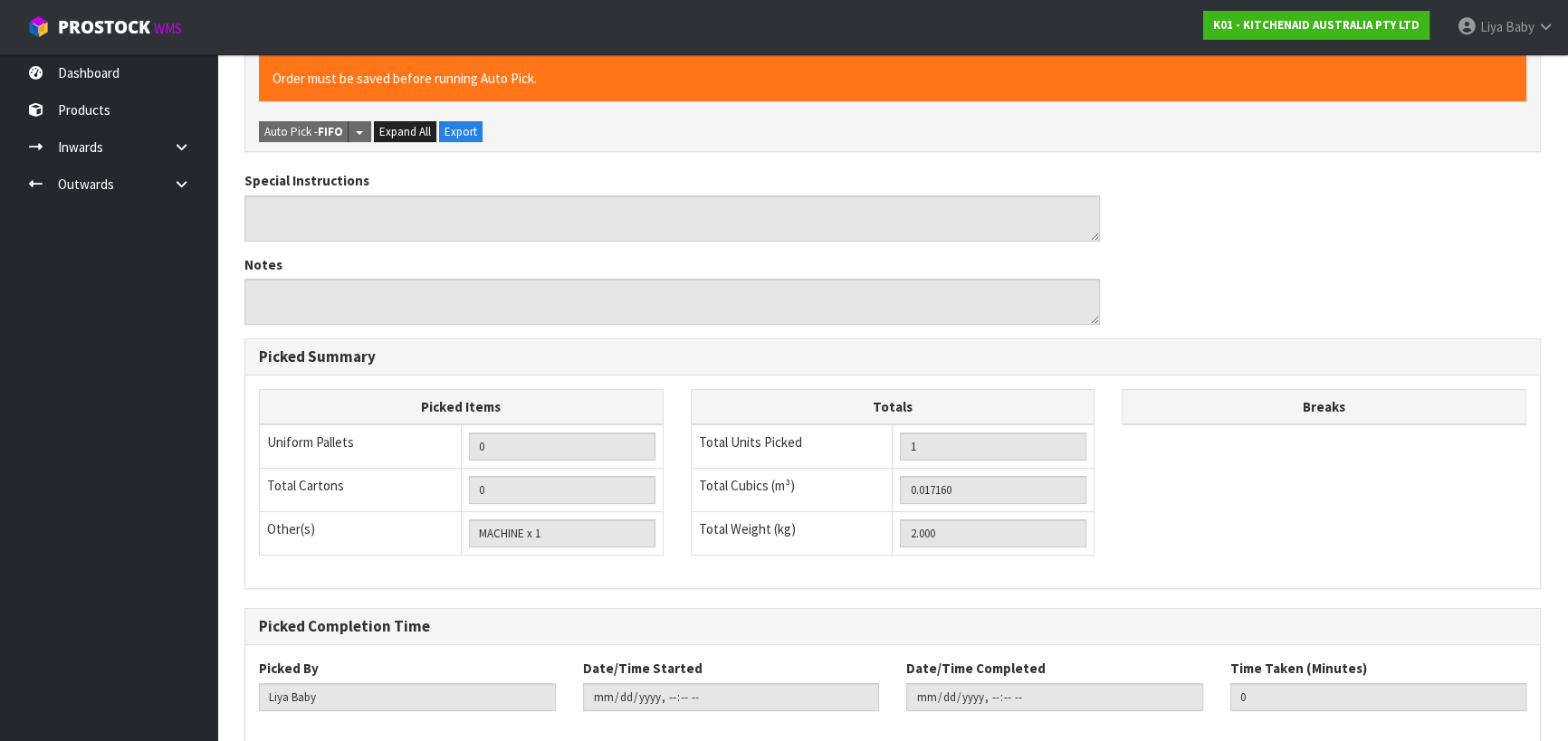
scroll to position [578, 0]
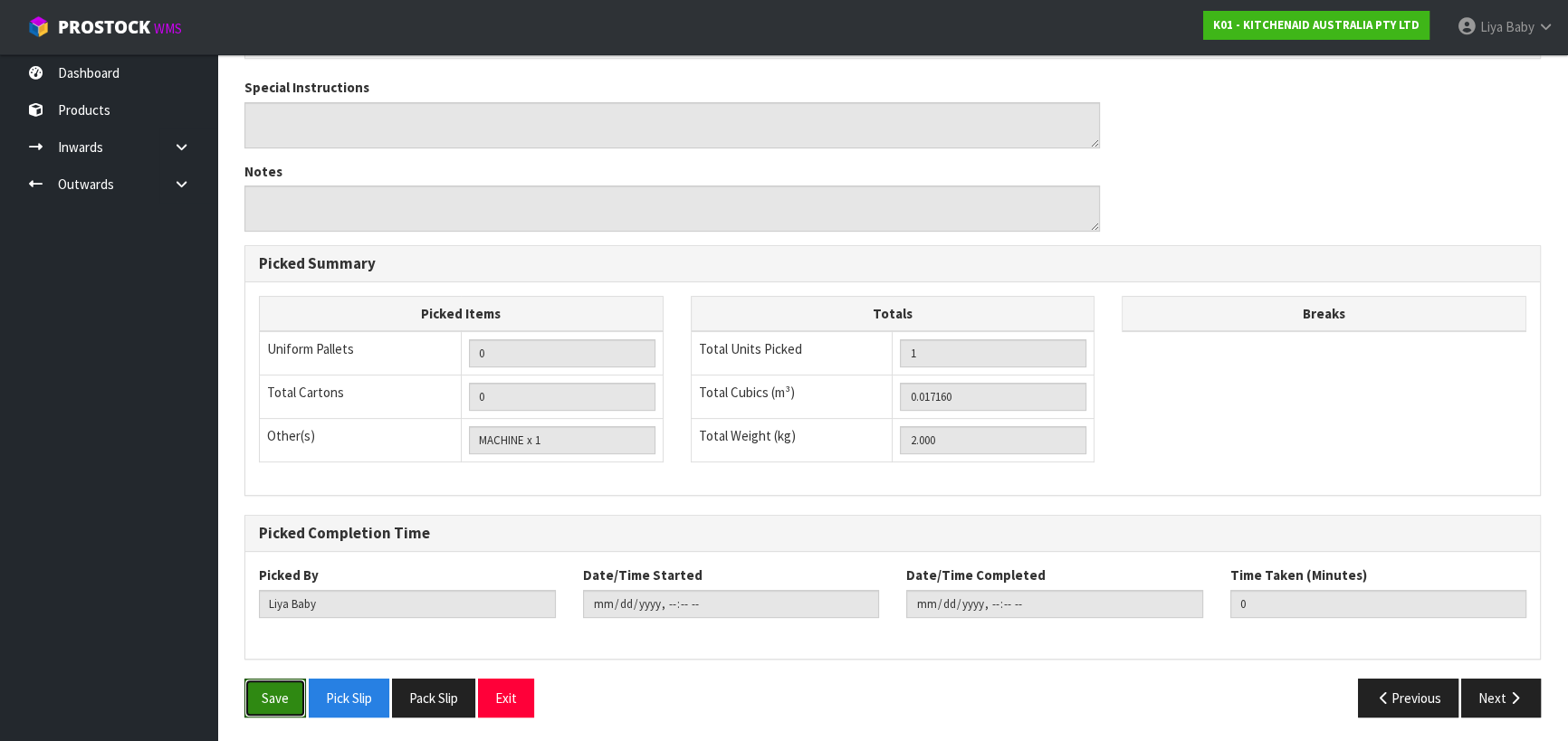
click at [261, 673] on div "Pick Reference K01-PIC0078306 Combine Orders K01-ORD0078282 K01-ORD0078289 K01-…" at bounding box center [892, 252] width 1296 height 956
click at [255, 697] on button "Save" at bounding box center [274, 698] width 62 height 39
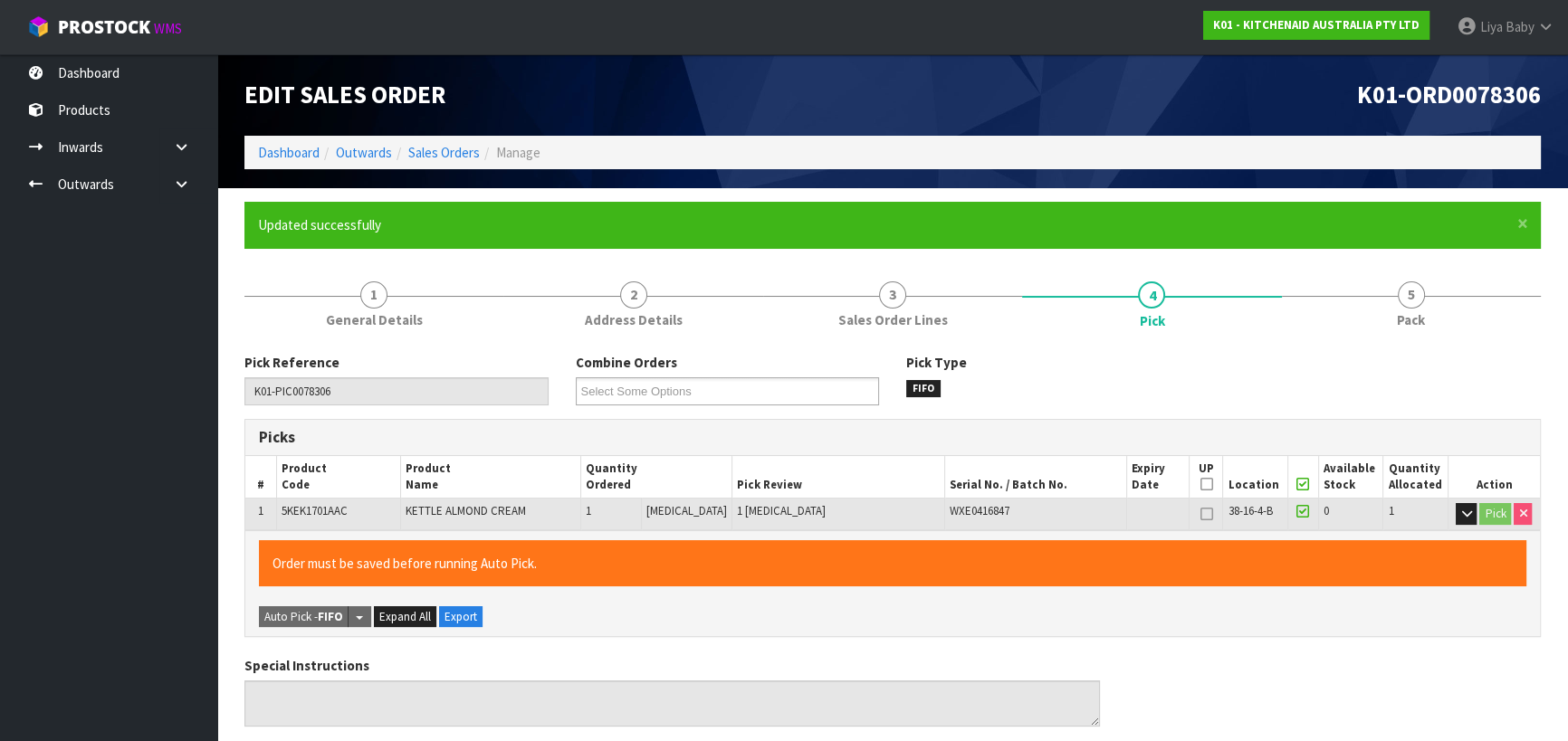
type input "2025-08-26T15:04:39"
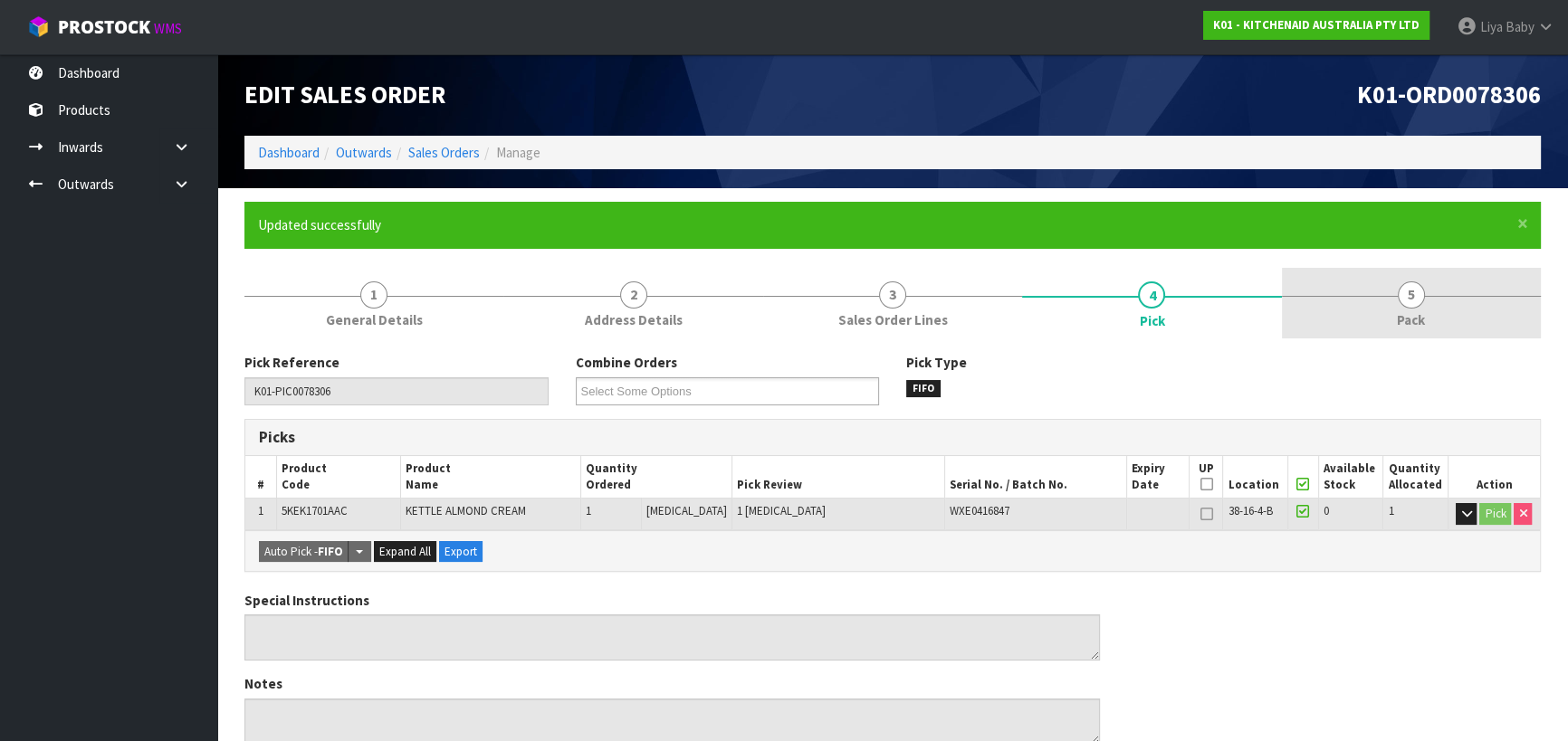
click at [1407, 282] on span "5" at bounding box center [1411, 295] width 27 height 27
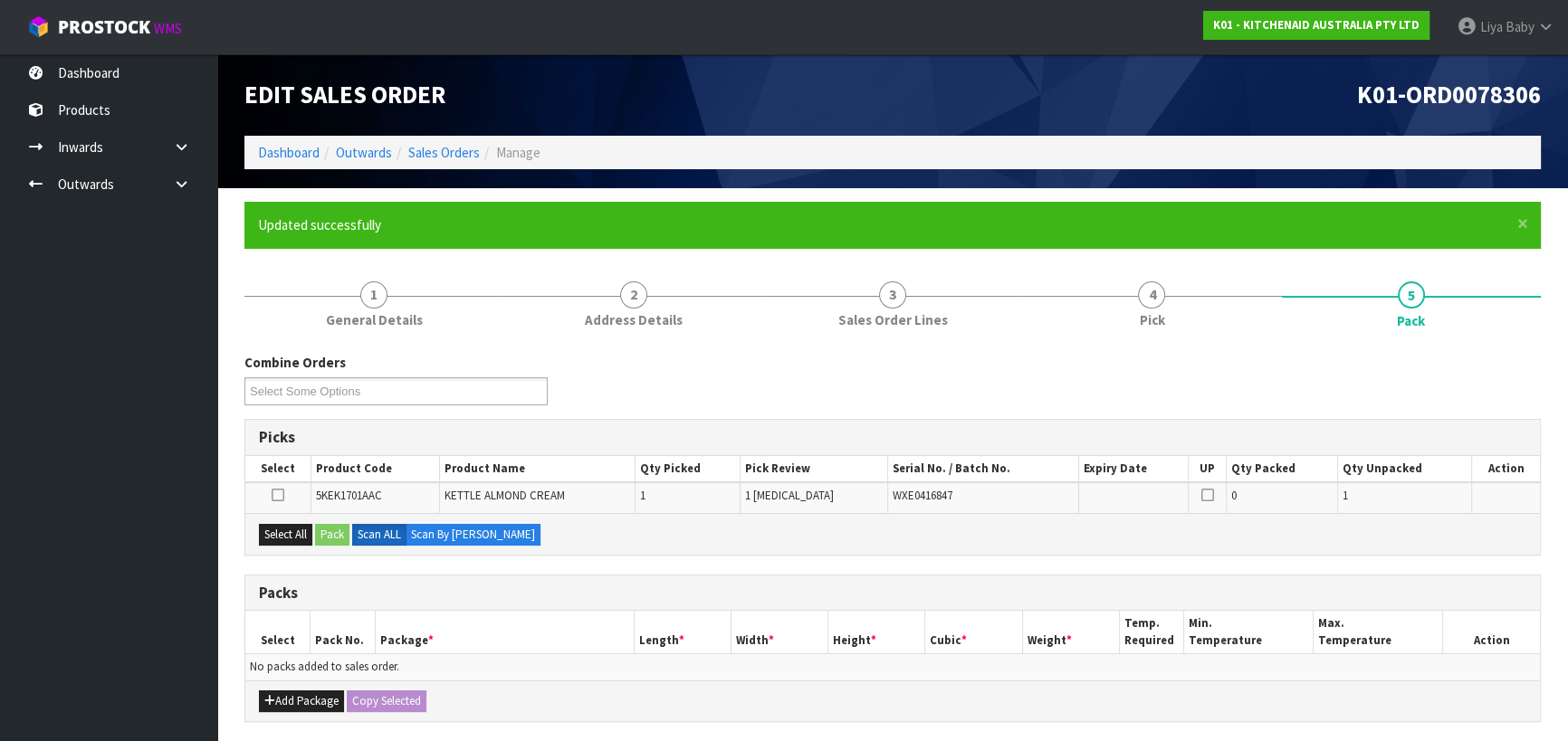
scroll to position [311, 0]
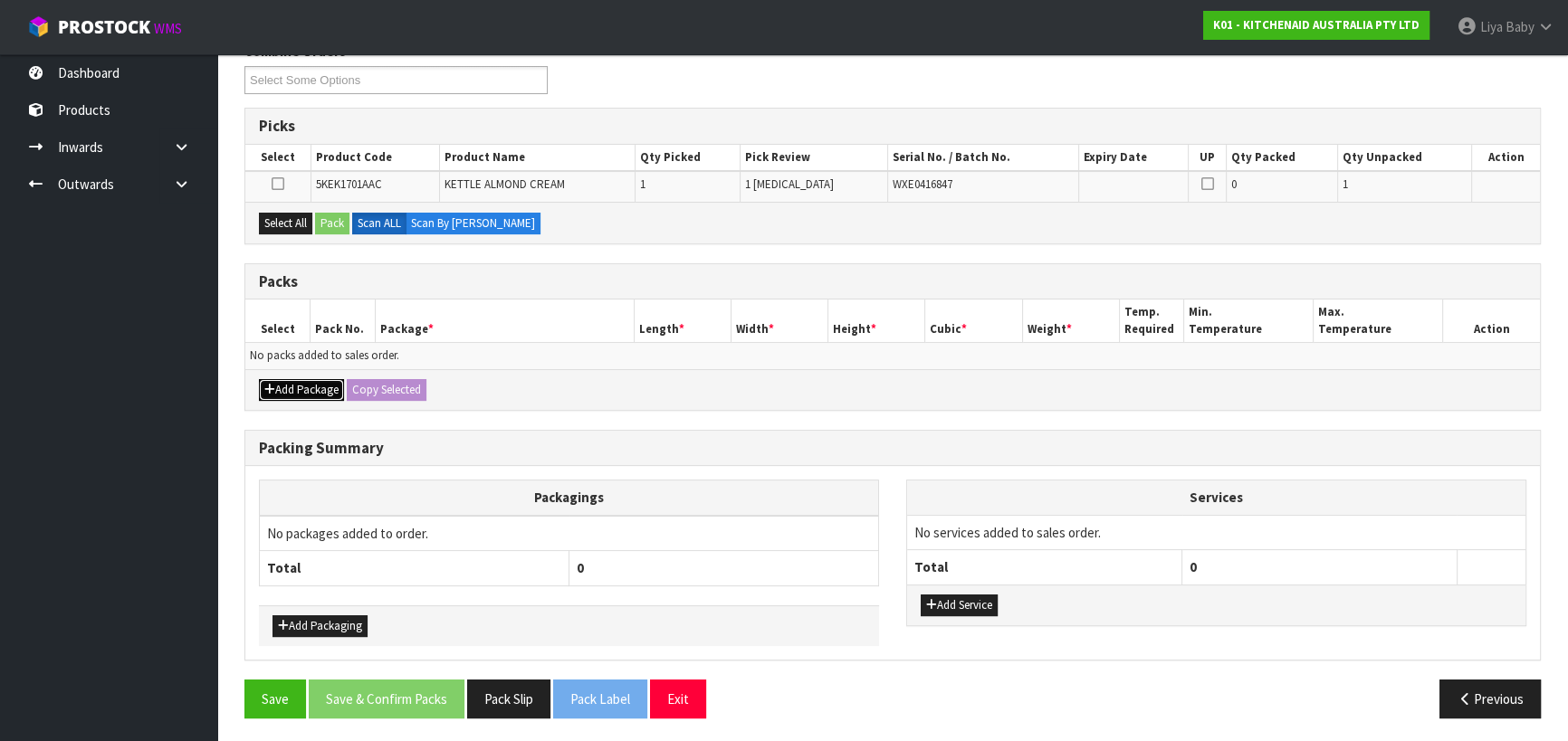
click at [322, 386] on button "Add Package" at bounding box center [301, 390] width 85 height 22
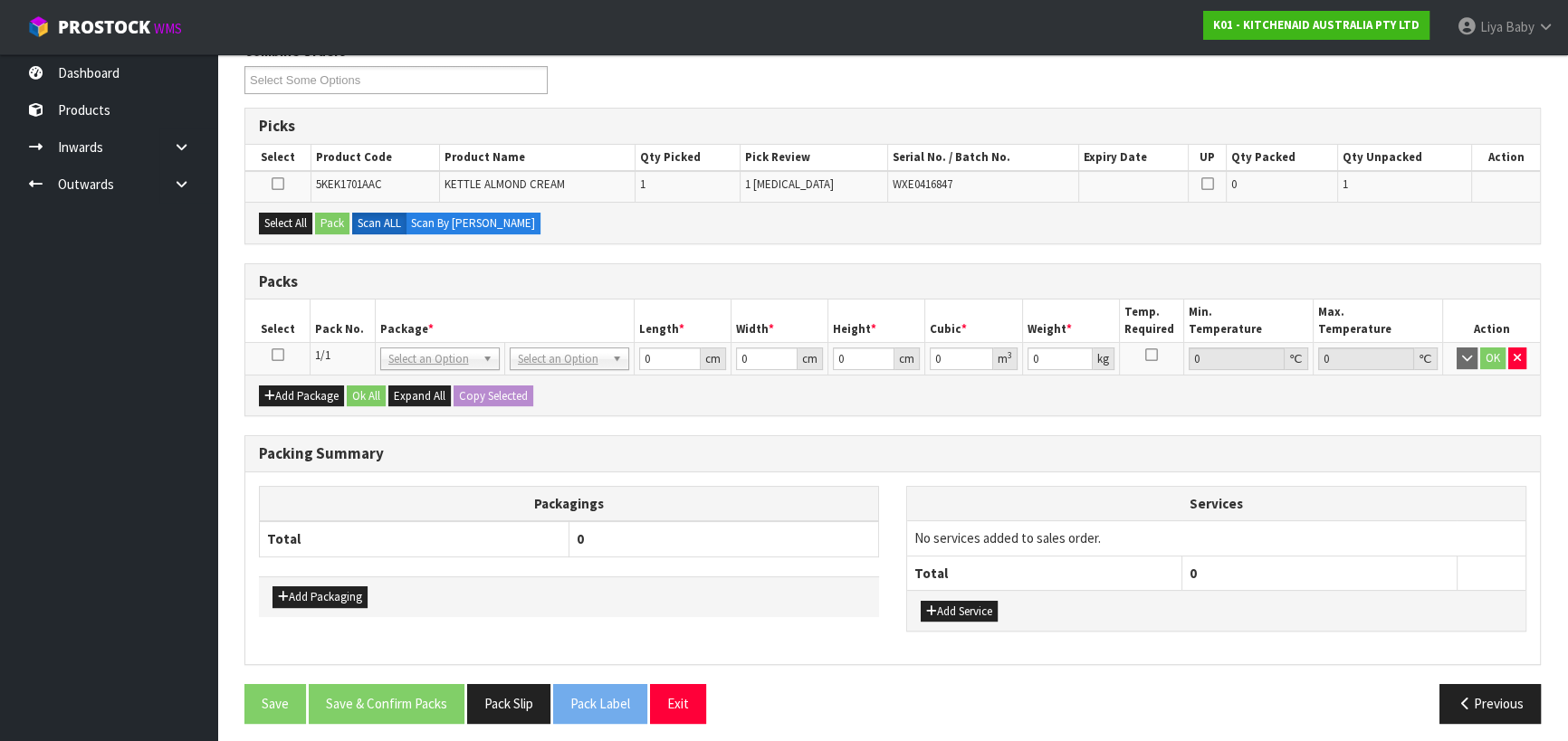
click at [279, 354] on icon at bounding box center [278, 354] width 13 height 1
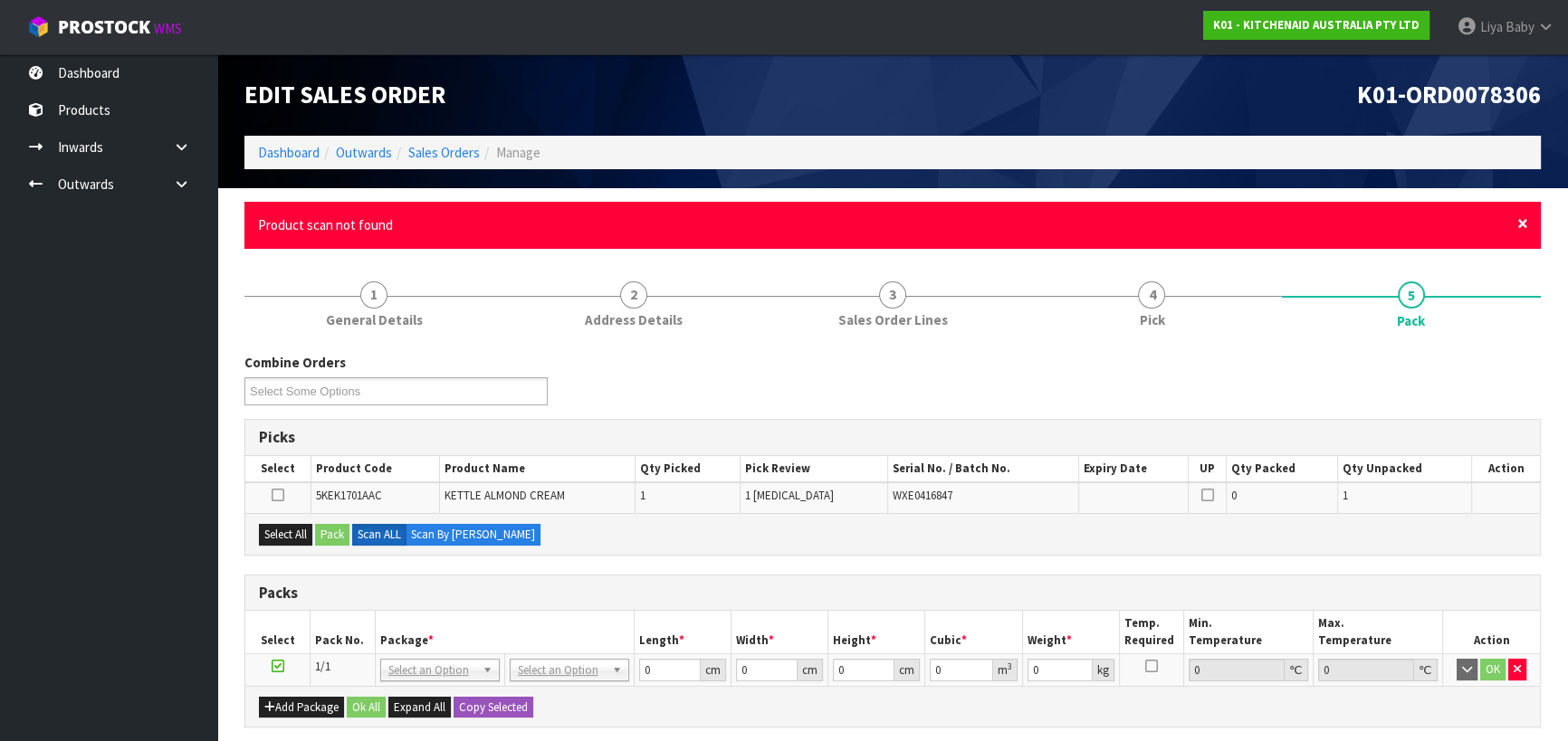
click at [1525, 226] on span "×" at bounding box center [1523, 224] width 11 height 26
click at [1523, 227] on span "×" at bounding box center [1523, 224] width 11 height 26
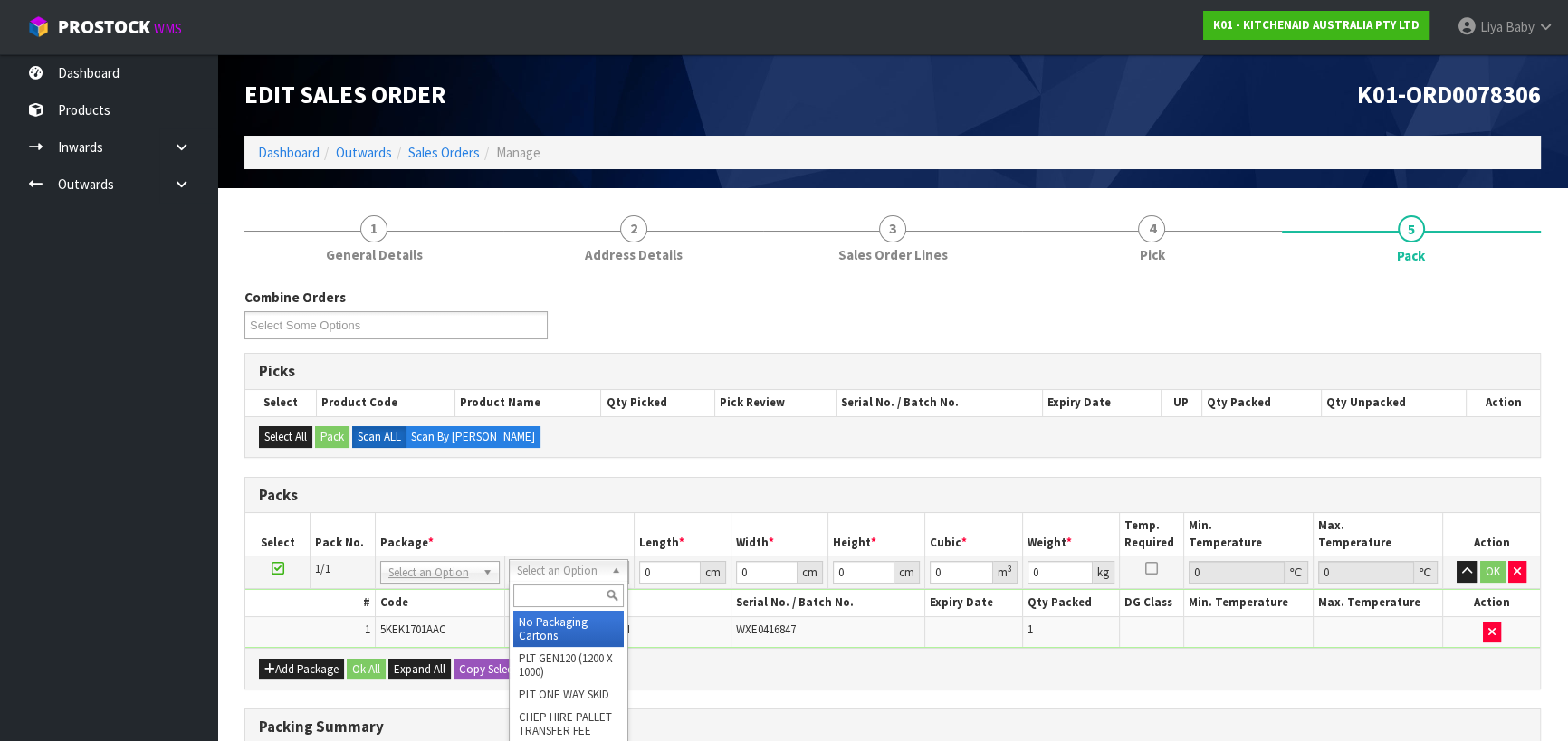
click at [578, 586] on input "text" at bounding box center [568, 596] width 110 height 23
type input "clie"
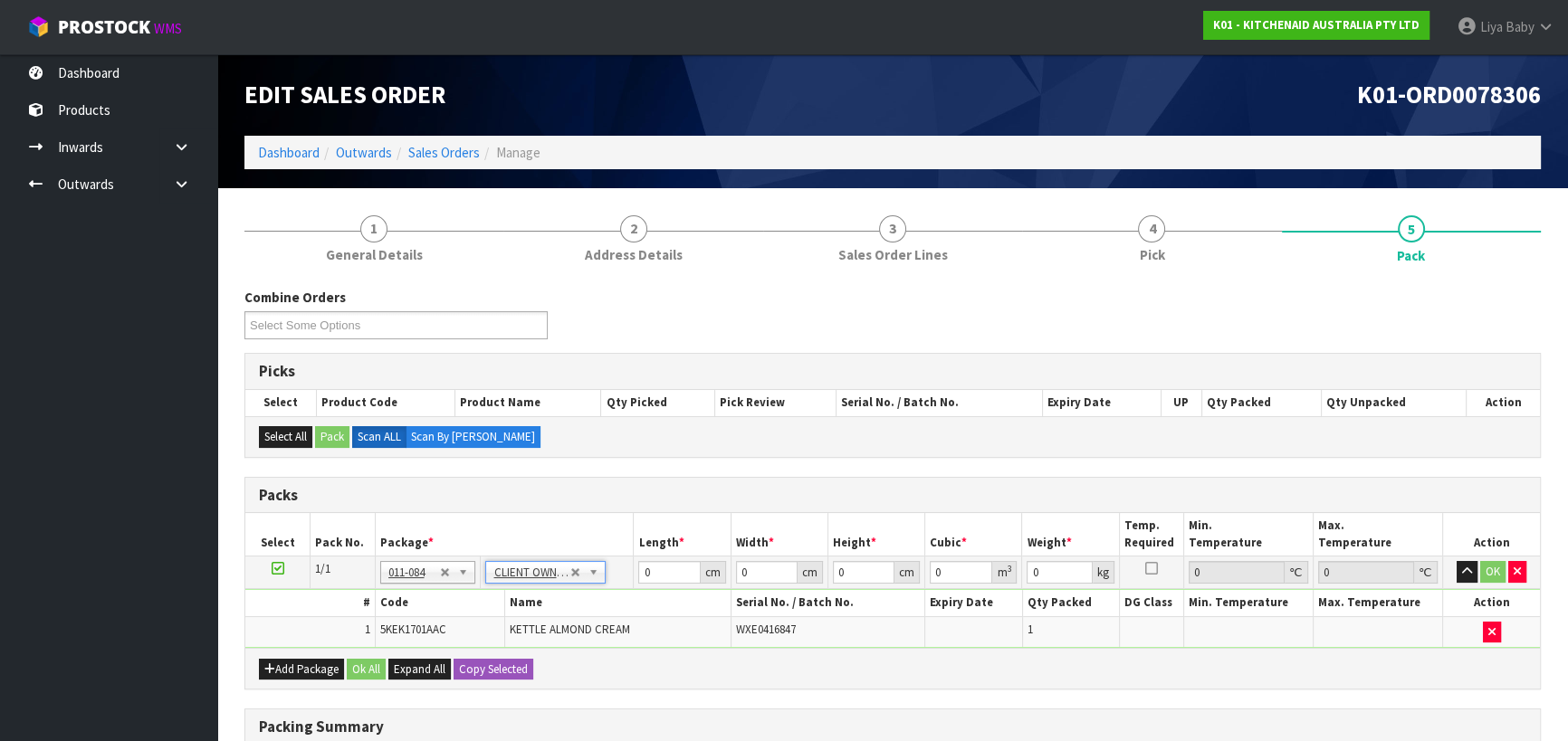
type input "2"
drag, startPoint x: 668, startPoint y: 571, endPoint x: 658, endPoint y: 555, distance: 18.9
click at [668, 570] on input "0" at bounding box center [668, 573] width 62 height 23
type input "40"
click at [761, 571] on input "0" at bounding box center [766, 573] width 62 height 23
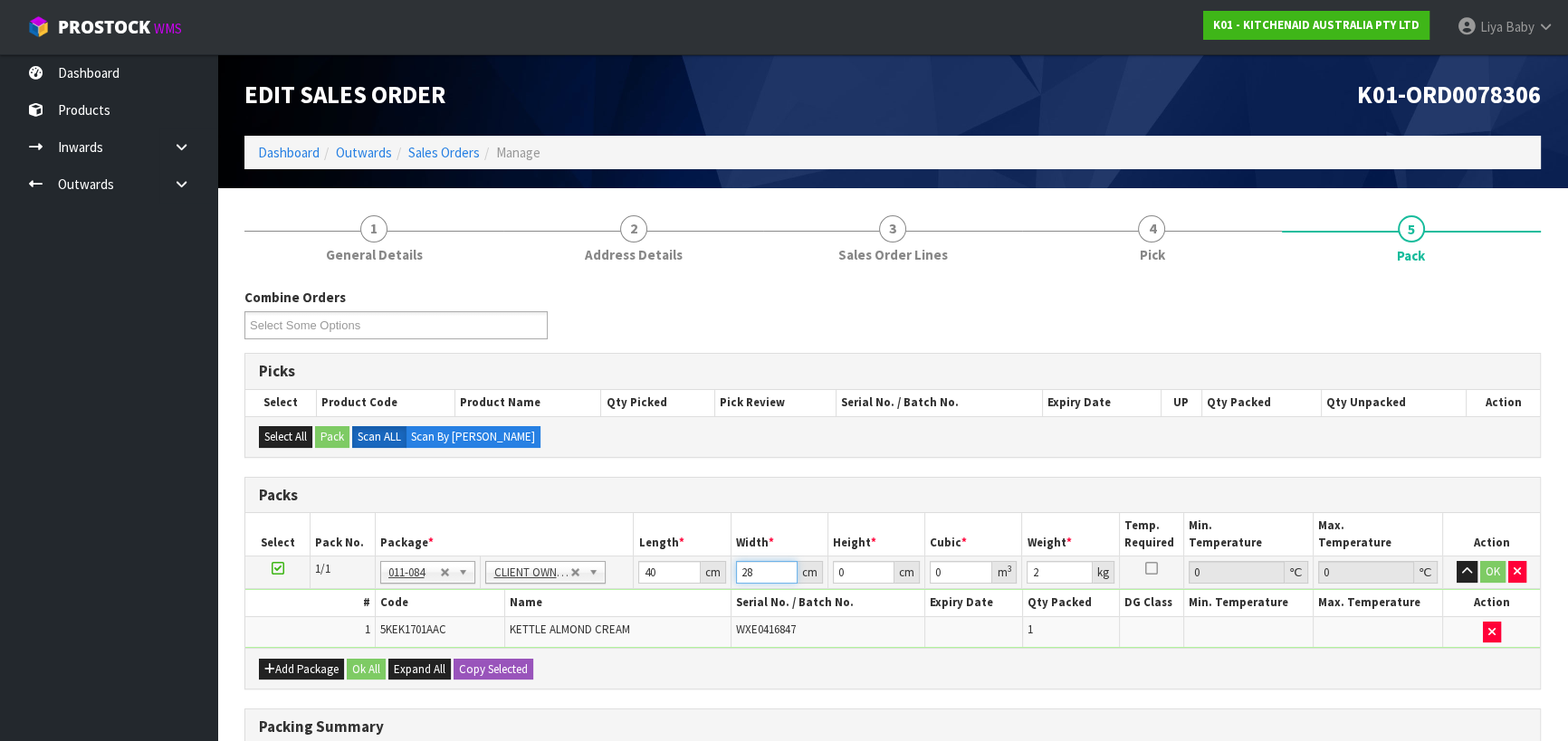
type input "28"
click at [861, 570] on input "0" at bounding box center [864, 573] width 62 height 23
type input "2"
type input "0.00224"
type input "22"
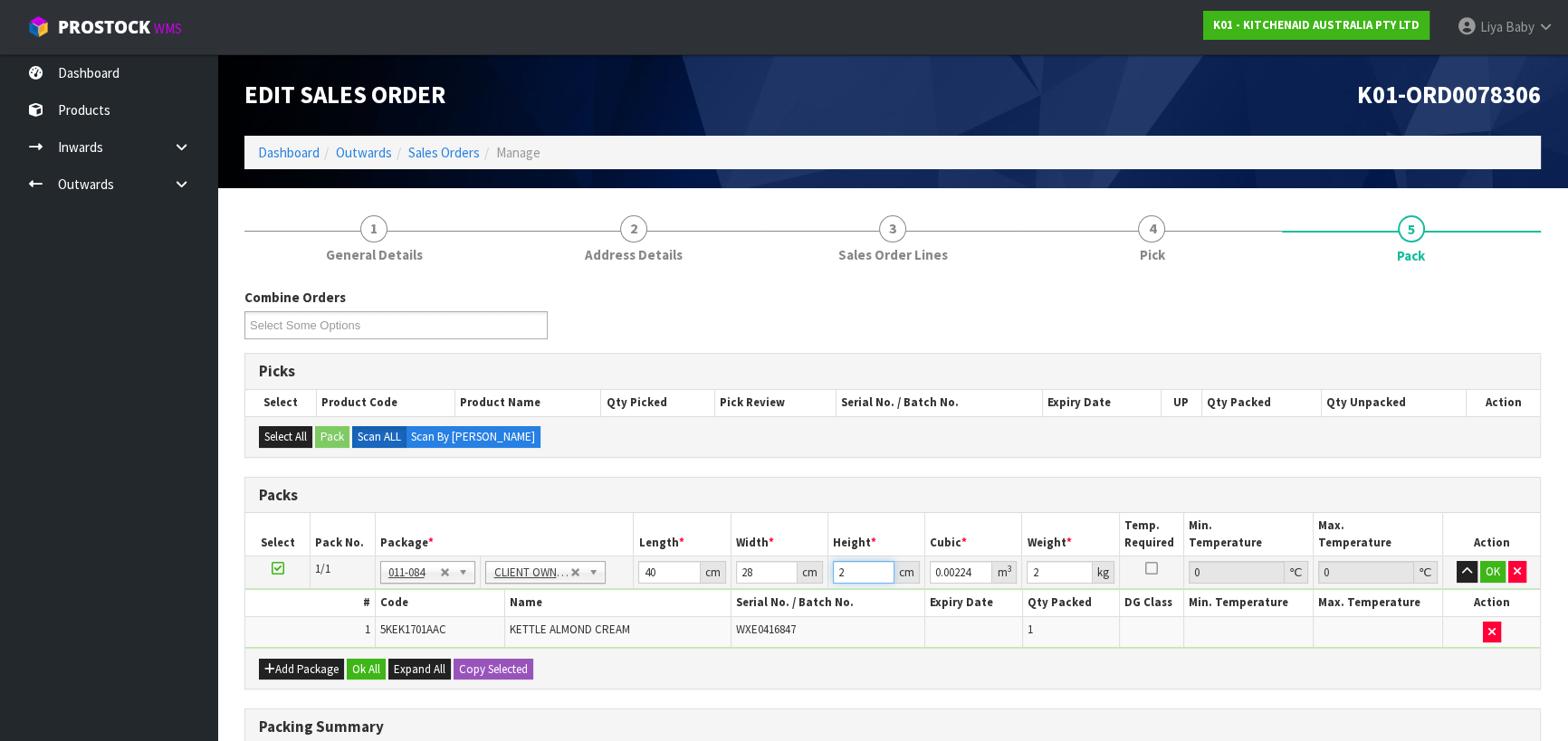
type input "0.02464"
type input "22"
click at [1039, 569] on input "2" at bounding box center [1059, 573] width 65 height 23
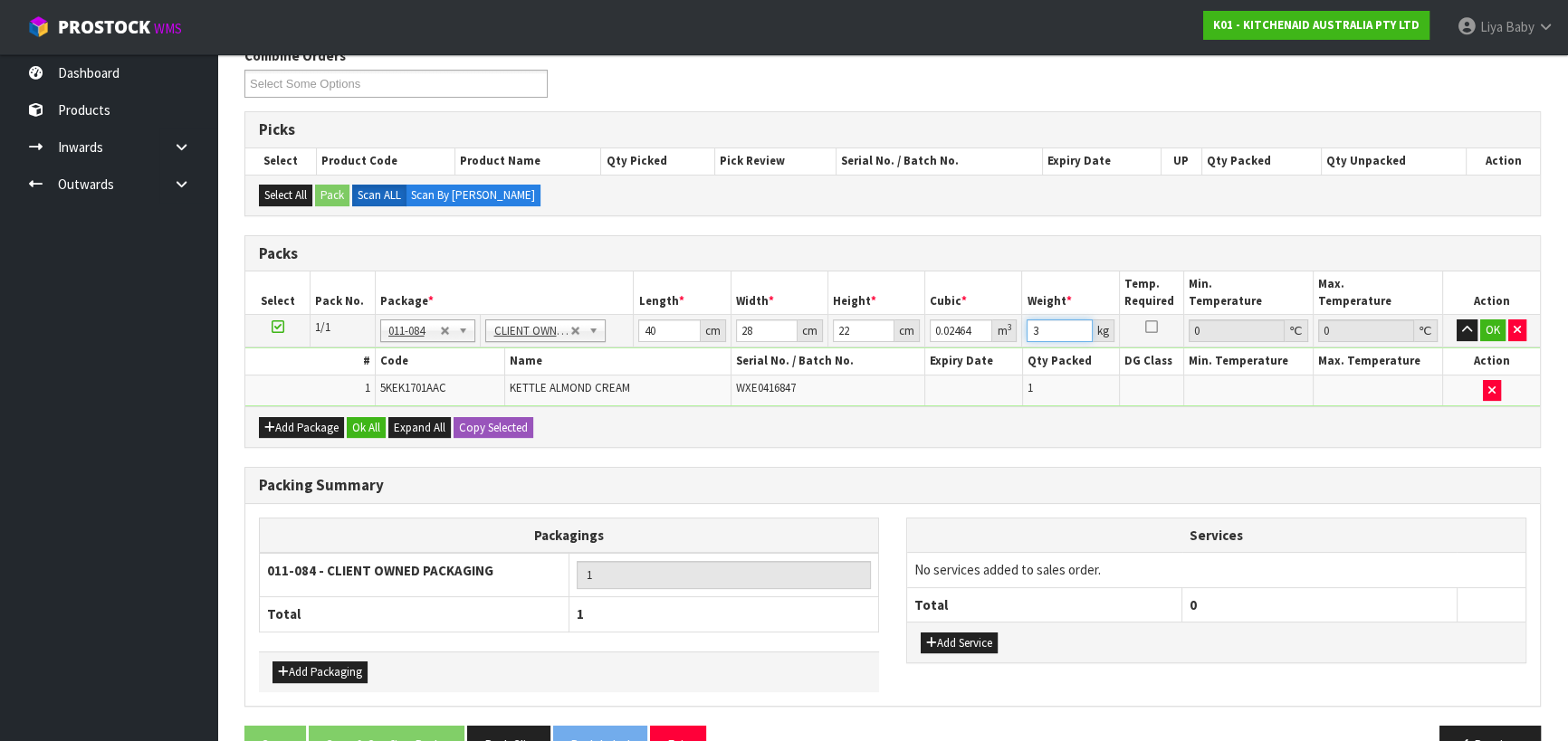
scroll to position [246, 0]
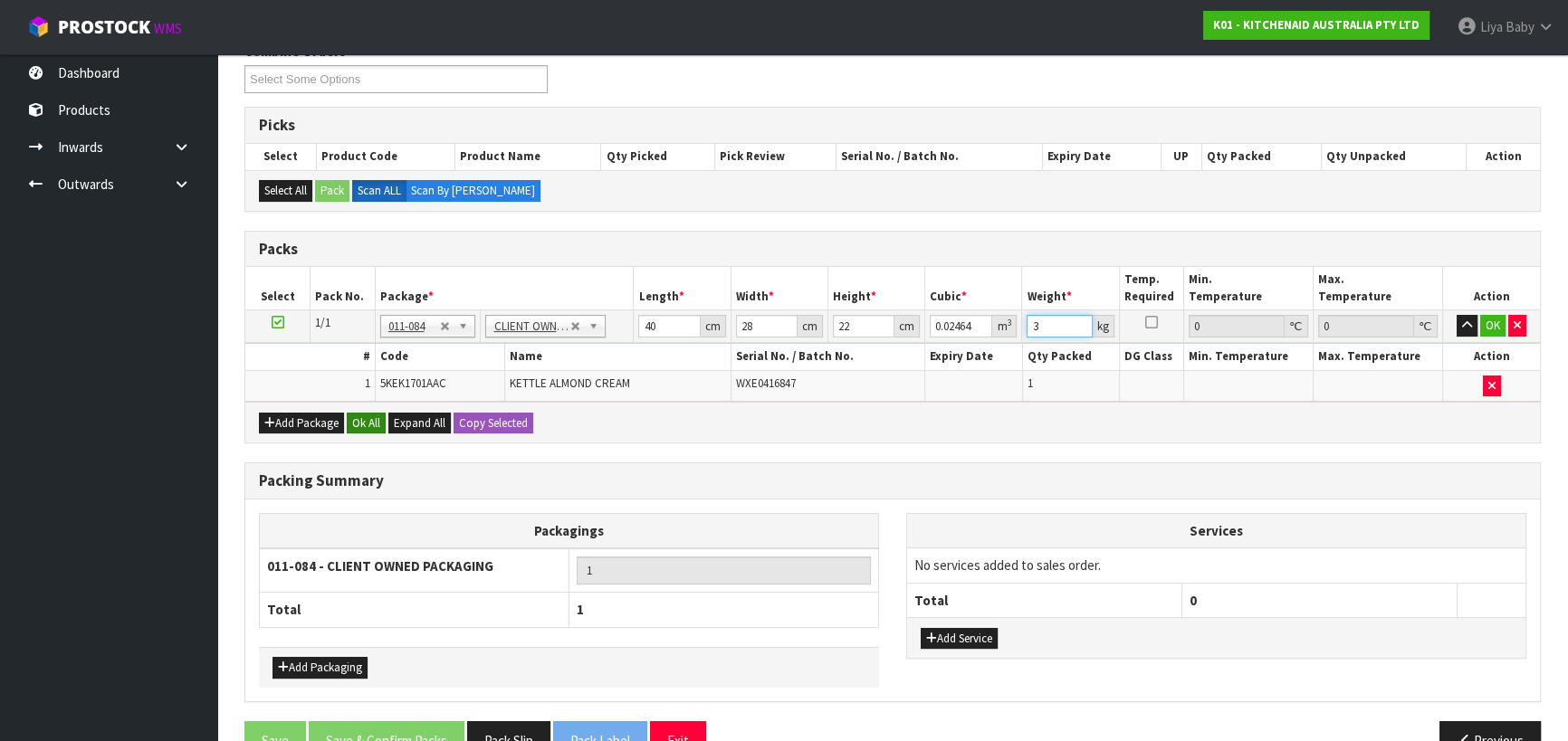
type input "3"
click at [372, 414] on button "Ok All" at bounding box center [366, 423] width 39 height 22
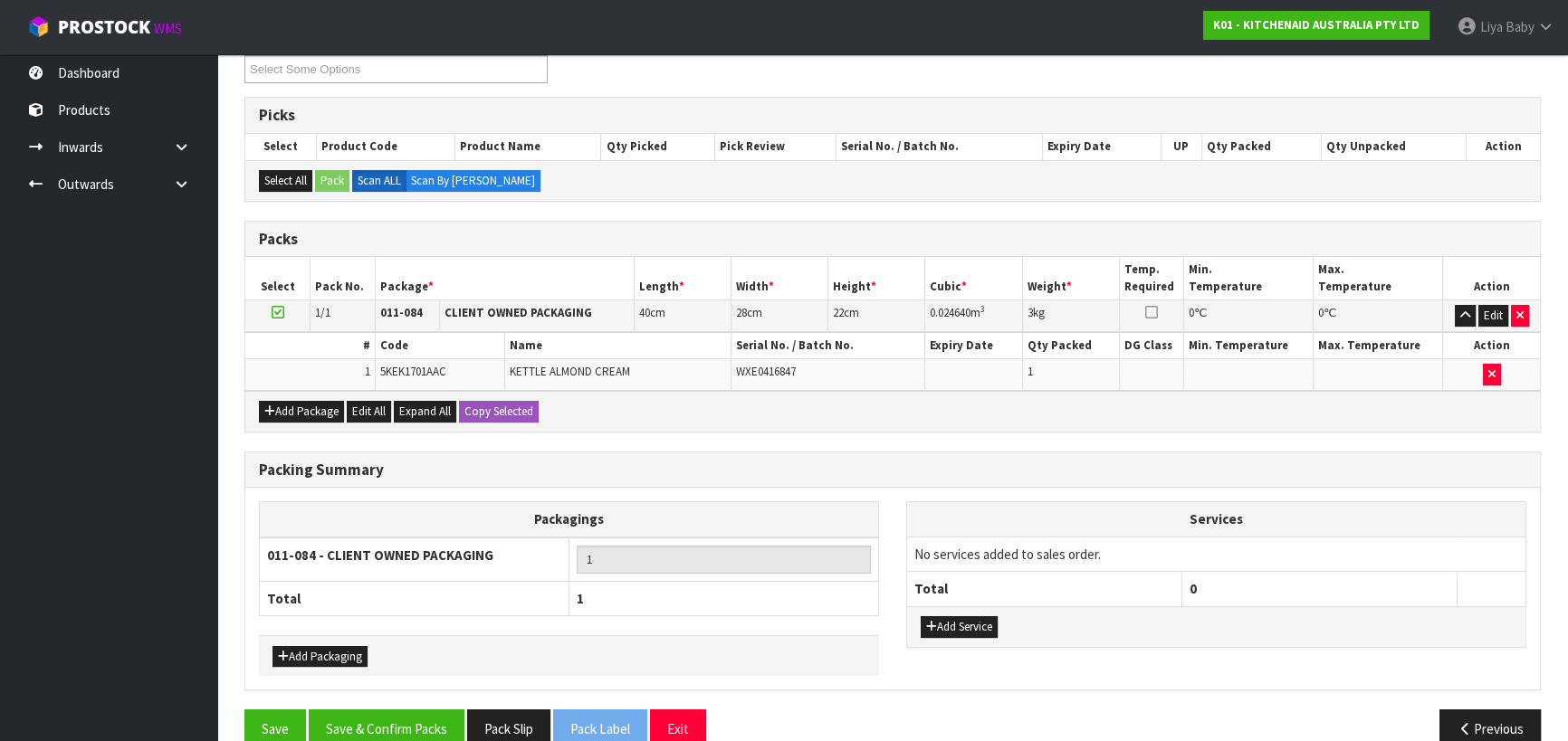
scroll to position [286, 0]
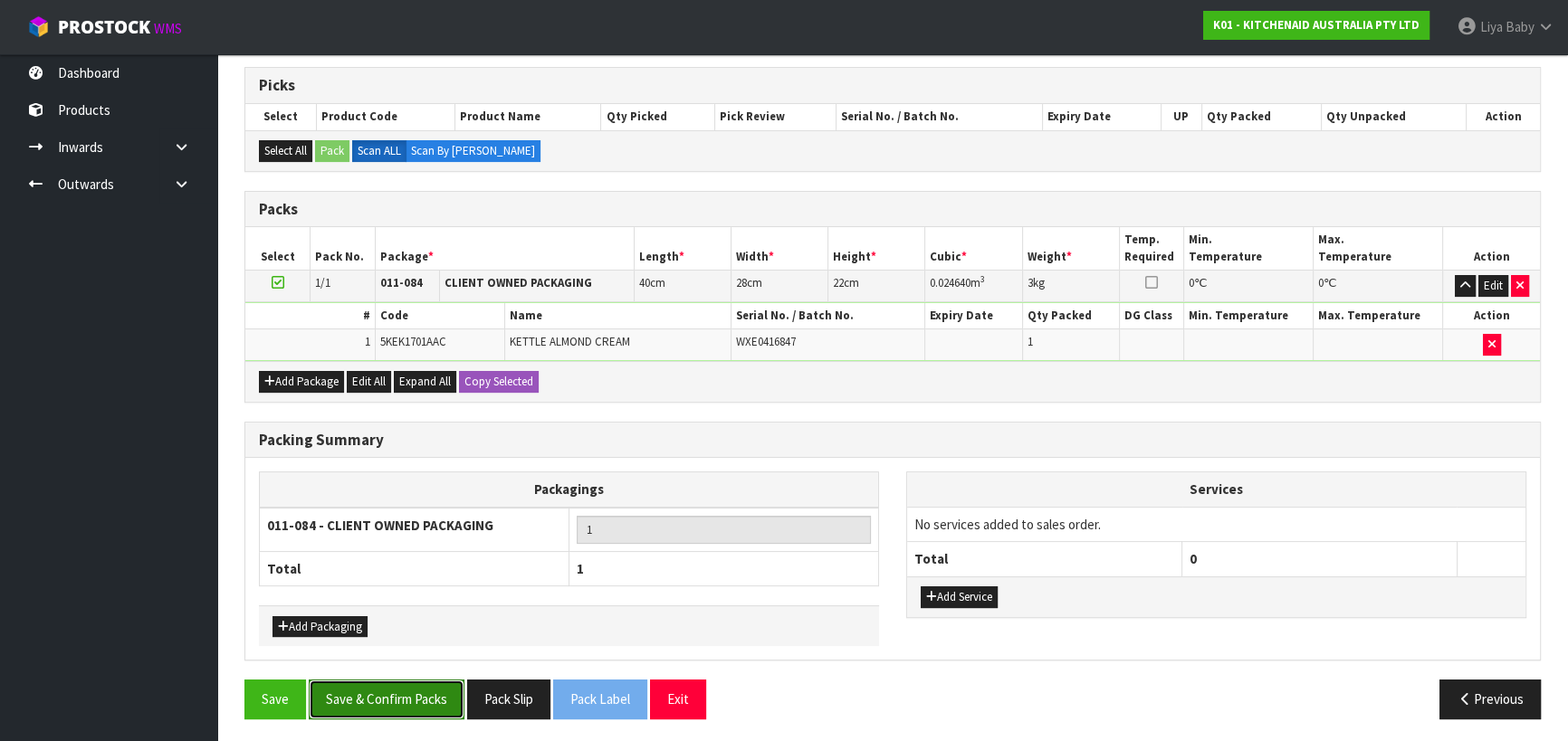
click at [342, 689] on button "Save & Confirm Packs" at bounding box center [386, 699] width 156 height 39
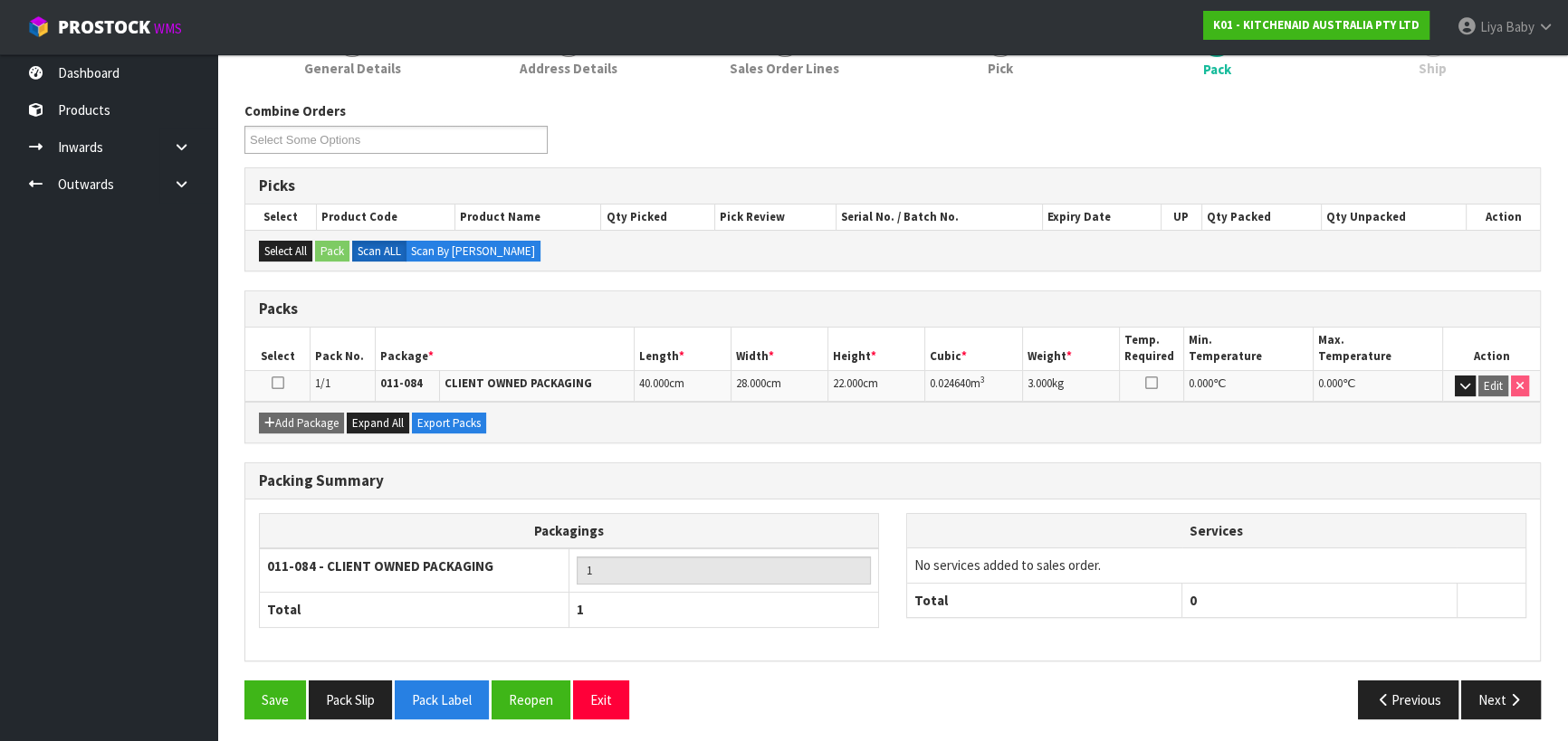
scroll to position [253, 0]
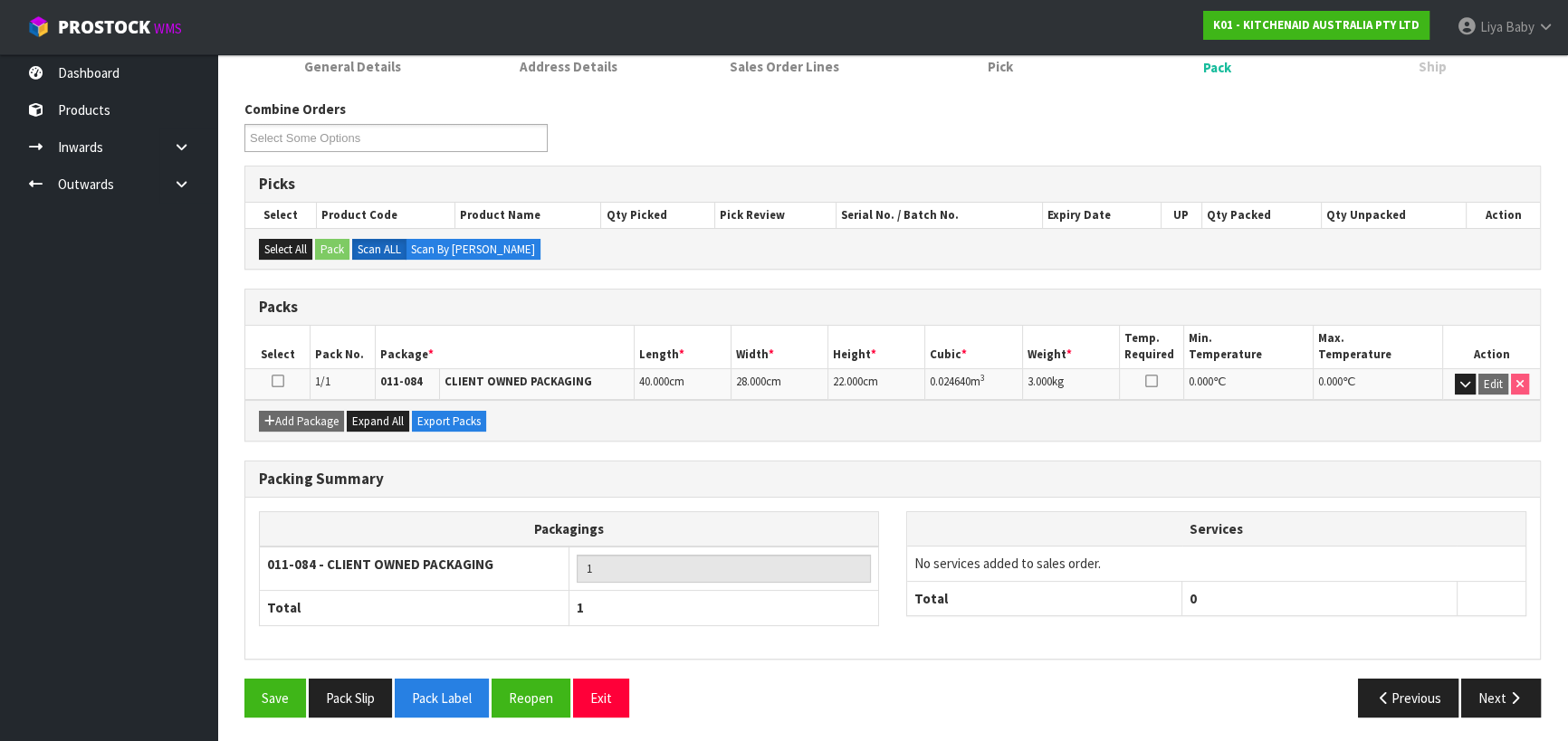
drag, startPoint x: 276, startPoint y: 380, endPoint x: 289, endPoint y: 387, distance: 14.8
click at [278, 381] on icon at bounding box center [278, 381] width 13 height 1
click at [1473, 697] on button "Next" at bounding box center [1501, 698] width 80 height 39
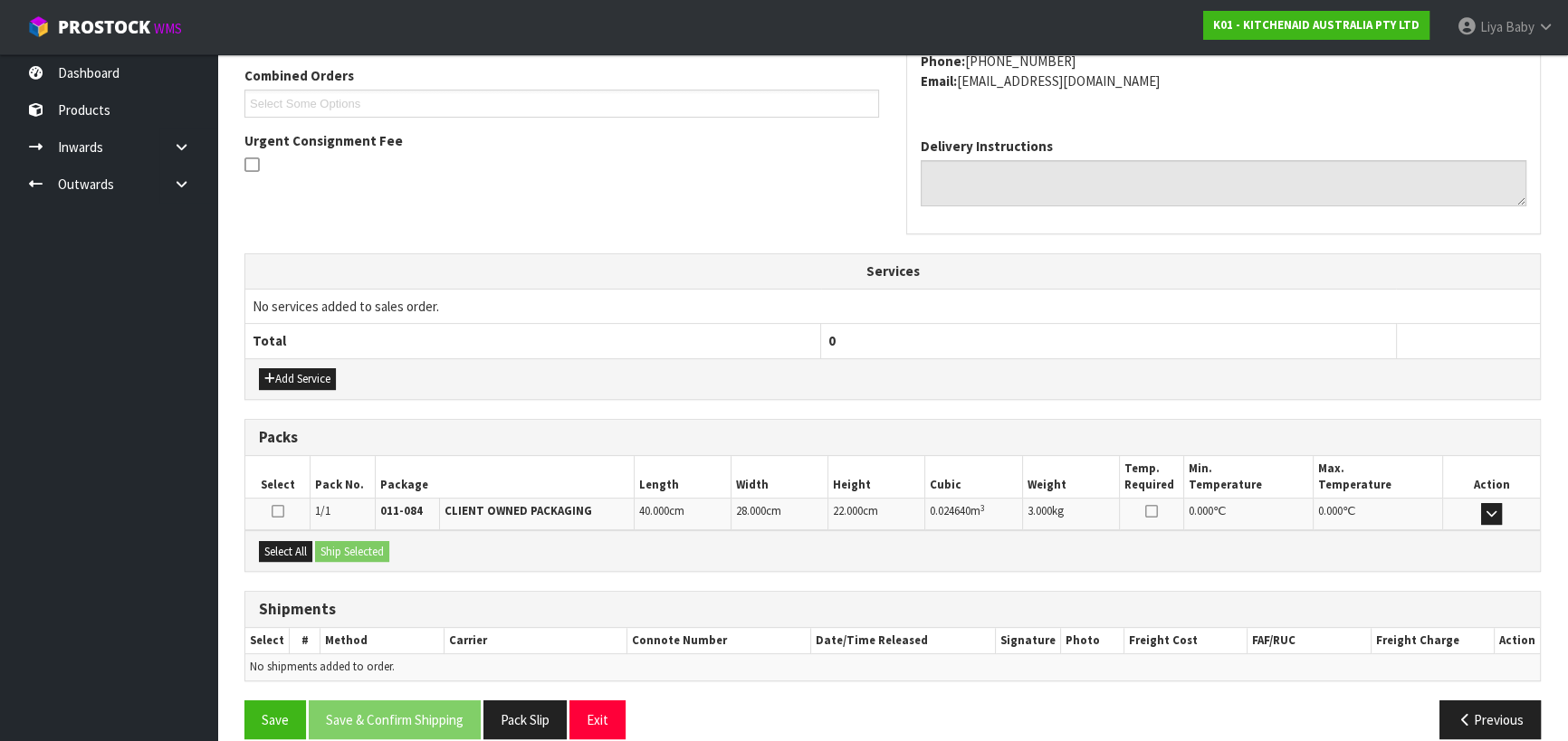
scroll to position [489, 0]
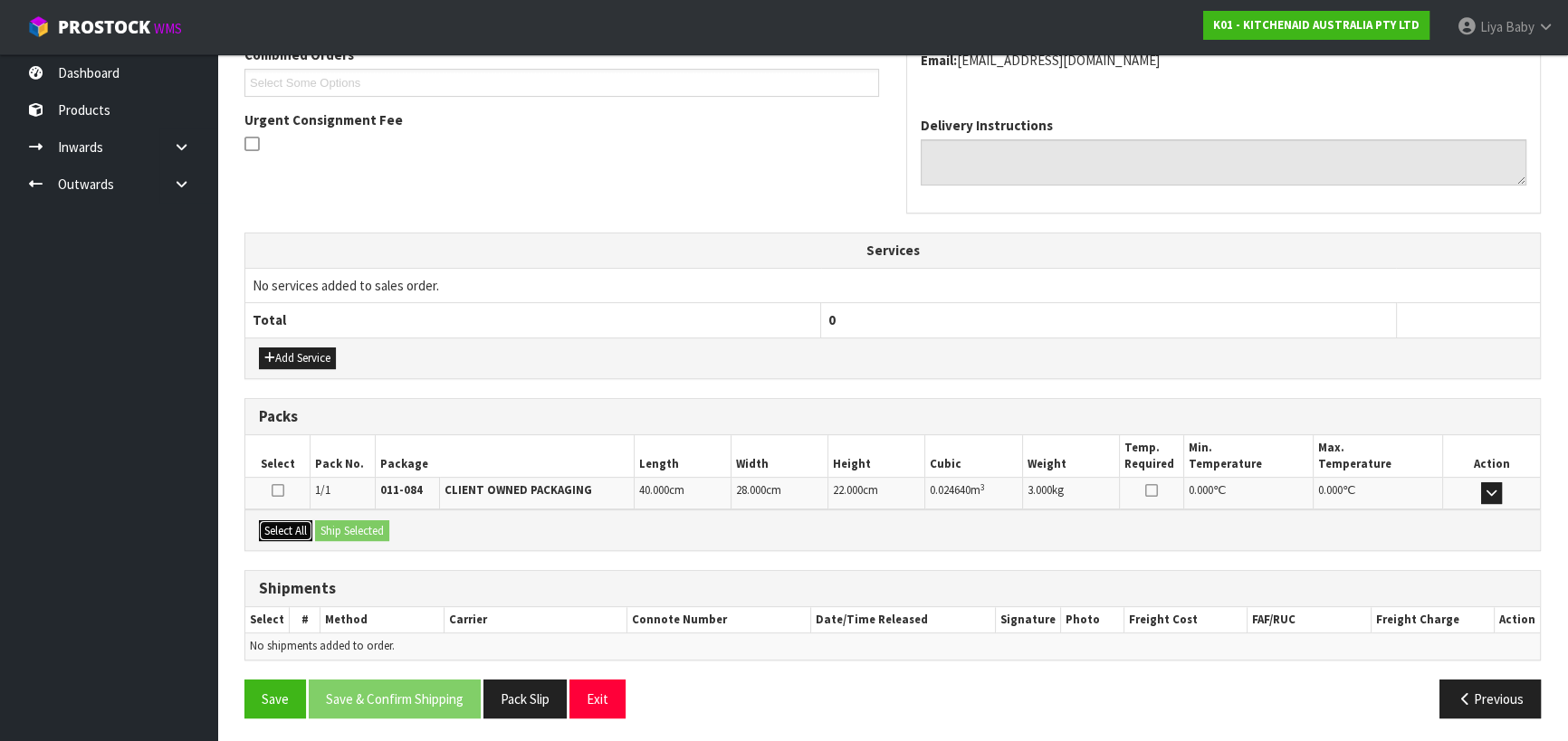
click at [273, 520] on button "Select All" at bounding box center [285, 531] width 53 height 22
click at [351, 525] on button "Ship Selected" at bounding box center [352, 531] width 75 height 22
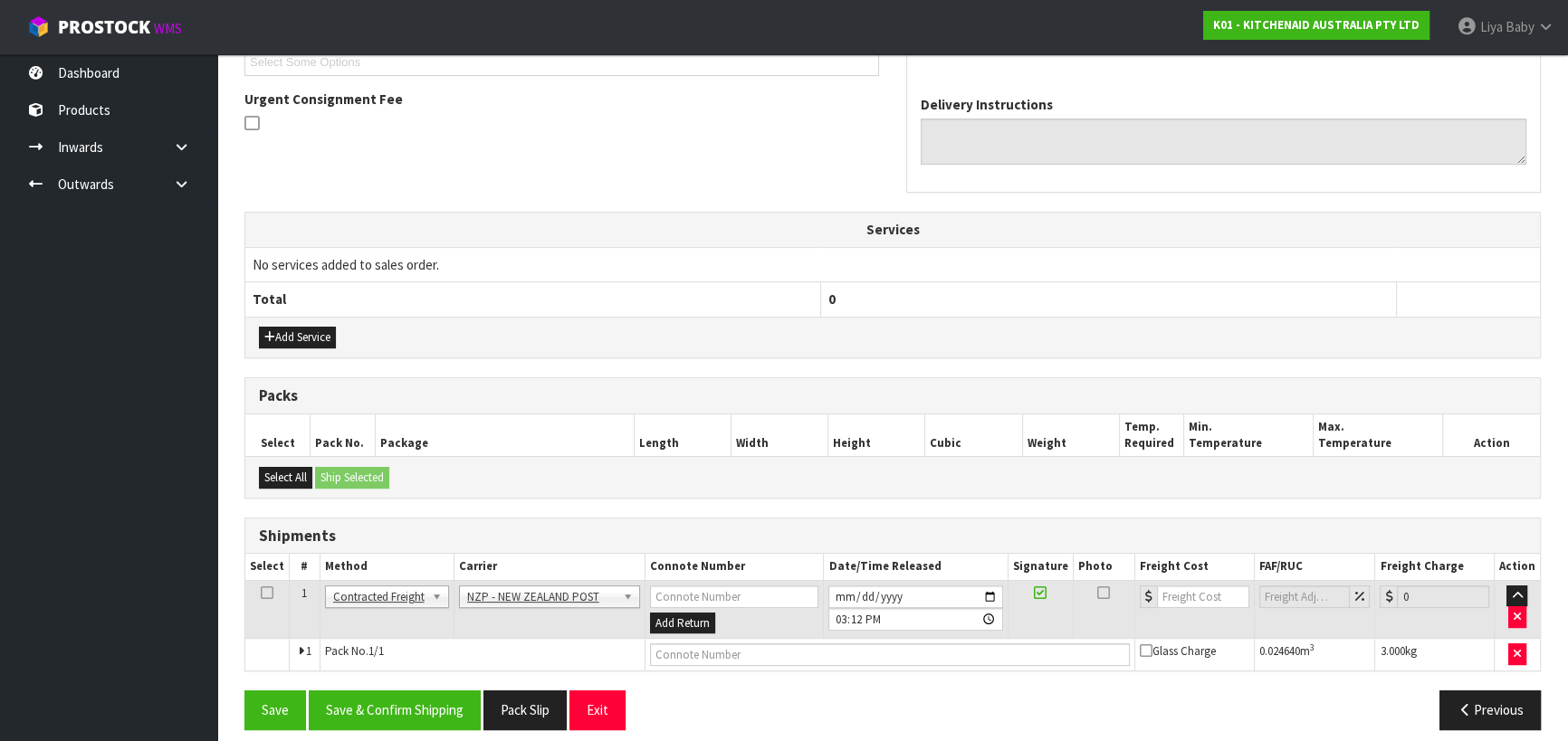
scroll to position [521, 0]
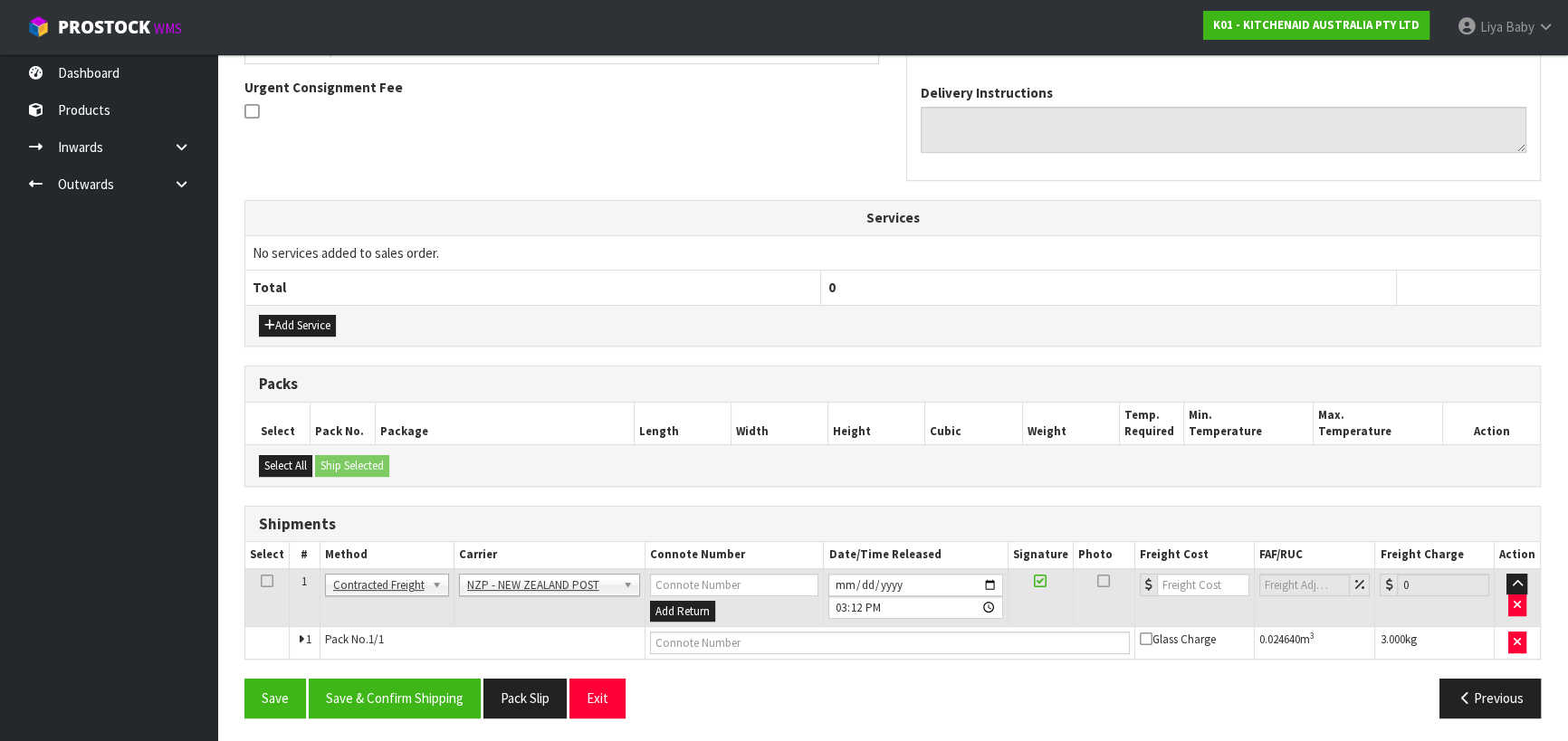
click at [268, 581] on icon at bounding box center [267, 581] width 13 height 1
click at [366, 688] on button "Save & Confirm Shipping" at bounding box center [394, 698] width 172 height 39
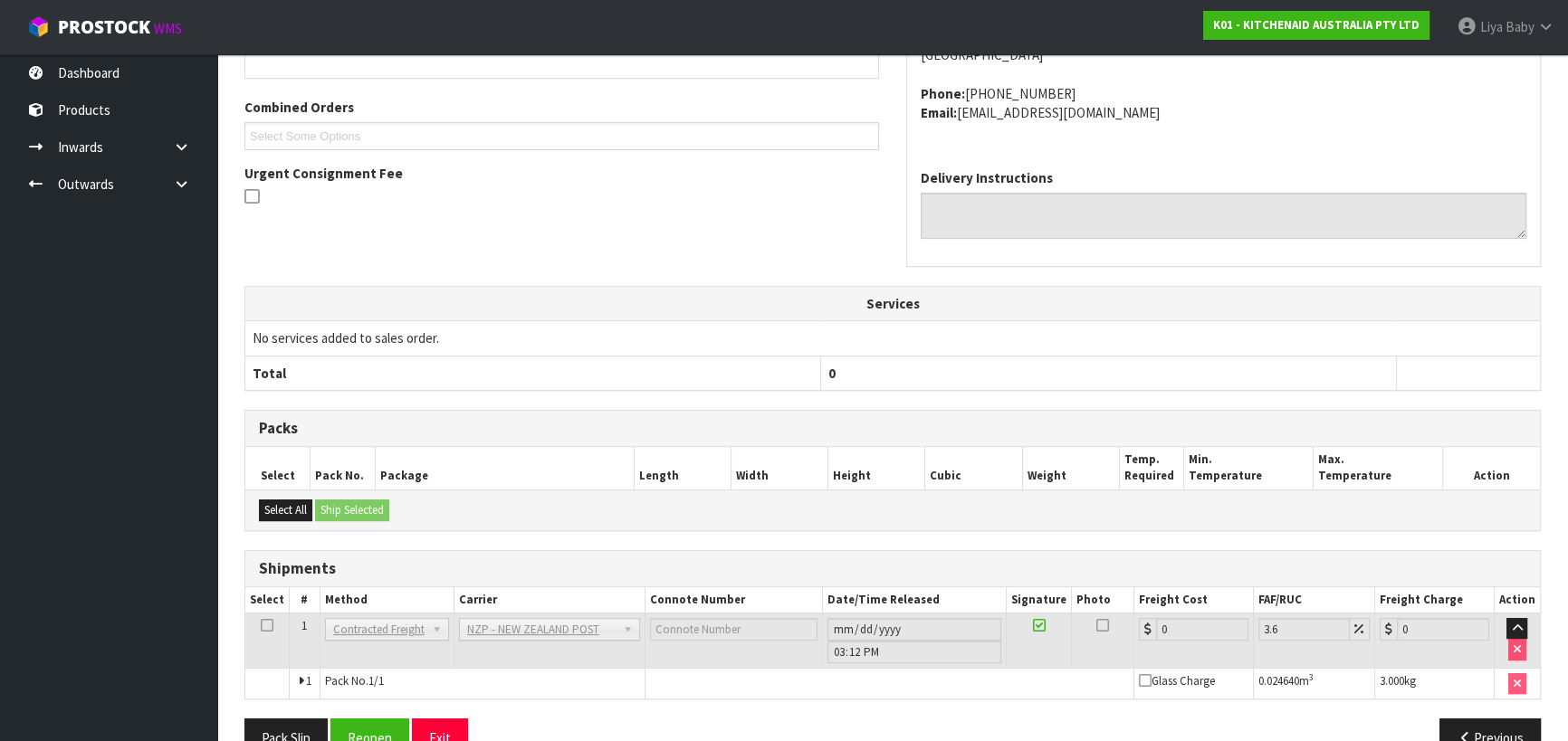
scroll to position [497, 0]
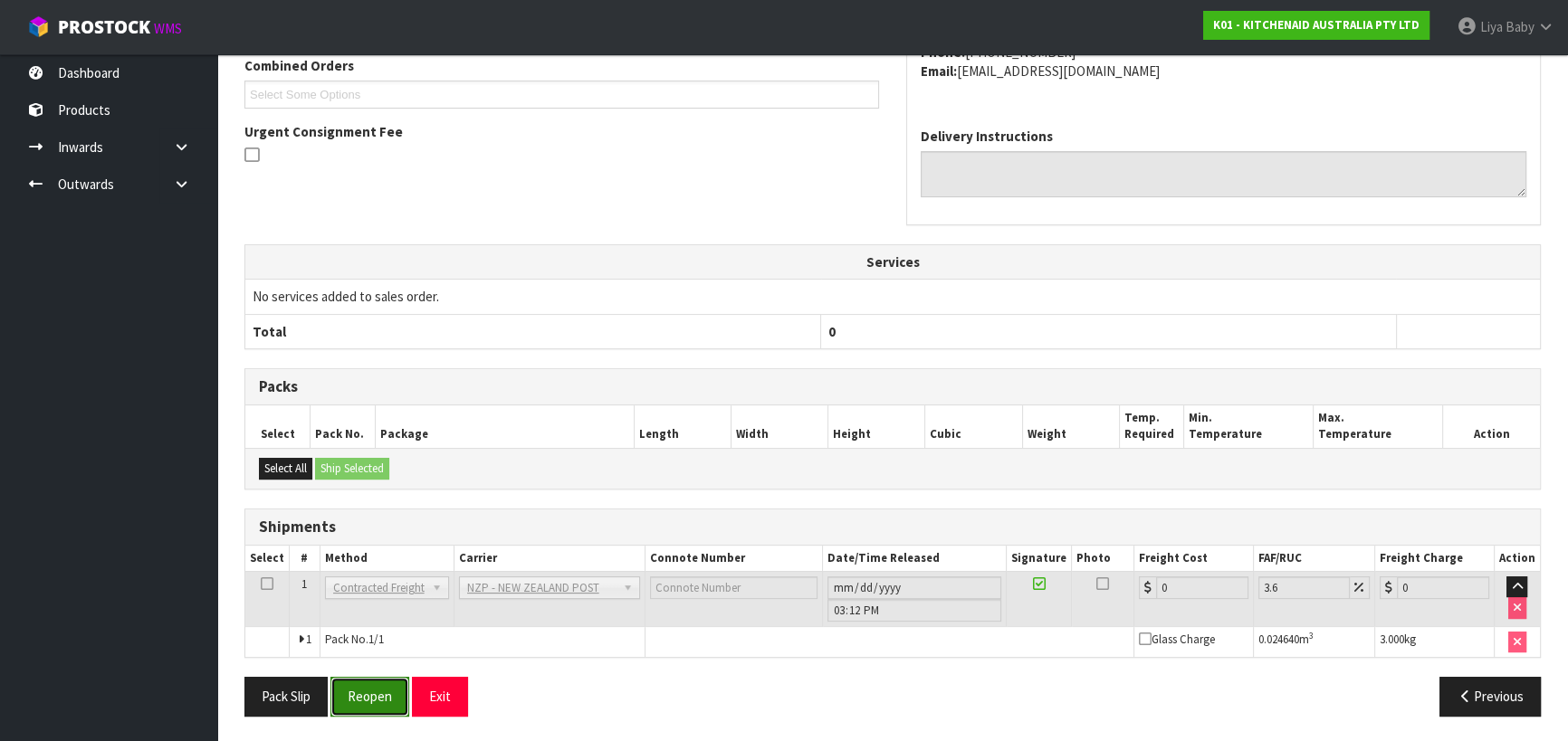
click at [377, 683] on button "Reopen" at bounding box center [370, 696] width 79 height 39
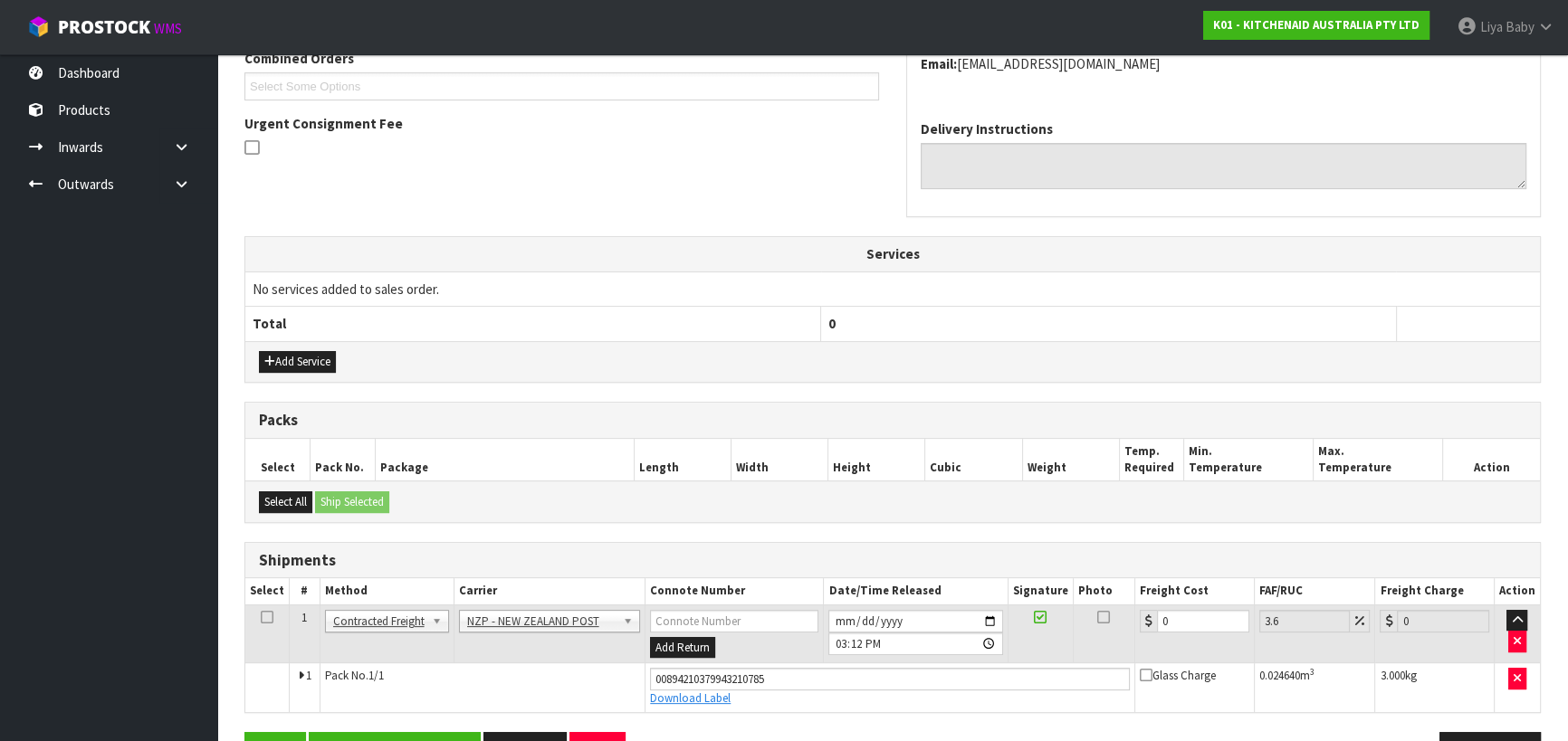
scroll to position [538, 0]
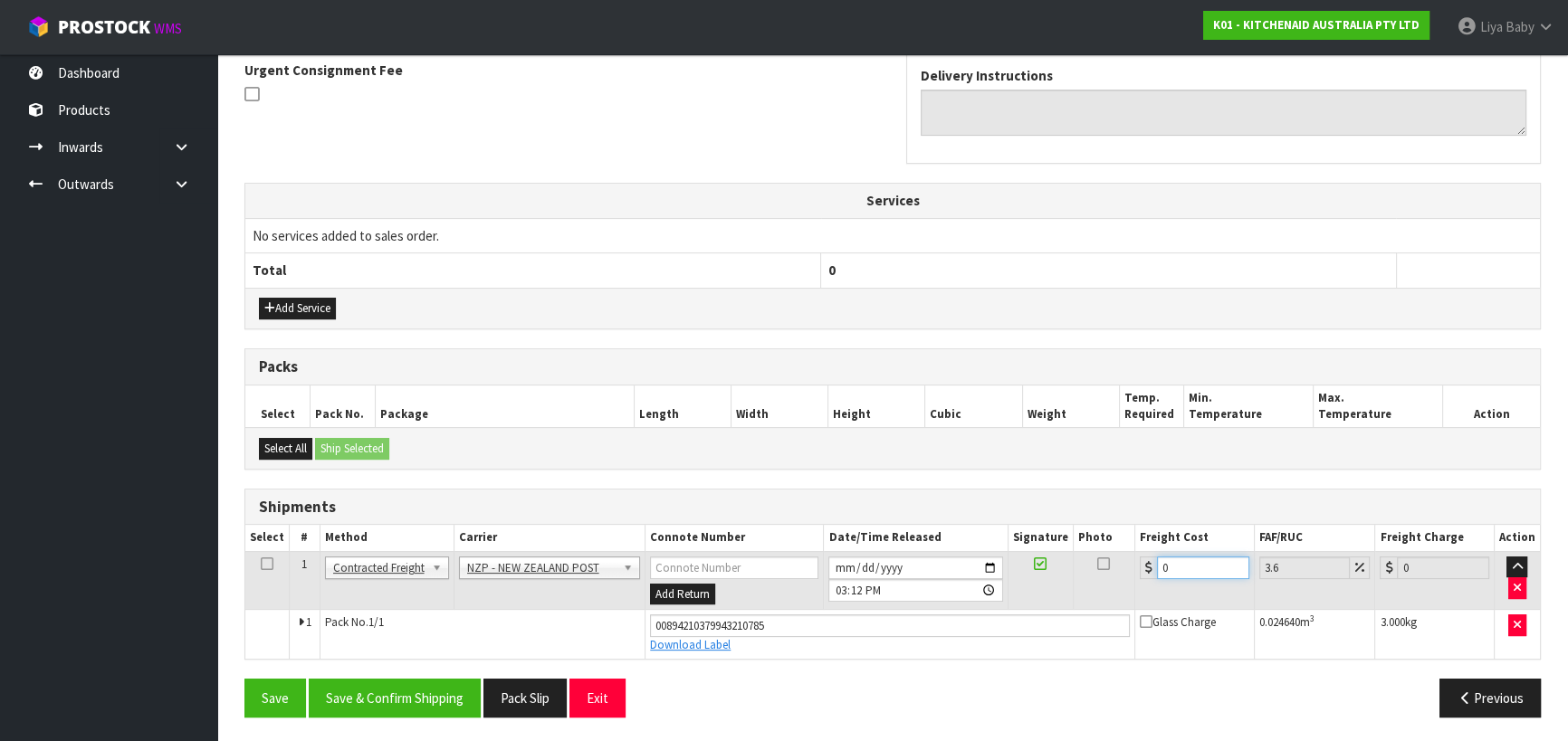
click at [1175, 567] on input "0" at bounding box center [1203, 568] width 92 height 23
type input "1"
type input "1.04"
type input "11"
type input "11.4"
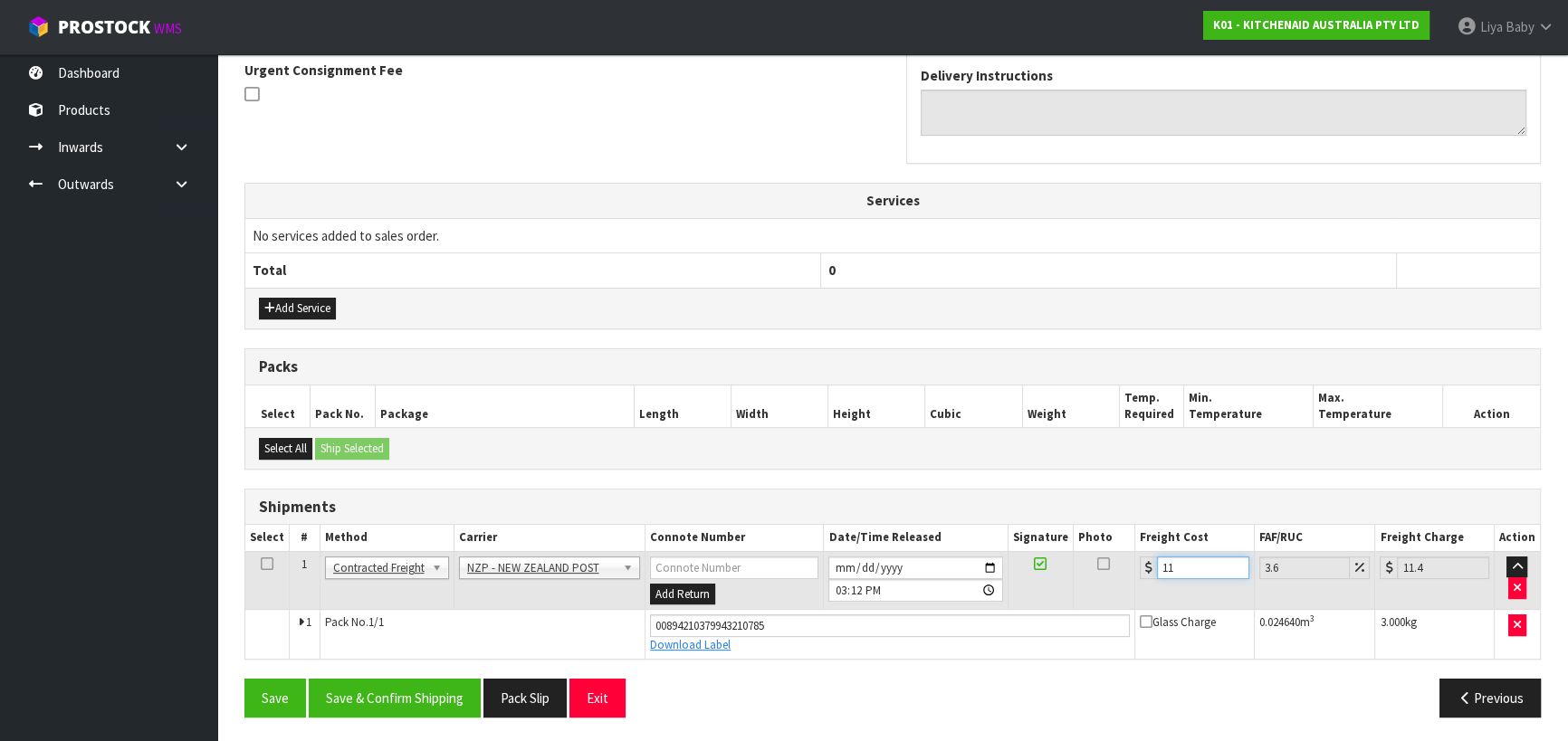
type input "11.6"
type input "12.02"
type input "11.61"
type input "12.03"
type input "11.61"
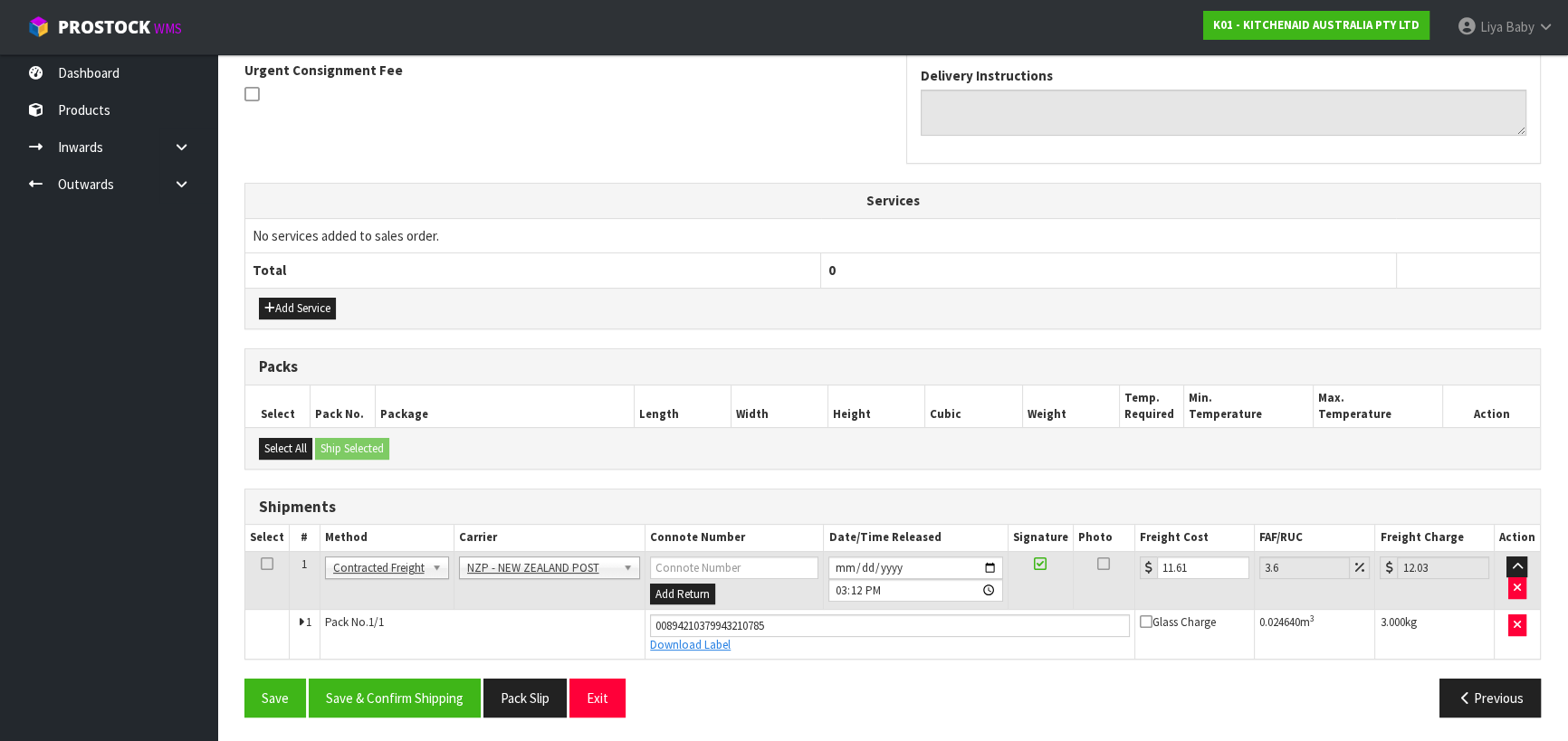
click at [265, 564] on icon at bounding box center [267, 564] width 13 height 1
click at [359, 704] on button "Save & Confirm Shipping" at bounding box center [394, 698] width 172 height 39
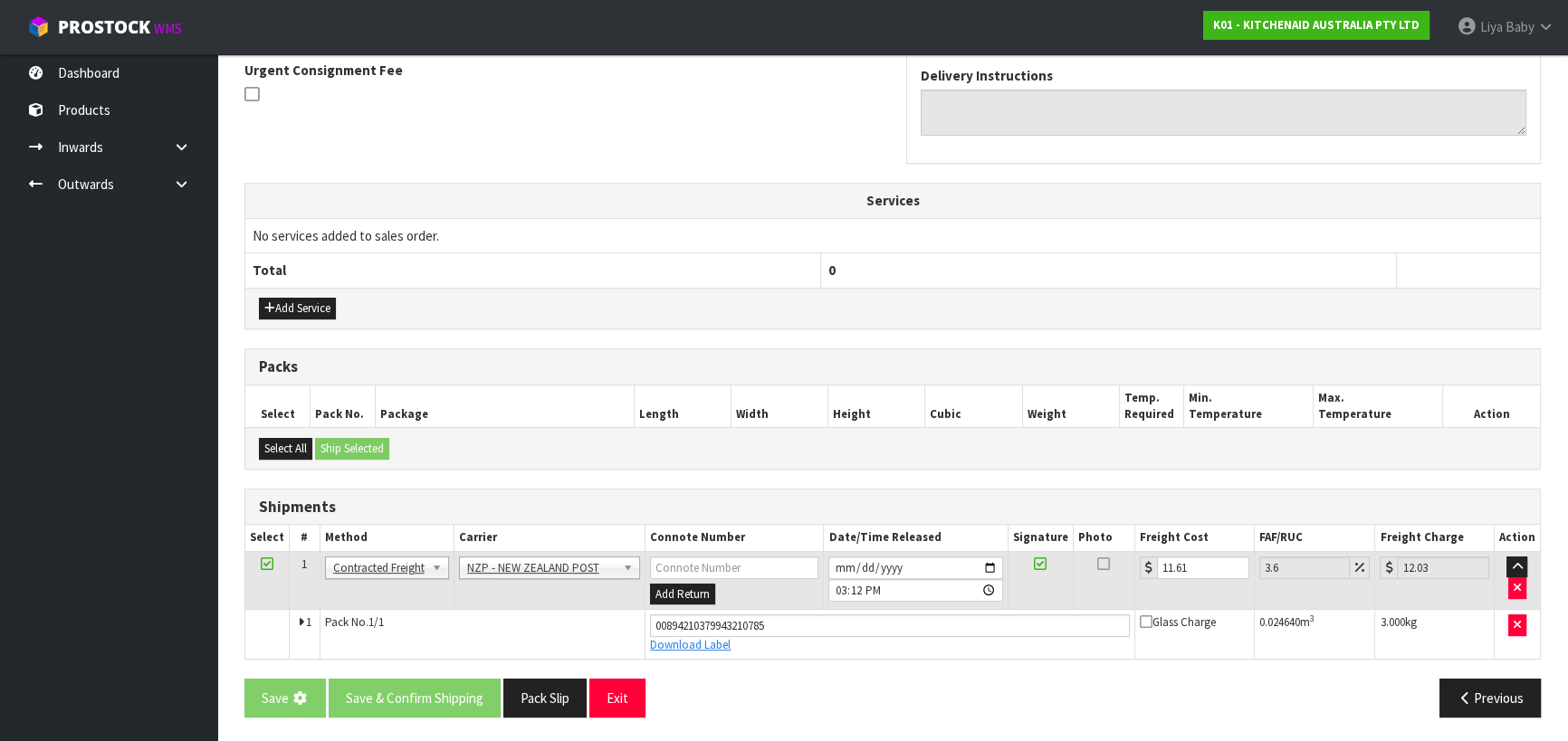
scroll to position [0, 0]
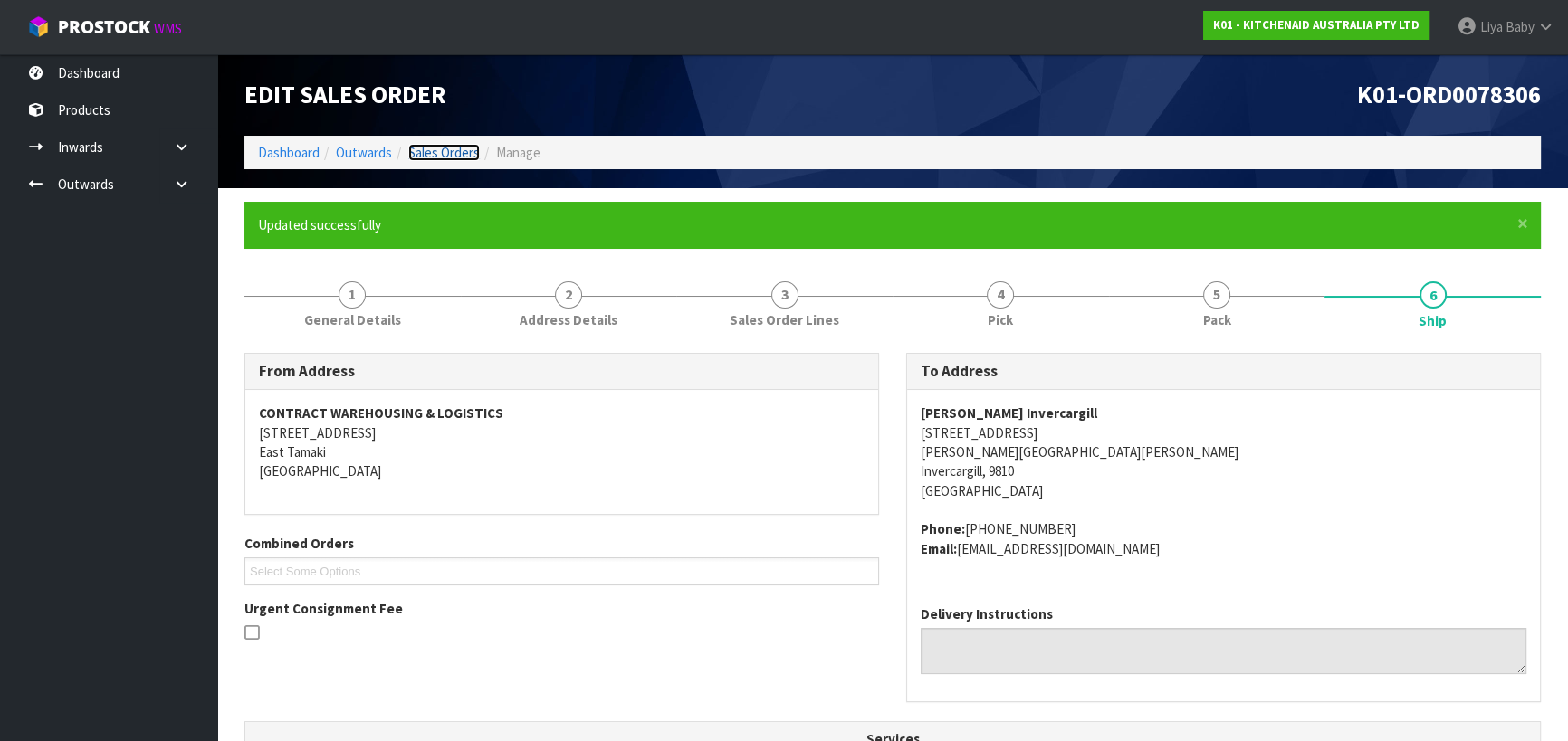
click at [455, 145] on link "Sales Orders" at bounding box center [444, 152] width 72 height 17
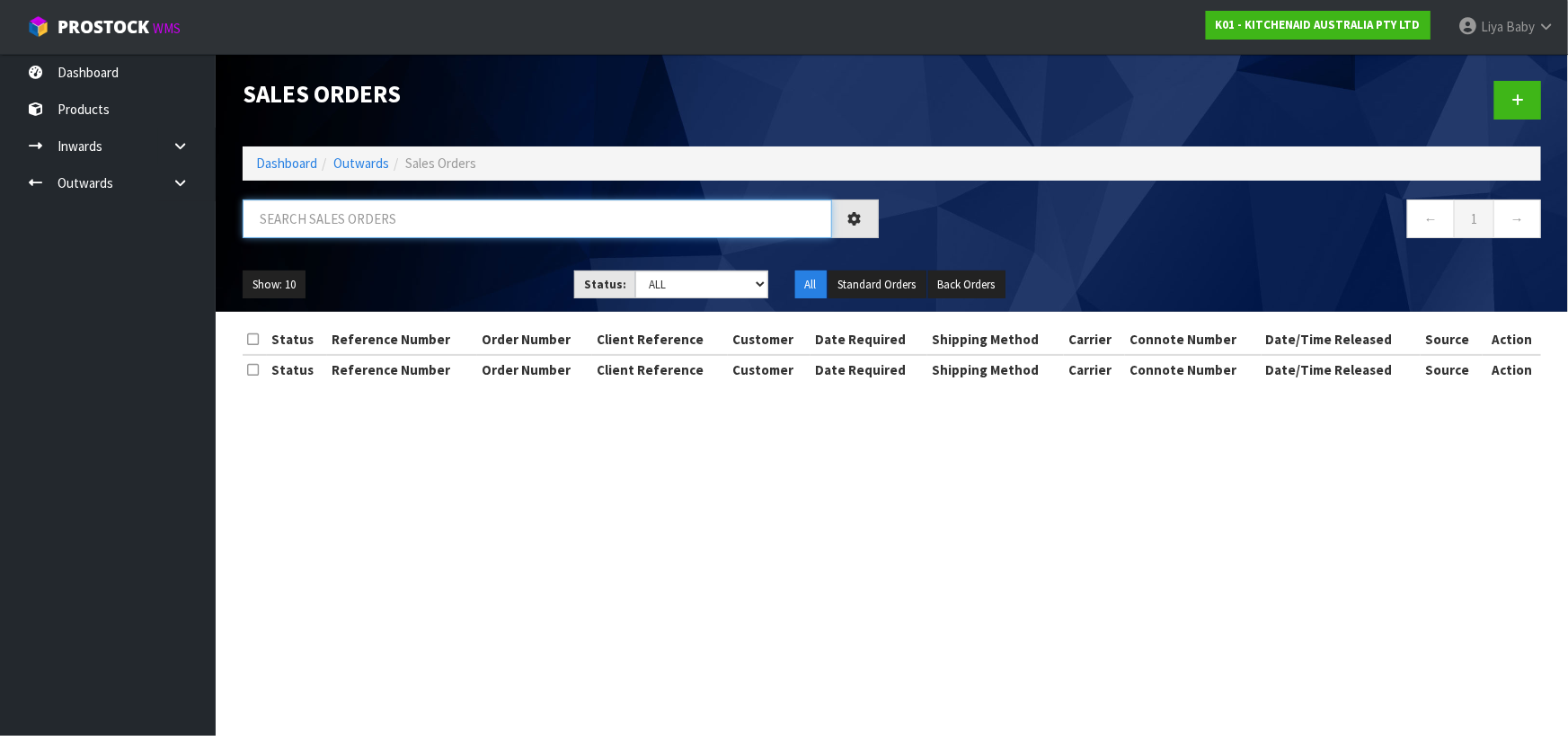
drag, startPoint x: 408, startPoint y: 215, endPoint x: 397, endPoint y: 225, distance: 14.9
click at [408, 218] on input "text" at bounding box center [536, 219] width 589 height 38
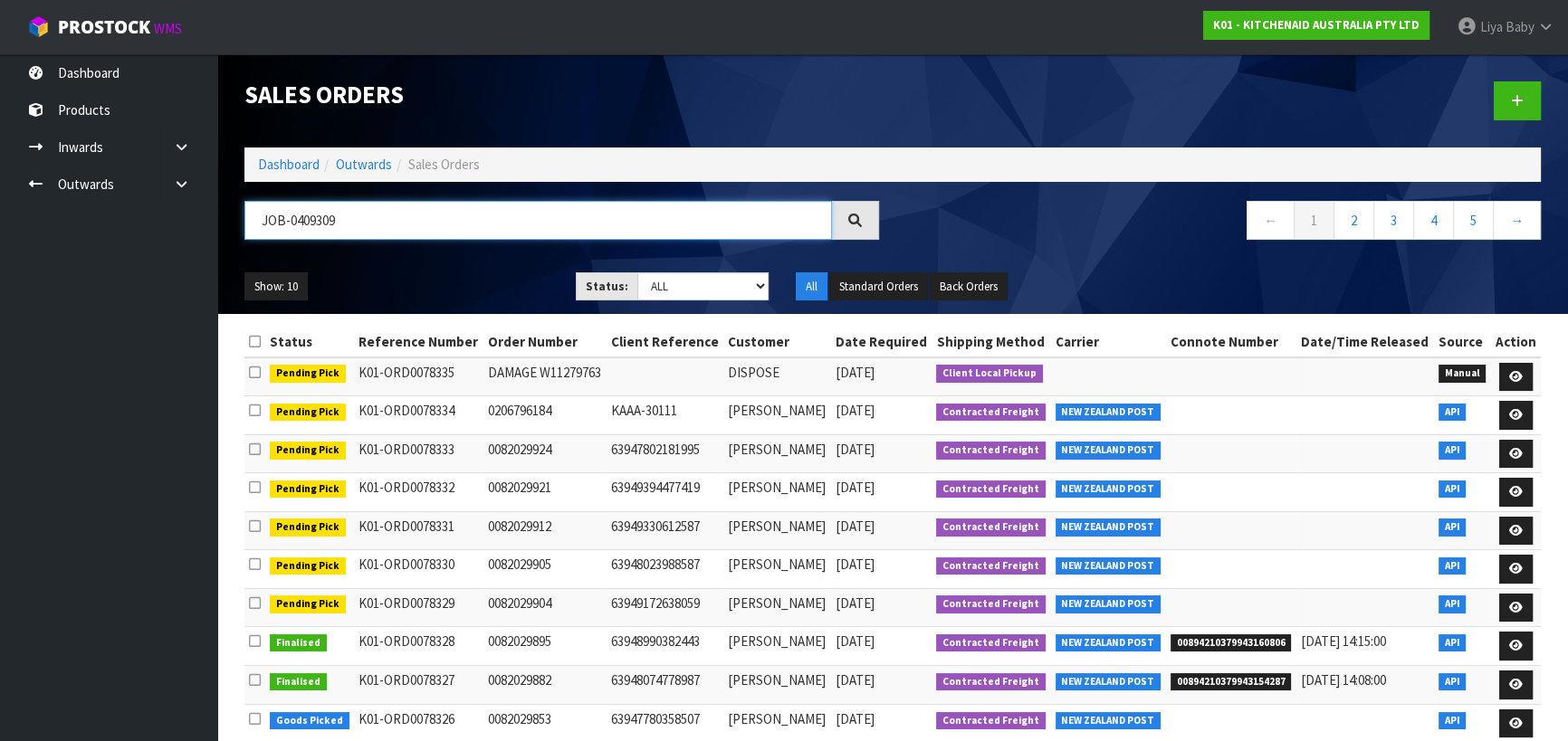
type input "JOB-0409309"
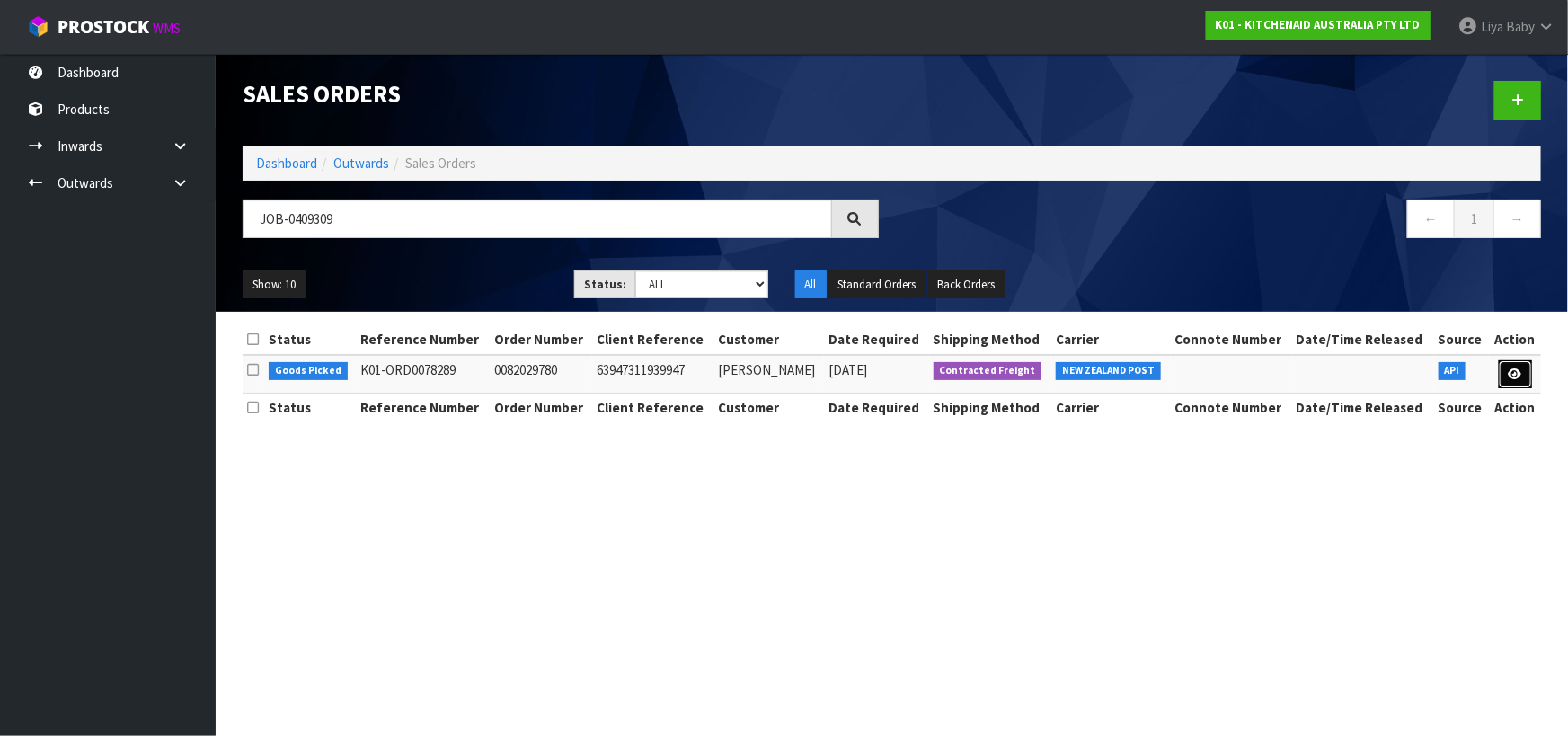
click at [1509, 379] on icon at bounding box center [1515, 374] width 14 height 12
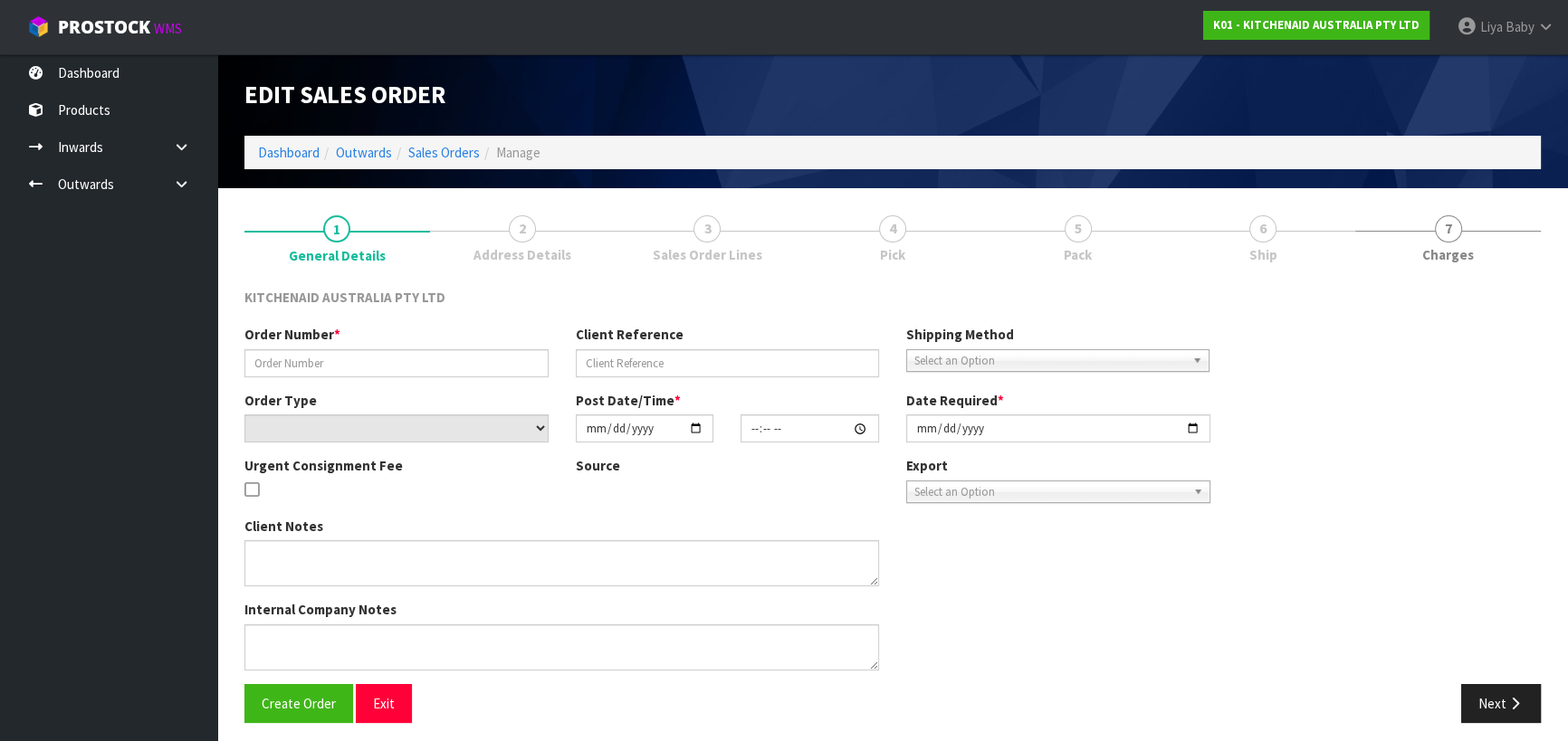
type input "0082029780"
type input "63947311939947"
select select "number:0"
type input "2025-08-25"
type input "15:34:52.000"
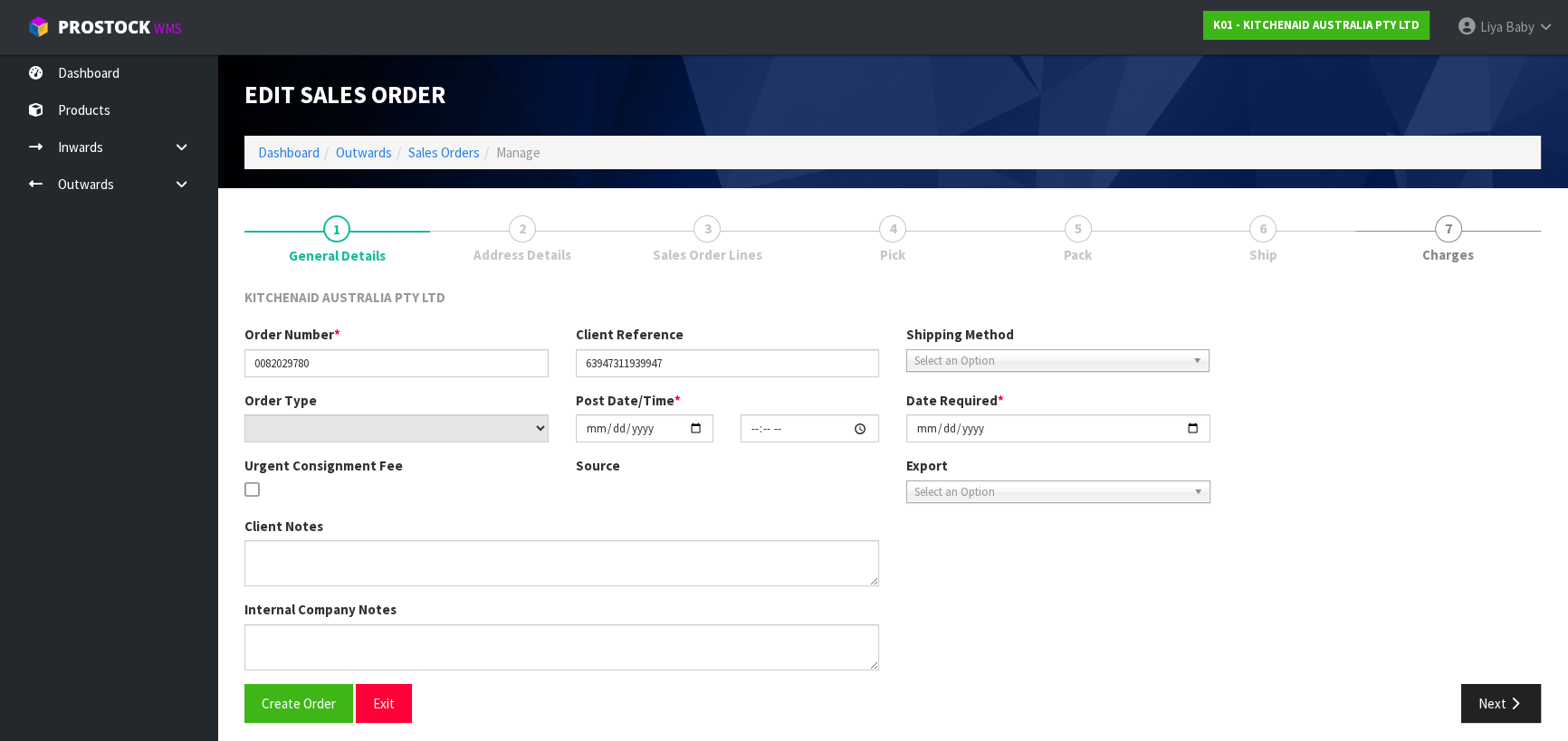
type input "2025-08-25"
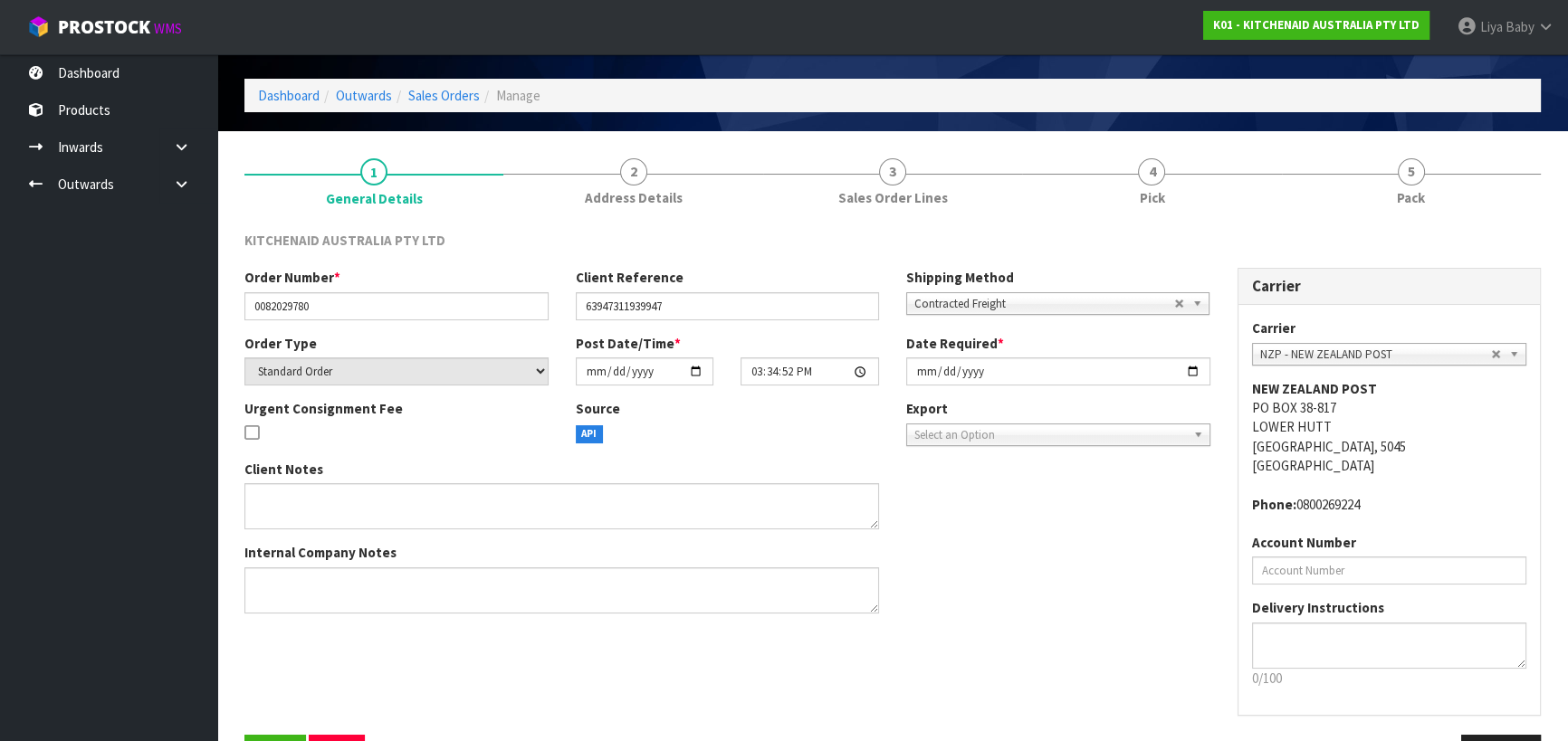
scroll to position [117, 0]
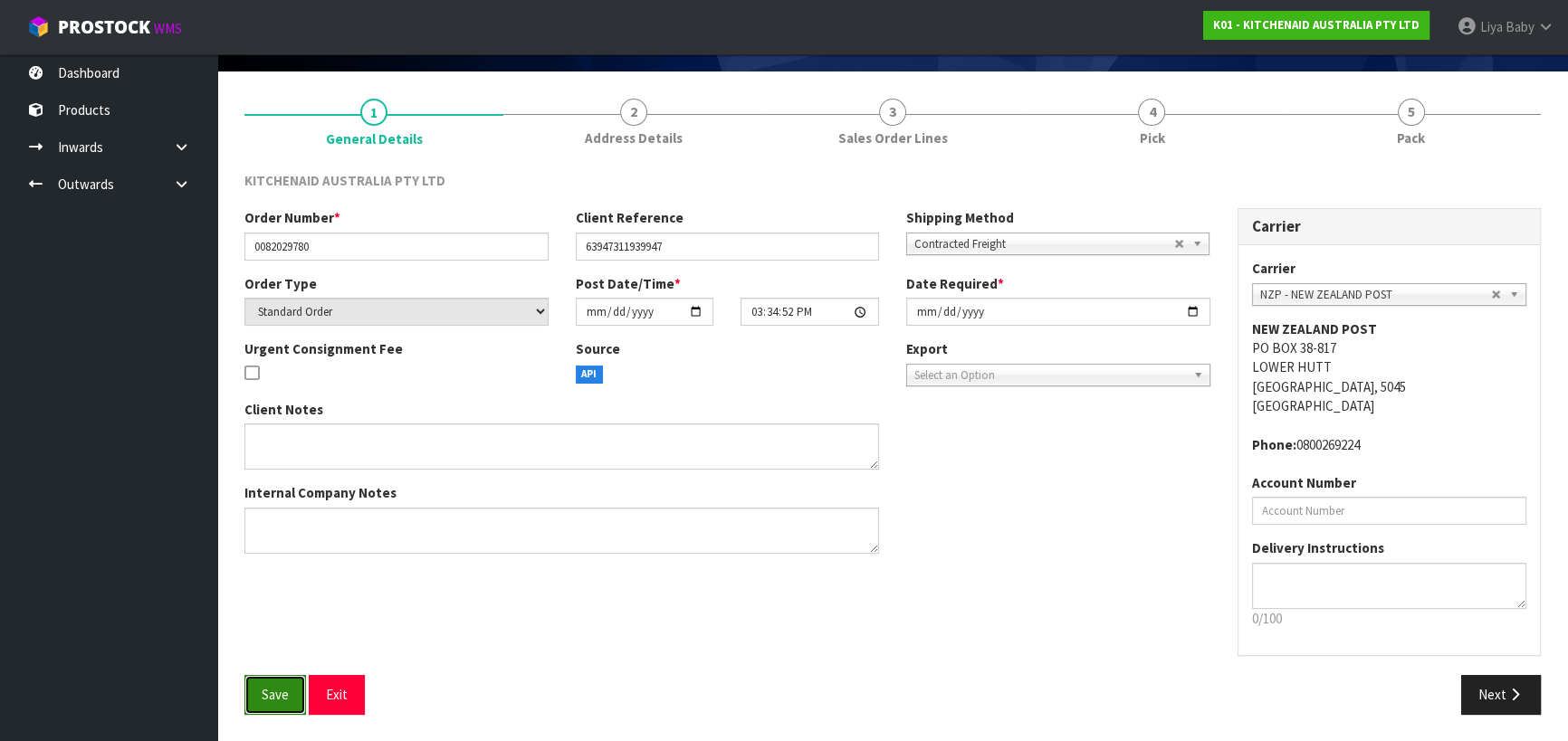
click at [273, 687] on span "Save" at bounding box center [274, 694] width 27 height 17
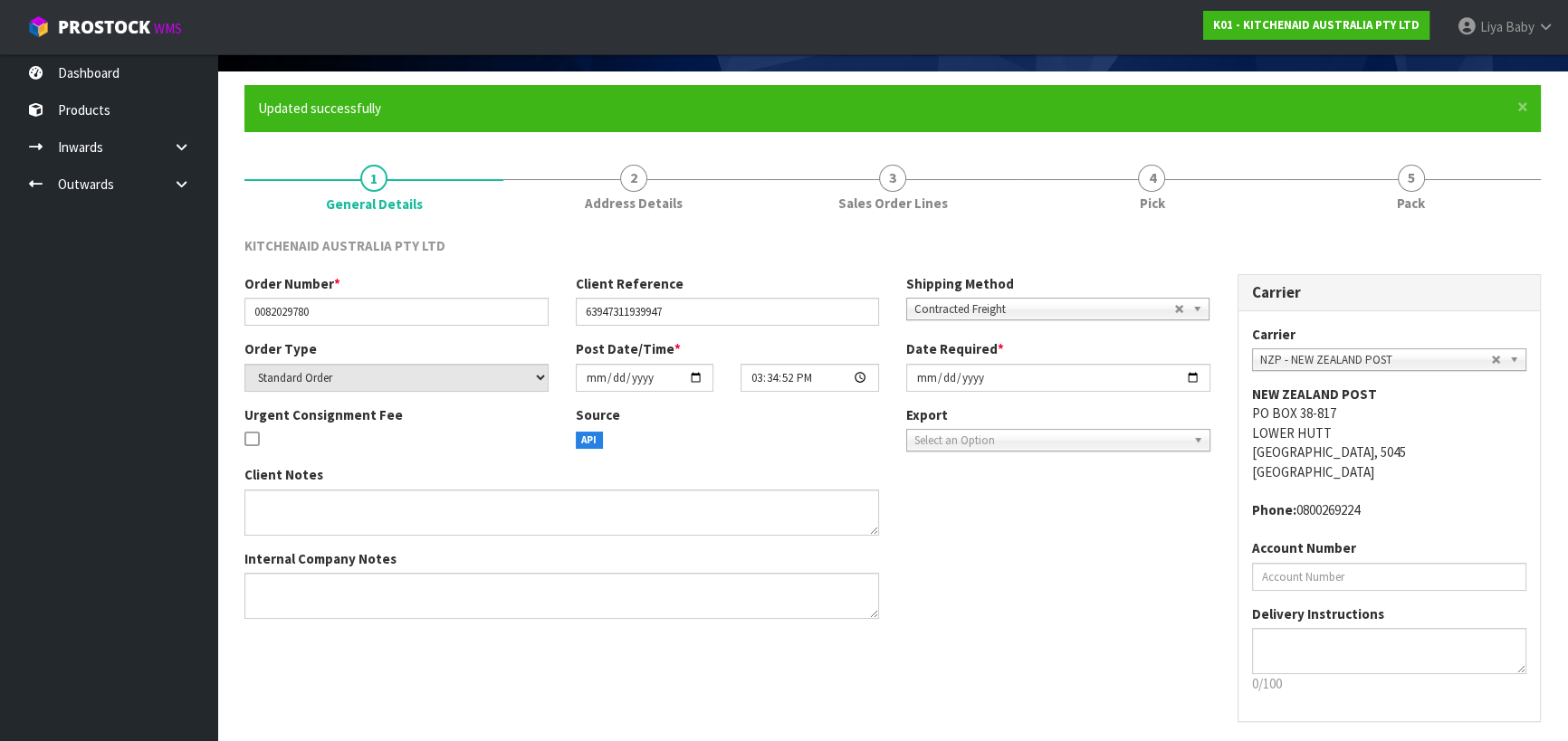
scroll to position [0, 0]
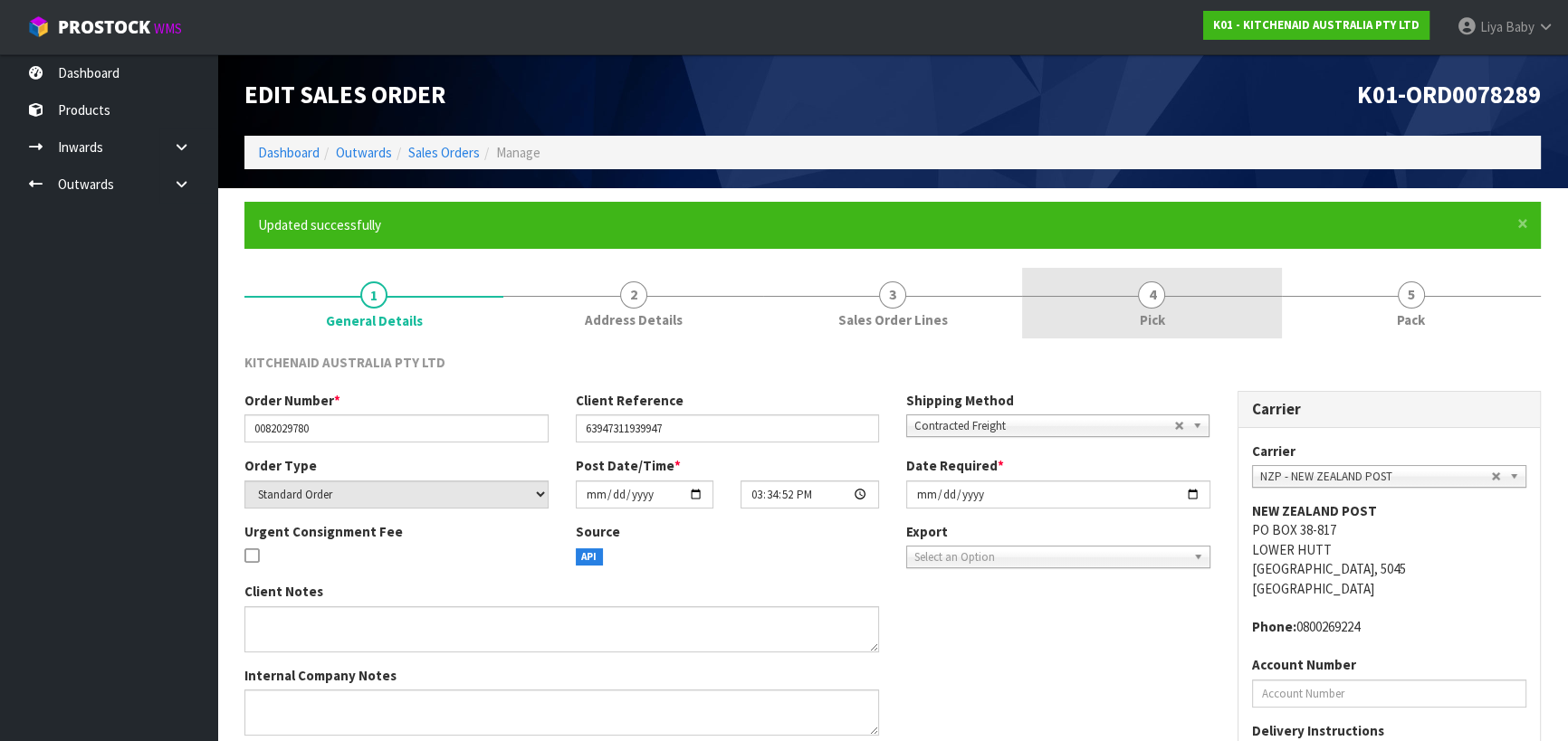
click at [1143, 325] on span "Pick" at bounding box center [1152, 319] width 26 height 19
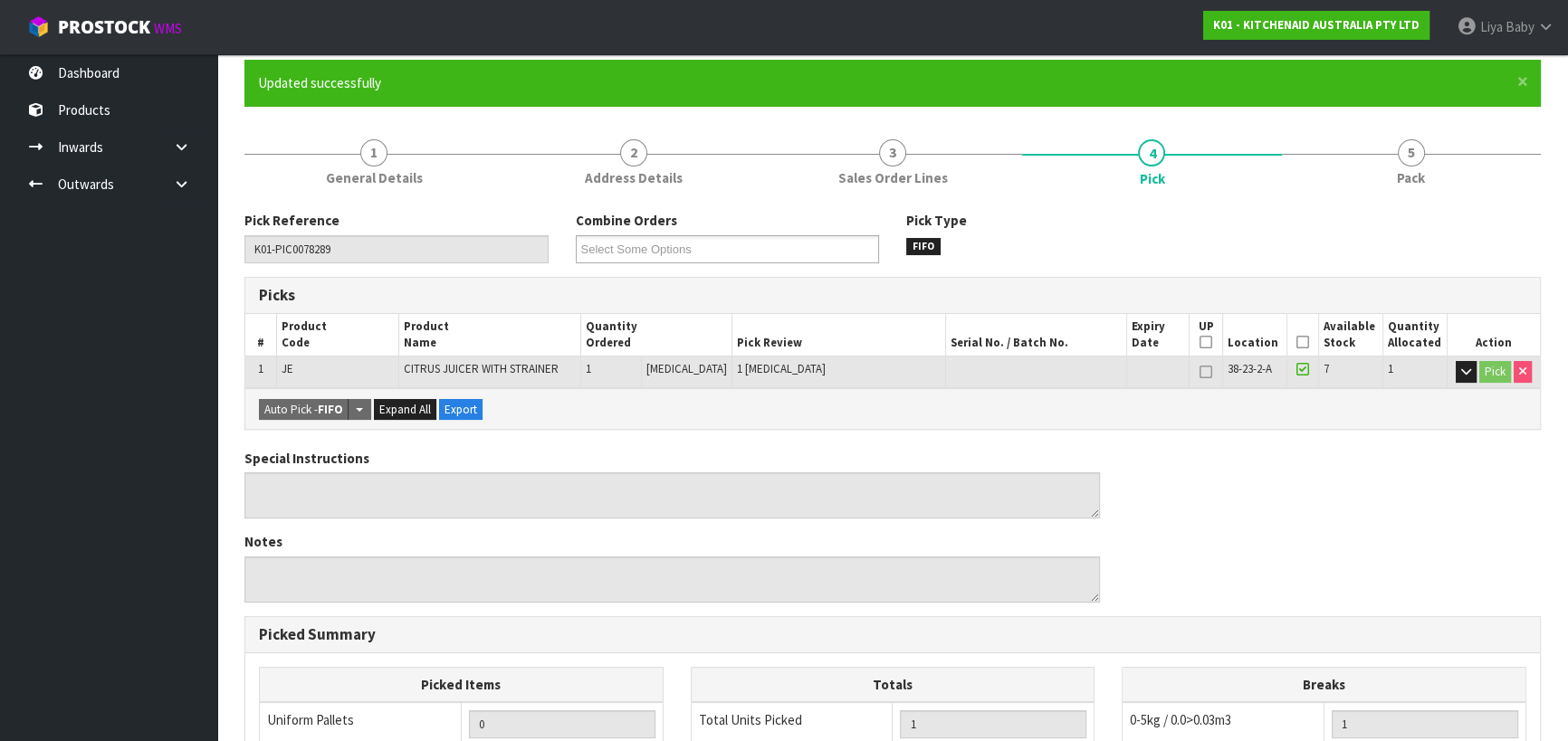
scroll to position [164, 0]
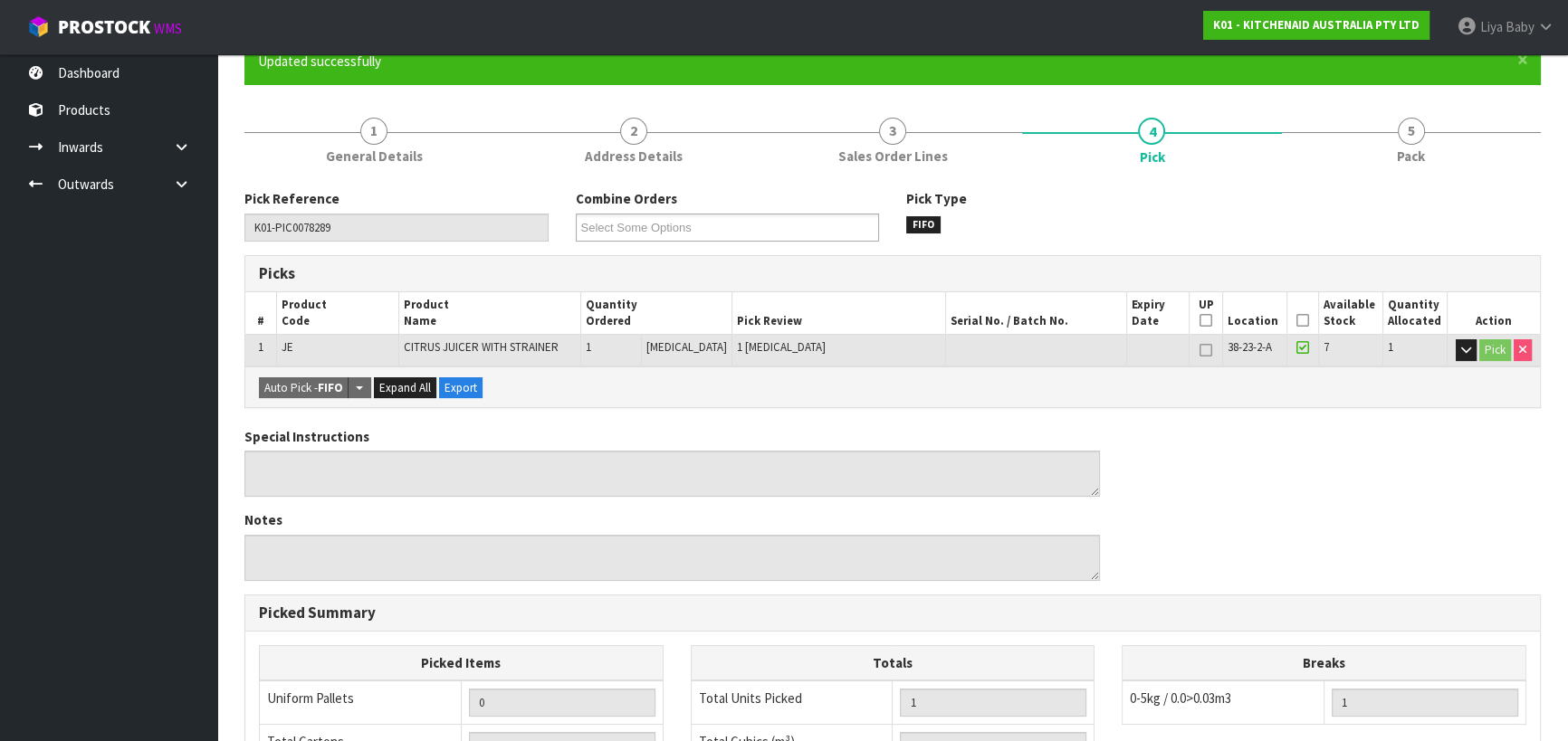
click at [1302, 320] on icon at bounding box center [1303, 320] width 13 height 1
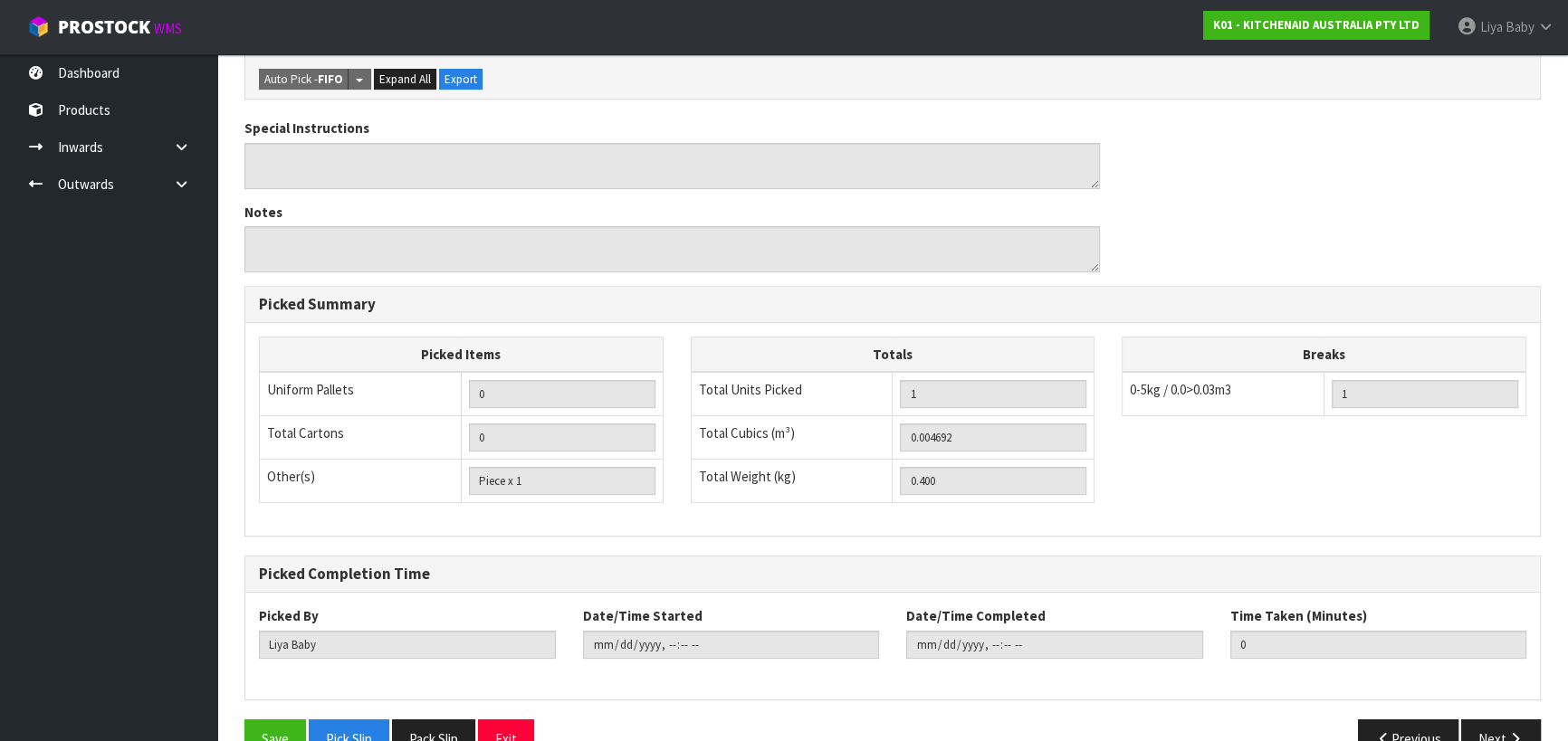
scroll to position [578, 0]
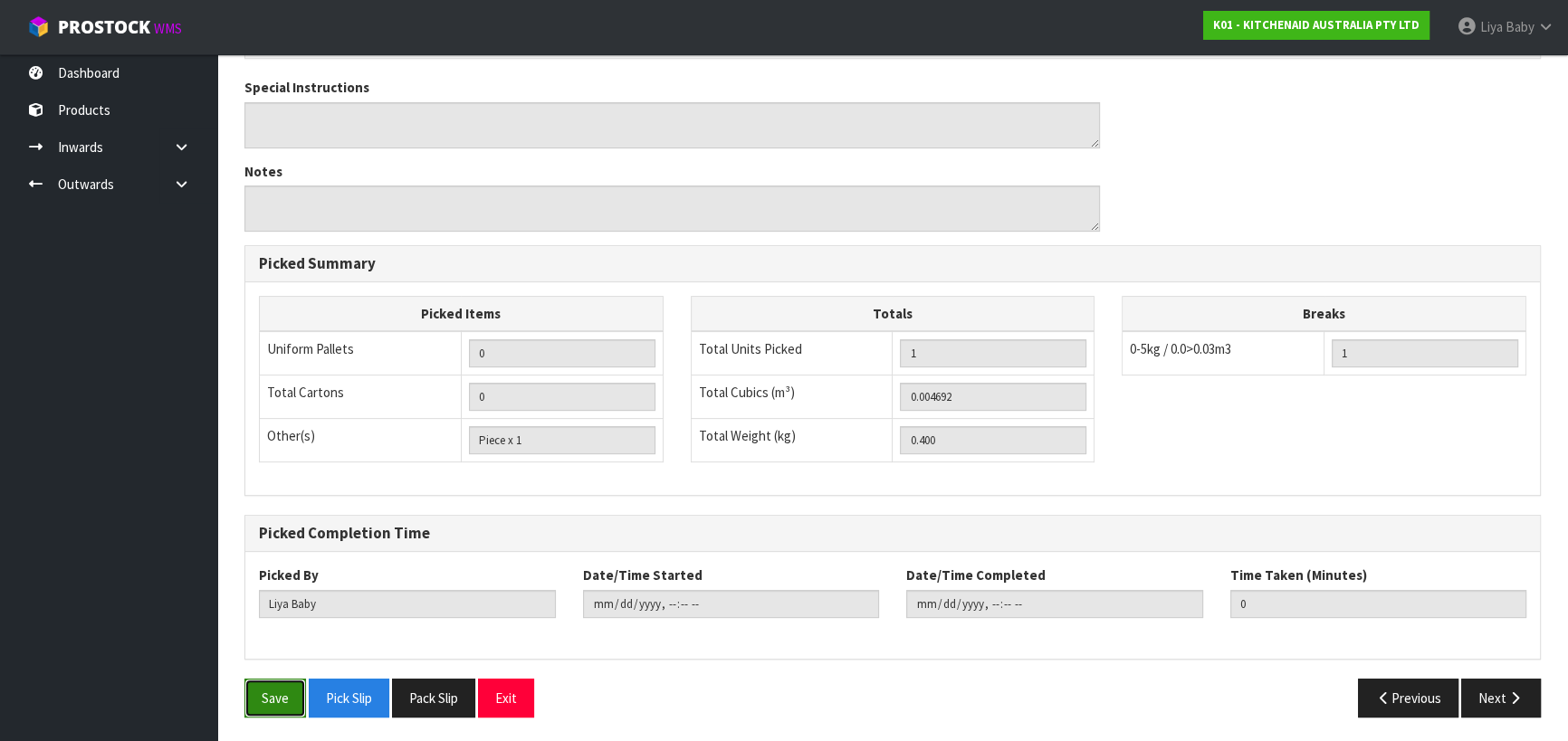
click at [279, 688] on button "Save" at bounding box center [274, 698] width 62 height 39
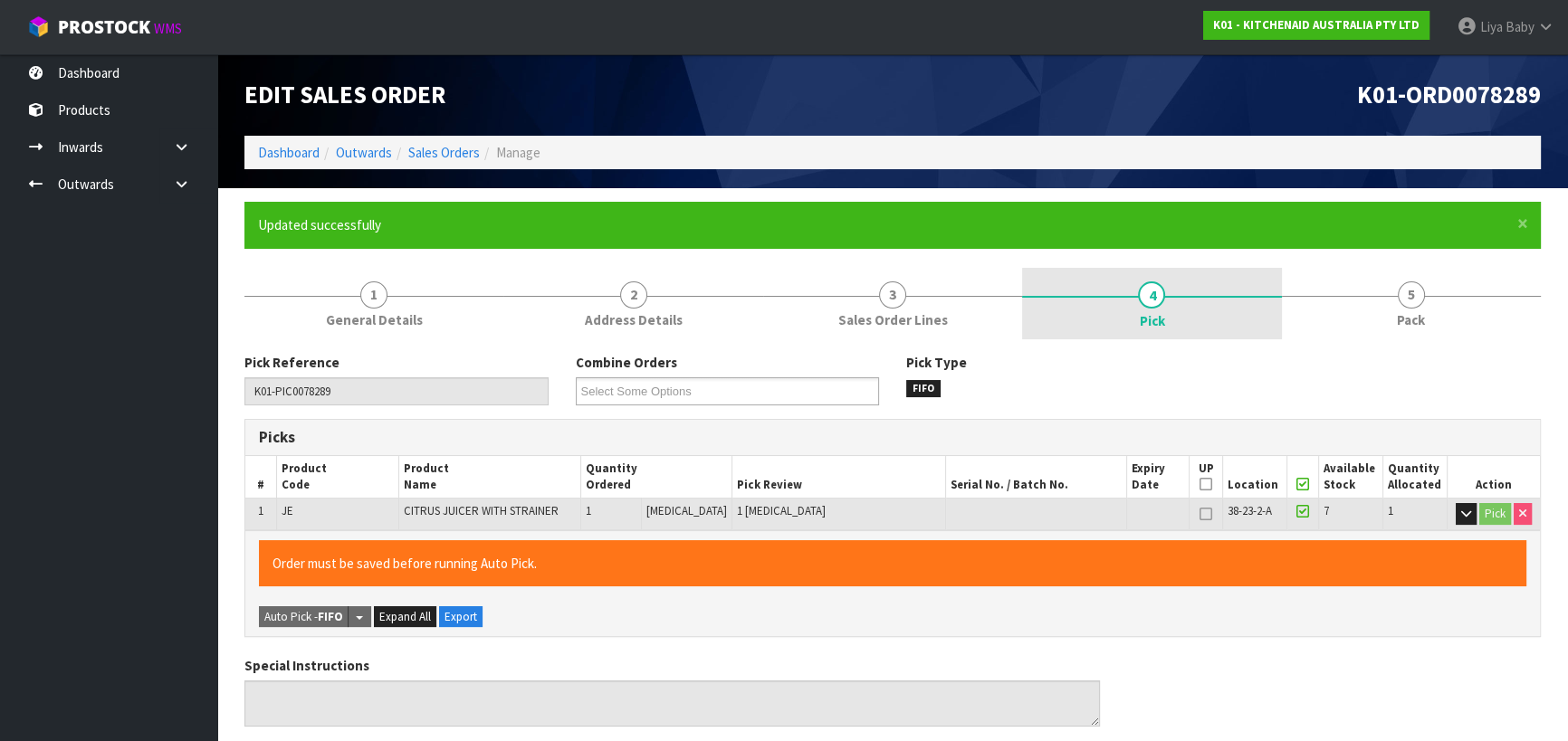
type input "2025-08-26T15:15:58"
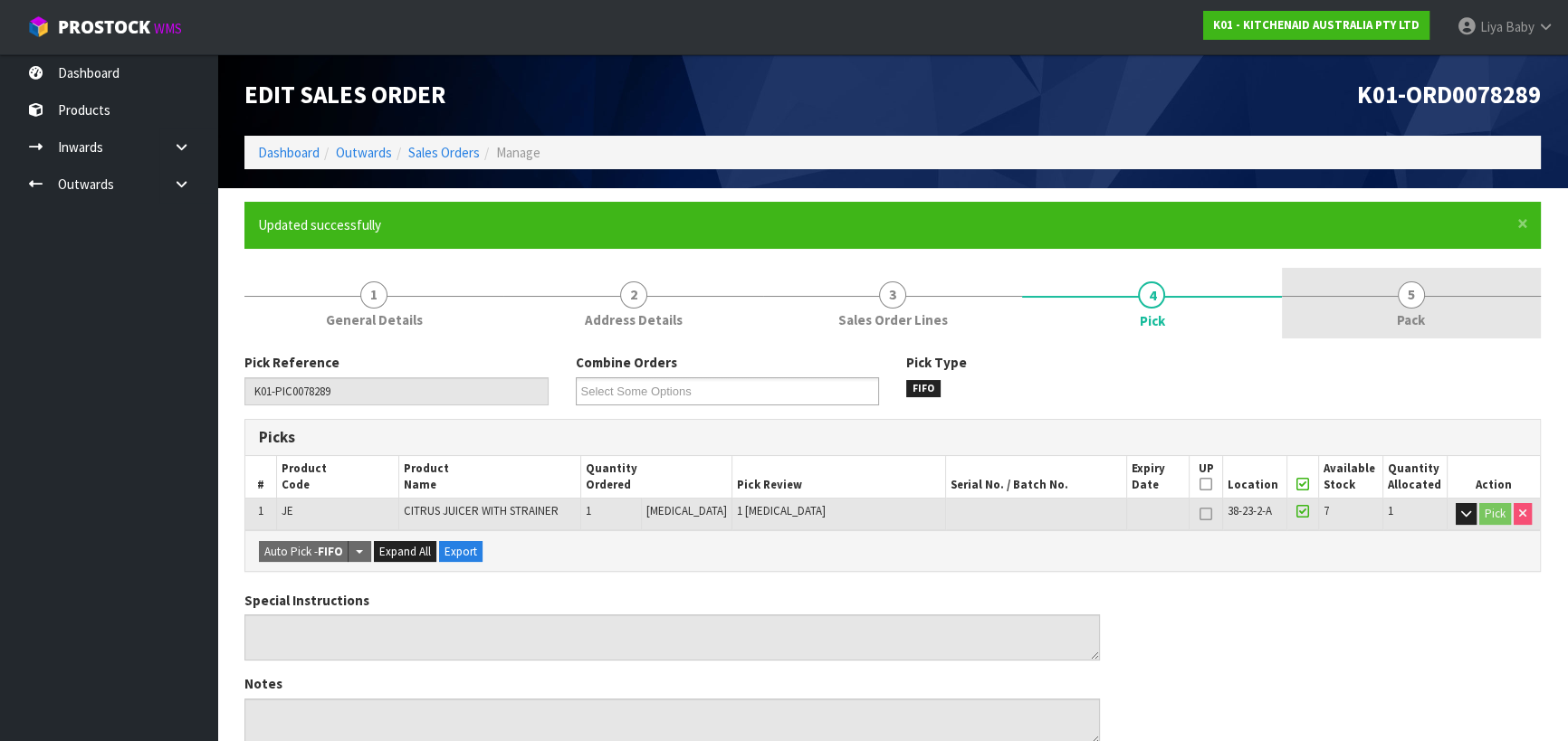
click at [1369, 307] on link "5 Pack" at bounding box center [1411, 304] width 259 height 72
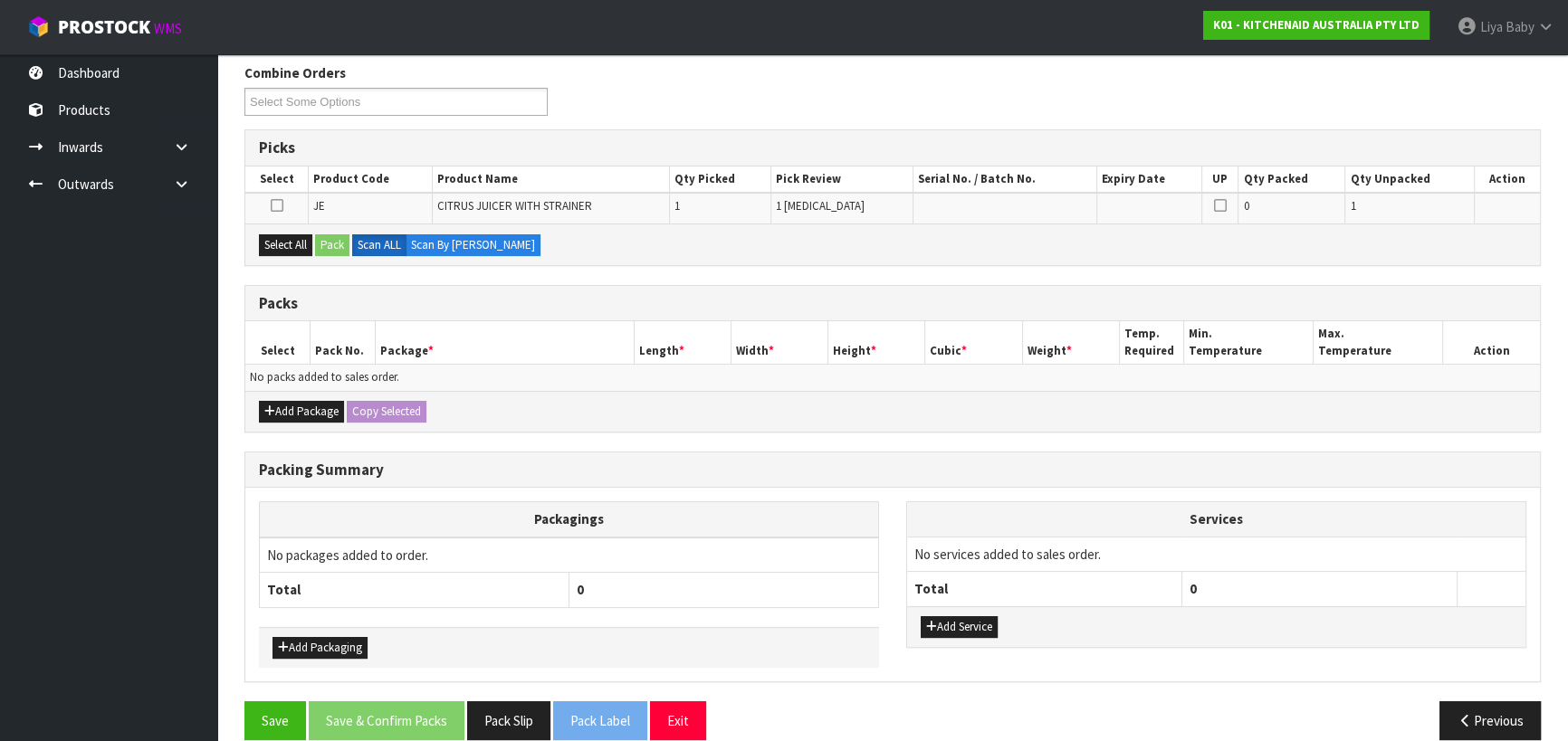
scroll to position [311, 0]
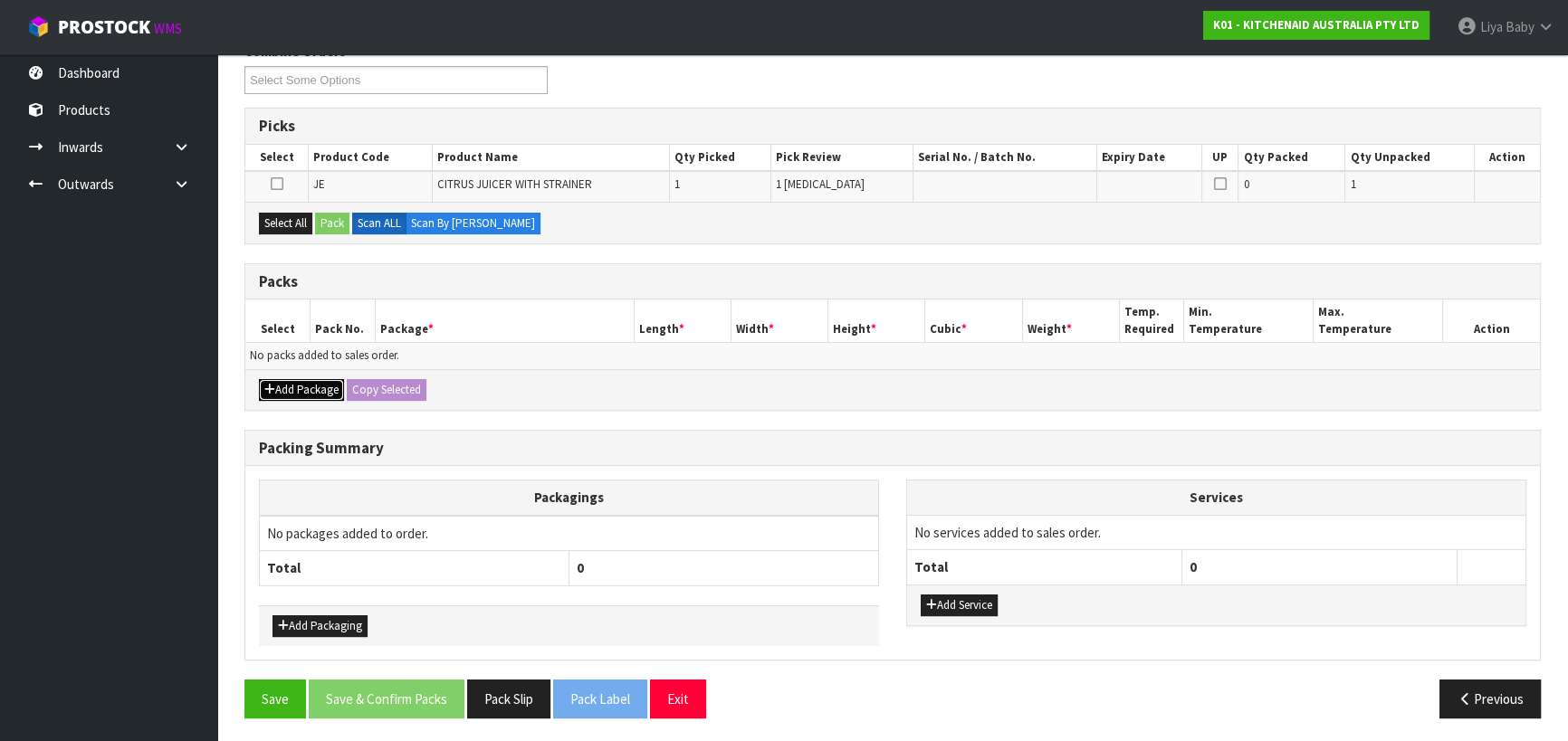
click at [273, 391] on icon "button" at bounding box center [270, 389] width 11 height 12
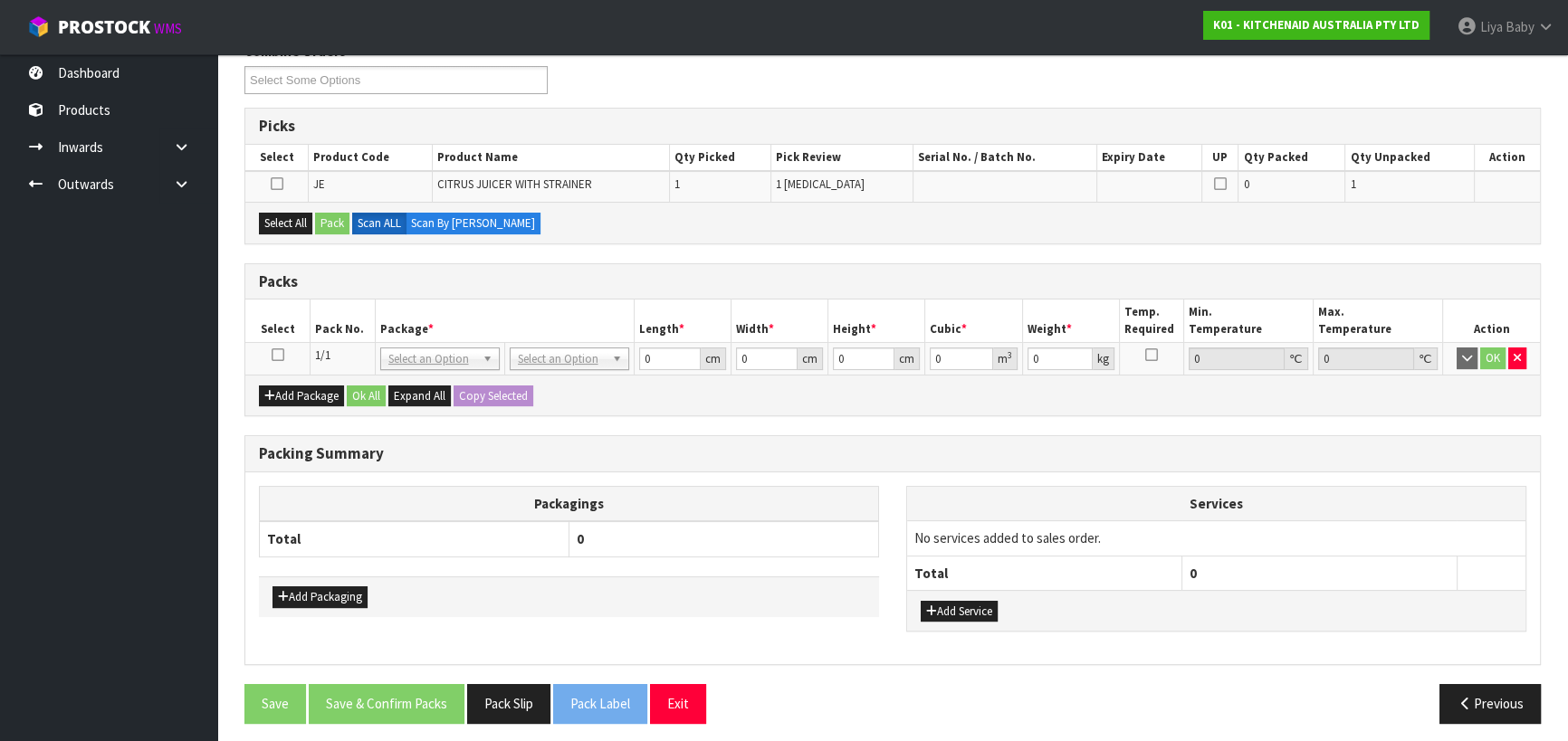
click at [278, 355] on icon at bounding box center [278, 354] width 13 height 1
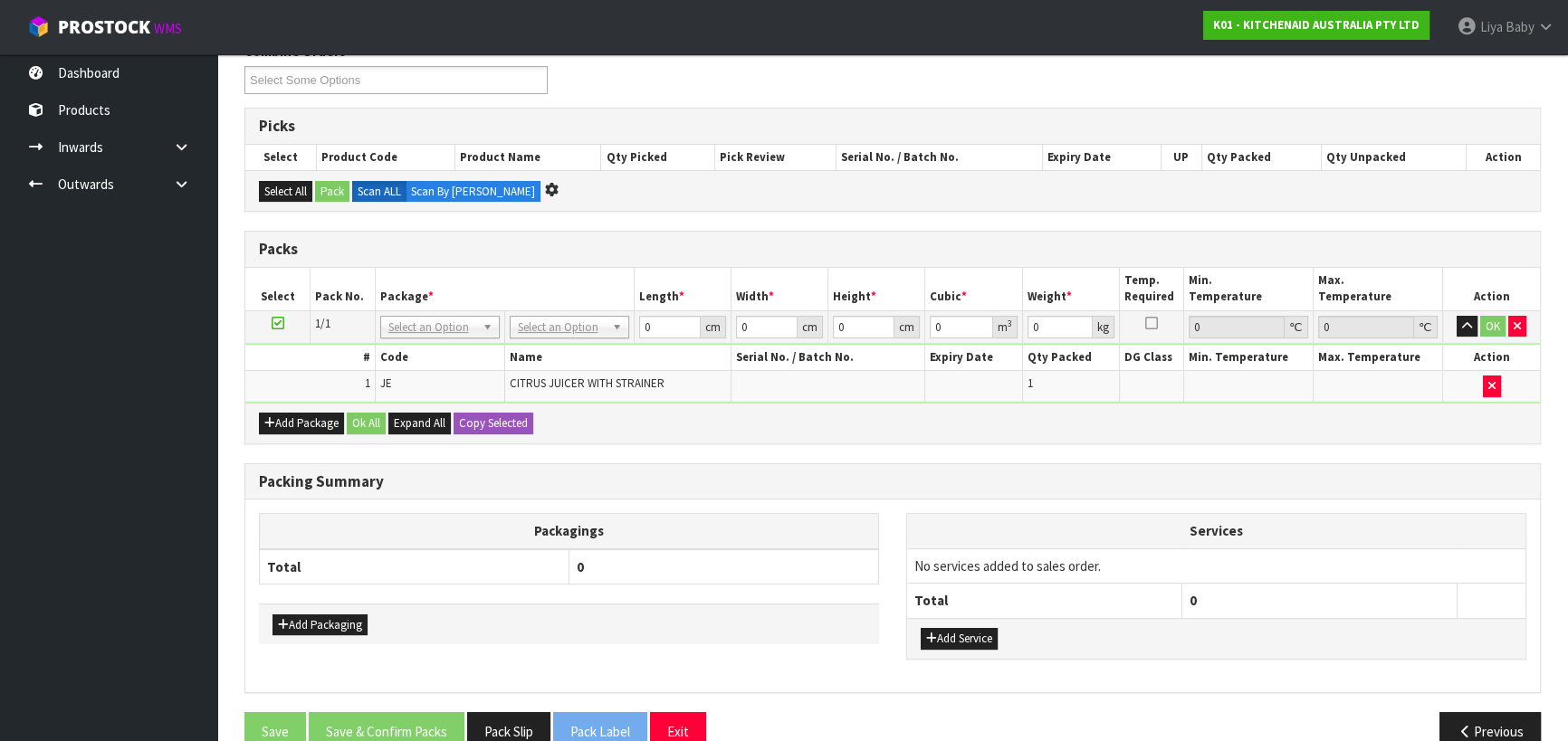
scroll to position [0, 0]
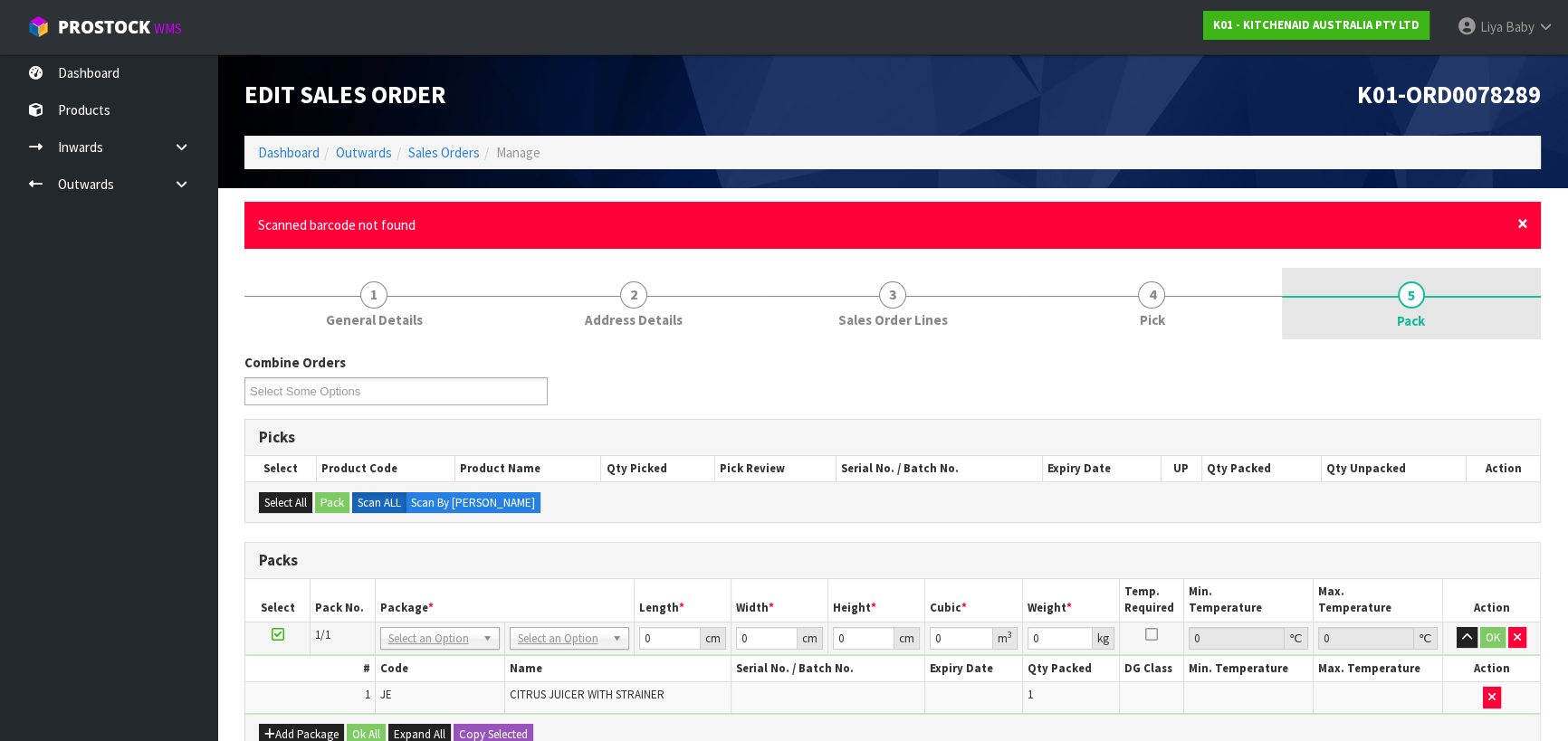
click at [1521, 221] on span "×" at bounding box center [1523, 224] width 11 height 26
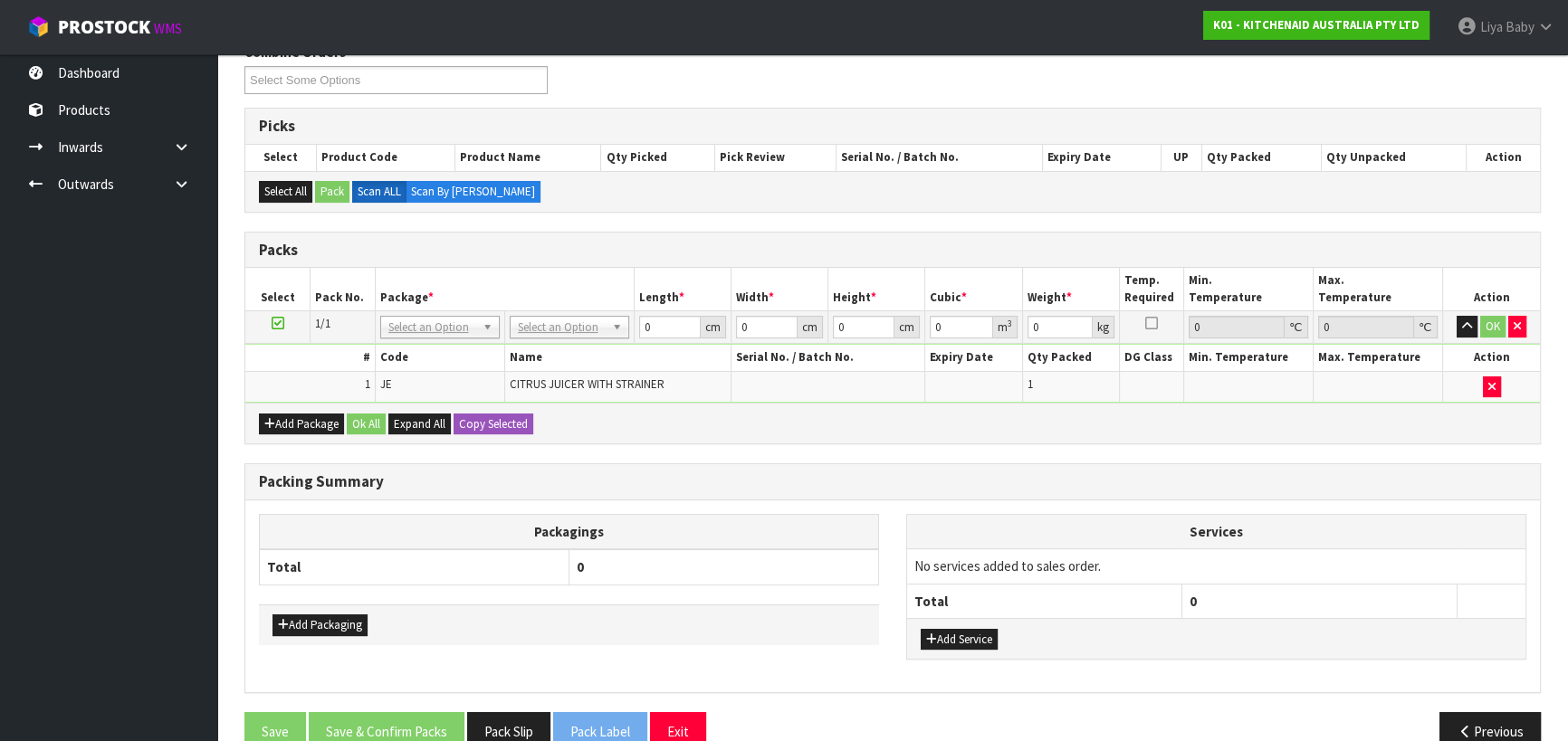
scroll to position [246, 0]
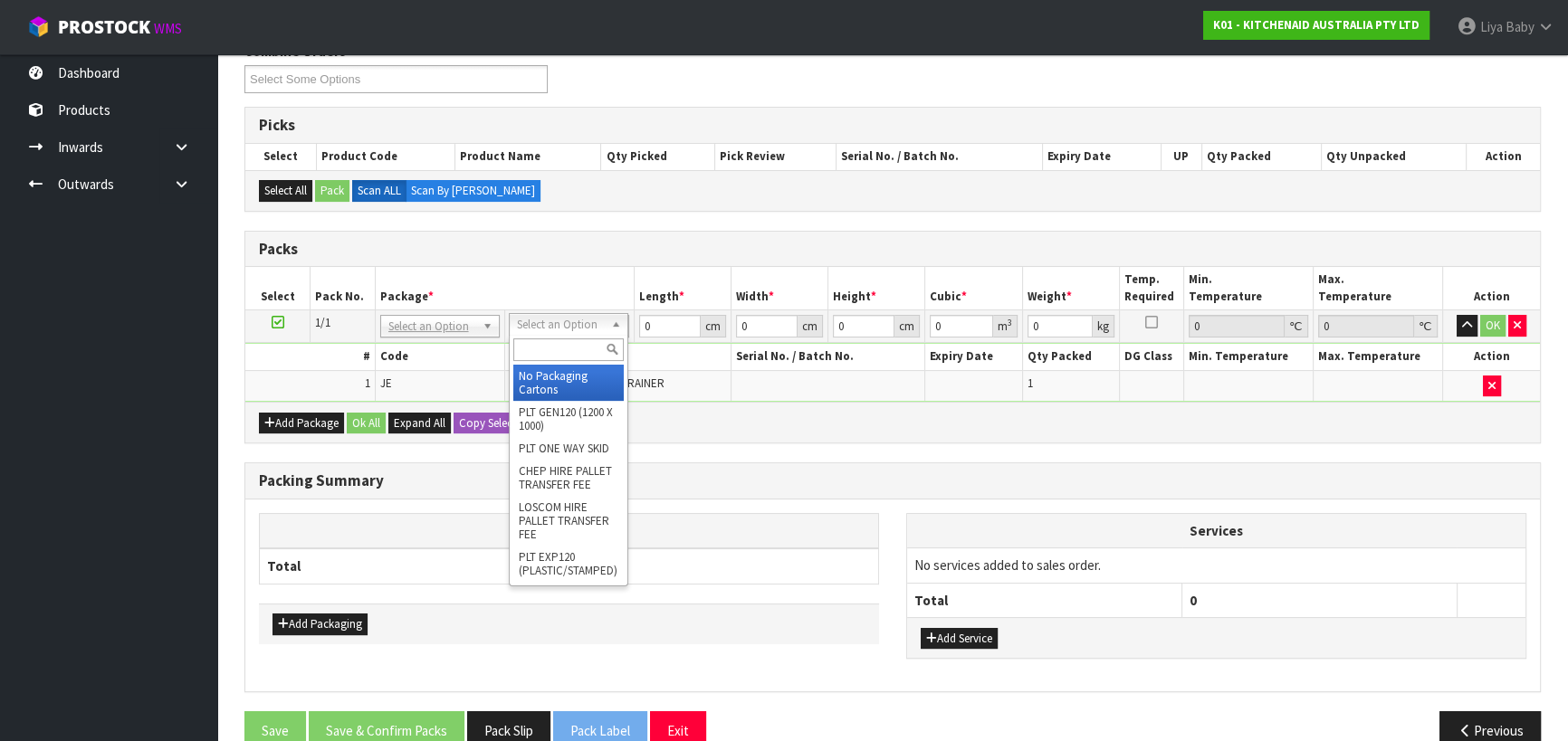
click at [572, 344] on input "text" at bounding box center [568, 350] width 110 height 23
type input "no p"
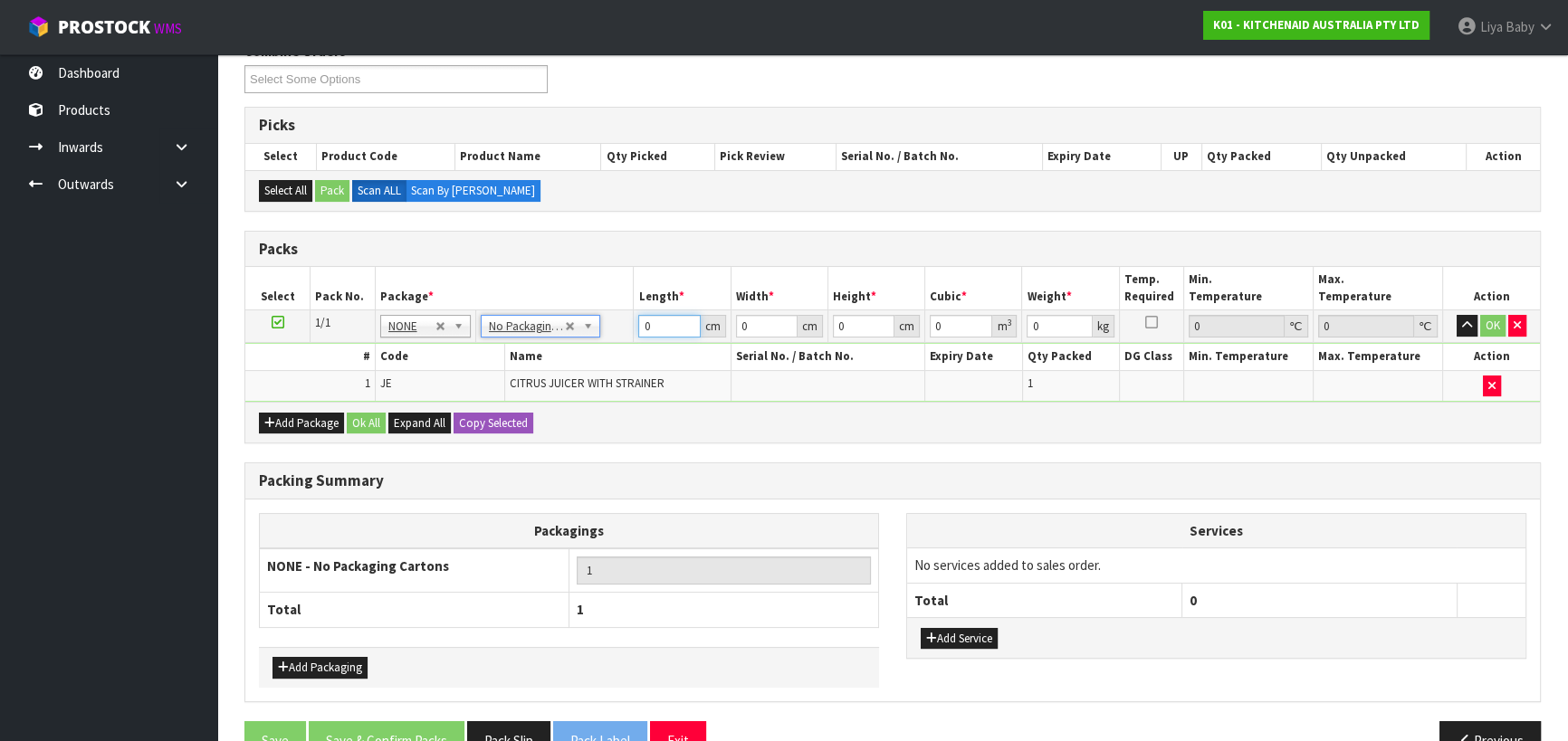
click at [661, 326] on input "0" at bounding box center [668, 326] width 62 height 23
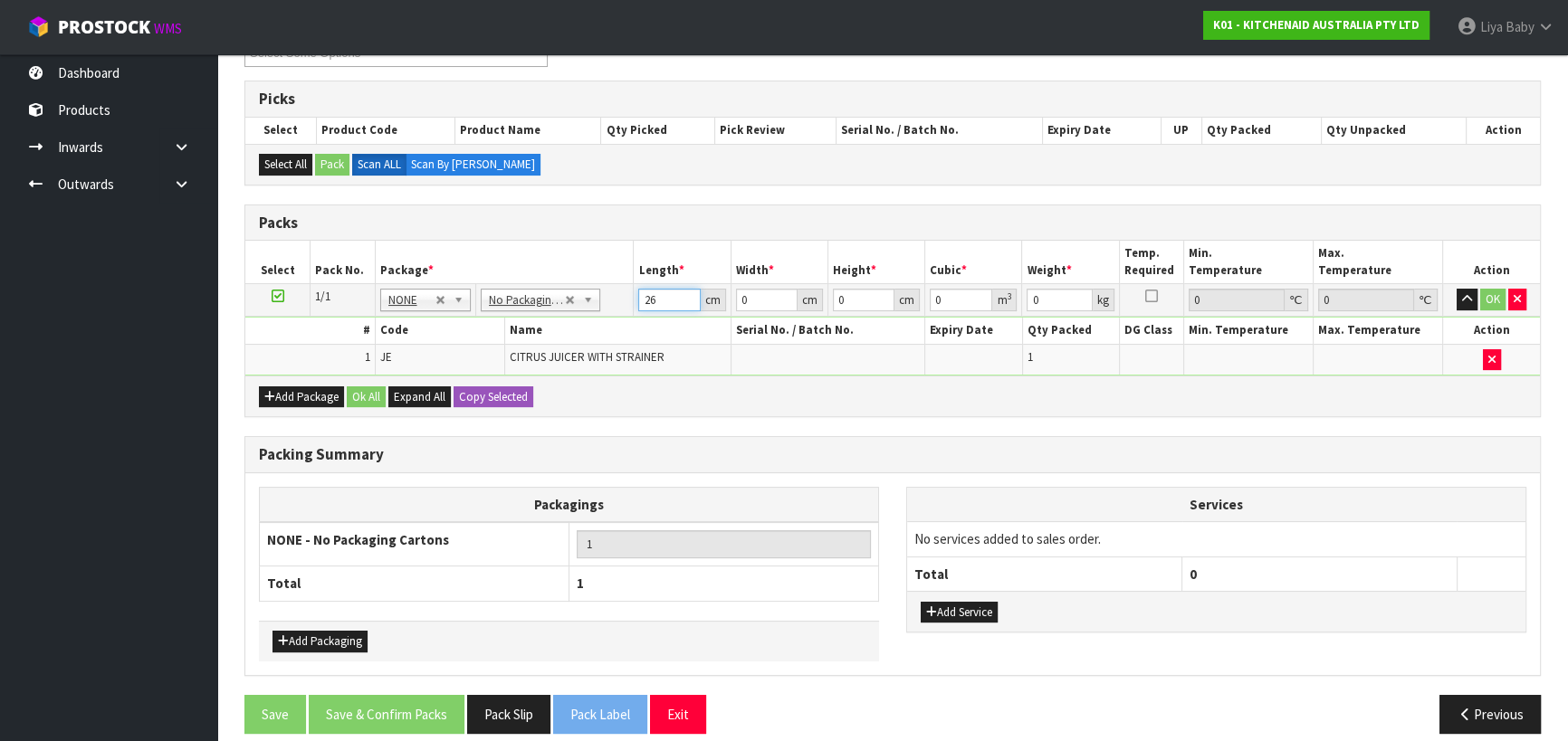
scroll to position [288, 0]
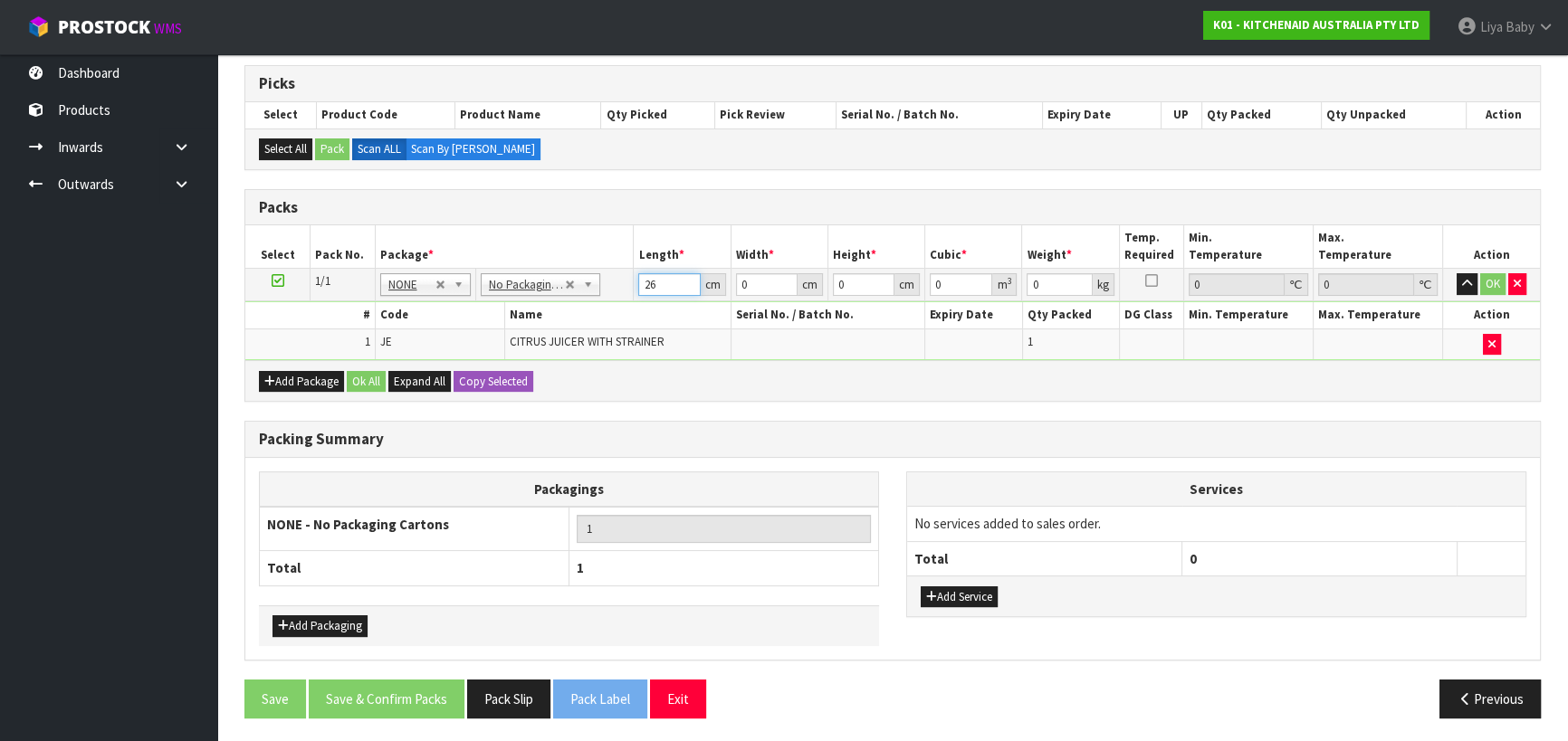
type input "26"
click at [743, 282] on input "0" at bounding box center [766, 284] width 62 height 23
type input "19"
click at [862, 284] on input "0" at bounding box center [864, 284] width 62 height 23
type input "2"
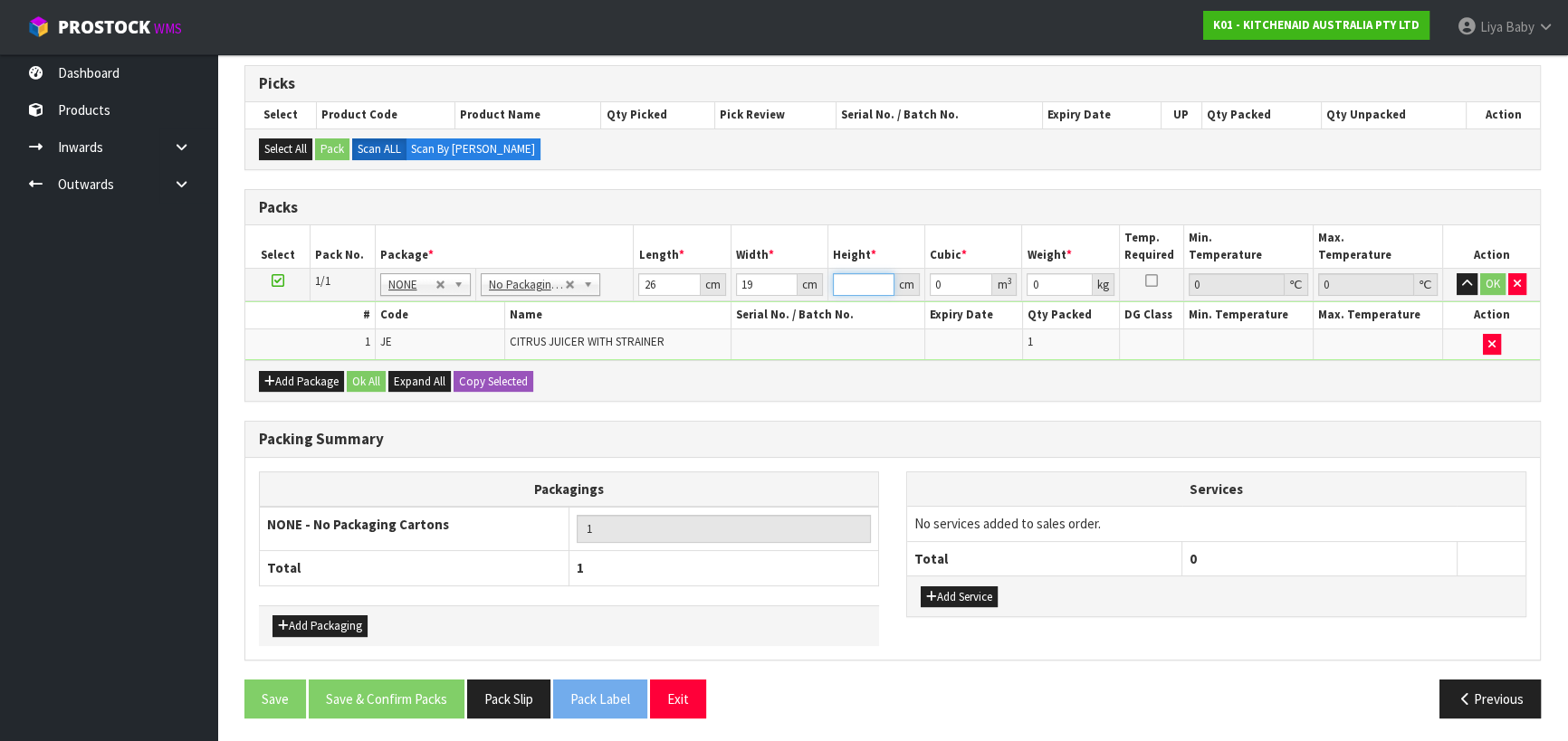
type input "0.000988"
type input "25"
type input "0.01235"
type input "25"
click at [1047, 290] on input "0" at bounding box center [1059, 284] width 65 height 23
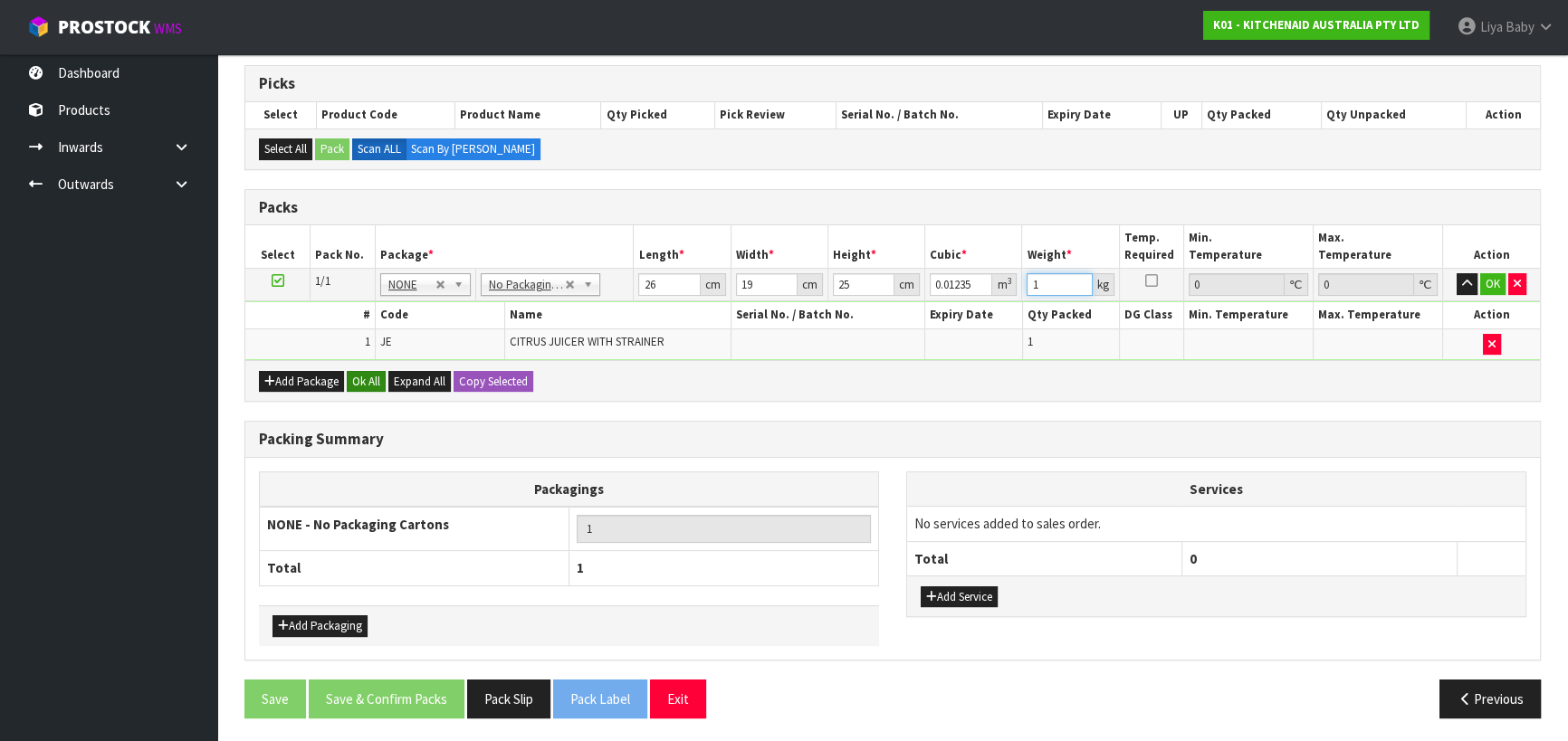
type input "1"
click at [365, 379] on button "Ok All" at bounding box center [366, 382] width 39 height 22
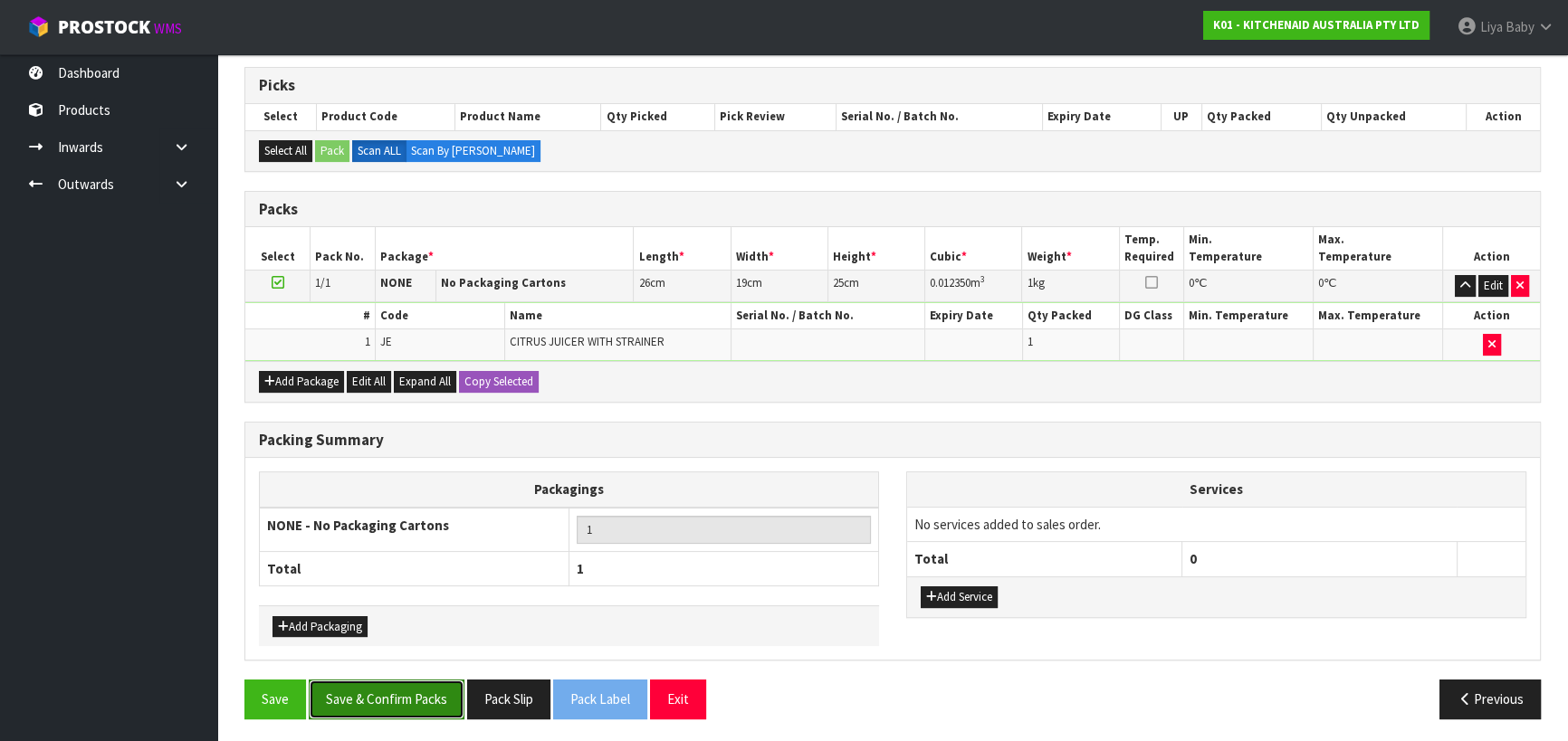
click at [353, 709] on button "Save & Confirm Packs" at bounding box center [386, 699] width 156 height 39
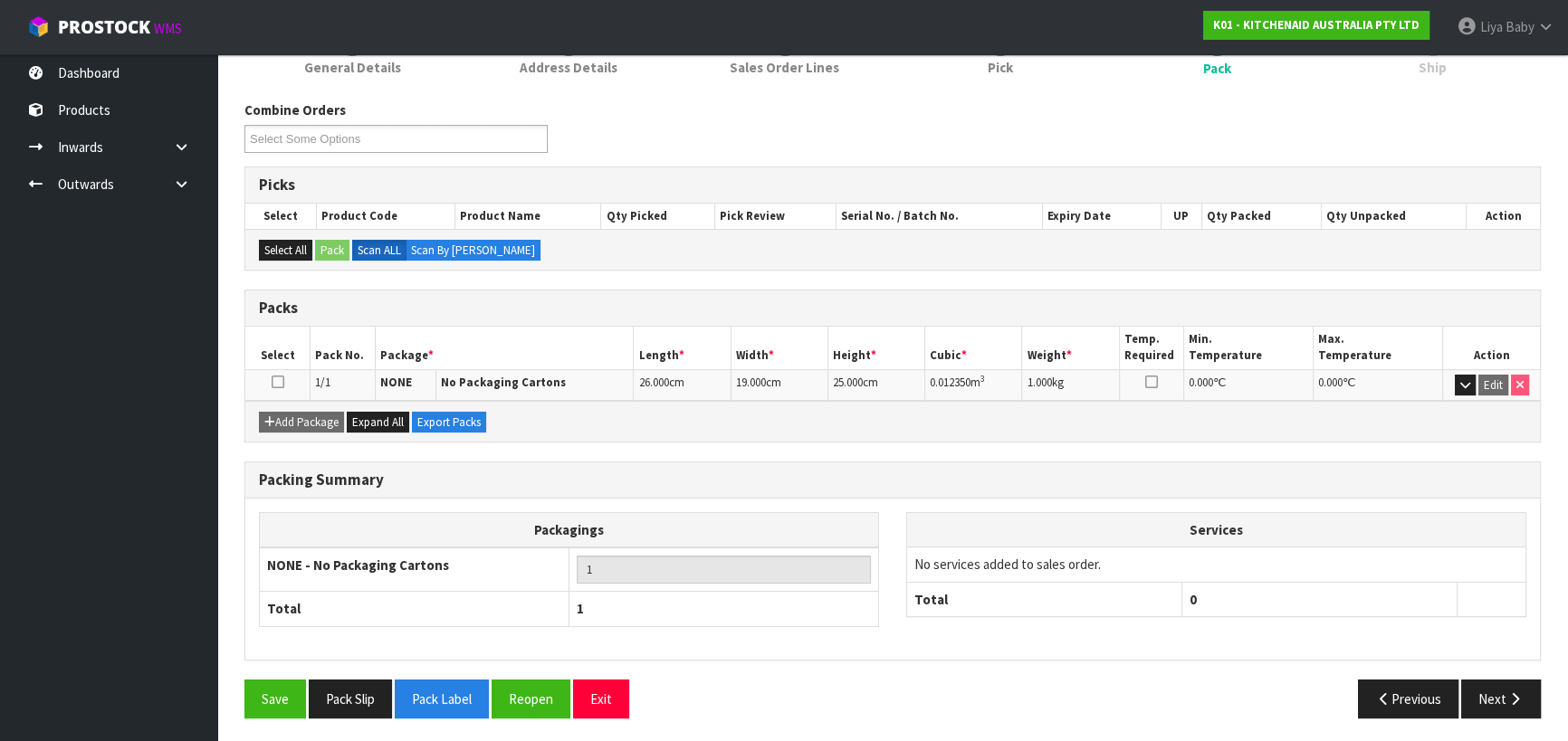
scroll to position [253, 0]
click at [275, 381] on icon at bounding box center [278, 381] width 13 height 1
click at [1500, 703] on button "Next" at bounding box center [1501, 698] width 80 height 39
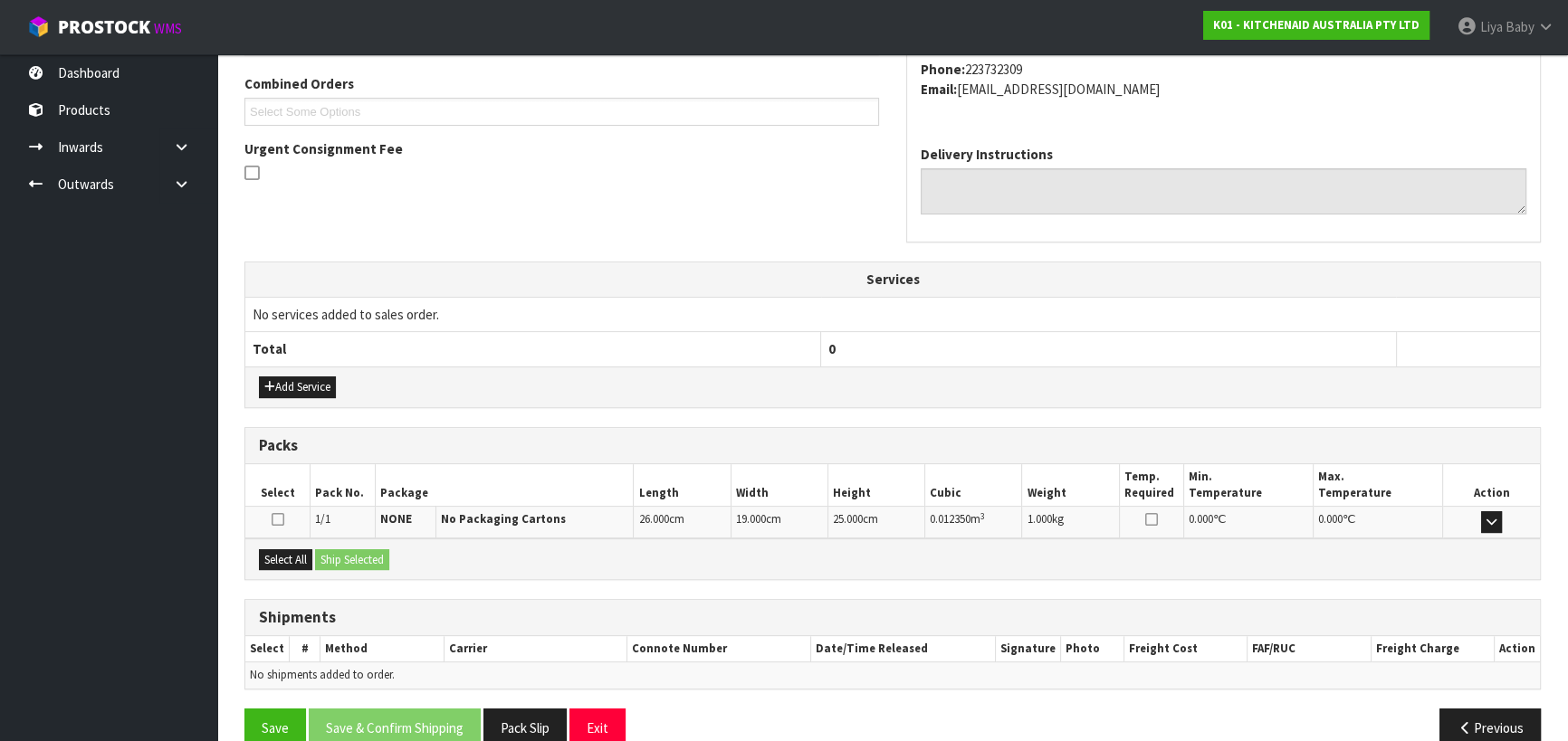
scroll to position [489, 0]
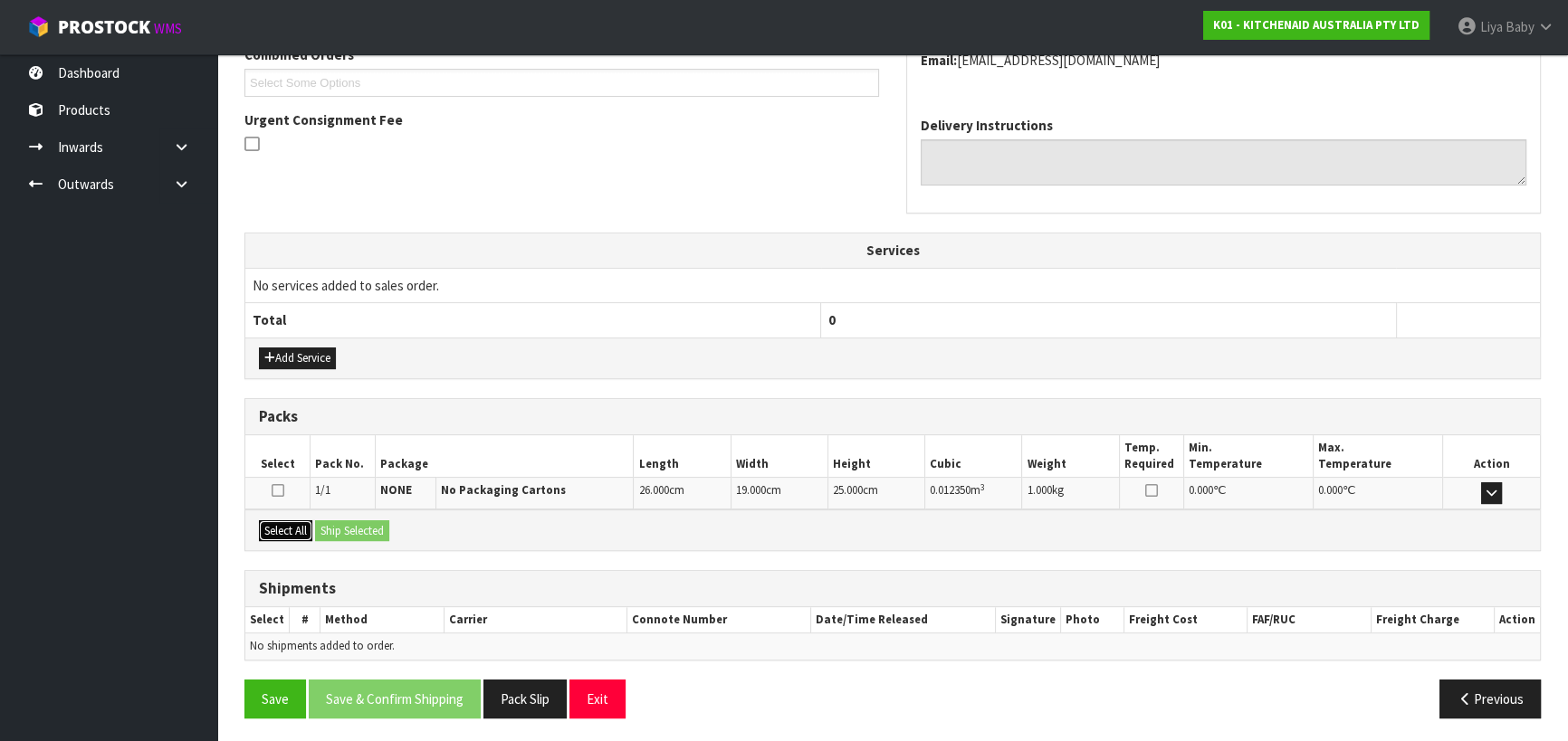
click at [279, 528] on button "Select All" at bounding box center [285, 531] width 53 height 22
click at [343, 526] on button "Ship Selected" at bounding box center [352, 531] width 75 height 22
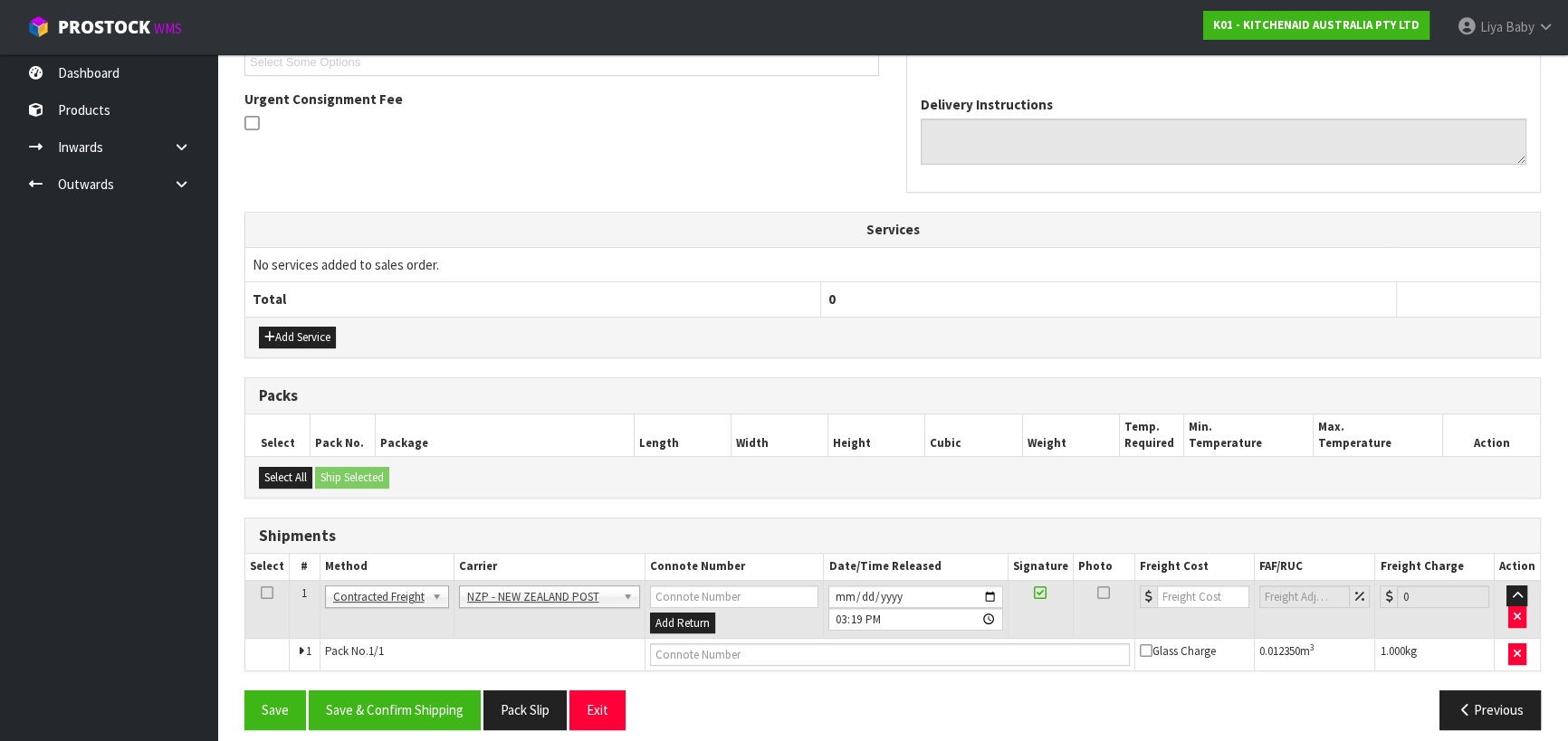
scroll to position [521, 0]
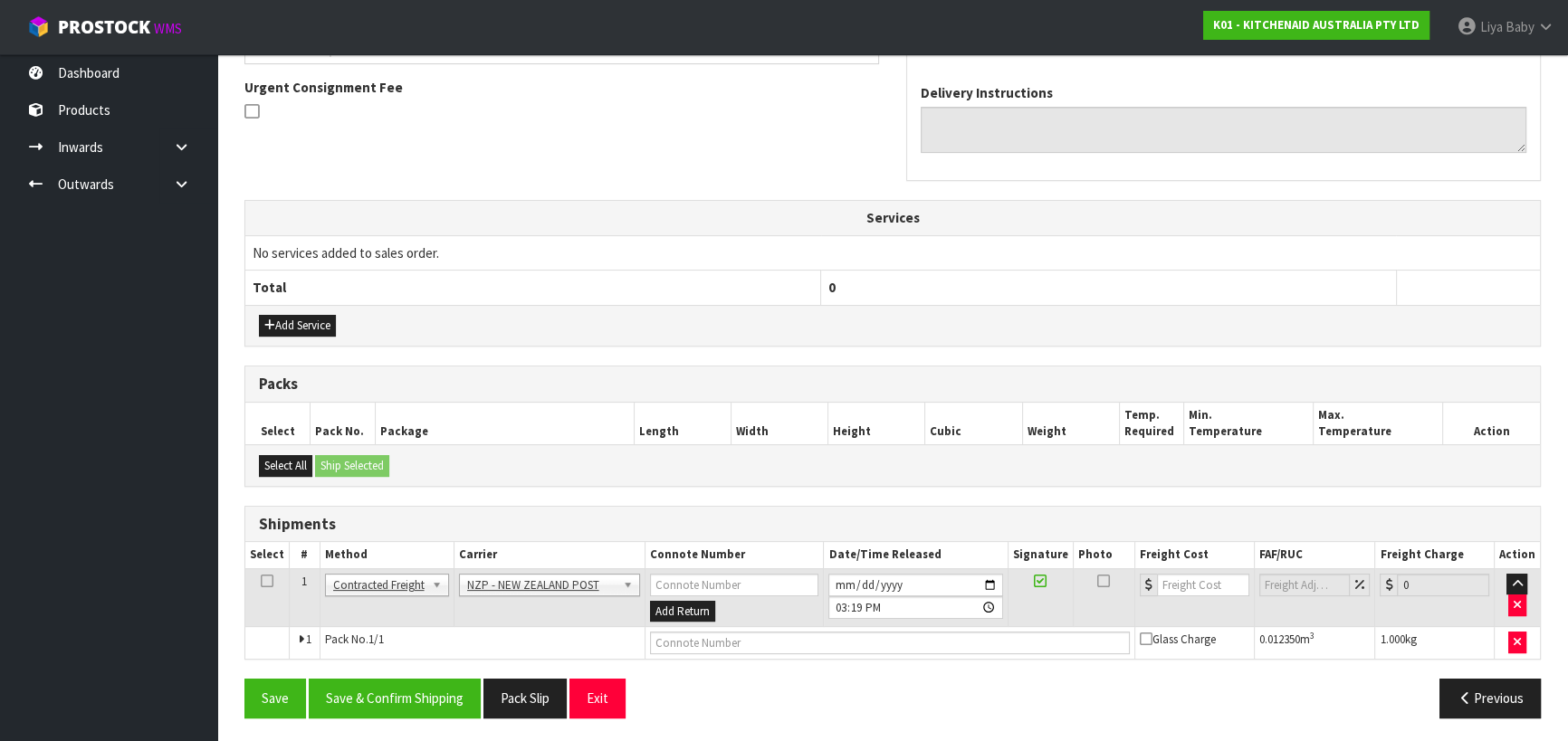
click at [270, 581] on icon at bounding box center [267, 581] width 13 height 1
click at [406, 700] on button "Save & Confirm Shipping" at bounding box center [394, 698] width 172 height 39
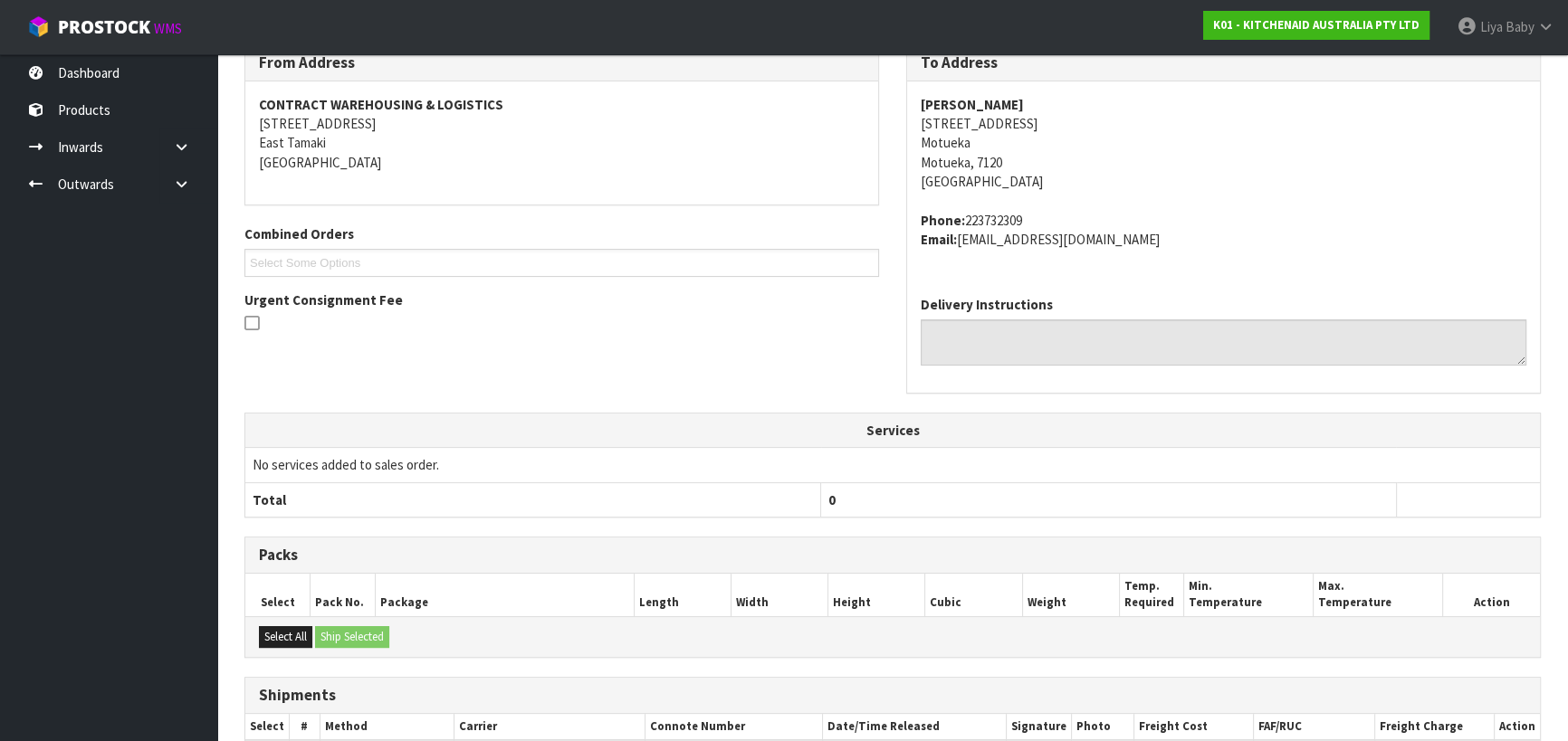
scroll to position [497, 0]
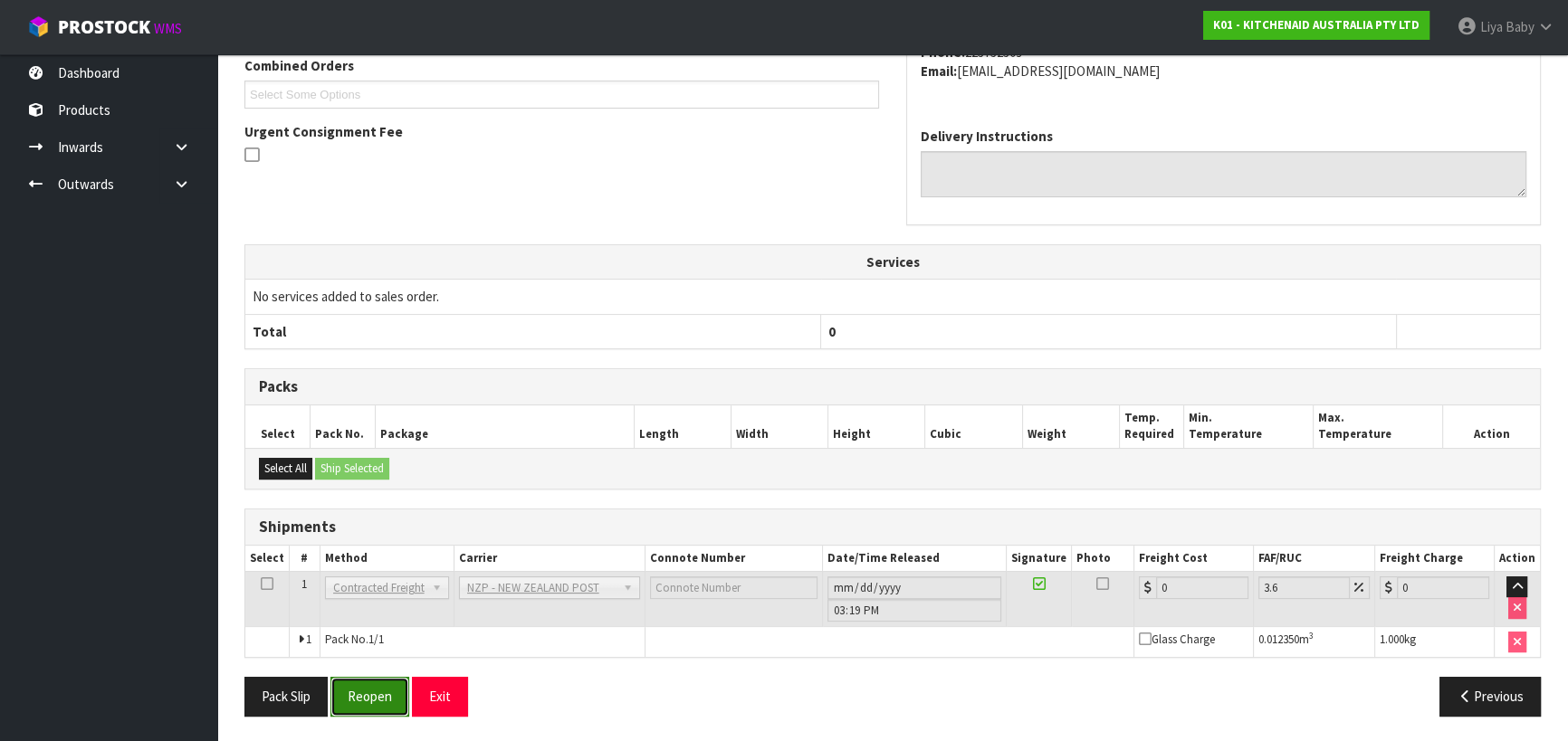
click at [368, 689] on button "Reopen" at bounding box center [370, 696] width 79 height 39
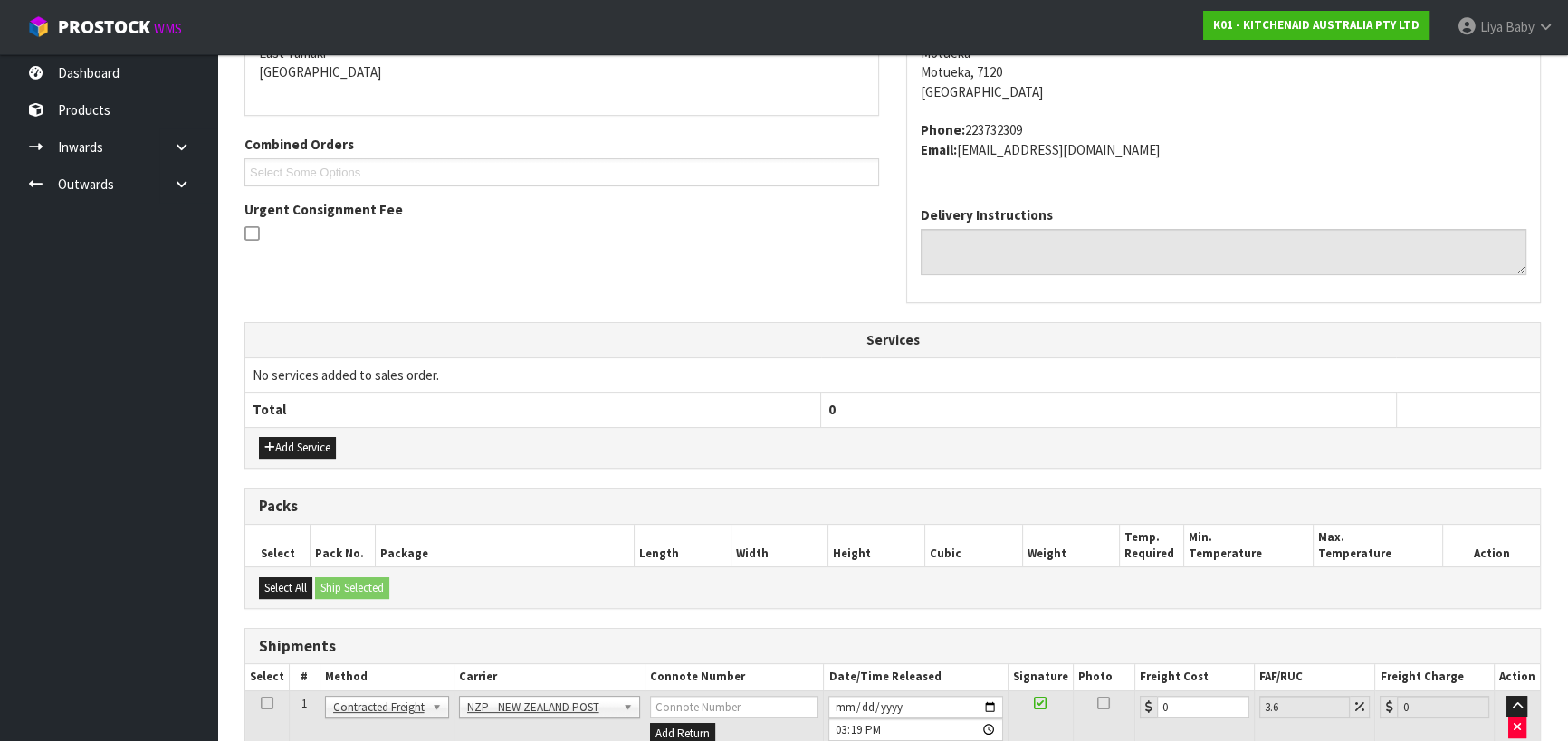
scroll to position [538, 0]
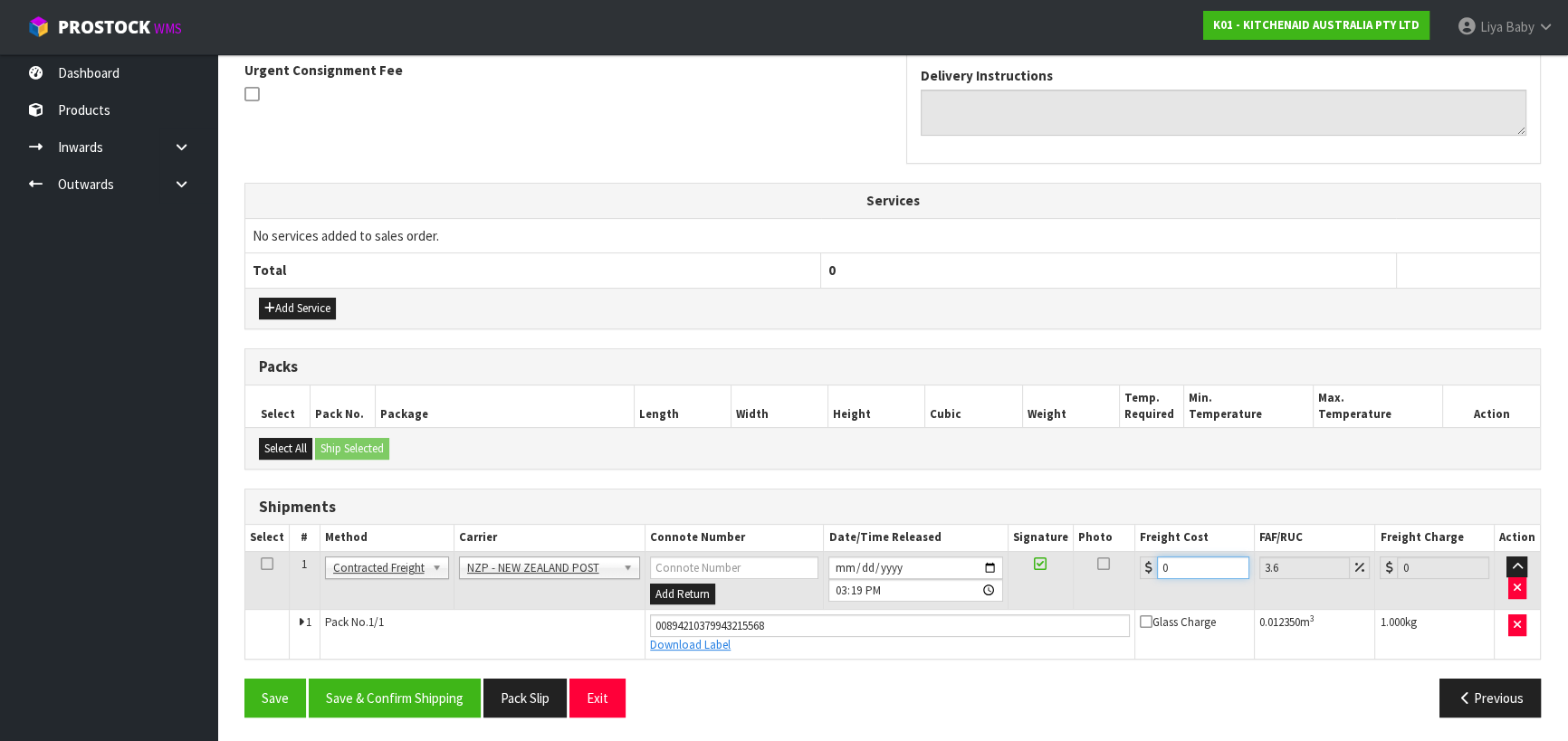
click at [1181, 566] on input "0" at bounding box center [1203, 568] width 92 height 23
type input "1"
type input "1.04"
type input "11"
type input "11.4"
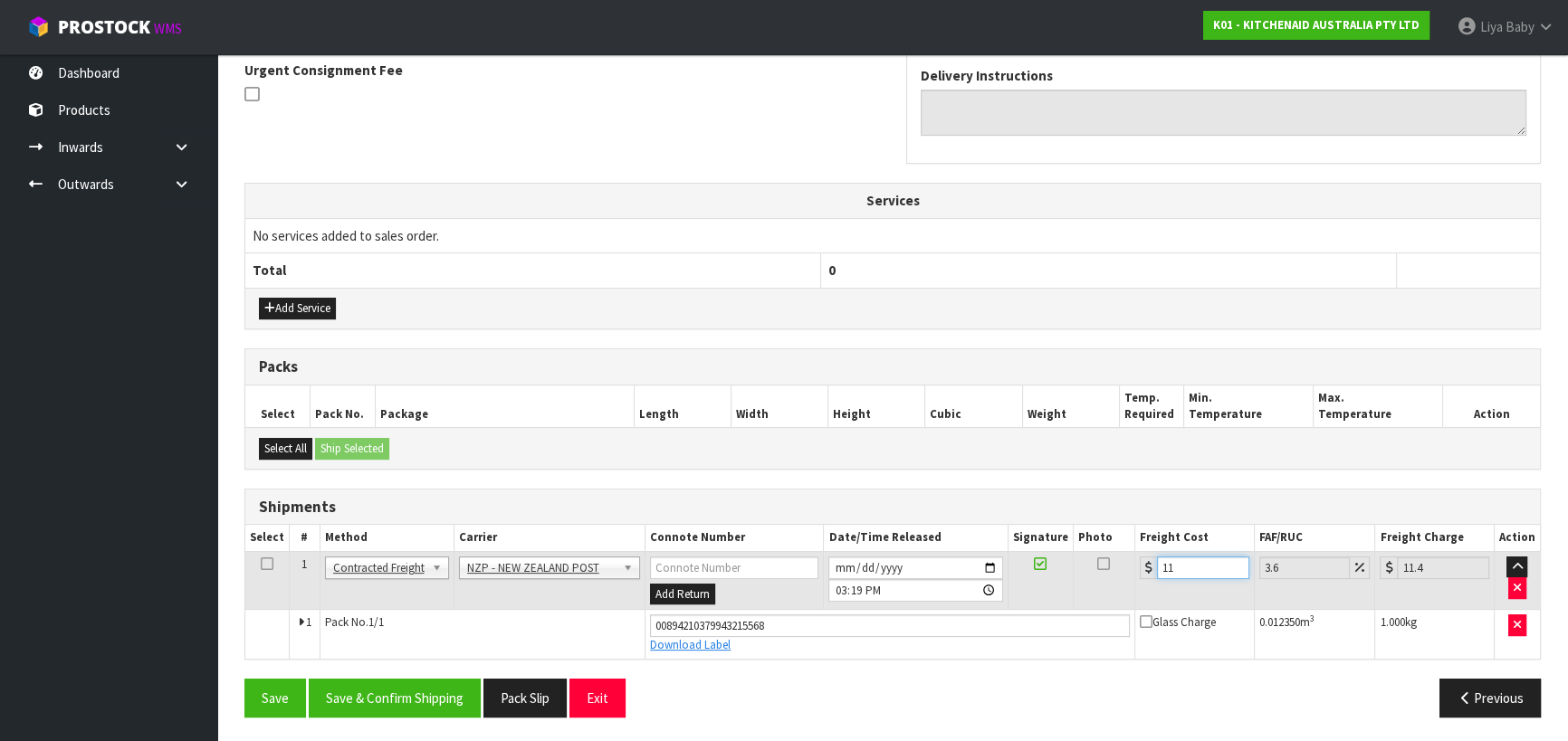
type input "11.6"
type input "12.02"
type input "11.61"
type input "12.03"
type input "11.61"
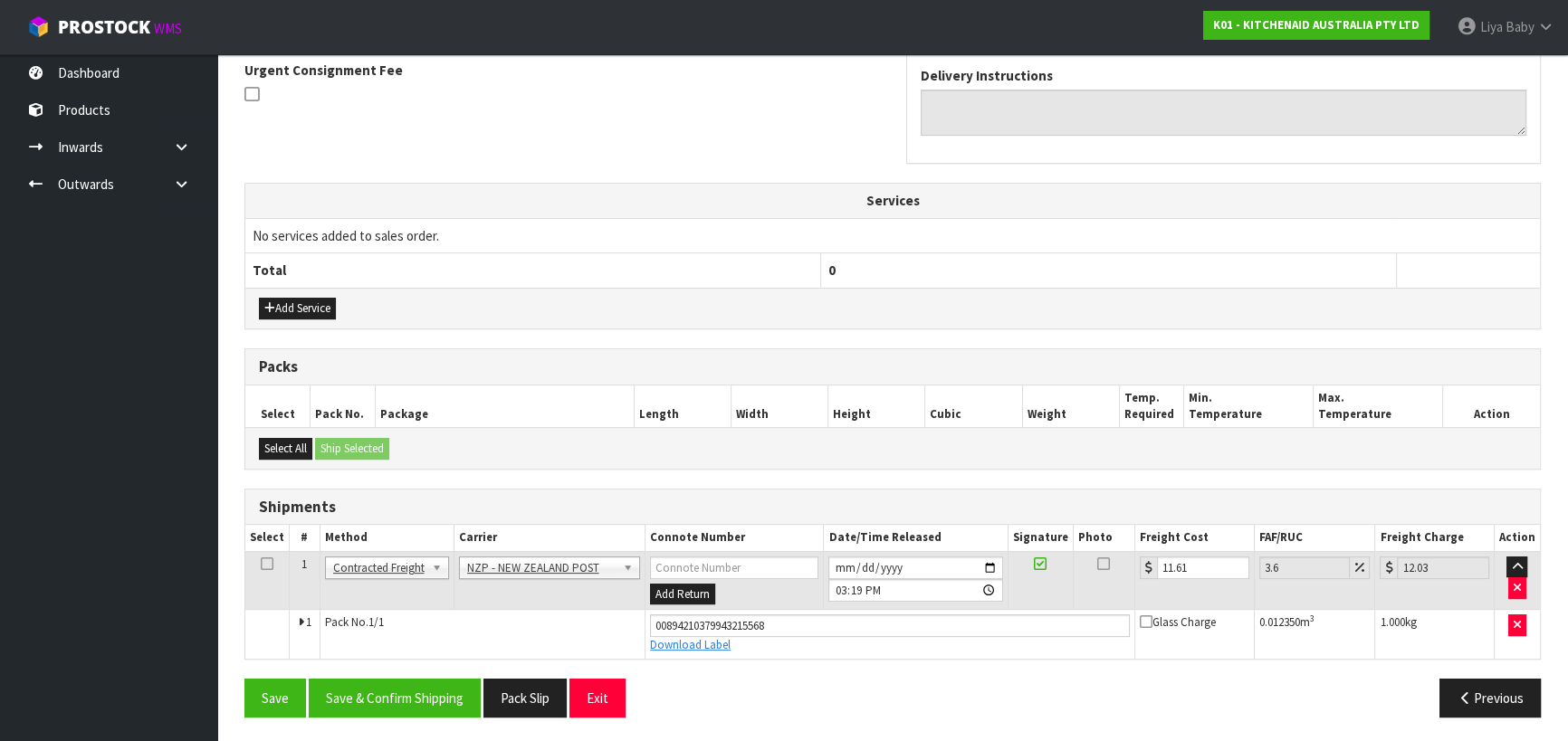
click at [261, 564] on icon at bounding box center [267, 564] width 13 height 1
click at [363, 687] on button "Save & Confirm Shipping" at bounding box center [394, 698] width 172 height 39
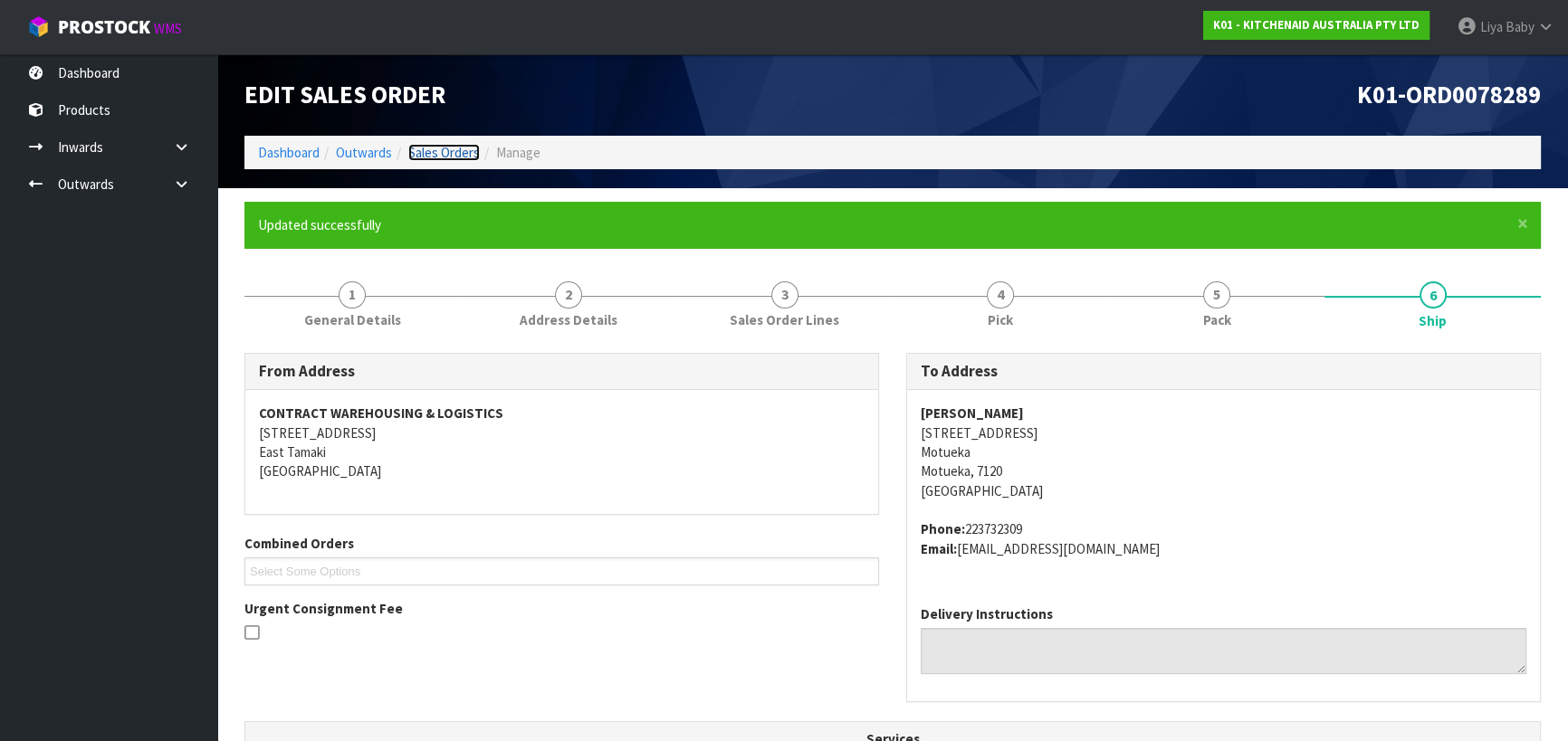
click at [457, 149] on link "Sales Orders" at bounding box center [444, 152] width 72 height 17
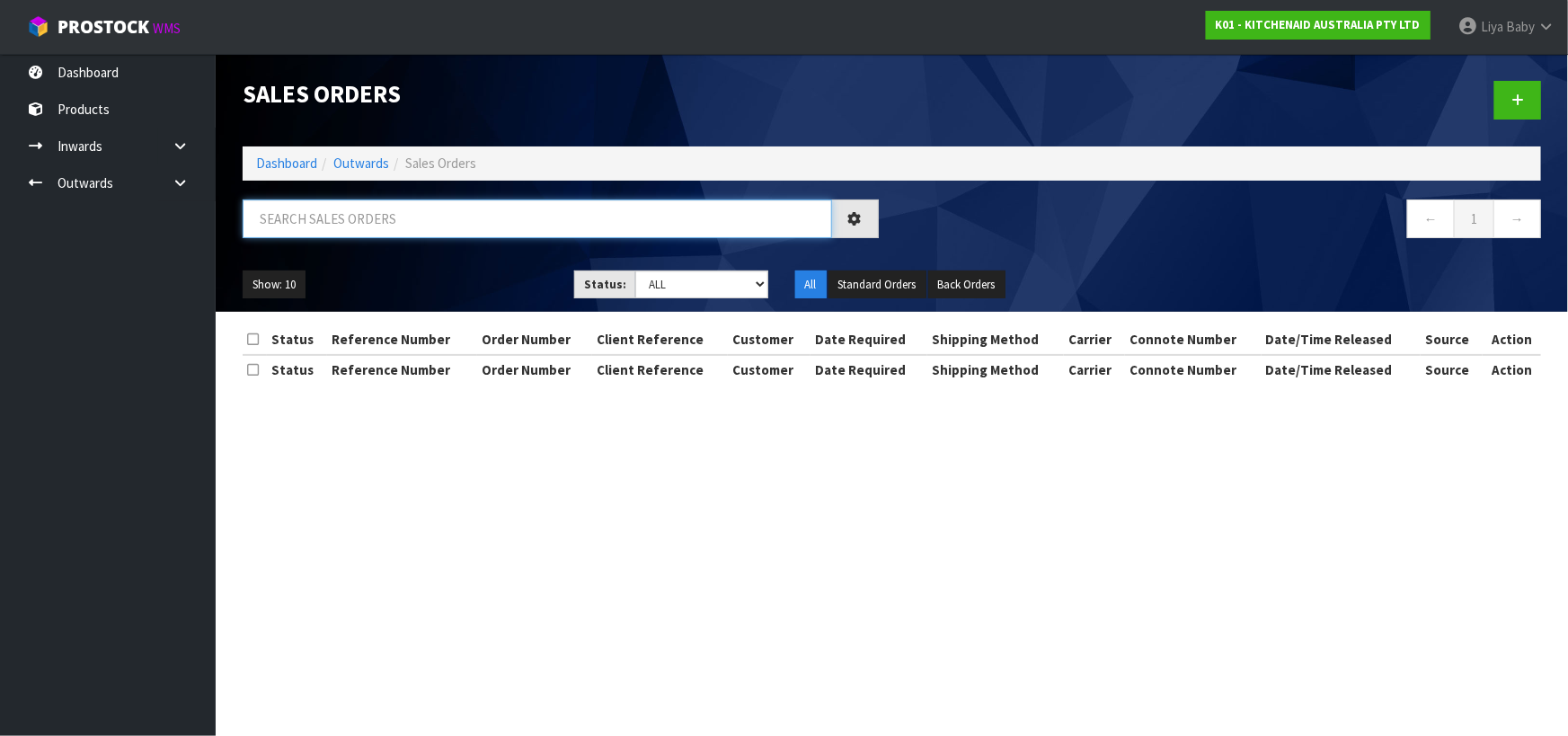
click at [375, 204] on input "text" at bounding box center [536, 219] width 589 height 38
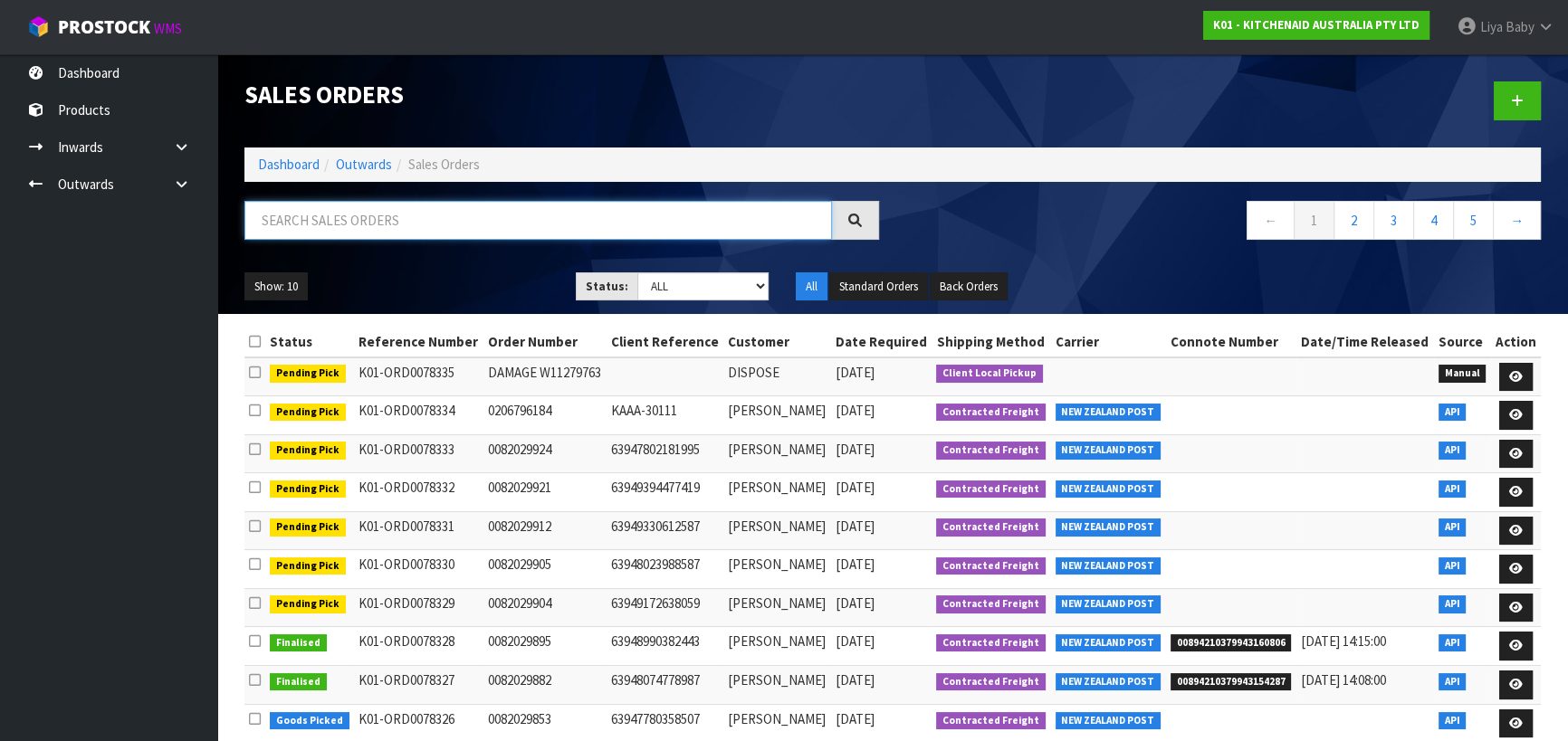
click at [334, 219] on input "text" at bounding box center [538, 220] width 587 height 39
type input "JOB-0409356"
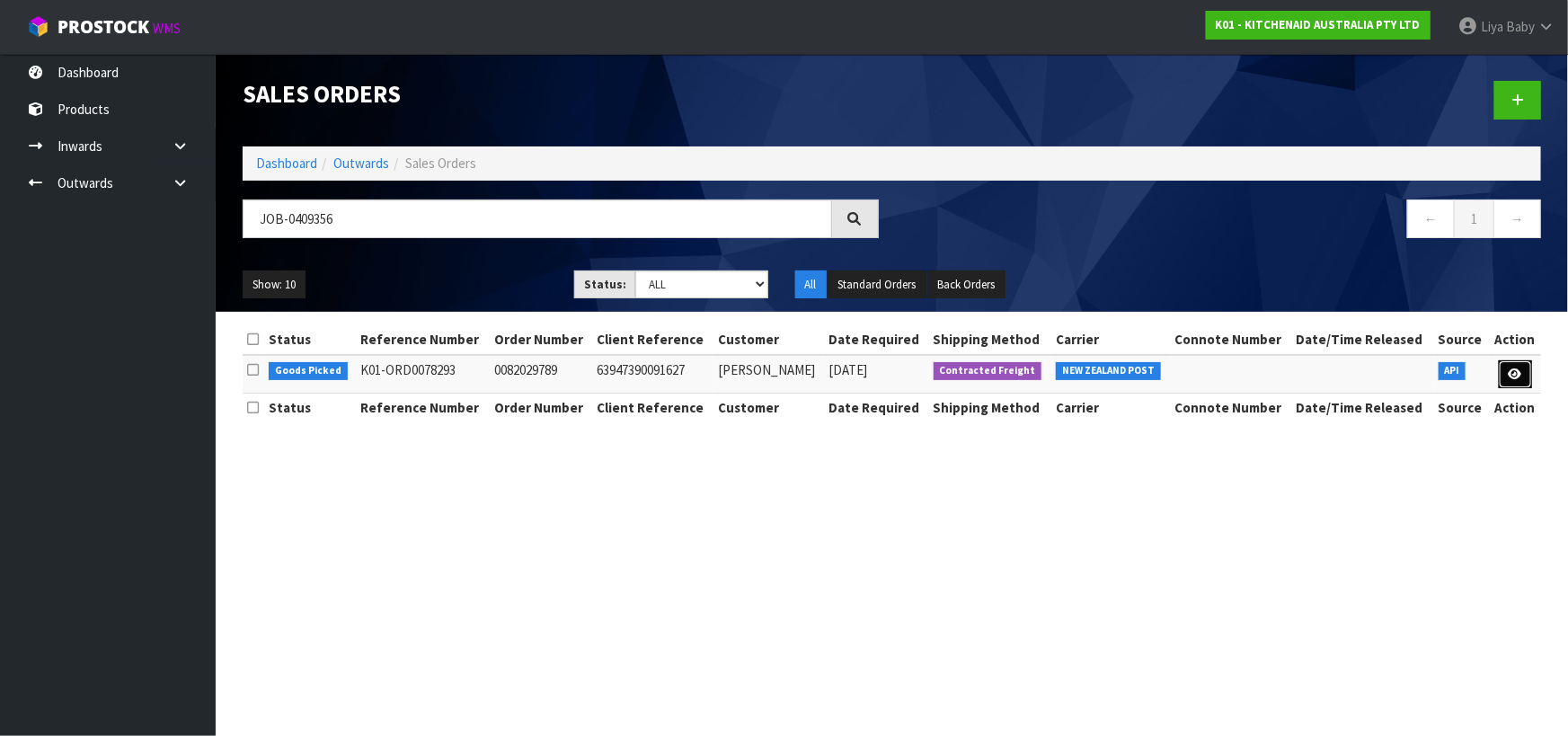
click at [1511, 372] on icon at bounding box center [1515, 374] width 14 height 12
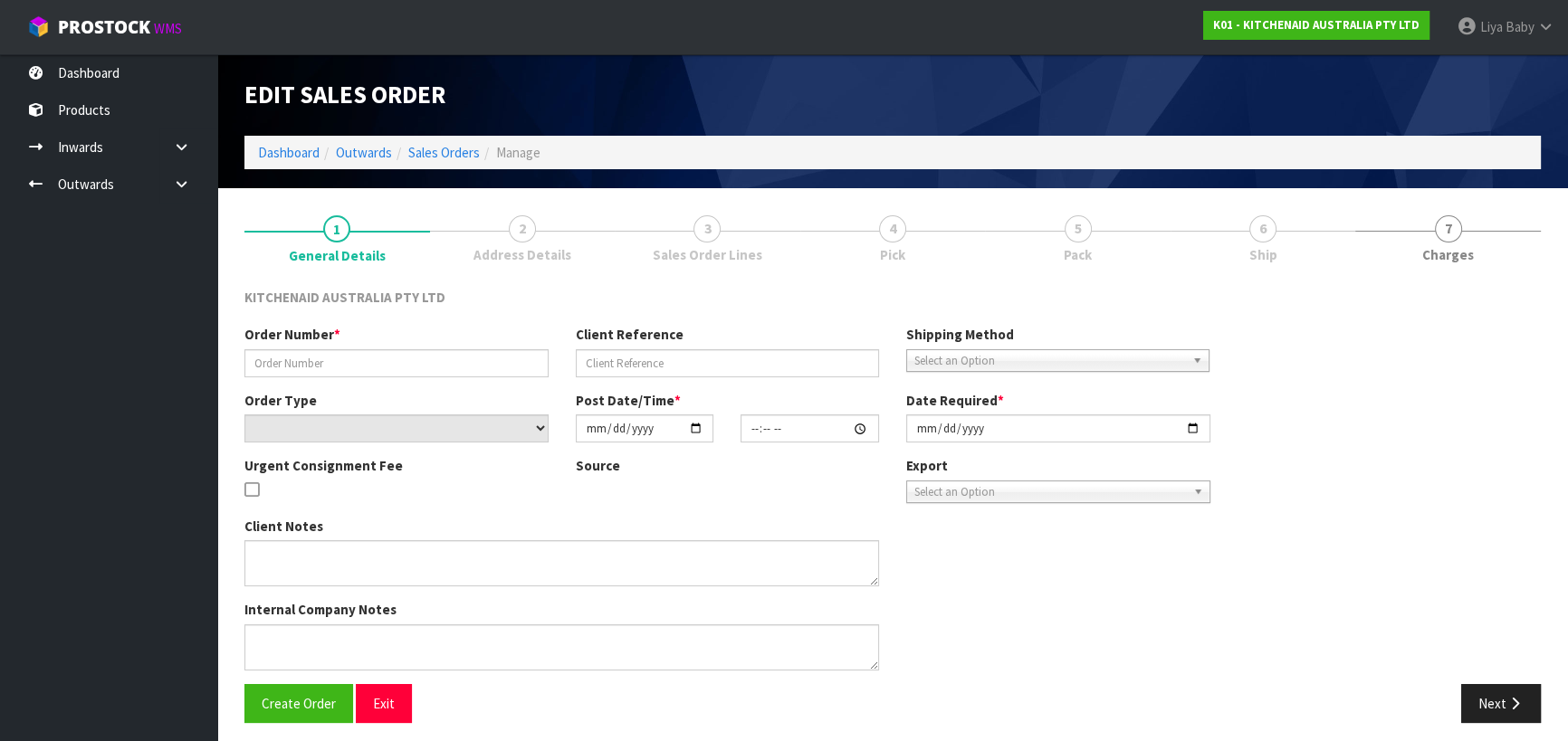
type input "0082029789"
type input "63947390091627"
select select "number:0"
type input "2025-08-25"
type input "17:35:06.000"
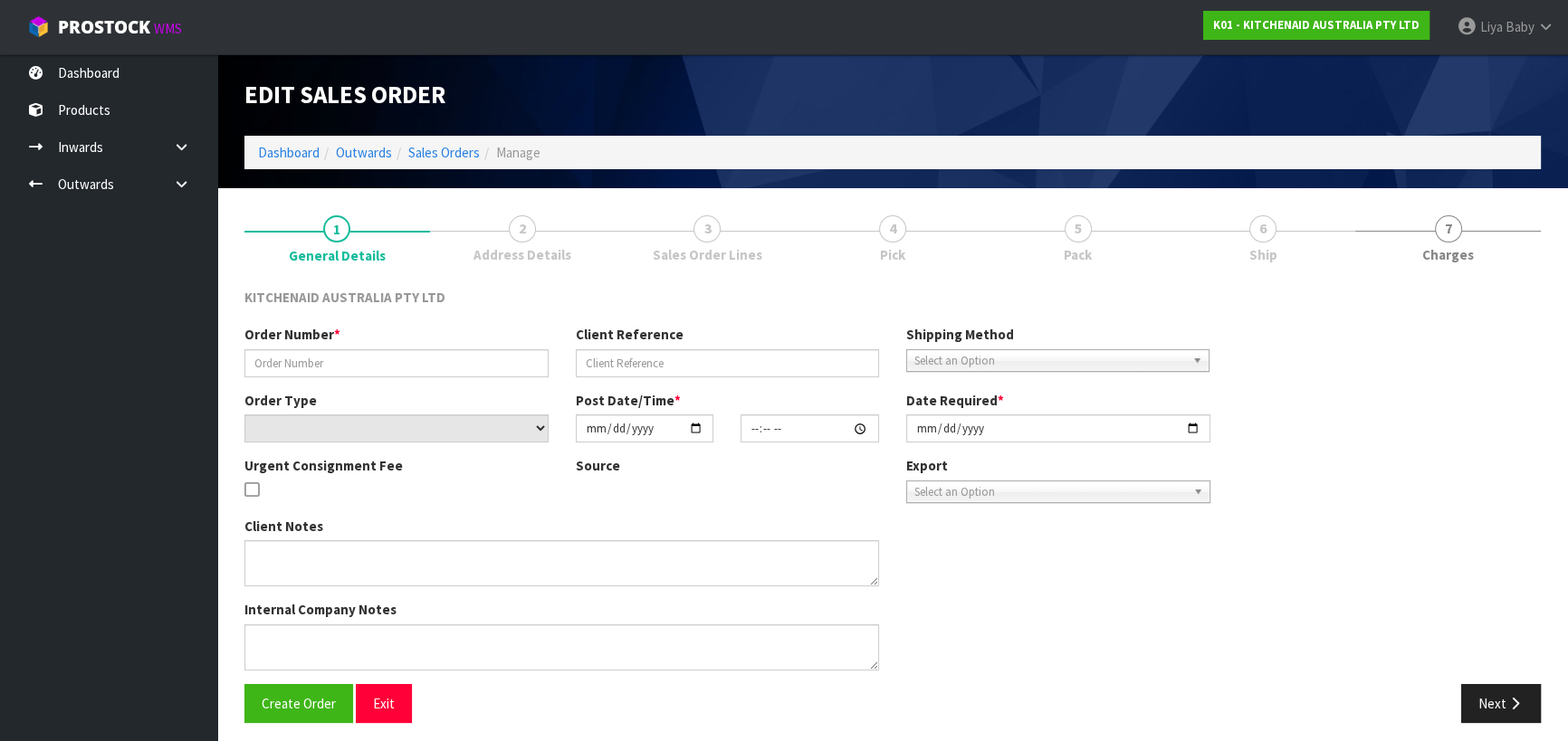
type input "2025-08-25"
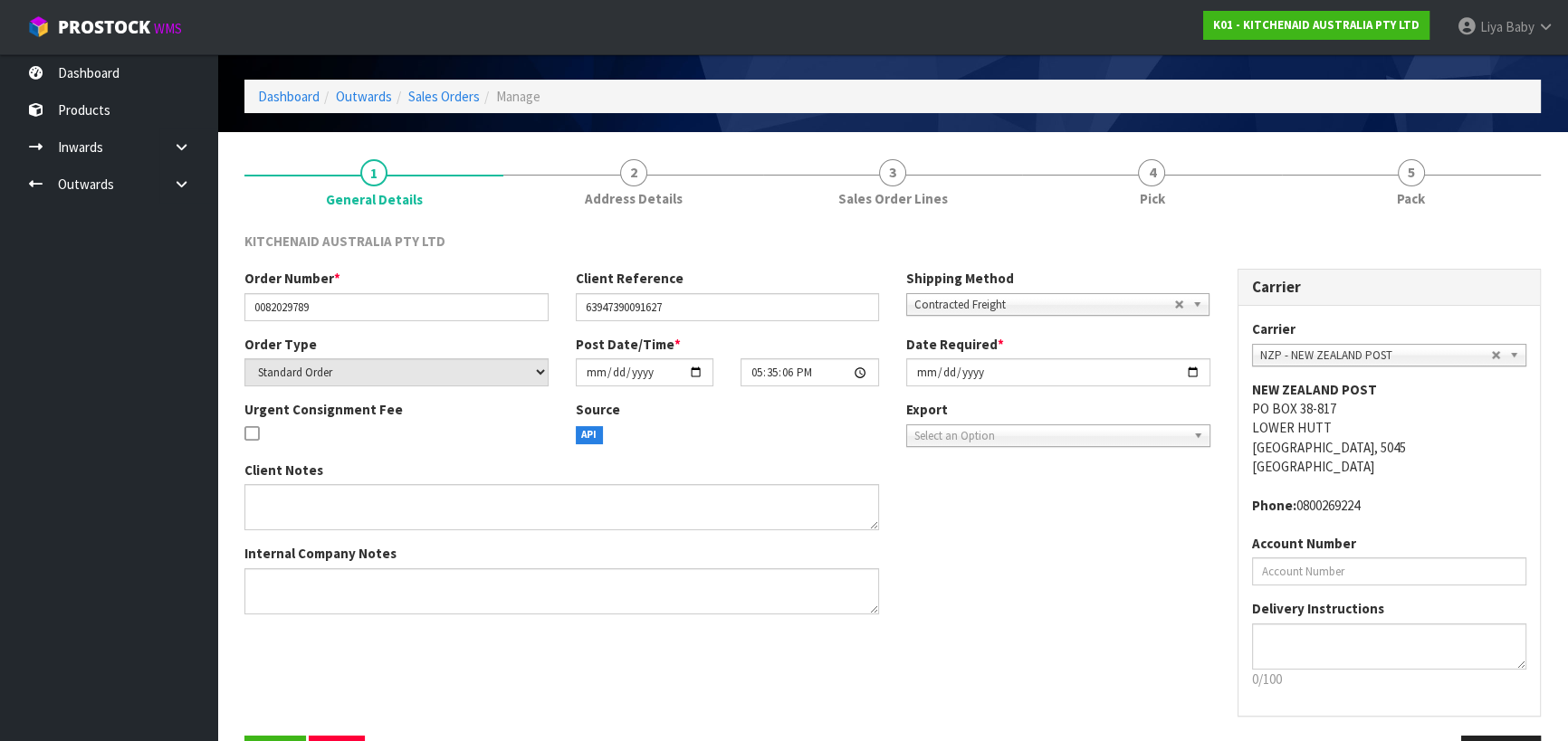
scroll to position [117, 0]
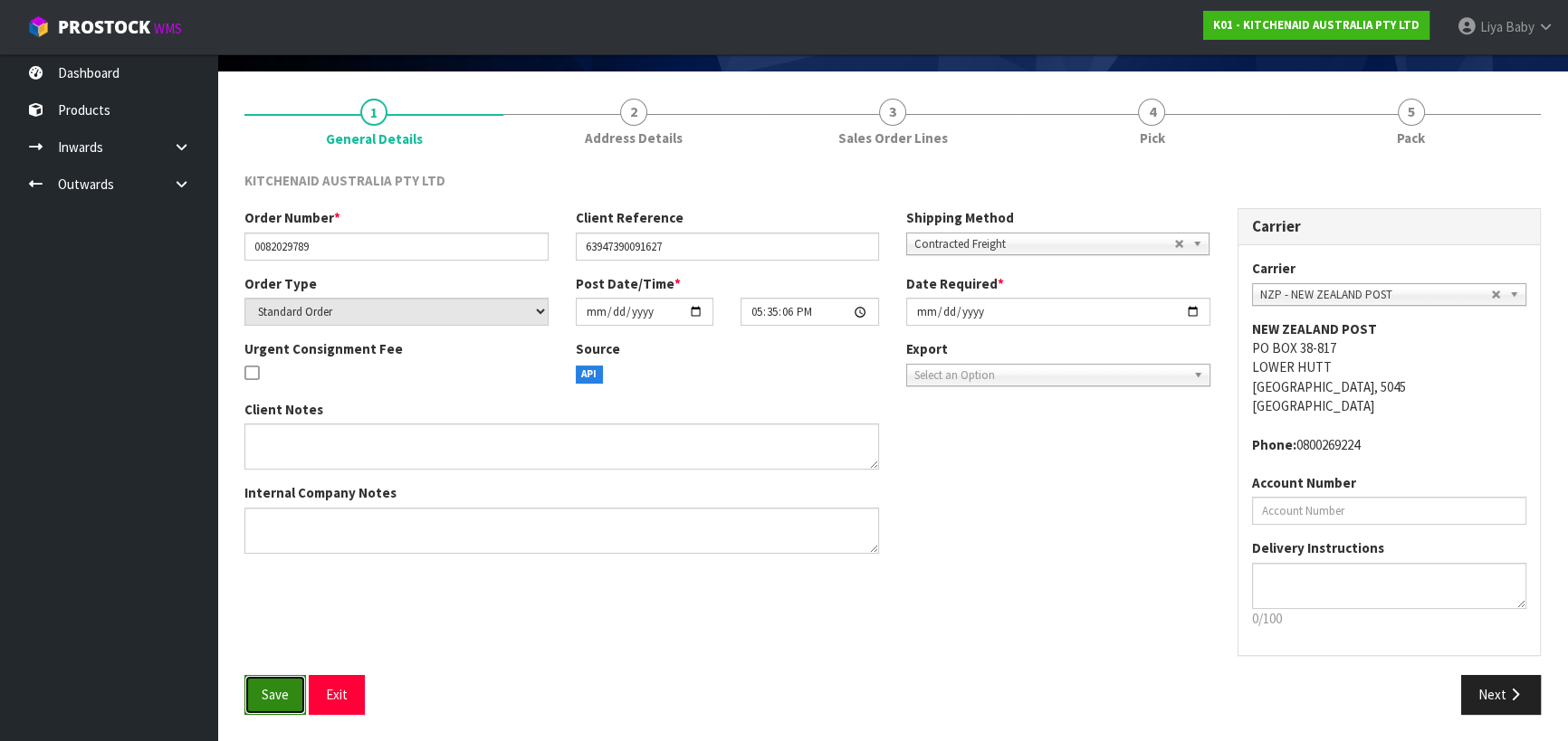
click at [262, 703] on button "Save" at bounding box center [274, 694] width 62 height 39
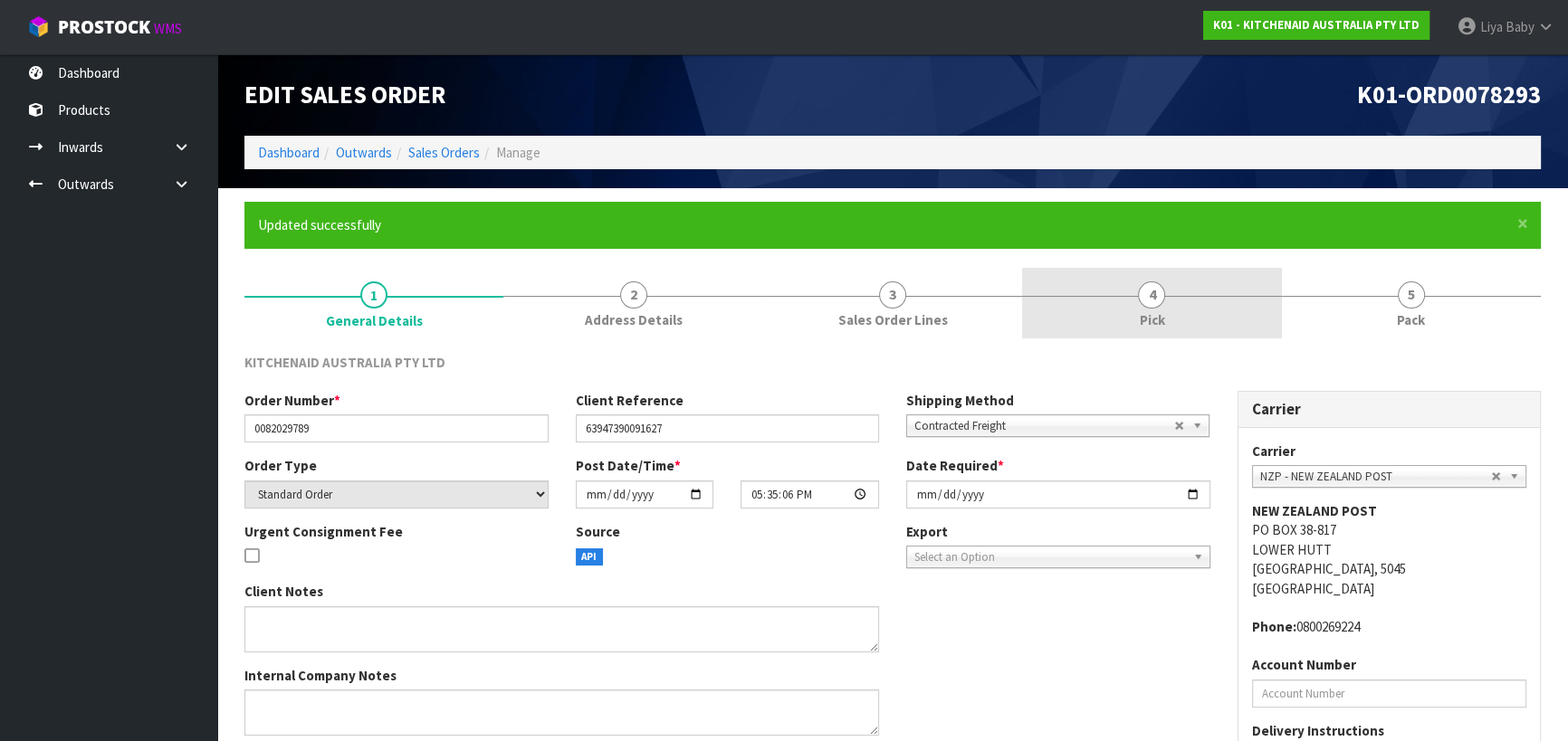
click at [1130, 314] on link "4 Pick" at bounding box center [1151, 304] width 259 height 72
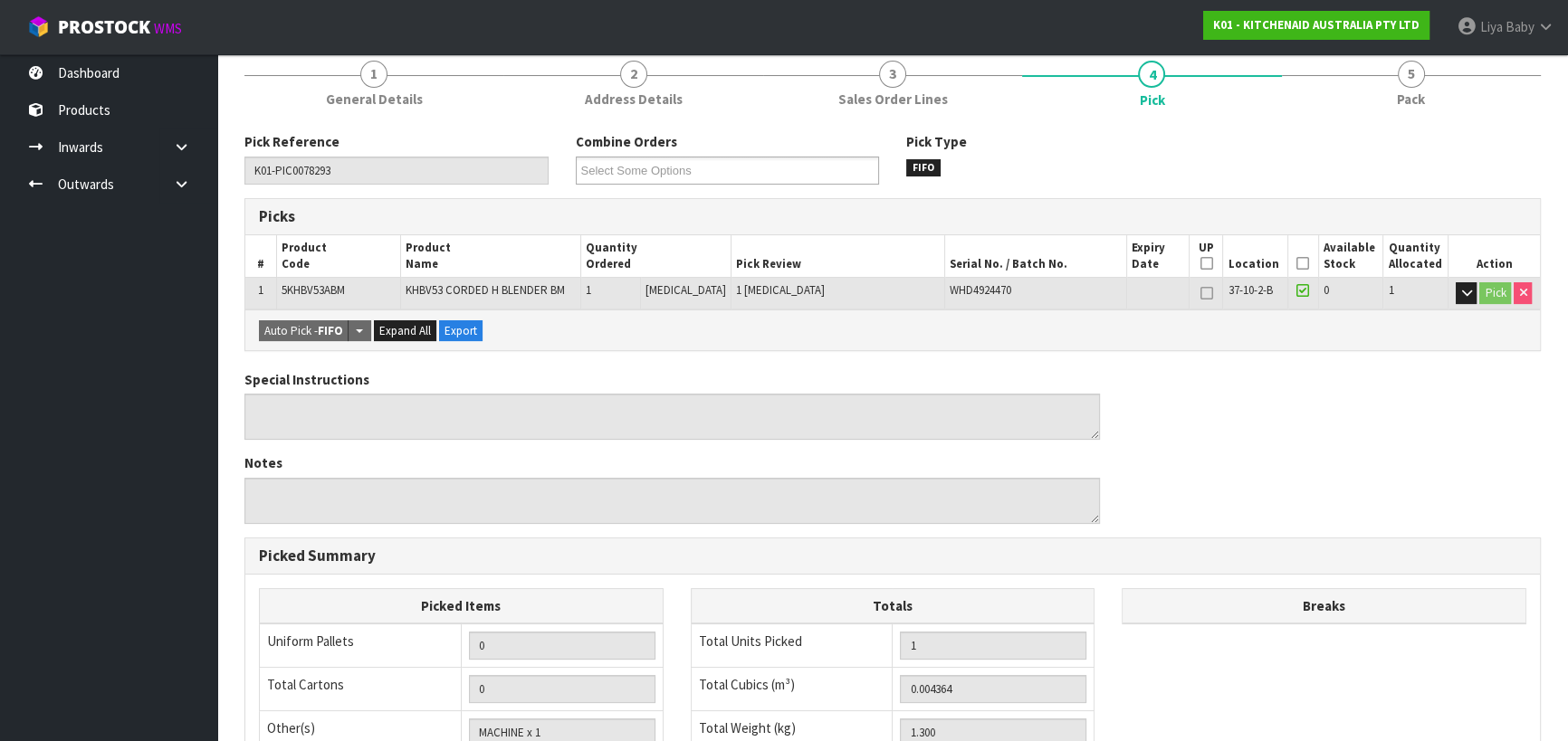
scroll to position [184, 0]
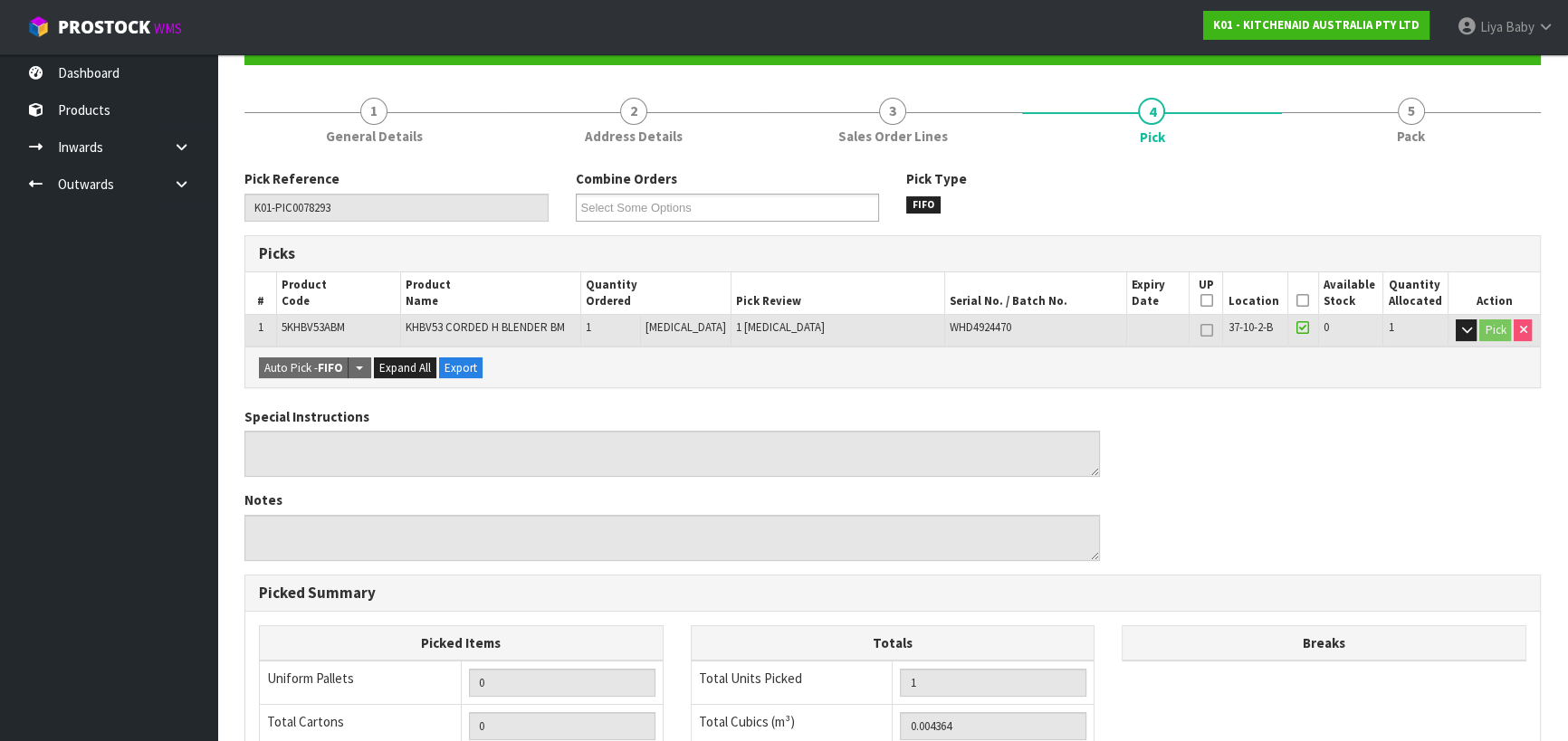
click at [1296, 300] on icon at bounding box center [1303, 300] width 13 height 1
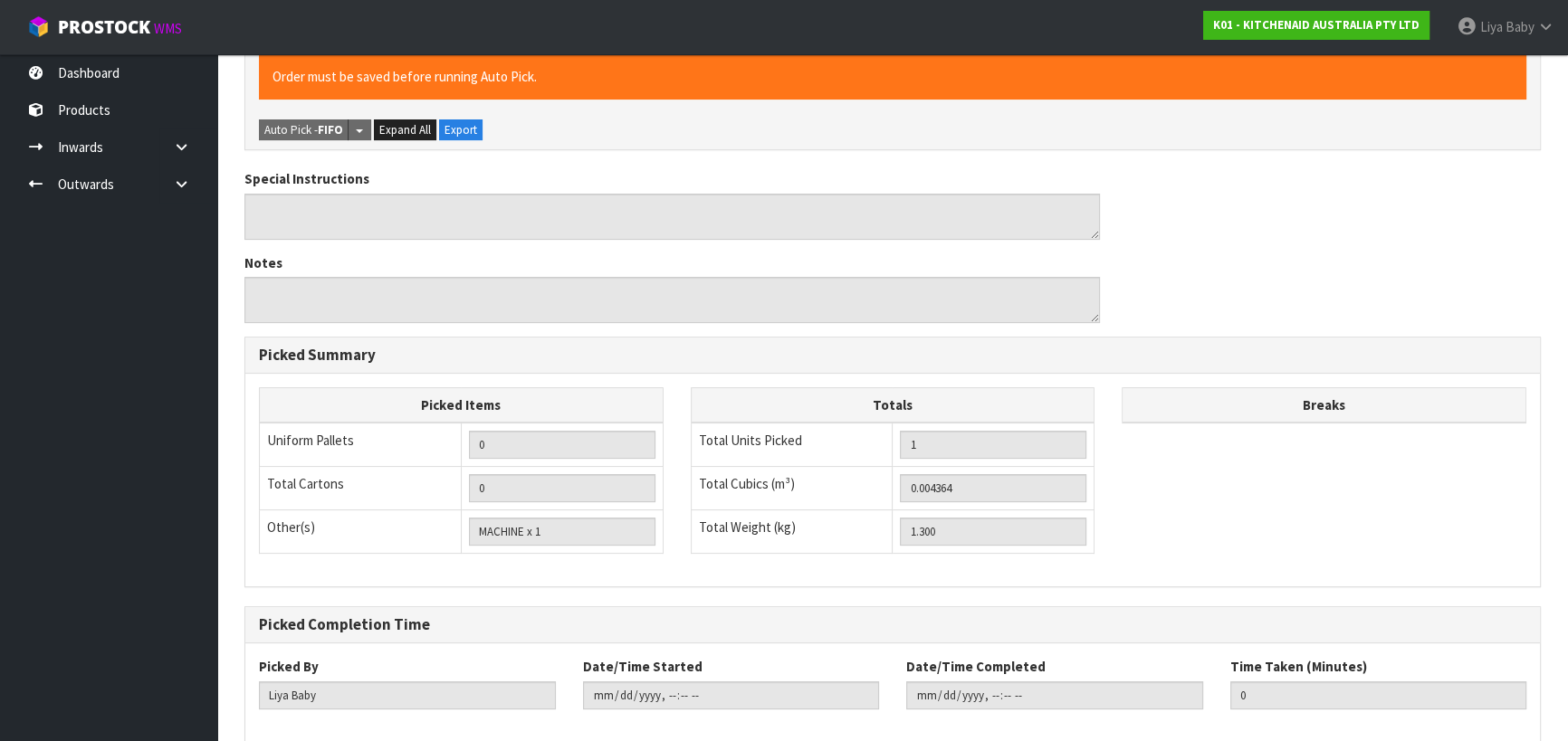
scroll to position [578, 0]
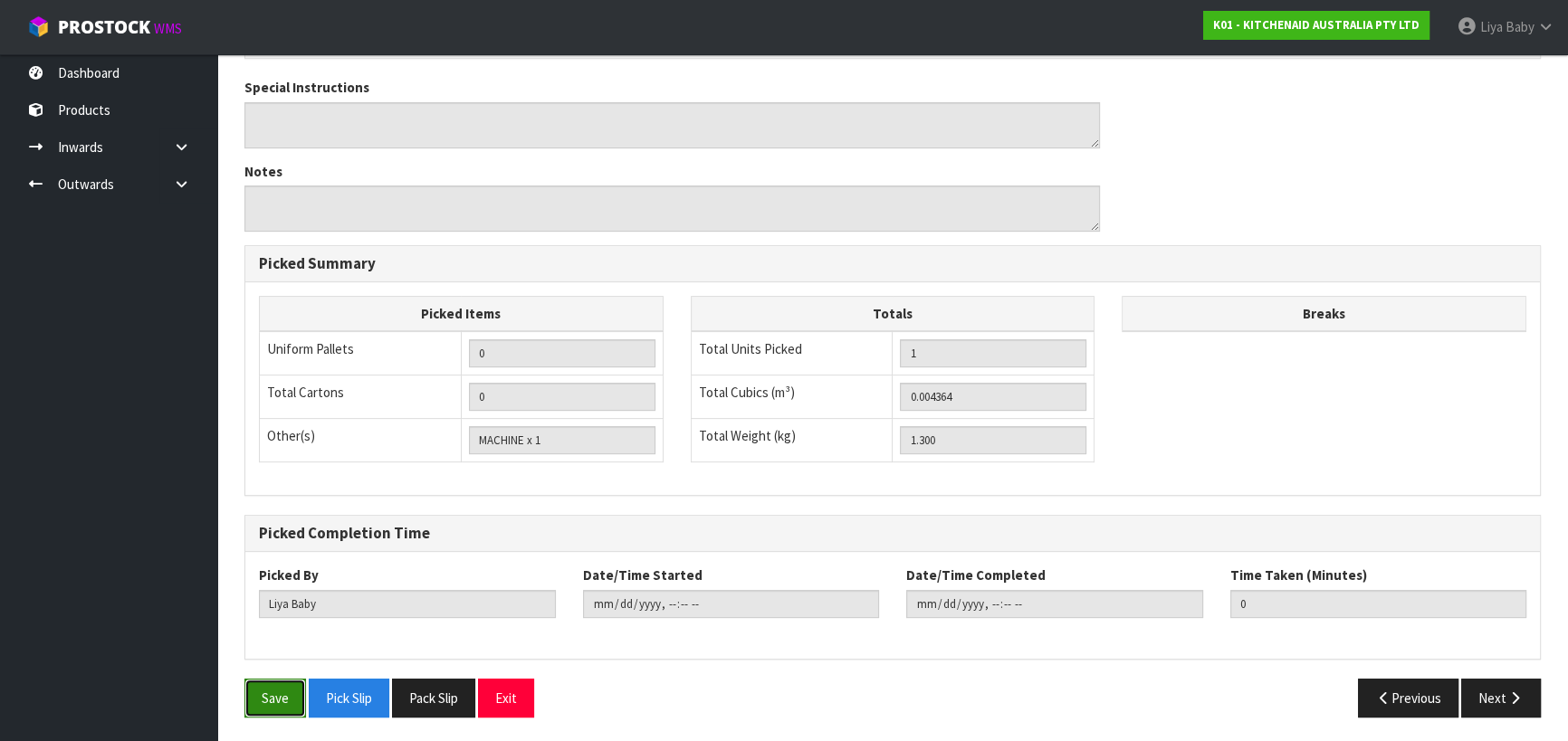
click at [284, 685] on button "Save" at bounding box center [274, 698] width 62 height 39
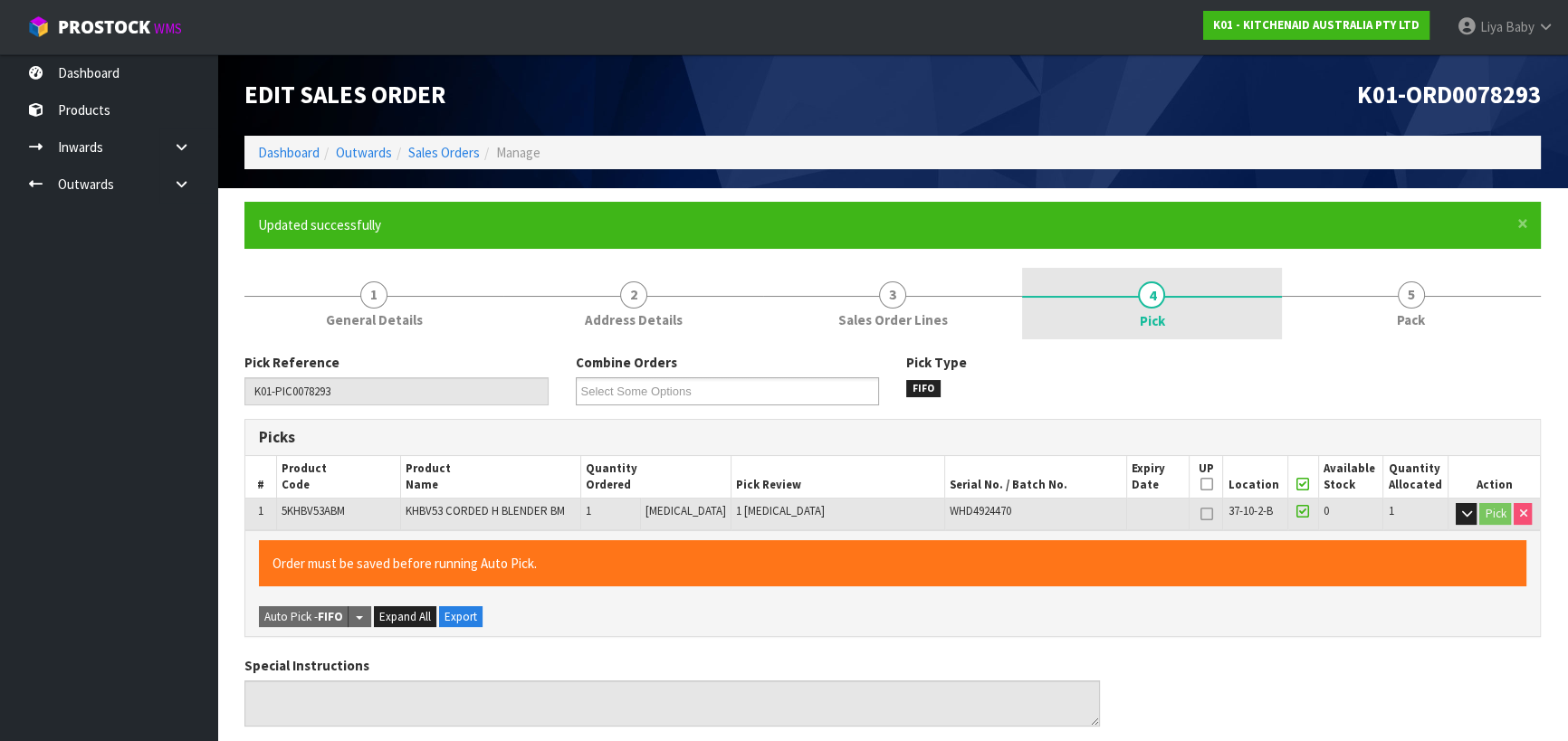
type input "2025-08-26T15:22:20"
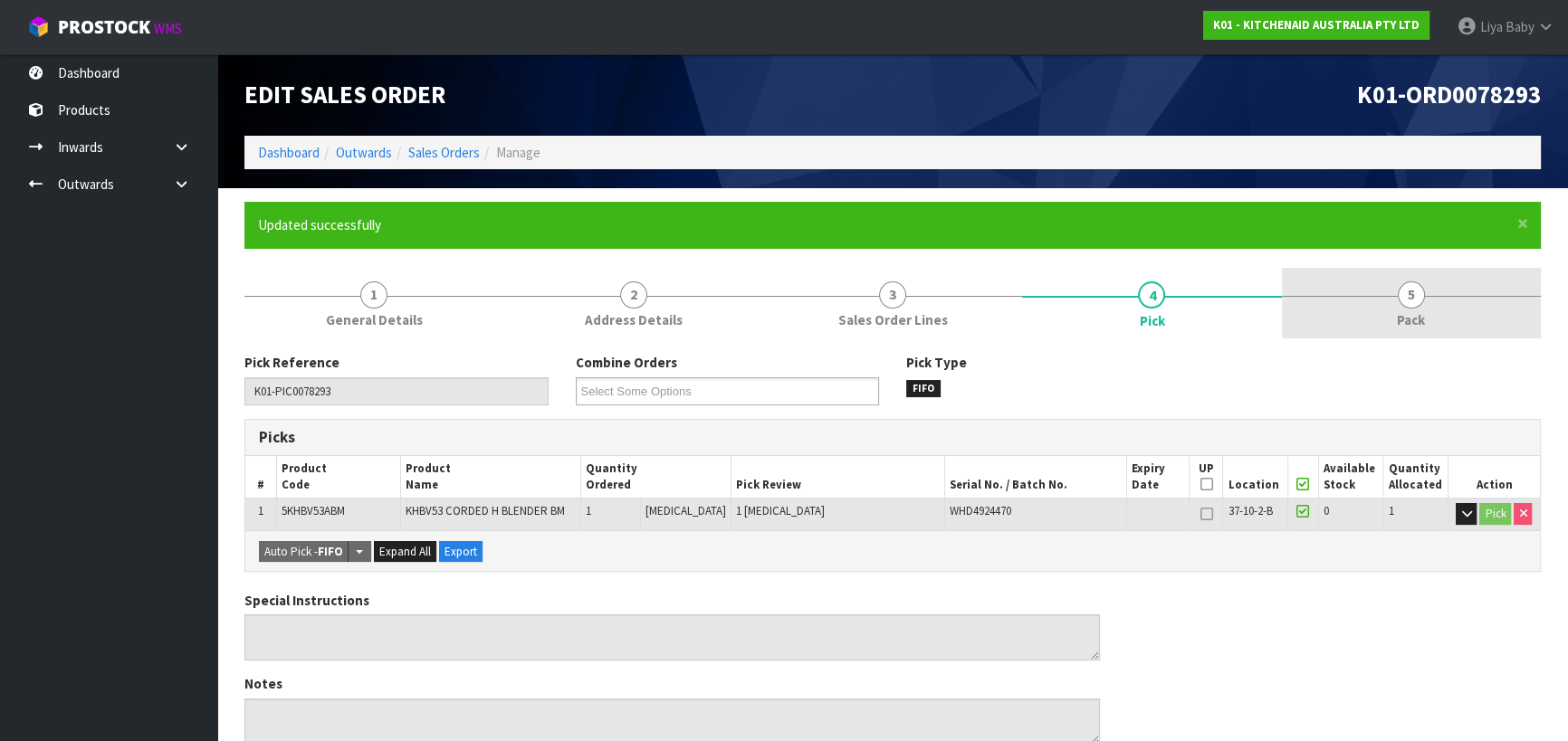
click at [1356, 291] on link "5 Pack" at bounding box center [1411, 304] width 259 height 72
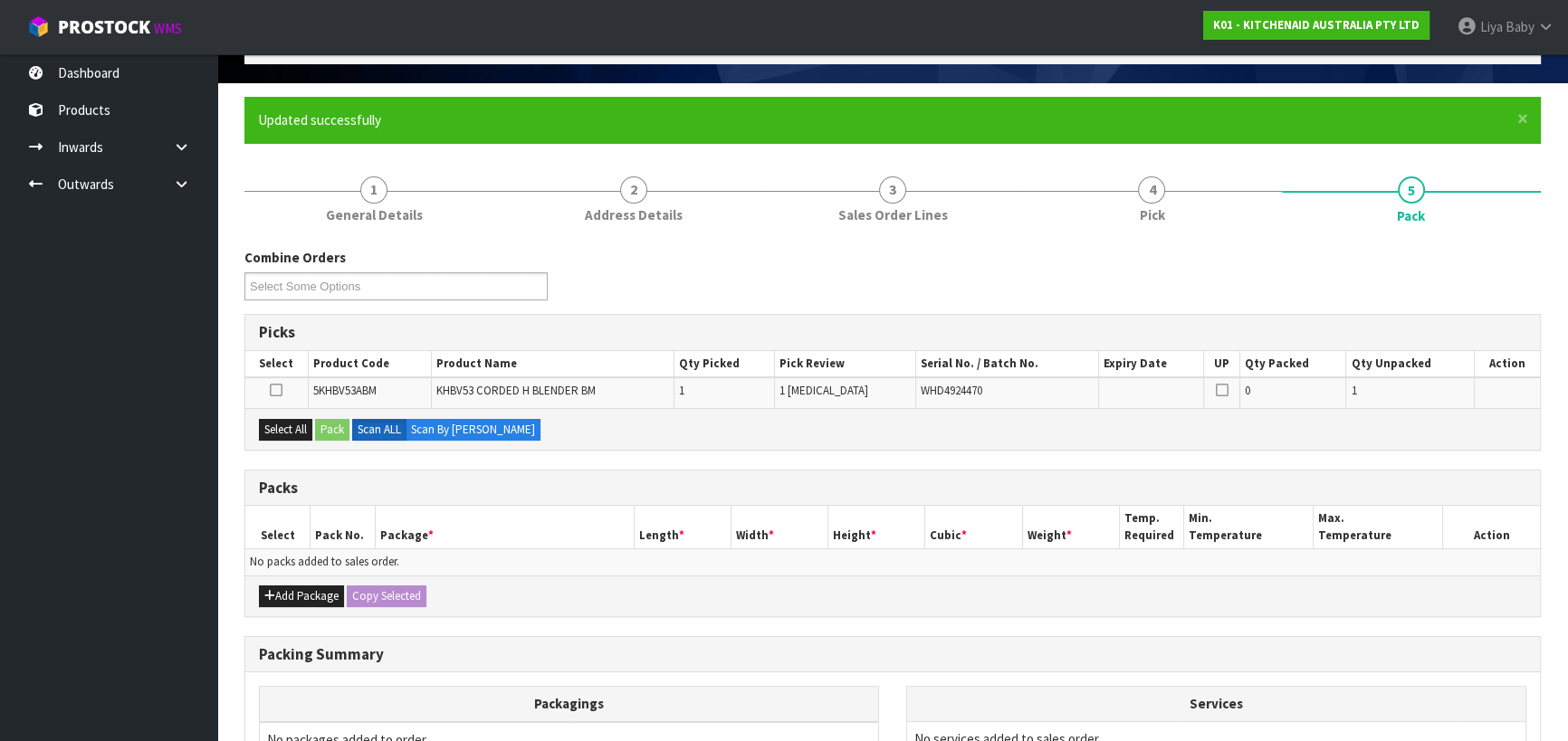
scroll to position [311, 0]
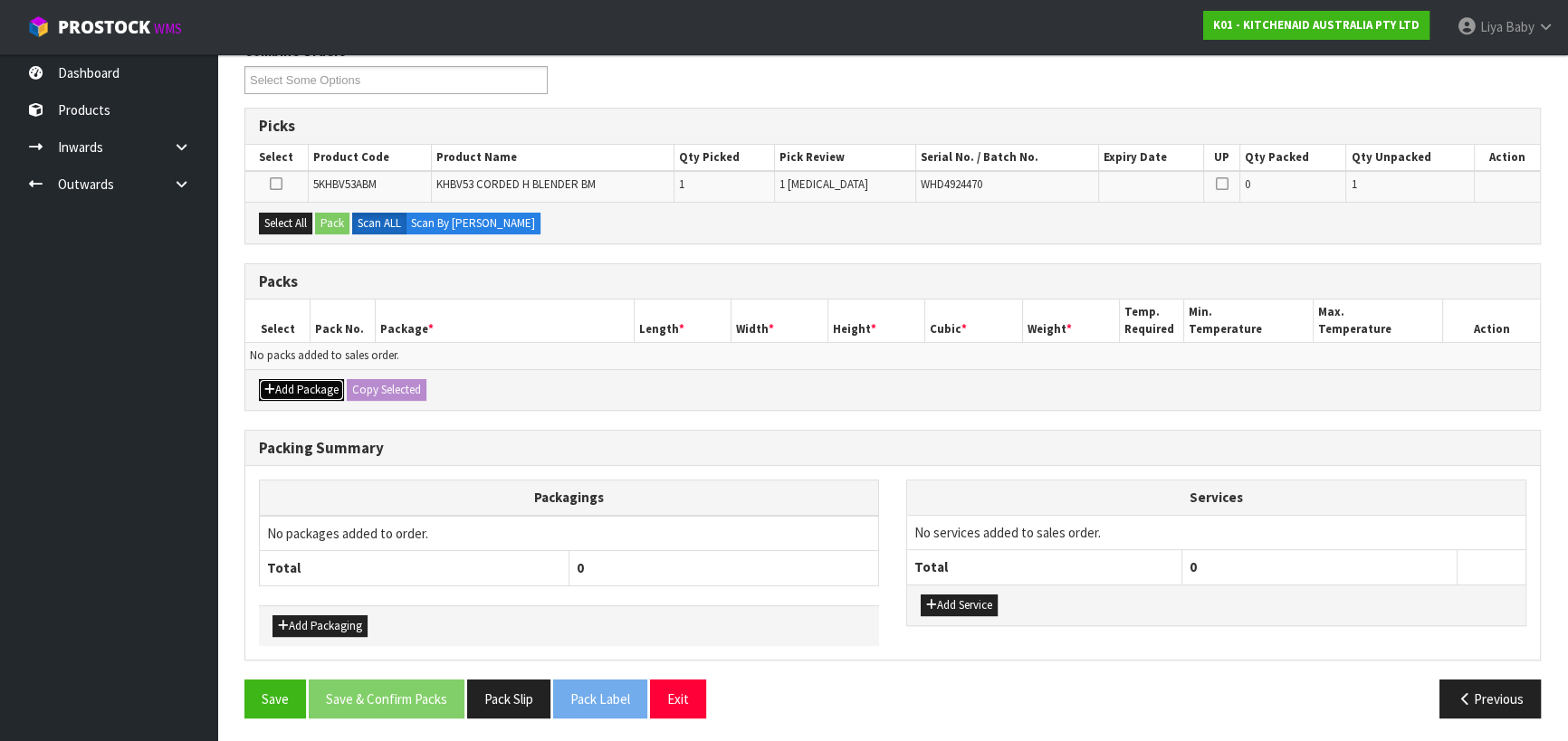
click at [305, 384] on button "Add Package" at bounding box center [301, 390] width 85 height 22
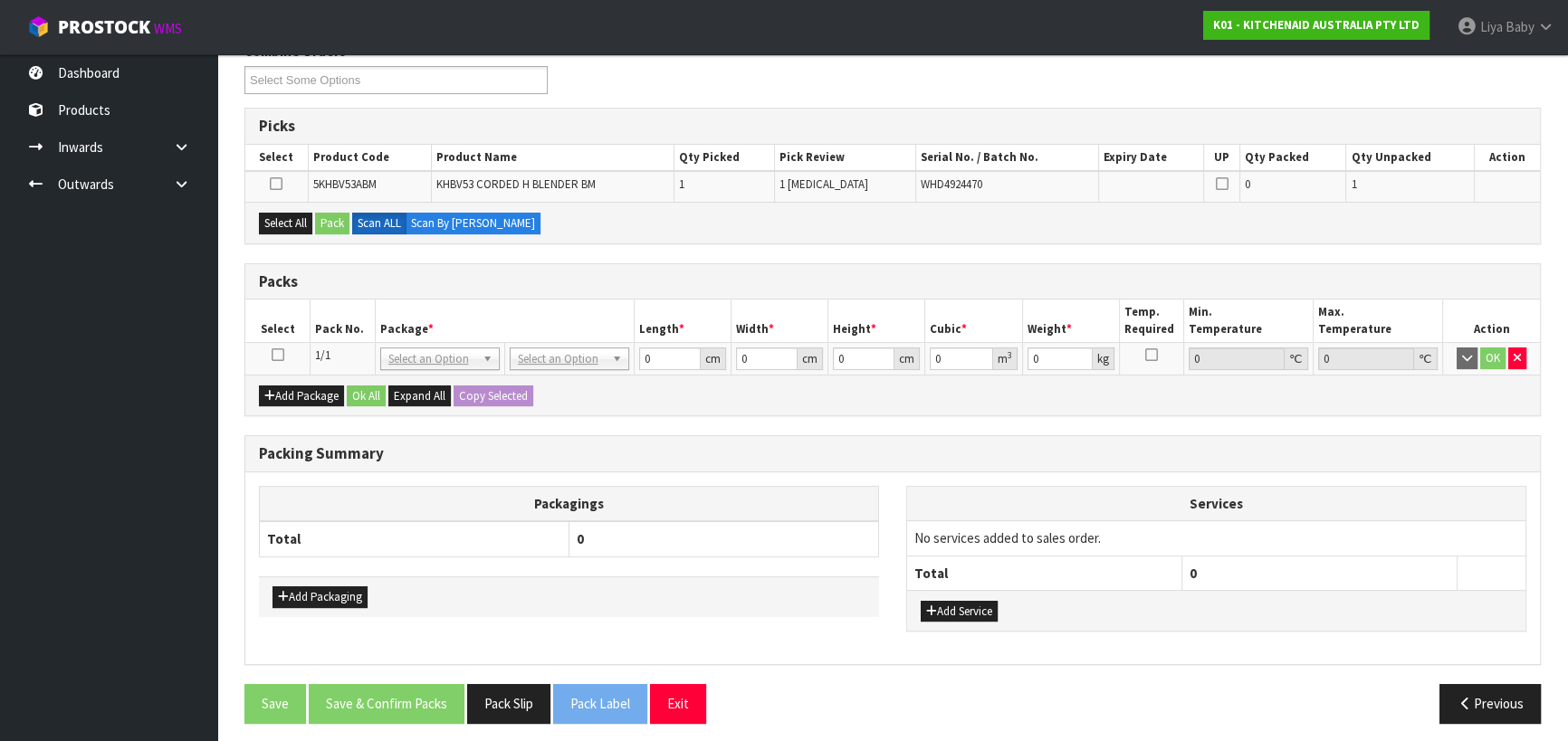
drag, startPoint x: 280, startPoint y: 351, endPoint x: 266, endPoint y: 318, distance: 35.8
click at [279, 354] on icon at bounding box center [278, 354] width 13 height 1
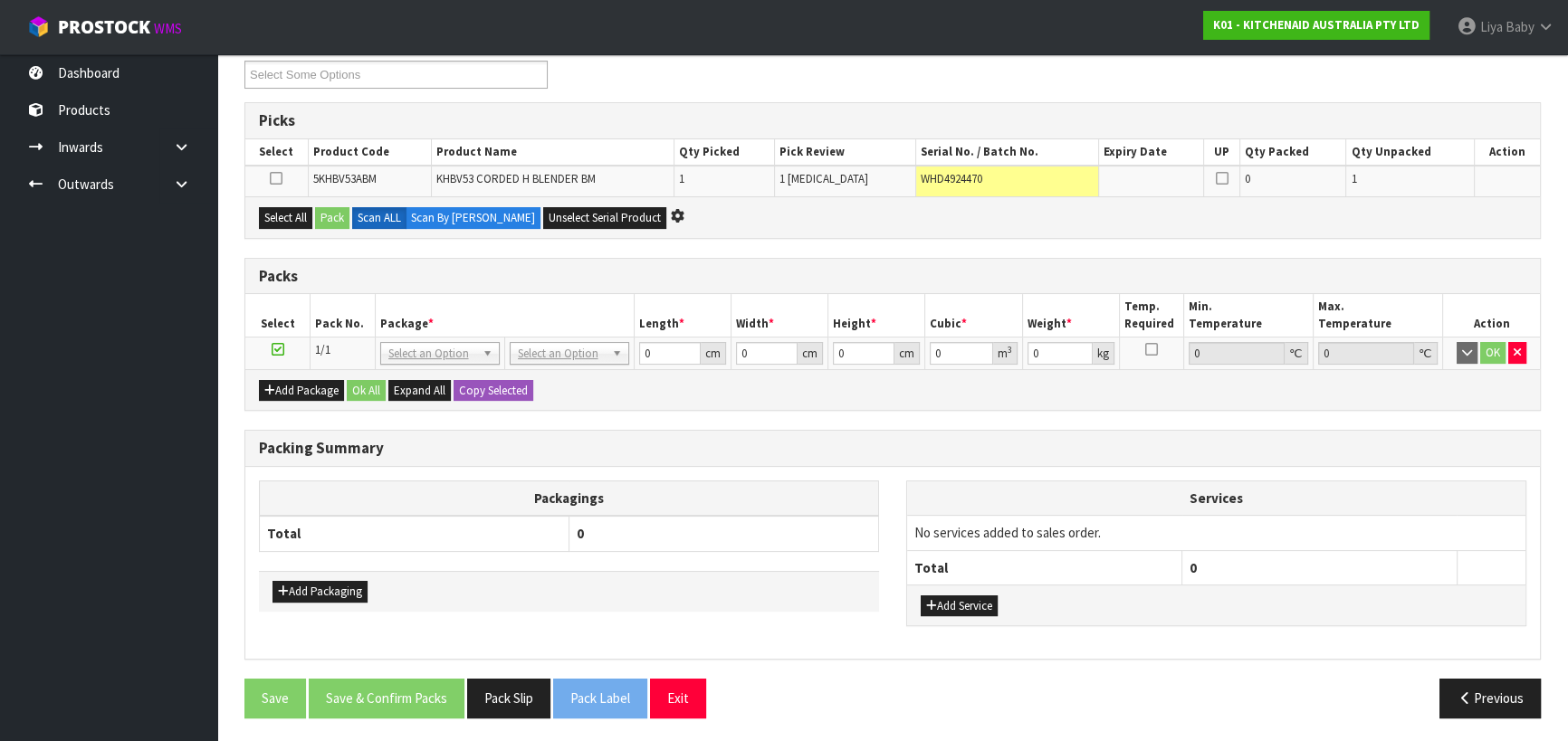
scroll to position [0, 0]
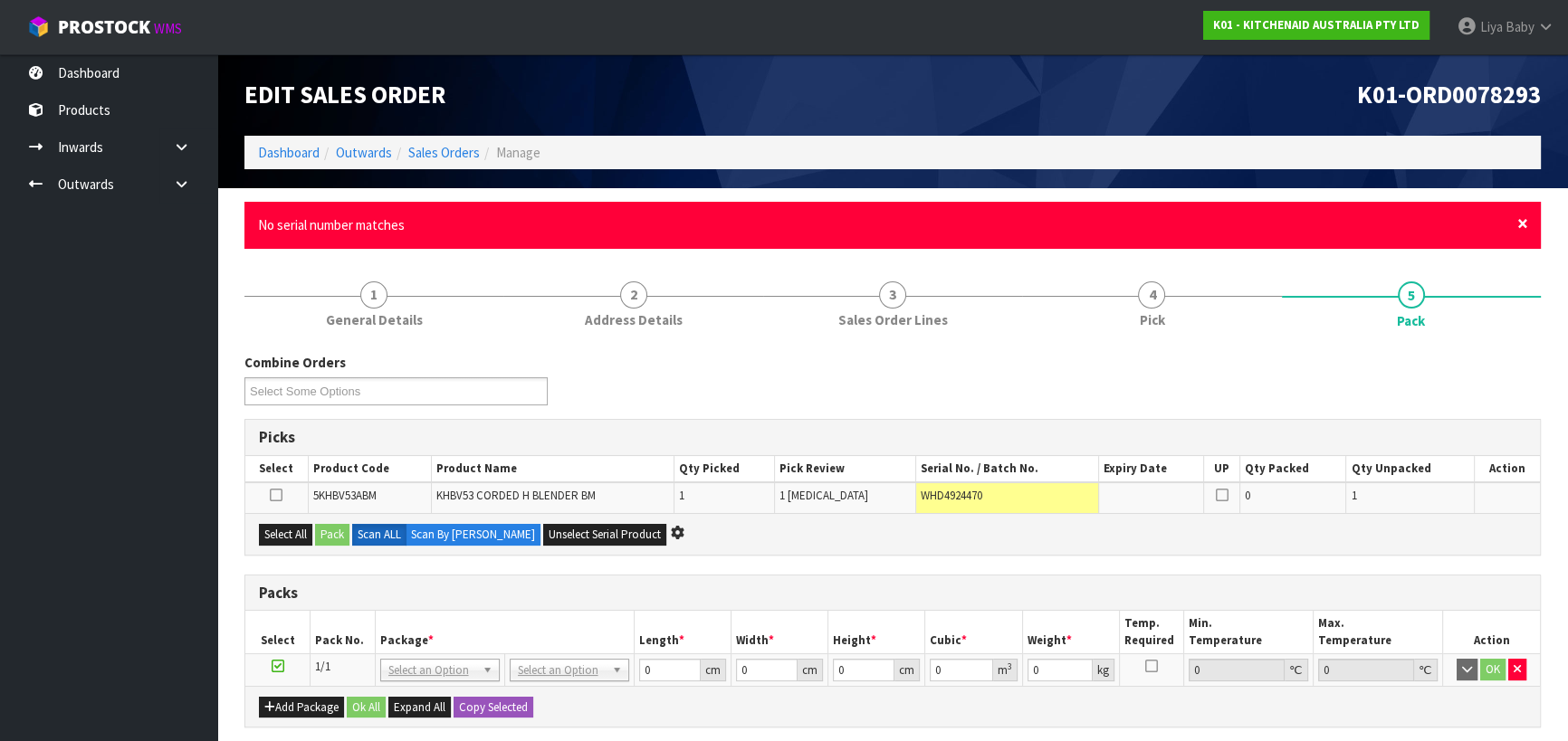
click at [1522, 232] on span "×" at bounding box center [1523, 224] width 11 height 26
click at [1527, 220] on span "×" at bounding box center [1523, 224] width 11 height 26
click at [1526, 222] on span "×" at bounding box center [1523, 224] width 11 height 26
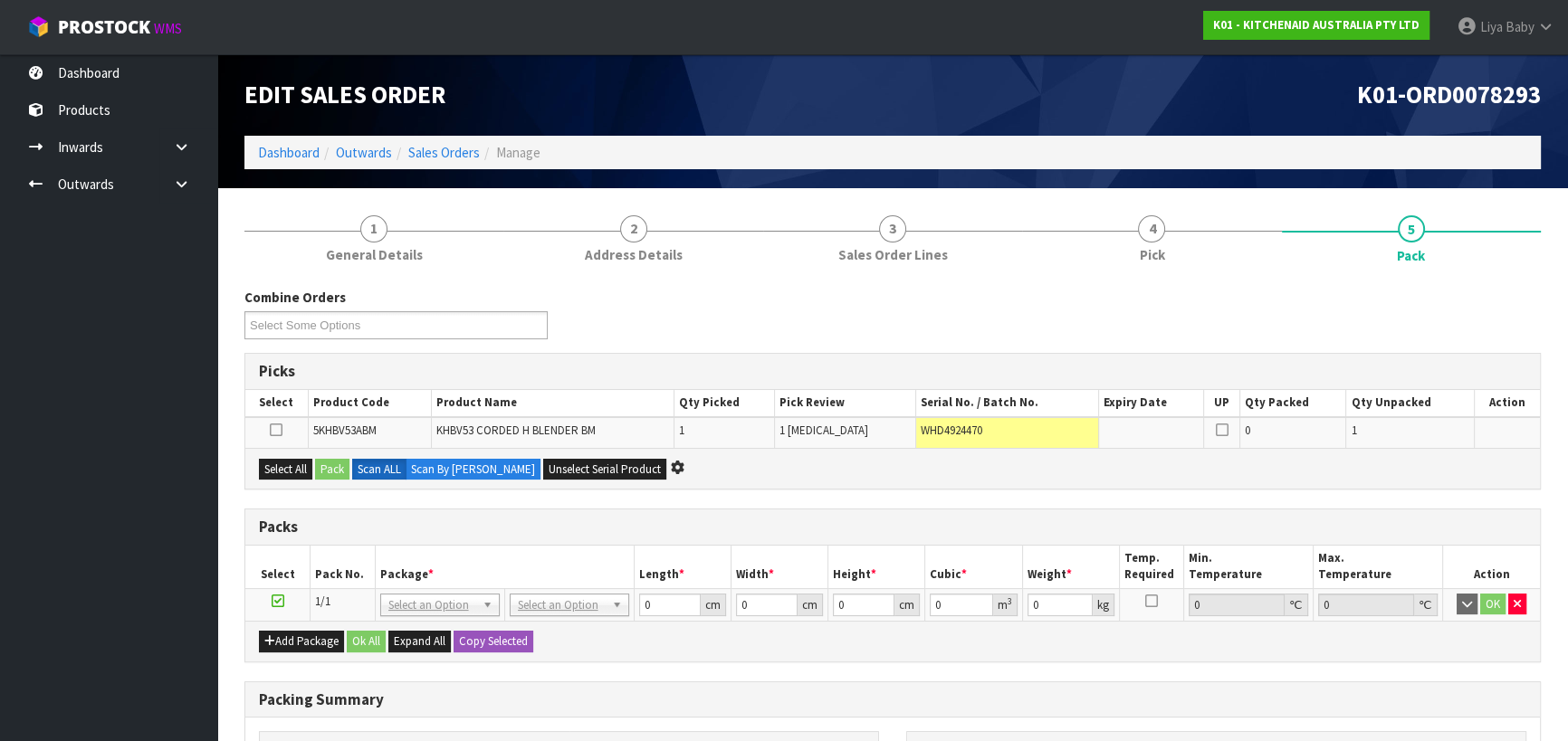
click at [684, 431] on span "1" at bounding box center [681, 430] width 6 height 16
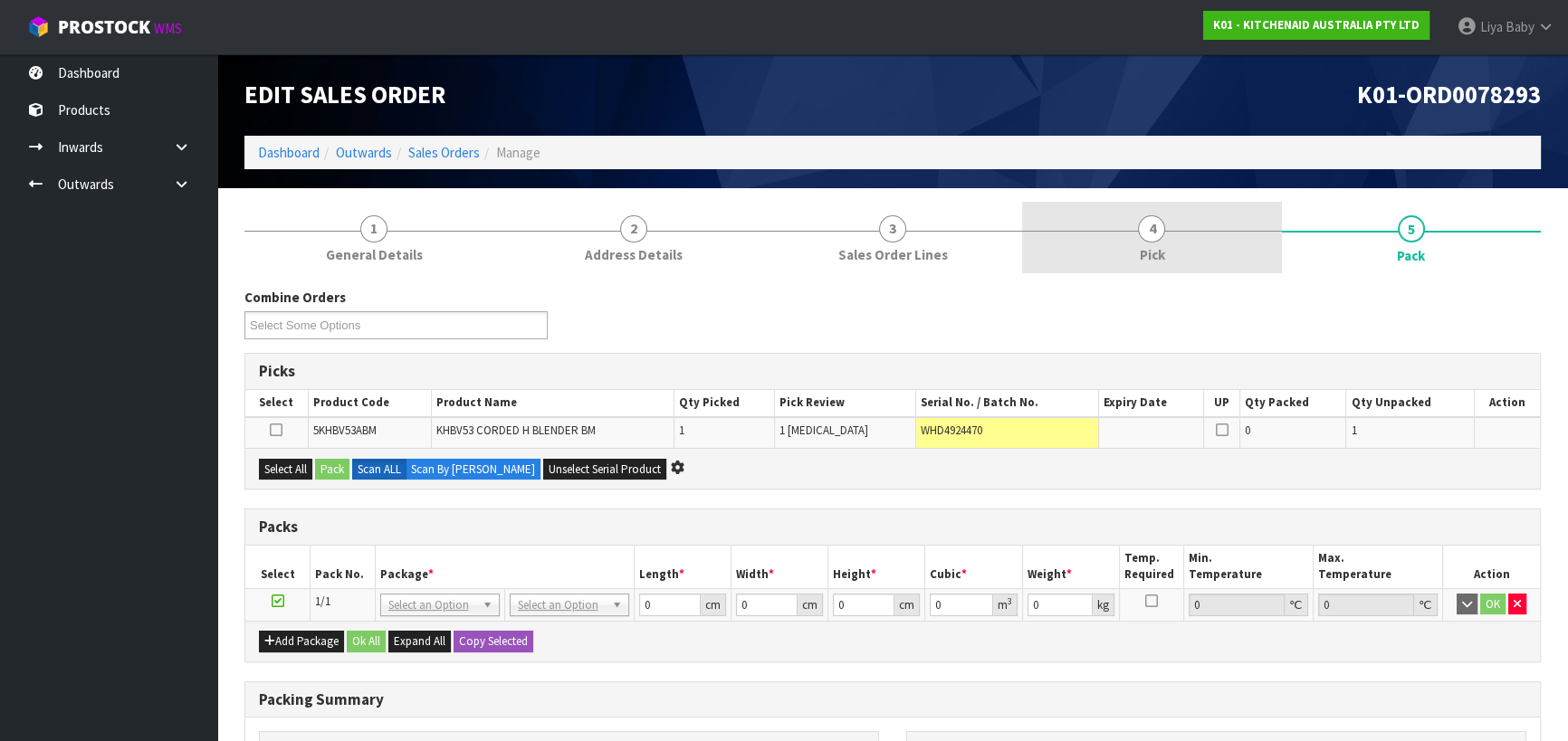
click at [1187, 248] on link "4 Pick" at bounding box center [1151, 237] width 259 height 72
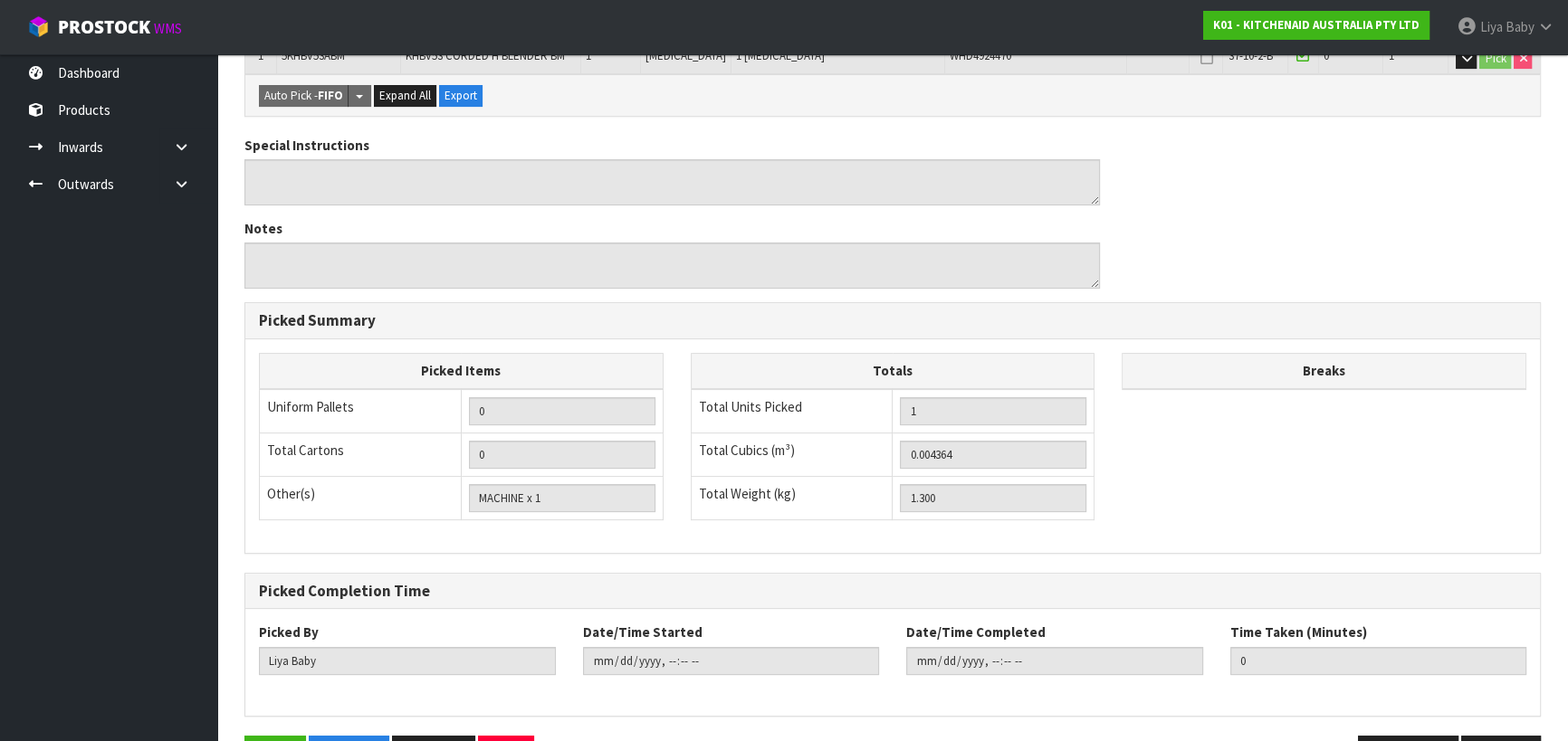
scroll to position [447, 0]
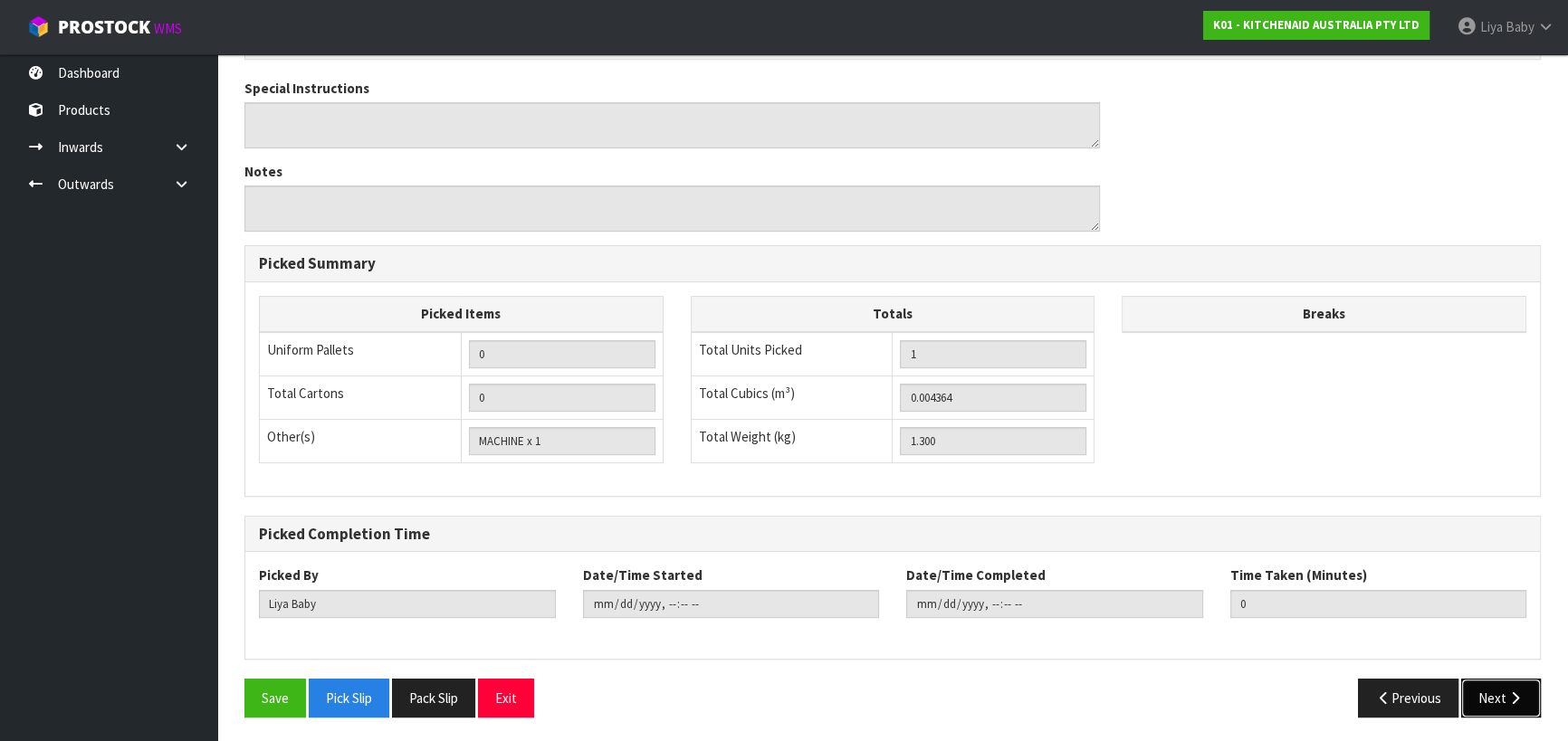
click at [1527, 682] on button "Next" at bounding box center [1501, 698] width 80 height 39
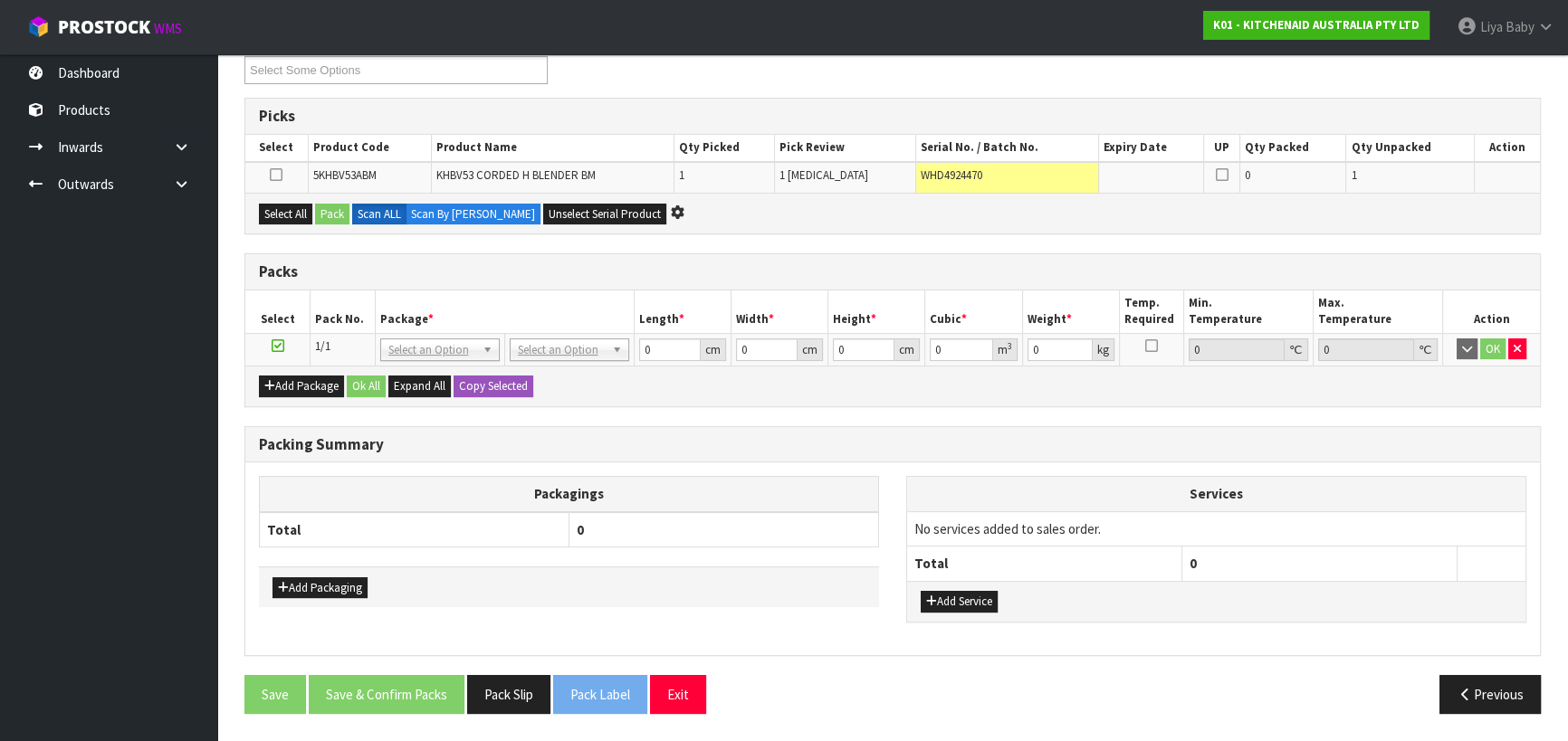
scroll to position [0, 0]
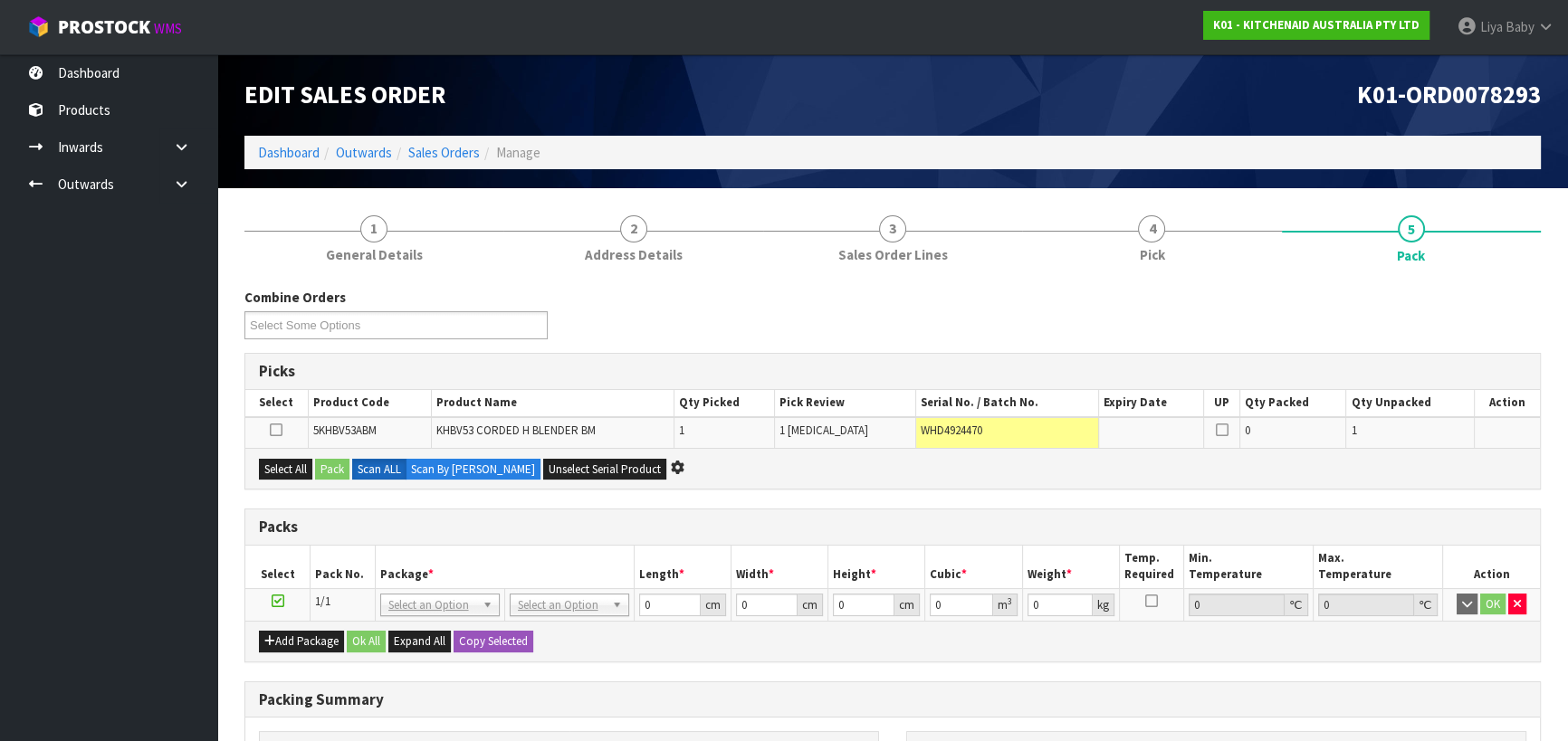
click at [1068, 434] on td "WHD4924470" at bounding box center [1007, 432] width 183 height 30
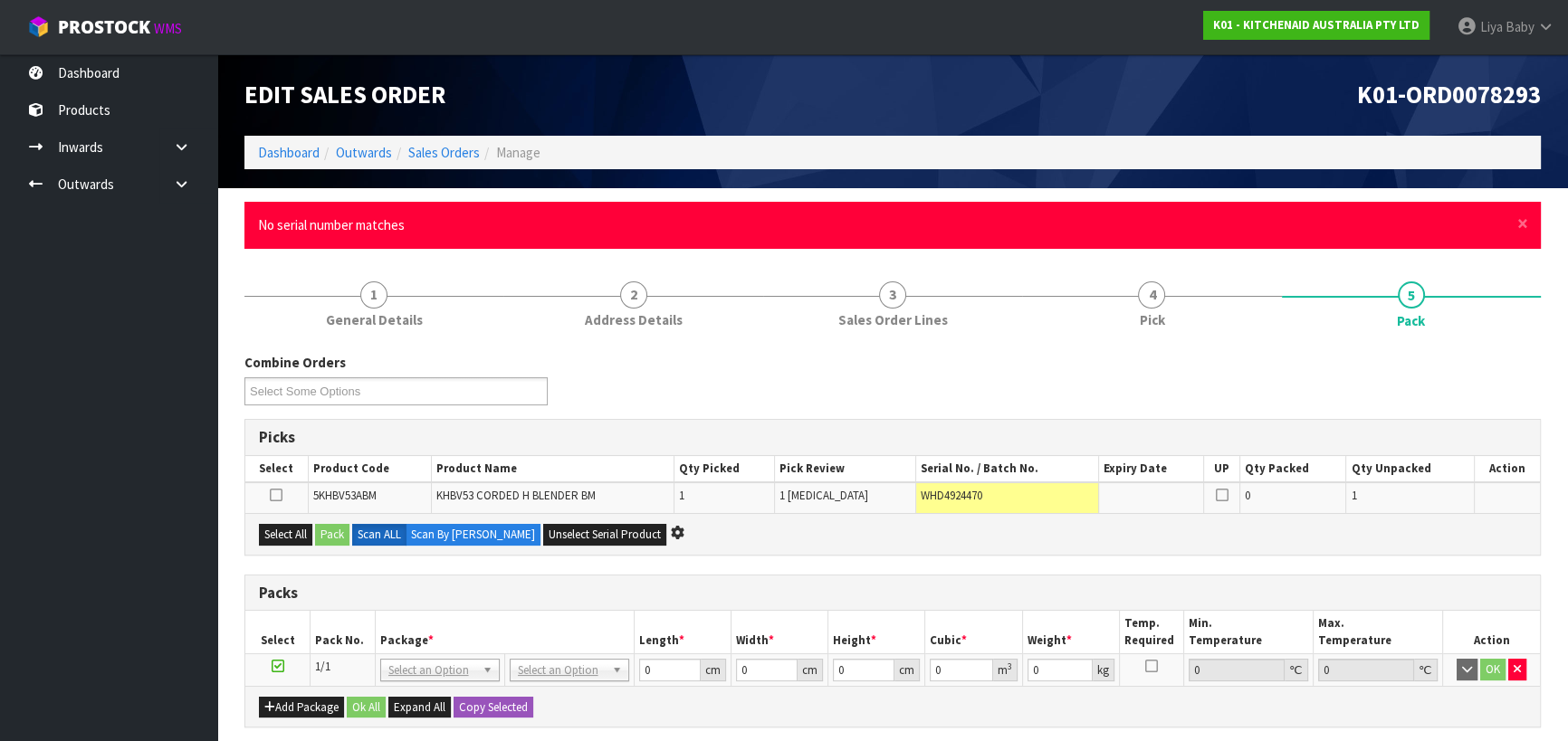
drag, startPoint x: 1524, startPoint y: 221, endPoint x: 1221, endPoint y: 203, distance: 303.5
click at [1221, 203] on div "× Close No serial number matches" at bounding box center [892, 225] width 1296 height 46
click at [1521, 218] on span "×" at bounding box center [1523, 224] width 11 height 26
click at [1527, 226] on span "×" at bounding box center [1523, 224] width 11 height 26
click at [1520, 226] on span "×" at bounding box center [1523, 224] width 11 height 26
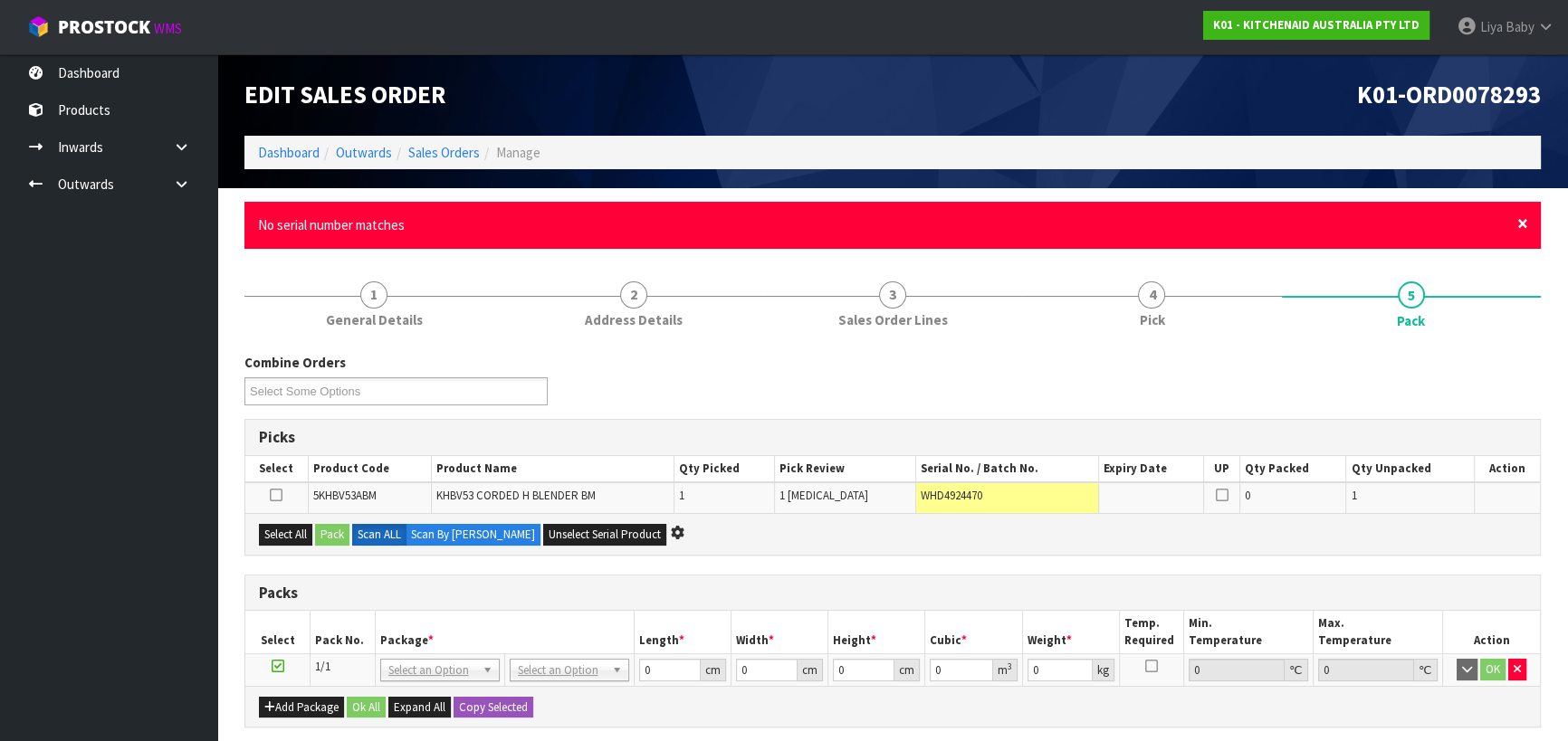
click at [1517, 222] on span "×" at bounding box center [1523, 224] width 11 height 26
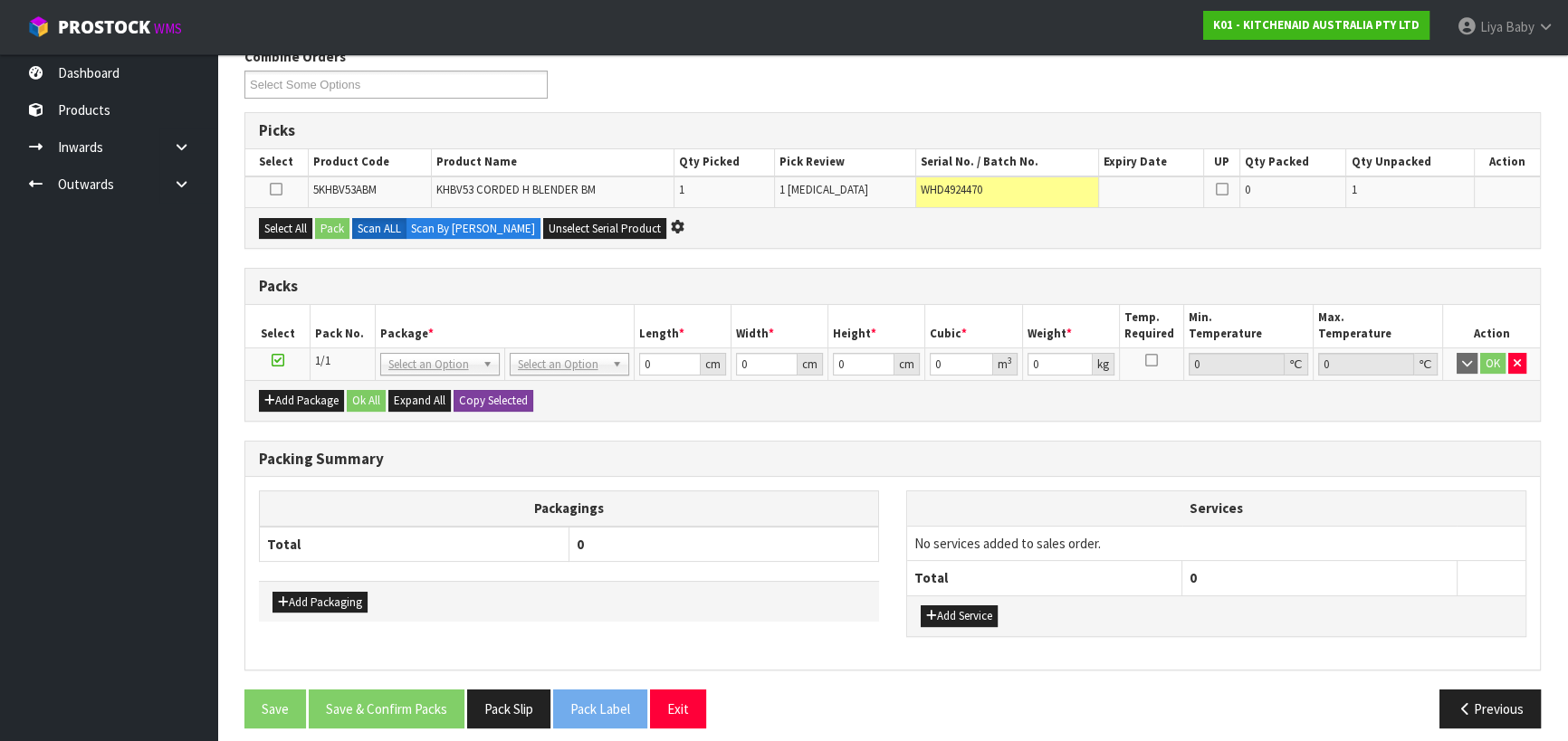
scroll to position [246, 0]
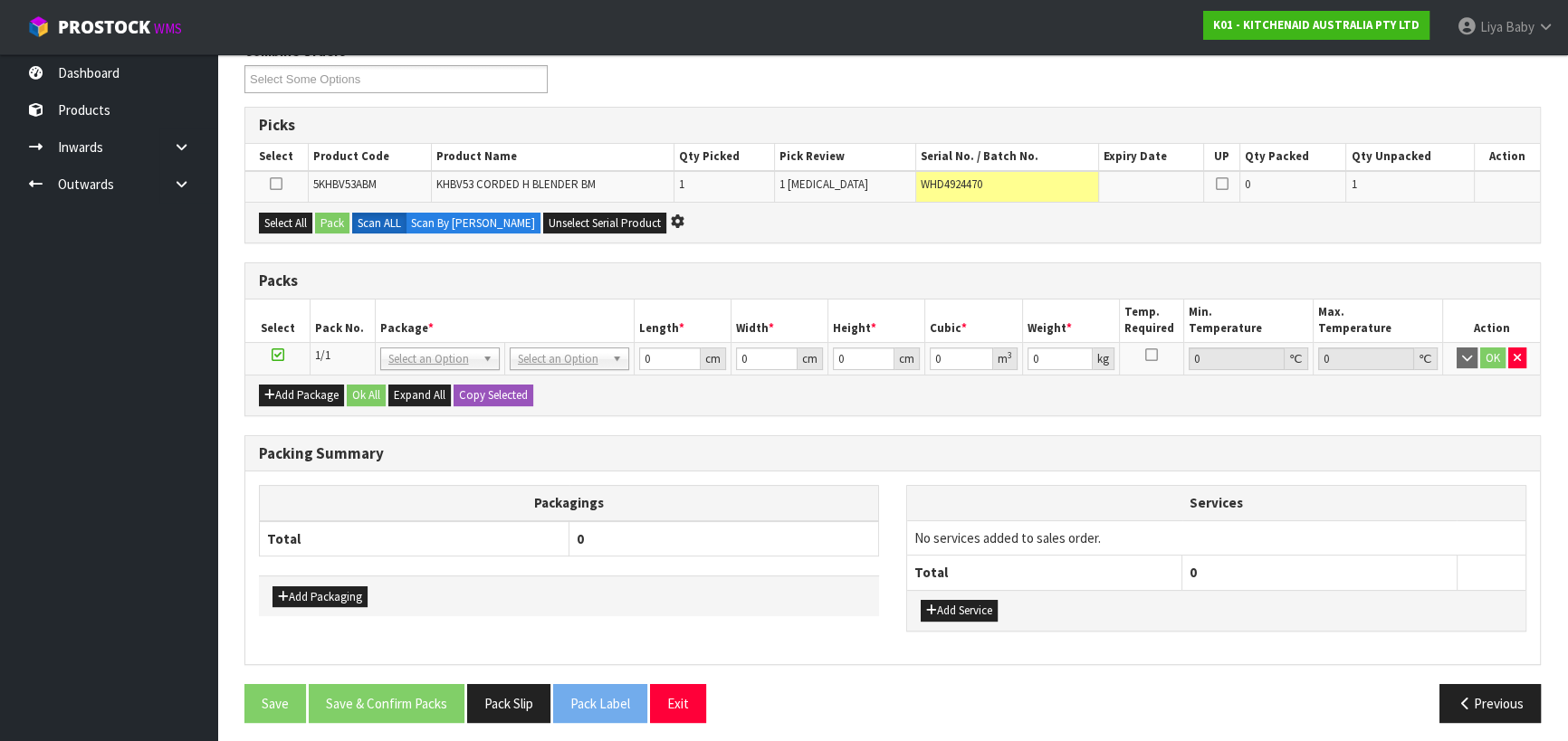
click at [993, 185] on td "WHD4924470" at bounding box center [1007, 186] width 183 height 30
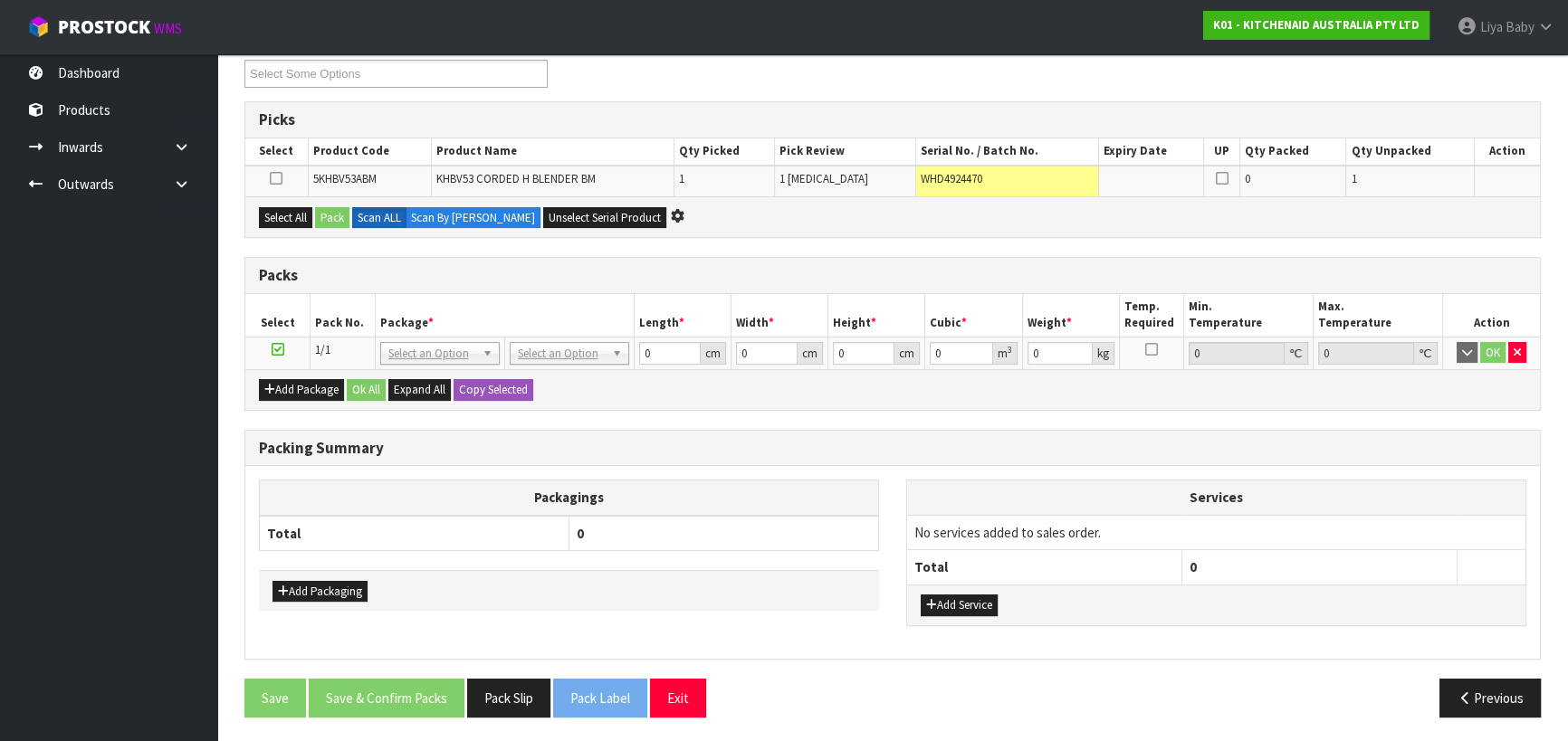
scroll to position [0, 0]
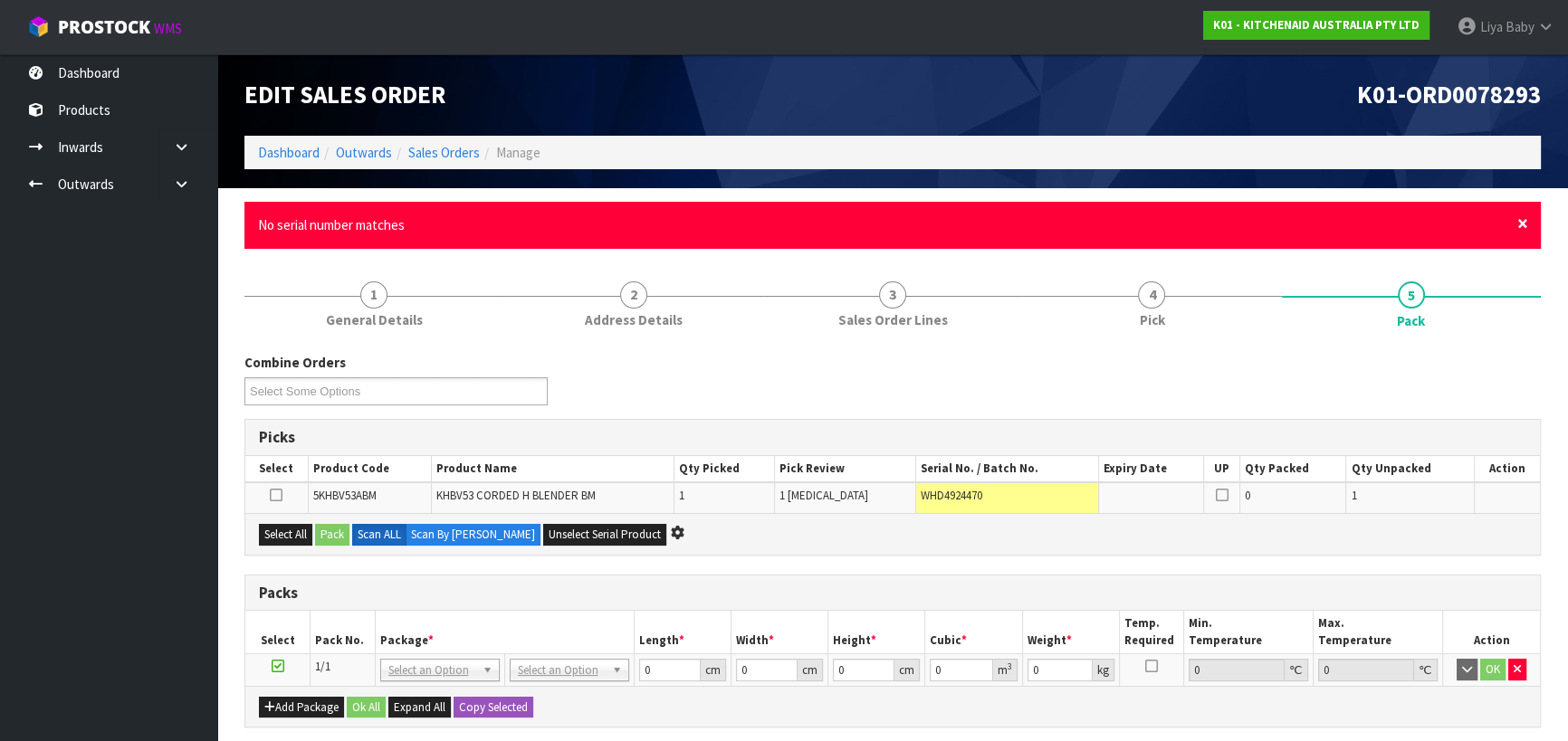
click at [1525, 221] on span "×" at bounding box center [1523, 224] width 11 height 26
click at [1005, 488] on td "WHD4924470" at bounding box center [1007, 497] width 183 height 30
click at [982, 496] on td "WHD4924470" at bounding box center [1007, 497] width 183 height 30
click at [988, 499] on td "WHD4924470" at bounding box center [1007, 497] width 183 height 30
drag, startPoint x: 970, startPoint y: 498, endPoint x: 904, endPoint y: 514, distance: 67.9
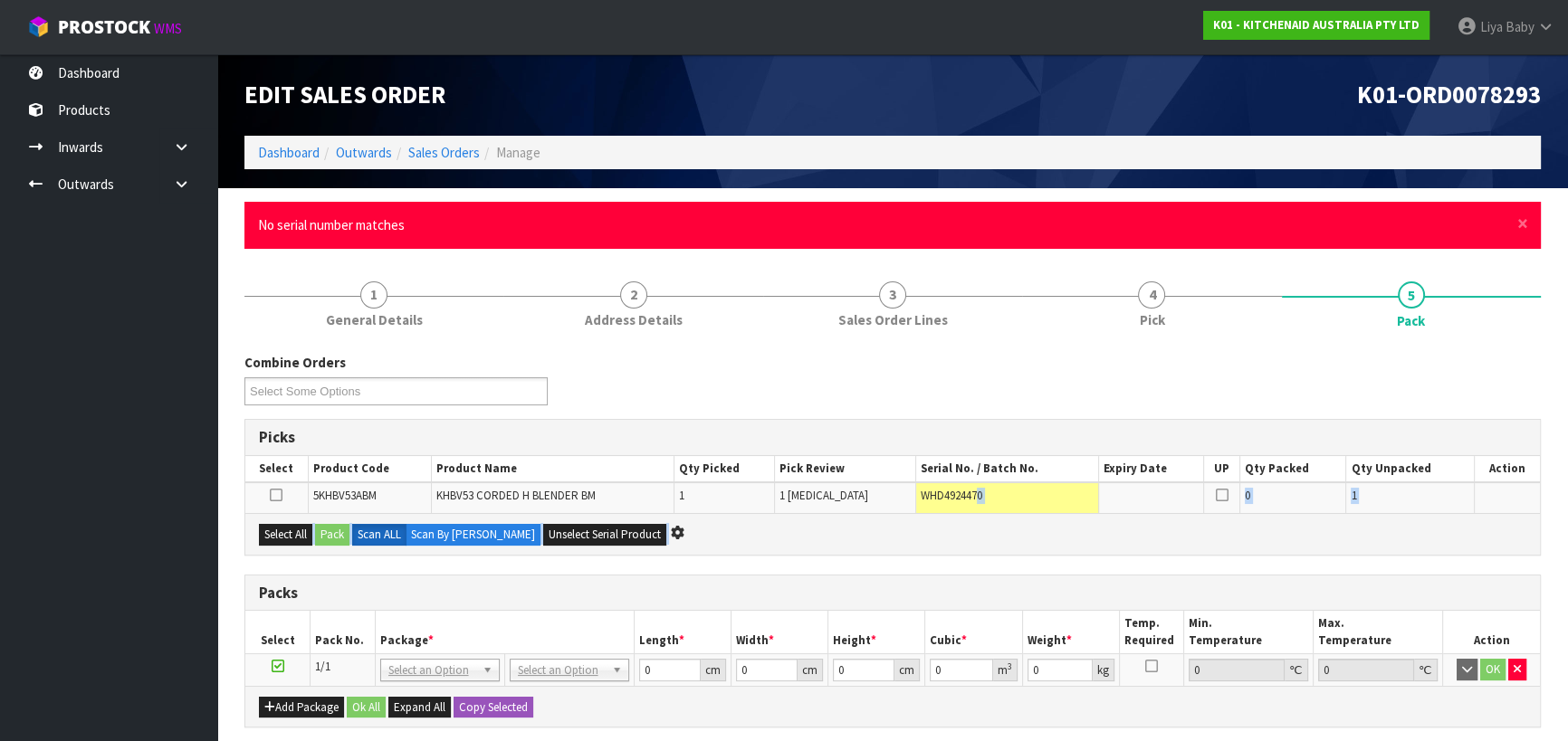
click at [904, 514] on div "Picks Select Product Code Product Name Qty Picked Pick Review Serial No. / Batc…" at bounding box center [892, 487] width 1296 height 136
click at [1005, 414] on div "Combine Orders K01-ORD0078282 K01-ORD0078291 K01-ORD0078292 K01-ORD0078293 K01-…" at bounding box center [892, 385] width 1323 height 65
click at [998, 494] on td "WHD4924470" at bounding box center [1007, 497] width 183 height 30
click at [977, 493] on span "WHD4924470" at bounding box center [951, 495] width 62 height 16
click at [978, 489] on span "WHD4924470" at bounding box center [951, 495] width 62 height 16
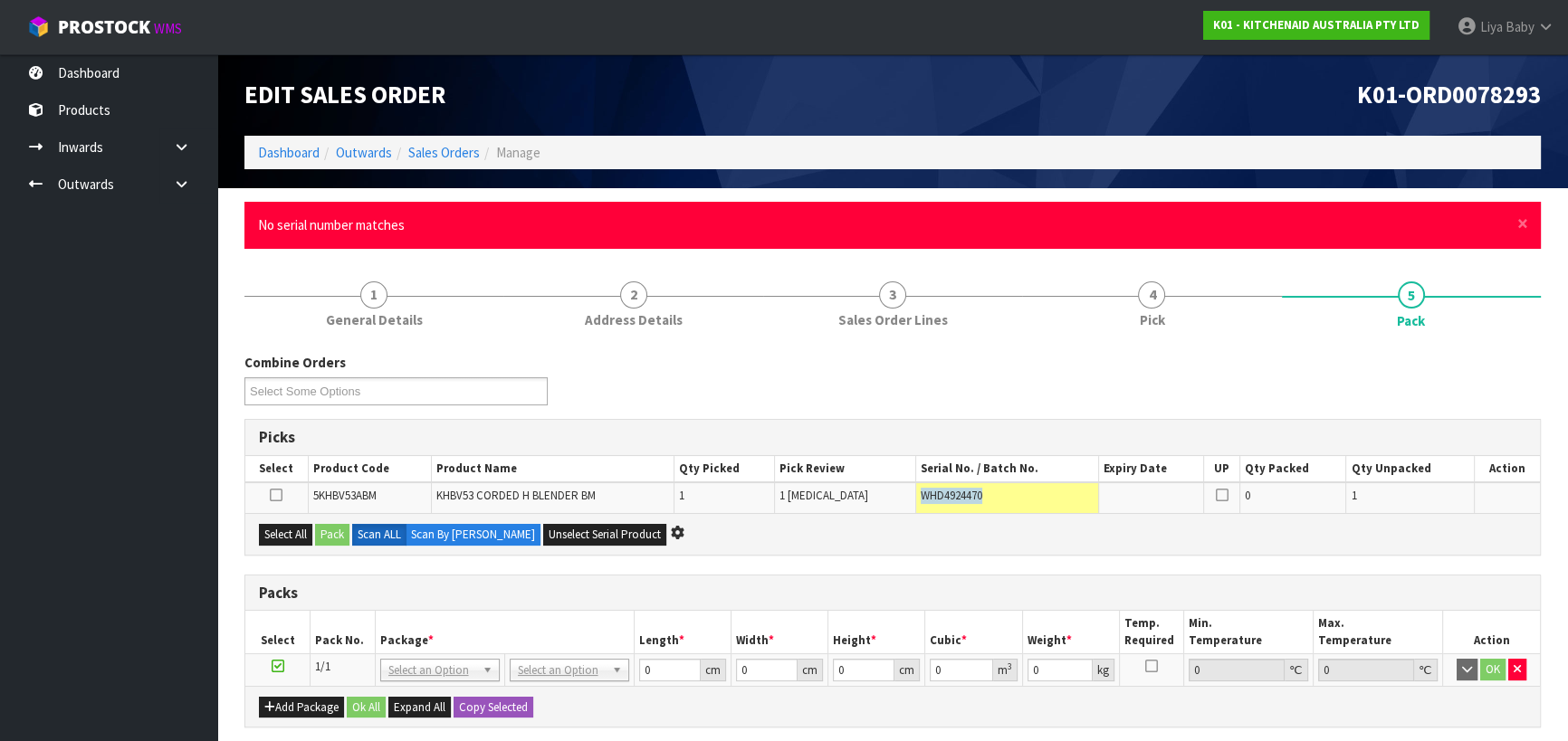
drag, startPoint x: 978, startPoint y: 489, endPoint x: 914, endPoint y: 483, distance: 64.3
click at [916, 483] on td "WHD4924470" at bounding box center [1007, 497] width 183 height 30
click at [952, 492] on span "WHD4924470" at bounding box center [951, 495] width 62 height 16
click at [968, 489] on span "WHD4924470" at bounding box center [951, 495] width 62 height 16
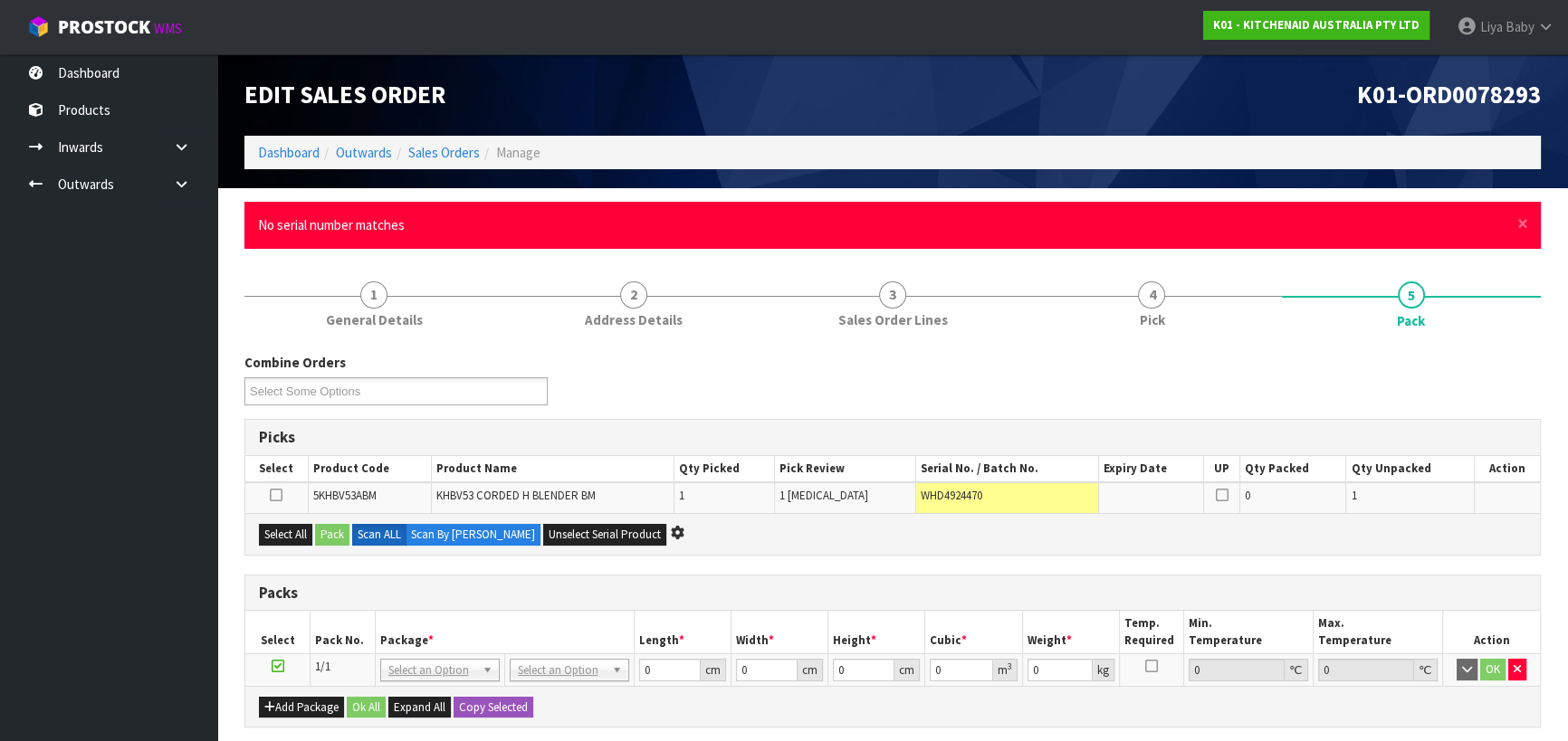
click at [985, 490] on td "WHD4924470" at bounding box center [1007, 497] width 183 height 30
click at [1522, 224] on span "×" at bounding box center [1523, 224] width 11 height 26
click at [1519, 227] on span "×" at bounding box center [1523, 224] width 11 height 26
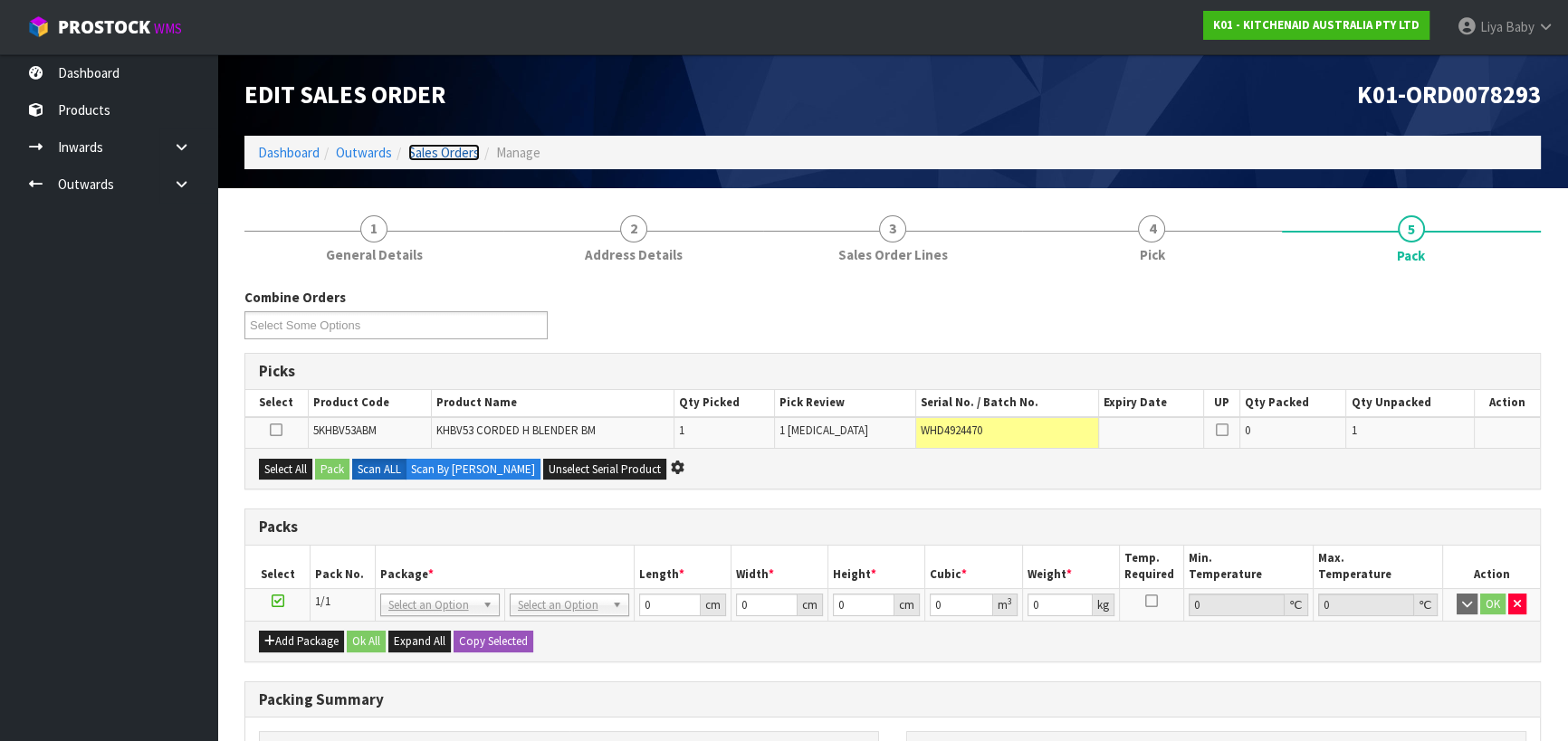
click at [439, 154] on link "Sales Orders" at bounding box center [444, 152] width 72 height 17
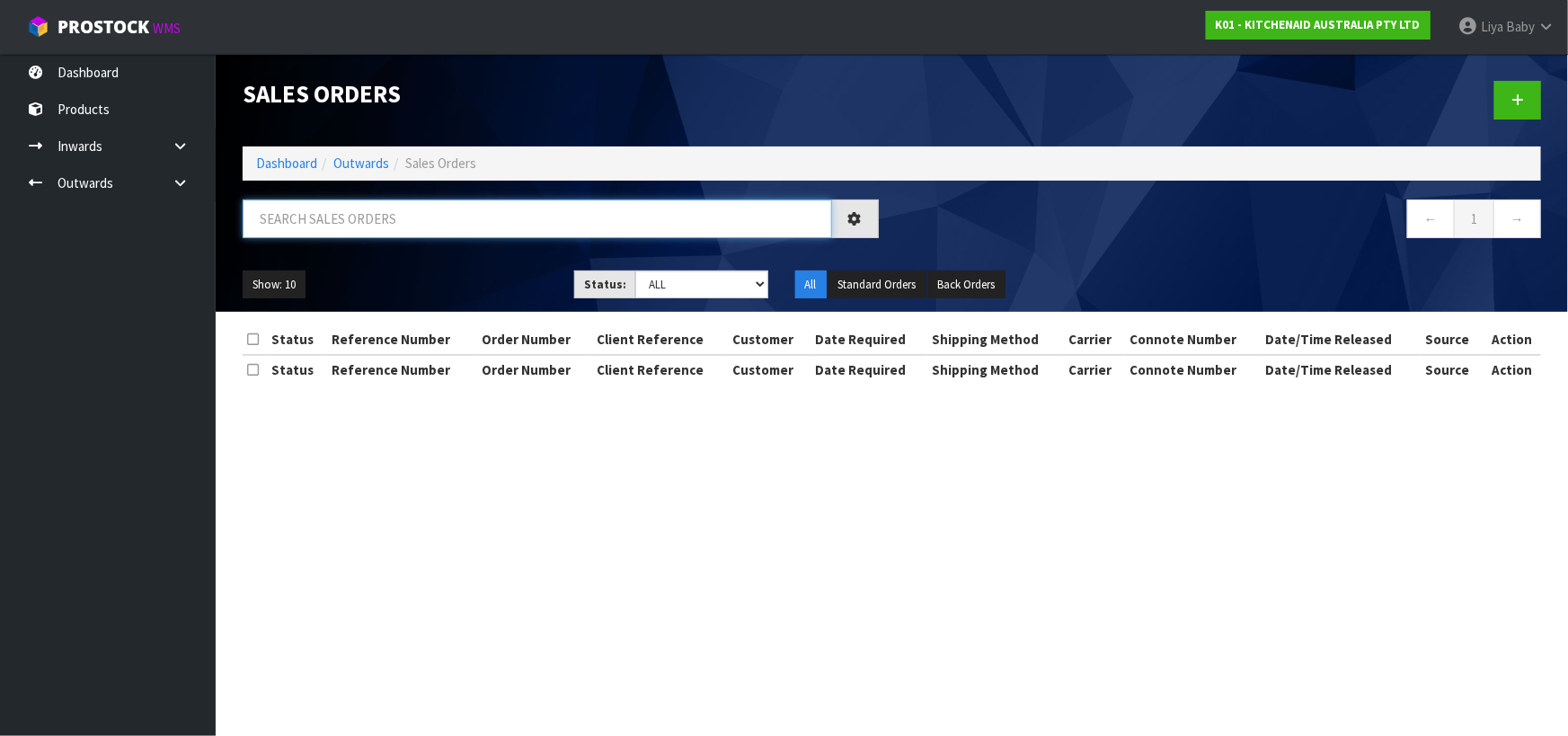
click at [408, 224] on input "text" at bounding box center [536, 219] width 589 height 38
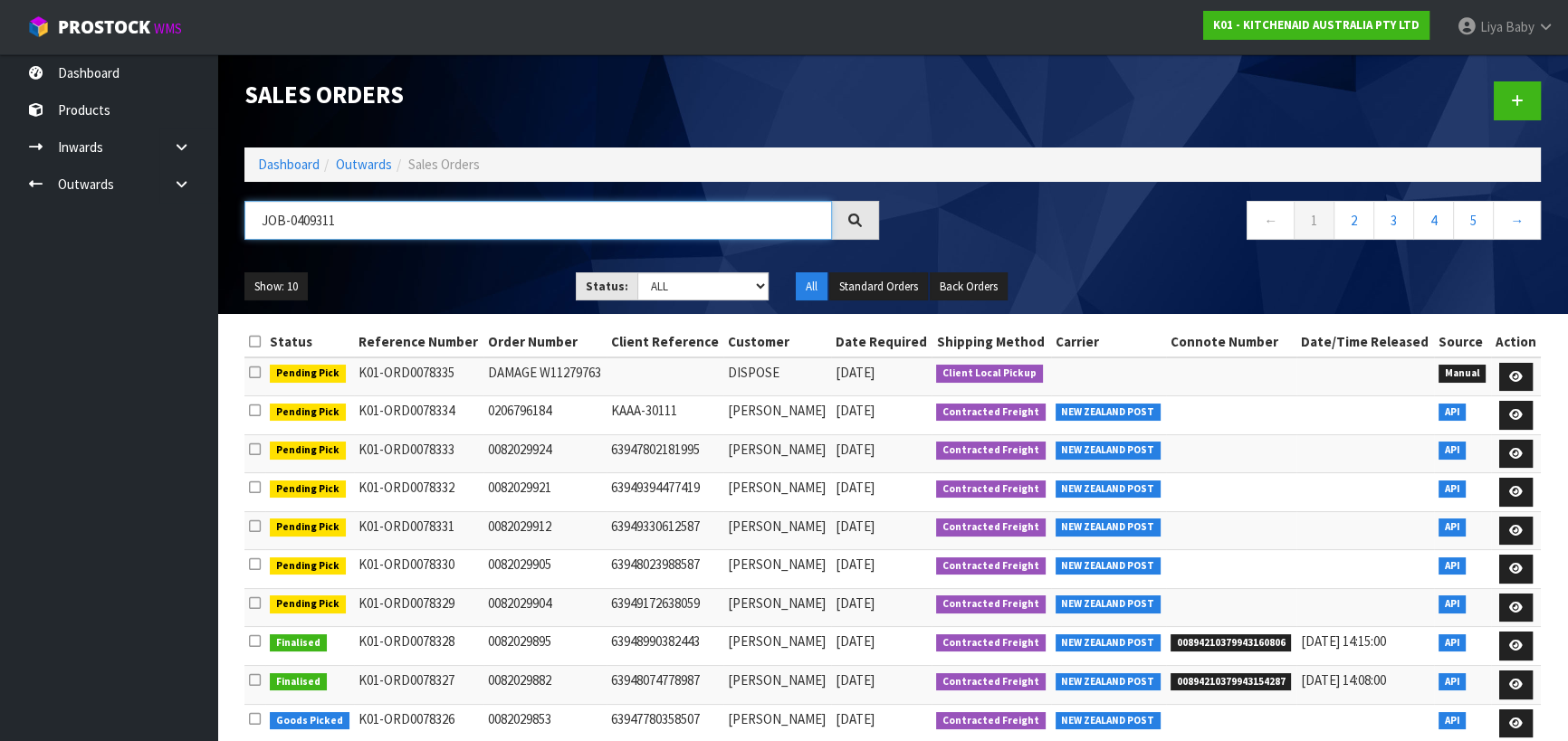
type input "JOB-0409311"
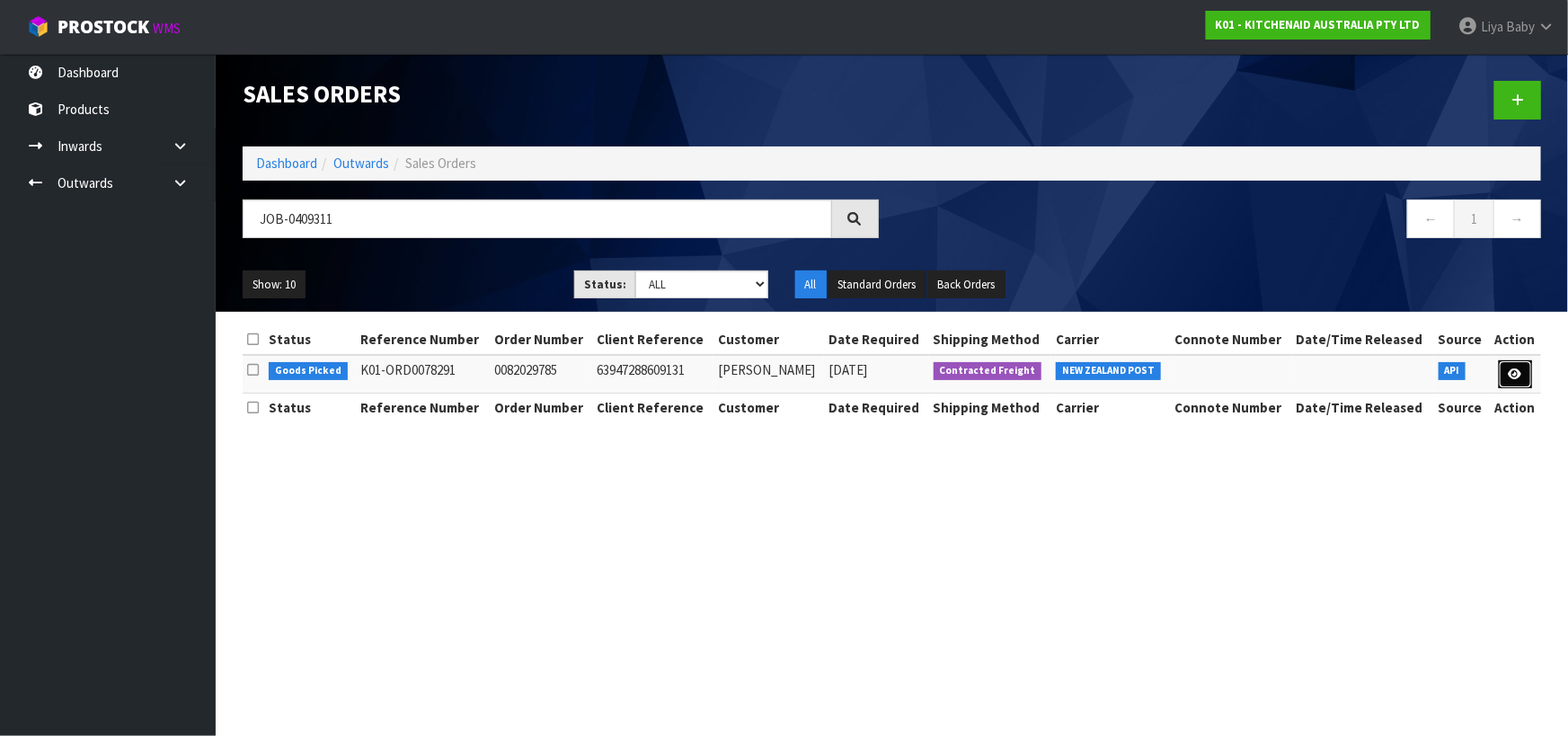
click at [1519, 366] on link at bounding box center [1515, 374] width 33 height 28
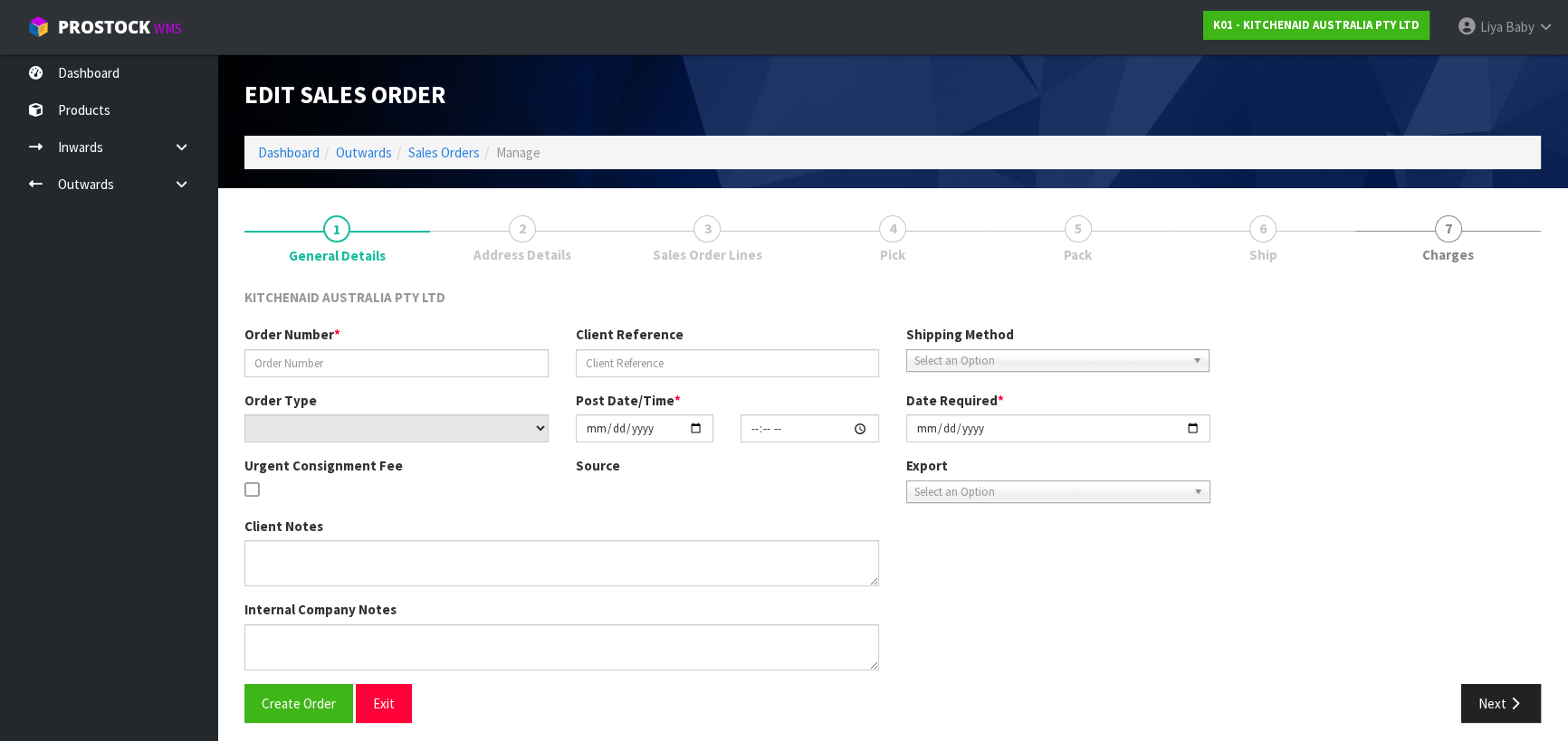
type input "0082029785"
type input "63947288609131"
select select "number:0"
type input "2025-08-25"
type input "15:34:55.000"
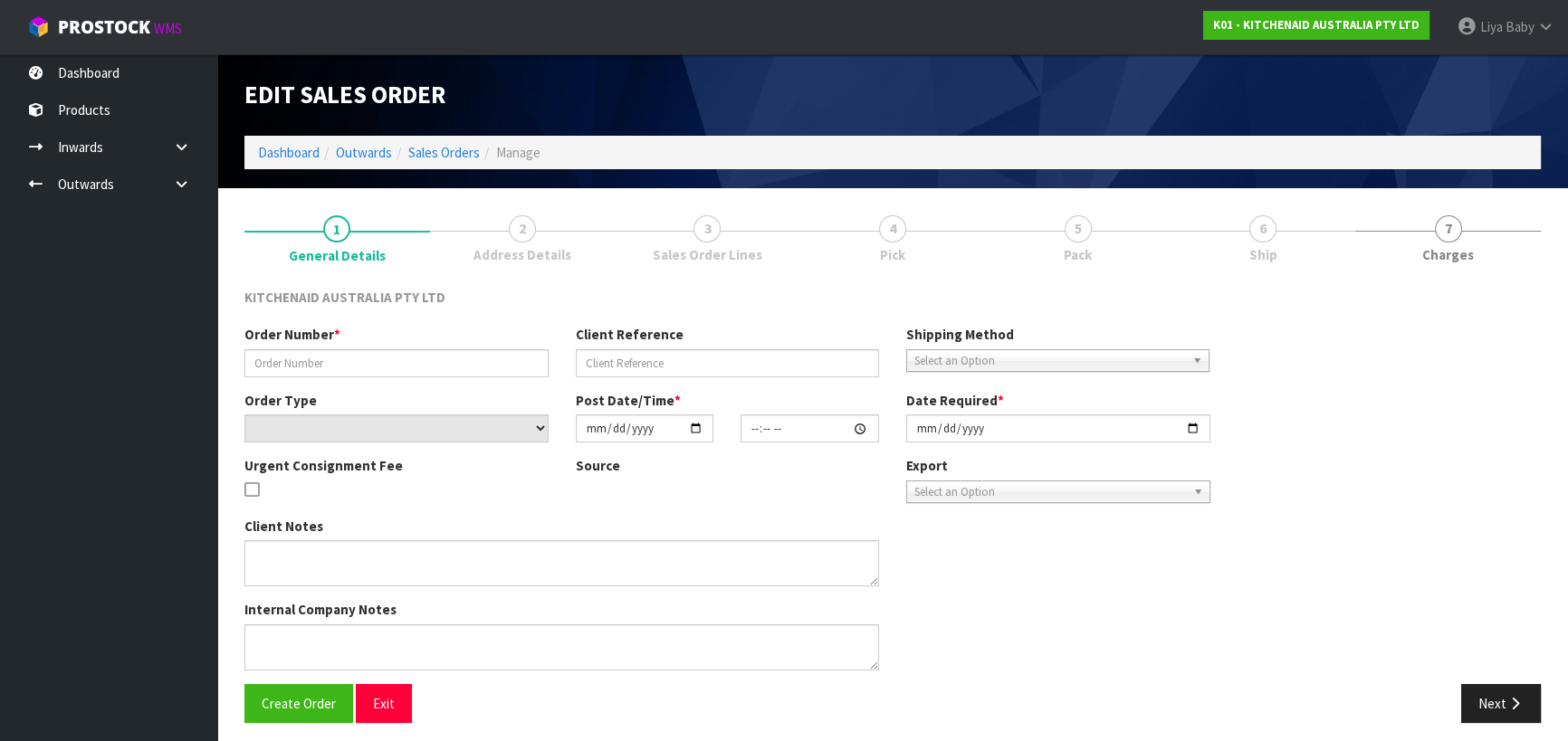
type input "2025-08-25"
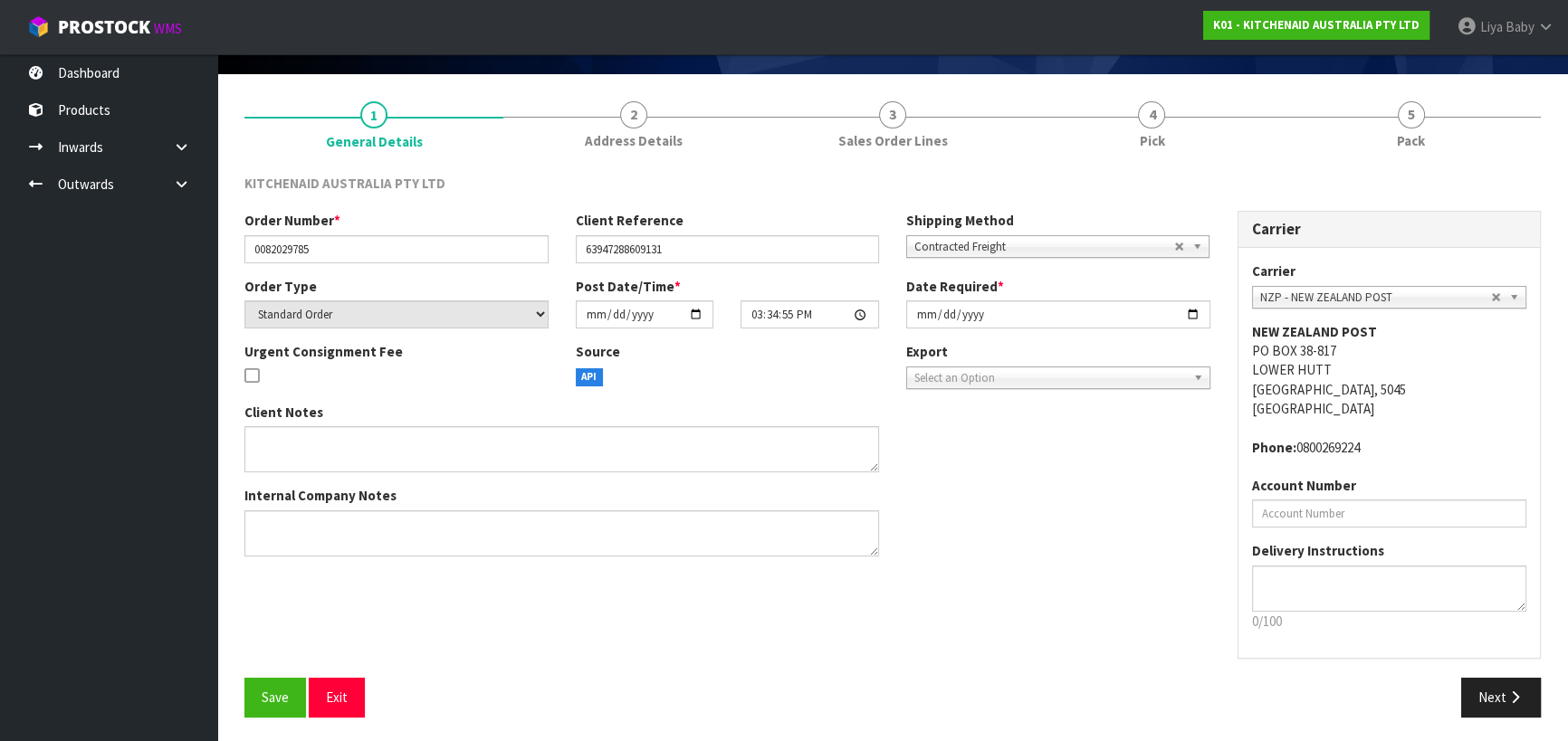
scroll to position [117, 0]
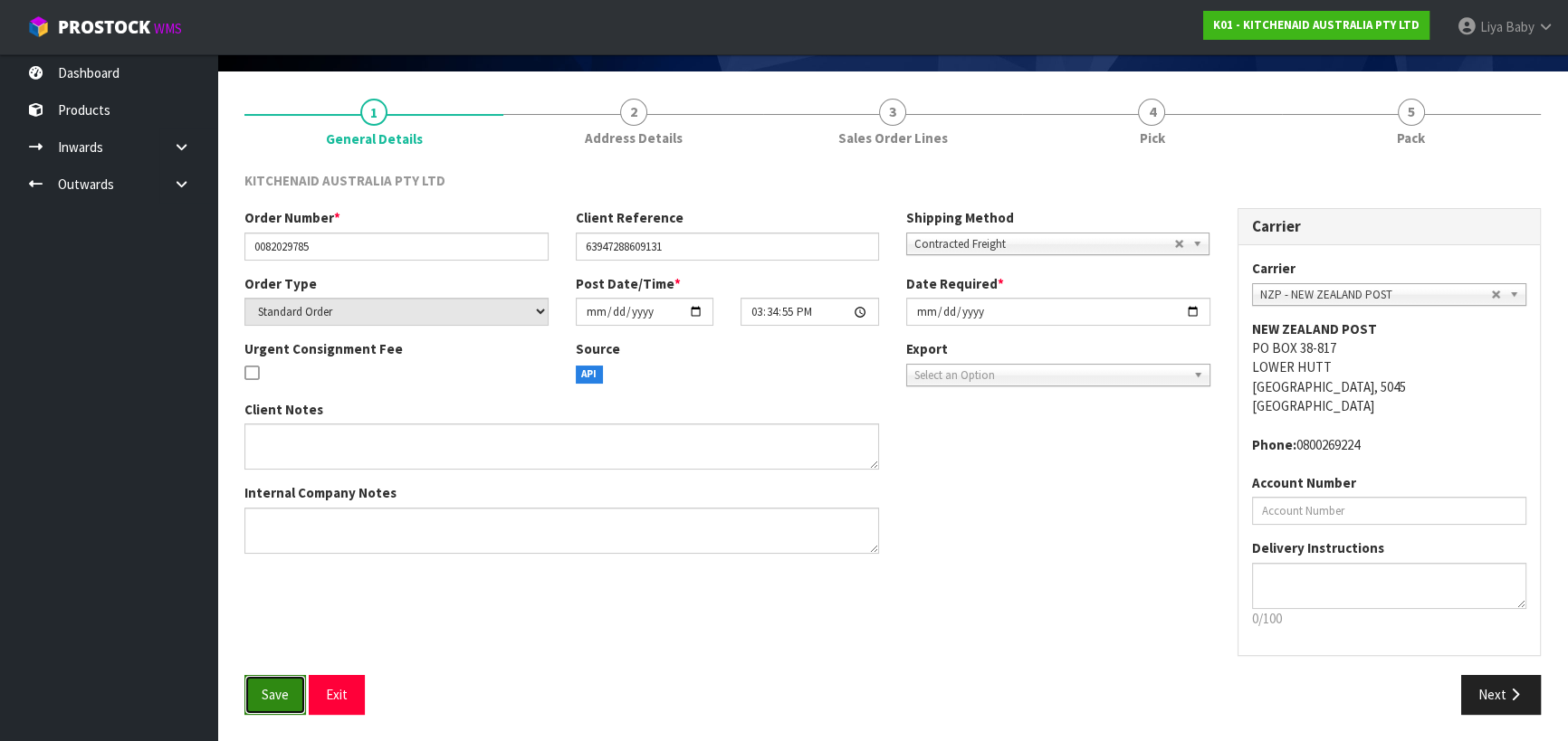
click at [268, 687] on span "Save" at bounding box center [274, 694] width 27 height 17
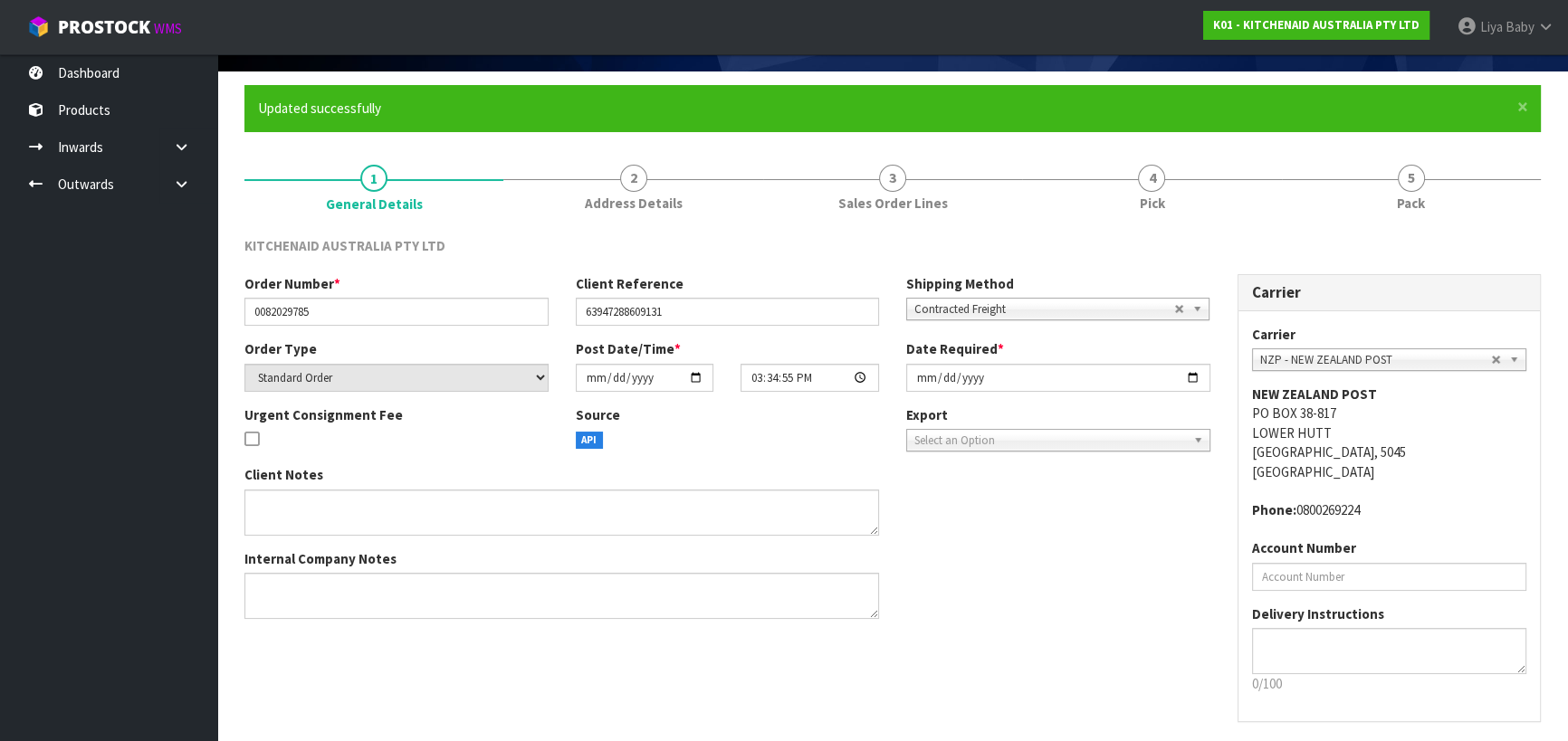
scroll to position [0, 0]
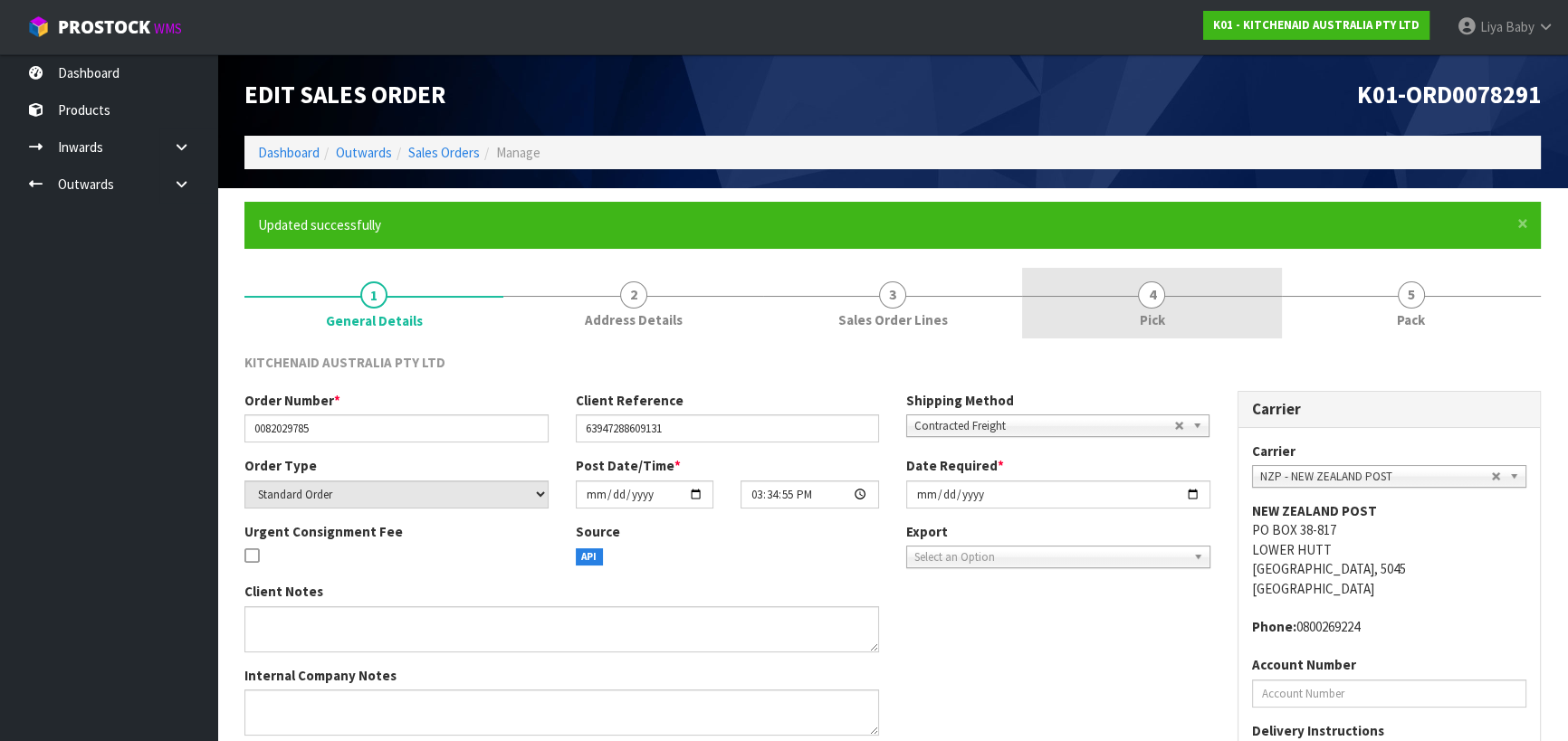
click at [1191, 310] on link "4 Pick" at bounding box center [1151, 304] width 259 height 72
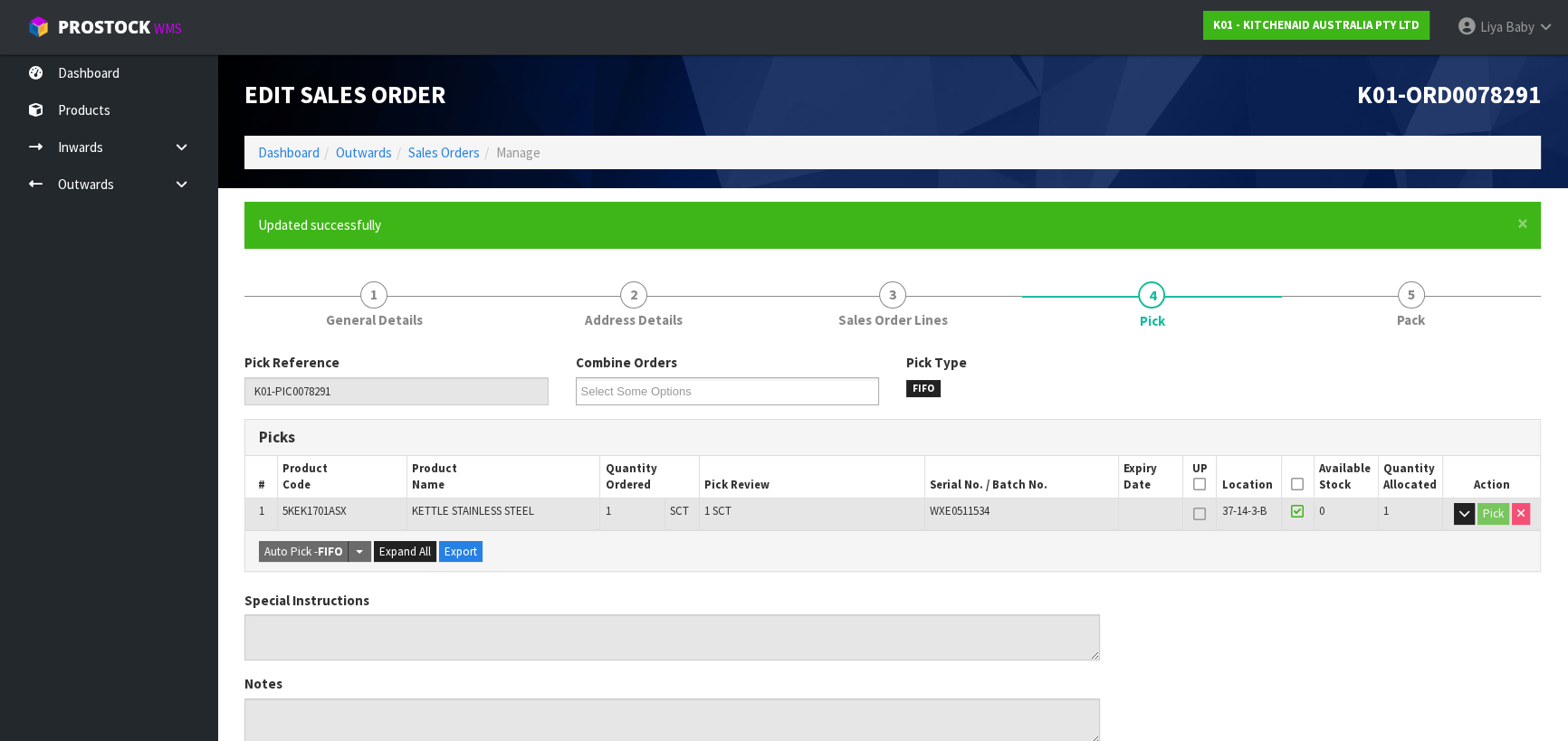
click at [1299, 485] on icon at bounding box center [1297, 484] width 13 height 1
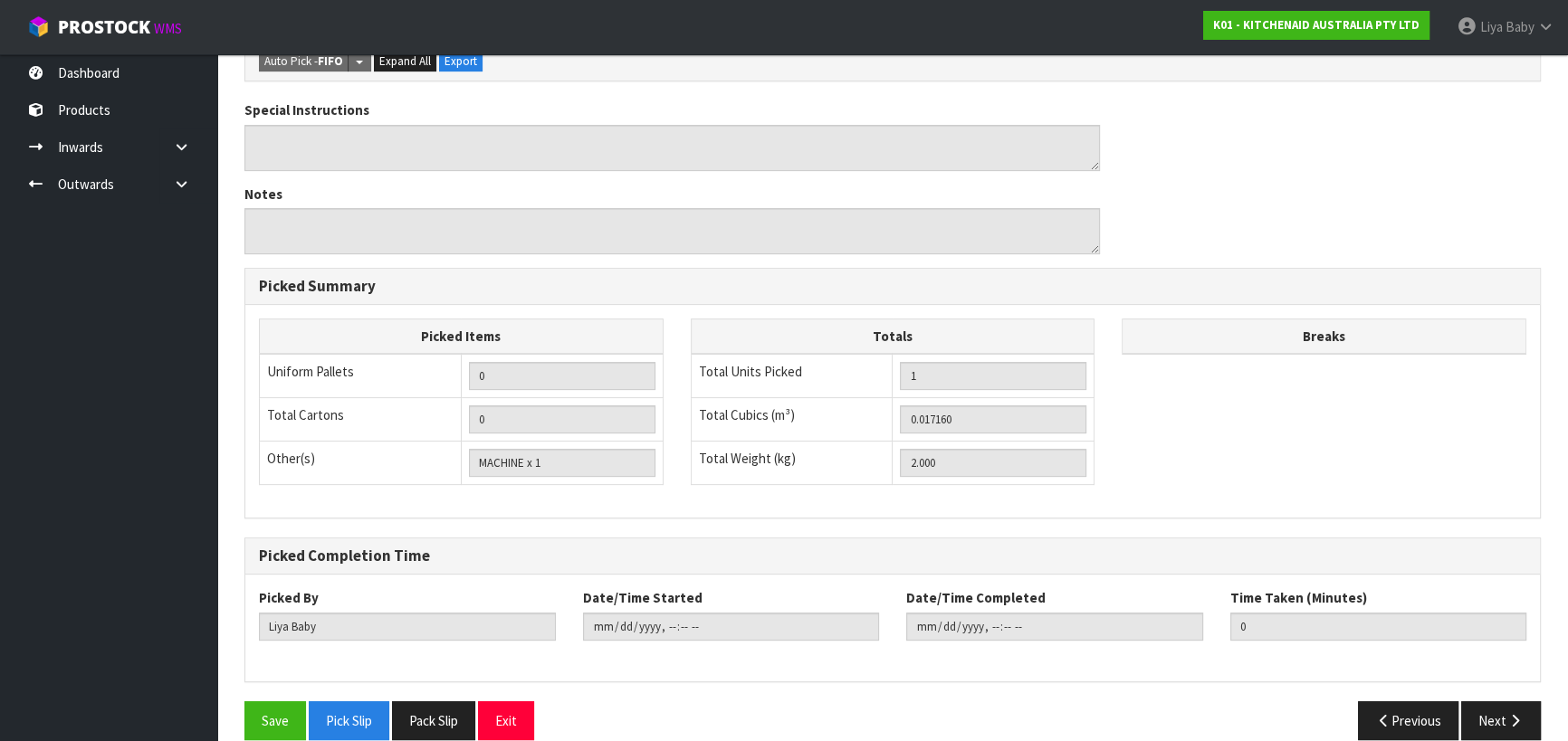
scroll to position [578, 0]
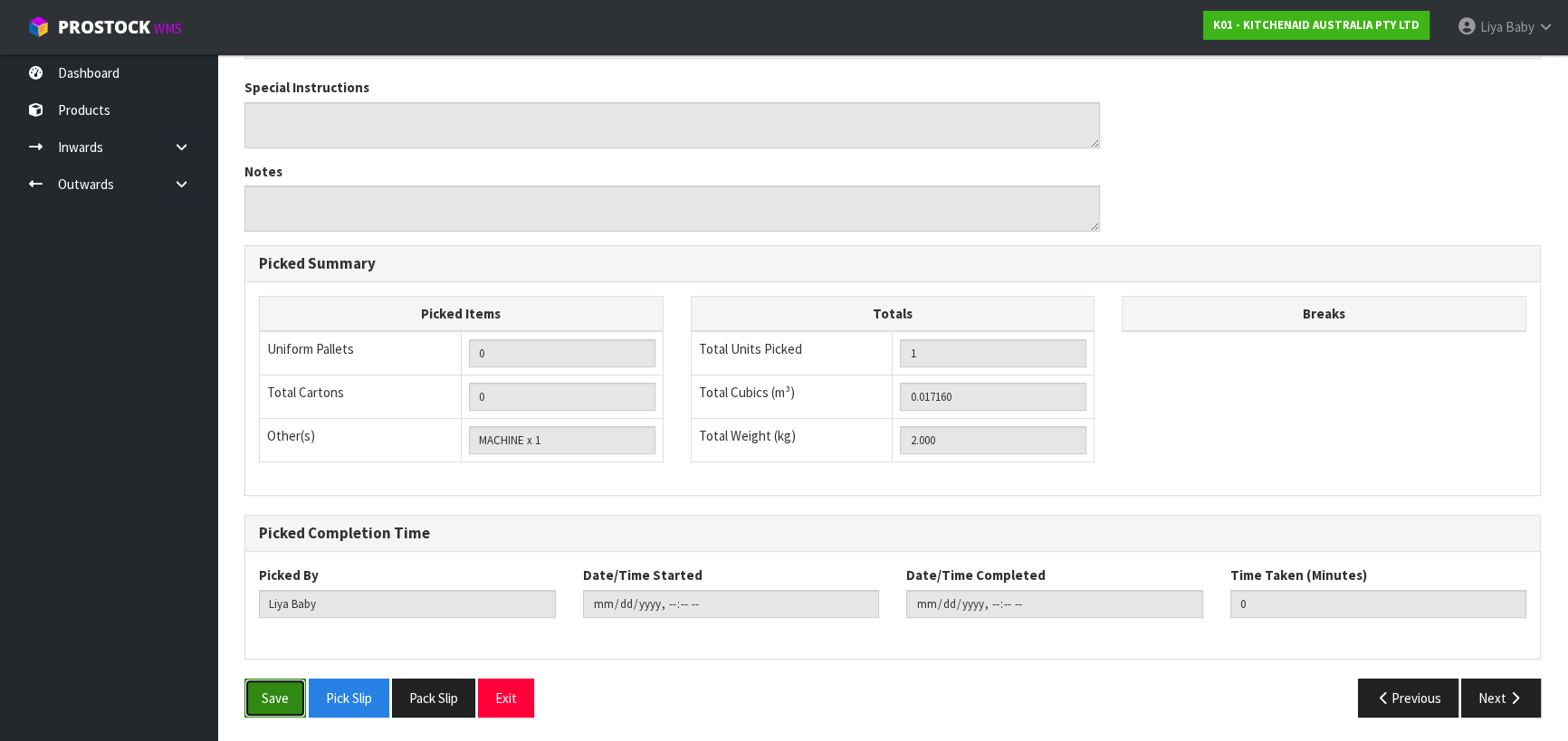
click at [260, 690] on button "Save" at bounding box center [274, 698] width 62 height 39
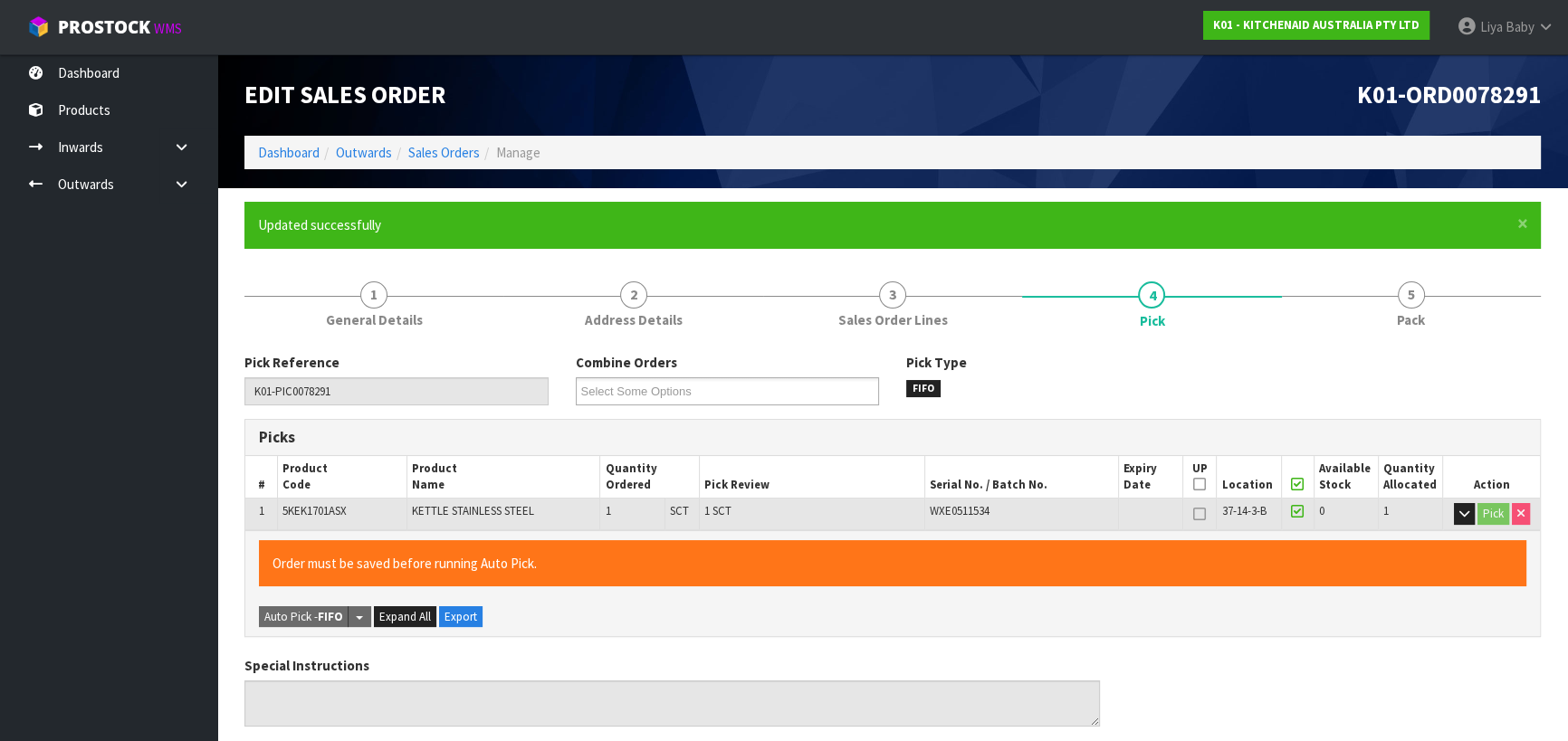
type input "2025-08-26T15:31:13"
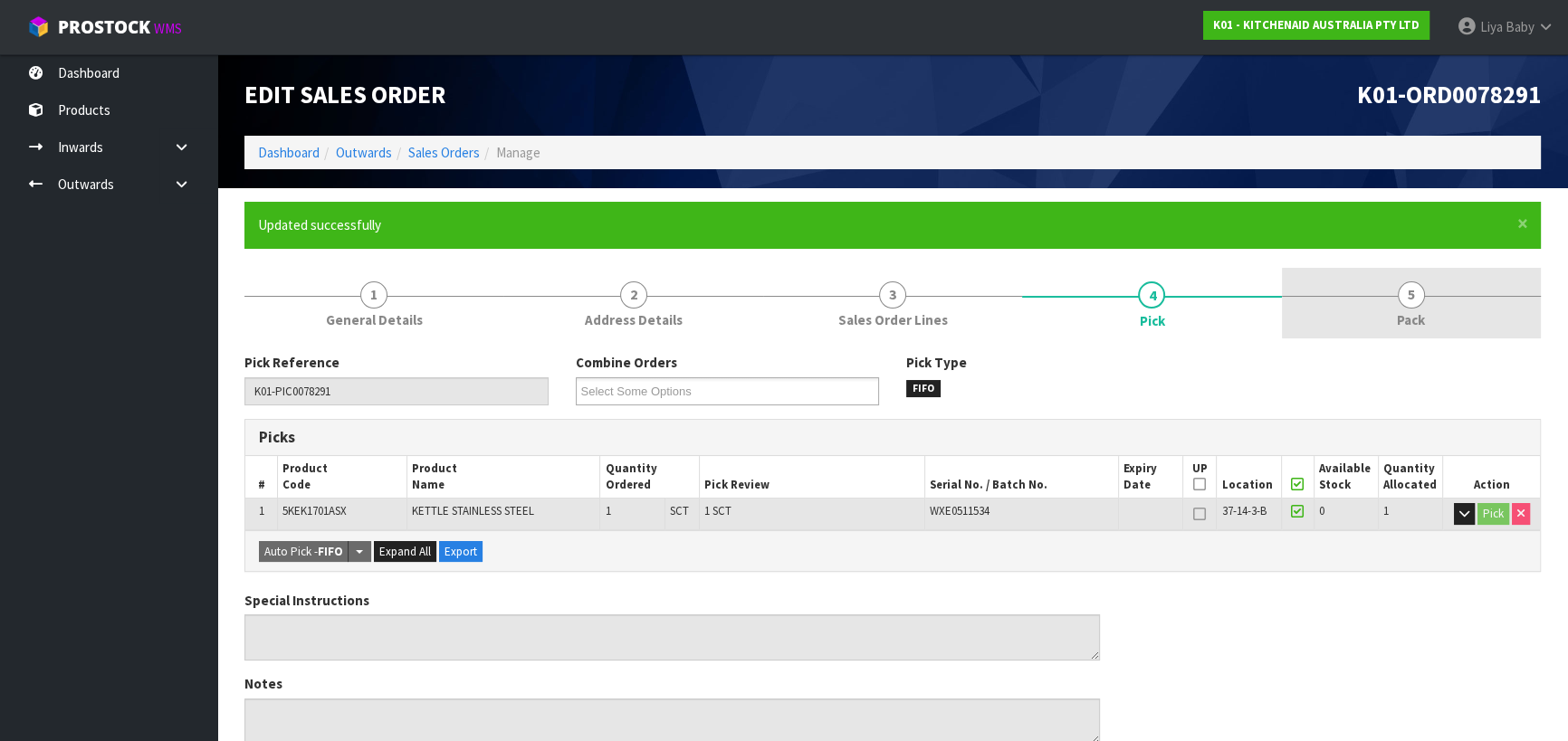
click at [1438, 275] on link "5 Pack" at bounding box center [1411, 304] width 259 height 72
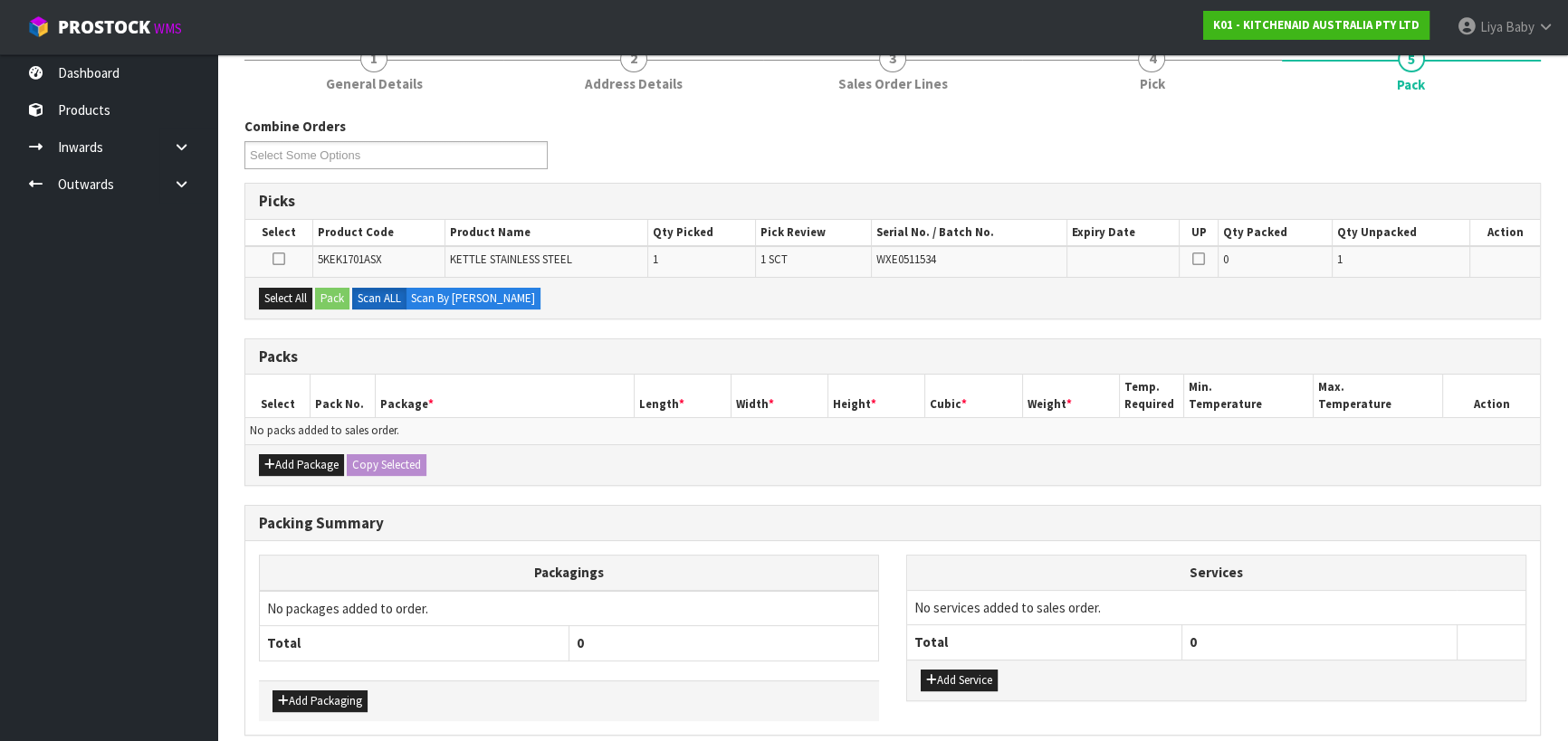
scroll to position [246, 0]
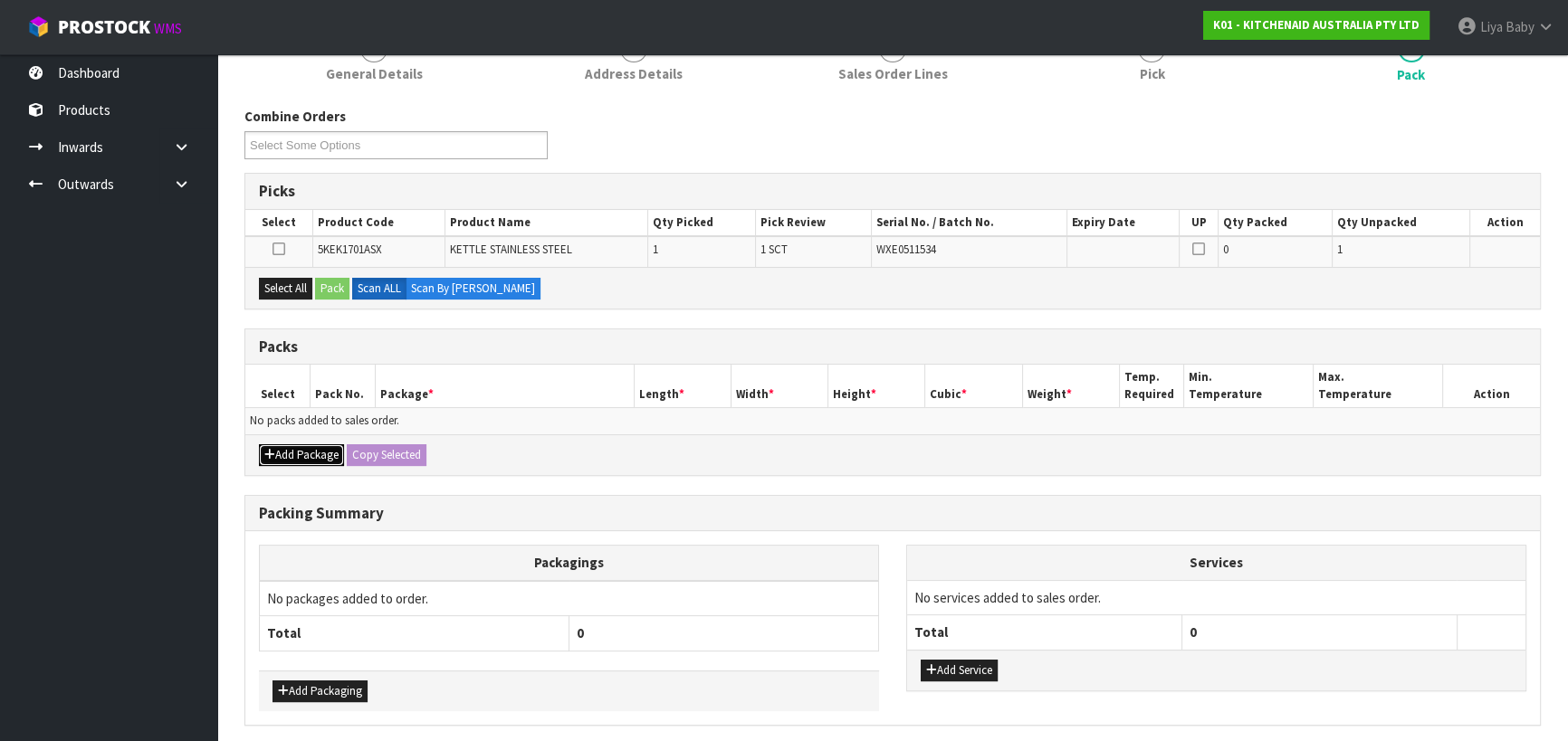
click at [319, 452] on button "Add Package" at bounding box center [301, 456] width 85 height 22
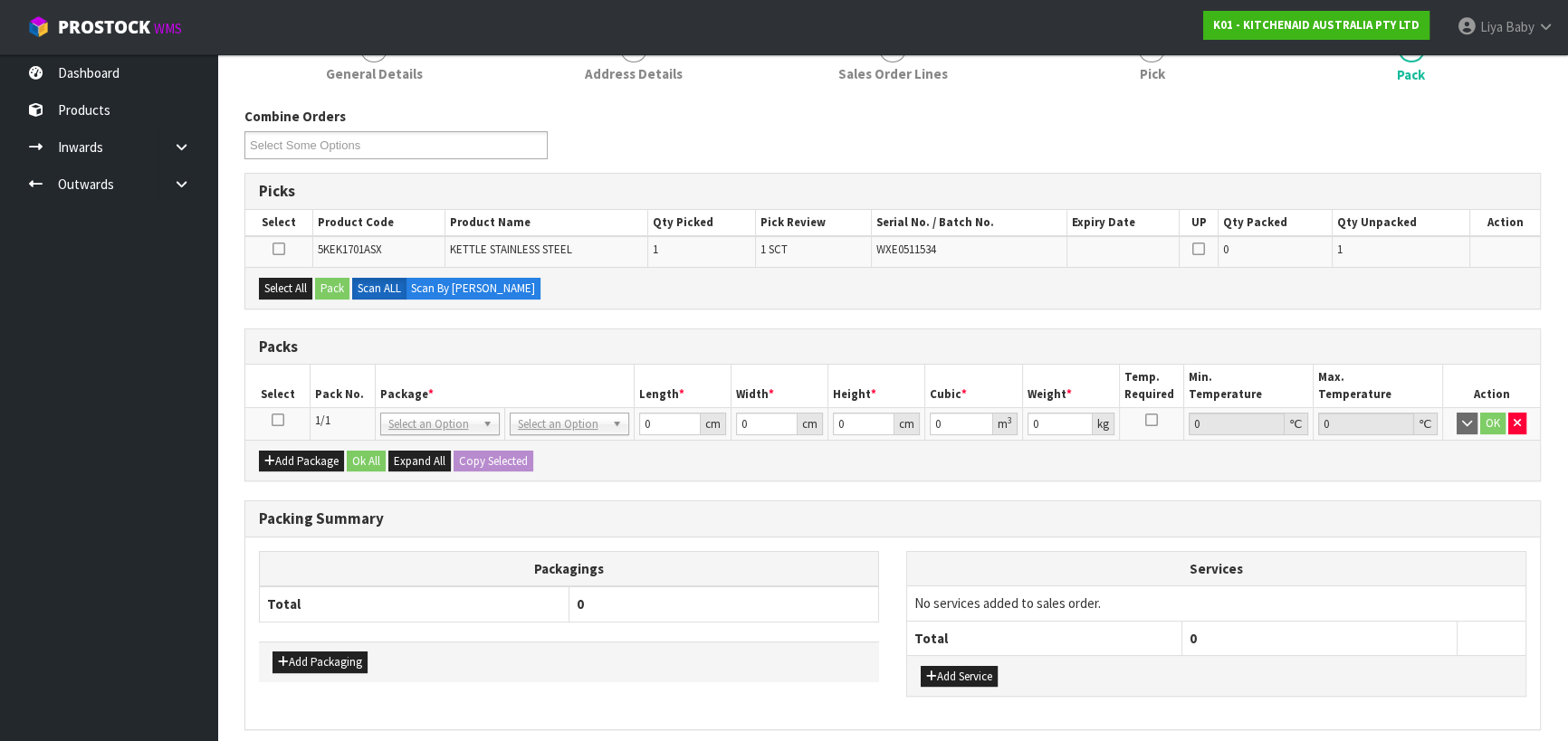
click at [280, 420] on icon at bounding box center [278, 420] width 13 height 1
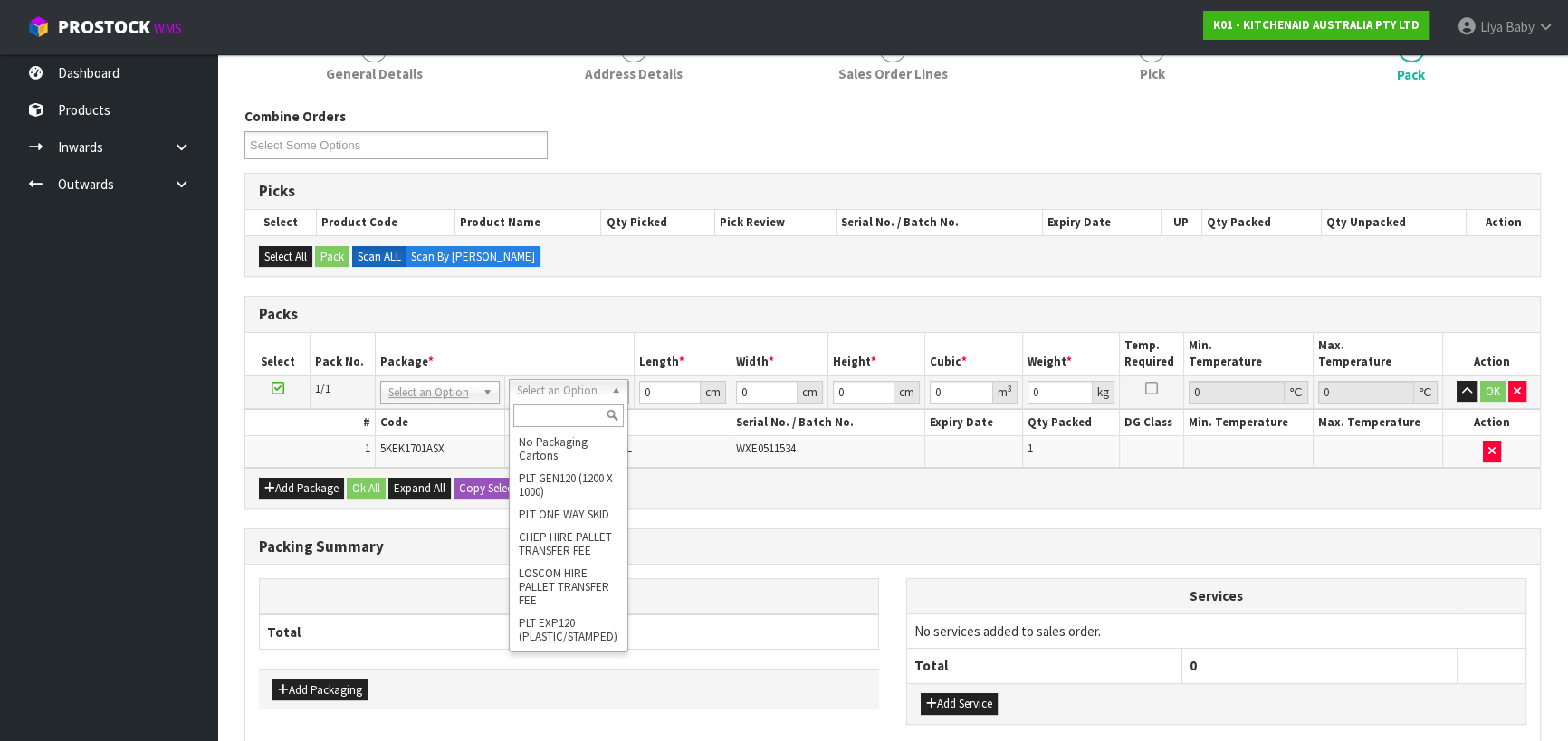
click at [575, 423] on input "text" at bounding box center [568, 416] width 110 height 23
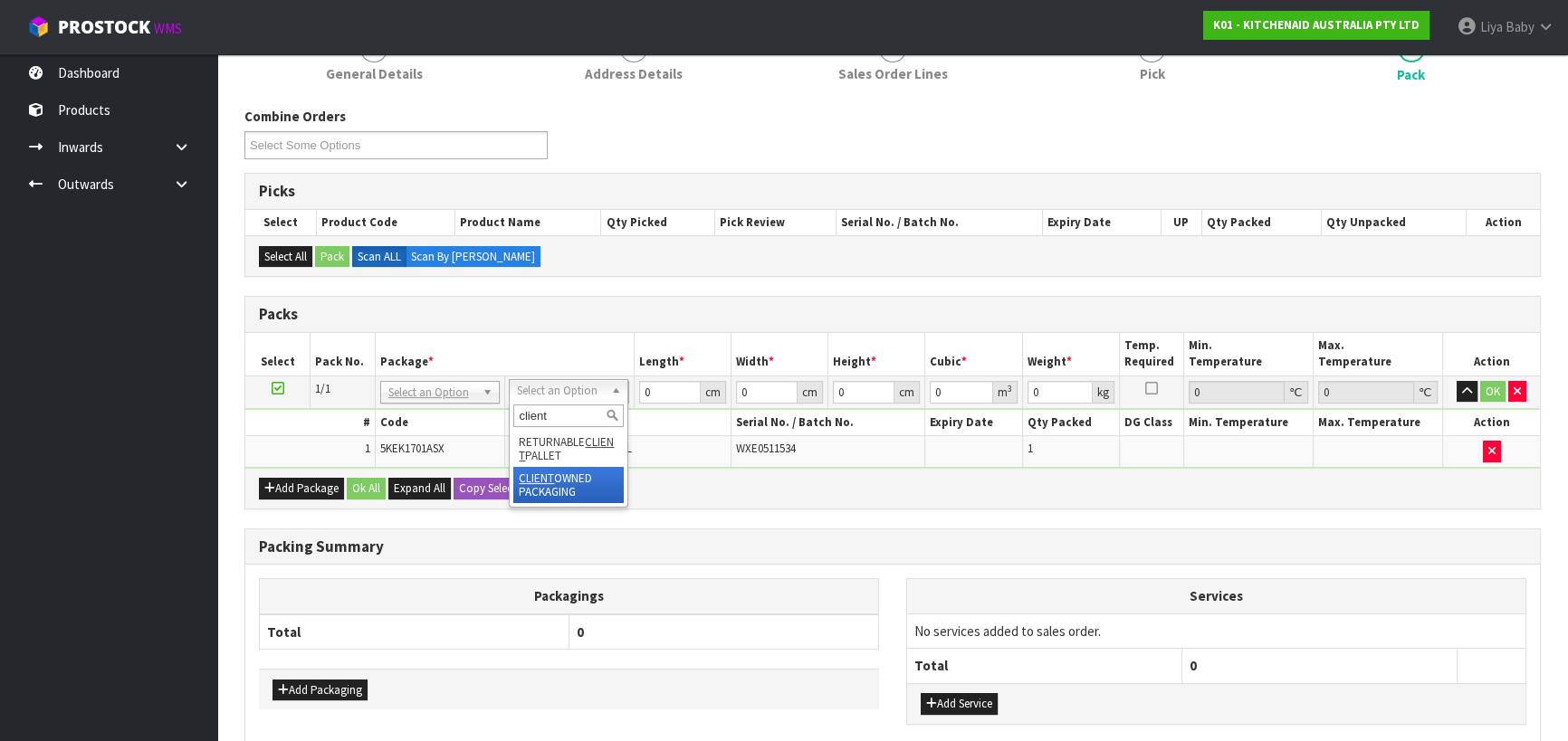
type input "client"
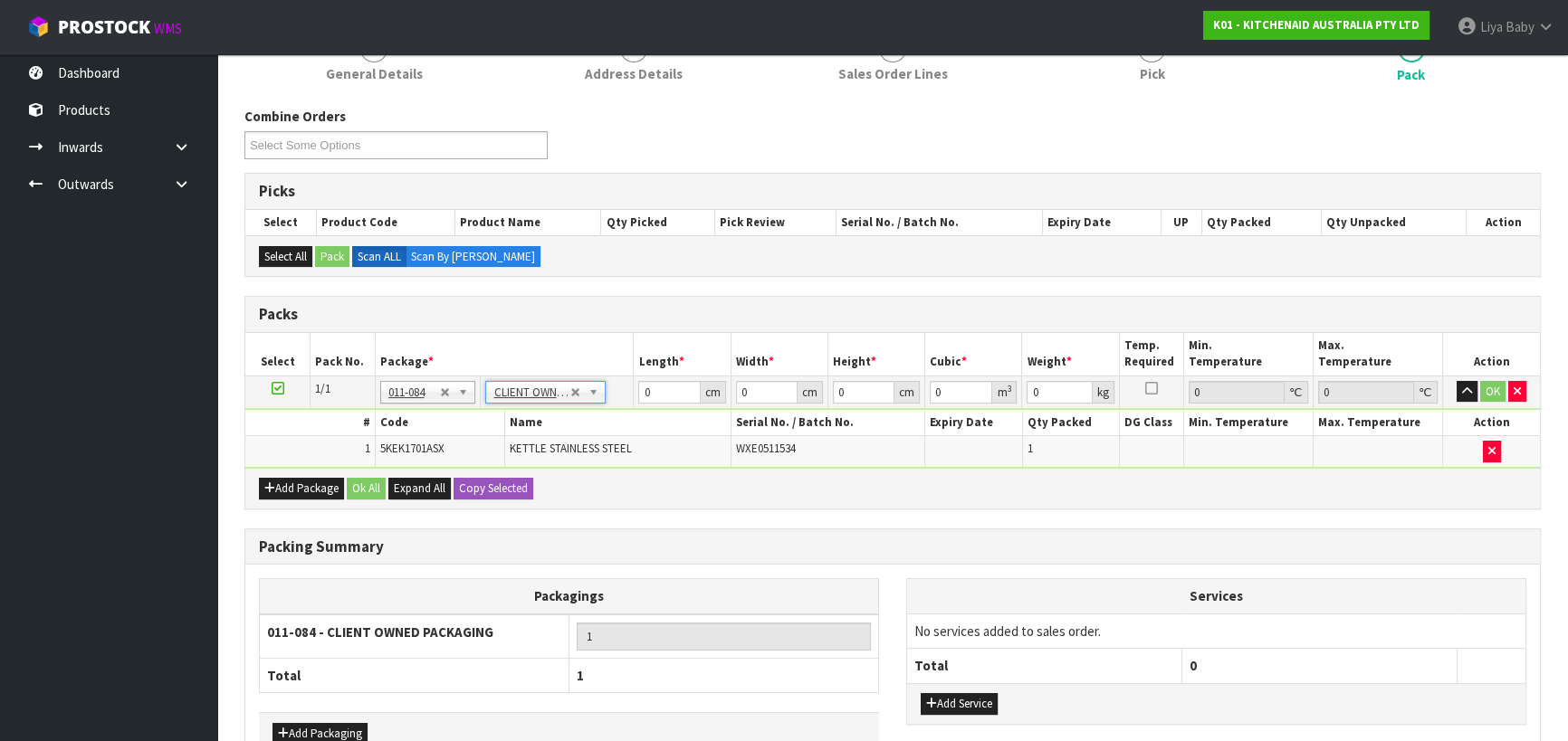
type input "2"
click at [668, 382] on input "0" at bounding box center [668, 392] width 62 height 23
type input "41"
click at [757, 388] on input "0" at bounding box center [766, 392] width 62 height 23
type input "29"
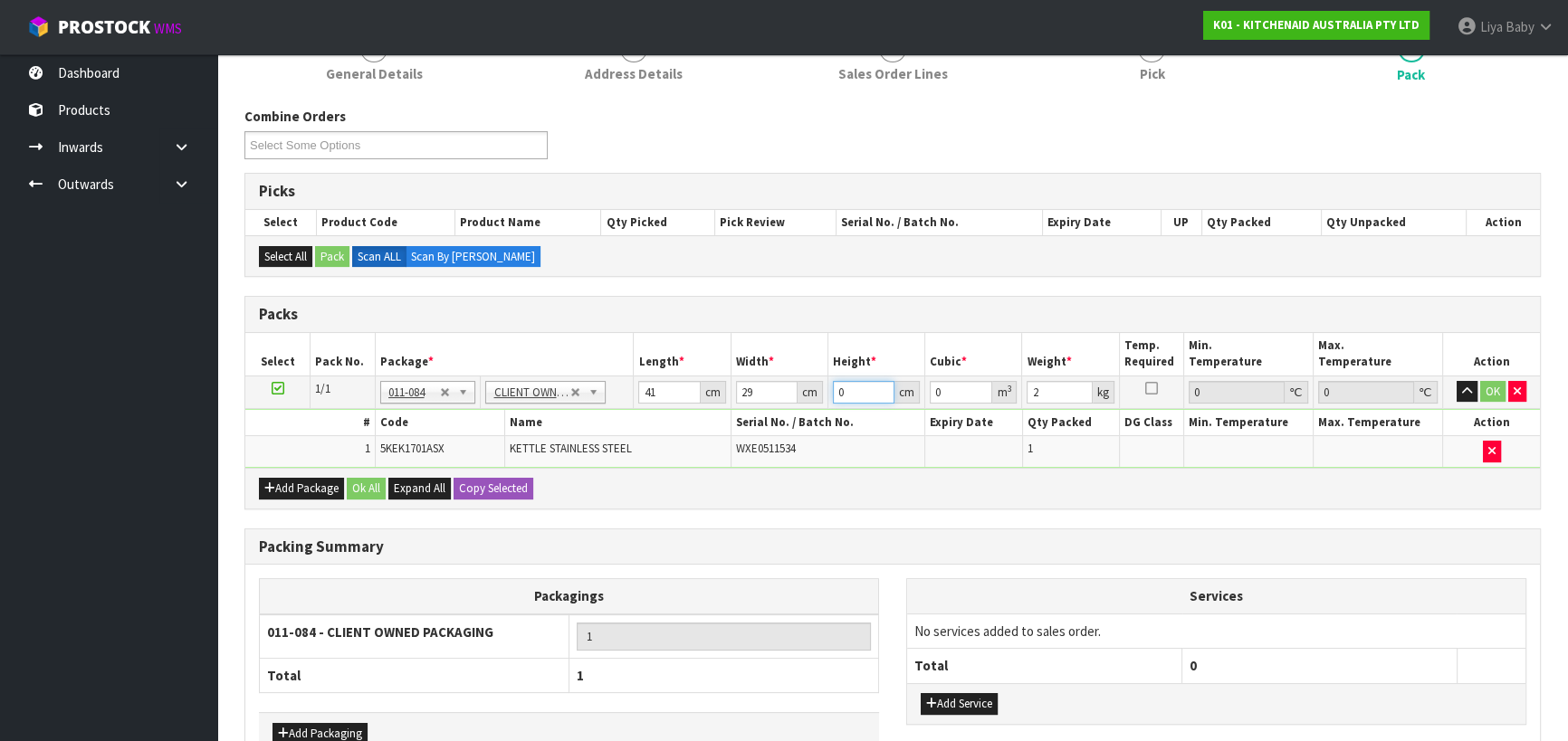
click at [850, 395] on input "0" at bounding box center [864, 392] width 62 height 23
type input "2"
type input "0.002378"
type input "22"
type input "0.026158"
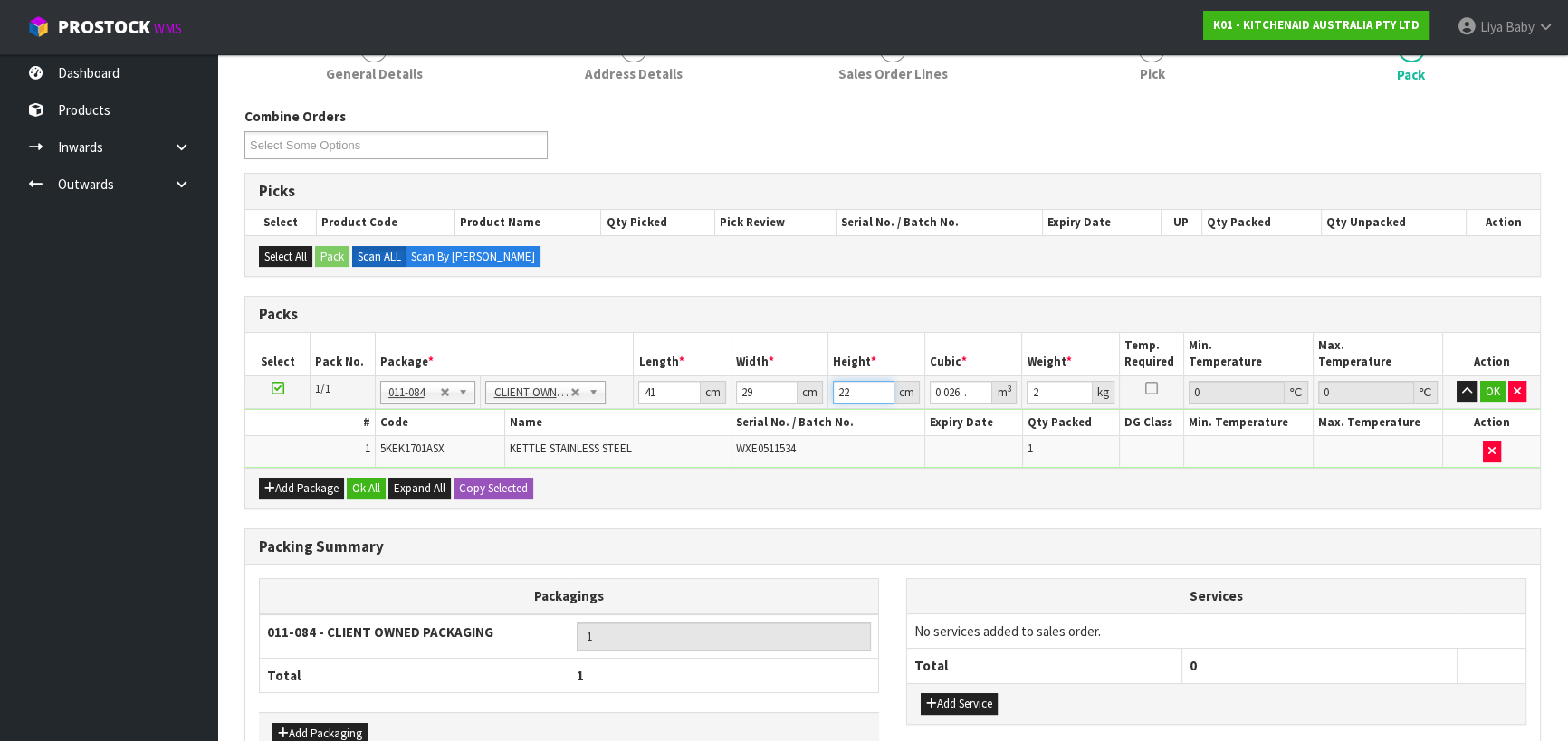
type input "22"
click at [1048, 390] on input "2" at bounding box center [1059, 392] width 65 height 23
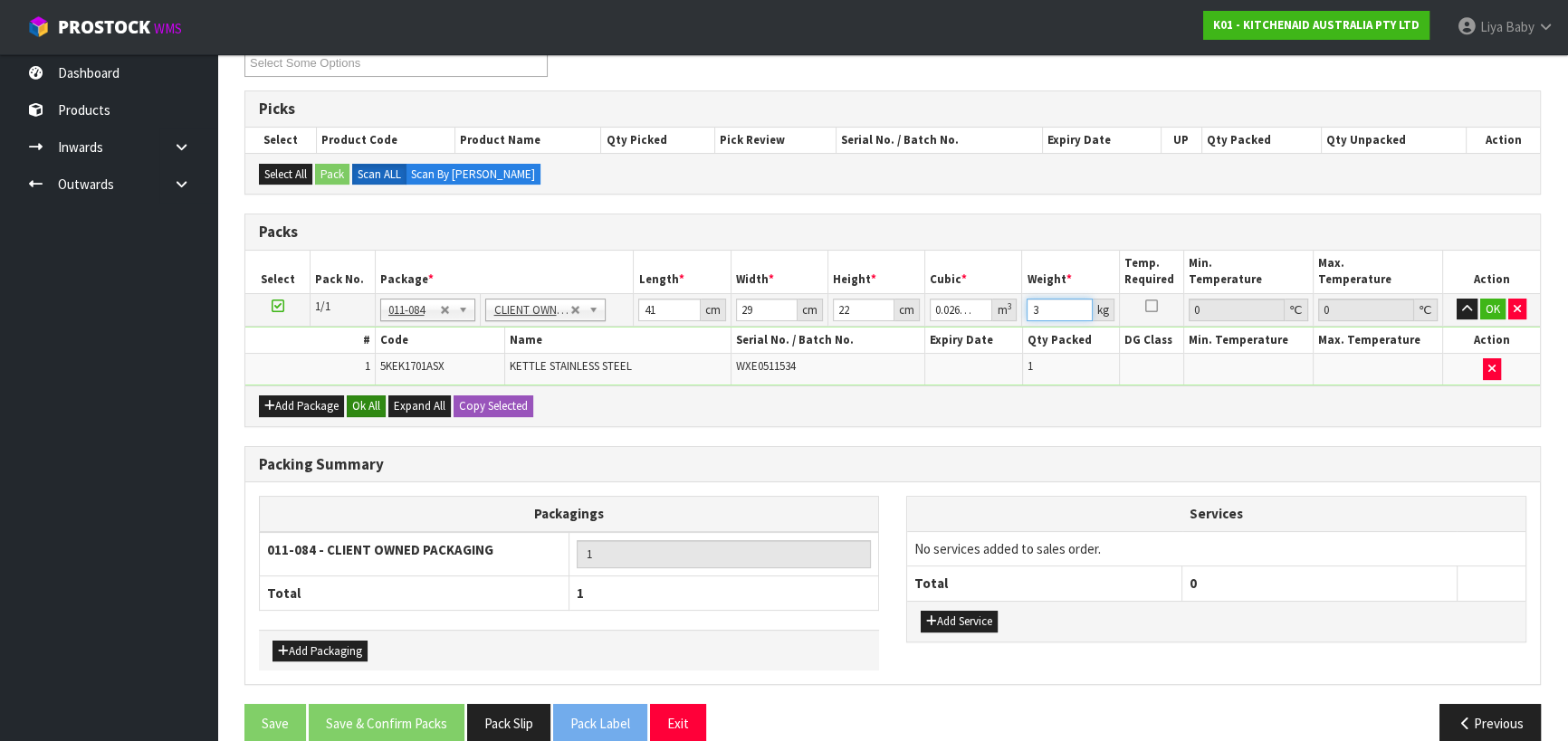
type input "3"
click at [369, 409] on button "Ok All" at bounding box center [366, 407] width 39 height 22
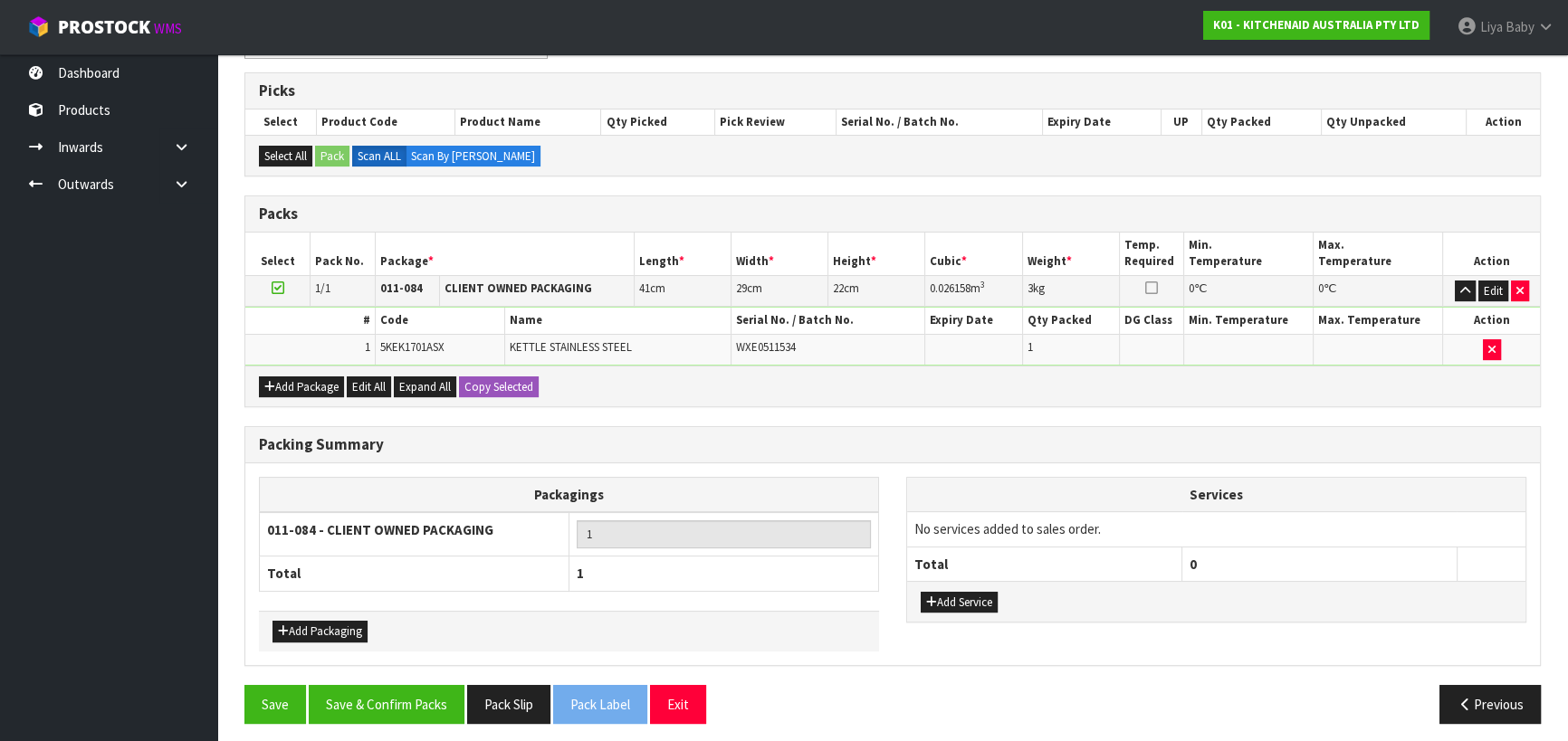
scroll to position [352, 0]
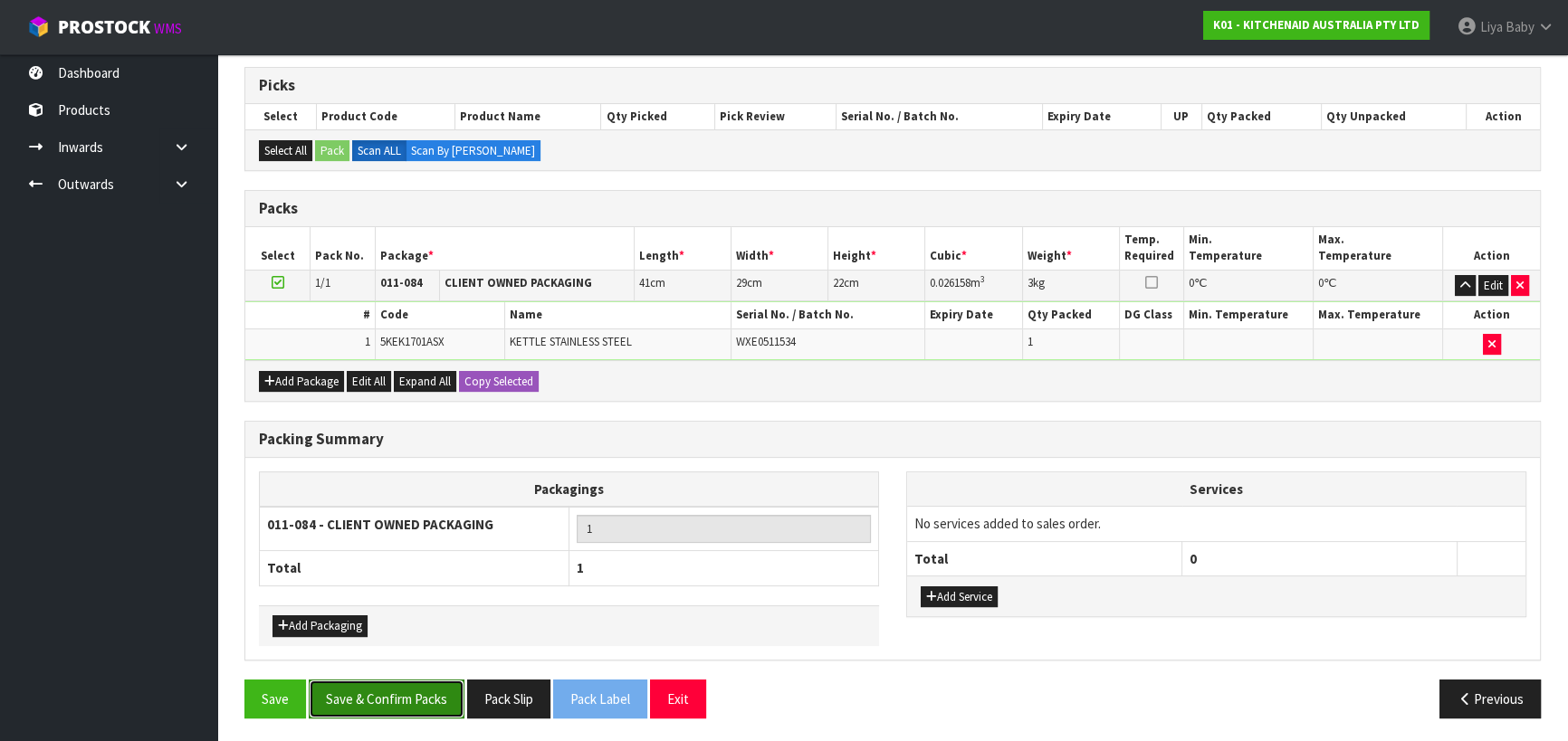
click at [377, 698] on button "Save & Confirm Packs" at bounding box center [386, 699] width 156 height 39
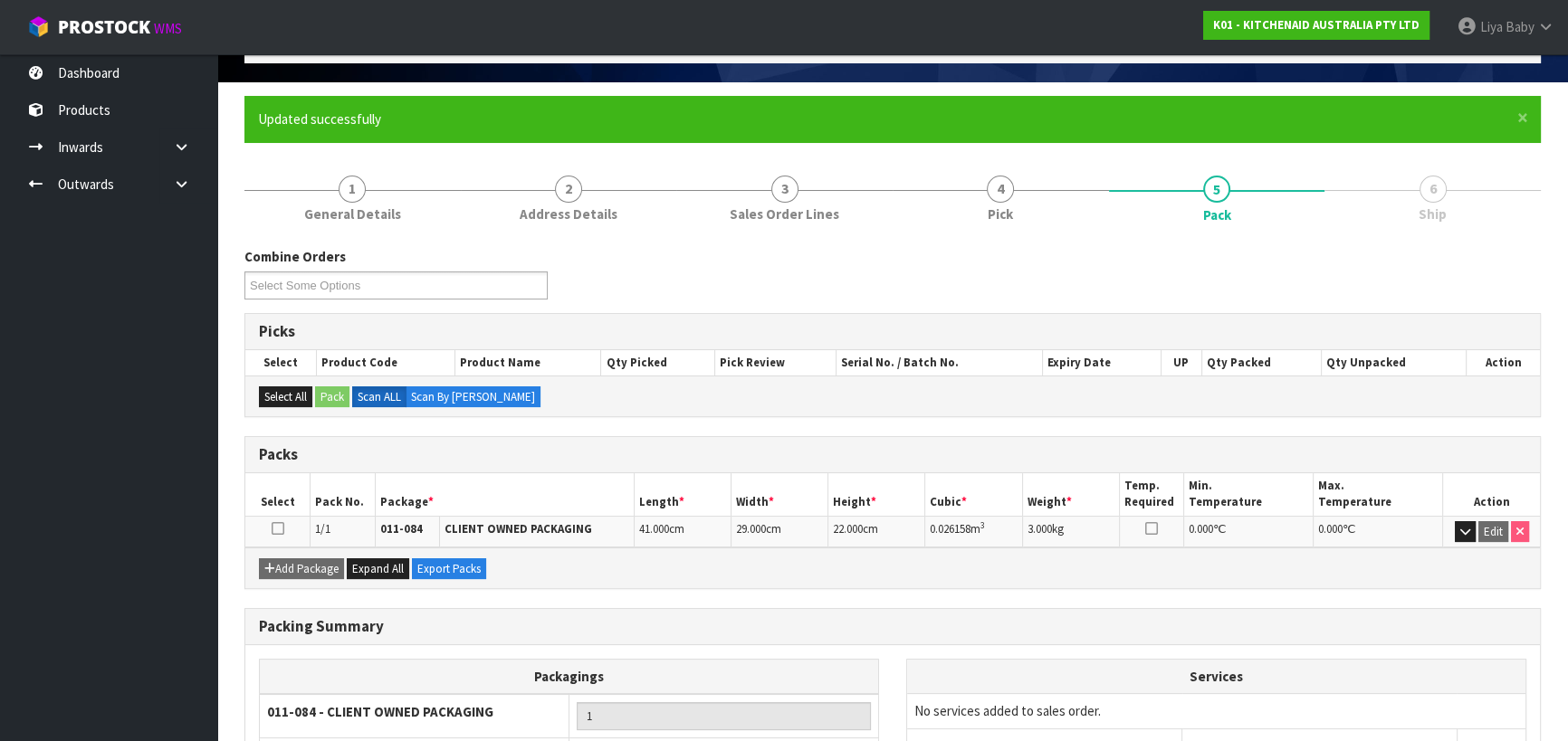
scroll to position [253, 0]
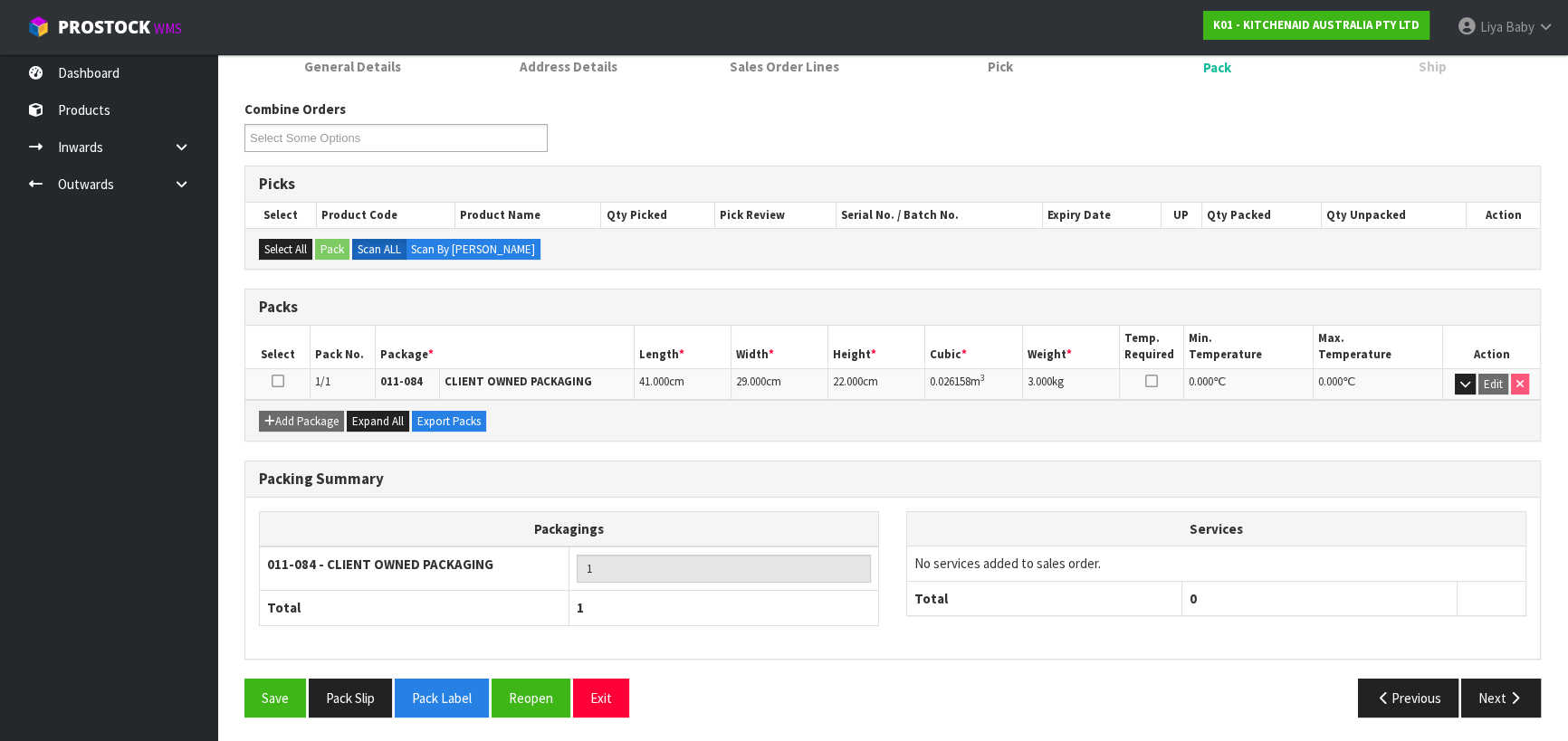
click at [277, 381] on icon at bounding box center [278, 381] width 13 height 1
click at [1510, 701] on button "Next" at bounding box center [1501, 698] width 80 height 39
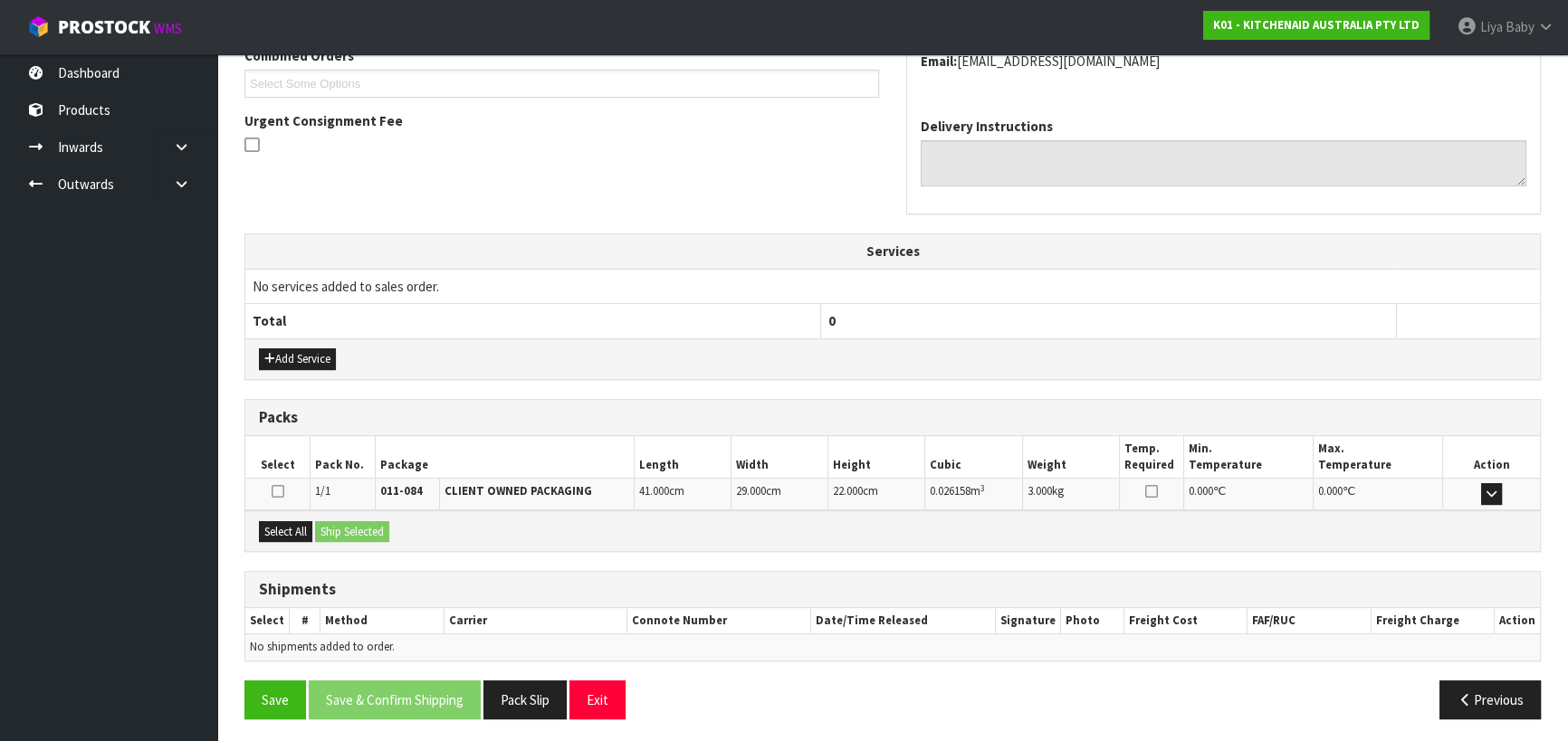
scroll to position [489, 0]
click at [281, 529] on button "Select All" at bounding box center [285, 531] width 53 height 22
click at [339, 527] on button "Ship Selected" at bounding box center [352, 531] width 75 height 22
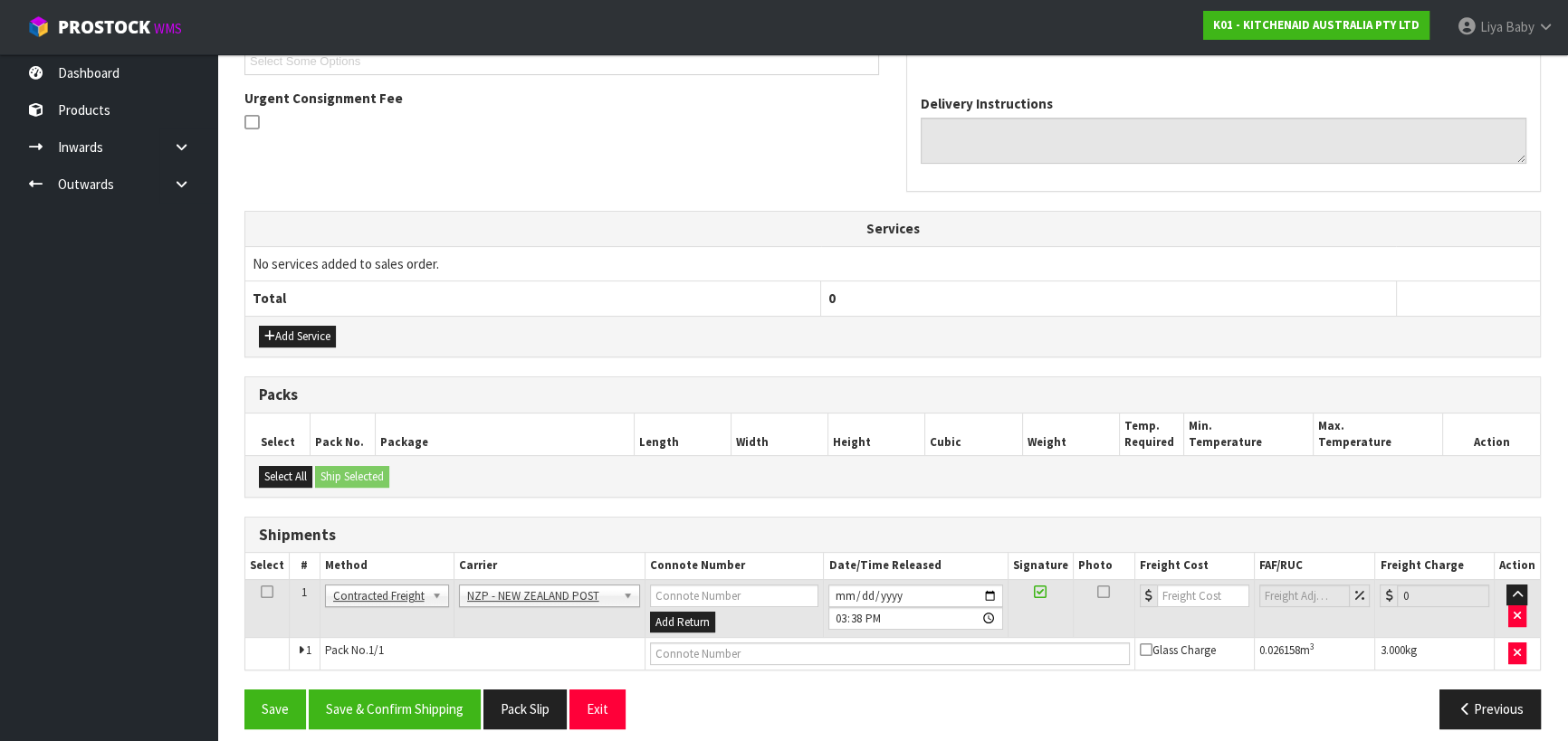
scroll to position [521, 0]
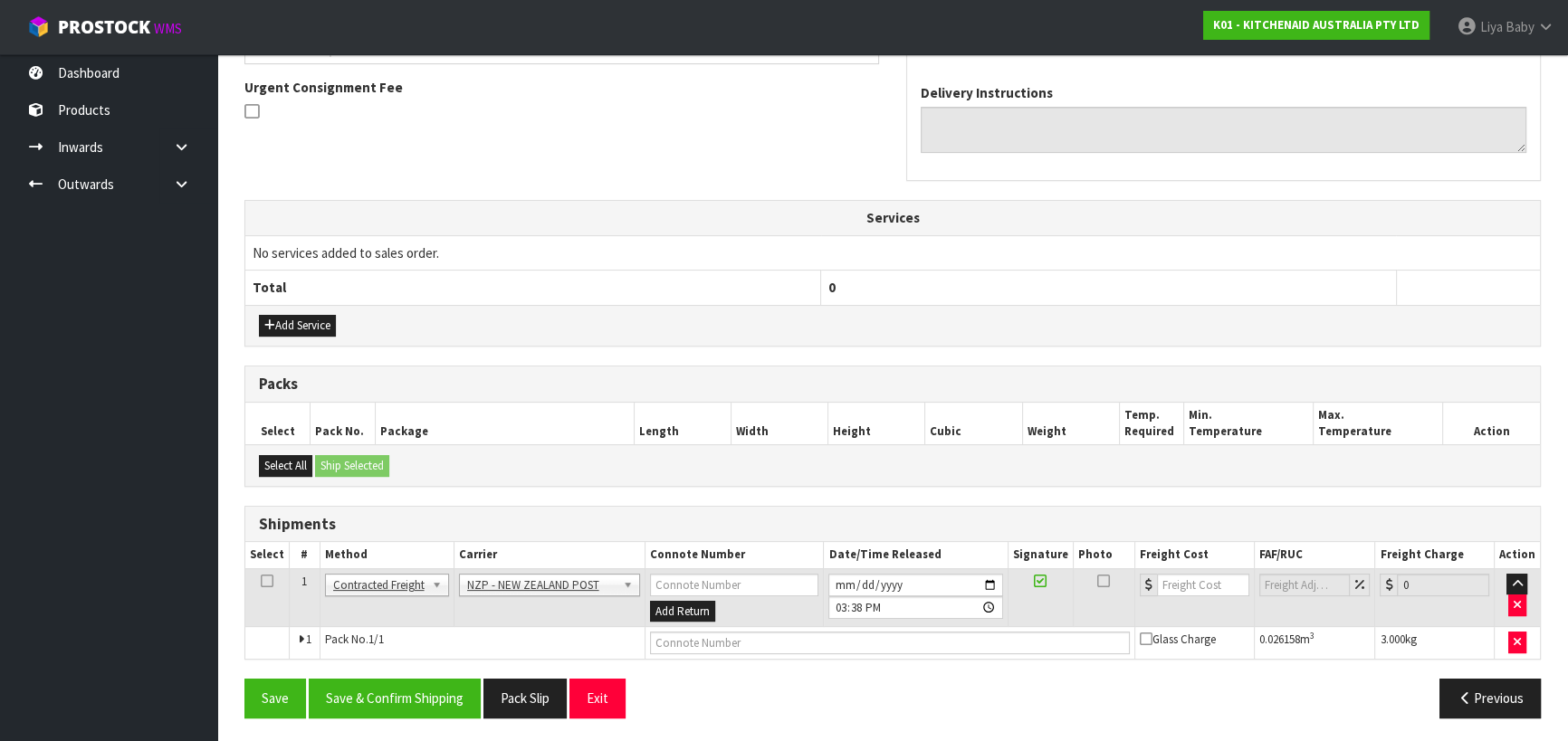
click at [267, 586] on td at bounding box center [267, 597] width 44 height 59
click at [271, 581] on icon at bounding box center [267, 581] width 13 height 1
click at [412, 689] on button "Save & Confirm Shipping" at bounding box center [394, 698] width 172 height 39
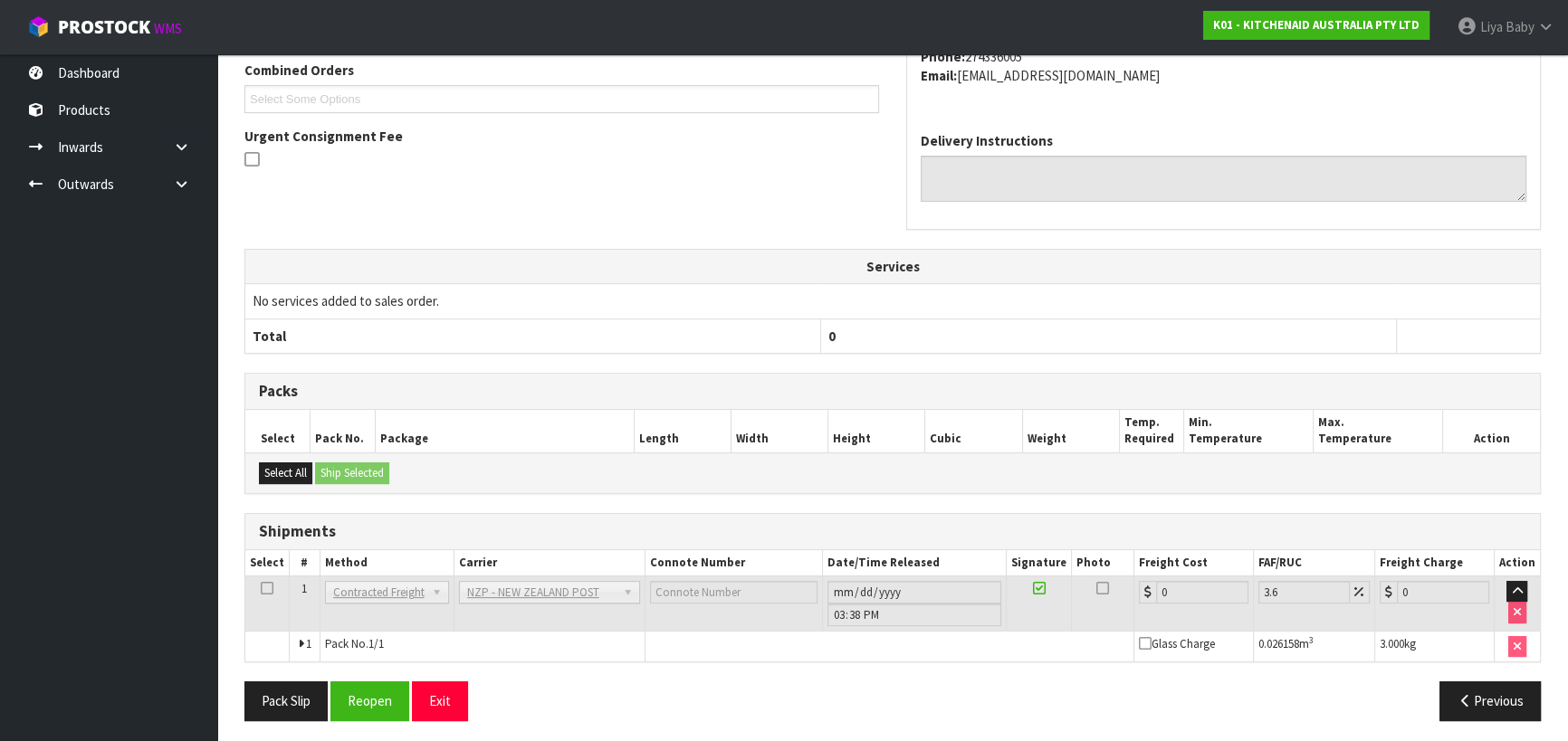
scroll to position [497, 0]
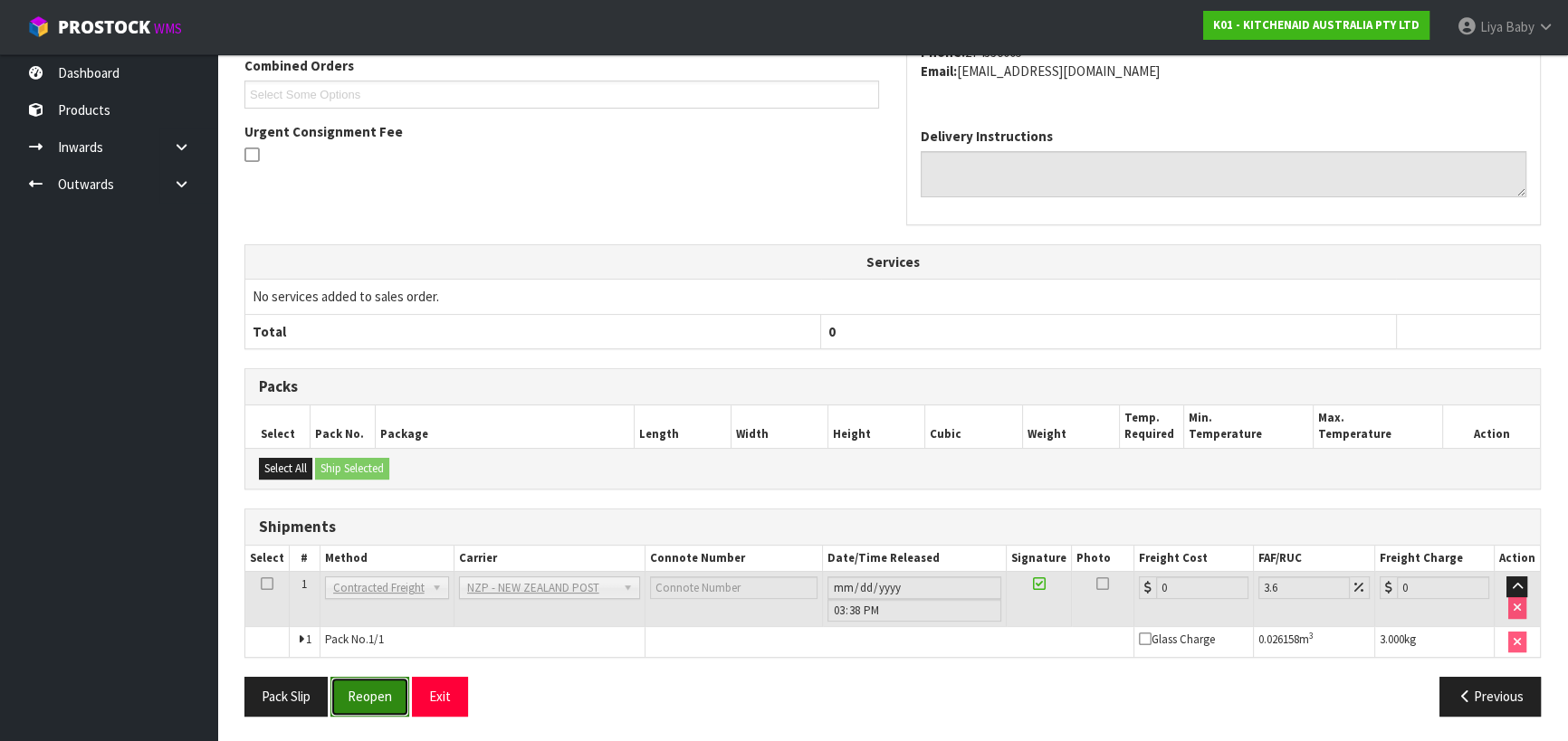
click at [339, 690] on button "Reopen" at bounding box center [370, 696] width 79 height 39
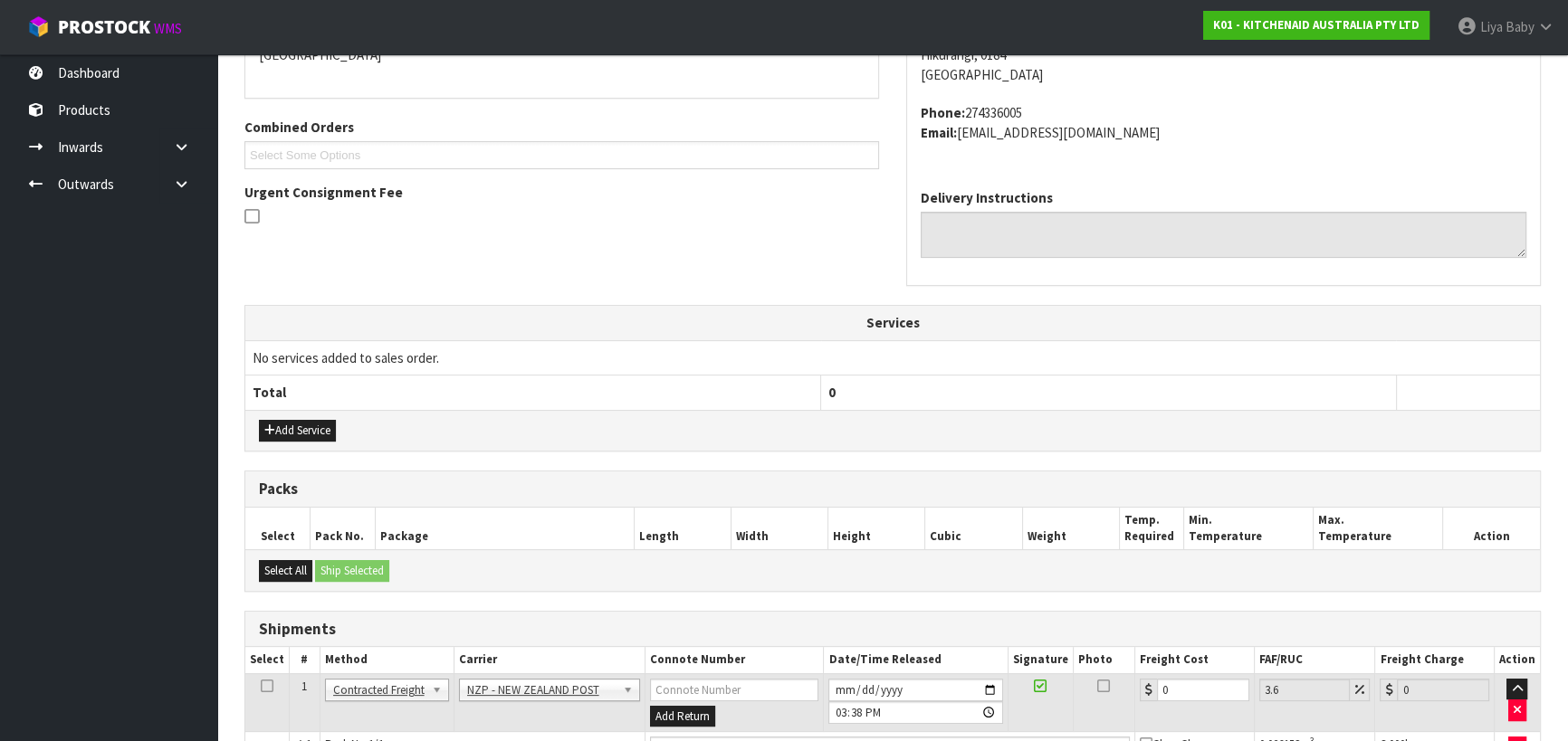
scroll to position [538, 0]
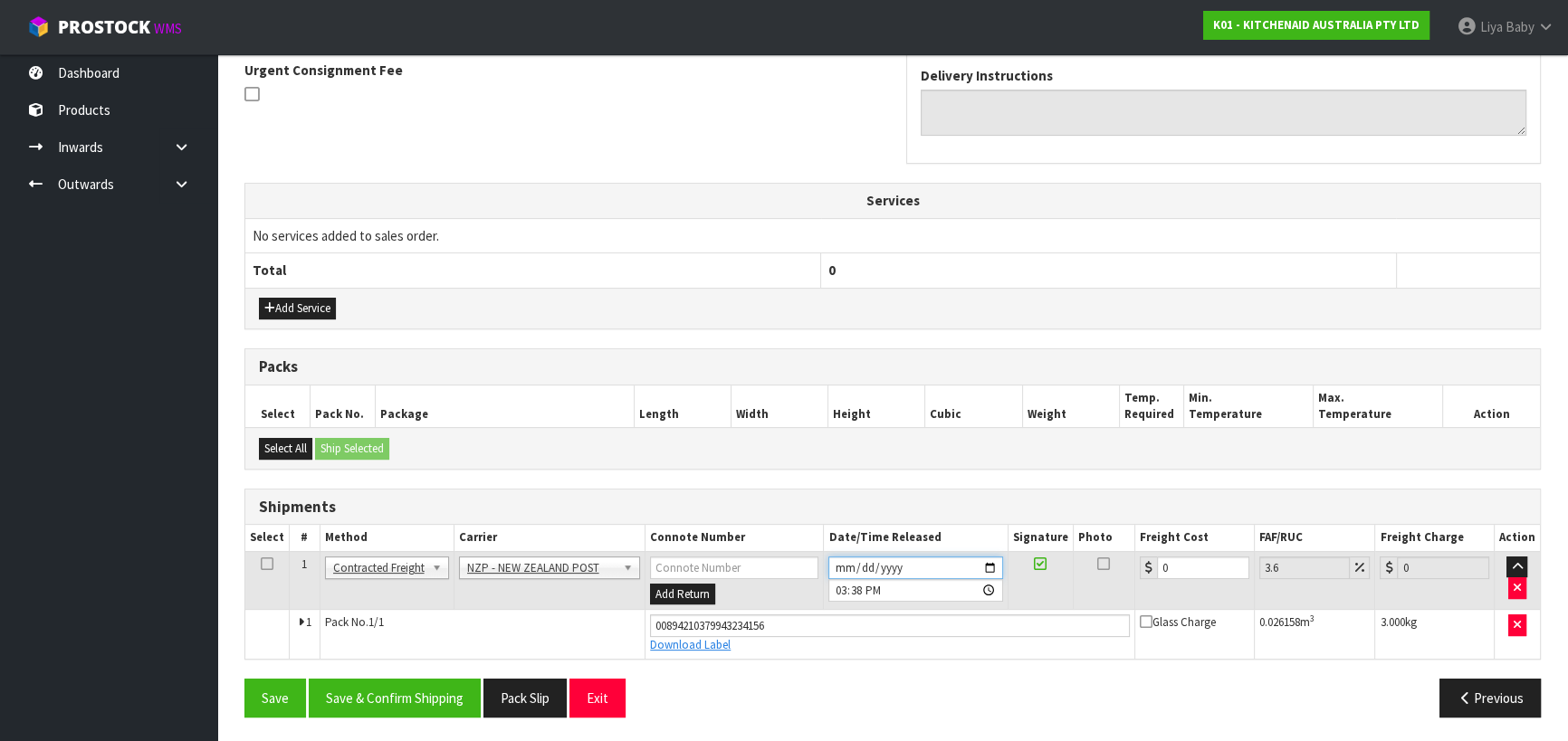
click at [844, 562] on input "2025-08-26" at bounding box center [915, 568] width 174 height 23
click at [844, 558] on input "2025-08-26" at bounding box center [915, 568] width 174 height 23
click at [841, 559] on input "2025-08-26" at bounding box center [915, 568] width 174 height 23
type input "2025-08-27"
click at [271, 564] on icon at bounding box center [267, 564] width 13 height 1
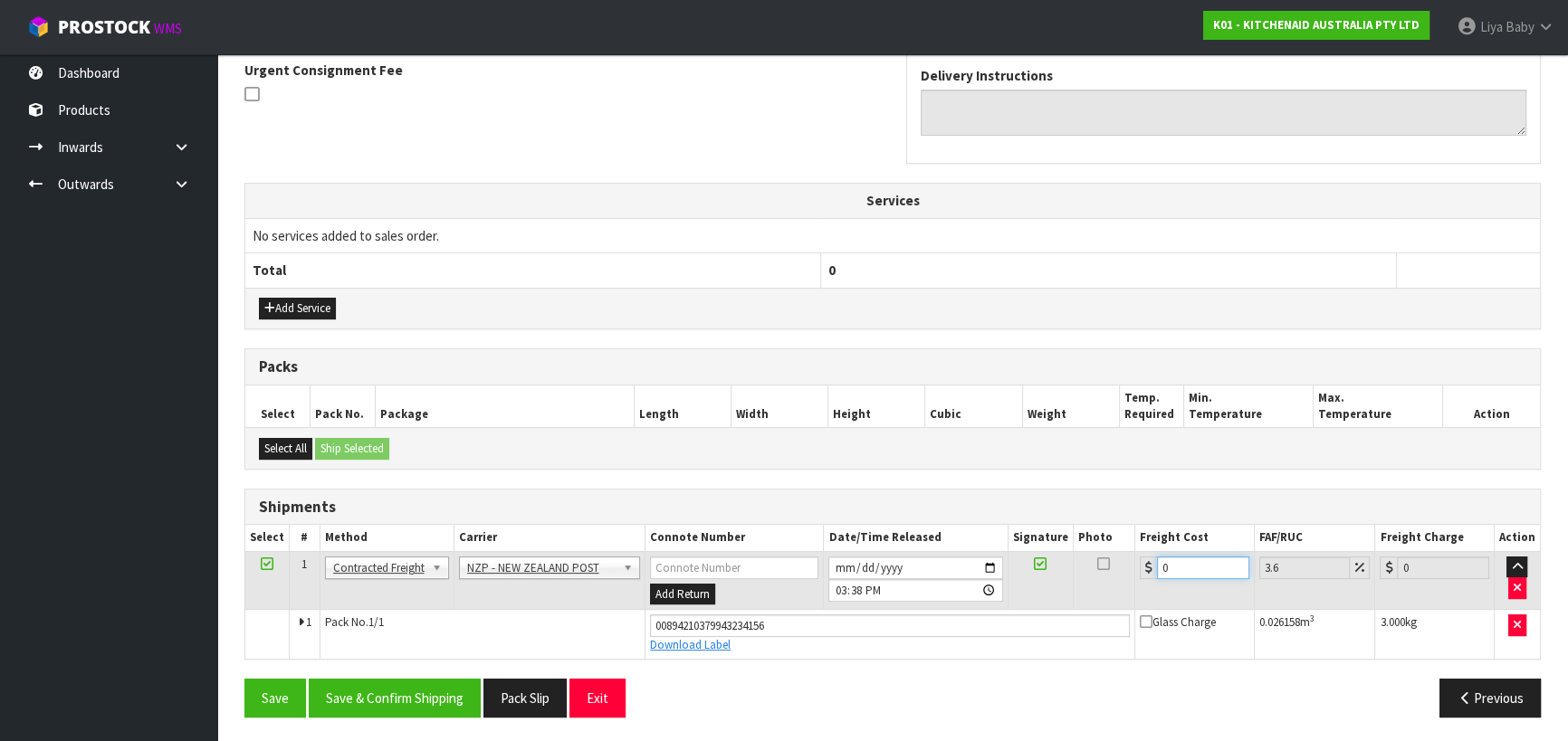
click at [1192, 573] on input "0" at bounding box center [1203, 568] width 92 height 23
type input "1"
type input "1.04"
type input "11"
type input "11.4"
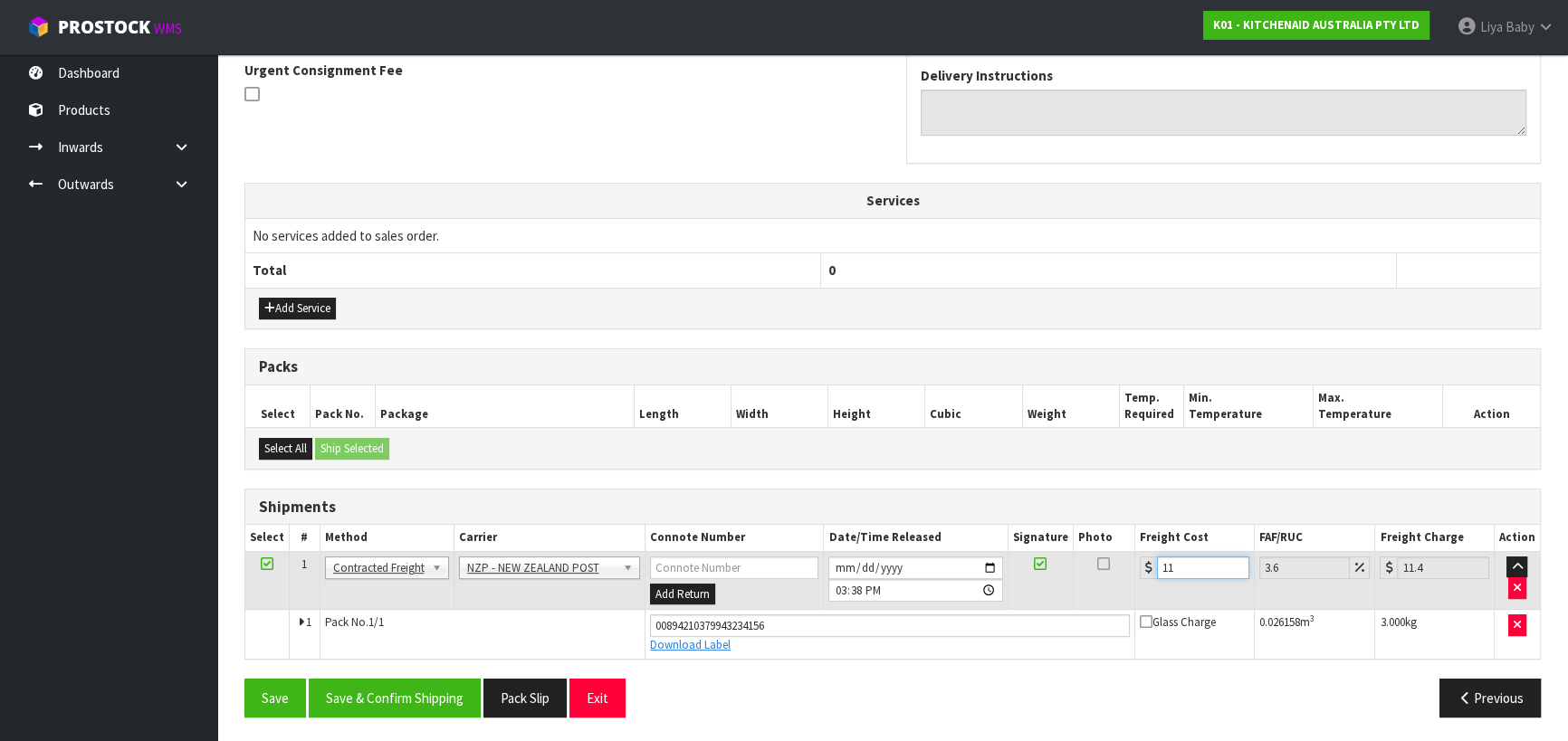
type input "11.9"
type input "12.33"
type input "11.90"
click at [442, 692] on button "Save & Confirm Shipping" at bounding box center [394, 698] width 172 height 39
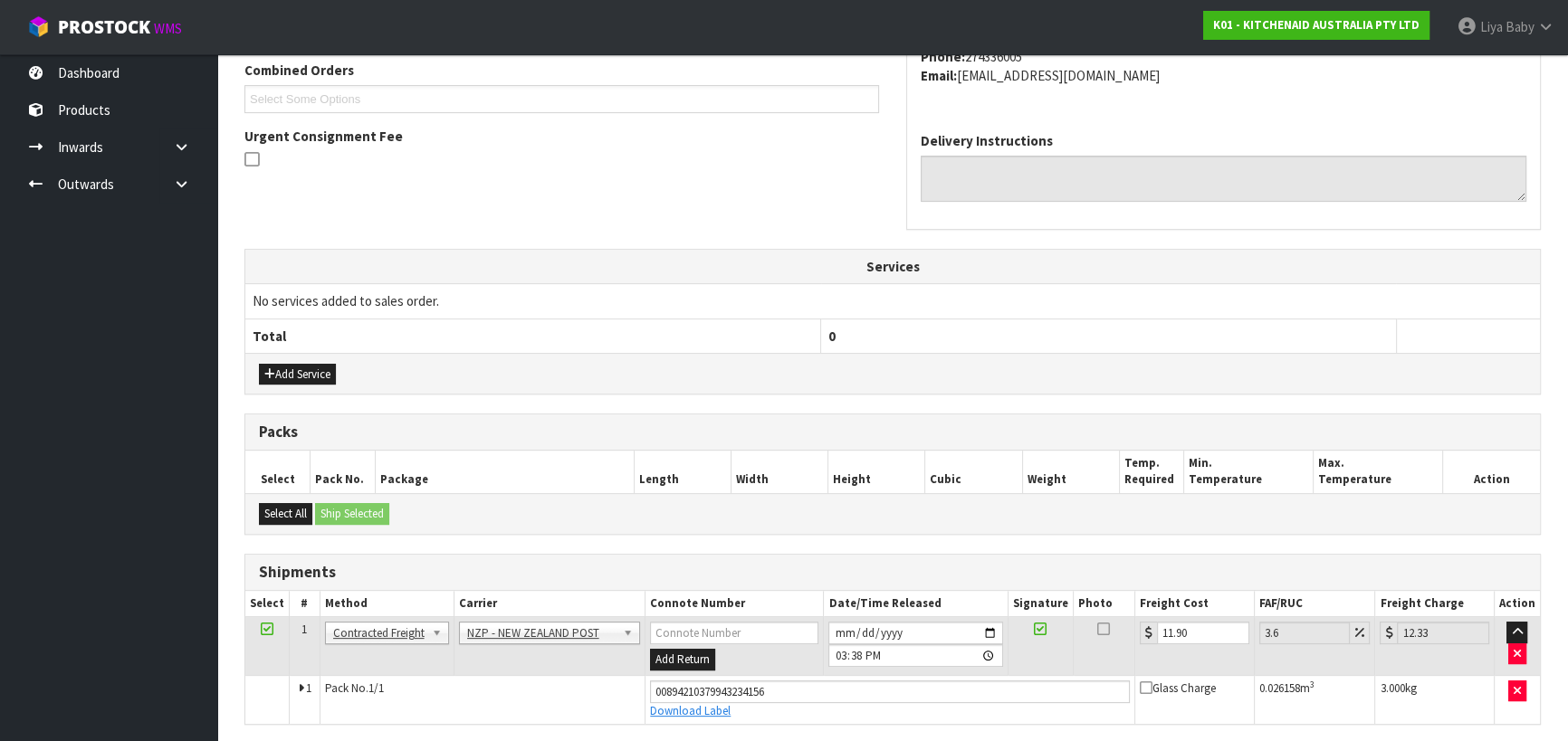
scroll to position [0, 0]
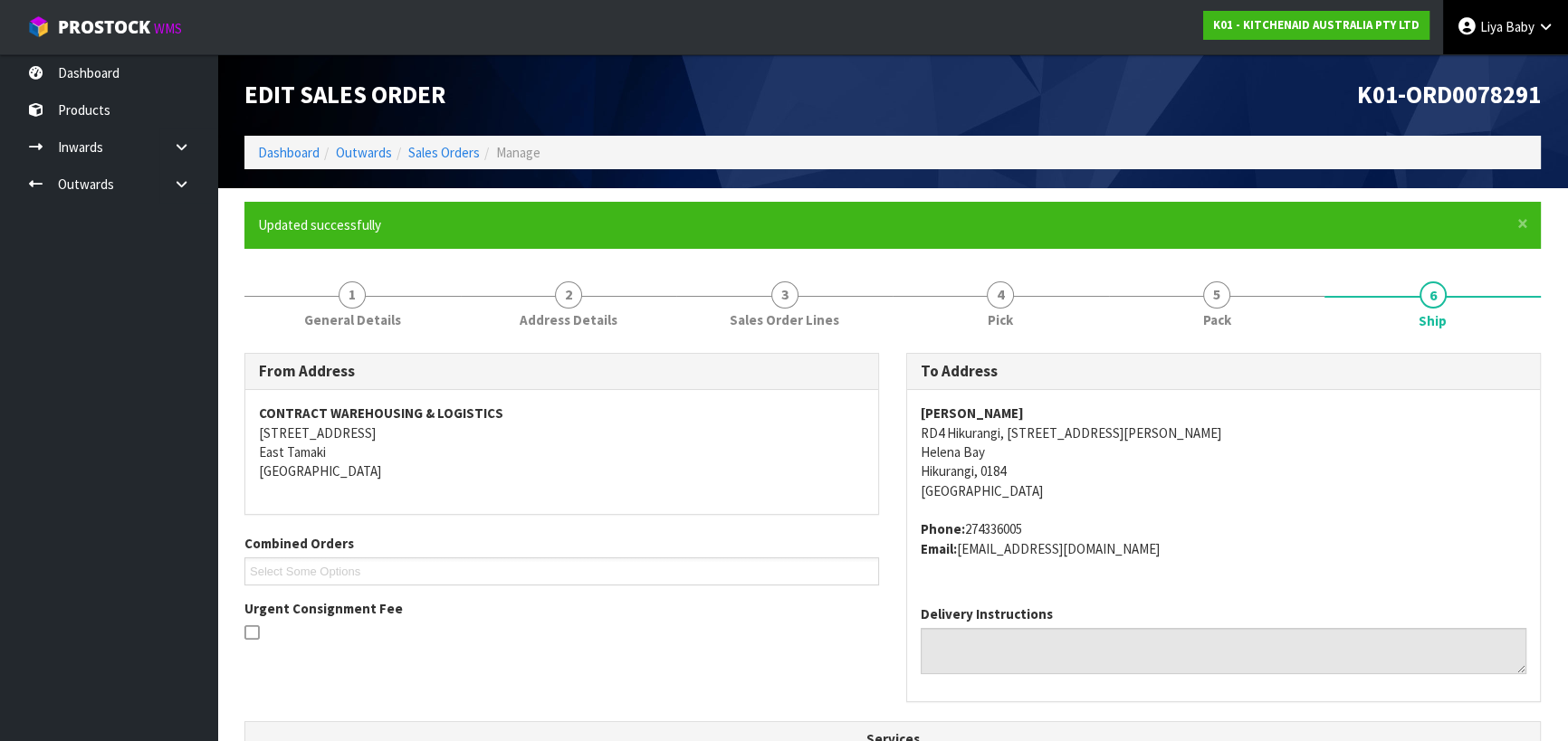
click at [1515, 29] on span "Baby" at bounding box center [1519, 27] width 29 height 17
click at [1503, 73] on link "Logout" at bounding box center [1495, 72] width 143 height 25
